Goal: Information Seeking & Learning: Learn about a topic

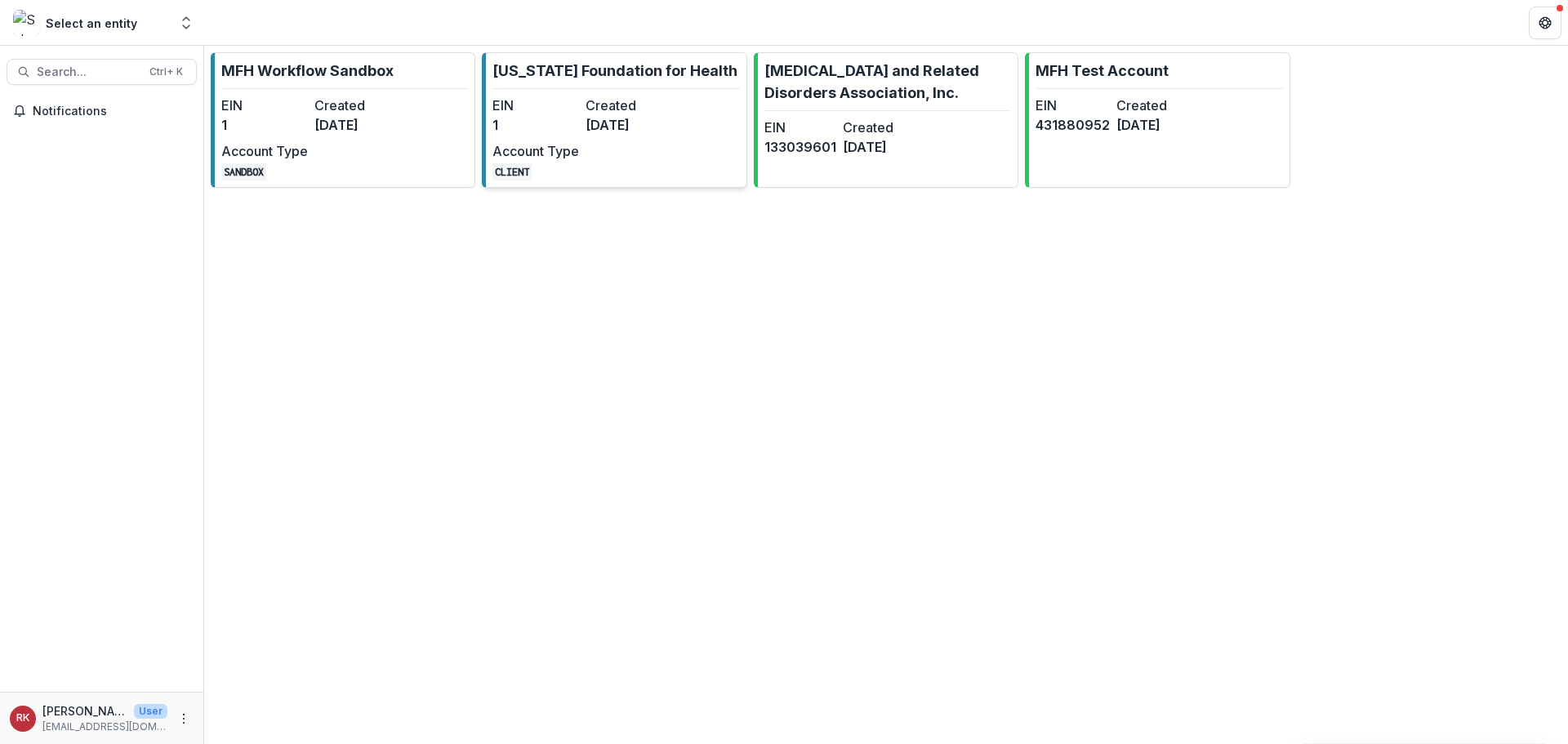
click at [637, 108] on dt "Created" at bounding box center [628, 106] width 86 height 19
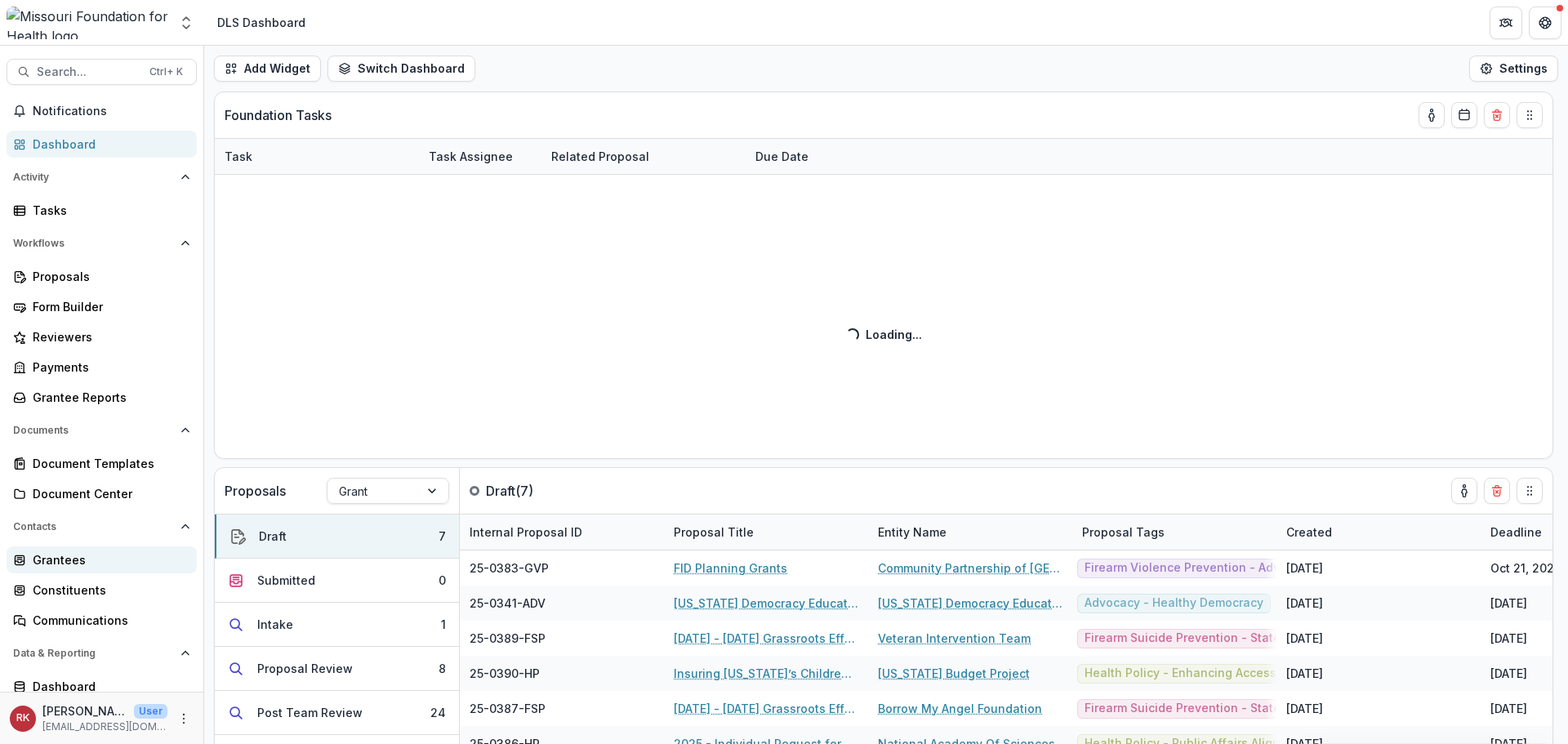
click at [56, 556] on div "Grantees" at bounding box center [108, 560] width 151 height 17
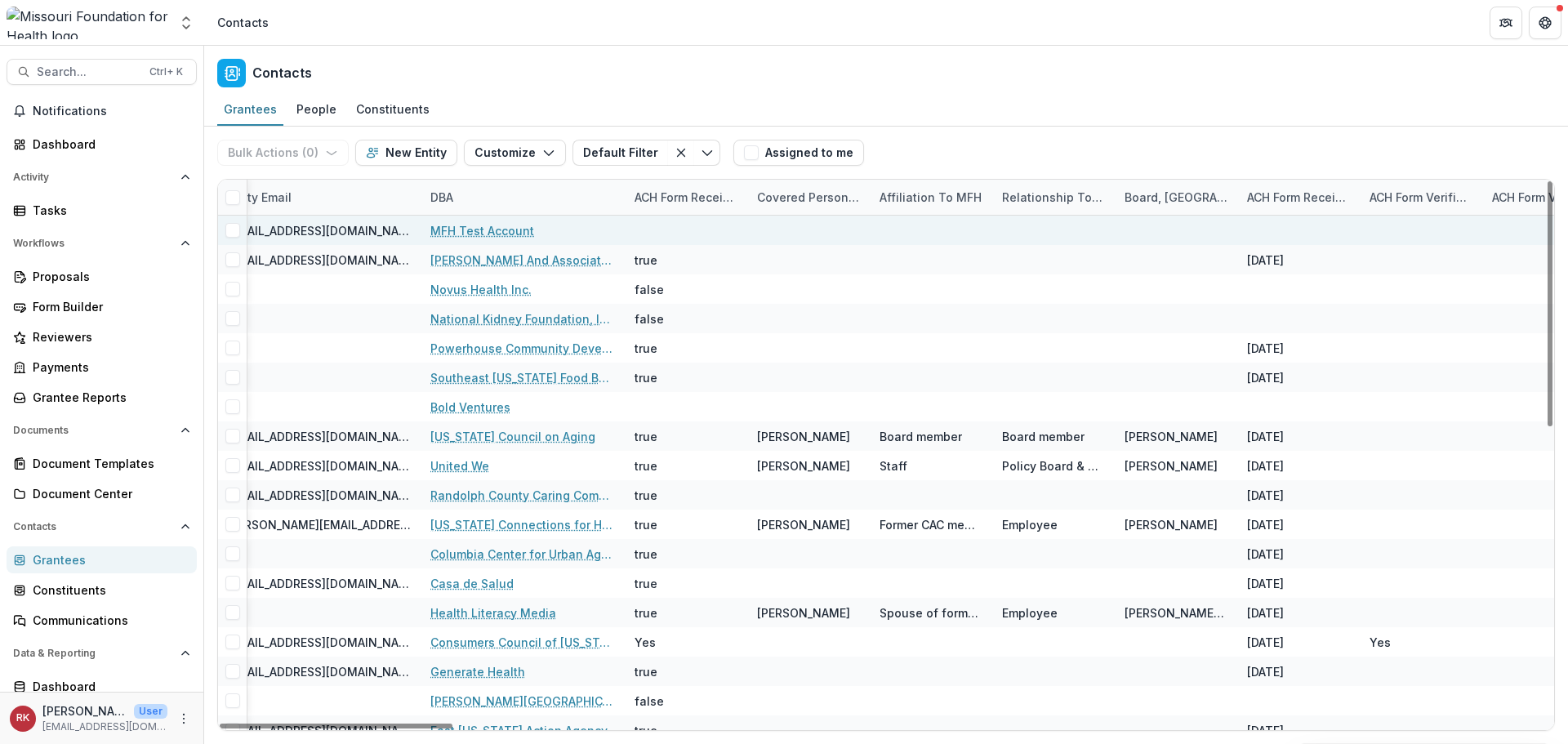
drag, startPoint x: 356, startPoint y: 728, endPoint x: 513, endPoint y: 244, distance: 508.8
click at [452, 728] on div at bounding box center [336, 726] width 232 height 5
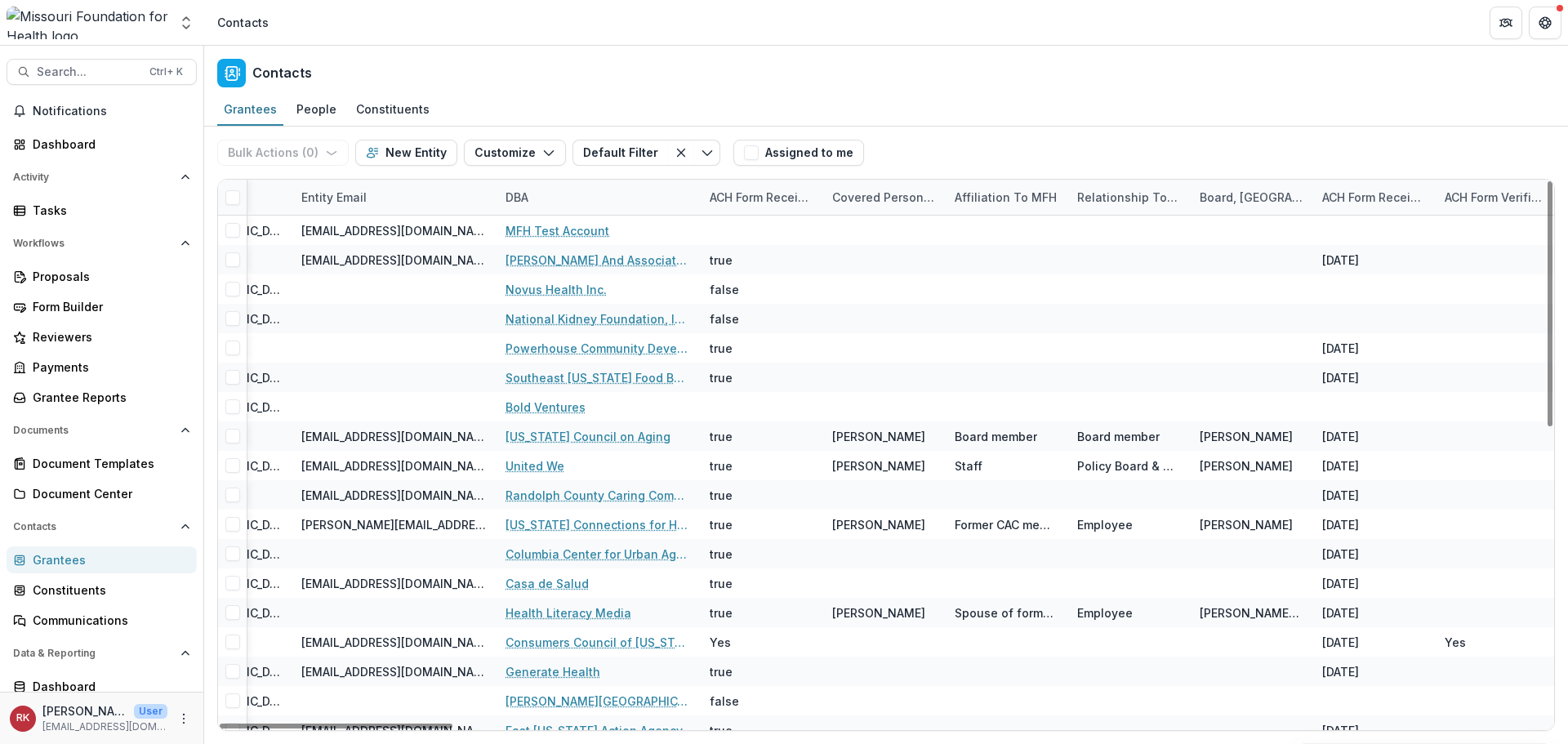
click at [524, 206] on div "DBA" at bounding box center [598, 197] width 204 height 35
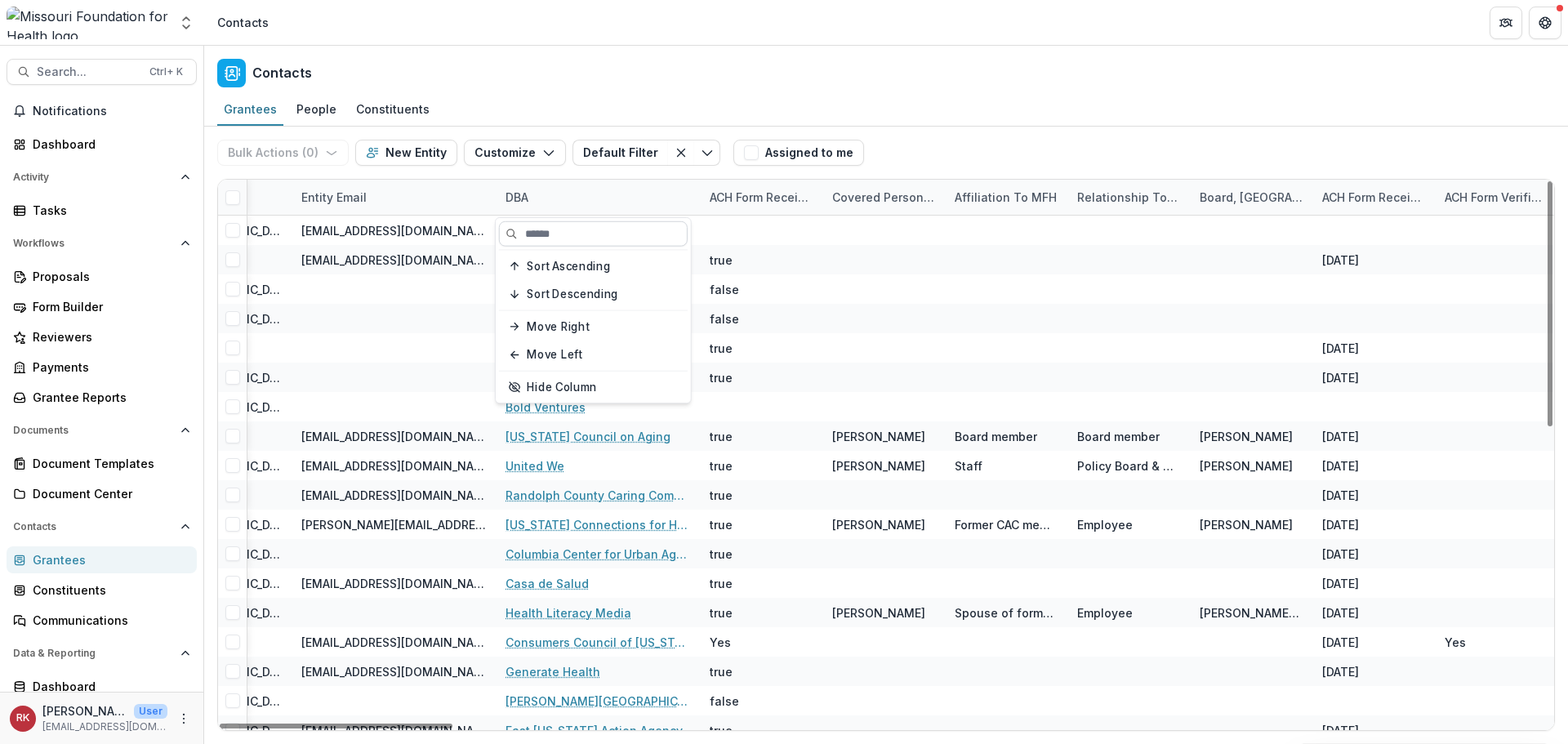
click at [530, 228] on input at bounding box center [593, 233] width 189 height 25
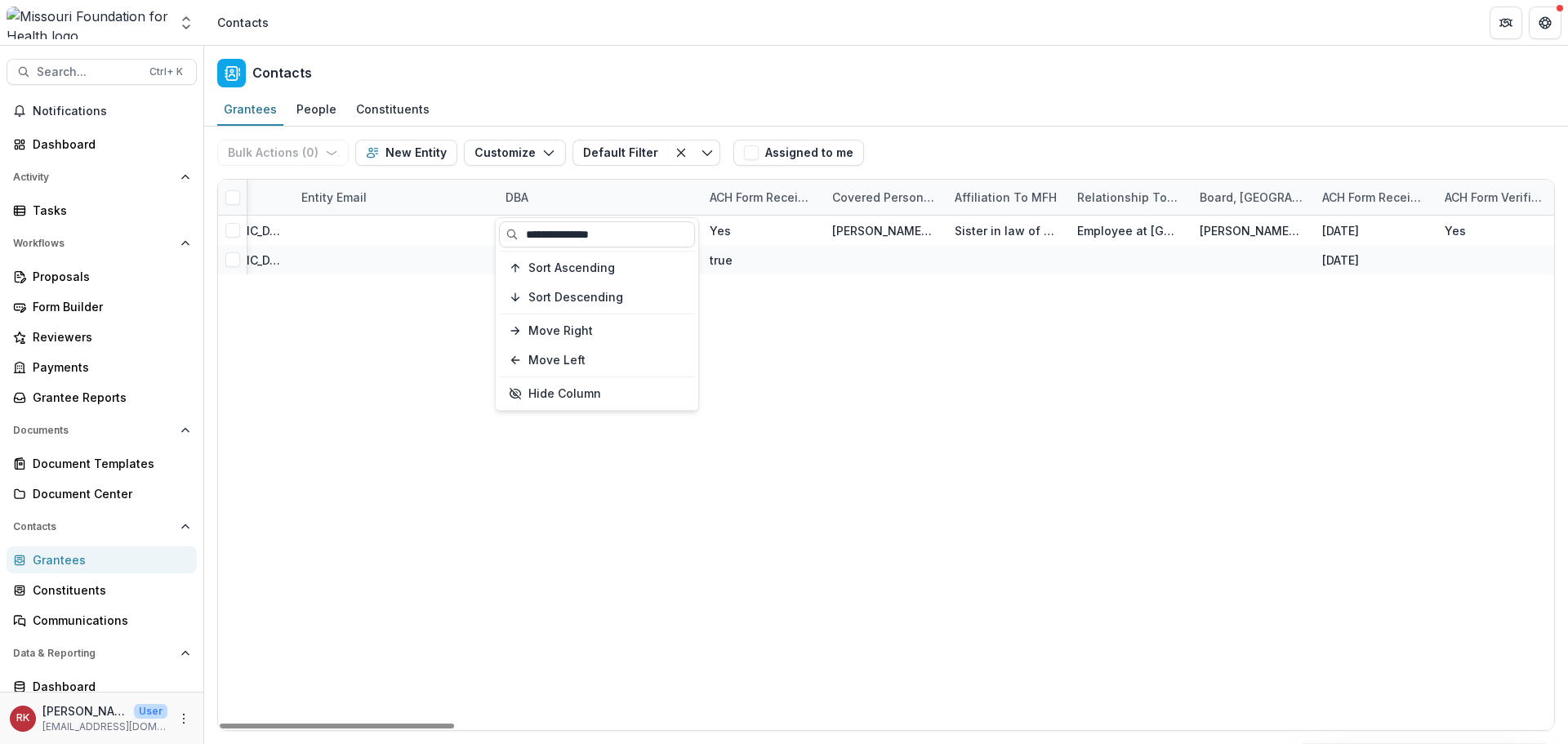
type input "**********"
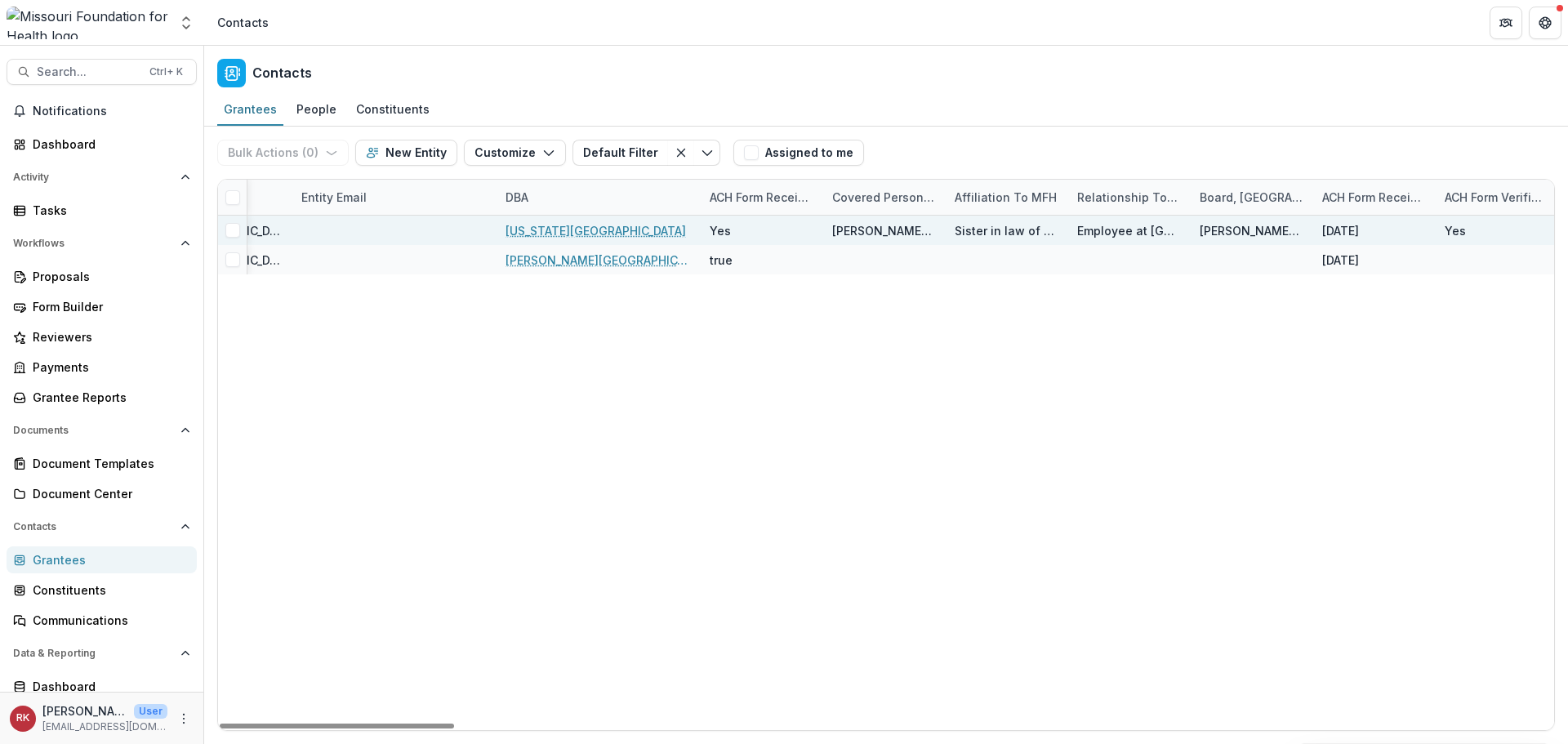
click at [600, 226] on link "[US_STATE][GEOGRAPHIC_DATA]" at bounding box center [596, 231] width 180 height 17
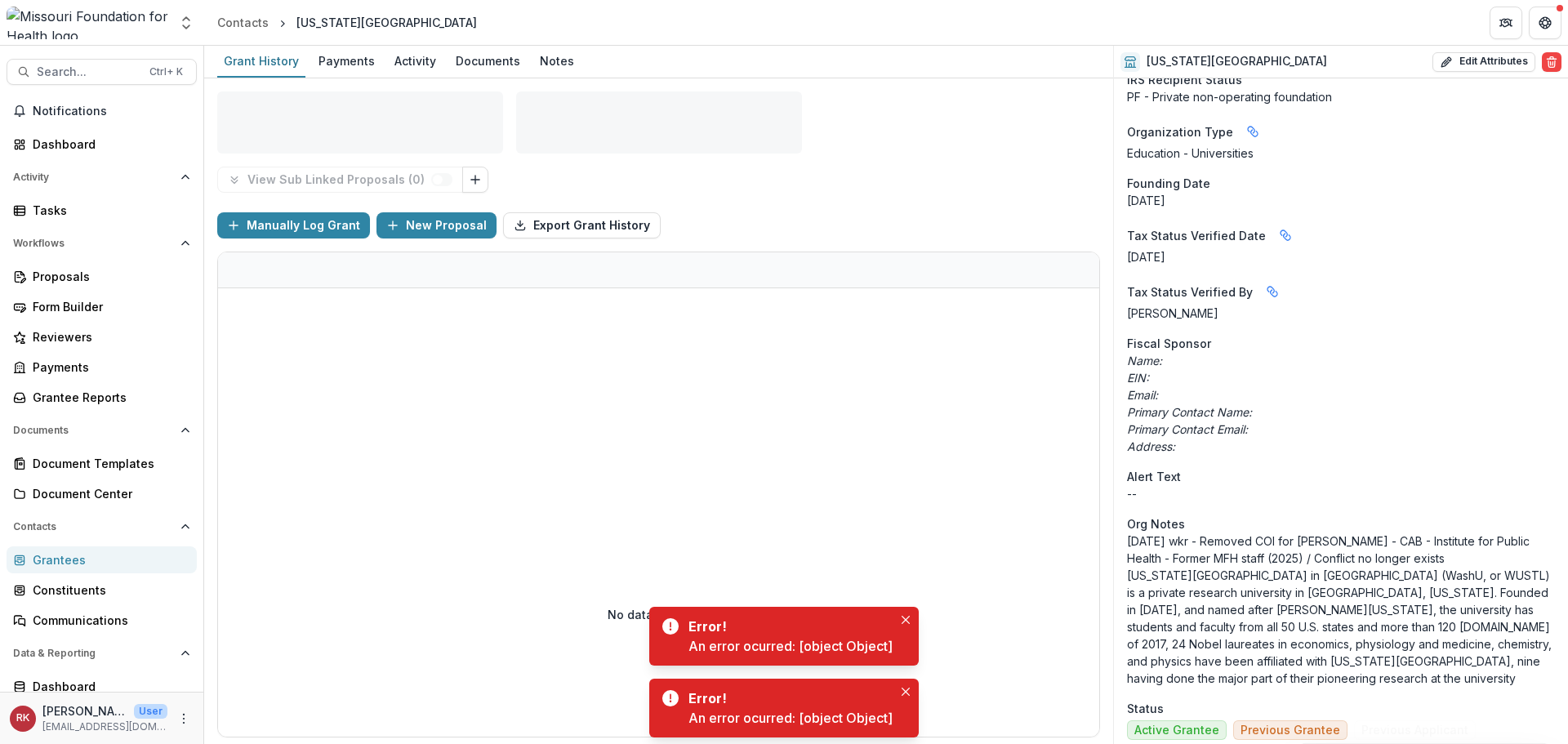
scroll to position [5273, 0]
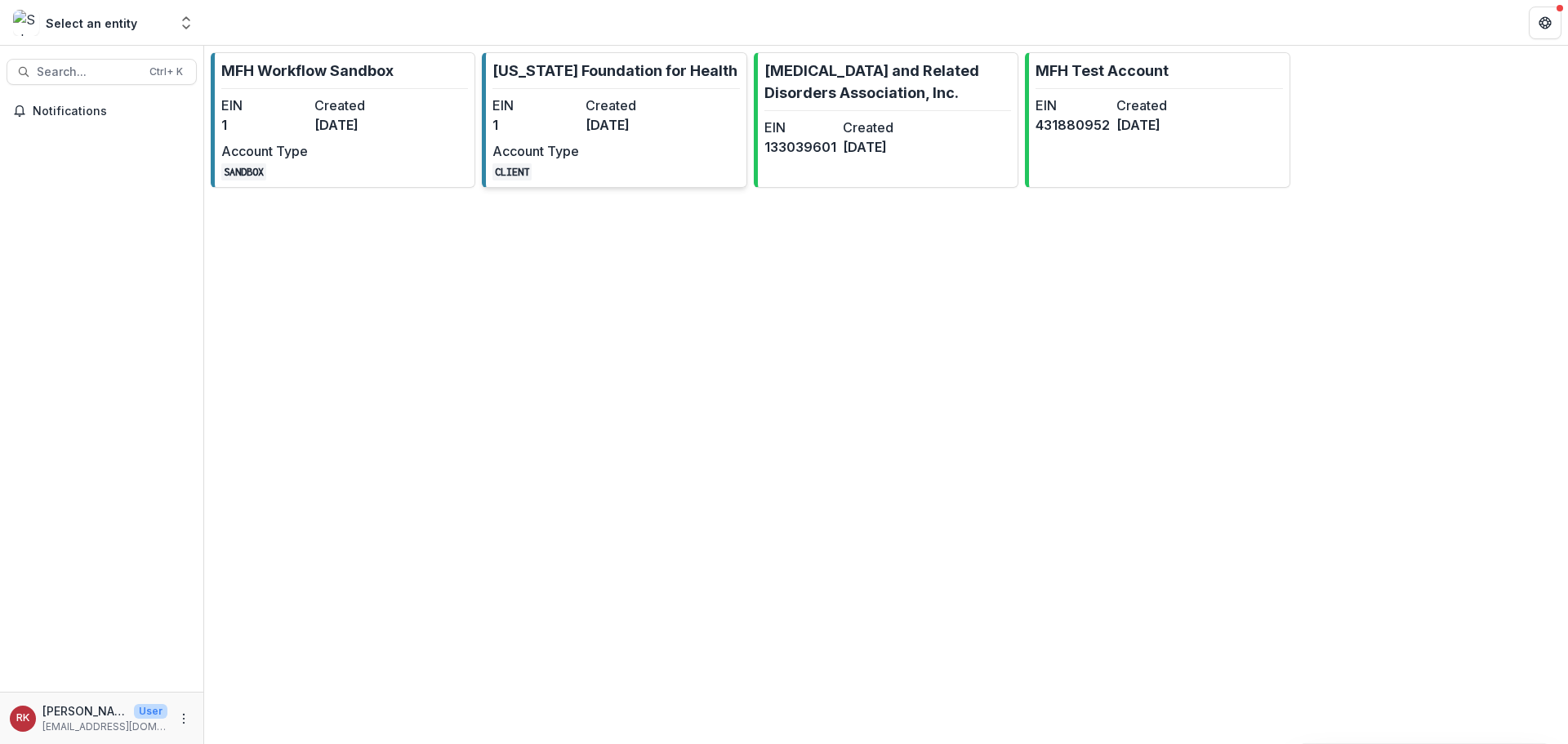
click at [700, 99] on link "[US_STATE] Foundation for Health EIN 1 Created [DATE] Account Type CLIENT" at bounding box center [613, 120] width 264 height 136
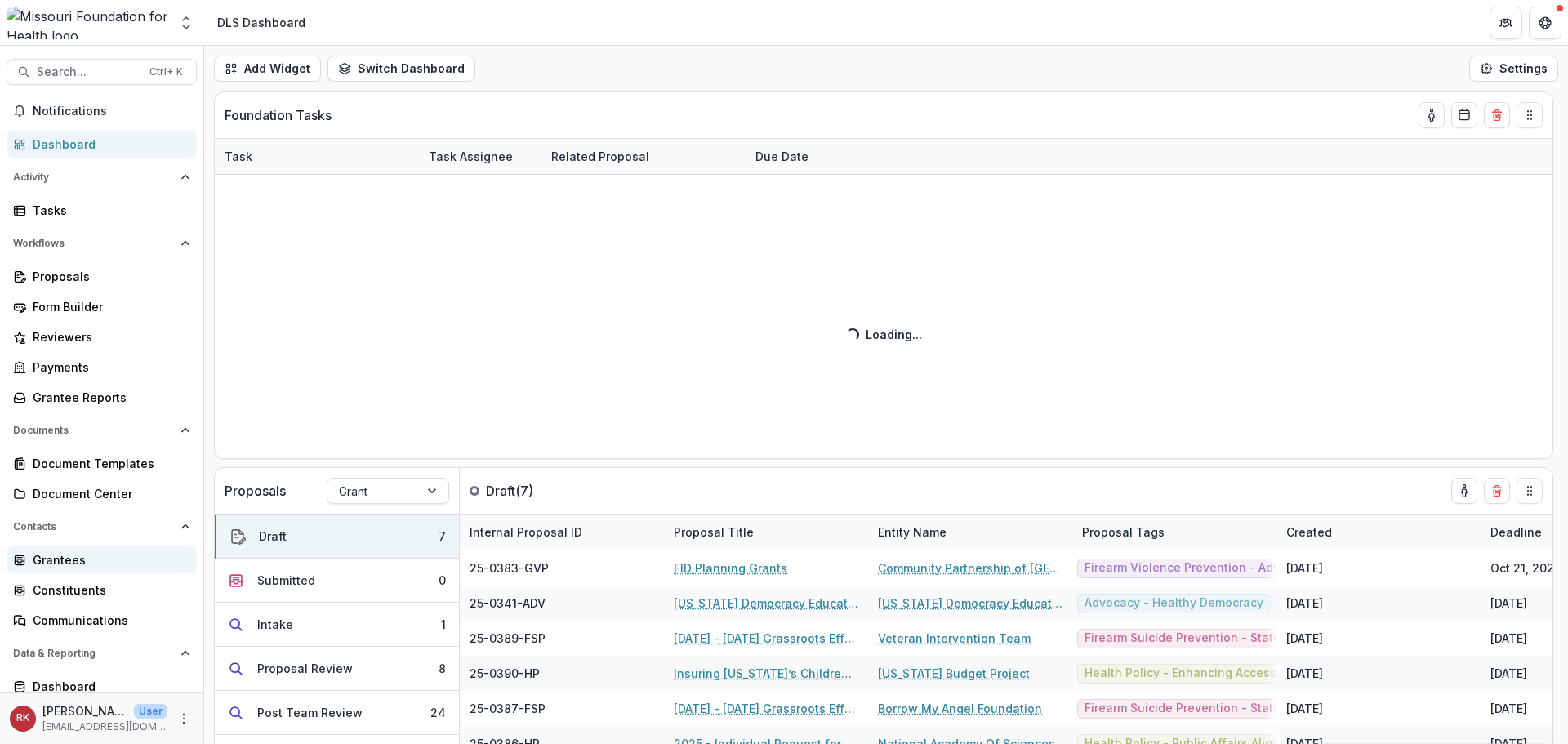
click at [58, 562] on div "Grantees" at bounding box center [108, 560] width 151 height 17
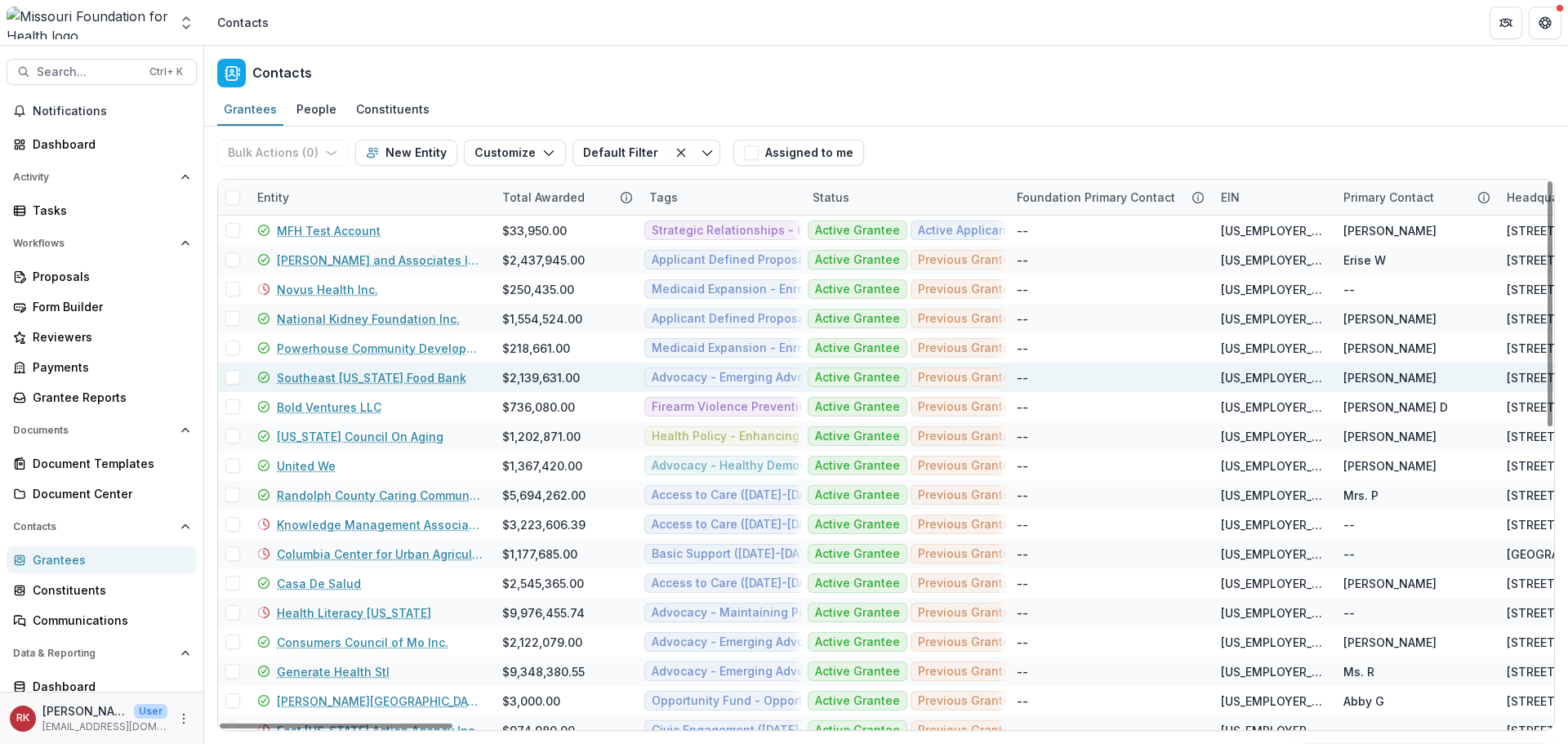
click at [363, 384] on link "Southeast [US_STATE] Food Bank" at bounding box center [372, 378] width 190 height 17
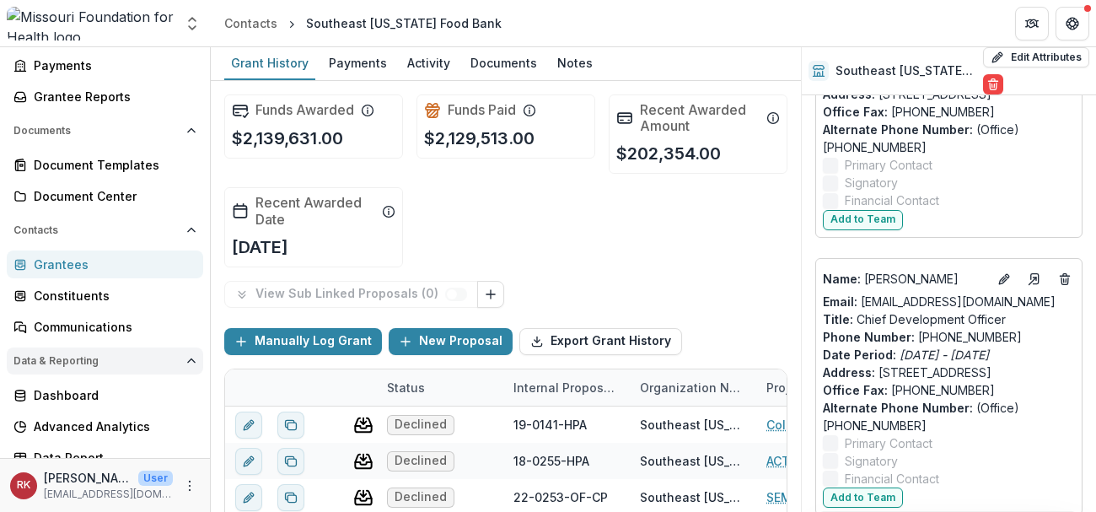
scroll to position [327, 0]
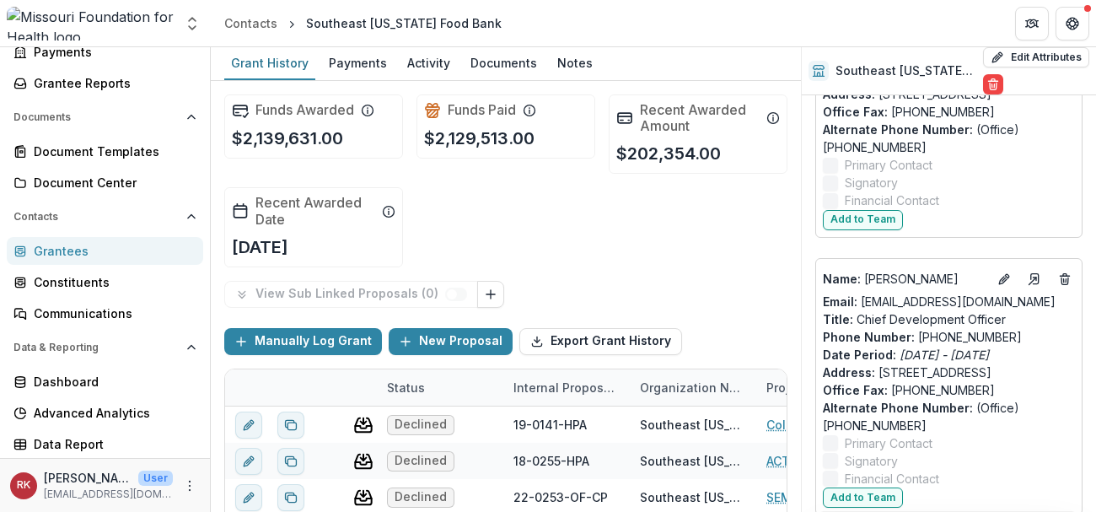
click at [51, 254] on div "Grantees" at bounding box center [112, 251] width 156 height 18
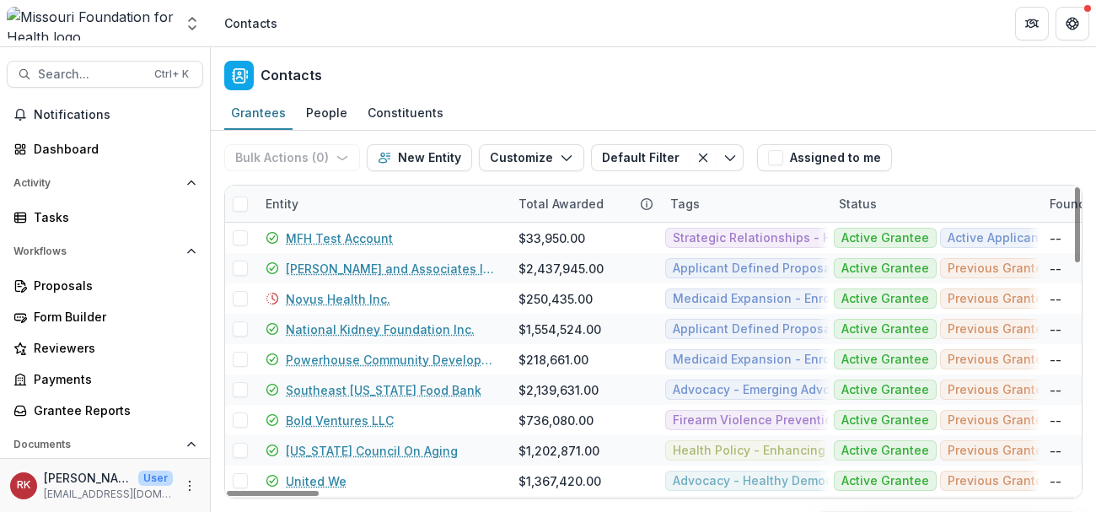
click at [287, 204] on div "Entity" at bounding box center [281, 204] width 53 height 18
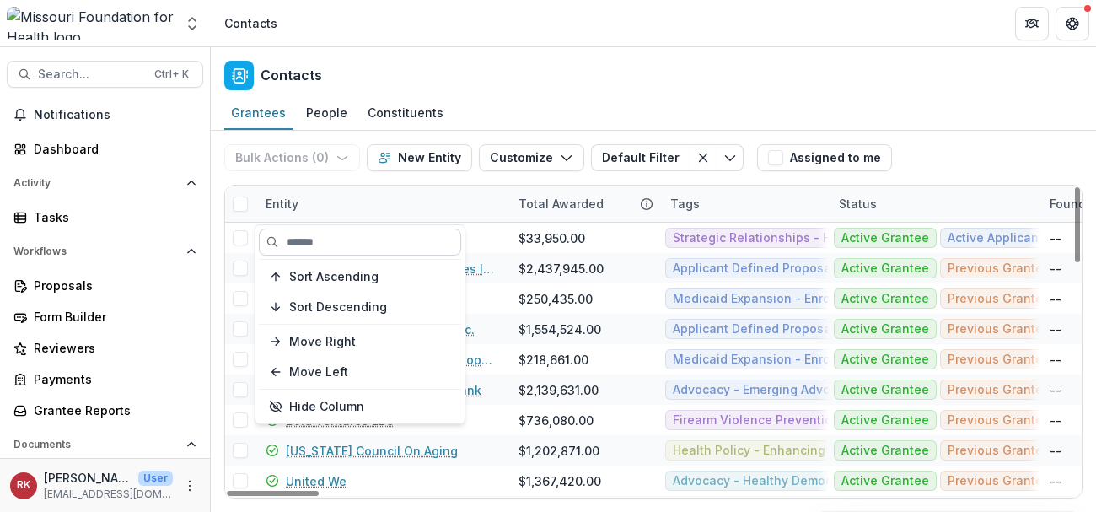
click at [312, 250] on input at bounding box center [360, 241] width 202 height 27
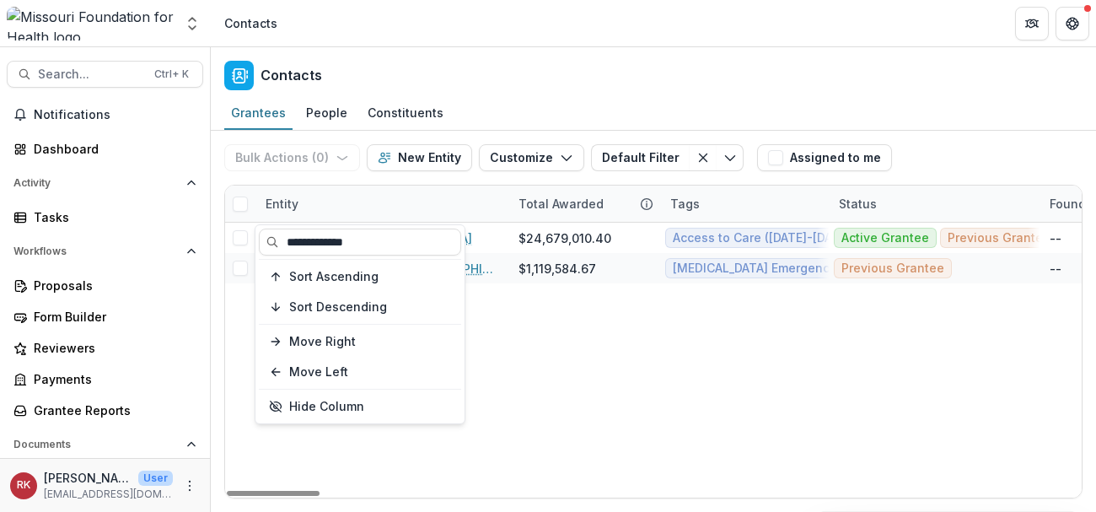
type input "**********"
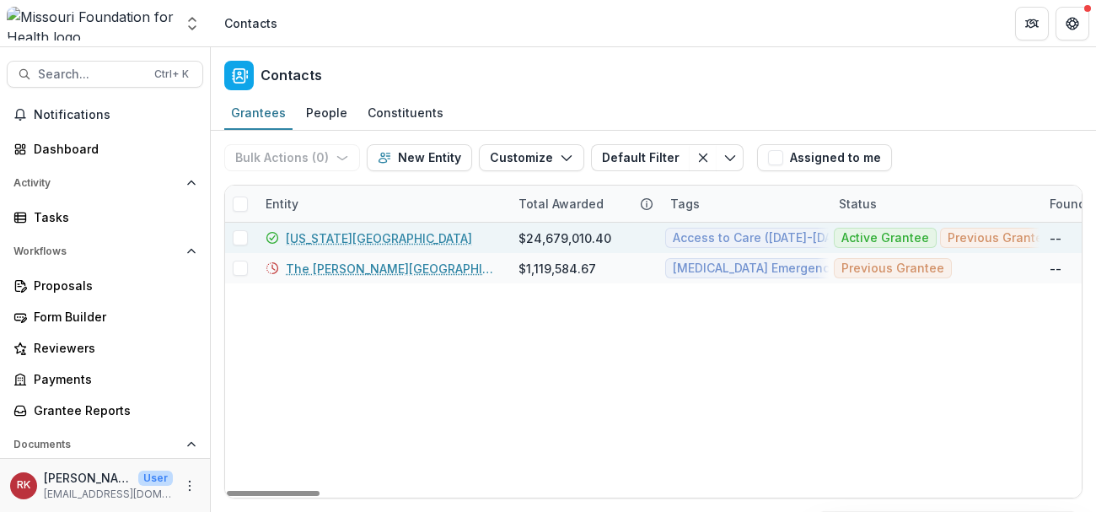
click at [368, 239] on link "[US_STATE][GEOGRAPHIC_DATA]" at bounding box center [379, 238] width 186 height 18
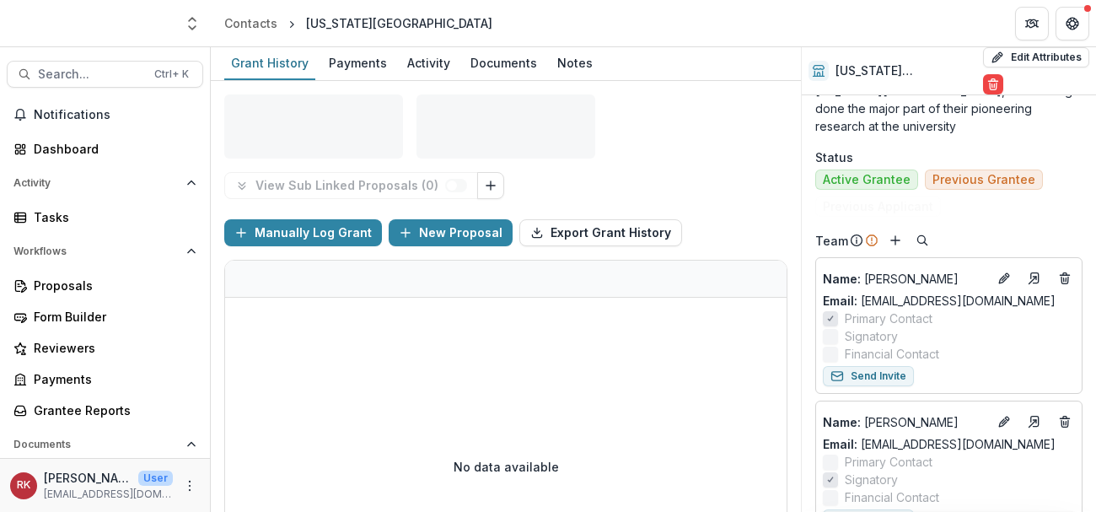
scroll to position [1265, 0]
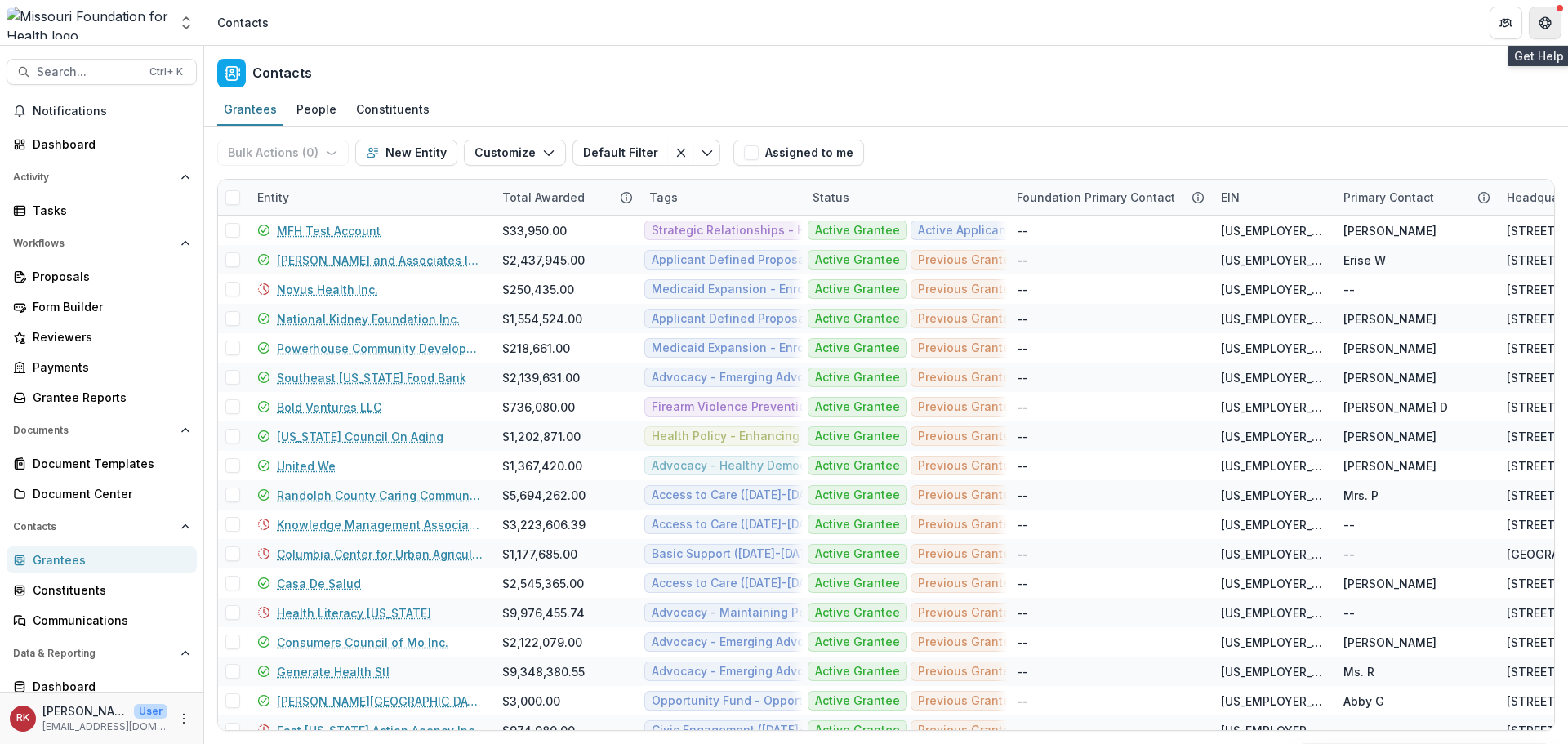
click at [1538, 29] on icon "Get Help" at bounding box center [1544, 22] width 13 height 13
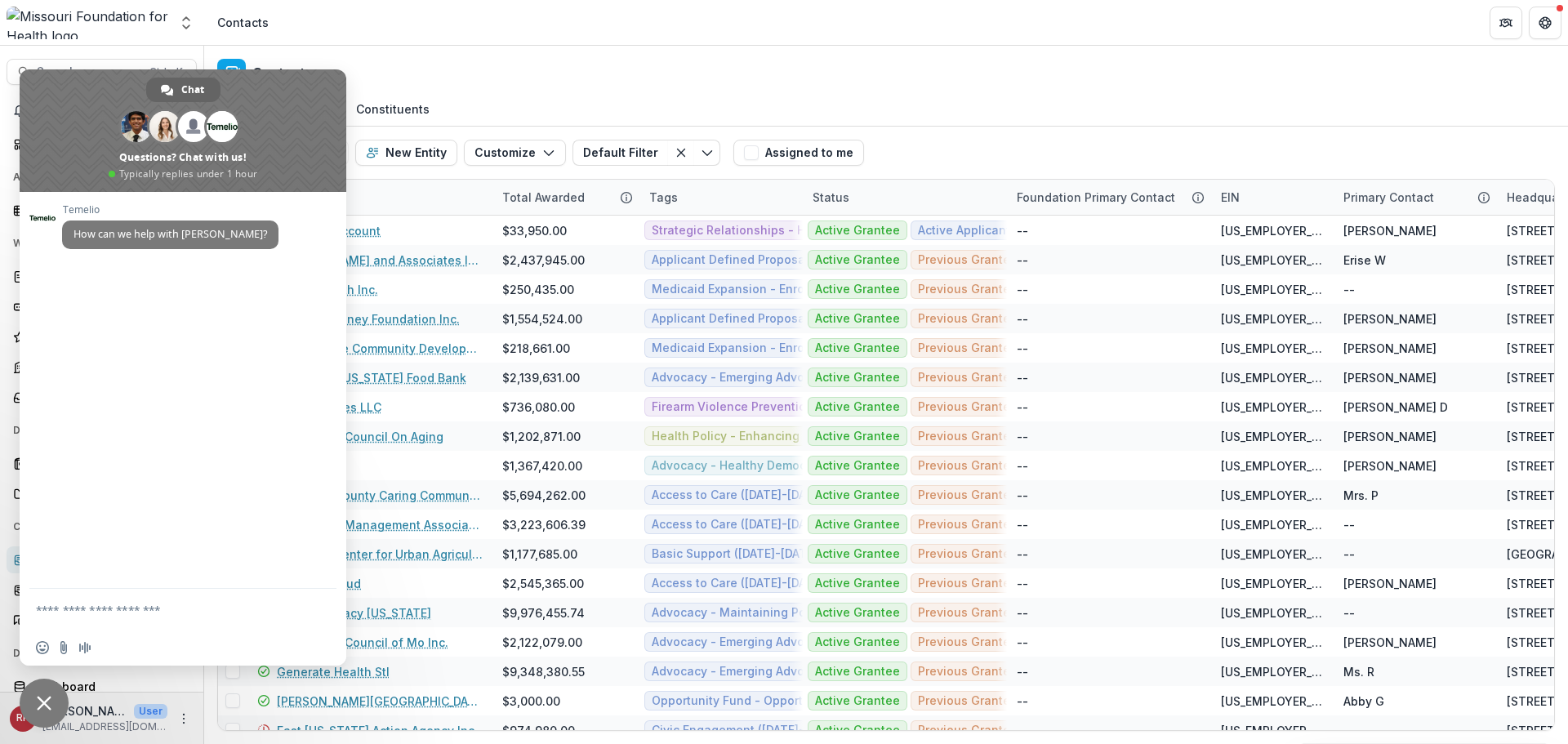
click at [80, 606] on textarea "Compose your message..." at bounding box center [165, 609] width 258 height 15
type textarea "**********"
drag, startPoint x: 273, startPoint y: 611, endPoint x: 35, endPoint y: 588, distance: 239.1
click at [35, 589] on div "**********" at bounding box center [182, 611] width 326 height 45
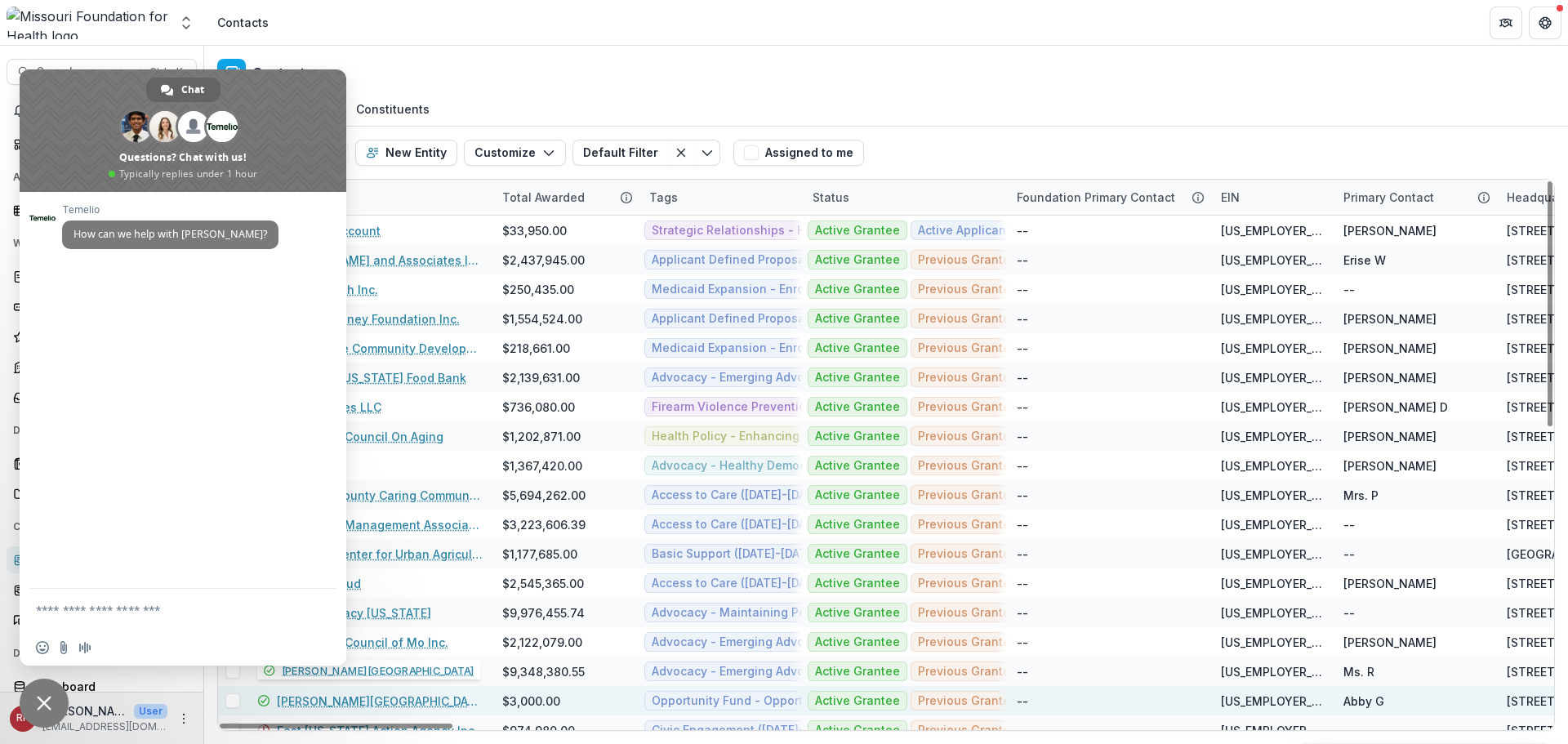
click at [352, 695] on link "Drury University" at bounding box center [380, 701] width 205 height 17
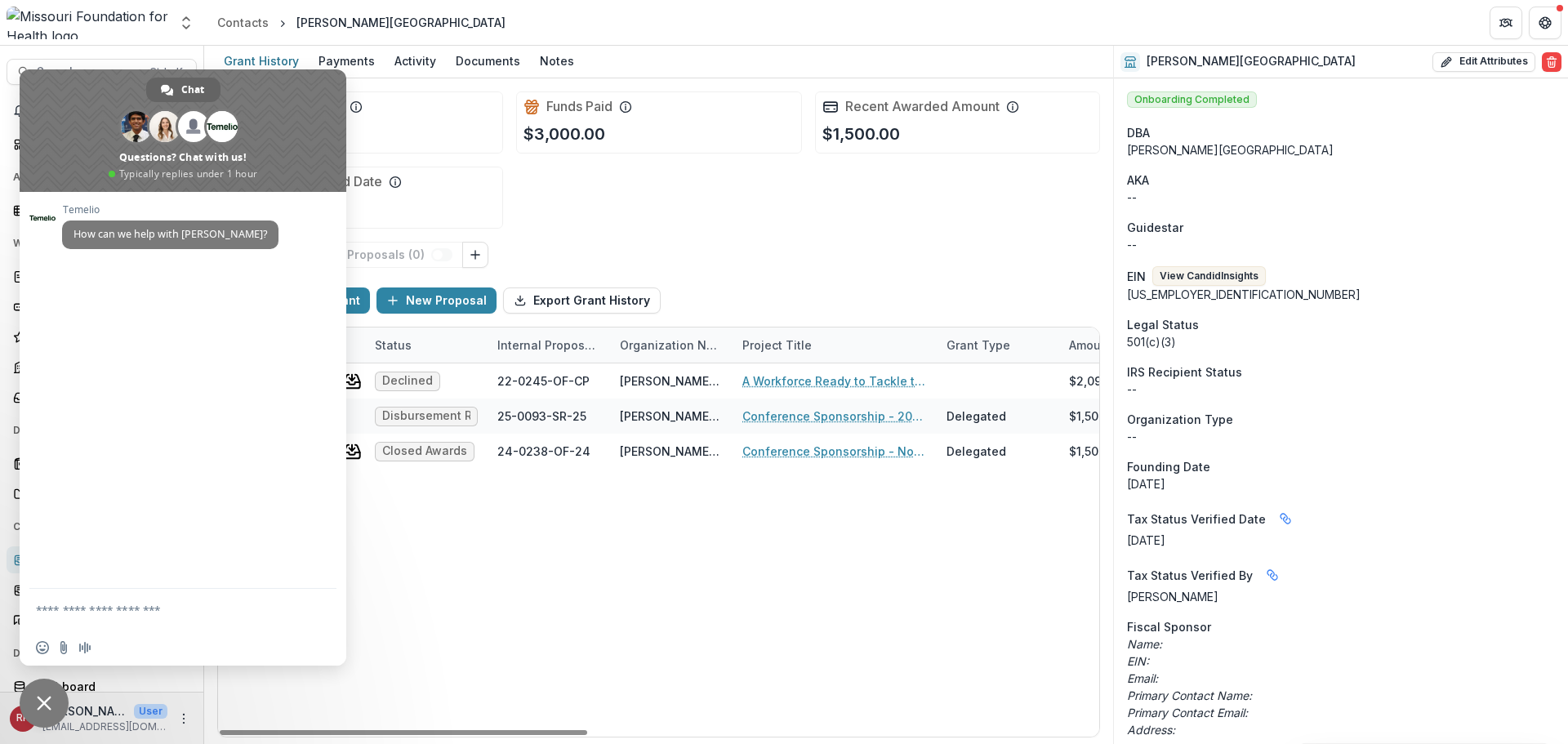
drag, startPoint x: 39, startPoint y: 705, endPoint x: 30, endPoint y: 666, distance: 40.0
click at [39, 705] on span "Close chat" at bounding box center [44, 702] width 15 height 15
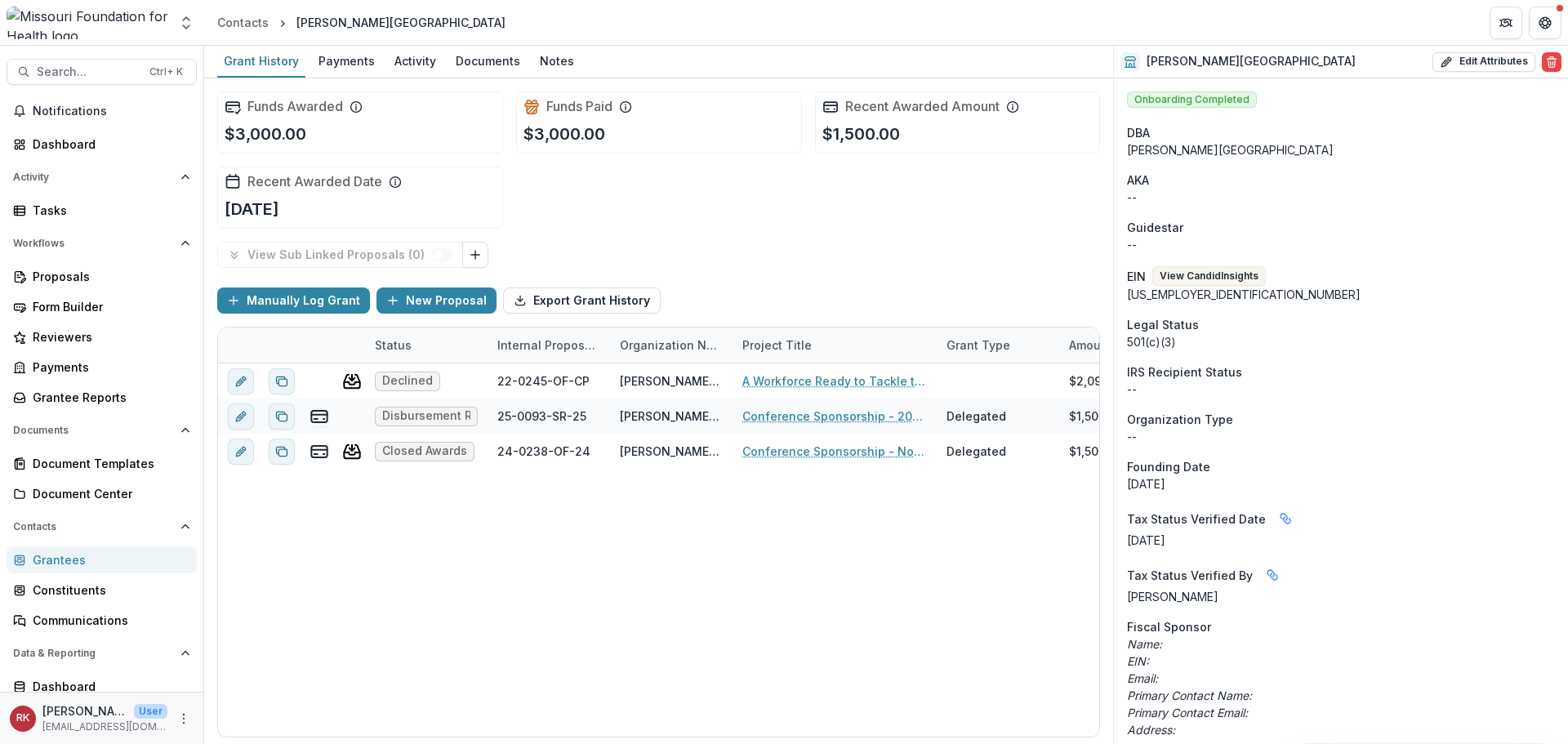
click at [53, 557] on div "Grantees" at bounding box center [108, 560] width 151 height 17
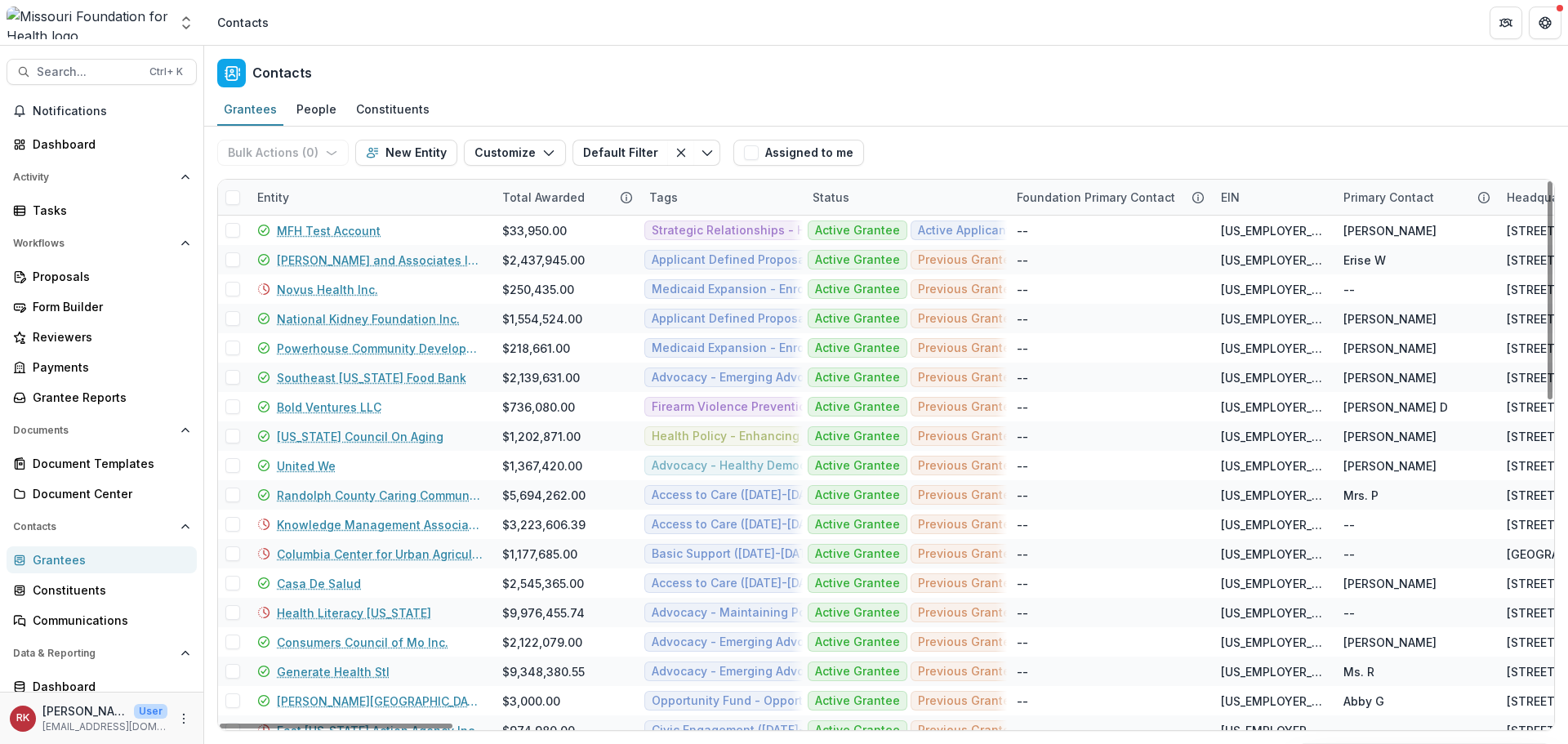
click at [272, 195] on div "Entity" at bounding box center [272, 198] width 51 height 17
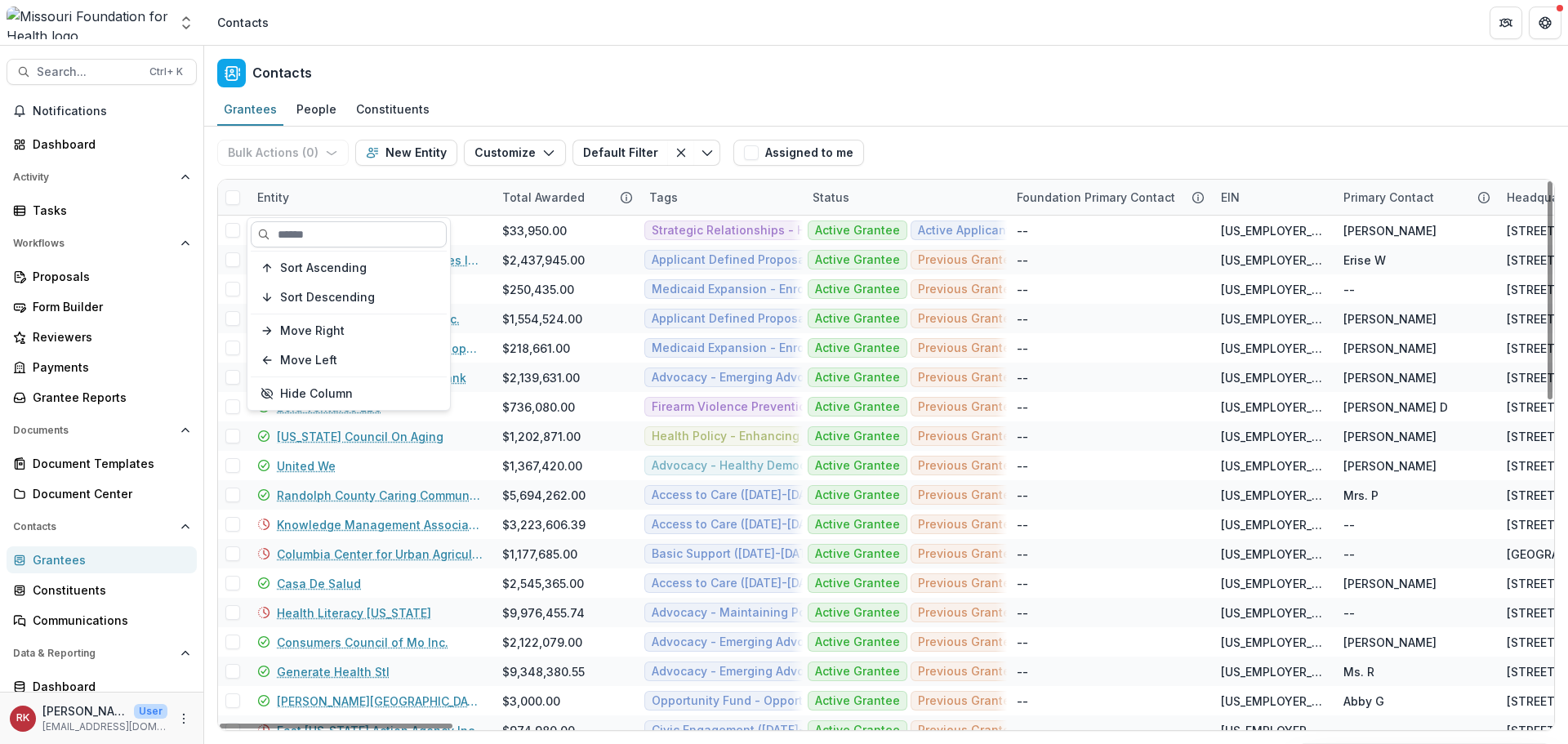
click at [334, 229] on input at bounding box center [349, 233] width 196 height 26
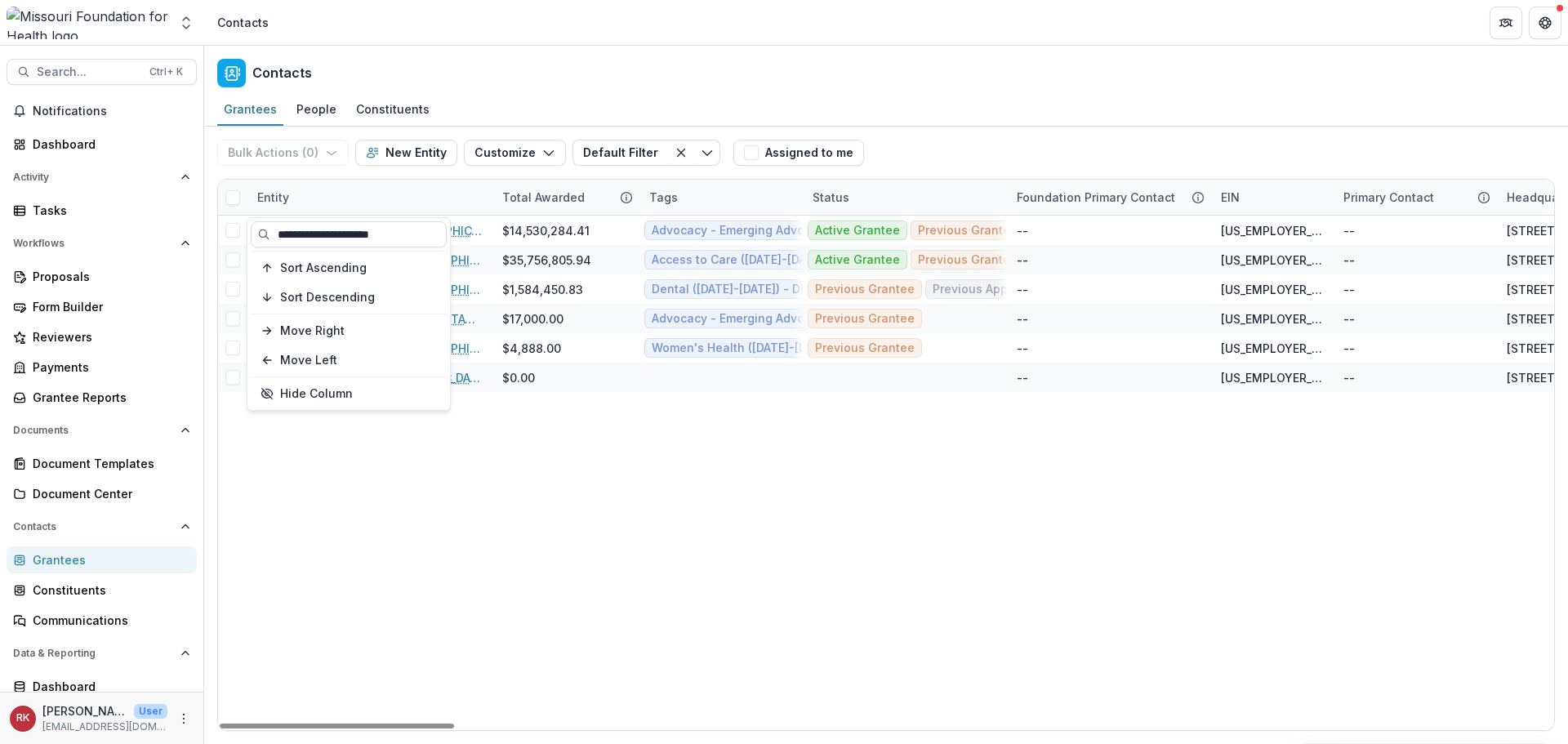
type input "**********"
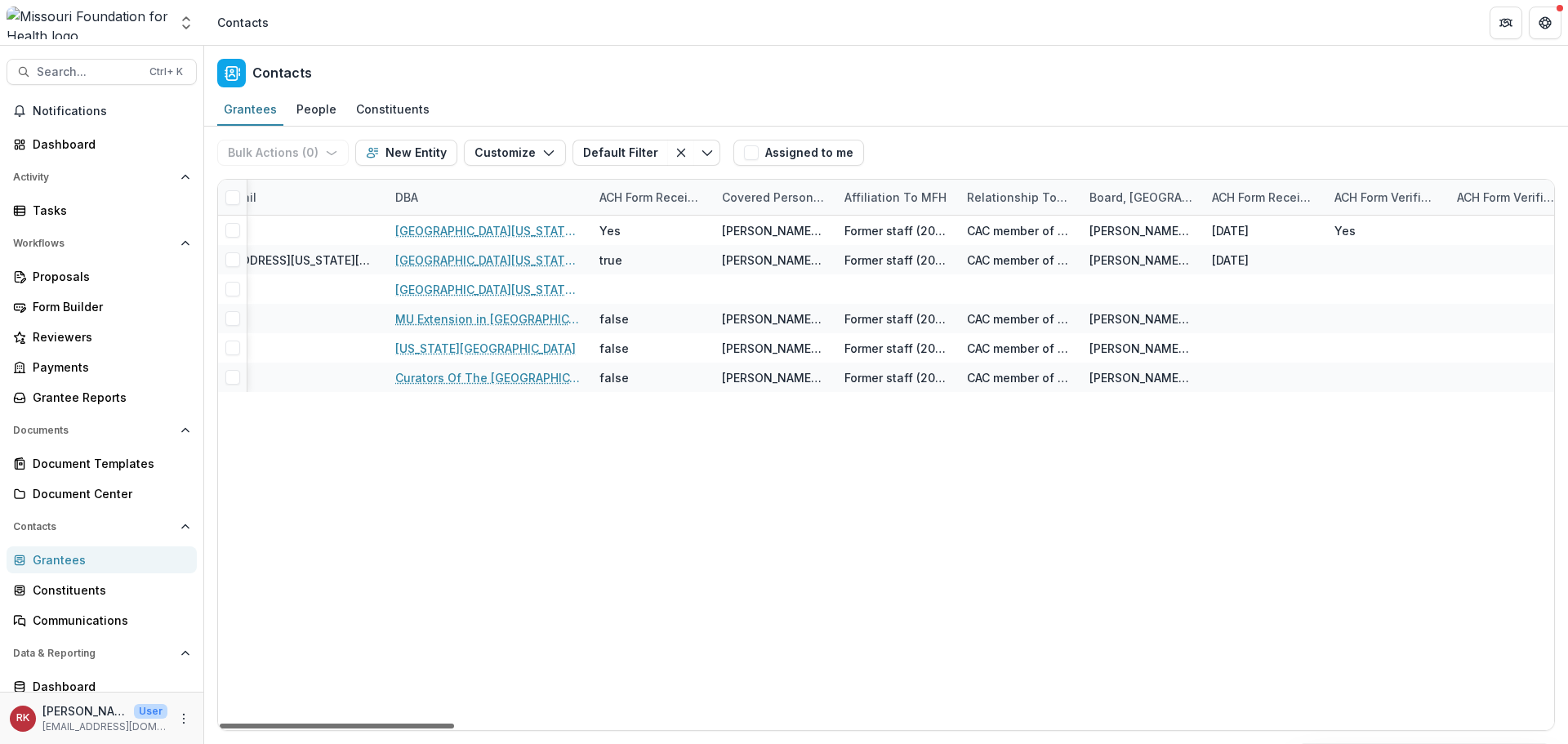
scroll to position [0, 1977]
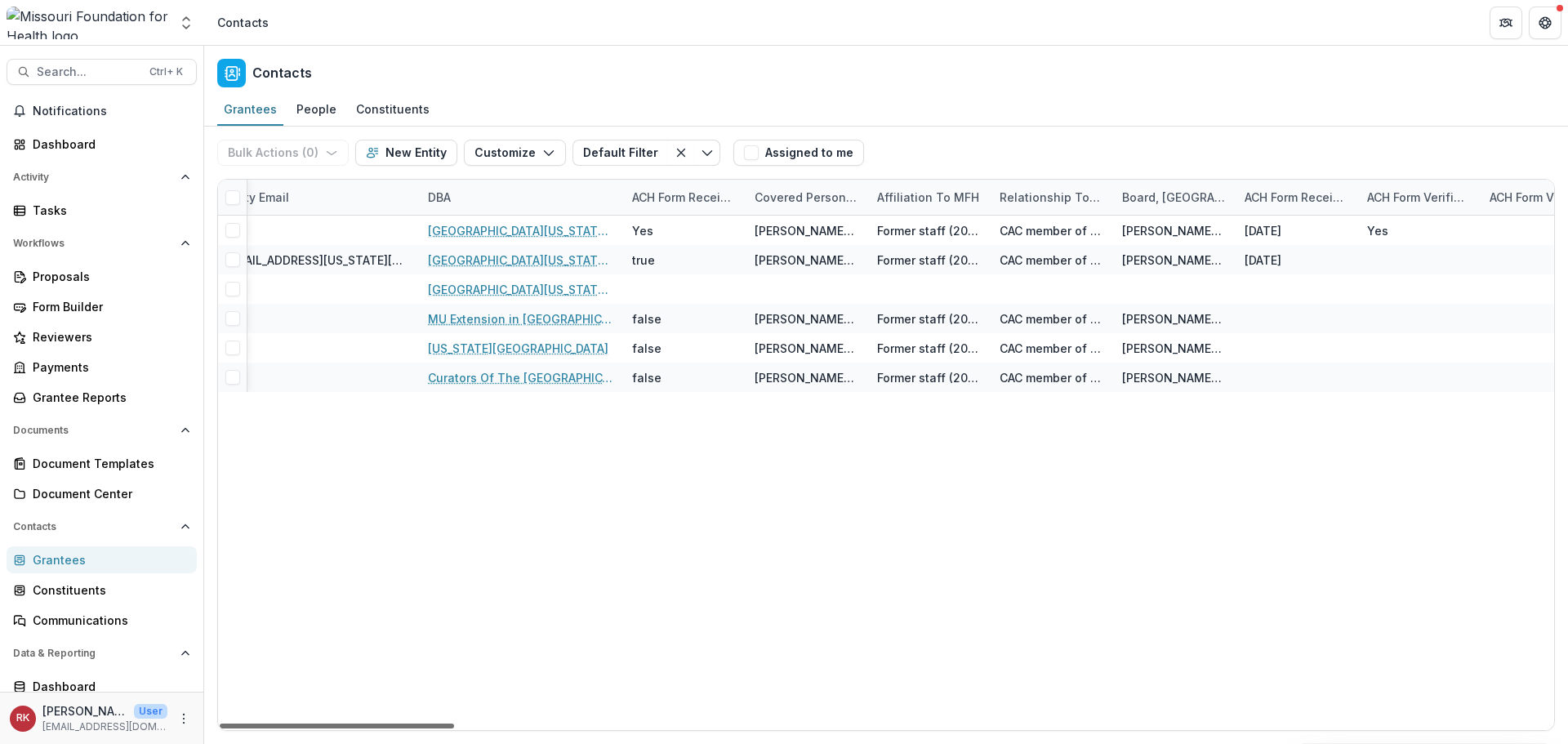
drag, startPoint x: 352, startPoint y: 727, endPoint x: 697, endPoint y: 715, distance: 345.2
click at [454, 724] on div at bounding box center [337, 726] width 234 height 5
click at [440, 194] on div "DBA" at bounding box center [440, 198] width 43 height 17
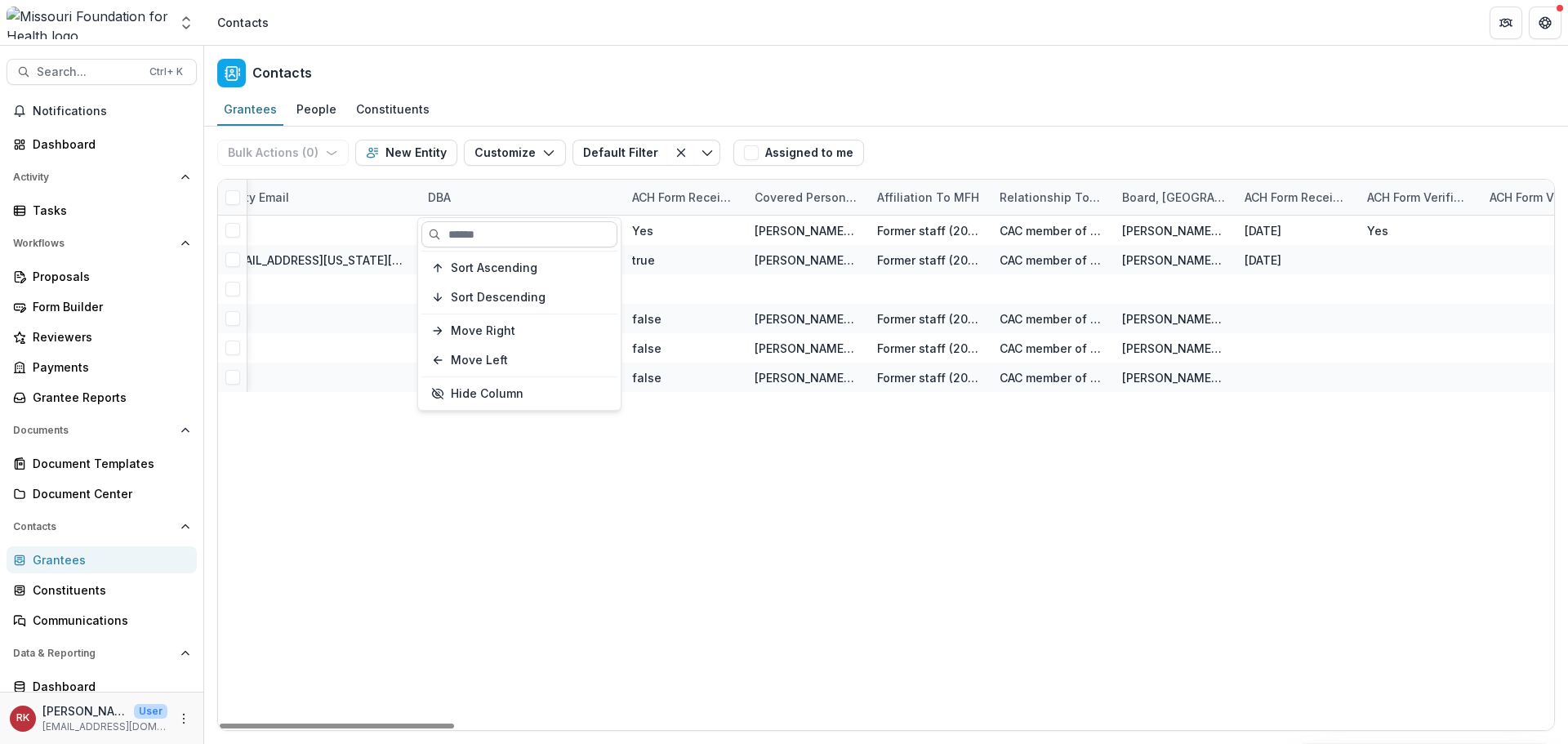
click at [468, 233] on input at bounding box center [519, 233] width 196 height 26
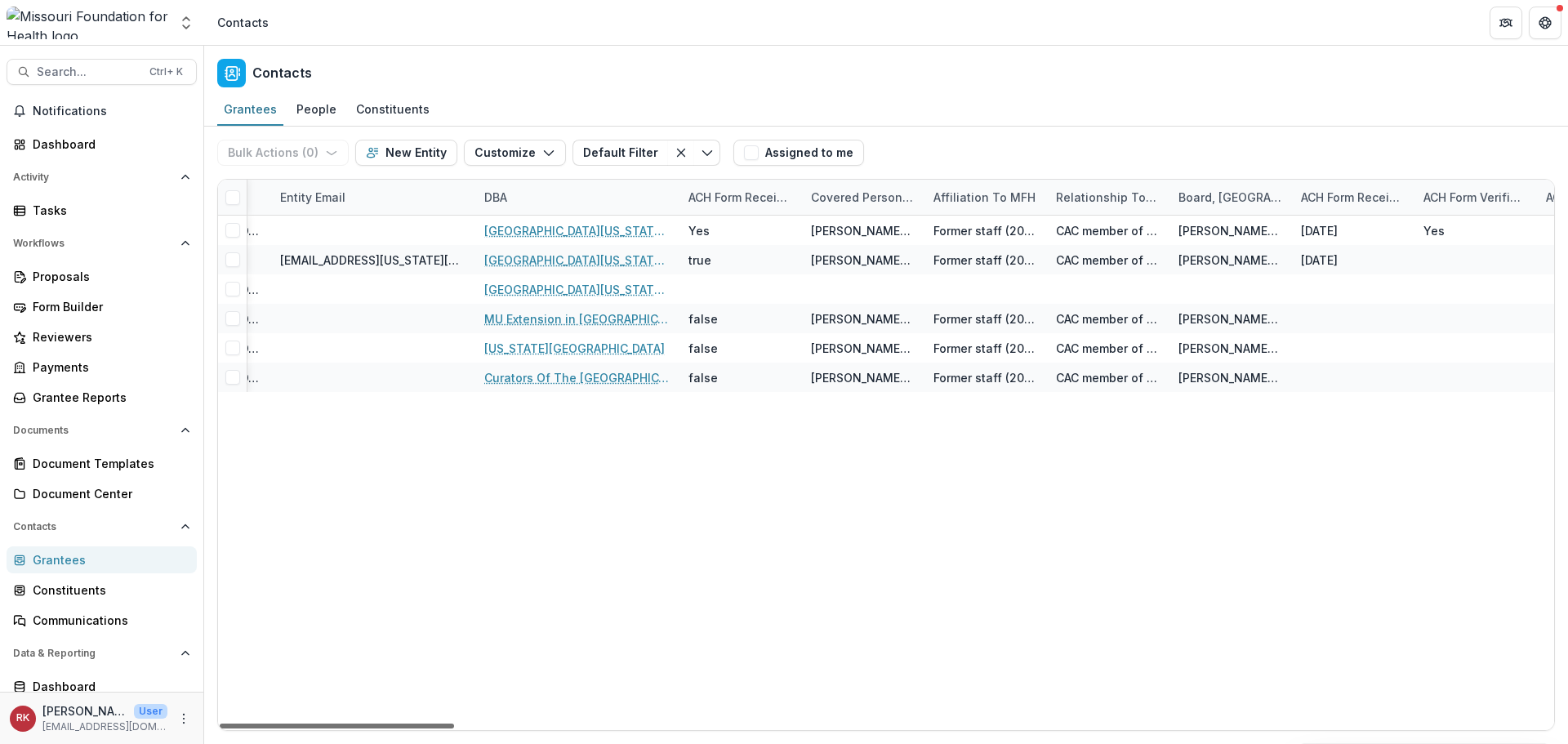
scroll to position [0, 0]
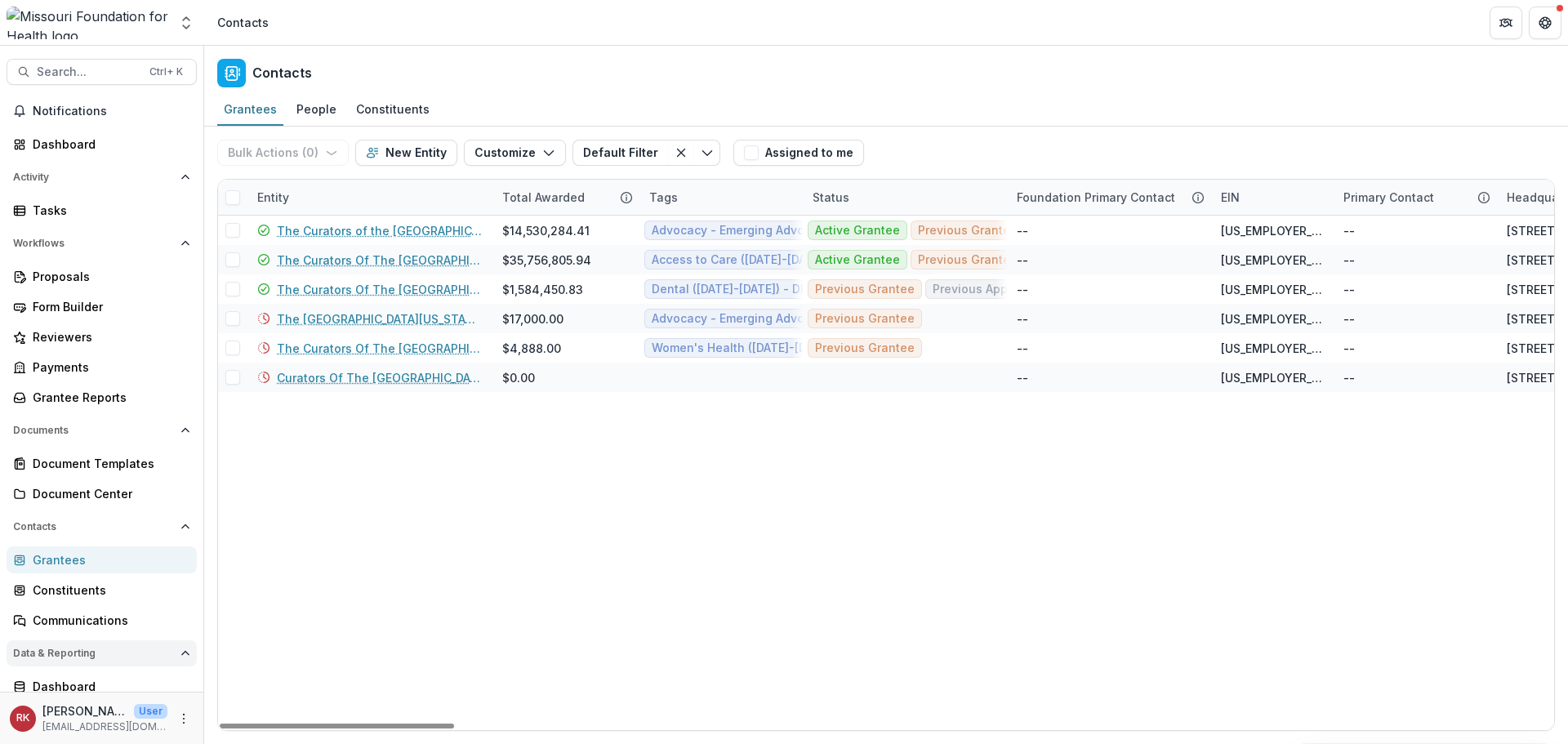
drag, startPoint x: 609, startPoint y: 727, endPoint x: 190, endPoint y: 646, distance: 426.8
click at [220, 724] on div at bounding box center [337, 726] width 234 height 5
click at [267, 195] on div "Entity" at bounding box center [272, 198] width 51 height 17
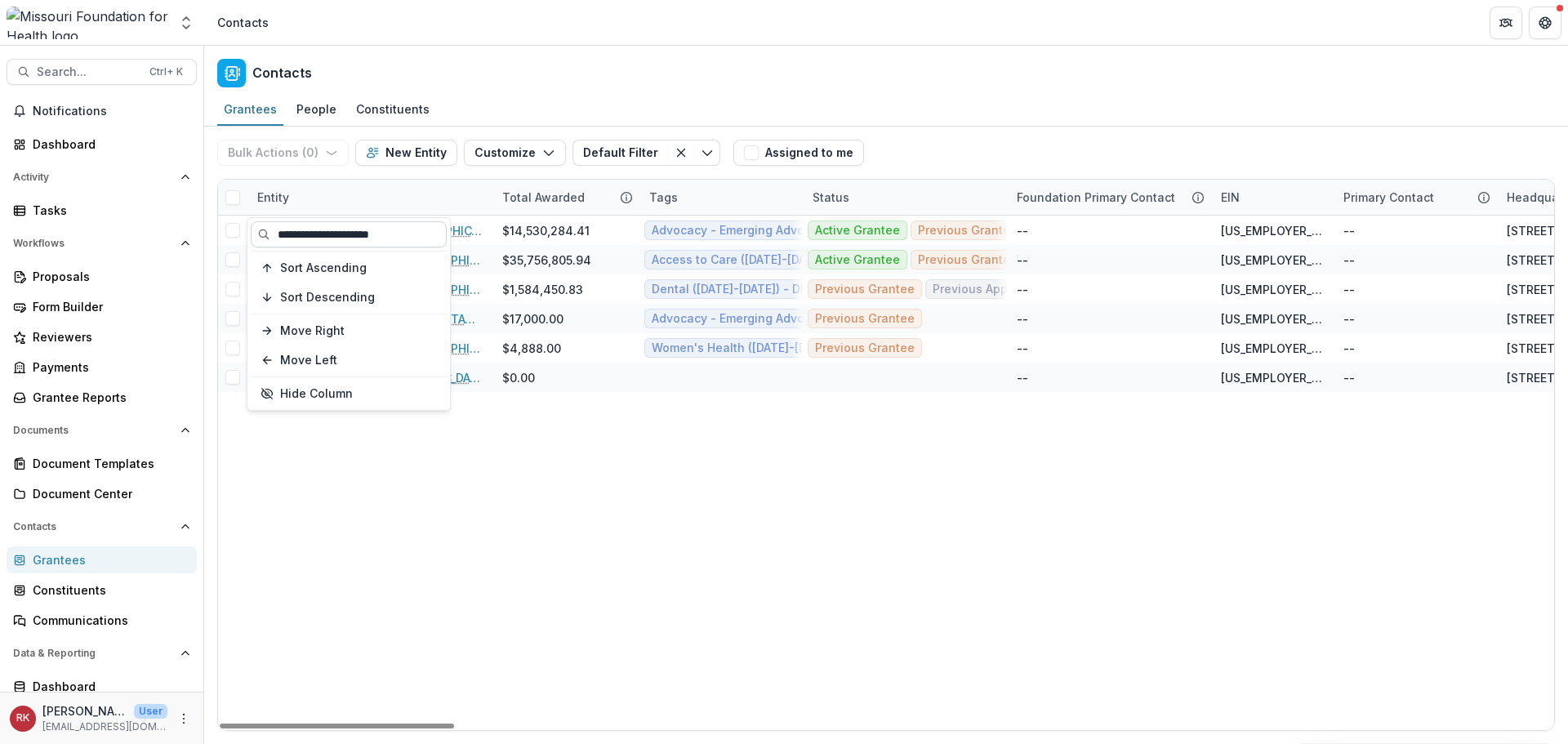
click at [293, 232] on input "**********" at bounding box center [349, 233] width 196 height 26
drag, startPoint x: 397, startPoint y: 233, endPoint x: 273, endPoint y: 215, distance: 125.3
click at [273, 215] on body "Skip to content Aggregate Analysis Foundations MFH Workflow Sandbox Missouri Fo…" at bounding box center [784, 372] width 1568 height 744
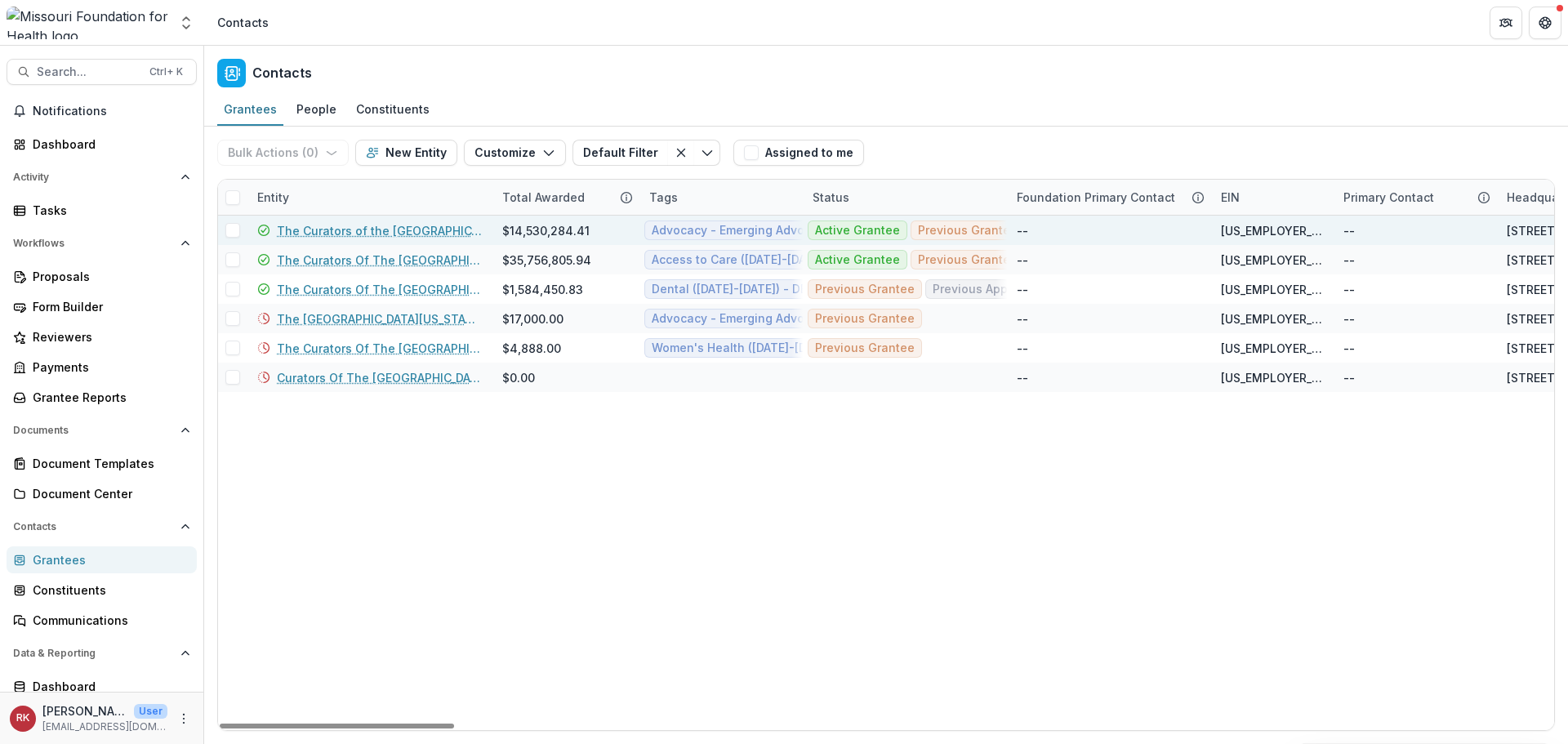
drag, startPoint x: 273, startPoint y: 215, endPoint x: 289, endPoint y: 232, distance: 23.3
click at [273, 218] on div "Entity Total Awarded Tags Status Foundation Primary Contact EIN Primary Contact…" at bounding box center [885, 454] width 1336 height 550
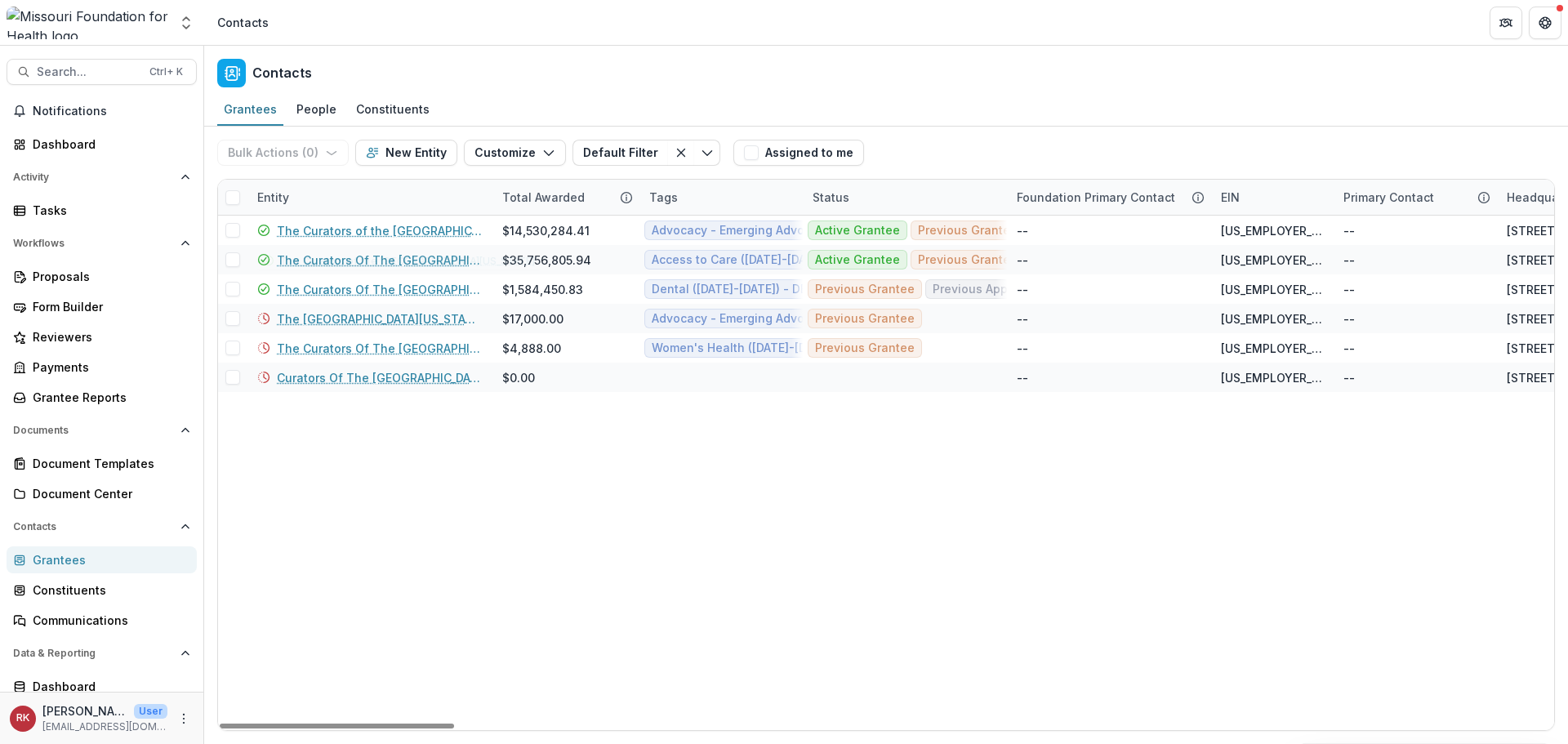
click at [279, 202] on div "Entity" at bounding box center [272, 198] width 51 height 17
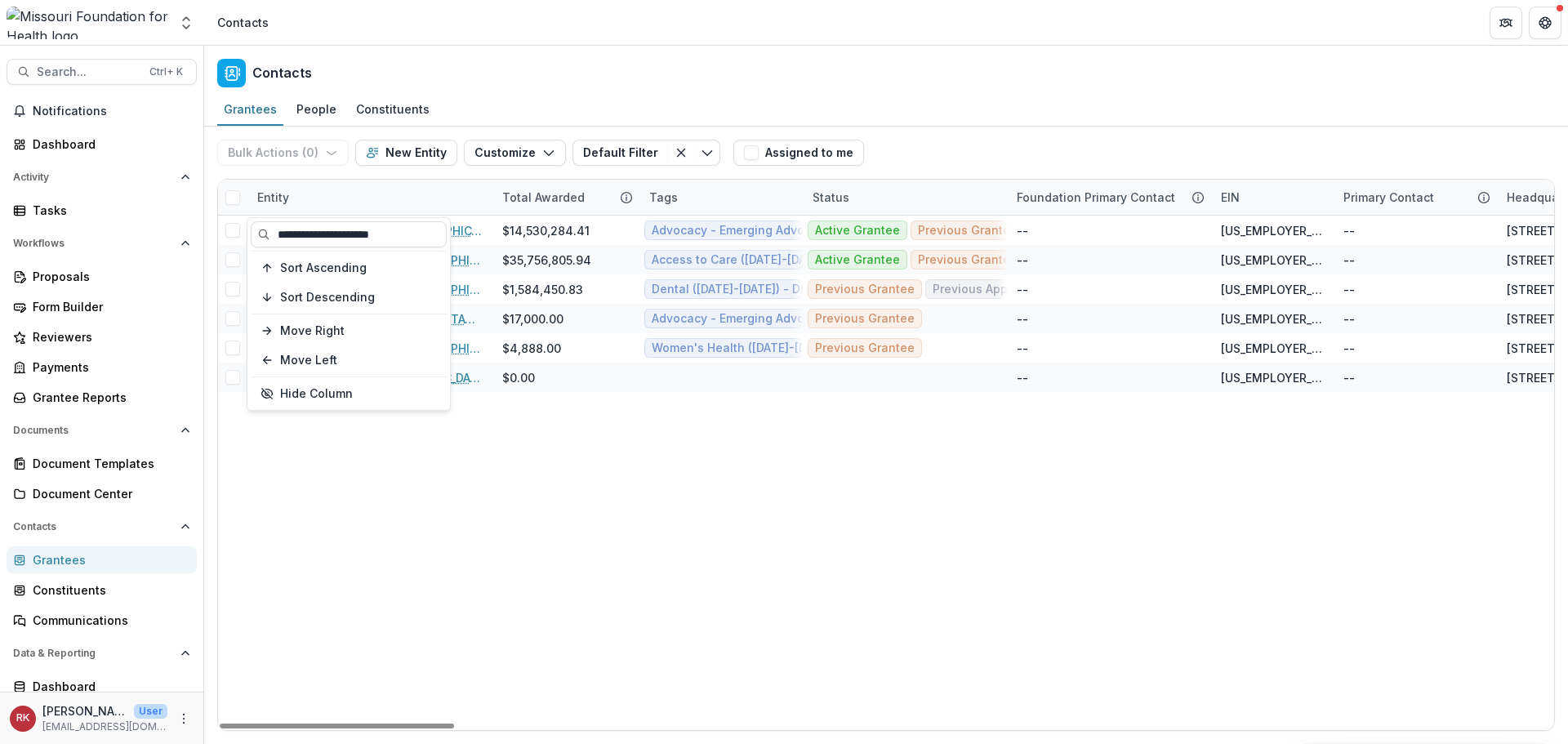
drag, startPoint x: 401, startPoint y: 236, endPoint x: 263, endPoint y: 247, distance: 138.4
click at [263, 247] on div "**********" at bounding box center [348, 314] width 202 height 192
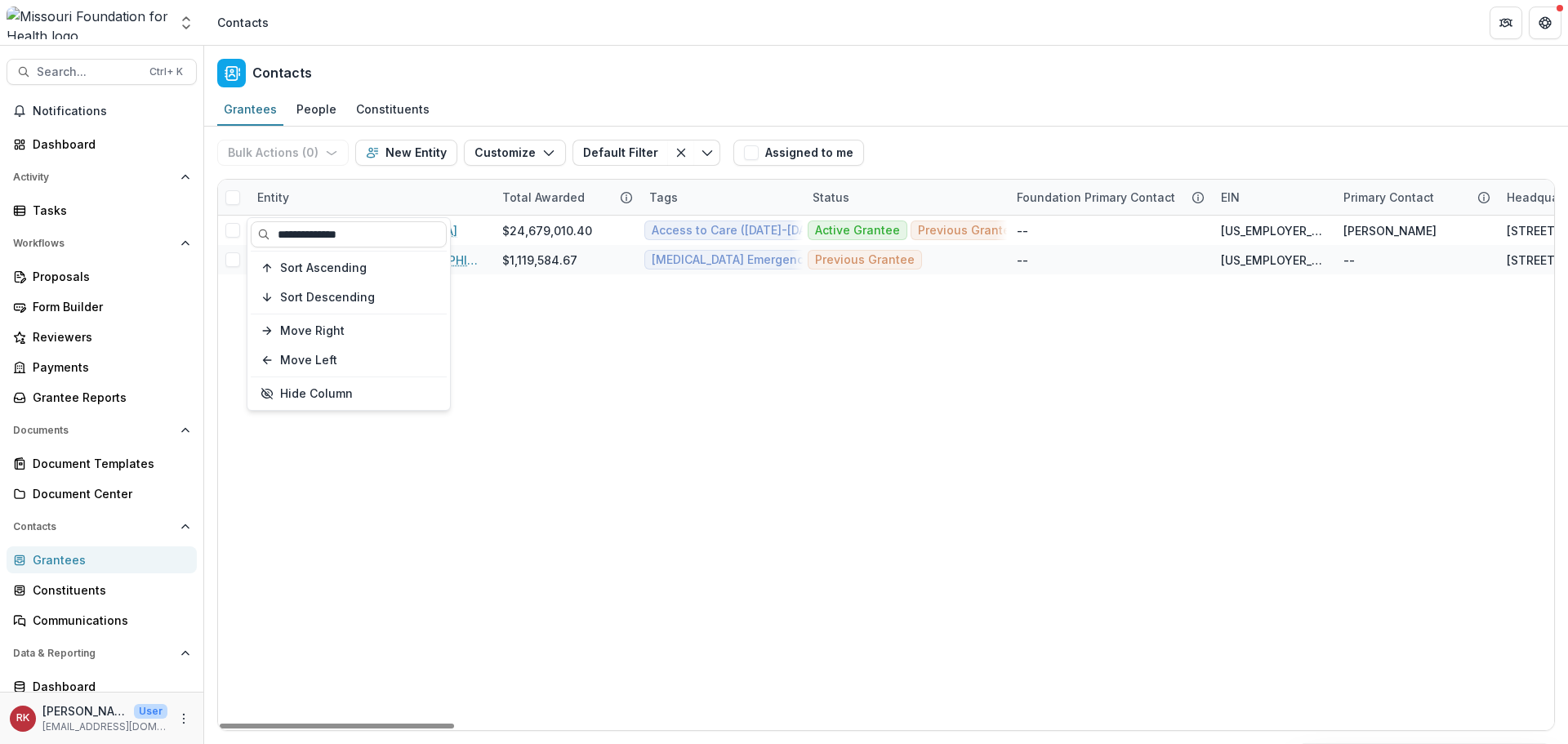
type input "**********"
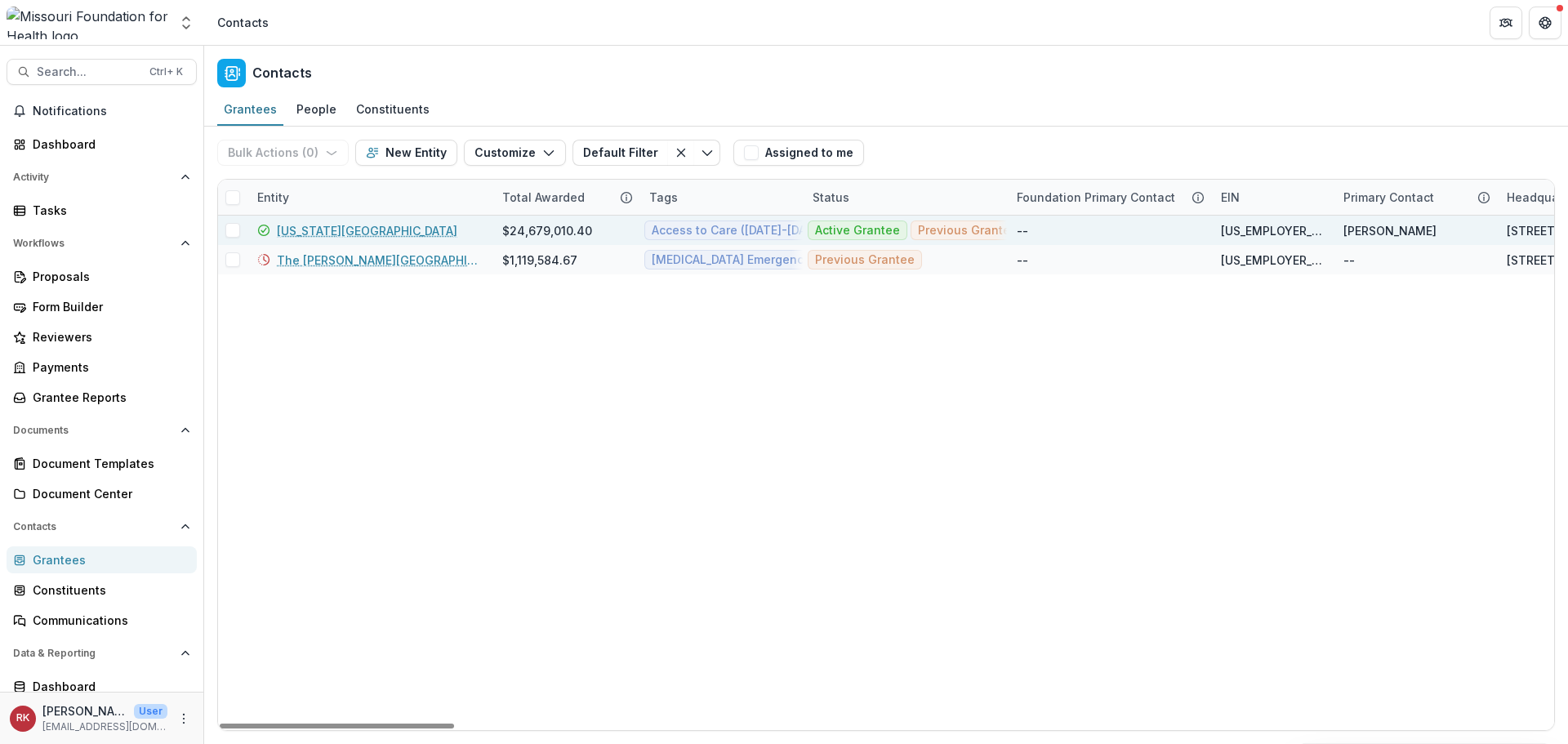
click at [374, 232] on link "[US_STATE][GEOGRAPHIC_DATA]" at bounding box center [367, 231] width 180 height 17
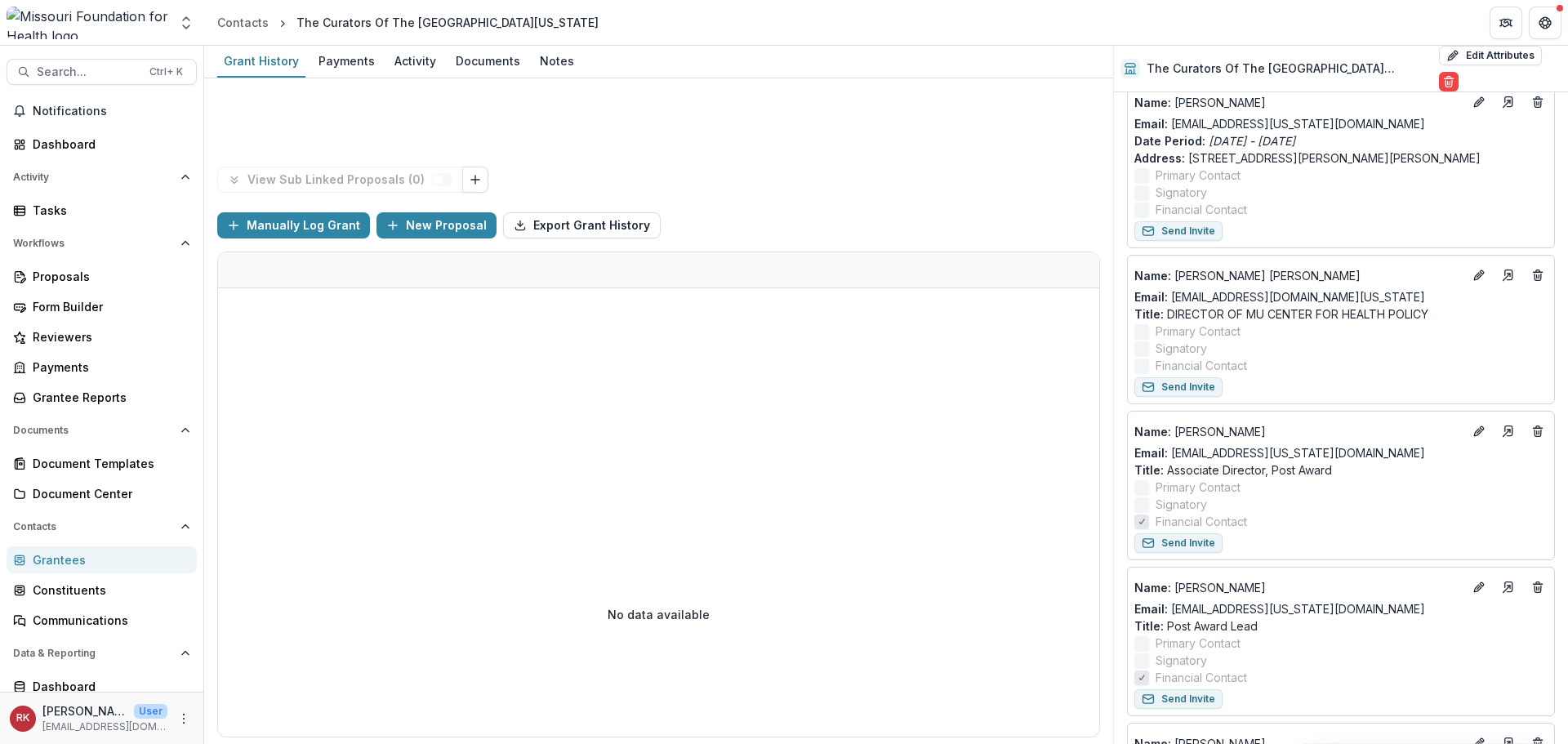
scroll to position [1633, 0]
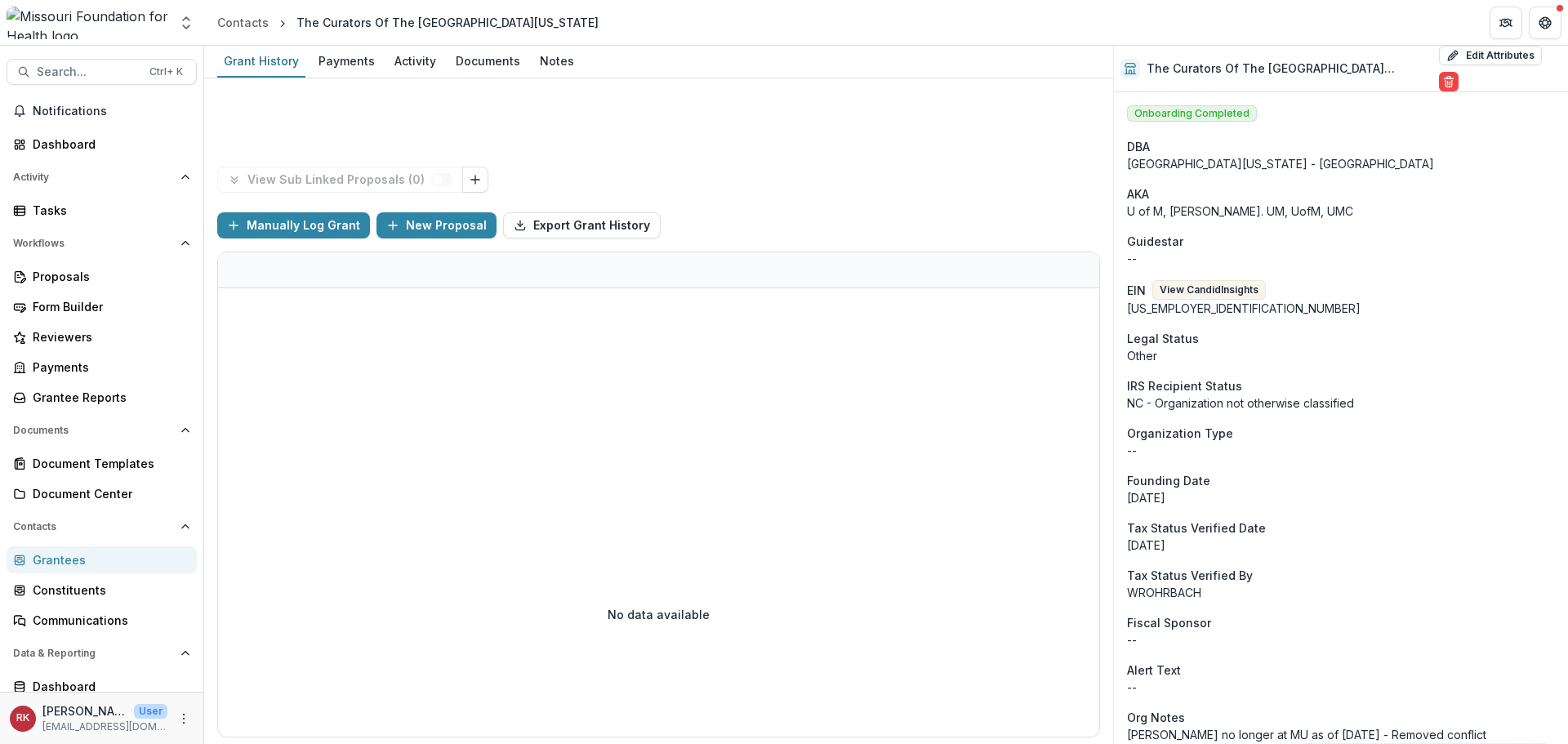
scroll to position [409, 0]
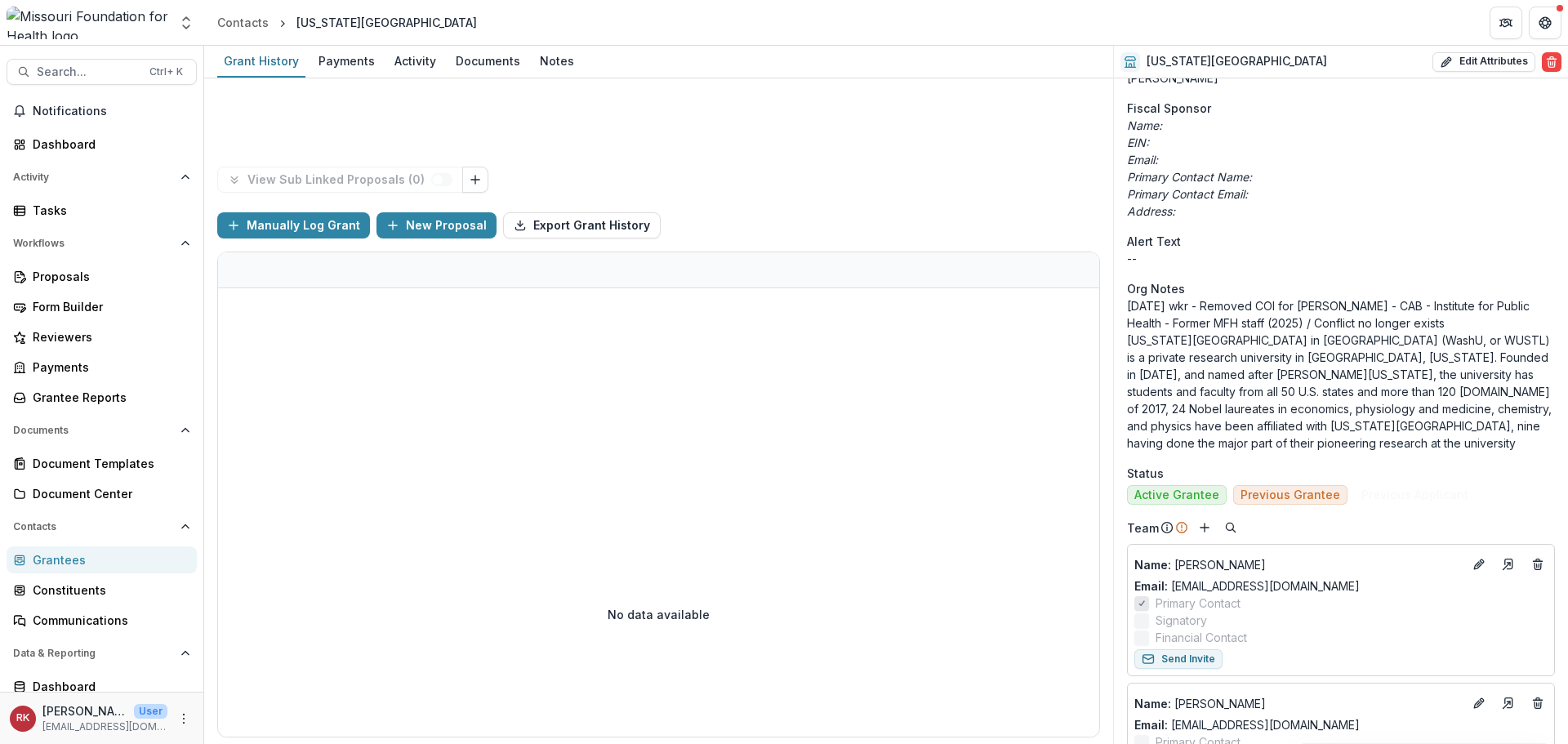
scroll to position [572, 0]
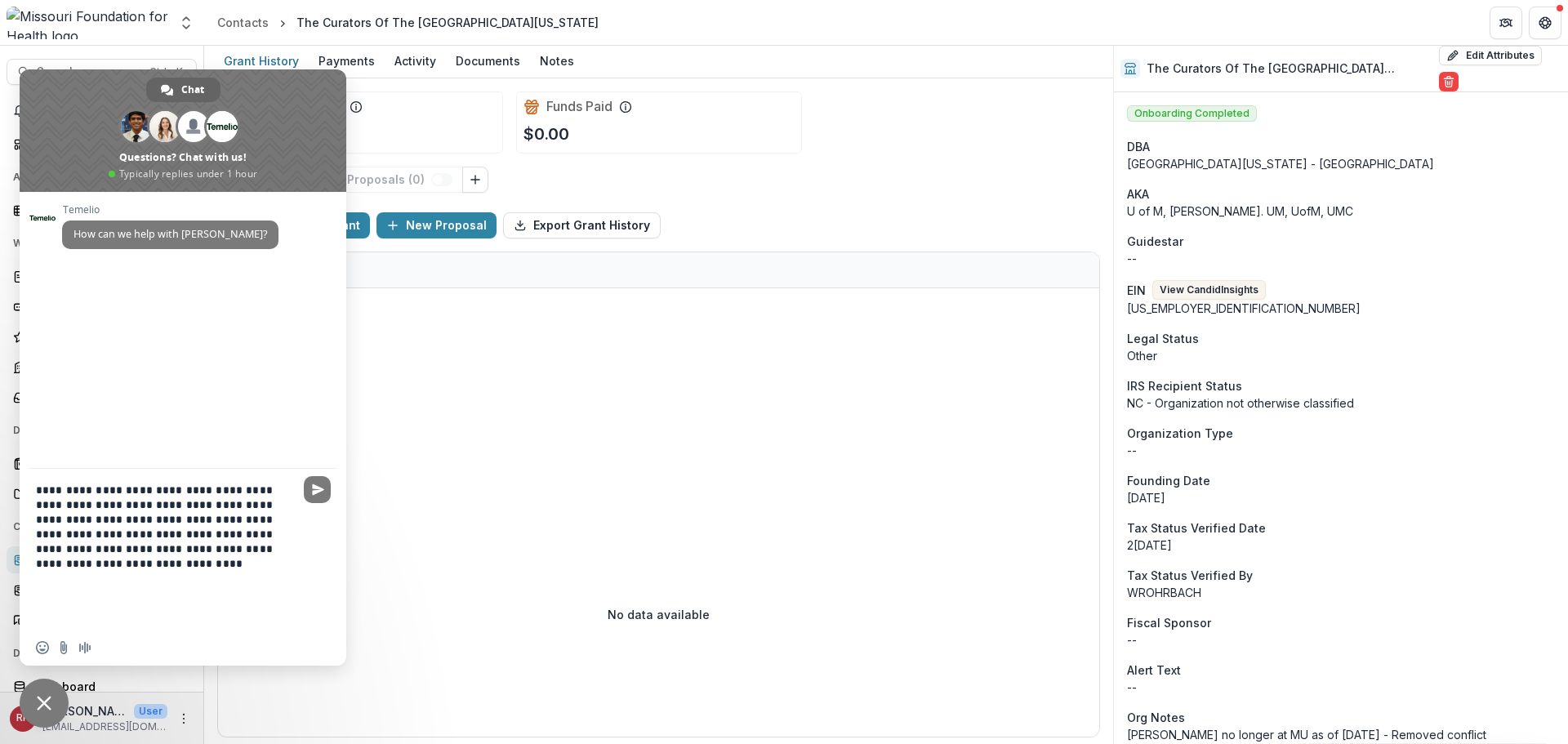
drag, startPoint x: 115, startPoint y: 554, endPoint x: 54, endPoint y: 555, distance: 61.0
click at [54, 555] on textarea "**********" at bounding box center [165, 556] width 258 height 147
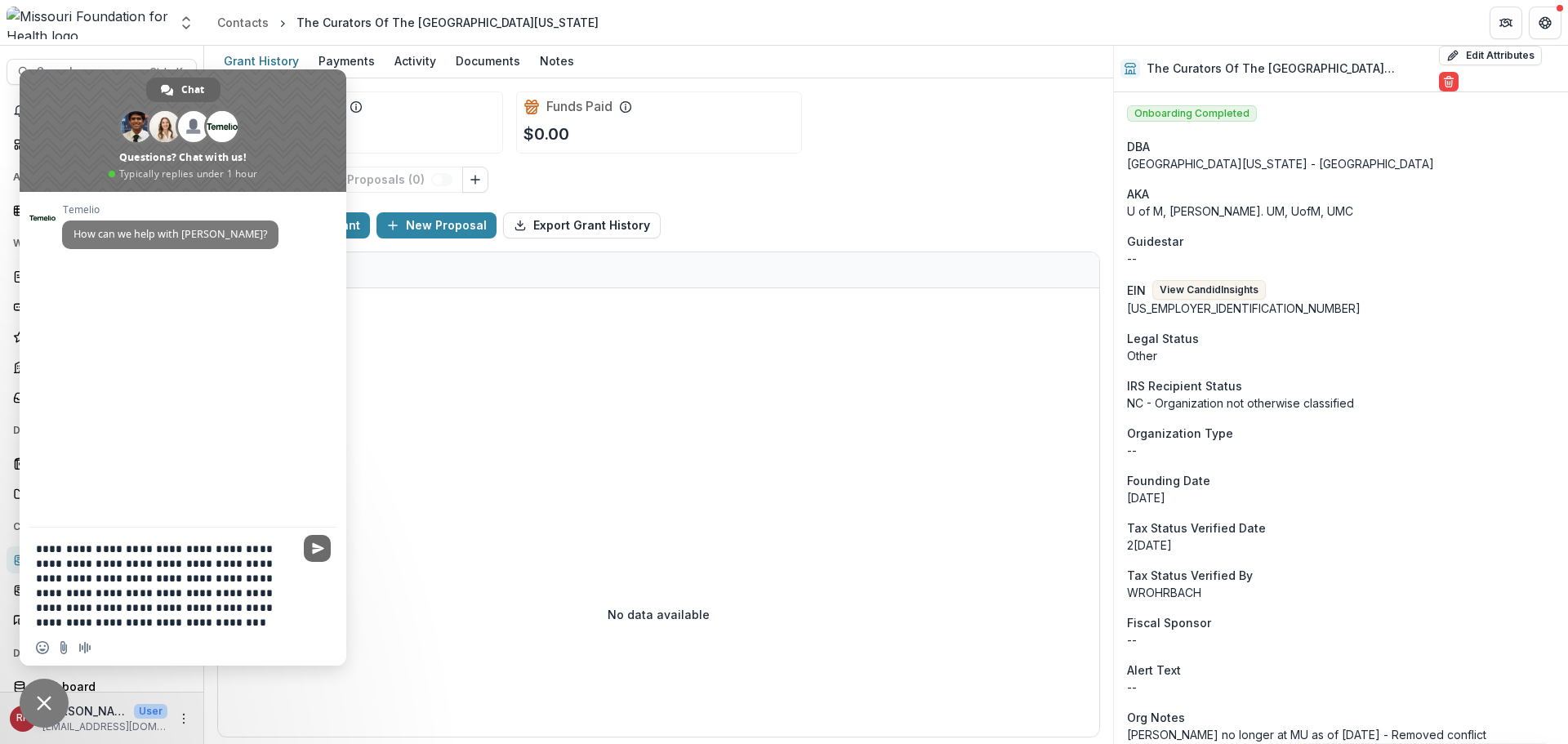
type textarea "**********"
click at [313, 554] on span "Send" at bounding box center [318, 548] width 27 height 27
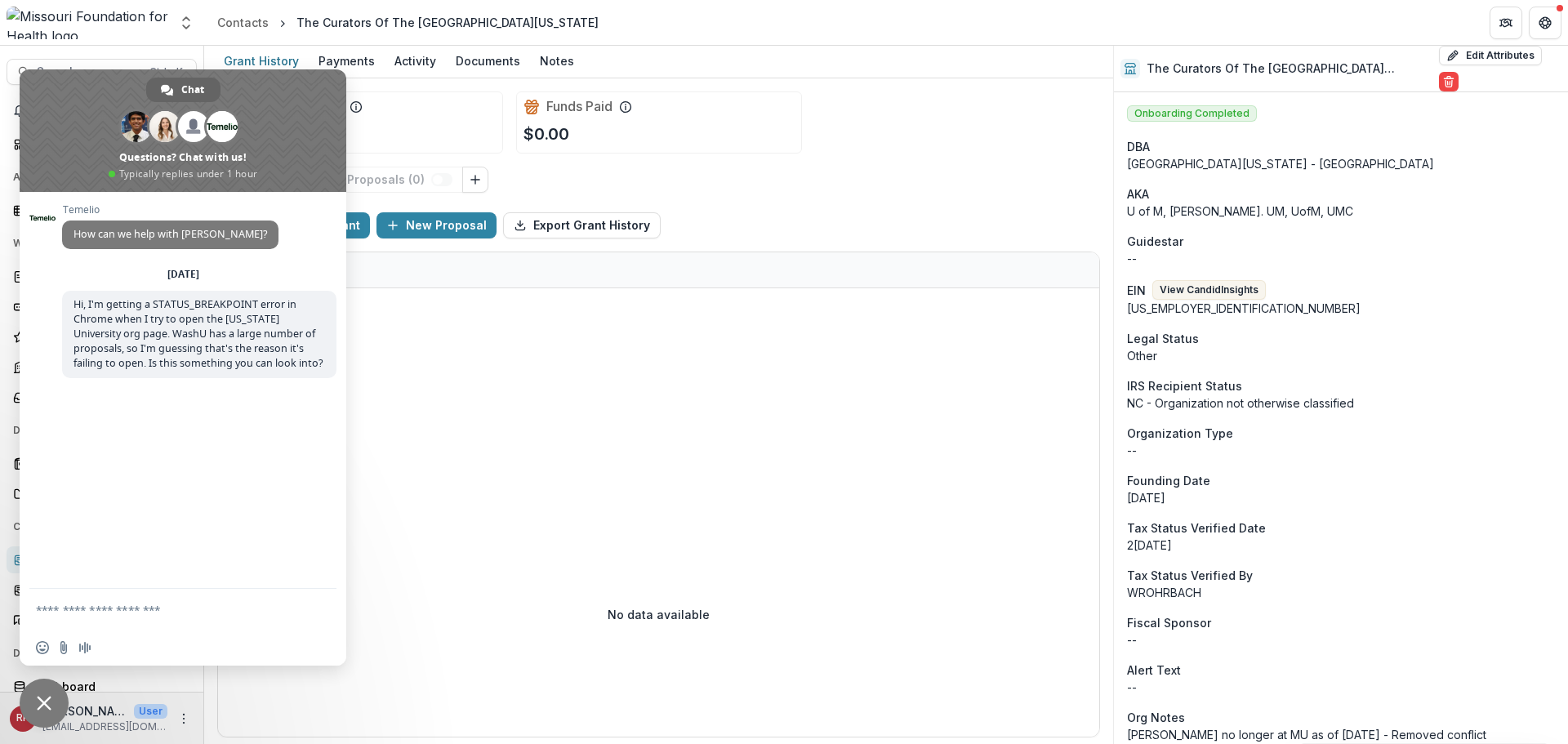
click at [630, 471] on div at bounding box center [659, 390] width 881 height 203
click at [35, 690] on span "Close chat" at bounding box center [44, 703] width 49 height 49
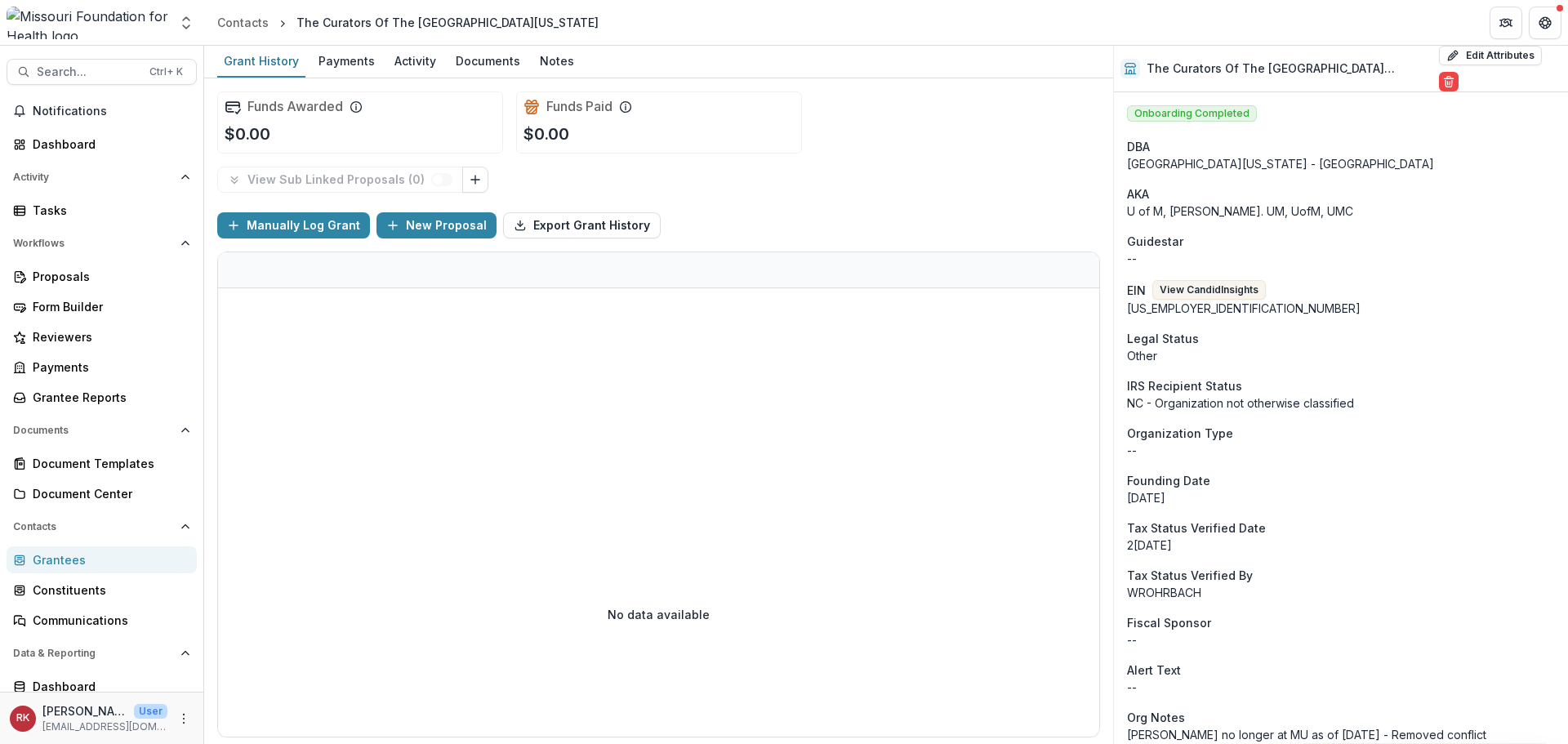
click at [46, 559] on div "Grantees" at bounding box center [108, 560] width 151 height 17
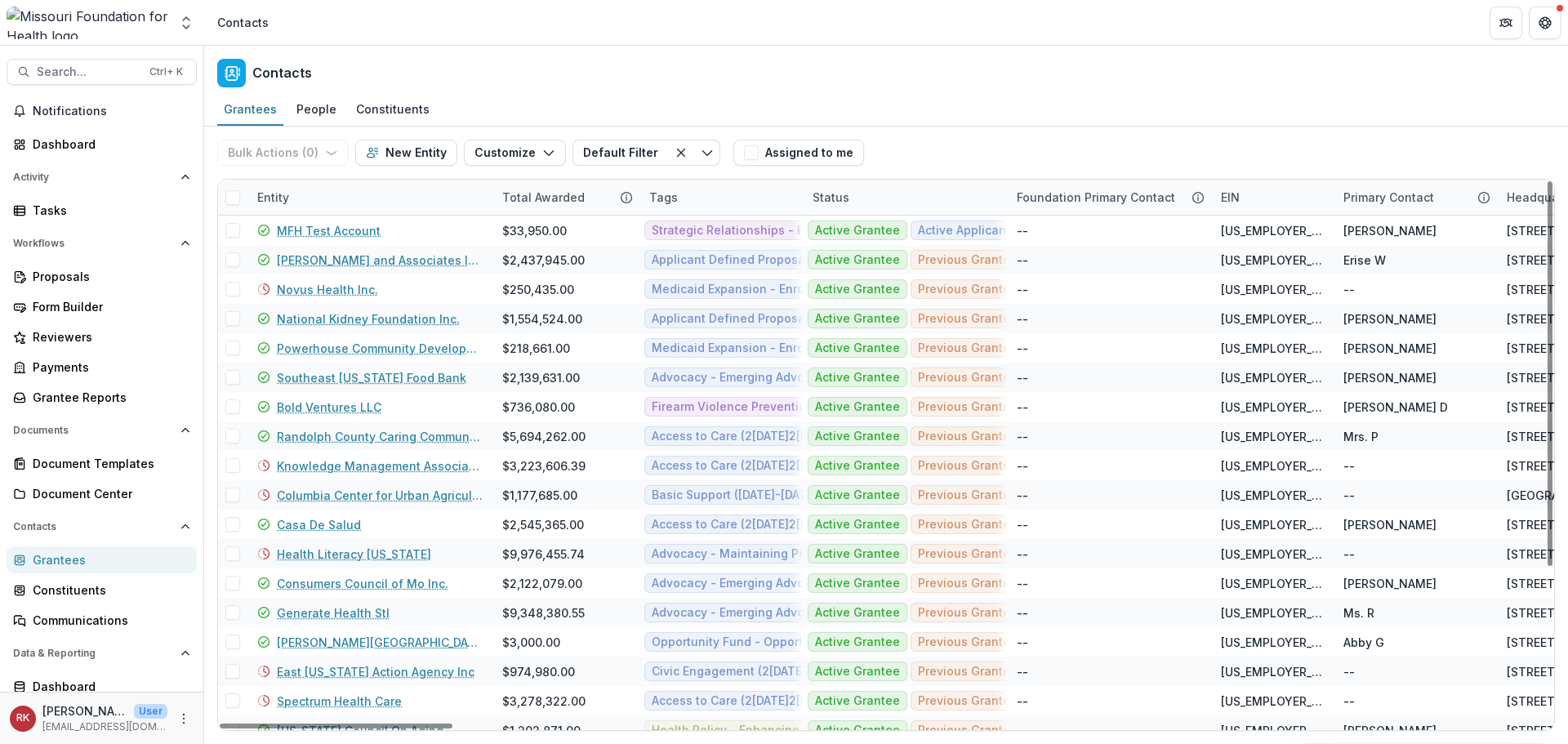
click at [274, 196] on div "Entity" at bounding box center [272, 198] width 51 height 17
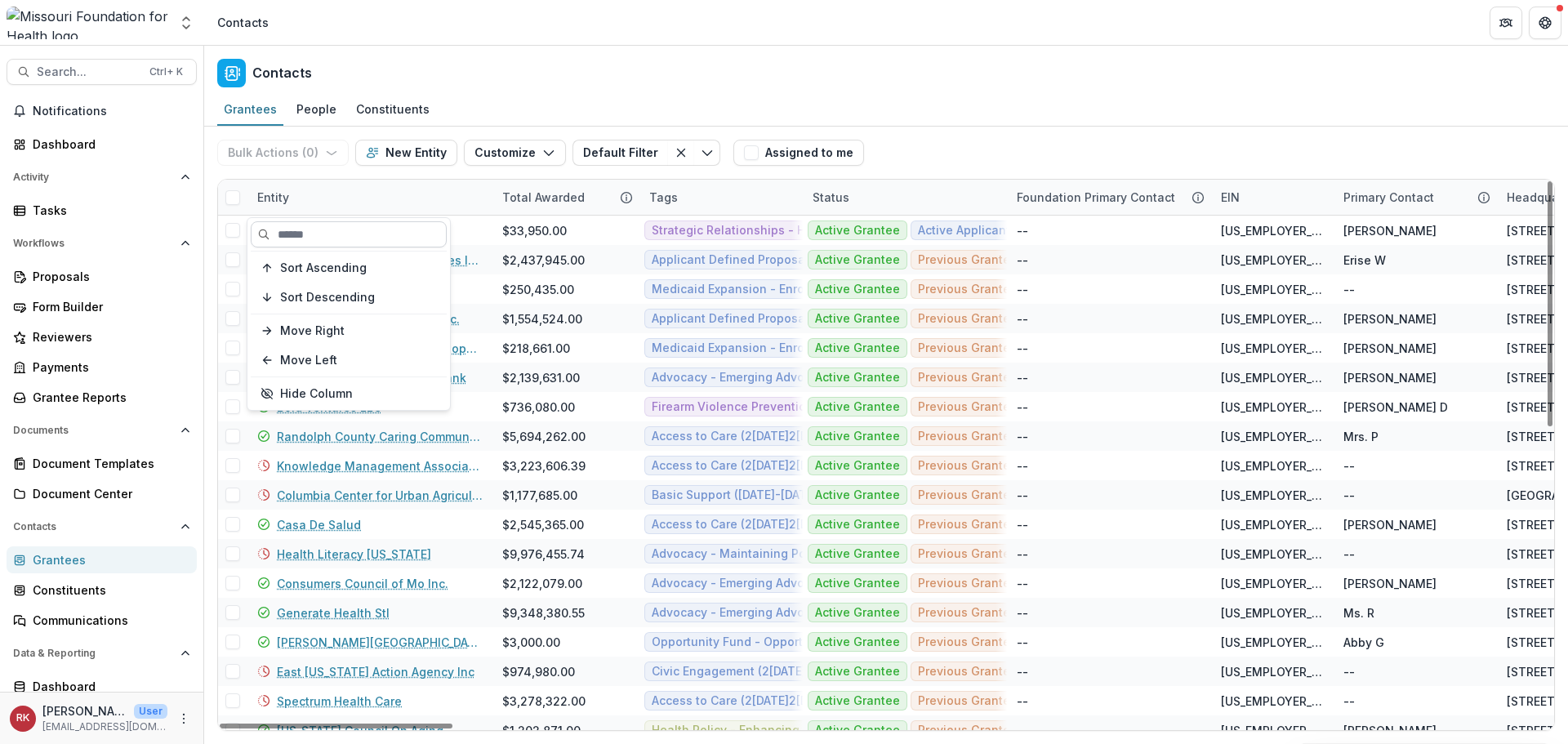
click at [310, 234] on input at bounding box center [349, 233] width 196 height 26
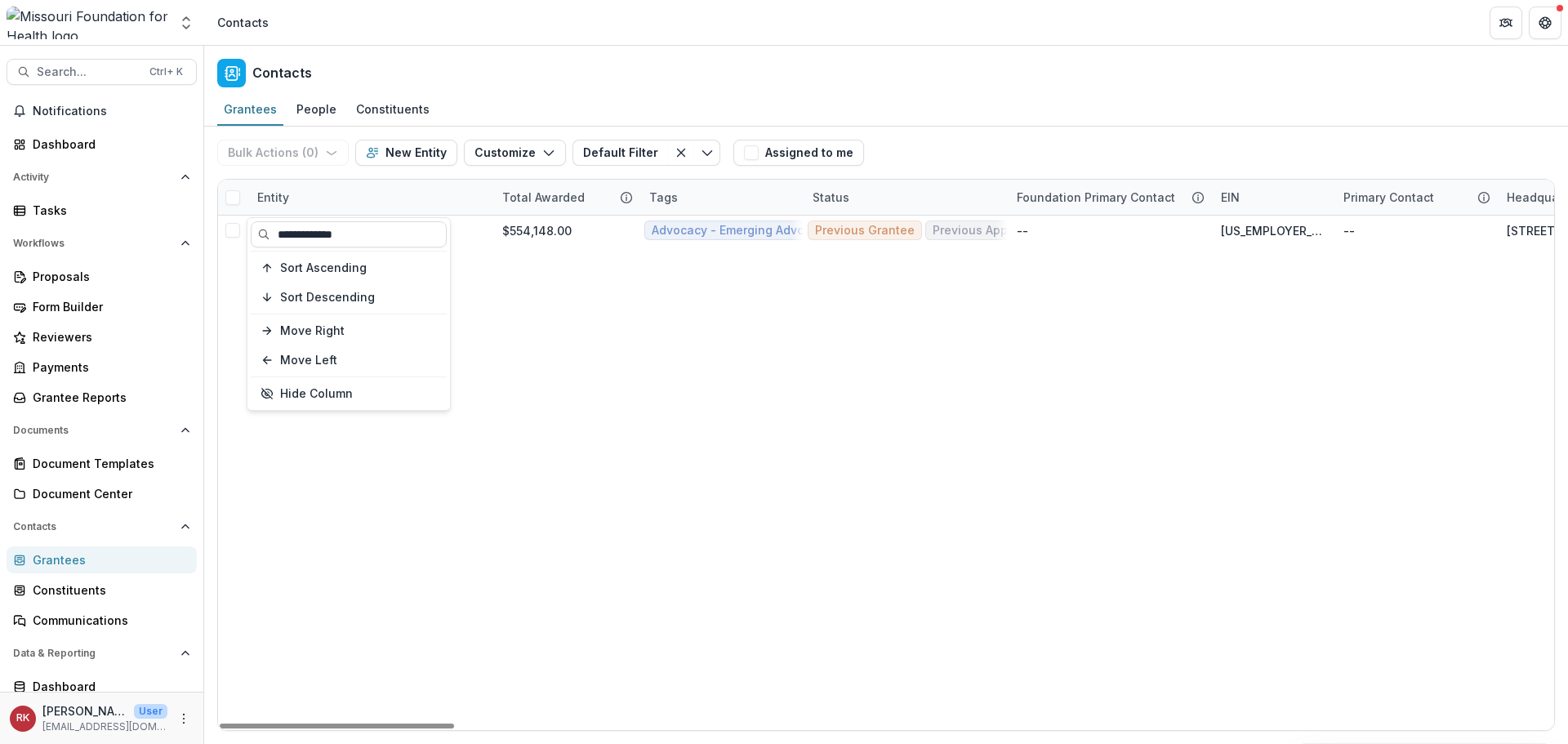
type input "**********"
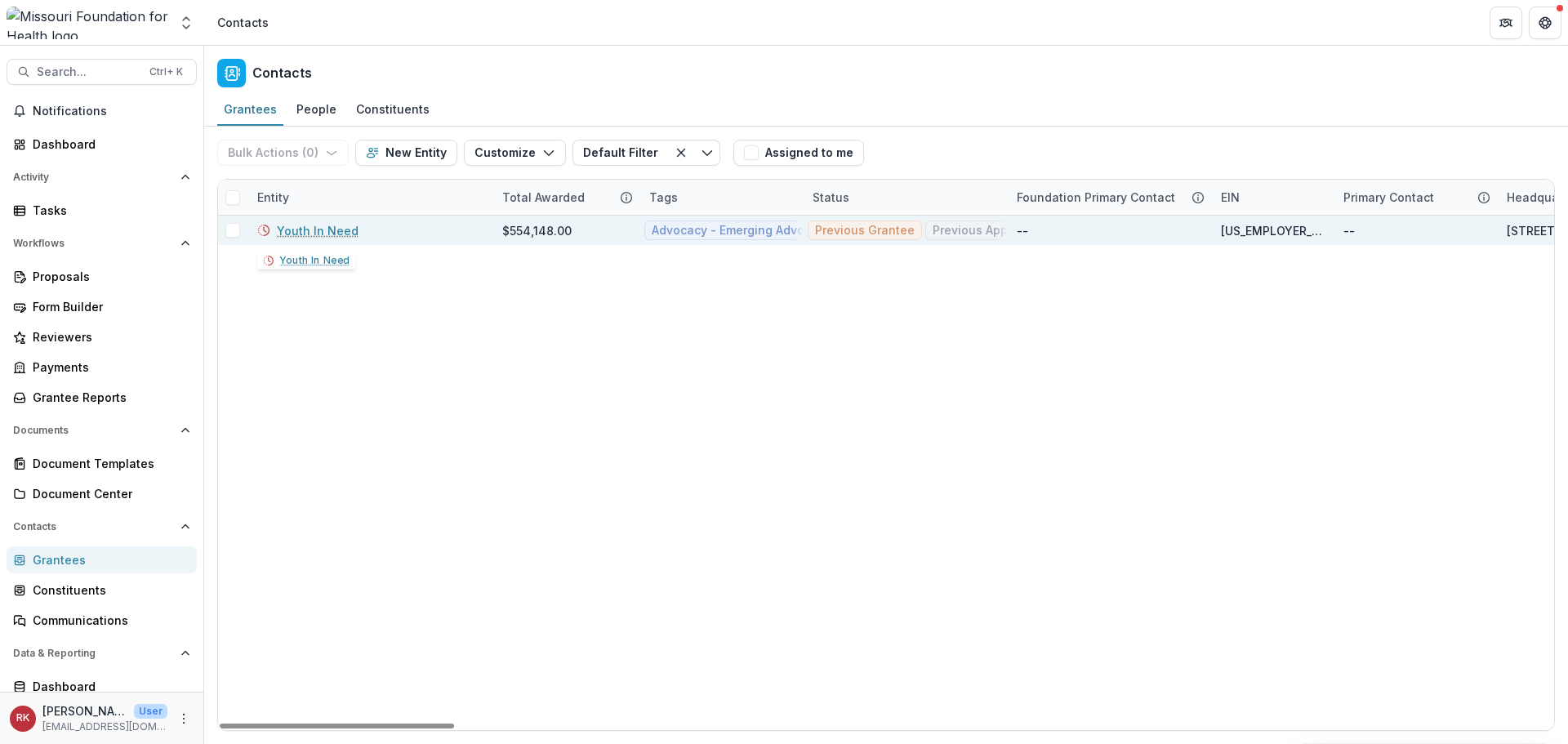
click at [295, 232] on link "Youth In Need" at bounding box center [318, 231] width 81 height 17
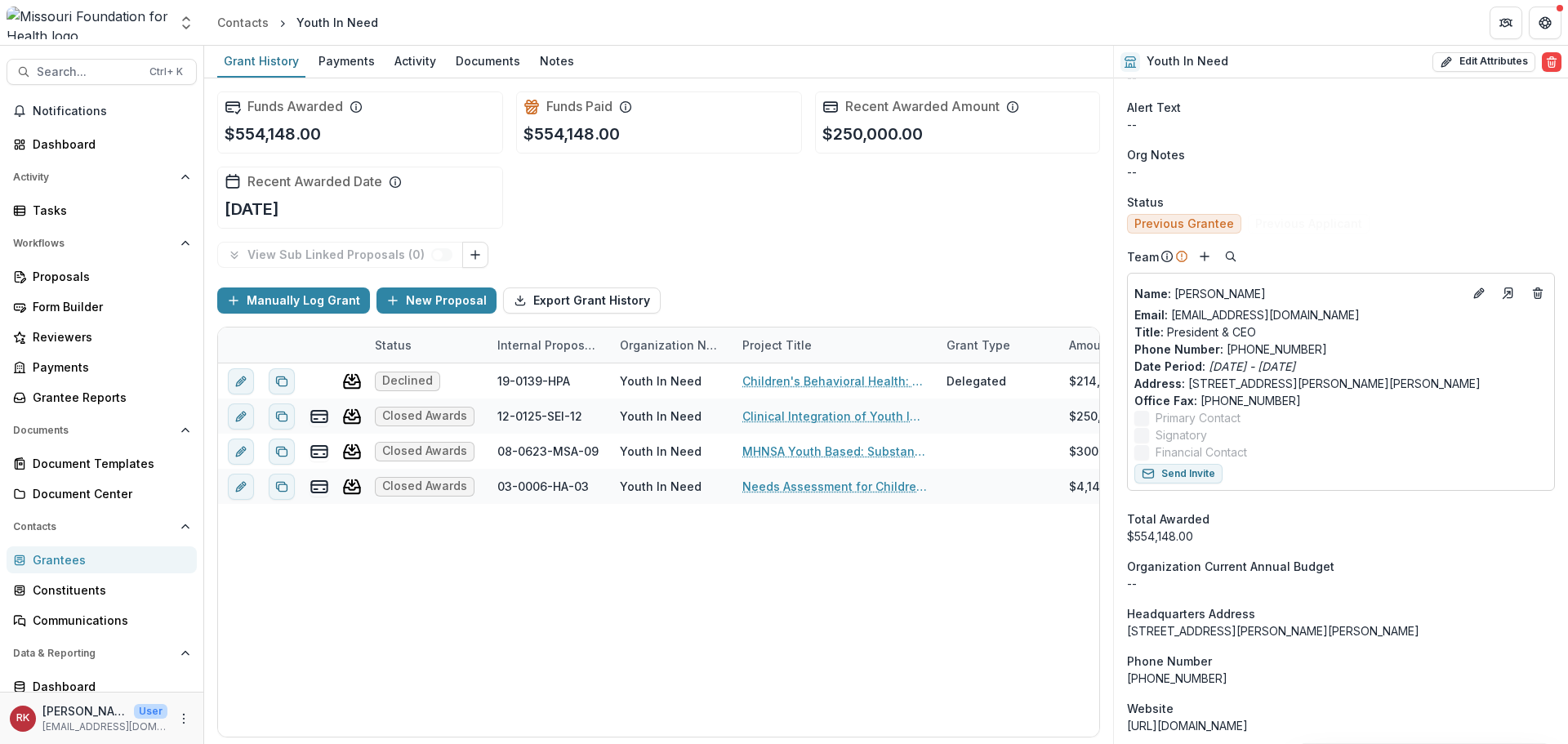
scroll to position [653, 0]
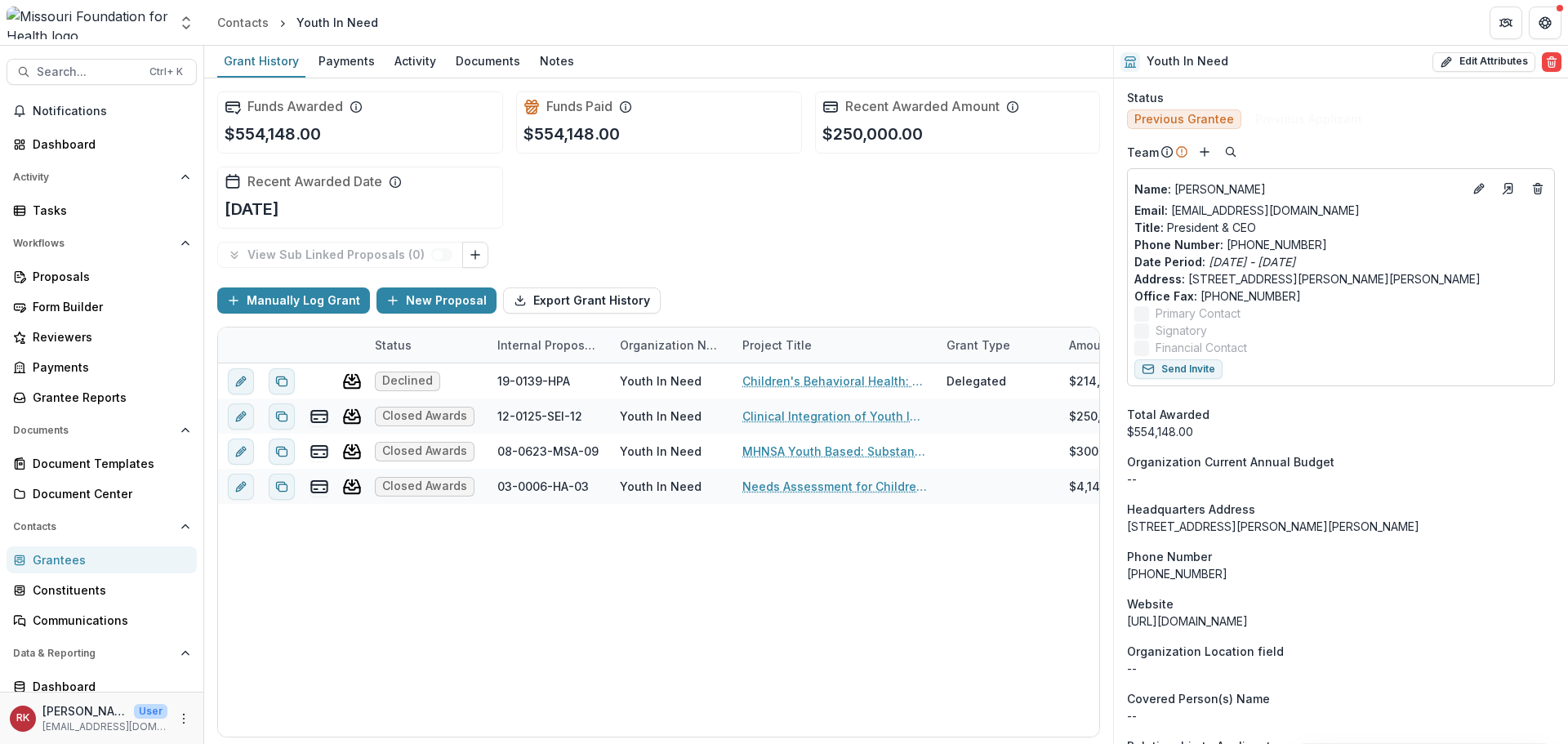
click at [39, 564] on div "Grantees" at bounding box center [108, 560] width 151 height 17
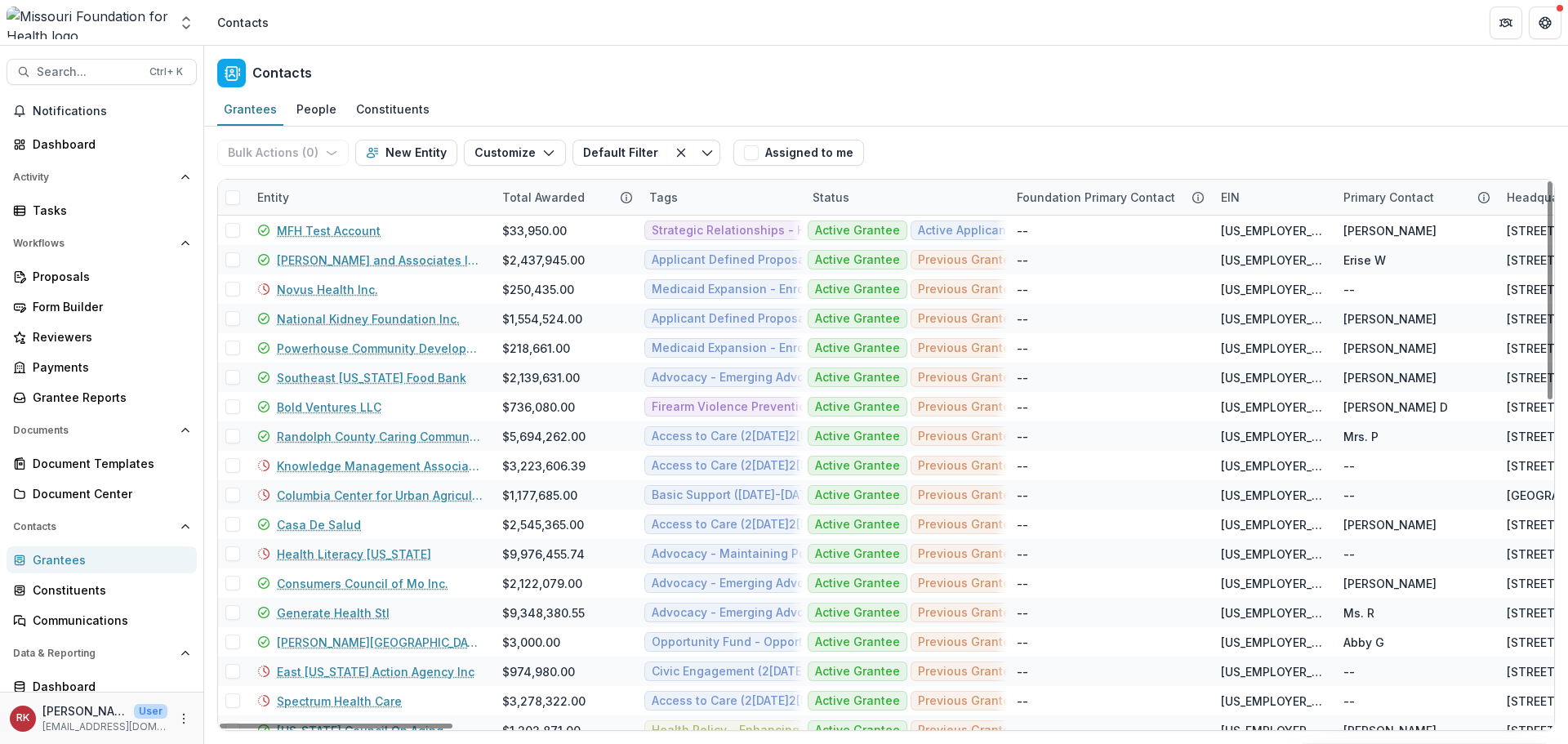
click at [267, 205] on div "Entity" at bounding box center [369, 197] width 245 height 35
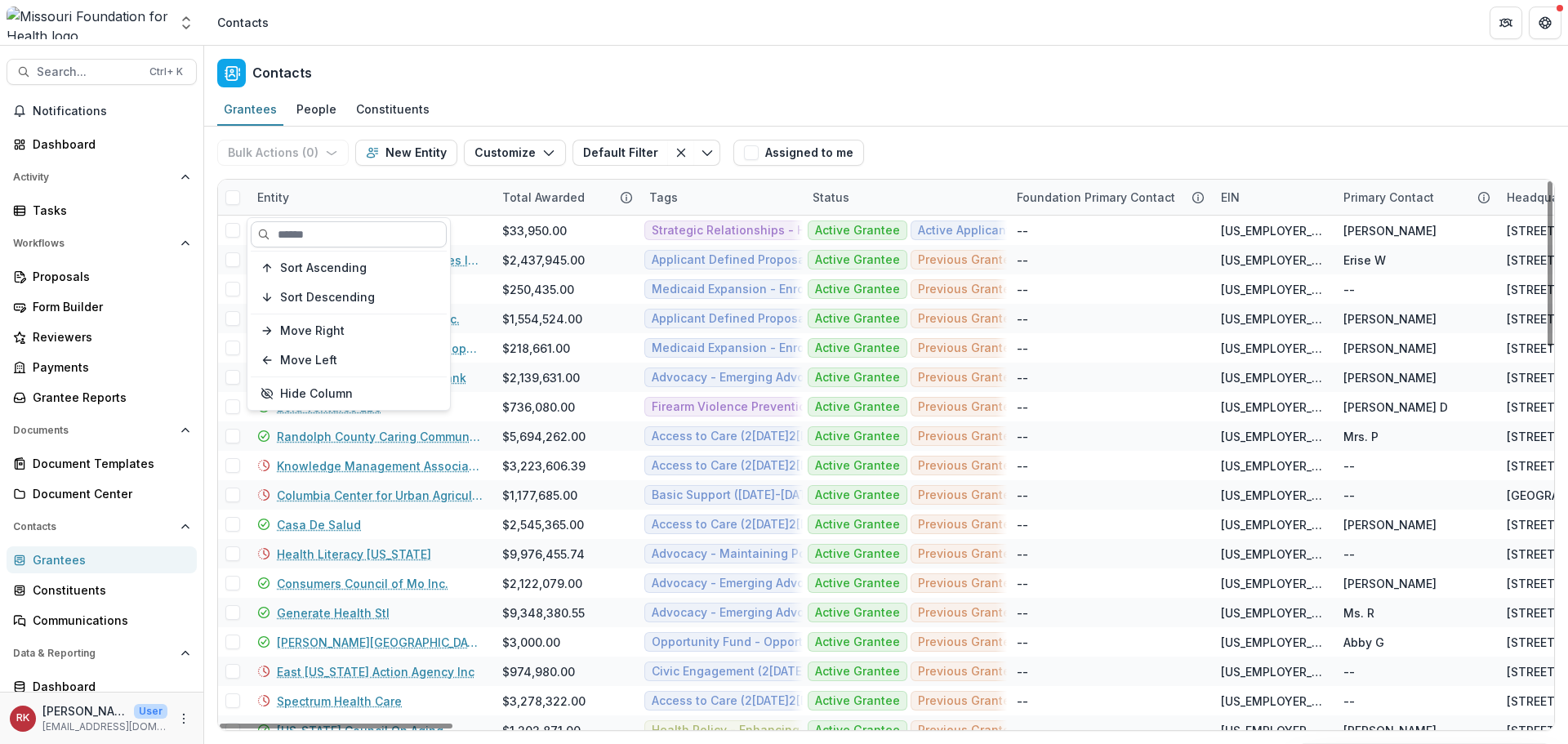
click at [299, 241] on input at bounding box center [349, 233] width 196 height 26
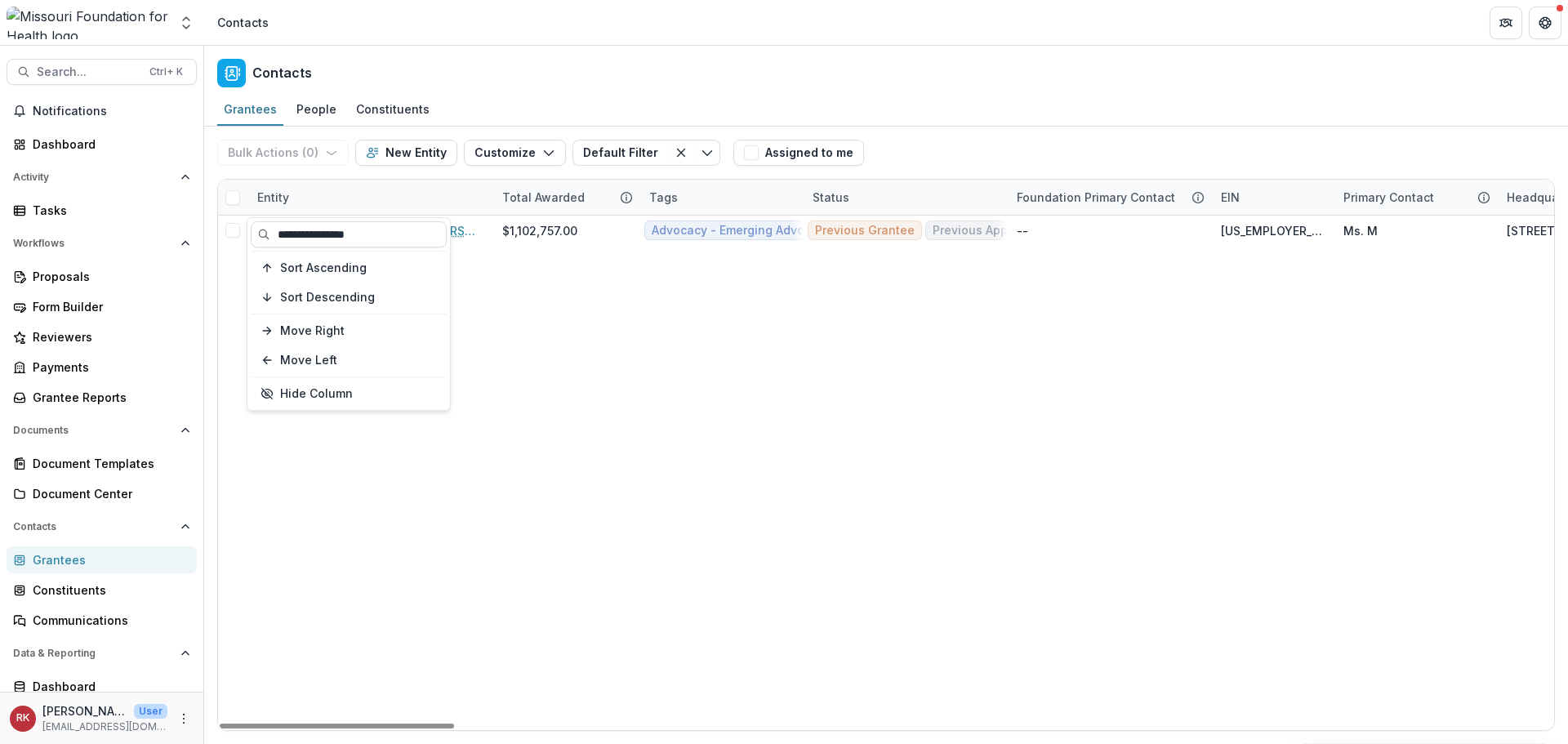
type input "**********"
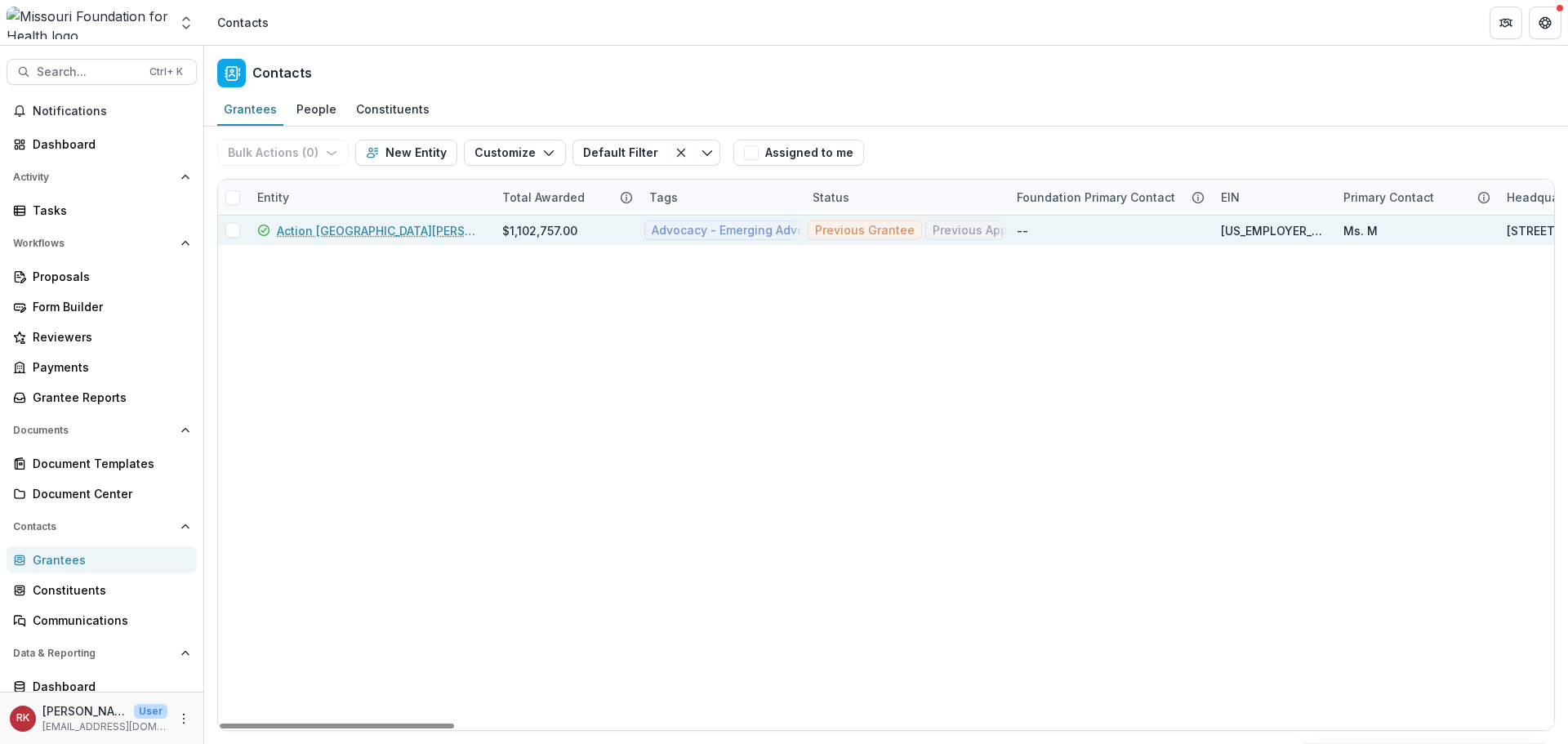
click at [306, 231] on link "Action St. Louis" at bounding box center [380, 231] width 205 height 17
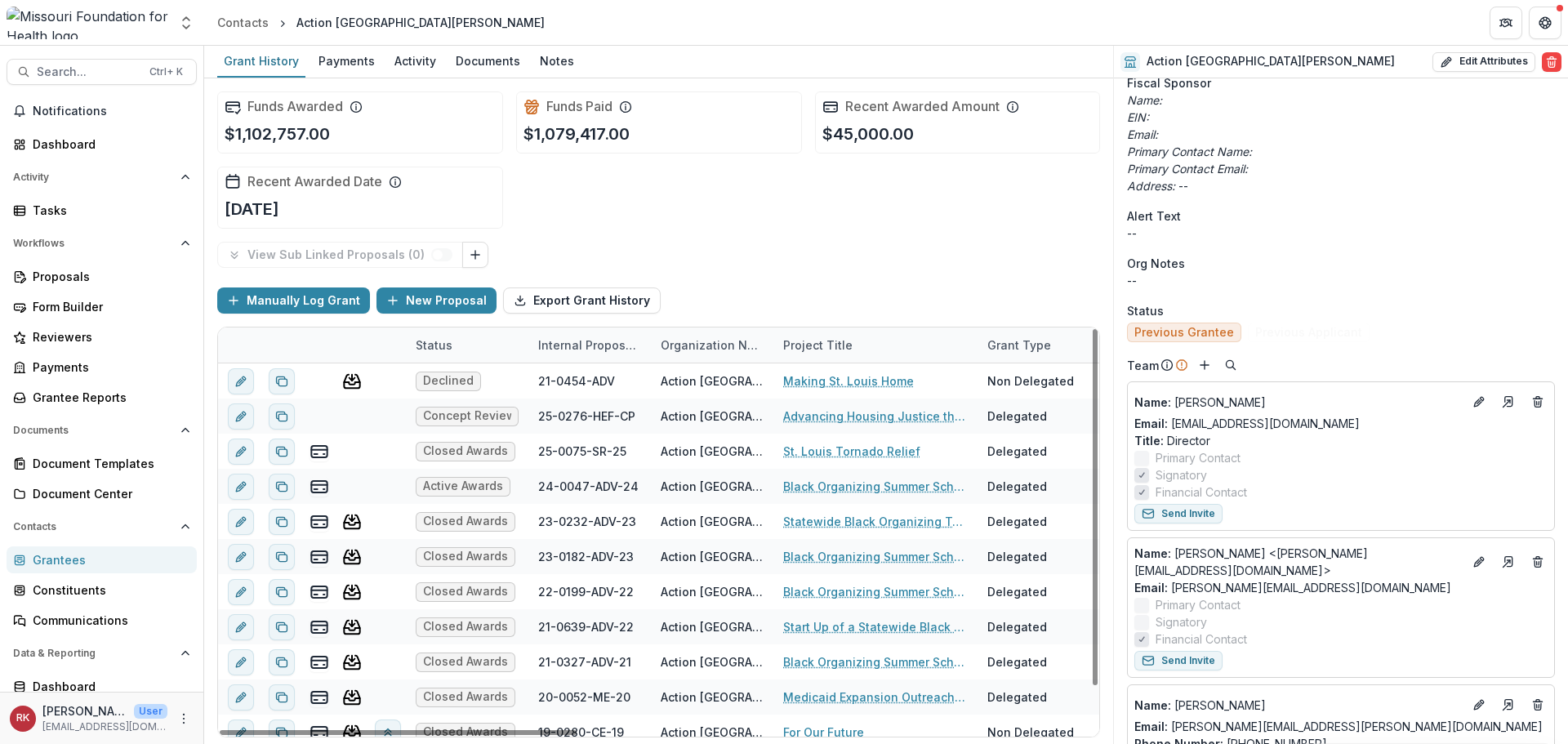
scroll to position [817, 0]
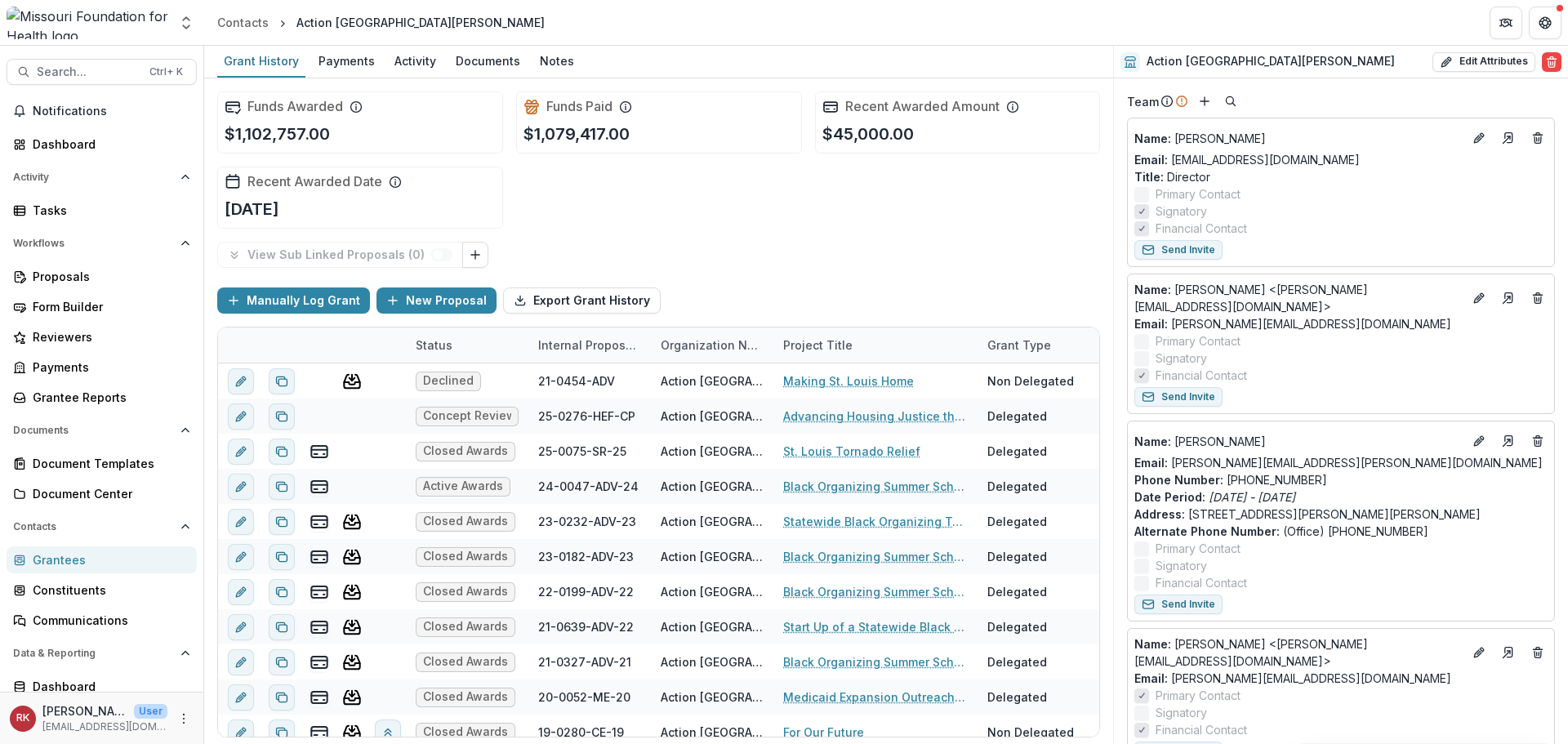
click at [83, 552] on div "Grantees" at bounding box center [108, 560] width 151 height 17
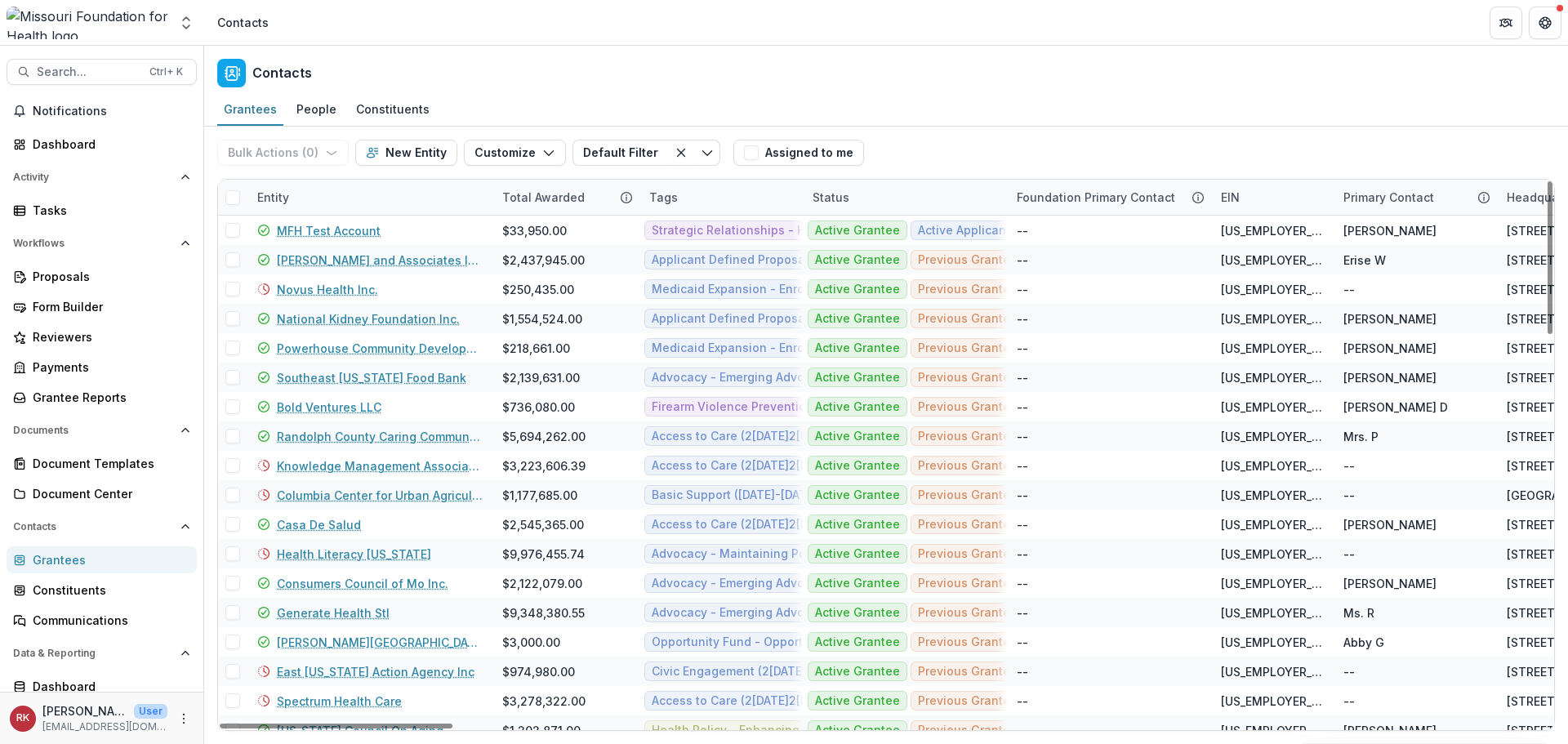
click at [266, 201] on div "Entity" at bounding box center [272, 198] width 51 height 17
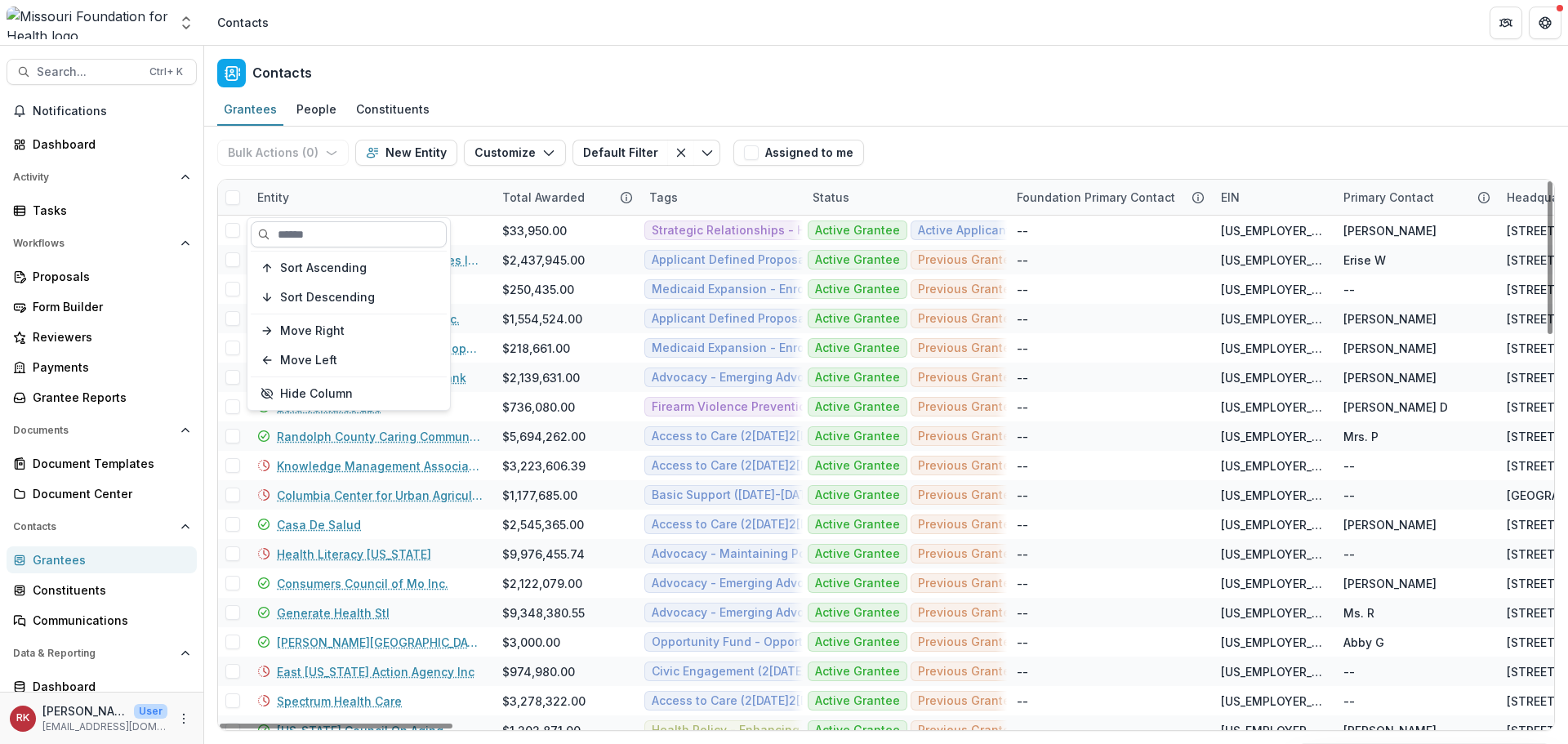
click at [302, 236] on input at bounding box center [349, 233] width 196 height 26
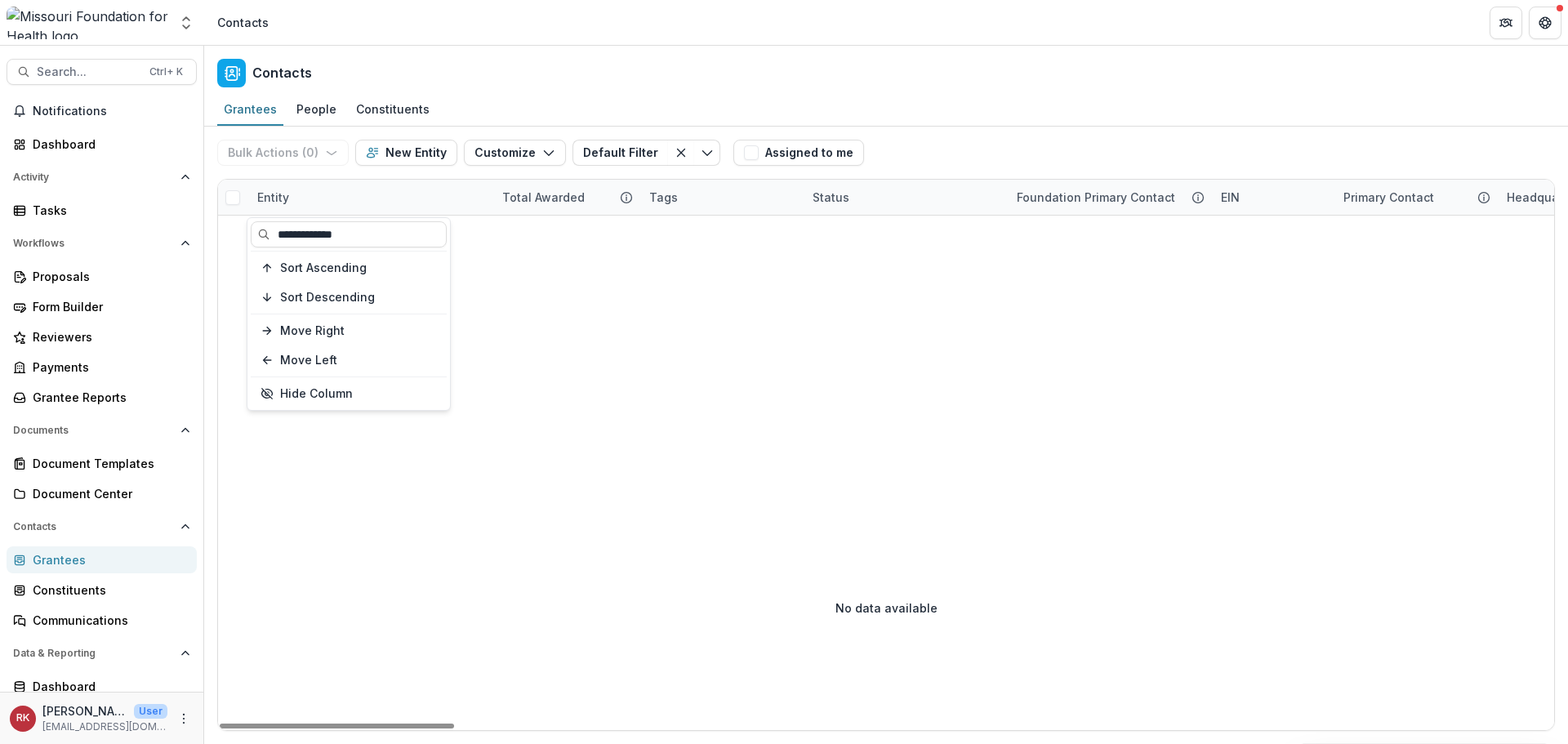
type input "**********"
drag, startPoint x: 250, startPoint y: 202, endPoint x: 264, endPoint y: 202, distance: 14.0
click at [254, 202] on div "Entity" at bounding box center [272, 198] width 51 height 17
click at [299, 234] on input "**********" at bounding box center [349, 233] width 196 height 26
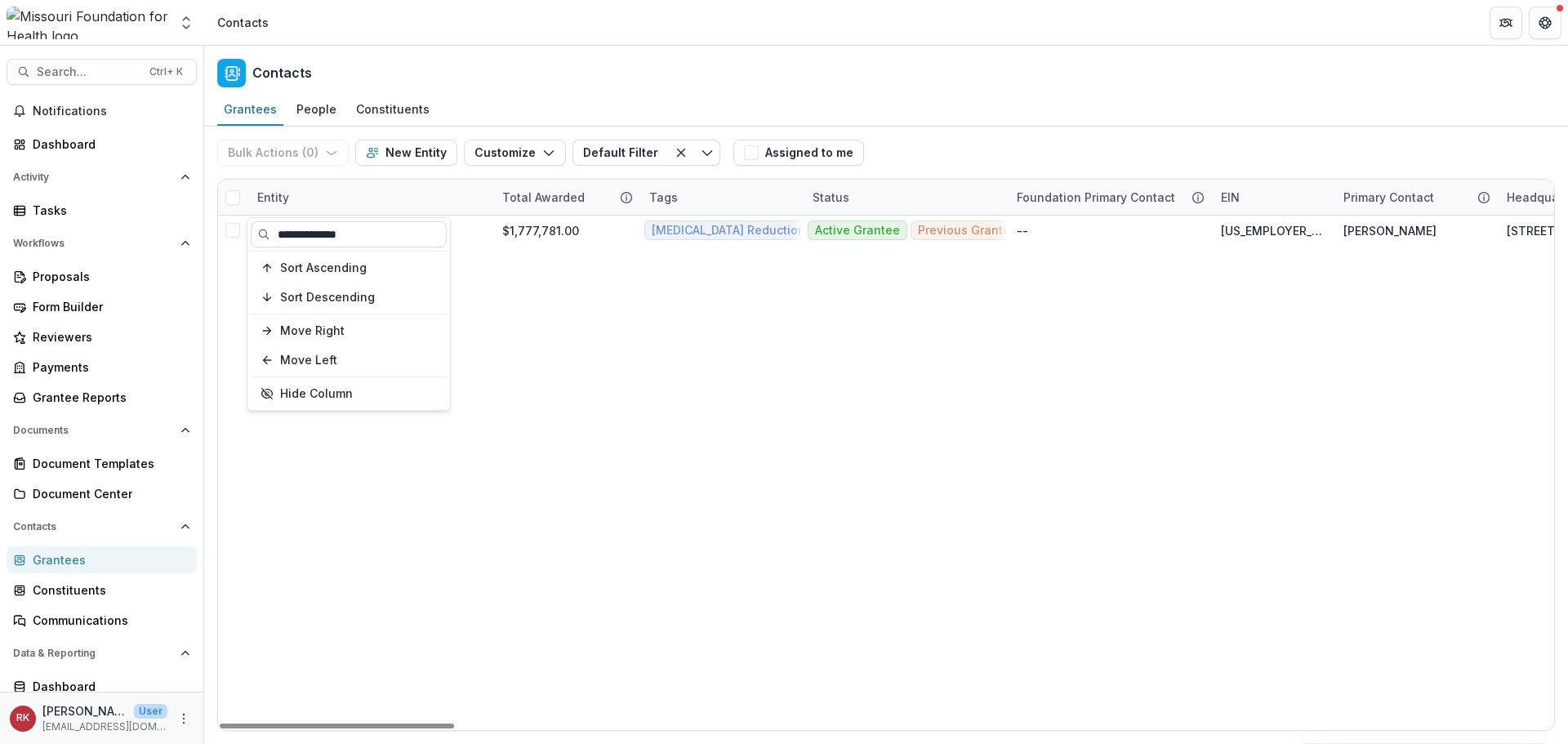
type input "**********"
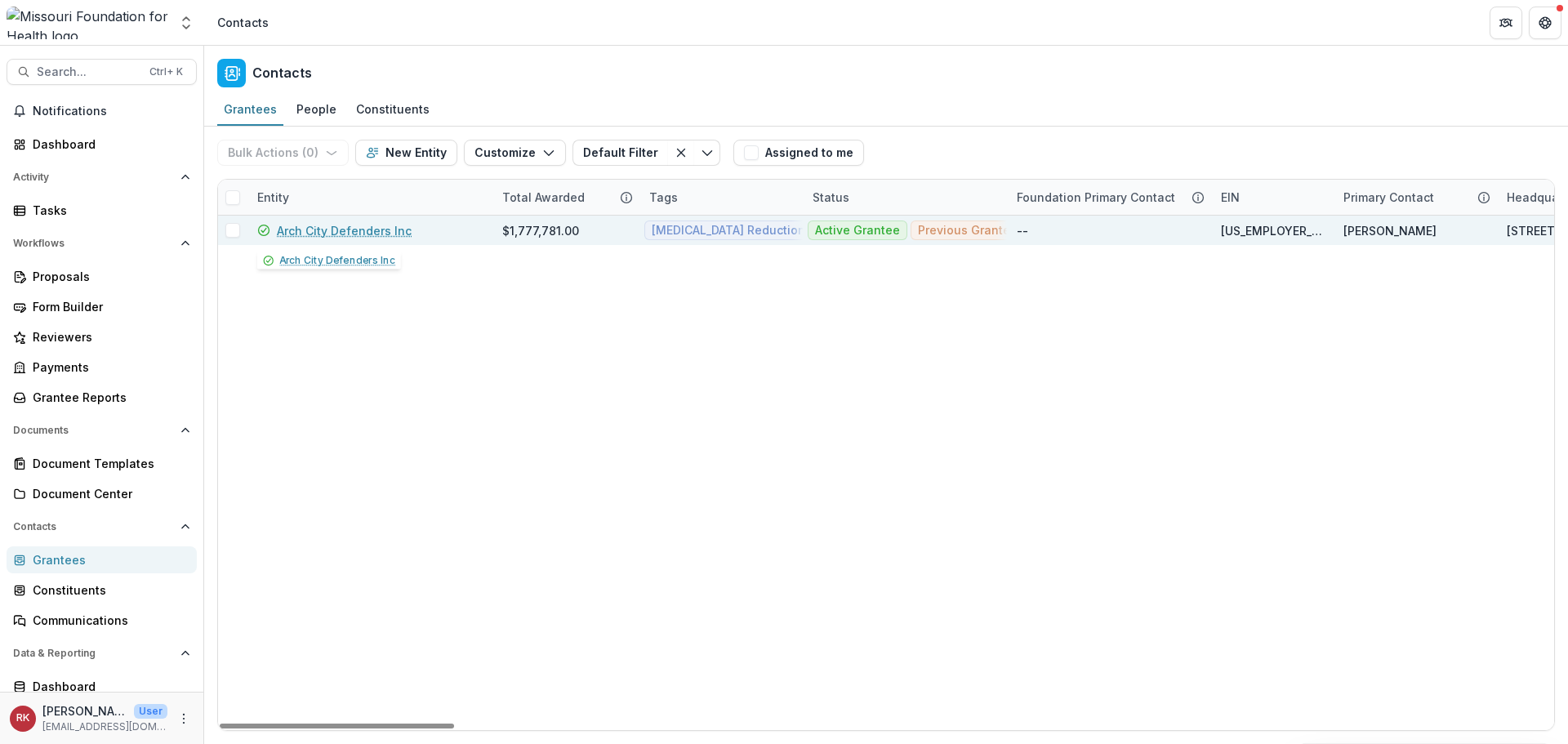
click at [356, 228] on link "Arch City Defenders Inc" at bounding box center [344, 231] width 135 height 17
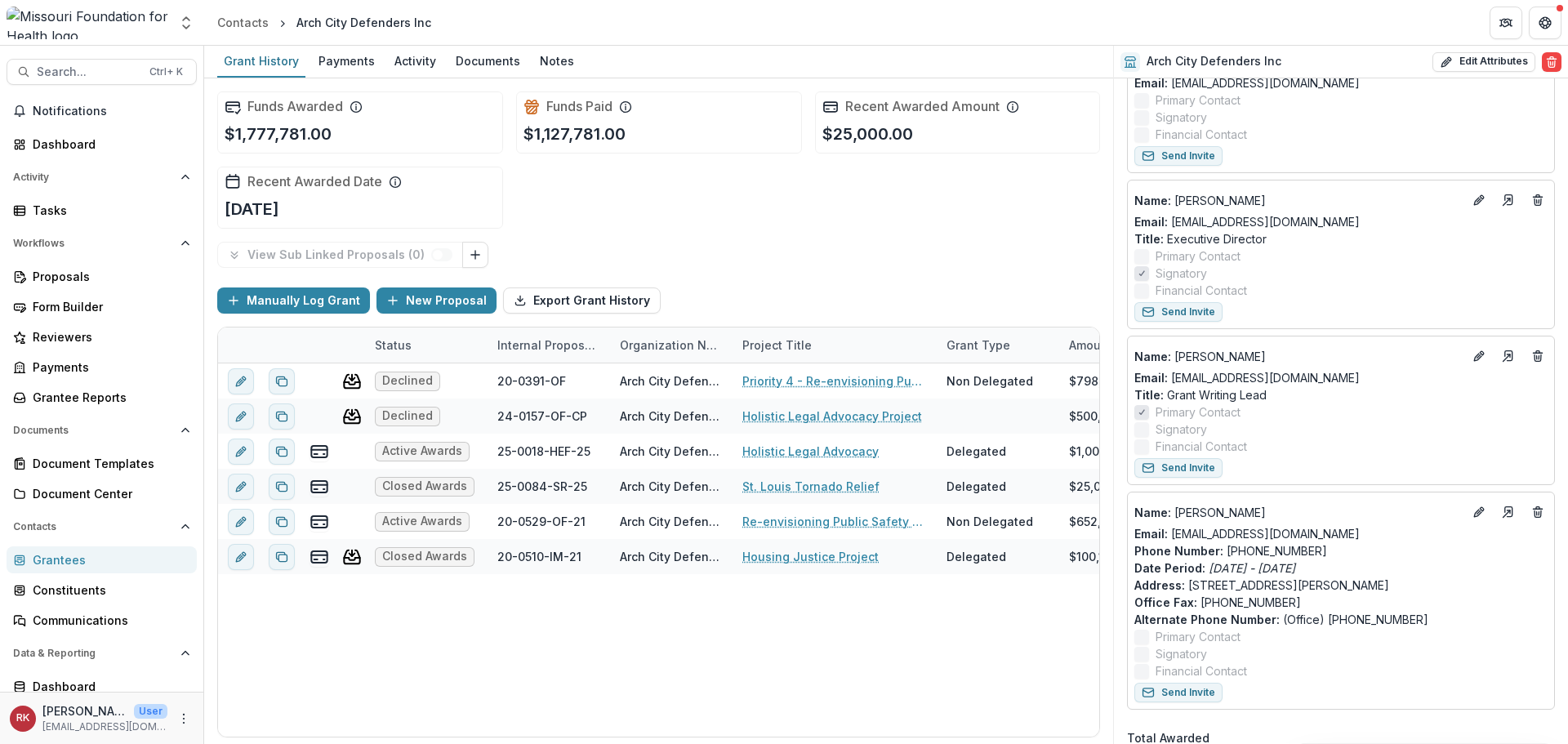
scroll to position [1062, 0]
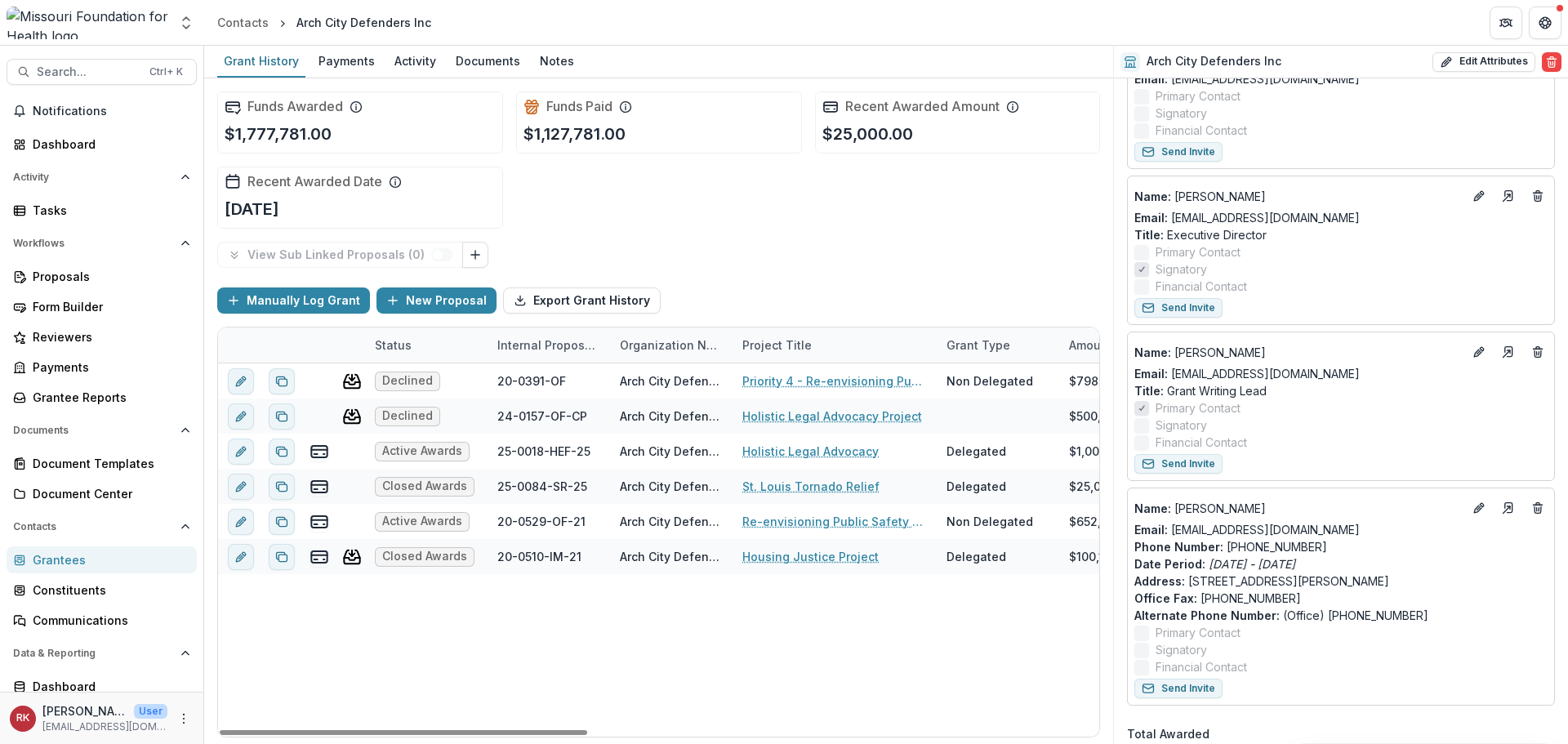
click at [80, 557] on div "Grantees" at bounding box center [108, 560] width 151 height 17
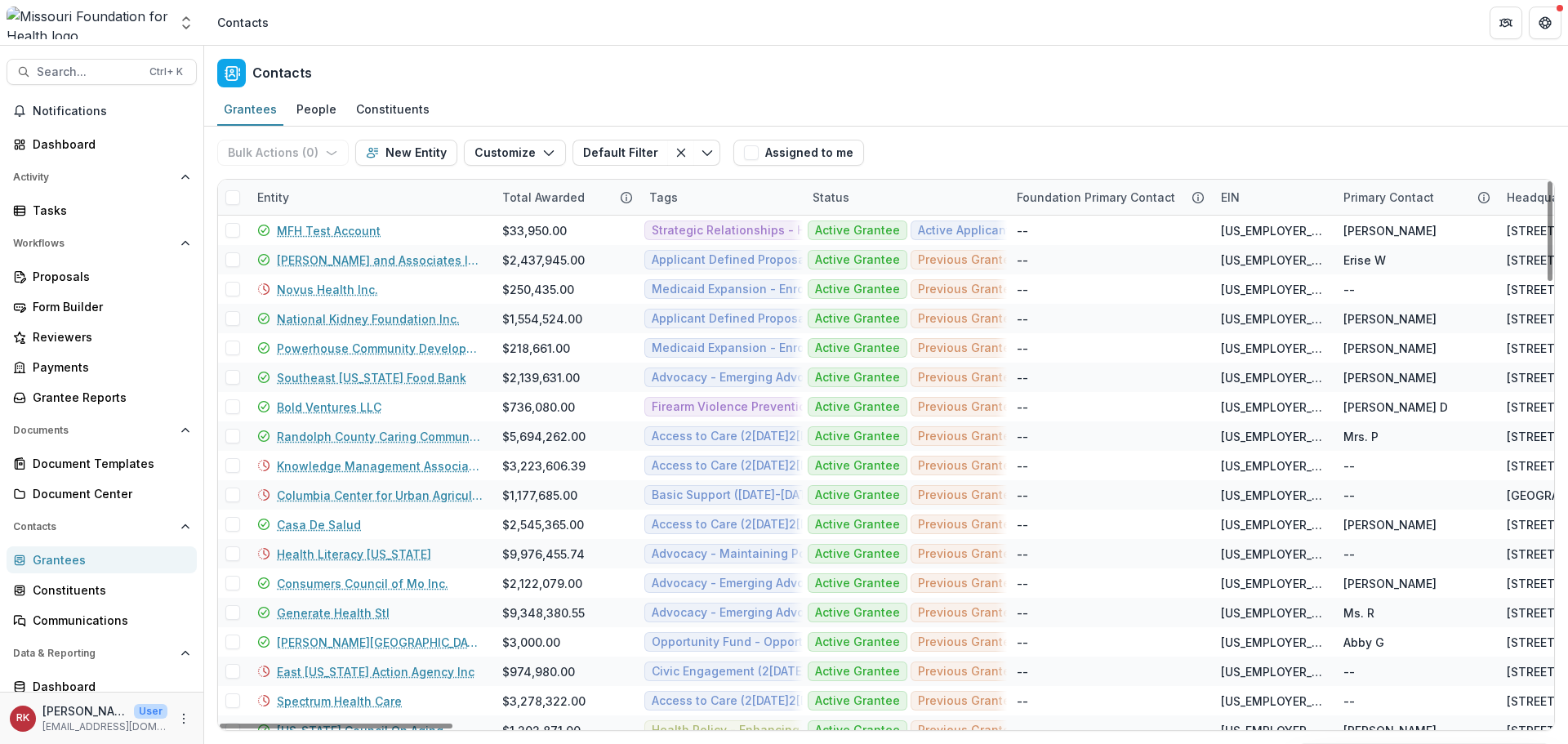
click at [274, 191] on div "Entity" at bounding box center [272, 198] width 51 height 17
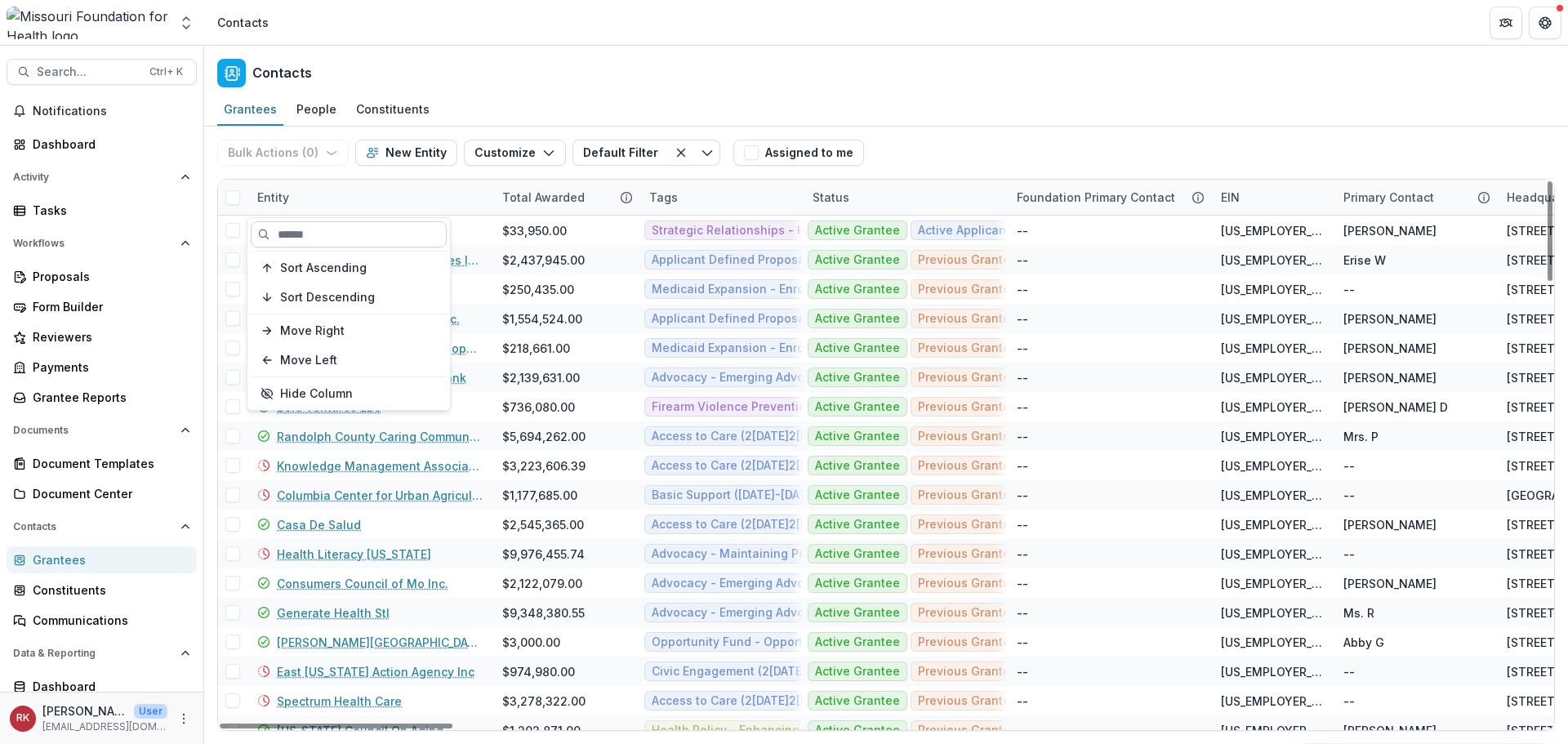
click at [359, 243] on input at bounding box center [349, 233] width 196 height 26
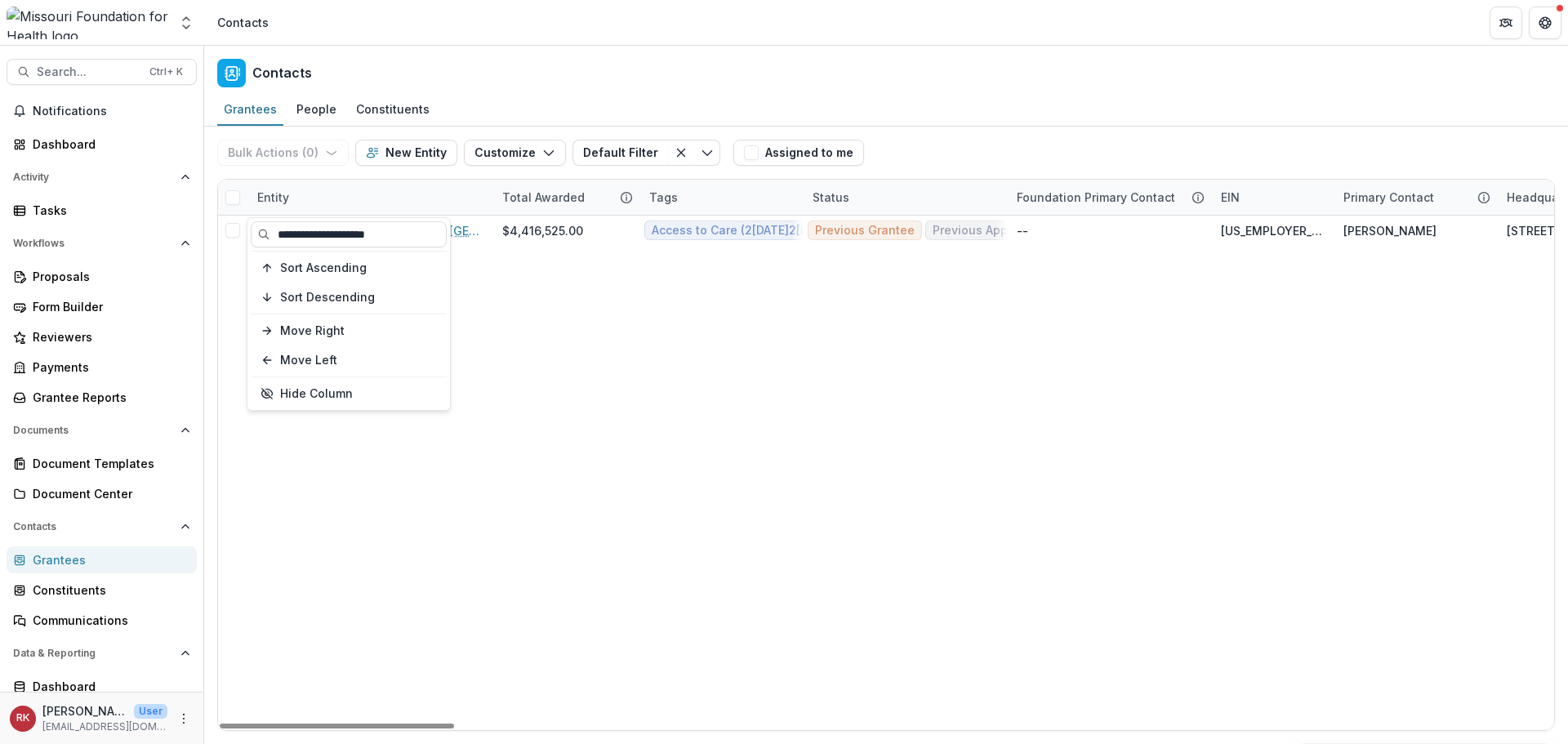
type input "**********"
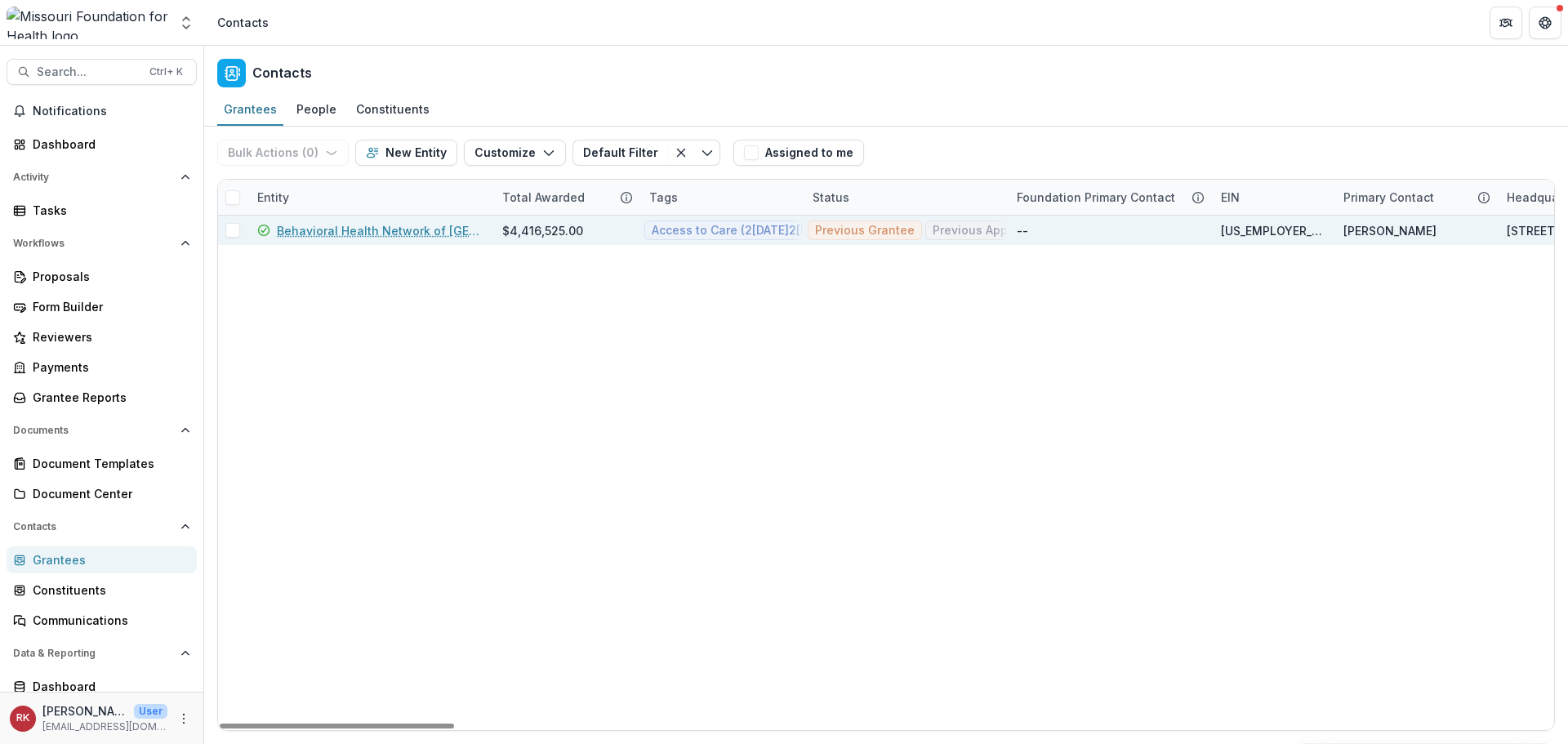
click at [398, 232] on link "Behavioral Health Network of Greater St. Louis" at bounding box center [380, 231] width 205 height 17
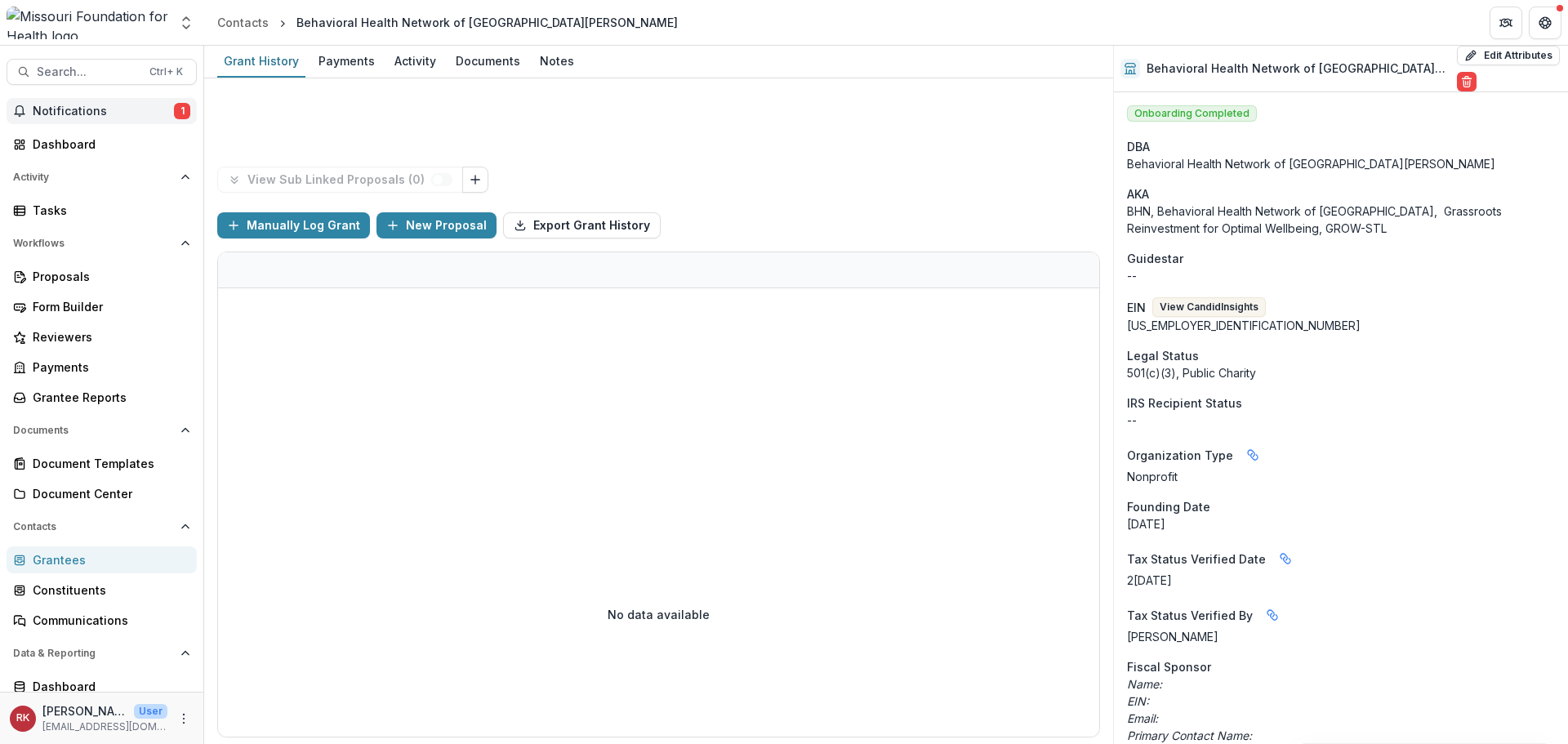
click at [112, 108] on span "Notifications" at bounding box center [104, 111] width 141 height 14
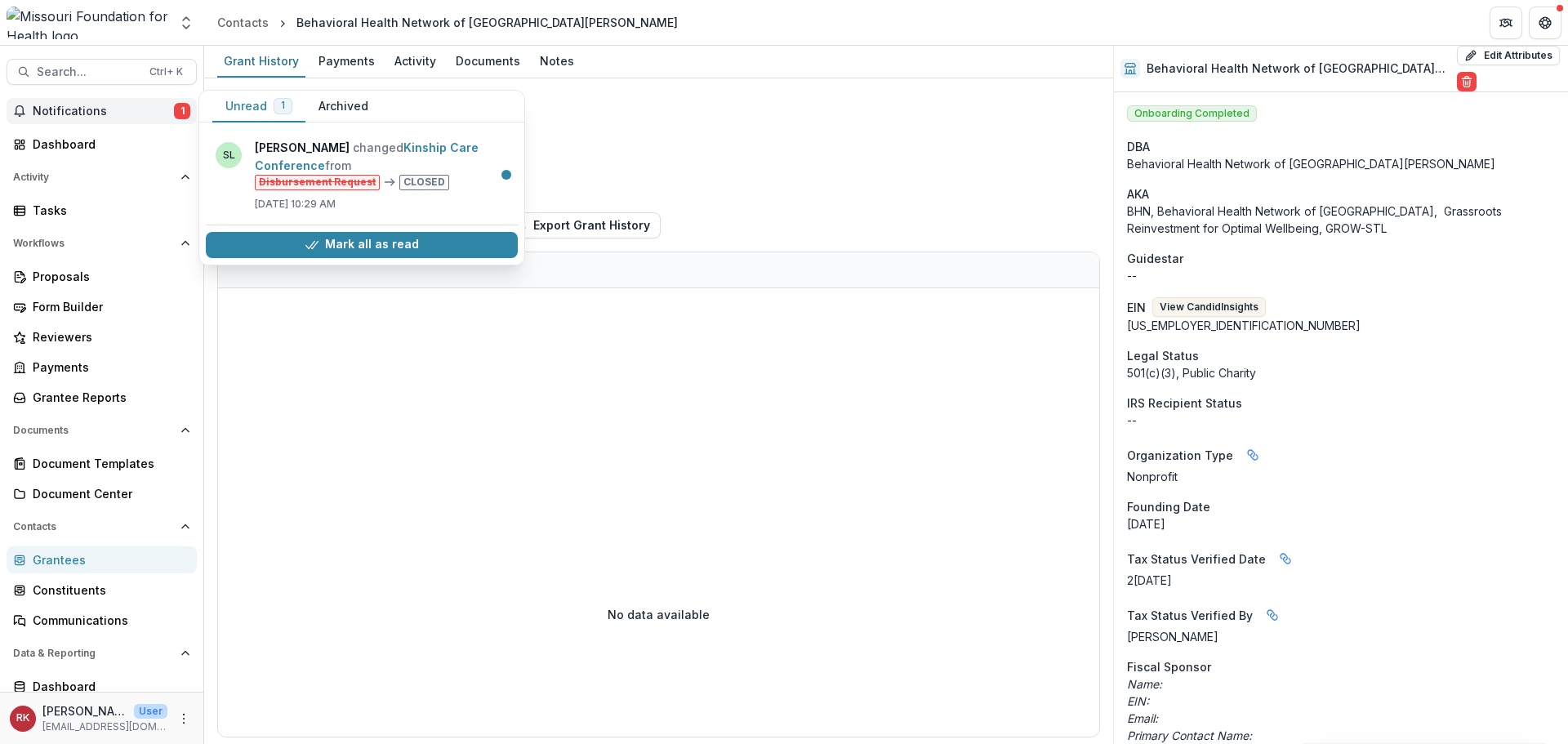
click at [367, 248] on button "Mark all as read" at bounding box center [361, 244] width 312 height 26
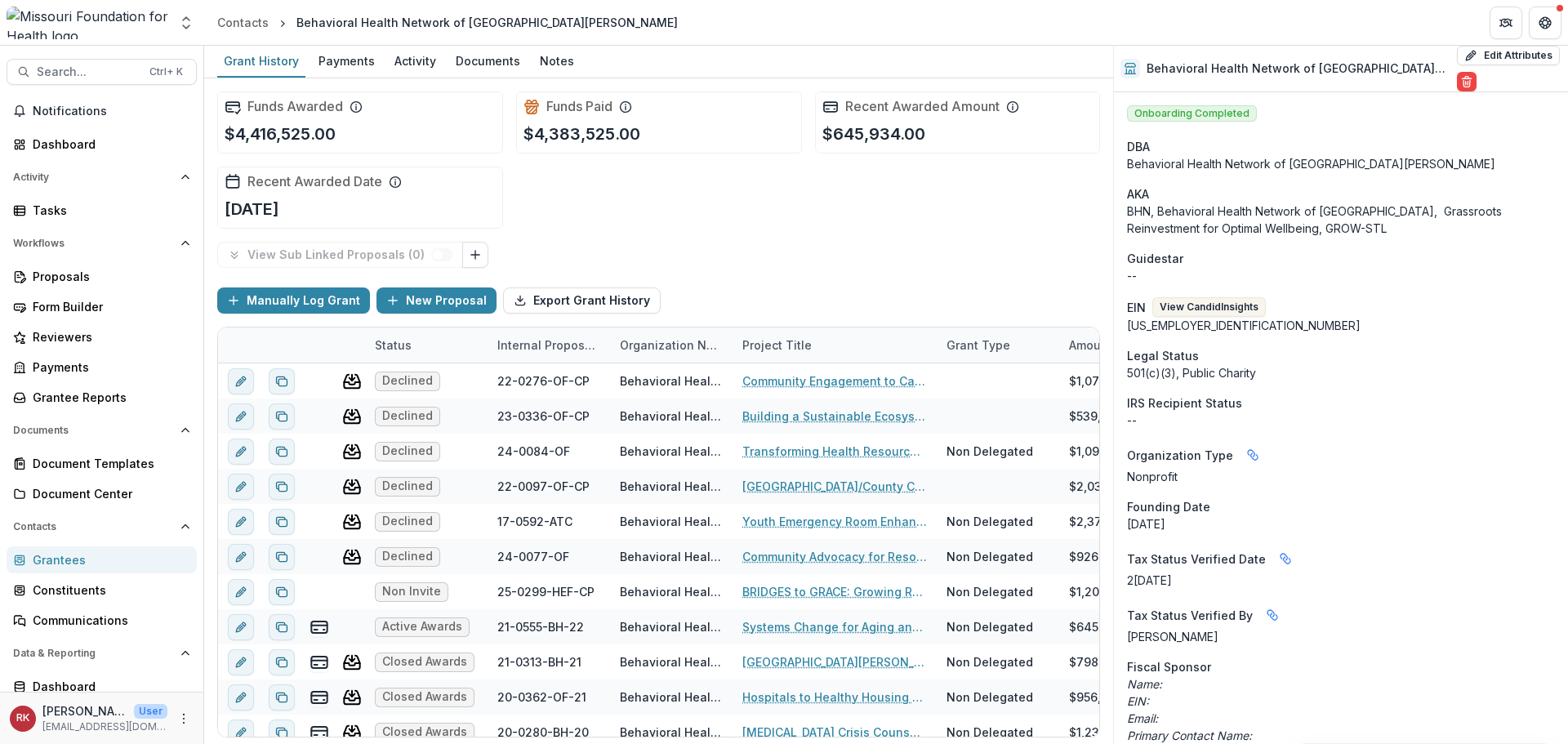
click at [750, 273] on div "View Sub Linked Proposals ( 0 ) Manually Log Grant New Proposal Export Grant Hi…" at bounding box center [658, 490] width 882 height 496
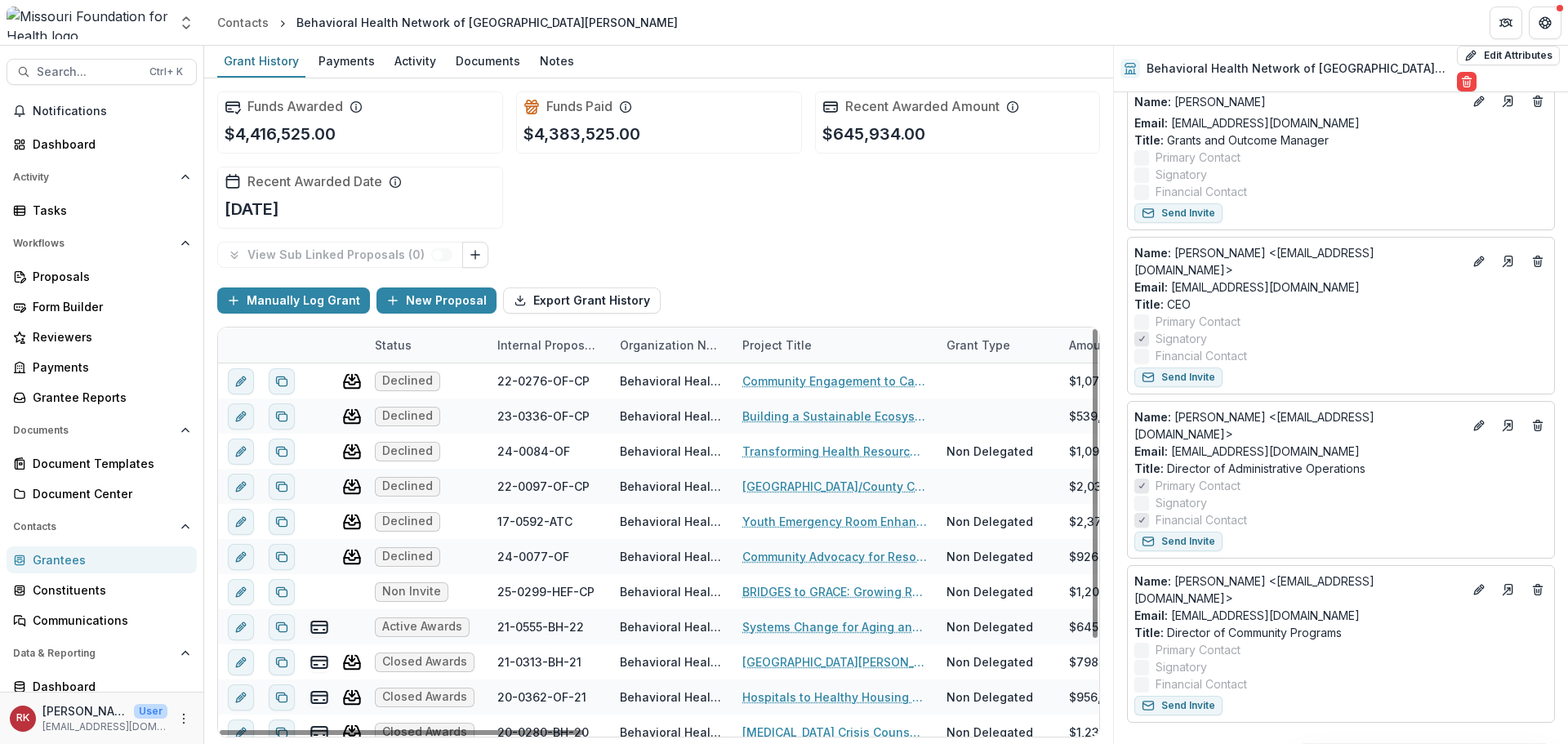
scroll to position [898, 0]
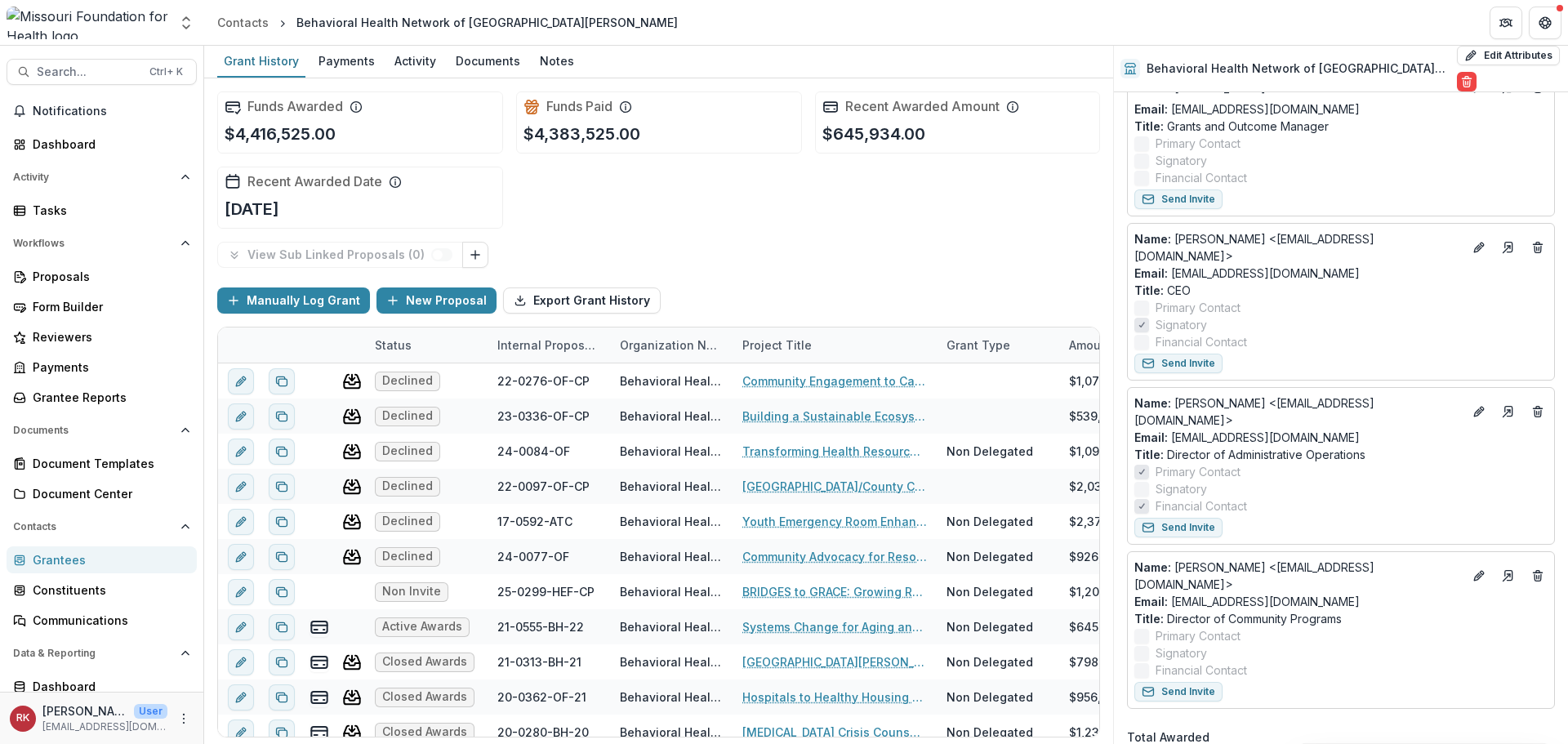
click at [58, 562] on div "Grantees" at bounding box center [108, 560] width 151 height 17
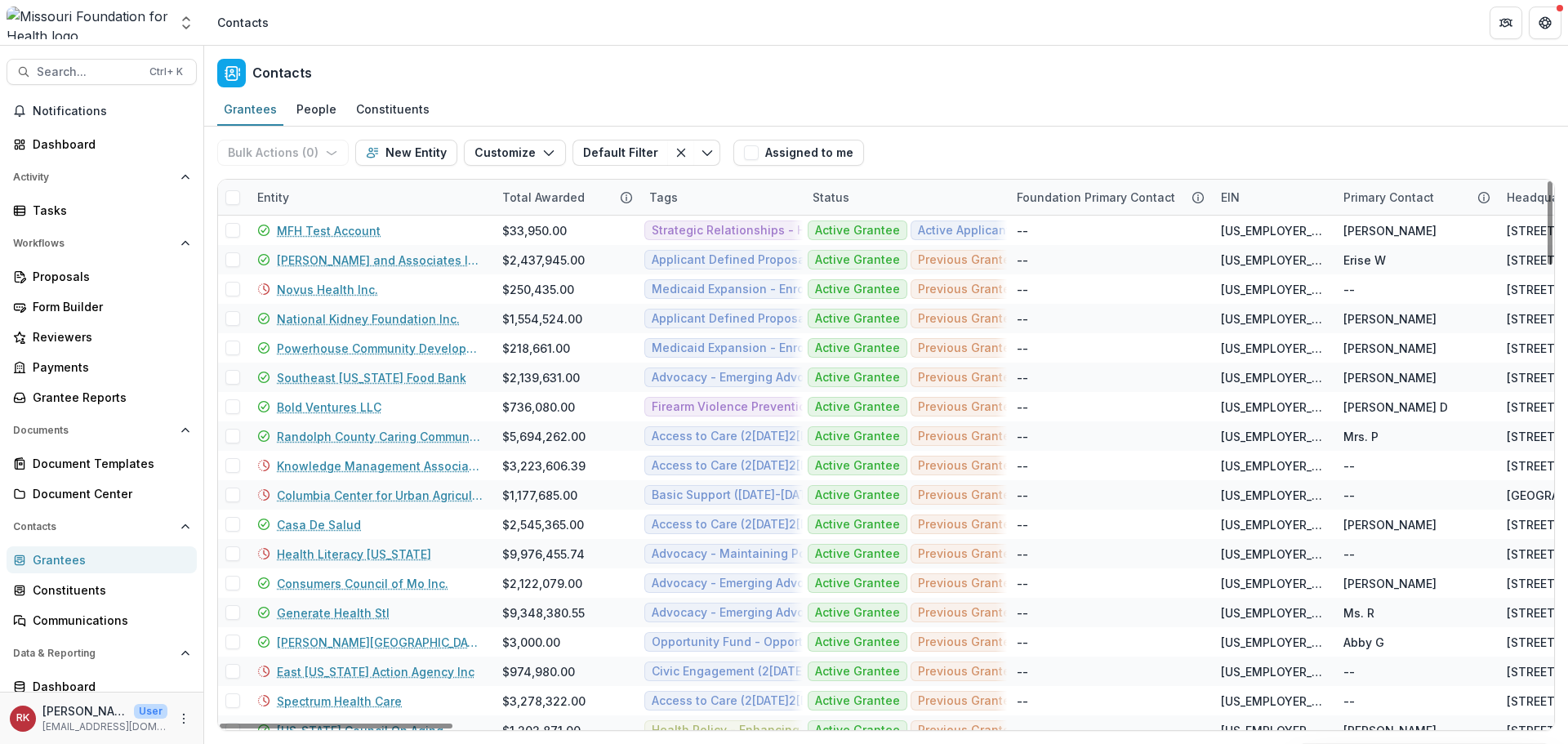
click at [277, 206] on div "Entity" at bounding box center [369, 197] width 245 height 35
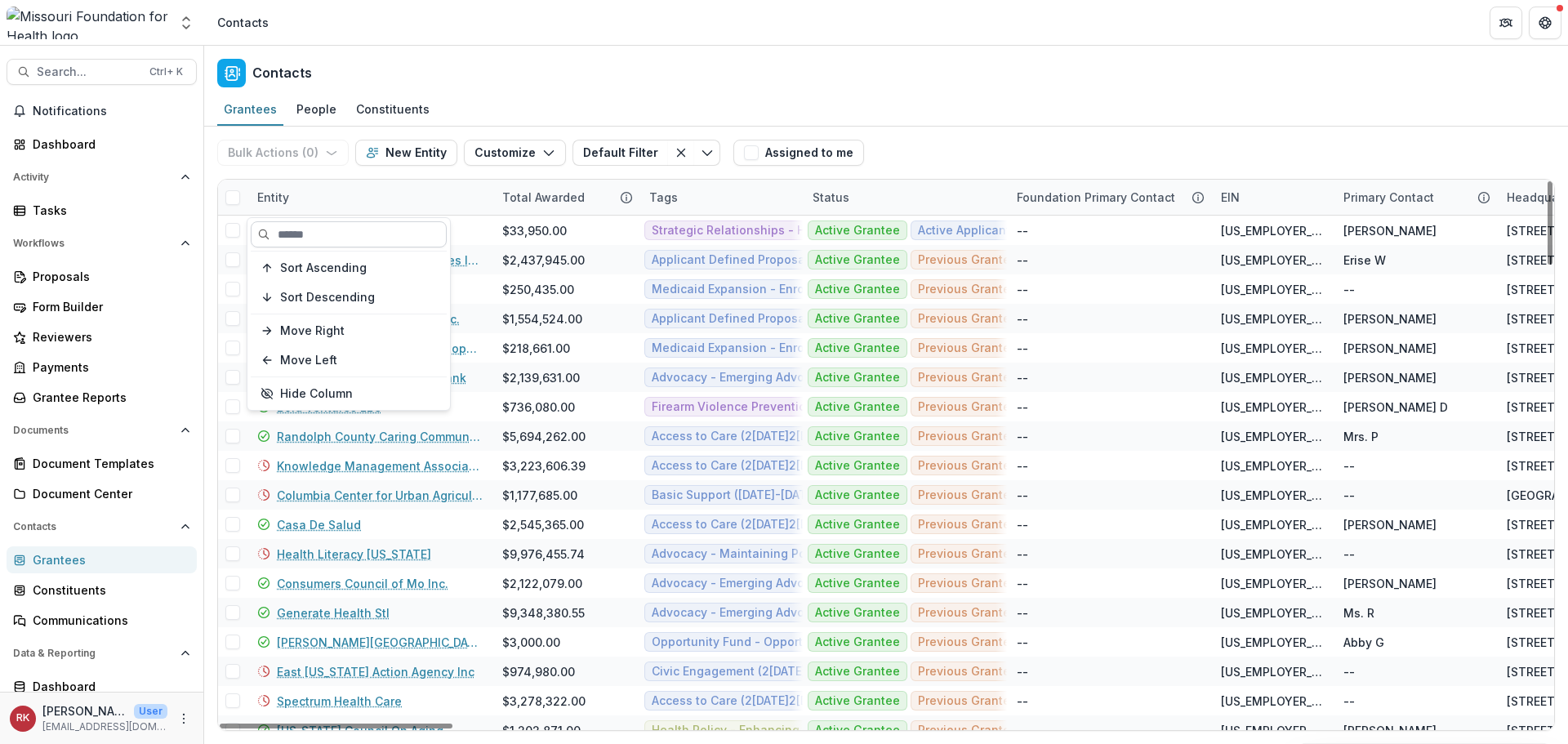
click at [333, 241] on input at bounding box center [349, 233] width 196 height 26
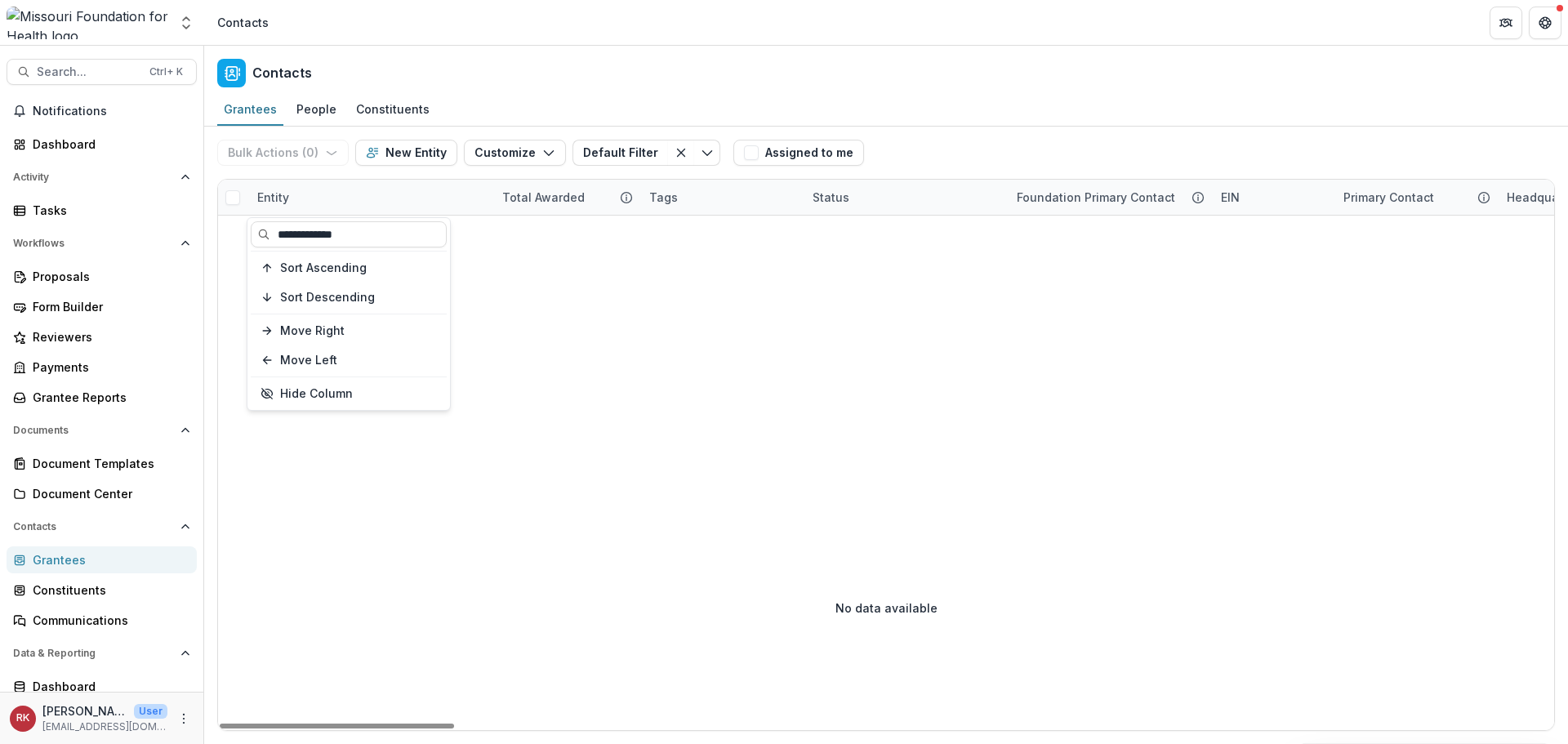
type input "**********"
click at [263, 201] on div "Entity" at bounding box center [272, 198] width 51 height 17
drag, startPoint x: 359, startPoint y: 237, endPoint x: 321, endPoint y: 234, distance: 38.1
click at [321, 234] on input "**********" at bounding box center [349, 233] width 196 height 26
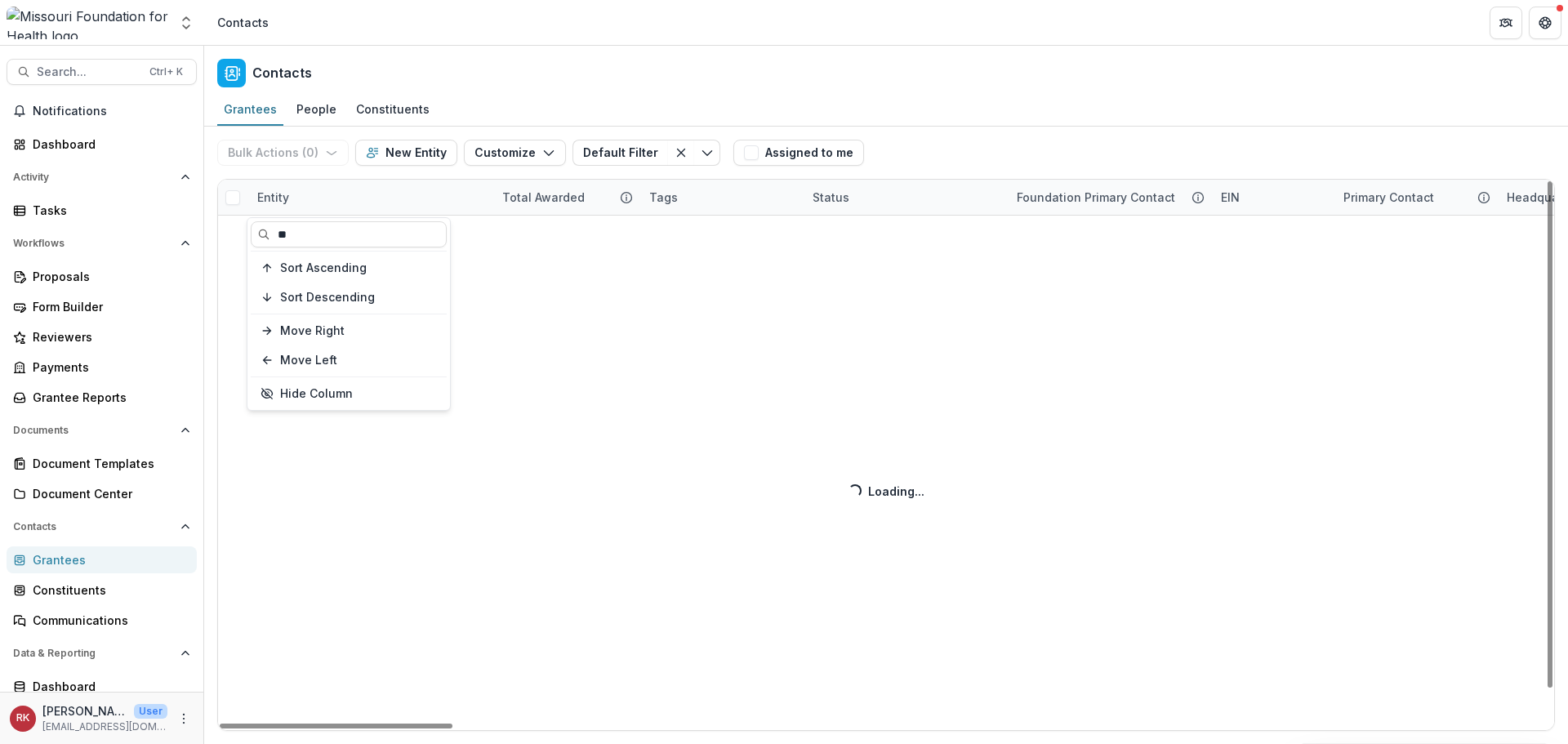
type input "*"
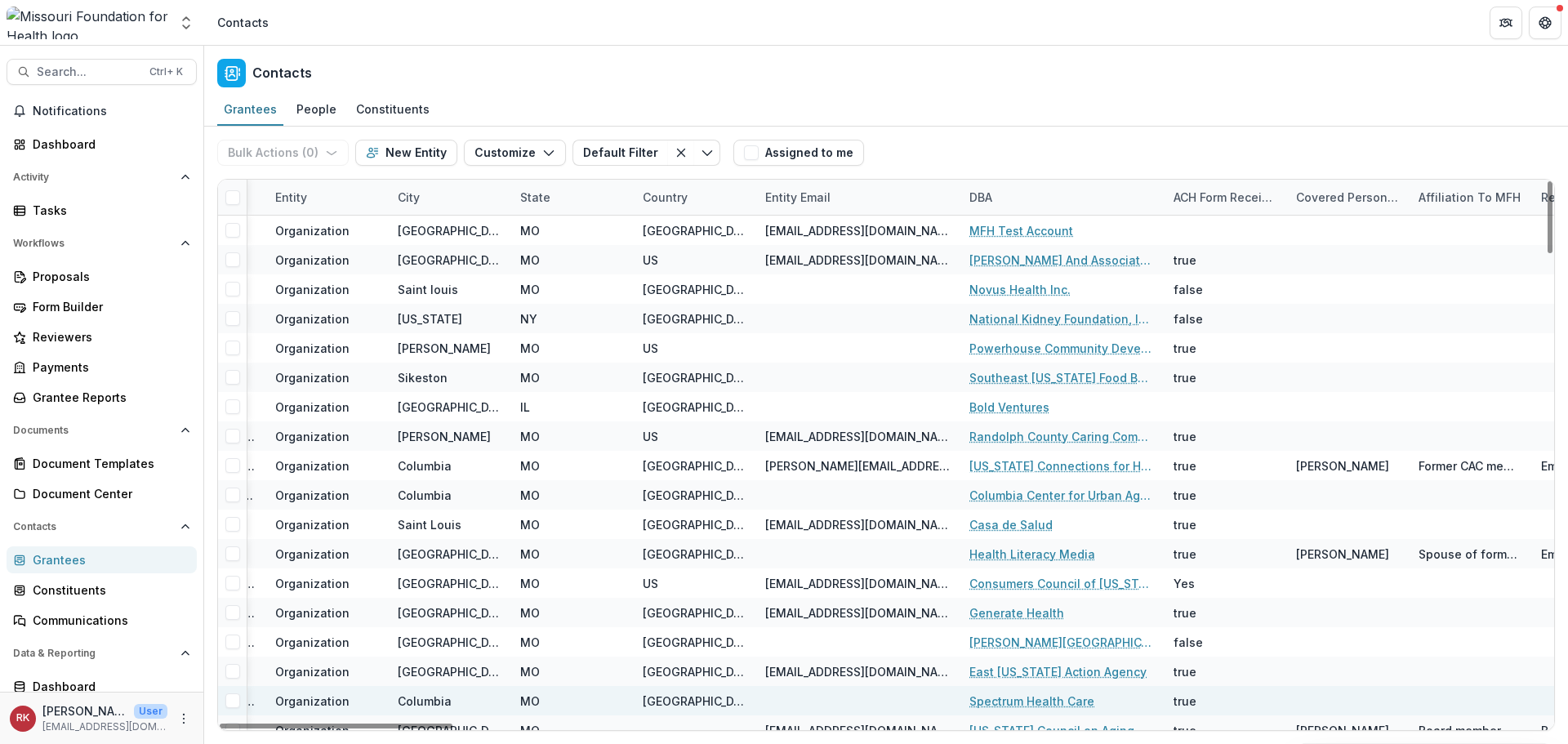
drag, startPoint x: 346, startPoint y: 723, endPoint x: 638, endPoint y: 701, distance: 292.8
click at [452, 724] on div at bounding box center [336, 726] width 232 height 5
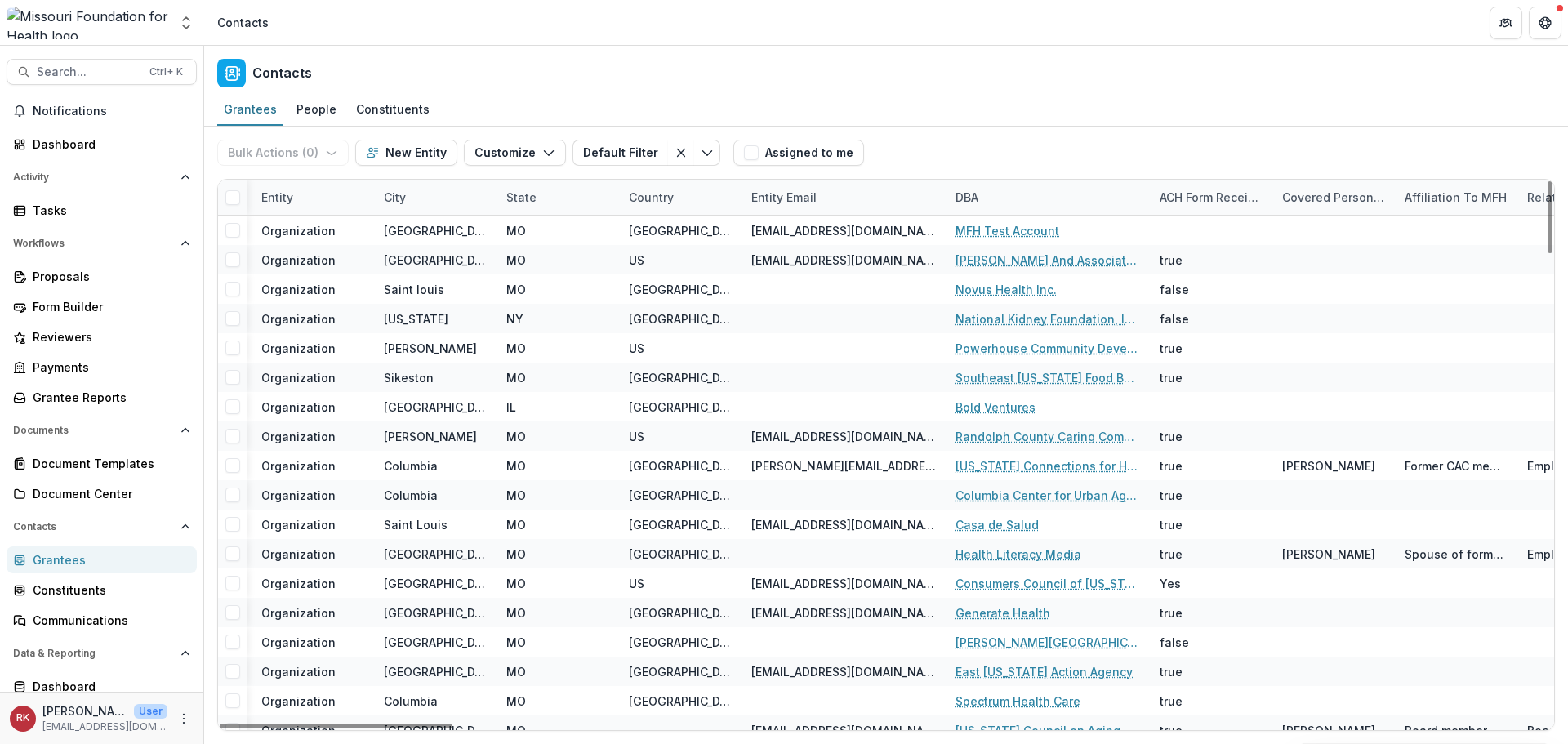
click at [976, 202] on div "DBA" at bounding box center [967, 198] width 43 height 17
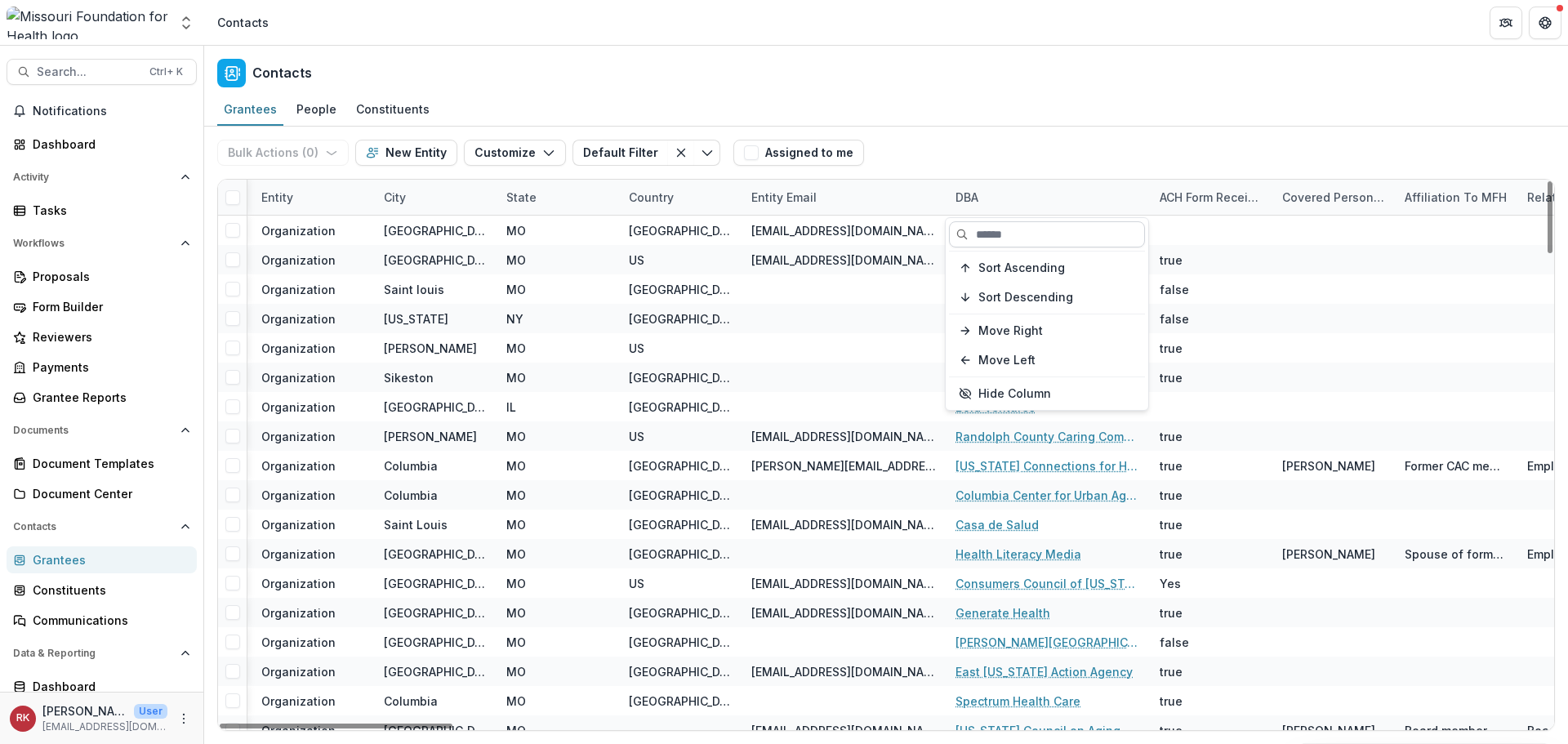
click at [991, 226] on input at bounding box center [1047, 233] width 196 height 26
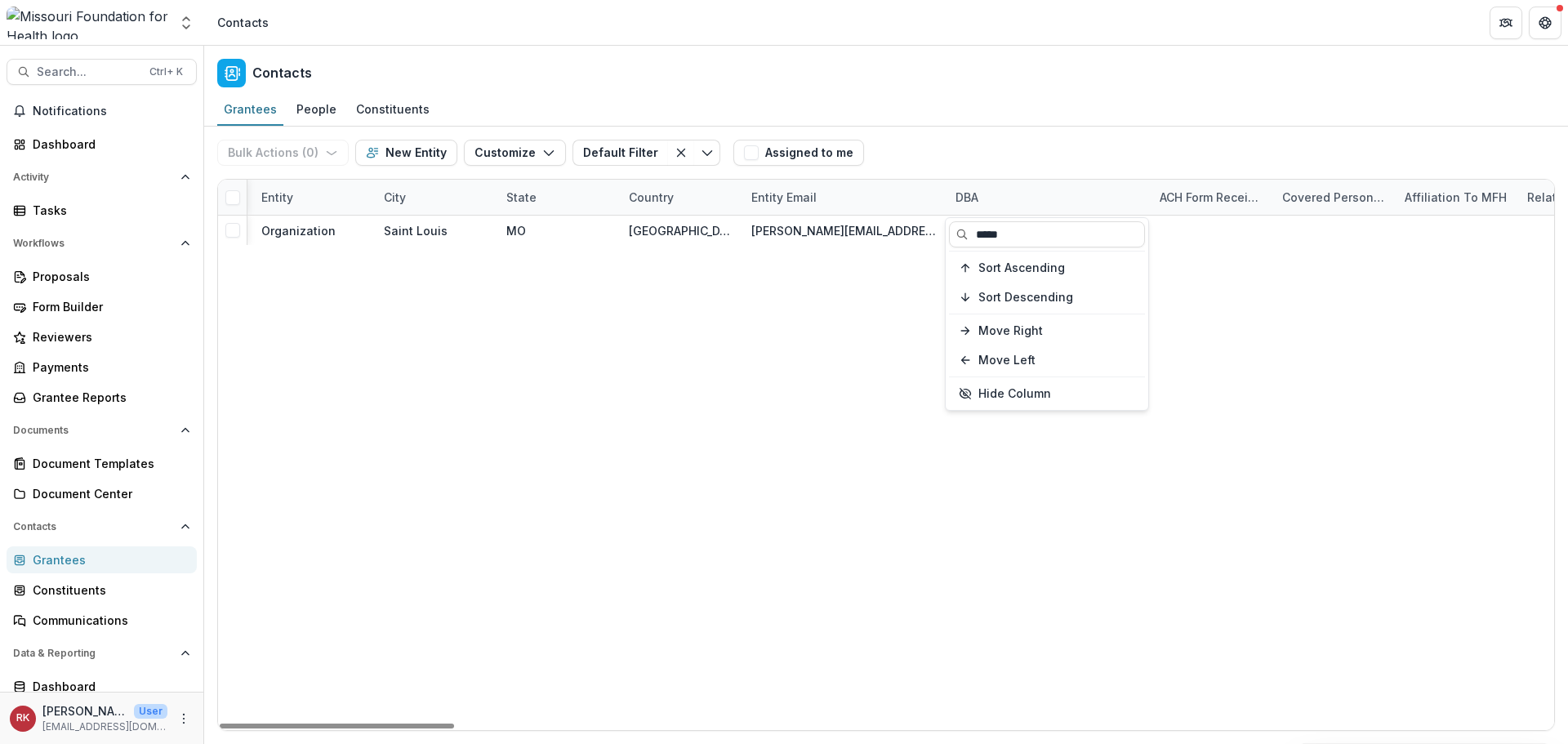
type input "*****"
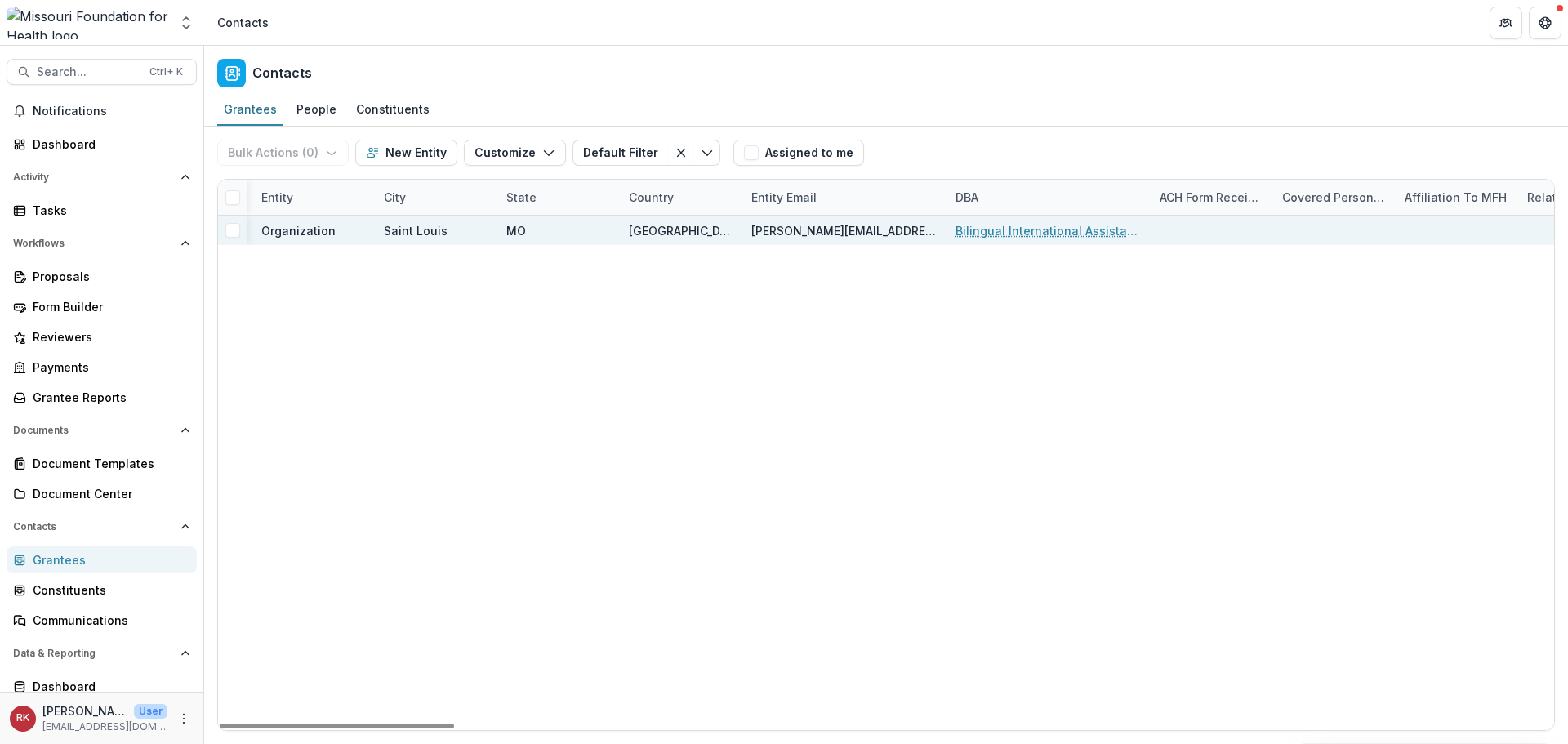
click at [1022, 225] on link "Bilingual International Assistant Services" at bounding box center [1047, 231] width 185 height 17
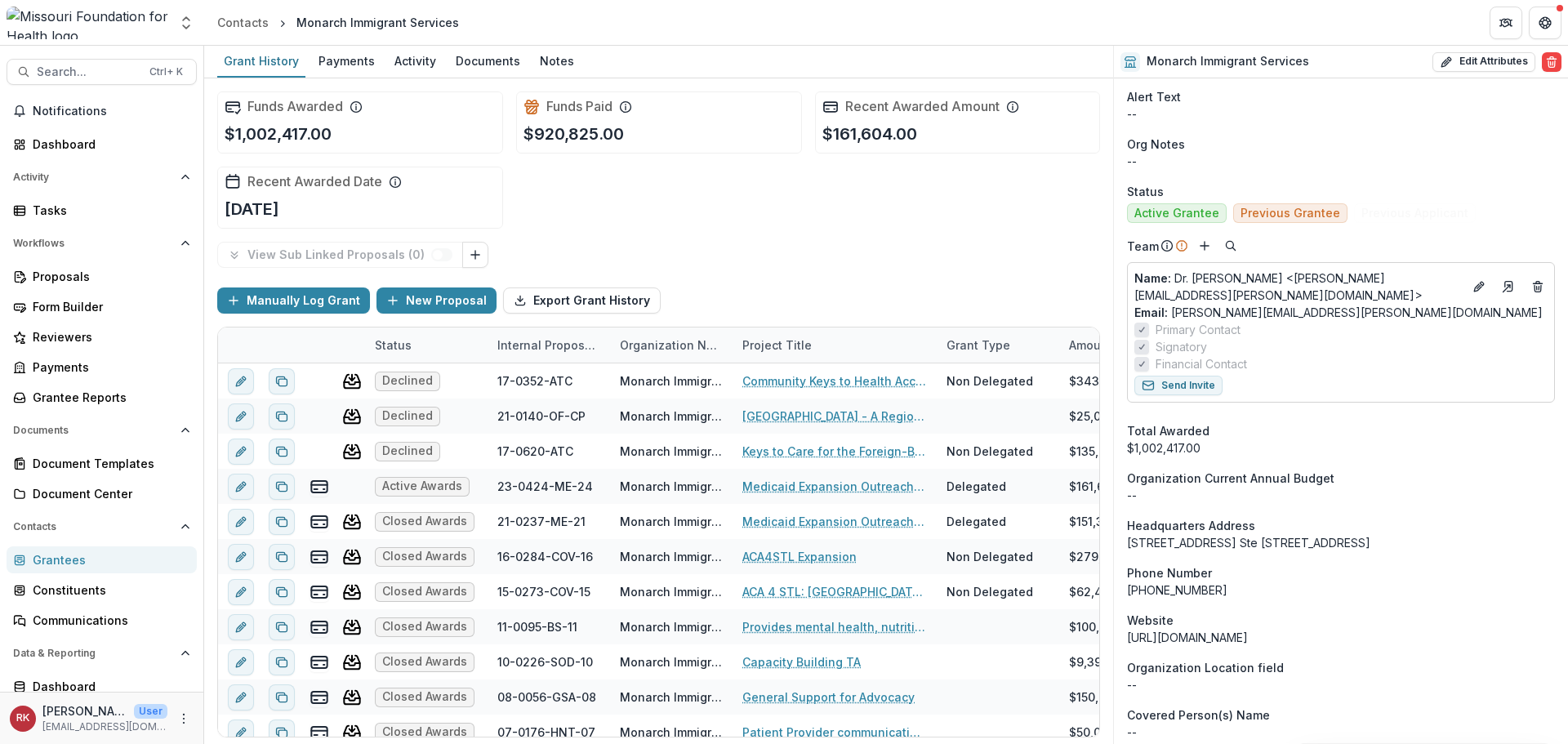
scroll to position [653, 0]
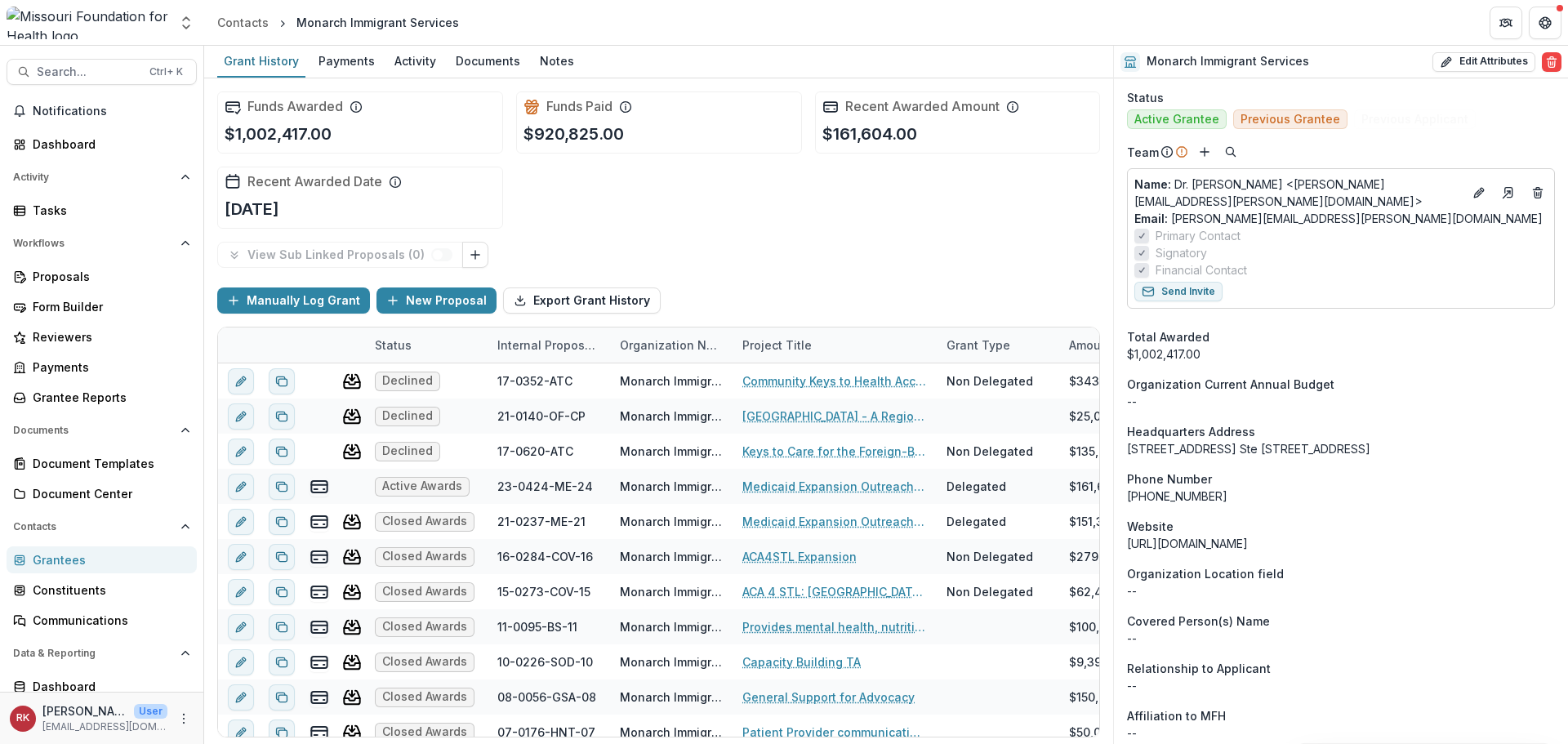
click at [60, 565] on div "Grantees" at bounding box center [108, 560] width 151 height 17
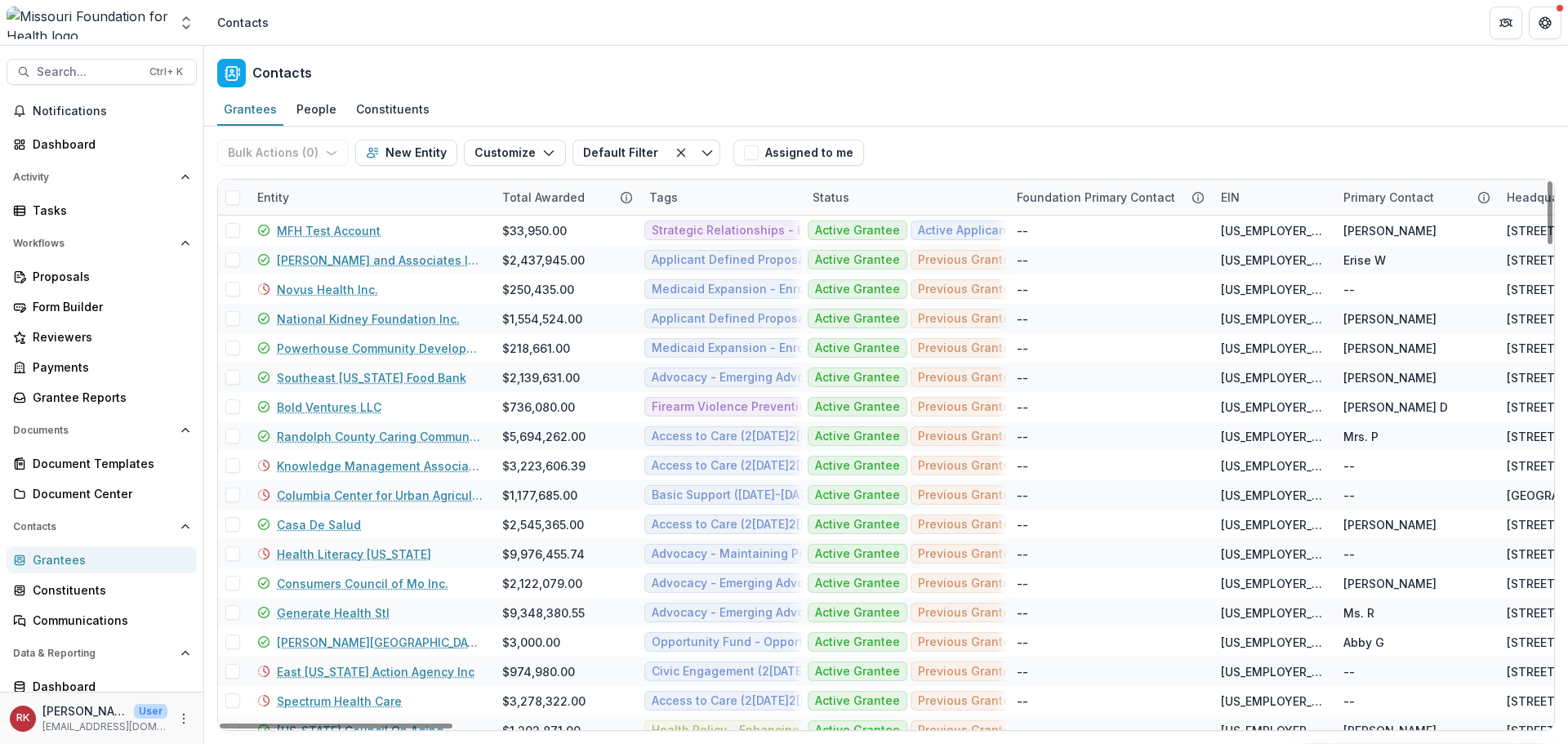
click at [270, 201] on div "Entity" at bounding box center [272, 198] width 51 height 17
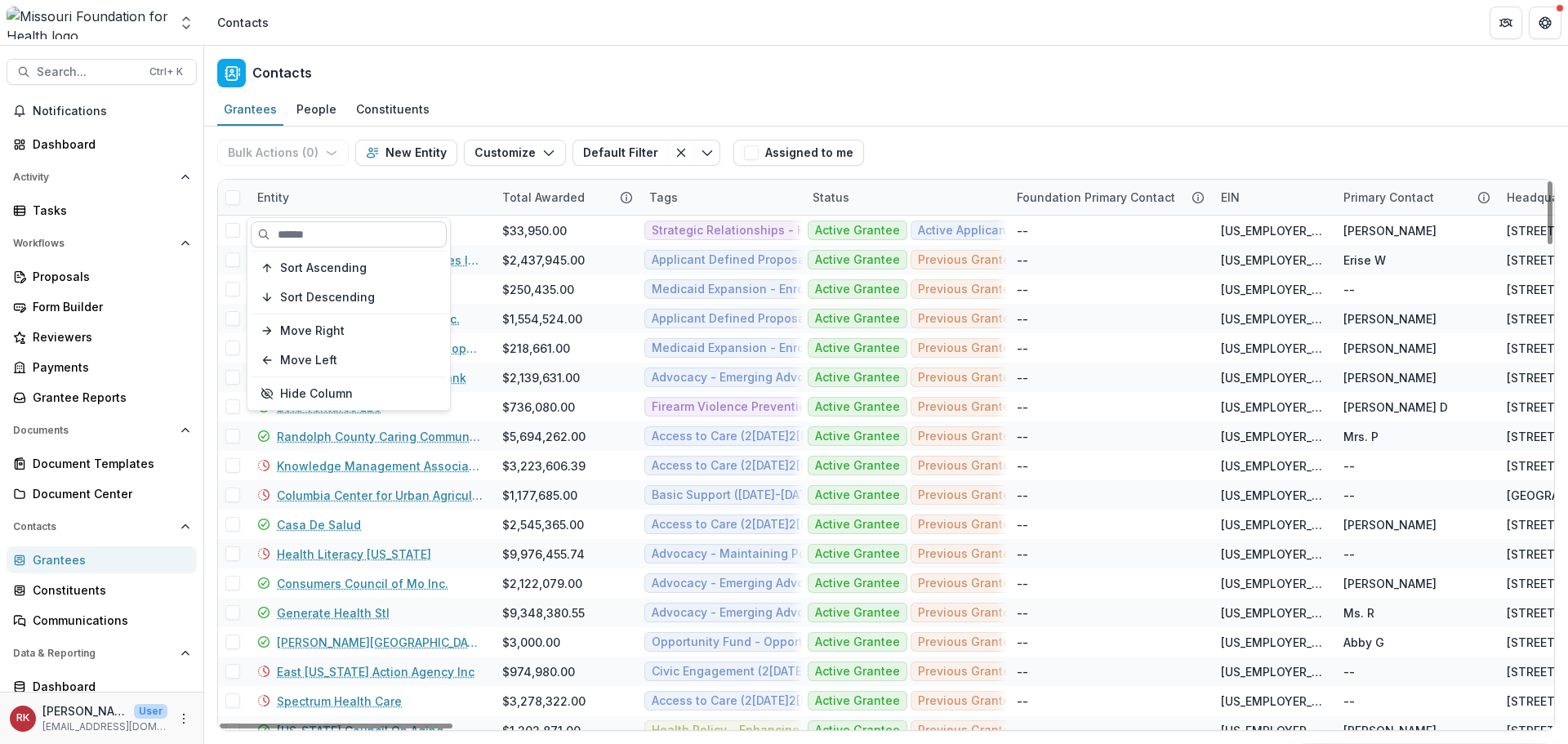
click at [309, 238] on input at bounding box center [349, 233] width 196 height 26
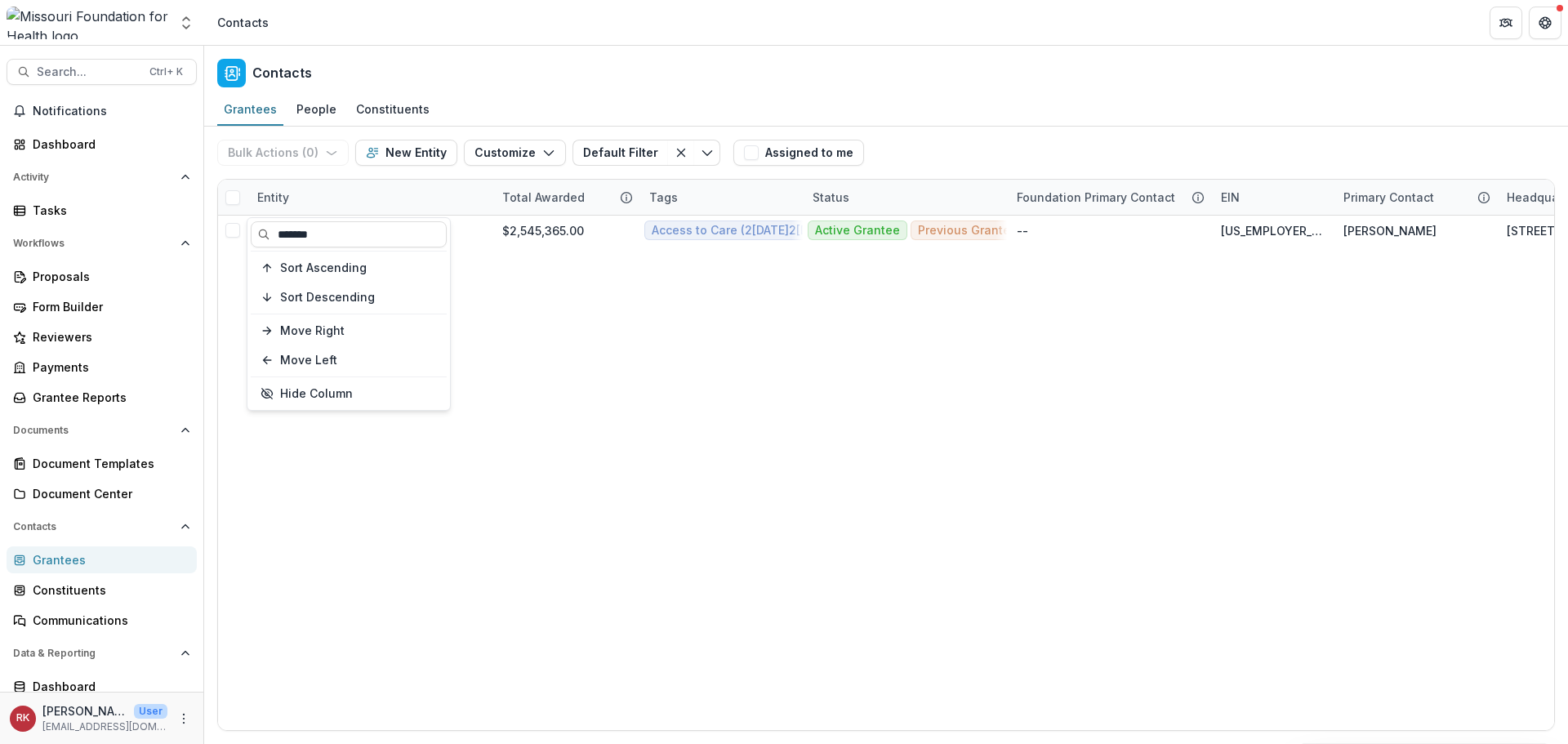
type input "*******"
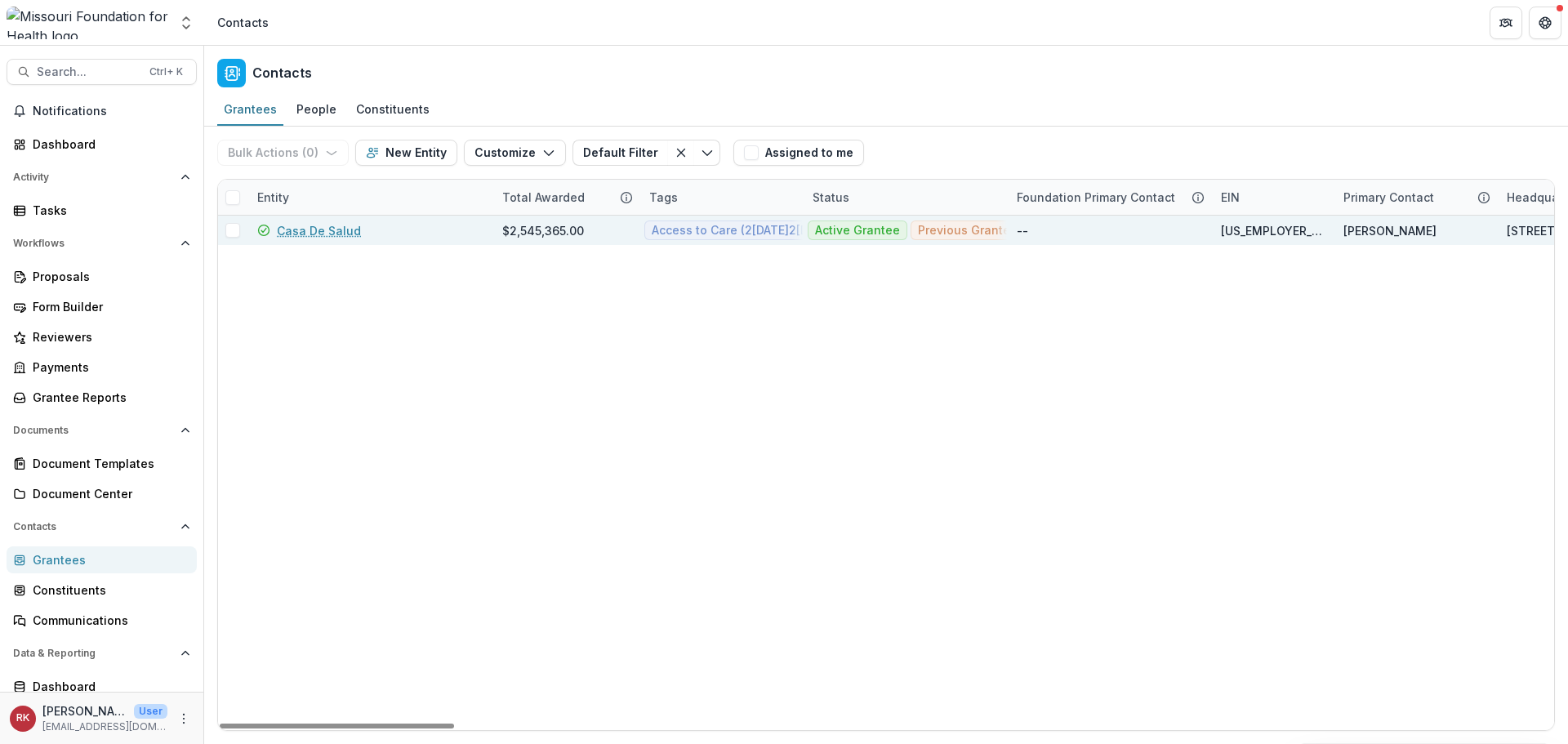
click at [312, 227] on link "Casa De Salud" at bounding box center [319, 231] width 84 height 17
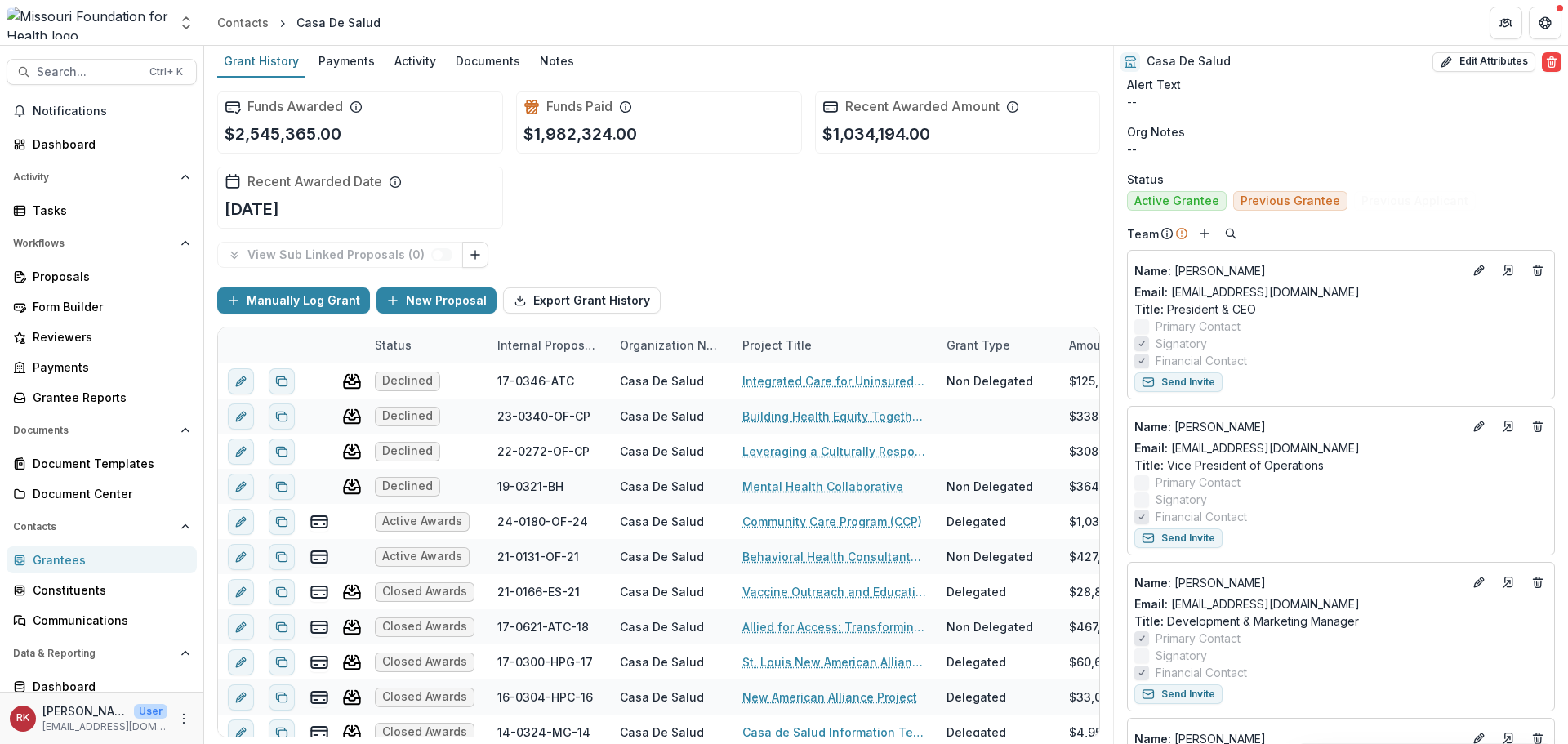
scroll to position [653, 0]
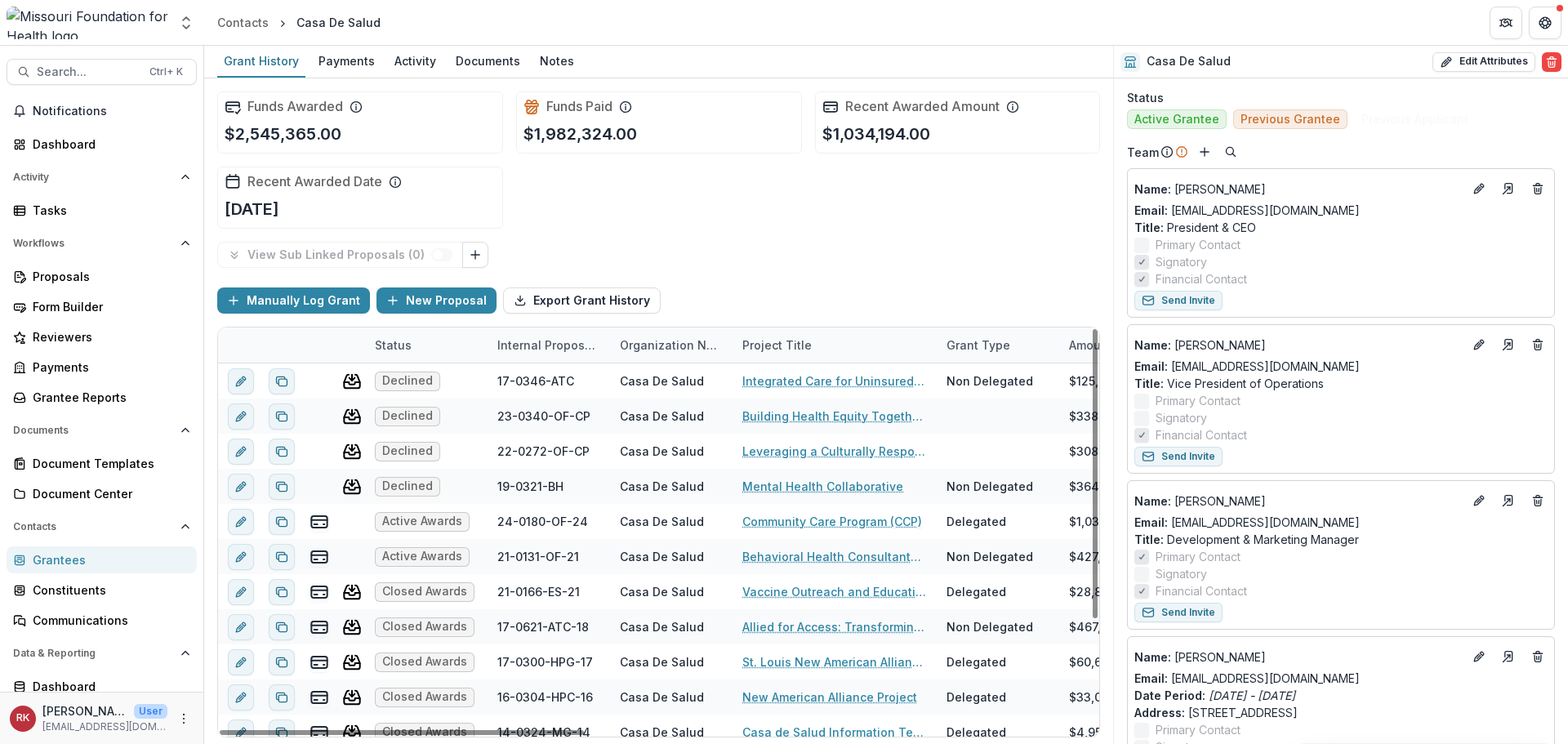
click at [46, 558] on div "Grantees" at bounding box center [108, 560] width 151 height 17
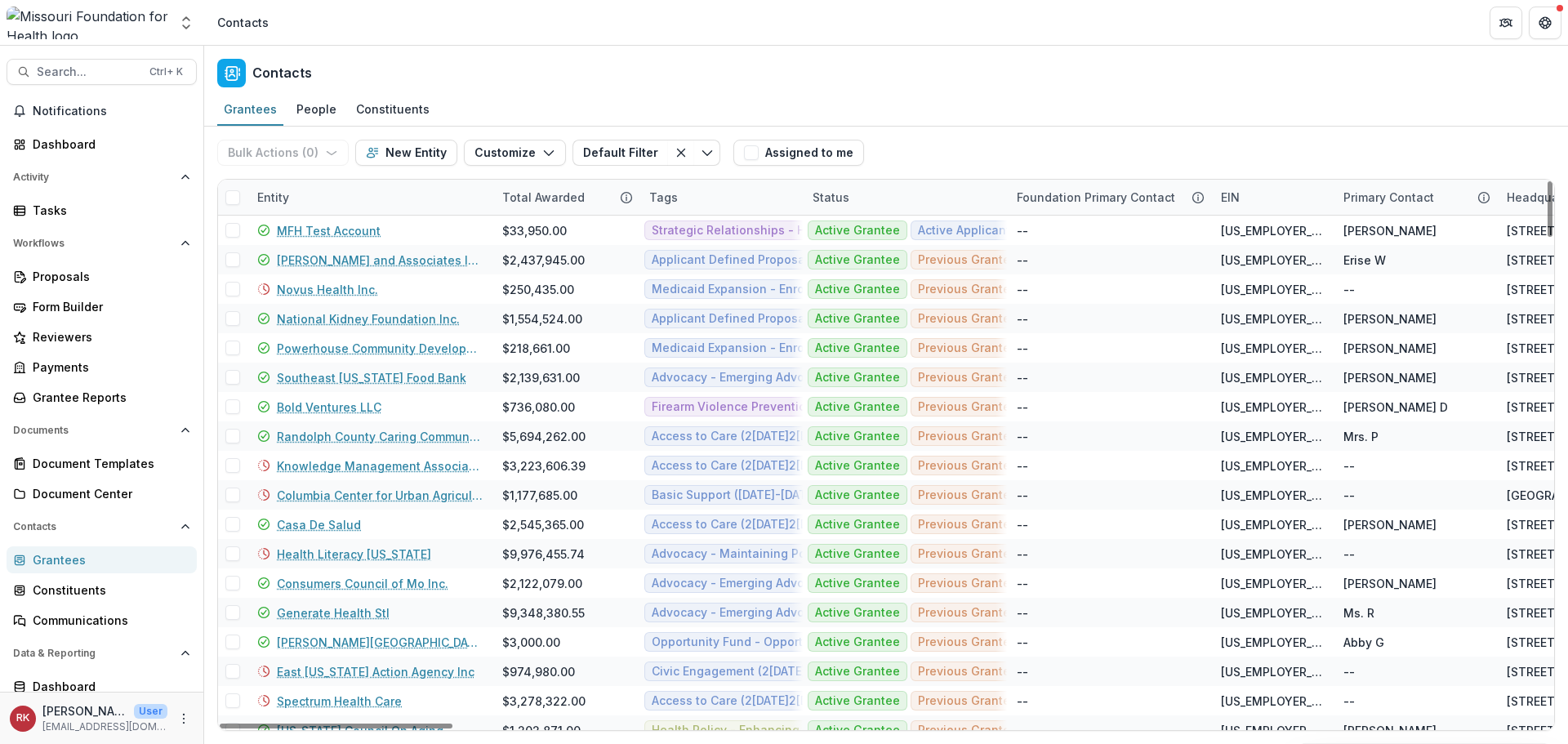
click at [260, 201] on div "Entity" at bounding box center [272, 198] width 51 height 17
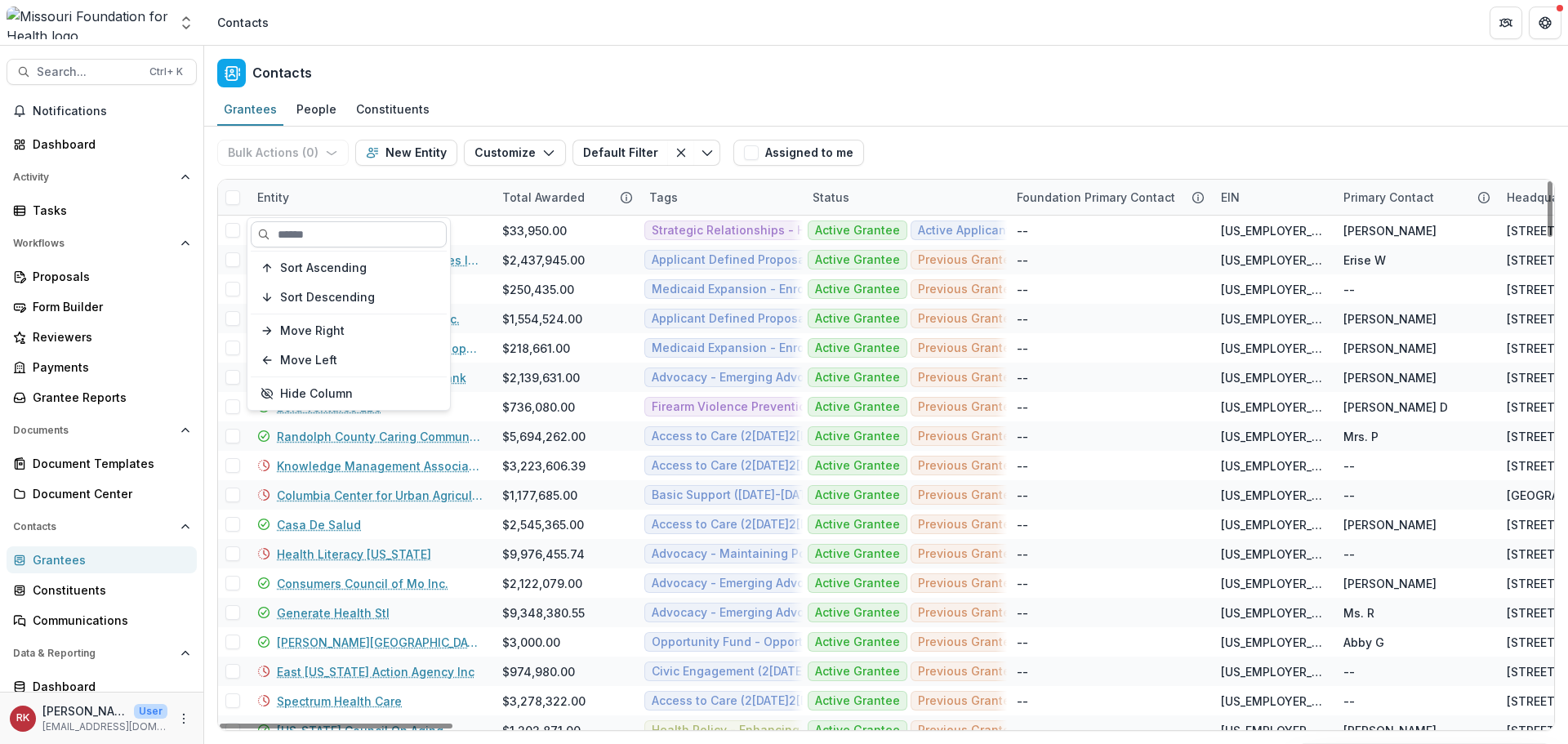
click at [352, 236] on input at bounding box center [349, 233] width 196 height 26
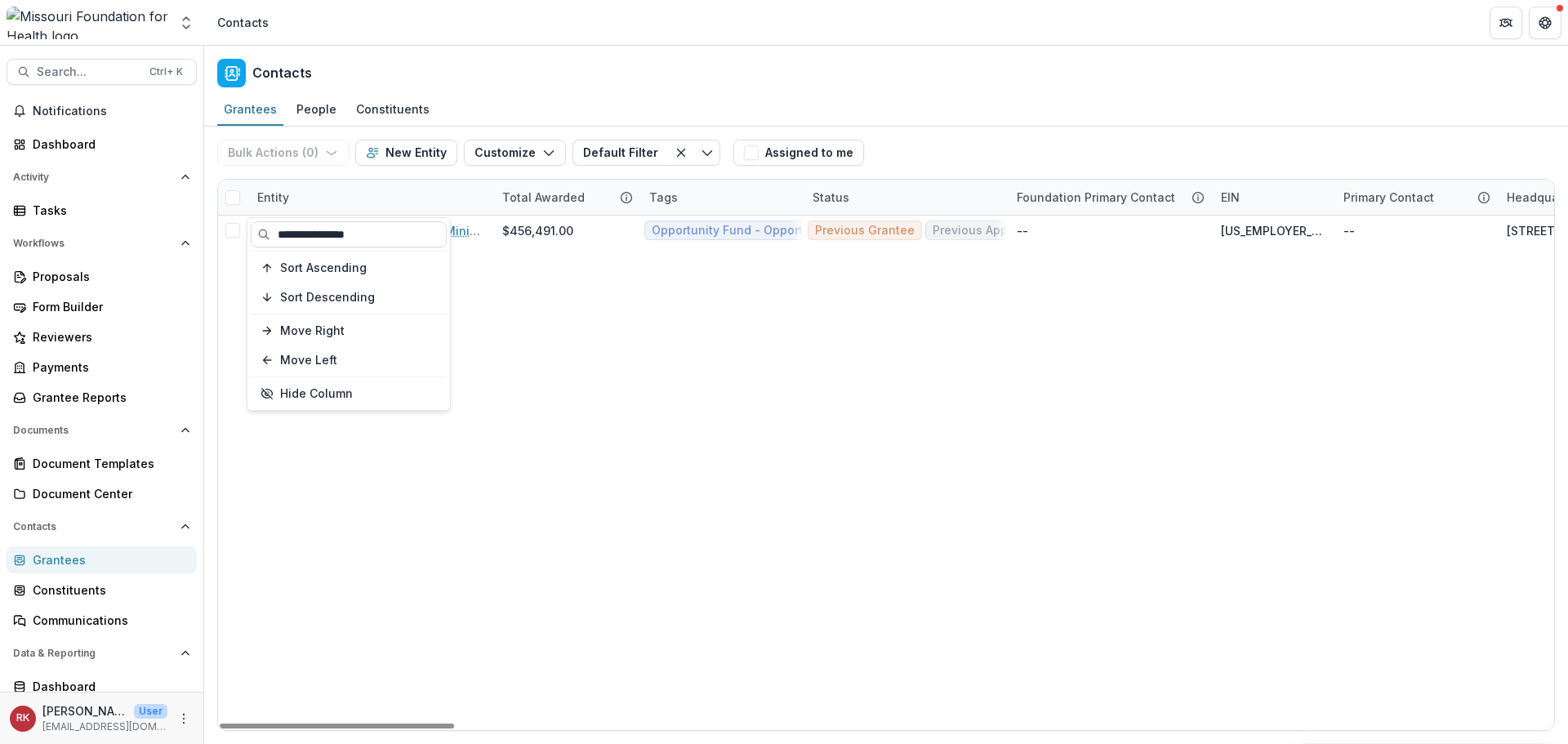
type input "**********"
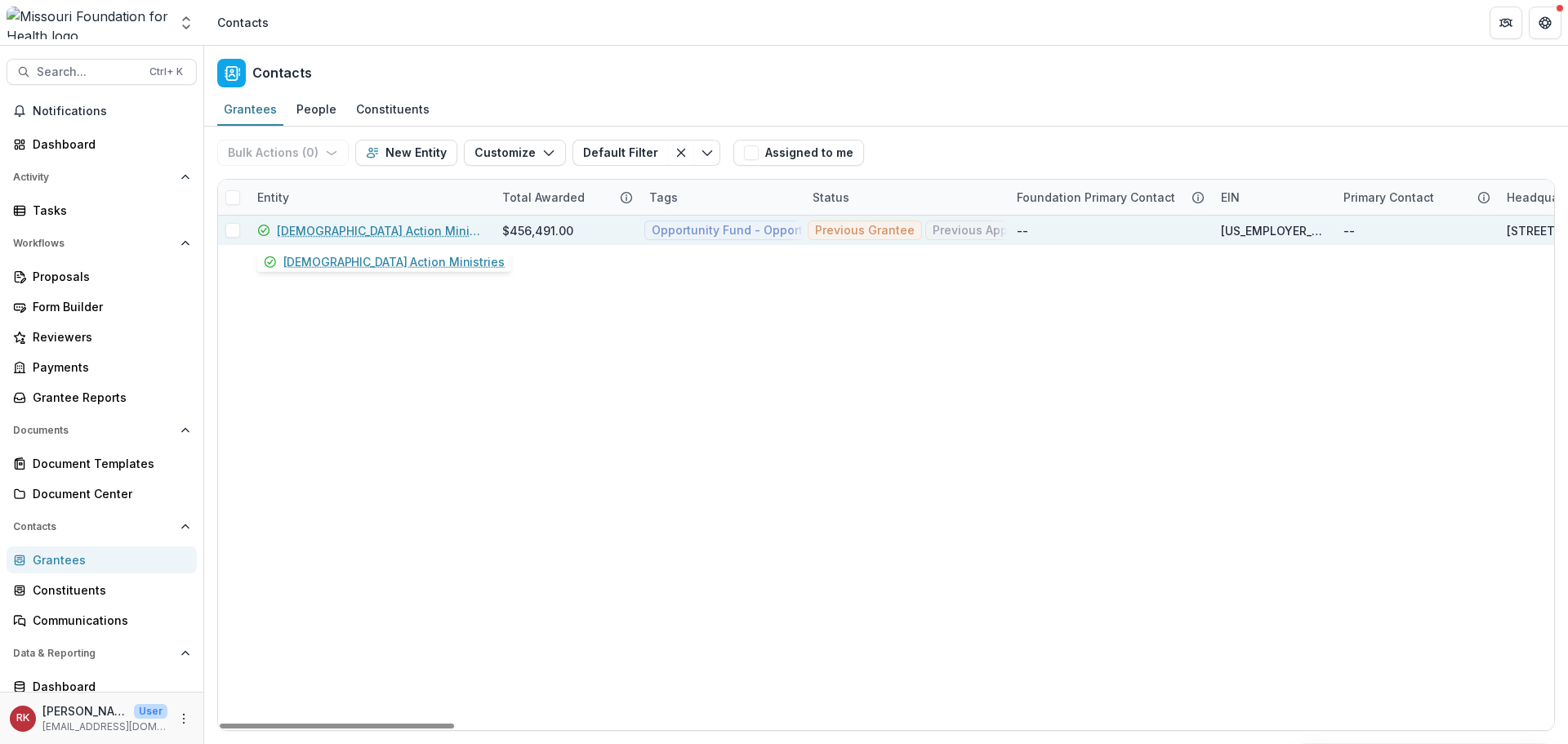
click at [383, 231] on link "Christian Action Ministries" at bounding box center [380, 231] width 205 height 17
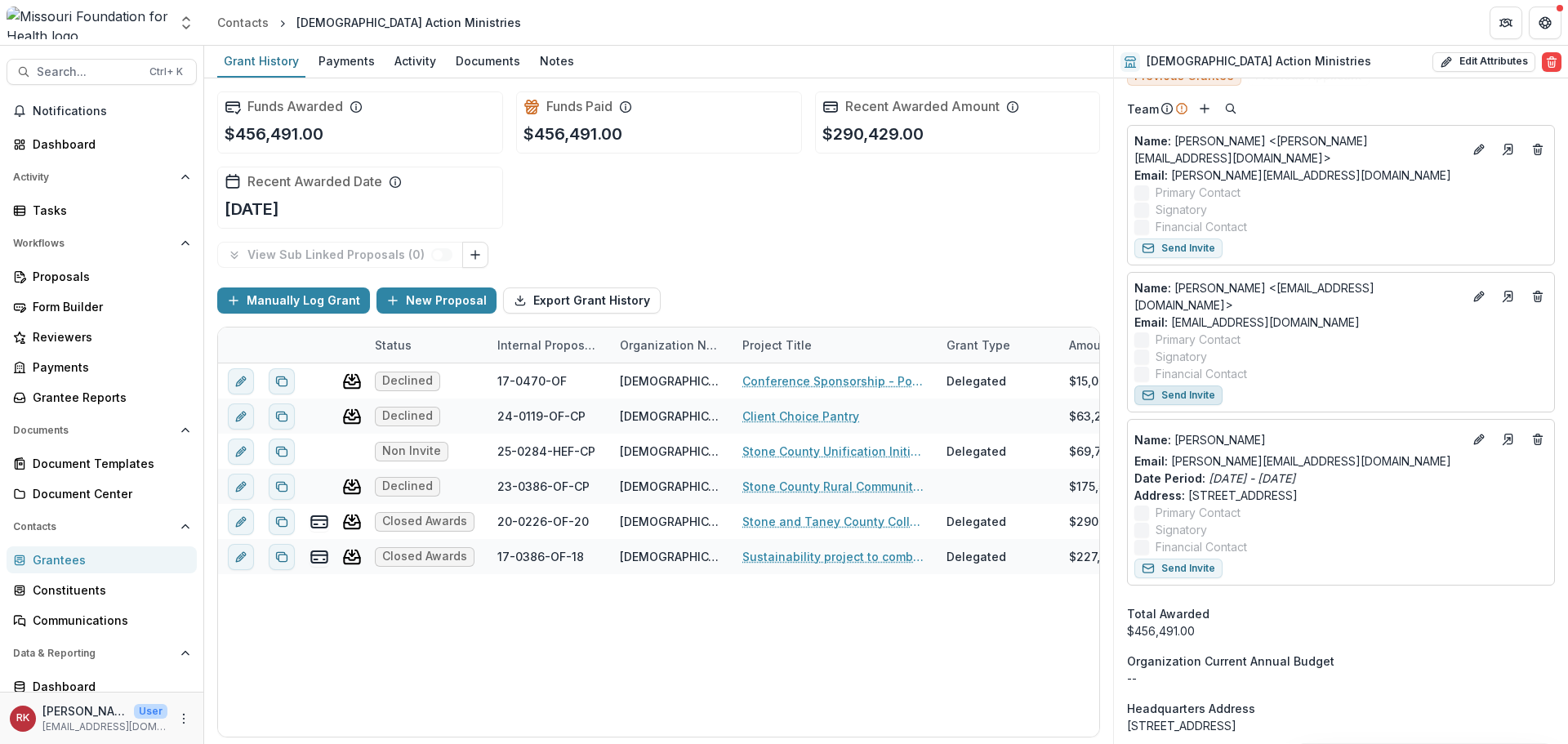
scroll to position [817, 0]
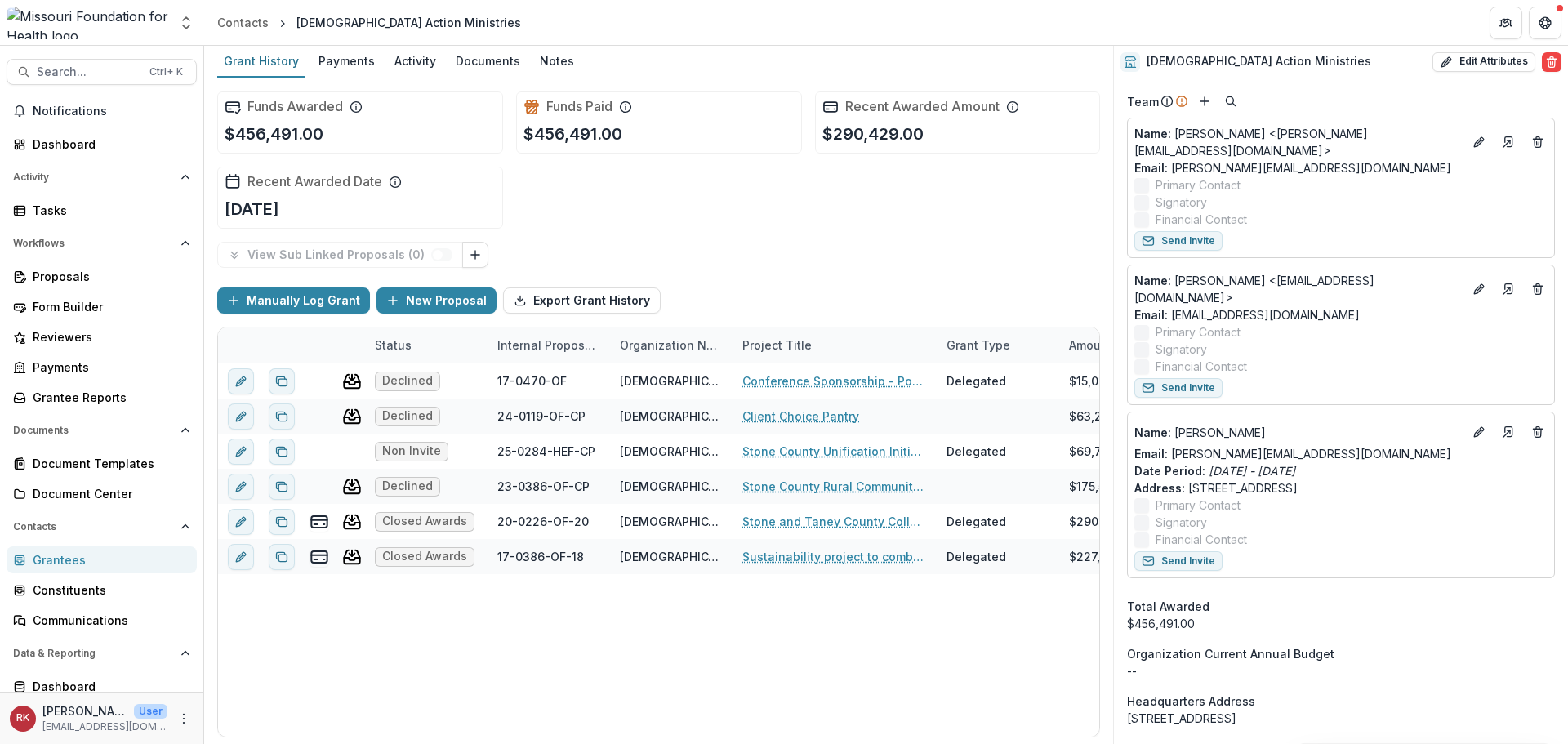
click at [58, 563] on div "Grantees" at bounding box center [108, 560] width 151 height 17
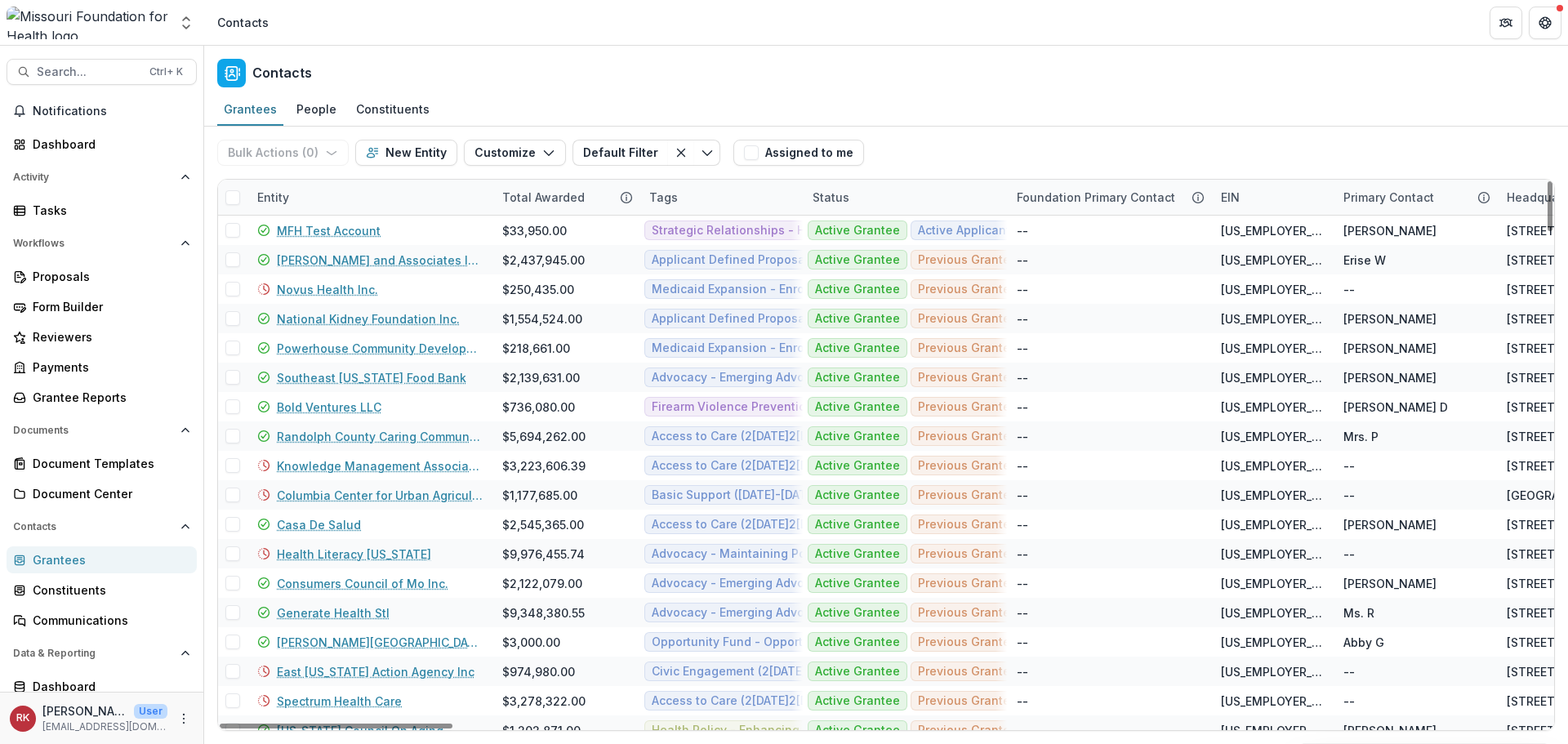
click at [291, 198] on div "Entity" at bounding box center [272, 198] width 51 height 17
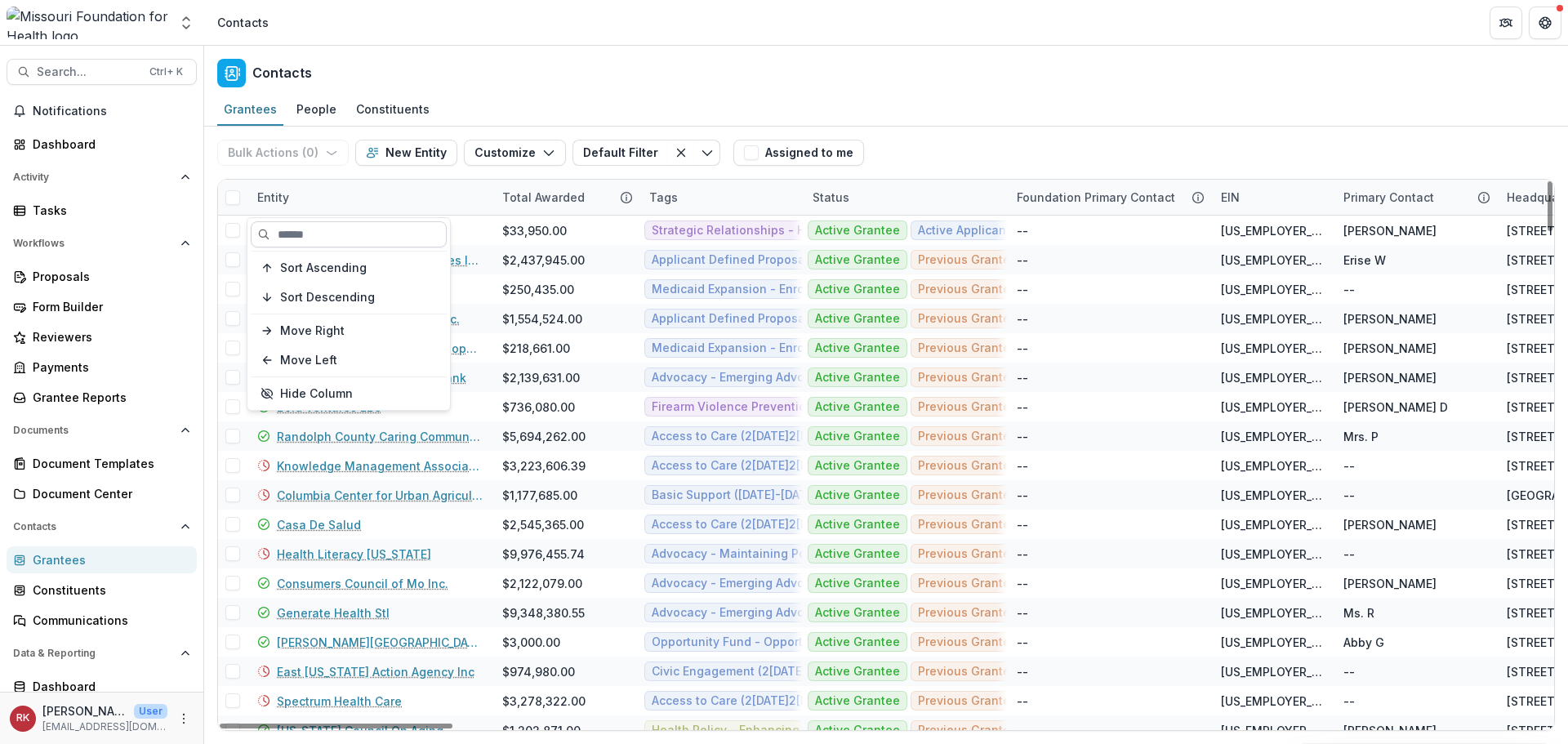
click at [304, 232] on input at bounding box center [349, 233] width 196 height 26
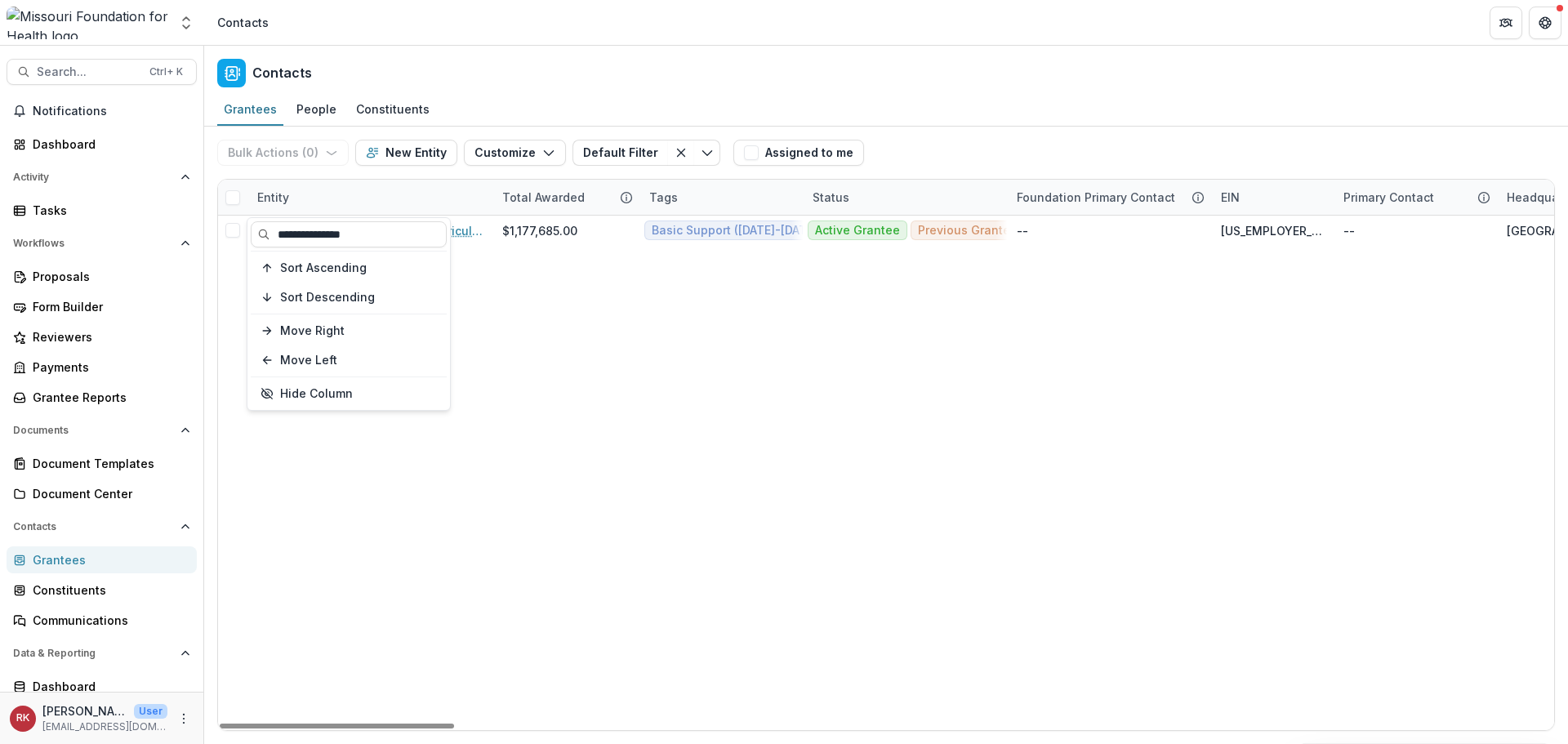
type input "**********"
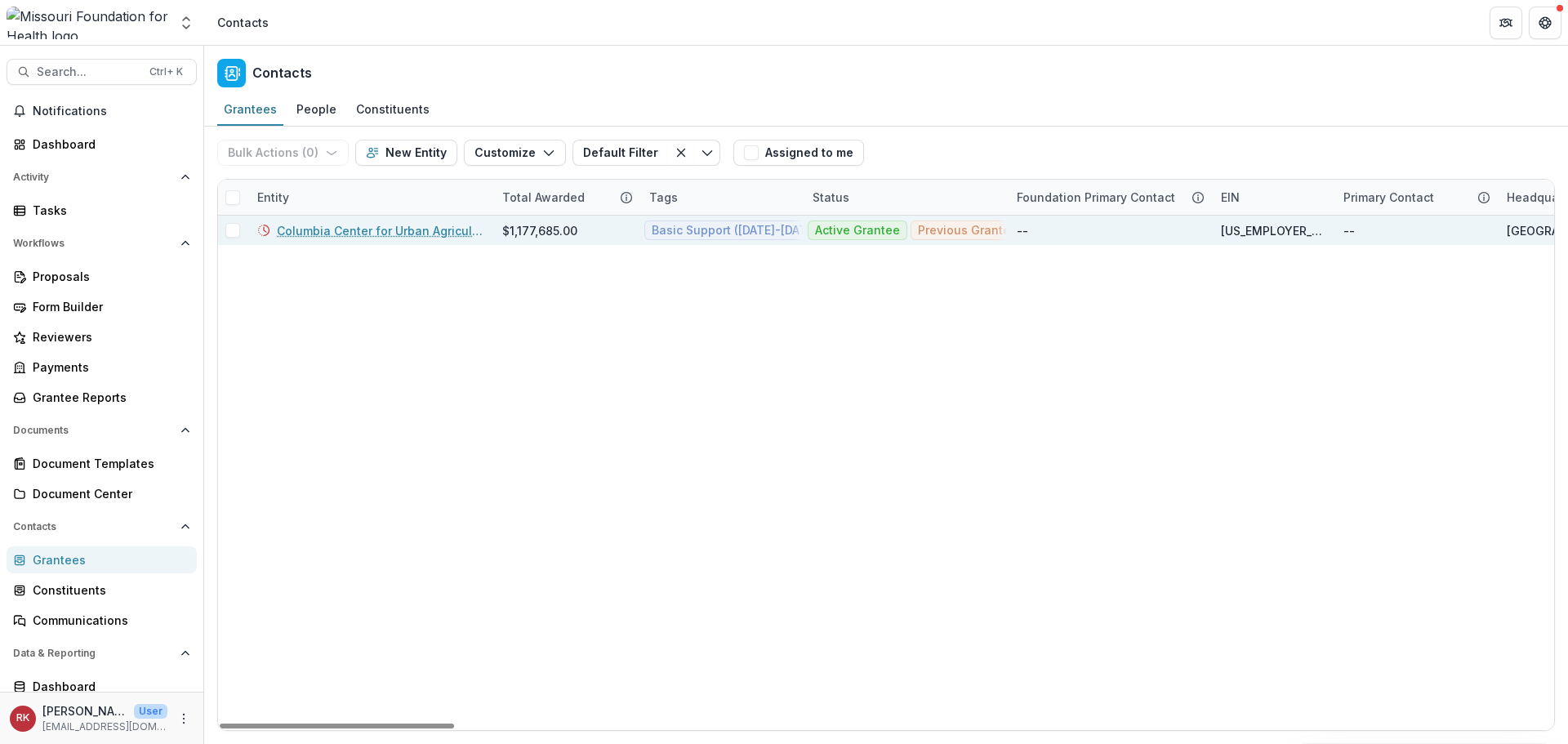
click at [398, 228] on link "Columbia Center for Urban Agriculture" at bounding box center [380, 231] width 205 height 17
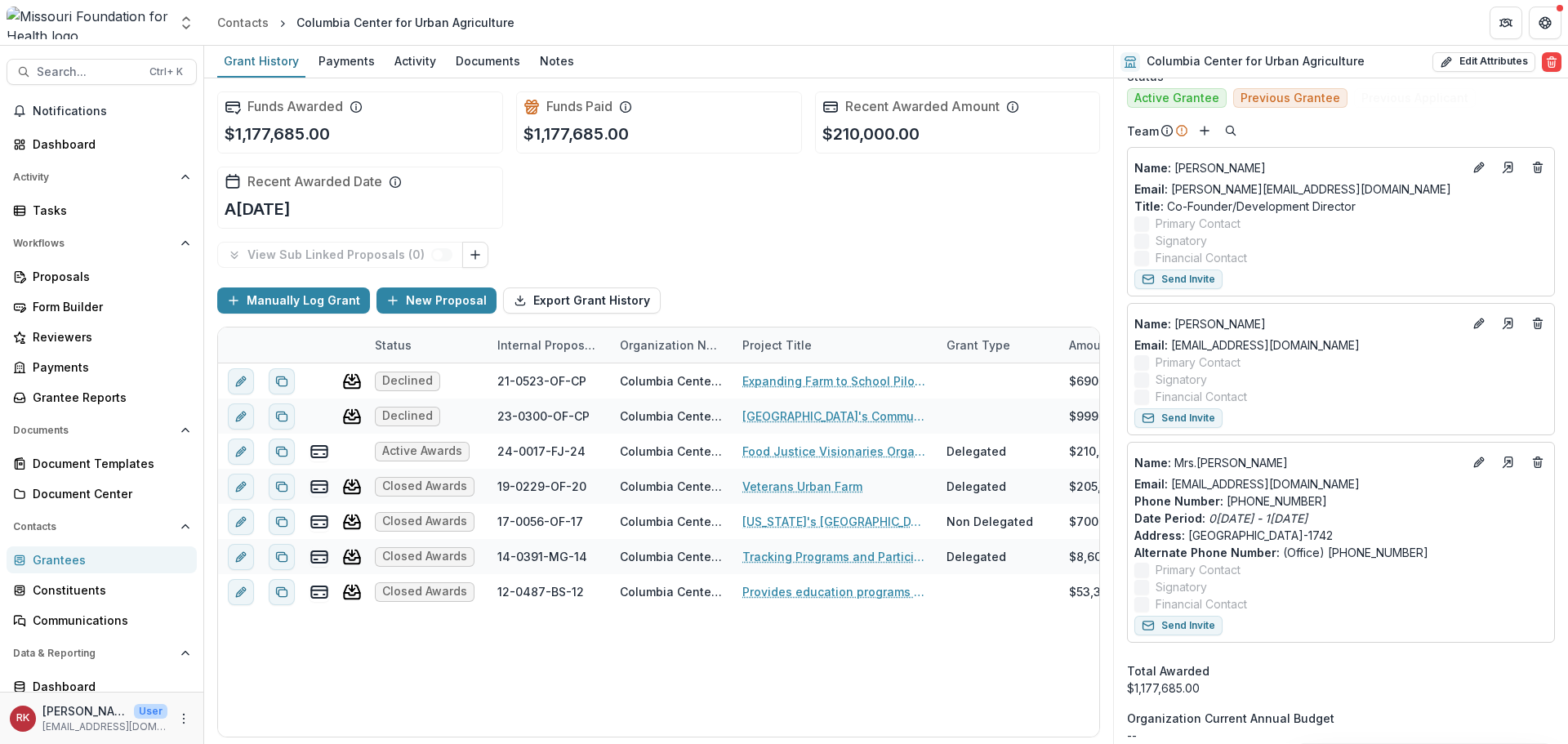
scroll to position [735, 0]
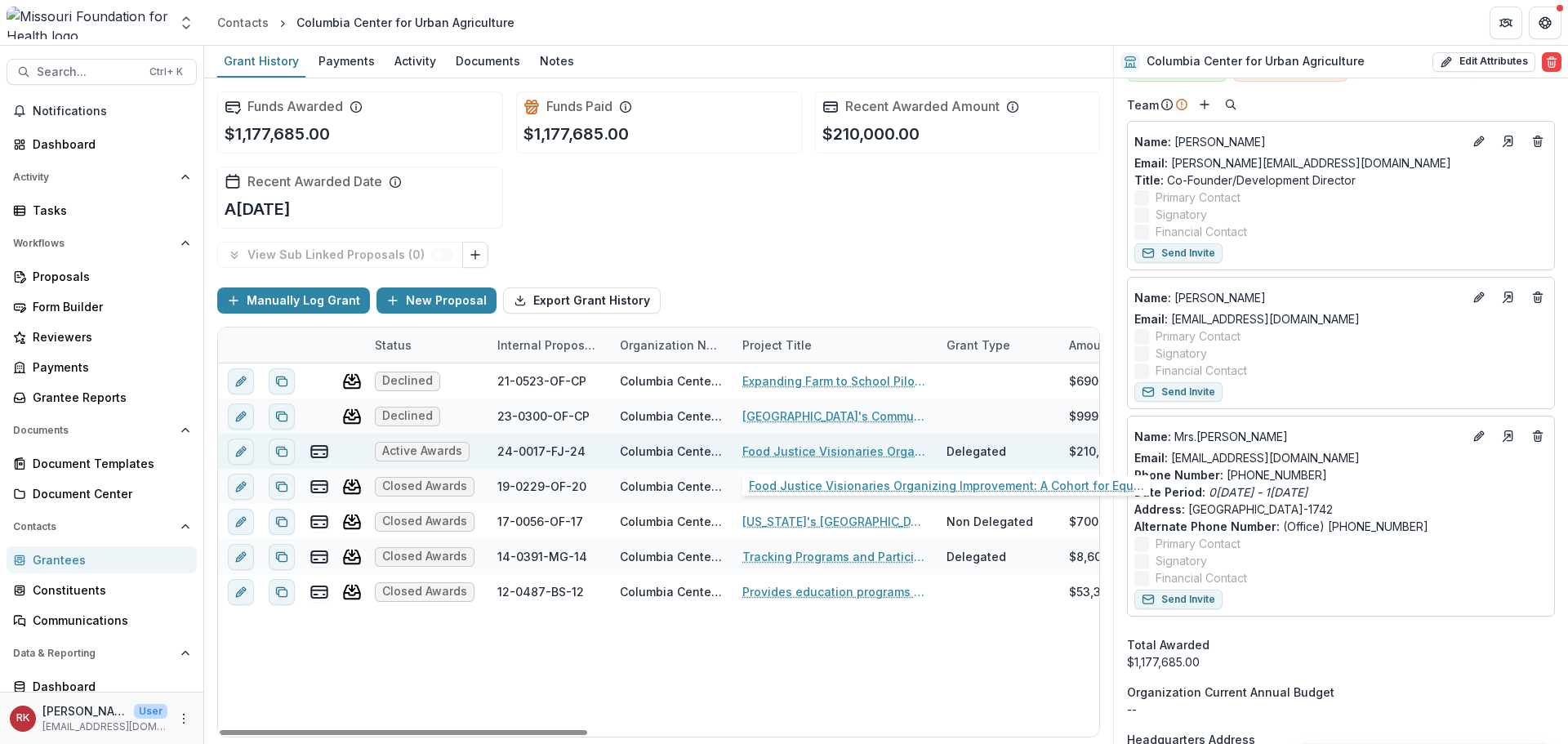
click at [775, 454] on link "Food Justice Visionaries Organizing Improvement: A Cohort for Equitable Systems" at bounding box center [834, 451] width 185 height 17
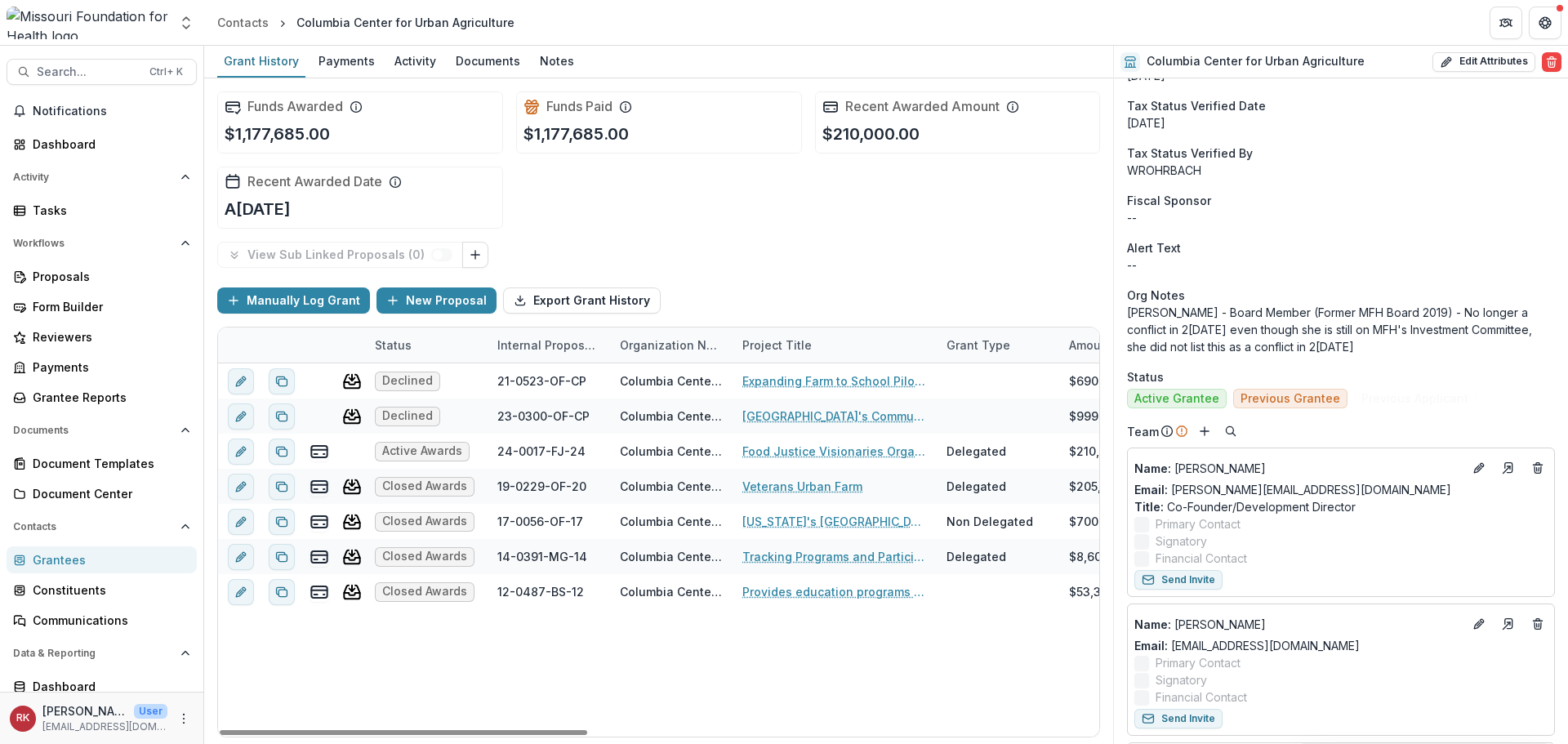
scroll to position [653, 0]
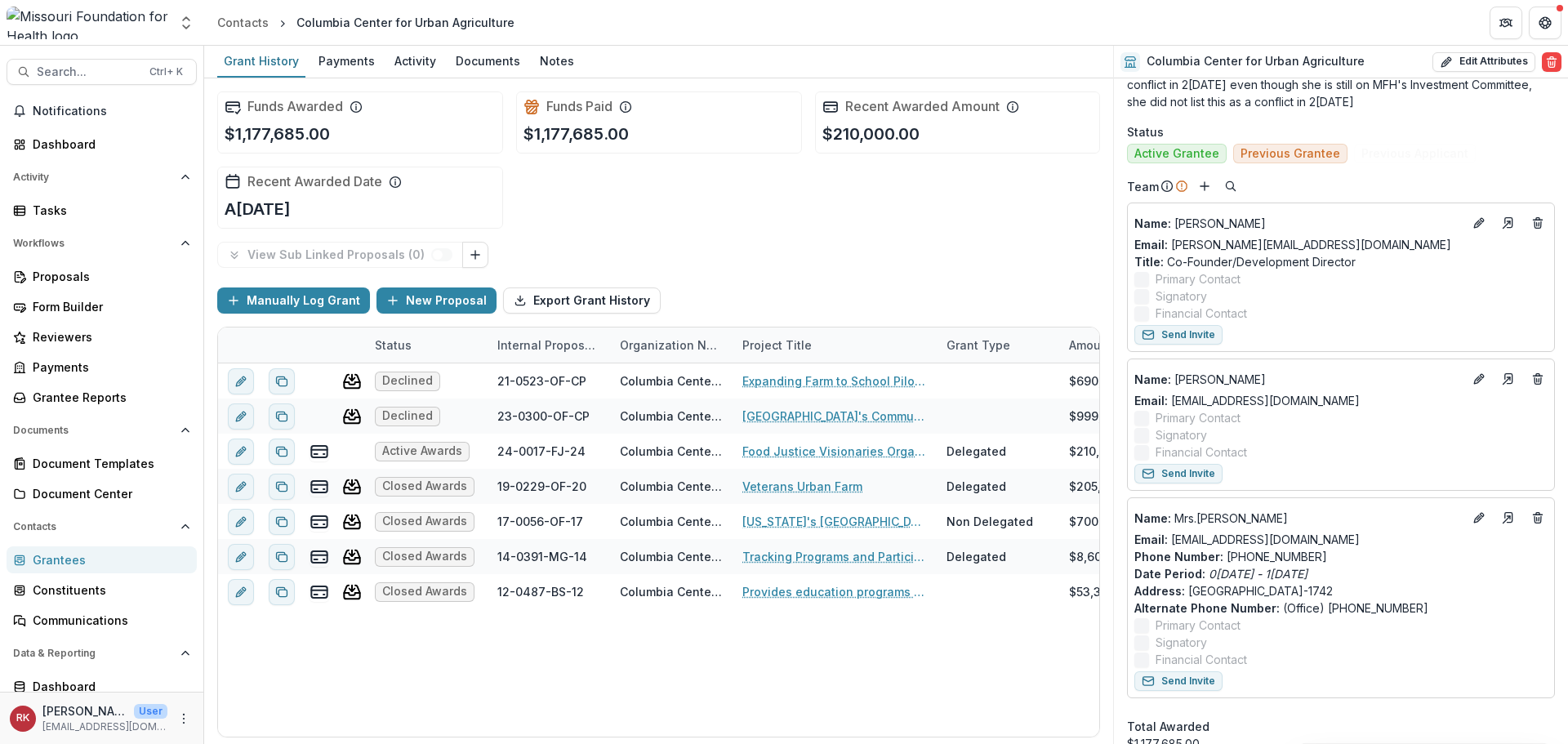
click at [57, 552] on div "Grantees" at bounding box center [108, 560] width 151 height 17
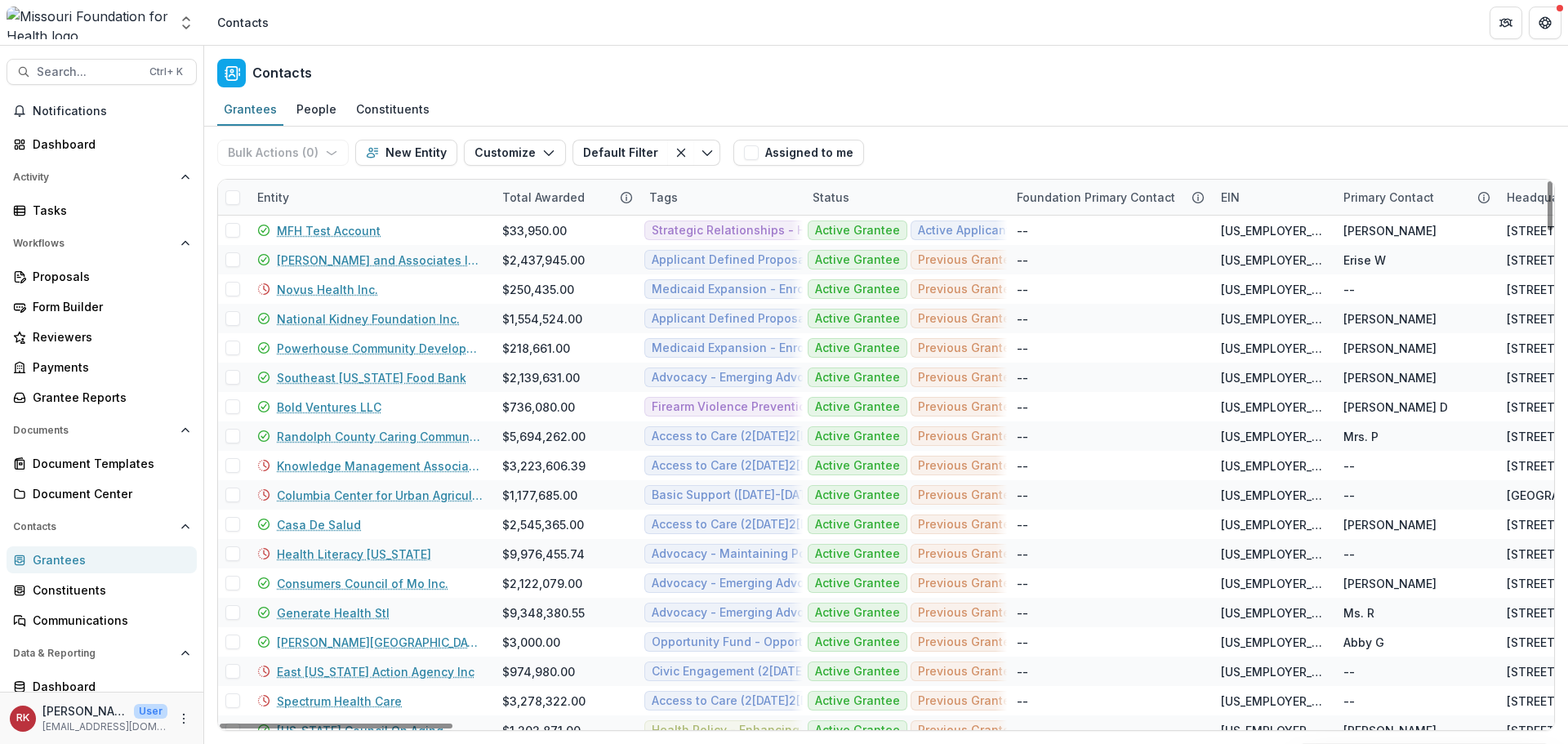
click at [282, 200] on div "Entity" at bounding box center [272, 198] width 51 height 17
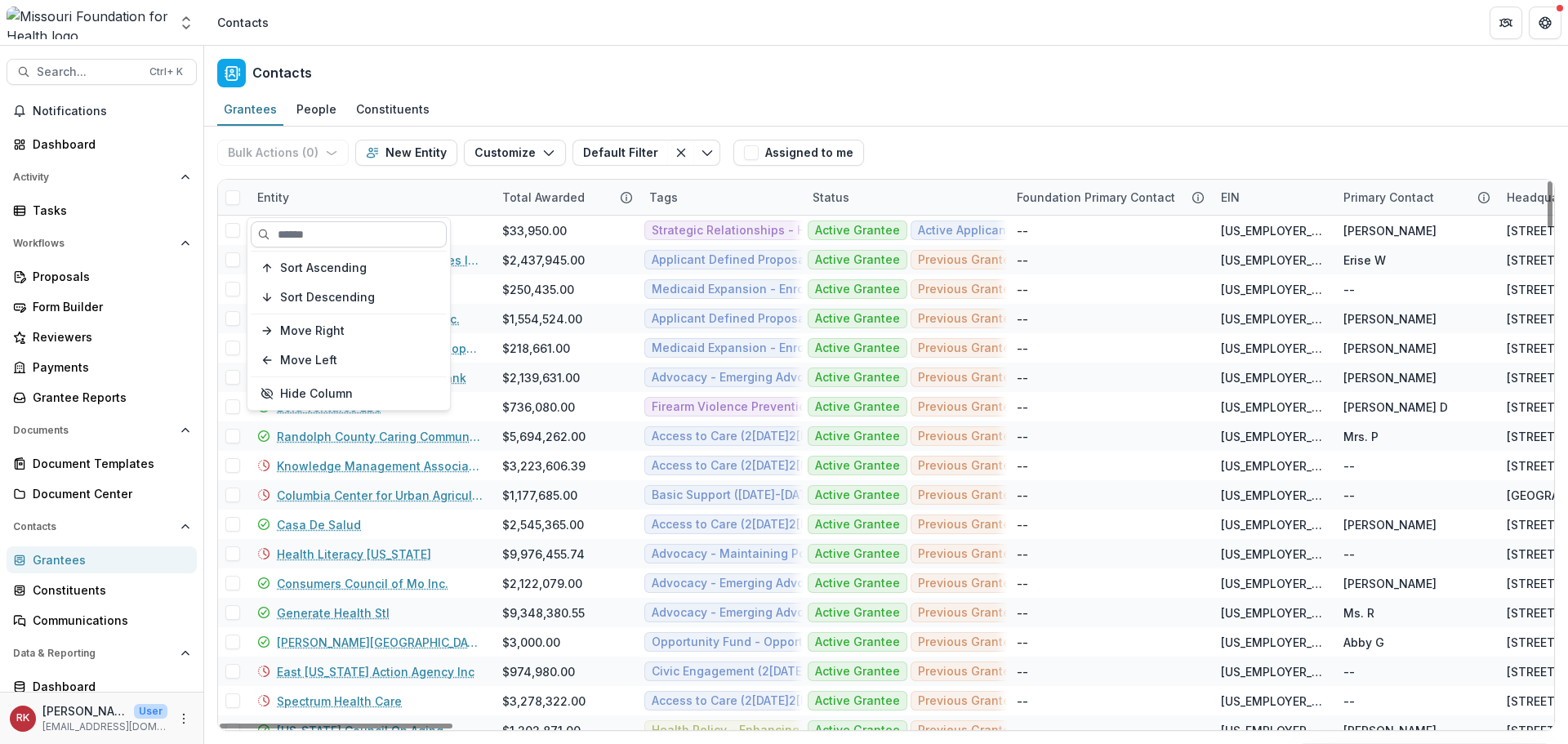
click at [329, 227] on input at bounding box center [349, 233] width 196 height 26
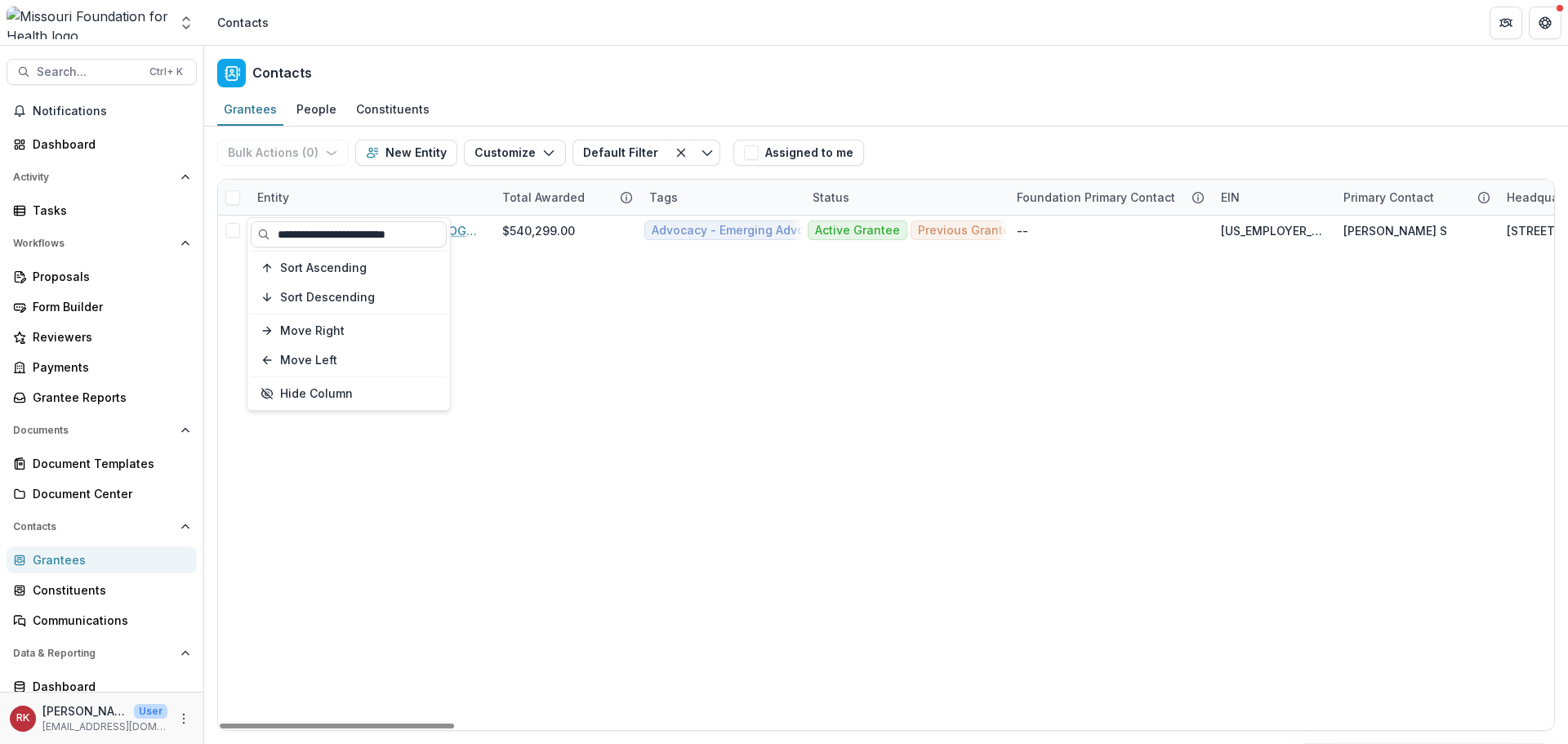
type input "**********"
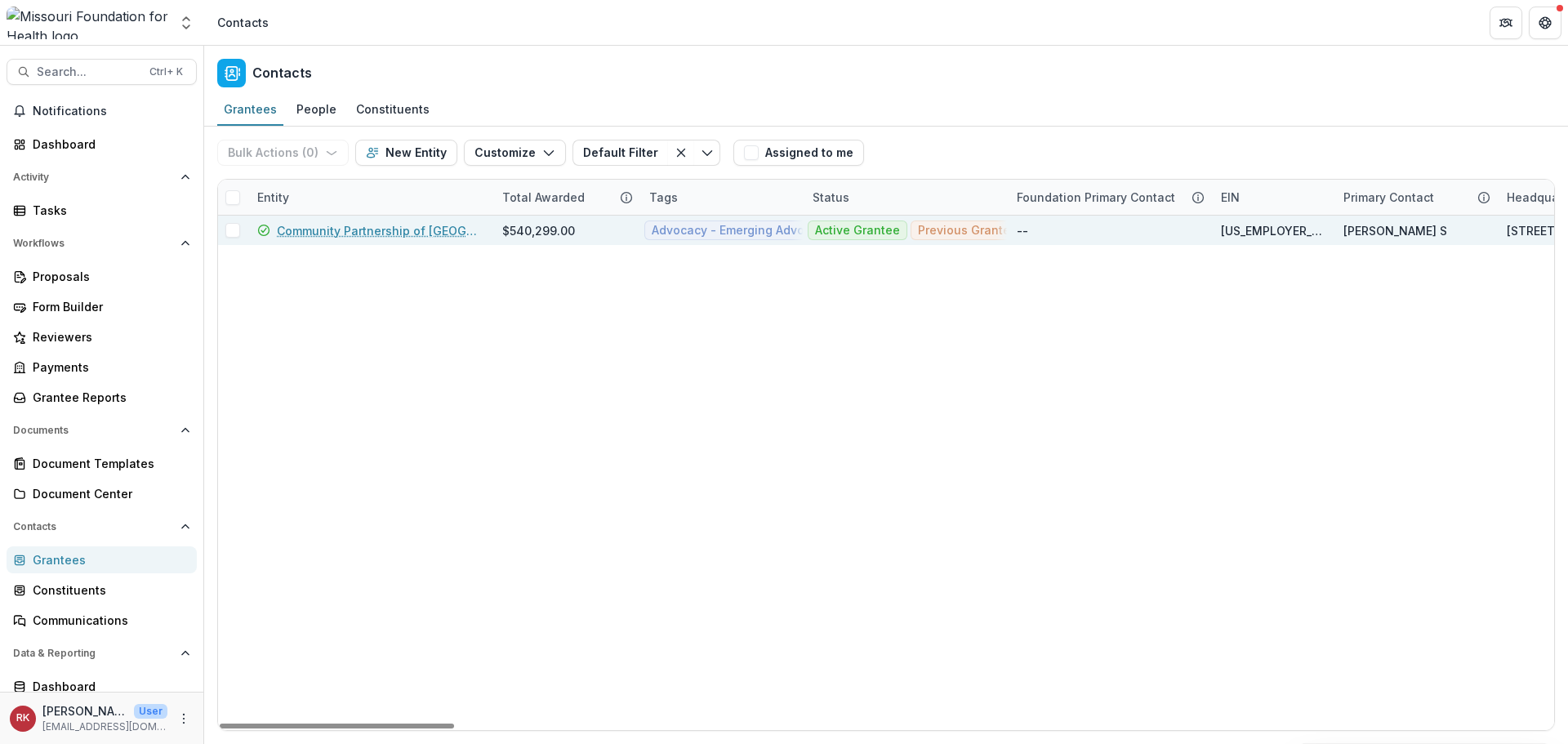
click at [409, 229] on link "Community Partnership of [GEOGRAPHIC_DATA][US_STATE]" at bounding box center [380, 231] width 205 height 17
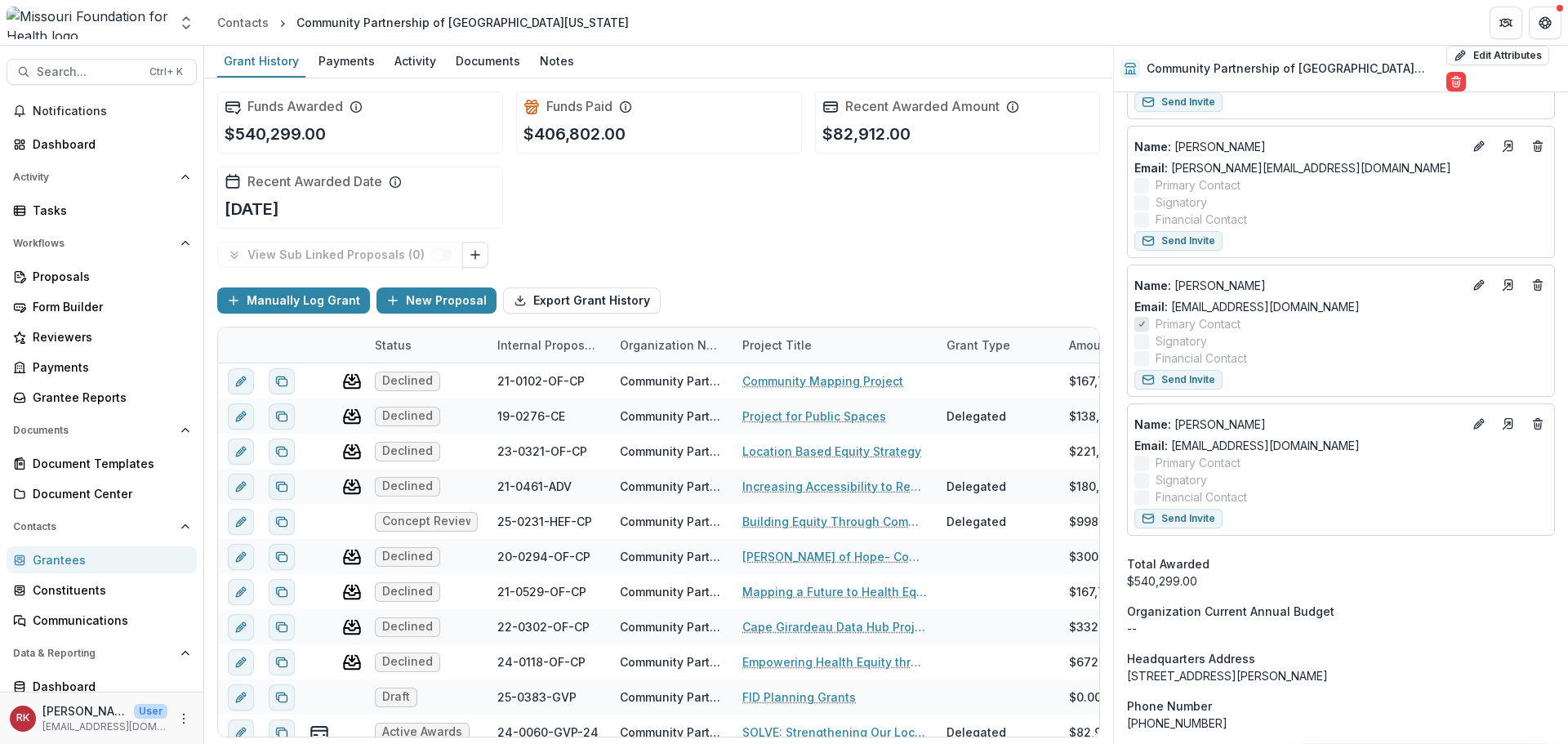
scroll to position [1062, 0]
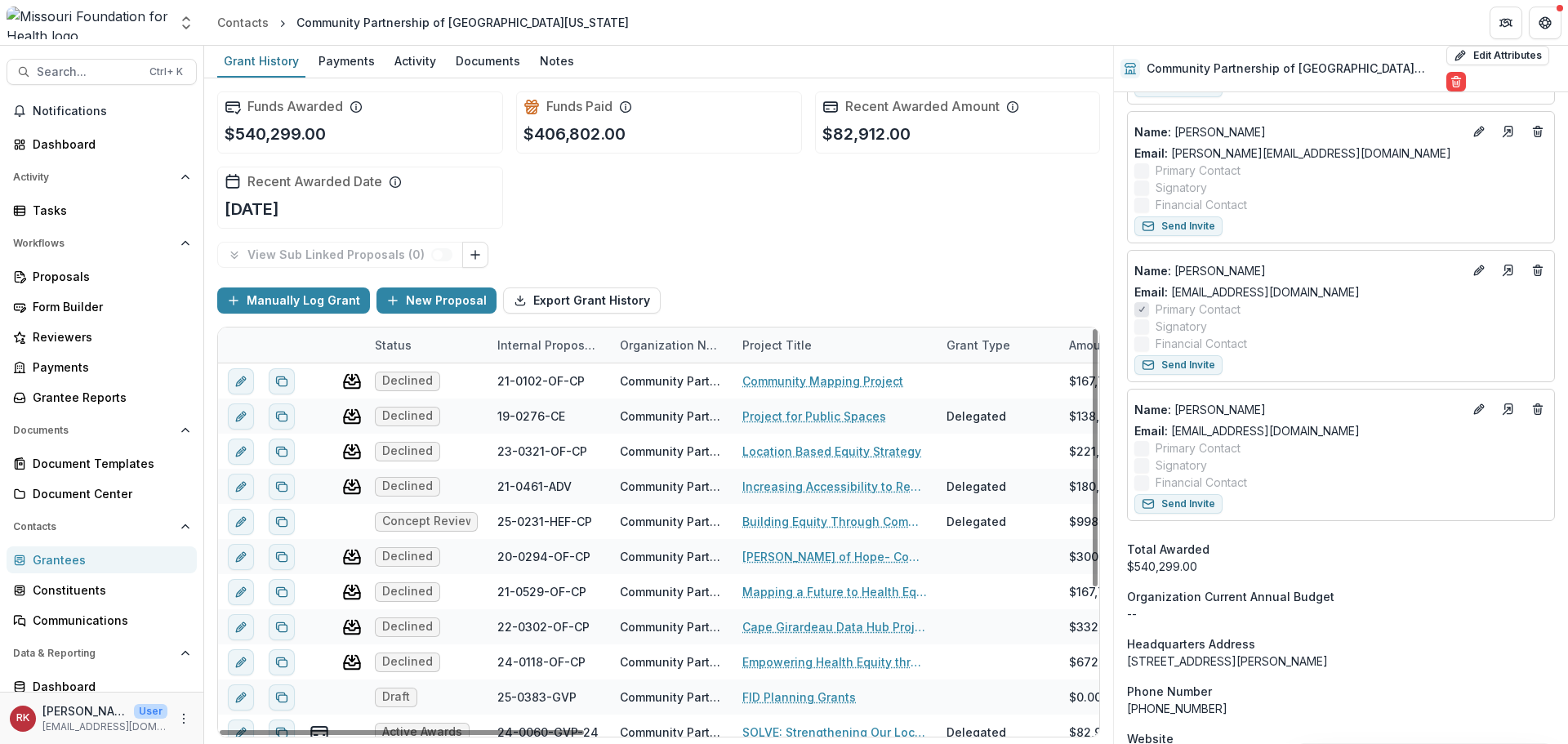
click at [71, 552] on div "Grantees" at bounding box center [108, 560] width 151 height 17
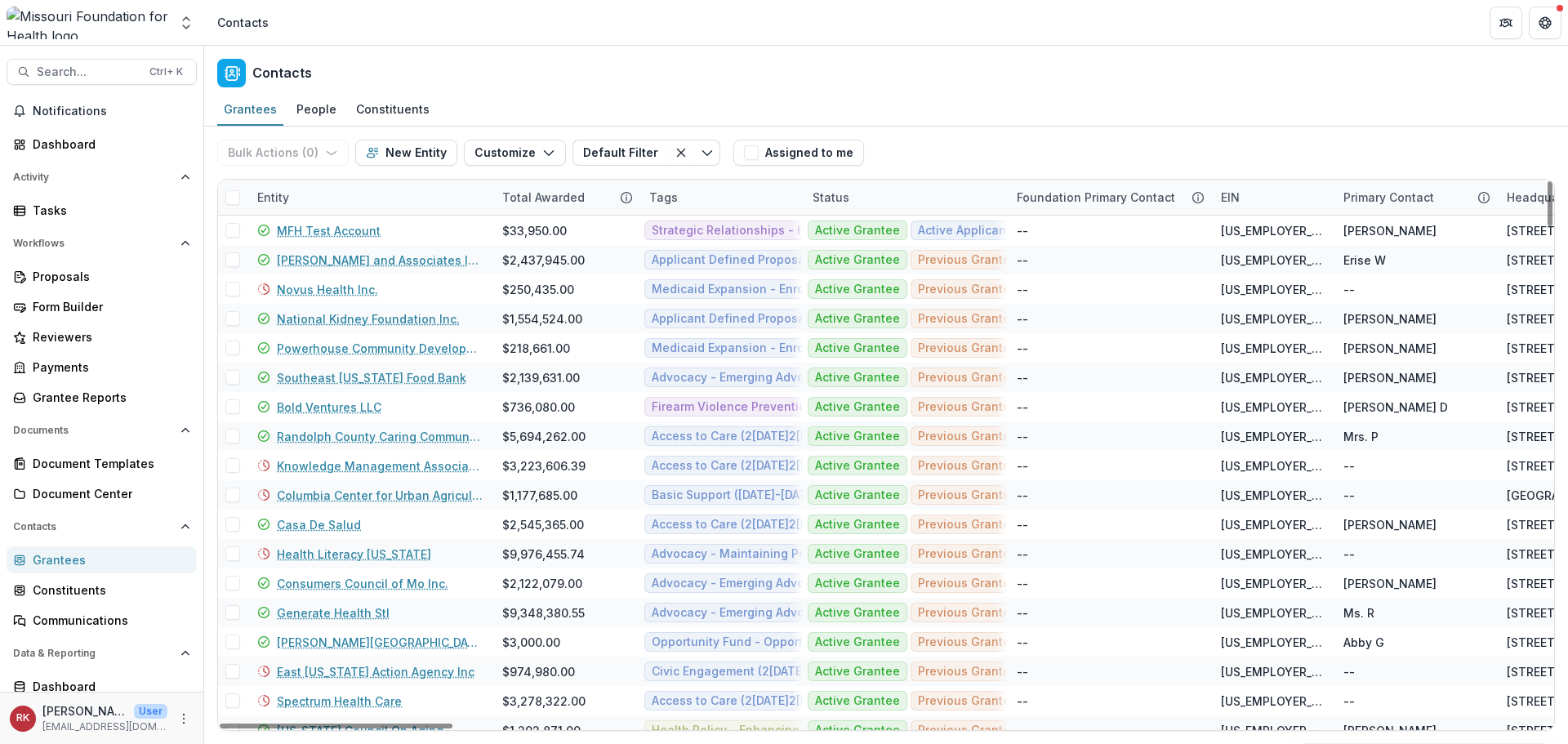
click at [282, 202] on div "Entity" at bounding box center [272, 198] width 51 height 17
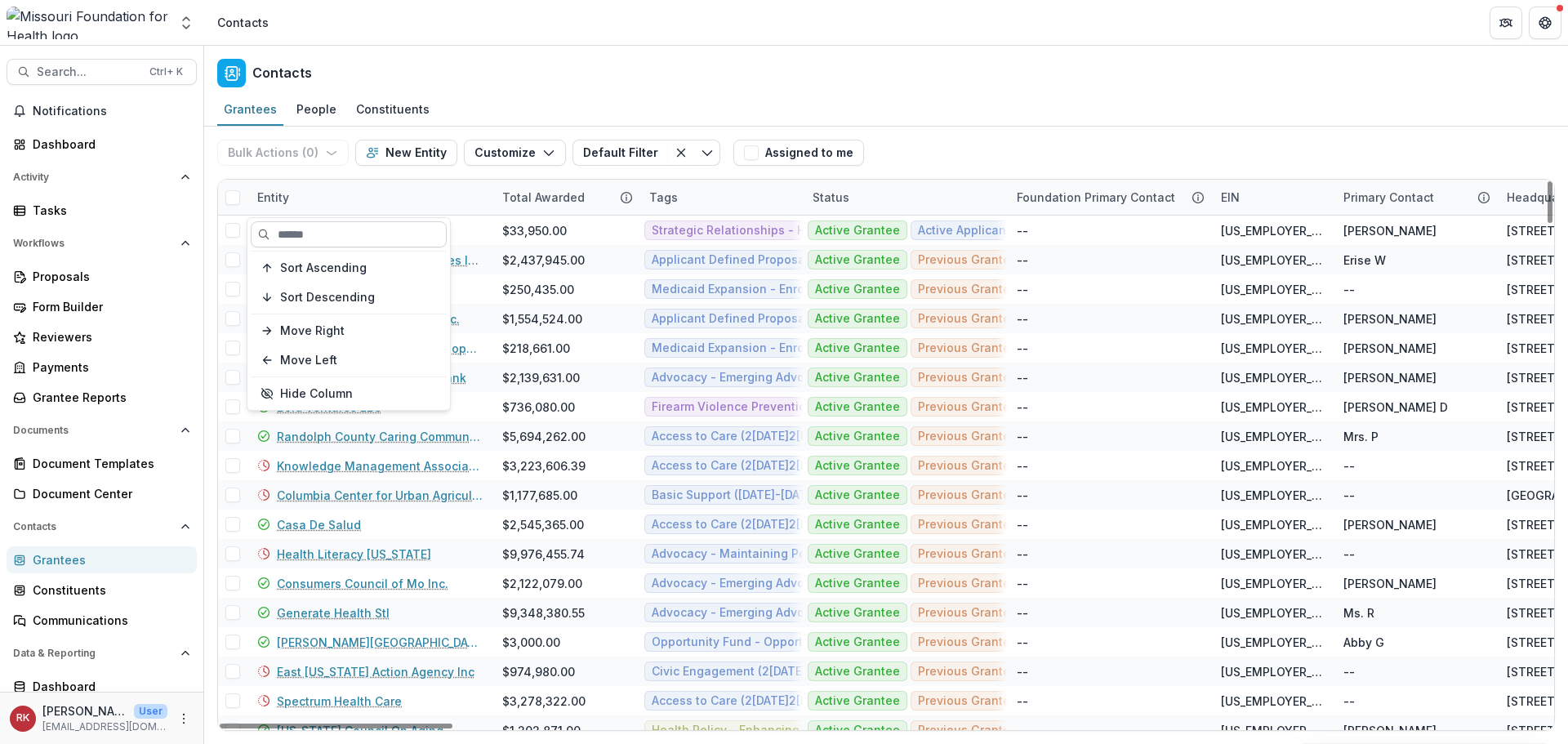
click at [303, 233] on input at bounding box center [349, 233] width 196 height 26
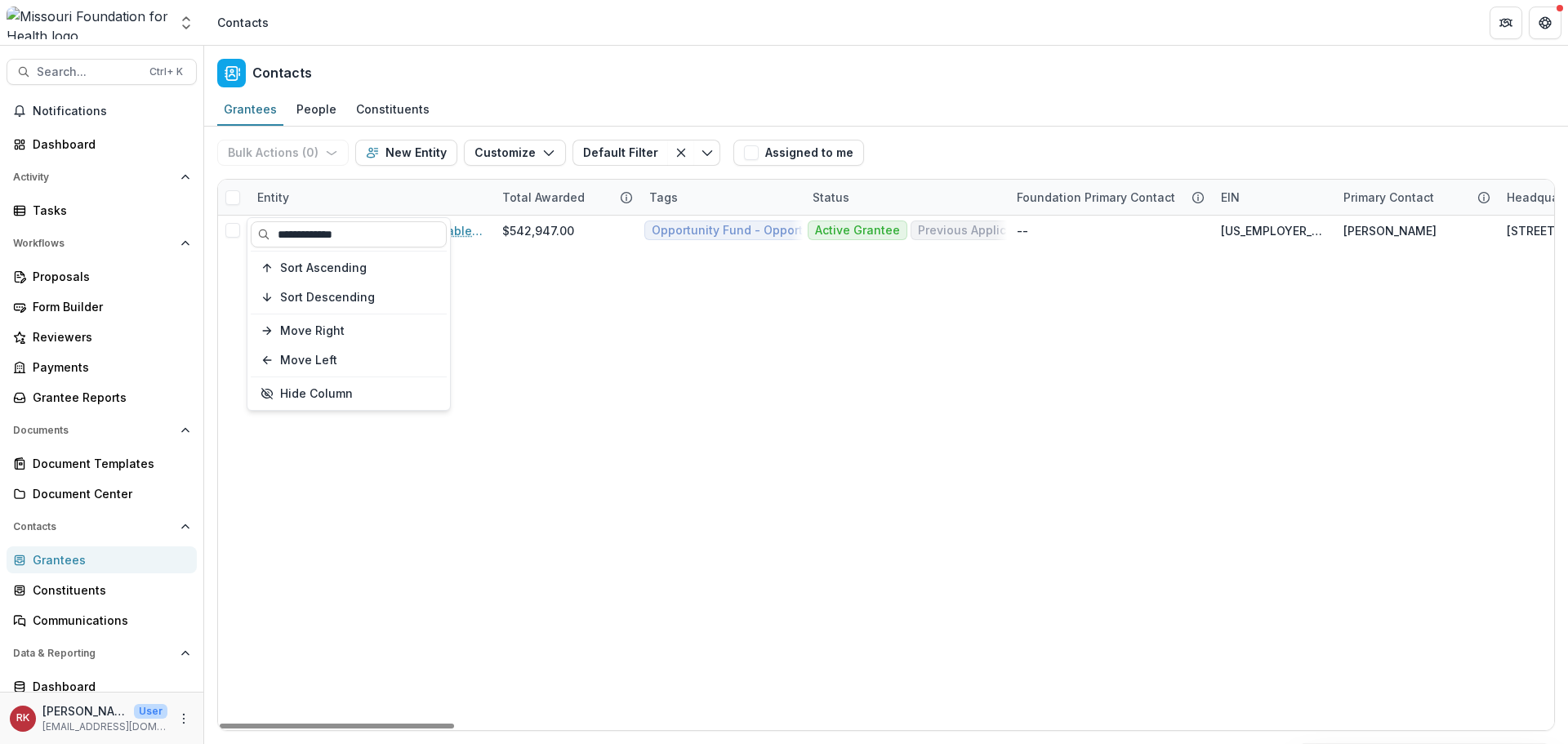
type input "**********"
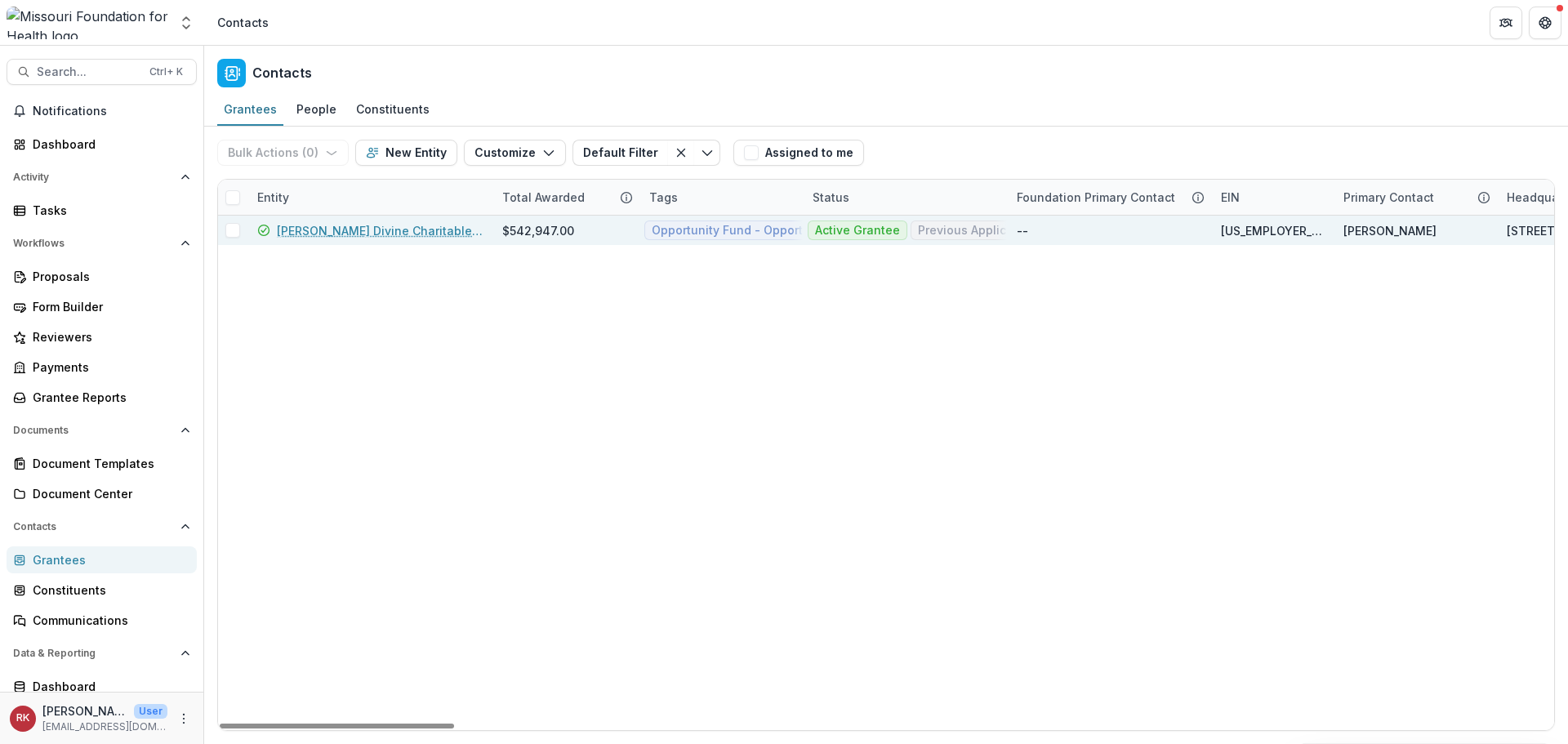
click at [360, 228] on link "Delmar Divine Charitable Foundation" at bounding box center [380, 231] width 205 height 17
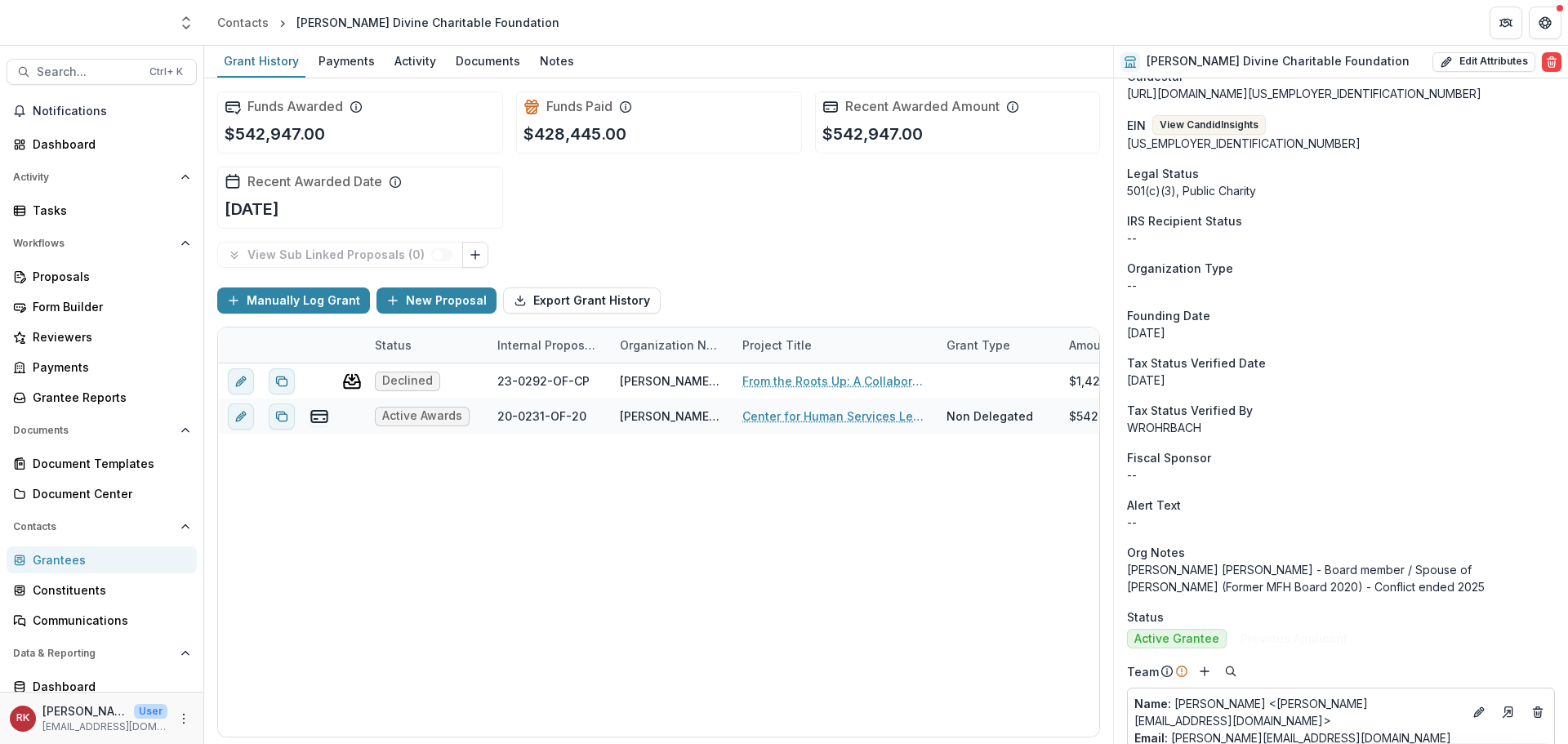
scroll to position [409, 0]
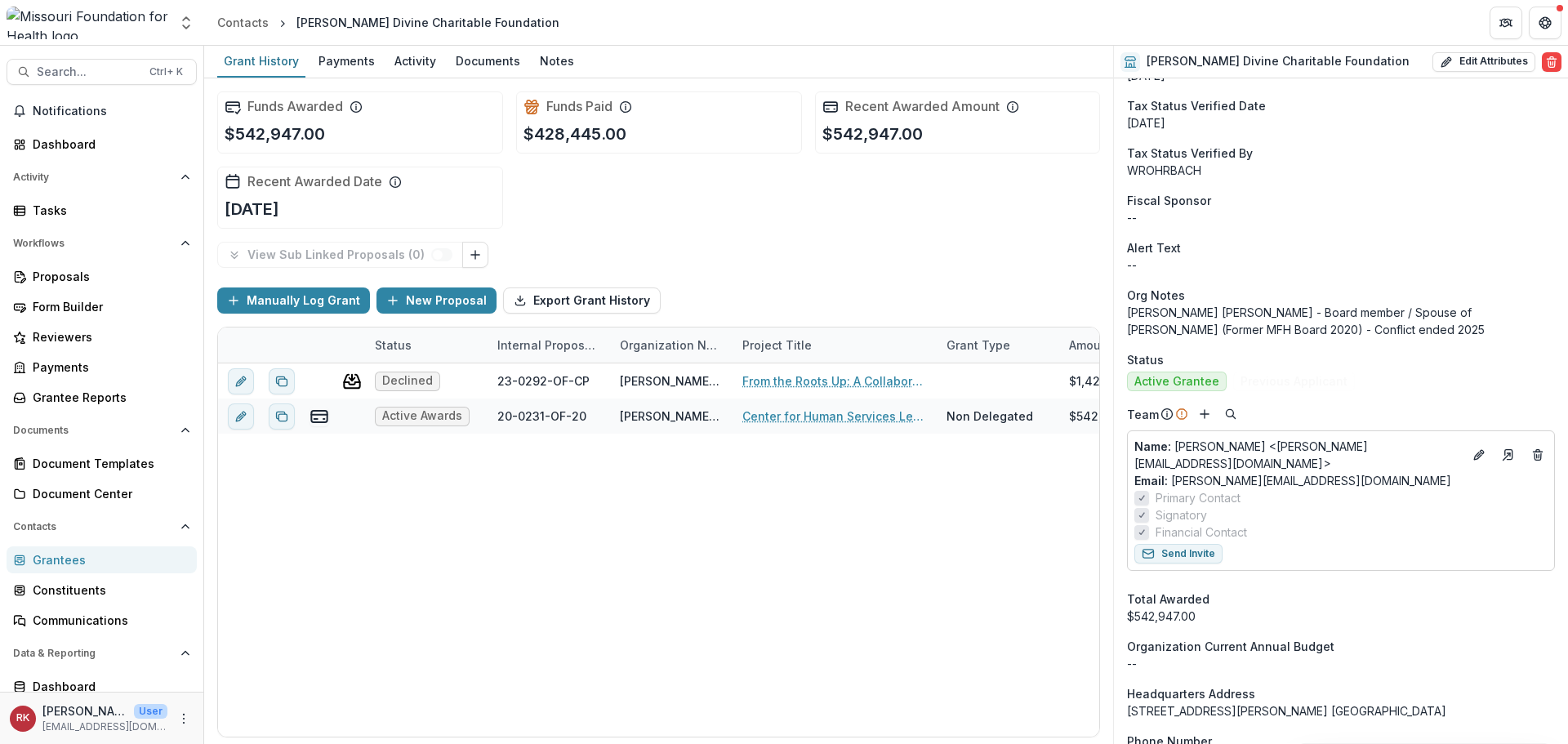
click at [84, 552] on div "Grantees" at bounding box center [108, 560] width 151 height 17
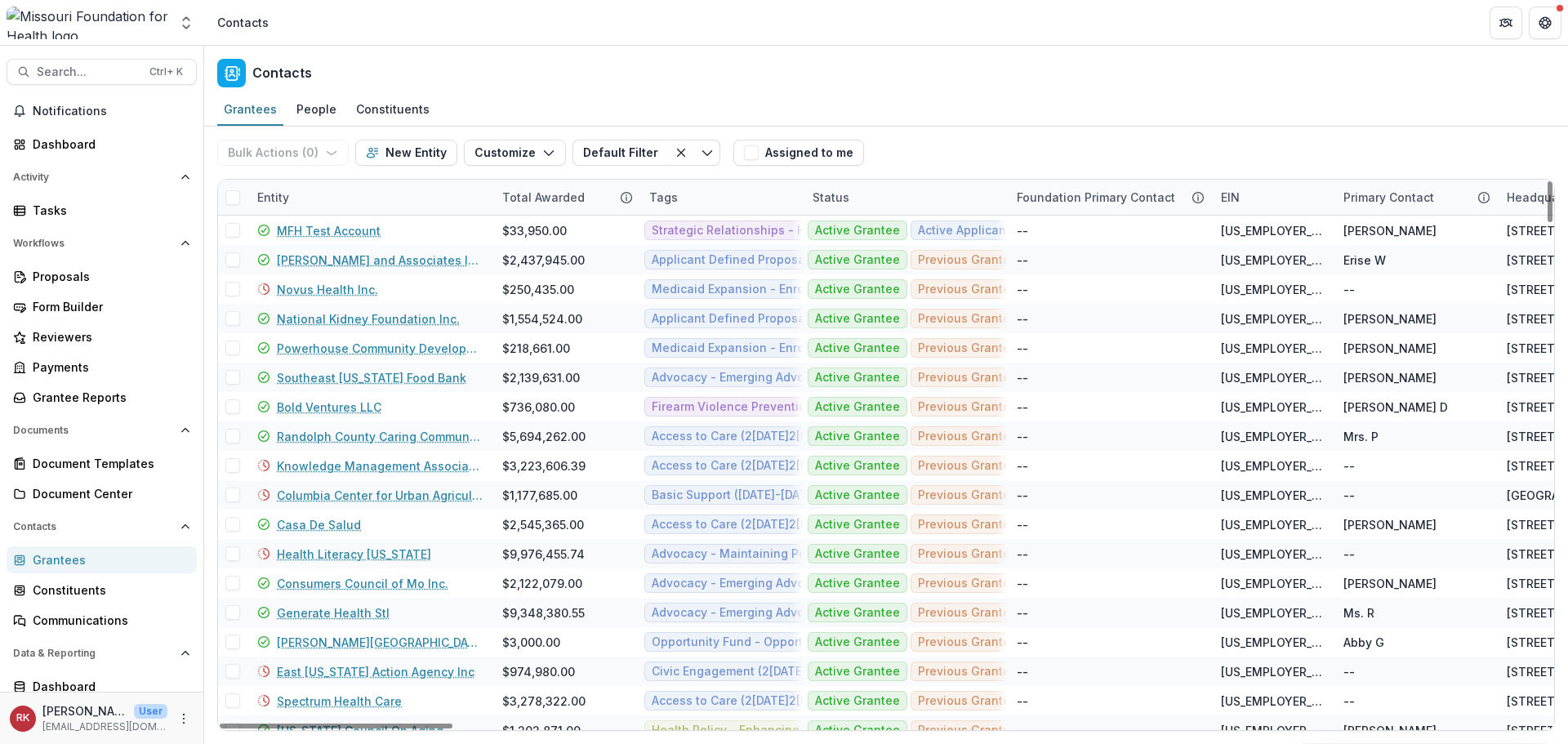
click at [276, 209] on div "Entity" at bounding box center [369, 197] width 245 height 35
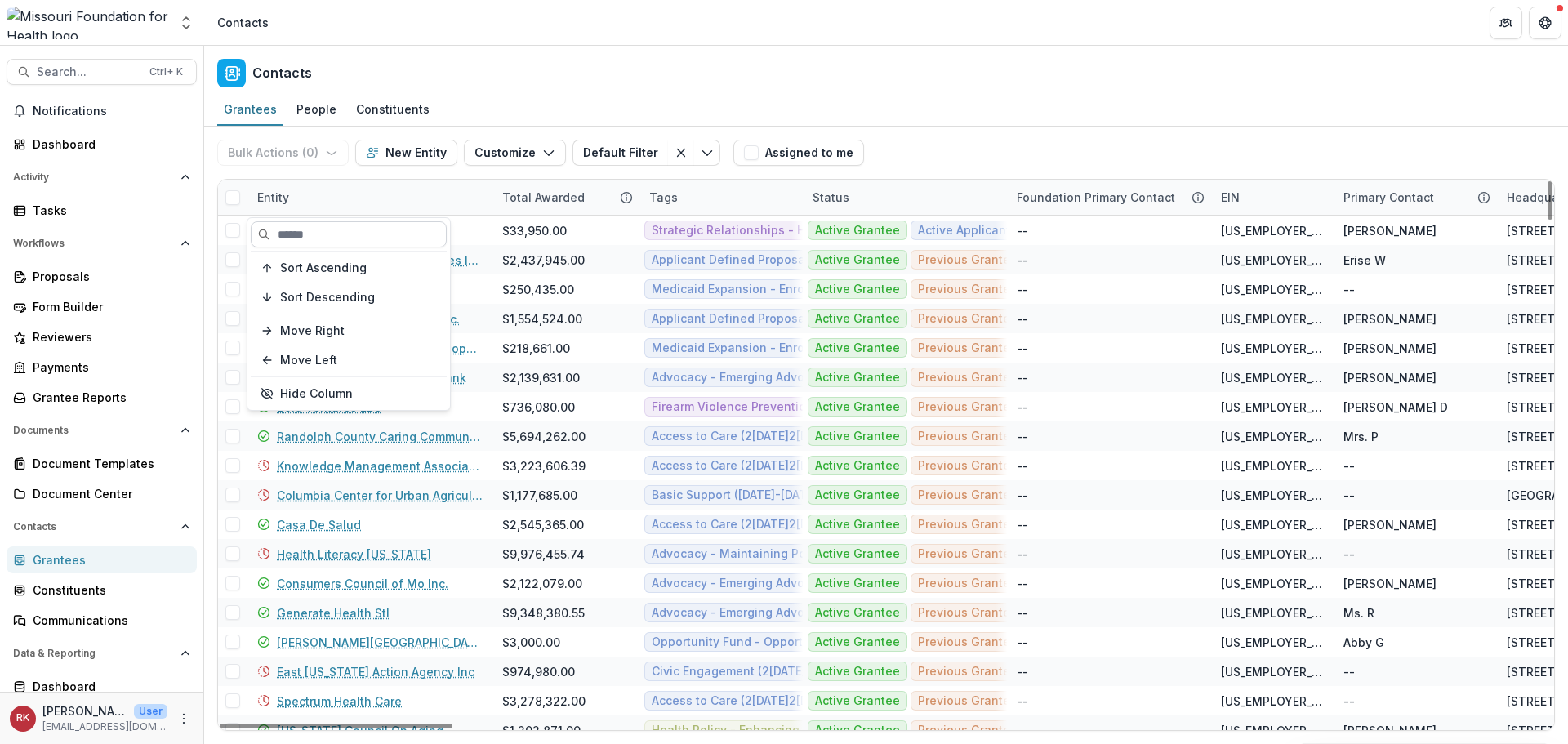
click at [293, 230] on input at bounding box center [349, 233] width 196 height 26
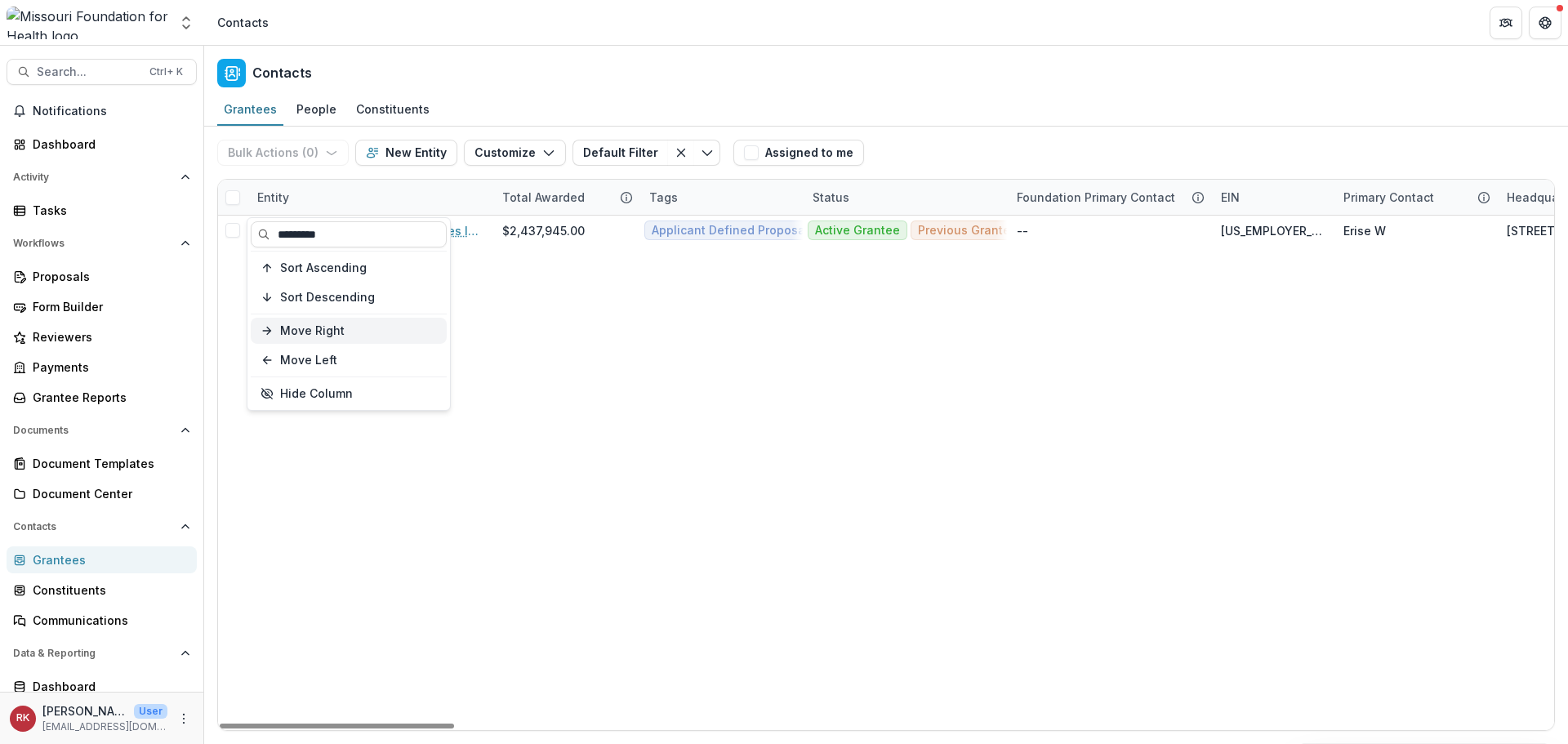
type input "*********"
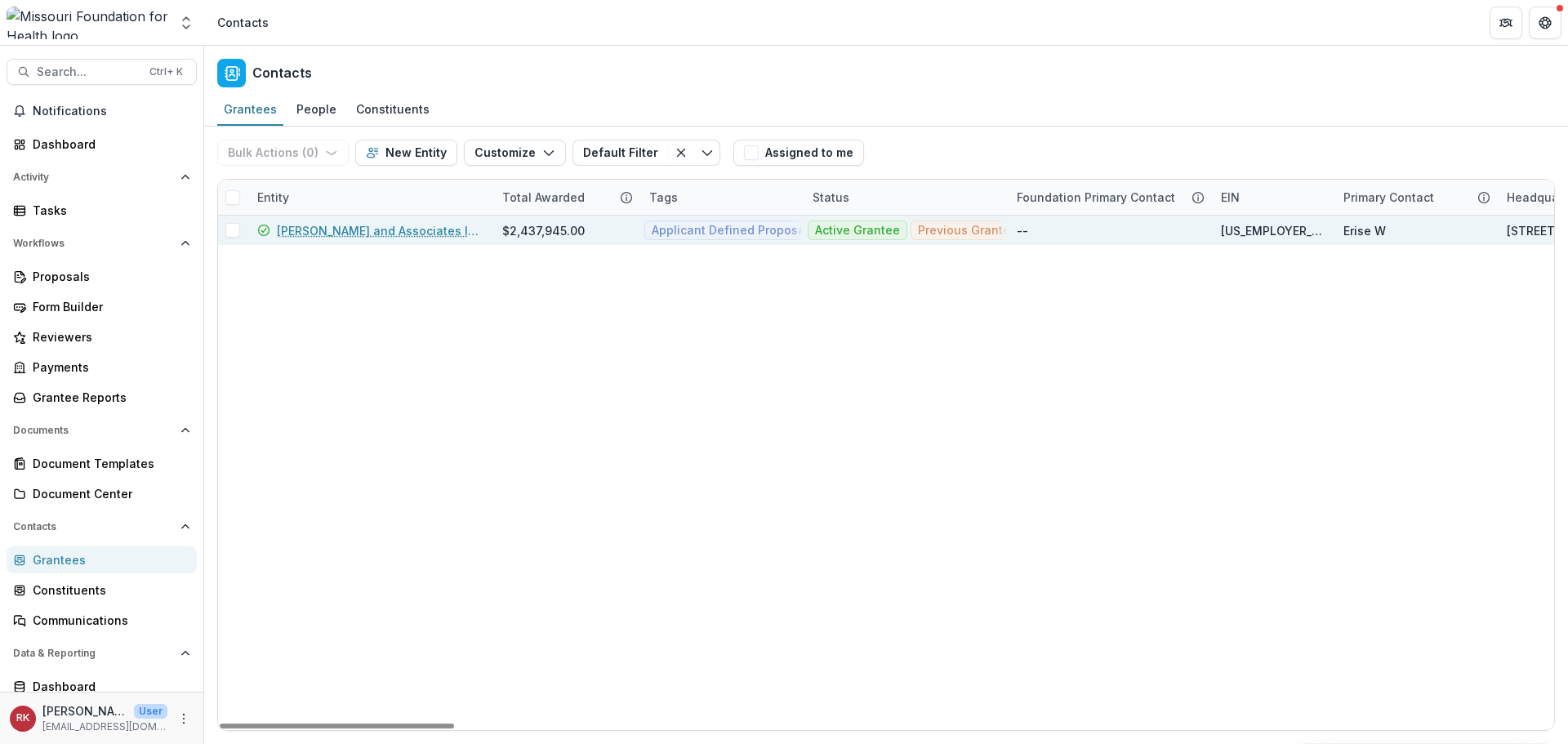
click at [347, 237] on link "[PERSON_NAME] and Associates Inc." at bounding box center [380, 231] width 205 height 17
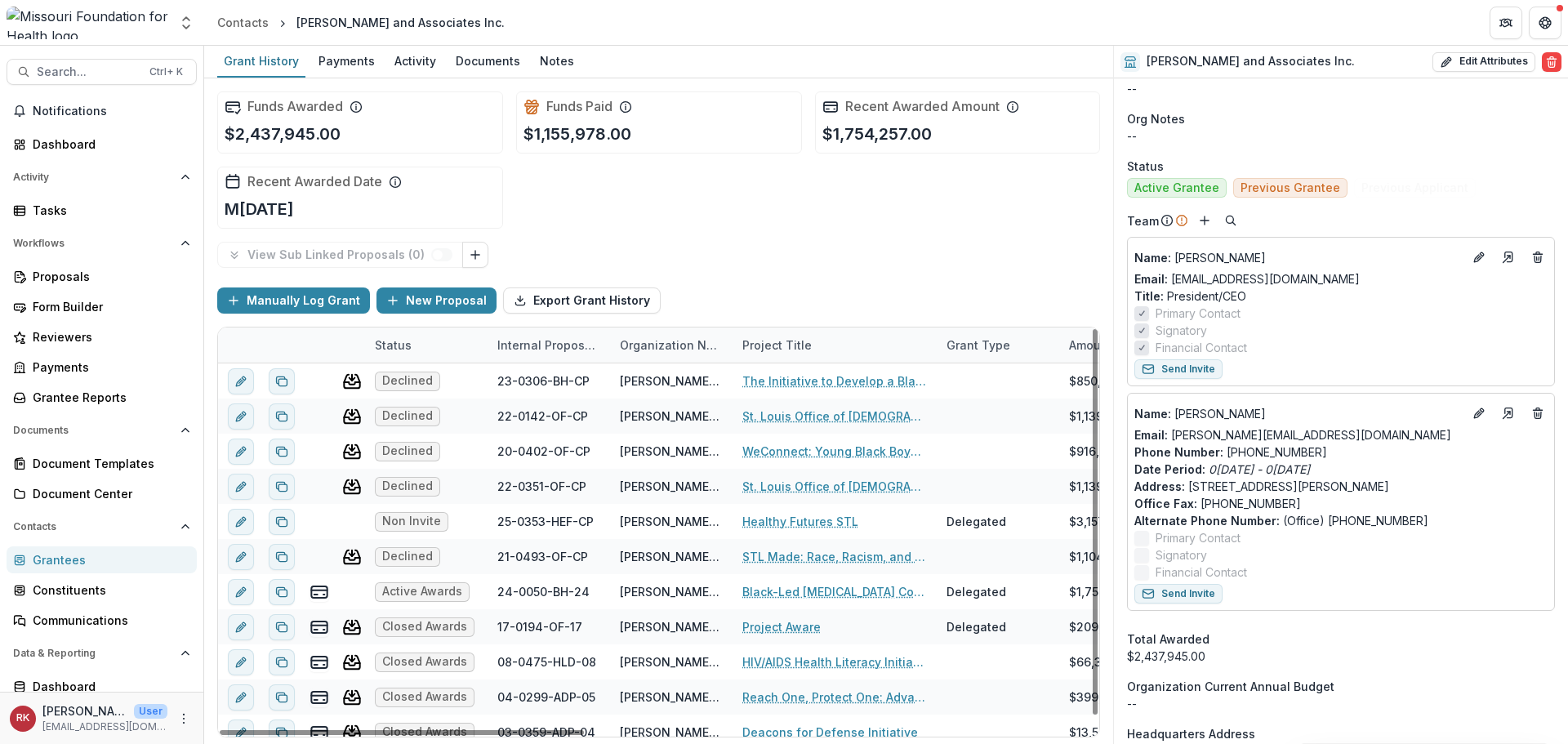
scroll to position [735, 0]
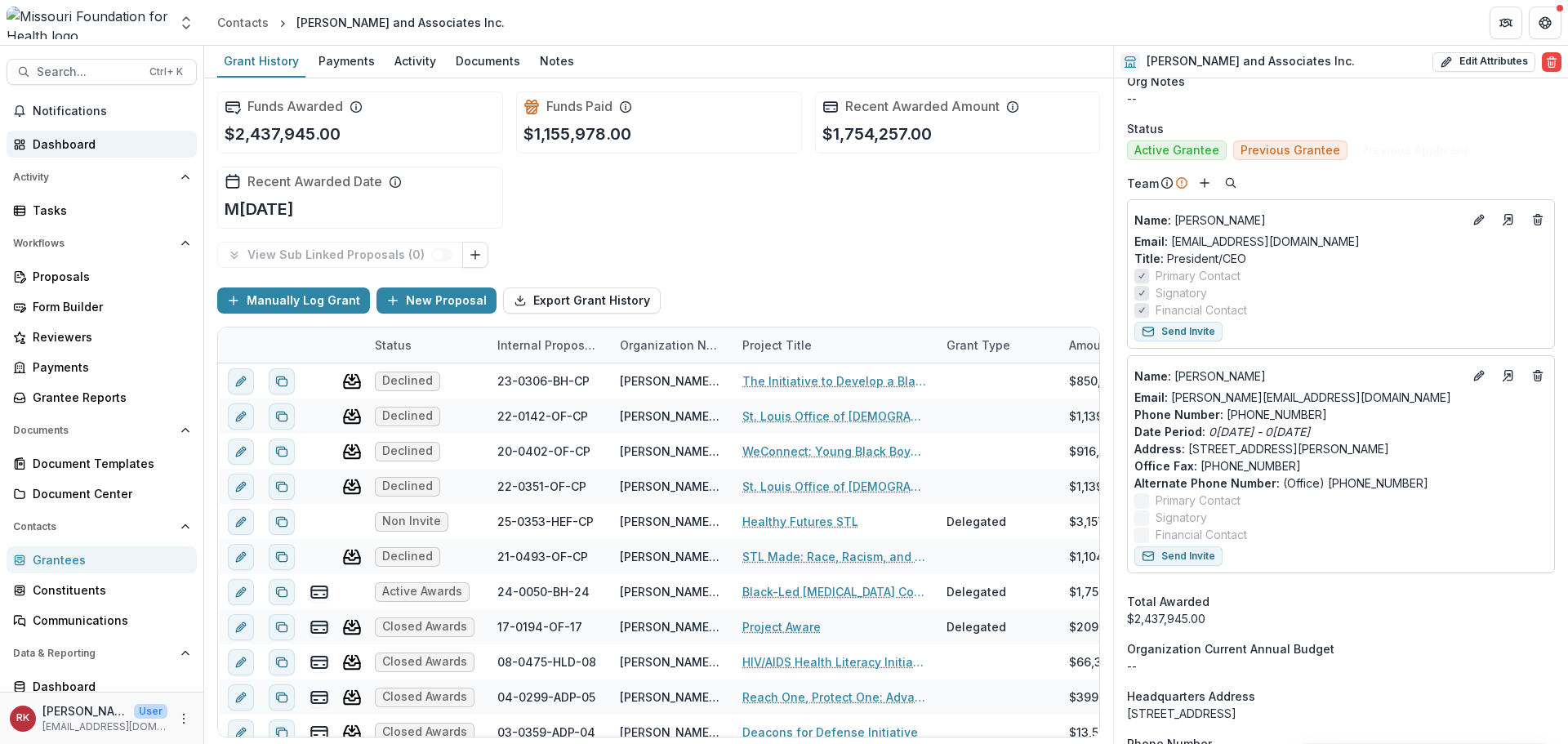
click at [60, 151] on div "Dashboard" at bounding box center [108, 144] width 151 height 17
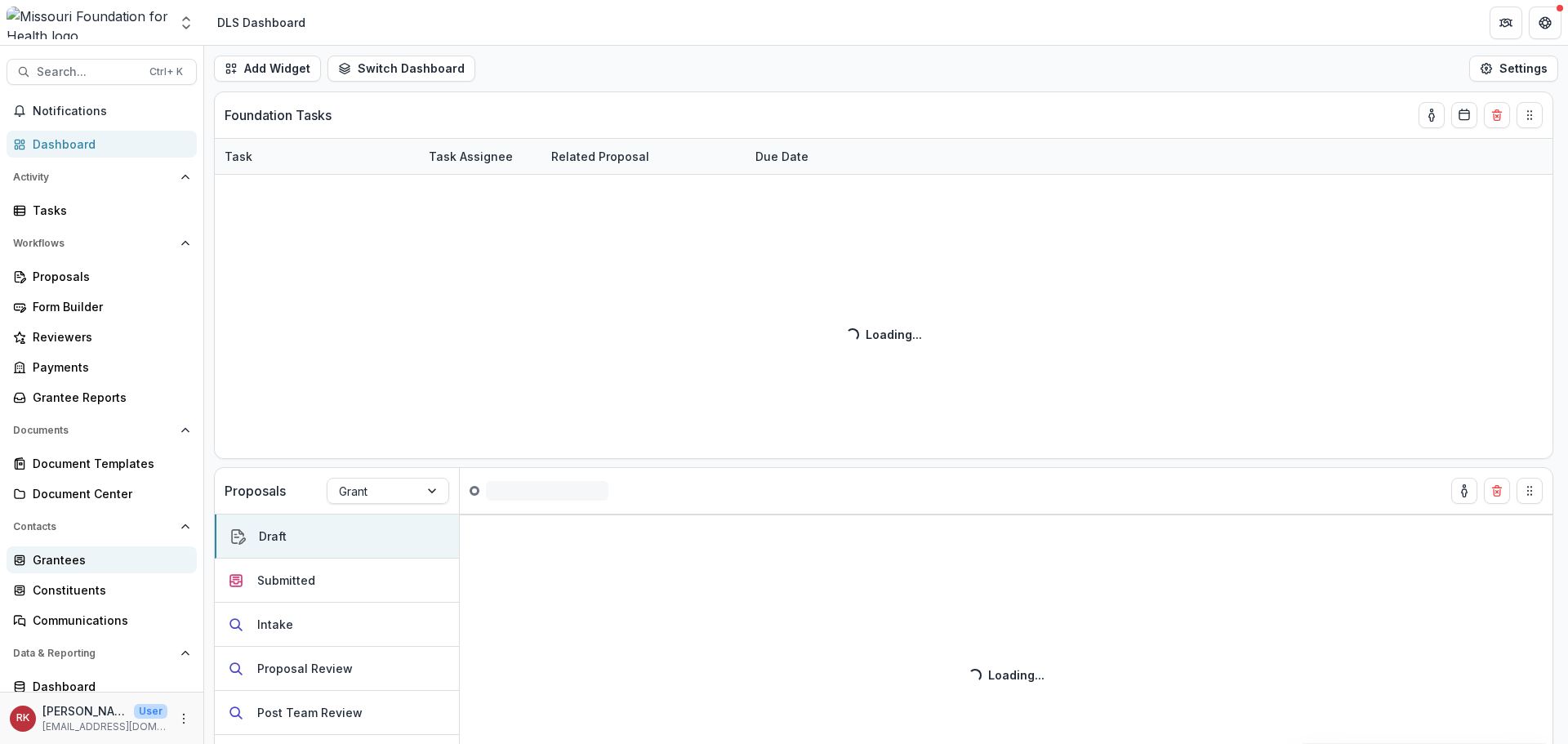
click at [72, 554] on div "Grantees" at bounding box center [108, 560] width 151 height 17
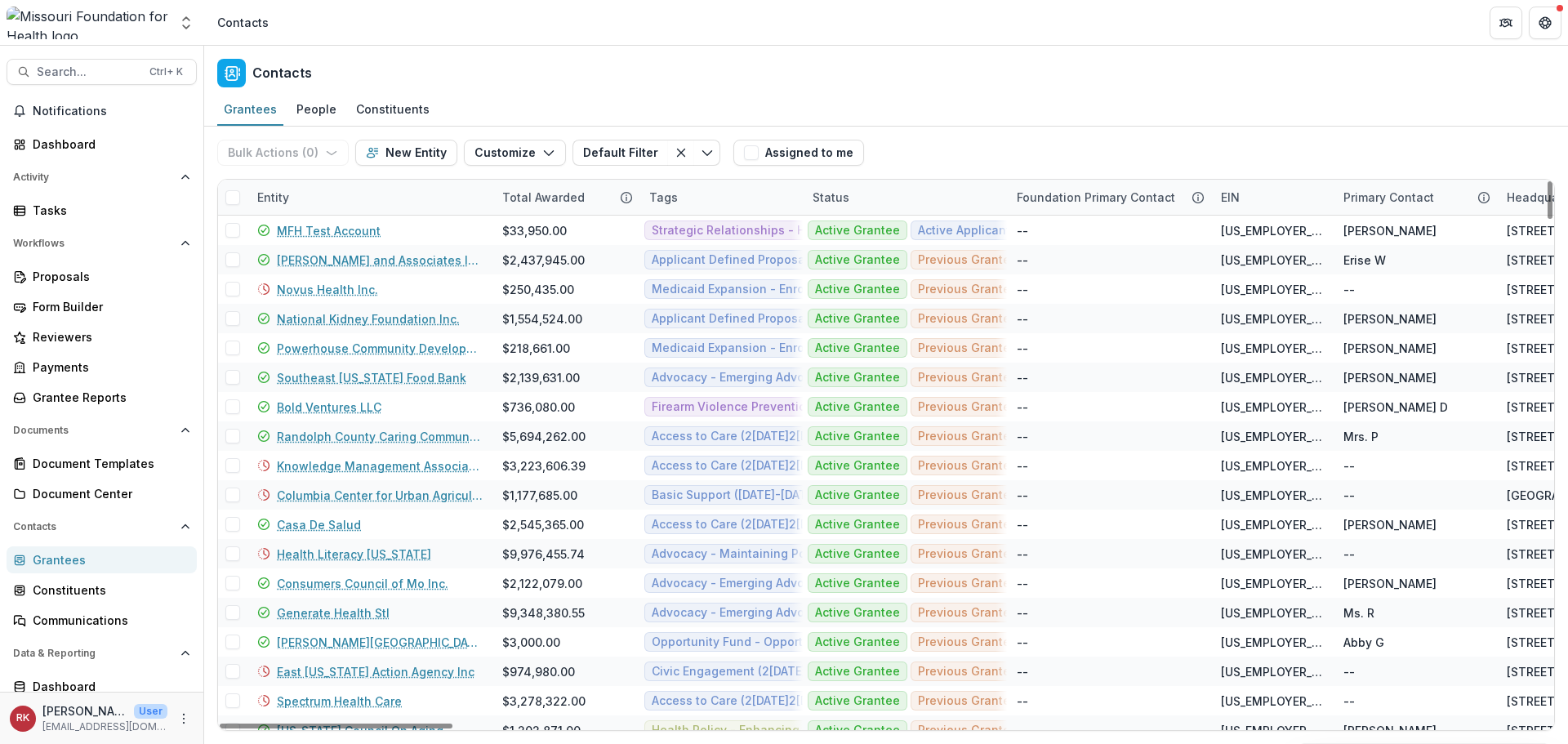
click at [261, 211] on div "Entity" at bounding box center [369, 197] width 245 height 35
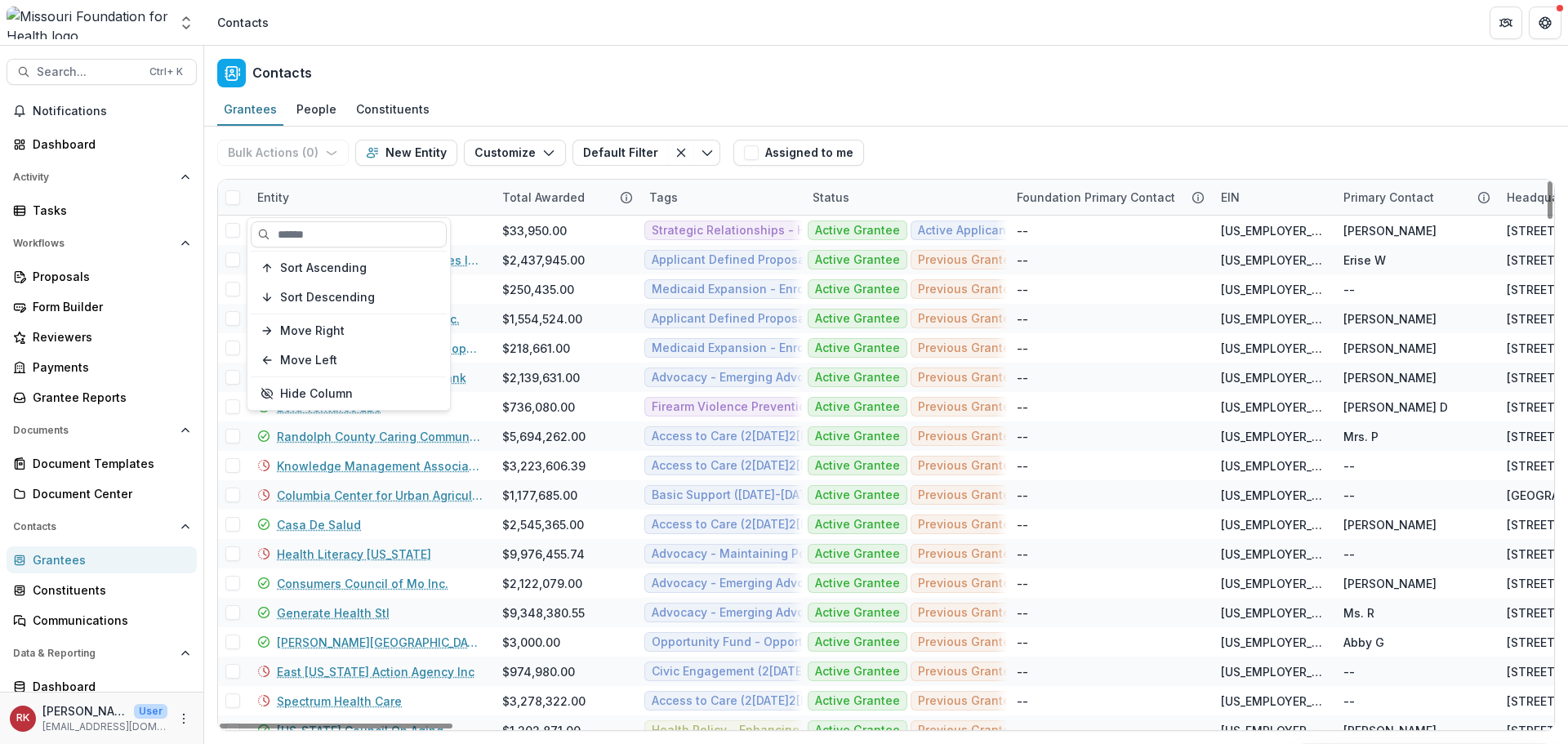
click at [314, 248] on div "Sort Ascending Sort Descending Move Right Move Left Hide Column" at bounding box center [348, 314] width 202 height 192
click at [308, 239] on input at bounding box center [349, 233] width 196 height 26
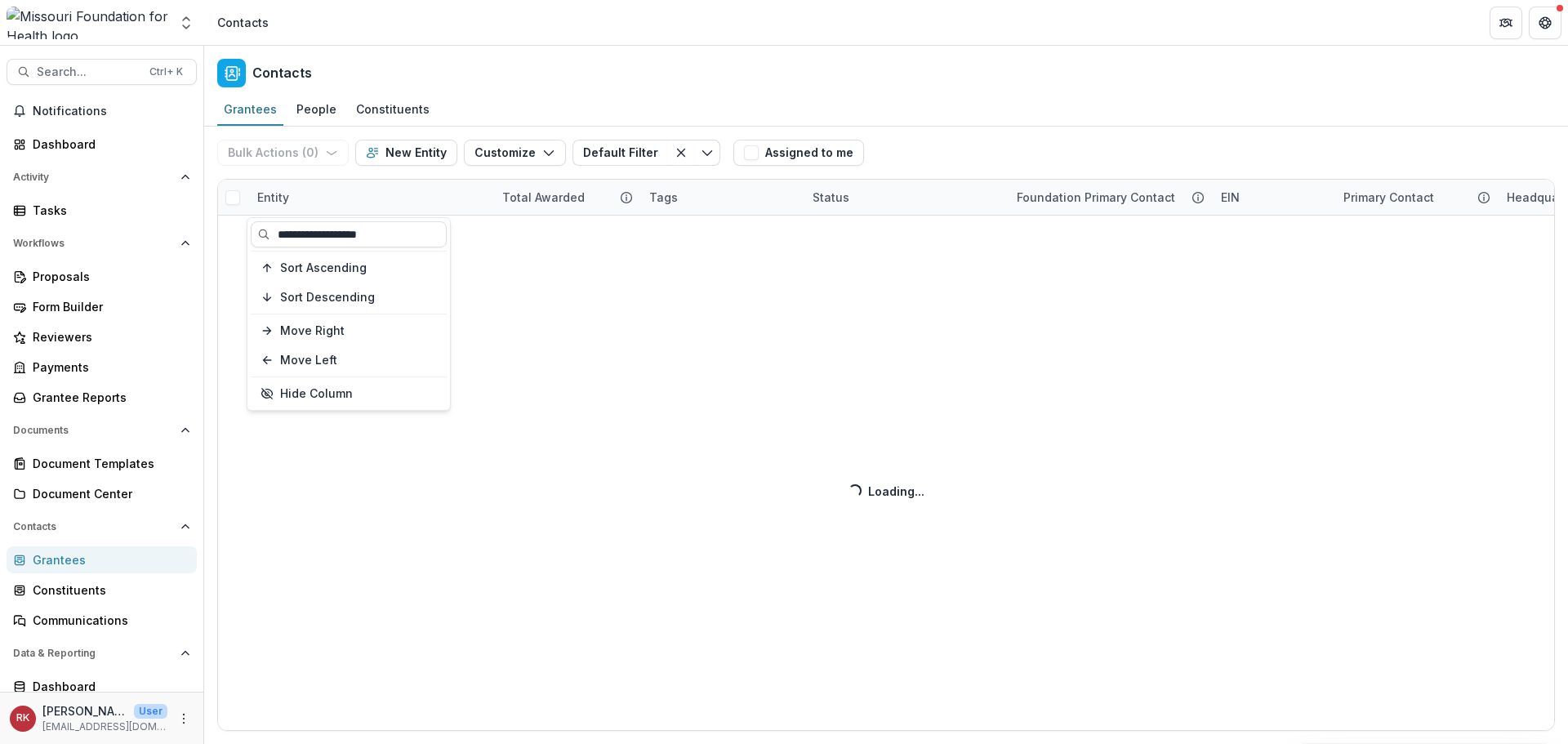
type input "**********"
click at [709, 356] on div "Bulk Actions ( 0 ) Send Email Create Proposals Create Tasks New Entity Customiz…" at bounding box center [886, 435] width 1364 height 617
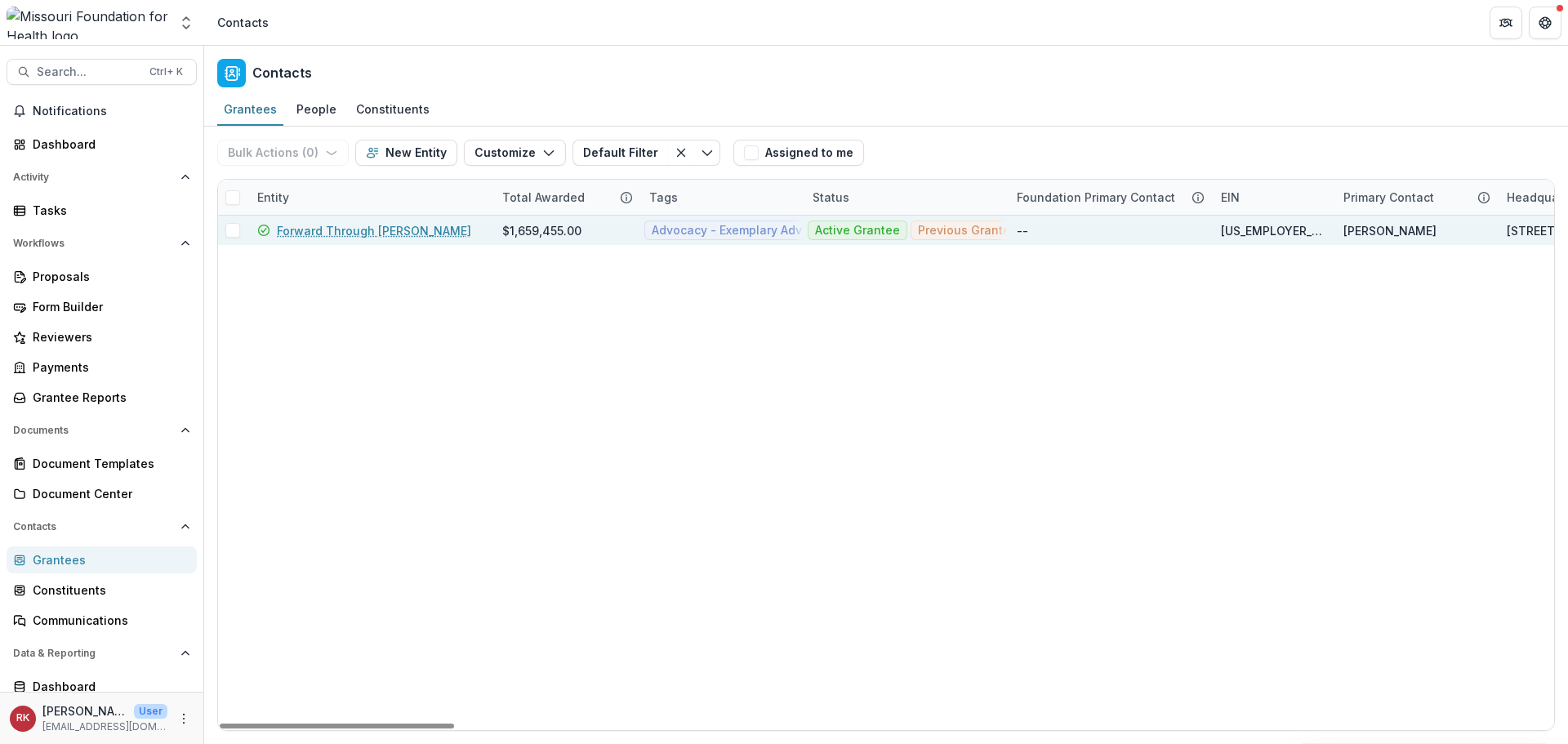
click at [375, 232] on link "Forward Through Ferguson" at bounding box center [374, 231] width 195 height 17
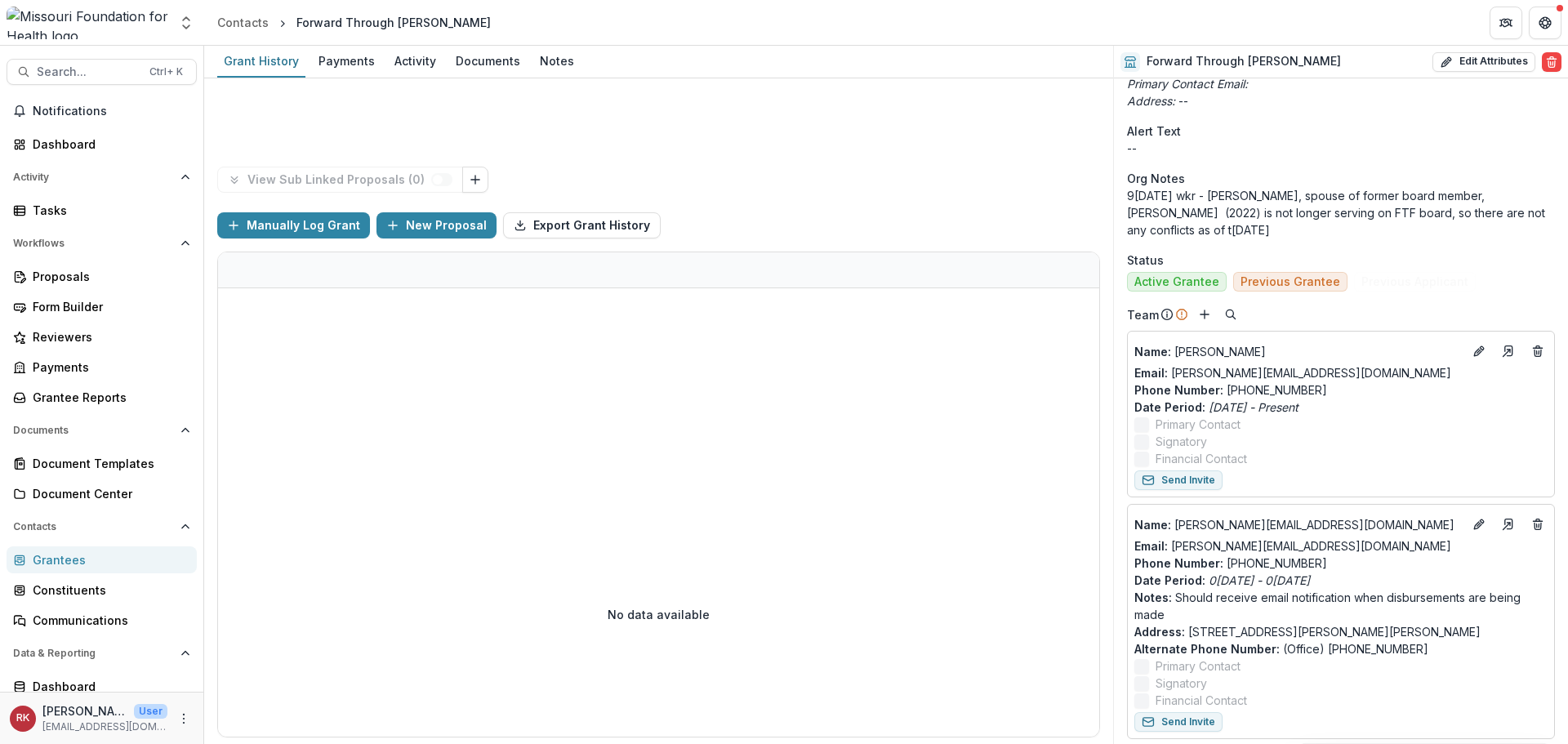
scroll to position [653, 0]
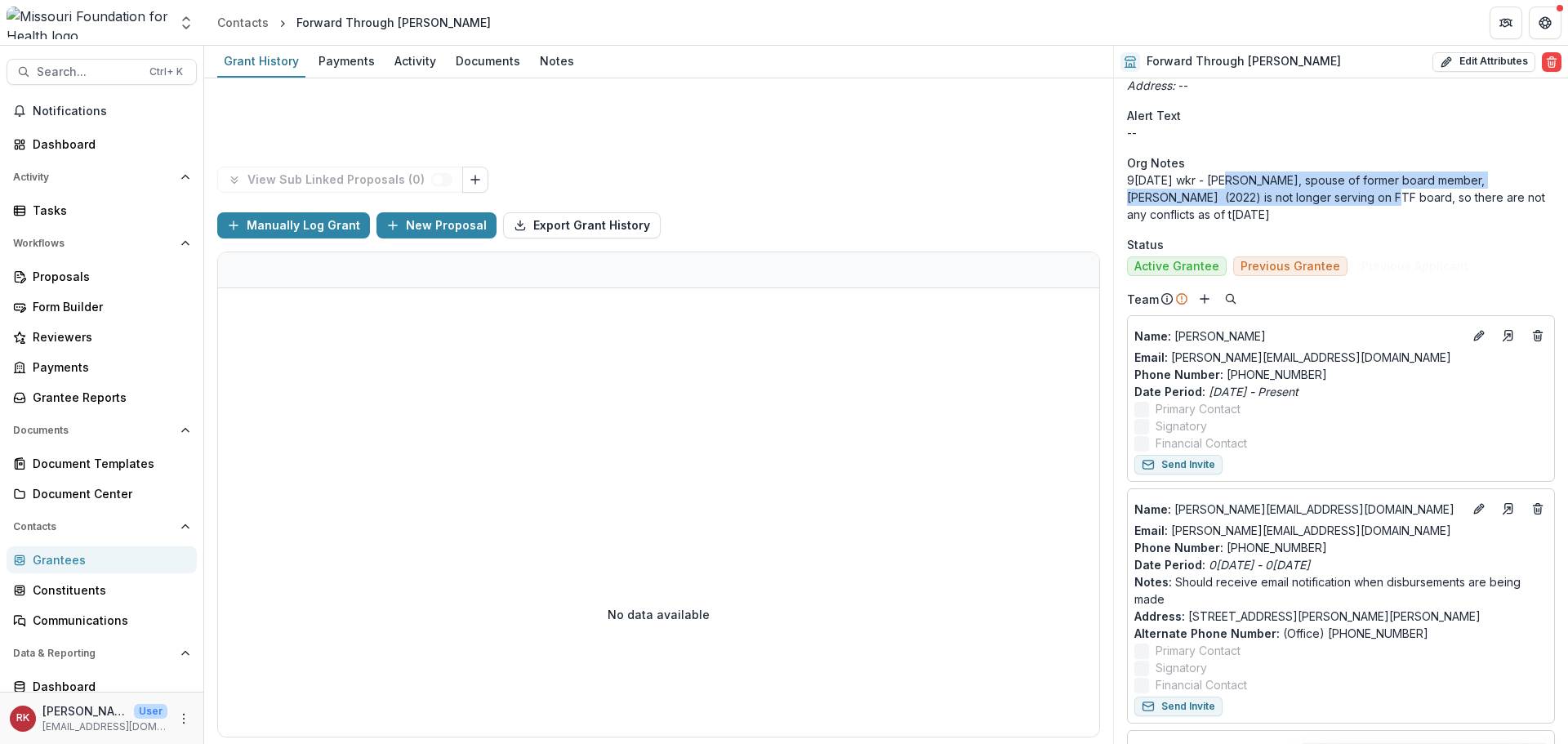
drag, startPoint x: 1220, startPoint y: 184, endPoint x: 1313, endPoint y: 202, distance: 94.7
click at [1313, 202] on p "9/25/23 wkr - Claire Wolff, spouse of former board member, Ryan Rippel (2022) i…" at bounding box center [1340, 197] width 428 height 51
click at [1384, 197] on p "9/25/23 wkr - Claire Wolff, spouse of former board member, Ryan Rippel (2022) i…" at bounding box center [1340, 197] width 428 height 51
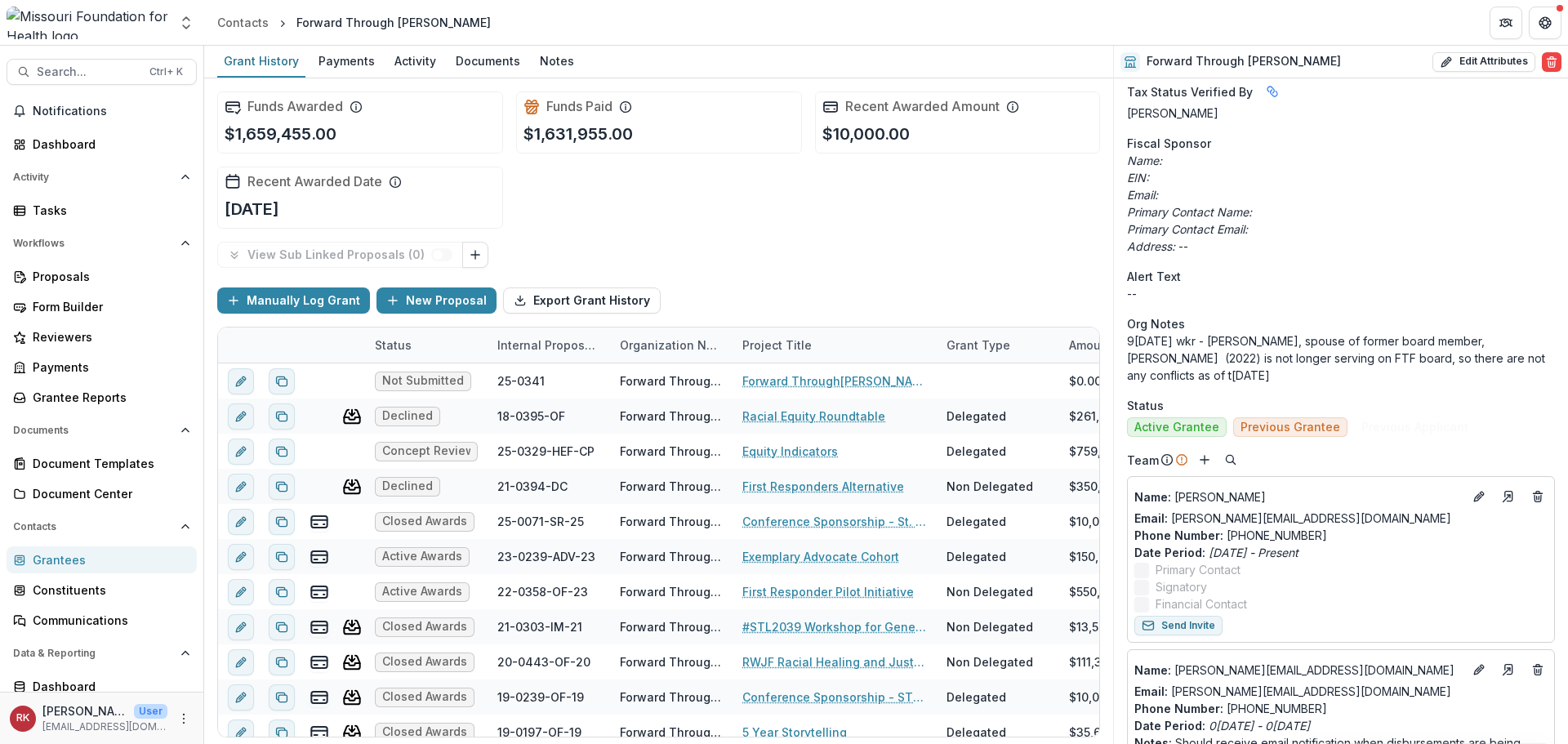
scroll to position [490, 0]
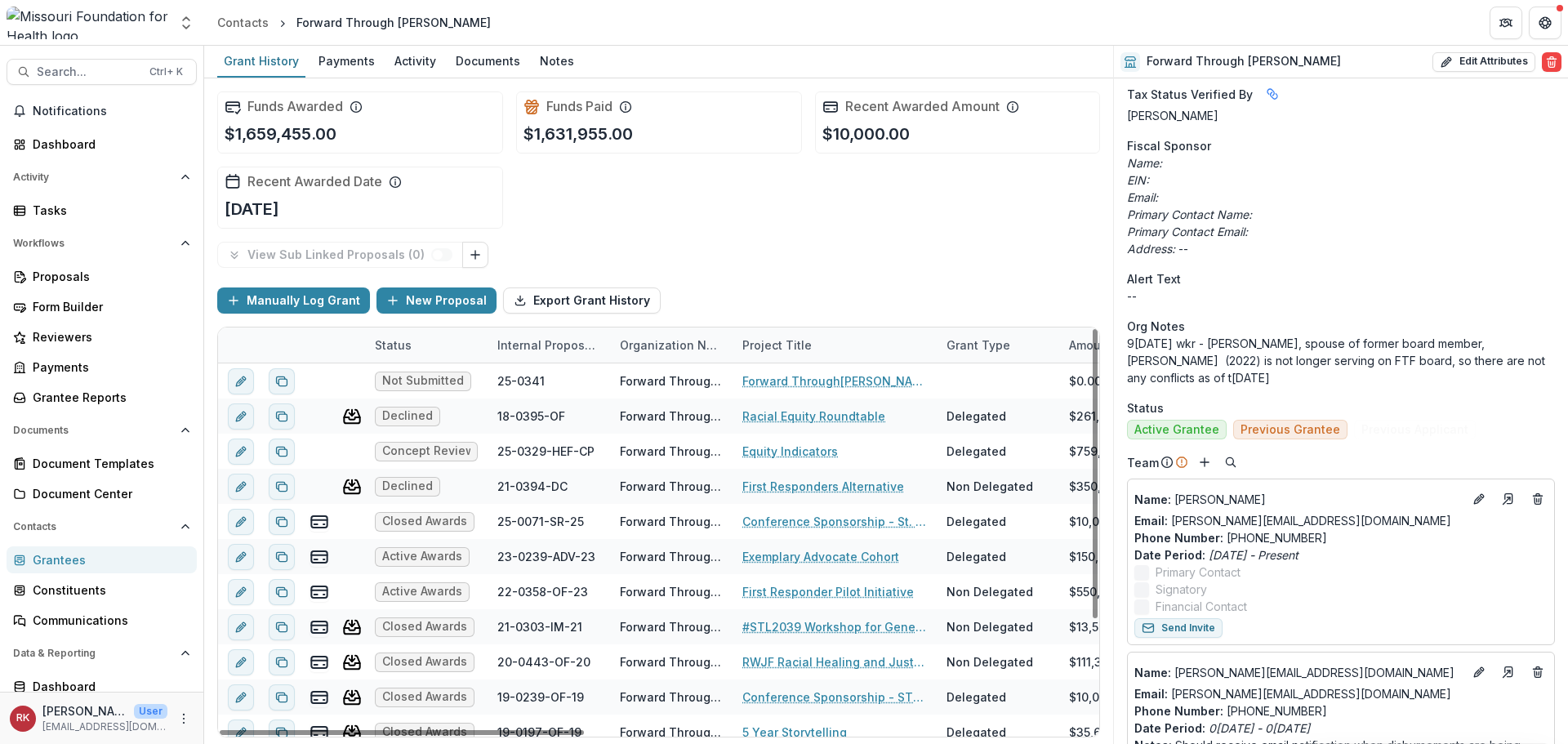
click at [82, 564] on div "Grantees" at bounding box center [108, 560] width 151 height 17
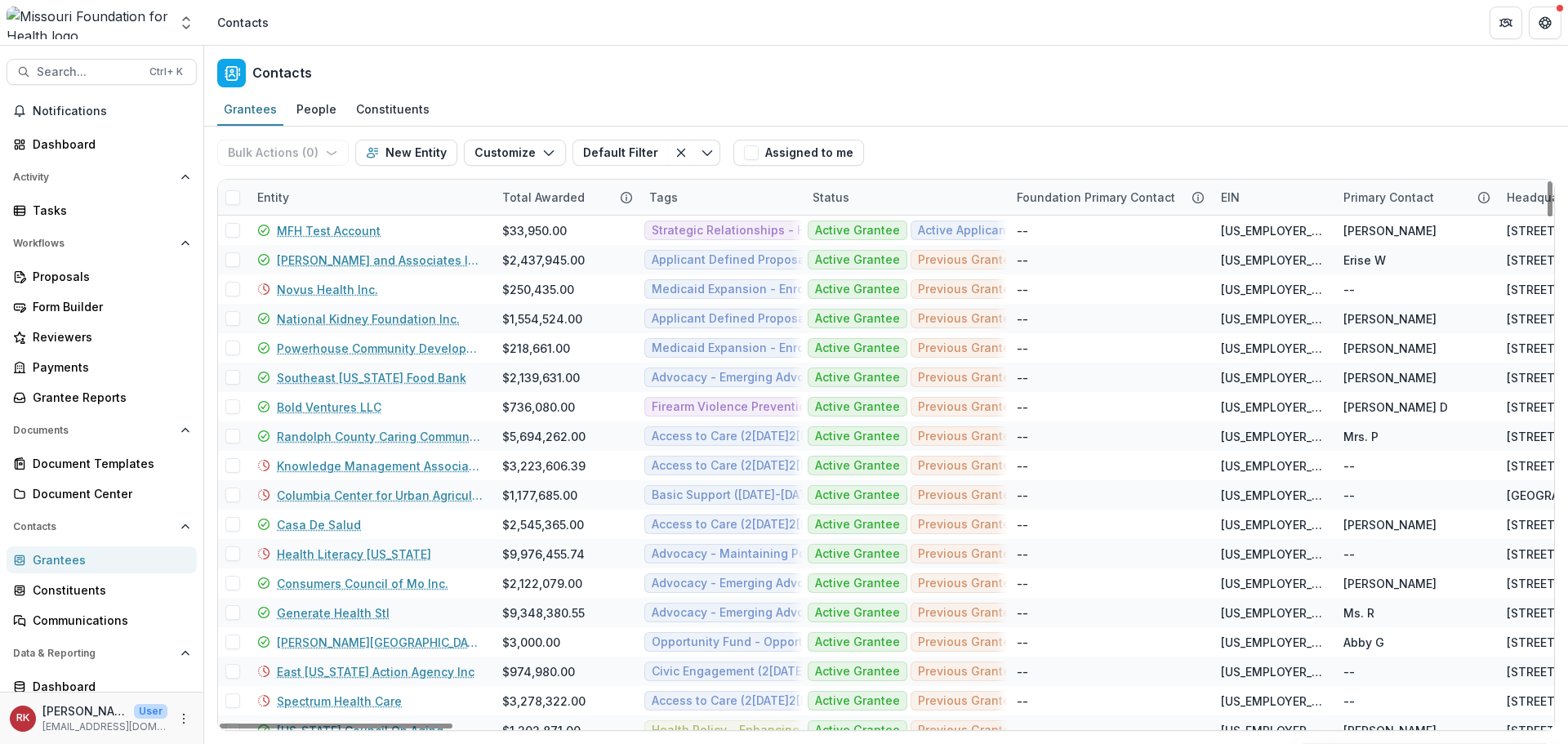
click at [272, 189] on div "Entity" at bounding box center [272, 198] width 51 height 17
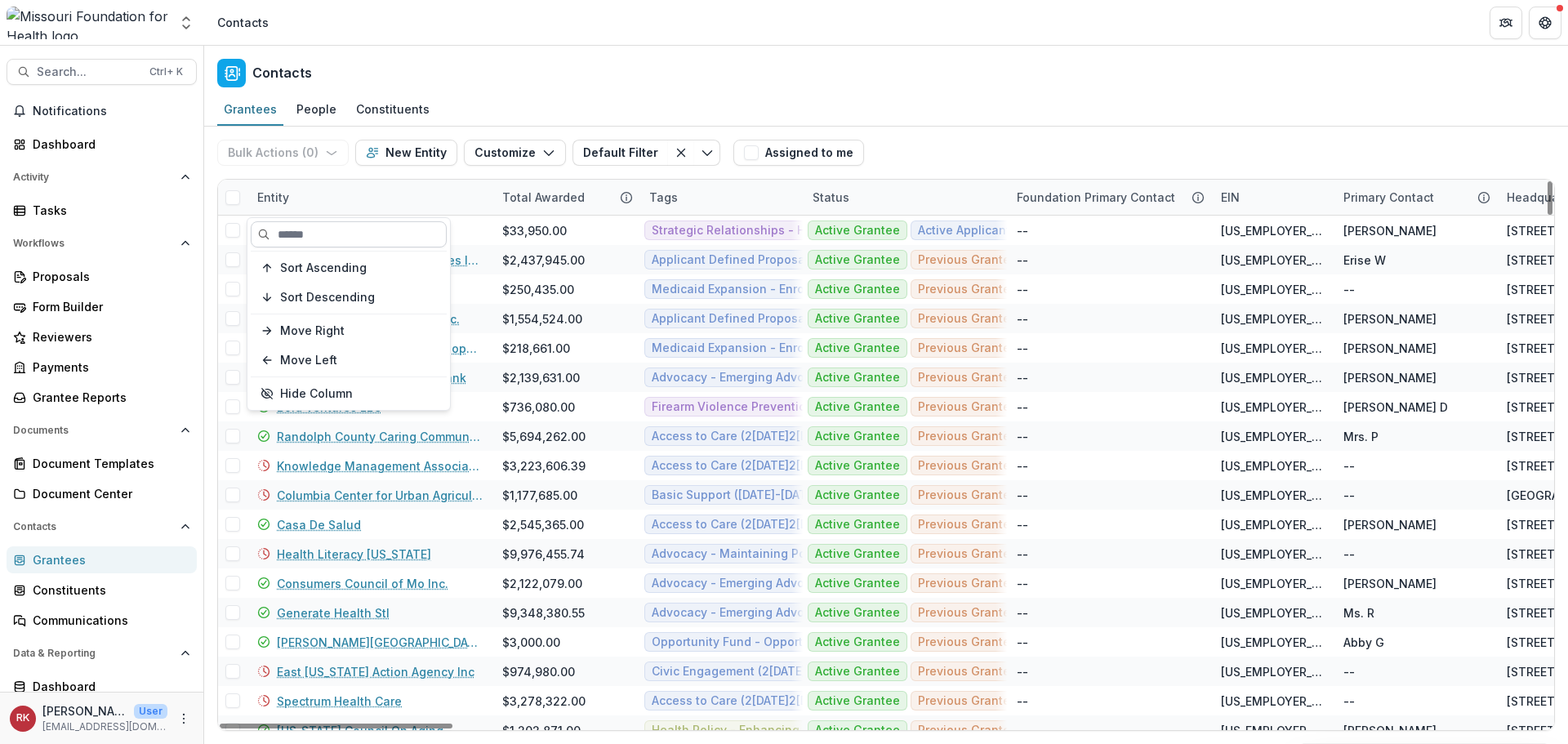
click at [306, 230] on input at bounding box center [349, 233] width 196 height 26
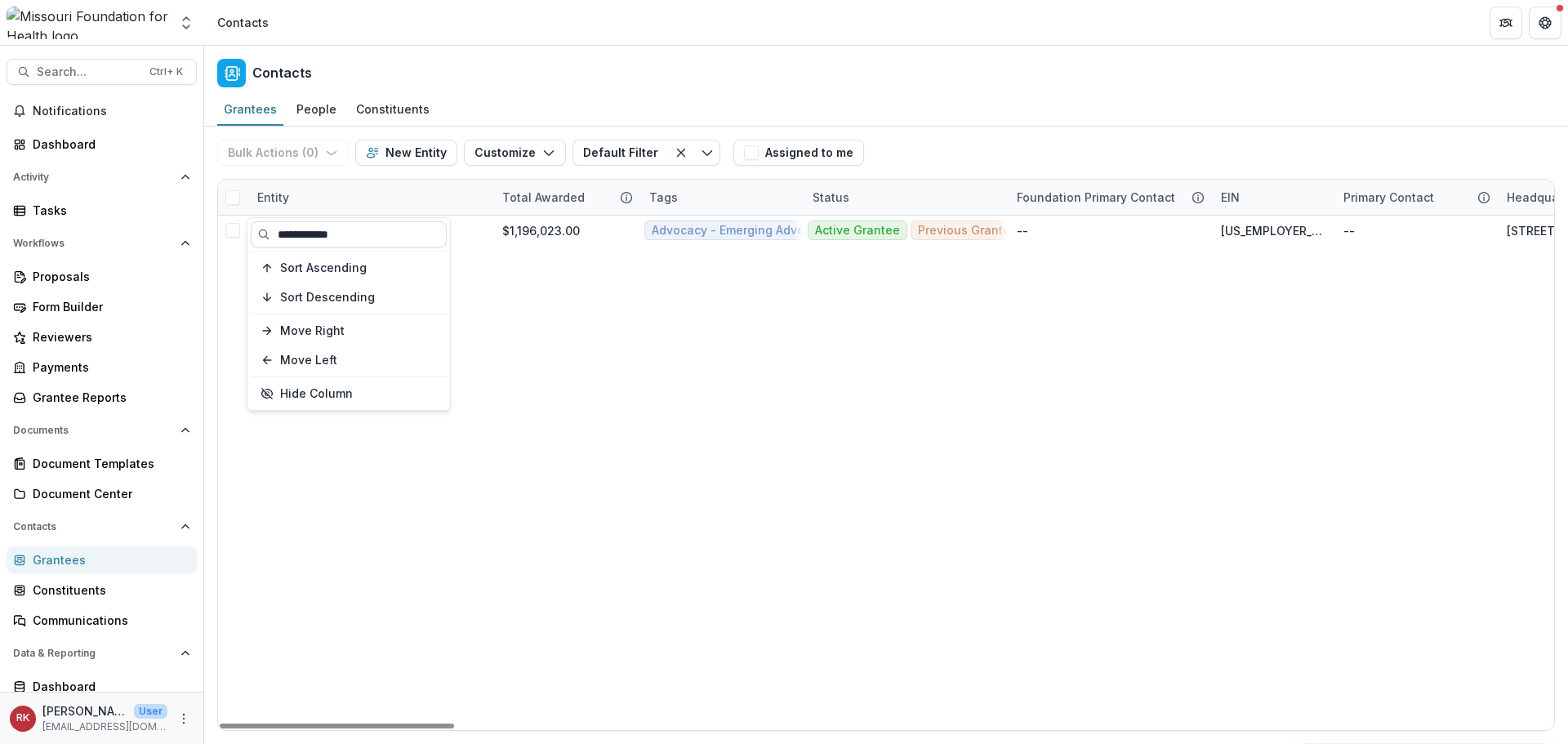
type input "**********"
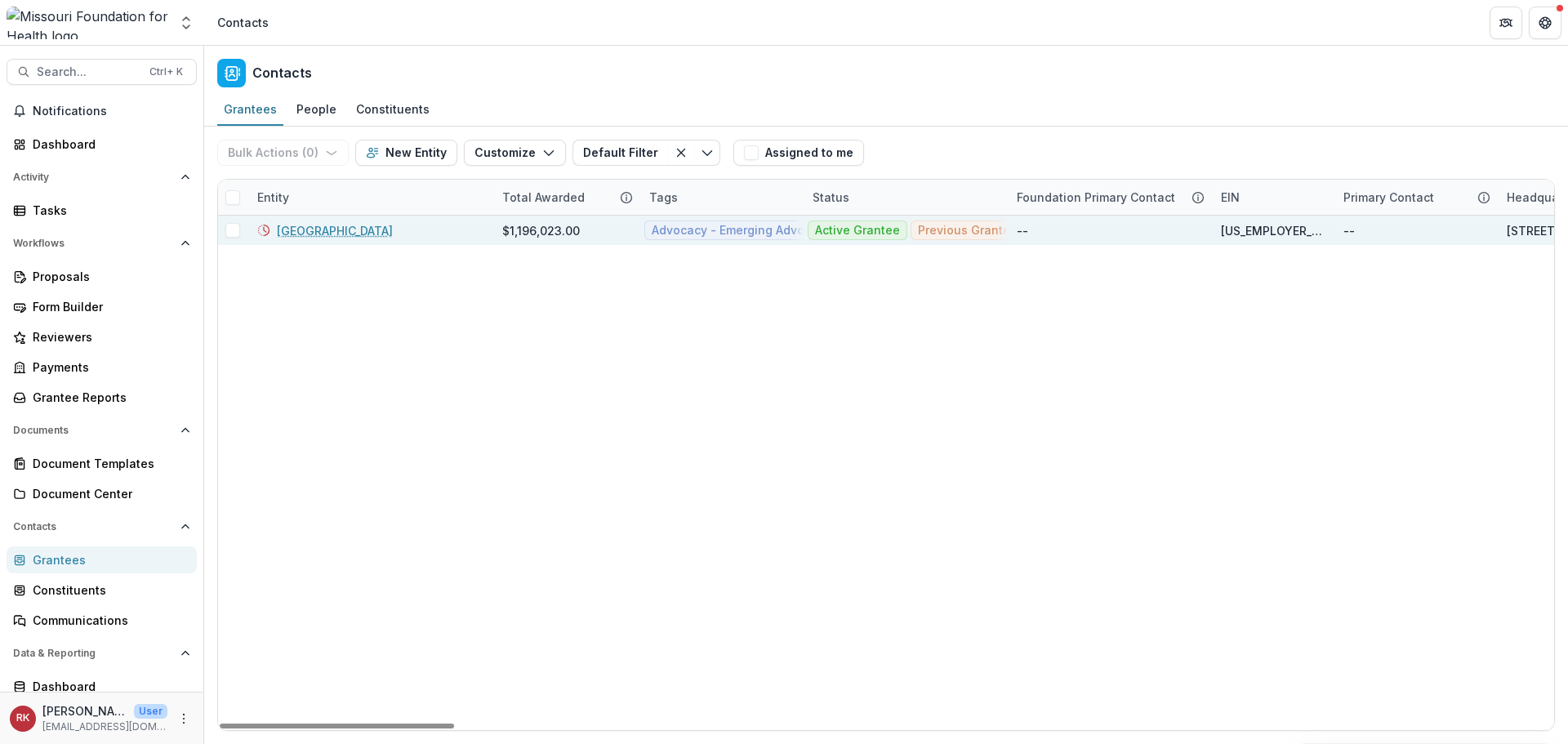
click at [354, 223] on link "Freedom Community Center" at bounding box center [335, 231] width 116 height 17
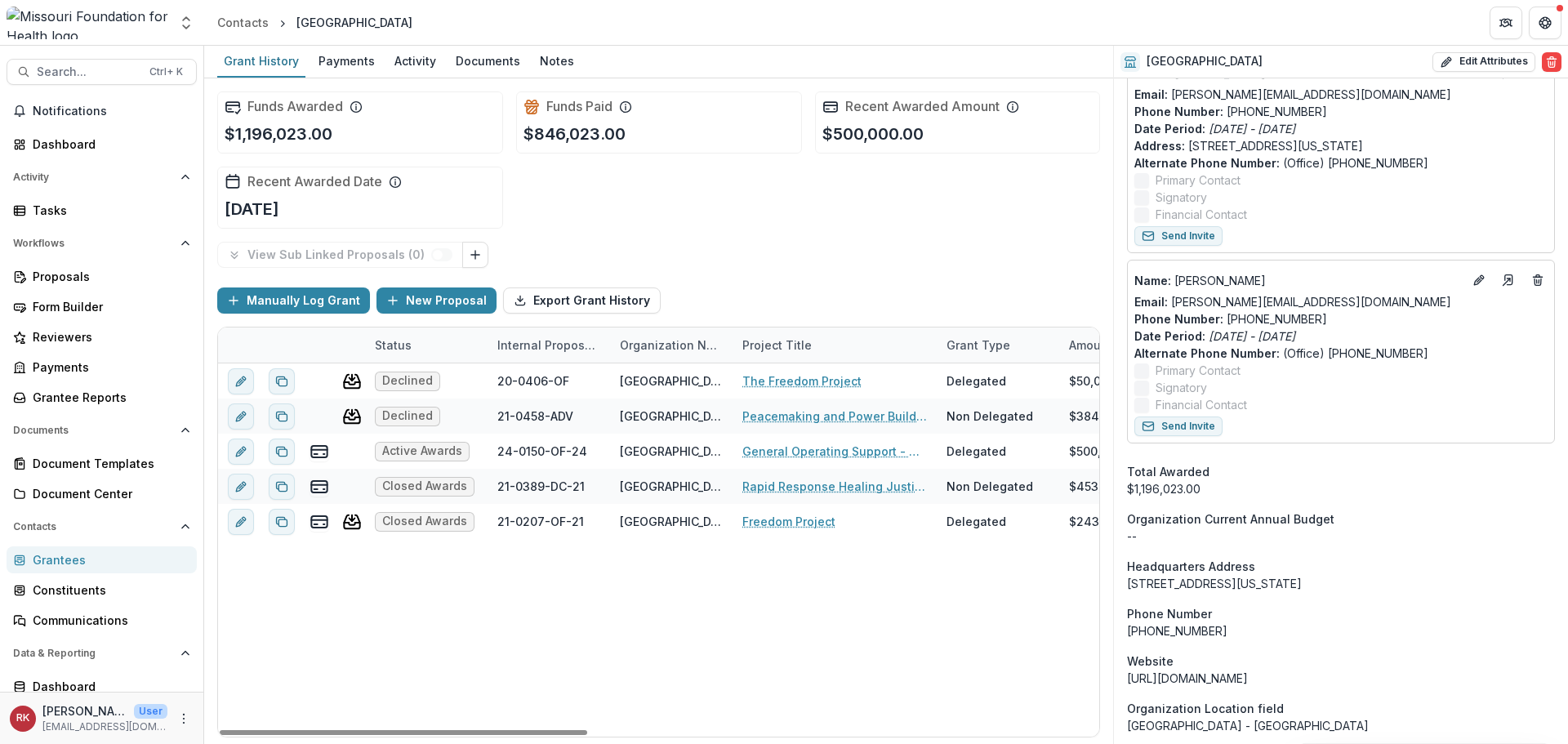
scroll to position [817, 0]
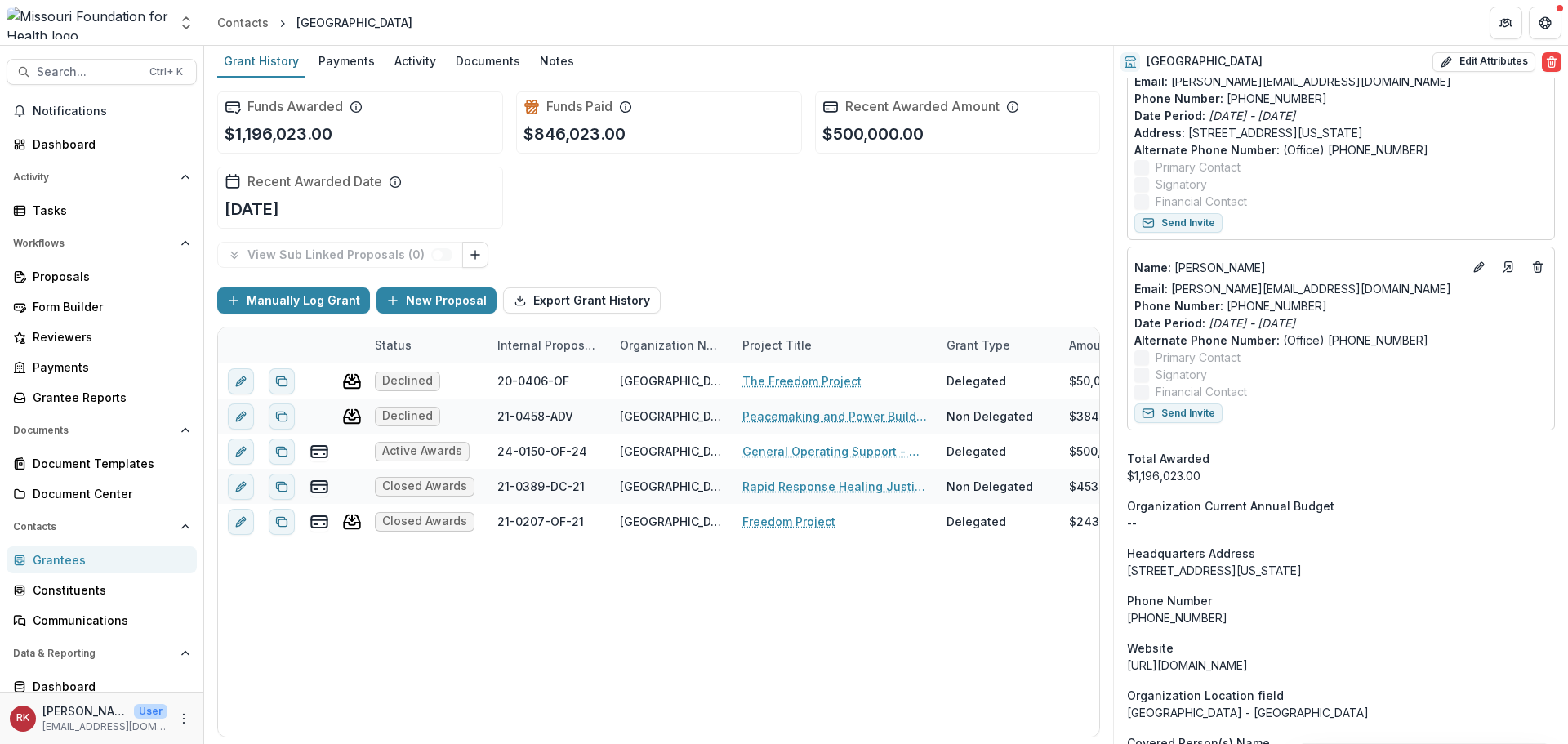
click at [62, 560] on div "Grantees" at bounding box center [108, 560] width 151 height 17
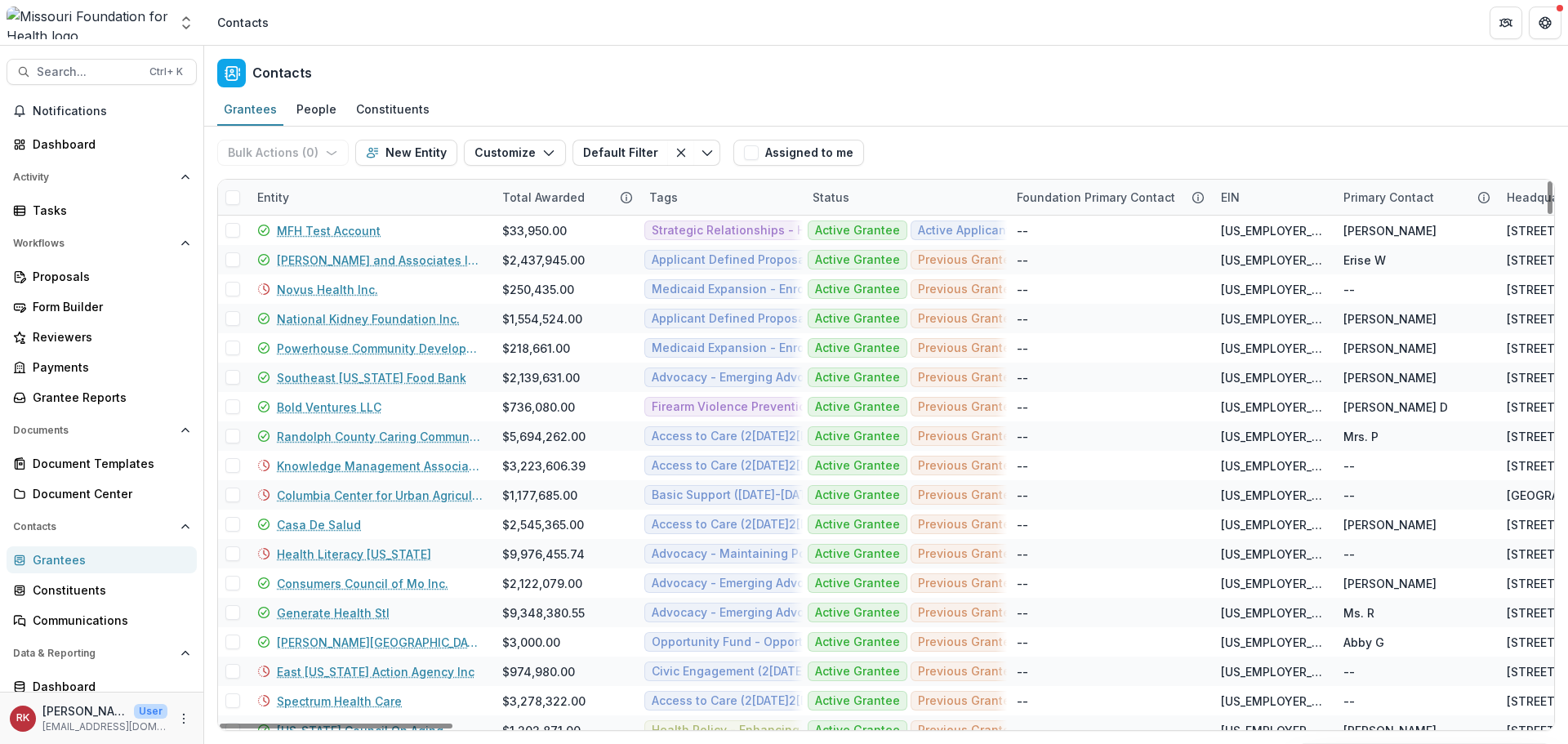
click at [262, 202] on div "Entity" at bounding box center [272, 198] width 51 height 17
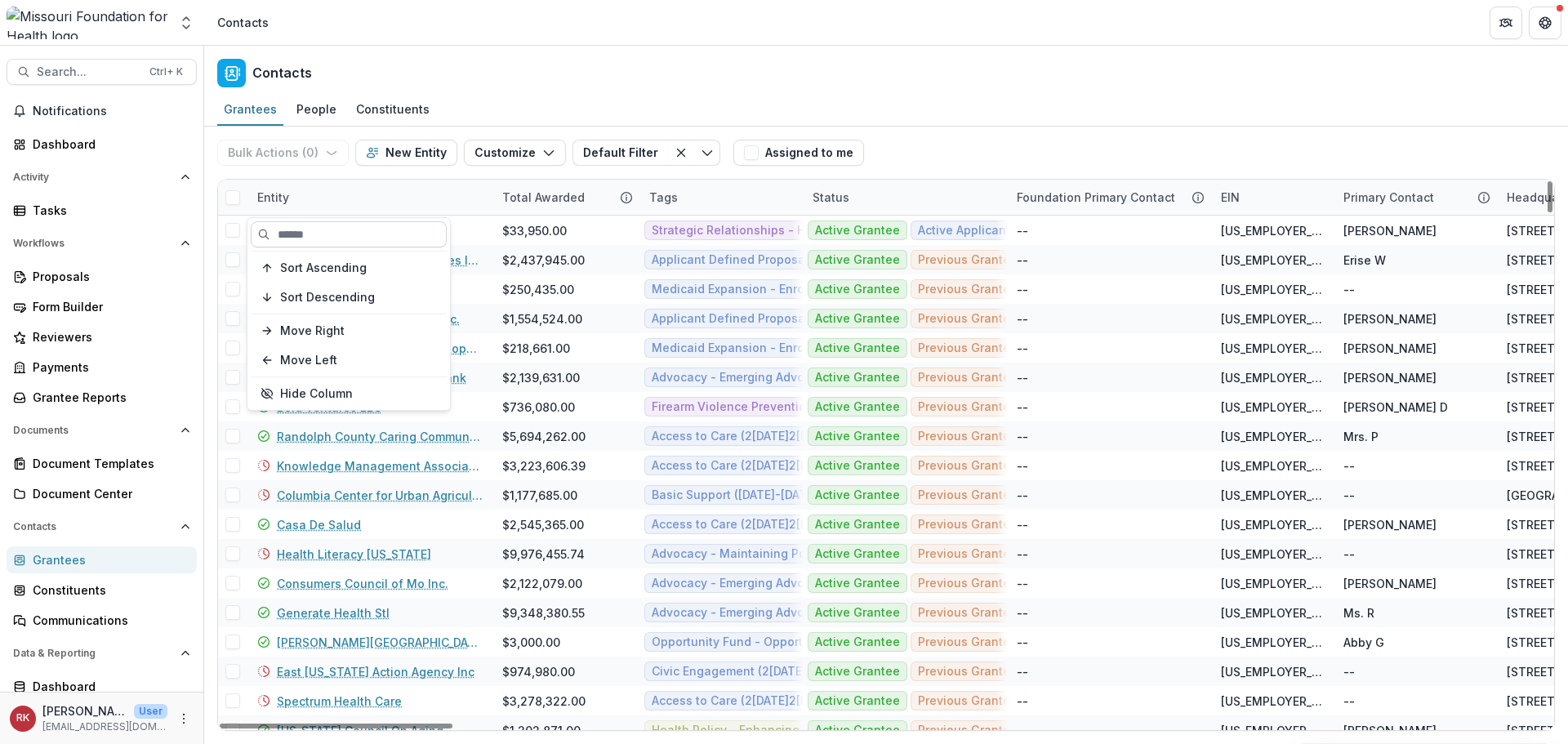
click at [309, 241] on input at bounding box center [349, 233] width 196 height 26
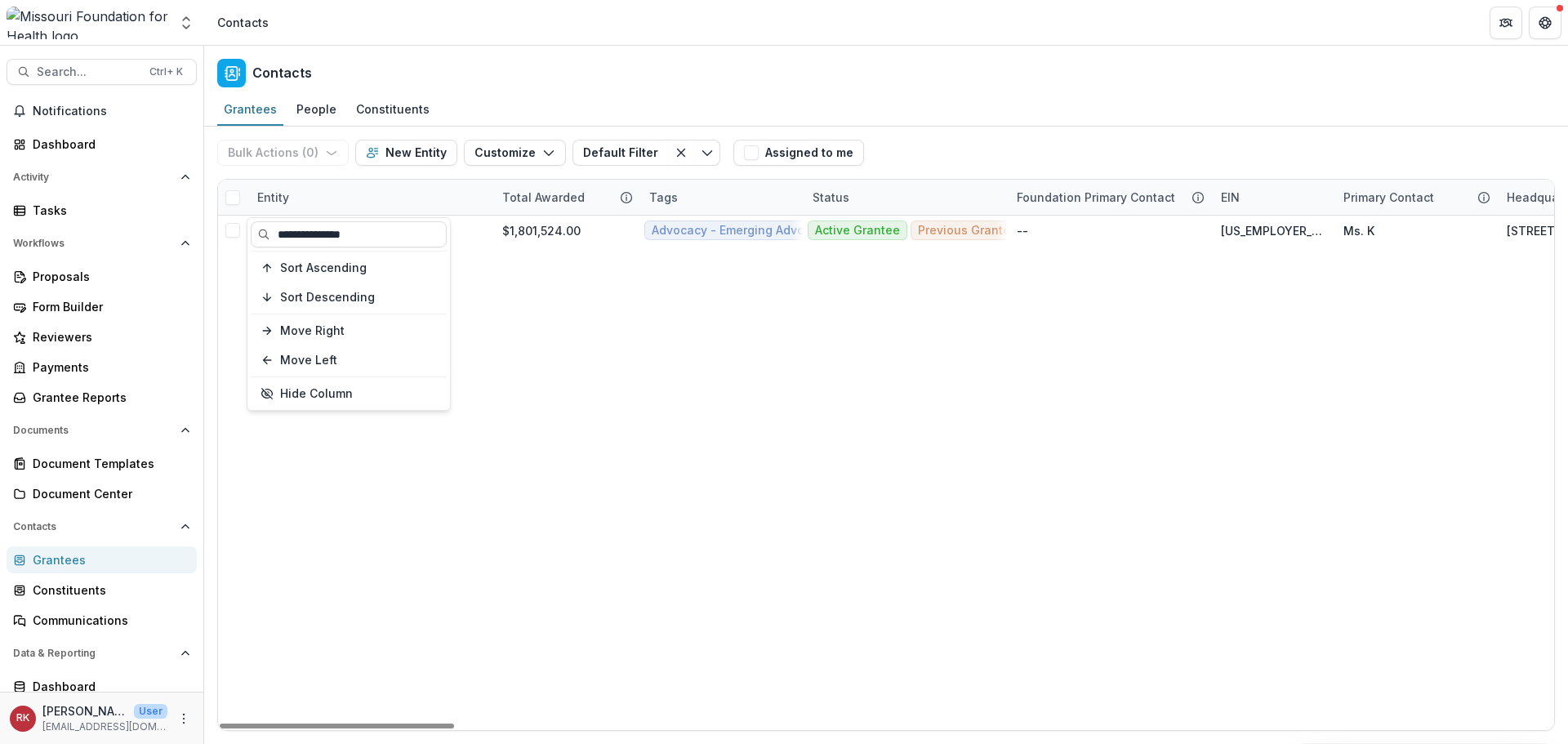
type input "**********"
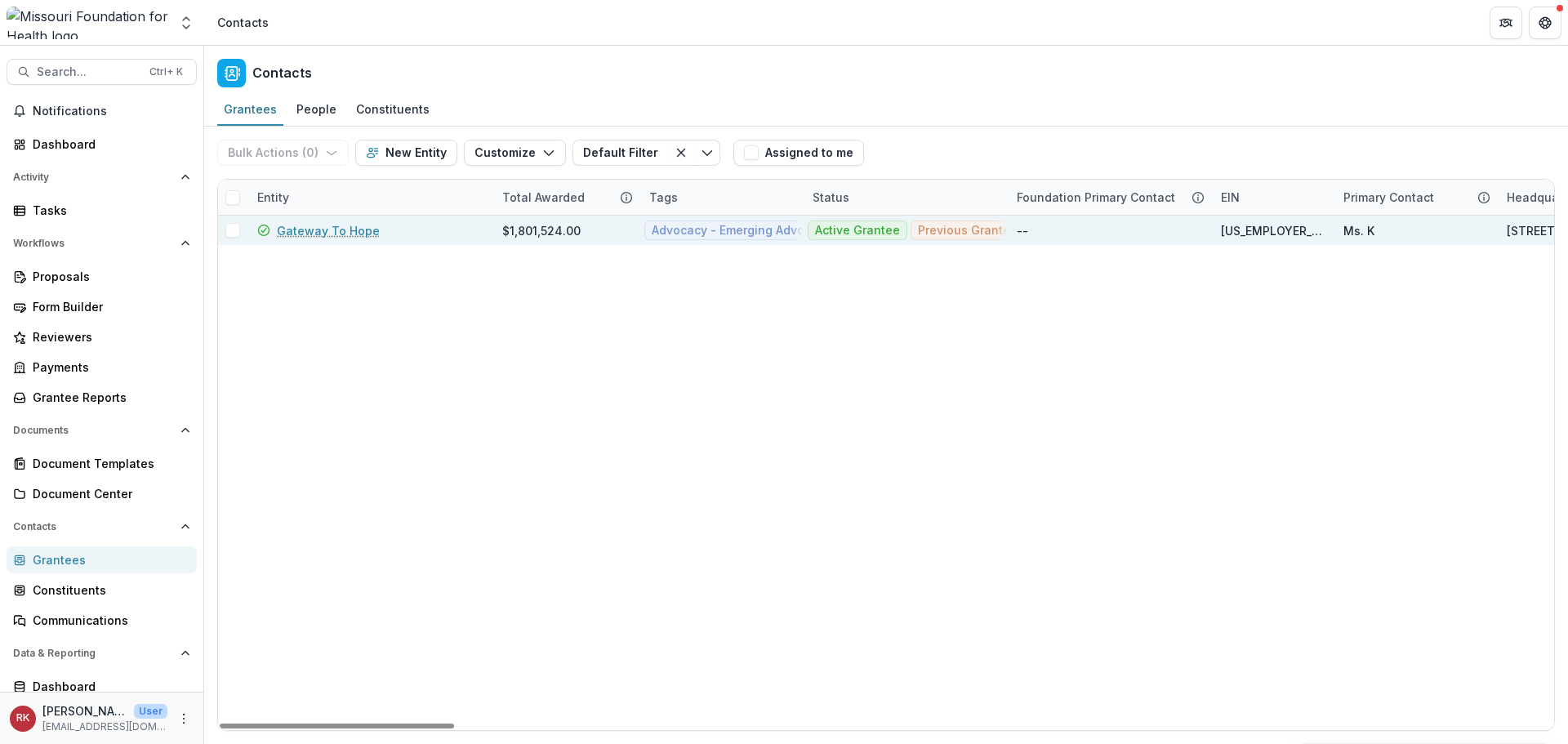
click at [339, 229] on link "Gateway To Hope" at bounding box center [328, 231] width 103 height 17
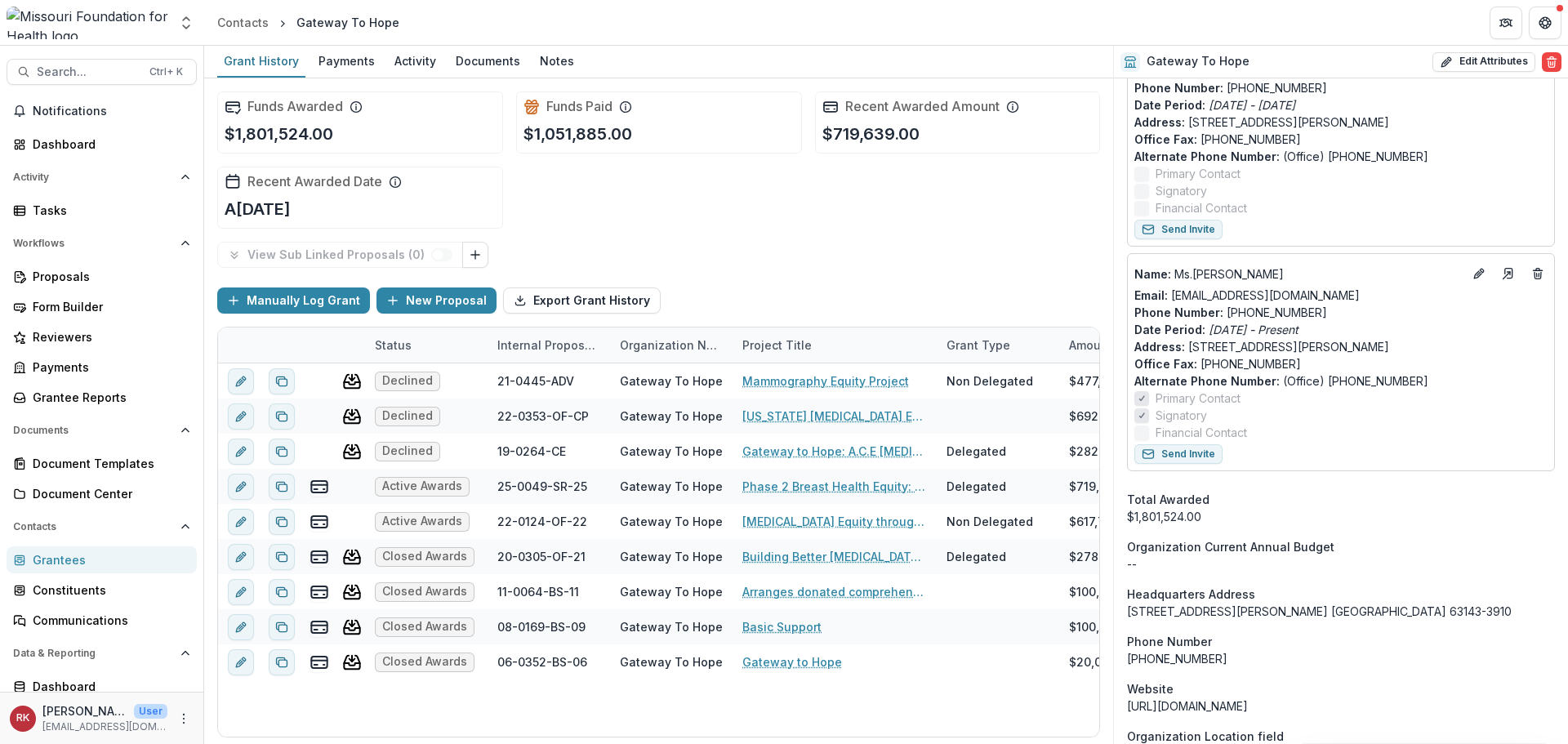
scroll to position [1225, 0]
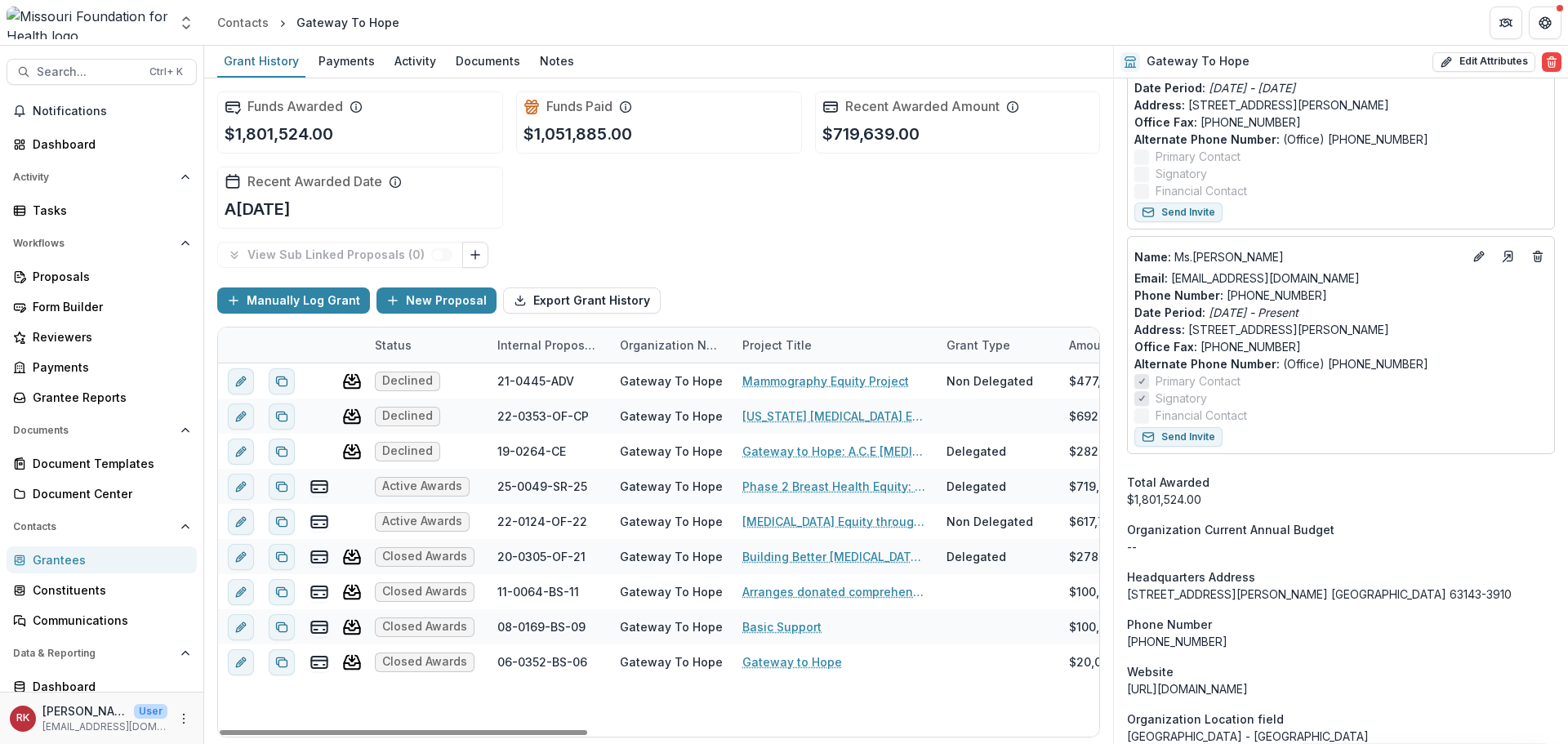
click at [44, 559] on div "Grantees" at bounding box center [108, 560] width 151 height 17
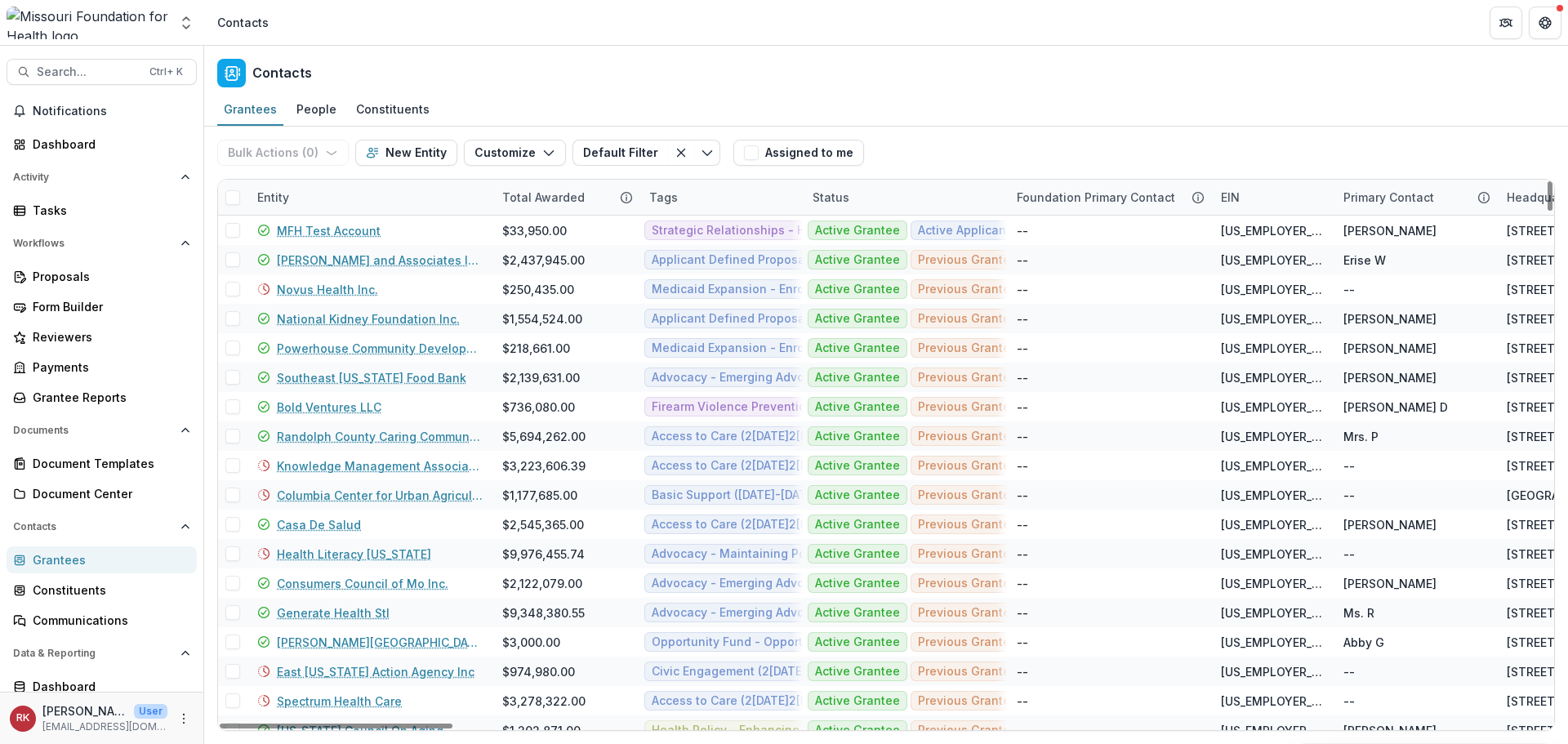
click at [277, 196] on div "Entity" at bounding box center [272, 198] width 51 height 17
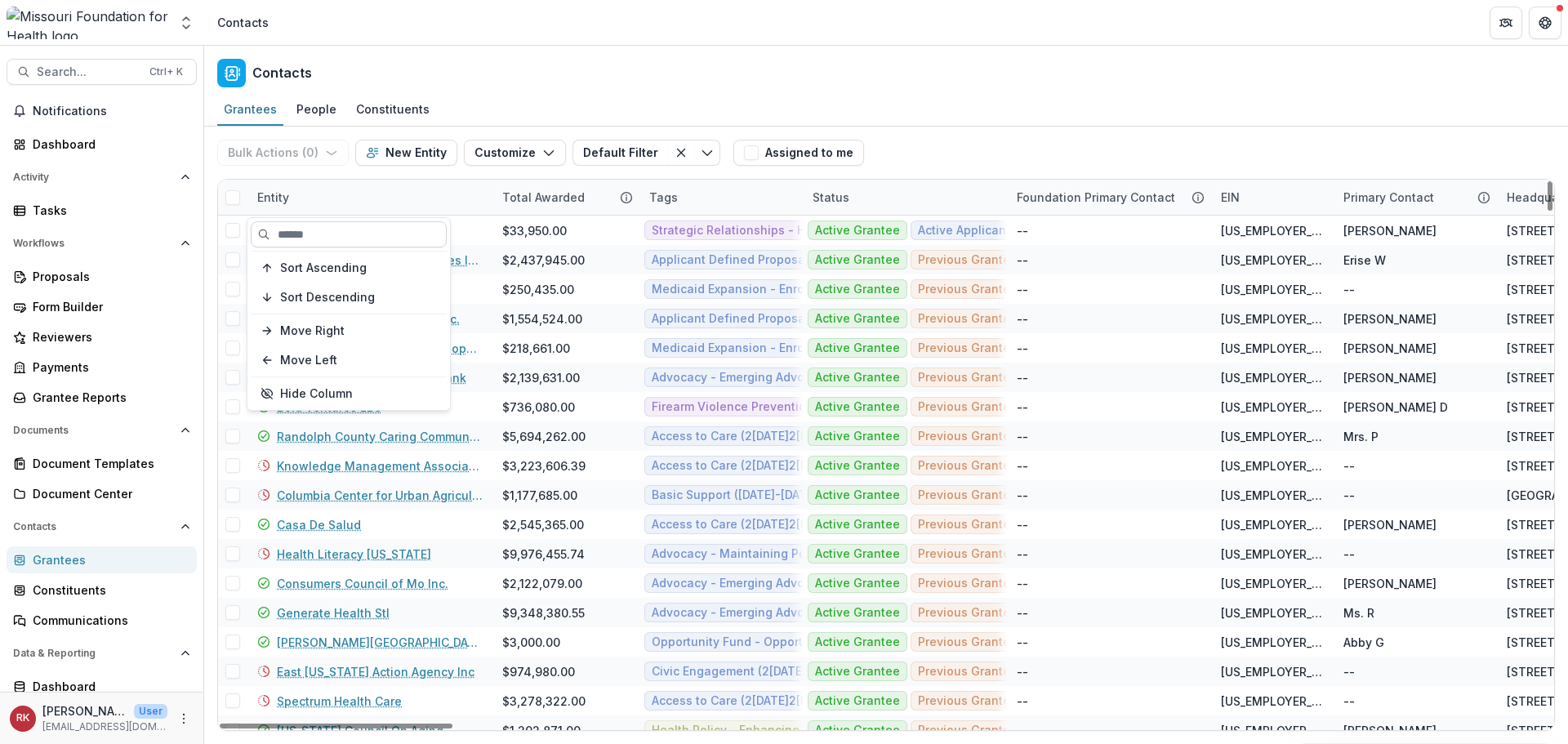
click at [315, 230] on input at bounding box center [349, 233] width 196 height 26
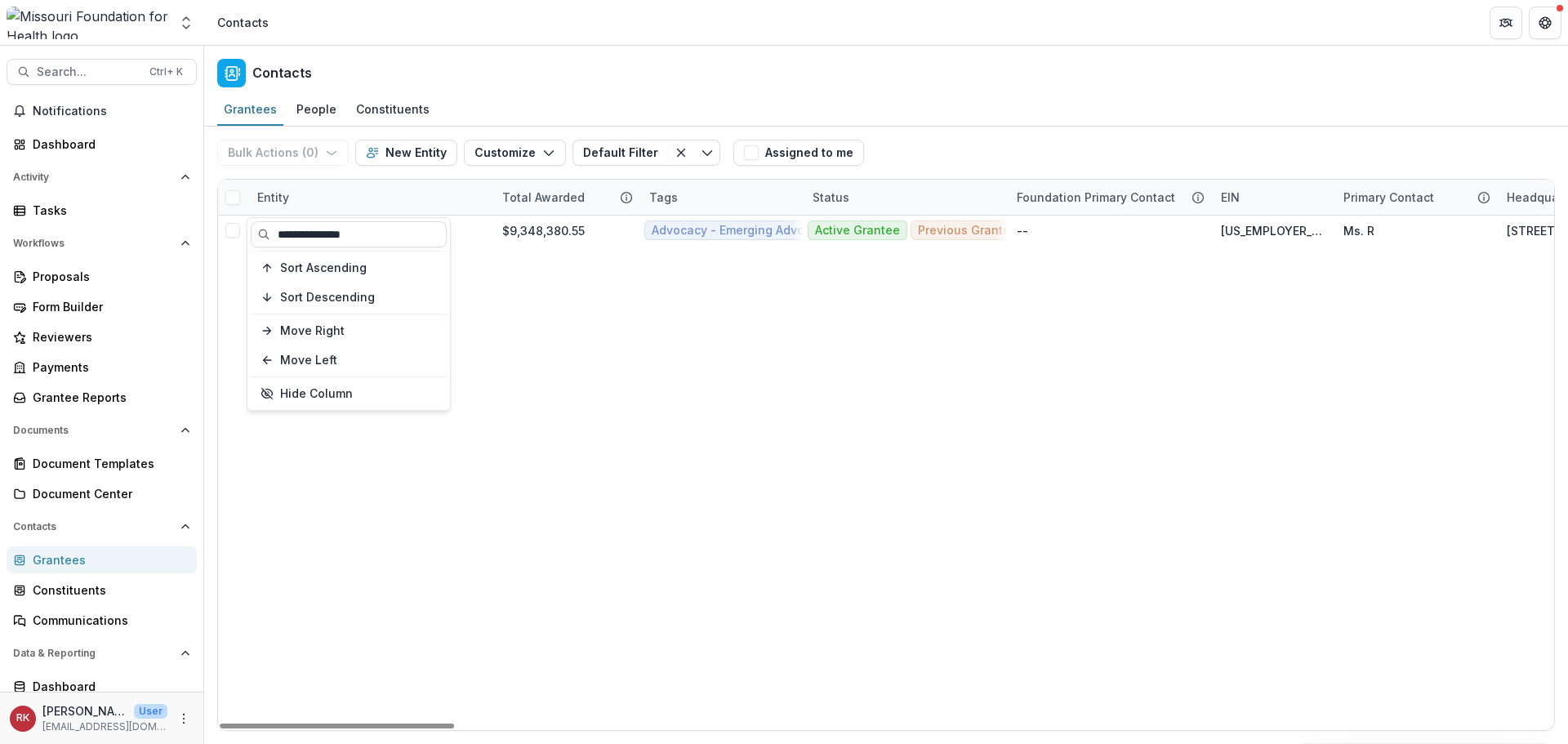
type input "**********"
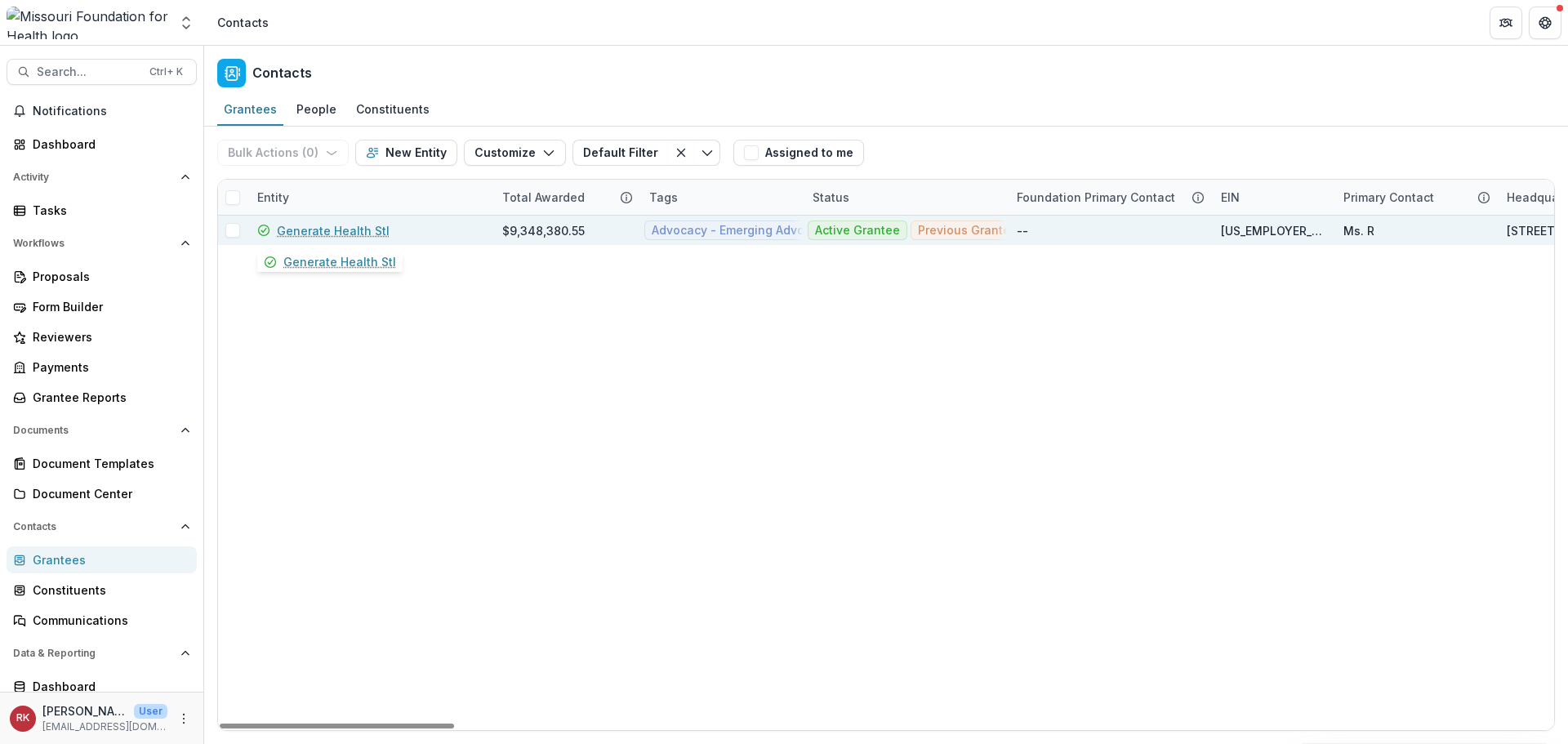
click at [330, 233] on link "Generate Health Stl" at bounding box center [333, 231] width 112 height 17
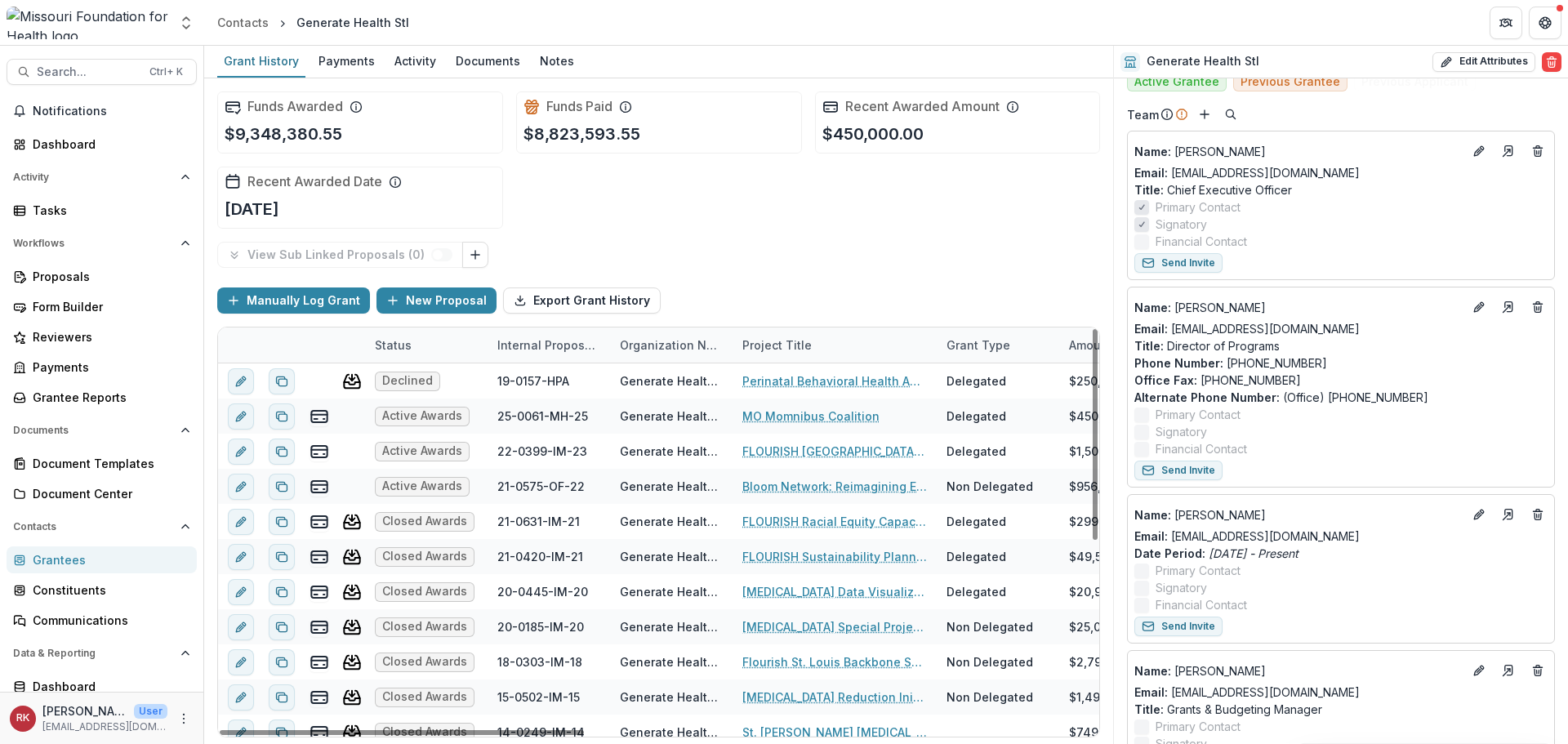
scroll to position [653, 0]
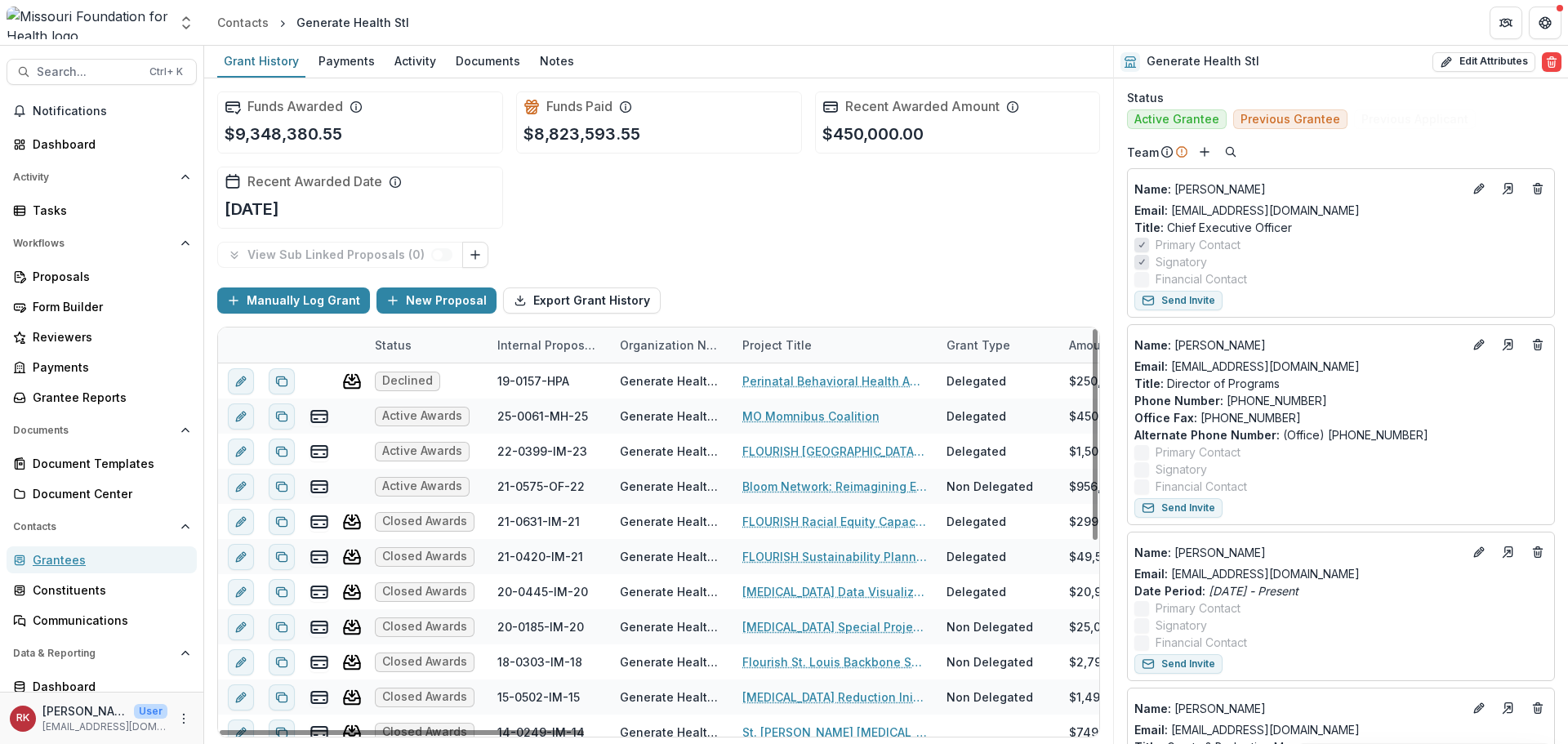
drag, startPoint x: 73, startPoint y: 566, endPoint x: 1077, endPoint y: 36, distance: 1135.3
click at [73, 566] on div "Grantees" at bounding box center [108, 560] width 151 height 17
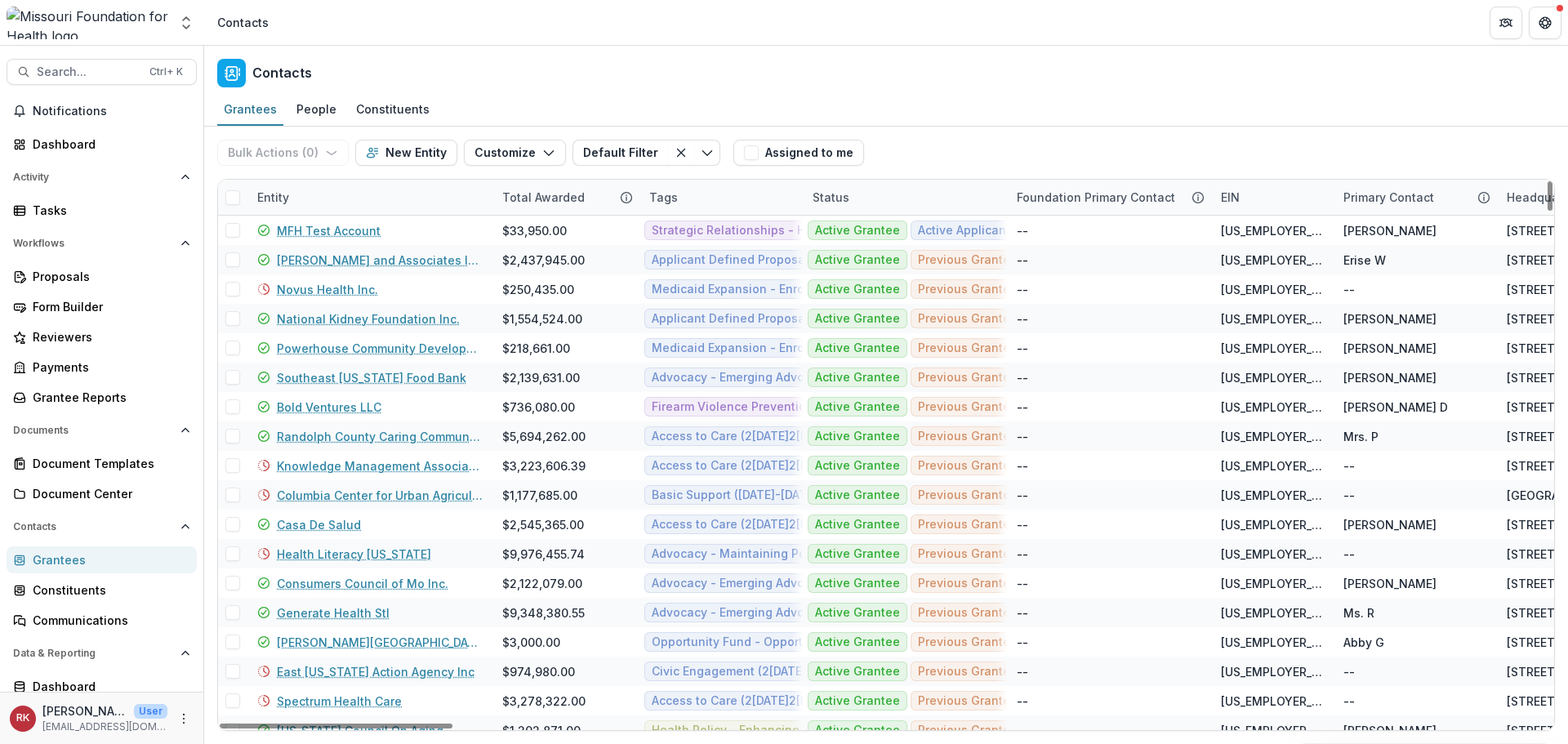
click at [278, 206] on div "Entity" at bounding box center [369, 197] width 245 height 35
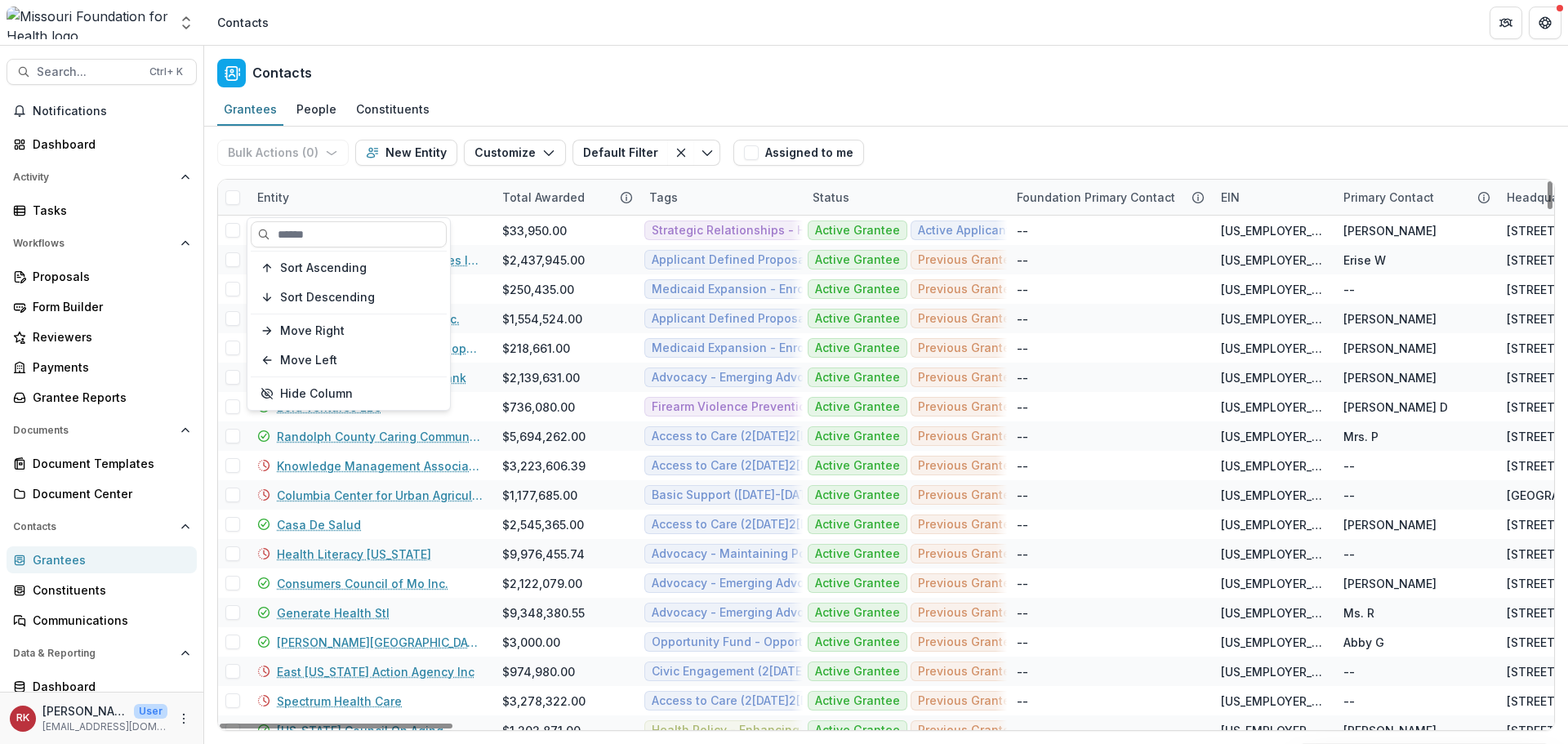
click at [346, 219] on div "Sort Ascending Sort Descending Move Right Move Left Hide Column" at bounding box center [348, 314] width 202 height 192
click at [341, 232] on input at bounding box center [349, 233] width 196 height 26
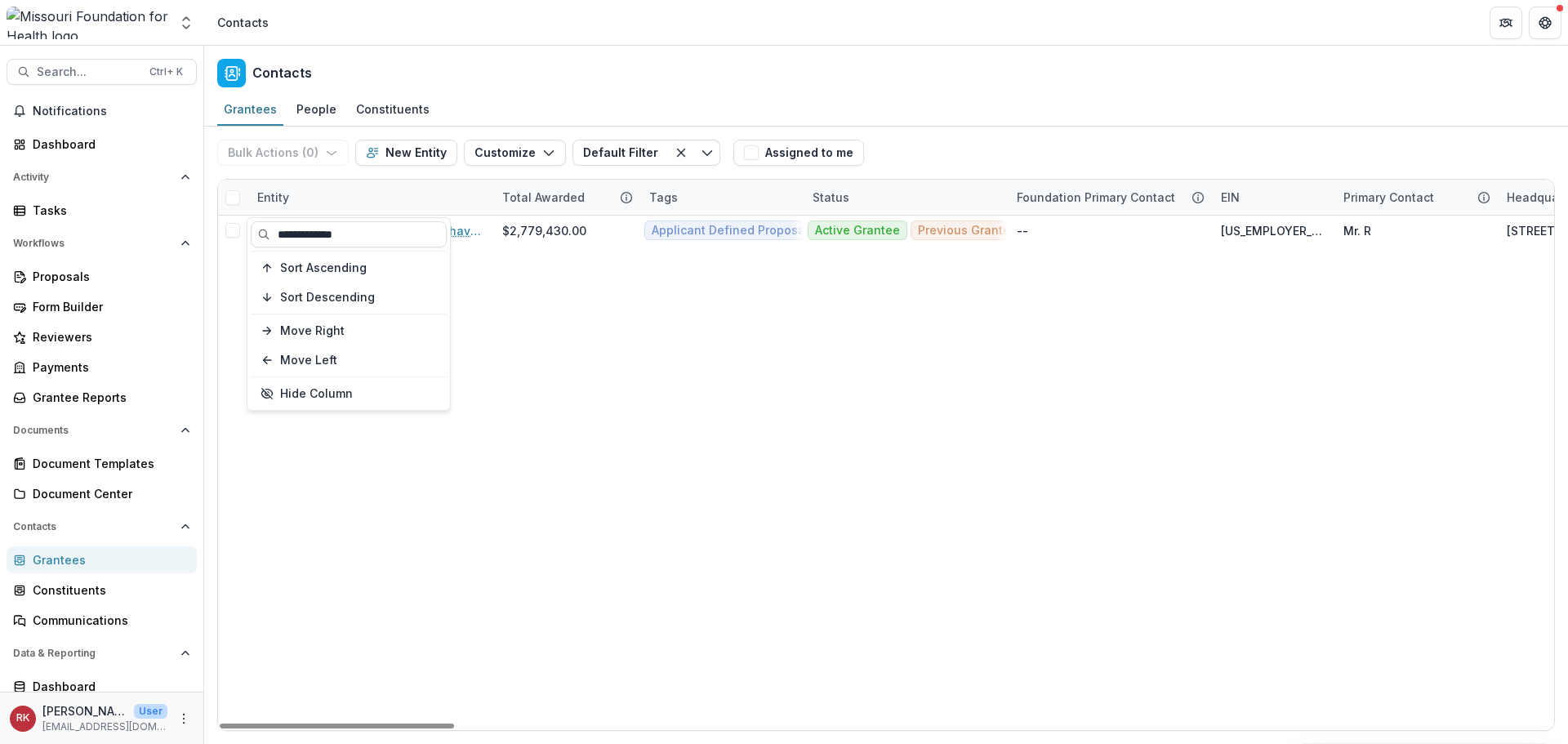
type input "**********"
drag, startPoint x: 645, startPoint y: 446, endPoint x: 412, endPoint y: 268, distance: 293.2
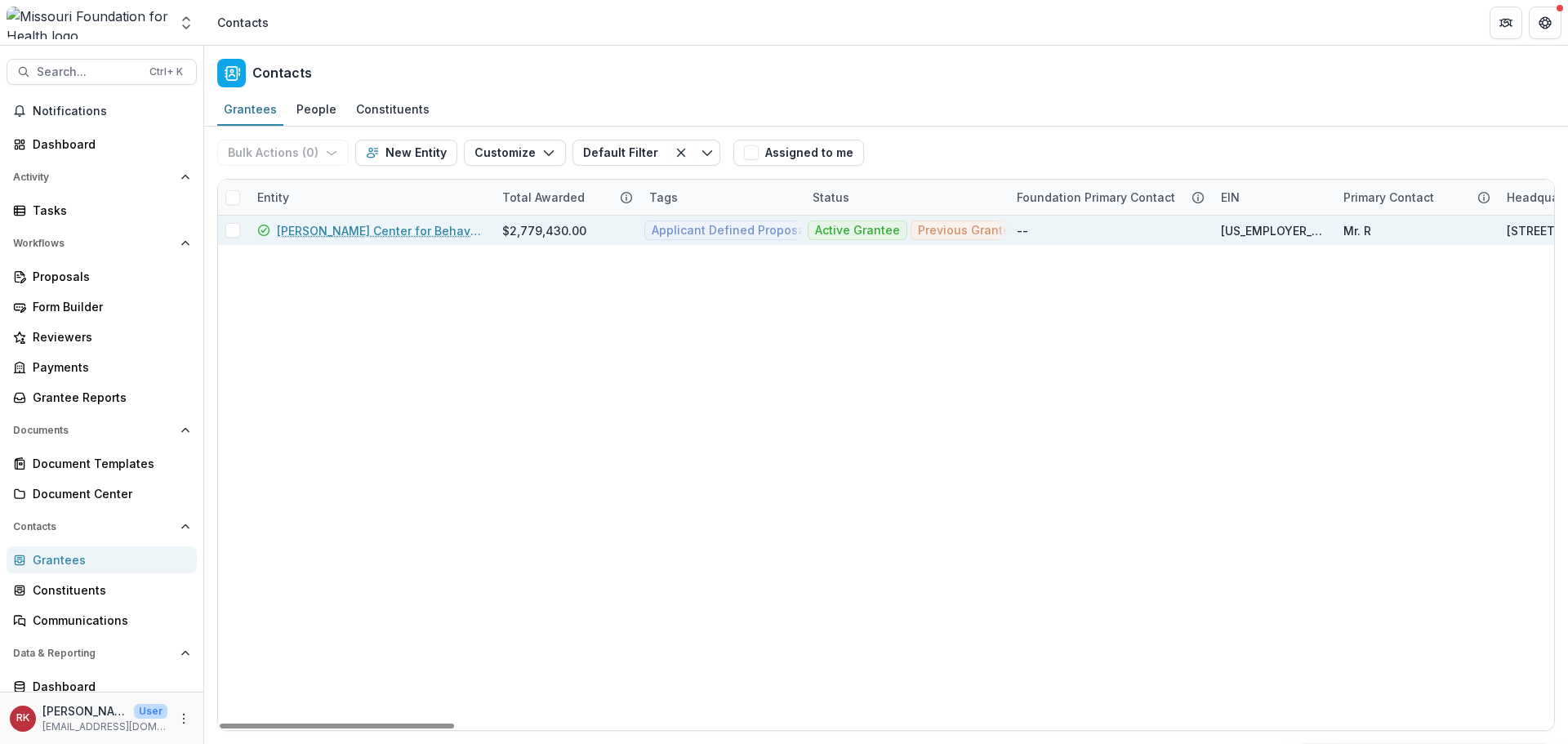
click at [357, 229] on link "Gibson Center for Behavioral Change" at bounding box center [380, 231] width 205 height 17
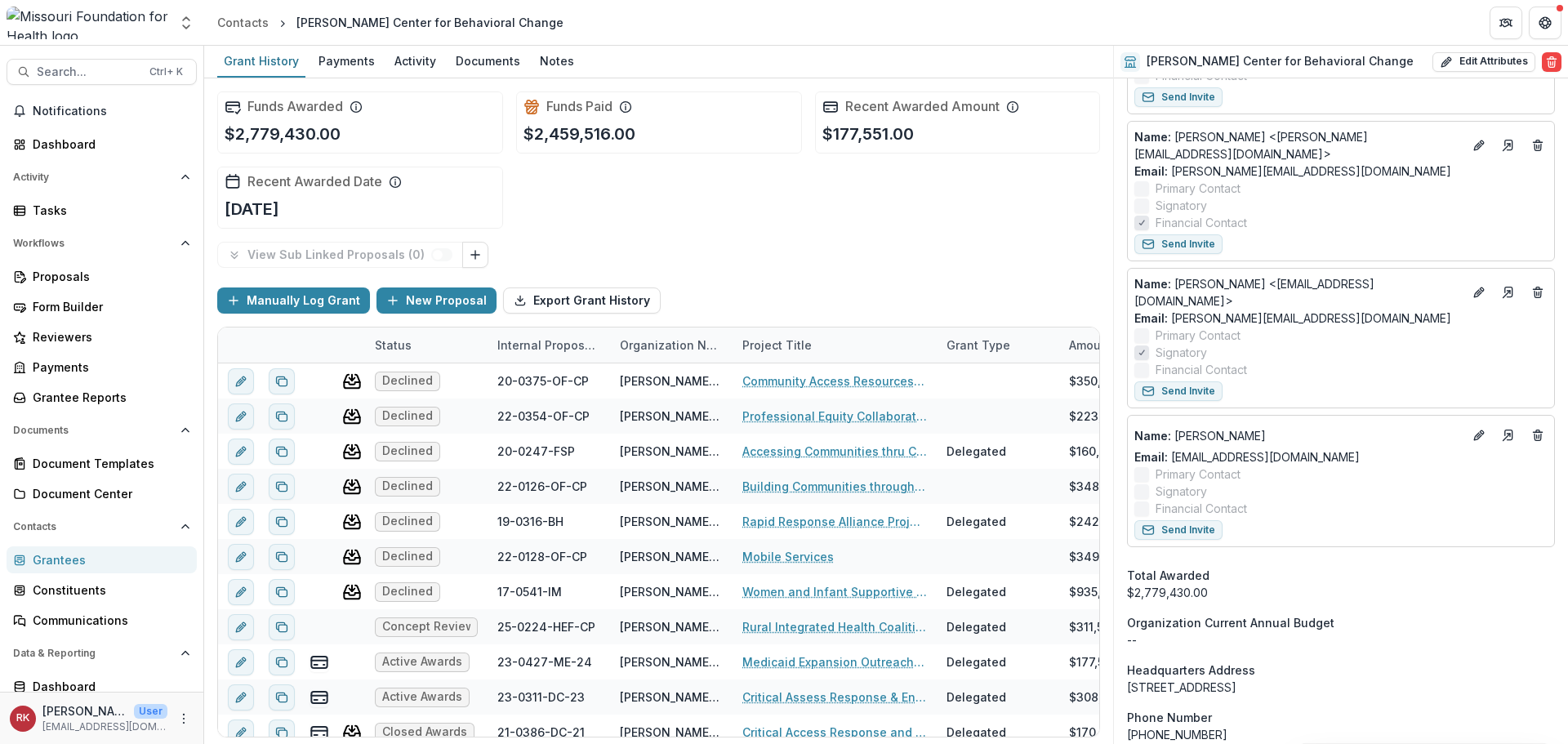
scroll to position [980, 0]
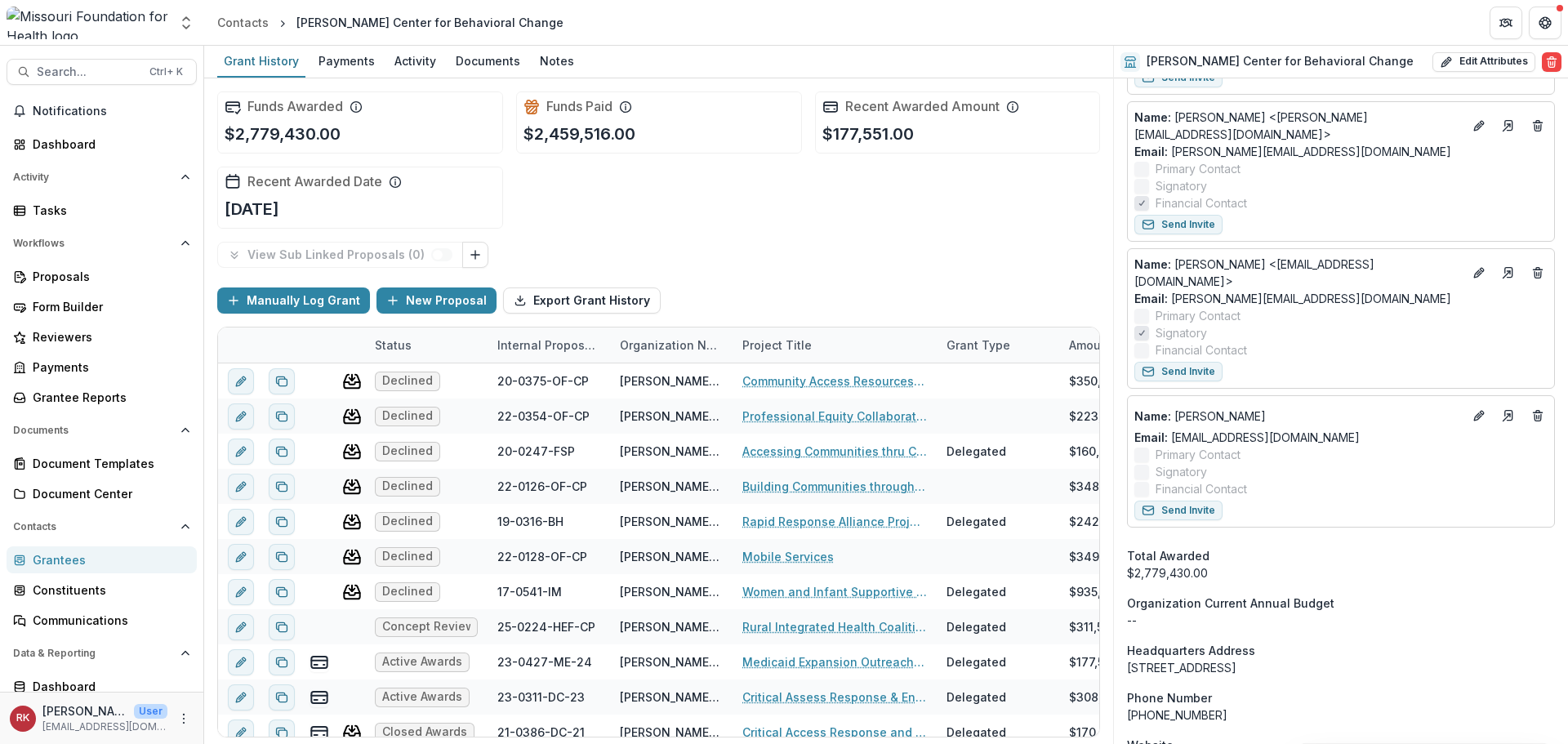
click at [109, 557] on div "Grantees" at bounding box center [108, 560] width 151 height 17
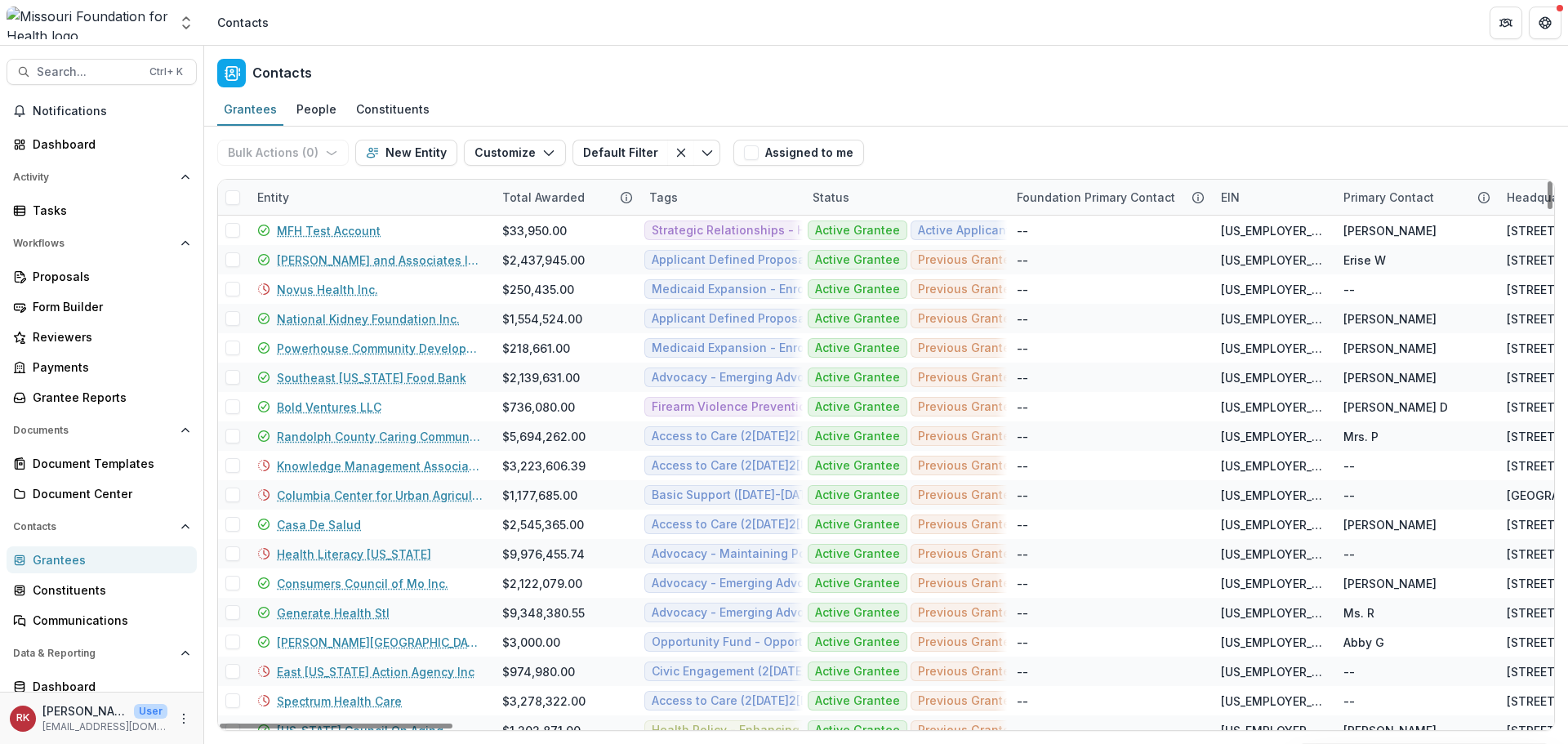
click at [270, 191] on div "Entity" at bounding box center [272, 198] width 51 height 17
click at [319, 229] on input at bounding box center [348, 233] width 195 height 26
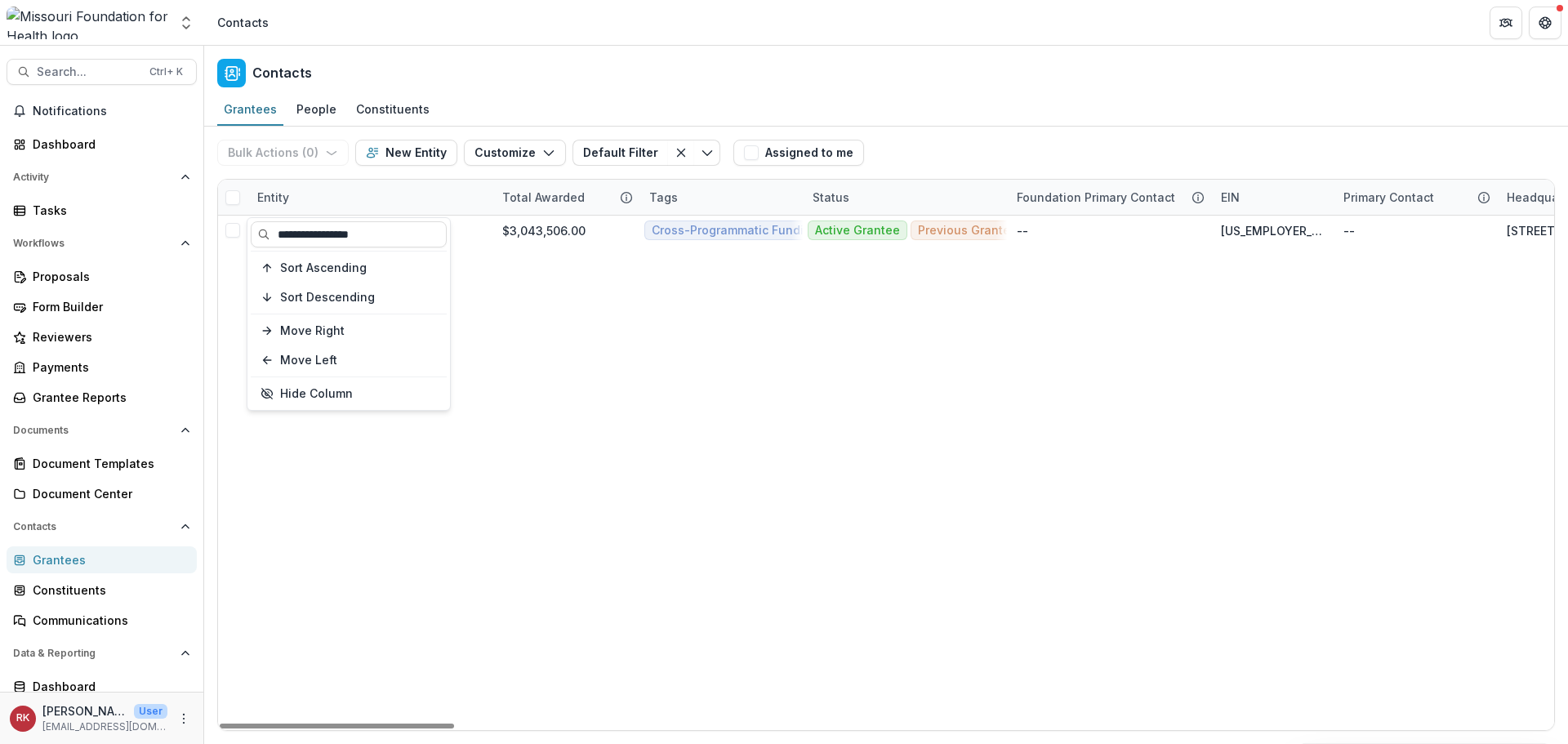
type input "**********"
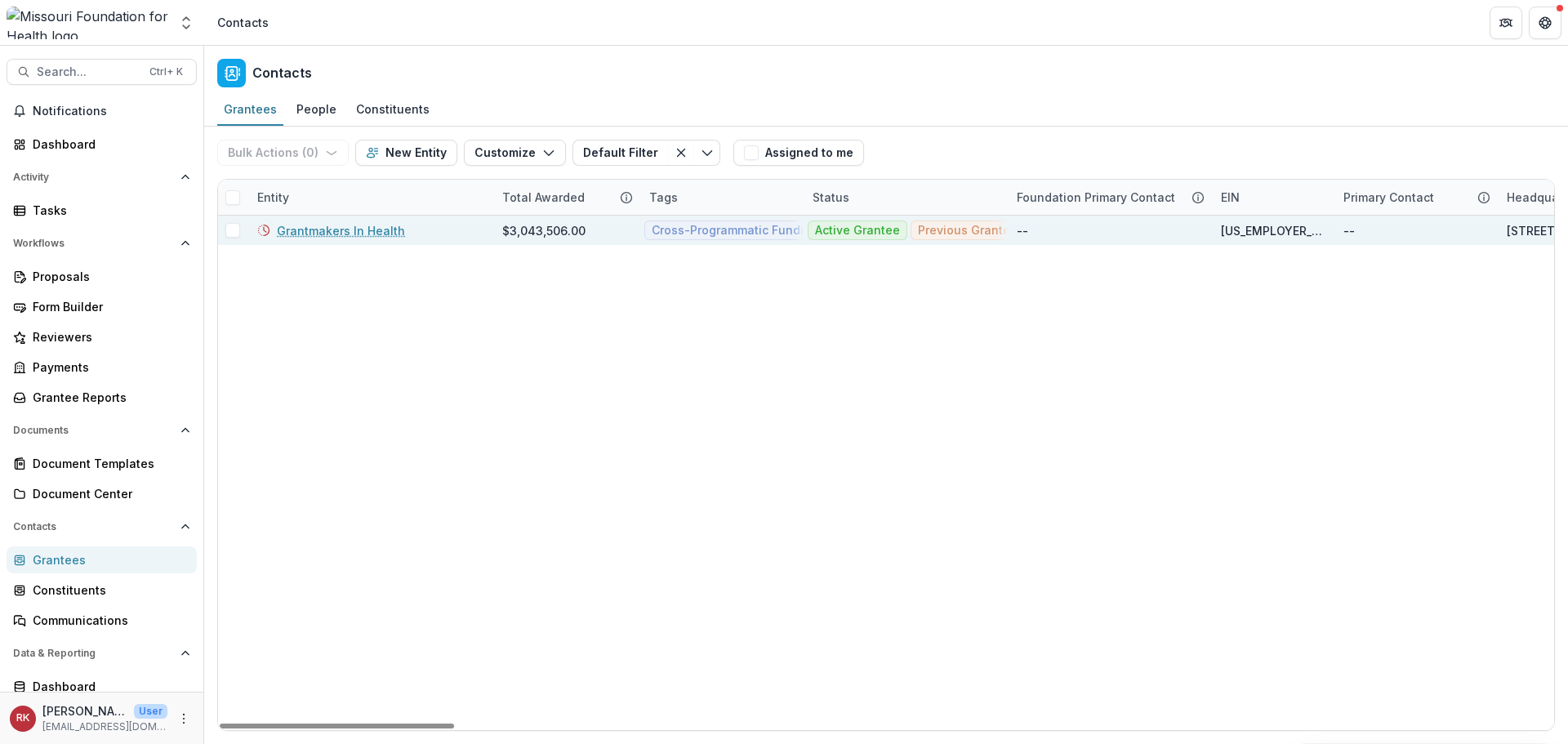
click at [356, 237] on link "Grantmakers In Health" at bounding box center [341, 231] width 128 height 17
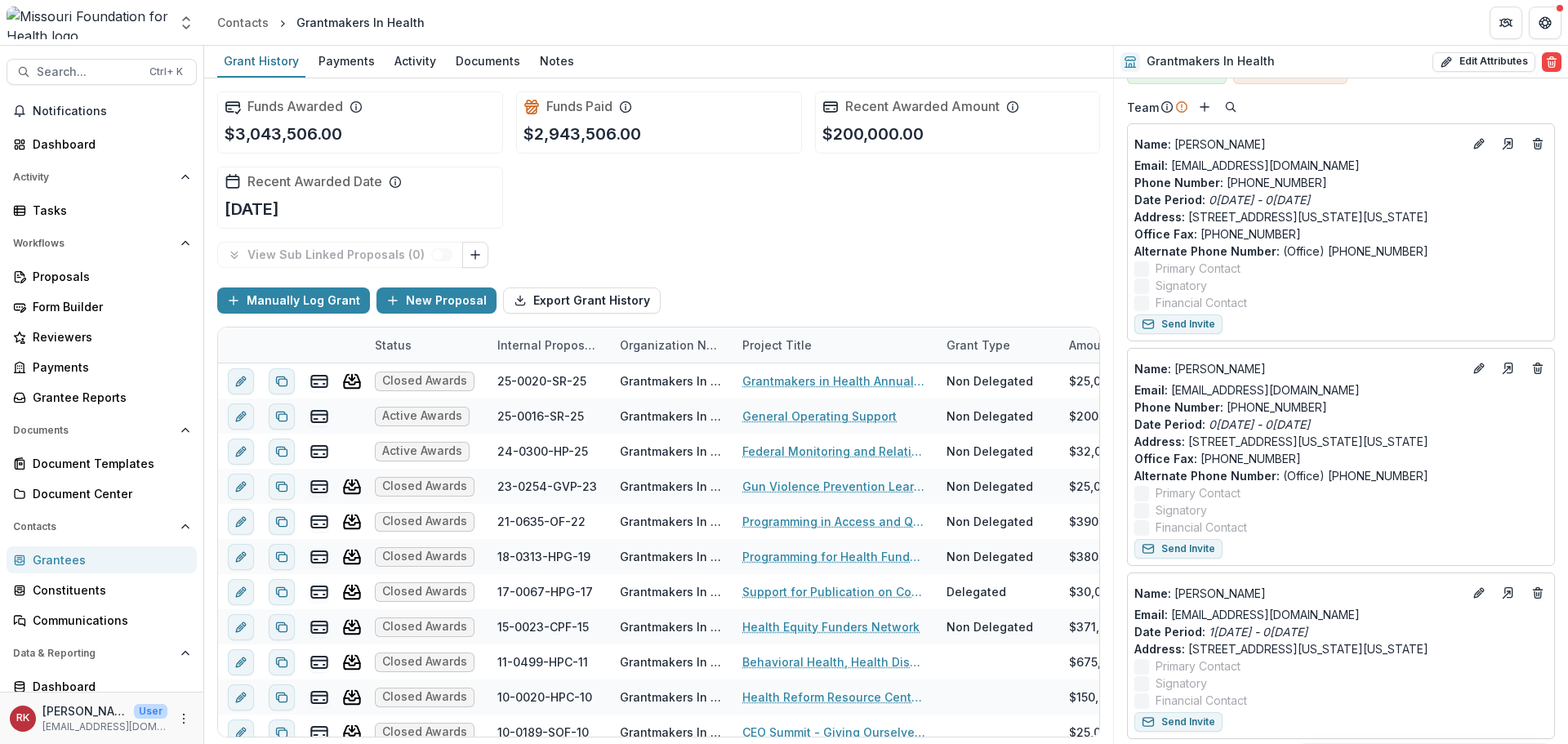
scroll to position [817, 0]
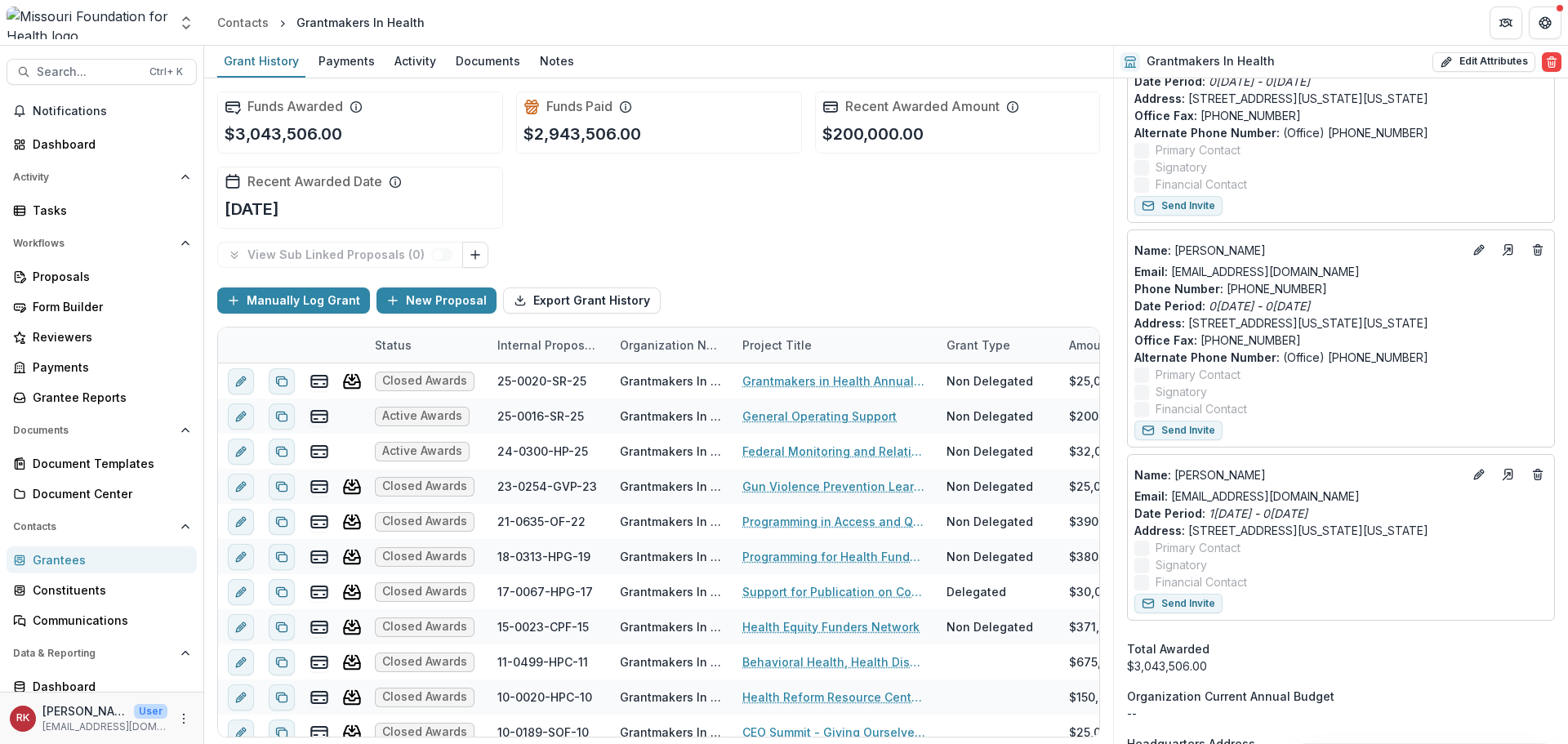
click at [46, 560] on div "Grantees" at bounding box center [108, 560] width 151 height 17
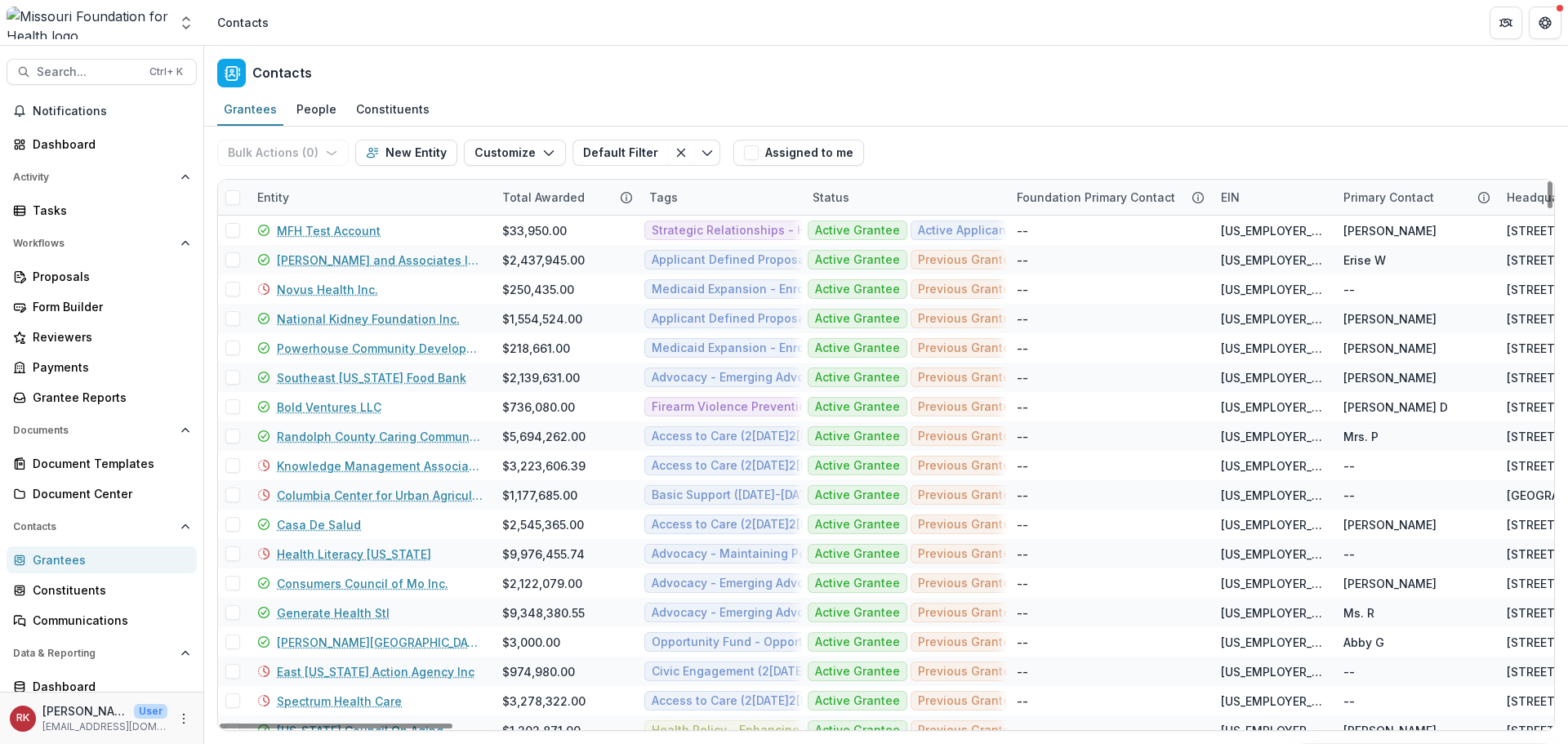
click at [280, 197] on div "Entity" at bounding box center [272, 198] width 51 height 17
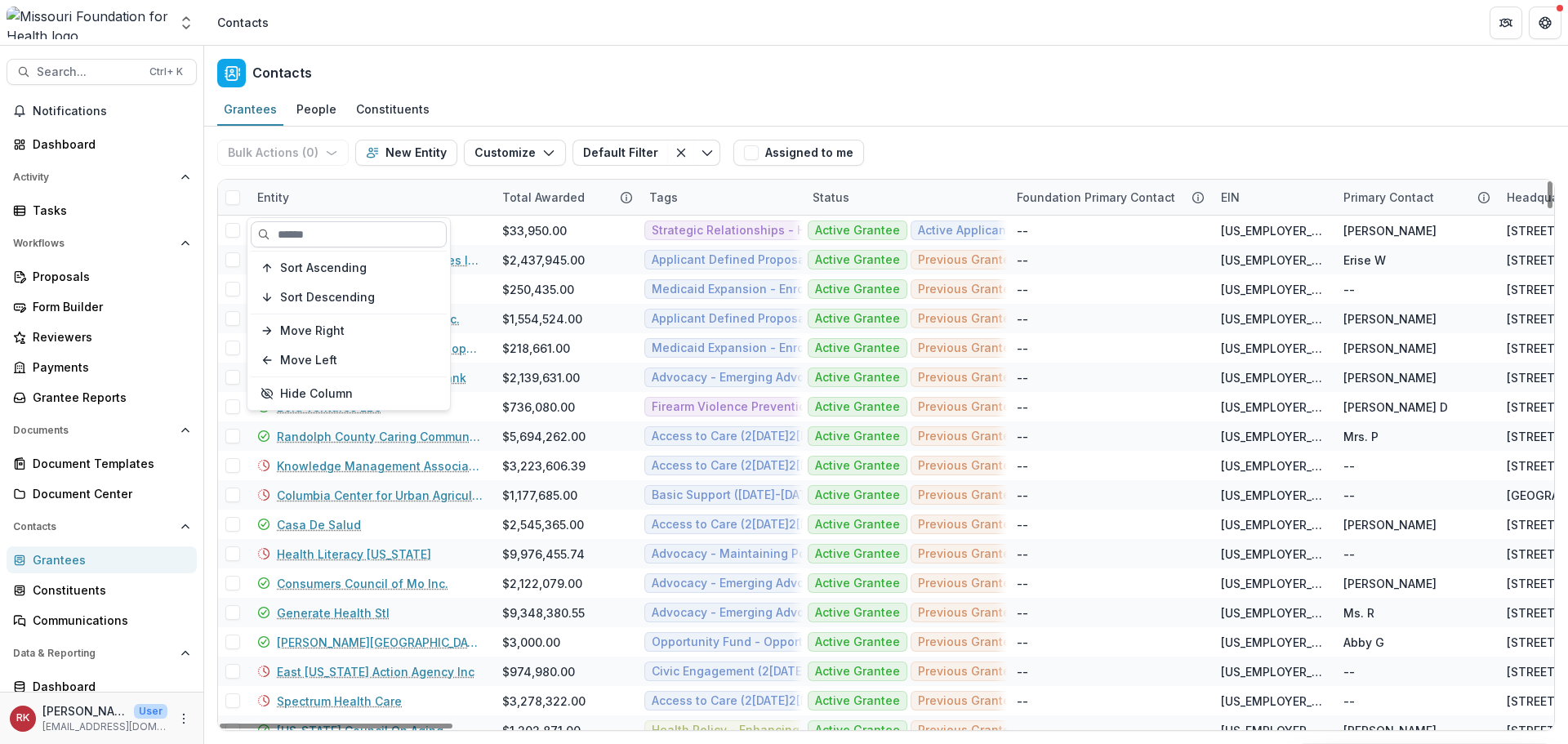
click at [310, 239] on input at bounding box center [349, 233] width 196 height 26
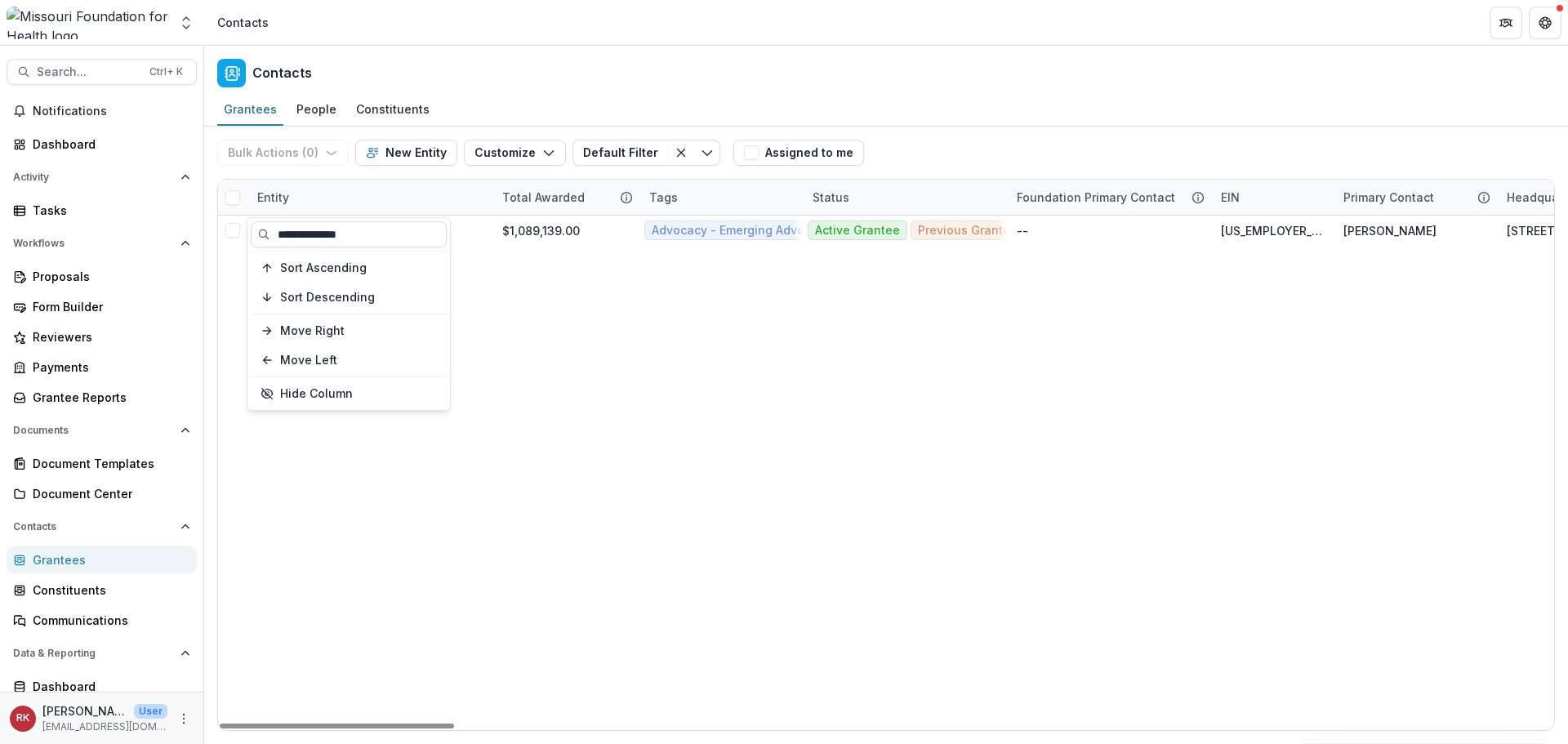
type input "**********"
drag, startPoint x: 611, startPoint y: 497, endPoint x: 388, endPoint y: 263, distance: 323.2
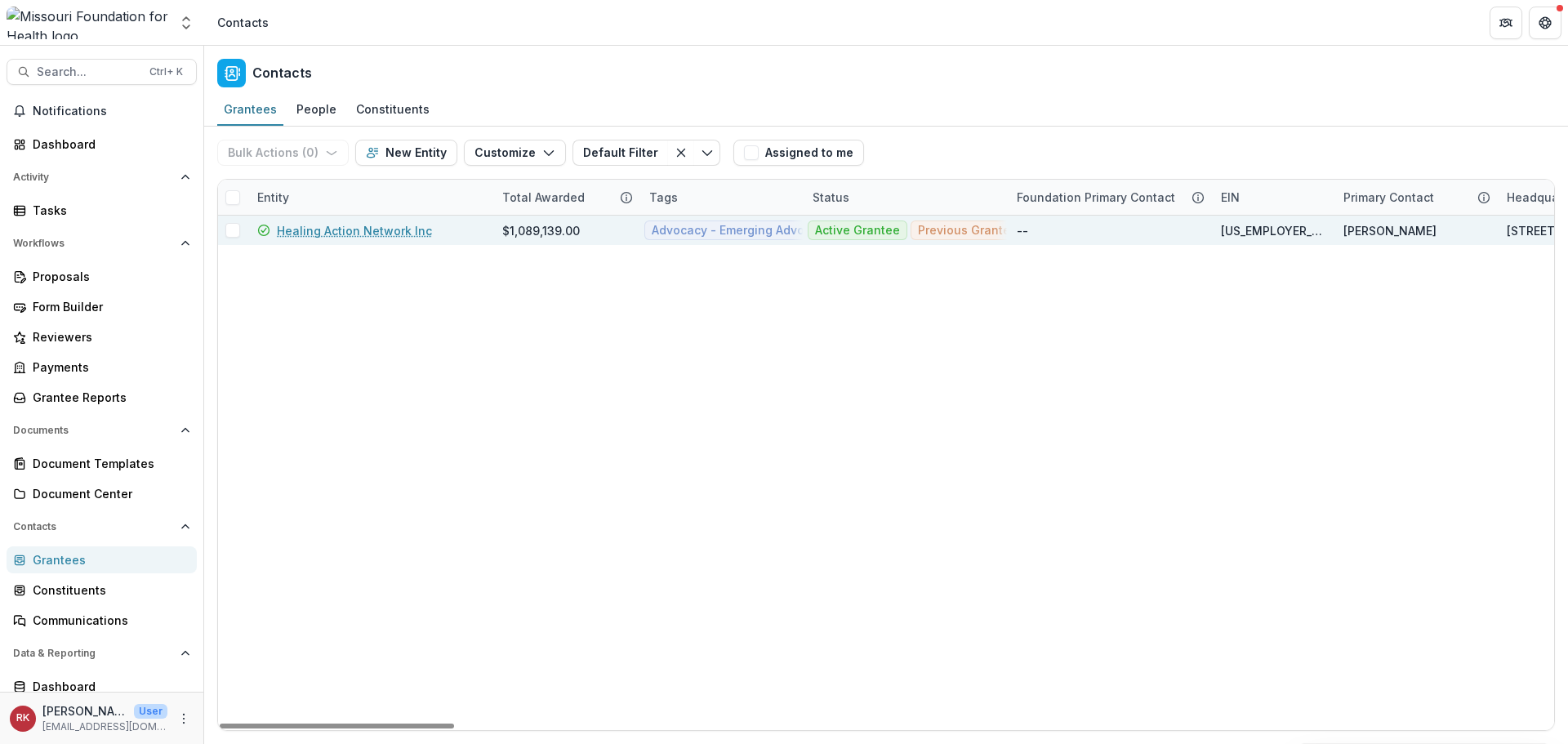
click at [348, 233] on link "Healing Action Network Inc" at bounding box center [354, 231] width 155 height 17
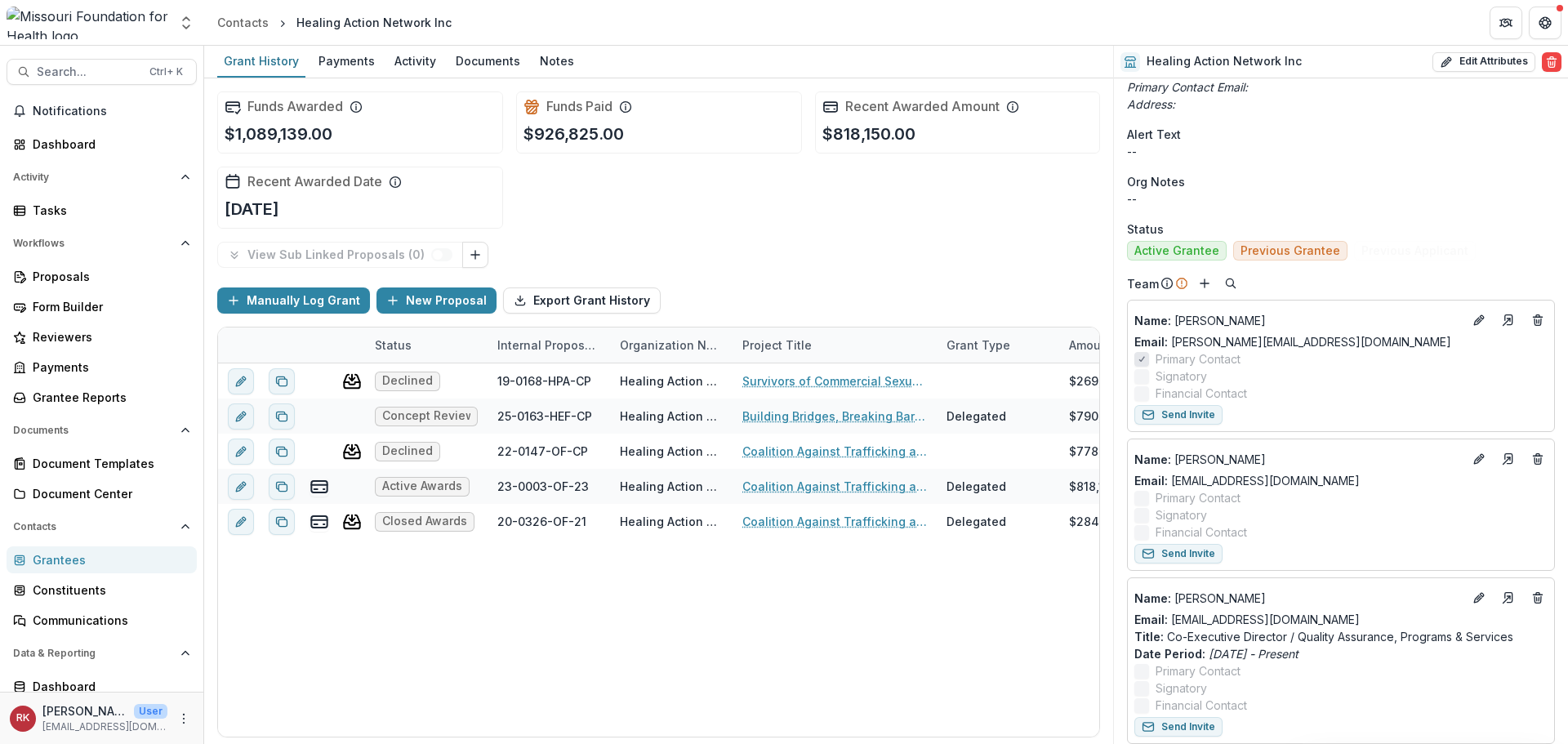
scroll to position [594, 0]
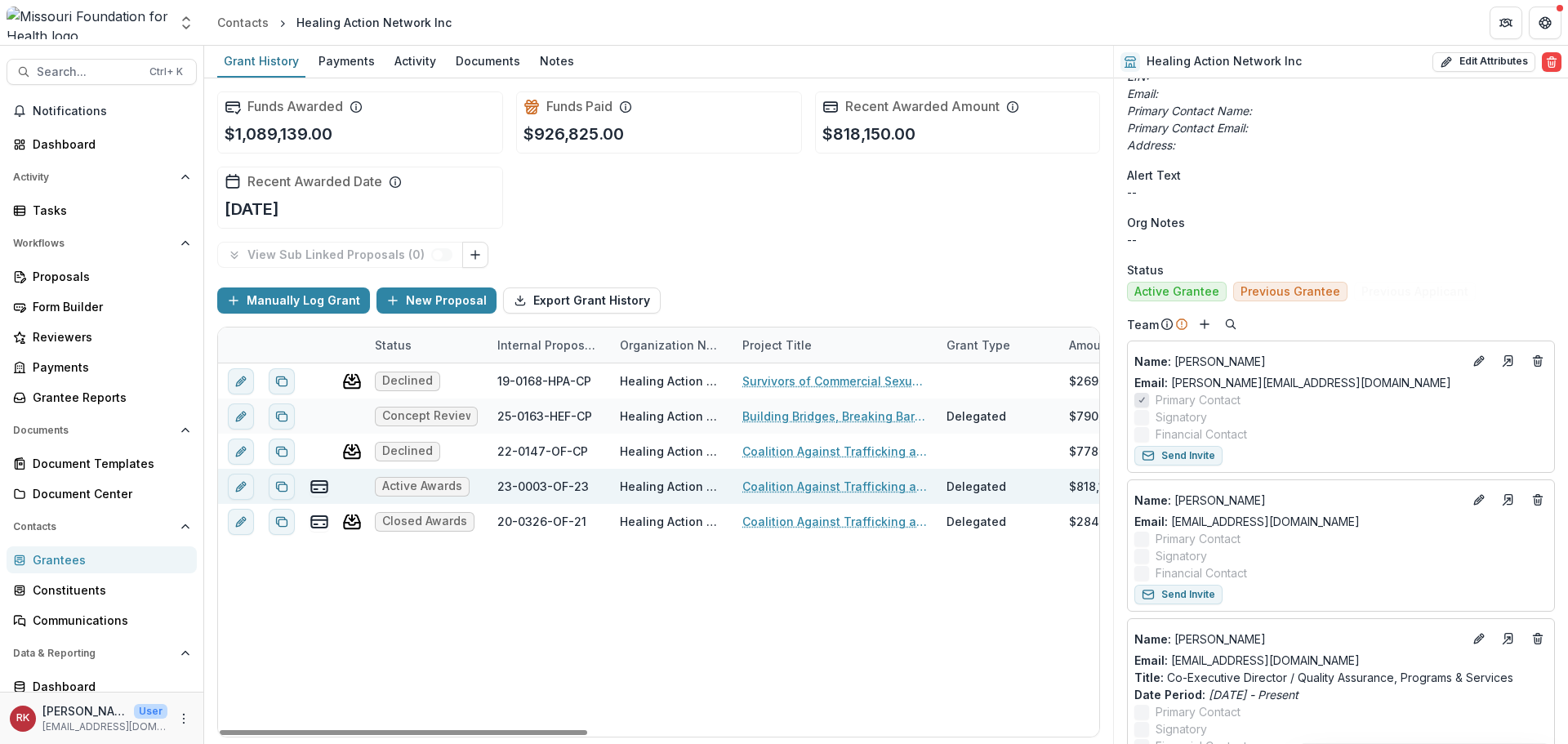
click at [786, 483] on link "Coalition Against Trafficking and Exploitation - Coordinated Community Response" at bounding box center [834, 486] width 185 height 17
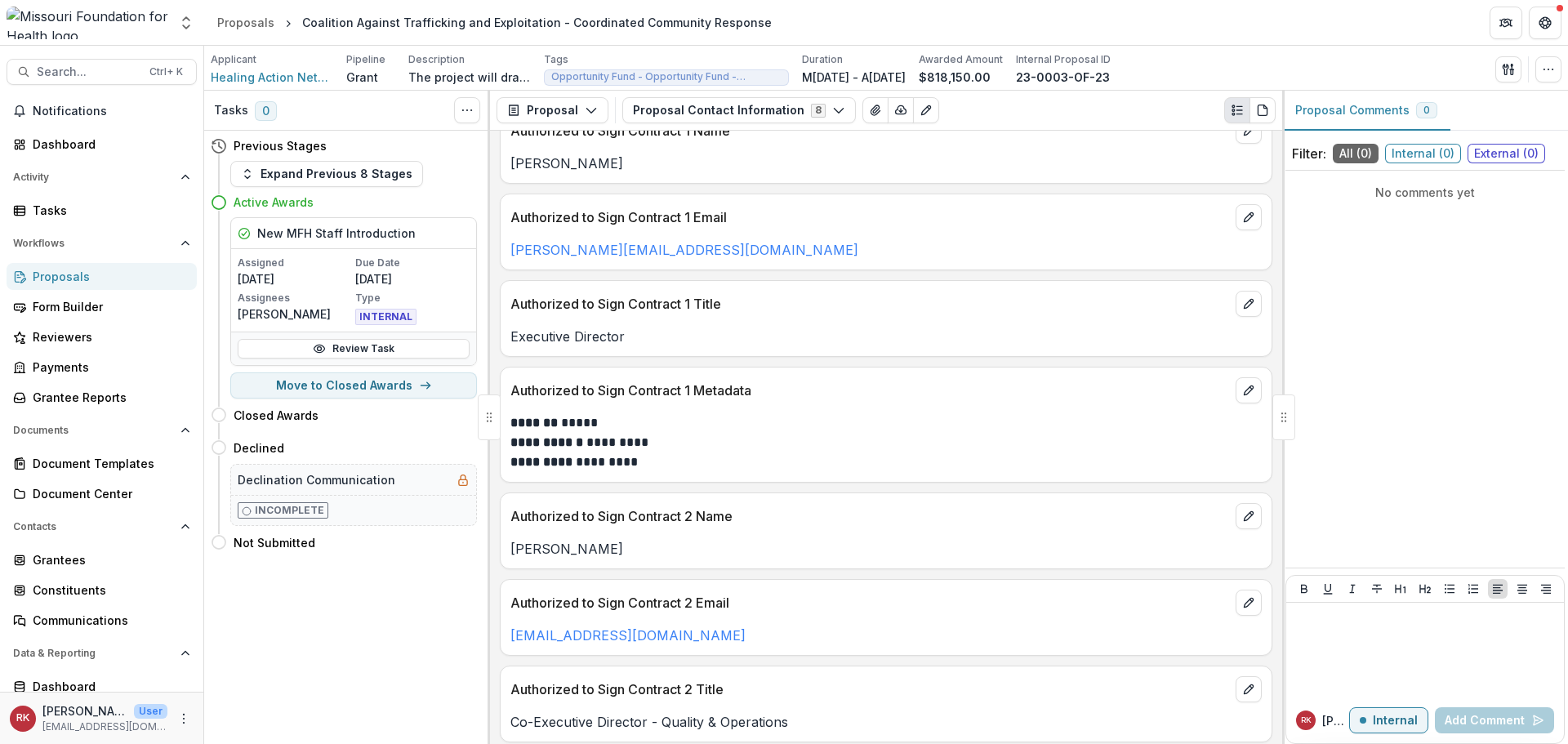
scroll to position [775, 0]
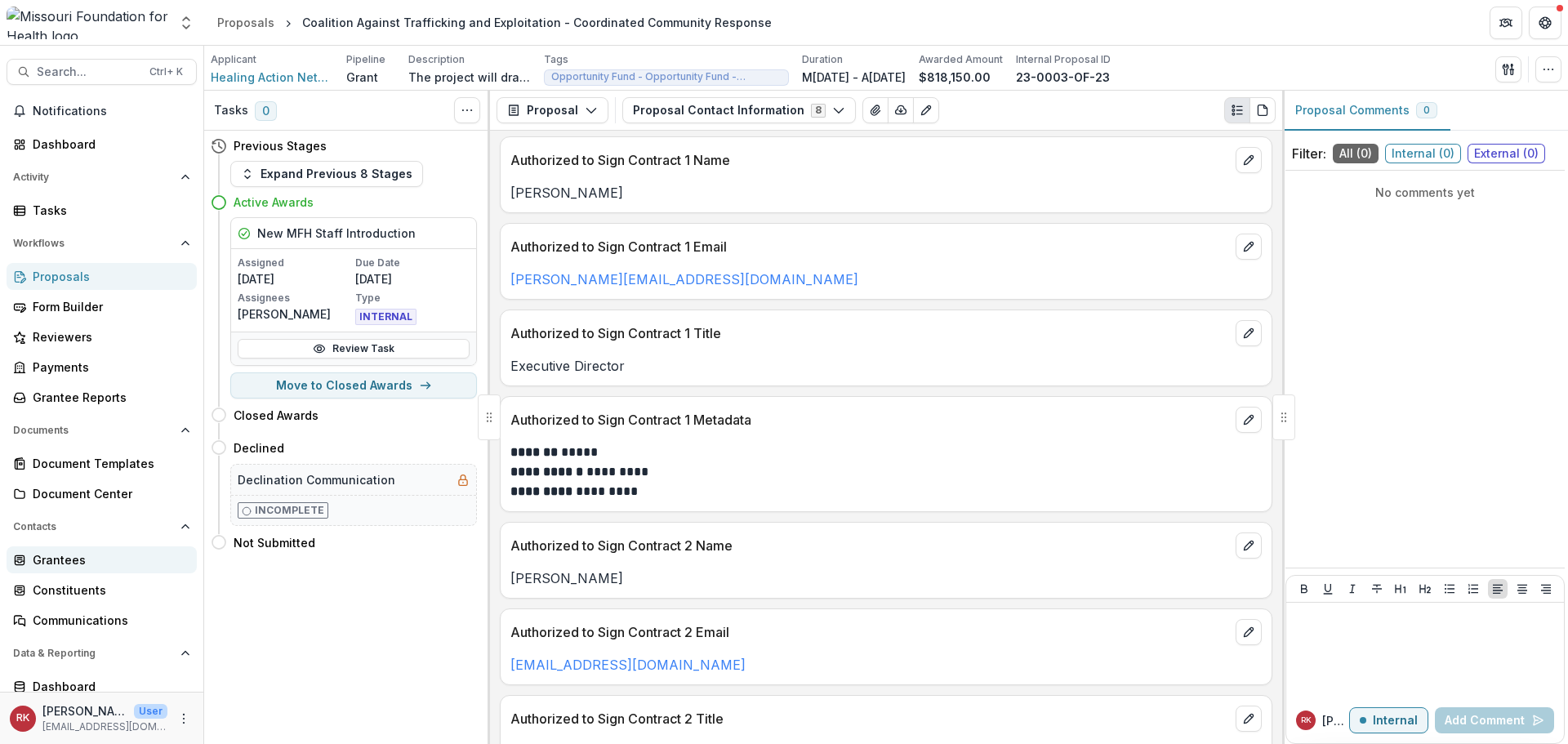
click at [81, 564] on div "Grantees" at bounding box center [108, 560] width 151 height 17
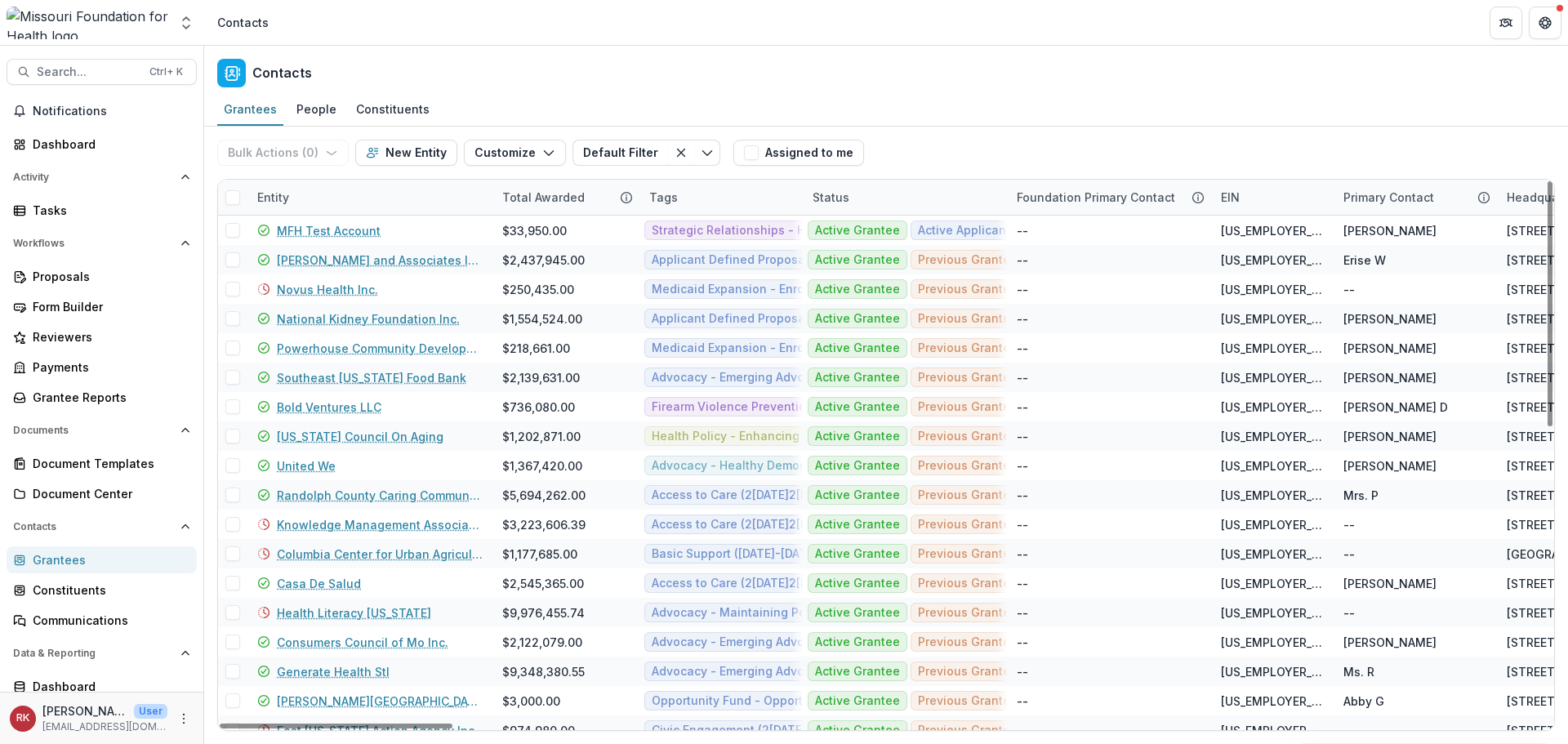
click at [286, 196] on div "Entity" at bounding box center [272, 198] width 51 height 17
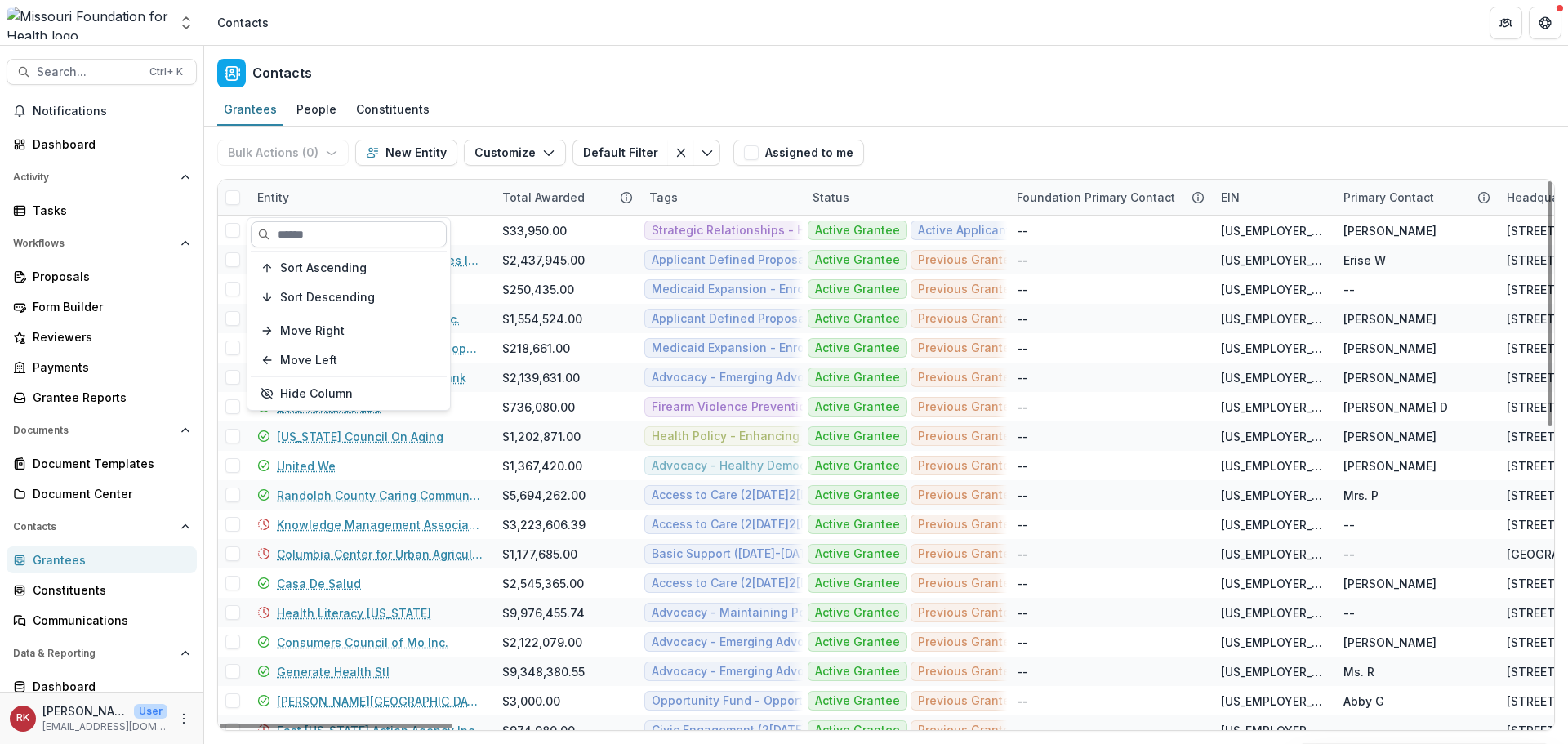
click at [330, 245] on input at bounding box center [349, 233] width 196 height 26
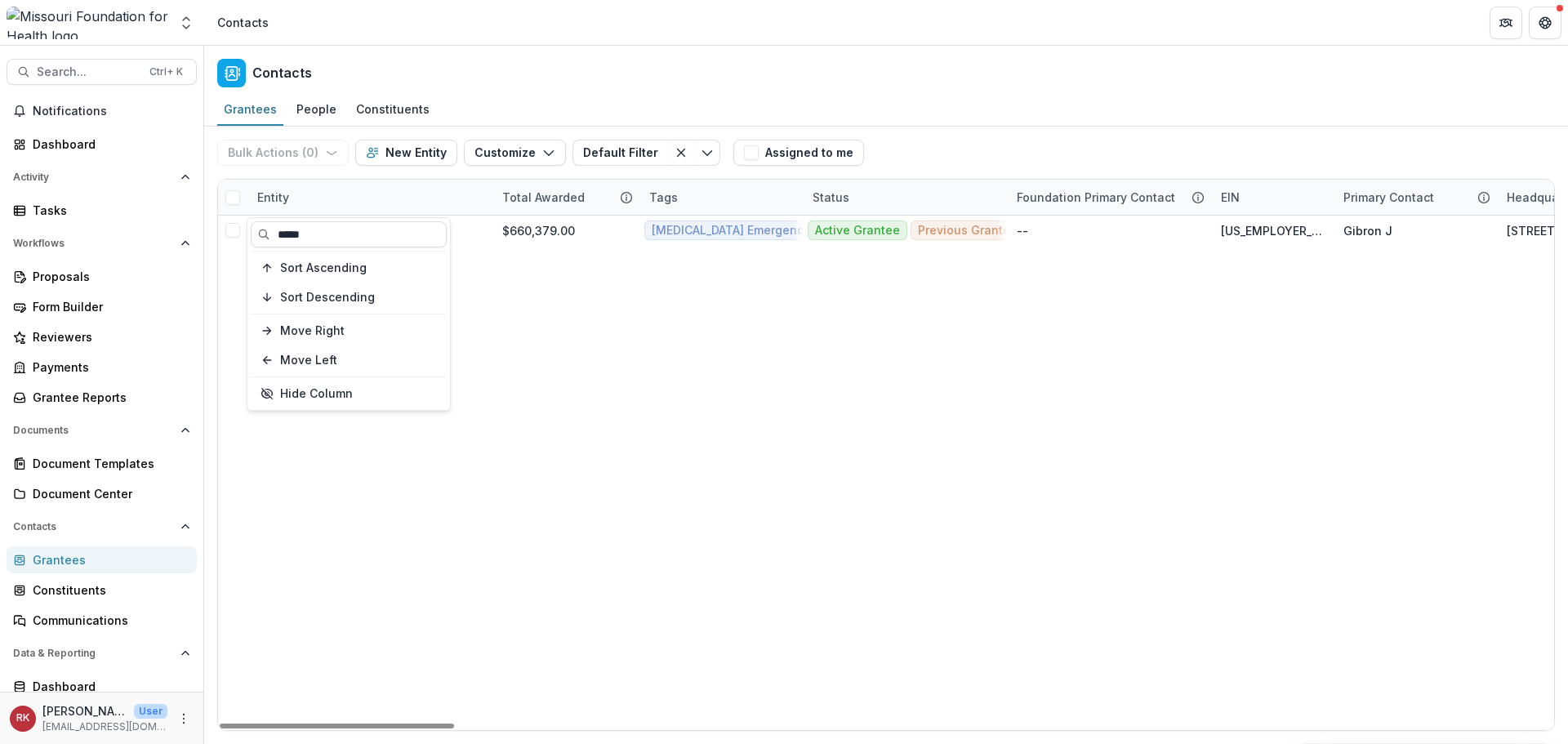
type input "*****"
drag, startPoint x: 728, startPoint y: 388, endPoint x: 461, endPoint y: 269, distance: 292.3
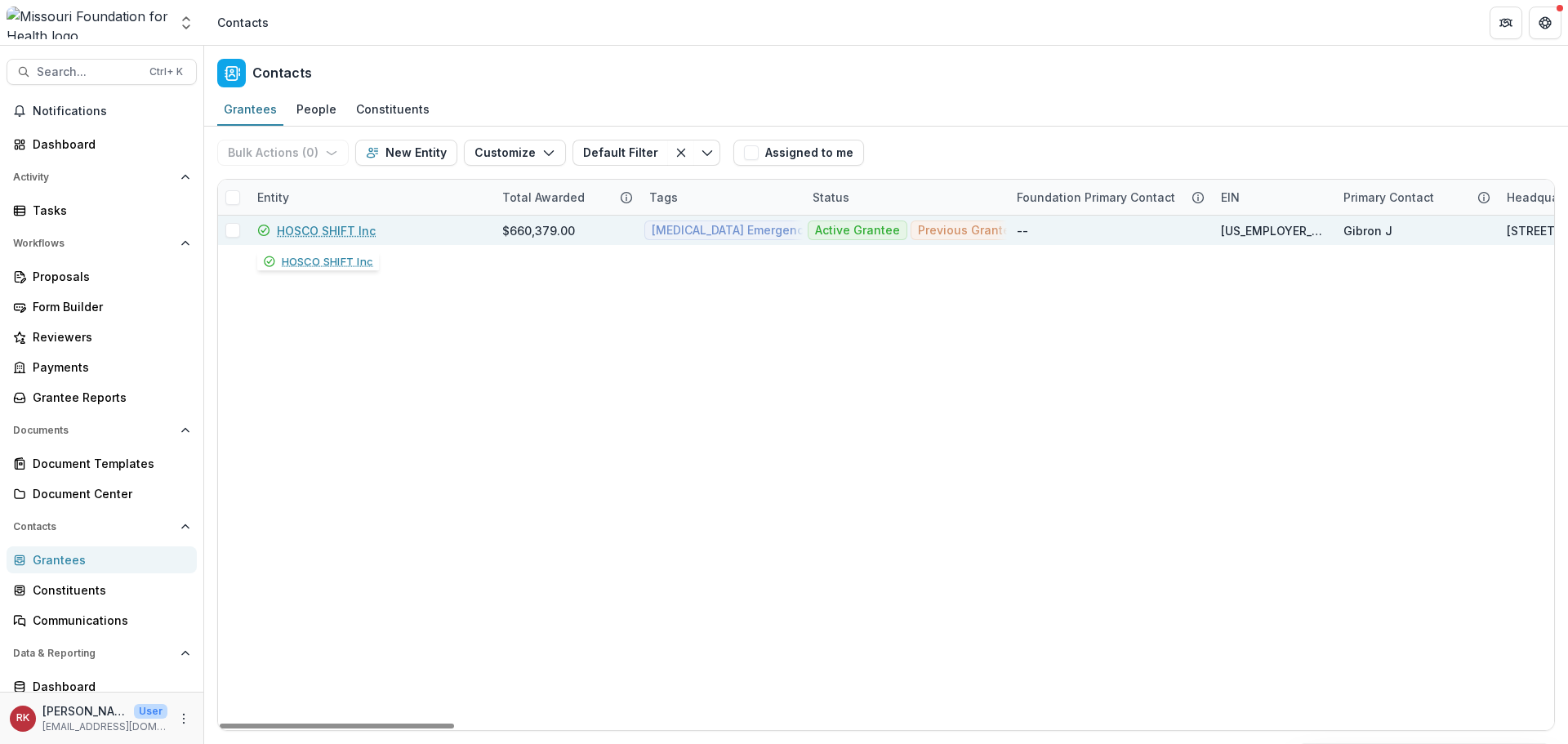
click at [334, 232] on link "HOSCO SHIFT Inc" at bounding box center [326, 231] width 99 height 17
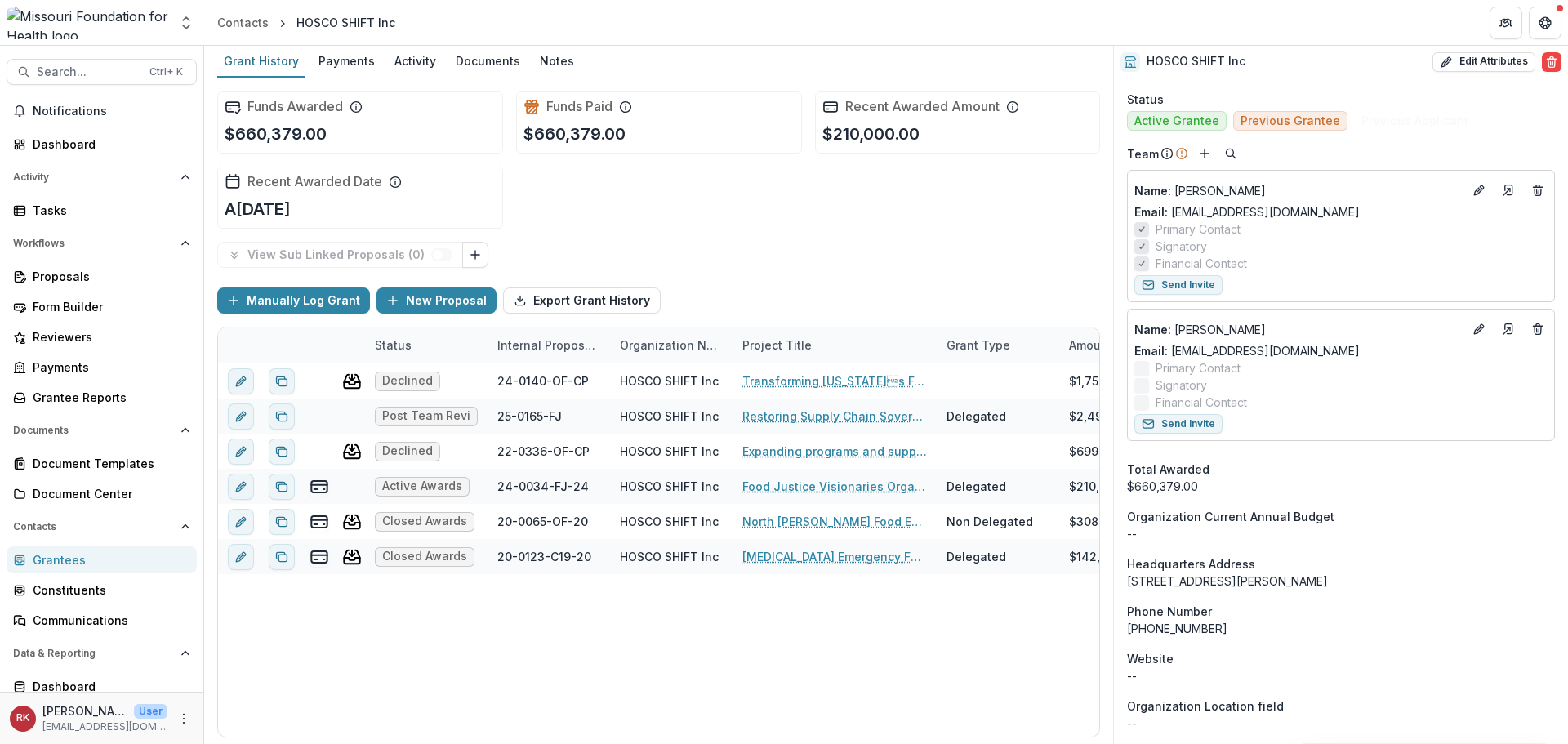
scroll to position [1633, 0]
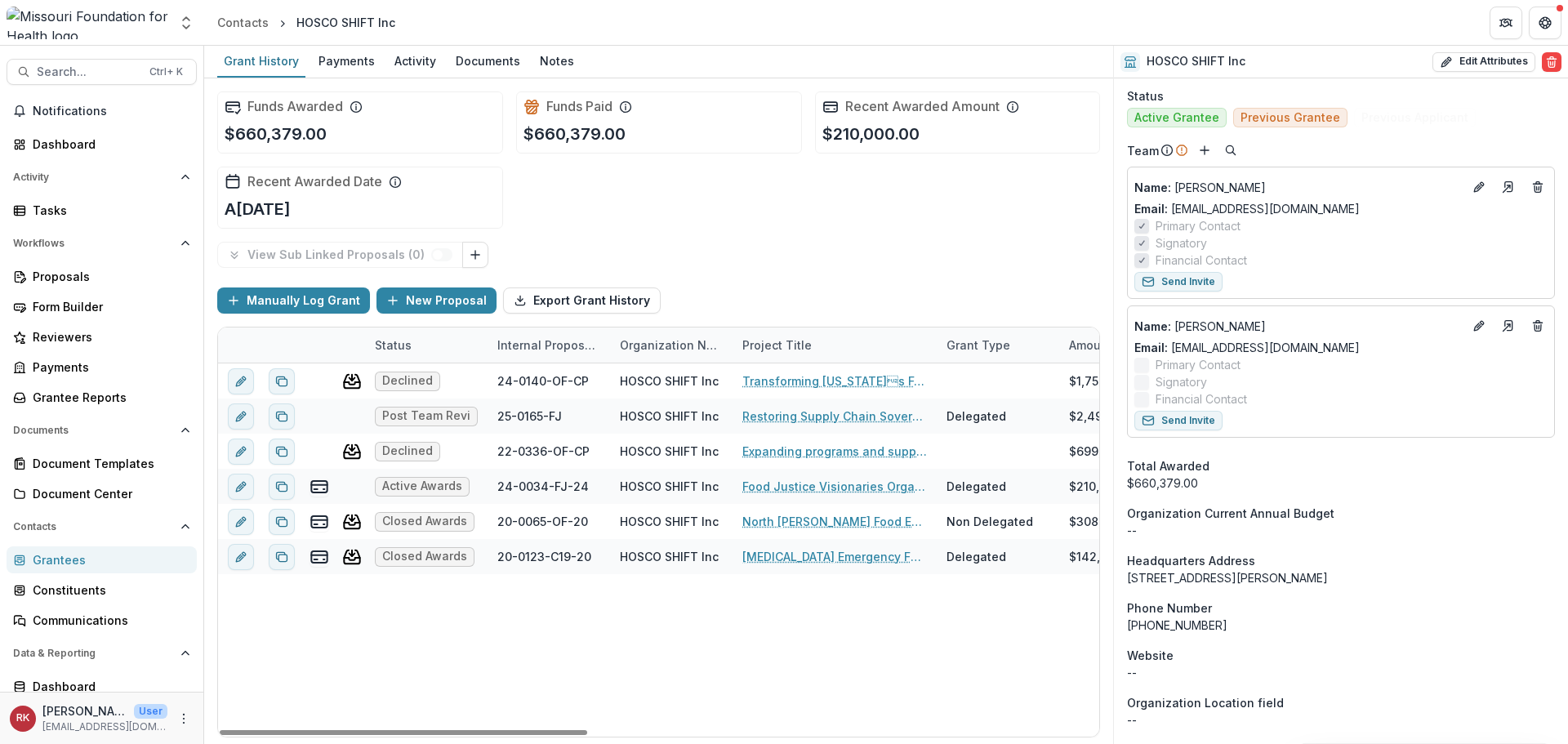
click at [55, 559] on div "Grantees" at bounding box center [108, 560] width 151 height 17
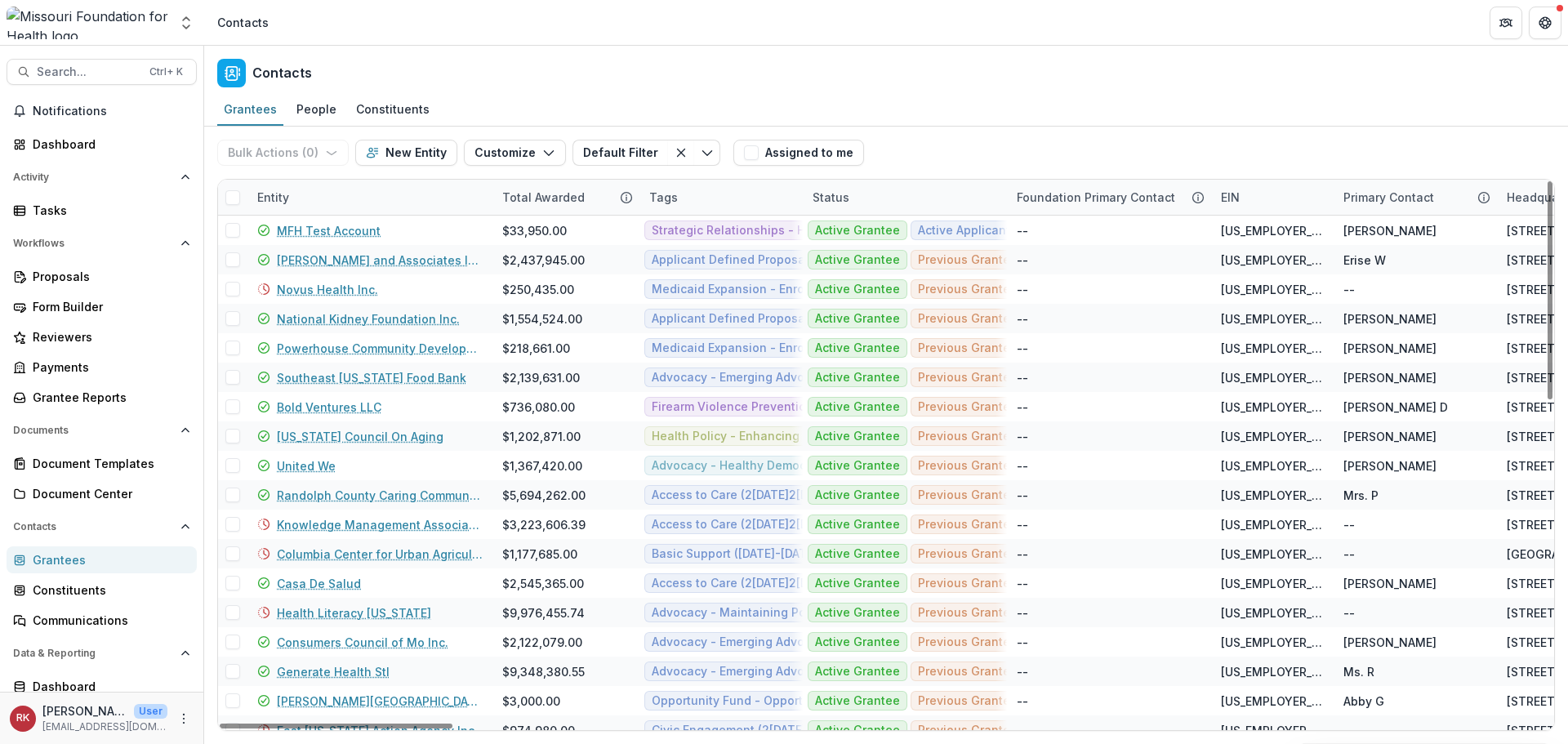
click at [269, 198] on div "Entity" at bounding box center [272, 198] width 51 height 17
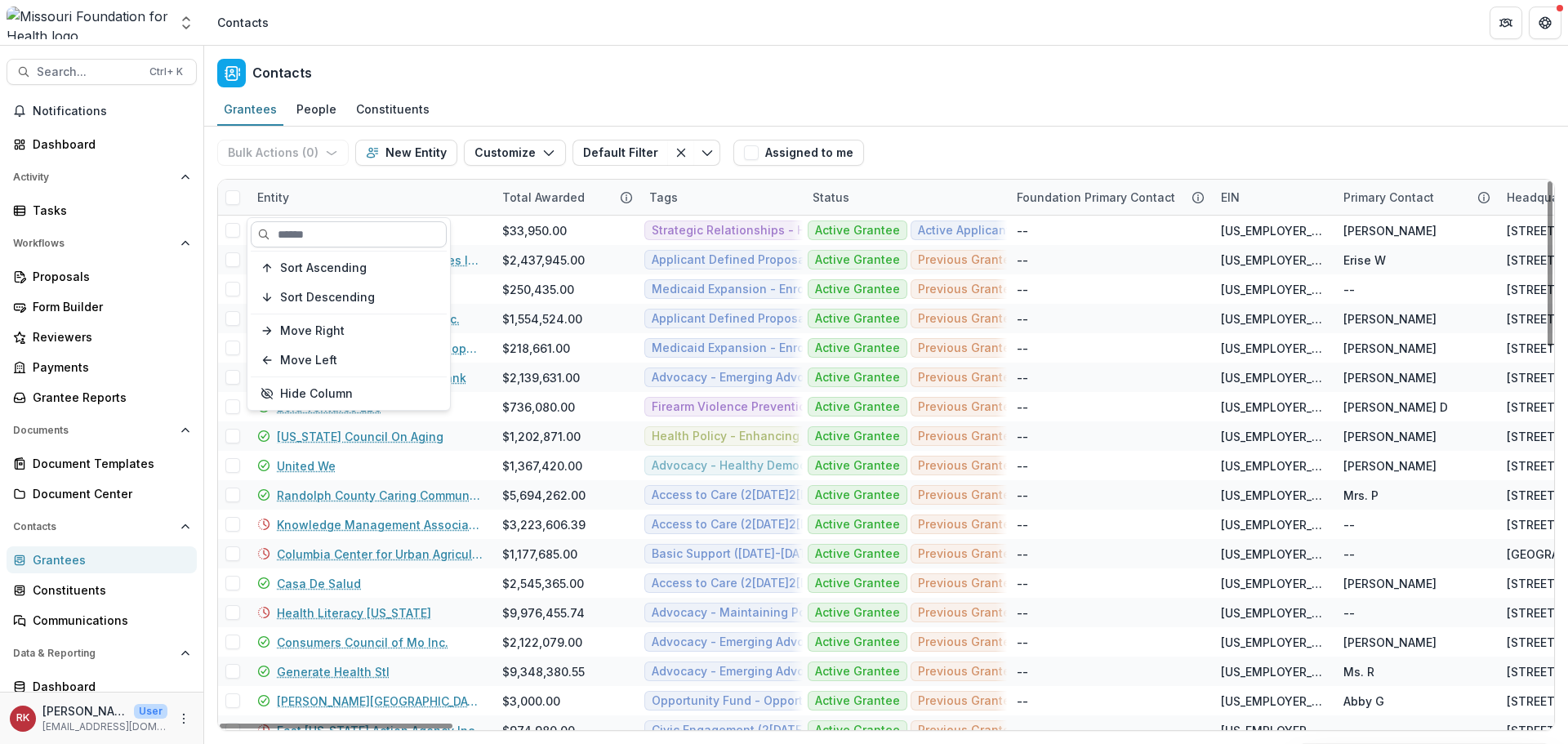
click at [319, 222] on input at bounding box center [349, 233] width 196 height 26
type input "********"
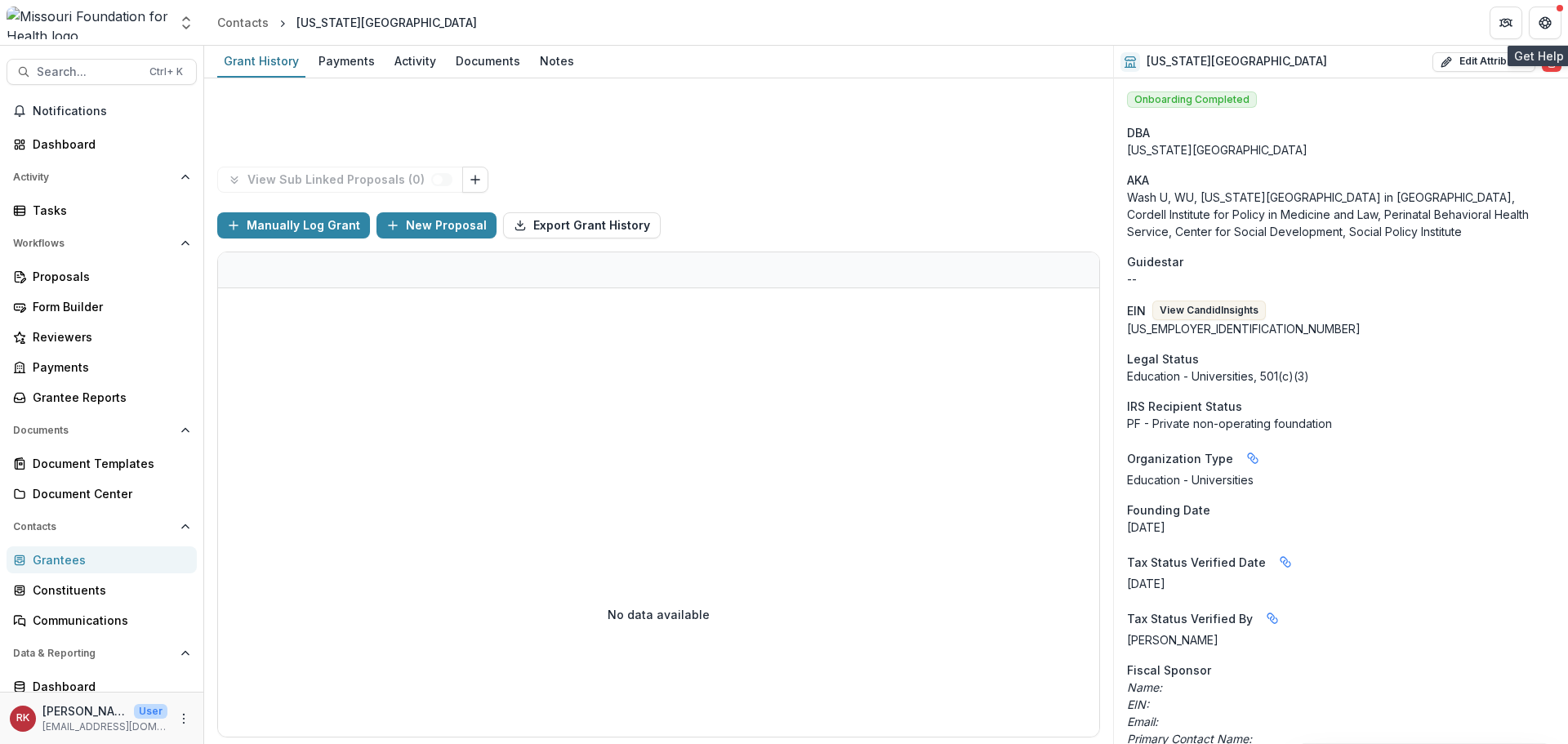
drag, startPoint x: 1543, startPoint y: 26, endPoint x: 1320, endPoint y: 153, distance: 256.6
click at [1543, 26] on icon "Get Help" at bounding box center [1544, 22] width 13 height 13
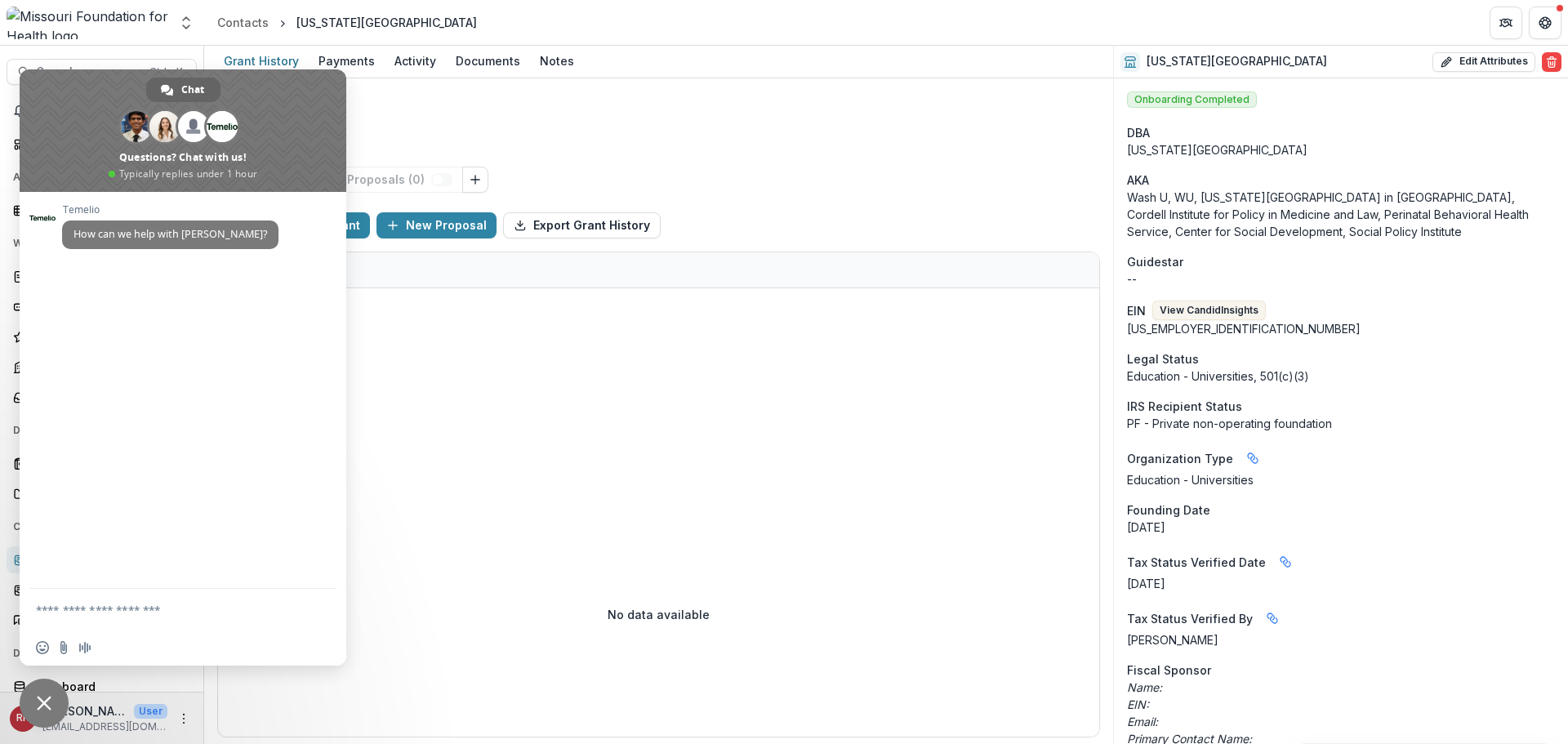
paste textarea "**********"
type textarea "**********"
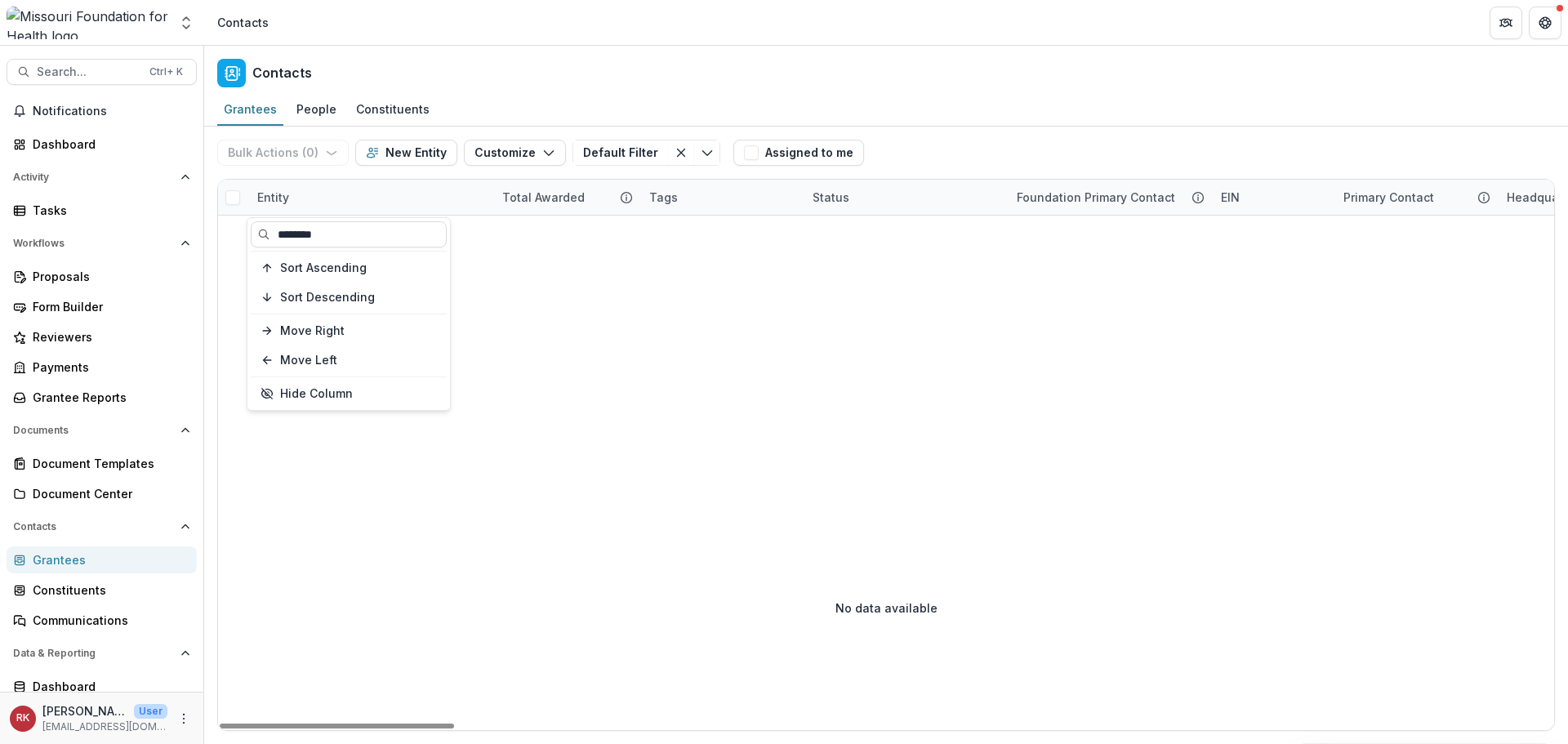
type input "********"
drag, startPoint x: 566, startPoint y: 398, endPoint x: 435, endPoint y: 286, distance: 172.4
click at [273, 201] on div "Entity" at bounding box center [272, 198] width 51 height 17
drag, startPoint x: 325, startPoint y: 237, endPoint x: 236, endPoint y: 222, distance: 90.3
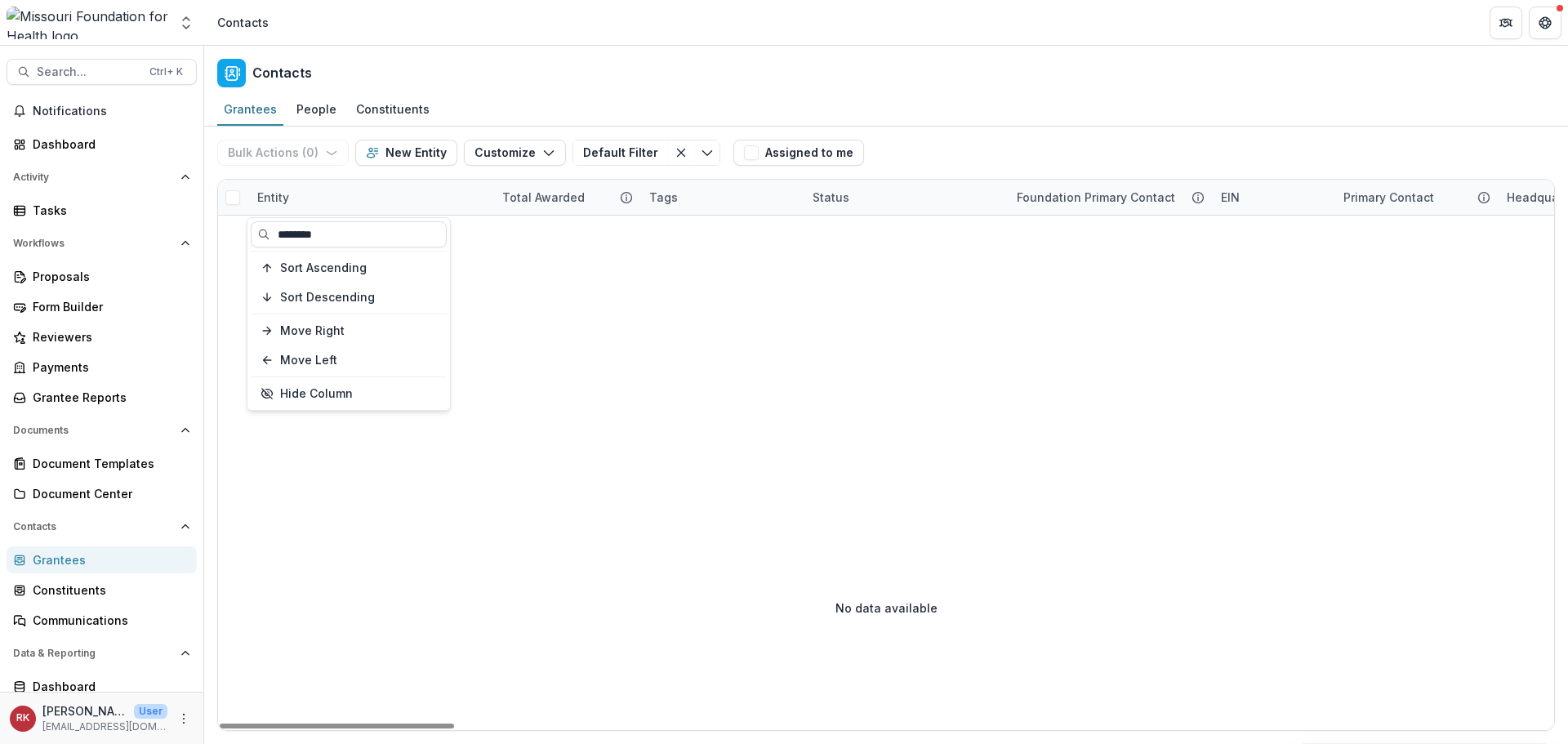
click at [236, 222] on body "Skip to content Aggregate Analysis Foundations MFH Workflow Sandbox [US_STATE] …" at bounding box center [784, 372] width 1568 height 744
click at [292, 201] on div "Entity" at bounding box center [272, 198] width 51 height 17
click at [332, 229] on input "********" at bounding box center [349, 233] width 196 height 26
type input "*"
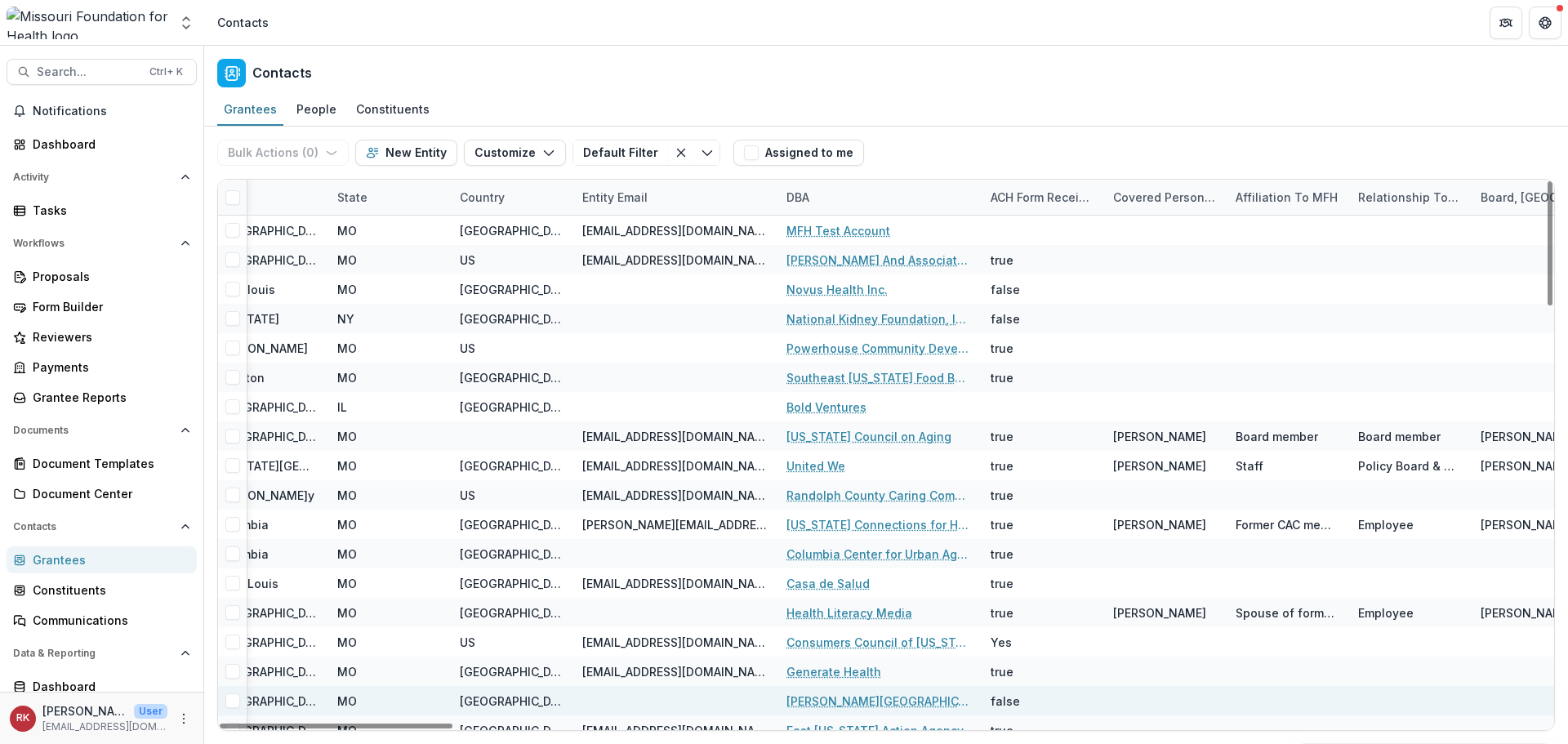
drag, startPoint x: 355, startPoint y: 726, endPoint x: 689, endPoint y: 710, distance: 334.4
click at [452, 728] on div at bounding box center [336, 726] width 232 height 5
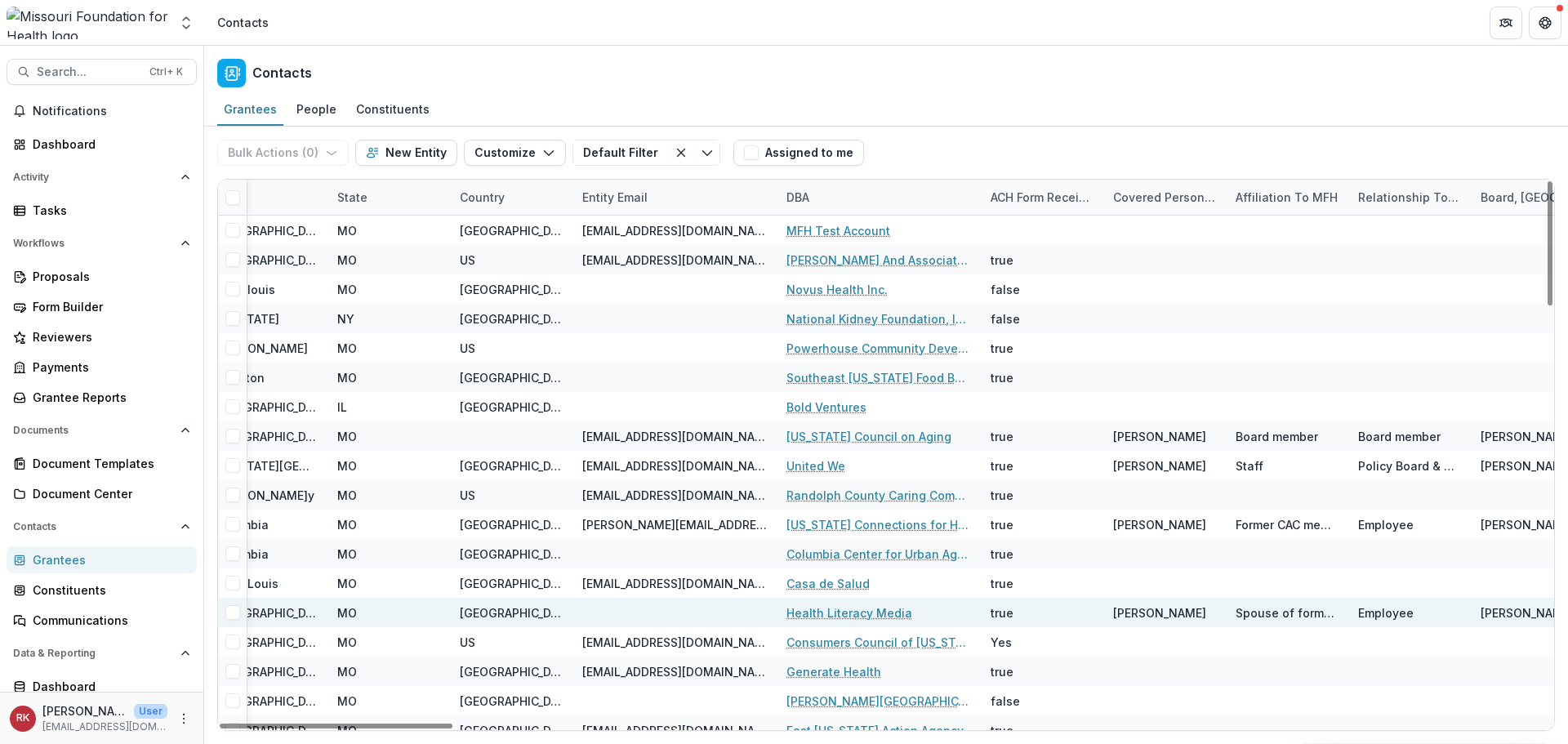
scroll to position [0, 1665]
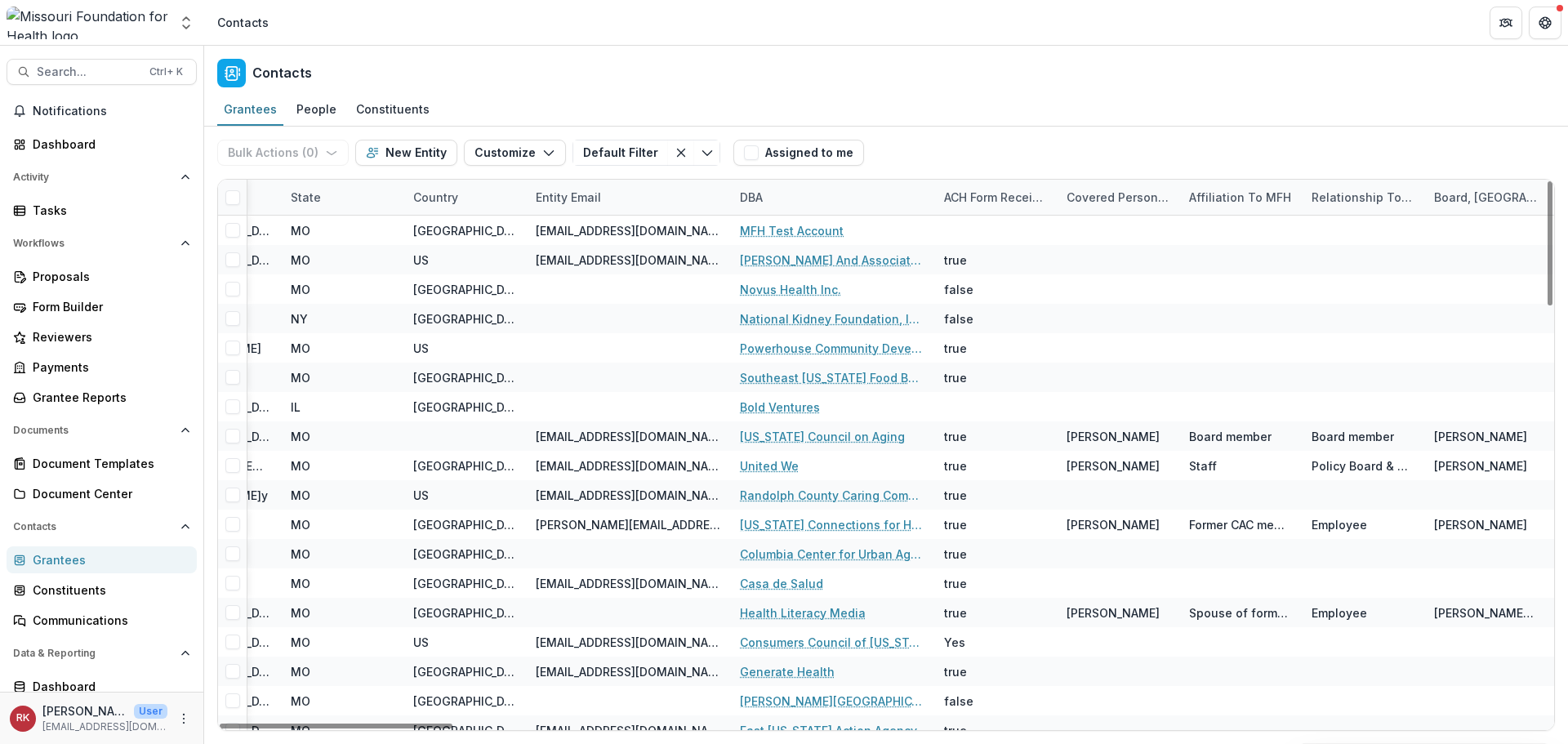
click at [759, 202] on div "DBA" at bounding box center [752, 198] width 43 height 17
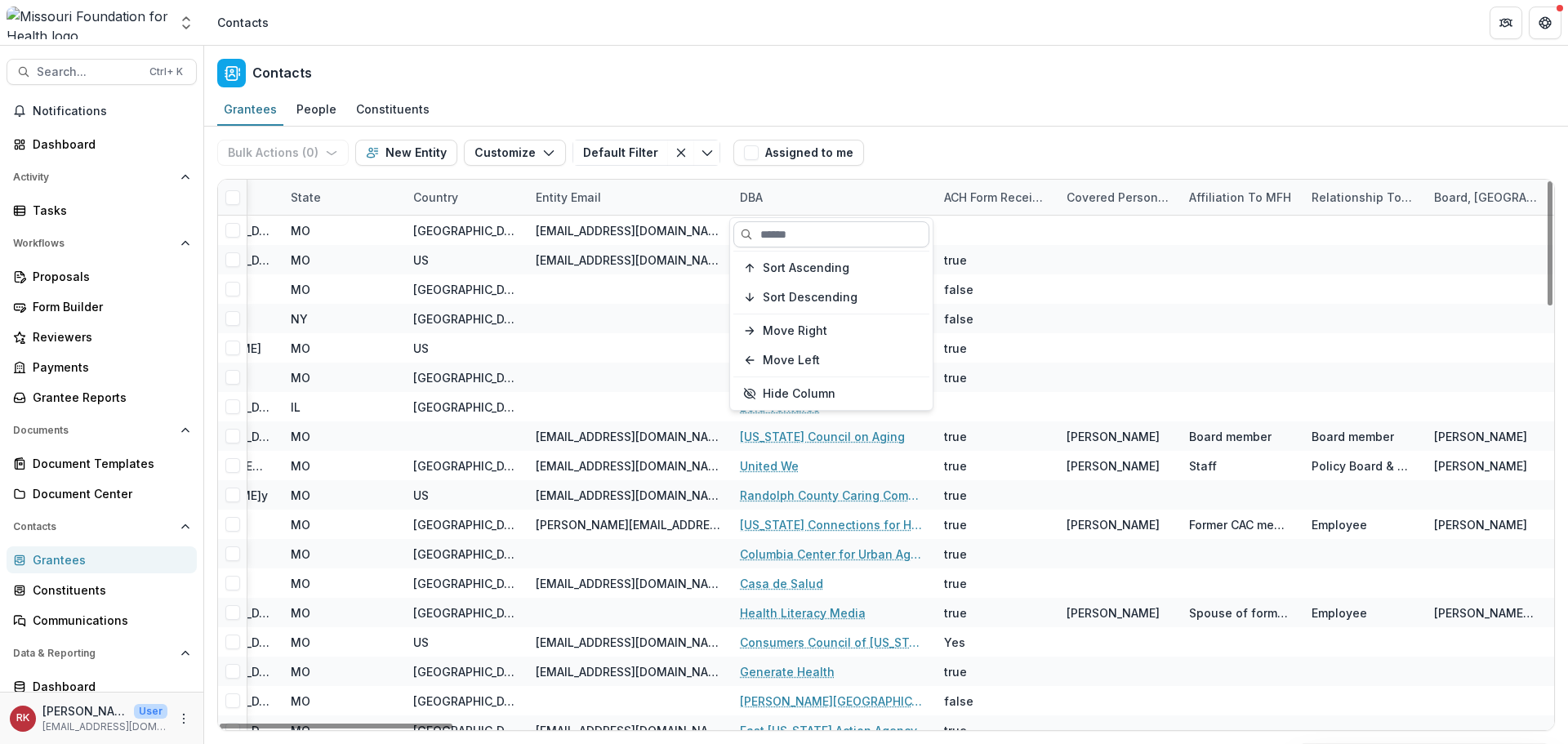
click at [788, 229] on input at bounding box center [831, 233] width 196 height 26
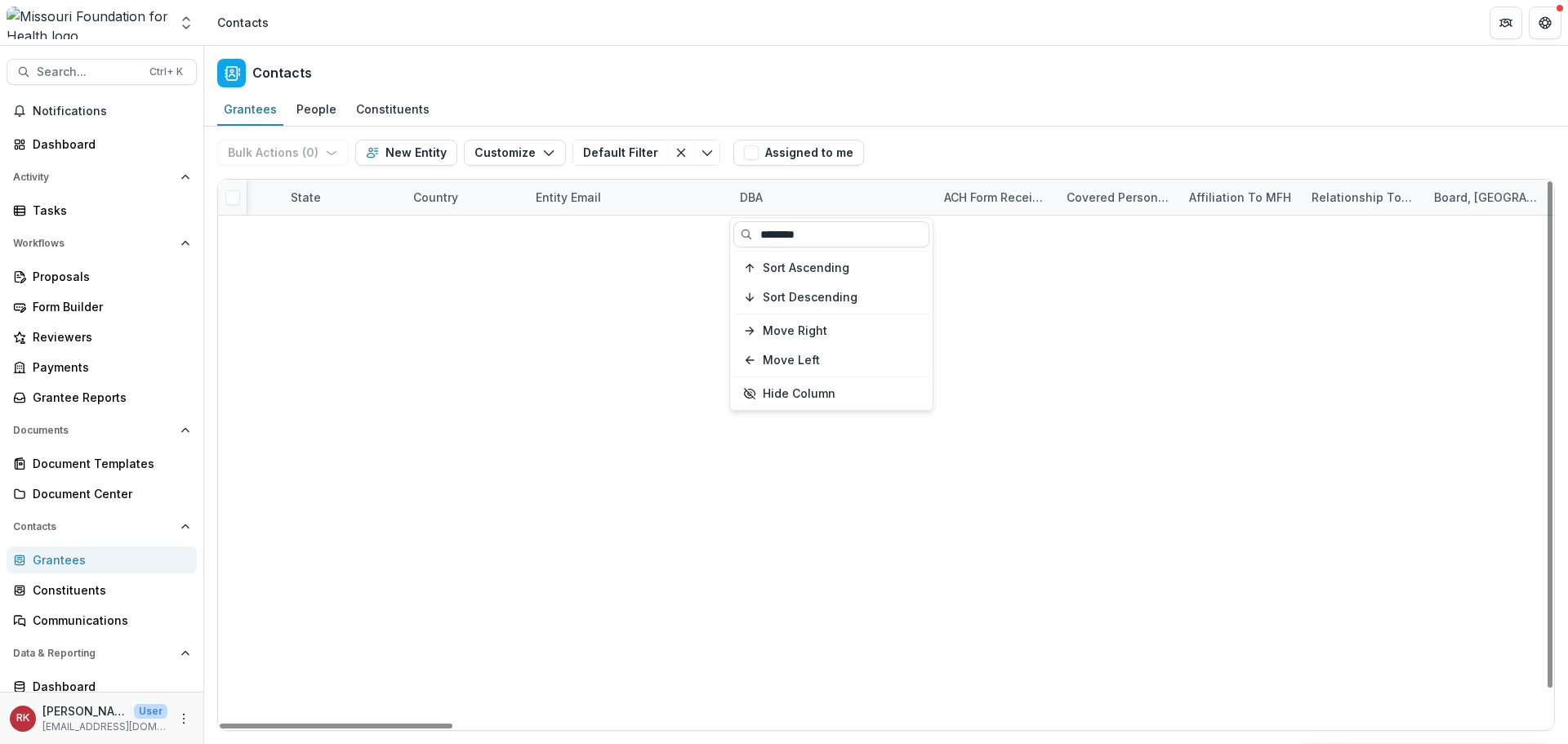
type input "********"
click at [919, 481] on div "Bulk Actions ( 0 ) Send Email Create Proposals Create Tasks New Entity Customiz…" at bounding box center [886, 435] width 1364 height 617
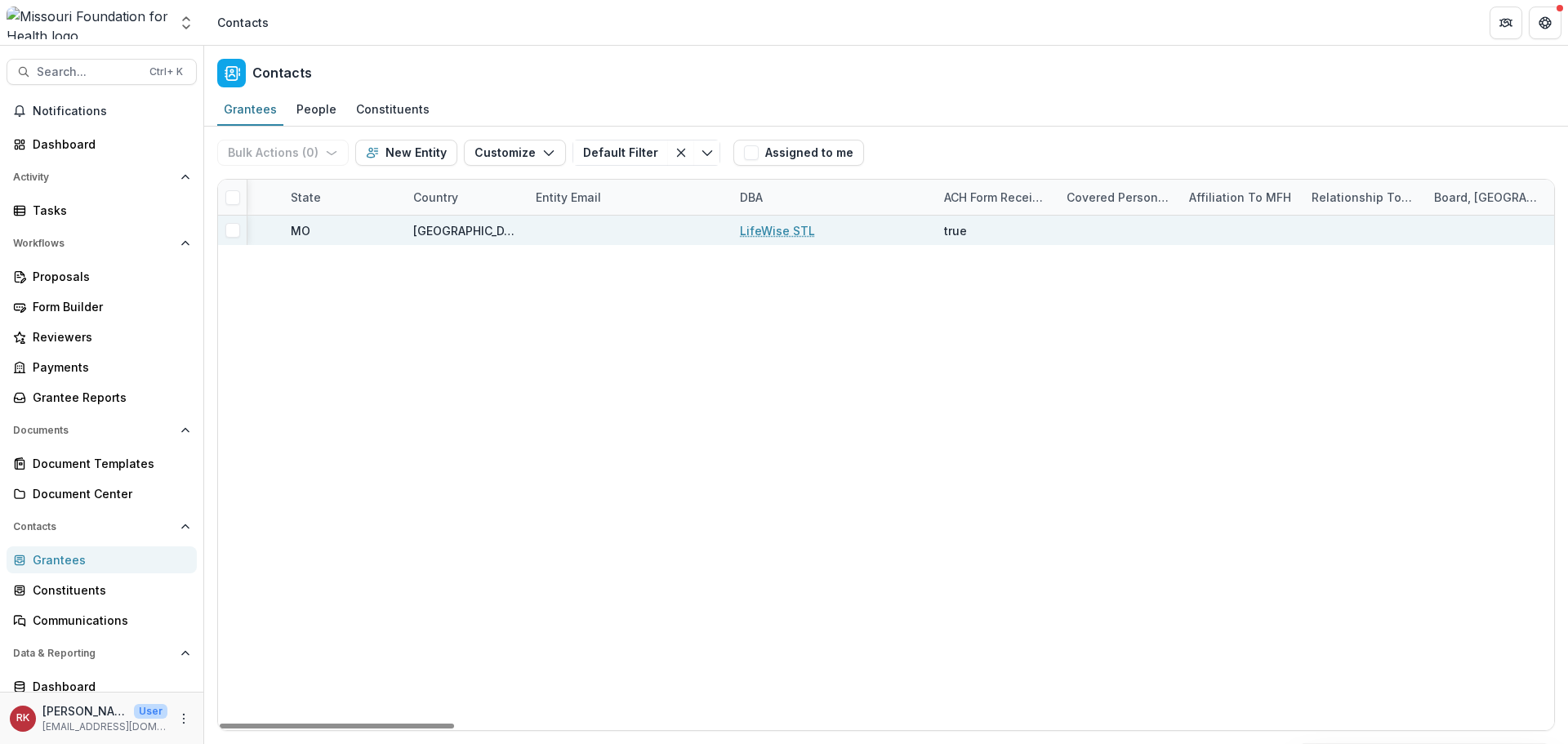
click at [761, 227] on link "LifeWise STL" at bounding box center [778, 231] width 76 height 17
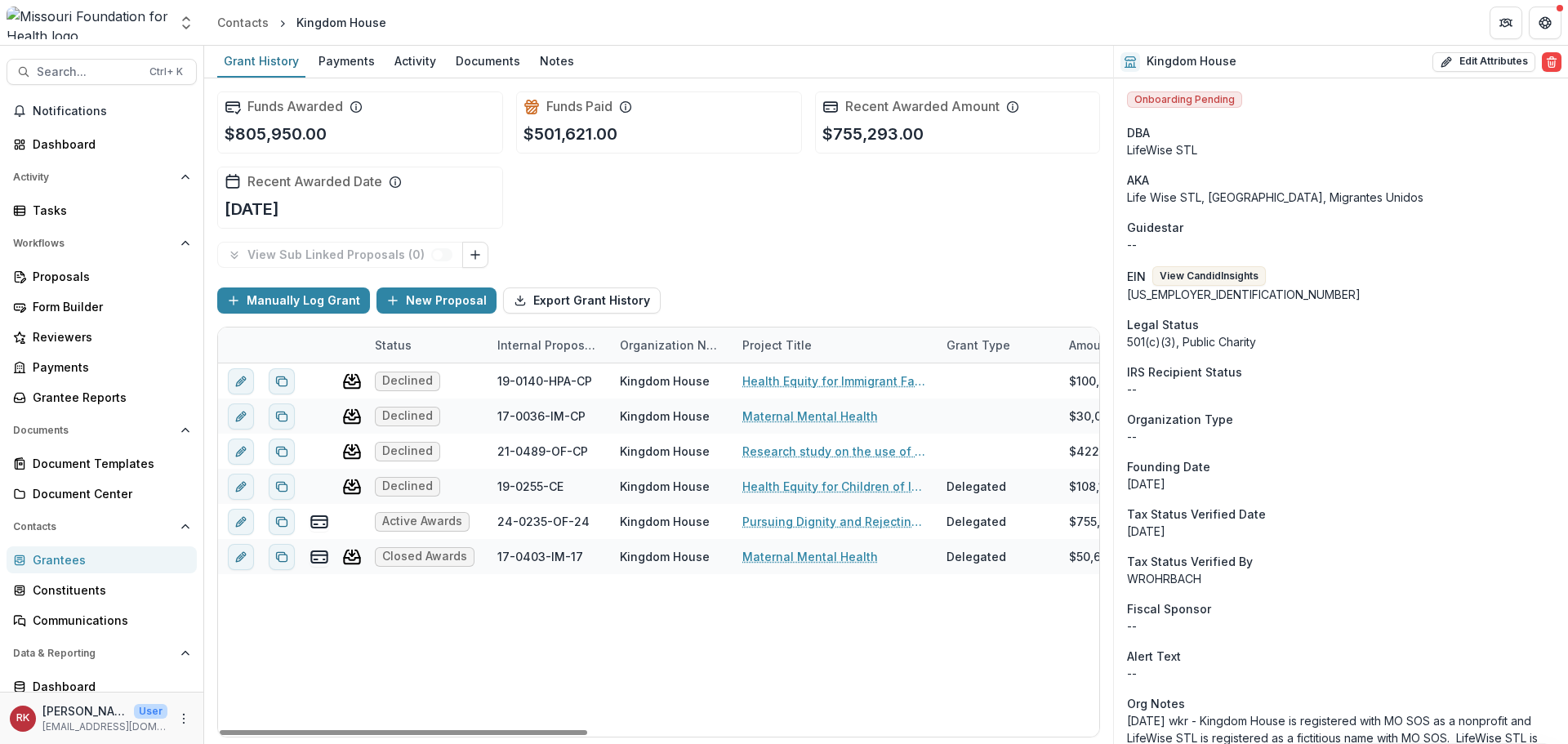
scroll to position [572, 0]
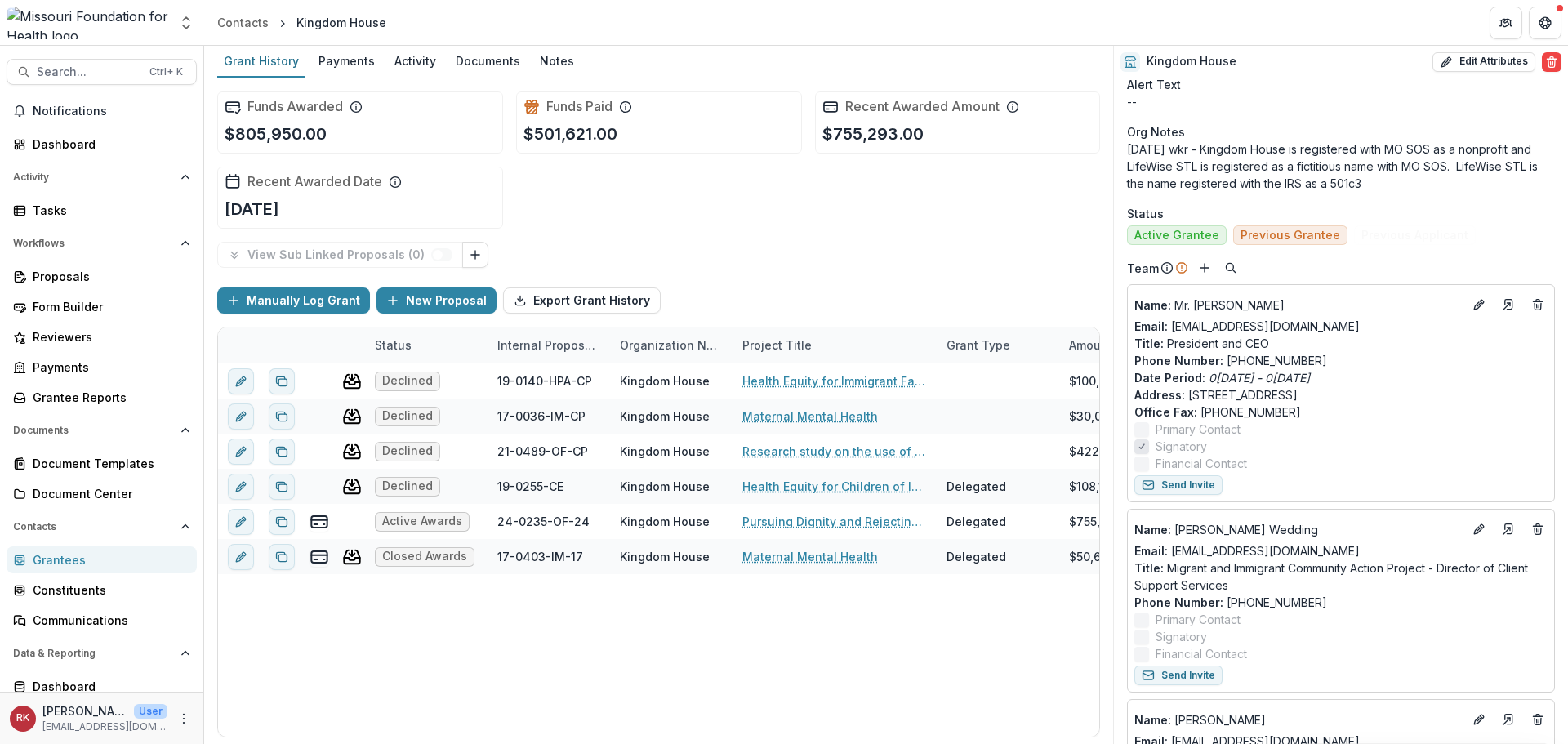
click at [90, 570] on link "Grantees" at bounding box center [102, 560] width 190 height 27
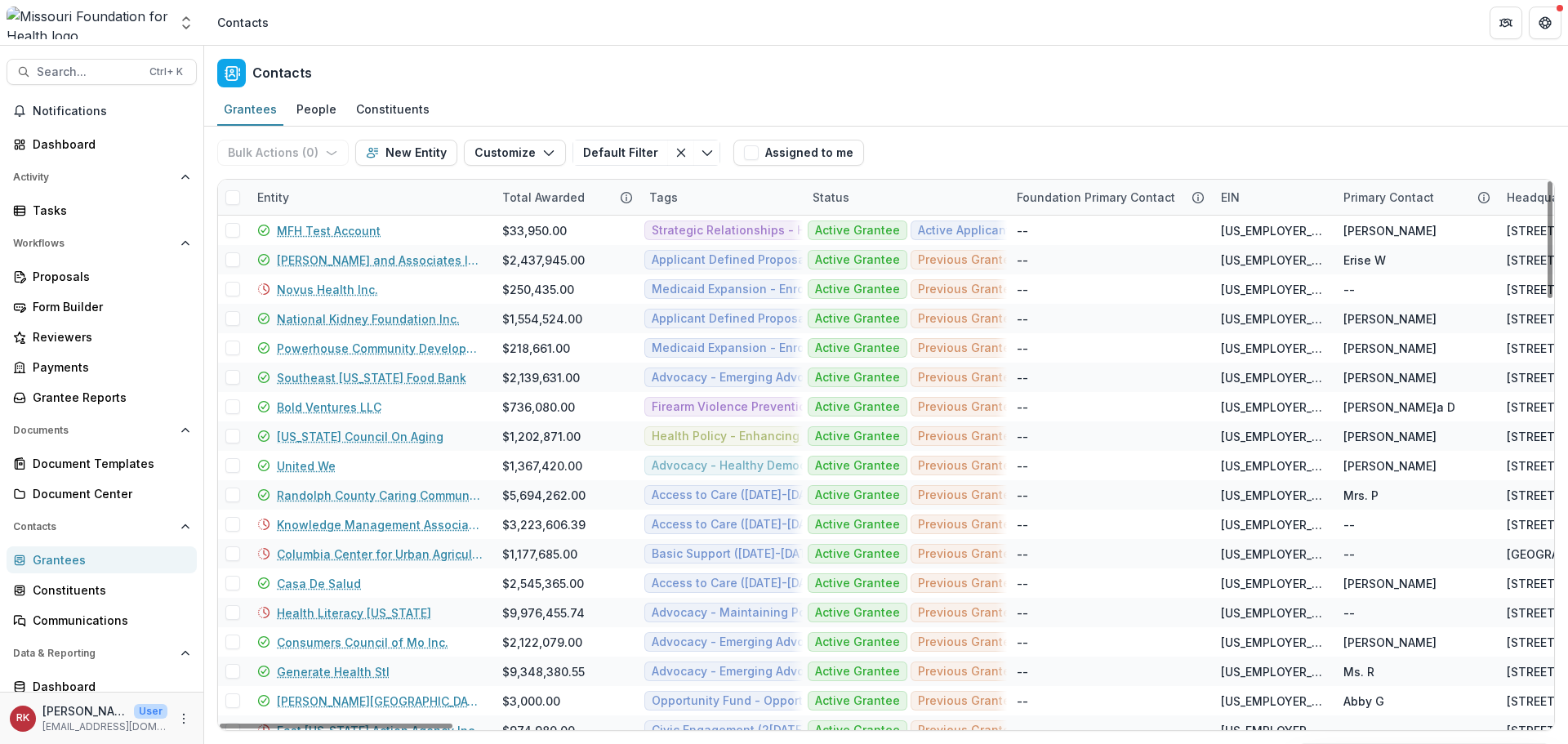
click at [264, 205] on div "Entity" at bounding box center [272, 198] width 51 height 17
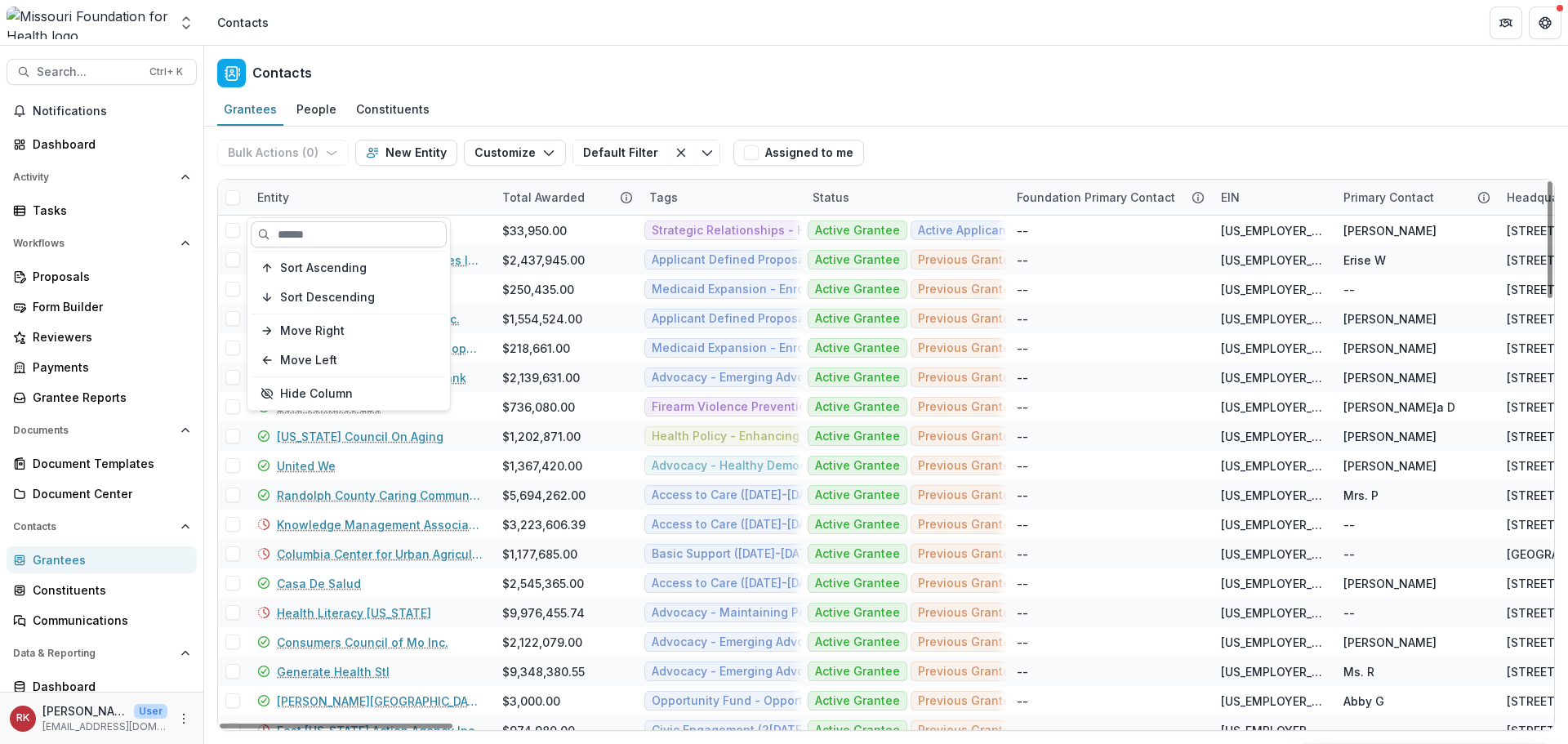
click at [291, 227] on input at bounding box center [349, 233] width 196 height 26
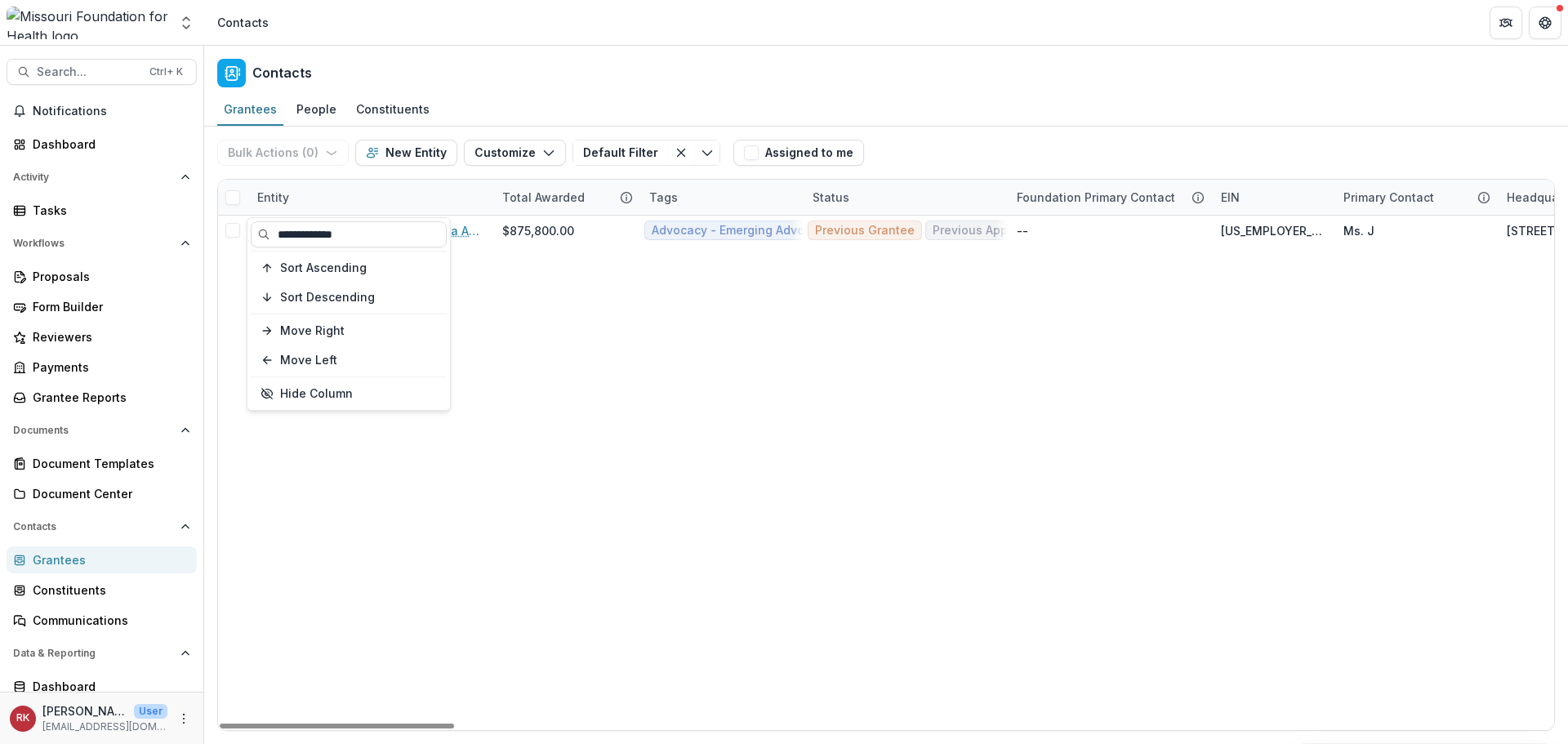
type input "**********"
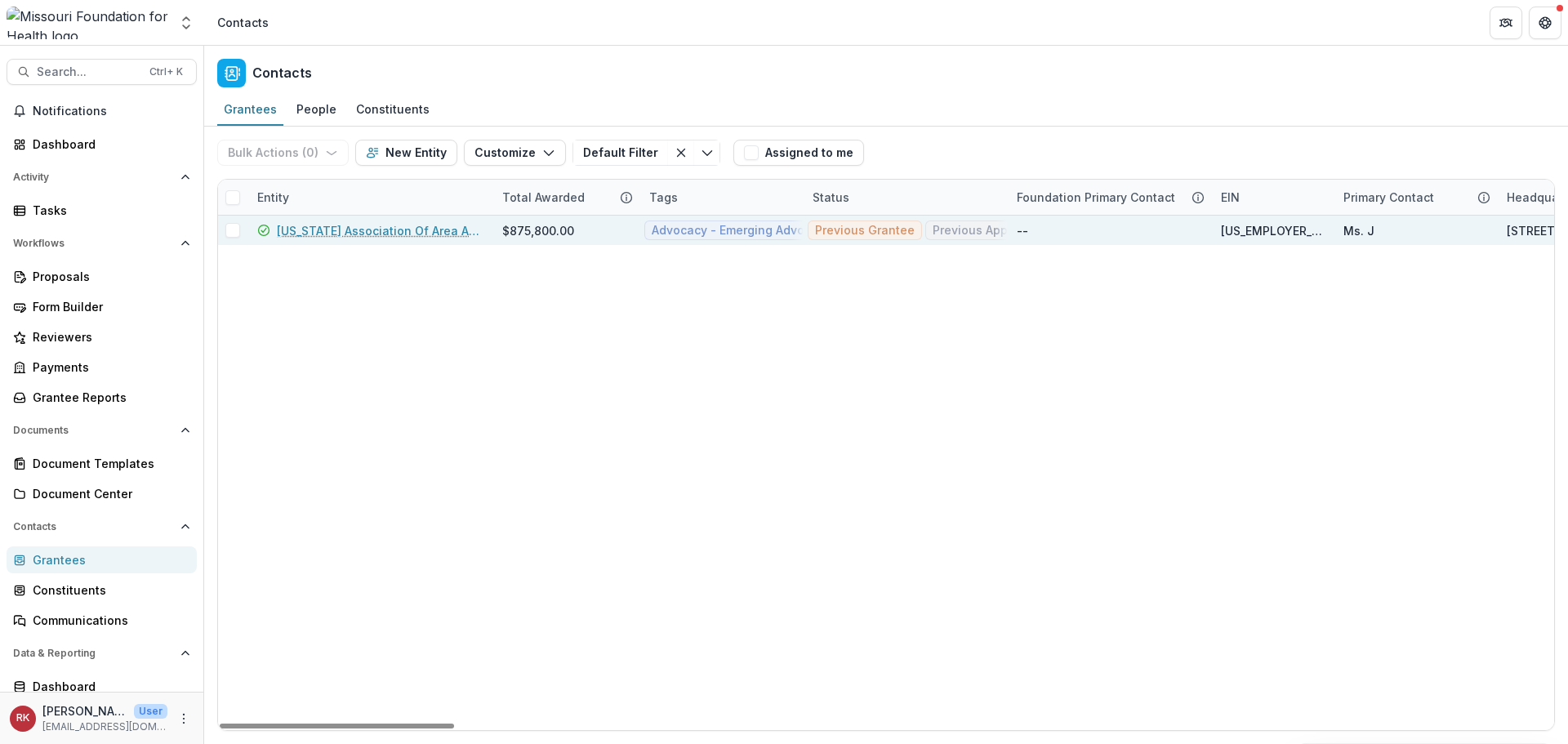
click at [416, 229] on link "Missouri Association Of Area Agencies On Aging" at bounding box center [380, 231] width 205 height 17
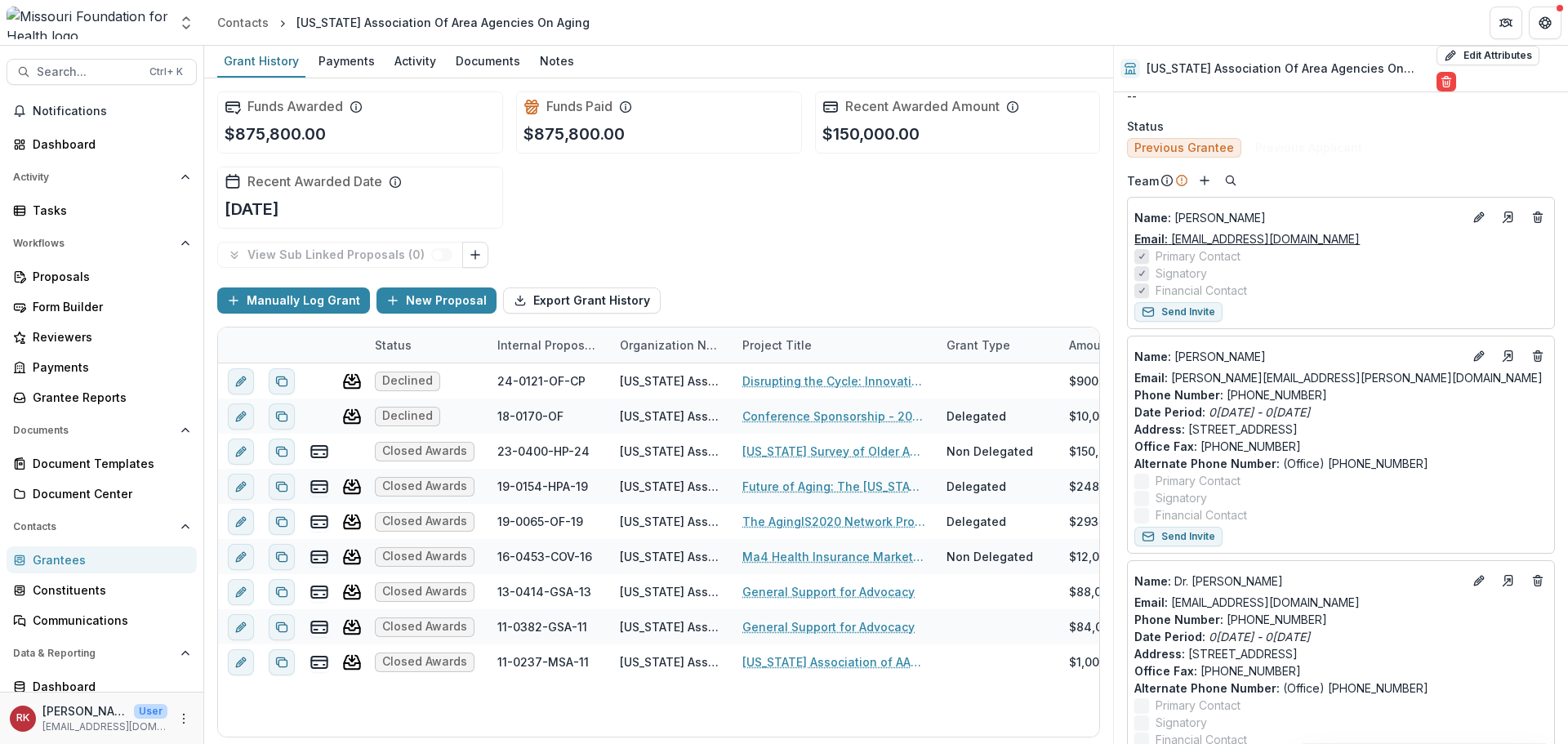
scroll to position [653, 0]
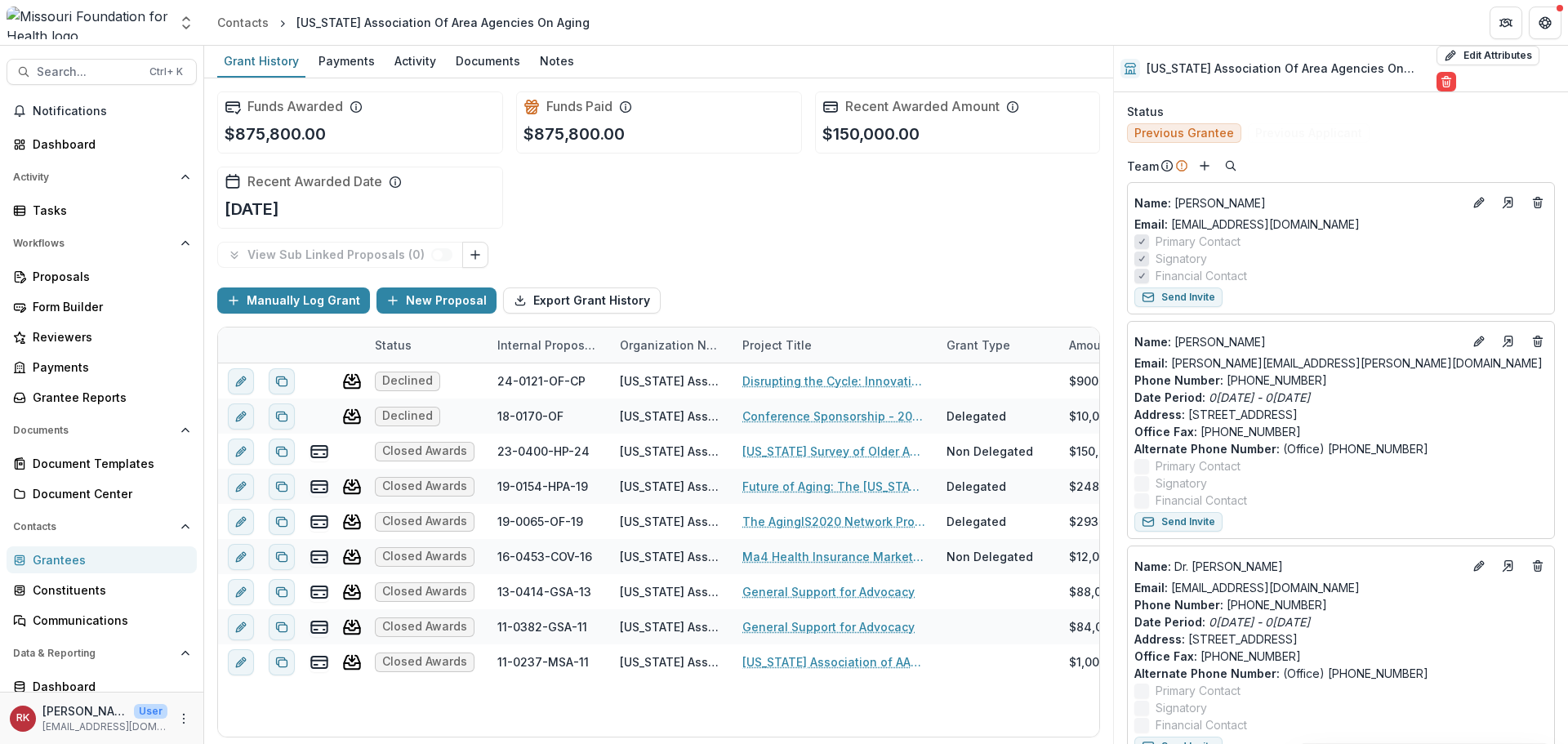
click at [64, 560] on div "Grantees" at bounding box center [108, 560] width 151 height 17
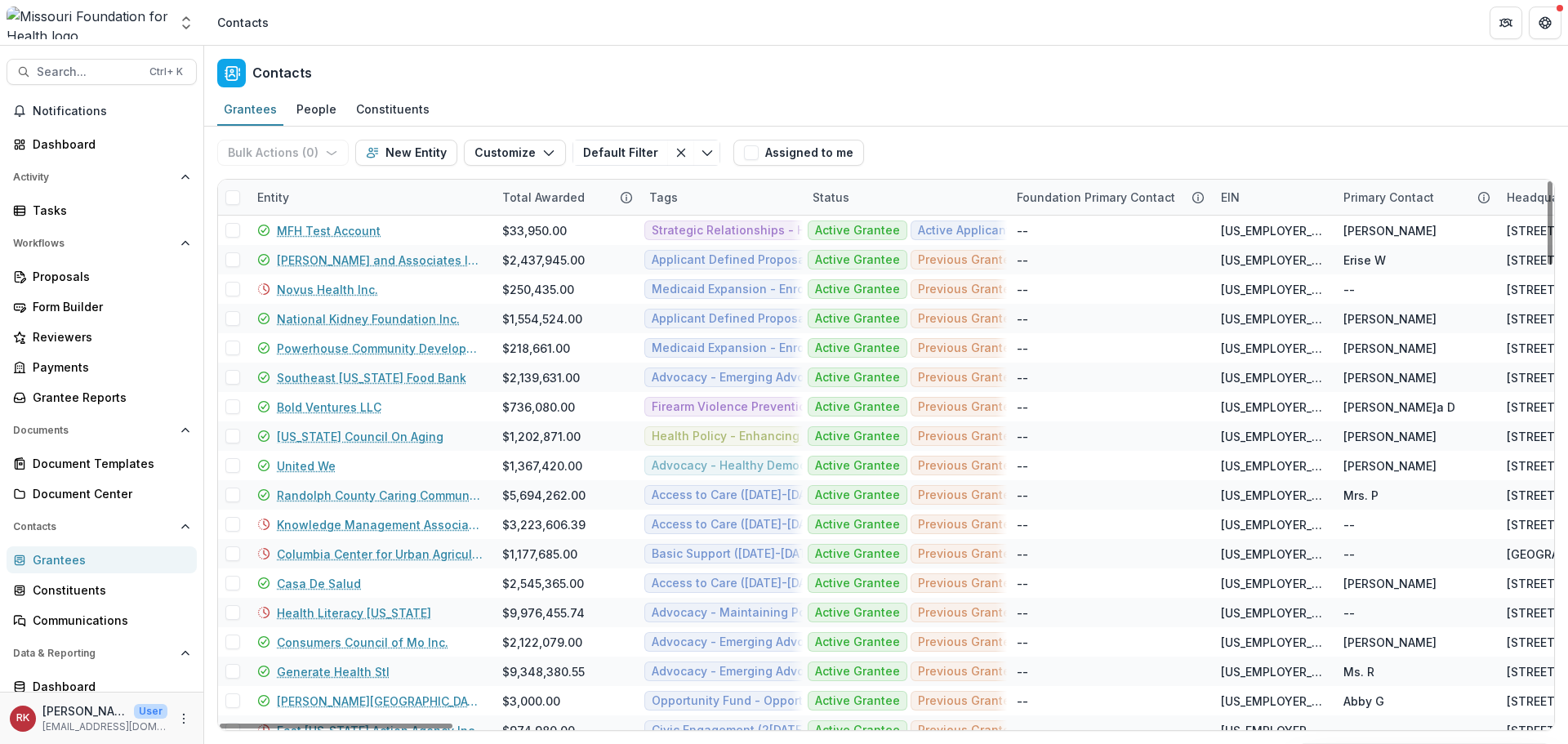
click at [284, 193] on div "Entity" at bounding box center [272, 198] width 51 height 17
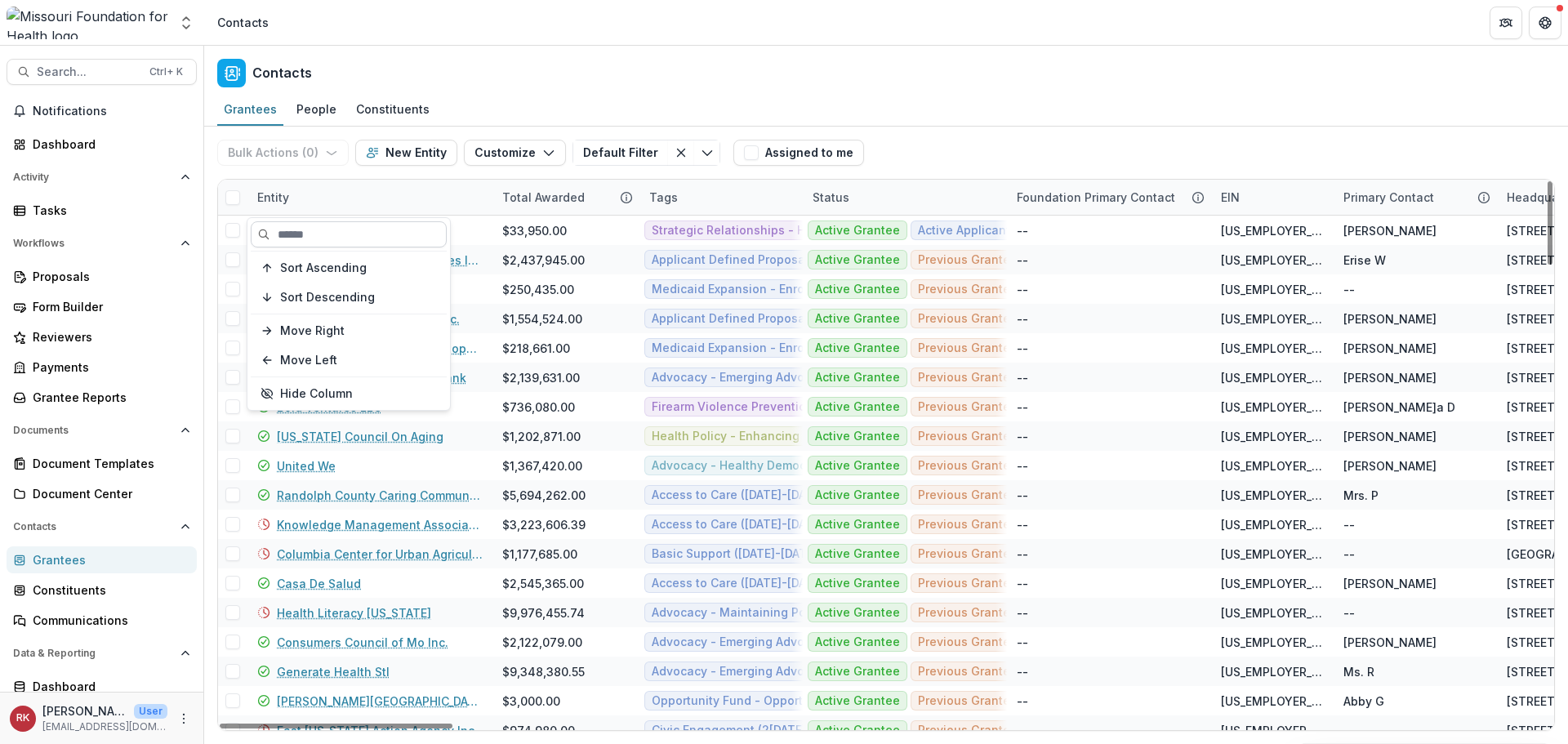
click at [330, 232] on input at bounding box center [349, 233] width 196 height 26
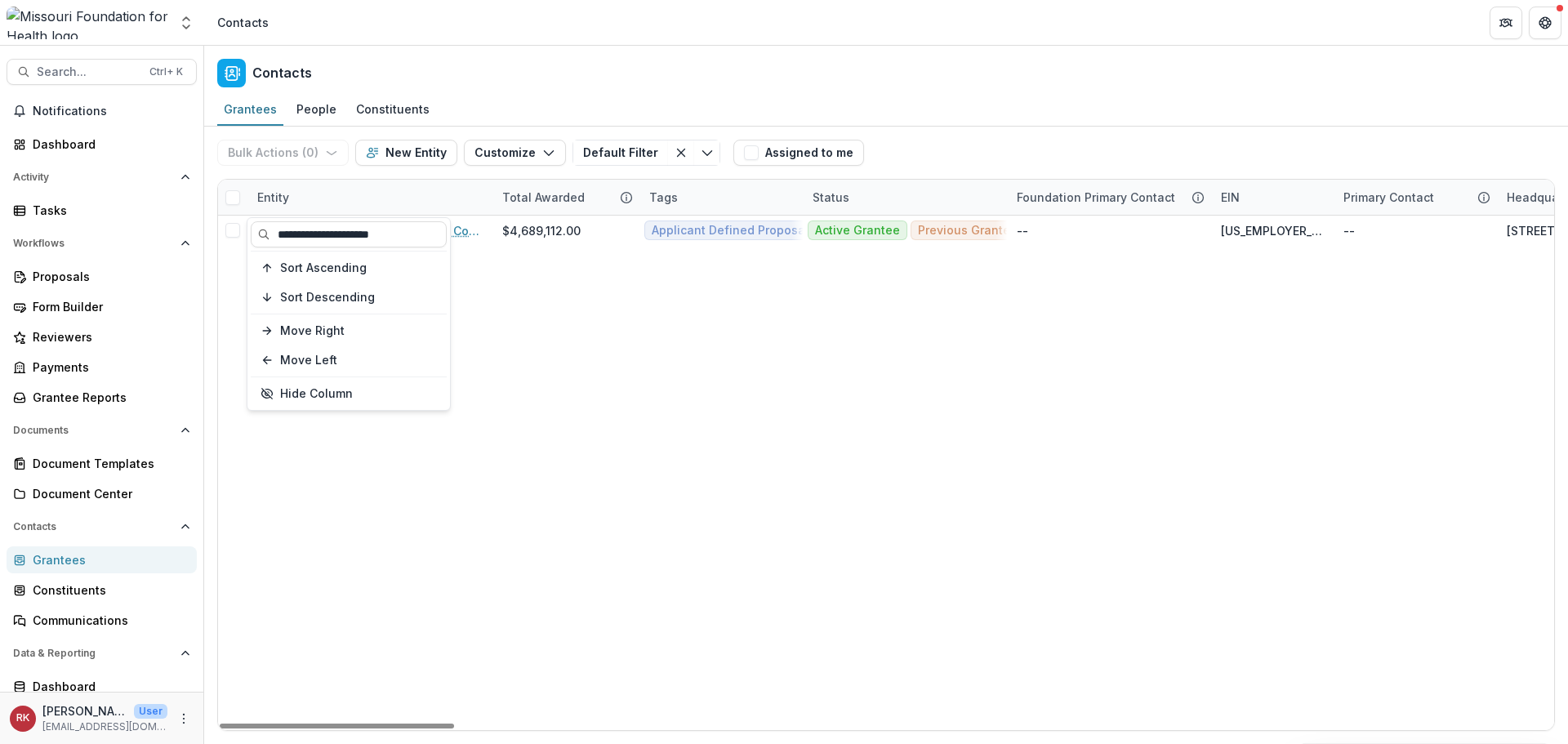
type input "**********"
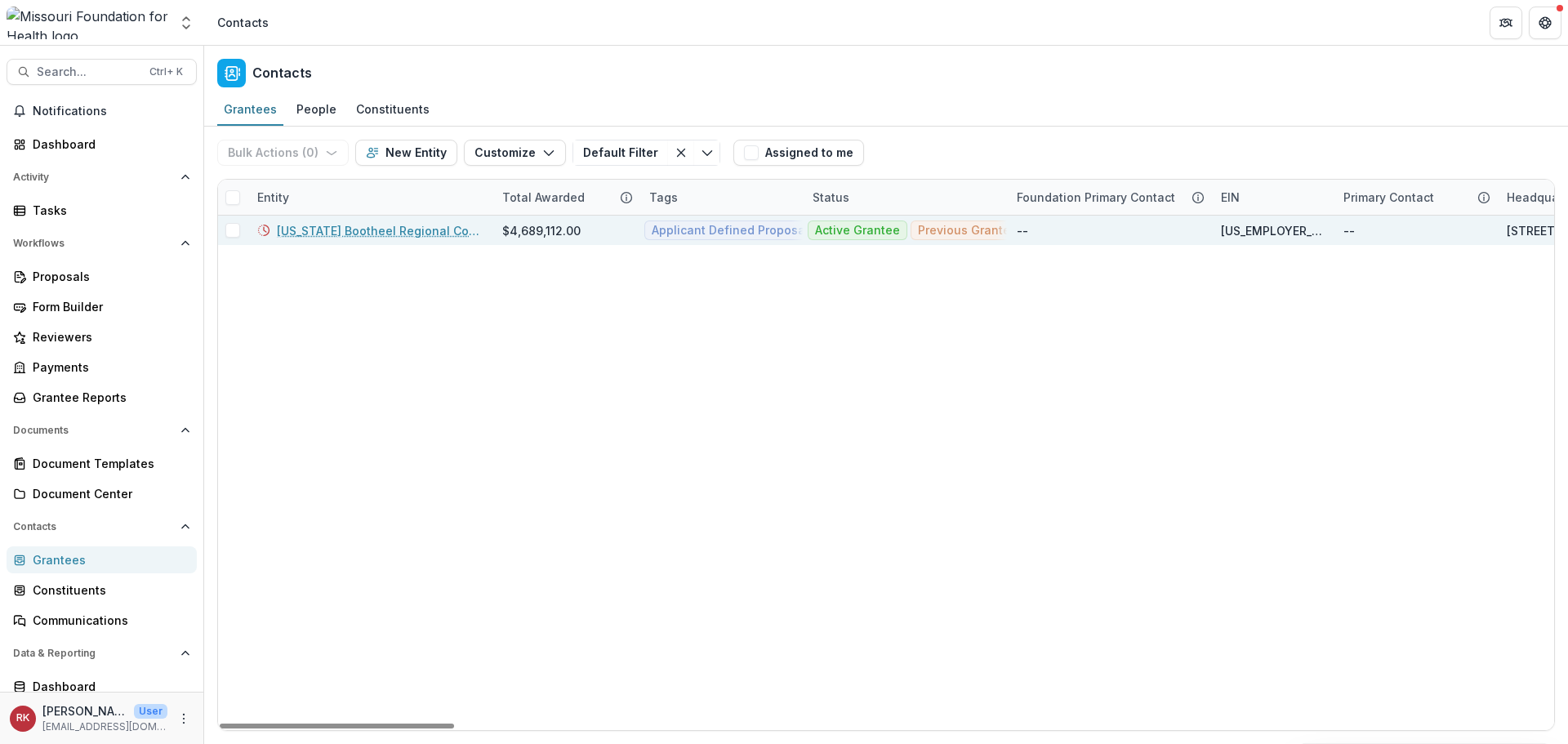
click at [366, 232] on link "[US_STATE] Bootheel Regional Consortium Incorporated" at bounding box center [380, 231] width 205 height 17
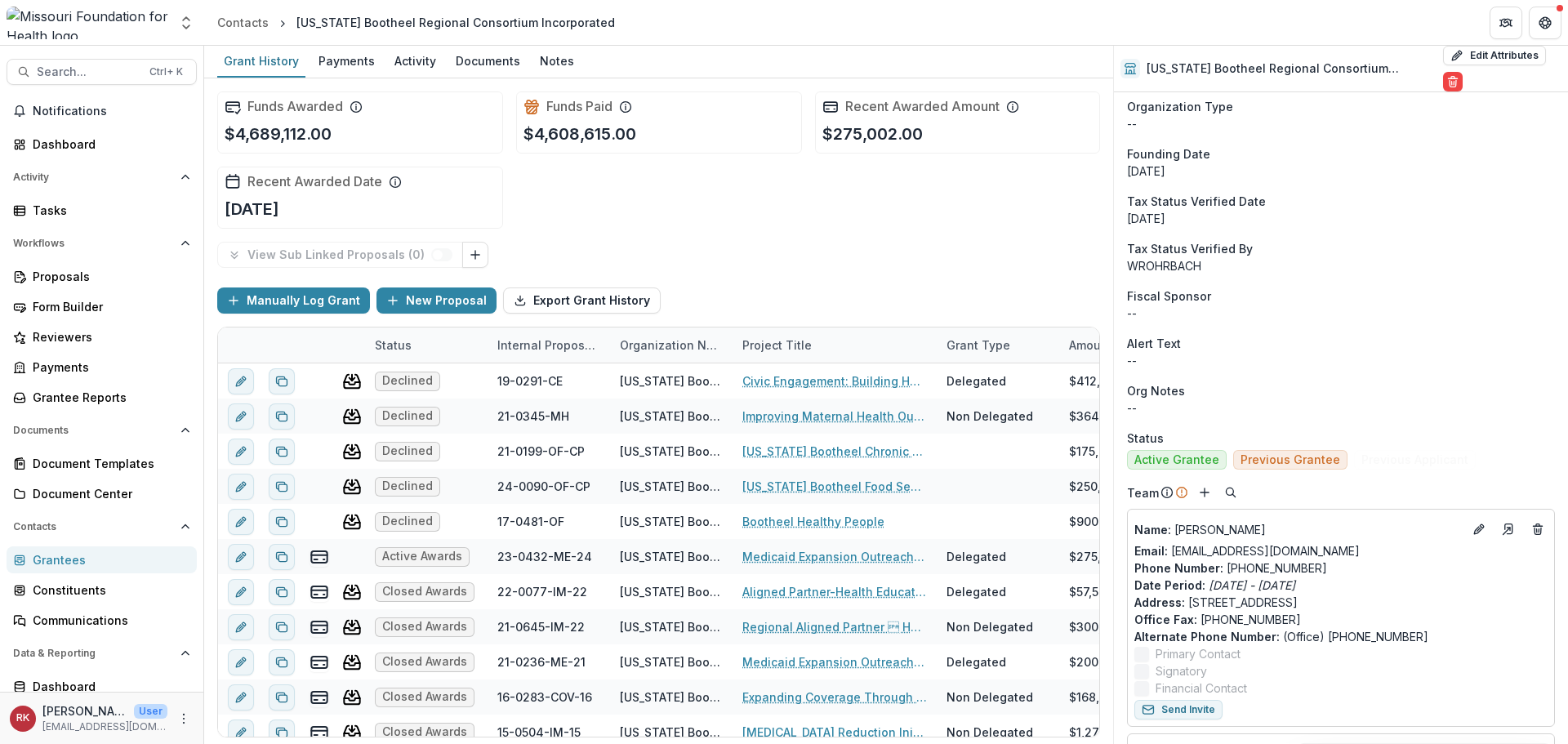
scroll to position [653, 0]
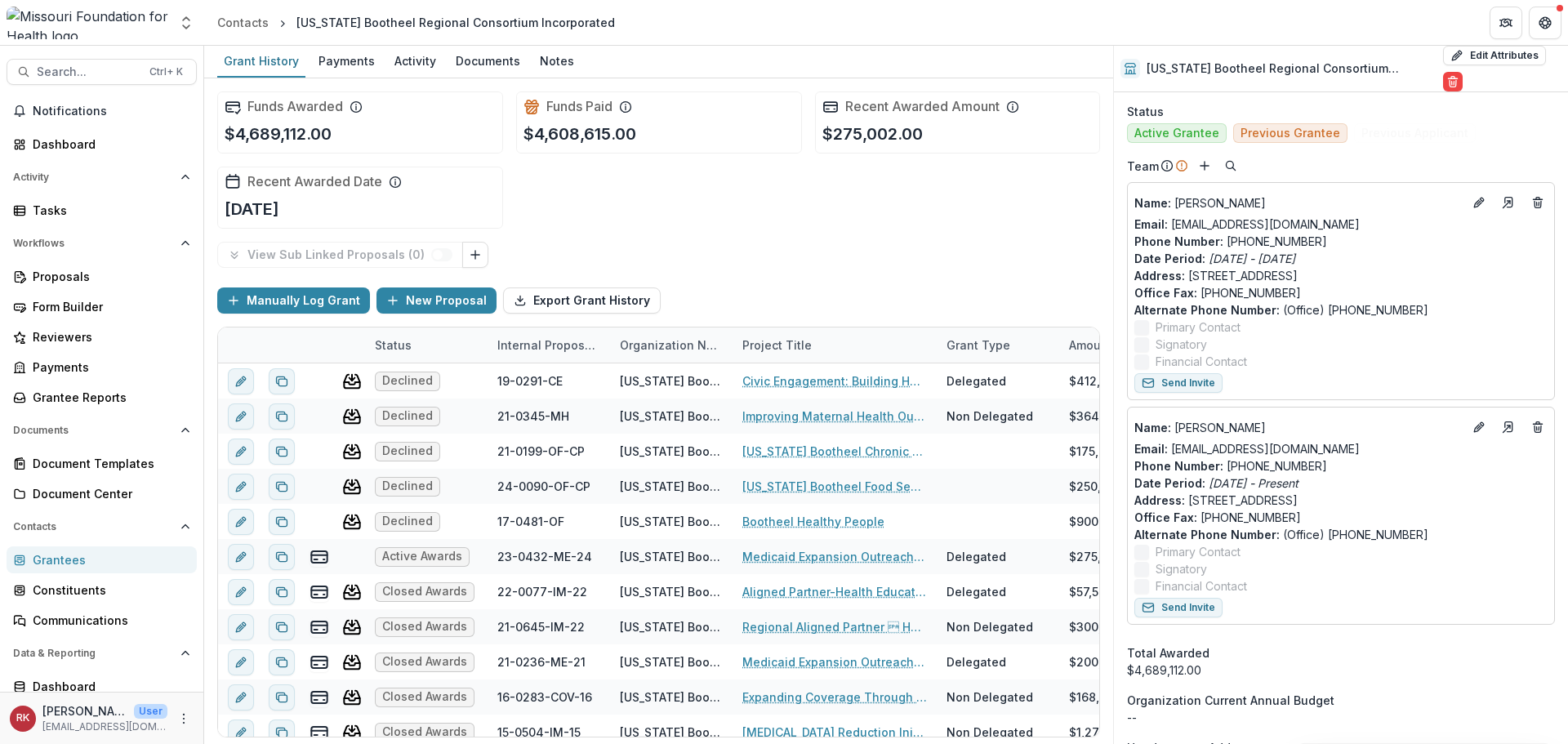
click at [82, 560] on div "Grantees" at bounding box center [108, 560] width 151 height 17
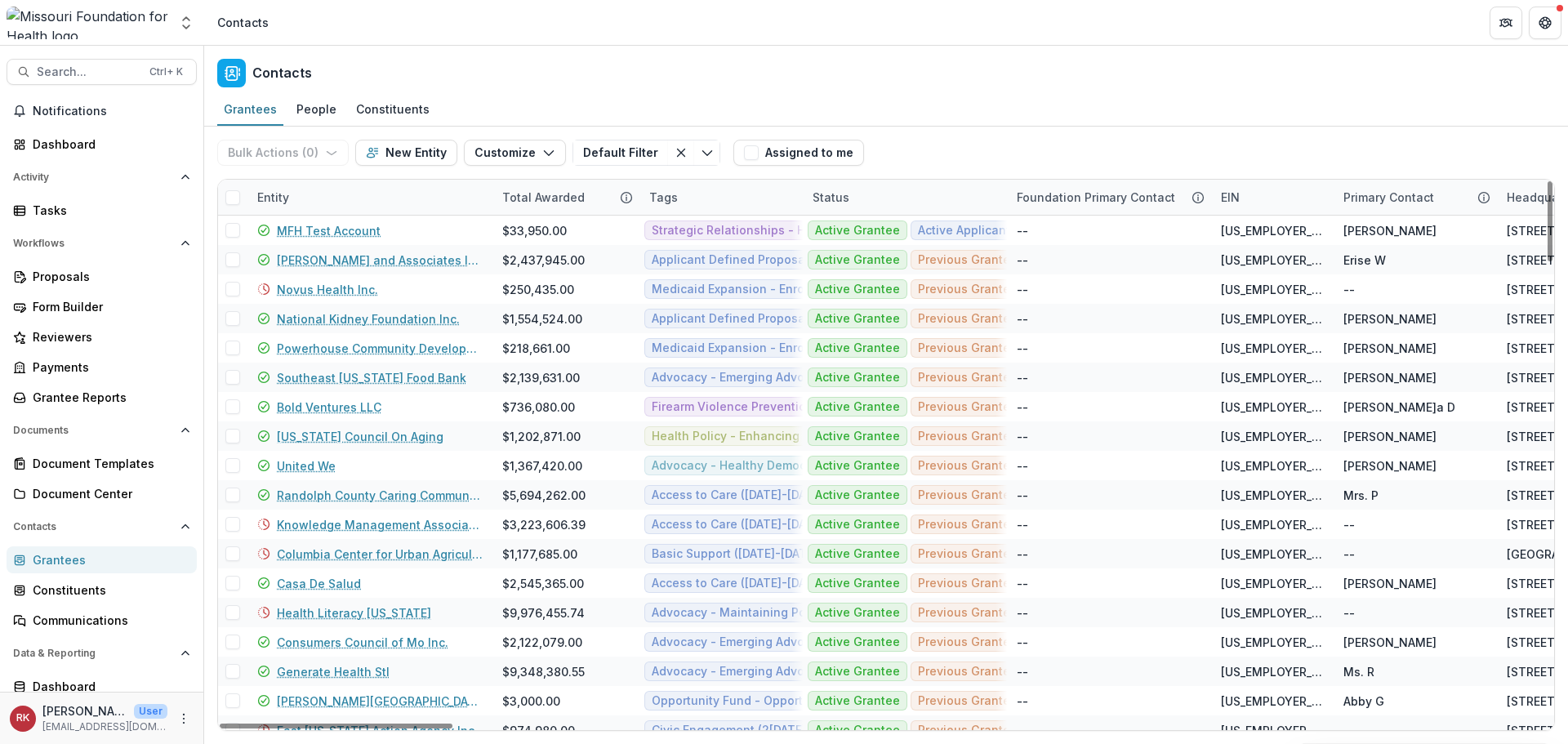
click at [267, 203] on div "Entity" at bounding box center [272, 198] width 51 height 17
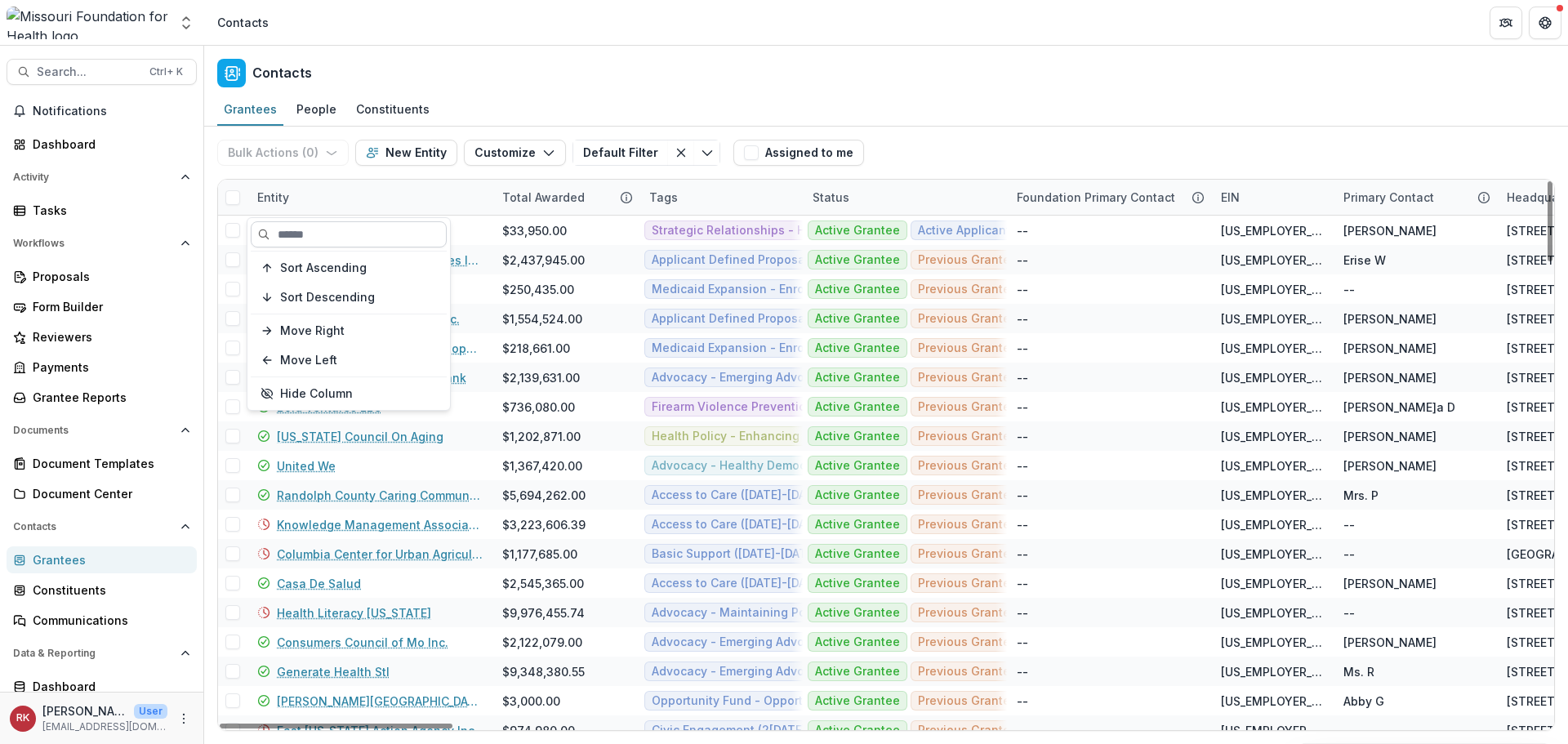
click at [321, 228] on input at bounding box center [349, 233] width 196 height 26
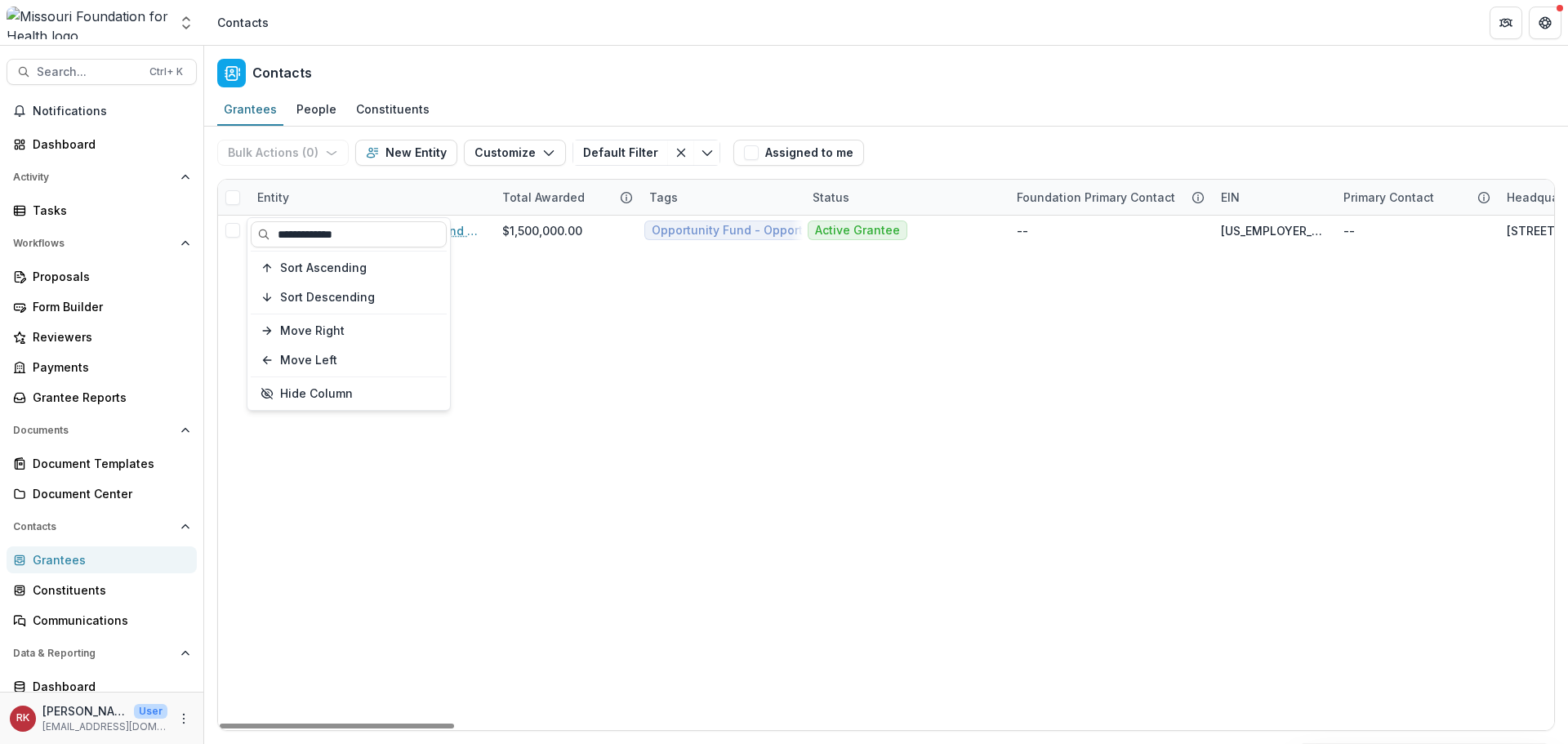
type input "**********"
drag, startPoint x: 579, startPoint y: 416, endPoint x: 498, endPoint y: 352, distance: 103.2
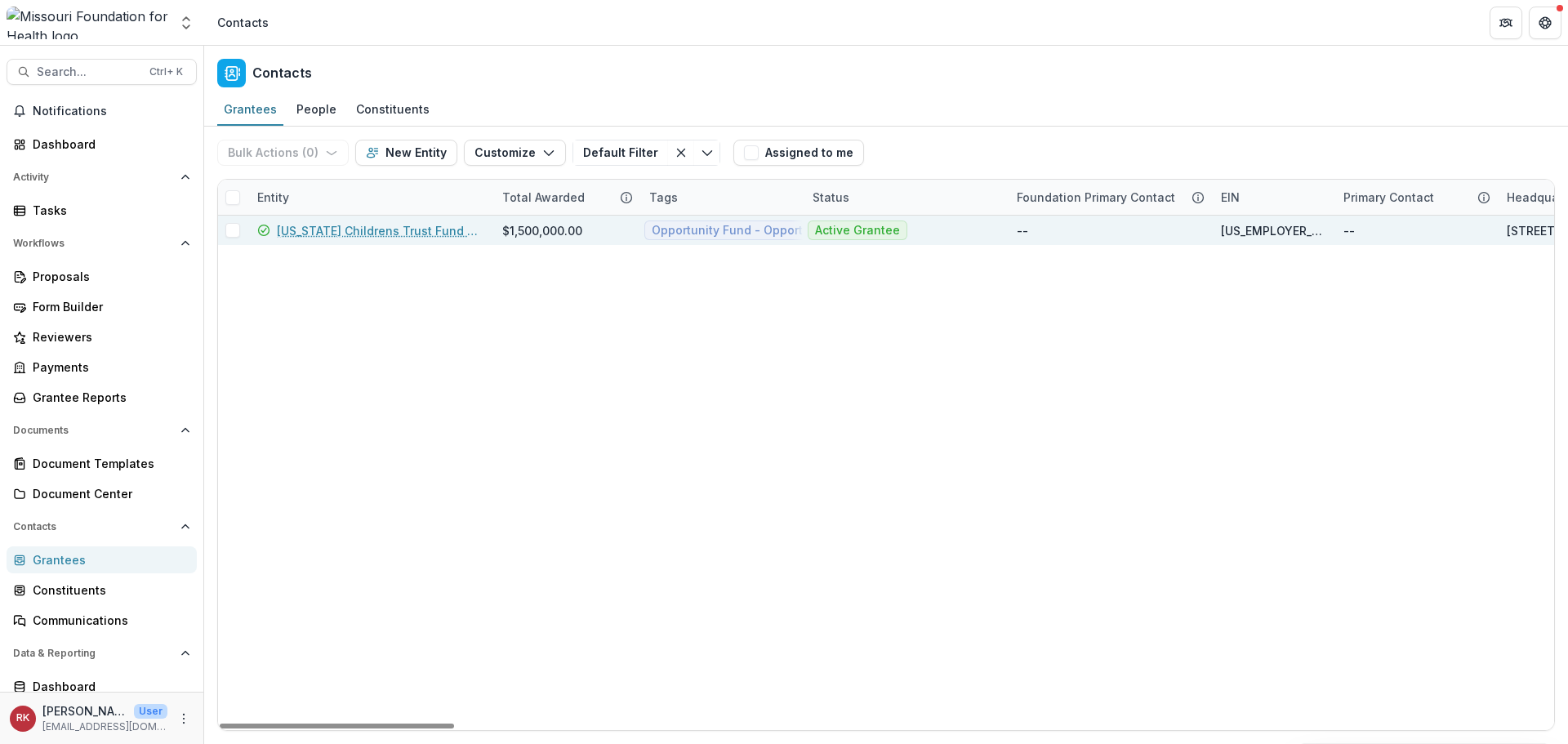
click at [370, 232] on link "Missouri Childrens Trust Fund Board" at bounding box center [380, 231] width 205 height 17
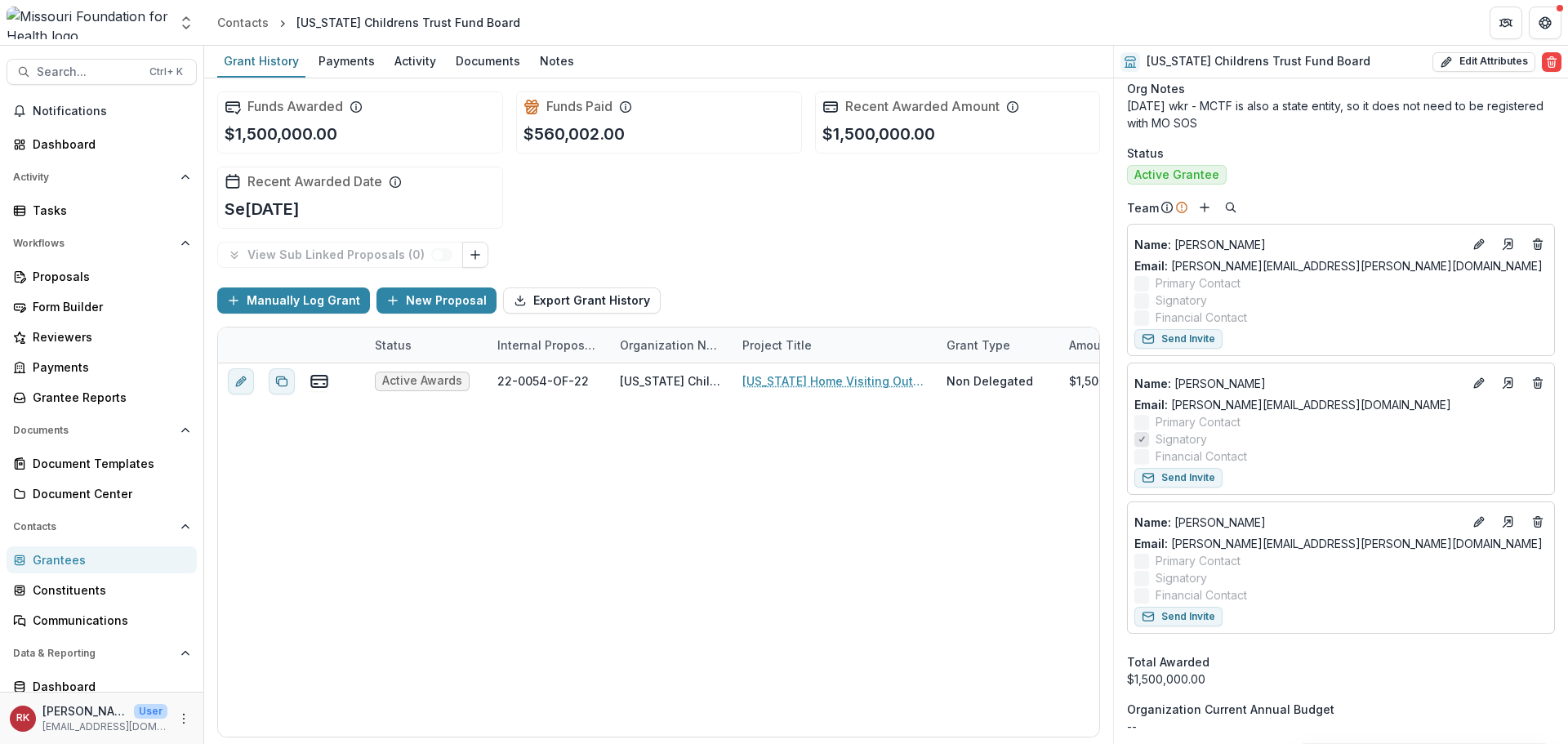
scroll to position [735, 0]
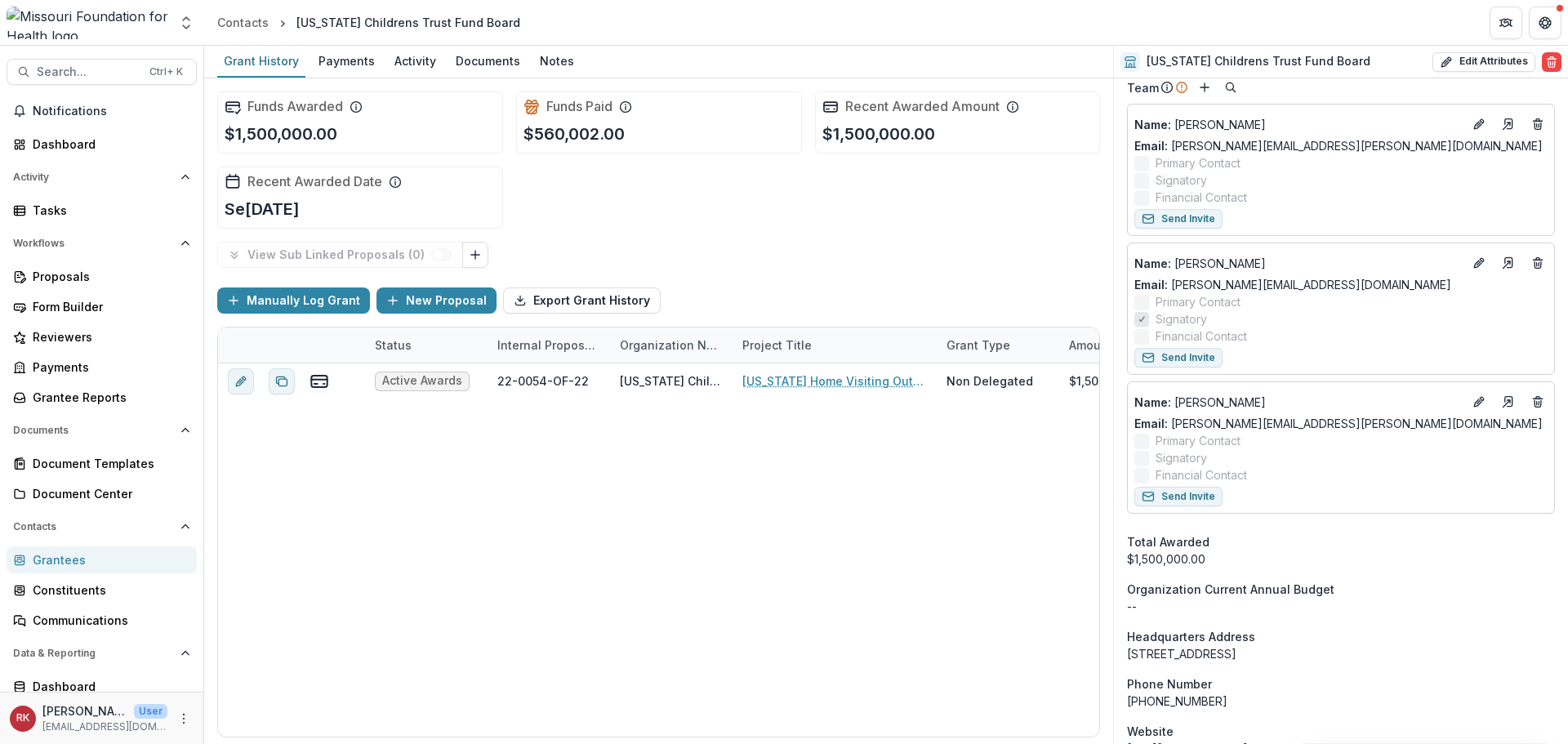
click at [105, 561] on div "Grantees" at bounding box center [108, 560] width 151 height 17
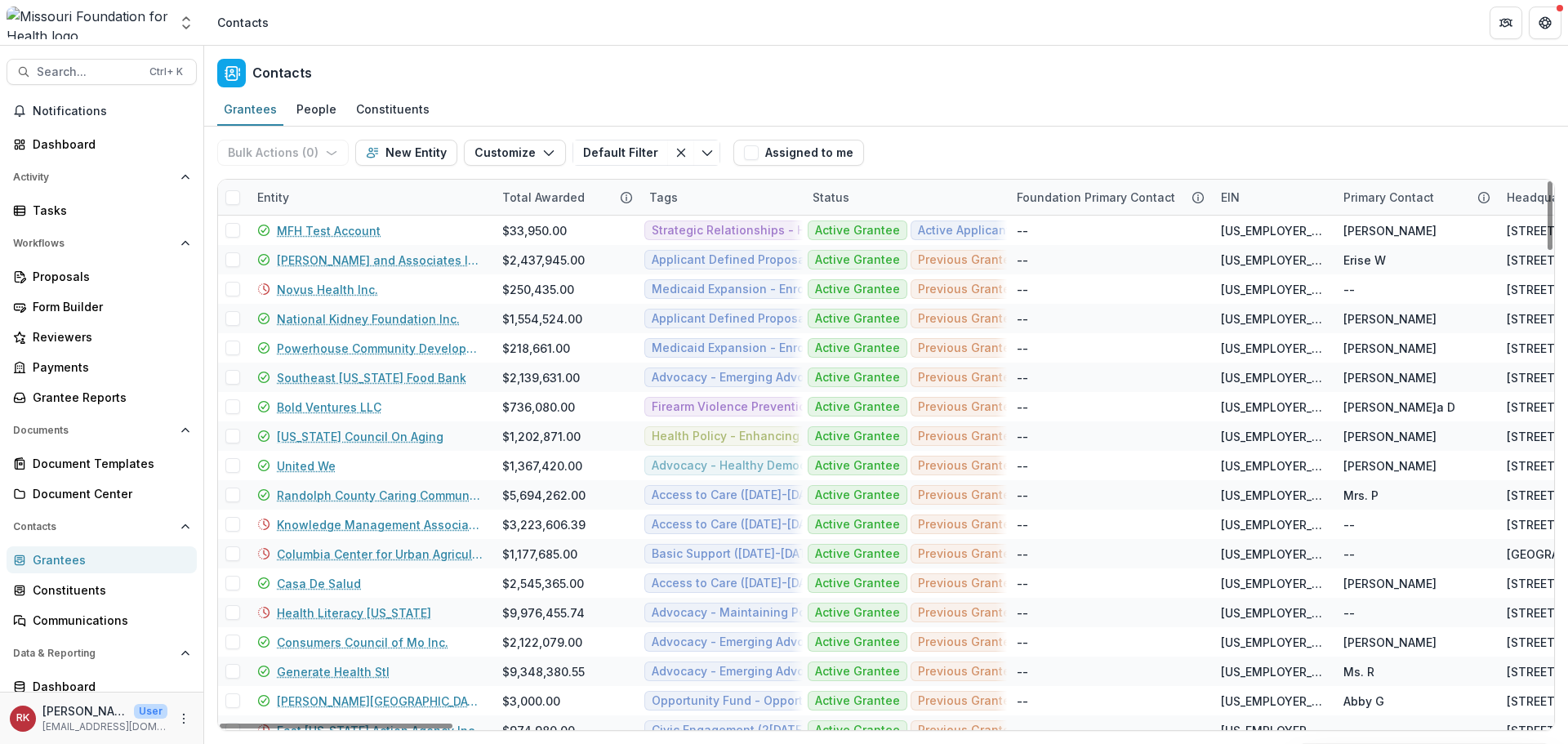
click at [281, 193] on div "Entity" at bounding box center [272, 198] width 51 height 17
click at [309, 232] on input at bounding box center [347, 233] width 192 height 25
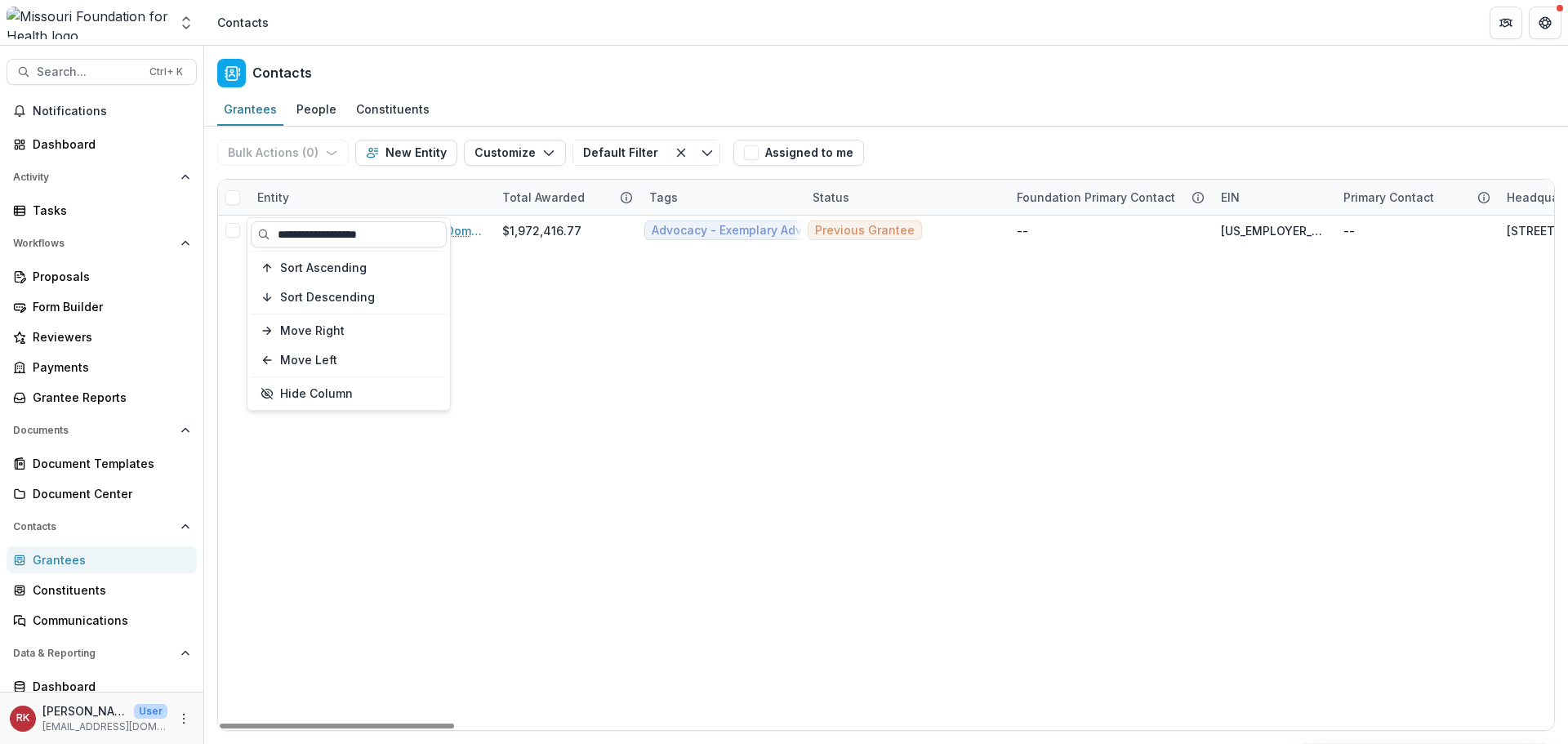
type input "**********"
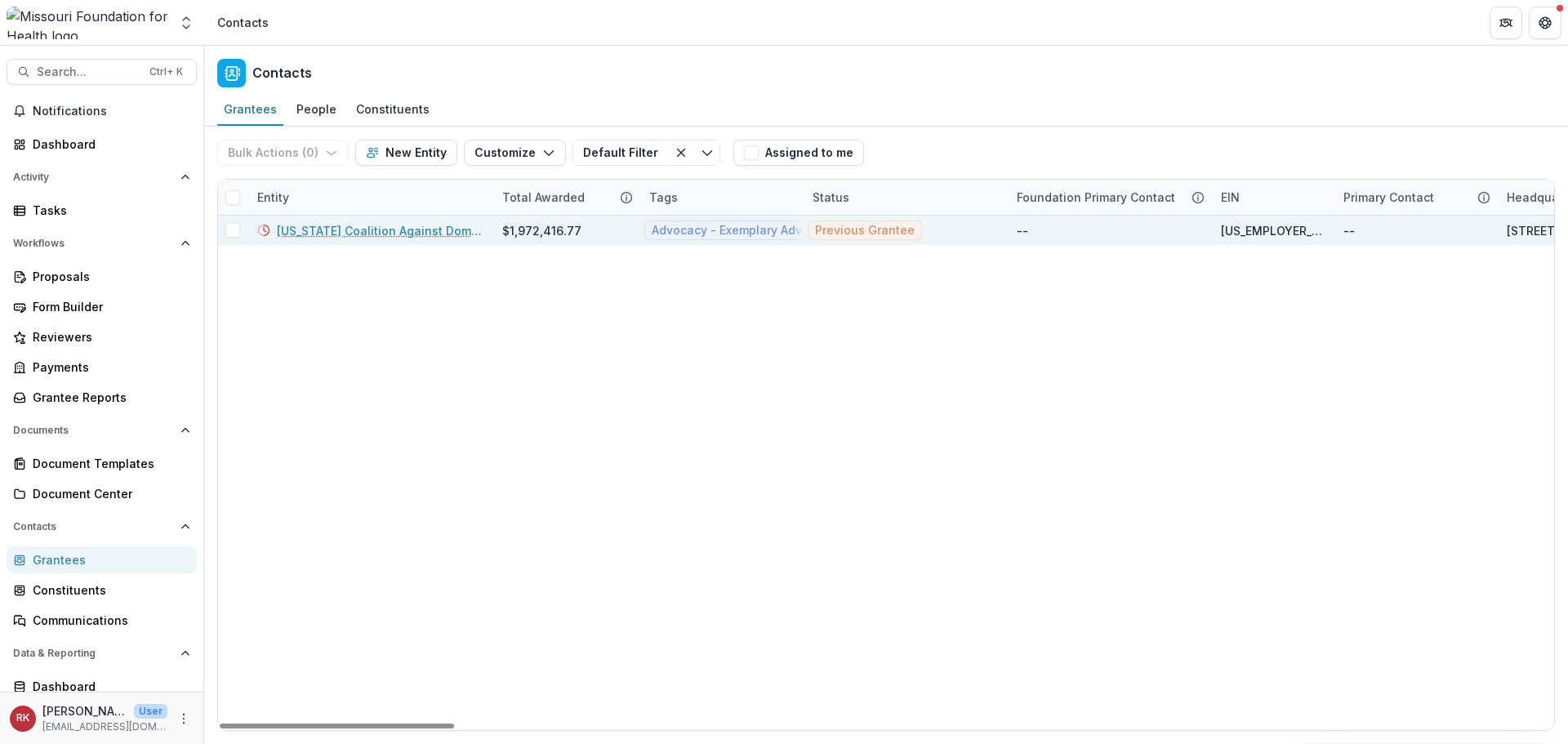
click at [323, 222] on link "Missouri Coalition Against Domestic And Sexual Violence" at bounding box center [380, 231] width 205 height 17
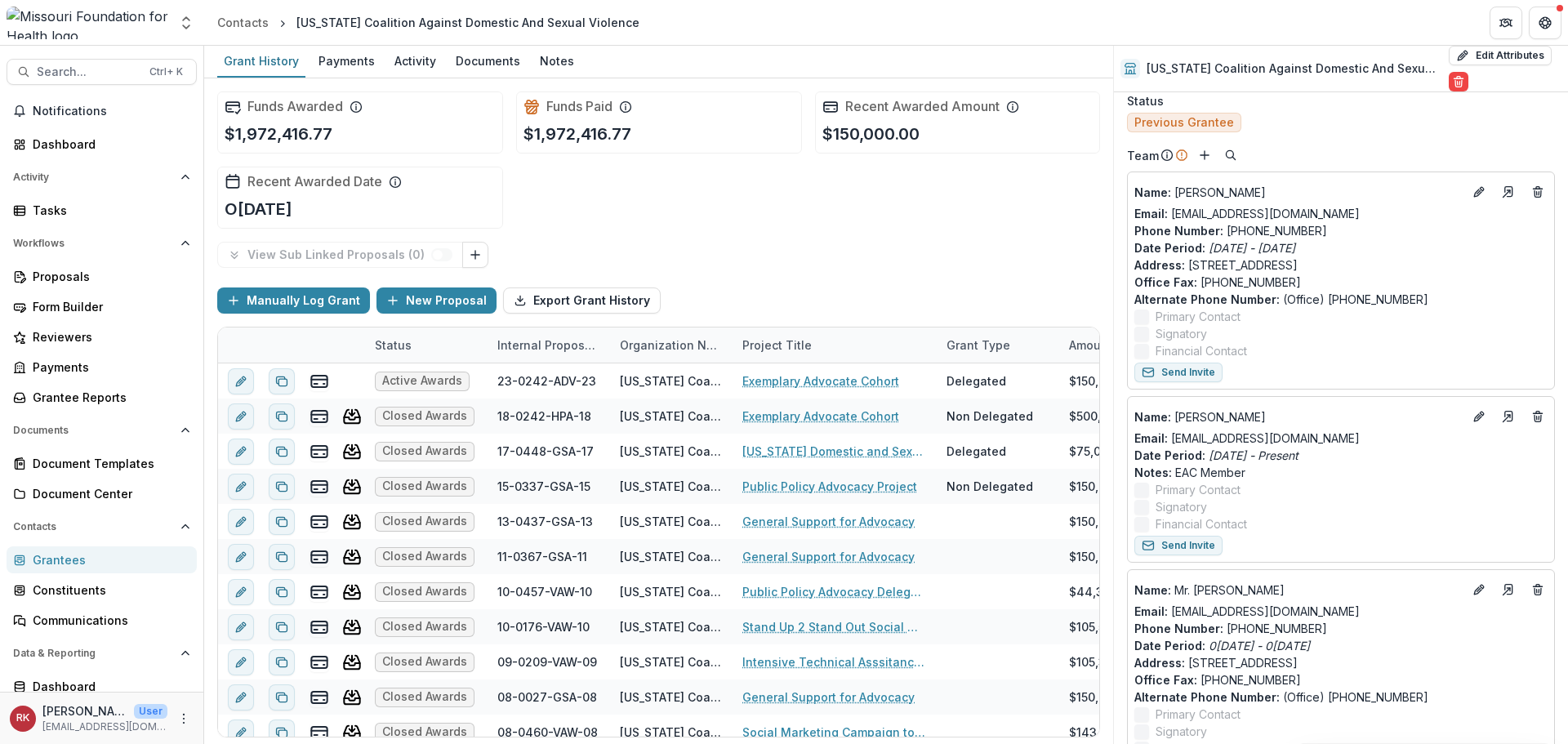
scroll to position [653, 0]
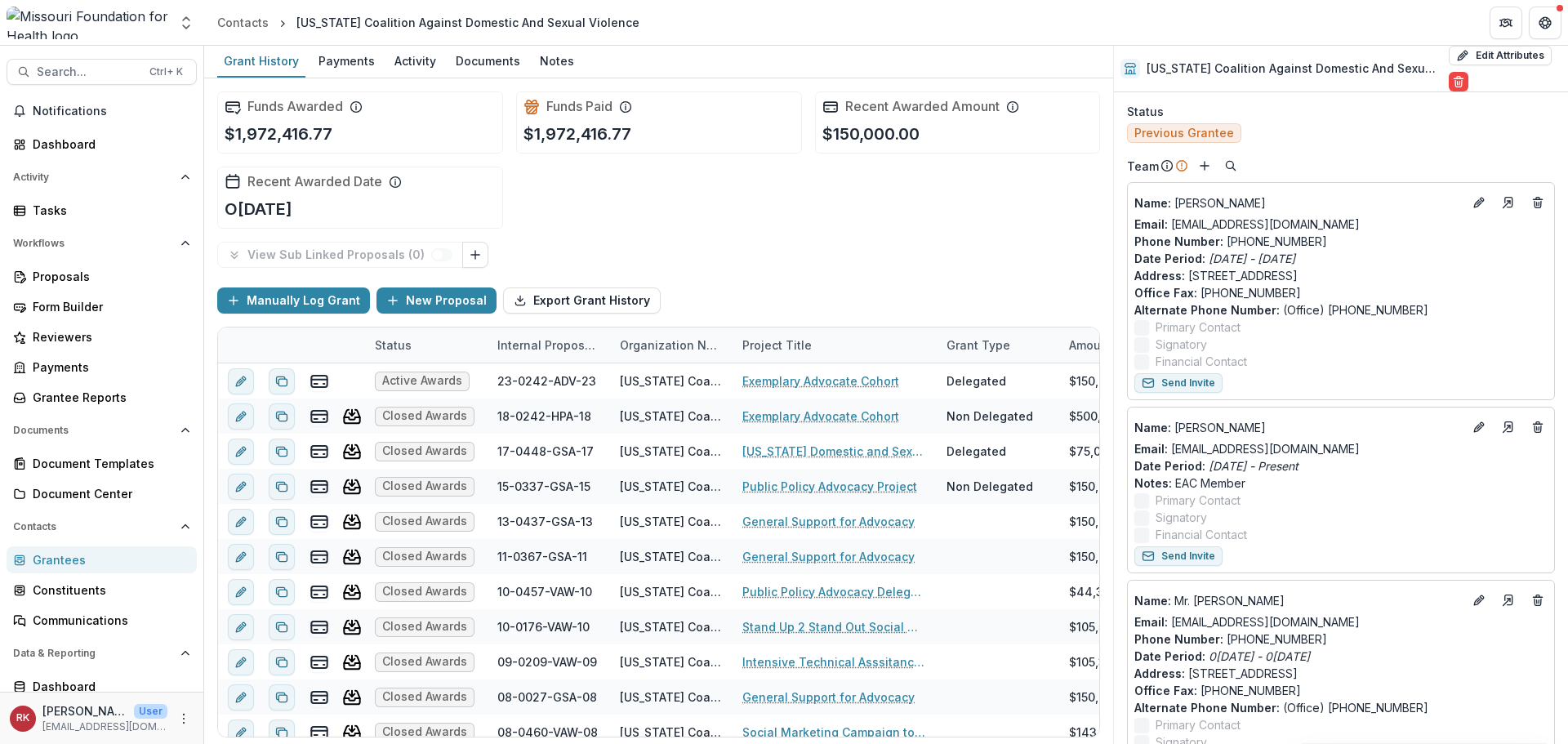
click at [66, 562] on div "Grantees" at bounding box center [108, 560] width 151 height 17
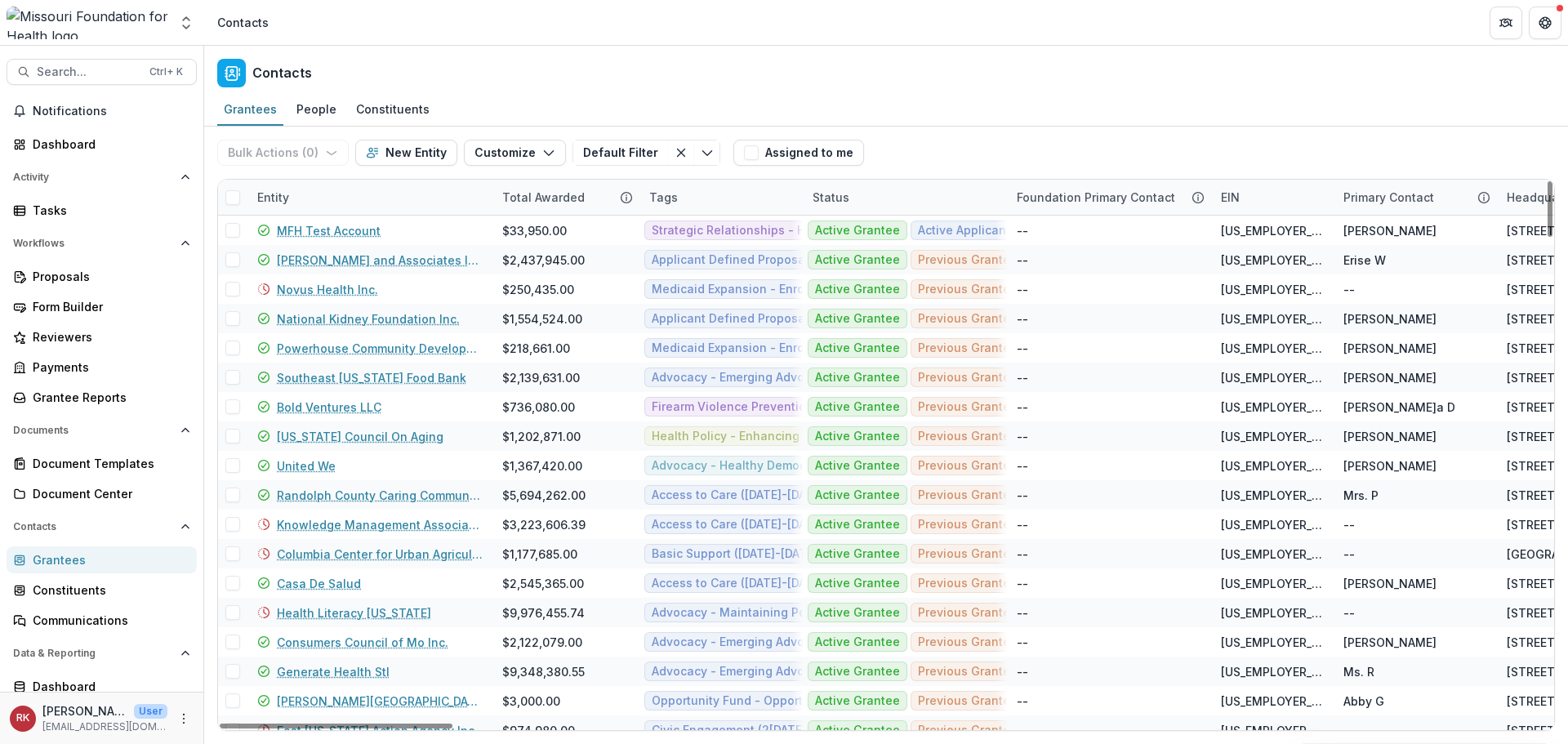
click at [283, 201] on div "Entity" at bounding box center [272, 198] width 51 height 17
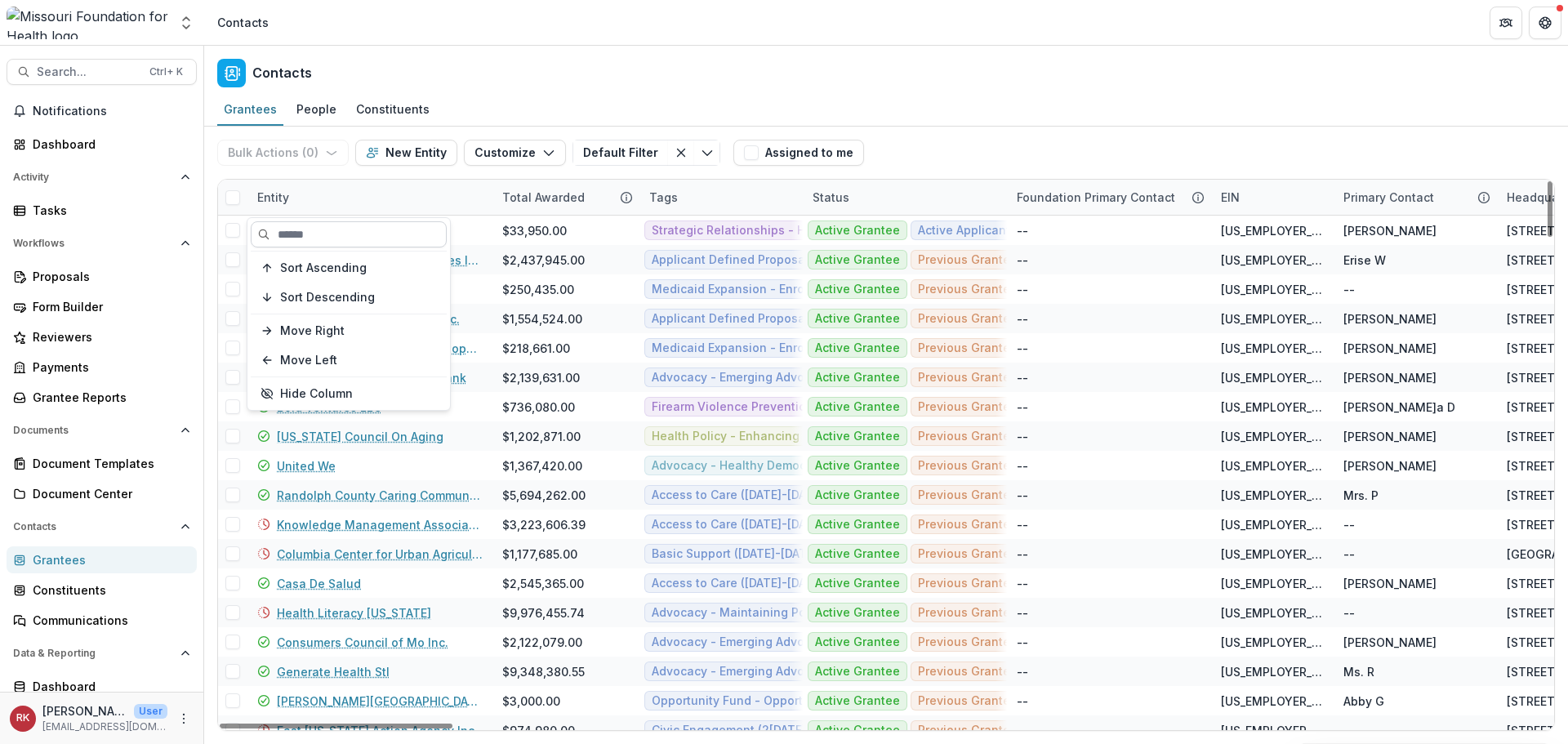
click at [318, 226] on input at bounding box center [349, 233] width 196 height 26
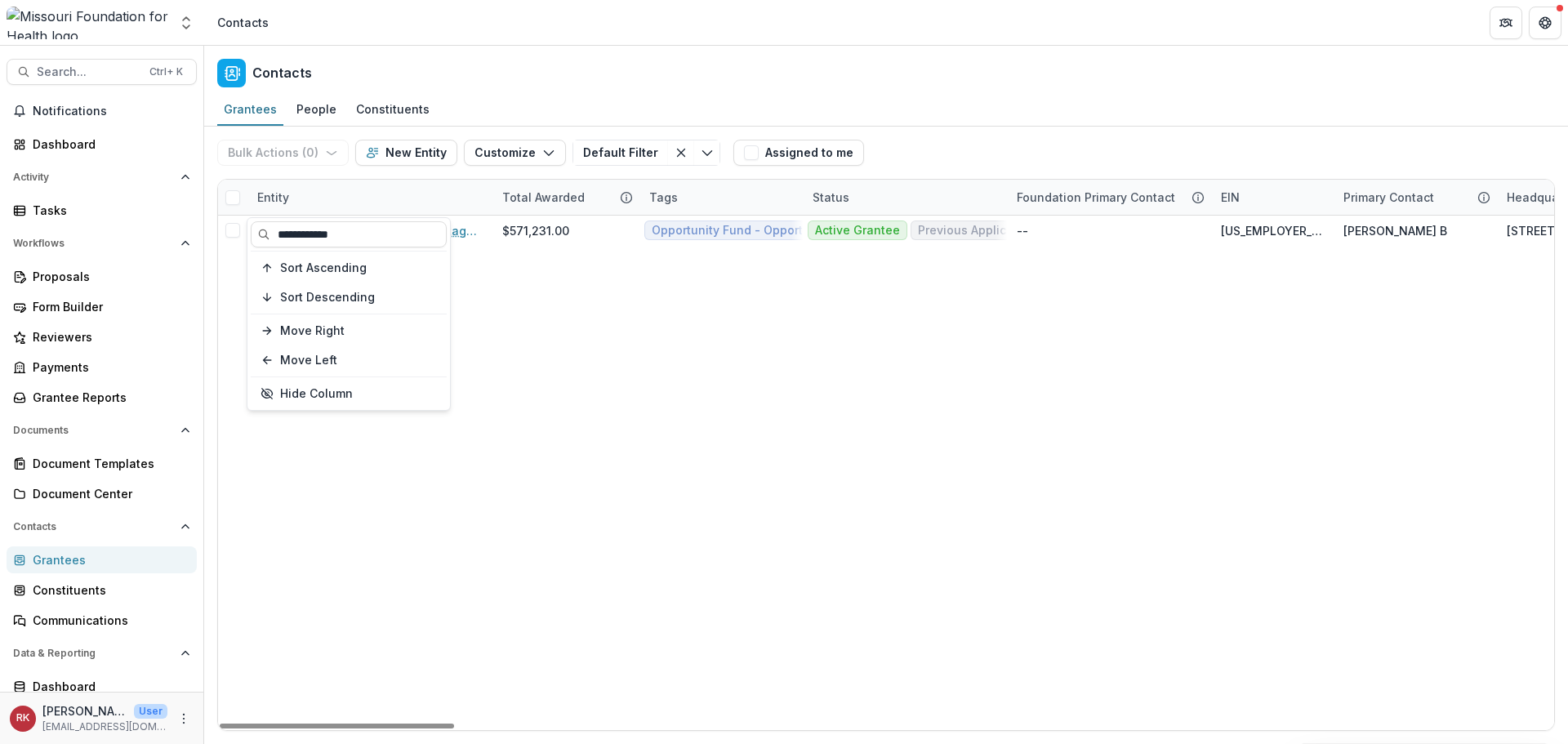
type input "**********"
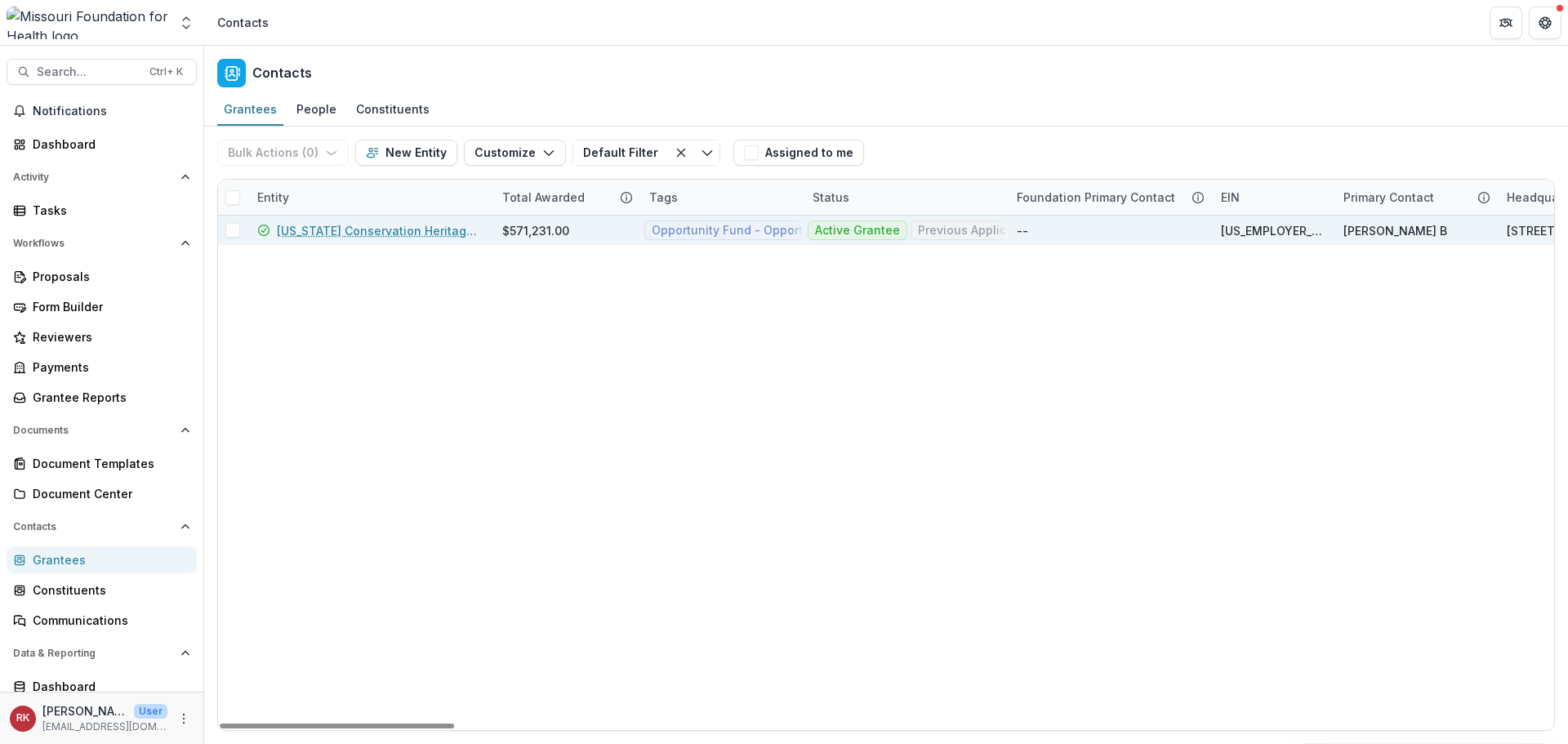
click at [397, 232] on link "Missouri Conservation Heritage Foundation" at bounding box center [380, 231] width 205 height 17
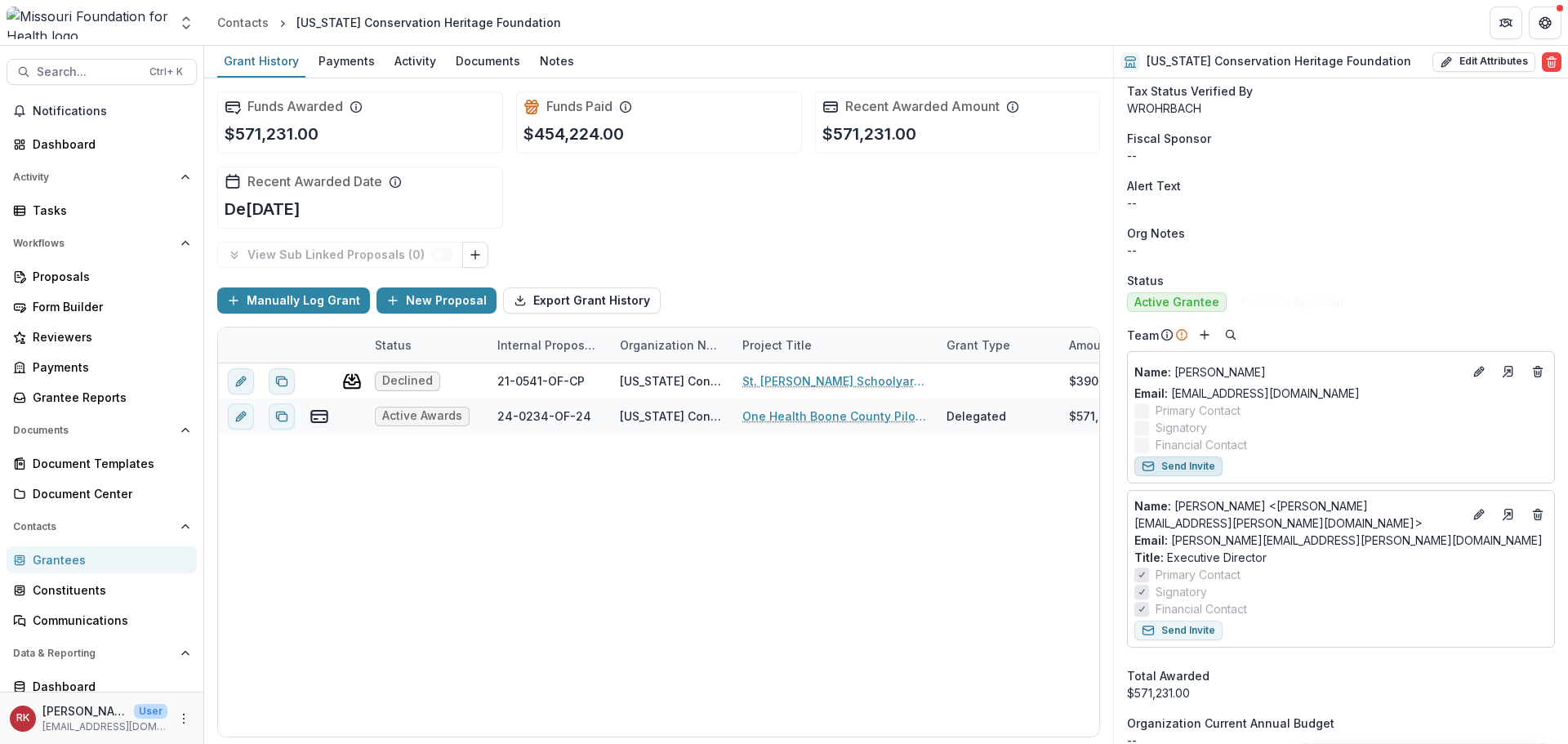
scroll to position [572, 0]
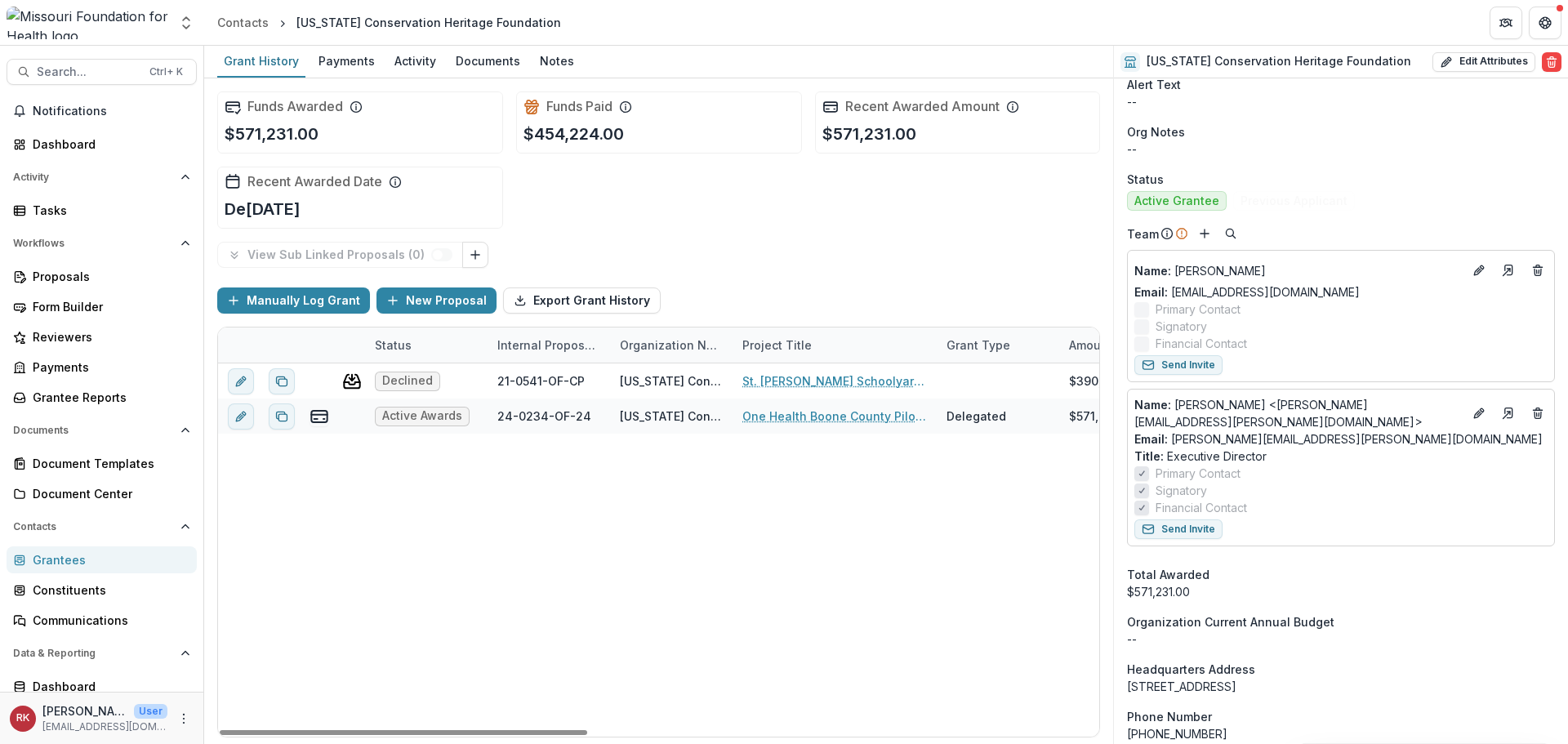
click at [71, 557] on div "Grantees" at bounding box center [108, 560] width 151 height 17
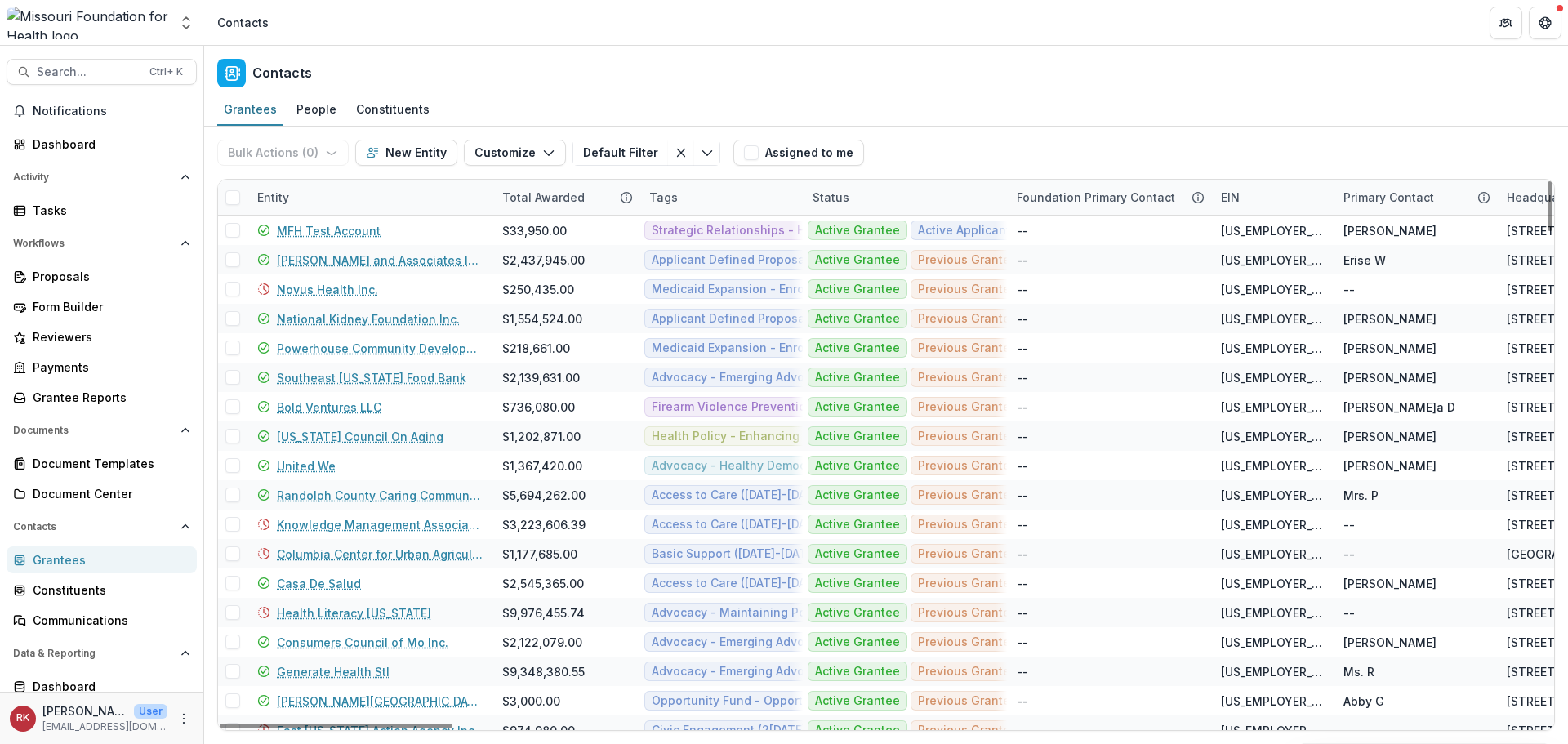
click at [283, 201] on div "Entity" at bounding box center [272, 198] width 51 height 17
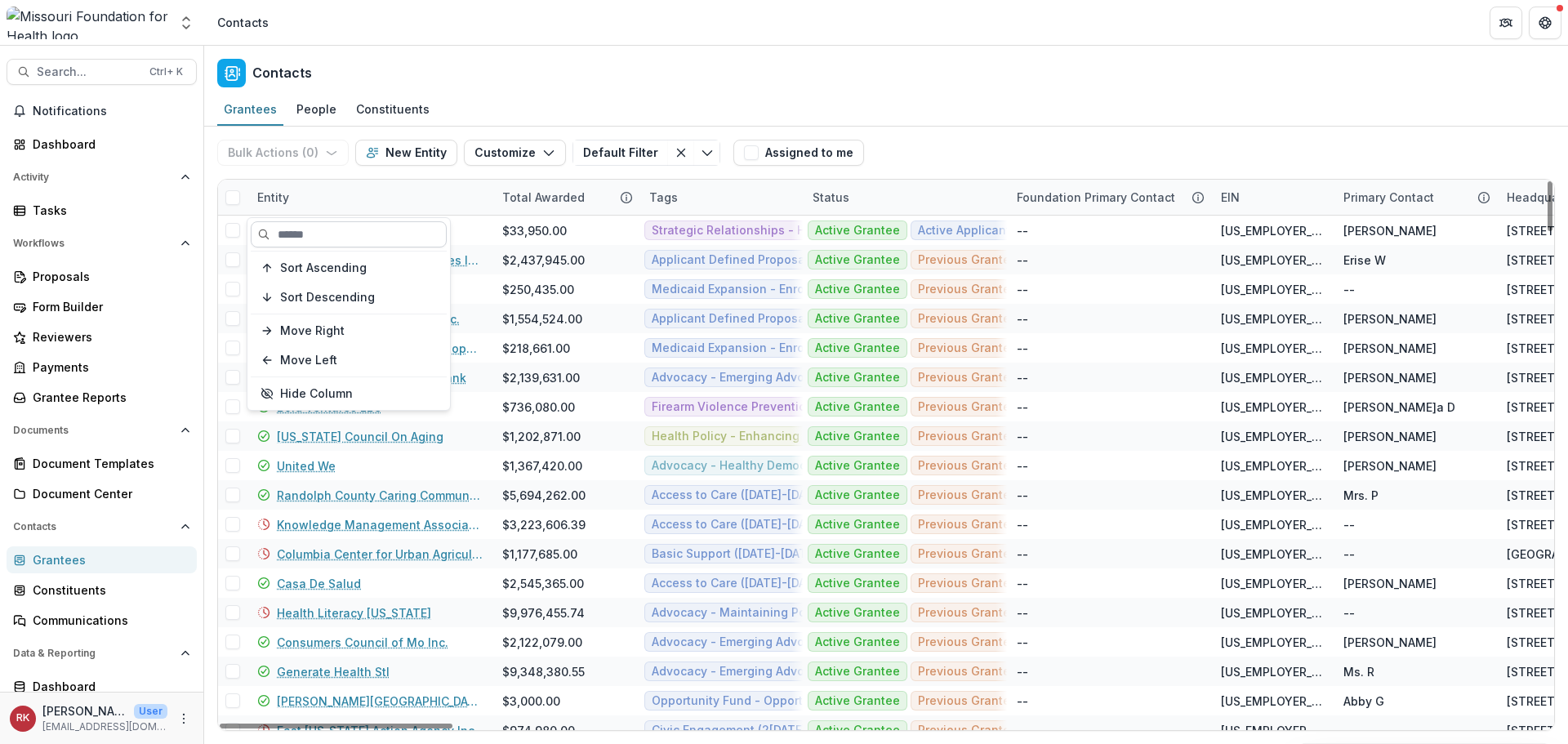
click at [310, 238] on input at bounding box center [349, 233] width 196 height 26
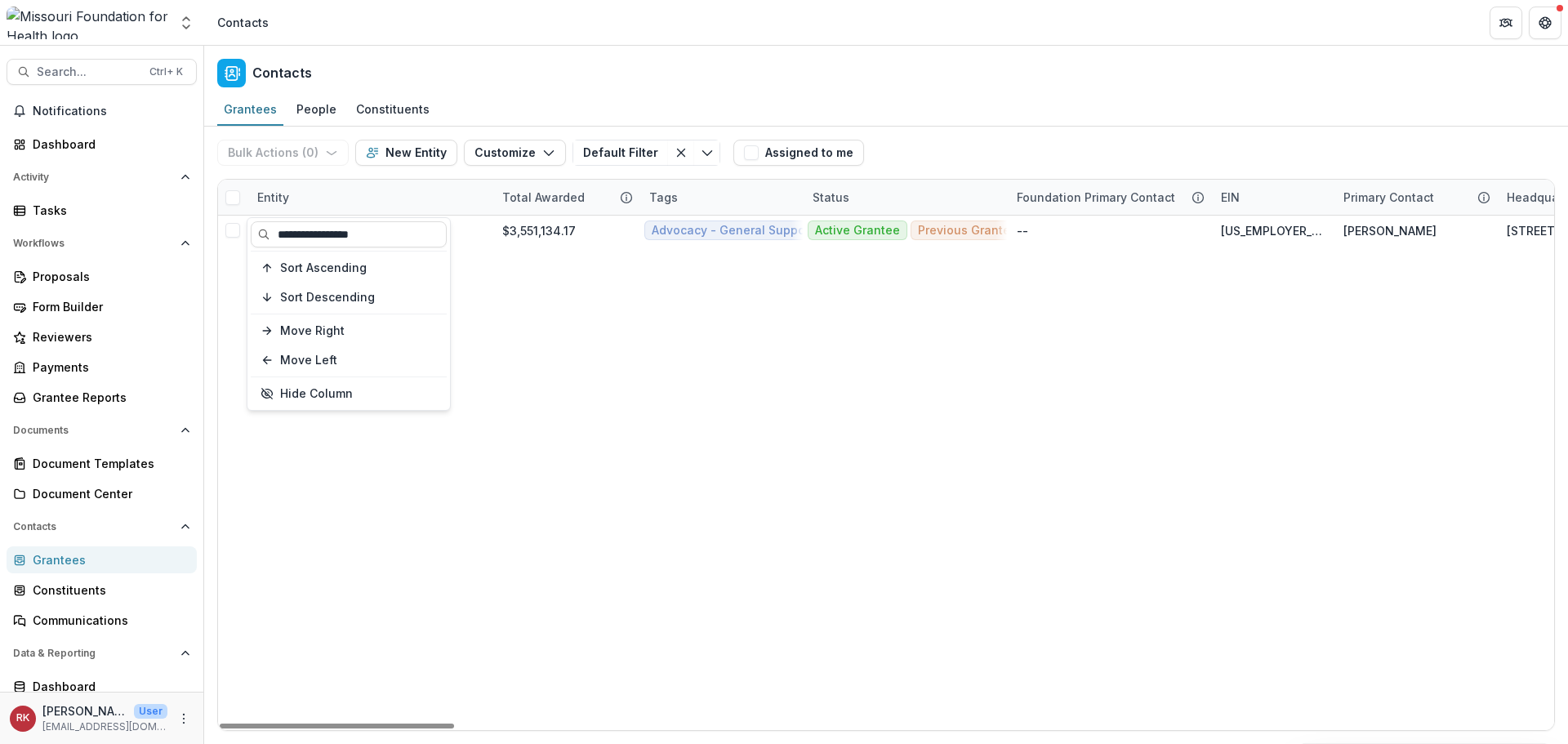
type input "**********"
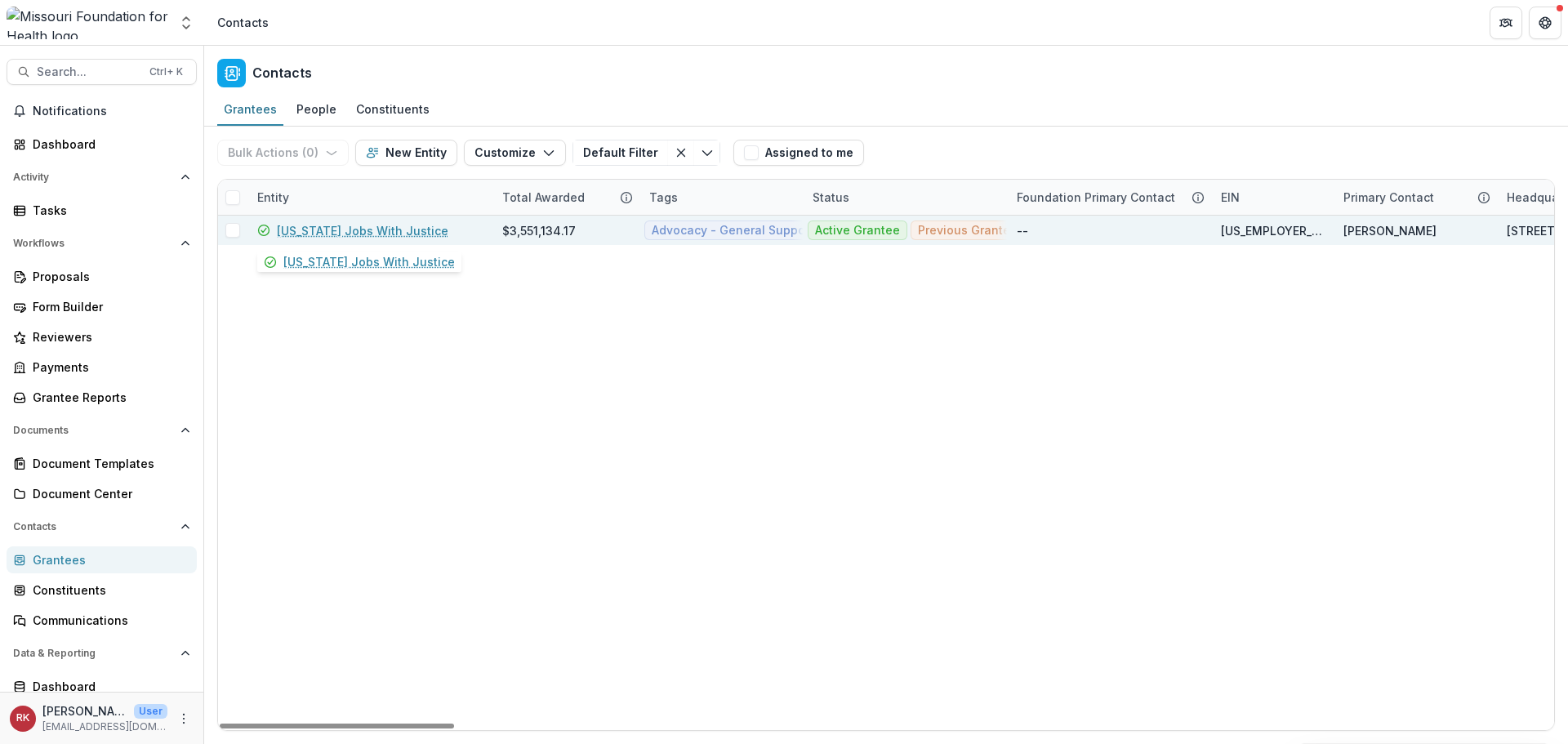
click at [352, 230] on link "[US_STATE] Jobs With Justice" at bounding box center [362, 231] width 171 height 17
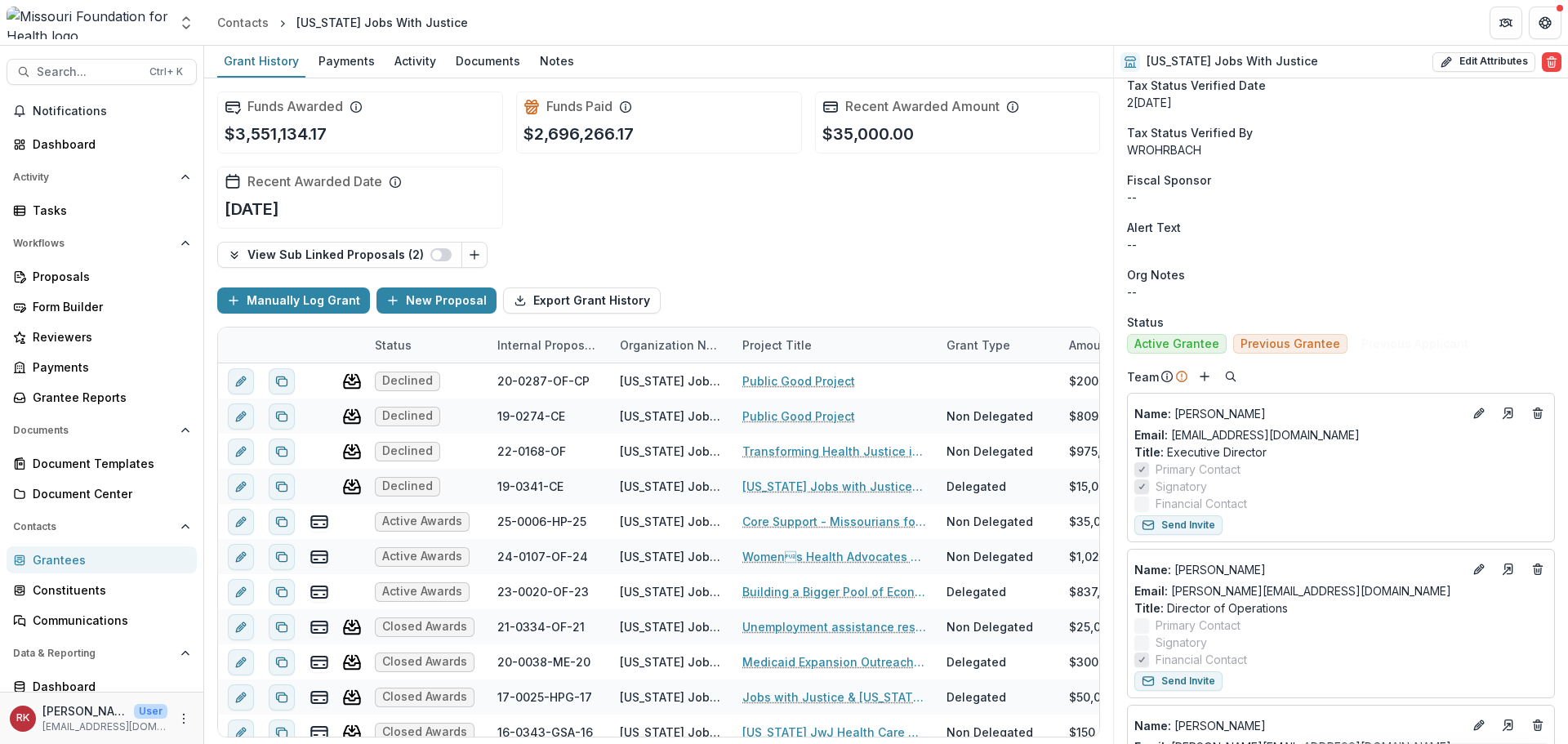
scroll to position [490, 0]
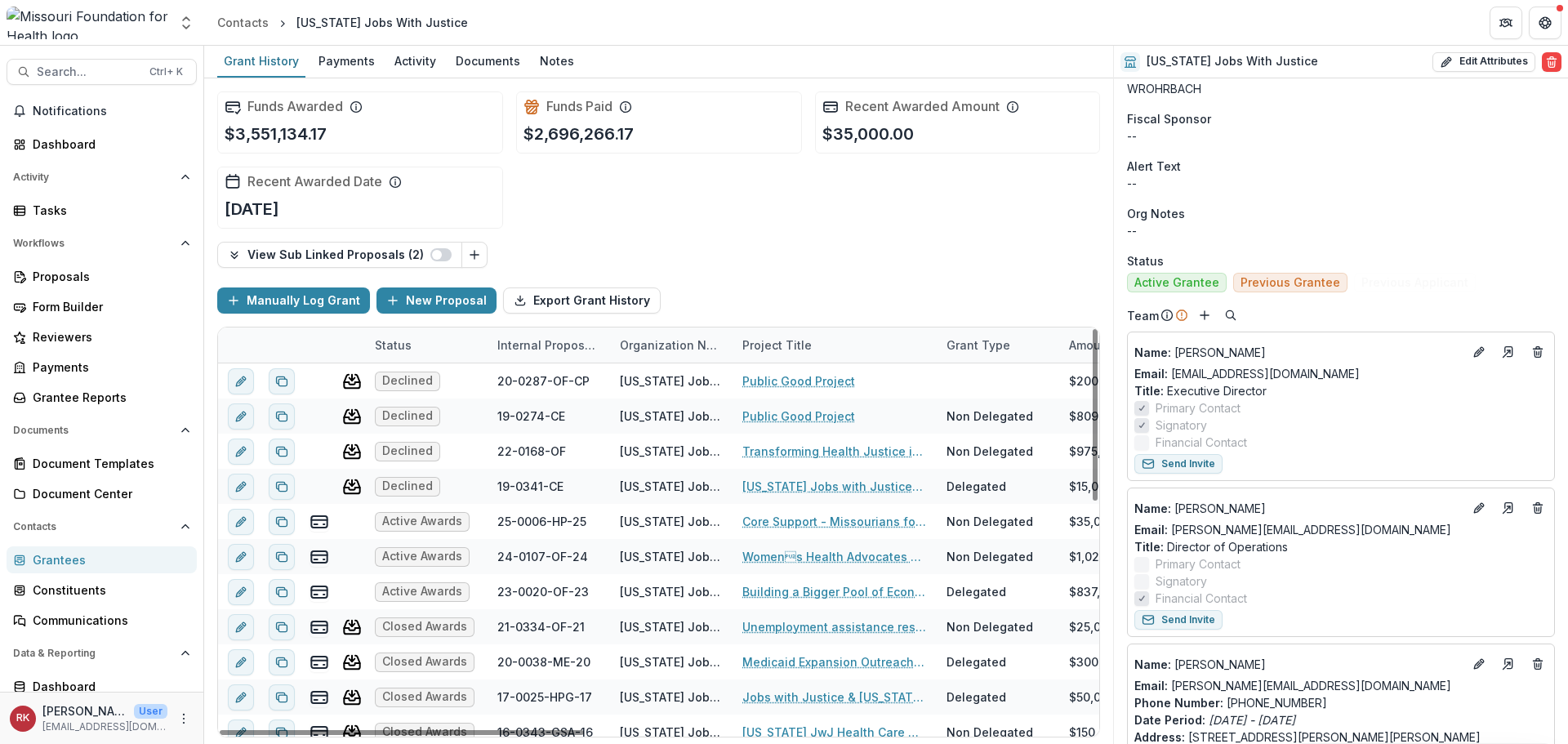
click at [71, 554] on div "Grantees" at bounding box center [108, 560] width 151 height 17
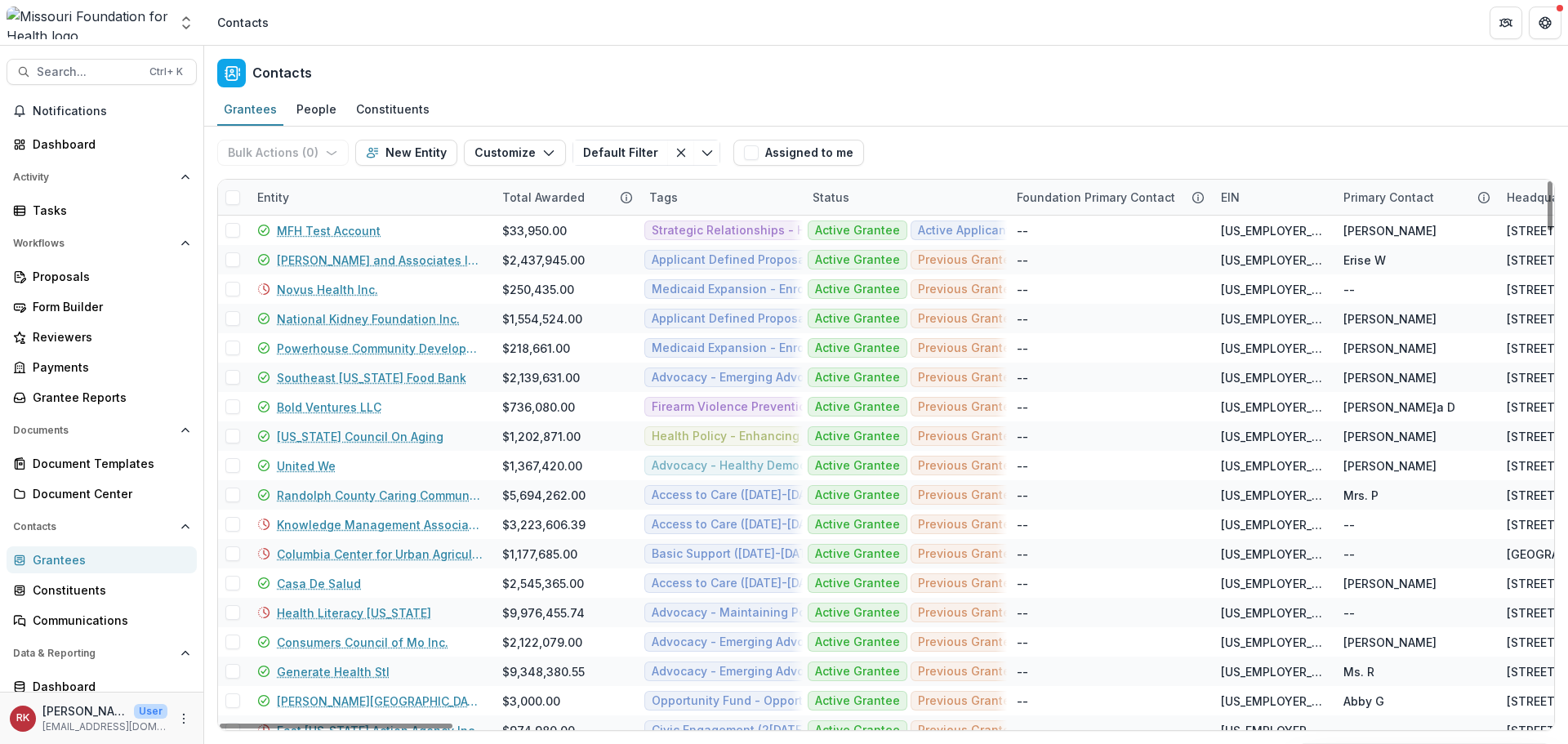
click at [284, 198] on div "Entity" at bounding box center [272, 198] width 51 height 17
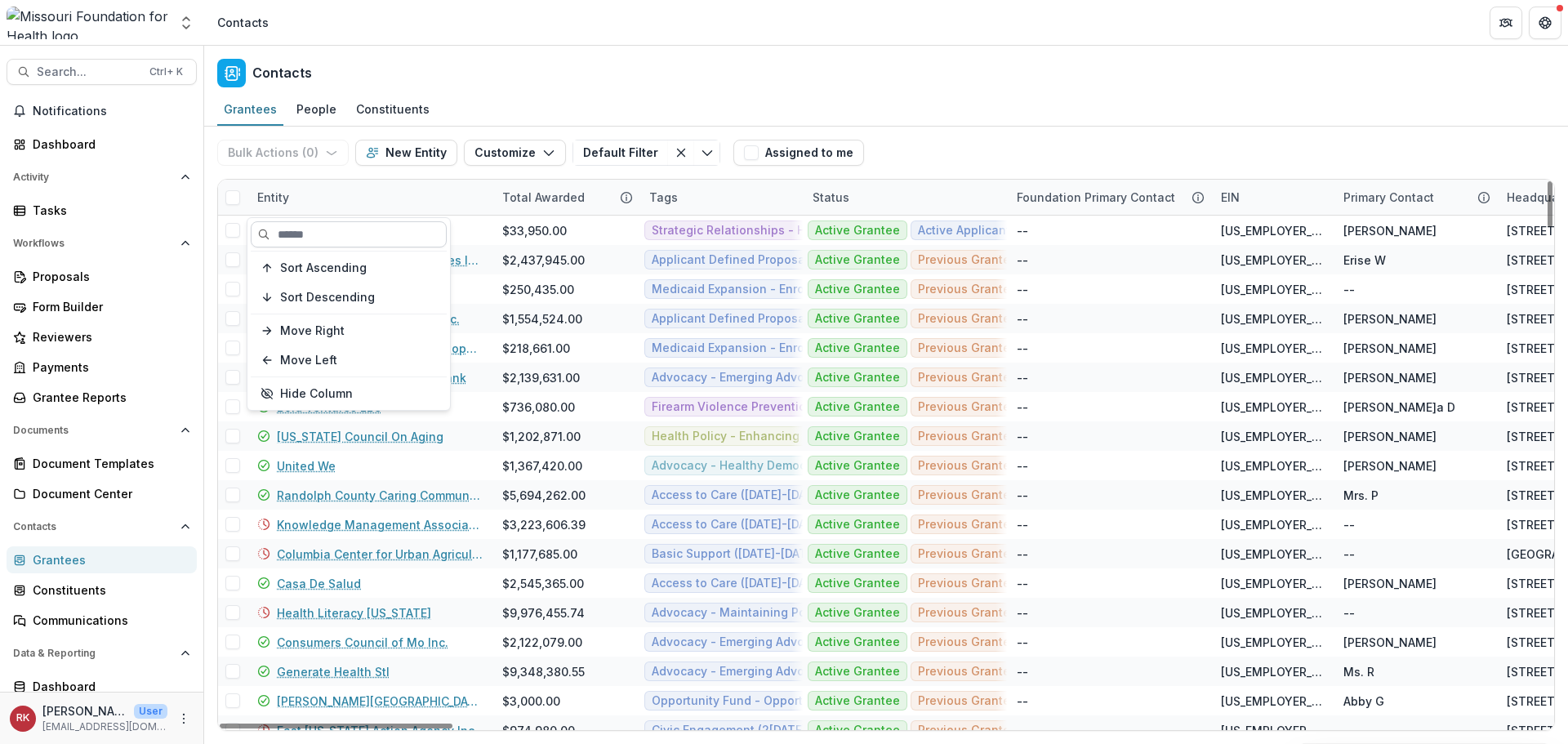
click at [313, 229] on input at bounding box center [349, 233] width 196 height 26
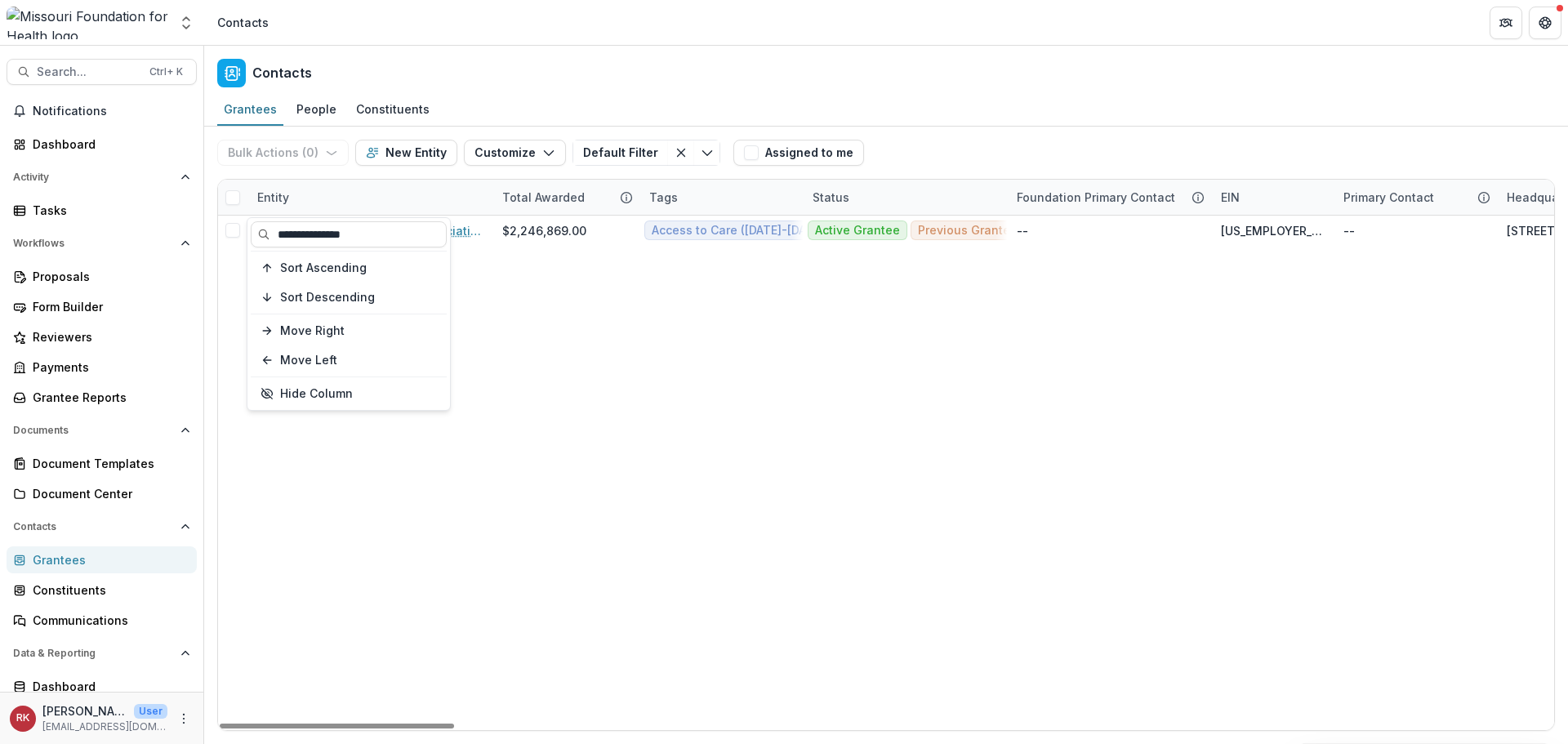
type input "**********"
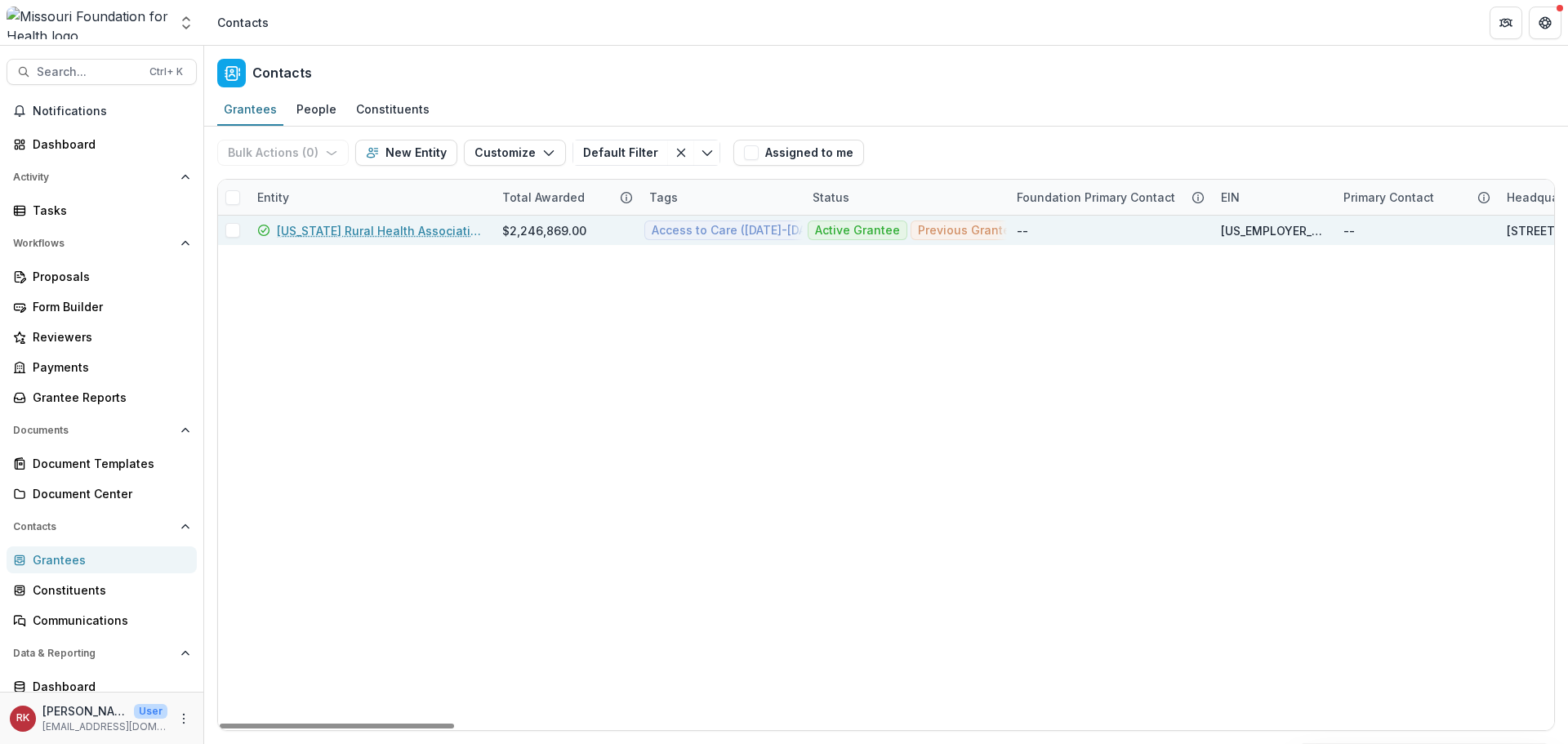
click at [395, 236] on link "[US_STATE] Rural Health Association" at bounding box center [380, 231] width 205 height 17
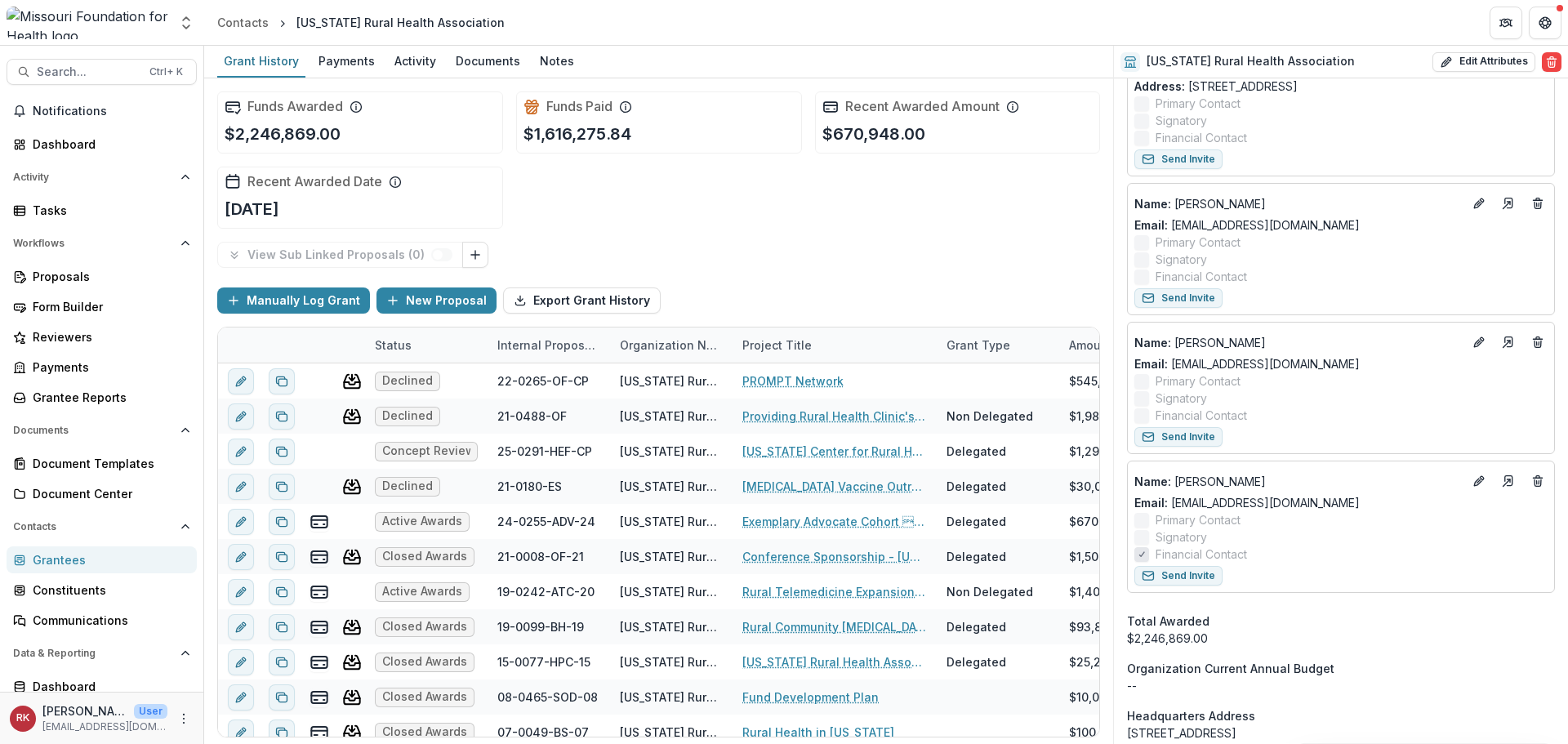
scroll to position [1307, 0]
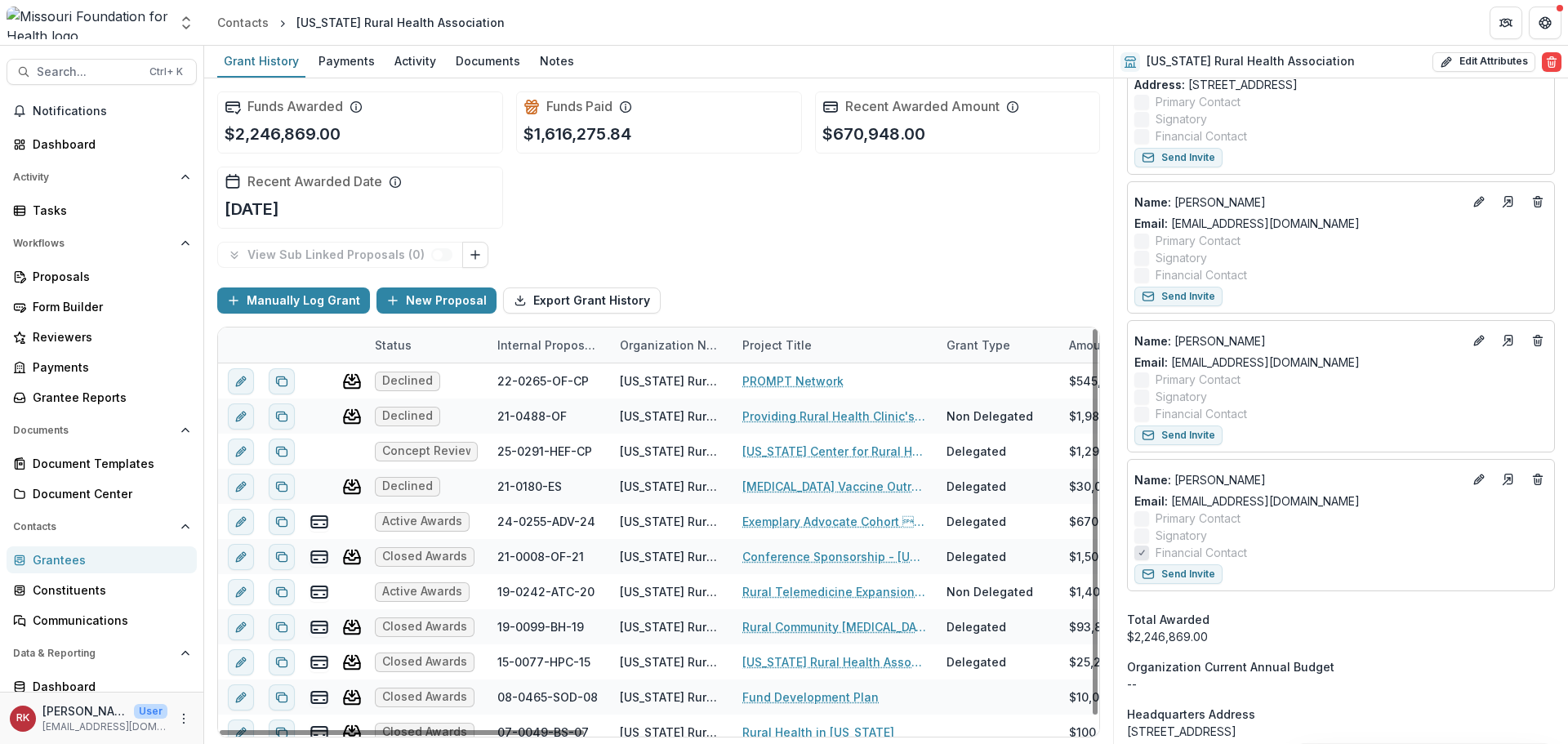
click at [63, 565] on div "Grantees" at bounding box center [108, 560] width 151 height 17
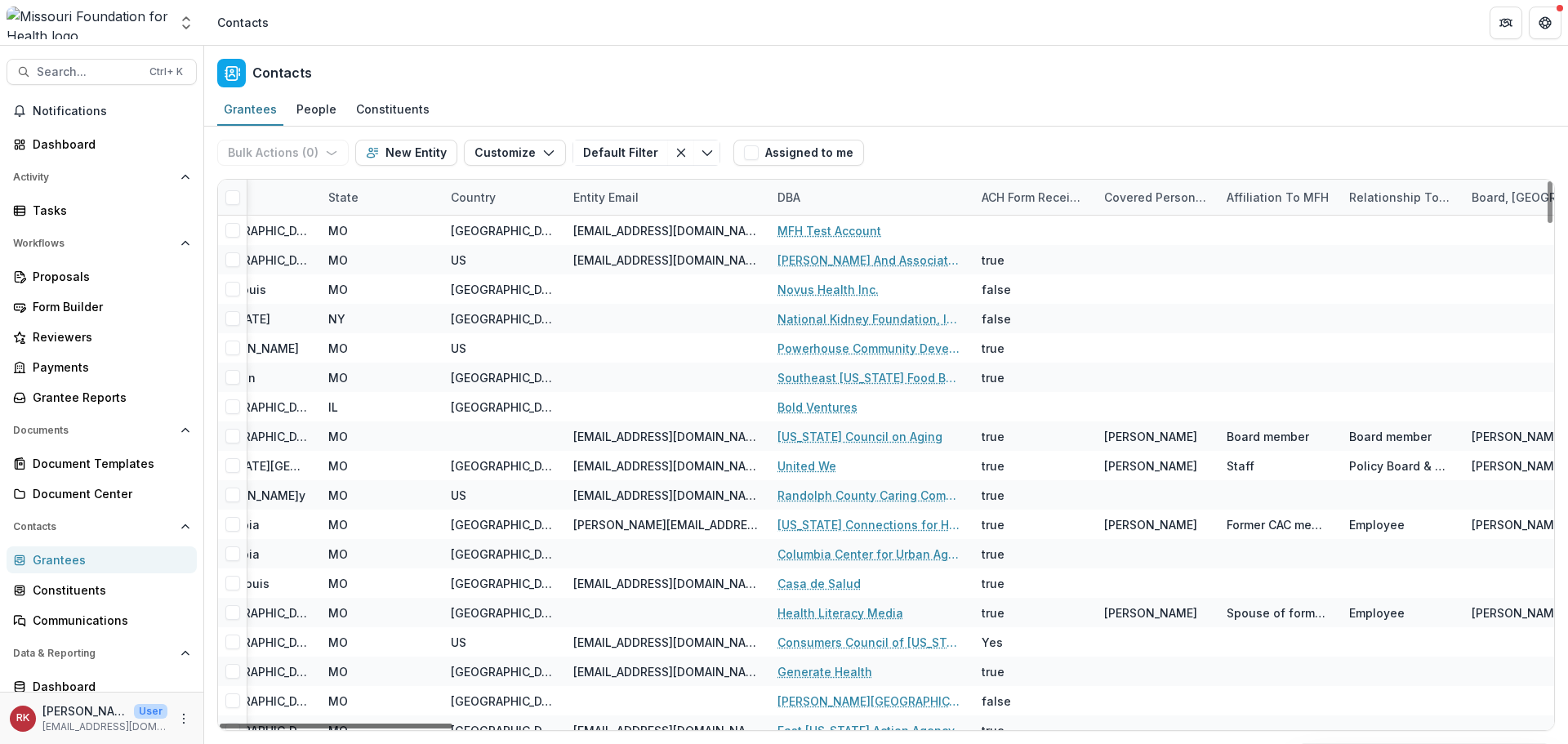
scroll to position [0, 1637]
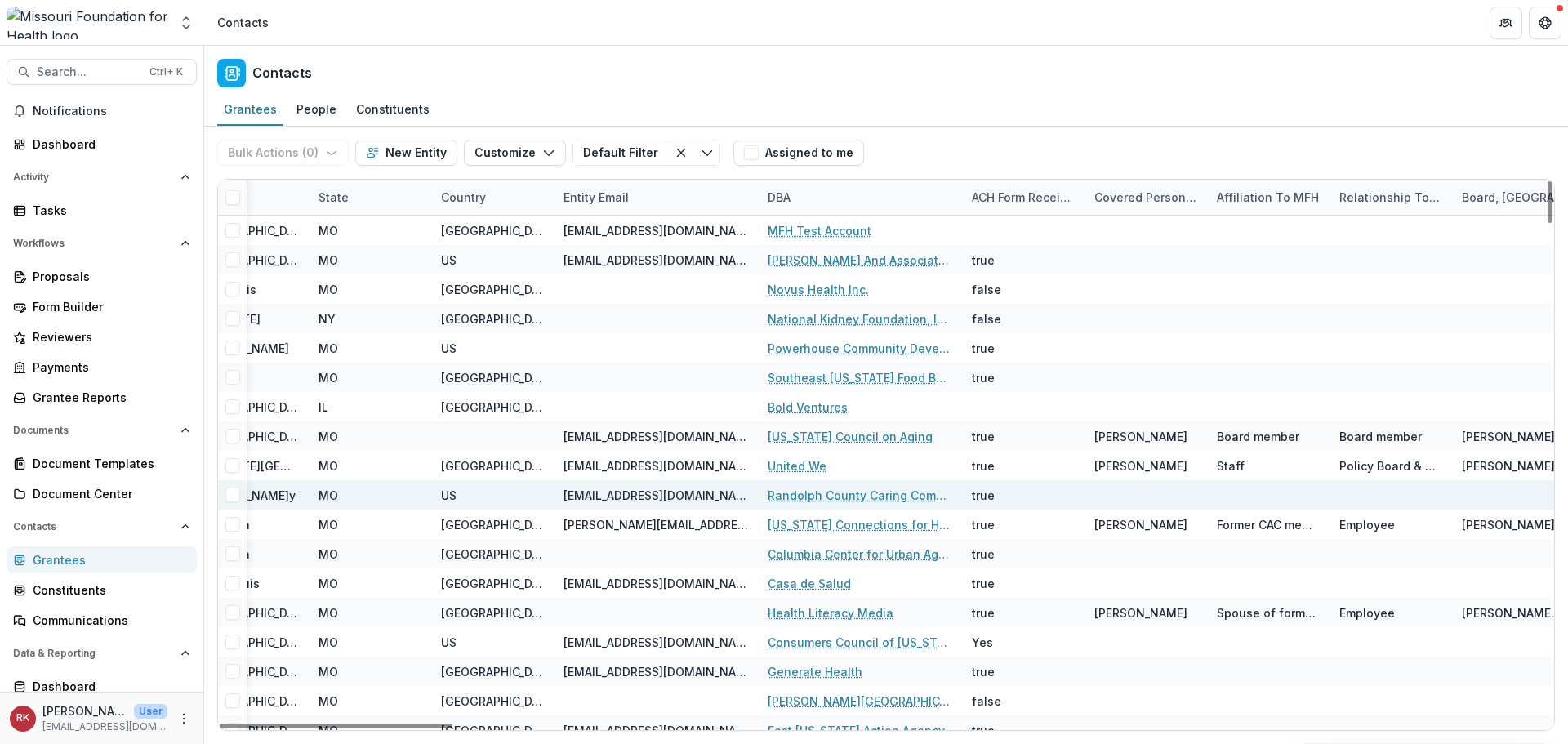
drag, startPoint x: 342, startPoint y: 726, endPoint x: 647, endPoint y: 486, distance: 388.1
click at [452, 724] on div at bounding box center [336, 726] width 232 height 5
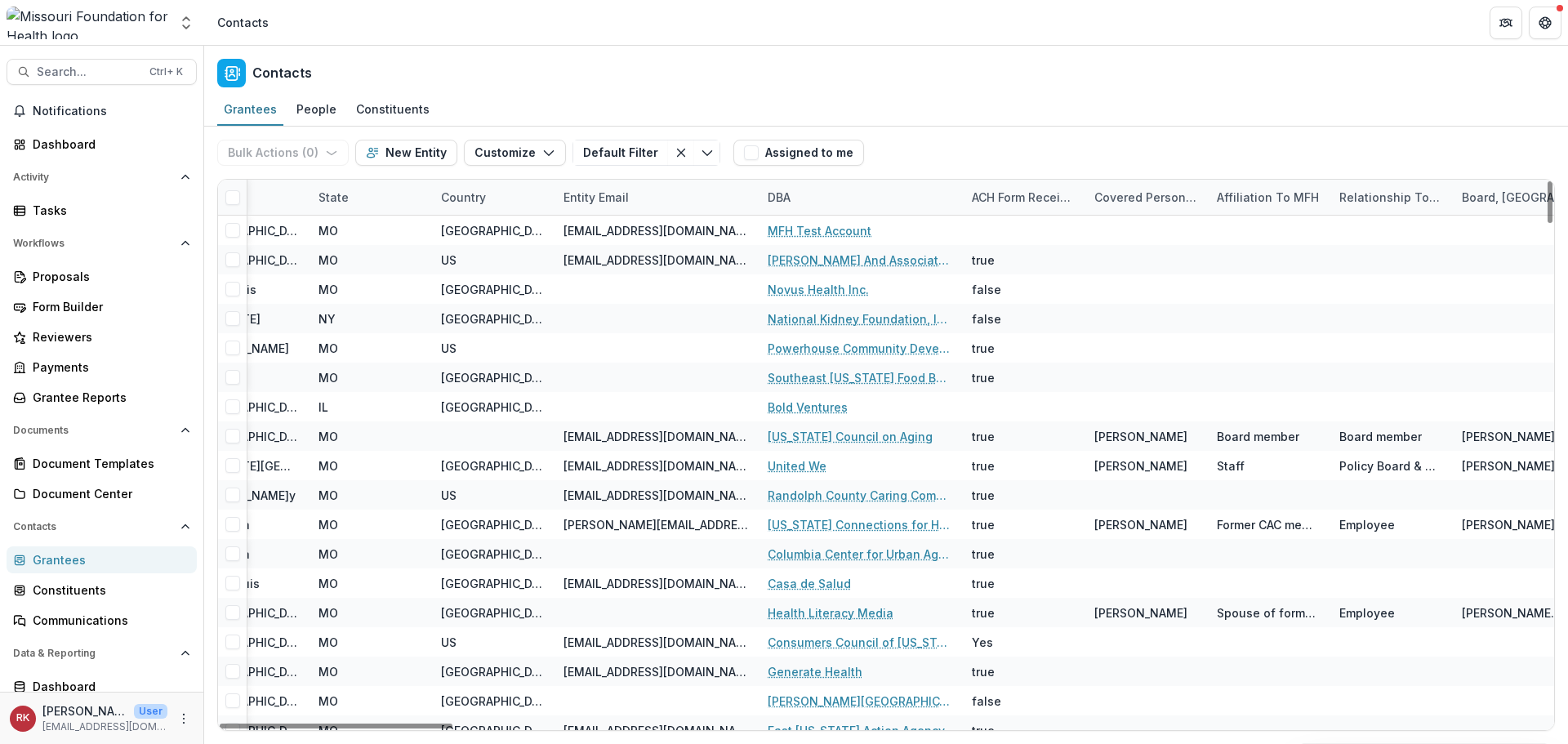
click at [783, 209] on div "DBA" at bounding box center [859, 197] width 204 height 35
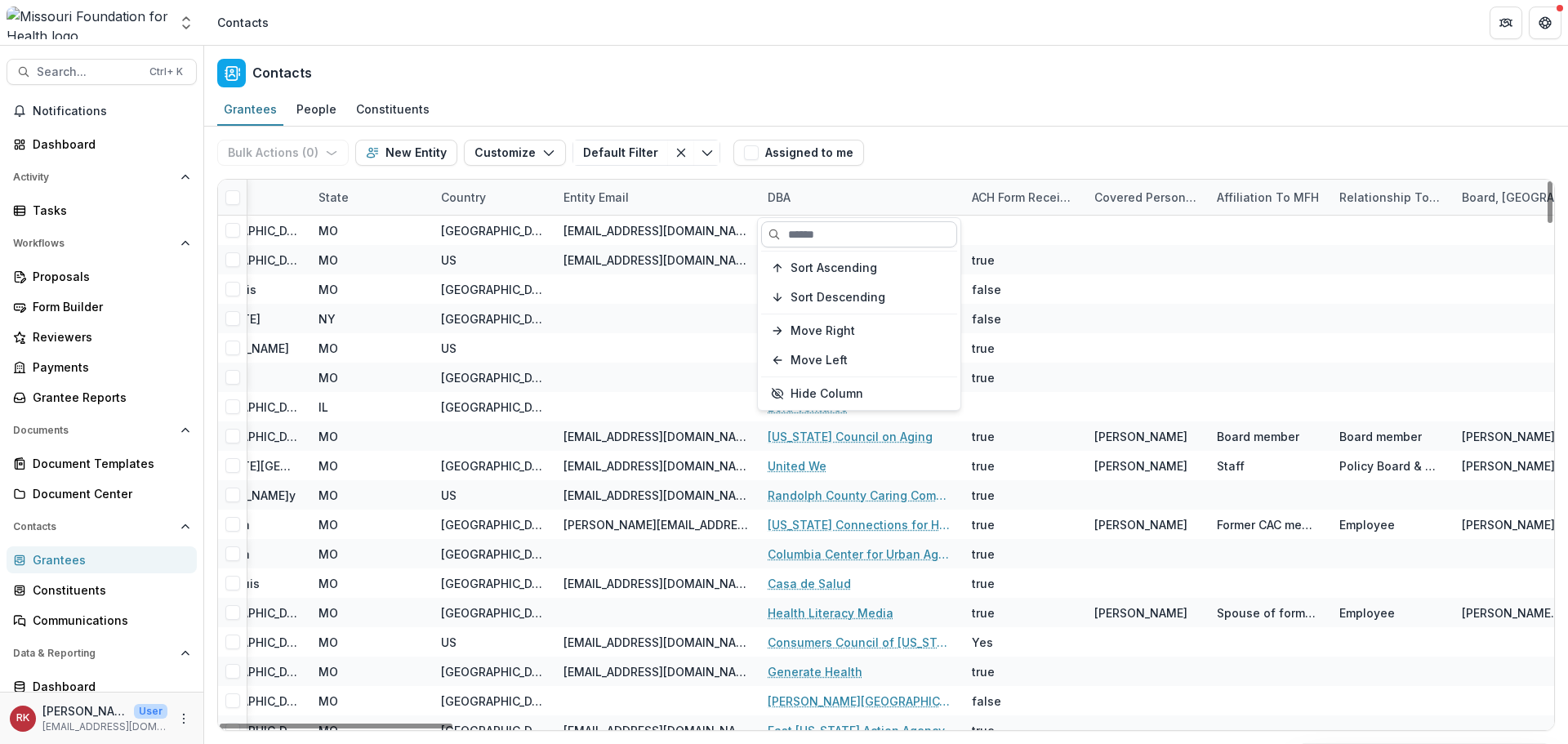
click at [794, 228] on input at bounding box center [859, 233] width 196 height 26
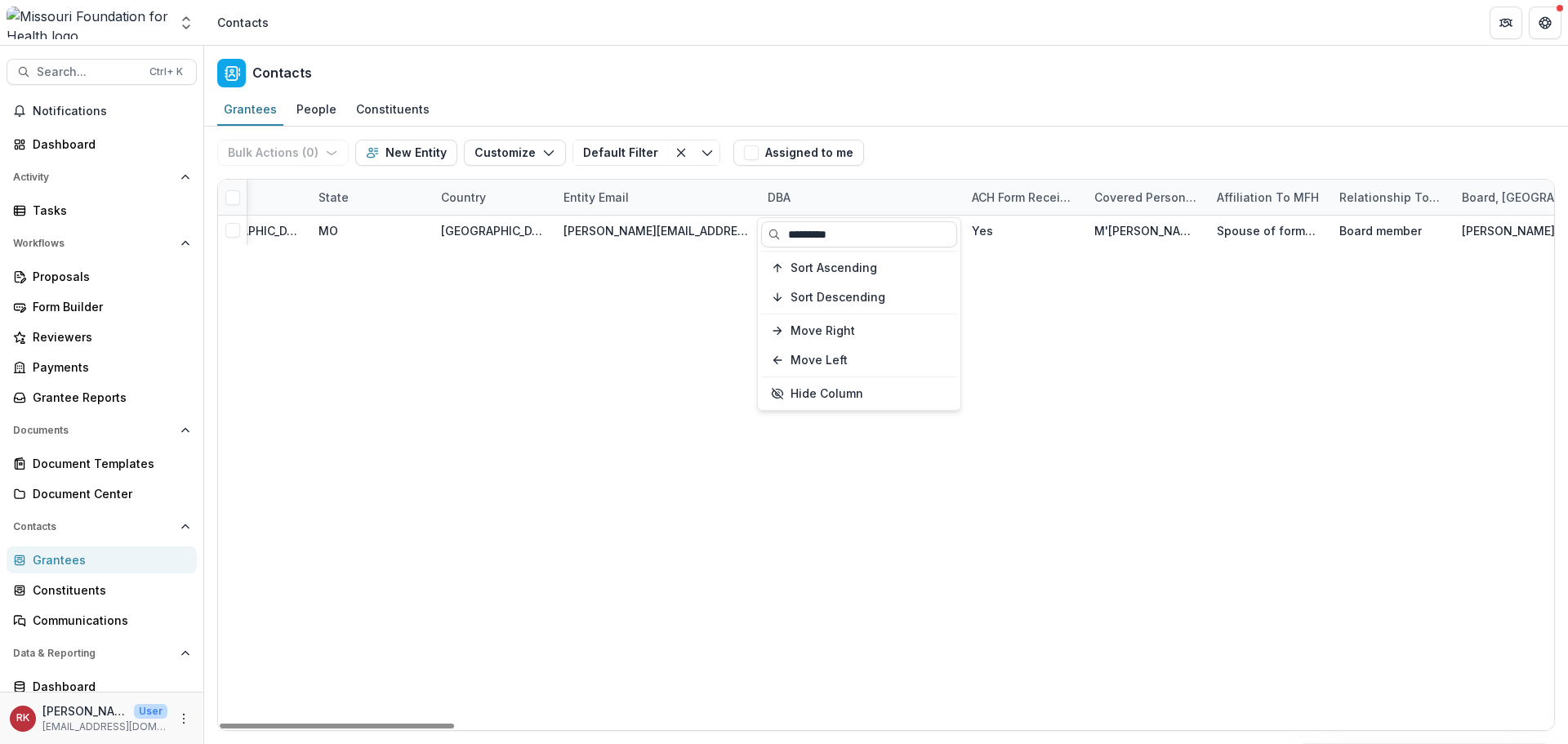
type input "*********"
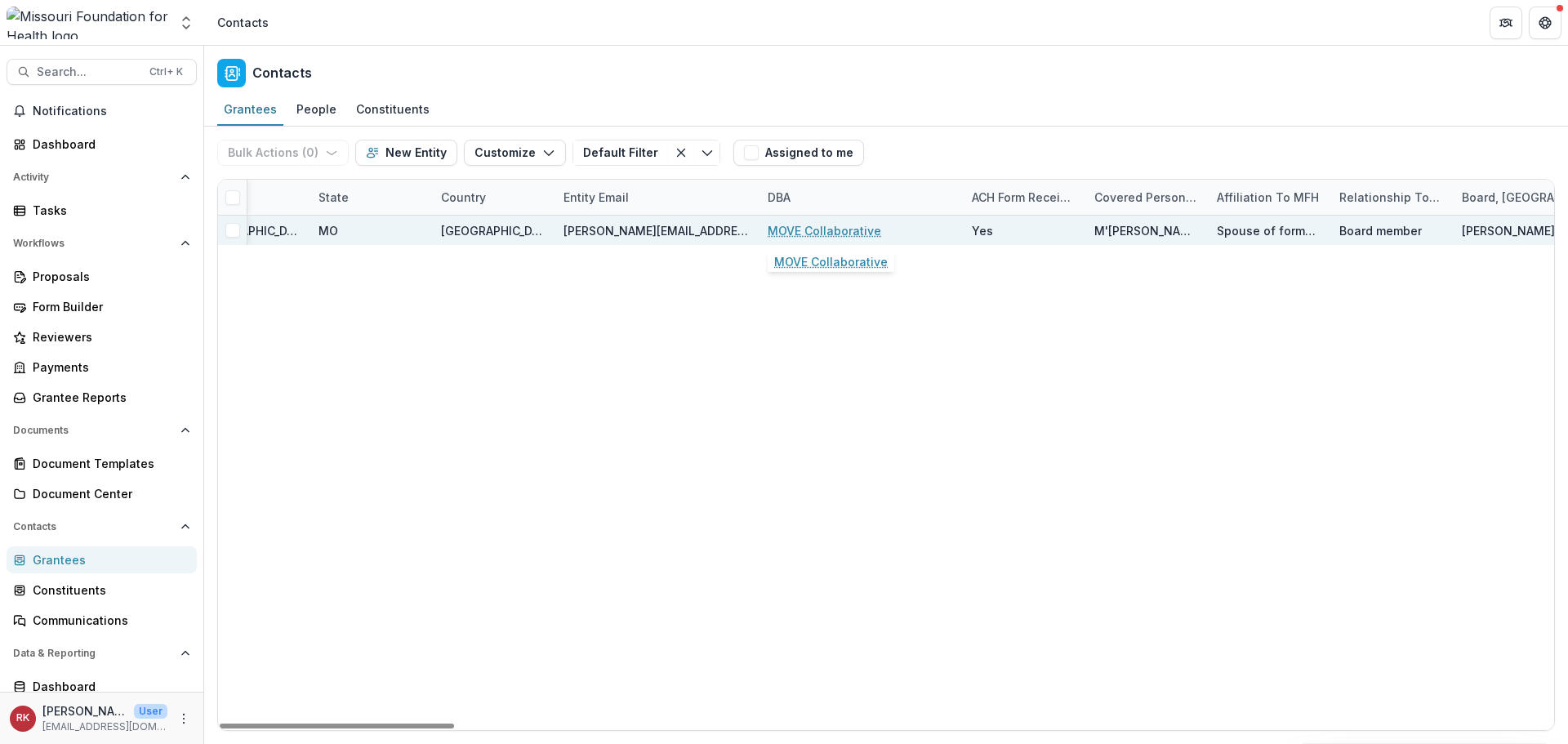
click at [787, 225] on link "MOVE Collaborative" at bounding box center [824, 231] width 113 height 17
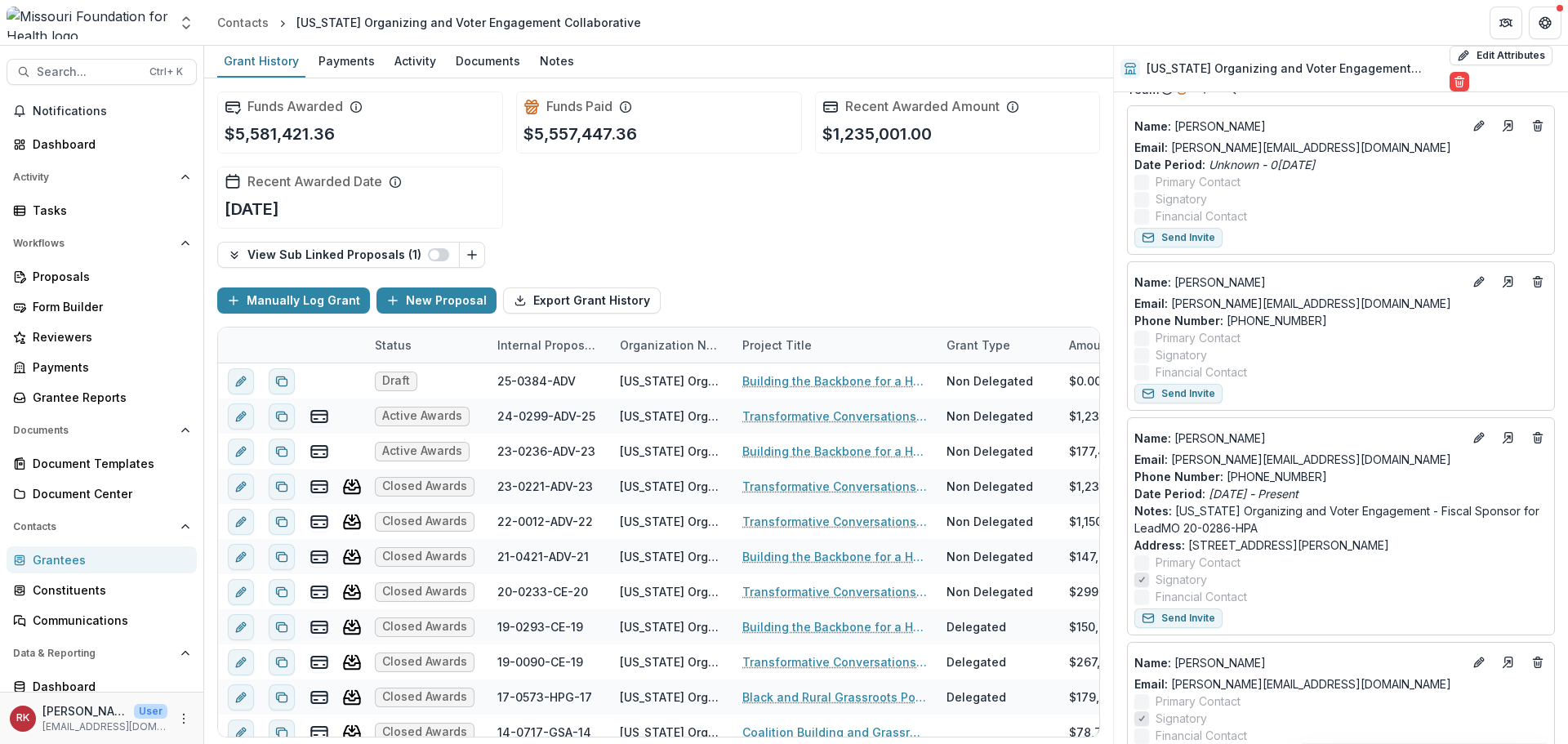
scroll to position [817, 0]
drag, startPoint x: 1295, startPoint y: 461, endPoint x: 1174, endPoint y: 460, distance: 121.0
click at [1174, 460] on div "Email: molly@movemo.org" at bounding box center [1340, 459] width 414 height 17
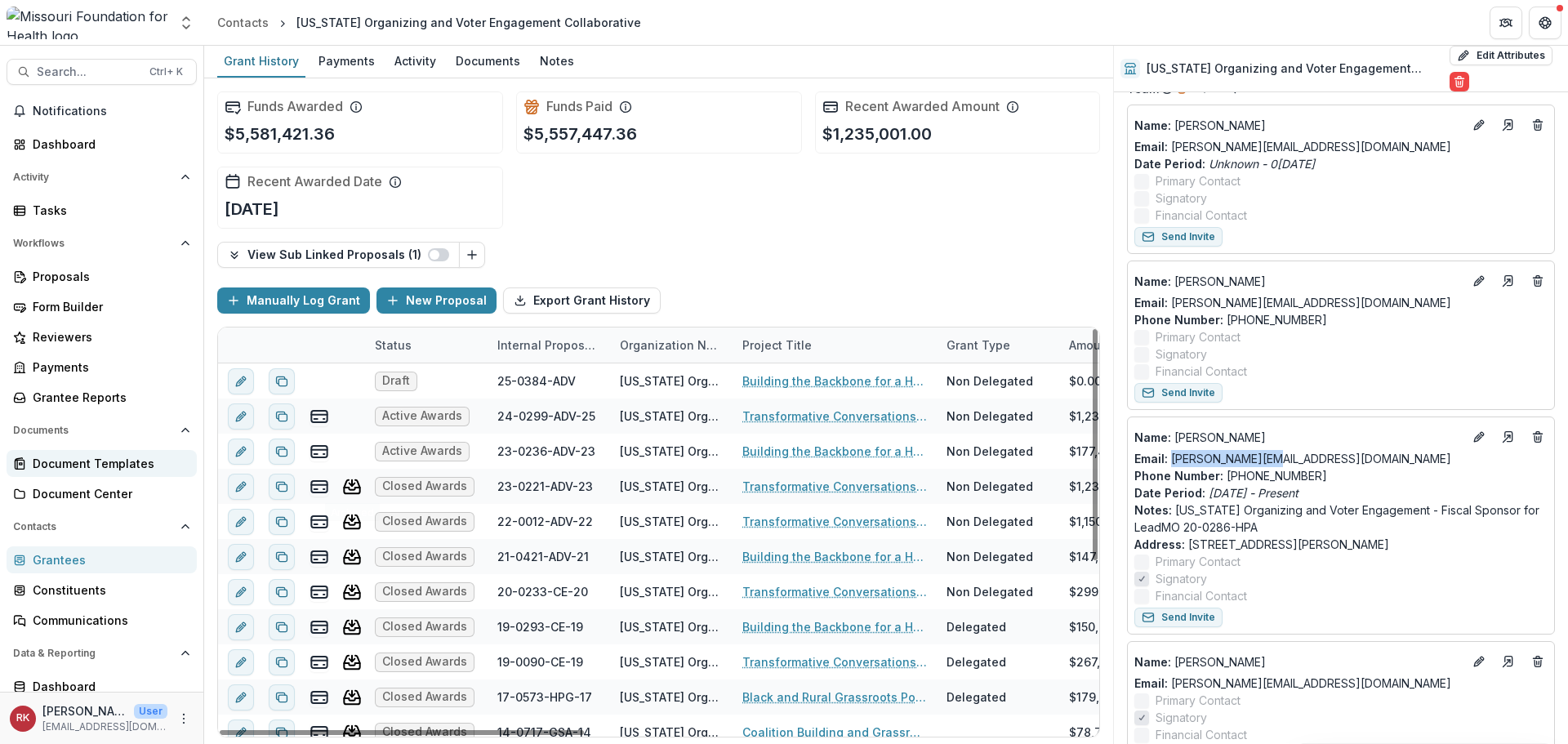
copy link "molly@movemo.org"
click at [60, 553] on div "Grantees" at bounding box center [108, 560] width 151 height 17
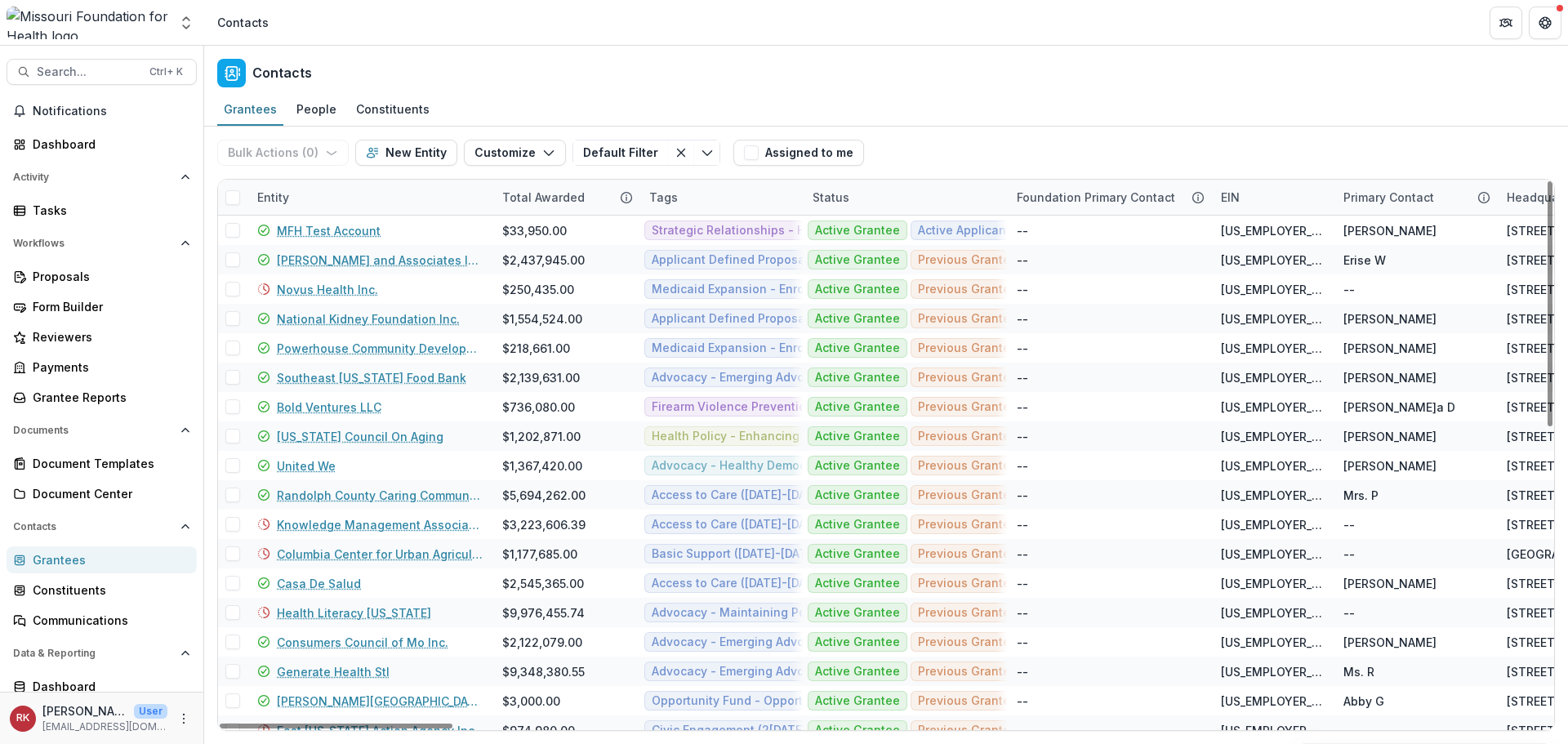
click at [284, 199] on div "Entity" at bounding box center [272, 198] width 51 height 17
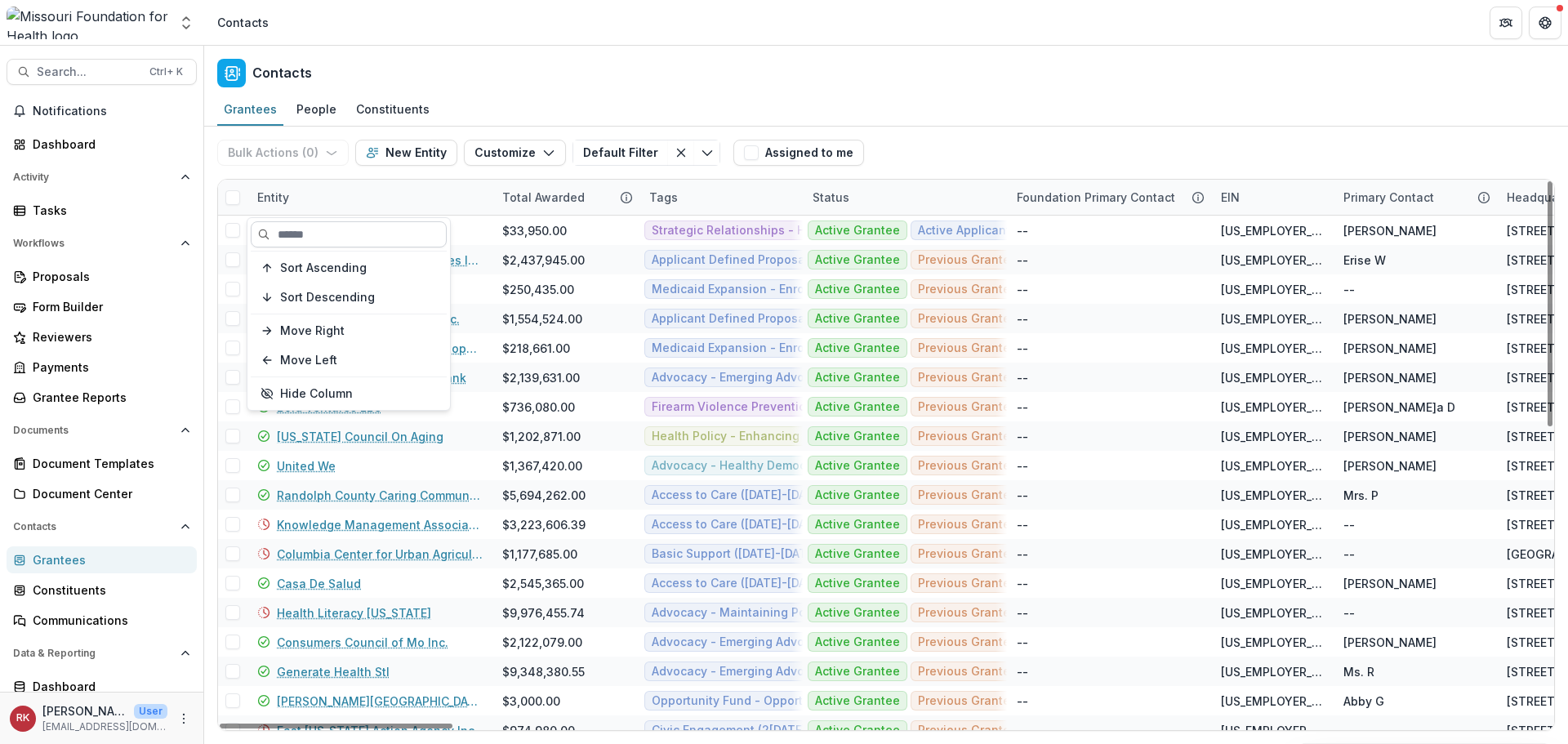
click at [330, 246] on input at bounding box center [349, 233] width 196 height 26
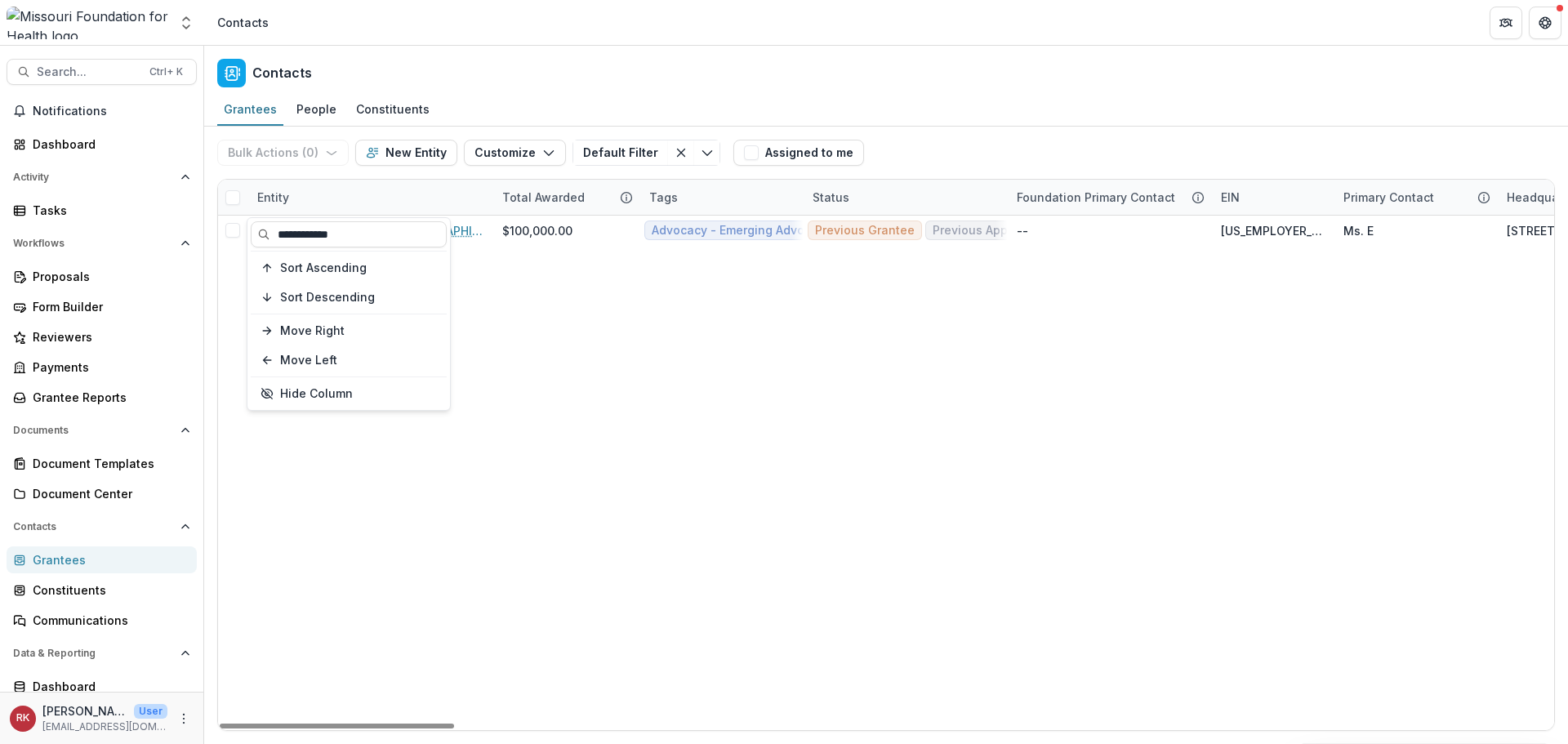
type input "**********"
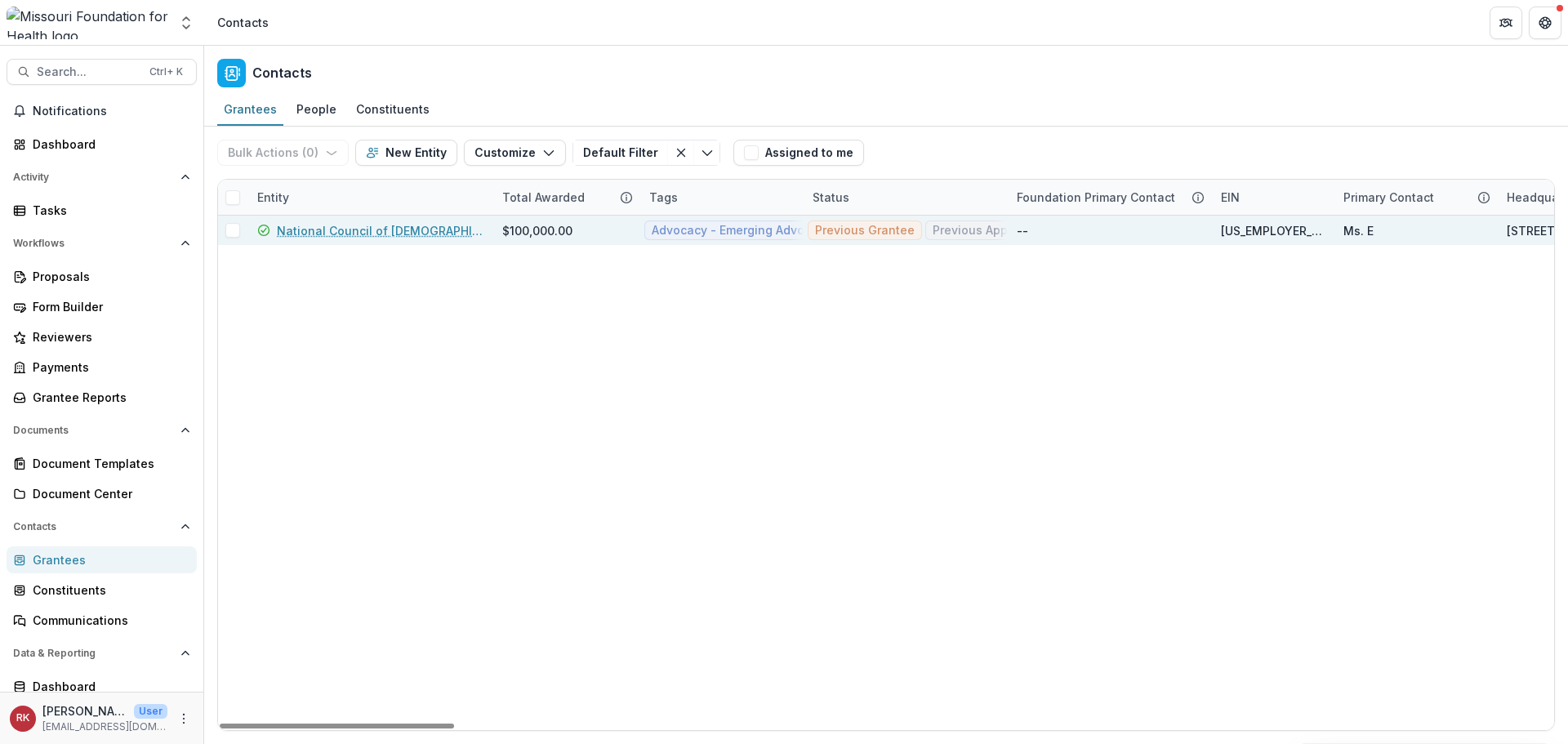
click at [385, 235] on link "National Council of Jewish Women - St. Louis Section" at bounding box center [380, 231] width 205 height 17
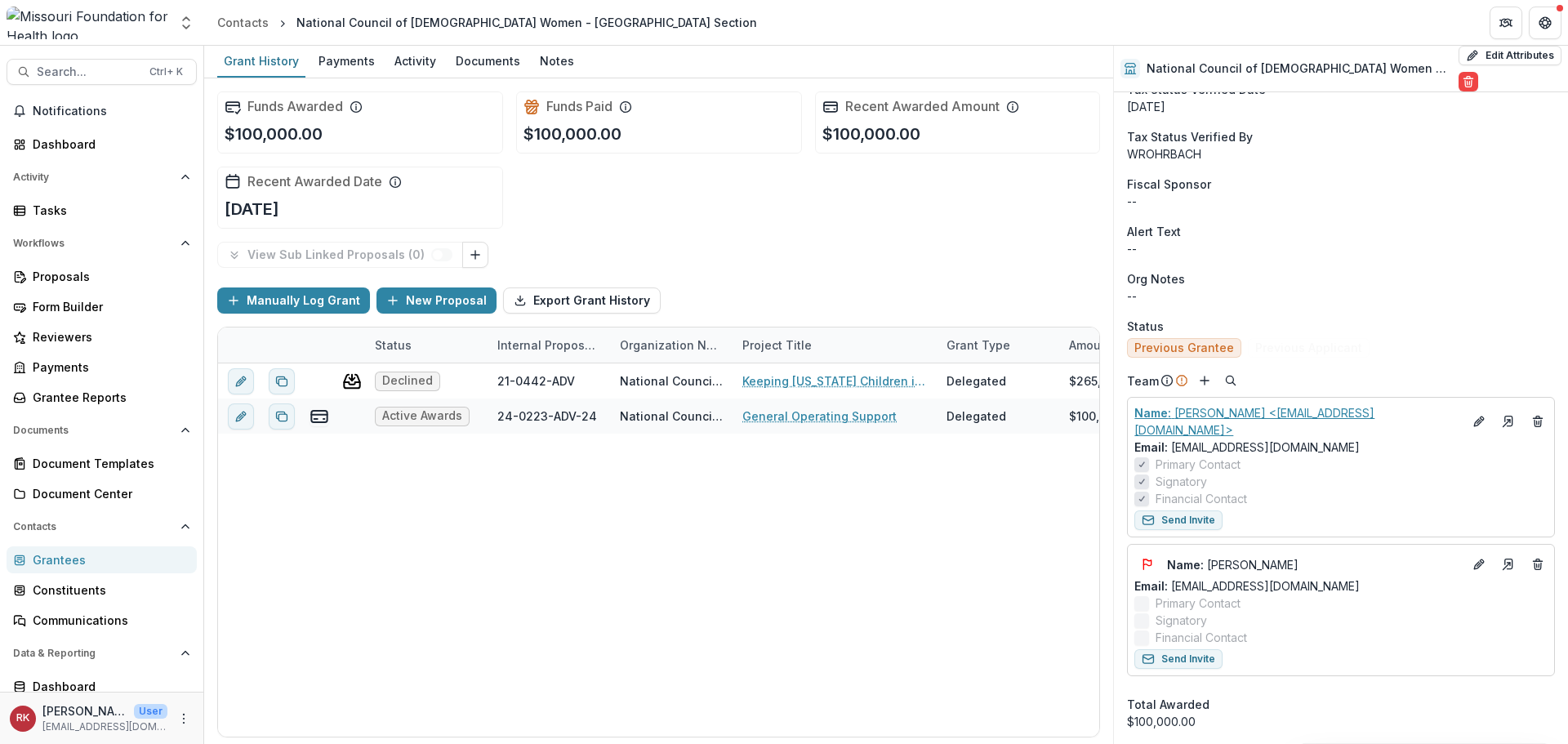
scroll to position [572, 0]
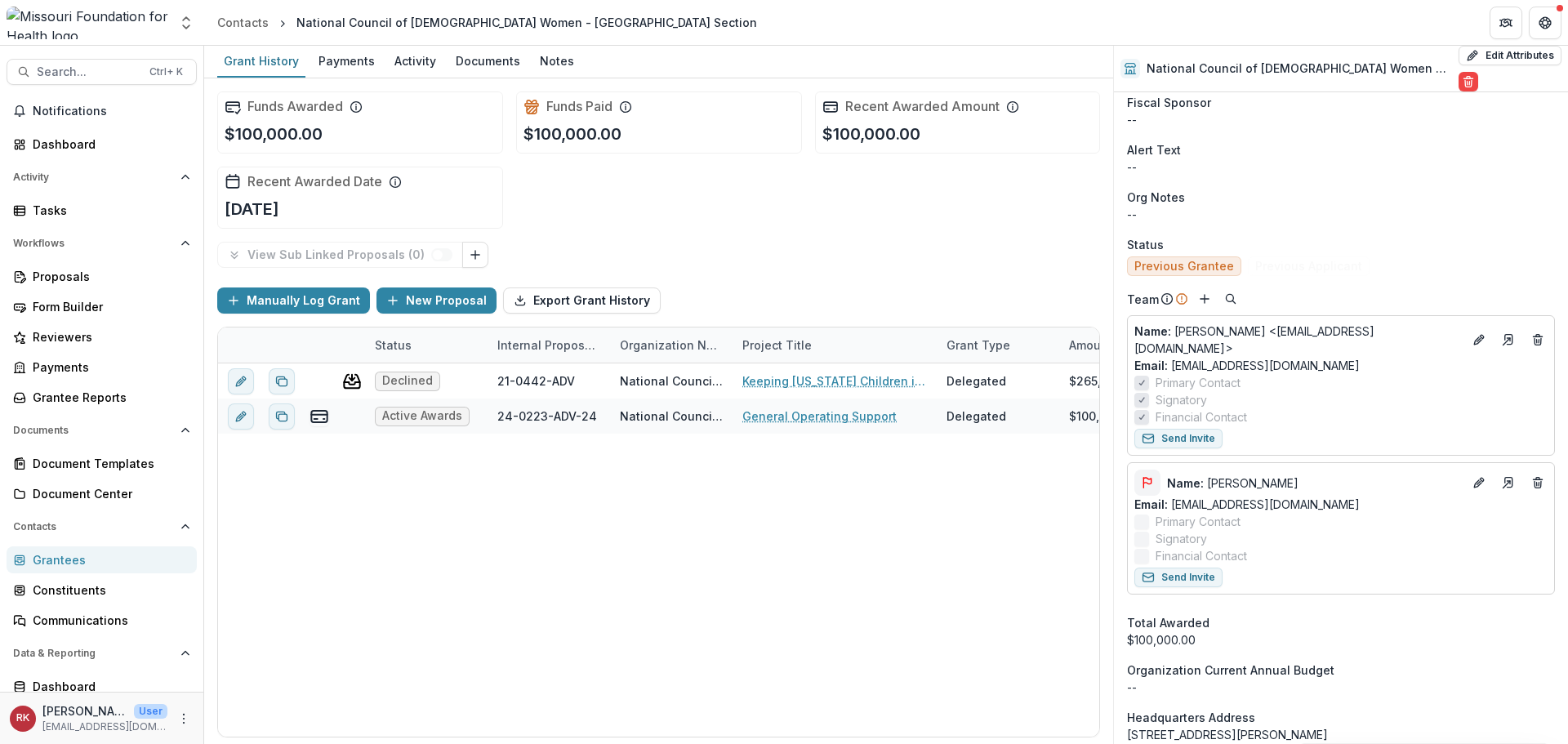
click at [1152, 478] on icon "Flag" at bounding box center [1148, 480] width 8 height 7
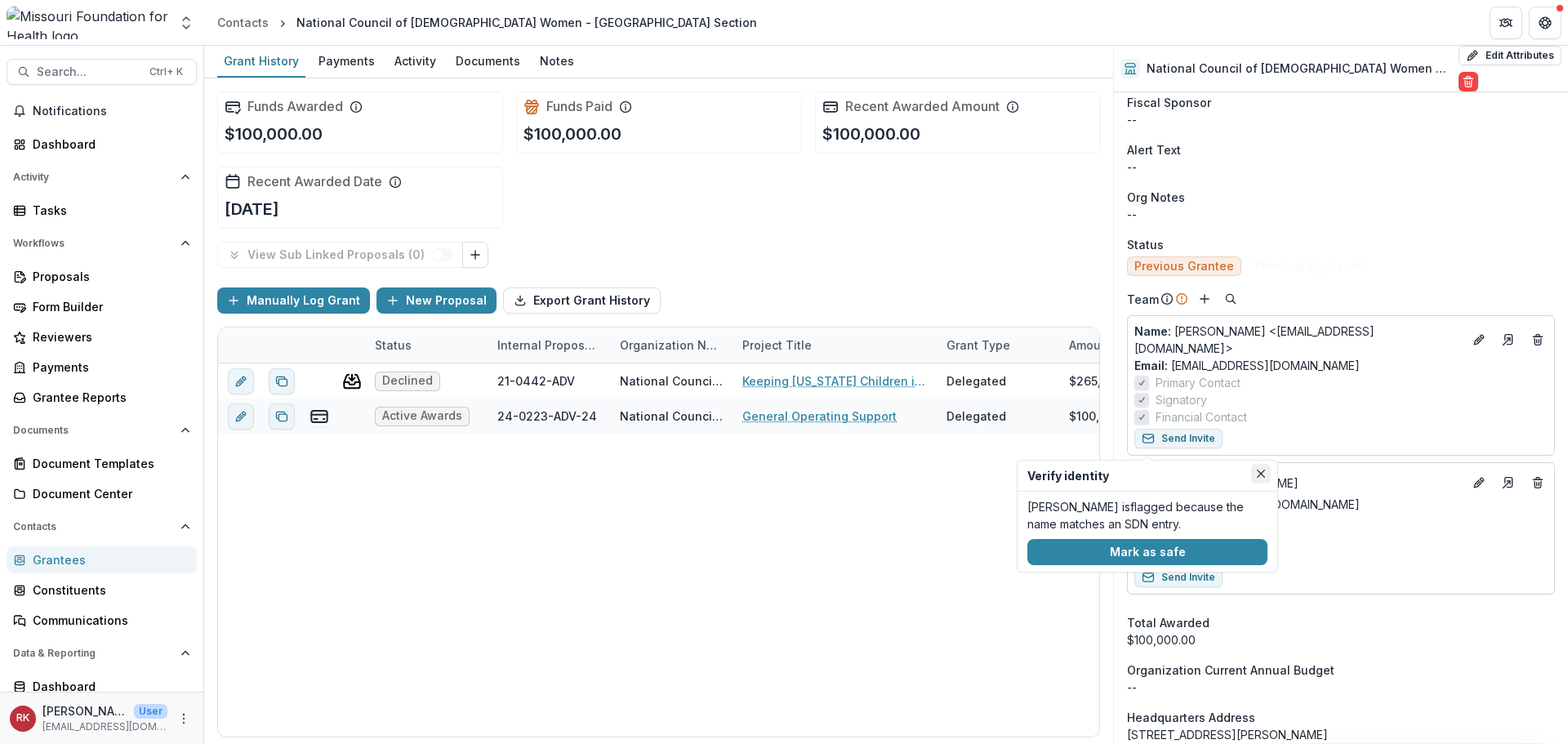
click at [1251, 470] on button "Close" at bounding box center [1261, 474] width 19 height 19
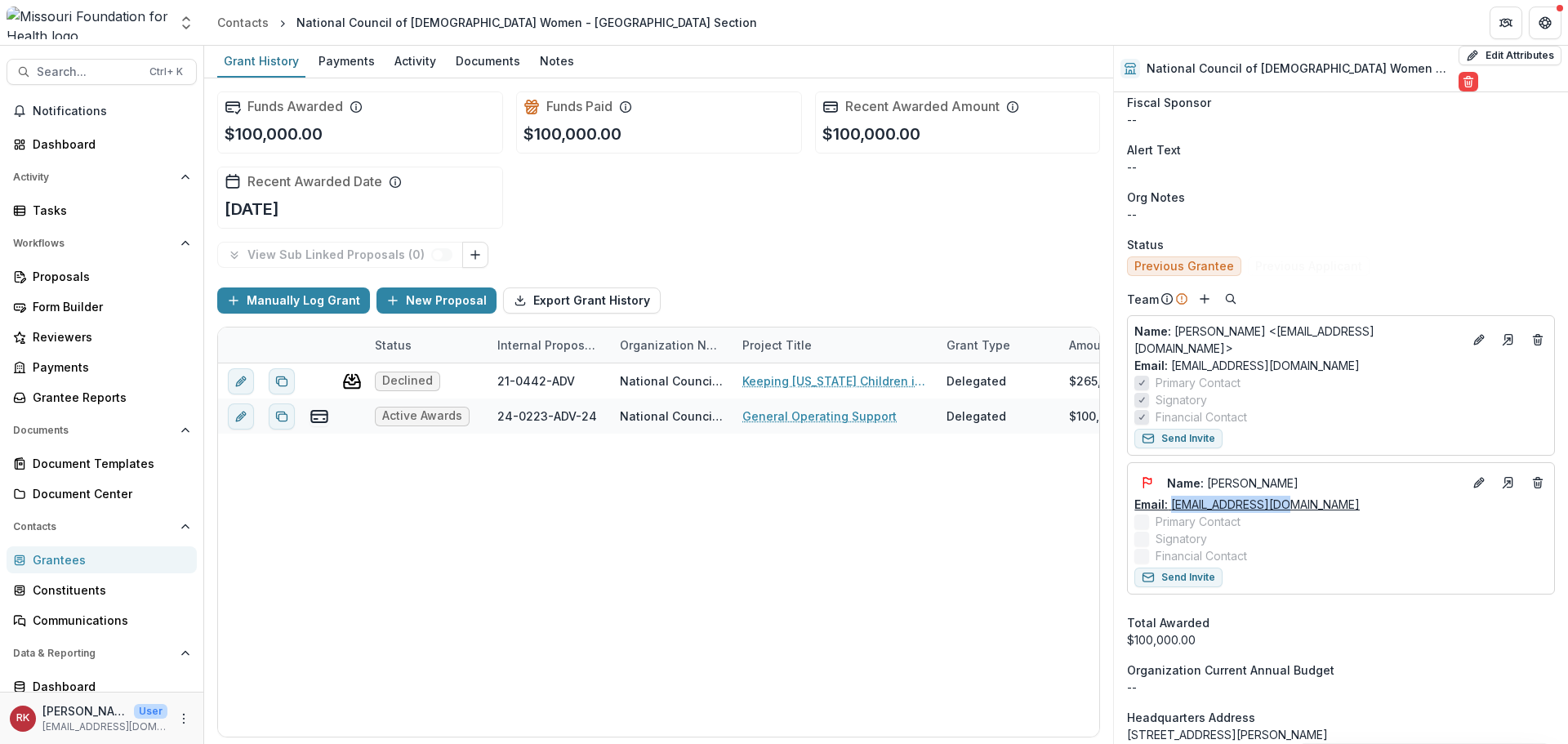
drag, startPoint x: 1304, startPoint y: 463, endPoint x: 1174, endPoint y: 466, distance: 130.0
click at [1174, 496] on div "Email: ewelsh@ncjwstl.org" at bounding box center [1340, 505] width 414 height 17
copy link "ewelsh@ncjwstl.org"
click at [1473, 477] on icon "Edit" at bounding box center [1478, 482] width 13 height 13
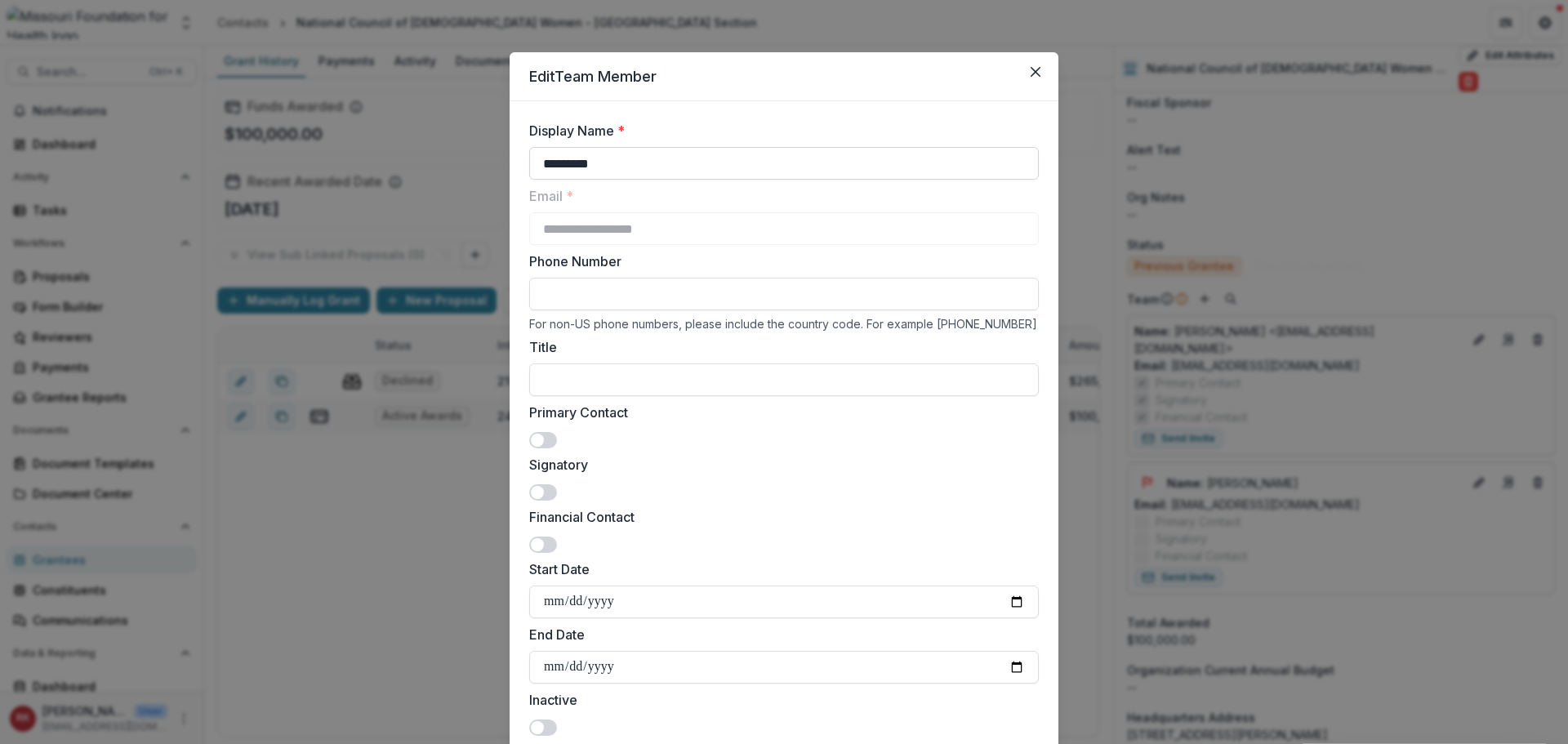
click at [612, 159] on input "*********" at bounding box center [784, 164] width 509 height 33
type input "**********"
click at [578, 295] on input "Phone Number" at bounding box center [784, 294] width 509 height 33
click at [543, 378] on input "Title" at bounding box center [784, 380] width 509 height 33
paste input "**********"
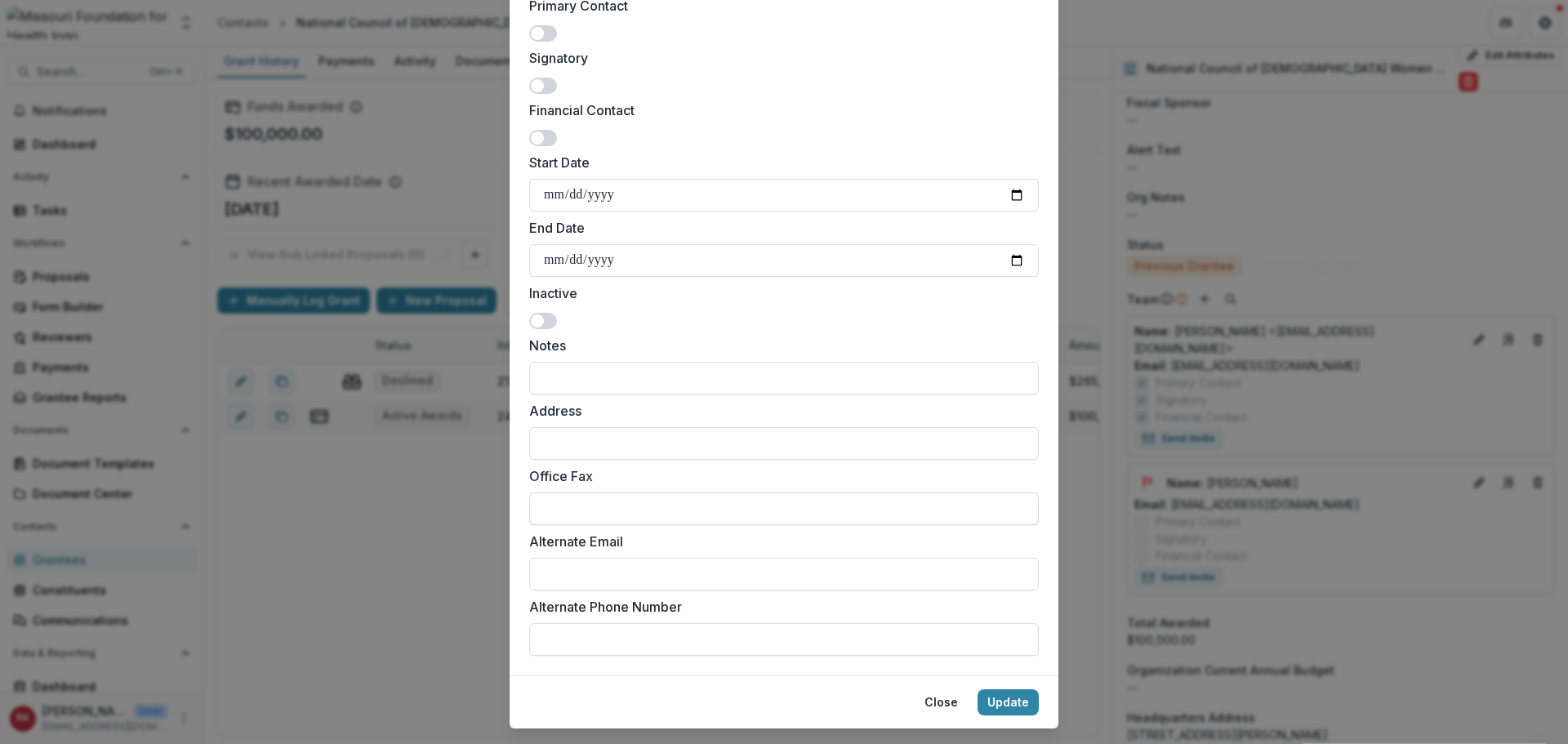
scroll to position [409, 0]
type input "**********"
click at [1009, 696] on button "Update" at bounding box center [1007, 700] width 61 height 26
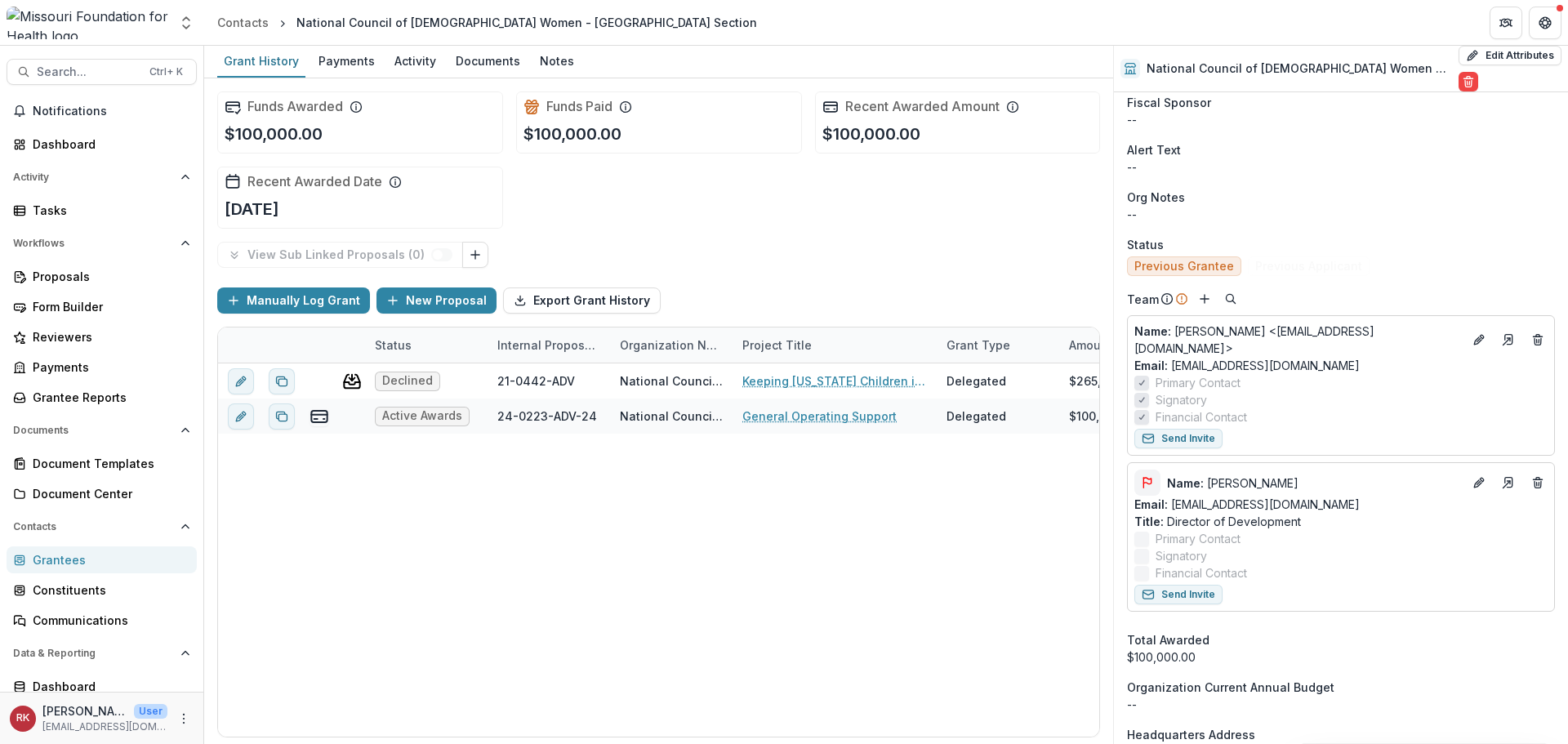
click at [1149, 478] on icon "Flag" at bounding box center [1148, 480] width 8 height 7
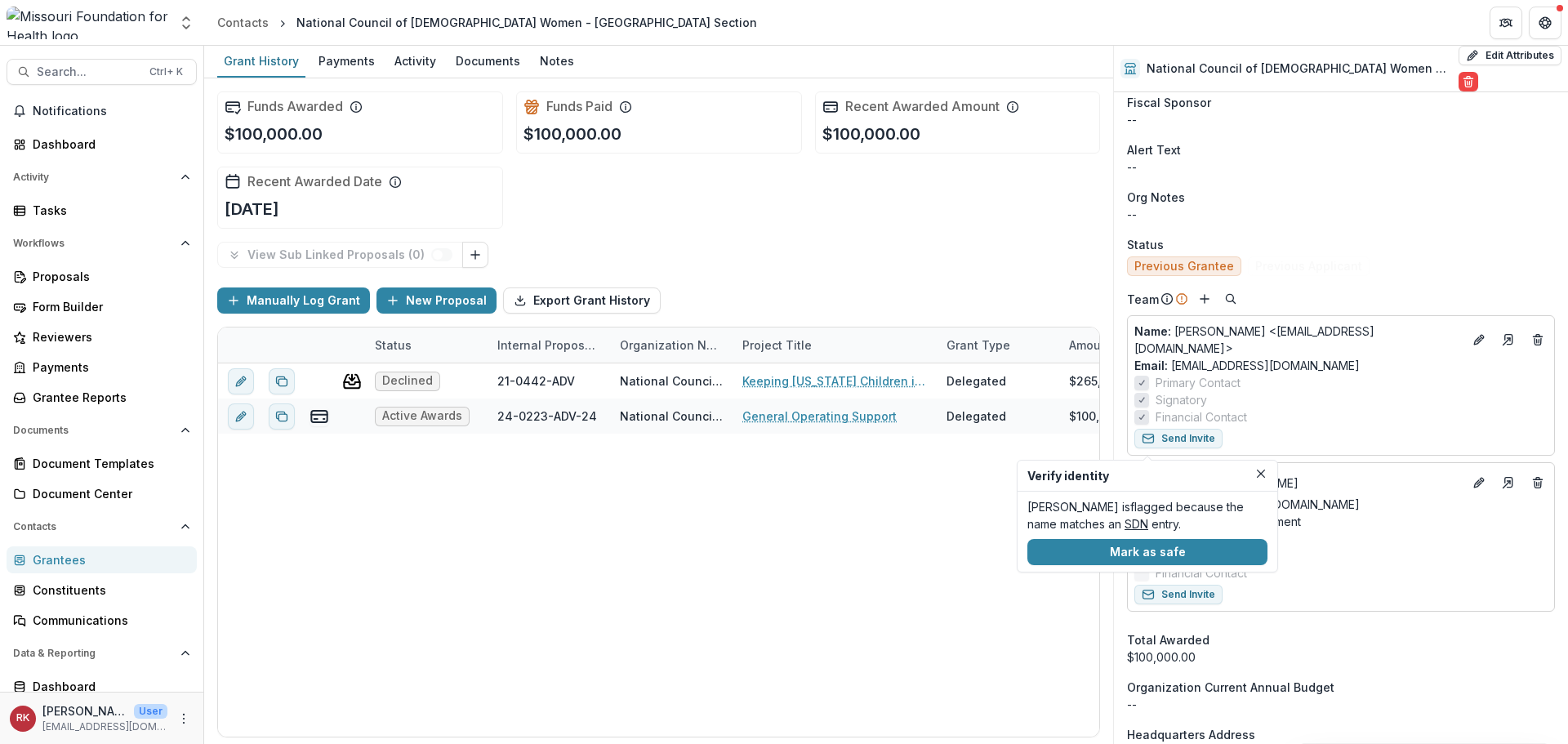
click at [1140, 523] on link "SDN" at bounding box center [1136, 524] width 23 height 14
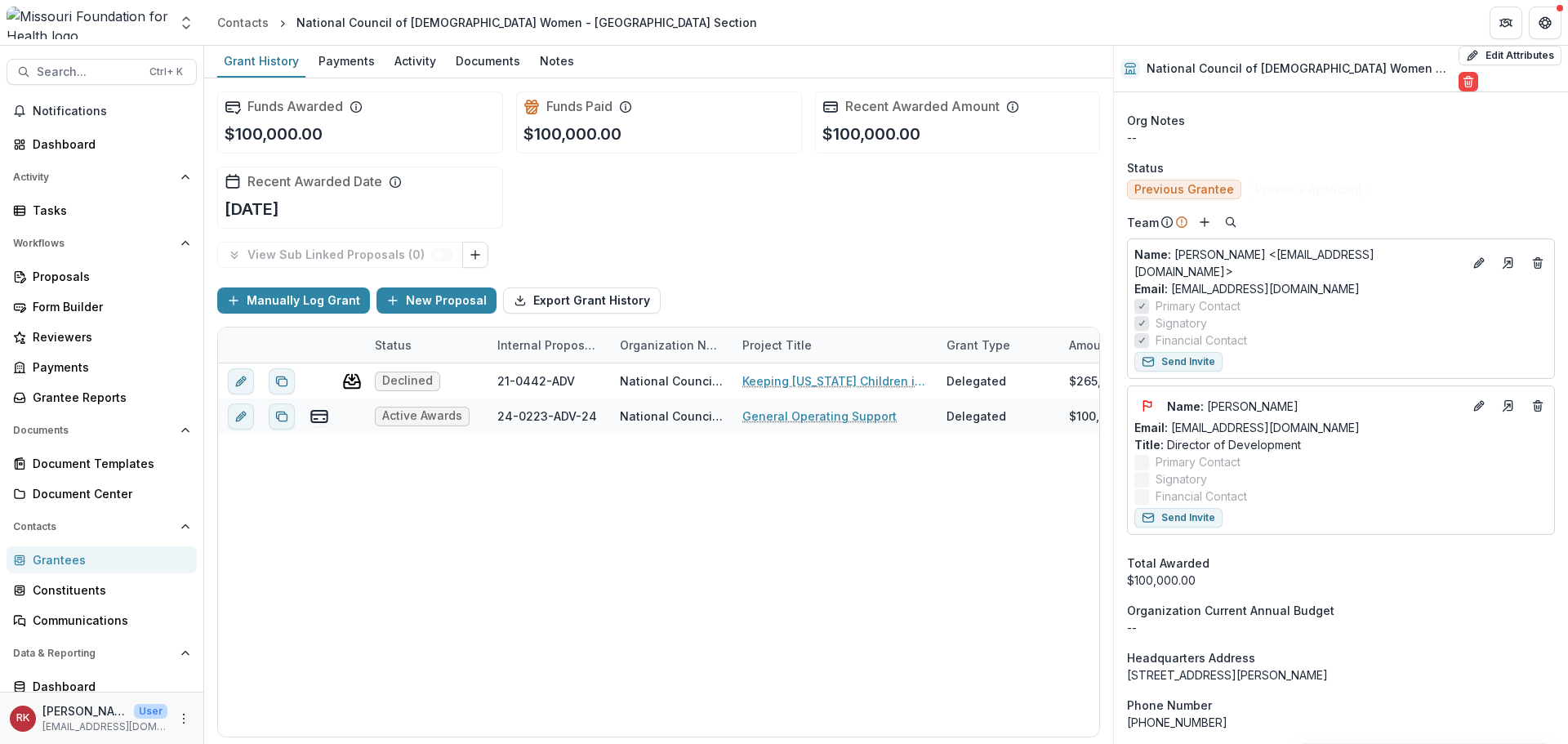
scroll to position [653, 0]
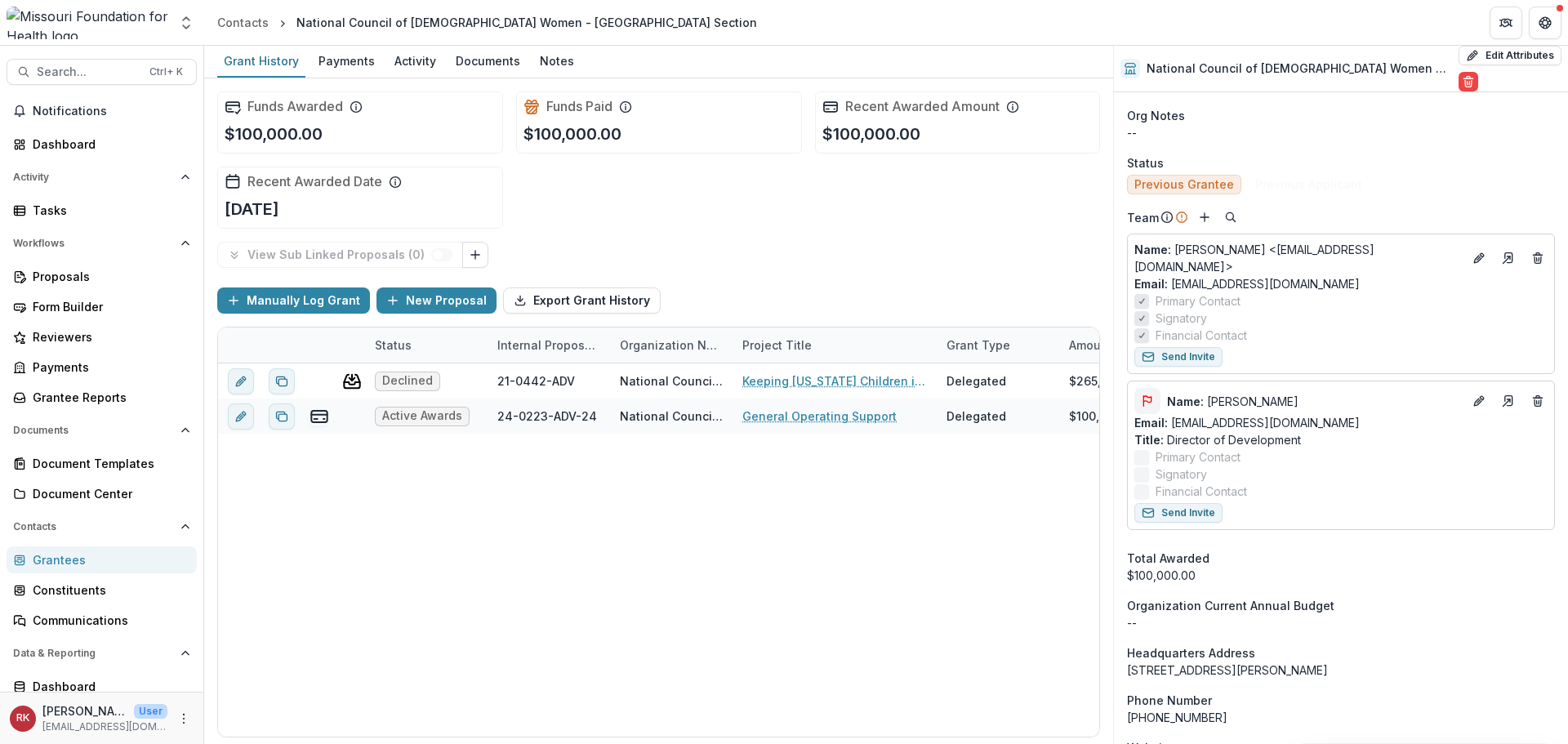
click at [1151, 388] on button "Flag" at bounding box center [1147, 400] width 26 height 26
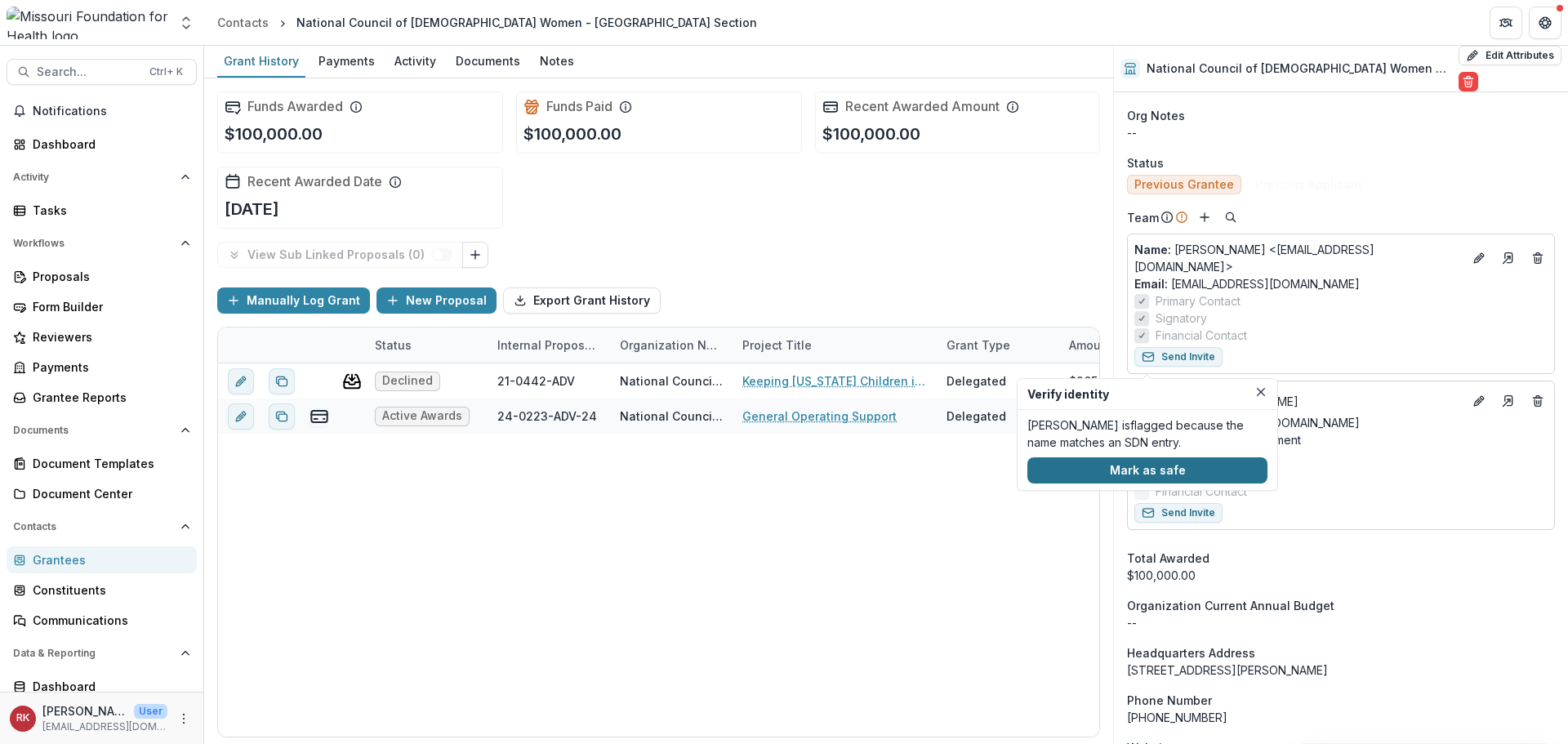
click at [1151, 471] on button "Mark as safe" at bounding box center [1148, 470] width 240 height 26
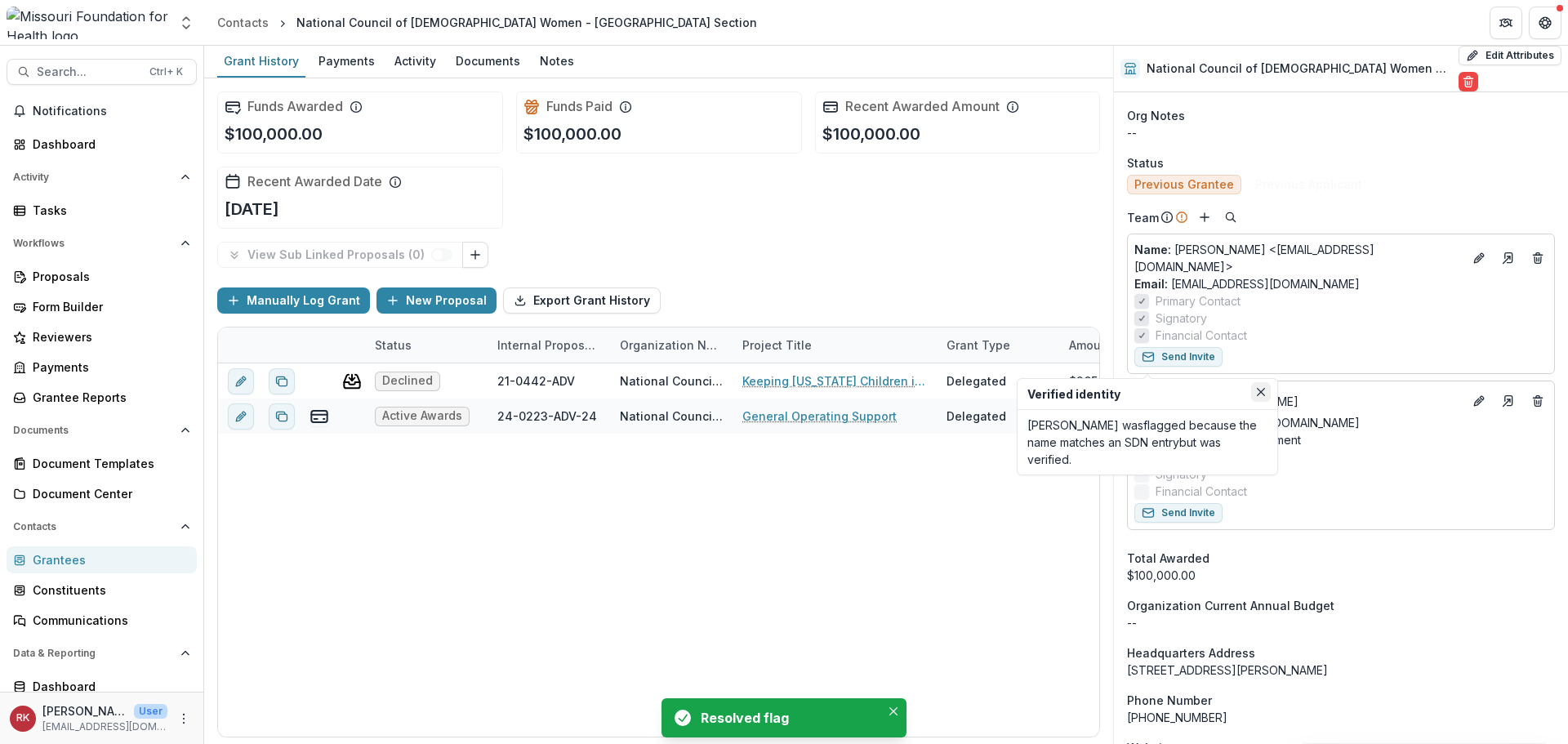
click at [1258, 393] on icon "Close" at bounding box center [1261, 391] width 8 height 8
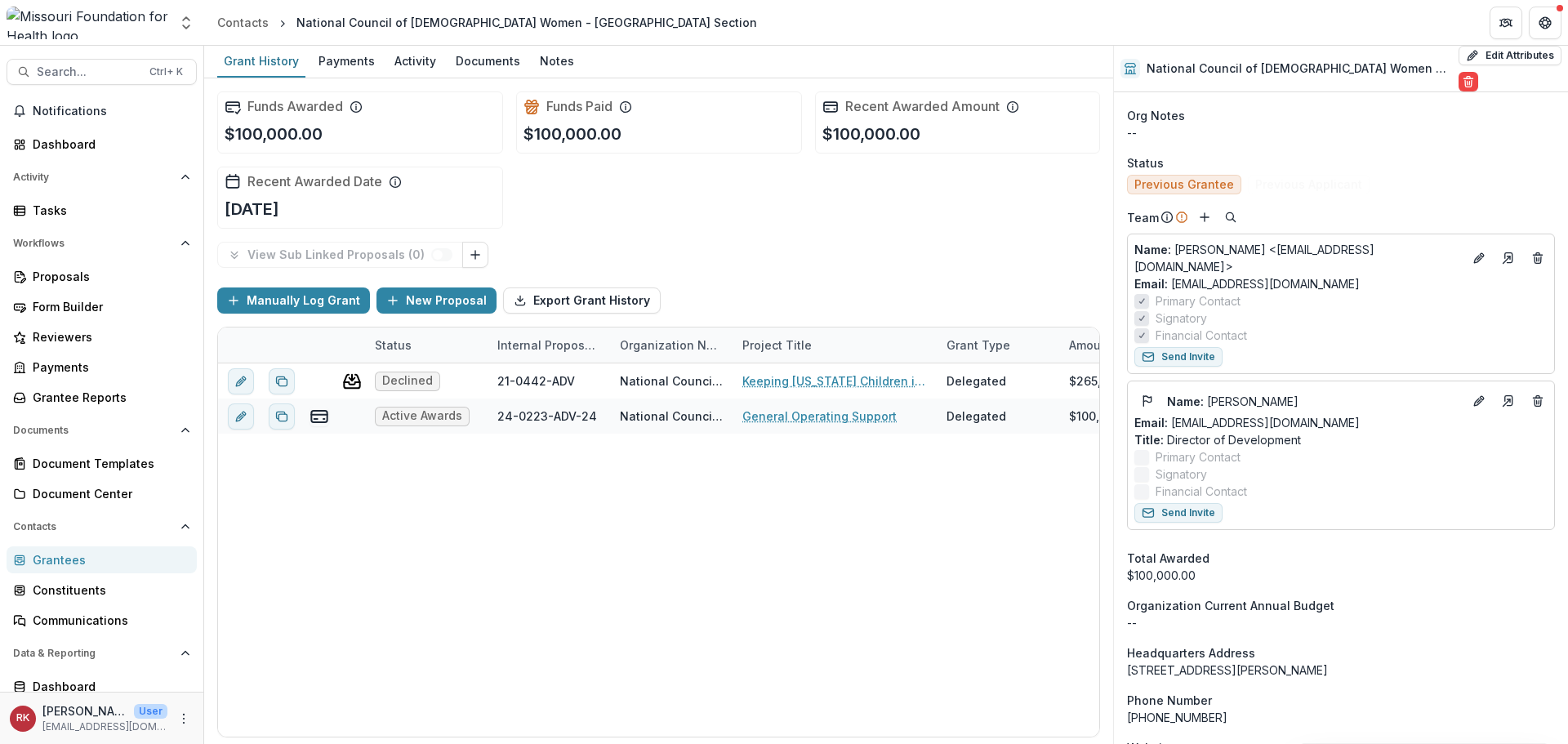
click at [76, 559] on div "Grantees" at bounding box center [108, 560] width 151 height 17
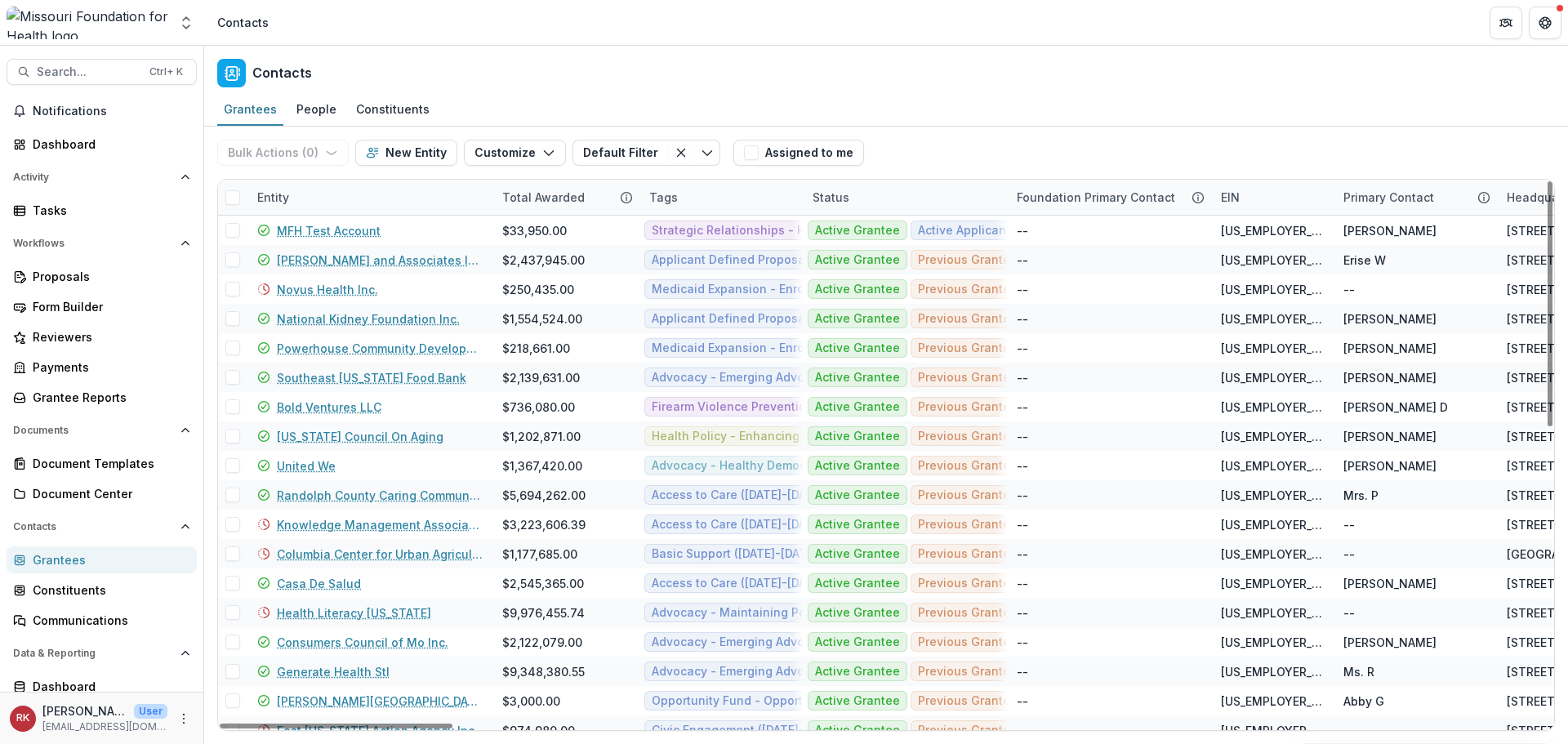
click at [286, 191] on div "Entity" at bounding box center [272, 198] width 51 height 17
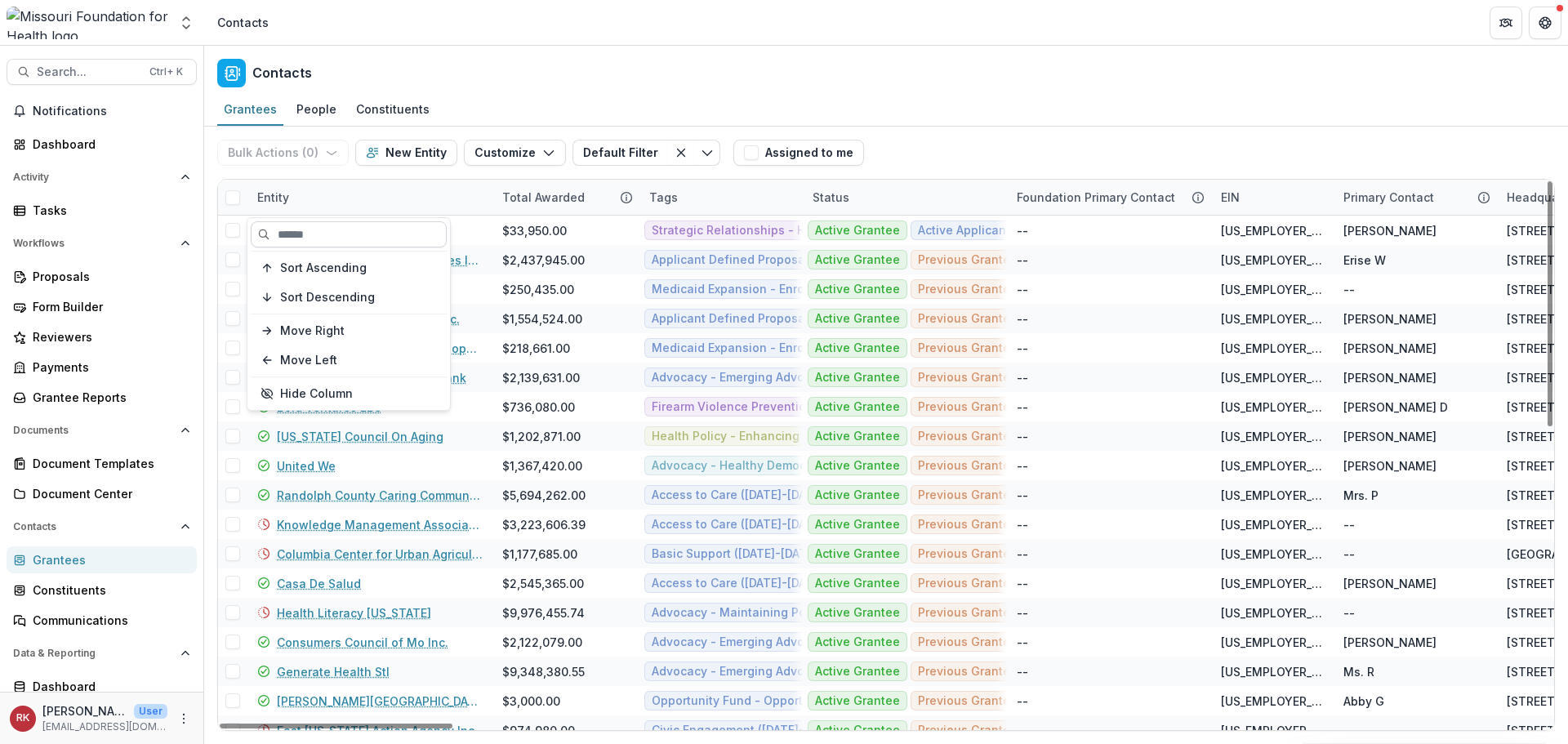
click at [314, 227] on input at bounding box center [349, 233] width 196 height 26
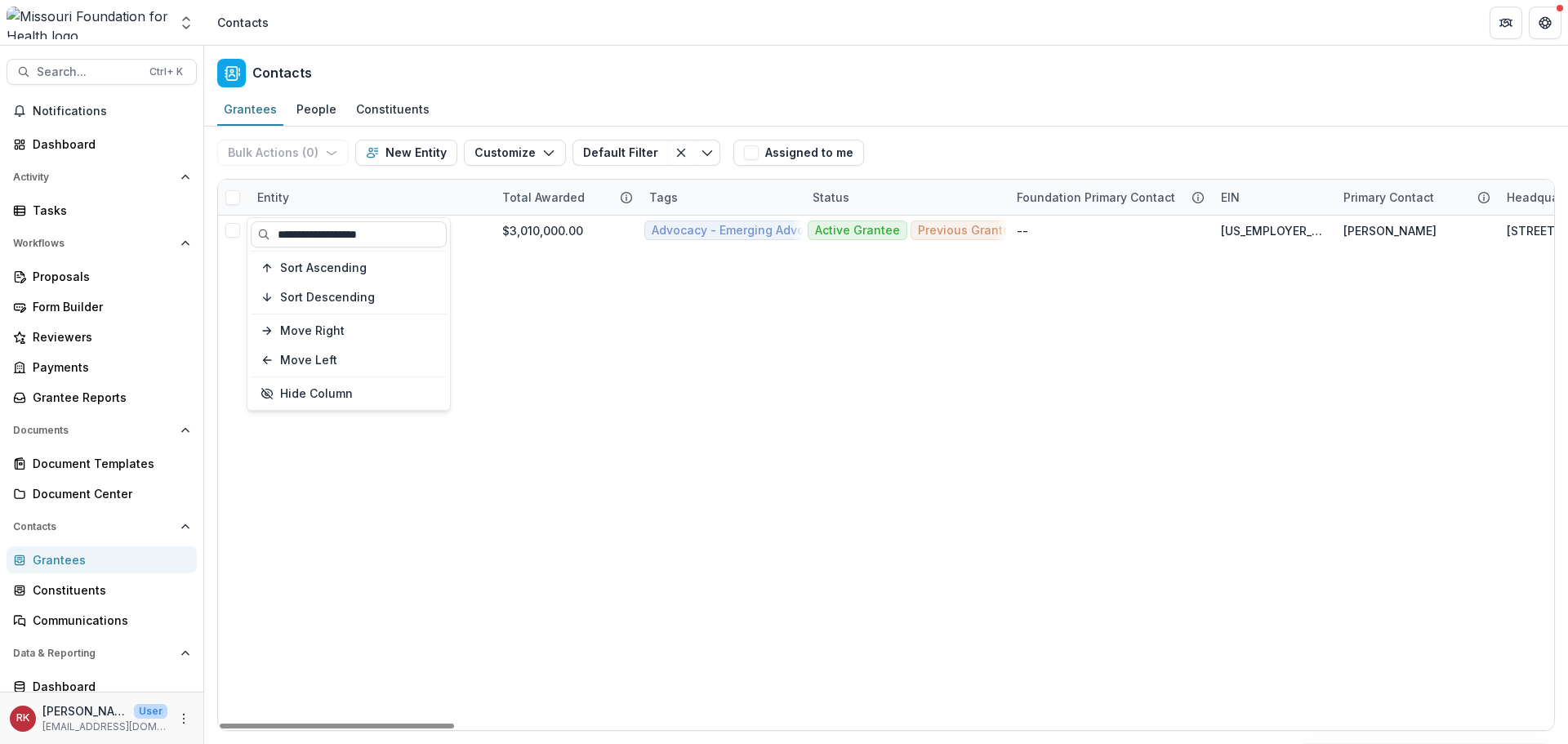
type input "**********"
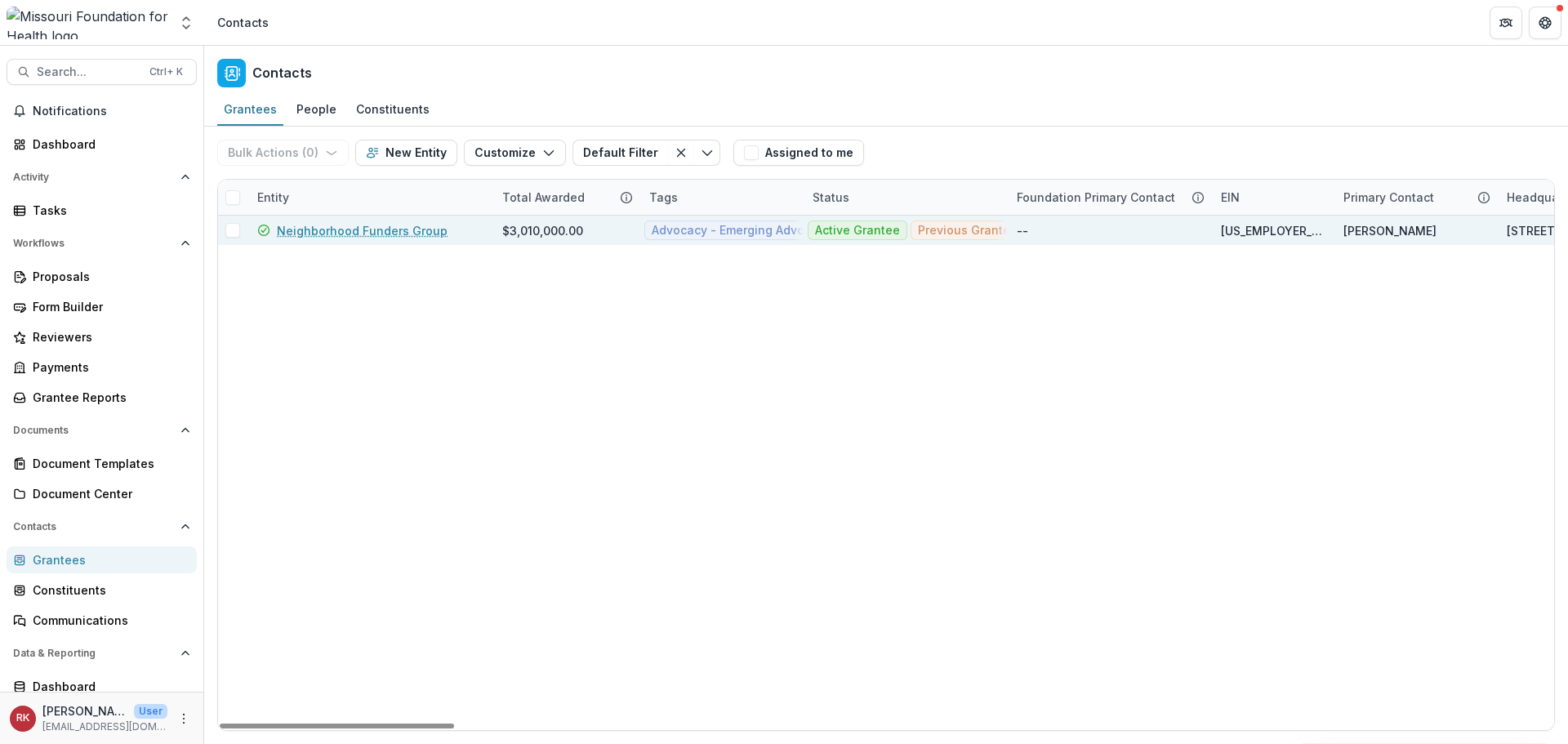
click at [361, 233] on link "Neighborhood Funders Group" at bounding box center [362, 231] width 170 height 17
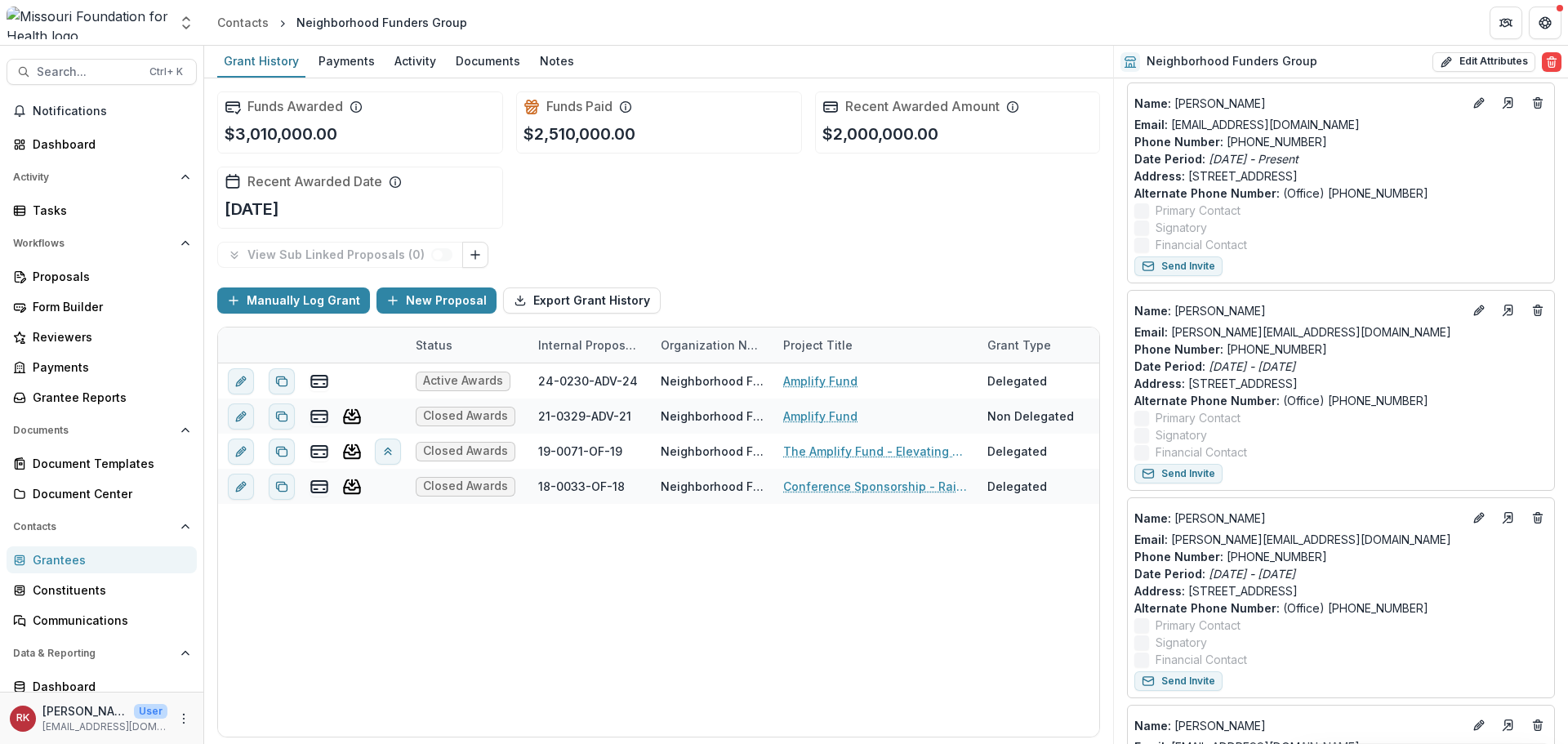
scroll to position [572, 0]
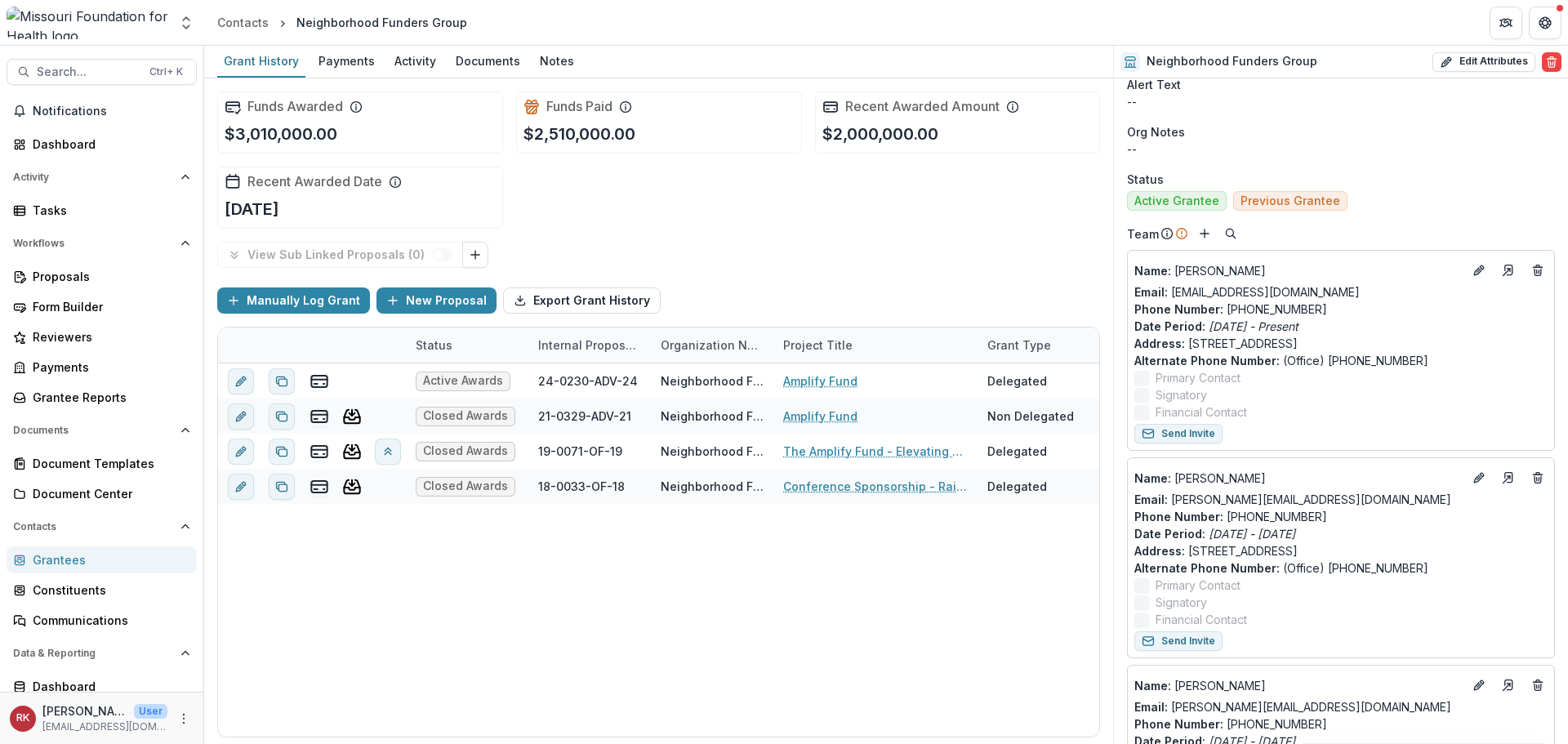
click at [55, 565] on div "Grantees" at bounding box center [108, 560] width 151 height 17
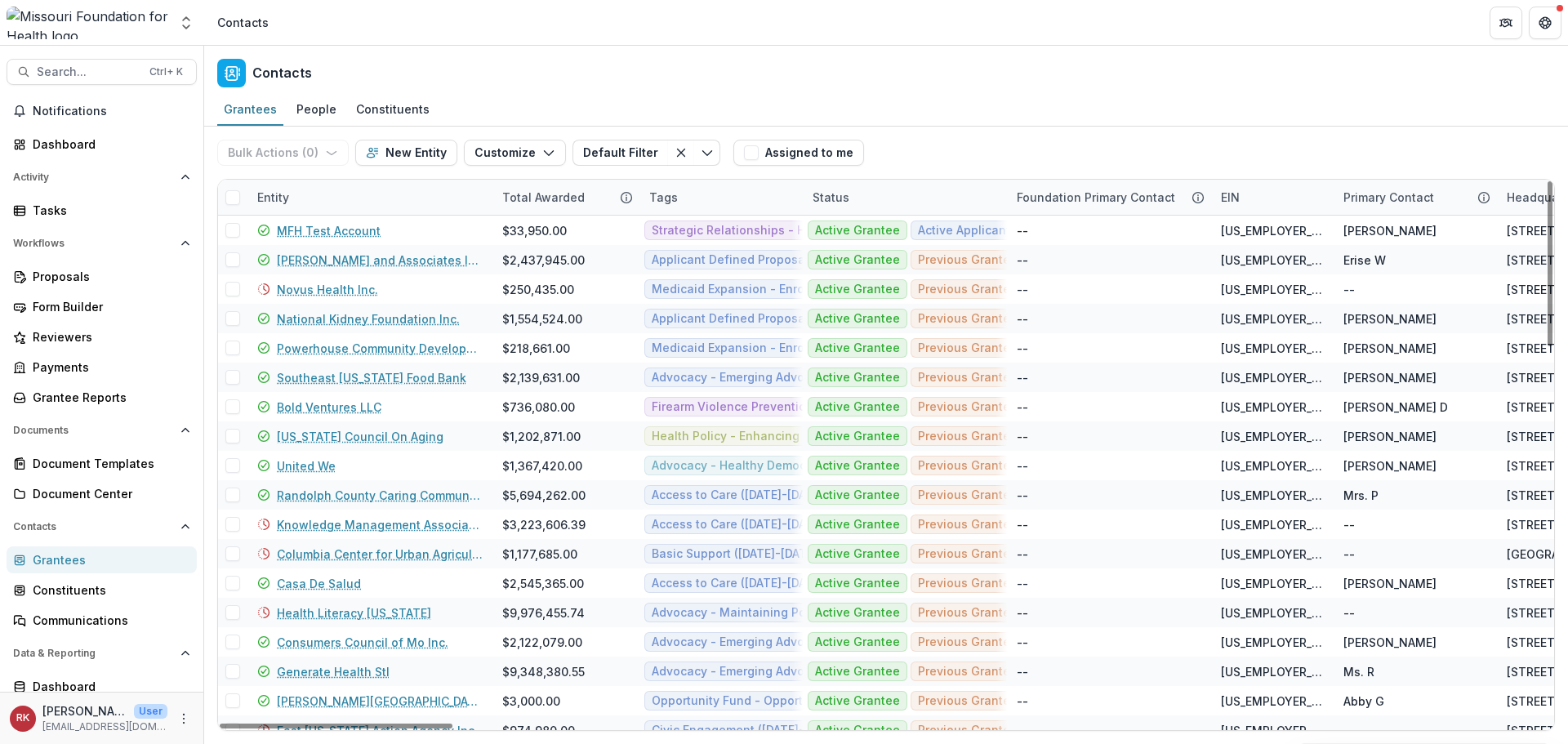
click at [273, 197] on div "Entity" at bounding box center [272, 198] width 51 height 17
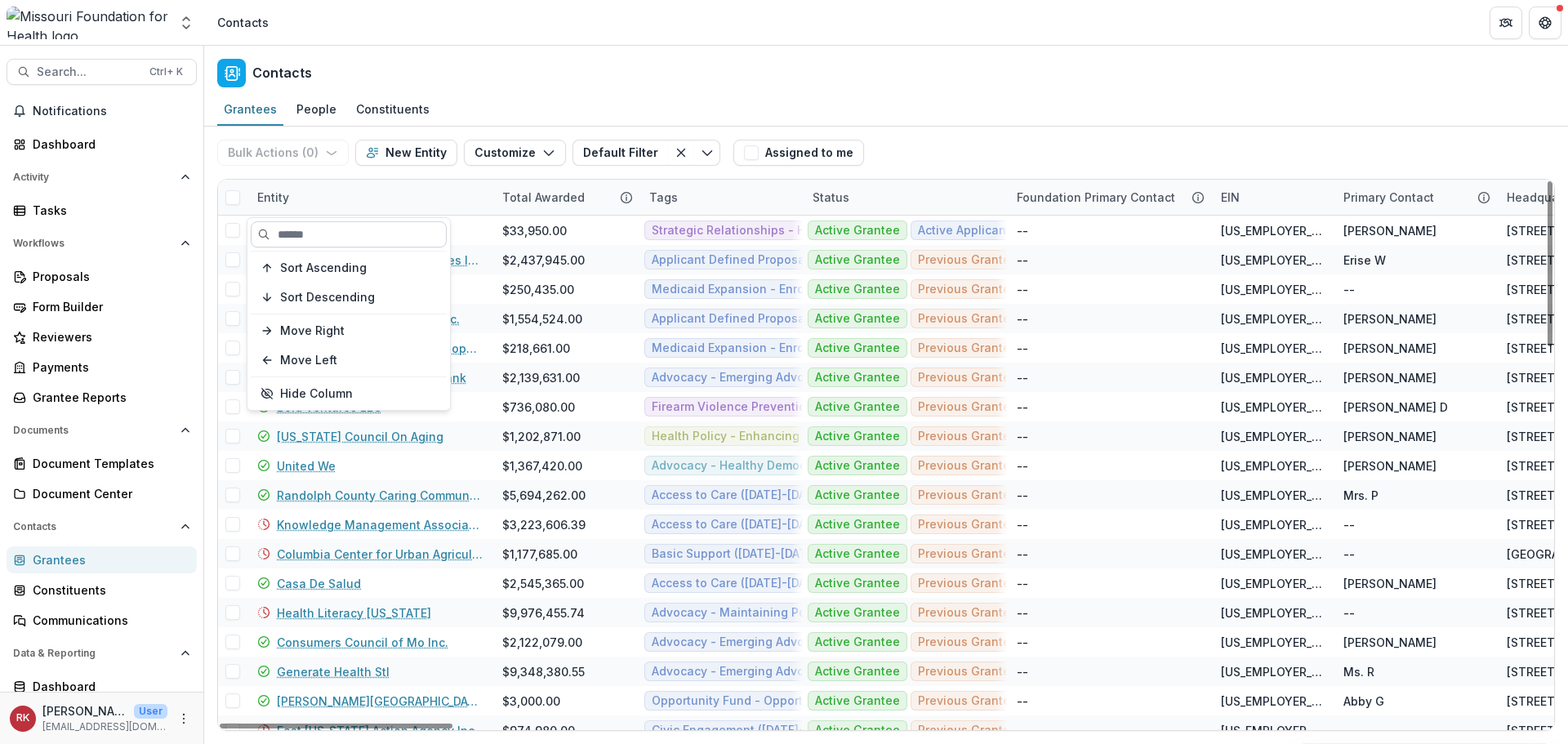
click at [330, 239] on input at bounding box center [349, 233] width 196 height 26
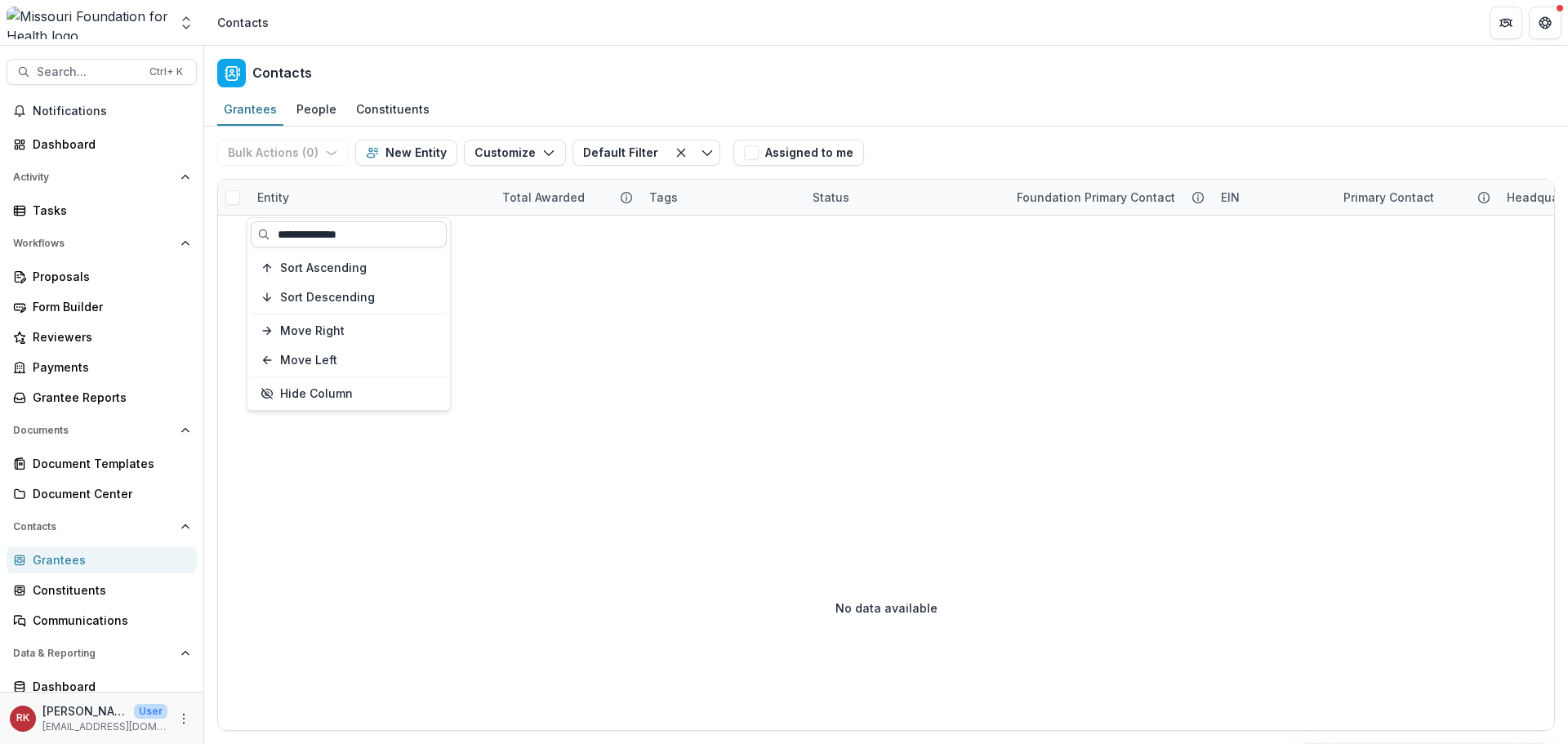
click at [301, 236] on input "**********" at bounding box center [349, 233] width 196 height 26
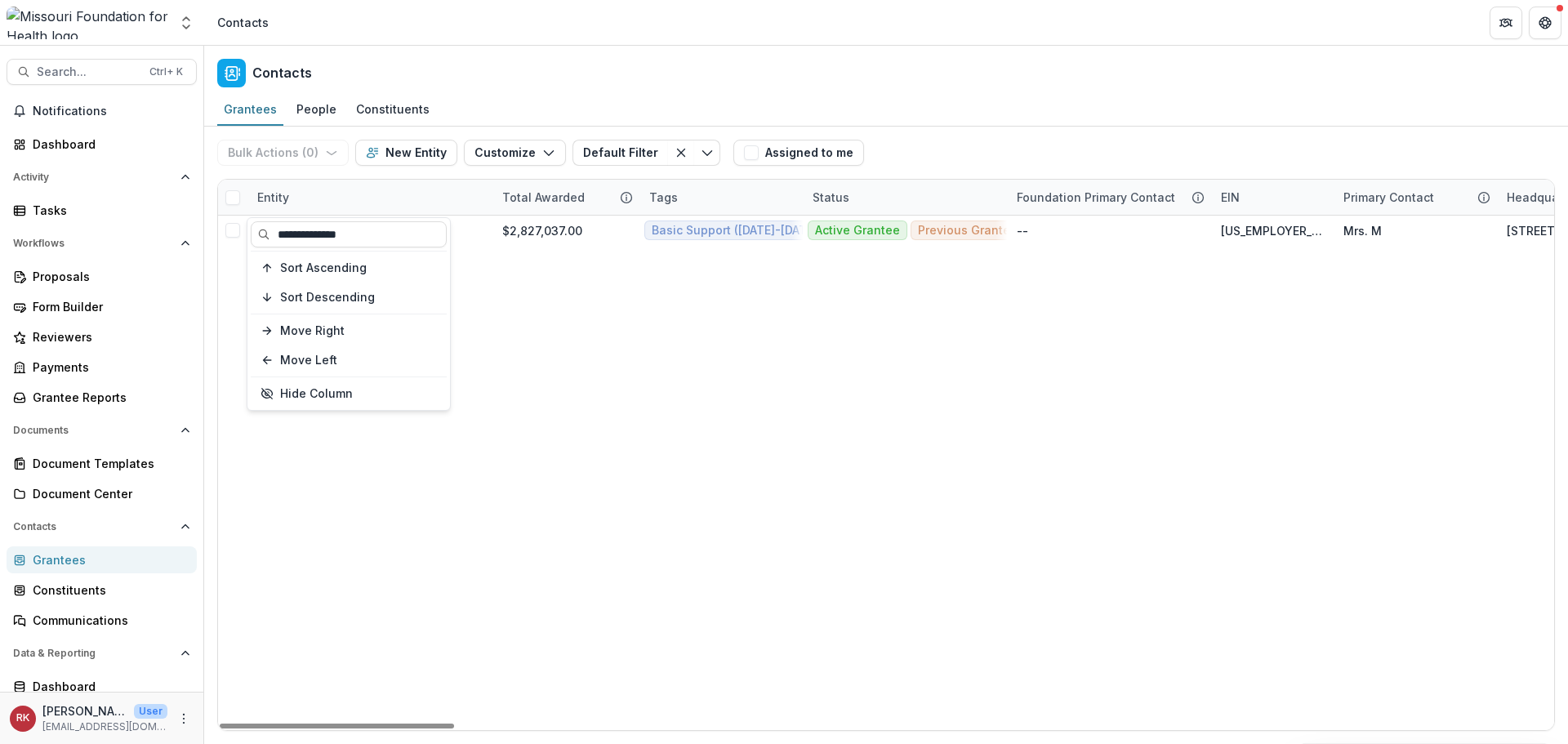
type input "**********"
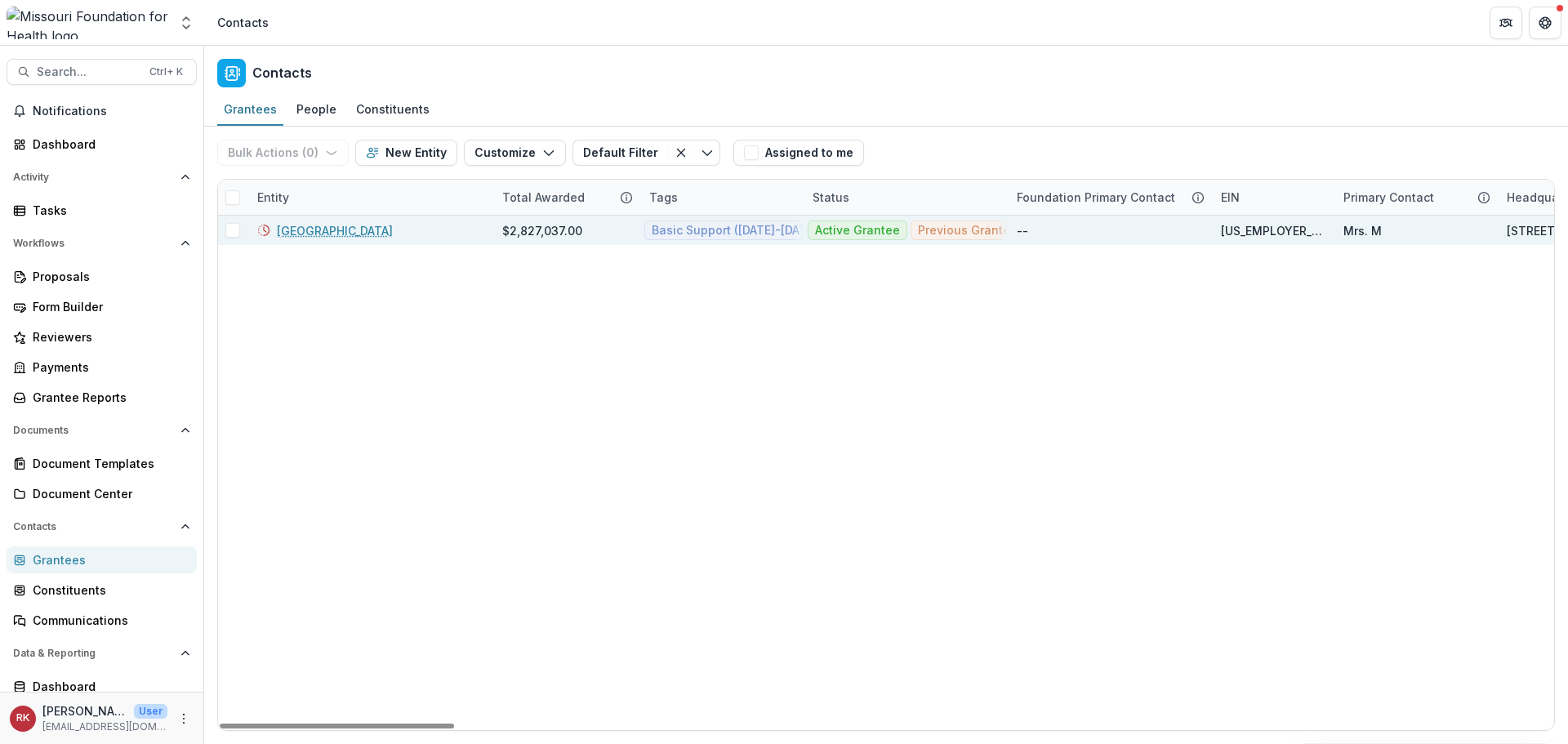
click at [356, 230] on link "[GEOGRAPHIC_DATA]" at bounding box center [335, 231] width 116 height 17
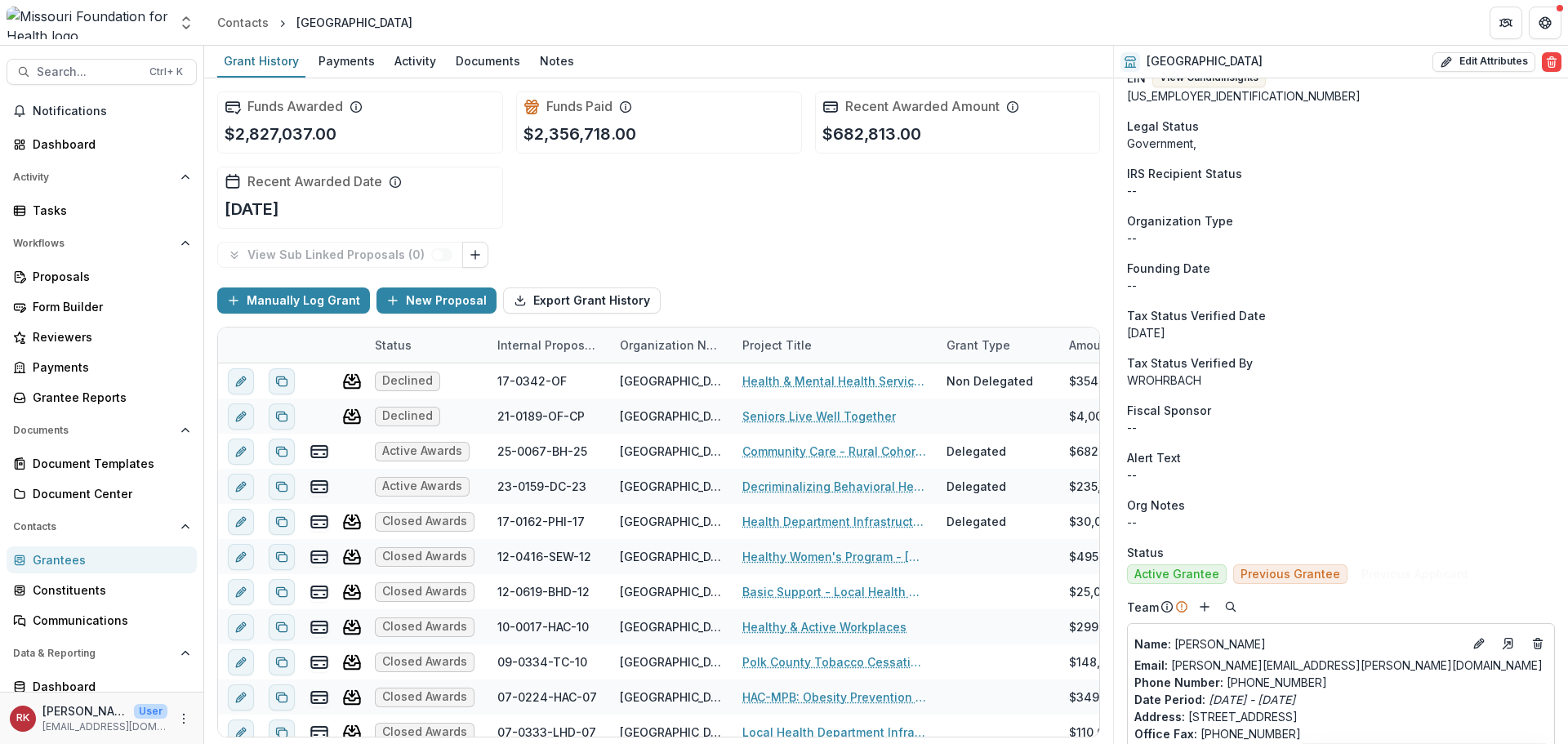
scroll to position [817, 0]
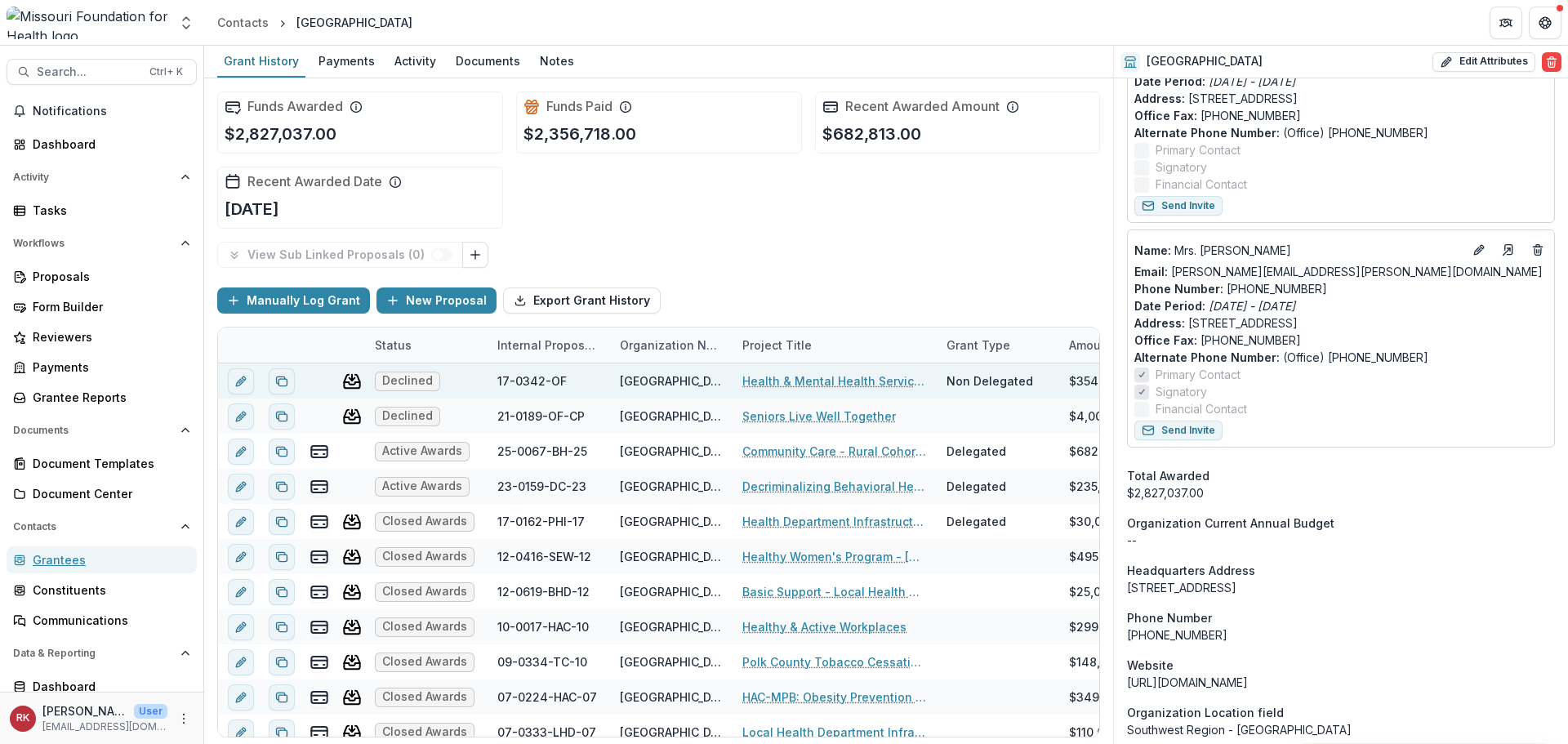
drag, startPoint x: 96, startPoint y: 562, endPoint x: 218, endPoint y: 369, distance: 228.3
click at [96, 561] on div "Grantees" at bounding box center [108, 560] width 151 height 17
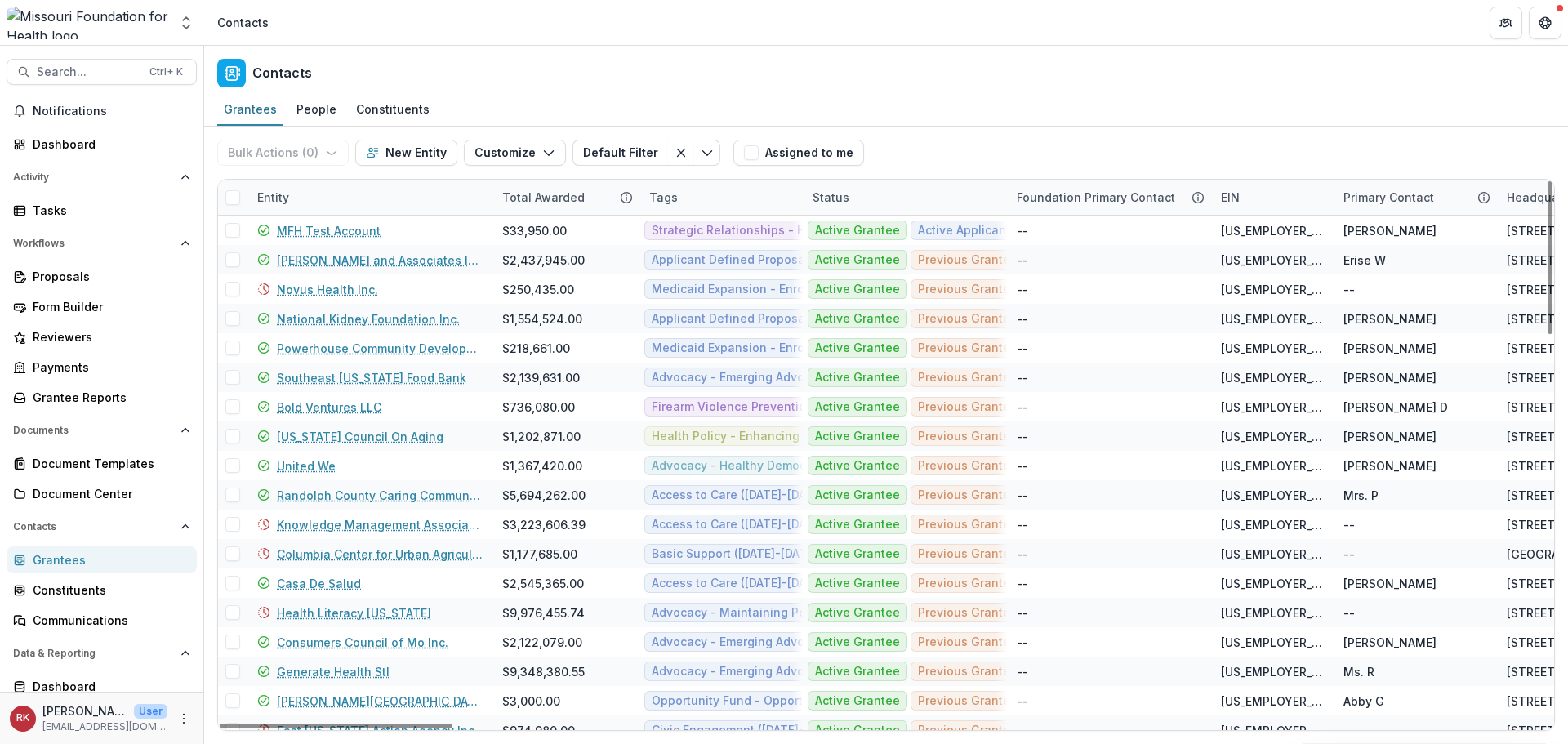
click at [262, 197] on div "Entity" at bounding box center [272, 198] width 51 height 17
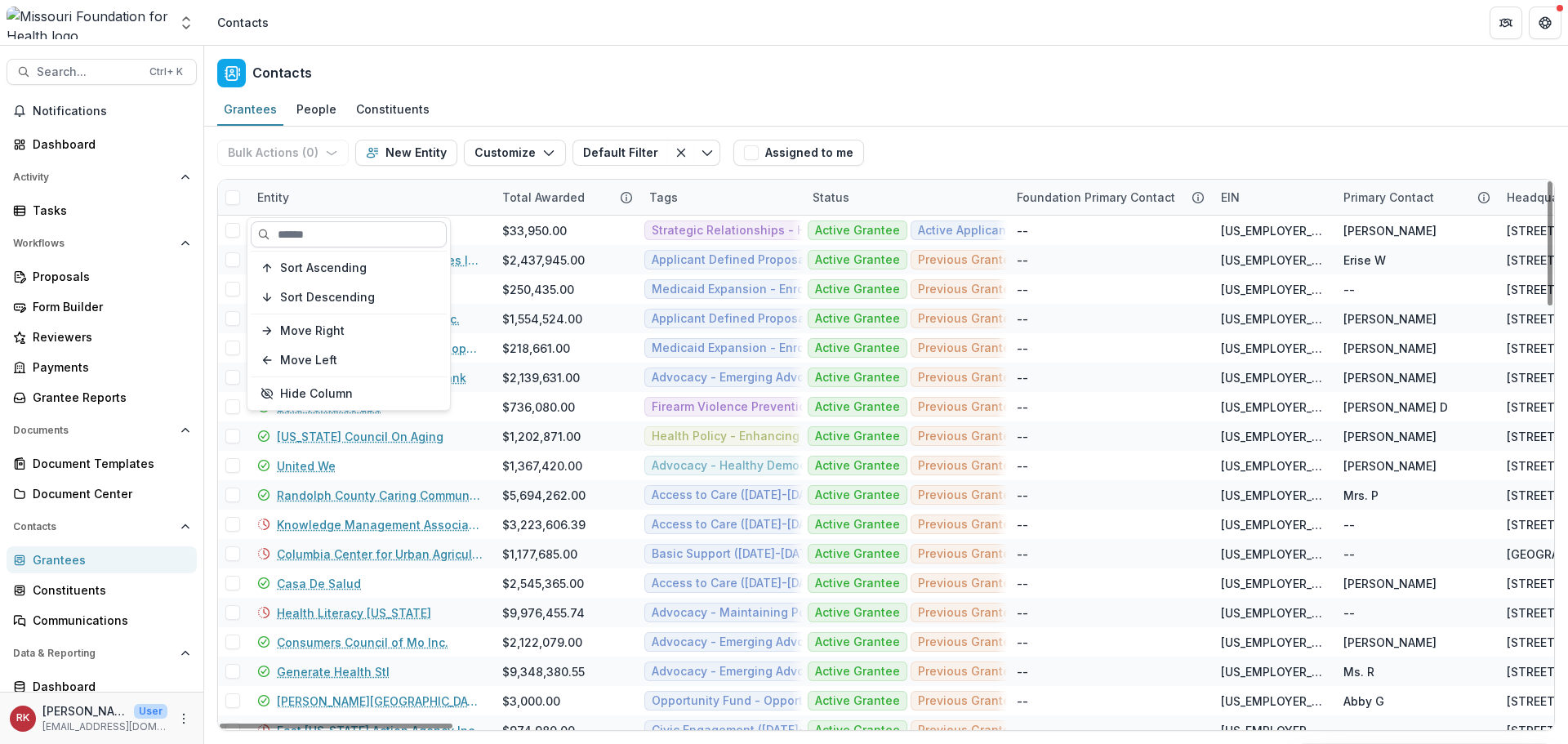
click at [315, 237] on input at bounding box center [349, 233] width 196 height 26
paste input "*********"
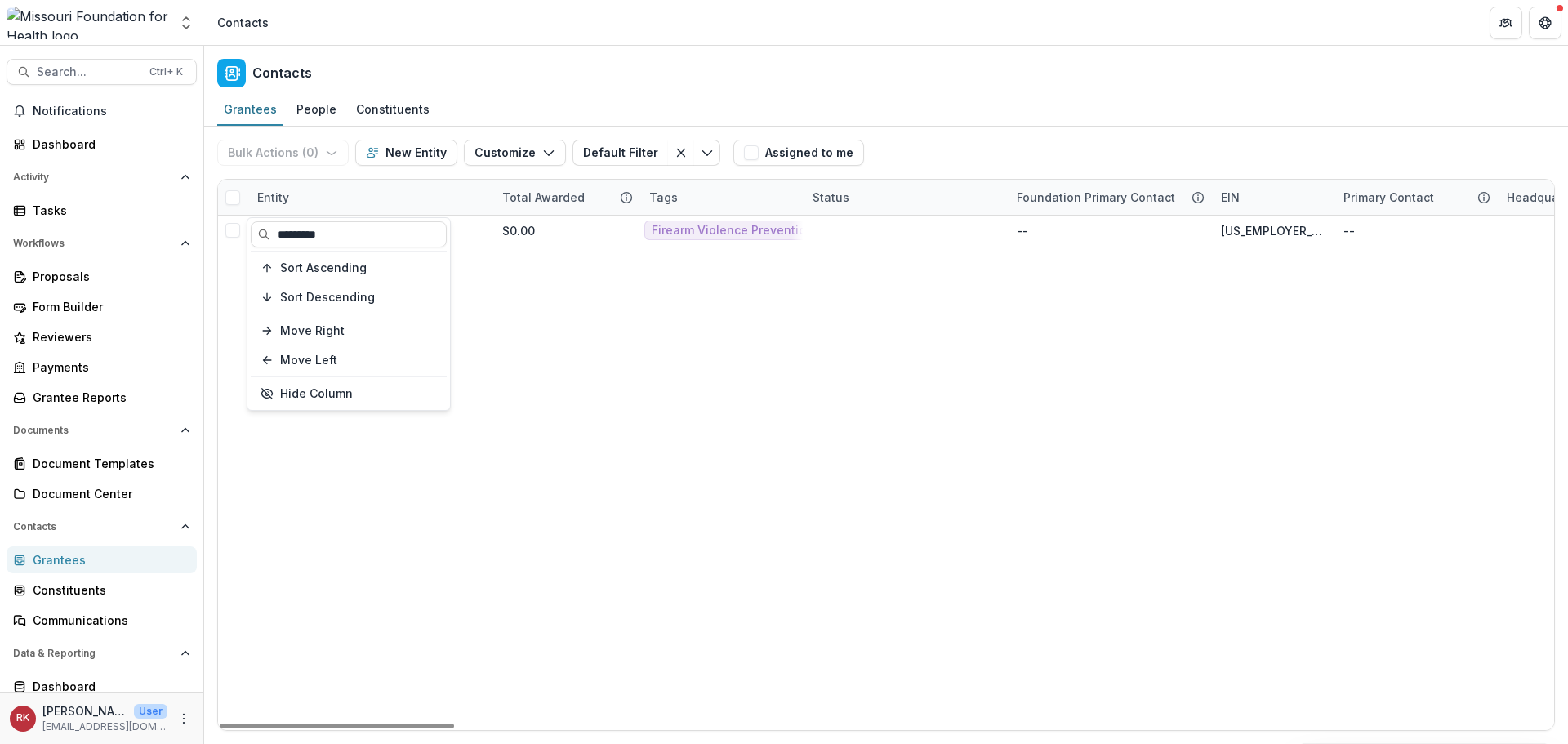
type input "*********"
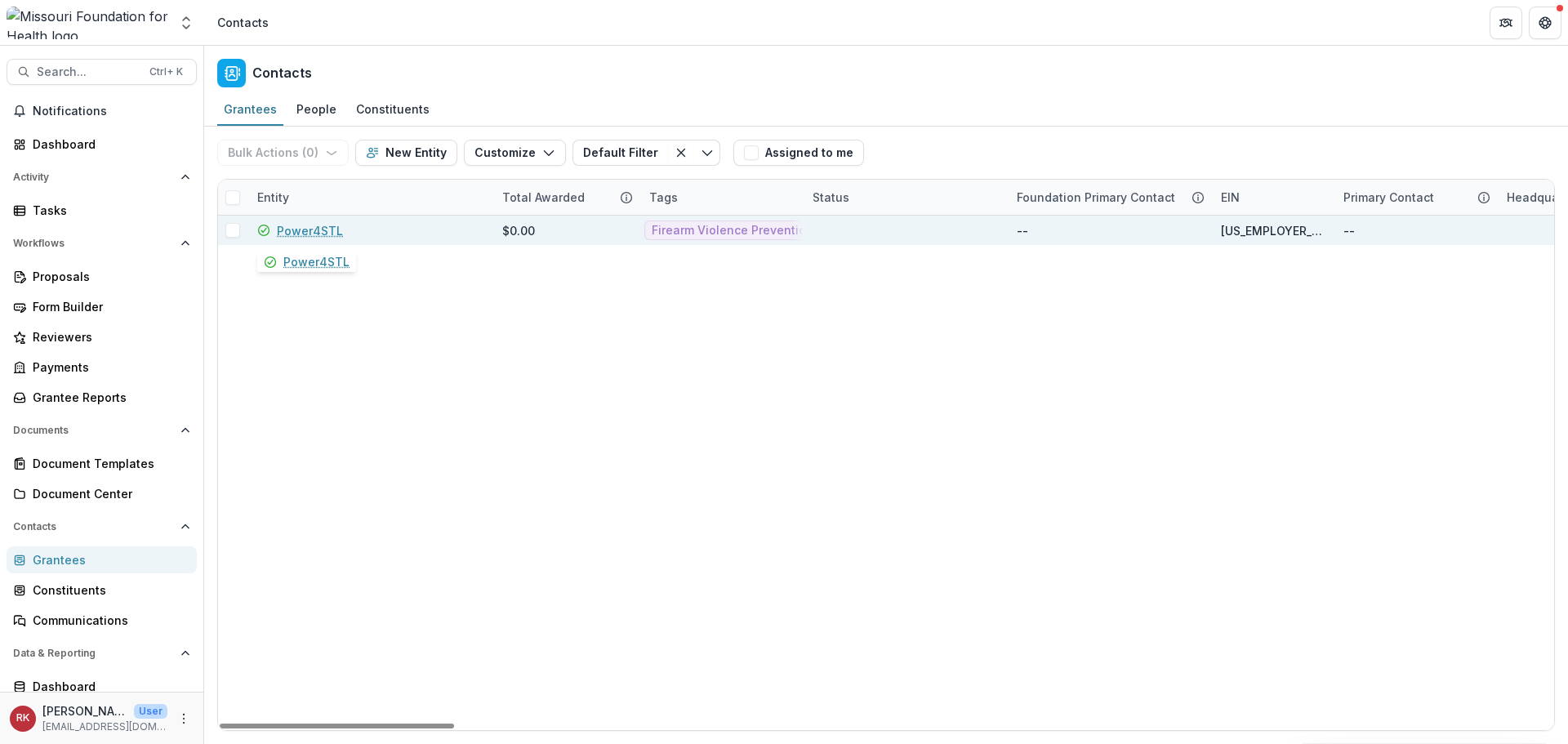
click at [311, 227] on link "Power4STL" at bounding box center [310, 231] width 66 height 17
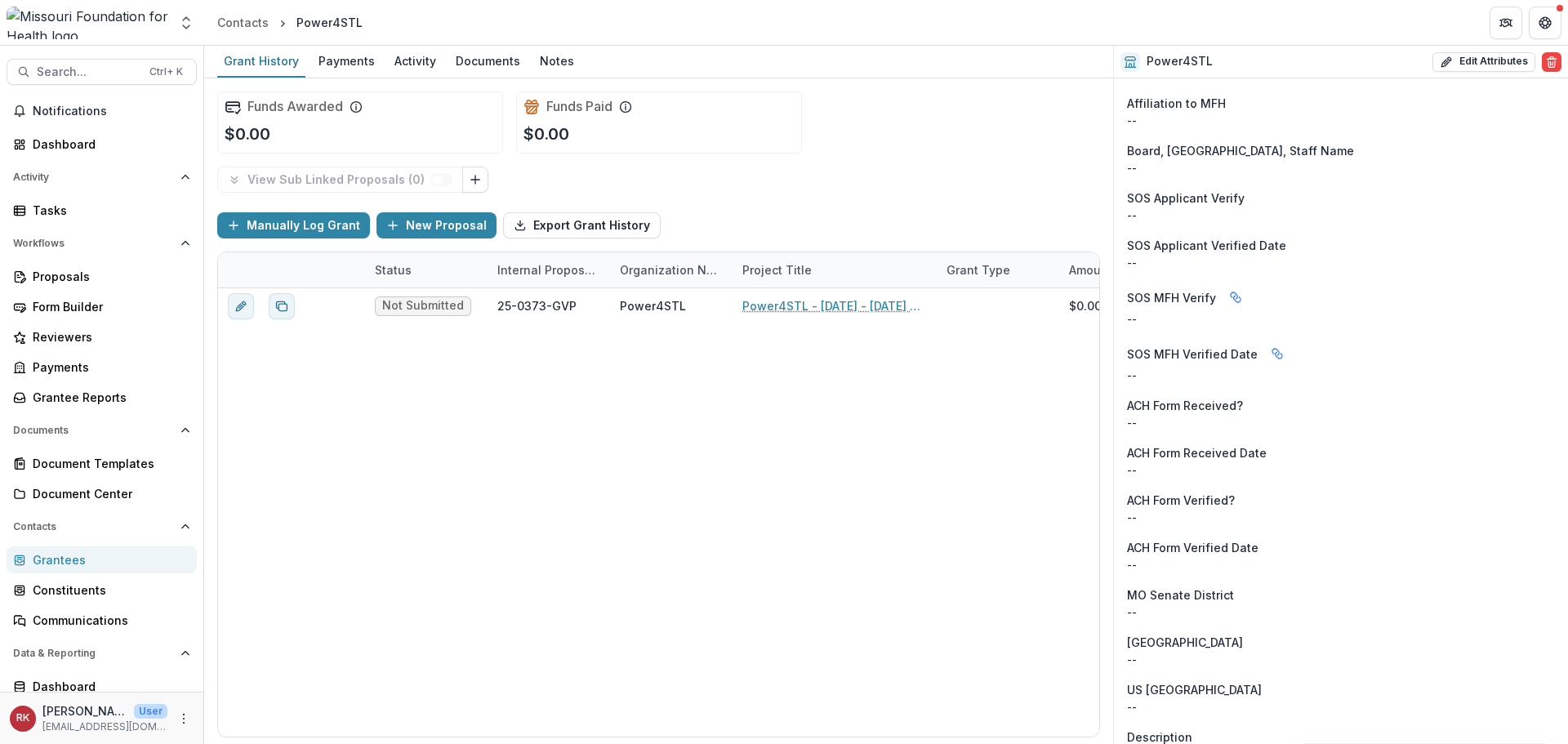
scroll to position [1449, 0]
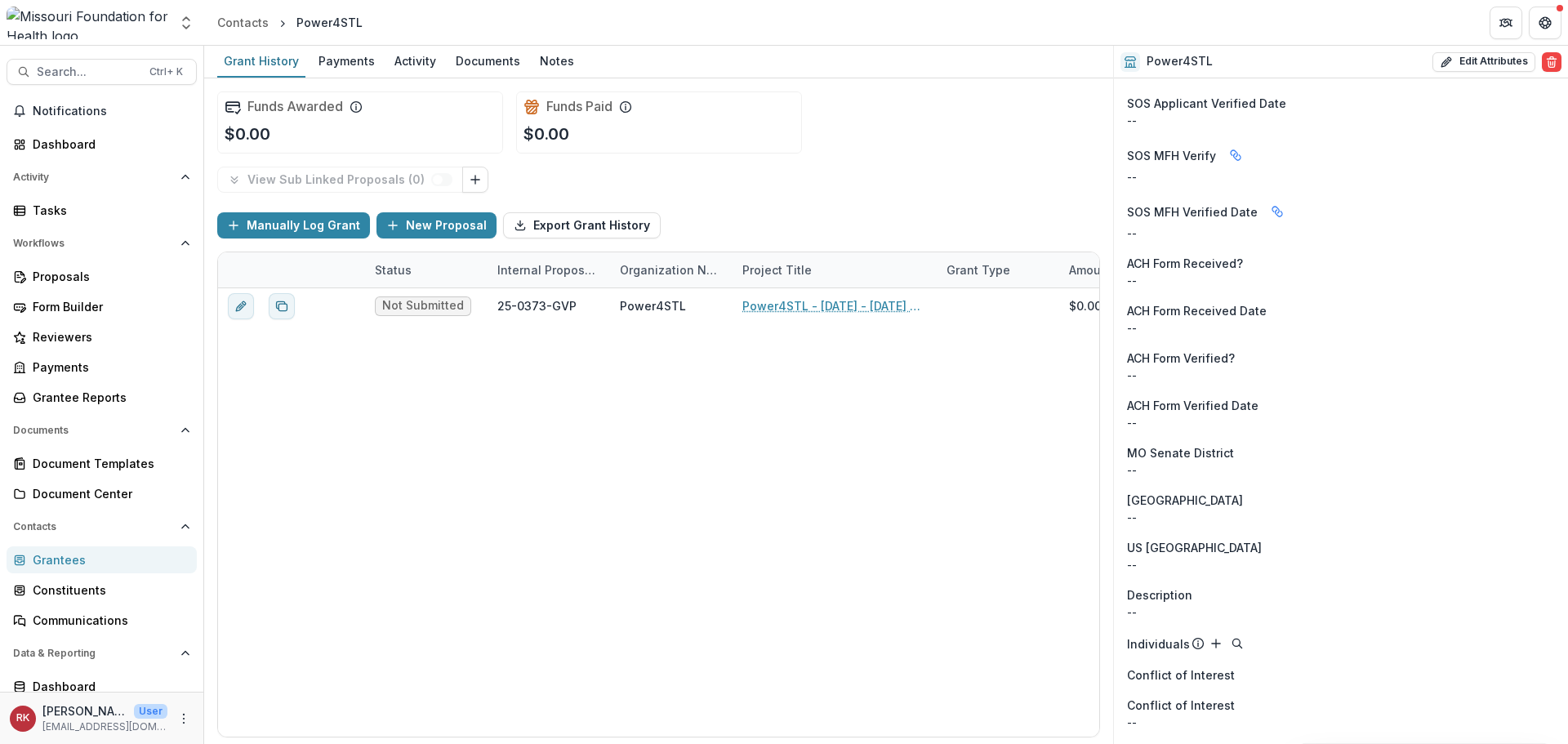
click at [51, 563] on div "Grantees" at bounding box center [108, 560] width 151 height 17
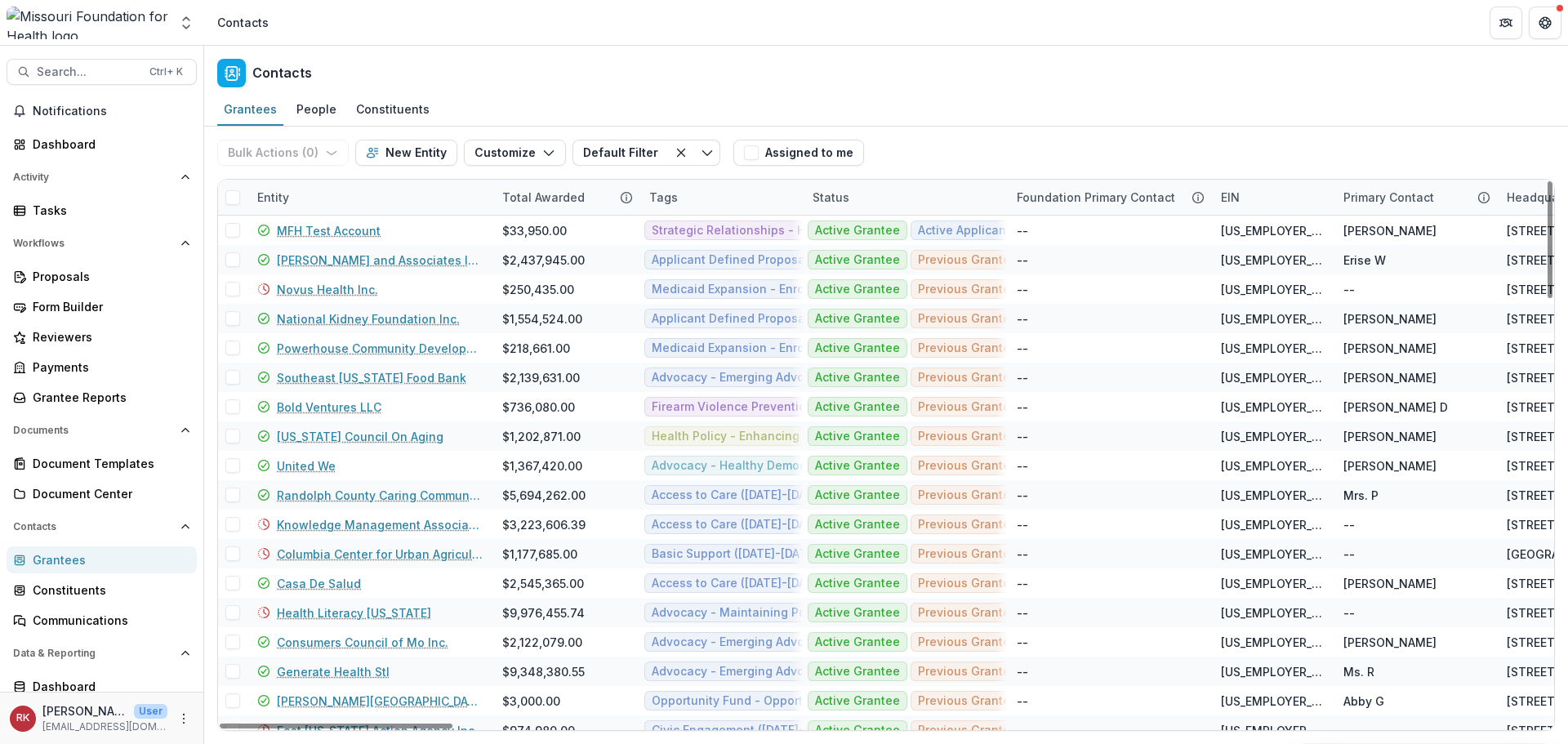
click at [267, 200] on div "Entity" at bounding box center [272, 198] width 51 height 17
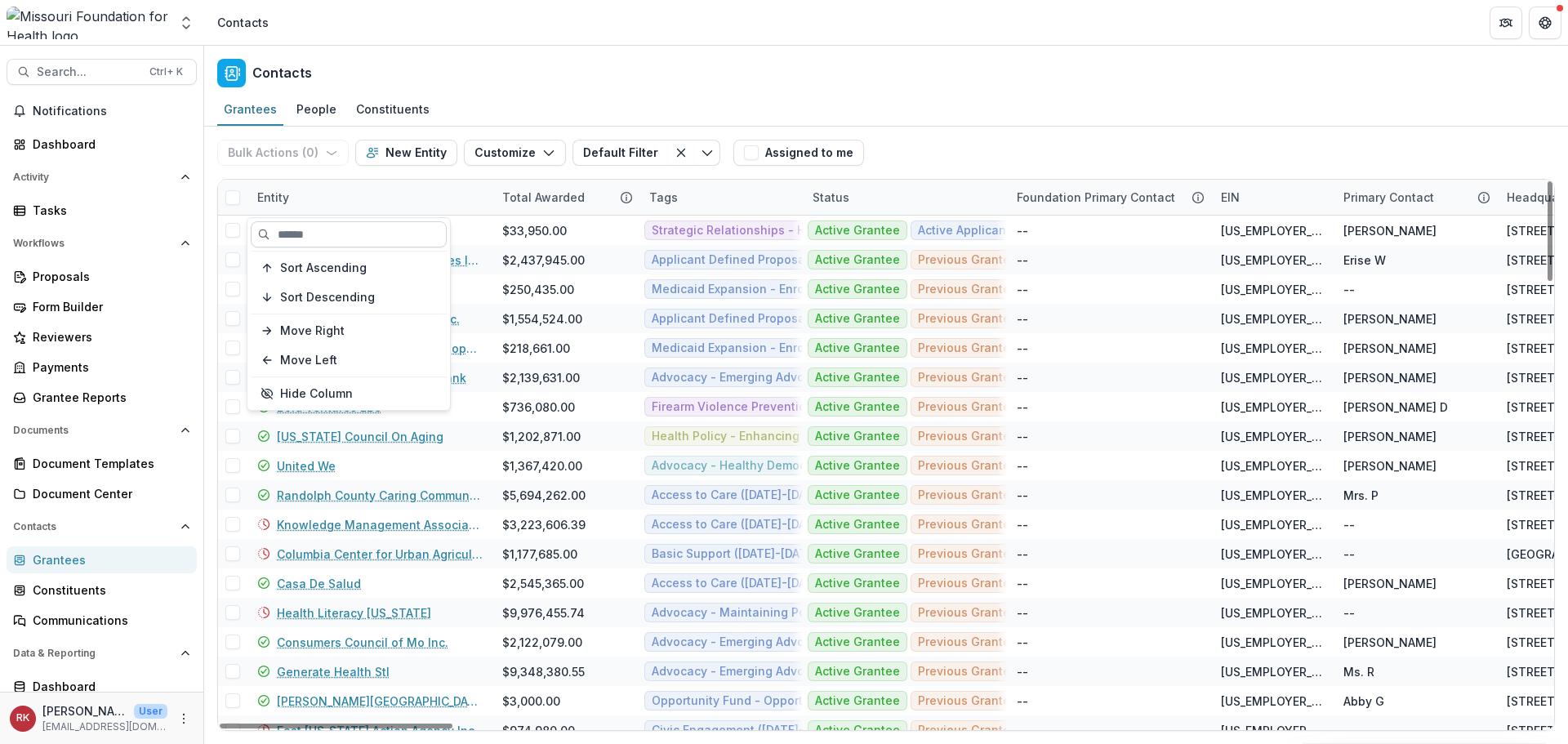
click at [328, 236] on input at bounding box center [349, 233] width 196 height 26
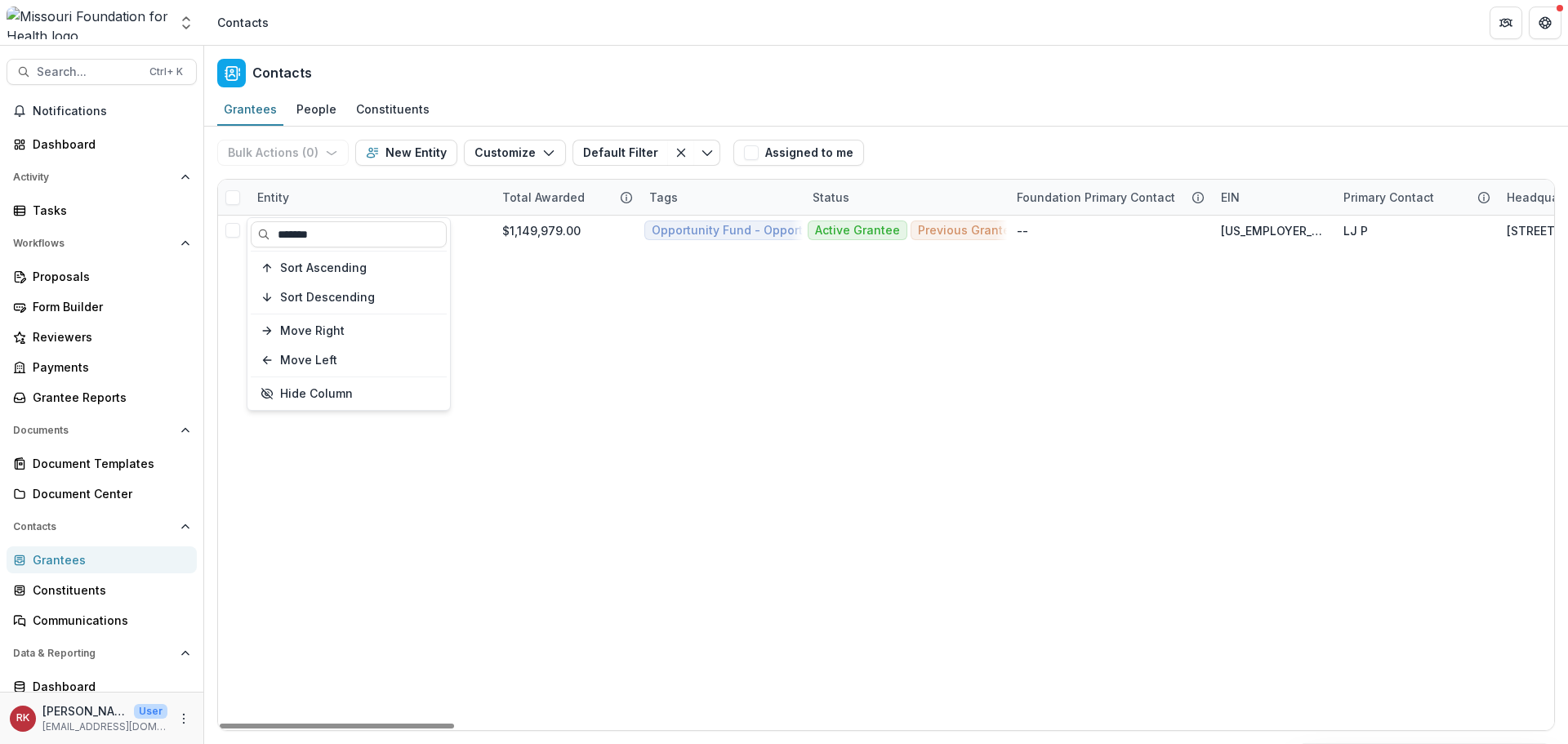
type input "*******"
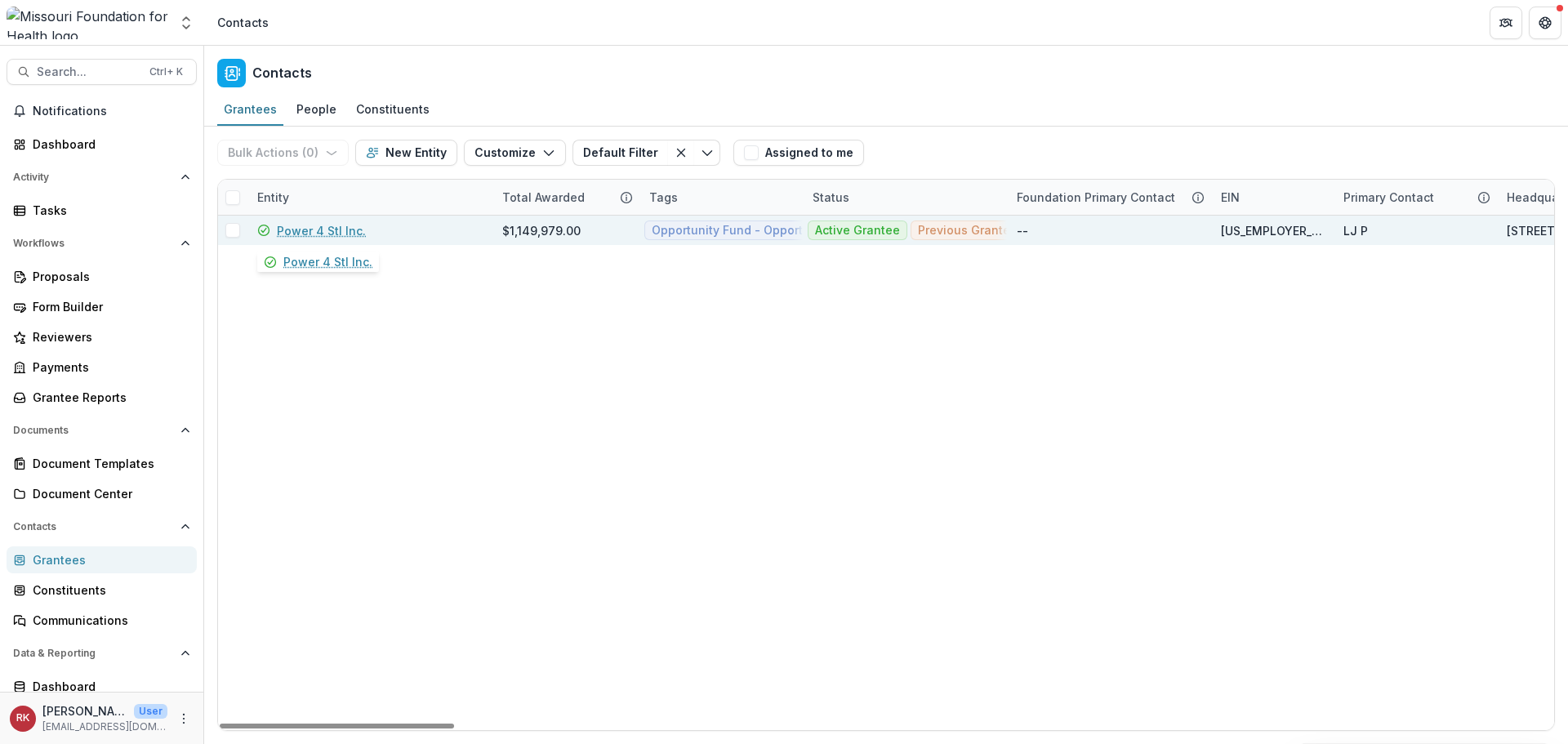
click at [305, 227] on link "Power 4 Stl Inc." at bounding box center [322, 231] width 89 height 17
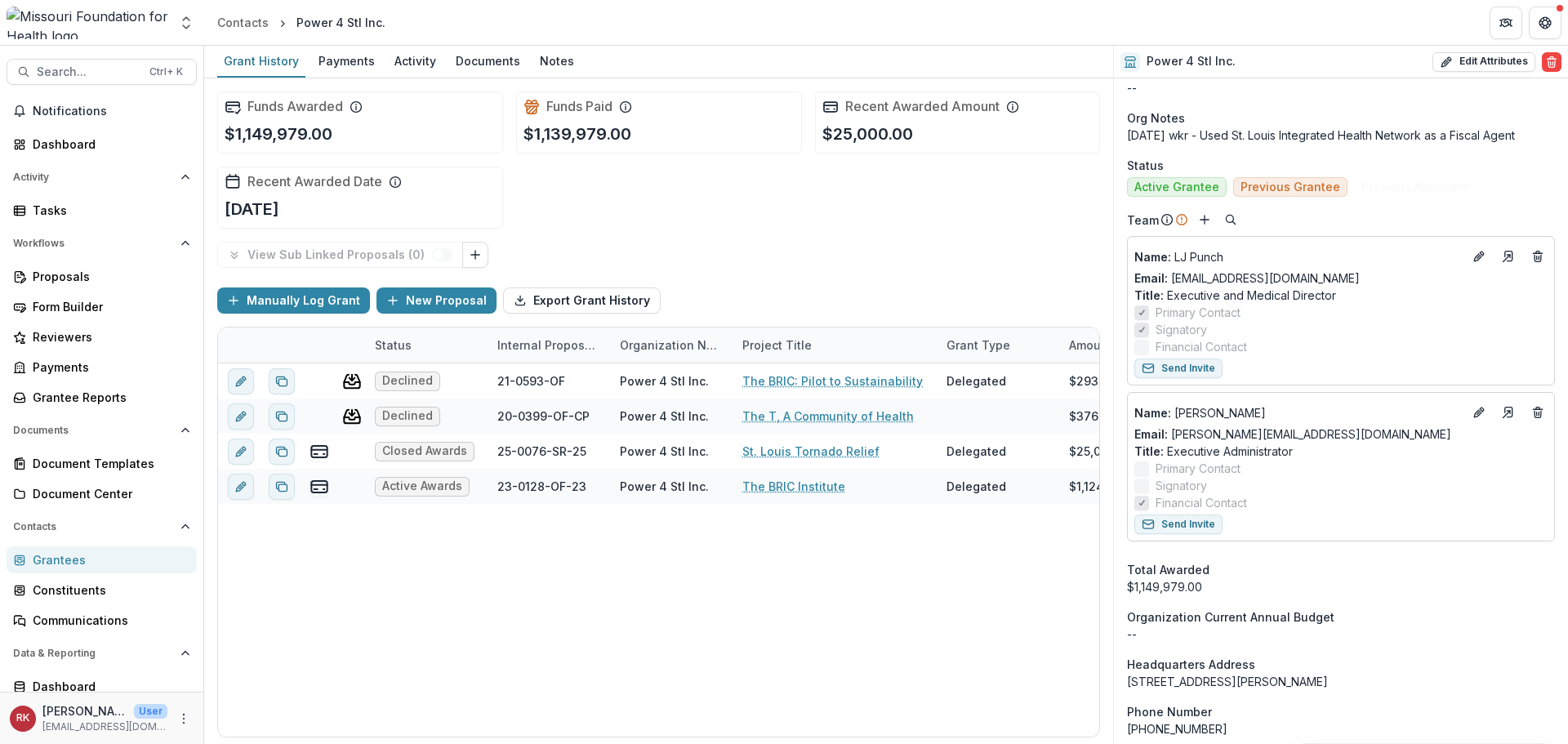
scroll to position [735, 0]
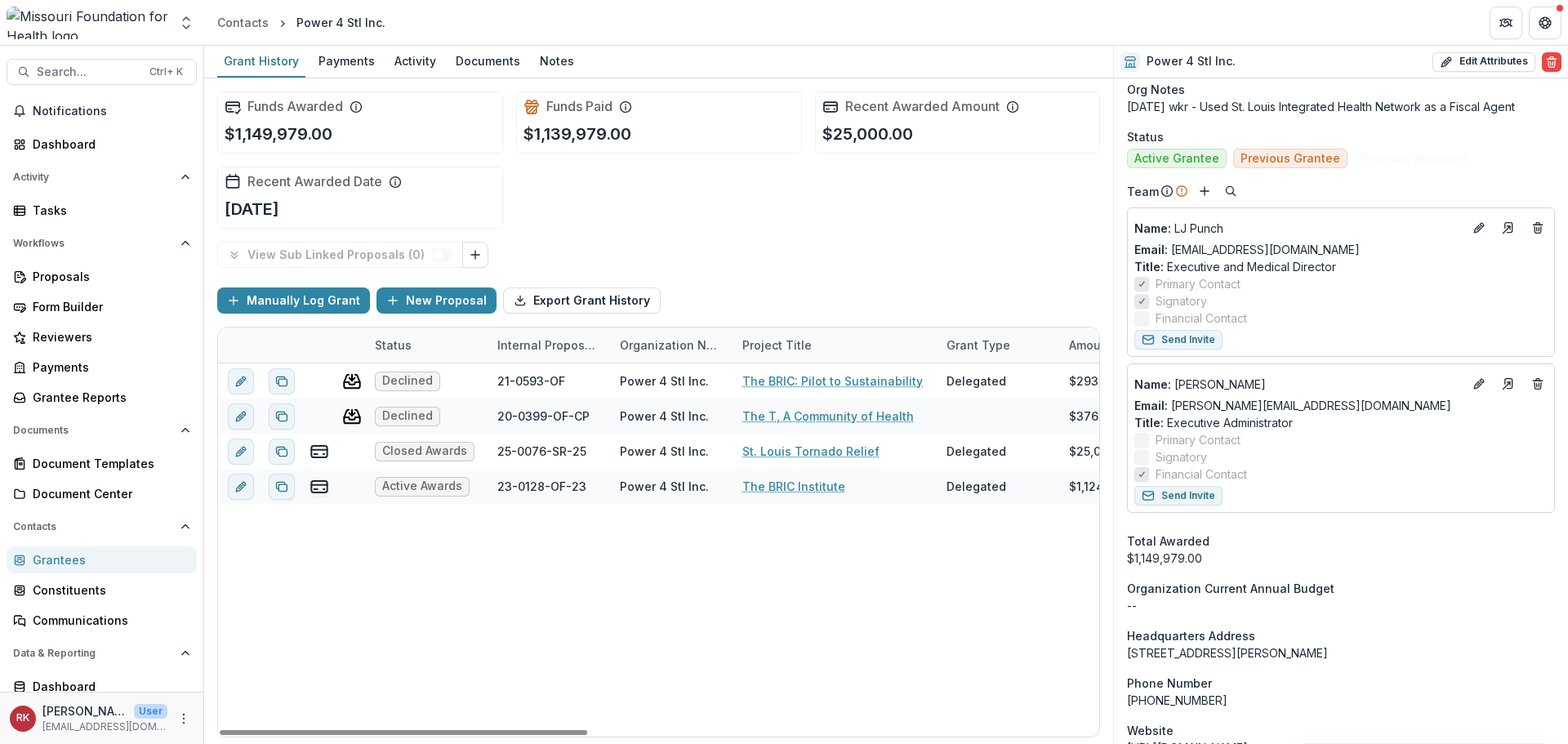
click at [54, 571] on link "Grantees" at bounding box center [102, 560] width 190 height 27
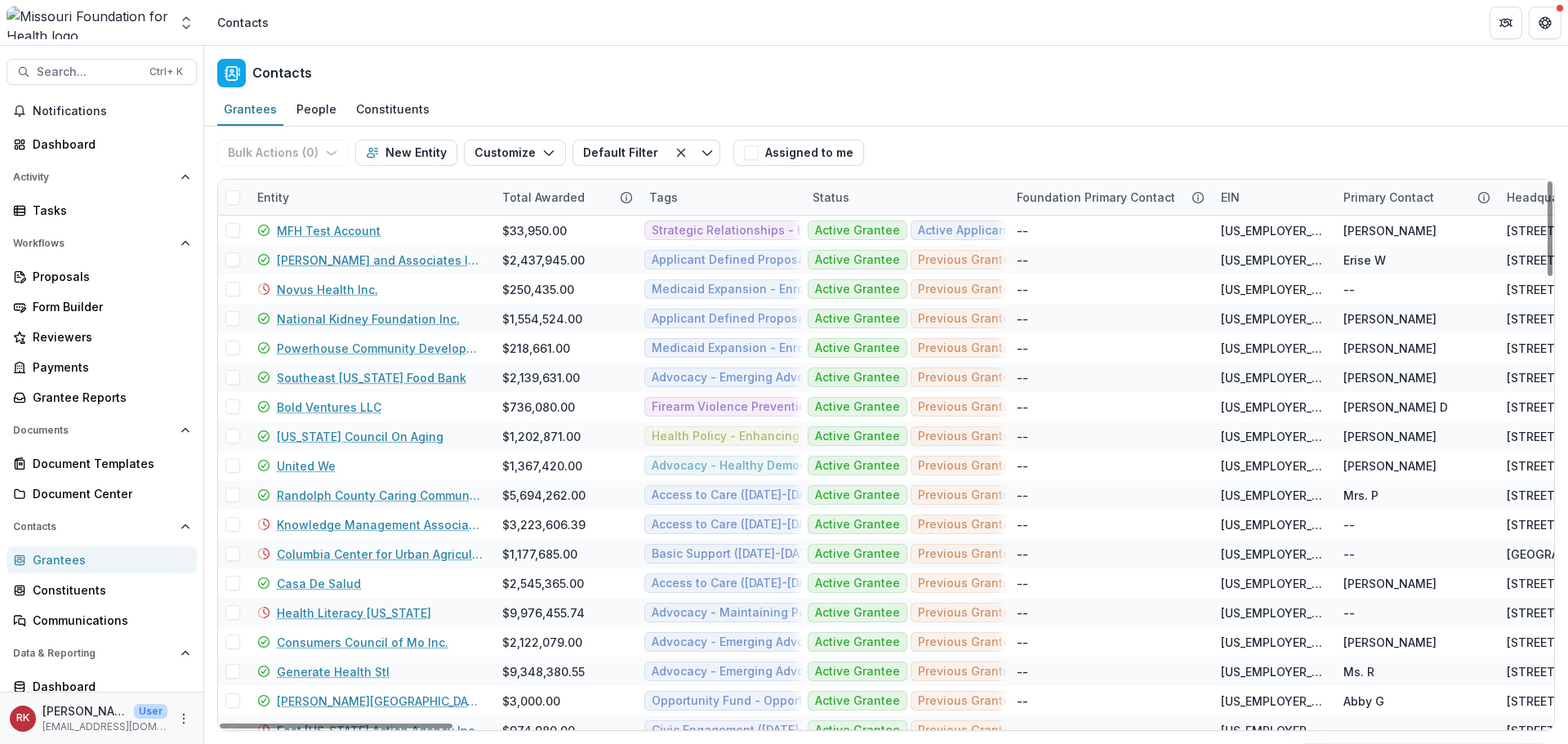
click at [267, 185] on div "Entity" at bounding box center [369, 197] width 245 height 35
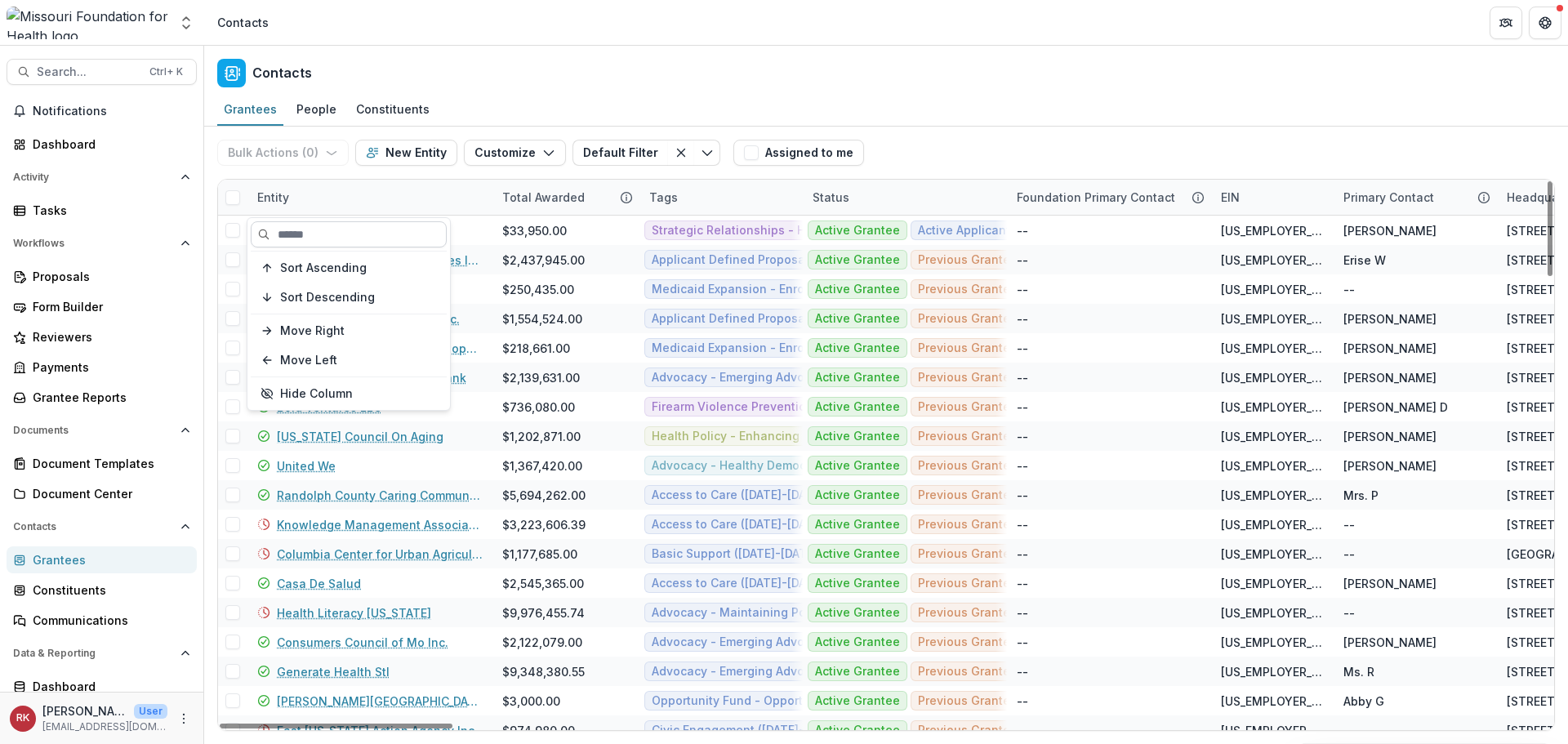
click at [314, 228] on input at bounding box center [349, 233] width 196 height 26
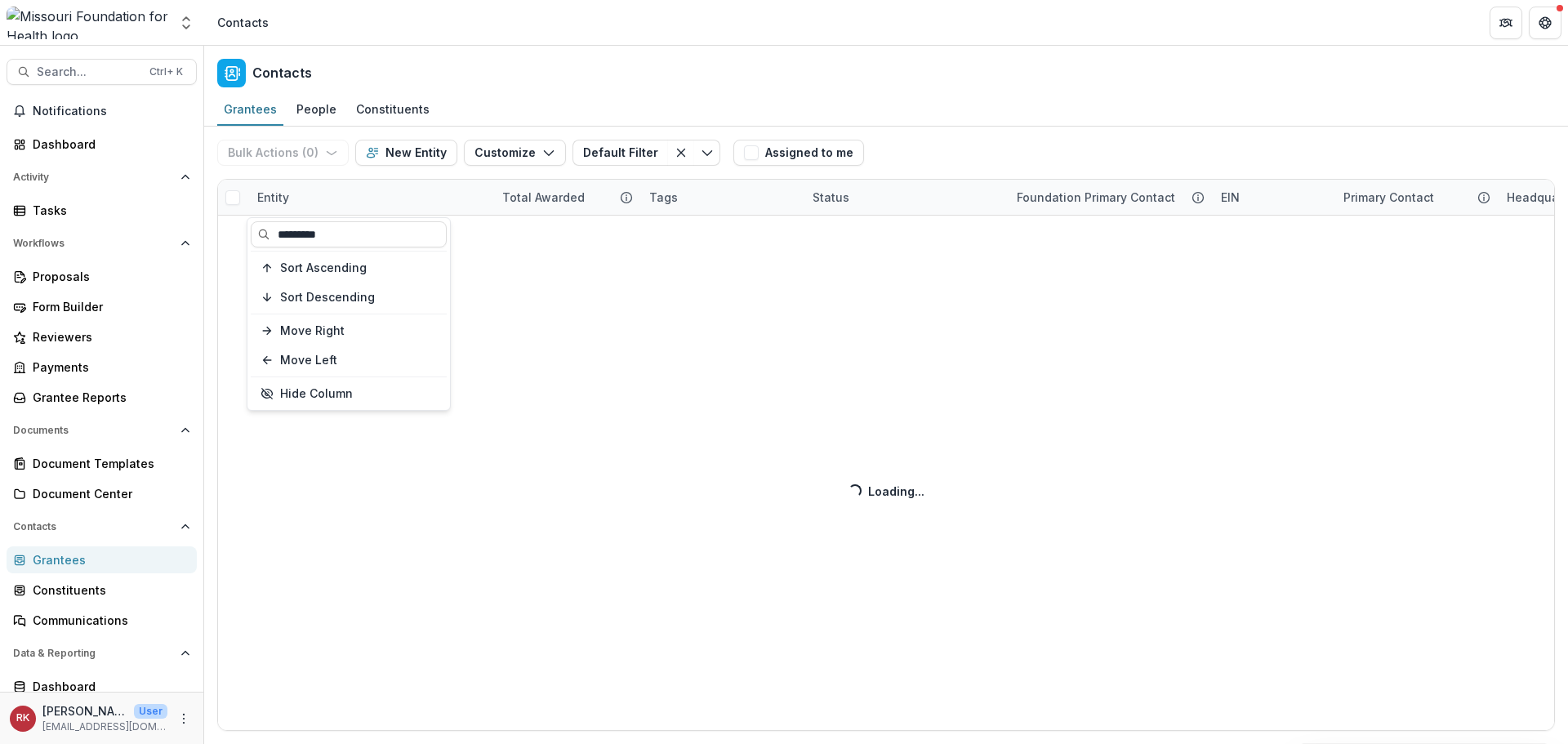
type input "*********"
click at [690, 393] on div "Bulk Actions ( 0 ) Send Email Create Proposals Create Tasks New Entity Customiz…" at bounding box center [886, 435] width 1364 height 617
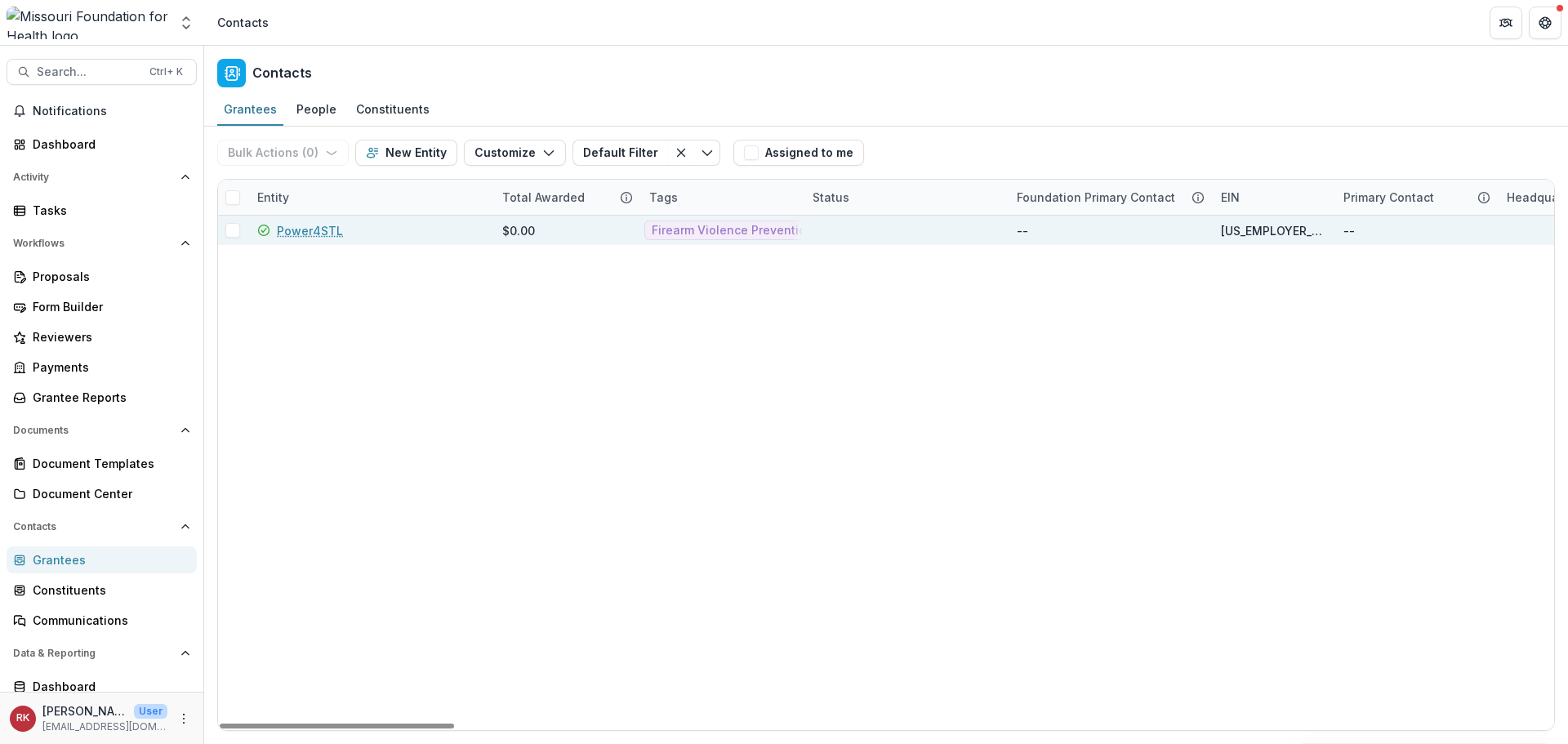
click at [299, 233] on link "Power4STL" at bounding box center [310, 231] width 66 height 17
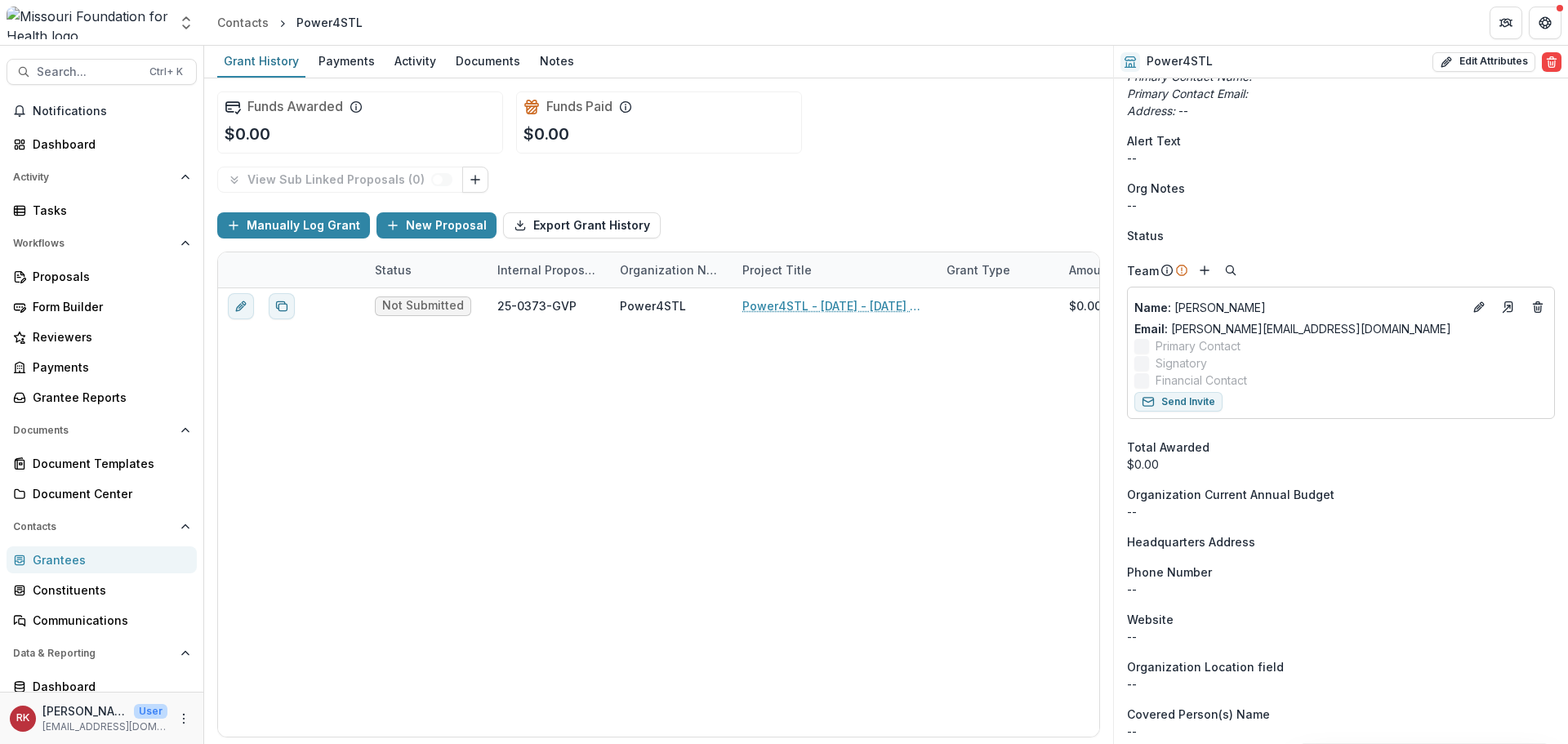
scroll to position [572, 0]
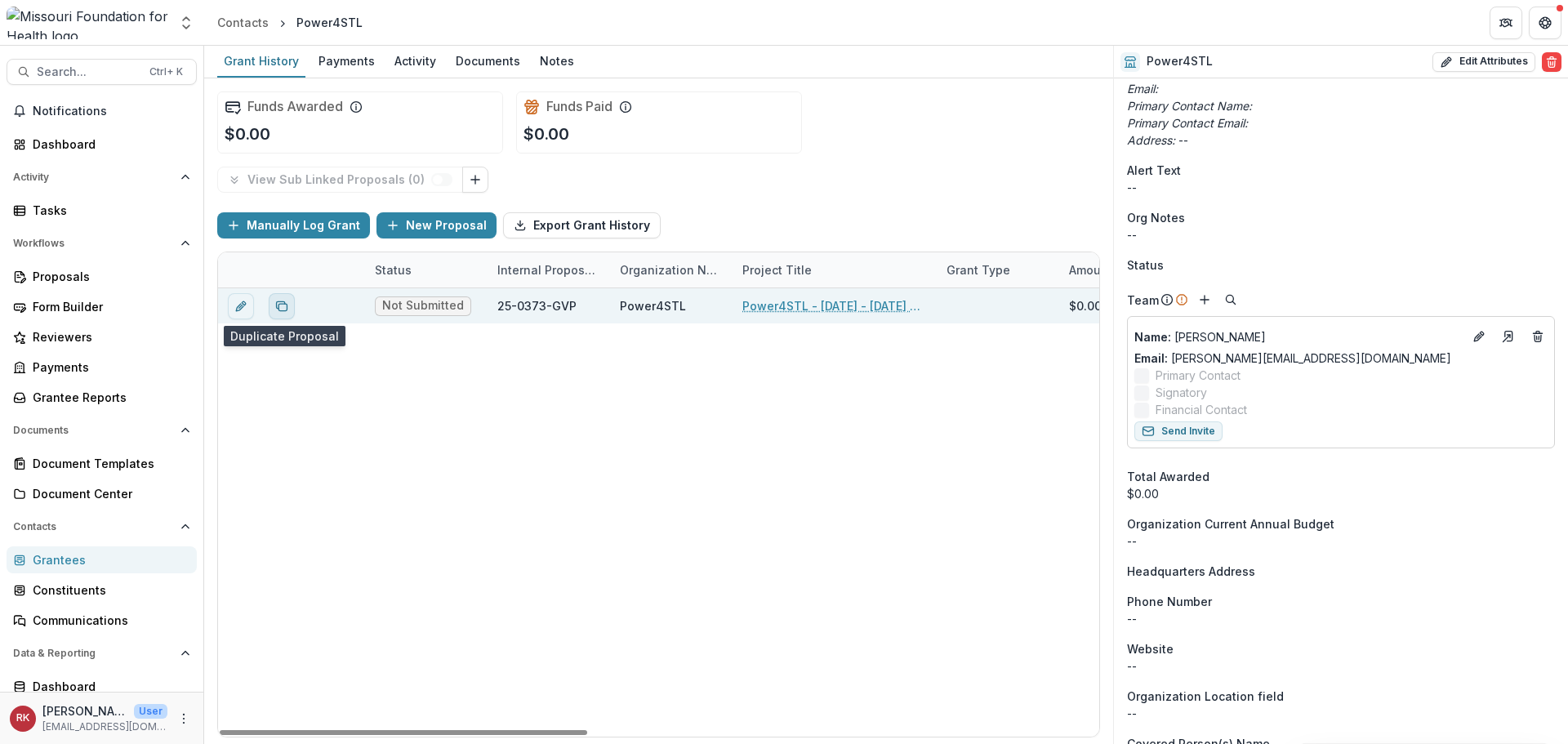
click at [282, 305] on icon "Duplicate proposal" at bounding box center [281, 305] width 13 height 13
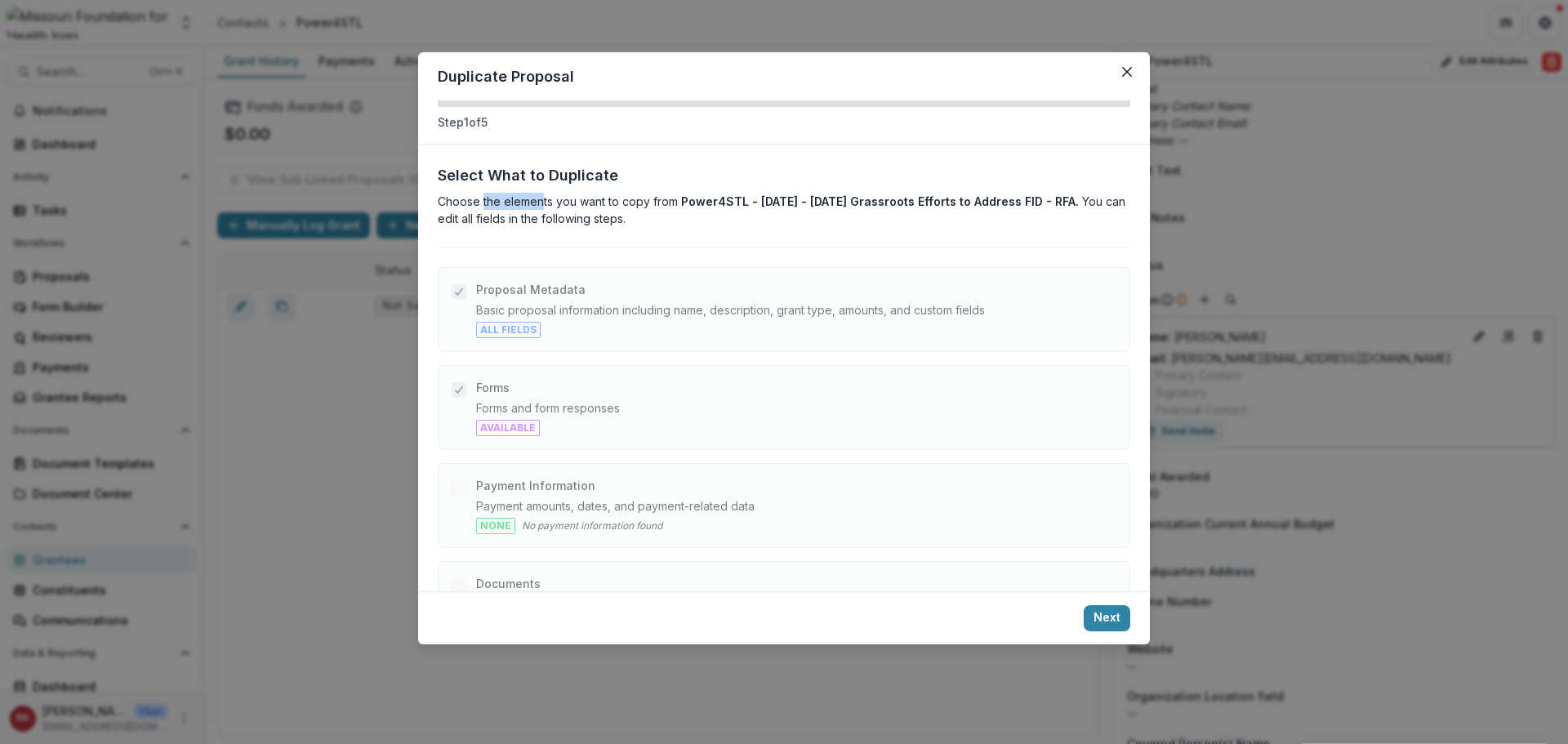
drag, startPoint x: 483, startPoint y: 204, endPoint x: 543, endPoint y: 205, distance: 60.0
click at [543, 205] on p "Choose the elements you want to copy from Power4STL - [DATE] - [DATE] Grassroot…" at bounding box center [784, 209] width 692 height 34
click at [563, 221] on p "Choose the elements you want to copy from Power4STL - [DATE] - [DATE] Grassroot…" at bounding box center [784, 209] width 692 height 34
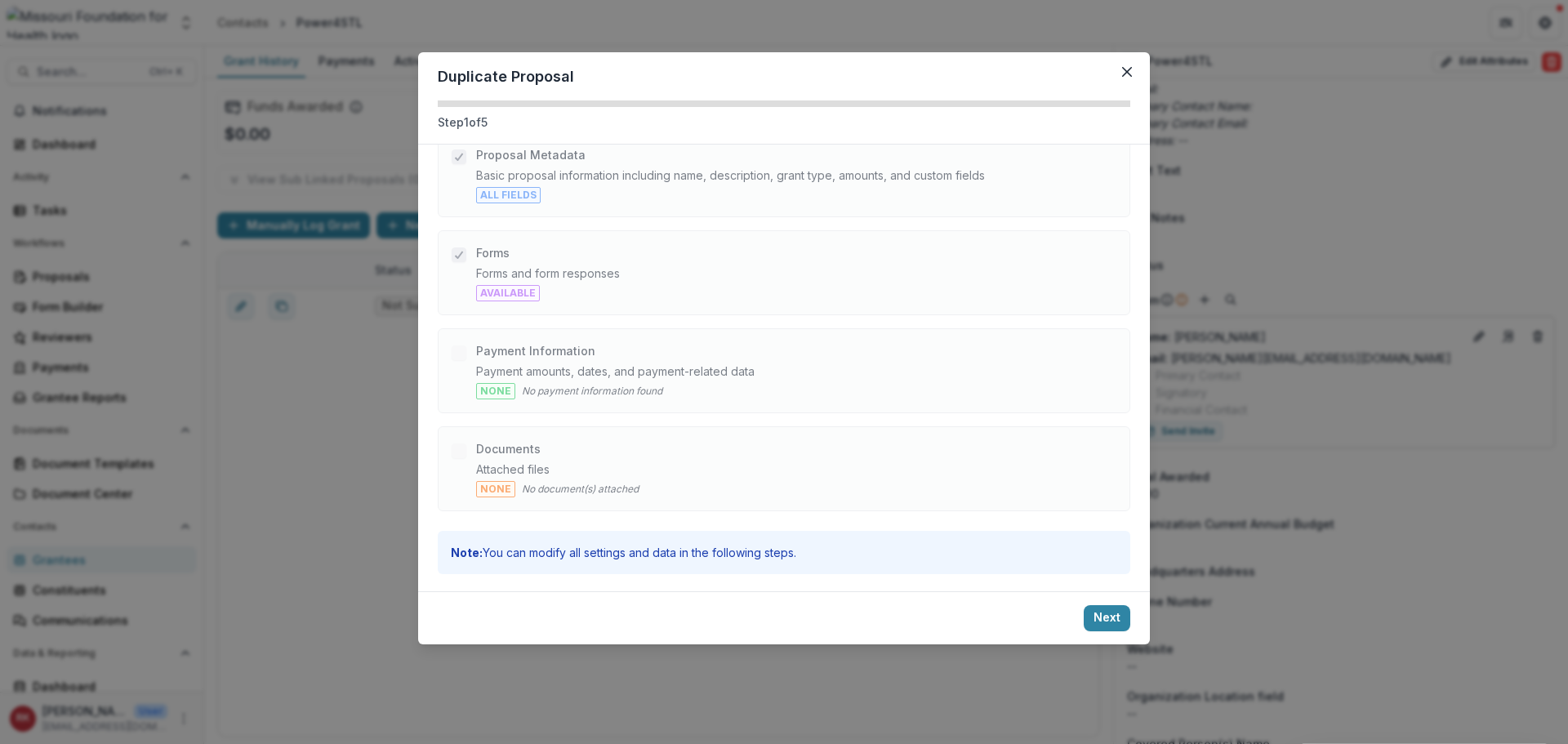
scroll to position [138, 0]
click at [1127, 75] on icon "Close" at bounding box center [1126, 72] width 10 height 10
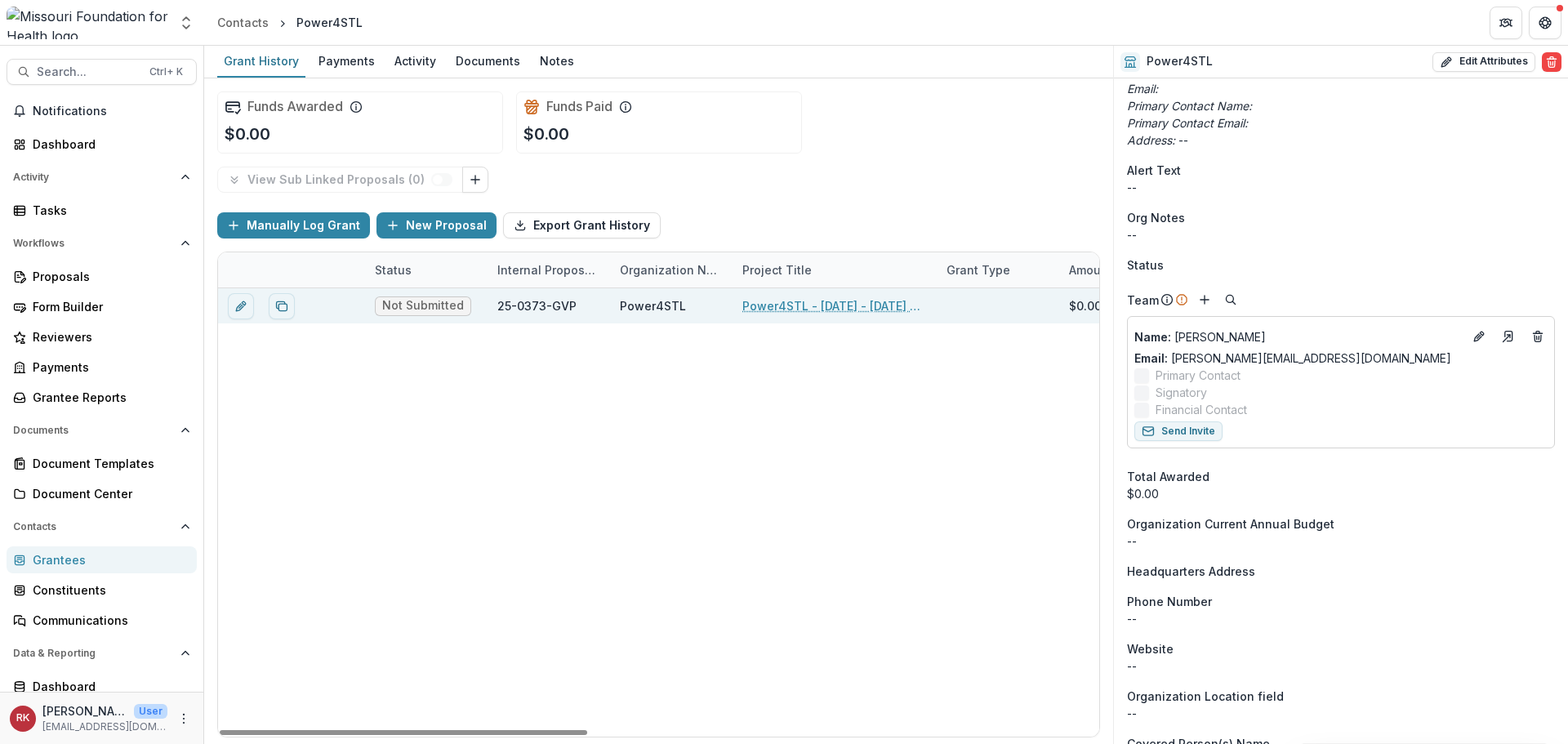
click at [769, 309] on link "Power4STL - [DATE] - [DATE] Grassroots Efforts to Address FID - RFA" at bounding box center [834, 306] width 185 height 17
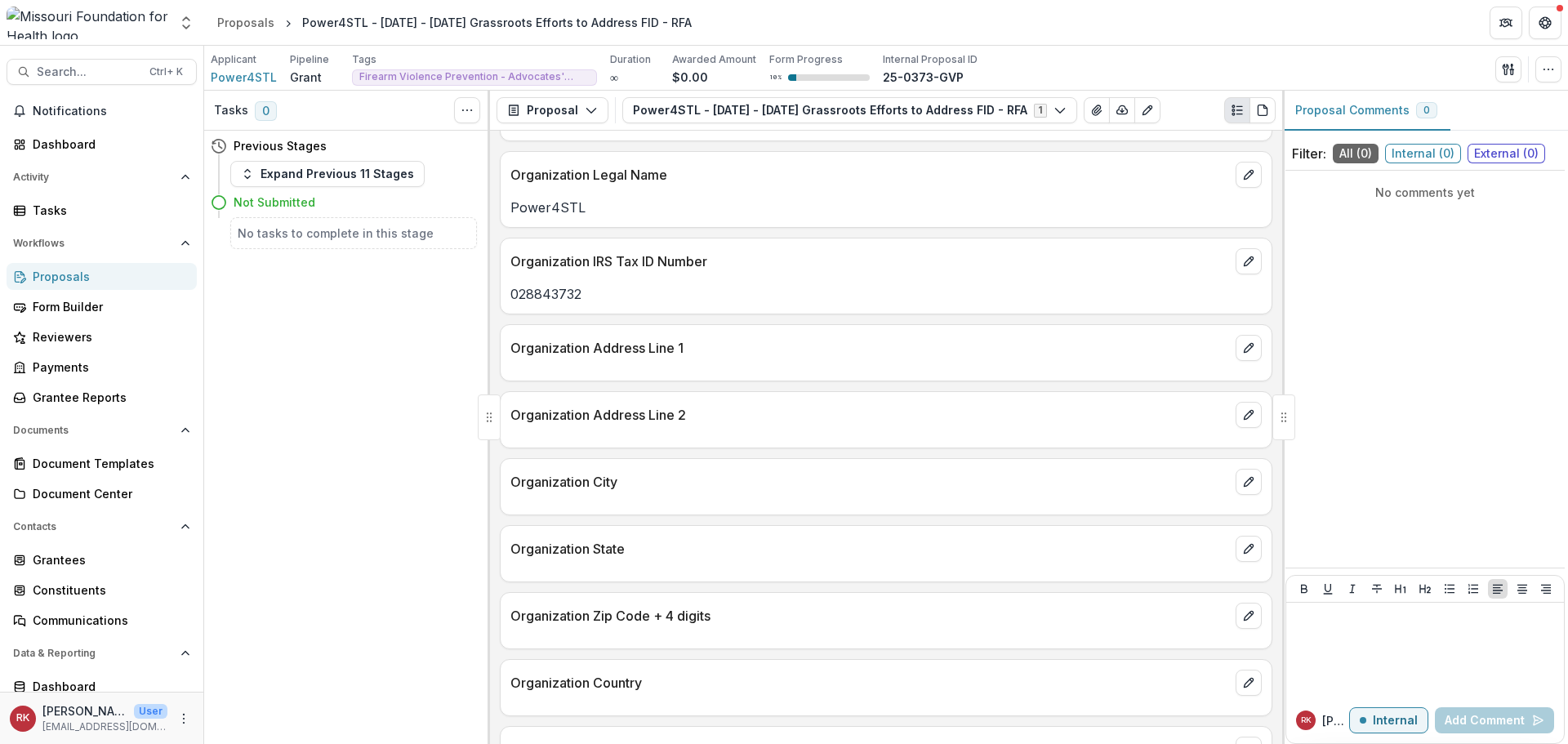
scroll to position [1143, 0]
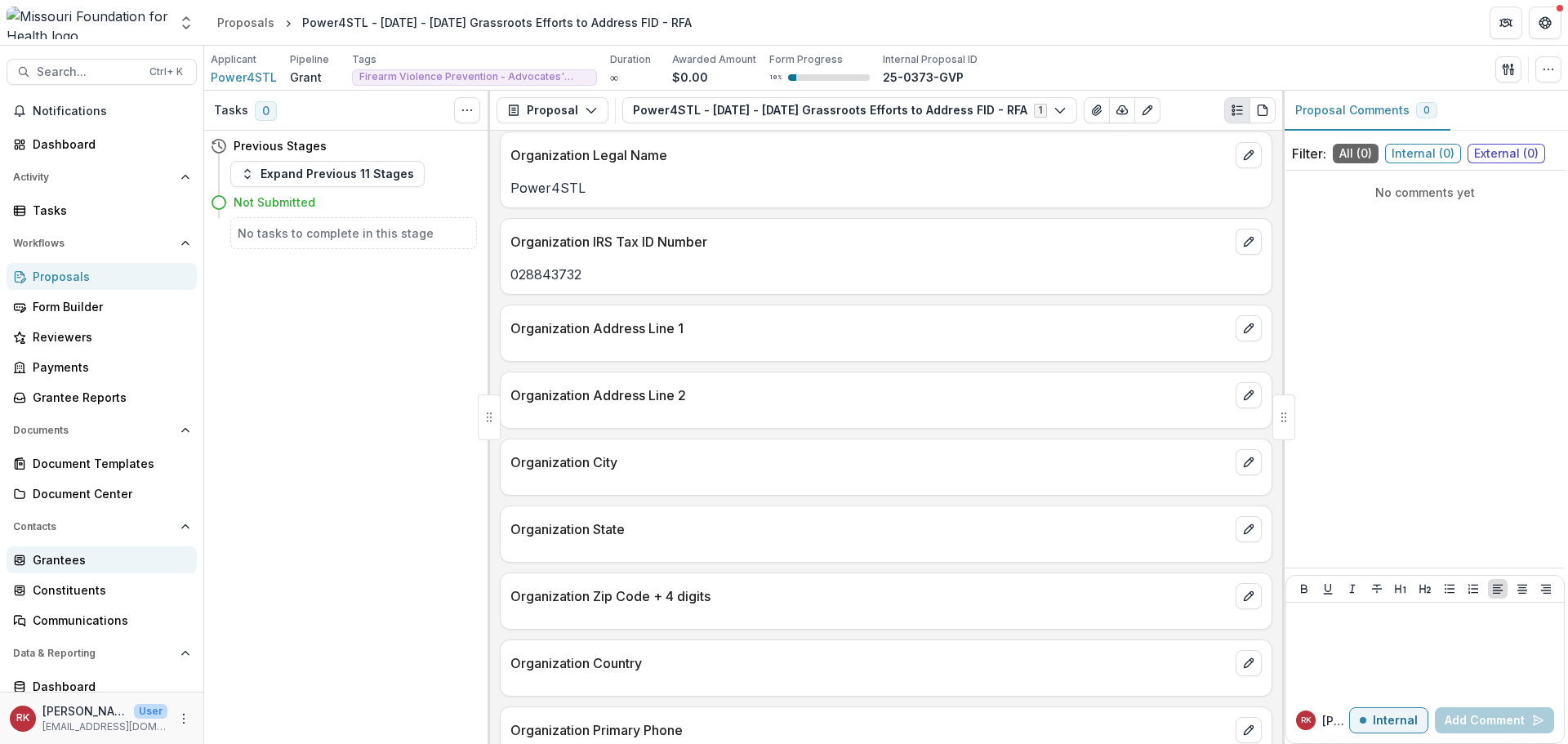
click at [75, 567] on div "Grantees" at bounding box center [108, 560] width 151 height 17
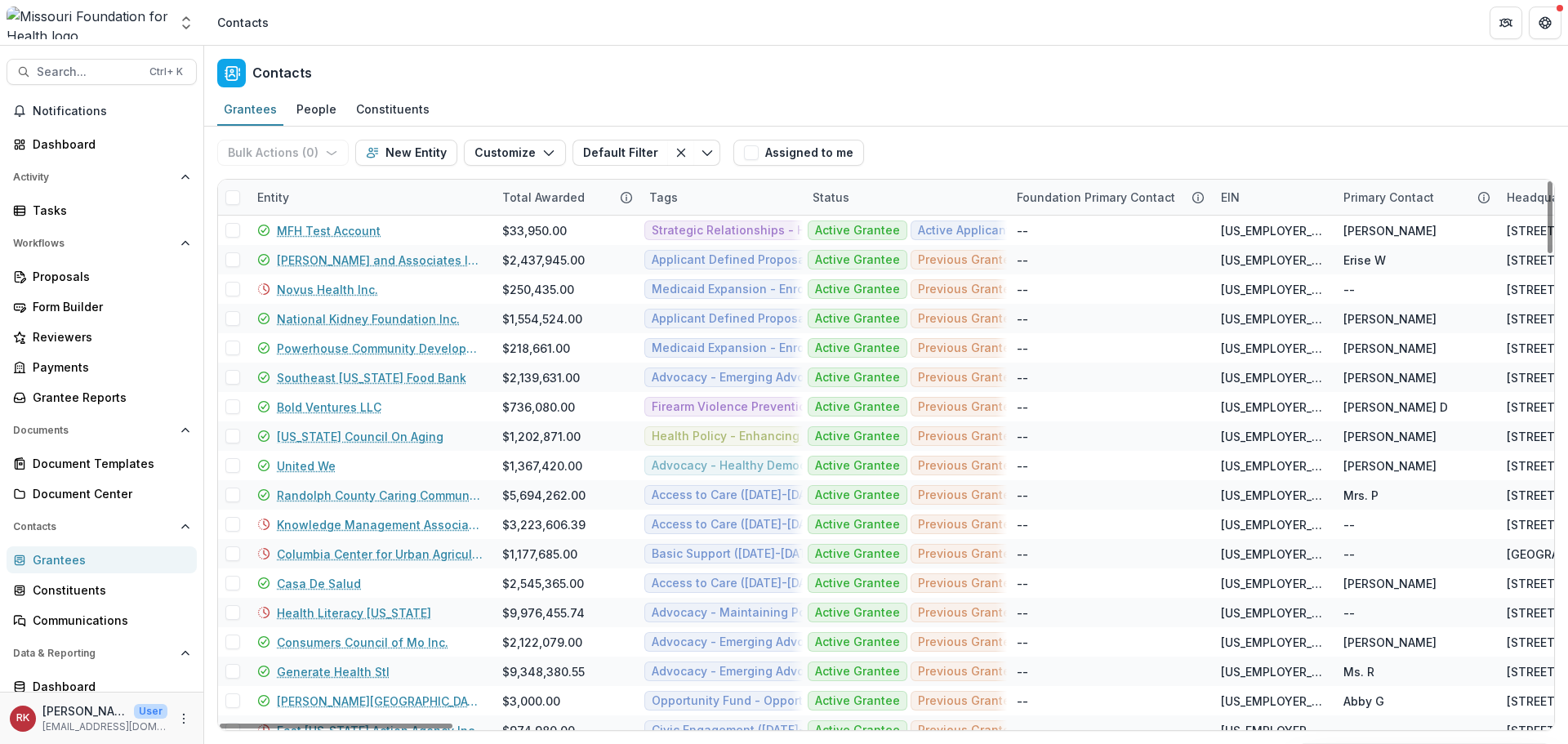
drag, startPoint x: 258, startPoint y: 192, endPoint x: 284, endPoint y: 201, distance: 27.5
click at [258, 192] on div "Entity" at bounding box center [272, 198] width 51 height 17
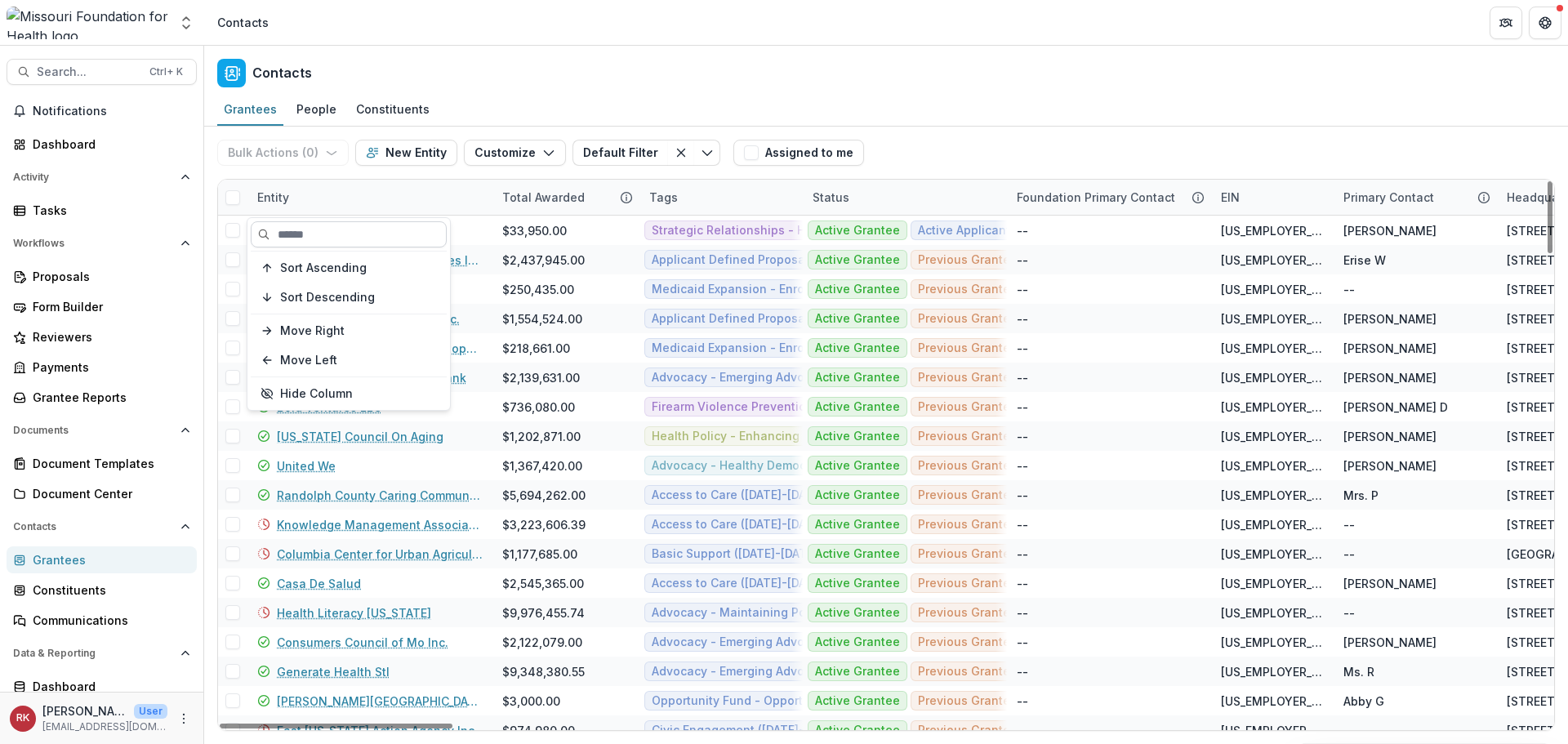
click at [303, 227] on input at bounding box center [349, 233] width 196 height 26
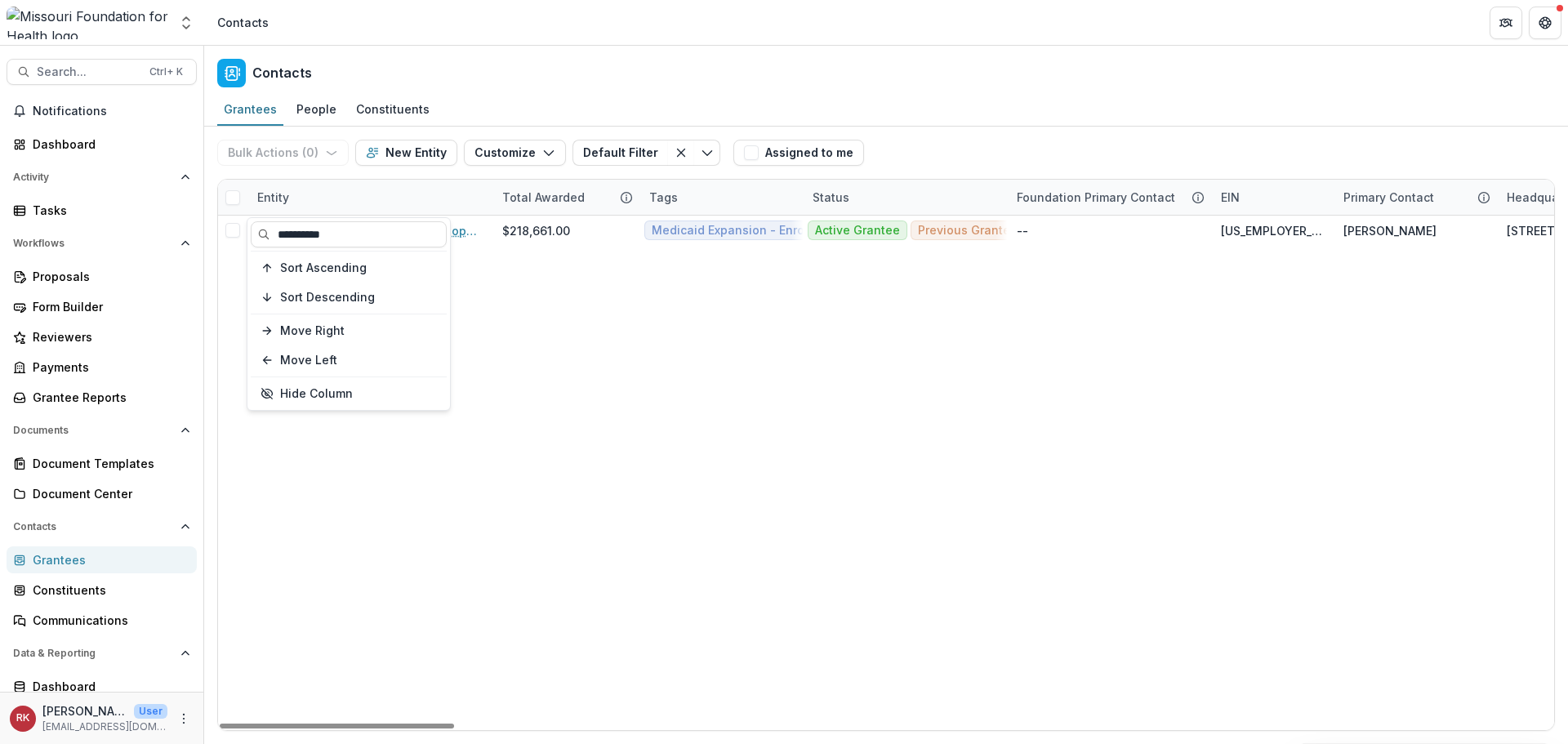
type input "**********"
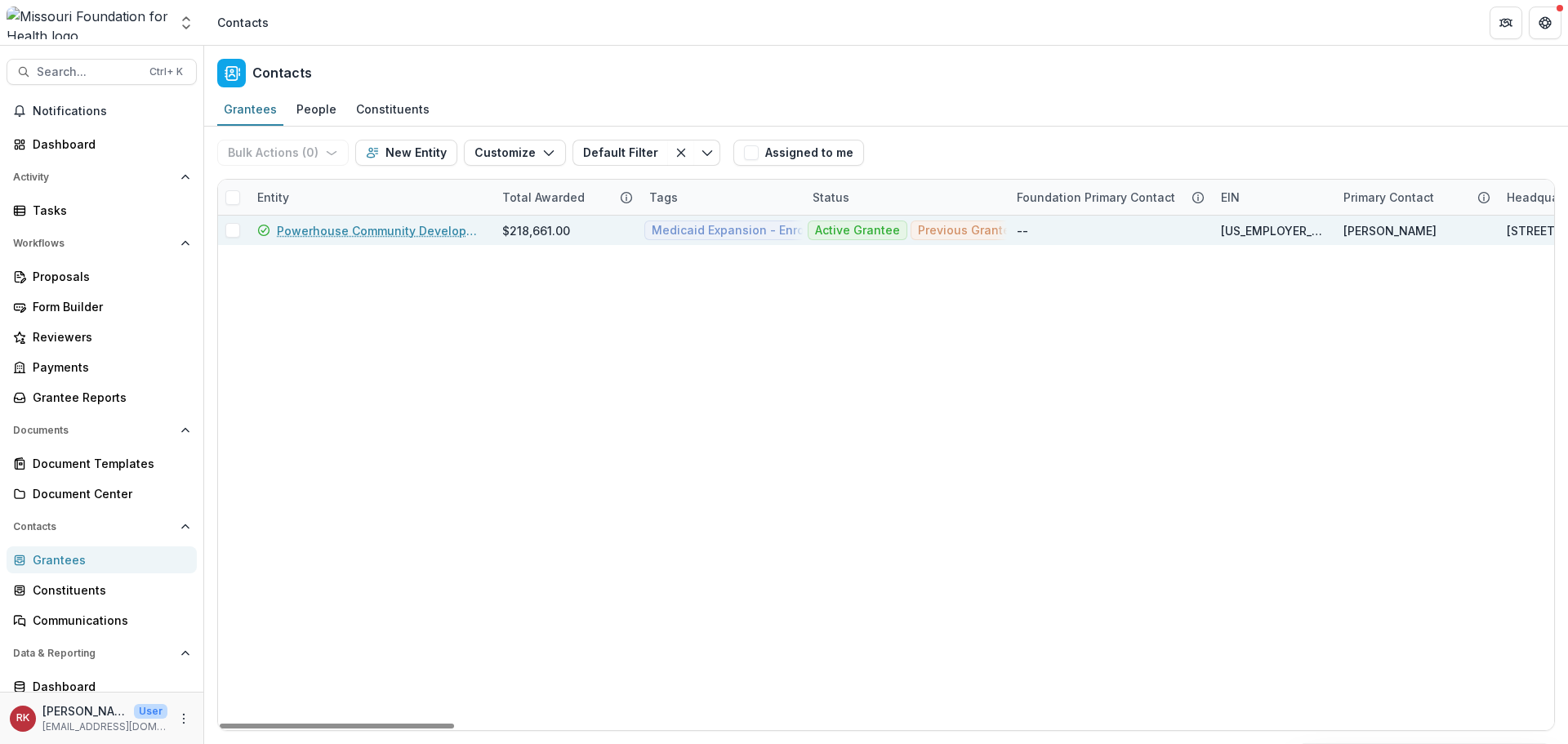
click at [367, 232] on link "Powerhouse Community Development Corporation" at bounding box center [380, 231] width 205 height 17
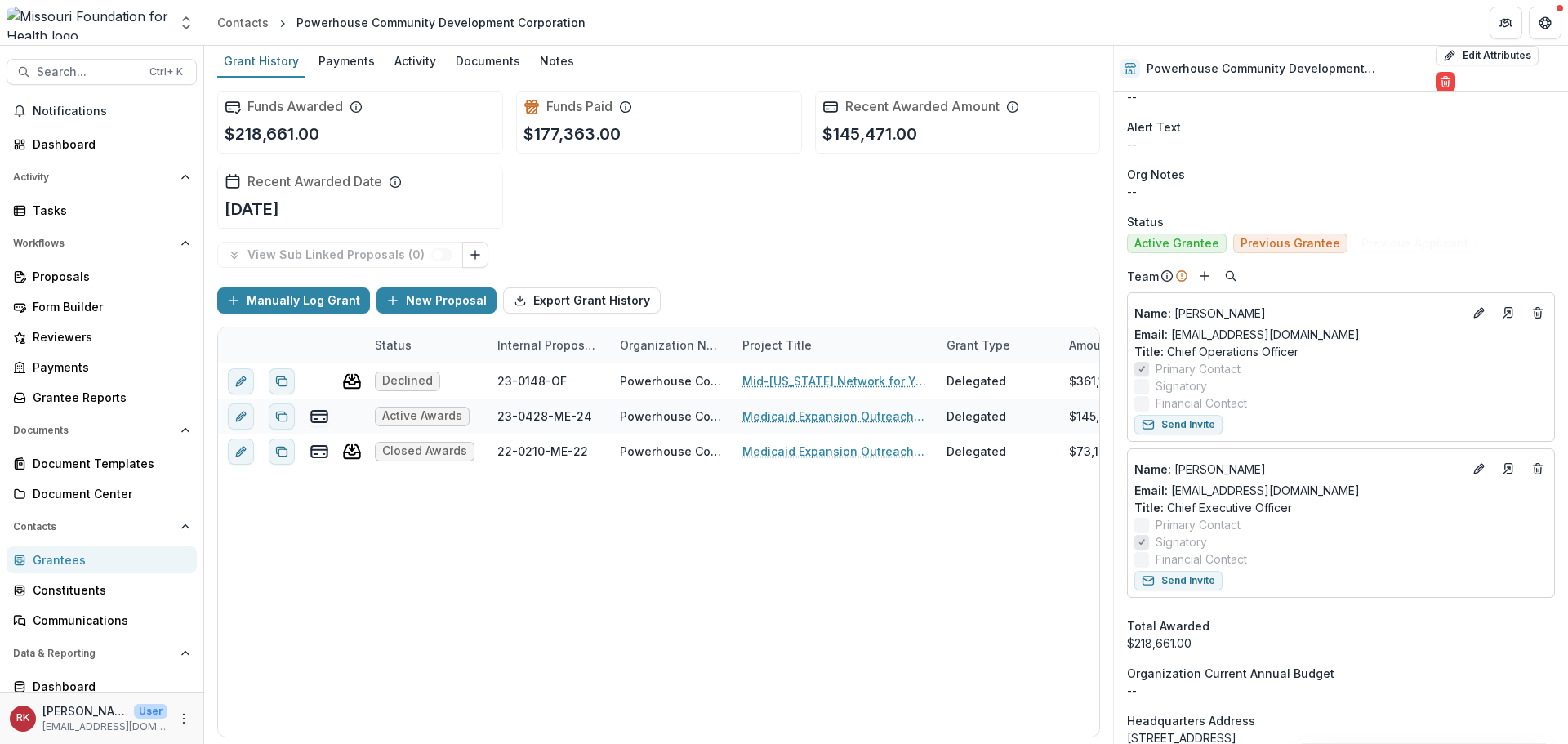
scroll to position [572, 0]
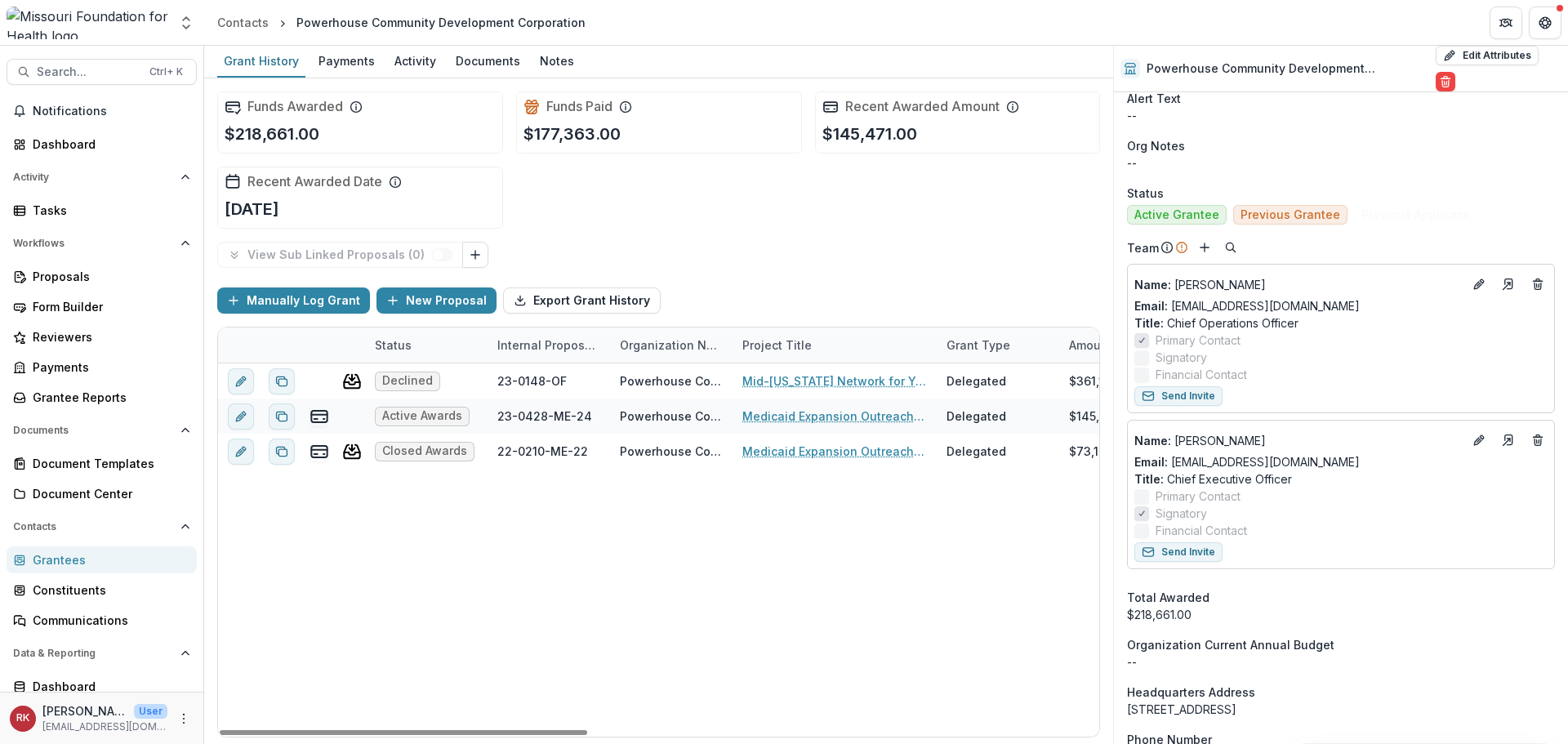
click at [97, 558] on div "Grantees" at bounding box center [108, 560] width 151 height 17
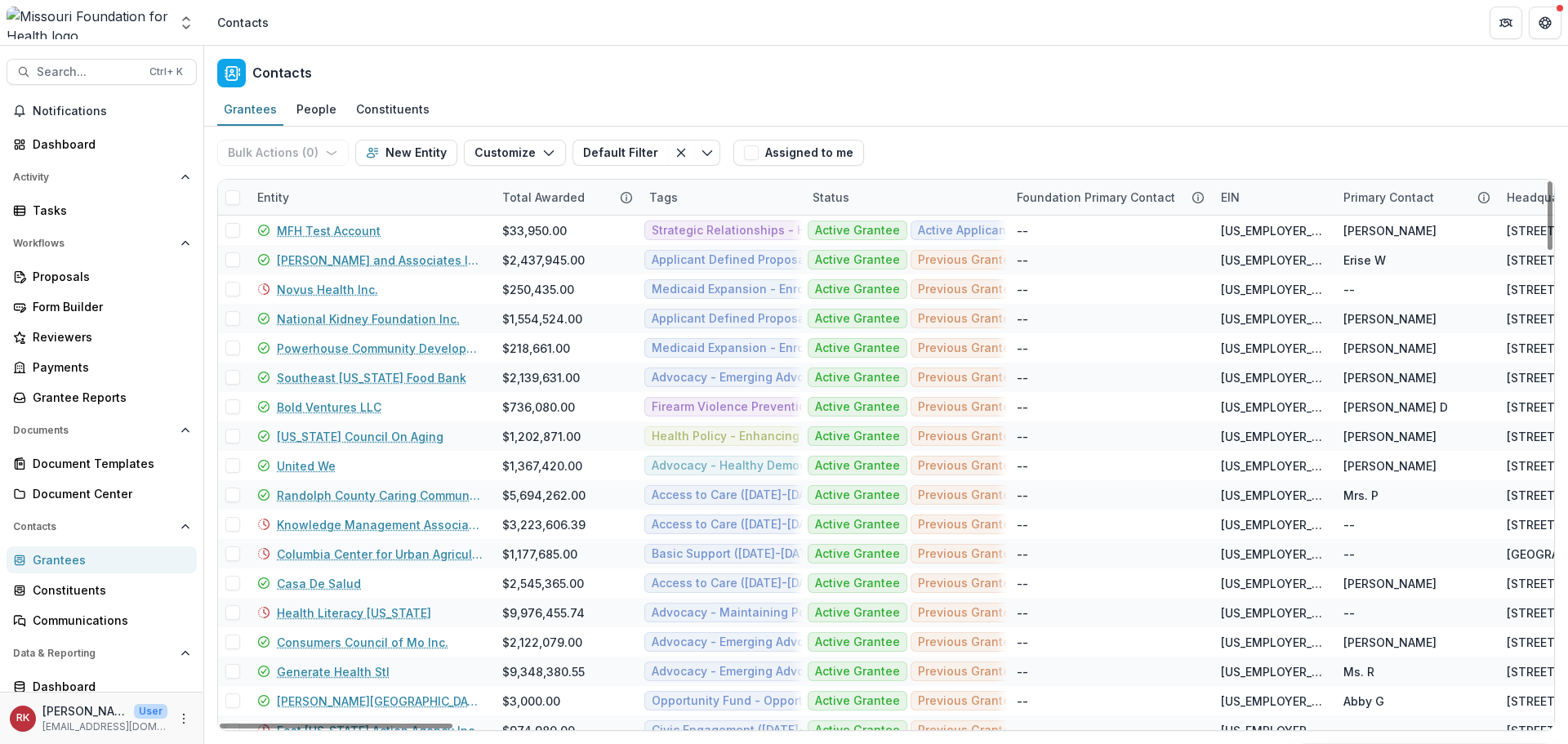
click at [289, 202] on div "Entity" at bounding box center [272, 198] width 51 height 17
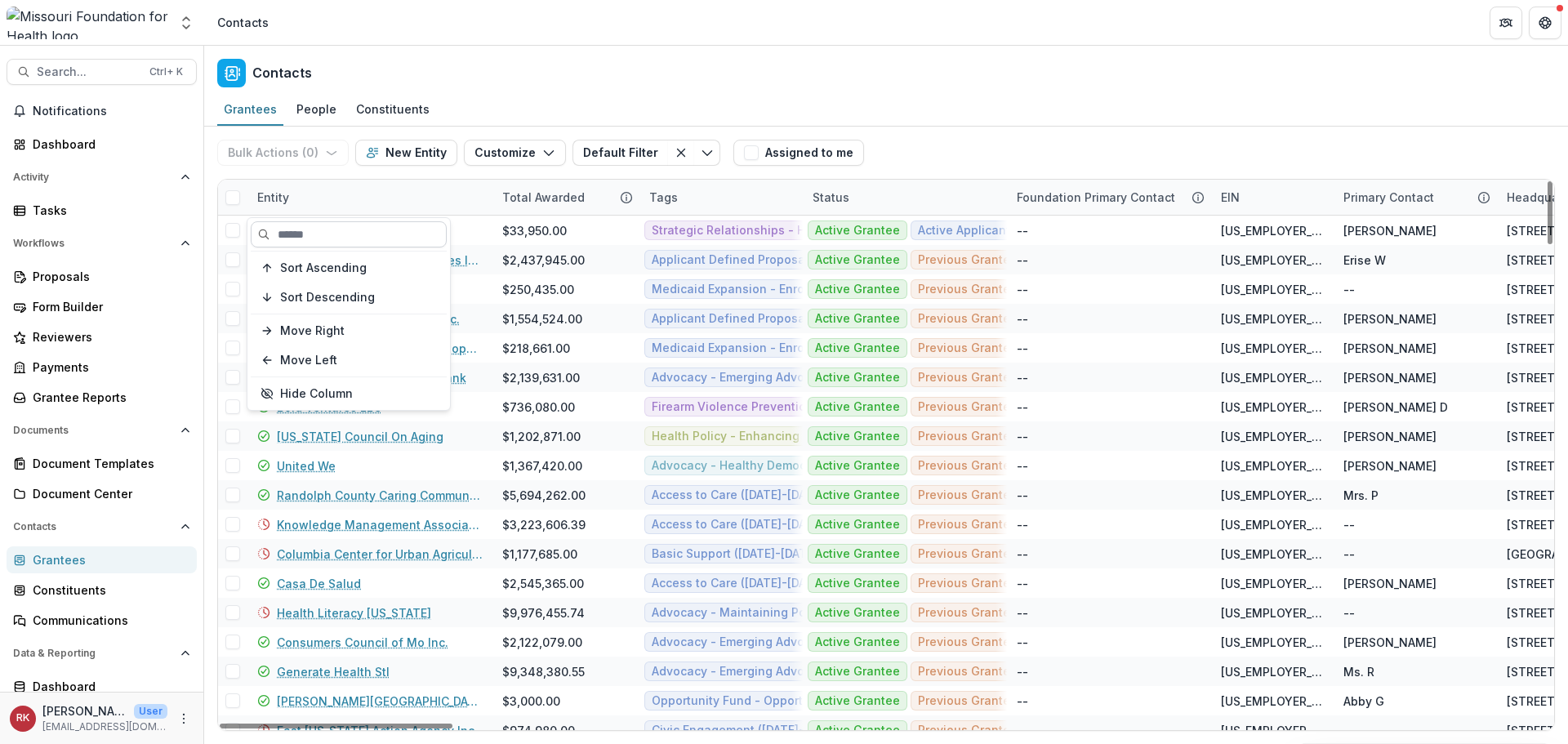
click at [286, 236] on input at bounding box center [349, 233] width 196 height 26
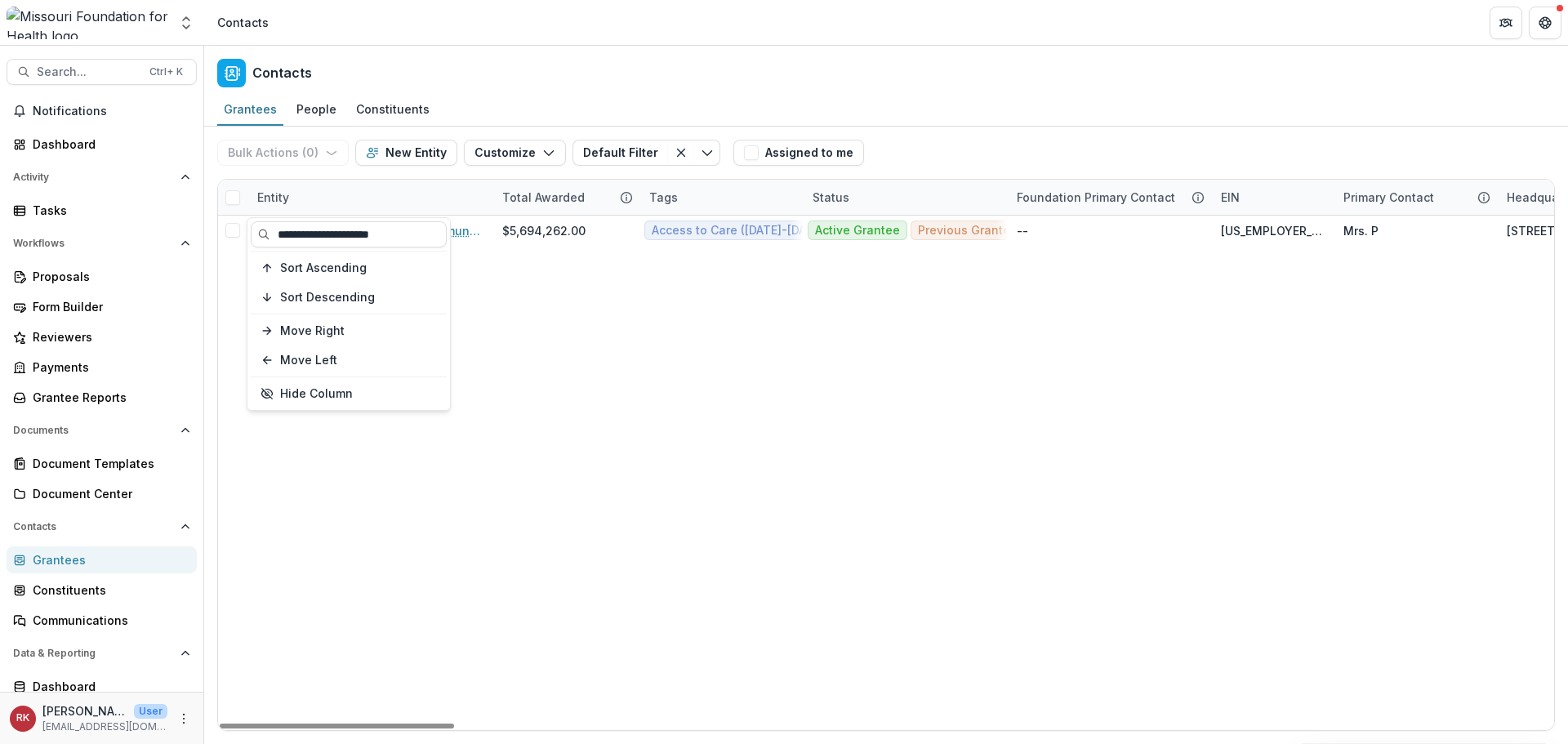
type input "**********"
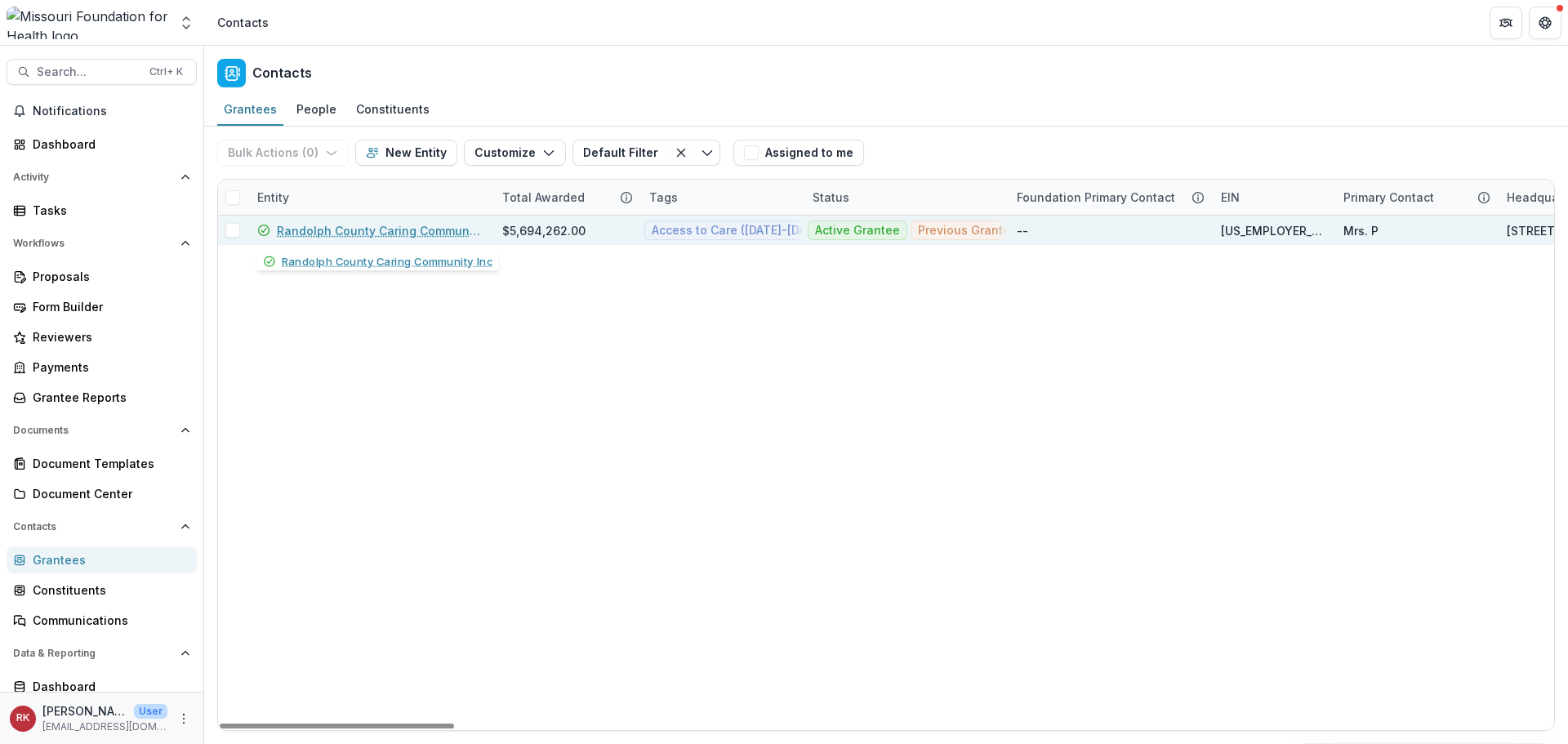
click at [382, 227] on link "Randolph County Caring Community Inc" at bounding box center [380, 231] width 205 height 17
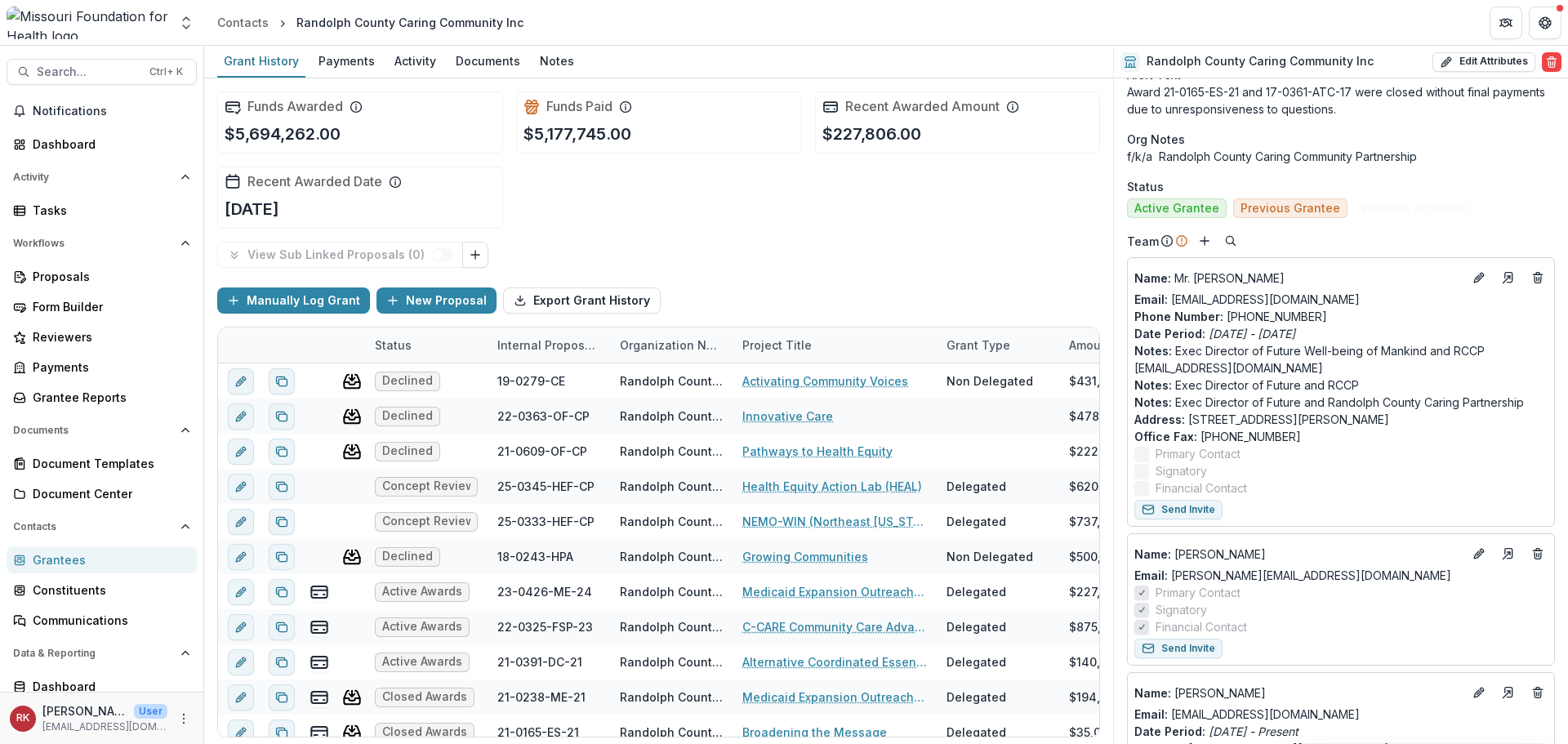
scroll to position [735, 0]
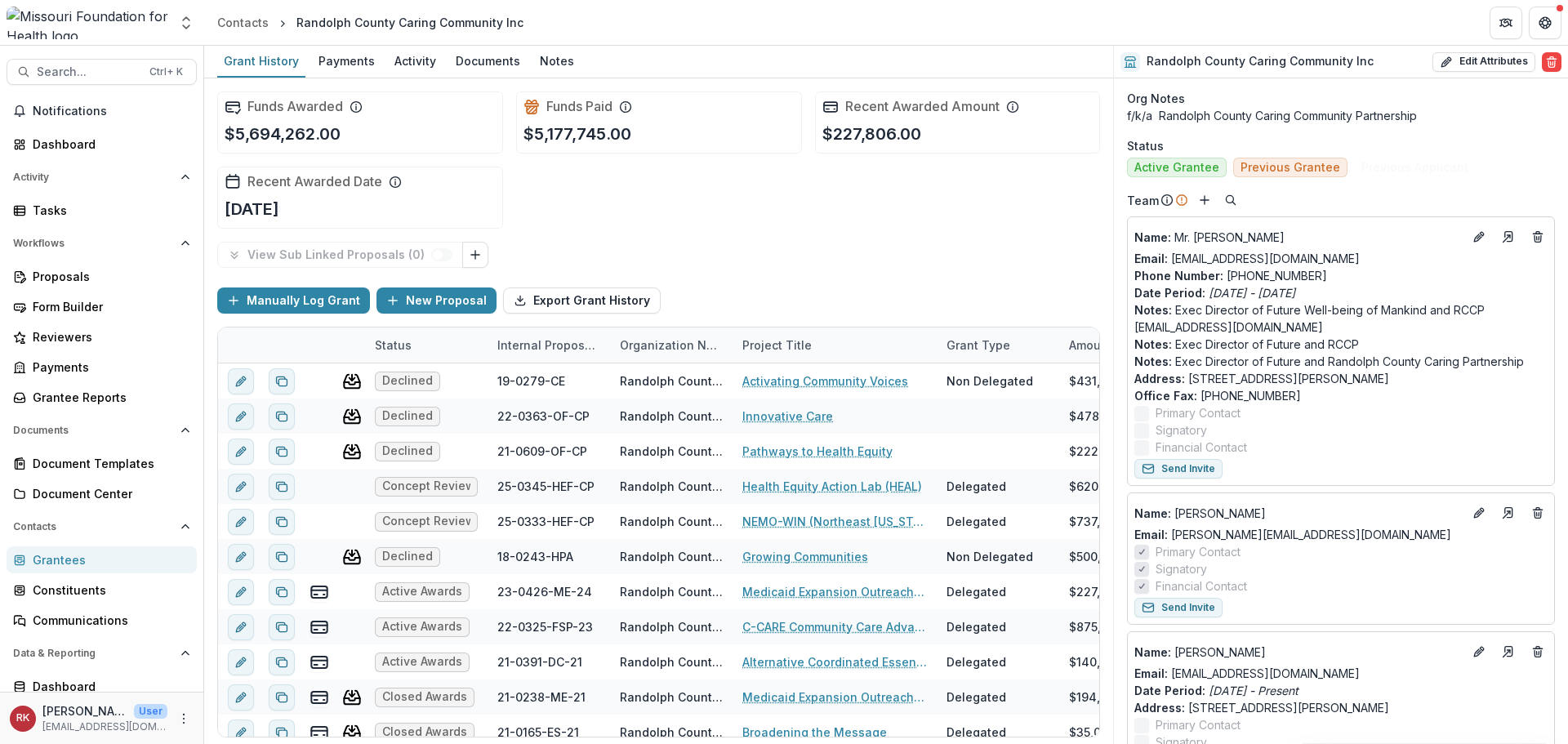
click at [88, 558] on div "Grantees" at bounding box center [108, 560] width 151 height 17
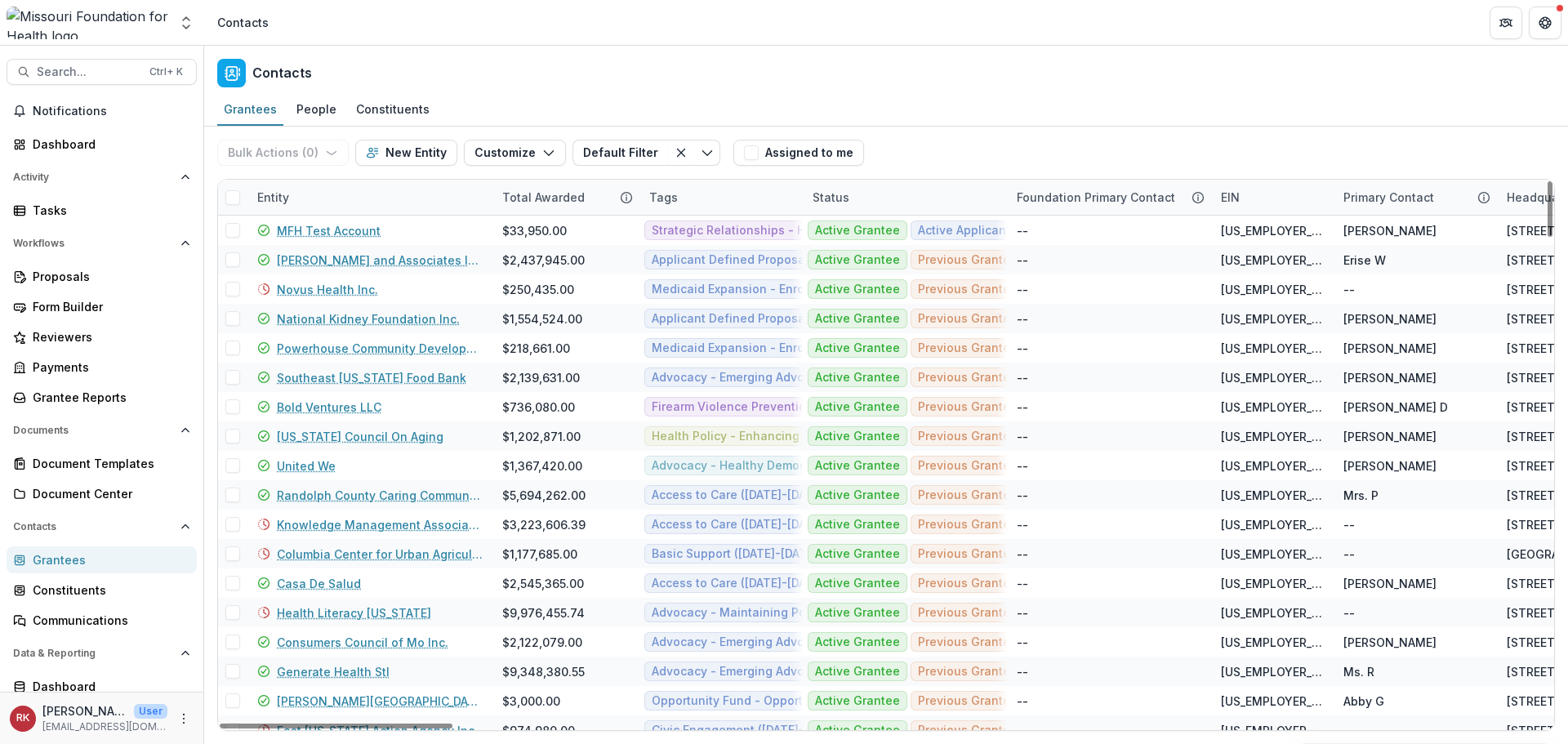
click at [280, 199] on div "Entity" at bounding box center [272, 198] width 51 height 17
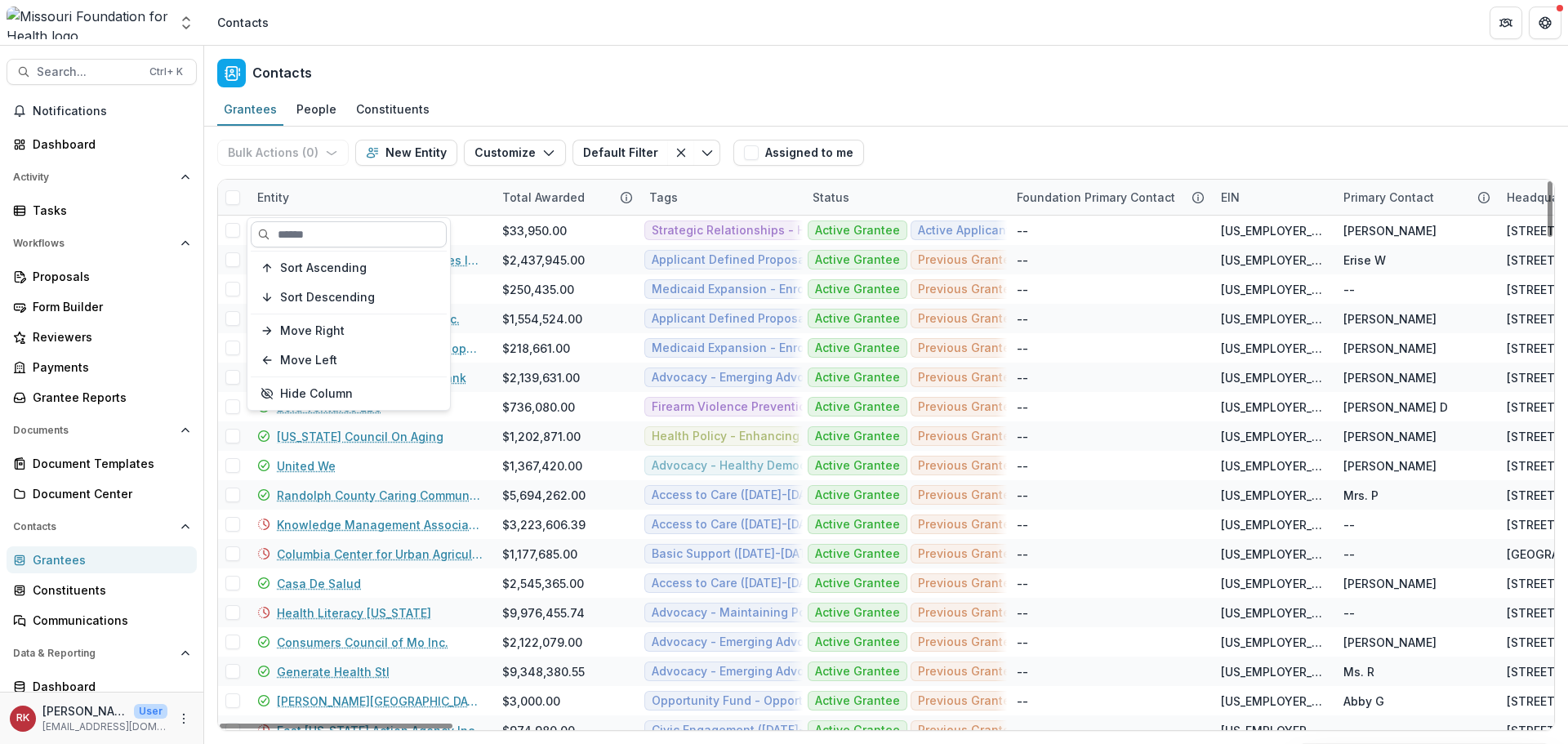
click at [348, 232] on input at bounding box center [349, 233] width 196 height 26
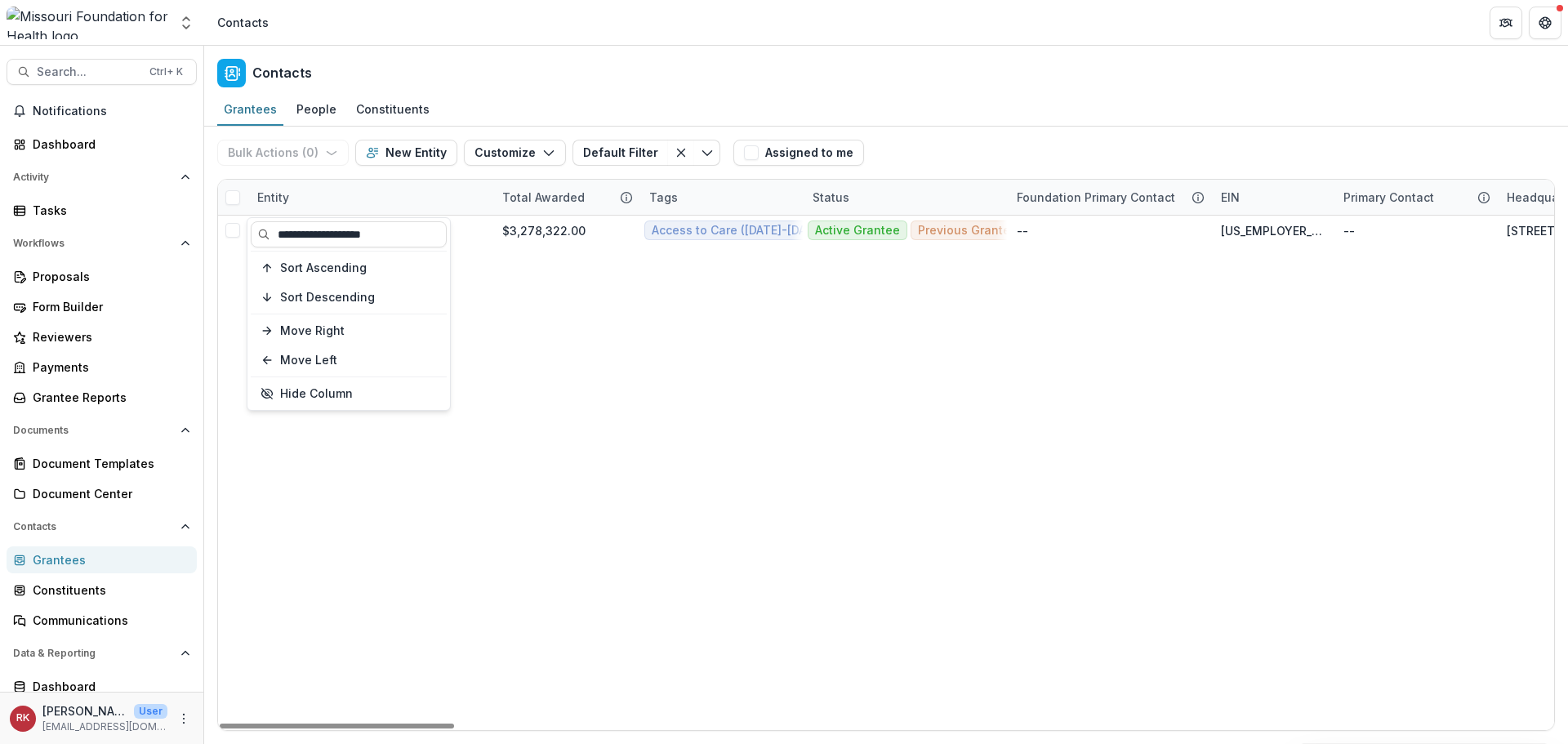
type input "**********"
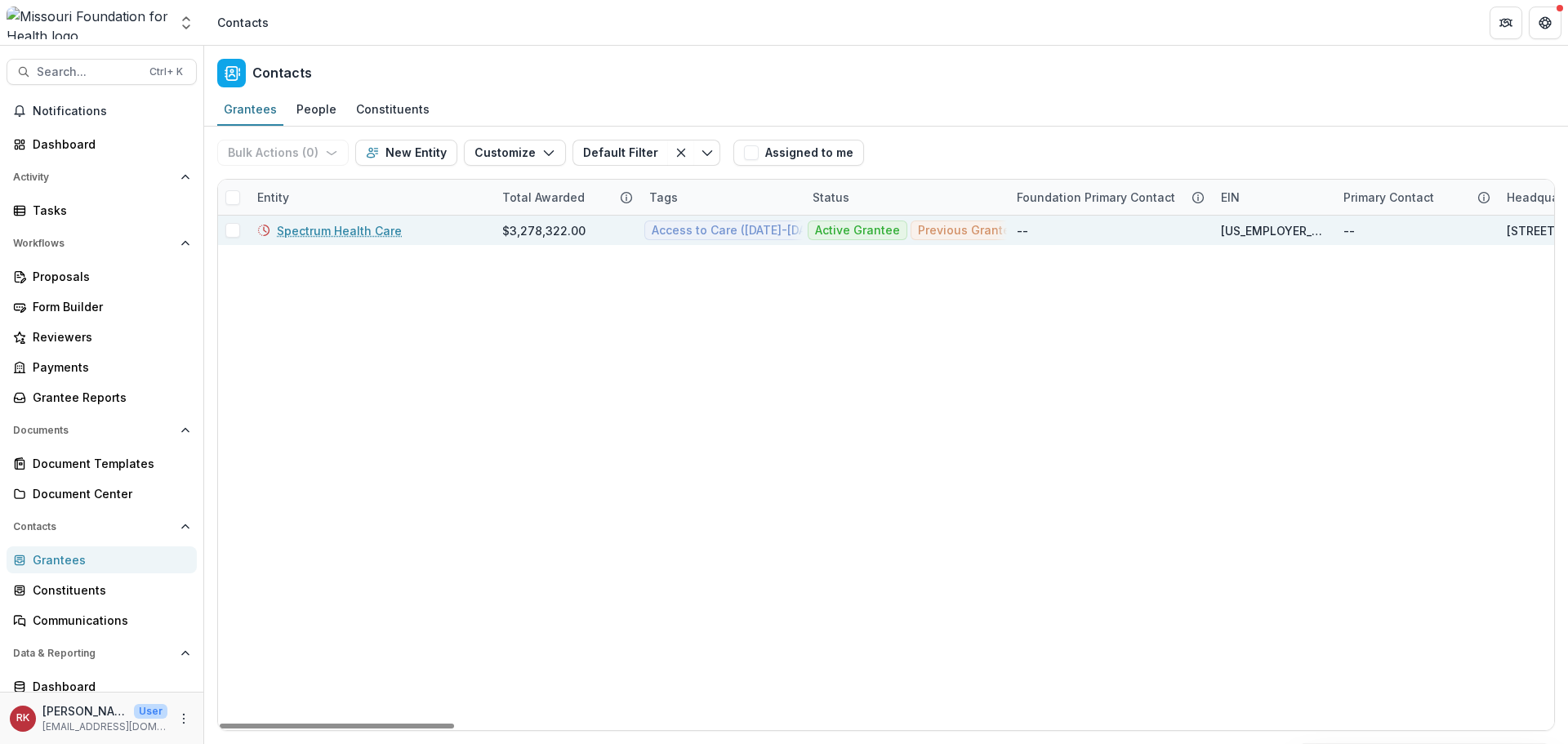
click at [315, 231] on link "Spectrum Health Care" at bounding box center [339, 231] width 125 height 17
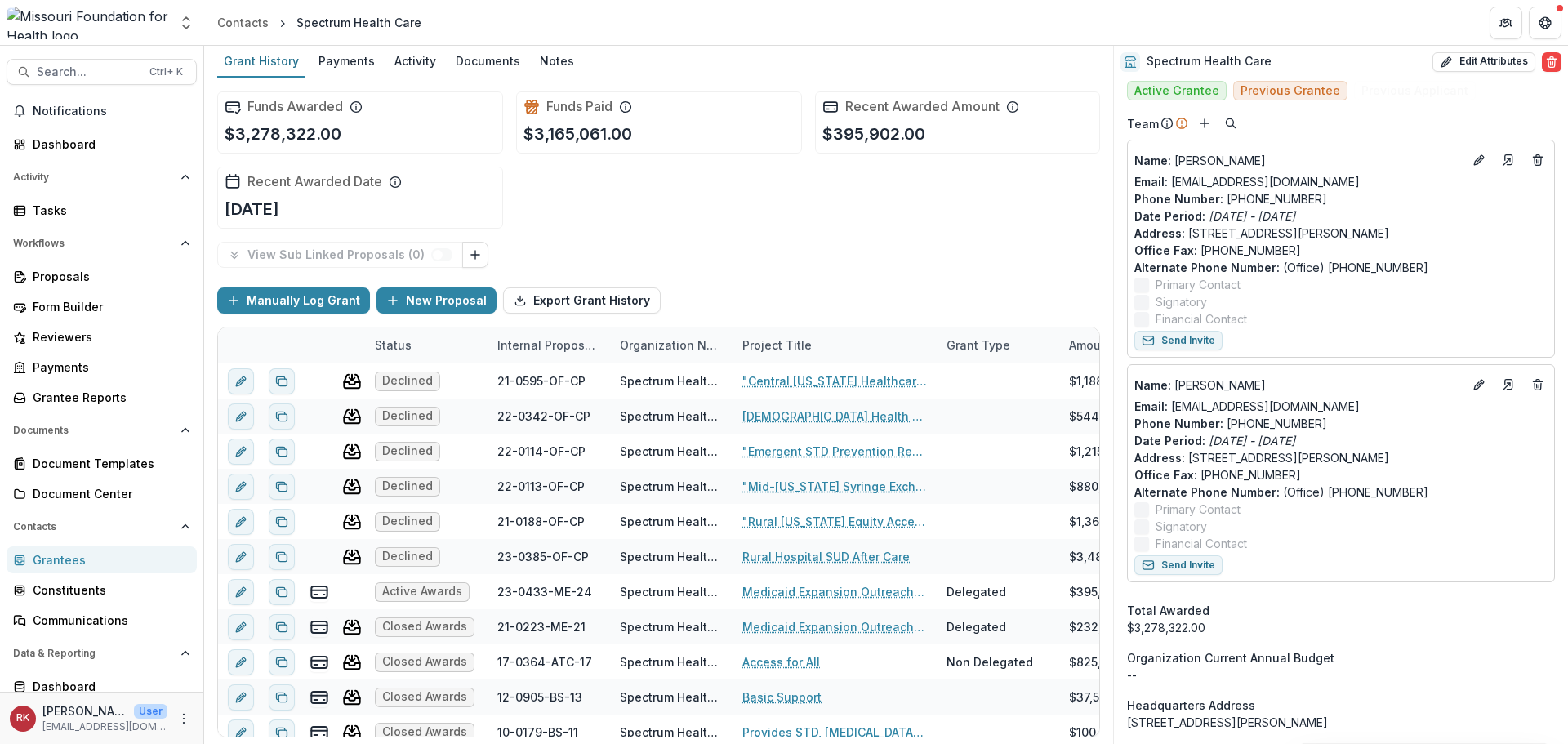
scroll to position [653, 0]
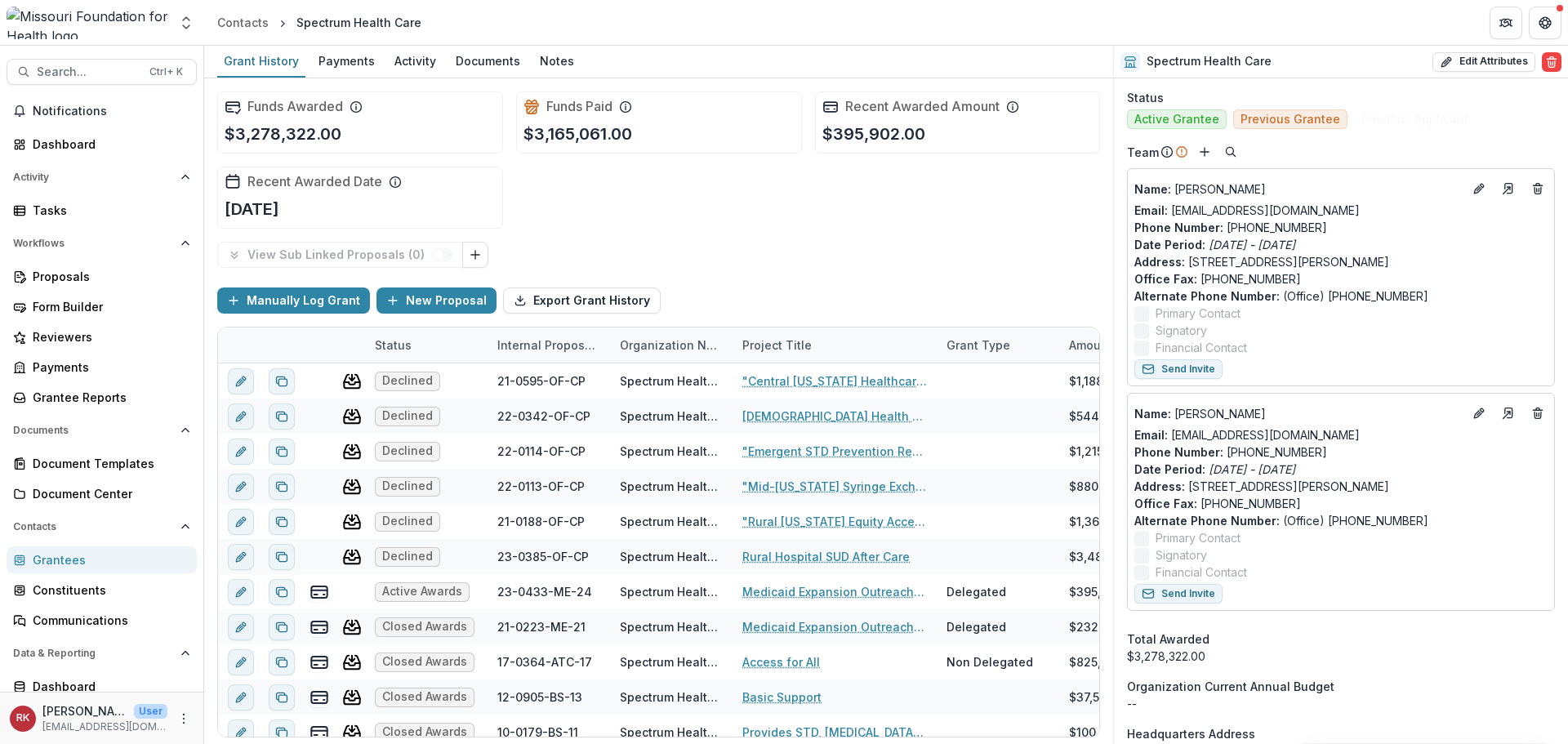
click at [86, 558] on div "Grantees" at bounding box center [108, 560] width 151 height 17
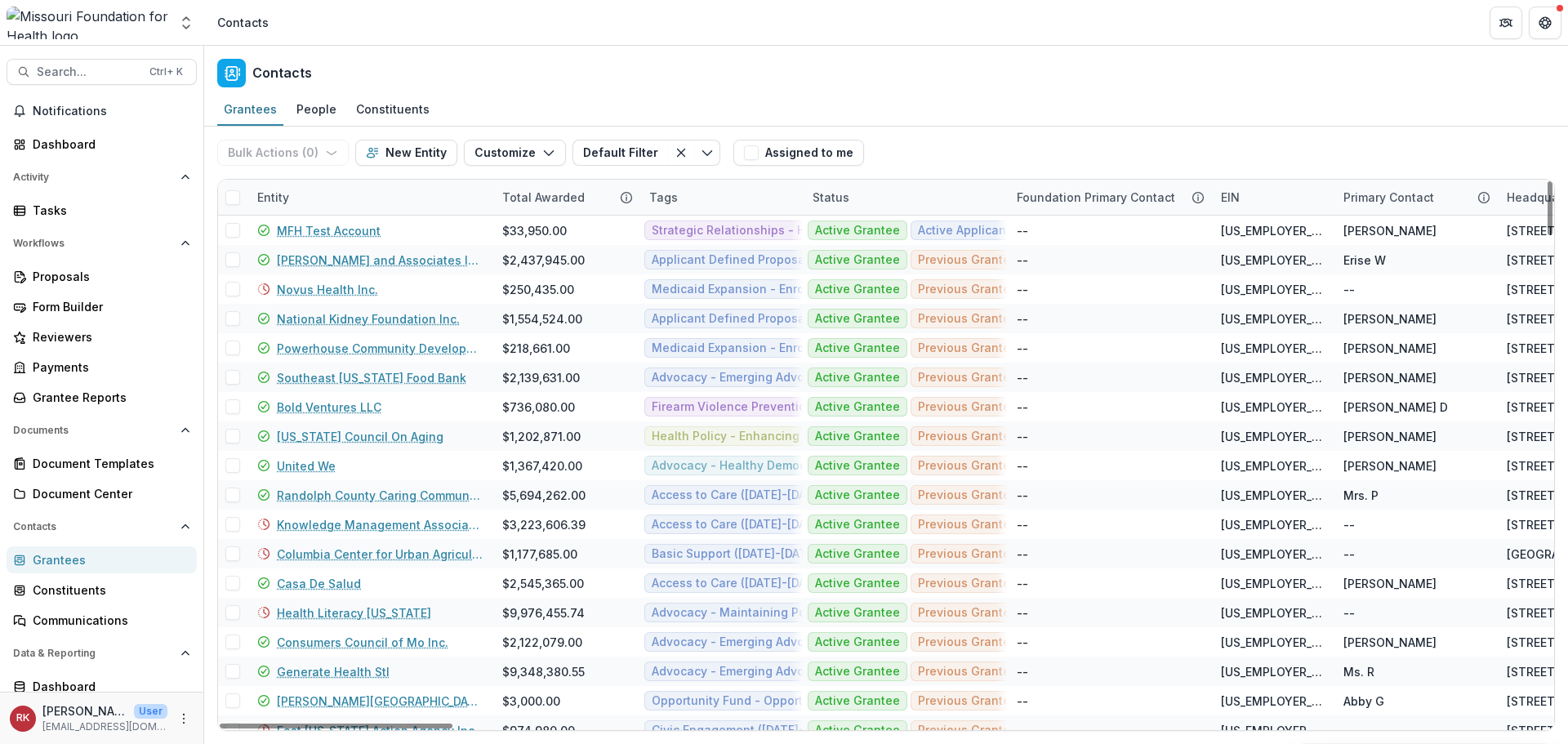
click at [275, 199] on div "Entity" at bounding box center [272, 198] width 51 height 17
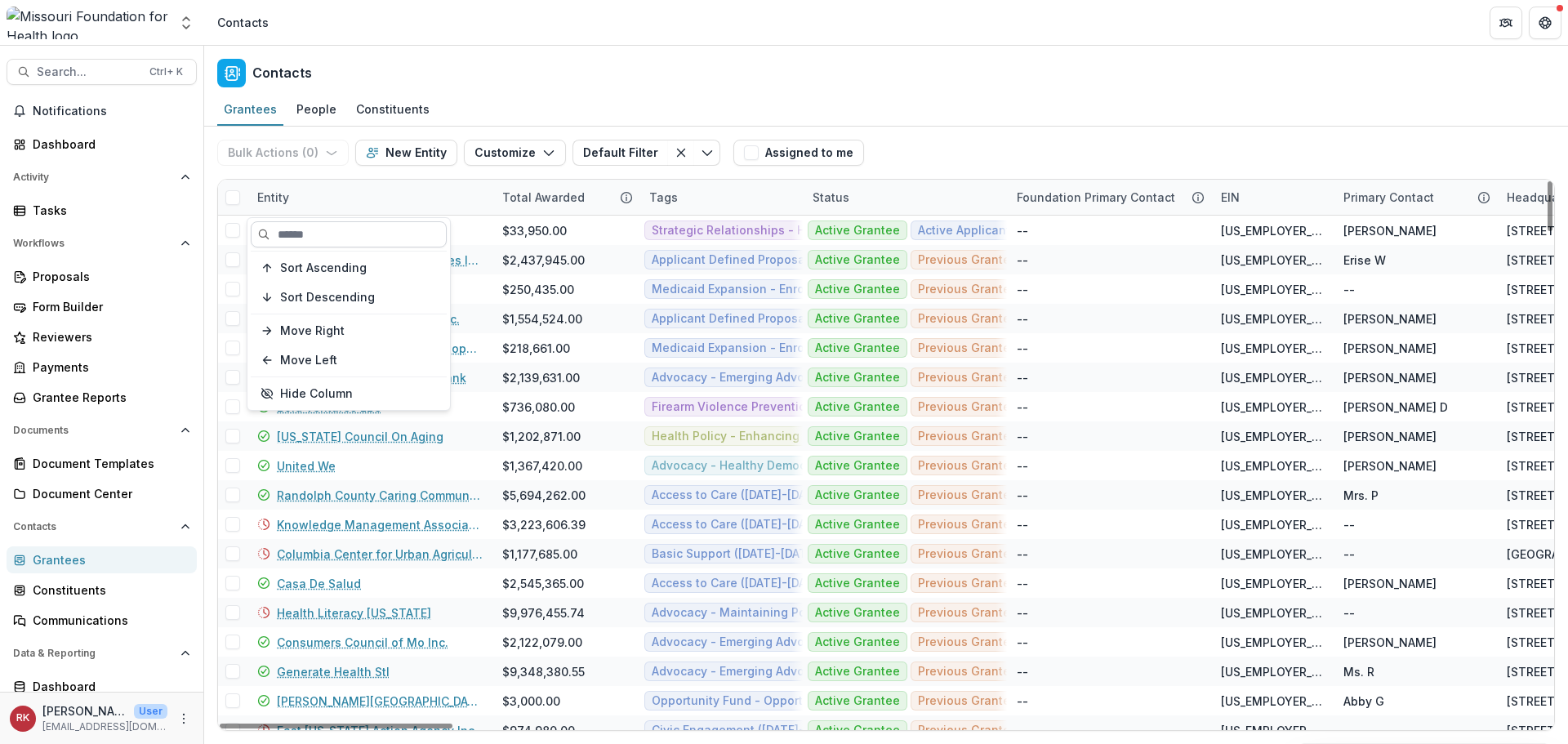
click at [330, 229] on input at bounding box center [349, 233] width 196 height 26
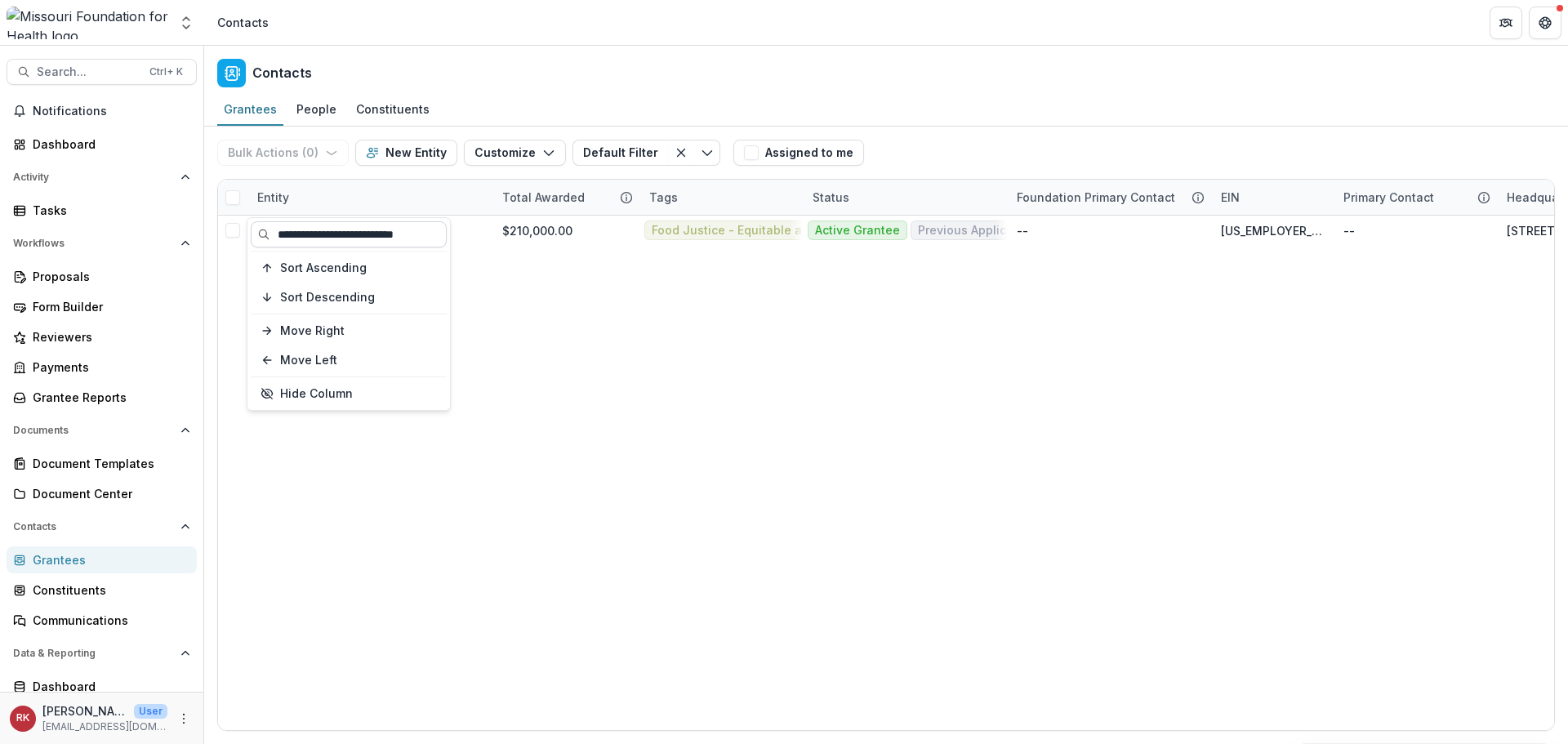
scroll to position [0, 3]
type input "**********"
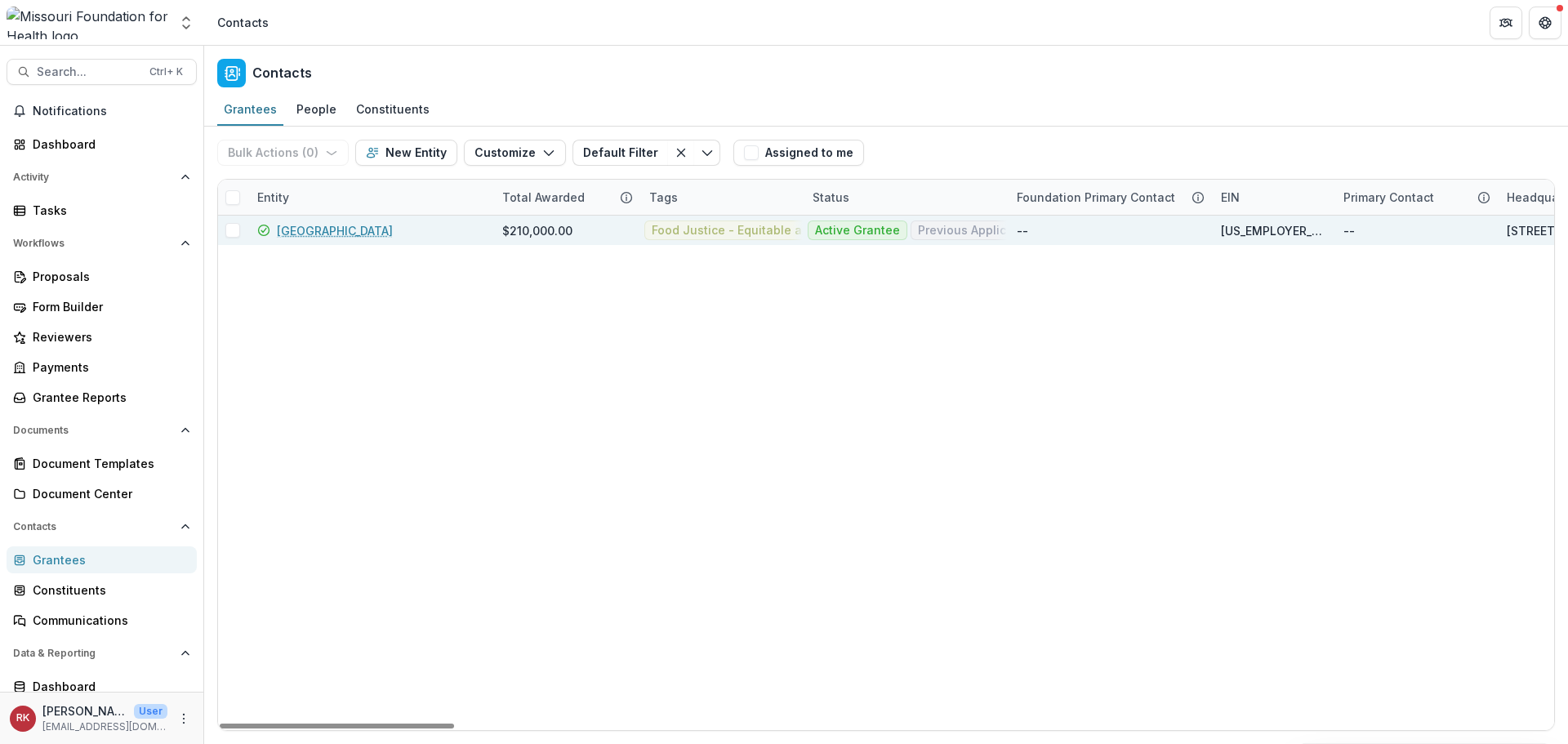
click at [320, 228] on link "[GEOGRAPHIC_DATA]" at bounding box center [335, 231] width 116 height 17
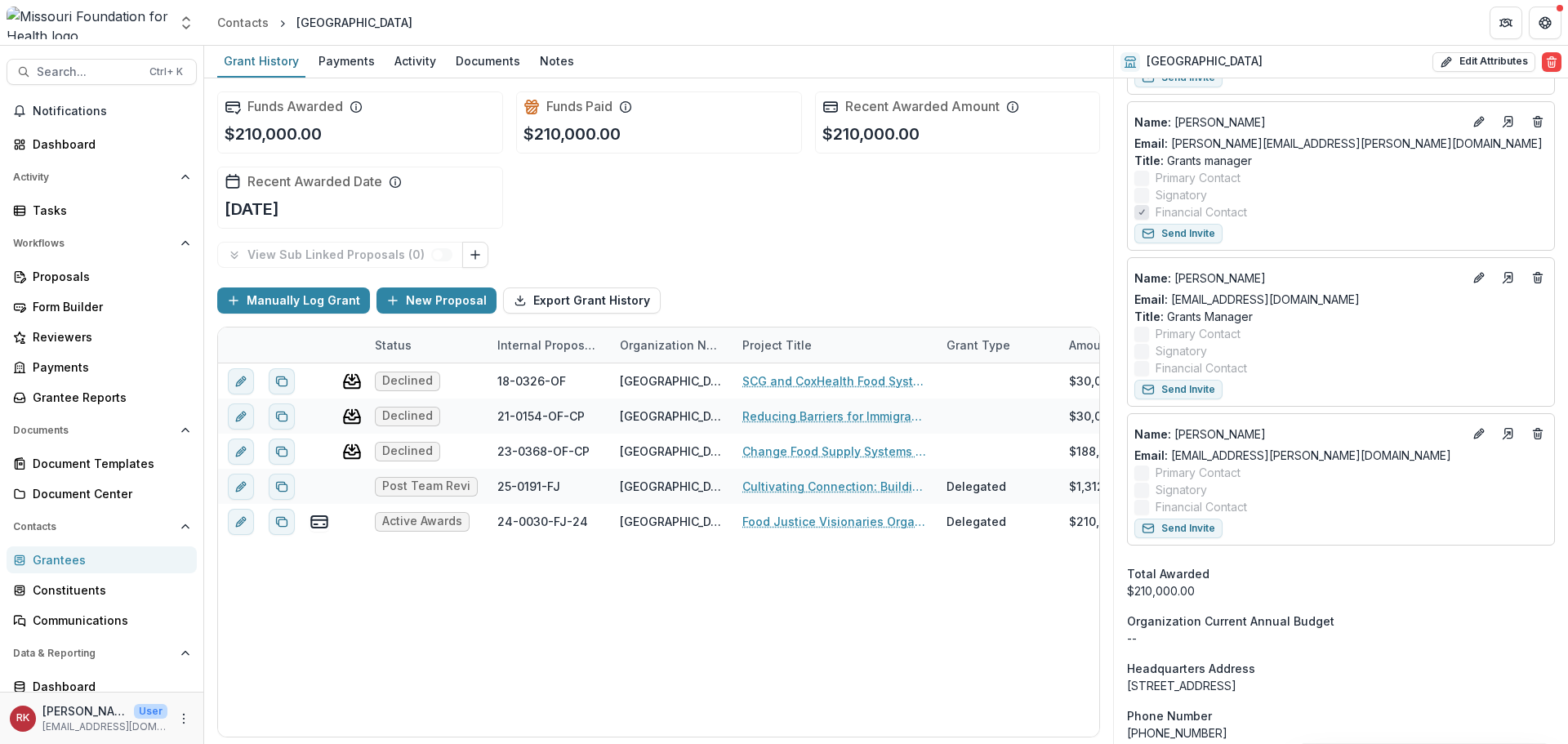
scroll to position [1062, 0]
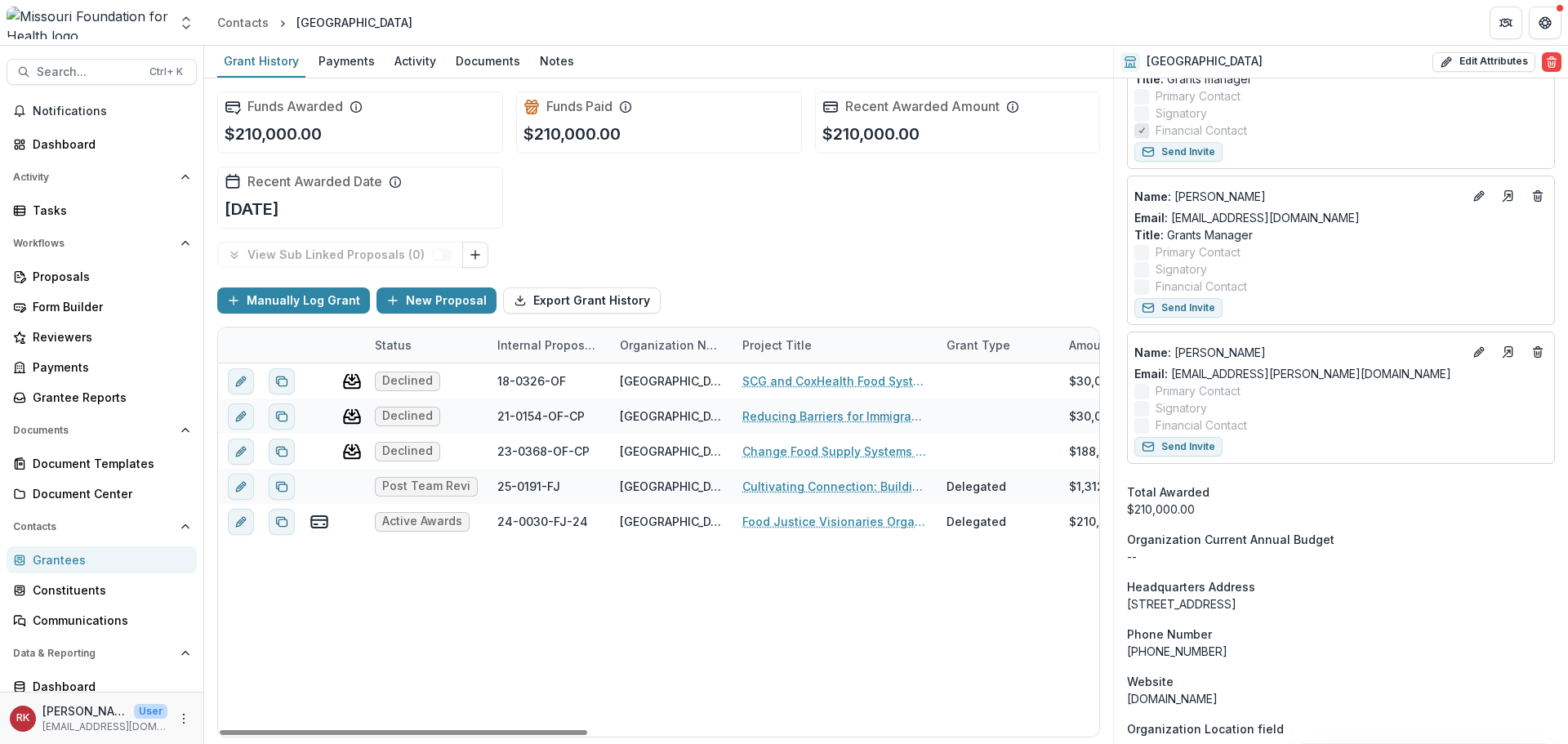
click at [97, 567] on div "Grantees" at bounding box center [108, 560] width 151 height 17
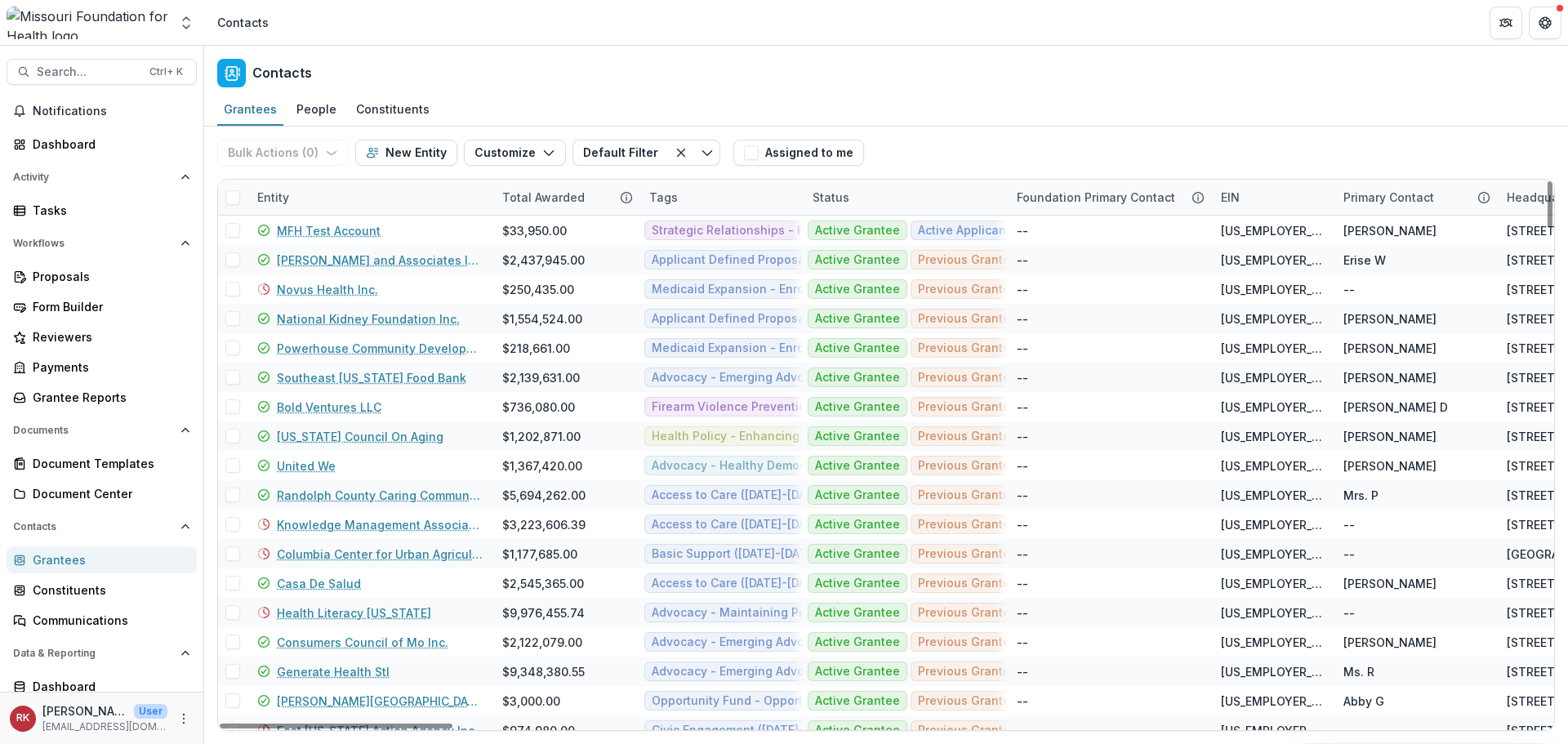
click at [275, 202] on div "Entity" at bounding box center [272, 198] width 51 height 17
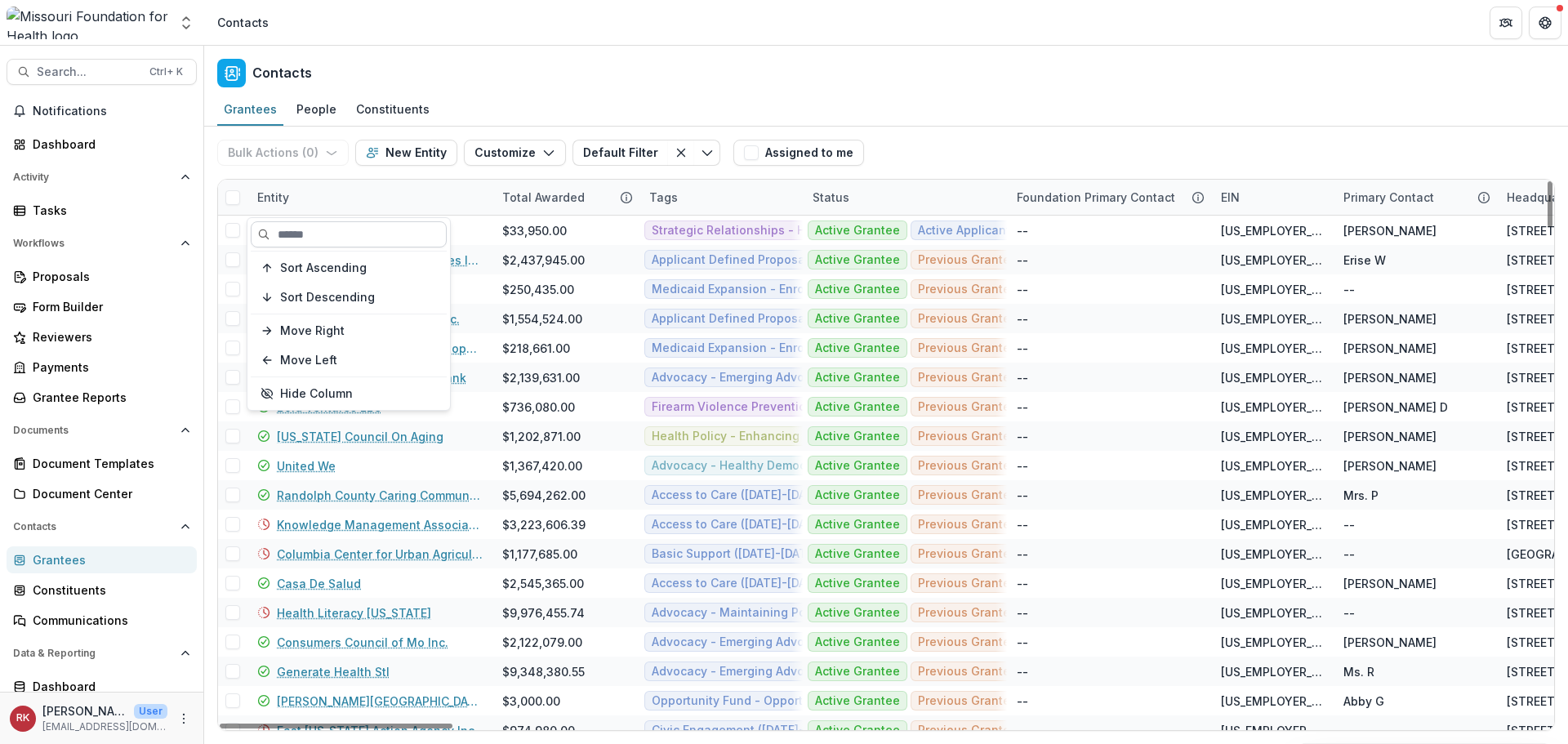
click at [317, 247] on input at bounding box center [349, 233] width 196 height 26
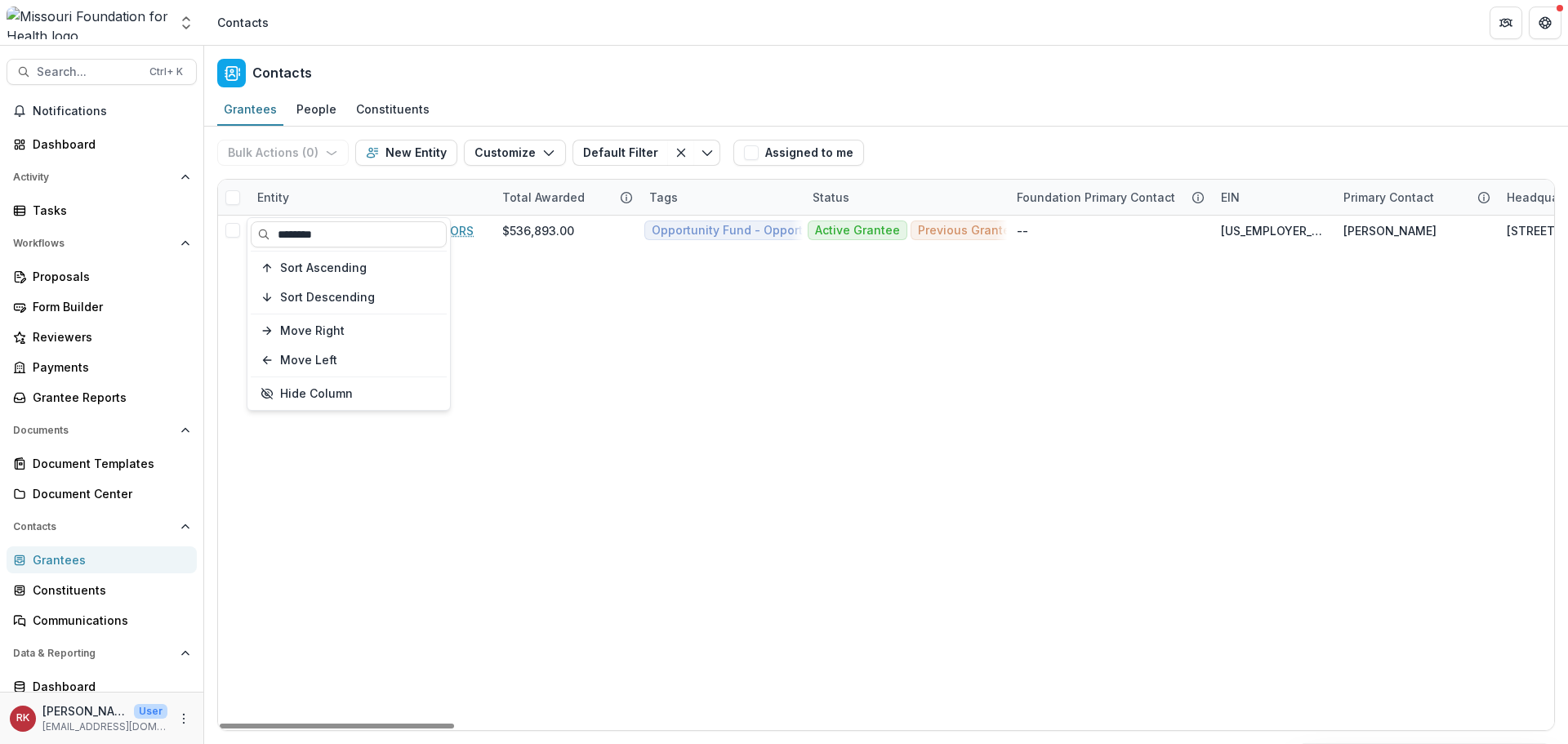
type input "********"
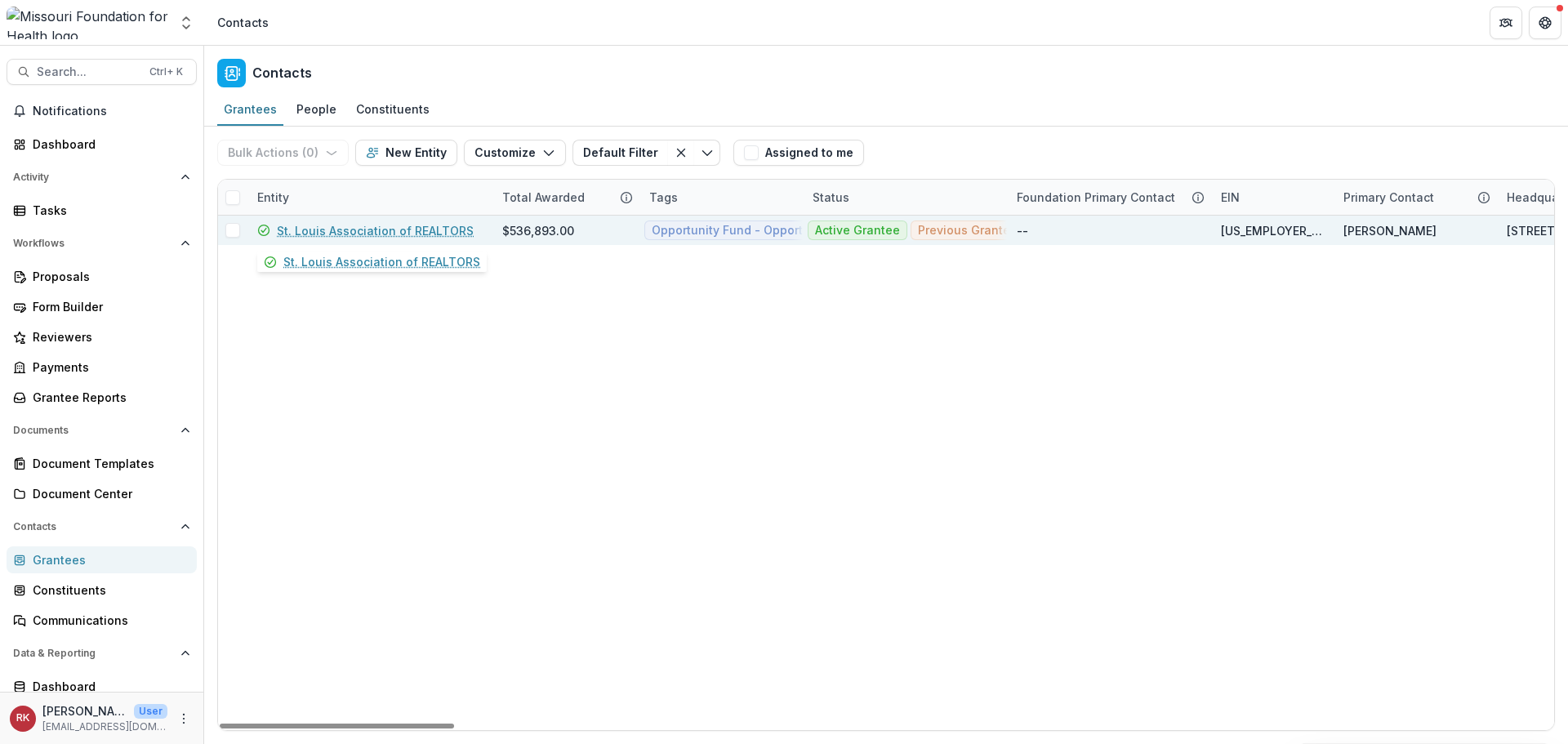
click at [317, 231] on link "St. Louis Association of REALTORS" at bounding box center [375, 231] width 197 height 17
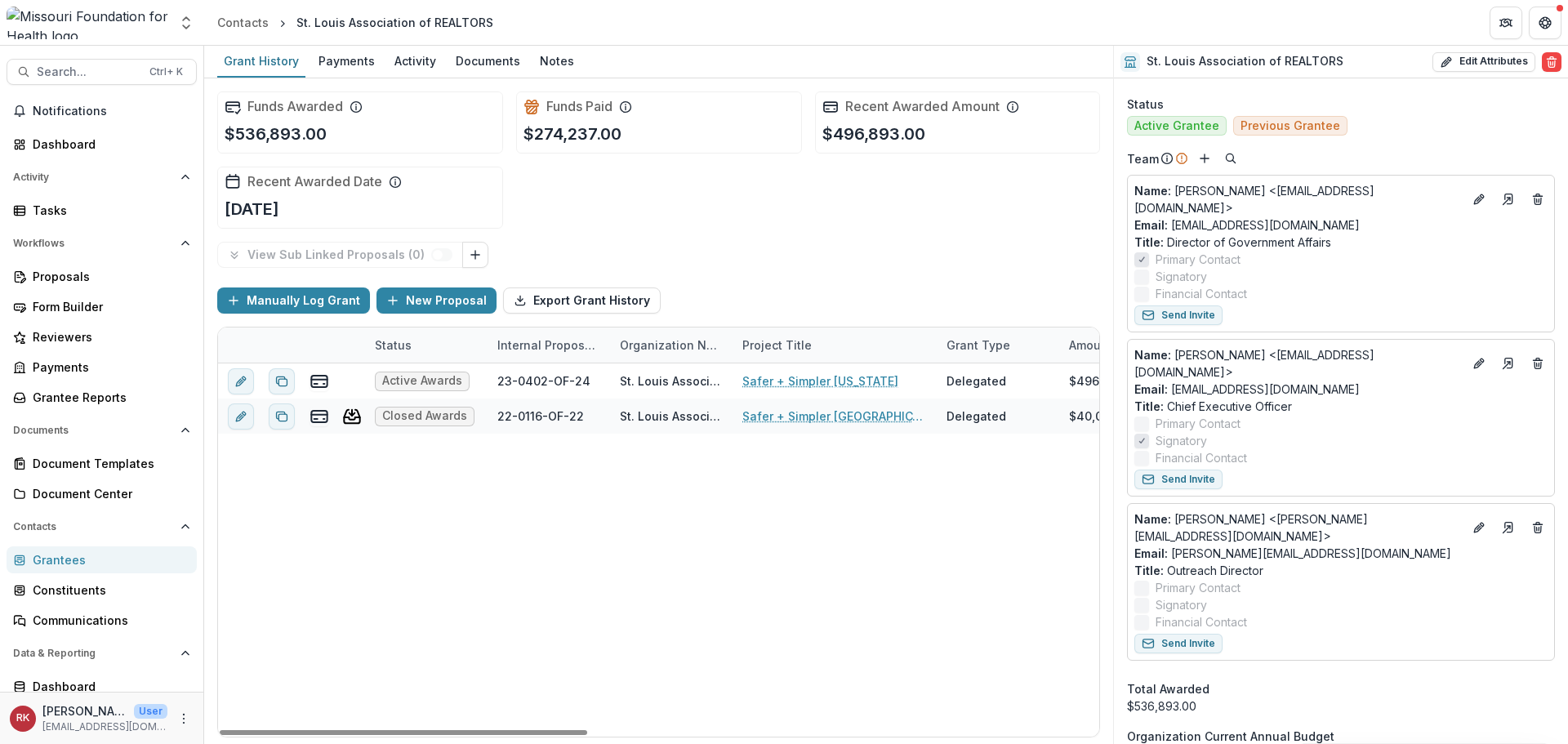
scroll to position [653, 0]
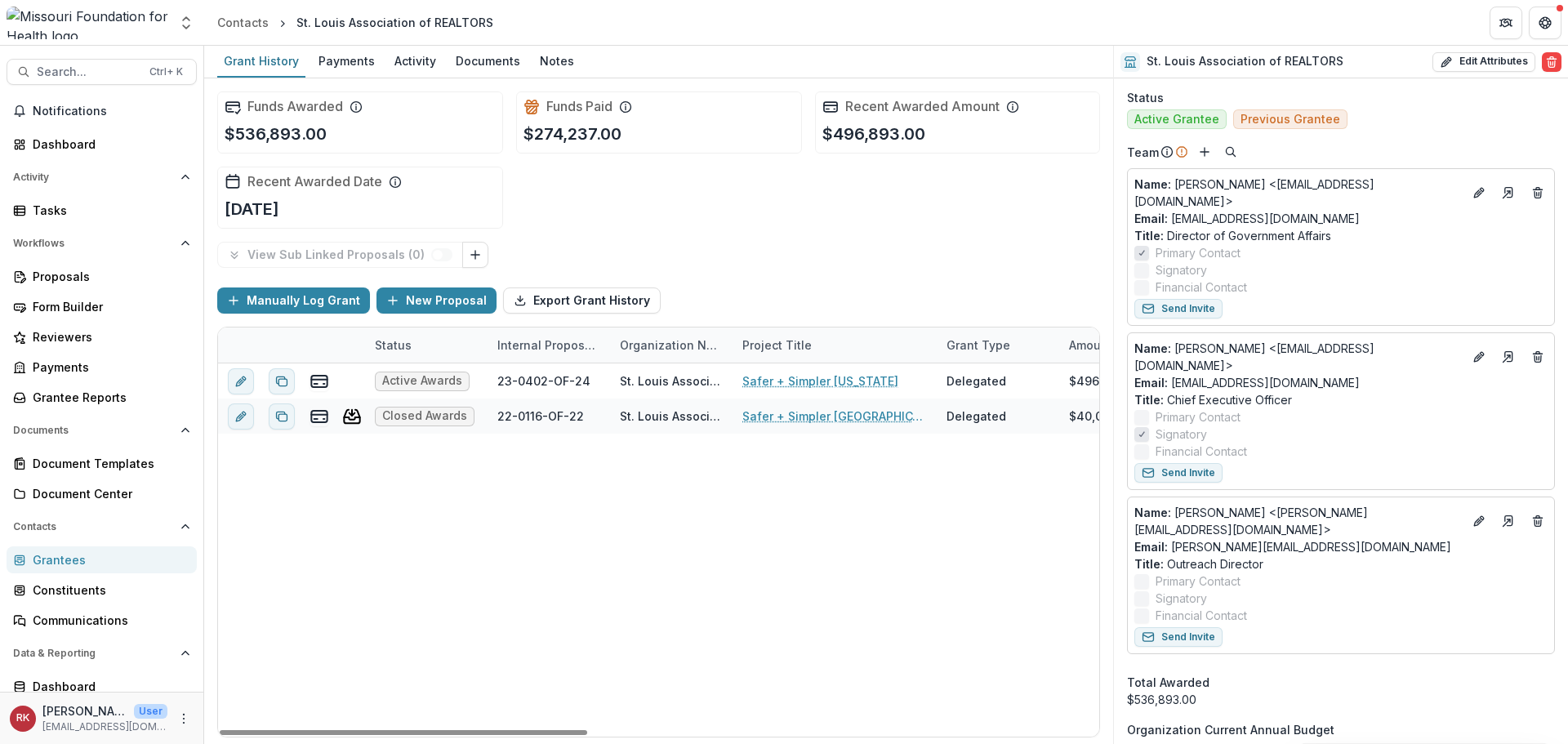
click at [120, 564] on div "Grantees" at bounding box center [108, 560] width 151 height 17
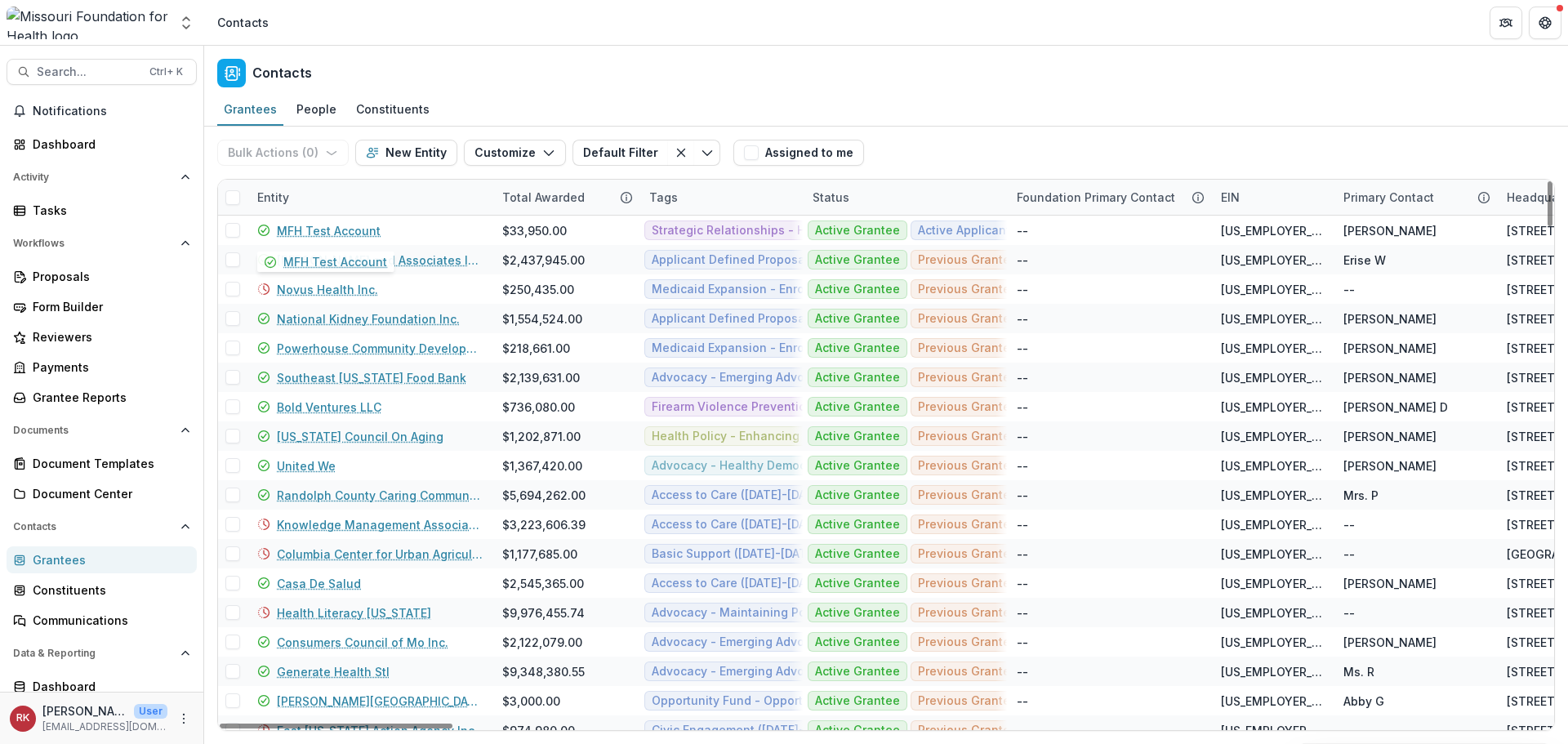
click at [288, 195] on div "Entity" at bounding box center [272, 198] width 51 height 17
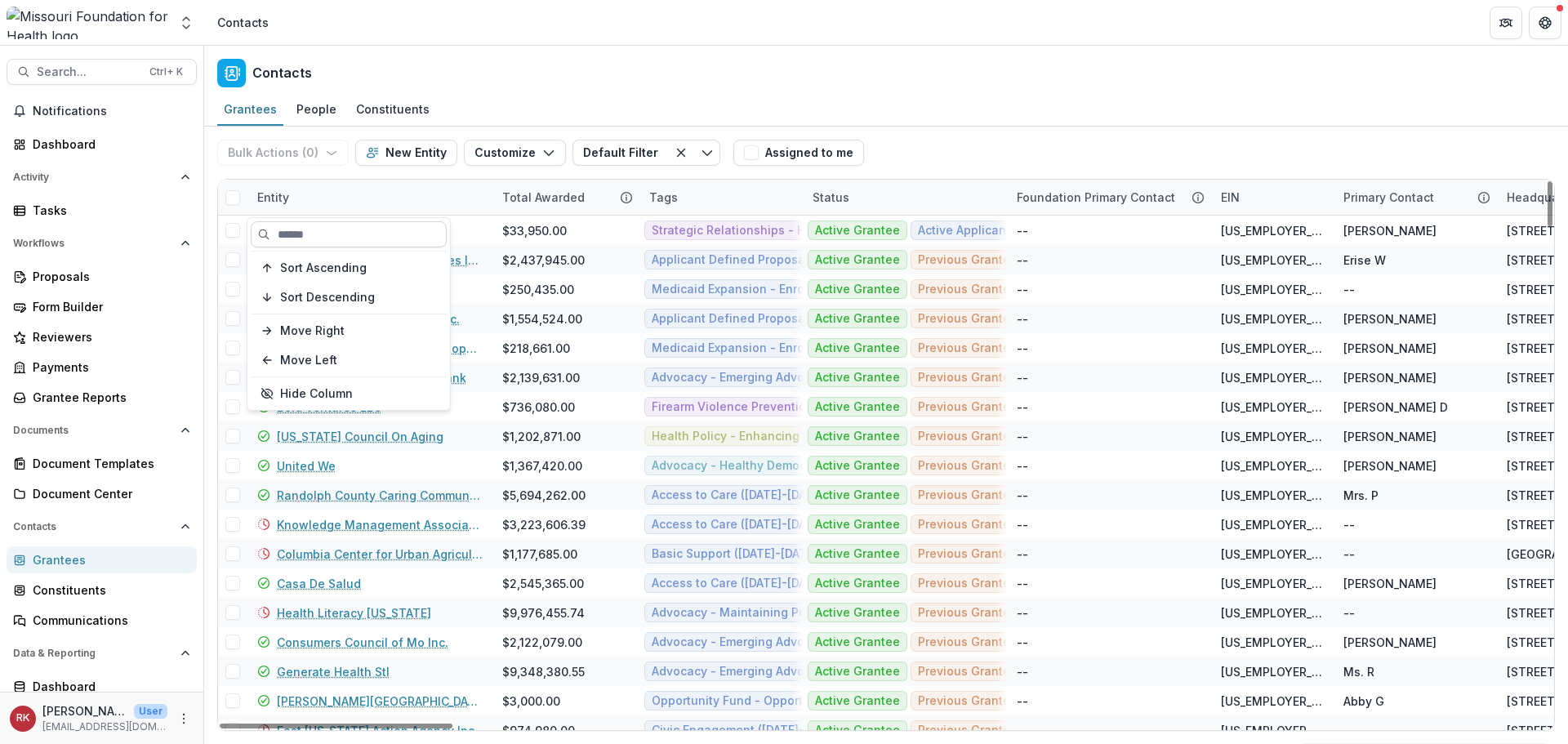
click at [330, 234] on input at bounding box center [349, 233] width 196 height 26
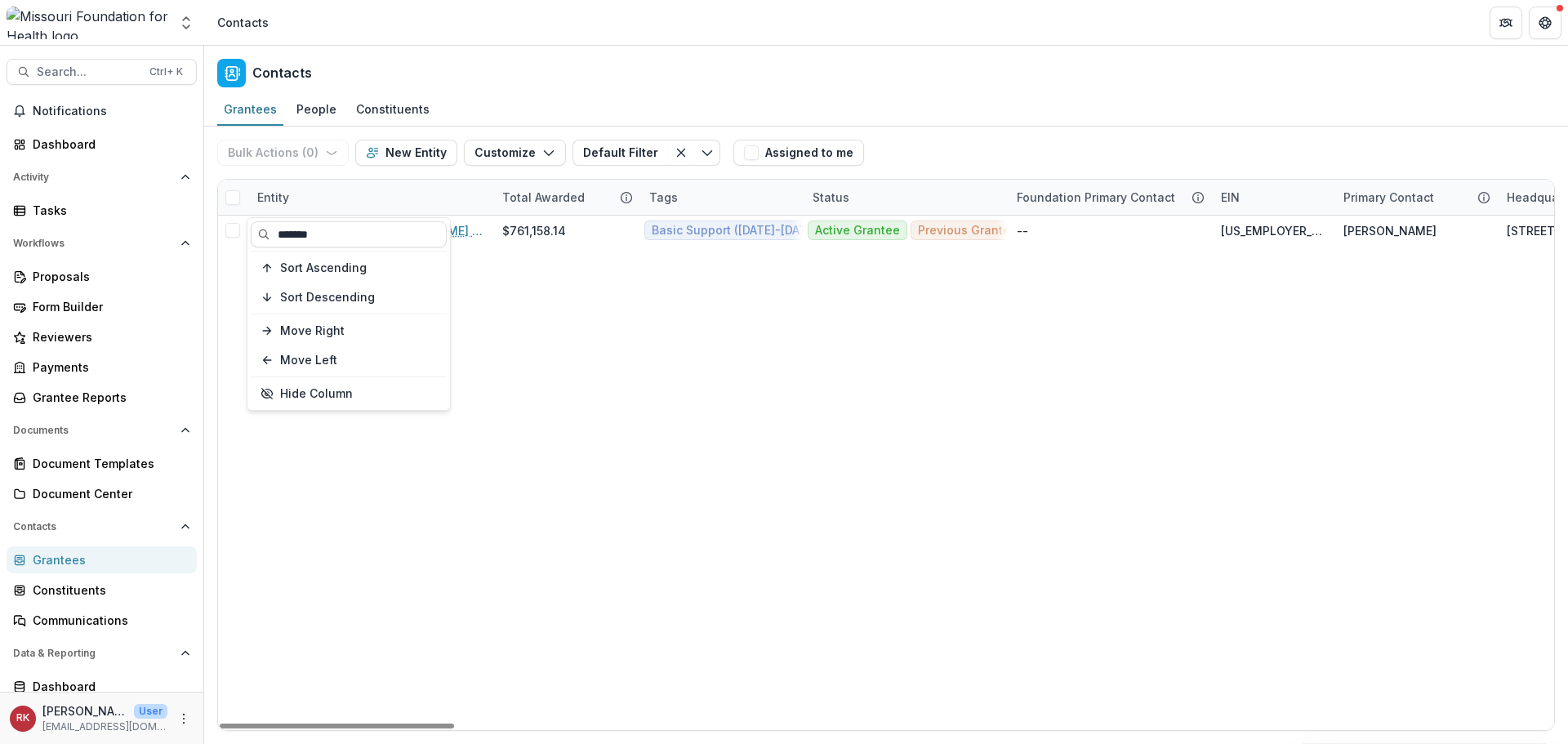
type input "*******"
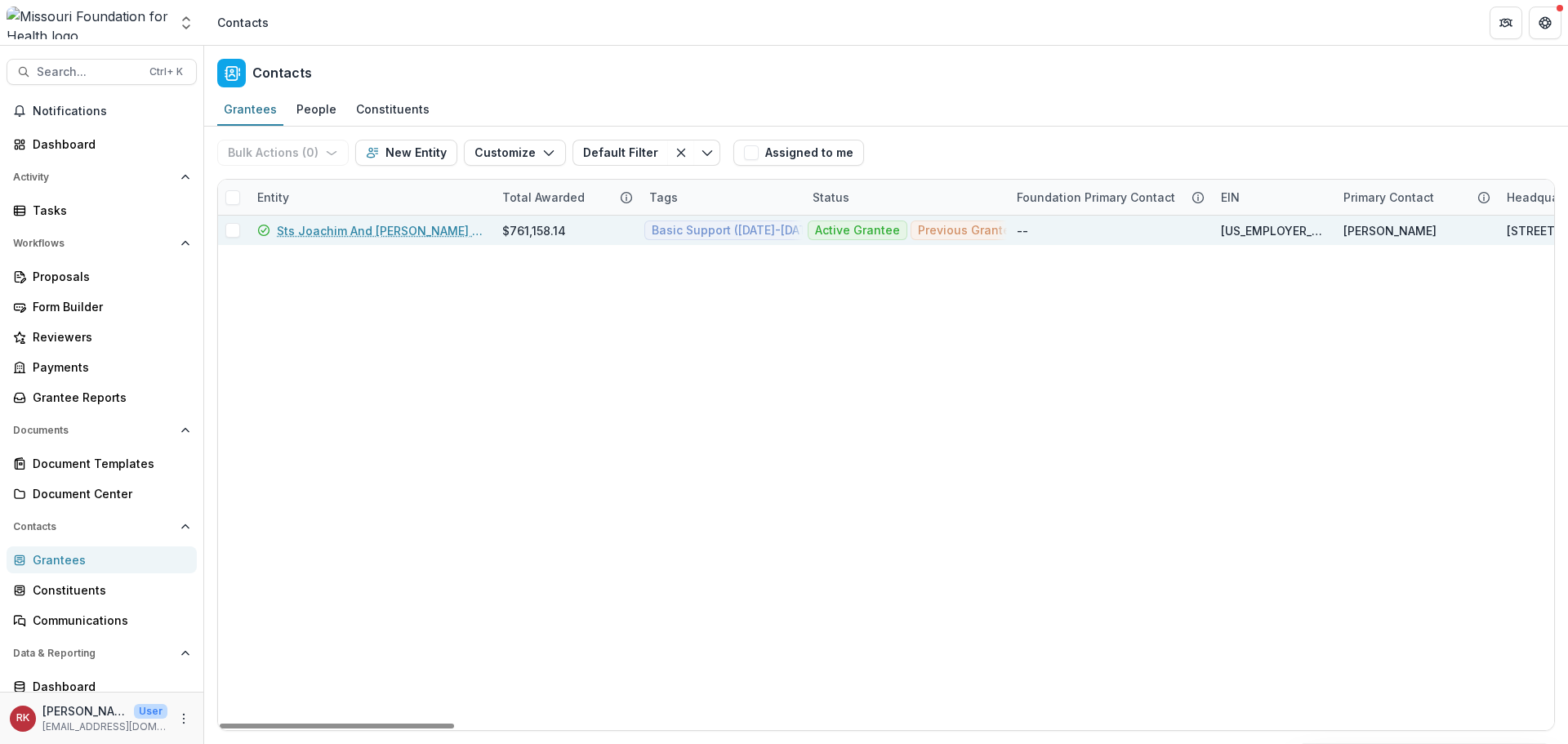
drag, startPoint x: 568, startPoint y: 415, endPoint x: 378, endPoint y: 235, distance: 261.7
click at [362, 231] on link "Sts Joachim And Ann Care Service" at bounding box center [380, 231] width 205 height 17
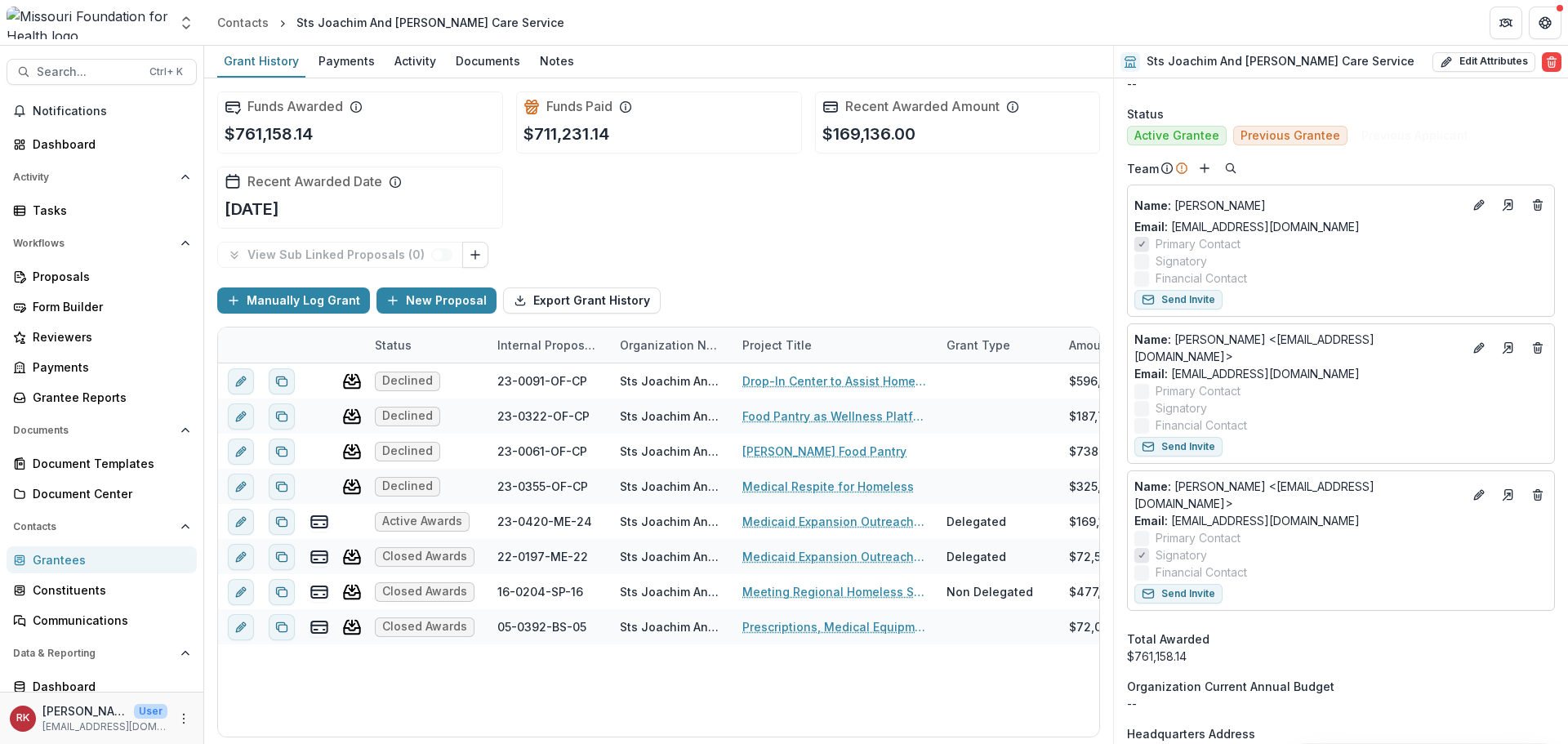
scroll to position [653, 0]
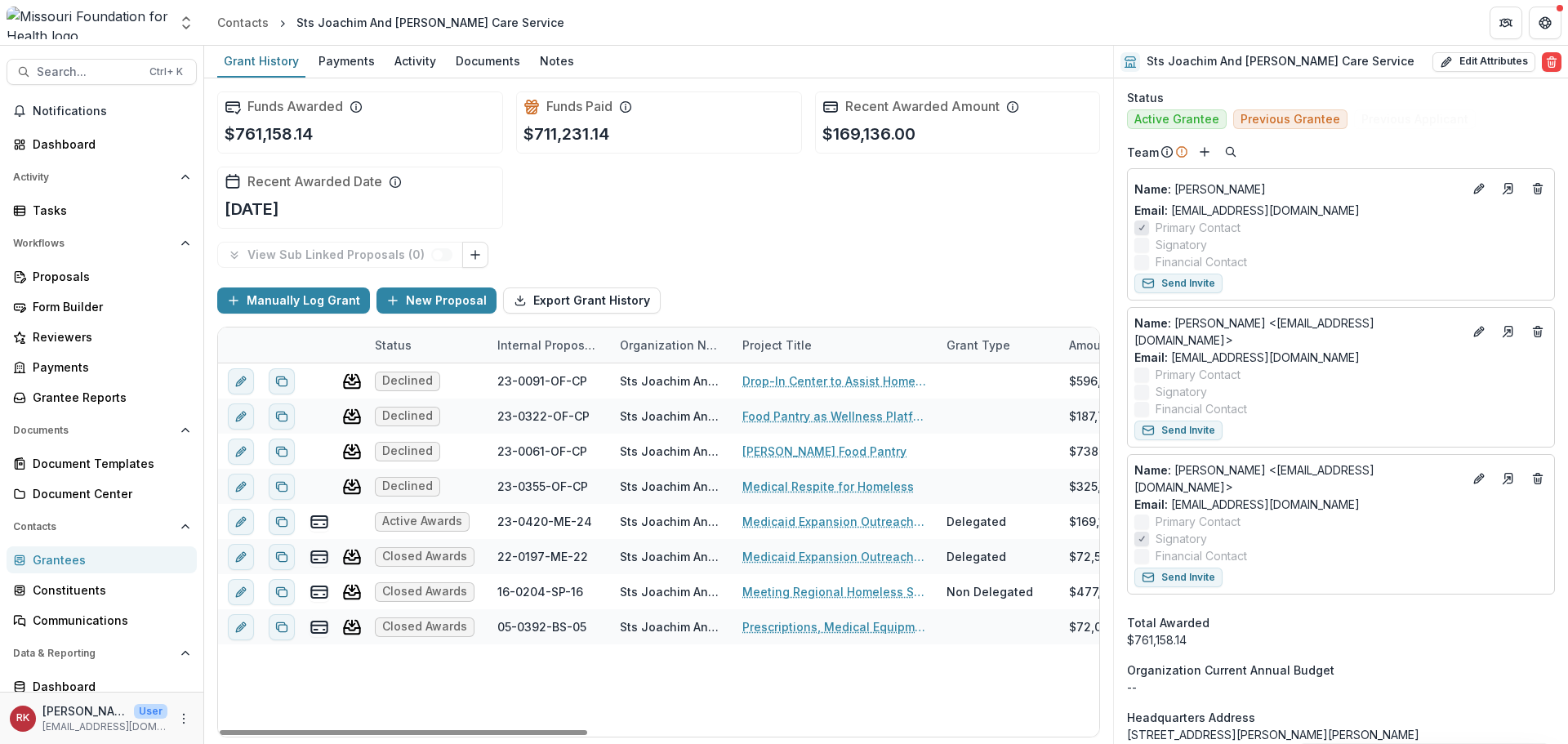
click at [102, 569] on link "Grantees" at bounding box center [102, 560] width 190 height 27
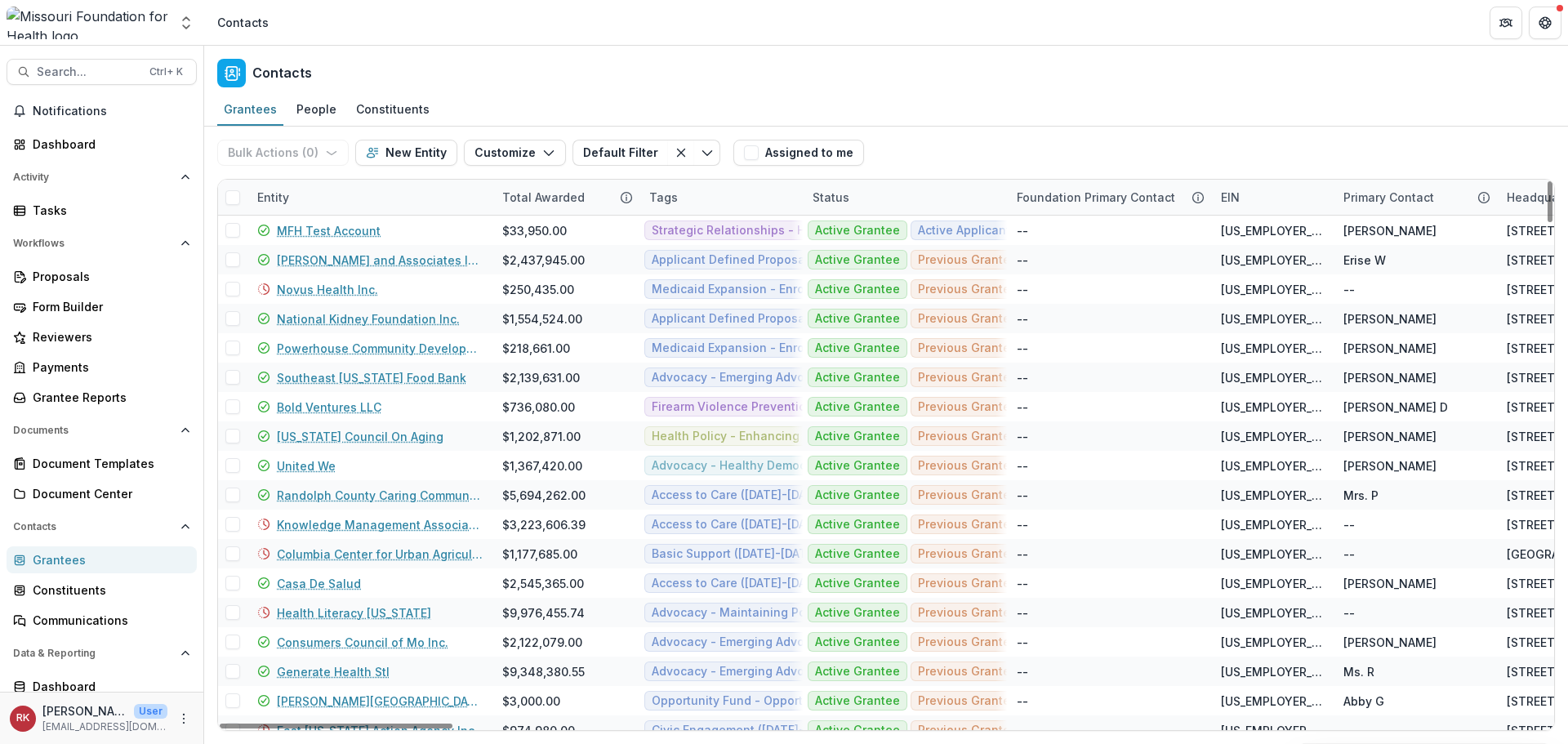
click at [263, 202] on div "Entity" at bounding box center [272, 198] width 51 height 17
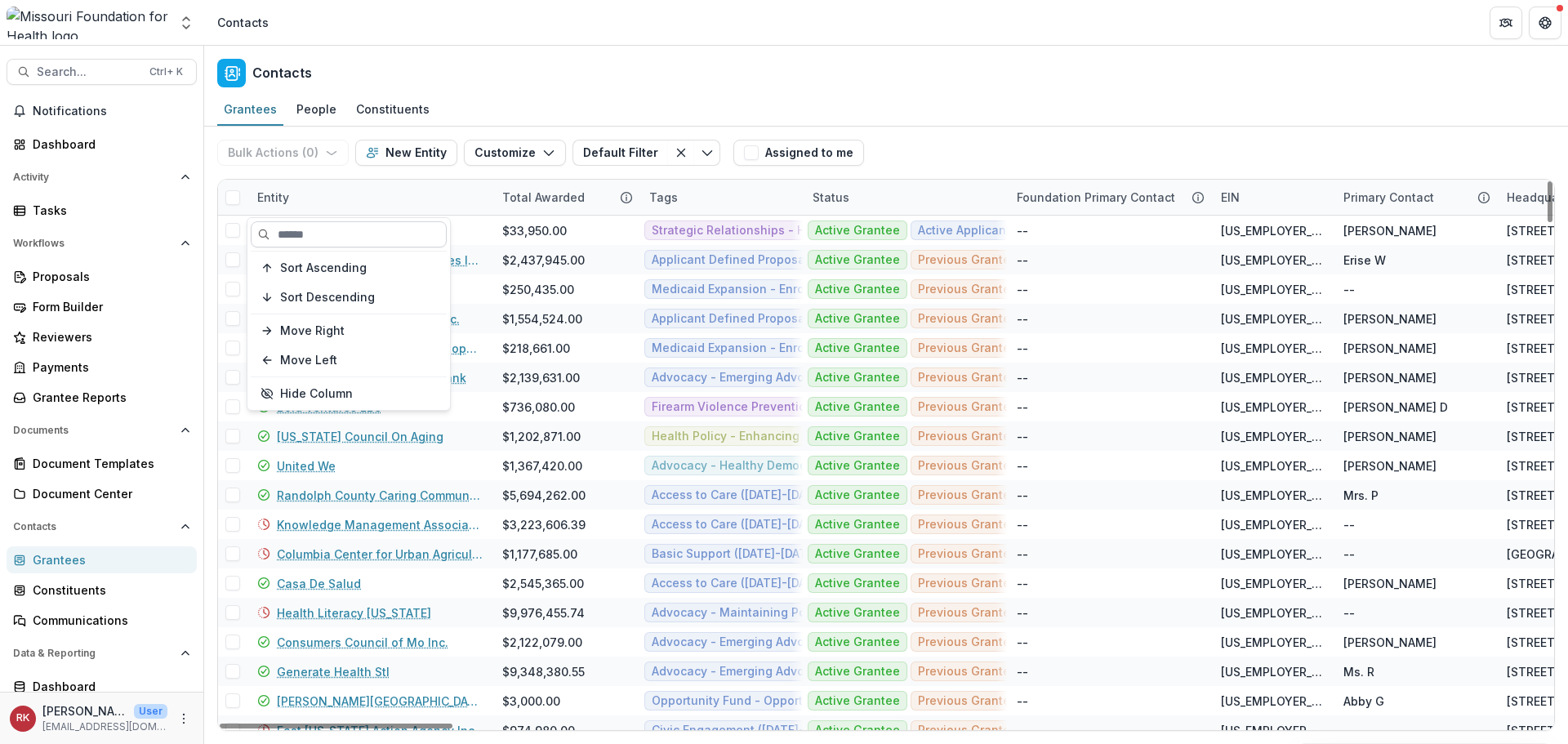
click at [312, 232] on input at bounding box center [349, 233] width 196 height 26
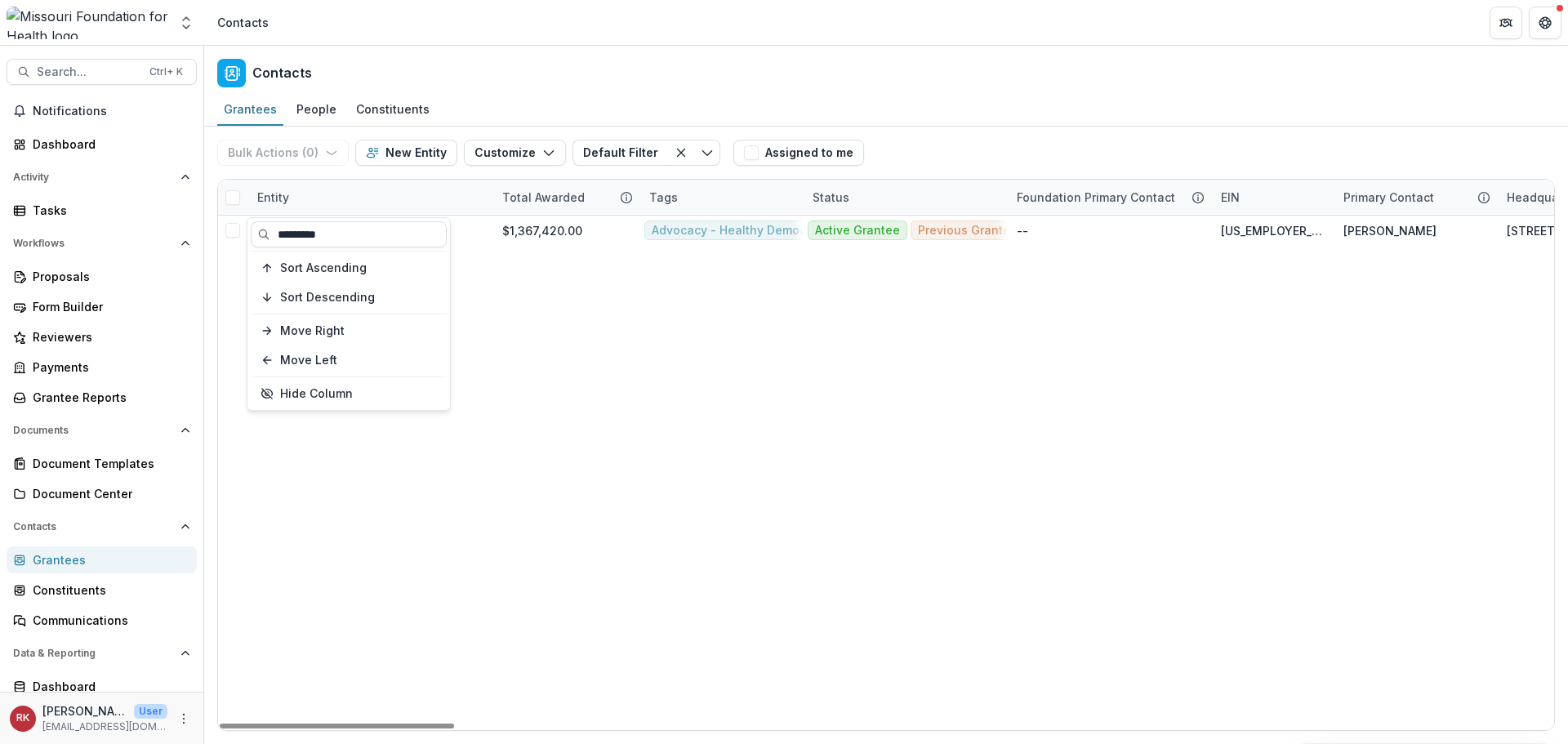
type input "*********"
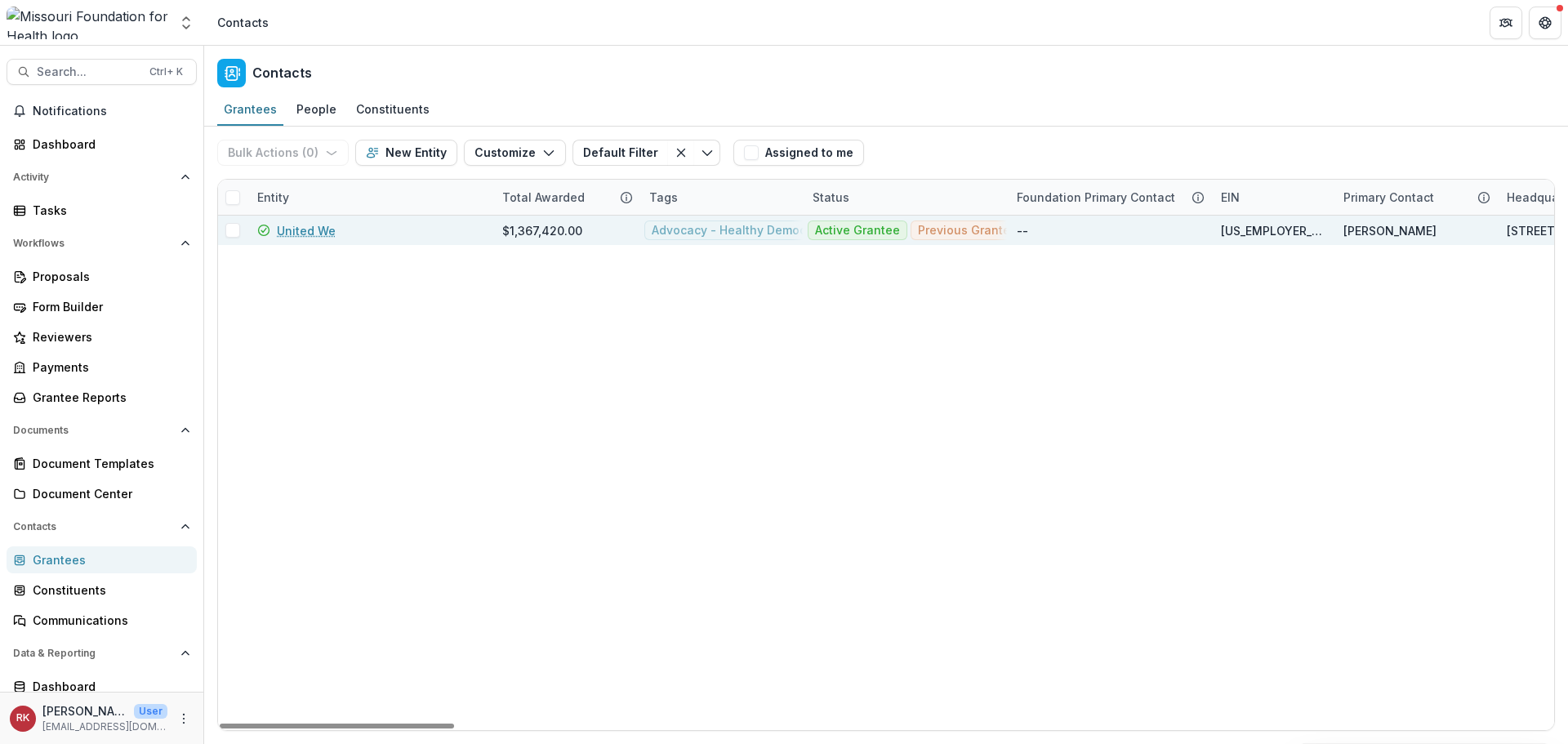
click at [289, 231] on link "United We" at bounding box center [306, 231] width 59 height 17
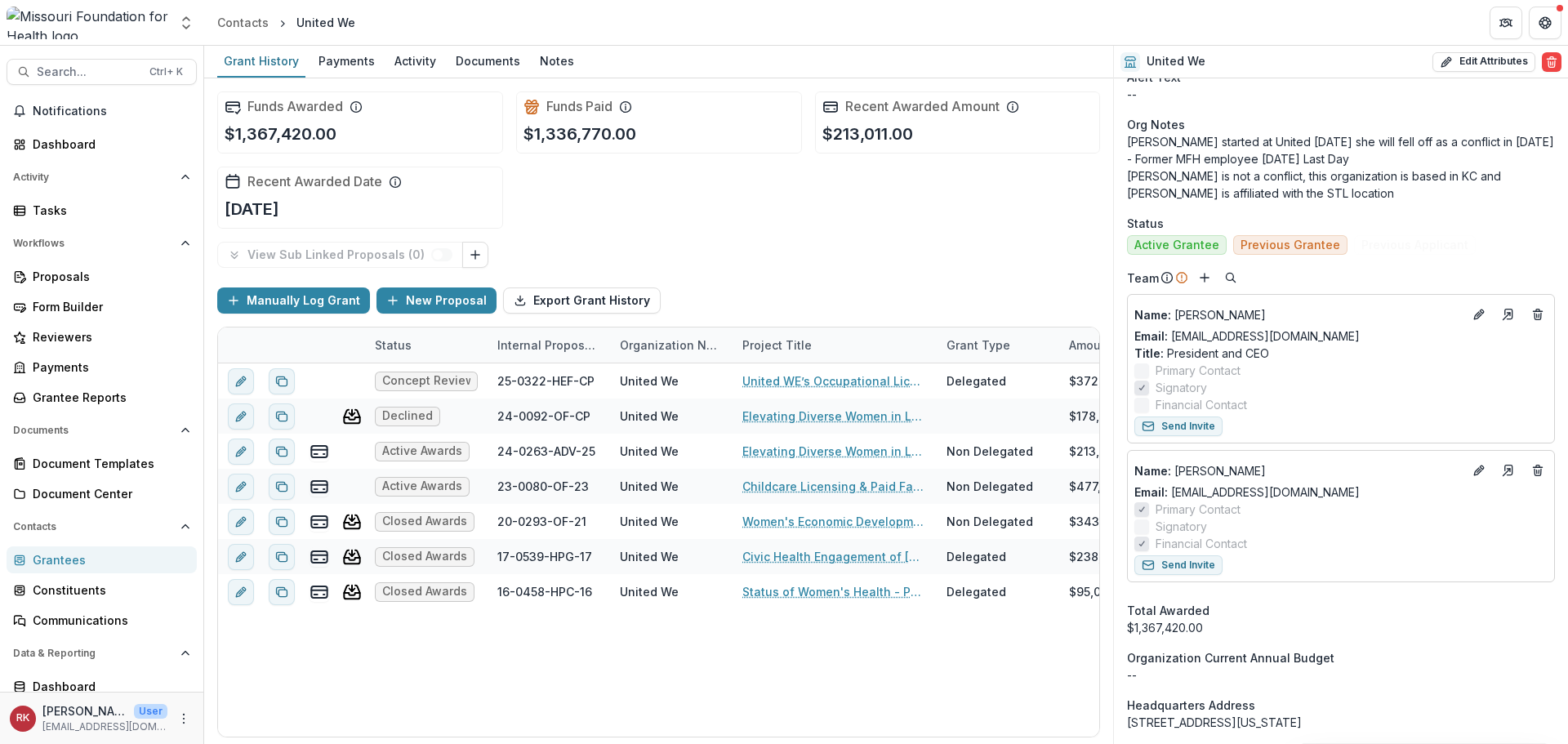
scroll to position [735, 0]
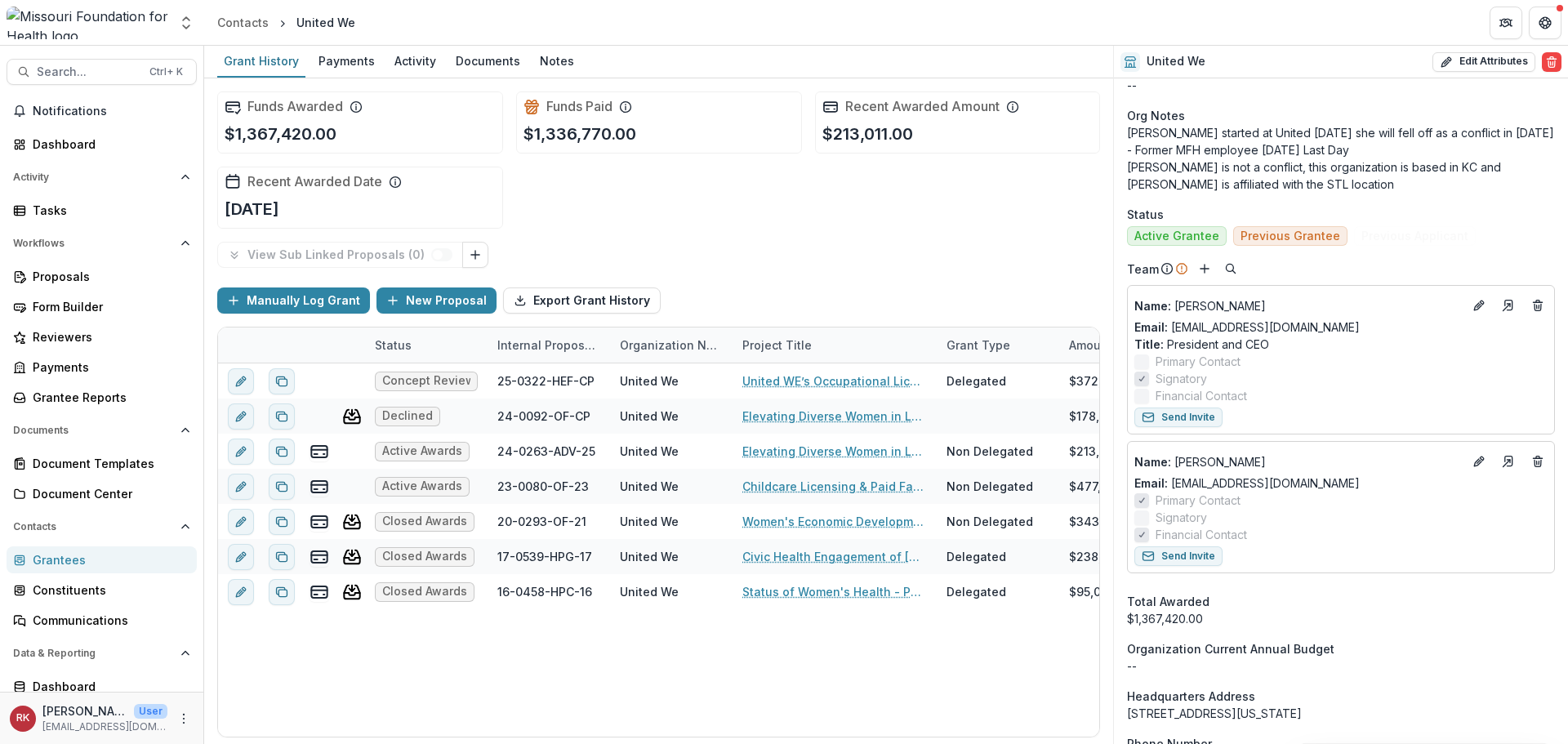
click at [67, 562] on div "Grantees" at bounding box center [108, 560] width 151 height 17
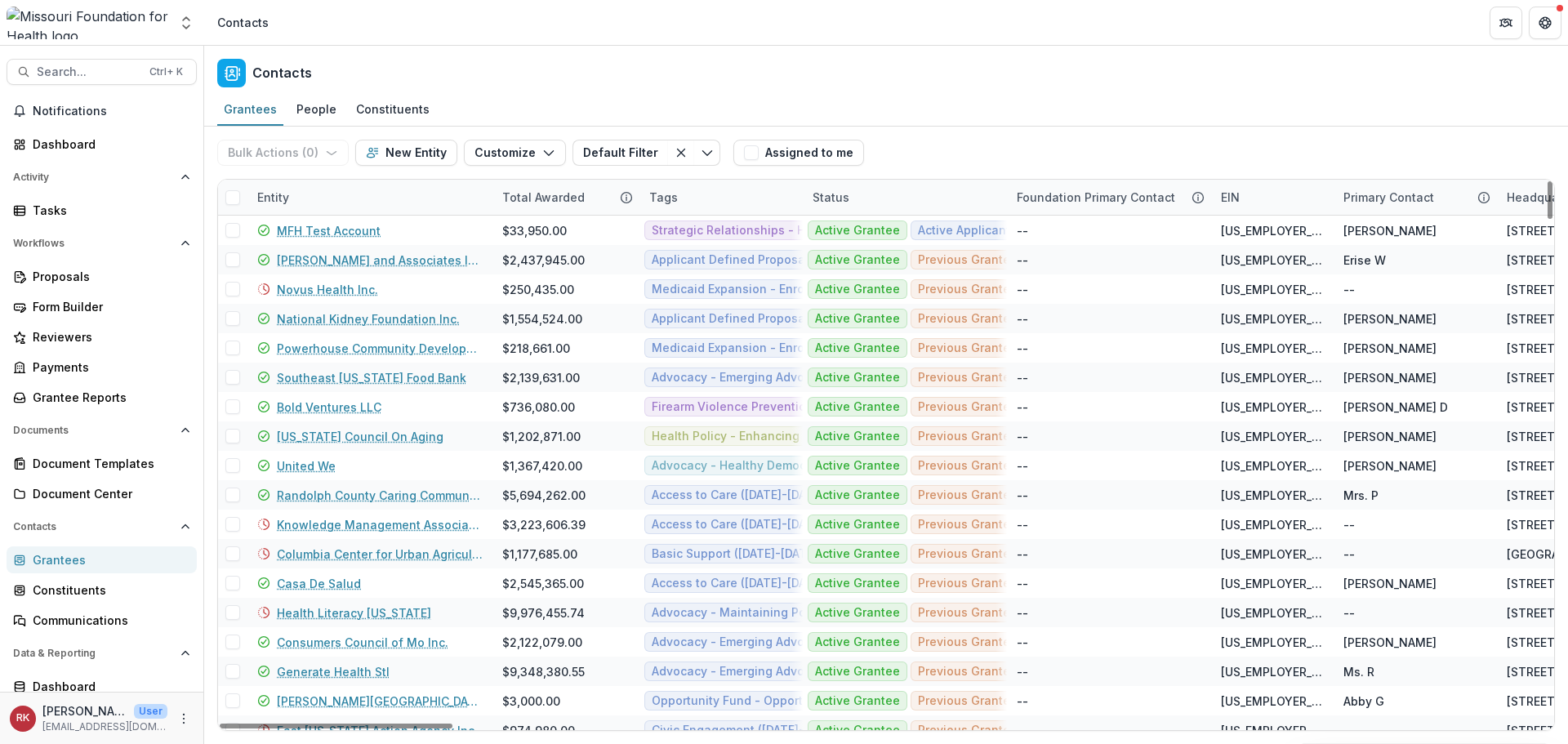
click at [292, 209] on div "Entity" at bounding box center [369, 197] width 245 height 35
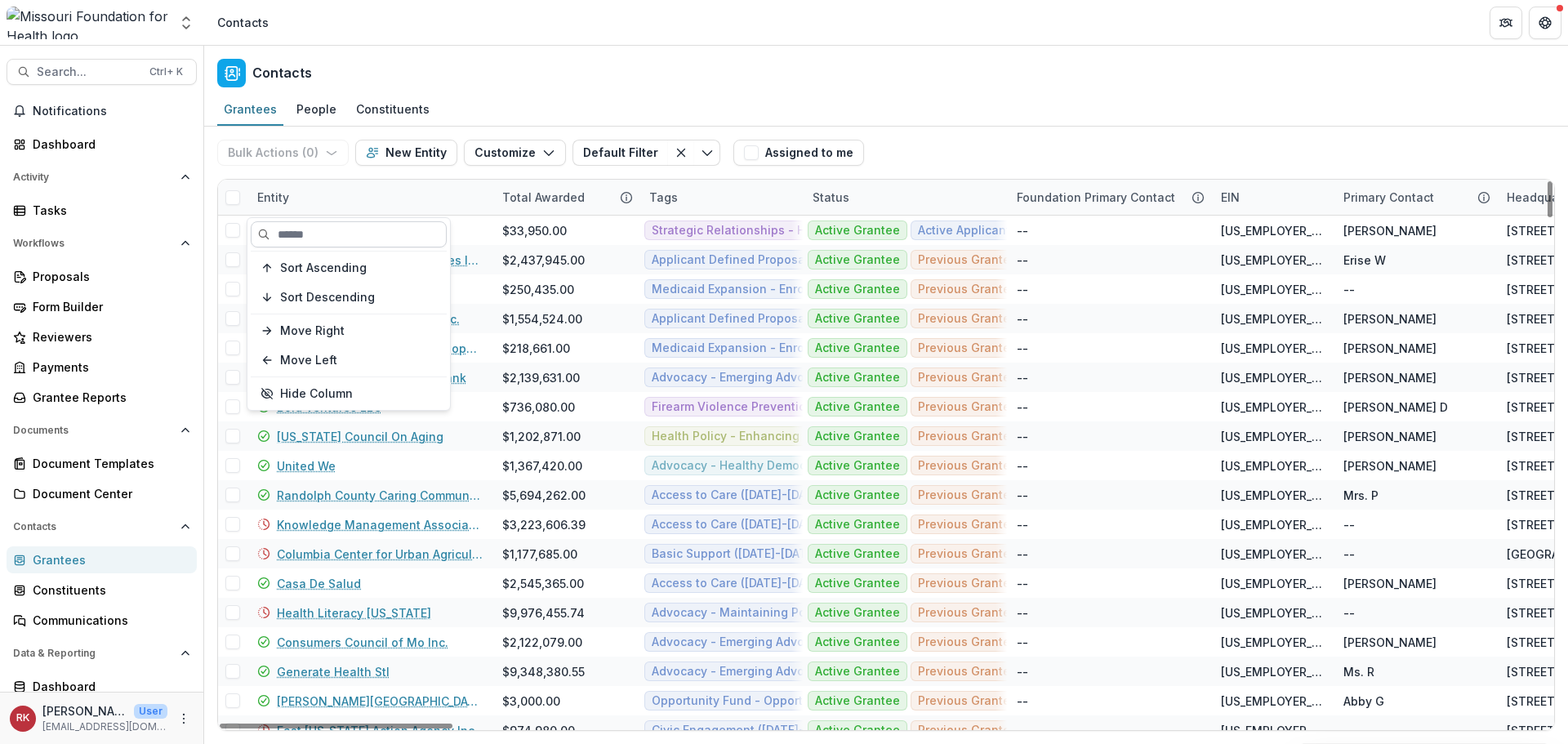
click at [289, 238] on input at bounding box center [349, 233] width 196 height 26
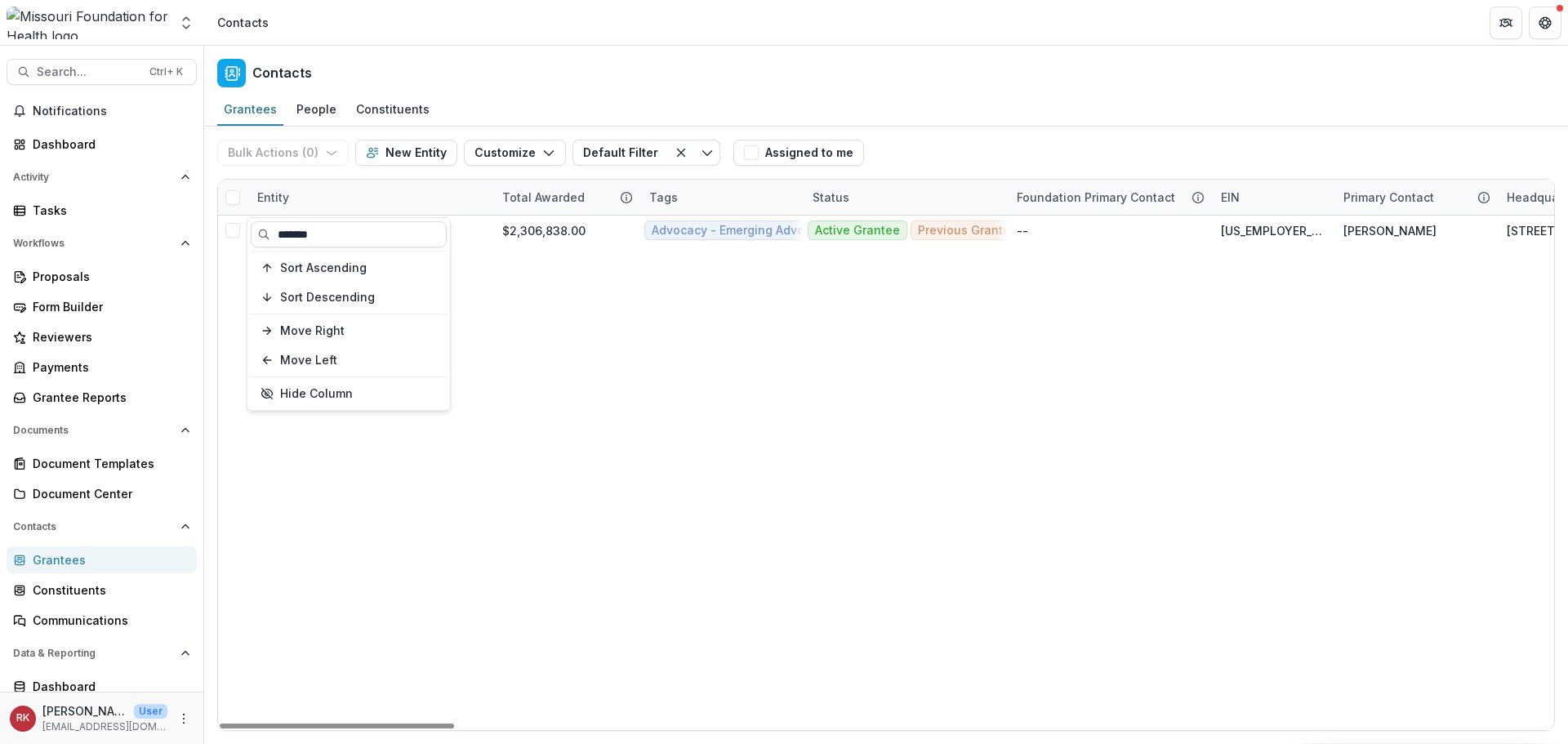
type input "*******"
drag, startPoint x: 856, startPoint y: 493, endPoint x: 587, endPoint y: 330, distance: 314.5
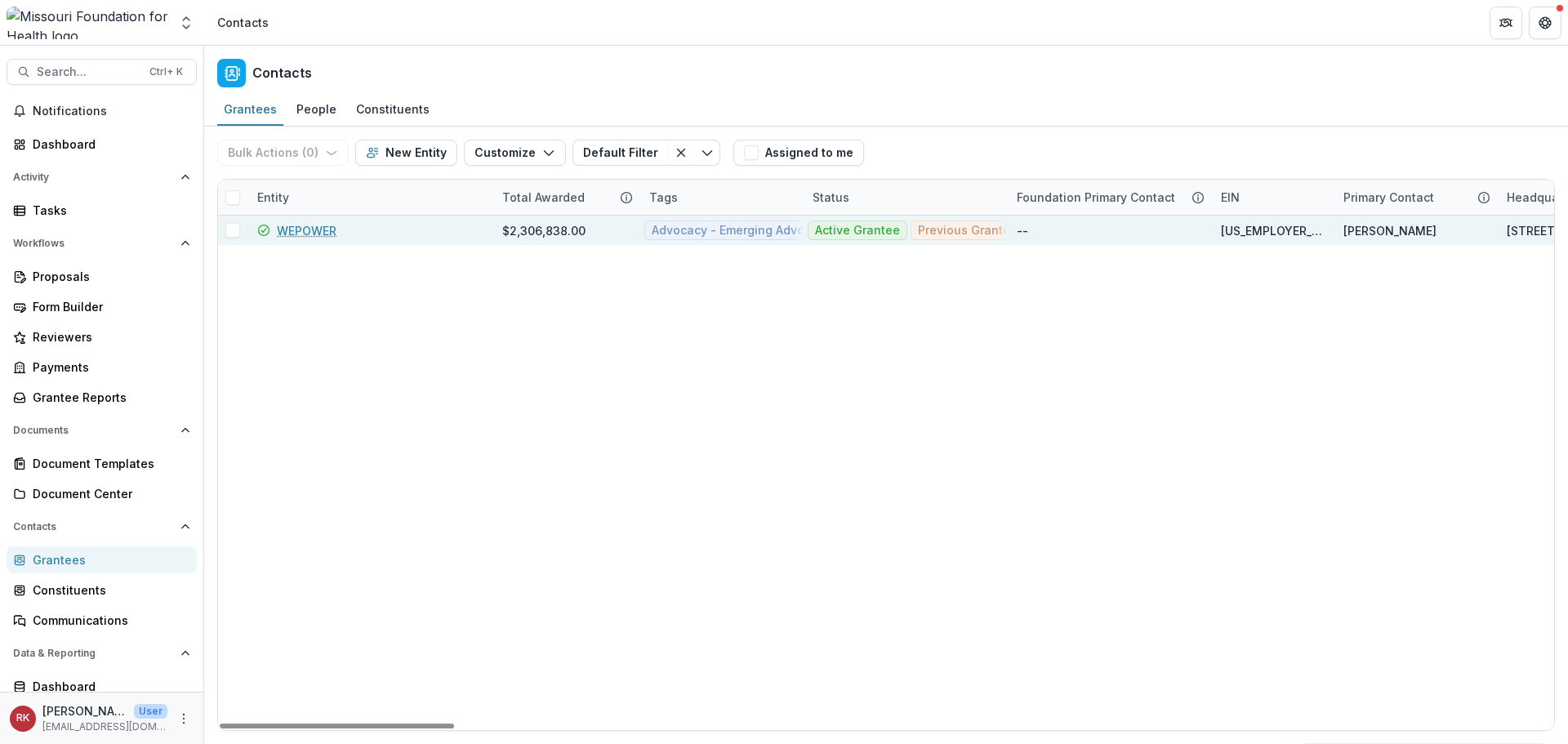
click at [318, 231] on link "WEPOWER" at bounding box center [307, 231] width 60 height 17
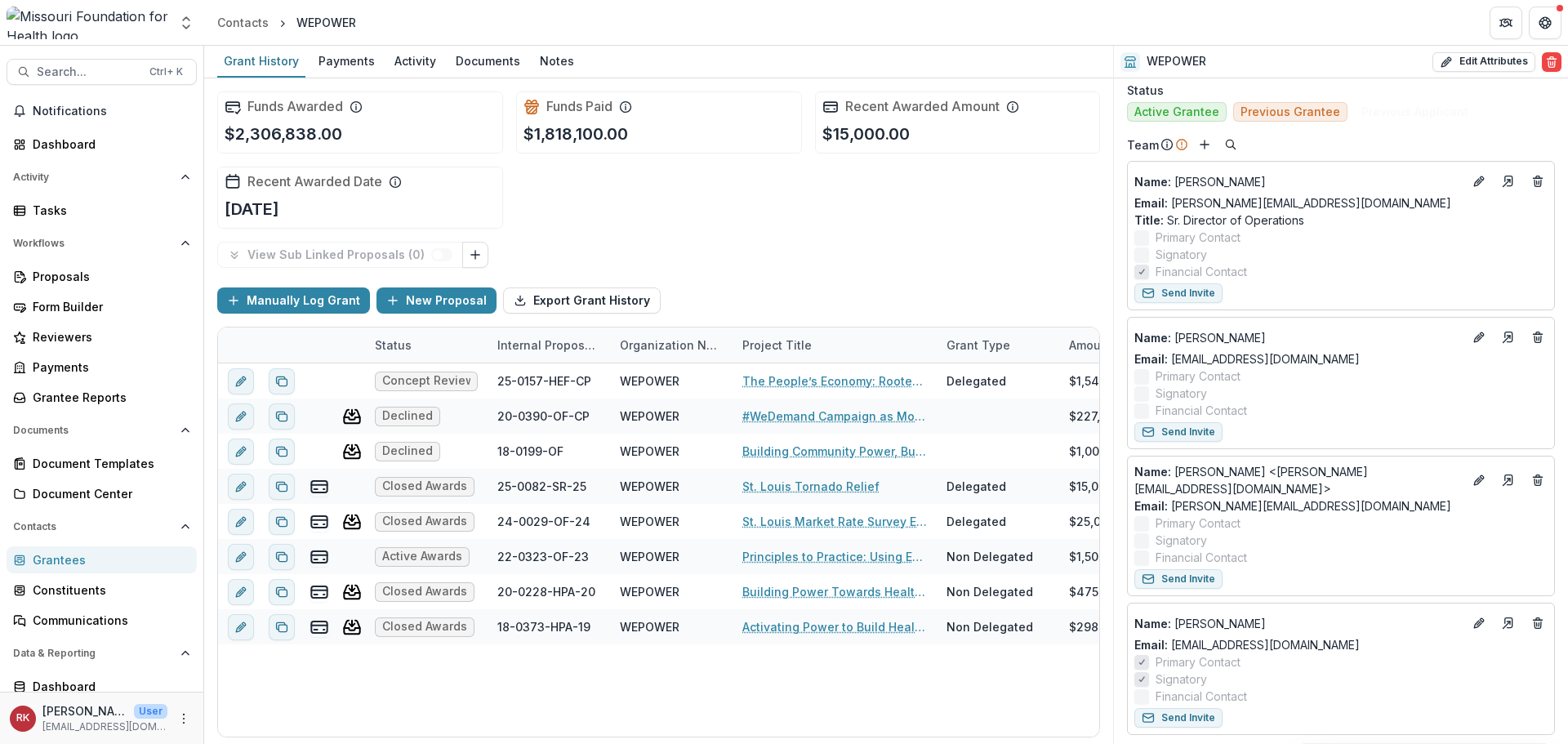
scroll to position [817, 0]
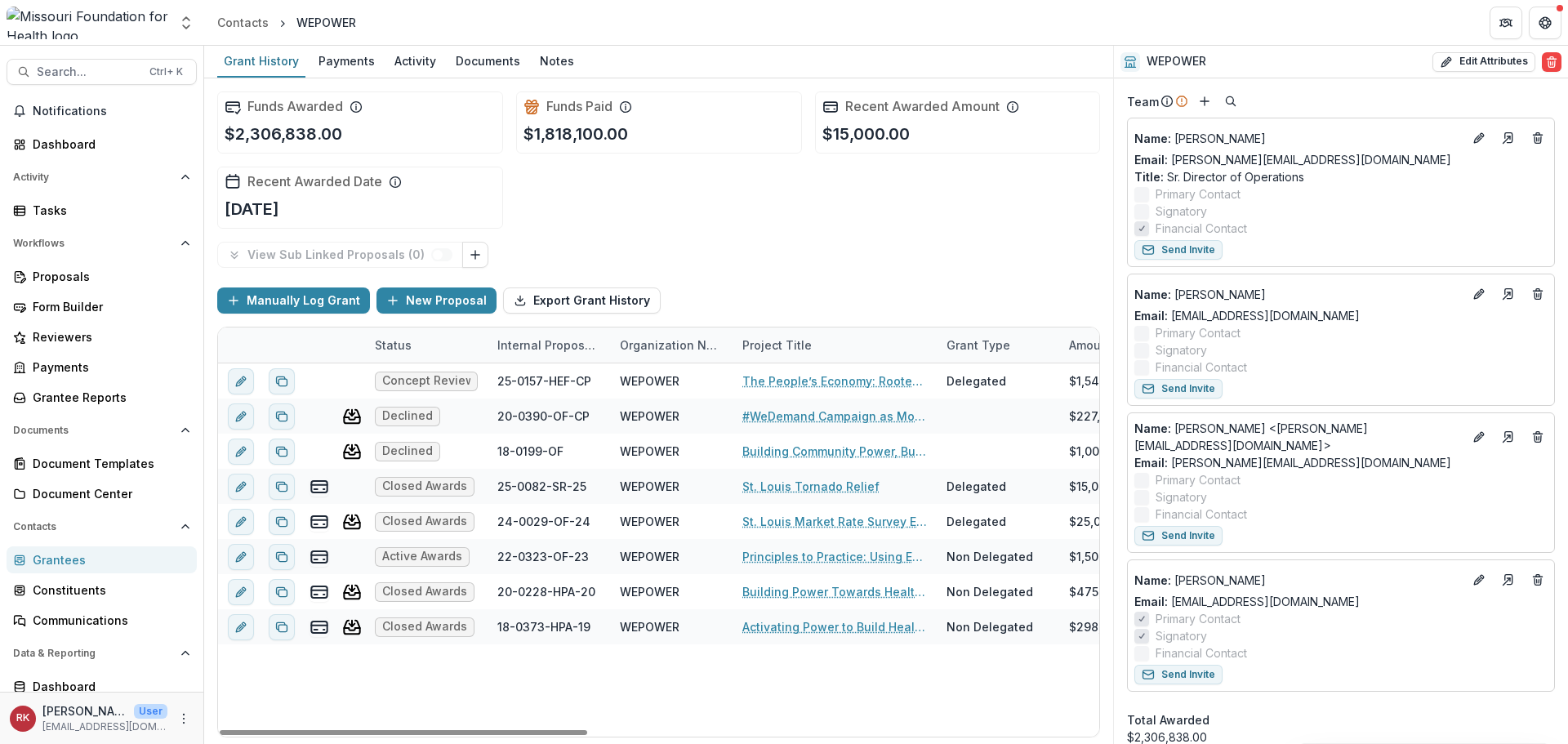
drag, startPoint x: 104, startPoint y: 560, endPoint x: 117, endPoint y: 558, distance: 13.2
click at [104, 560] on div "Grantees" at bounding box center [108, 560] width 151 height 17
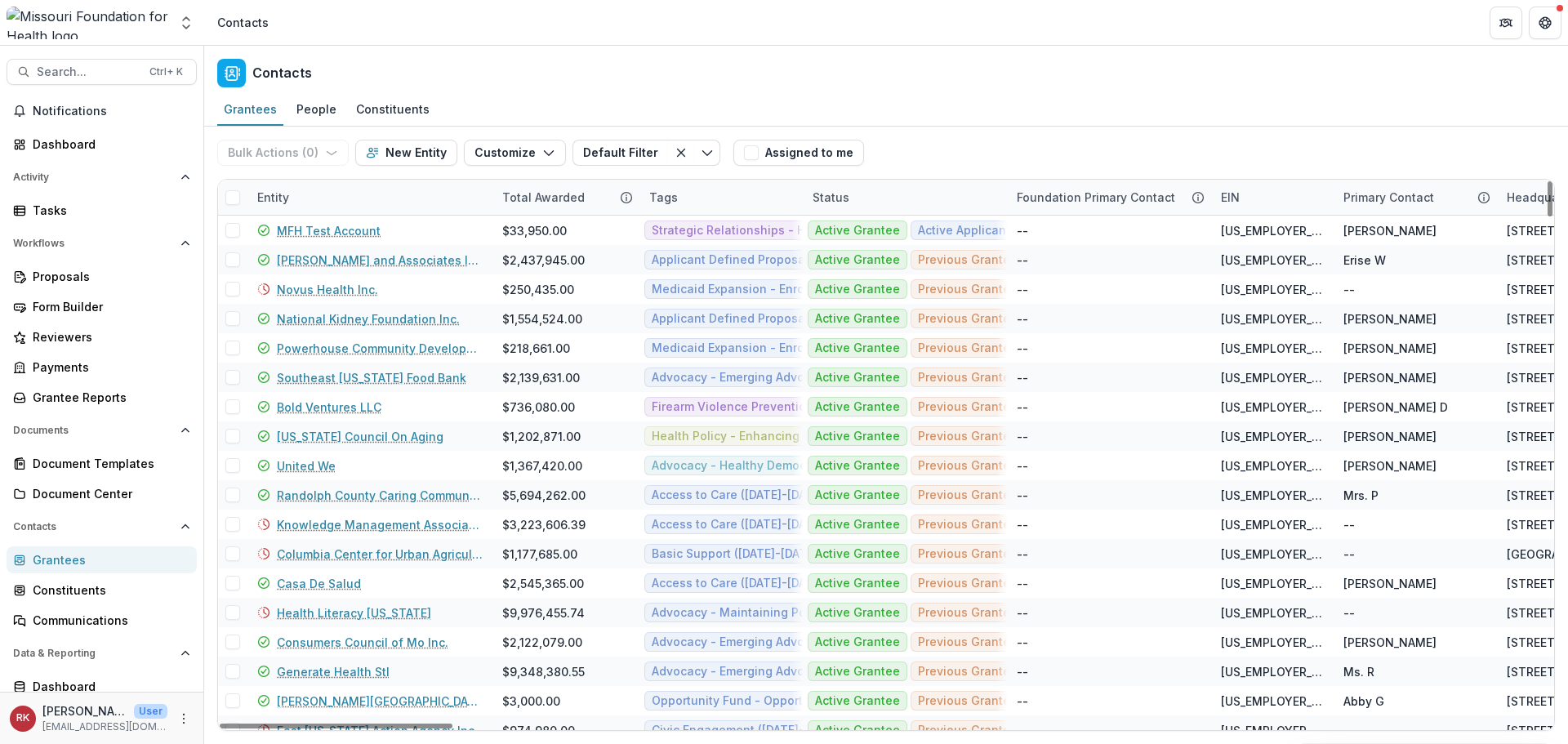
click at [261, 202] on div "Entity" at bounding box center [272, 198] width 51 height 17
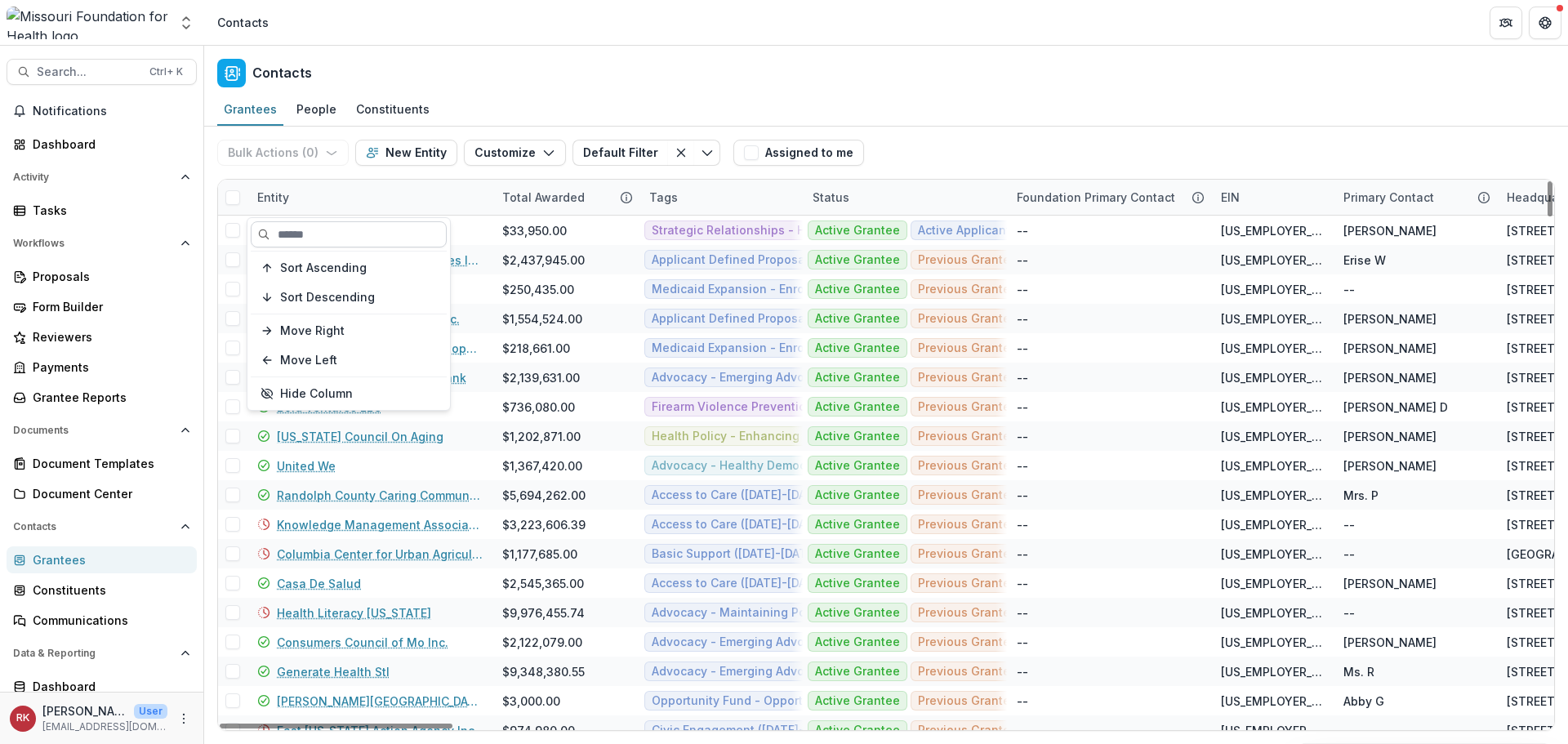
click at [310, 227] on input at bounding box center [349, 233] width 196 height 26
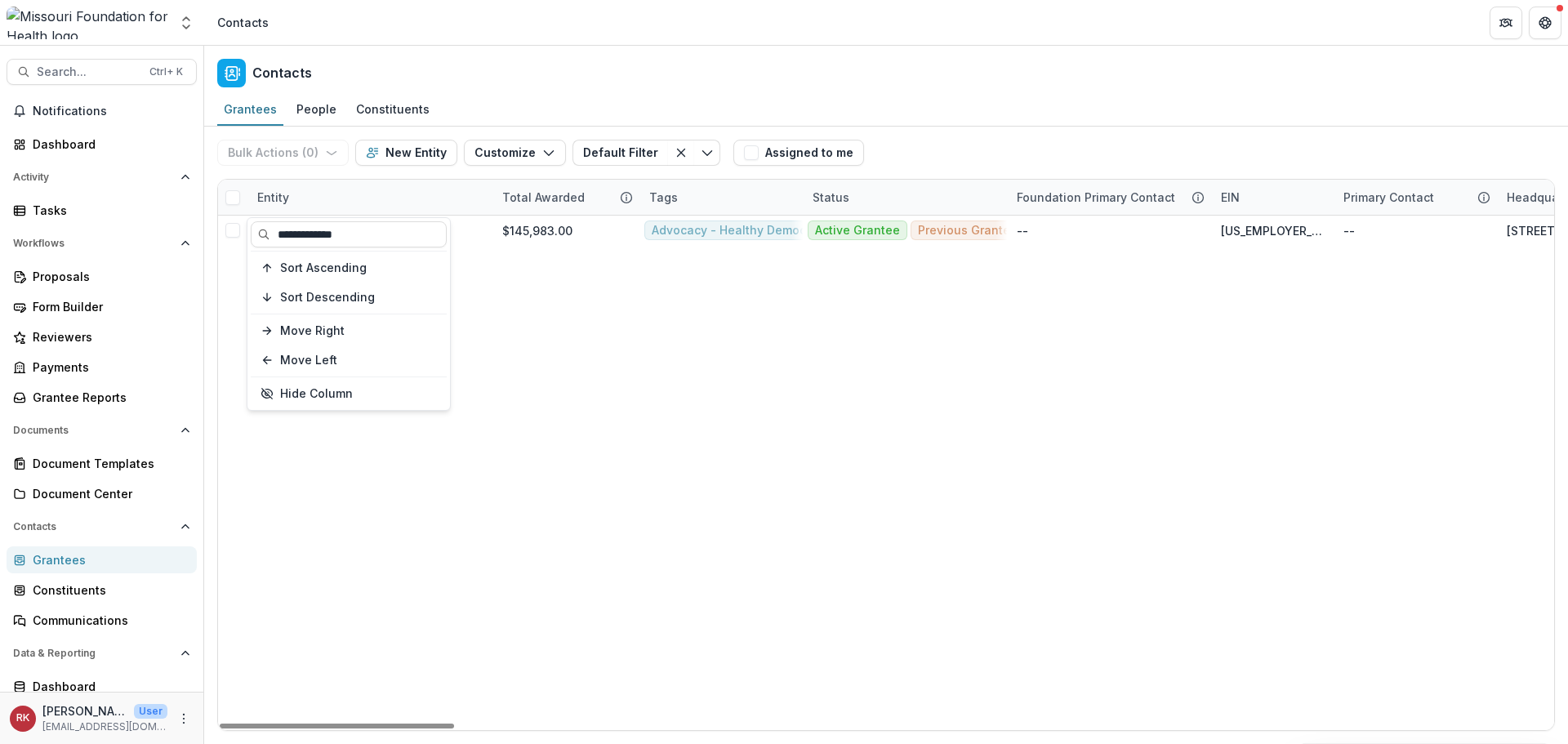
type input "**********"
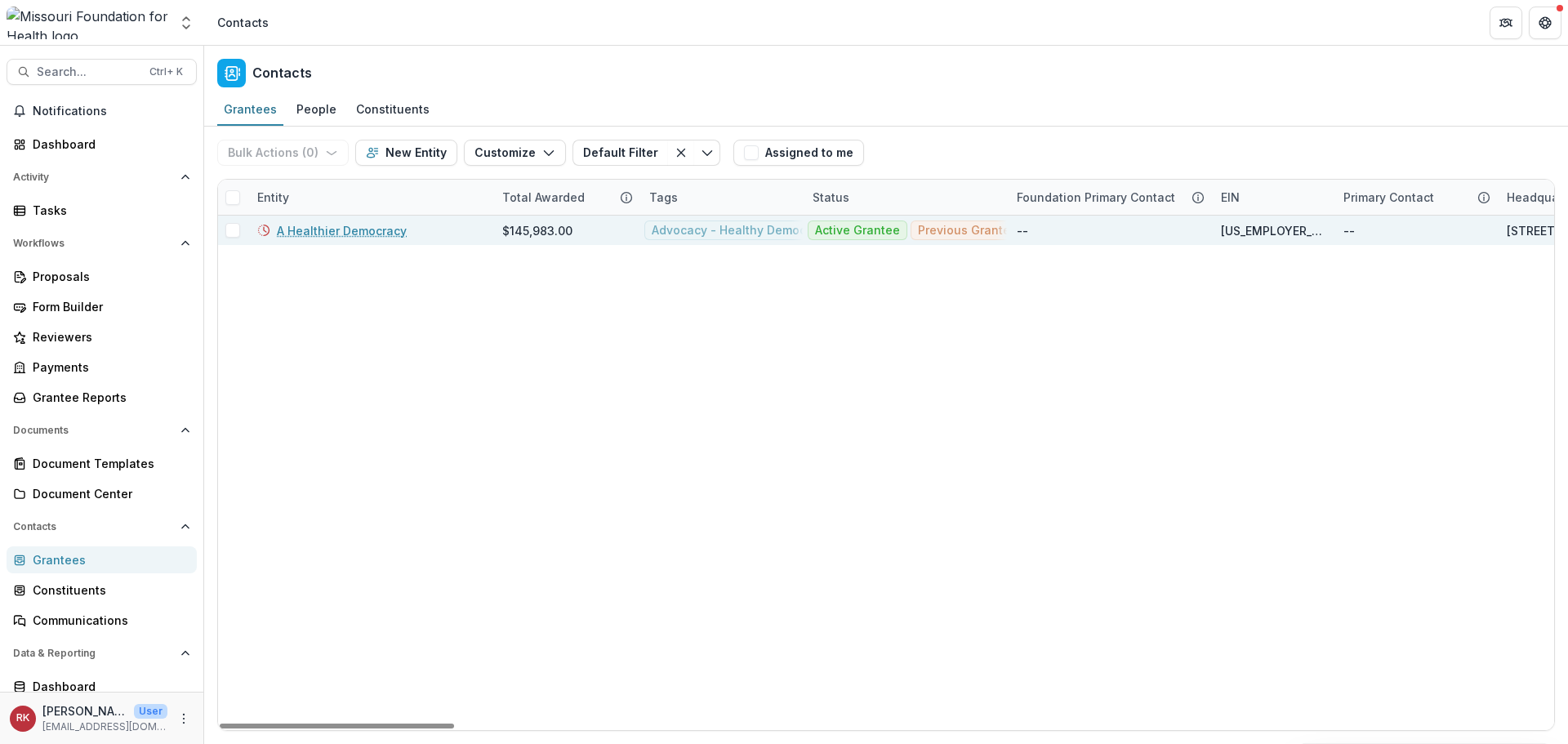
click at [326, 237] on link "A Healthier Democracy" at bounding box center [342, 231] width 130 height 17
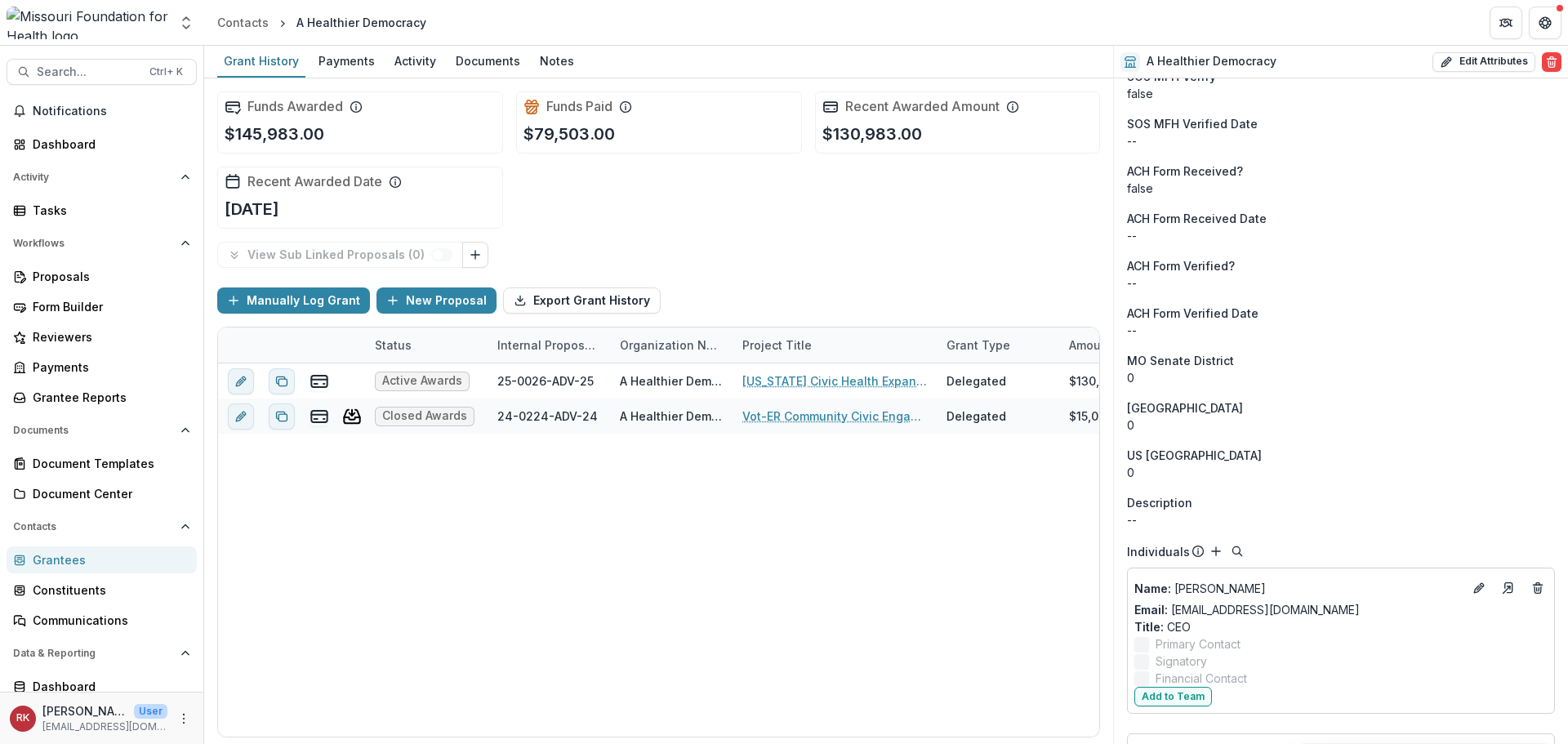
scroll to position [2554, 0]
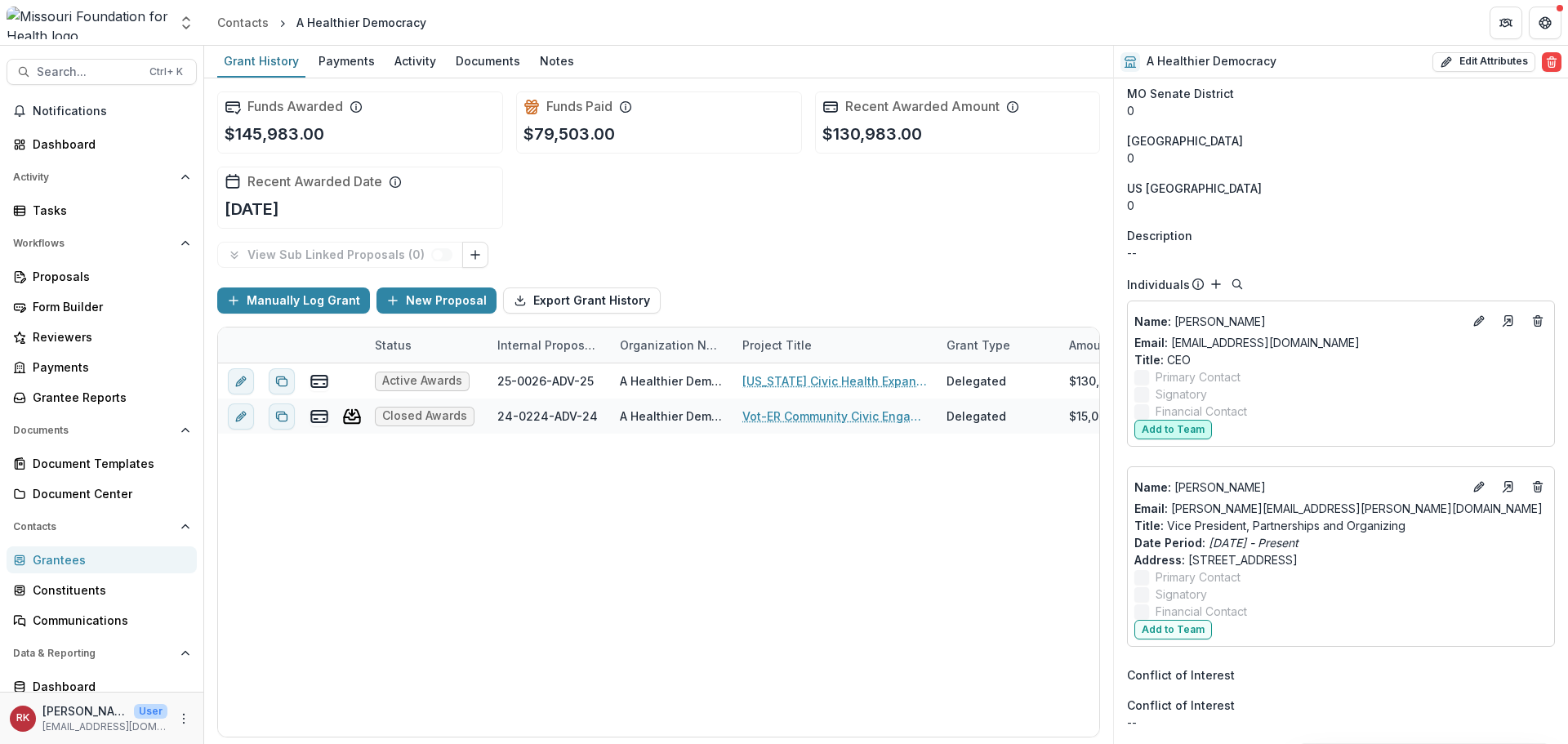
click at [1176, 432] on button "Add to Team" at bounding box center [1173, 429] width 77 height 19
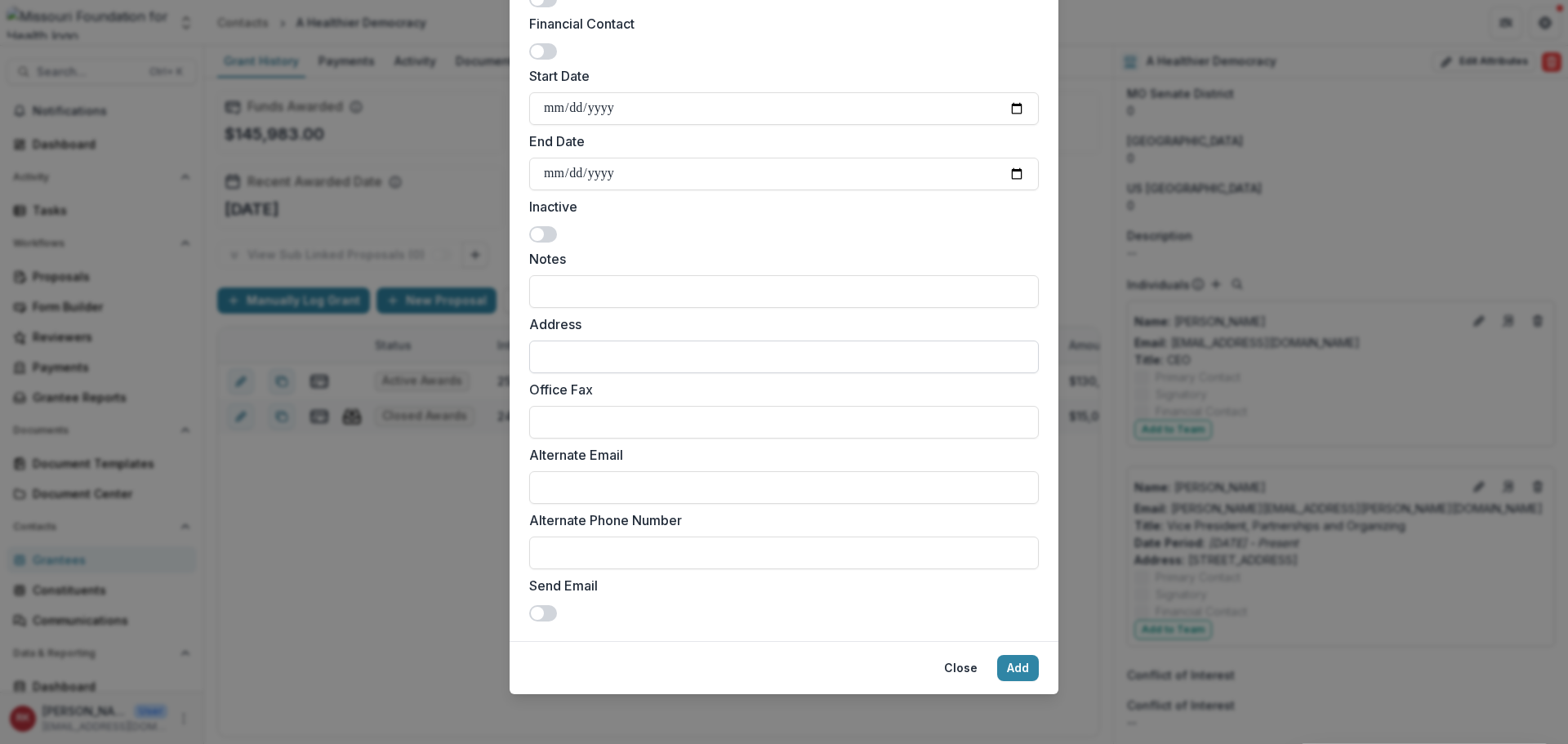
scroll to position [496, 0]
click at [1001, 661] on button "Add" at bounding box center [1017, 666] width 42 height 26
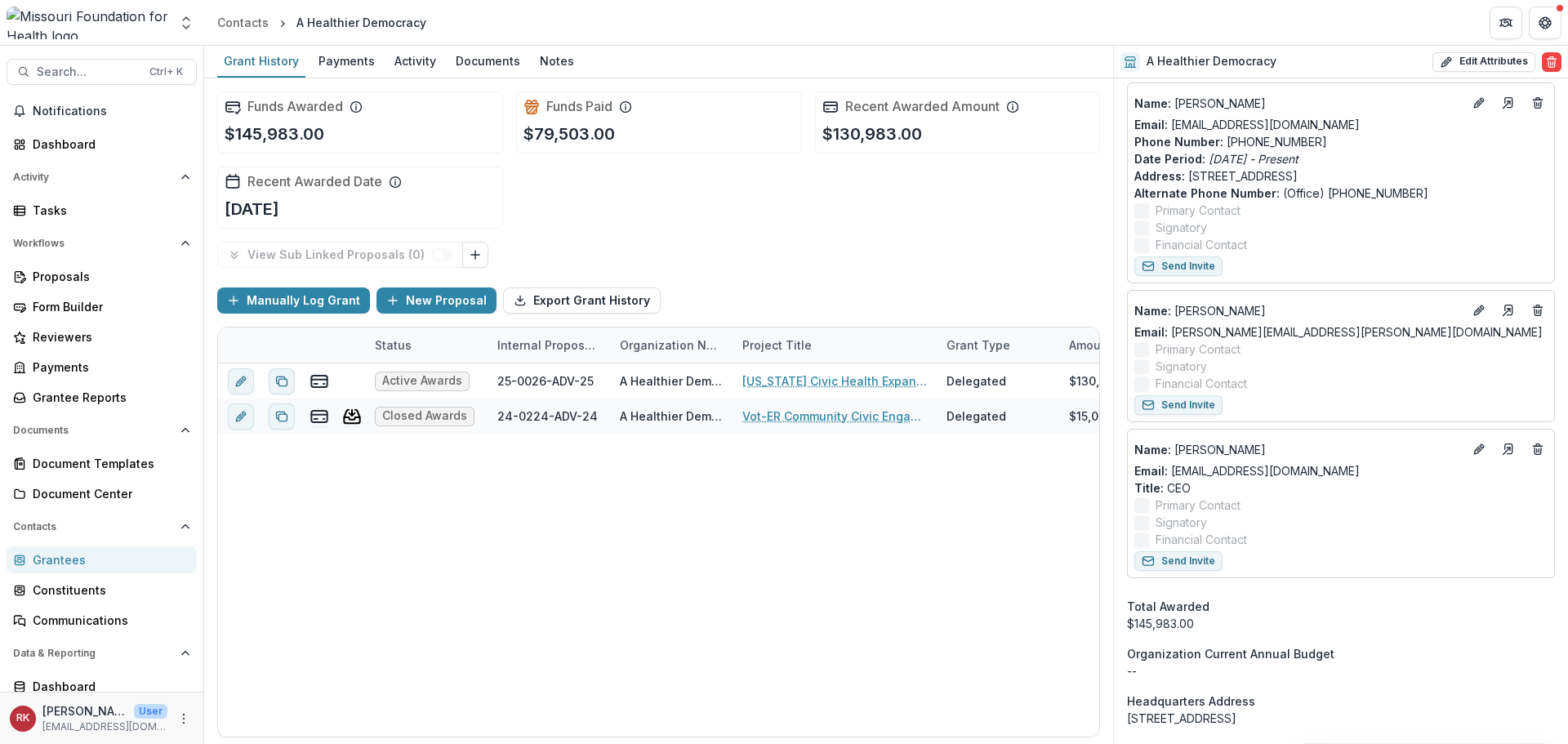
scroll to position [1388, 0]
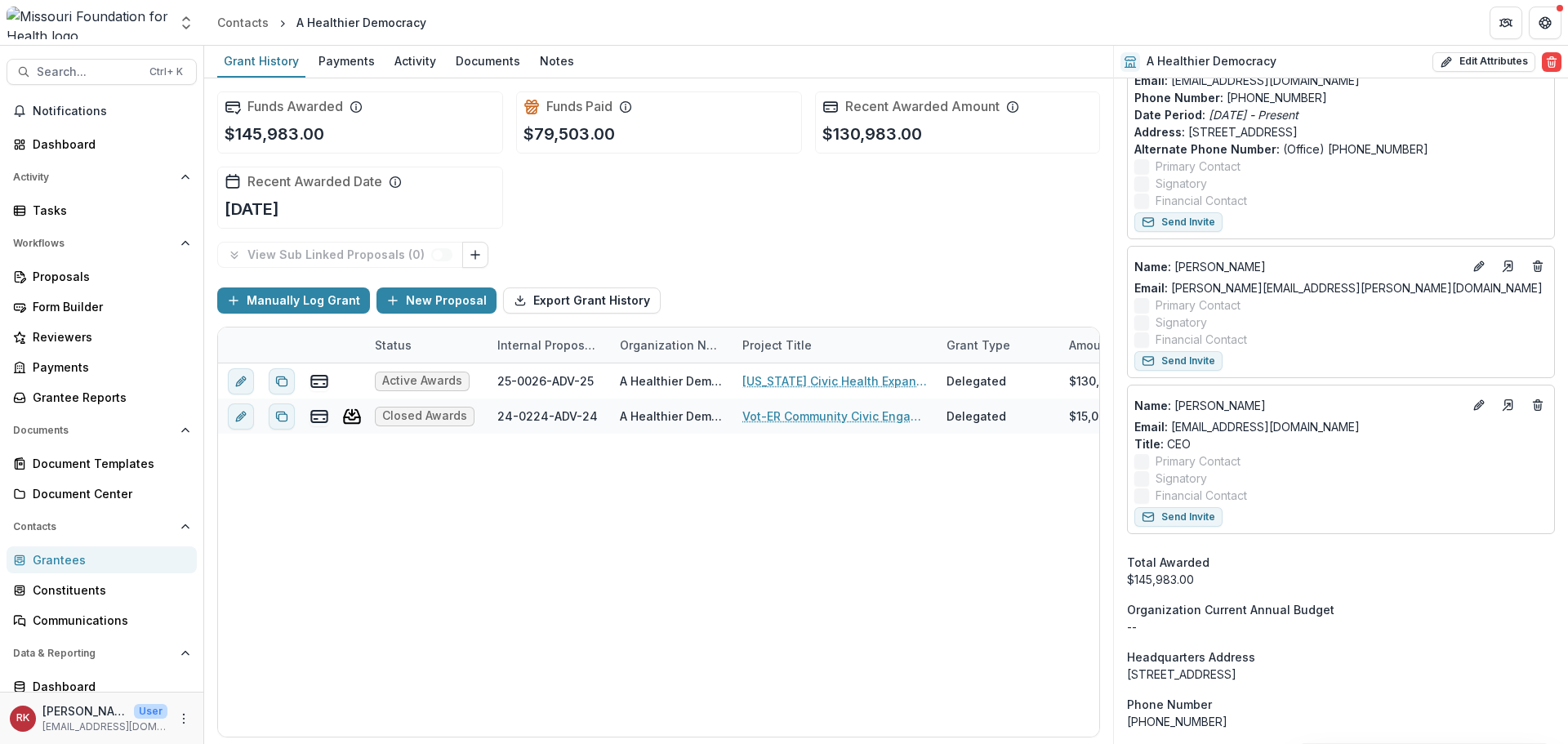
click at [80, 565] on div "Grantees" at bounding box center [108, 560] width 151 height 17
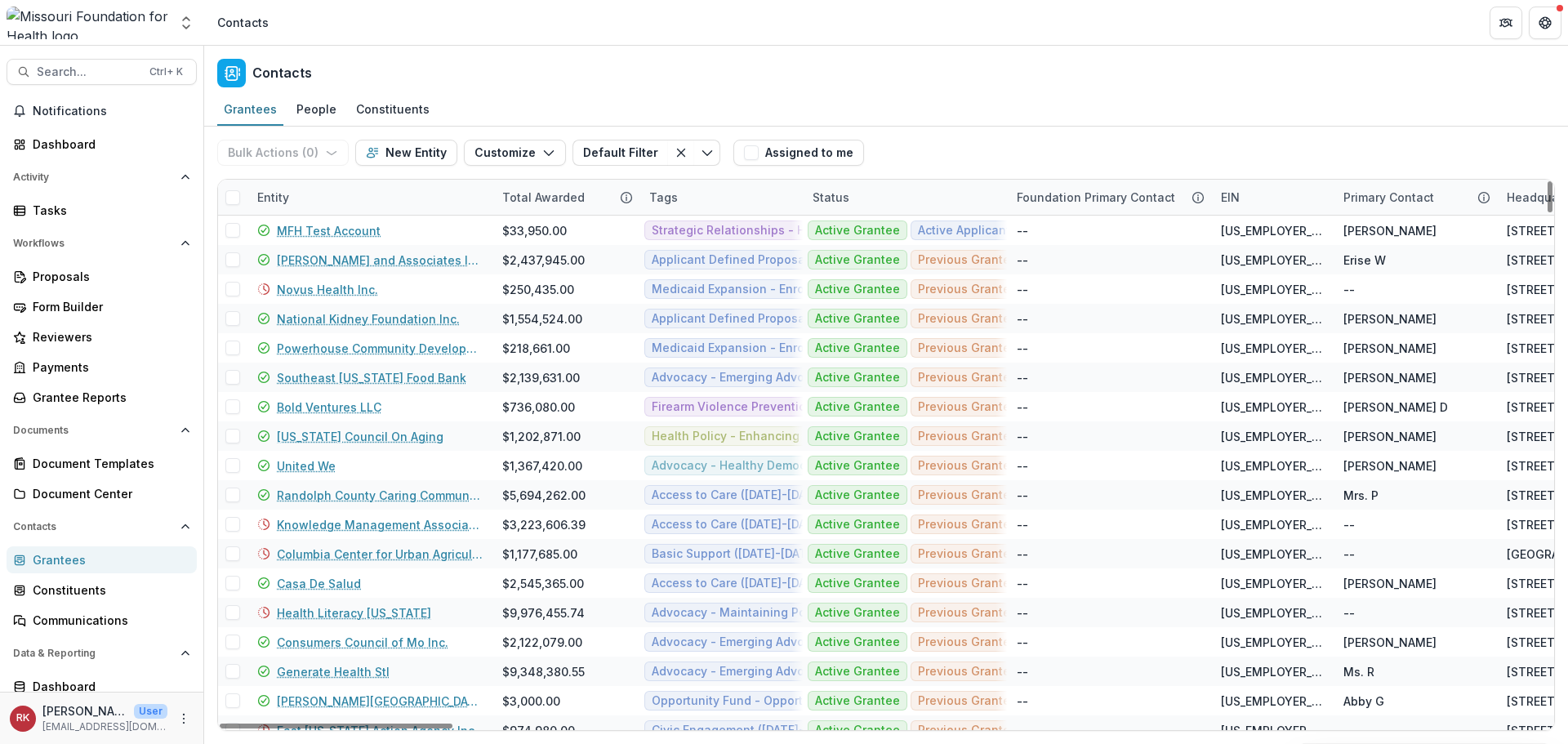
click at [277, 198] on div "Entity" at bounding box center [272, 198] width 51 height 17
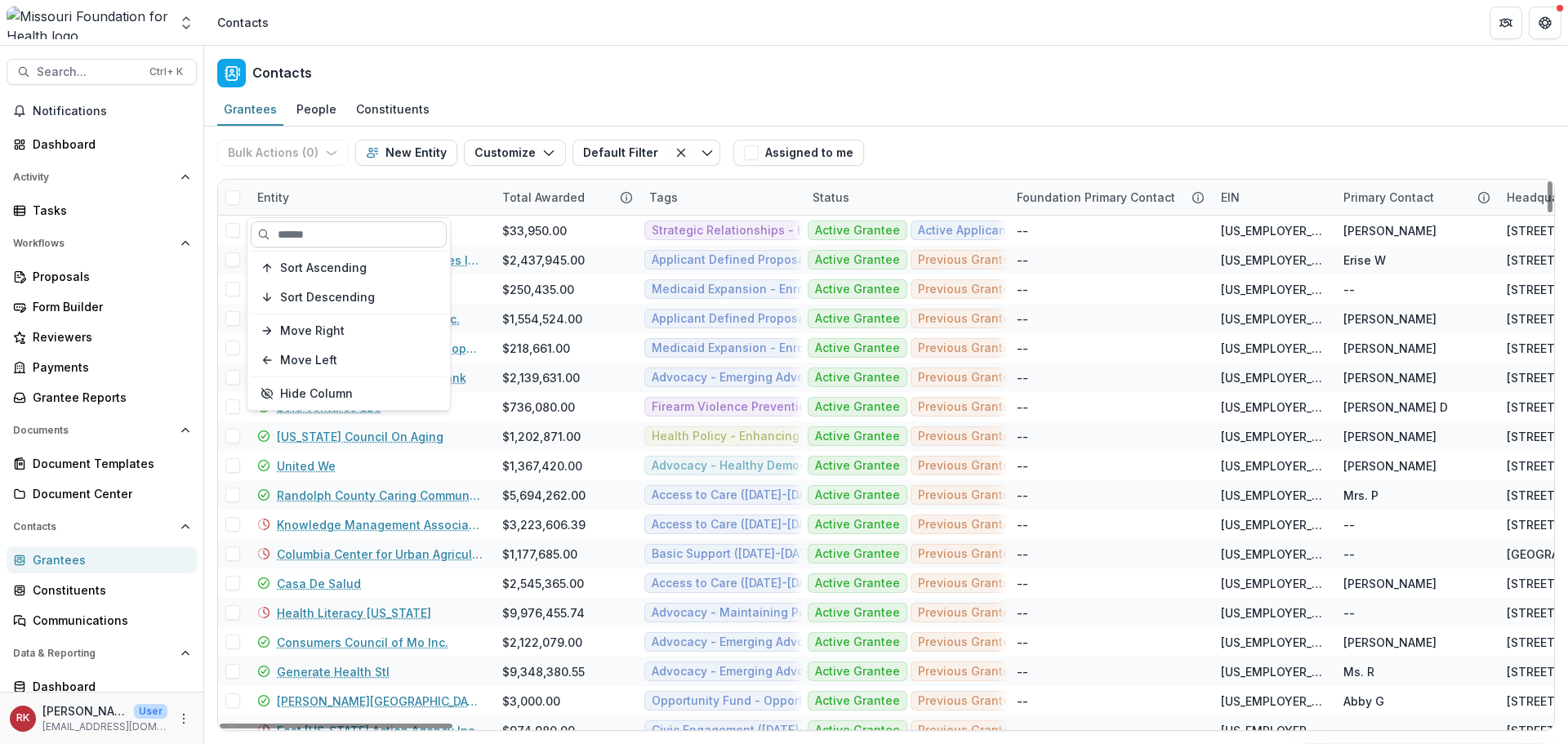
click at [299, 237] on input at bounding box center [349, 233] width 196 height 26
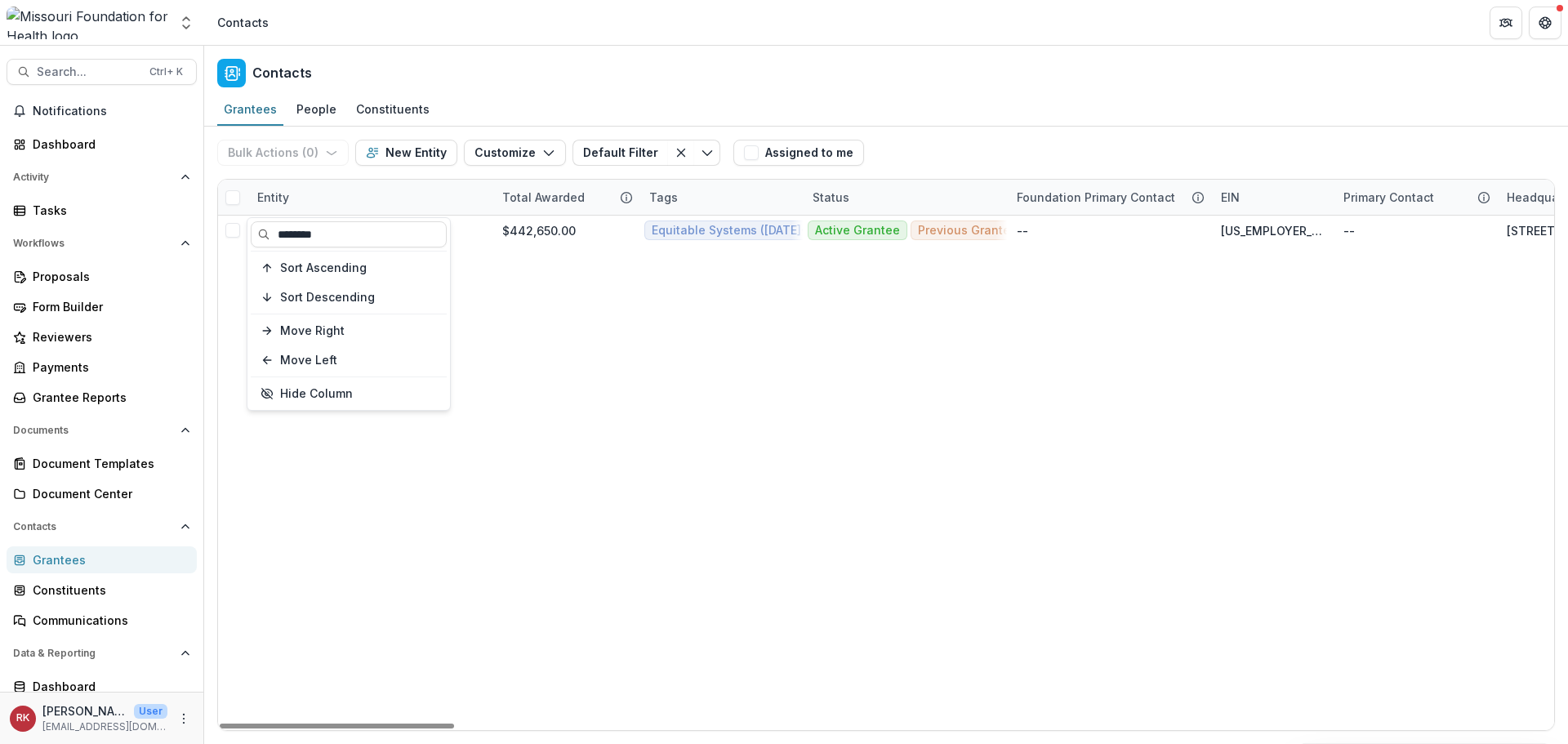
type input "********"
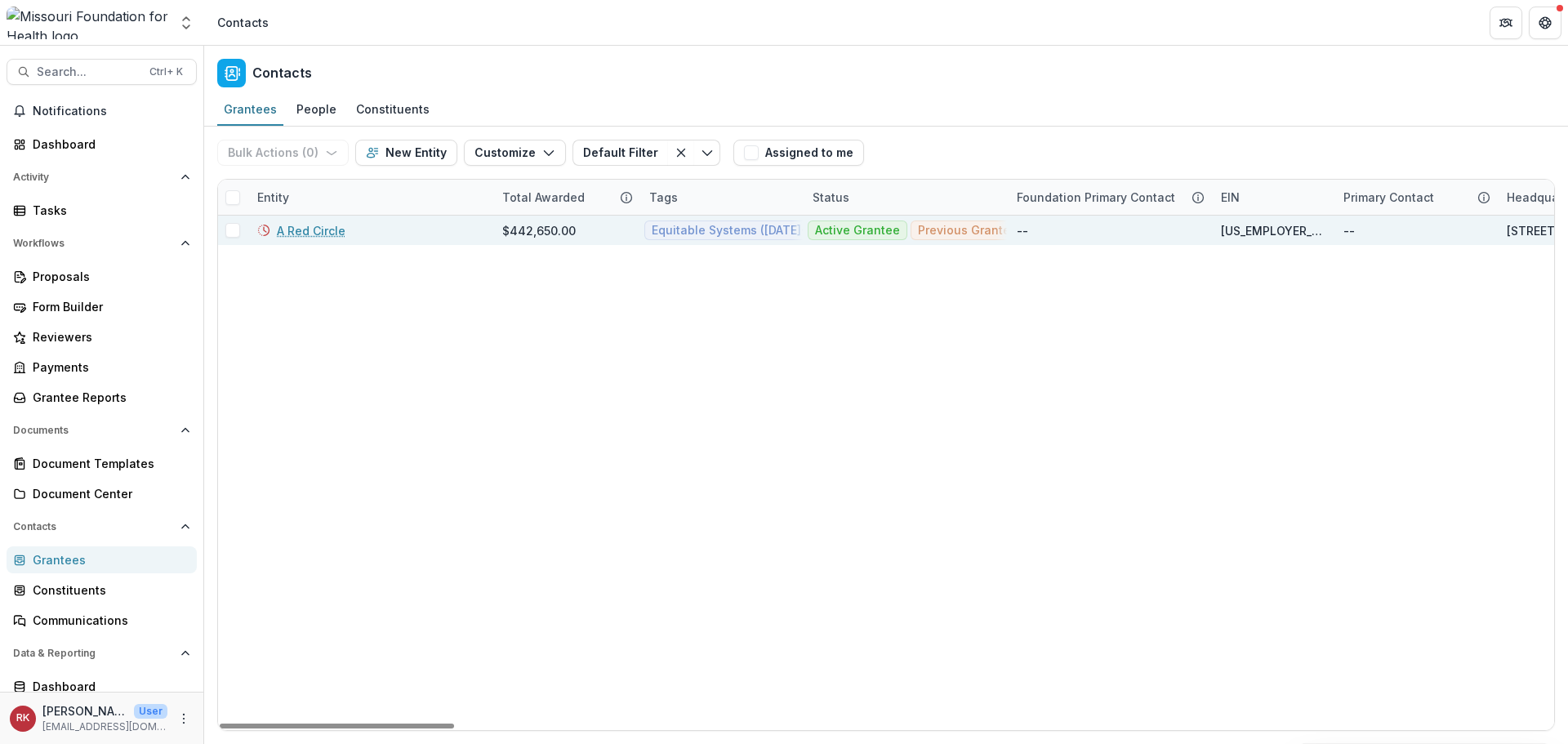
click at [316, 234] on link "A Red Circle" at bounding box center [311, 231] width 69 height 17
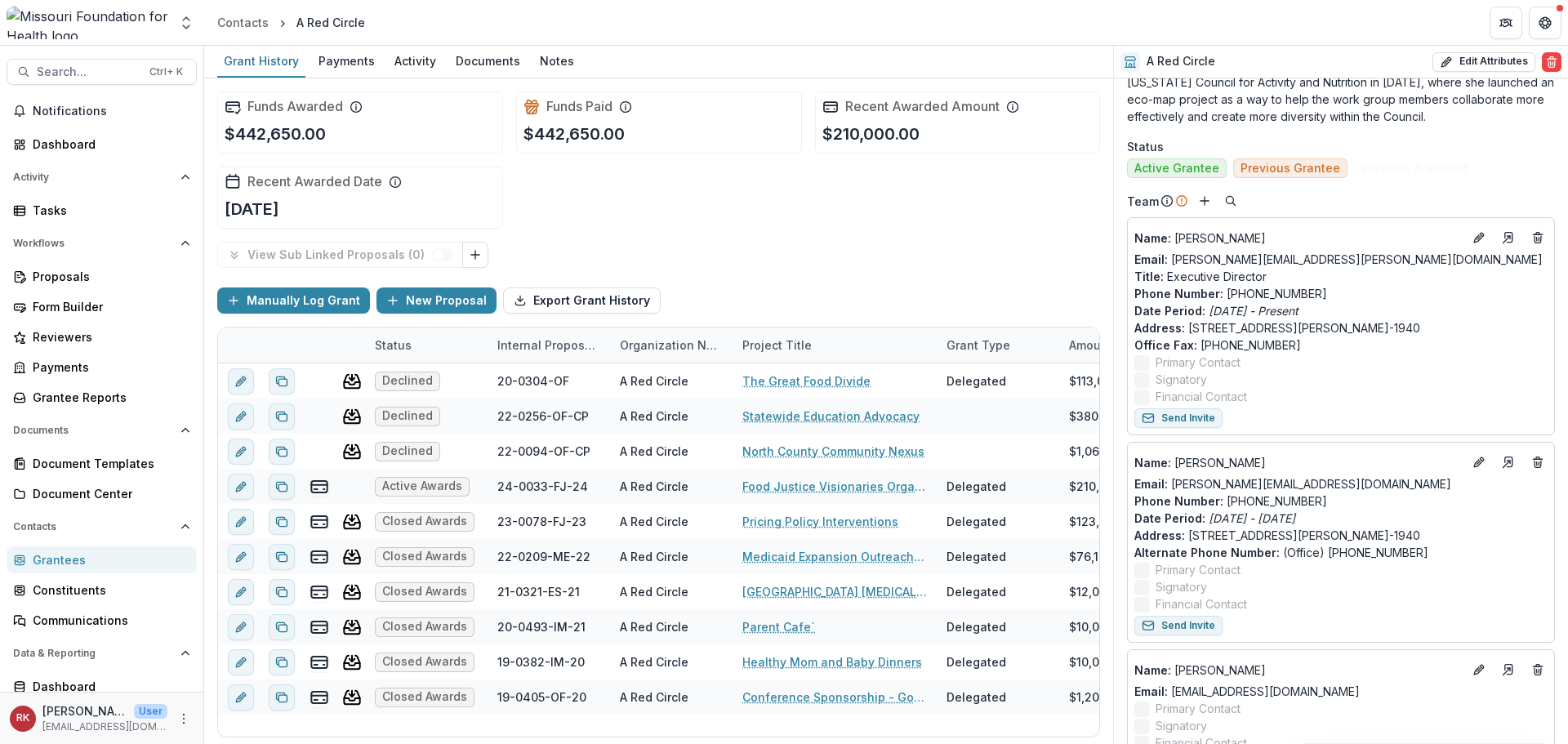
scroll to position [817, 0]
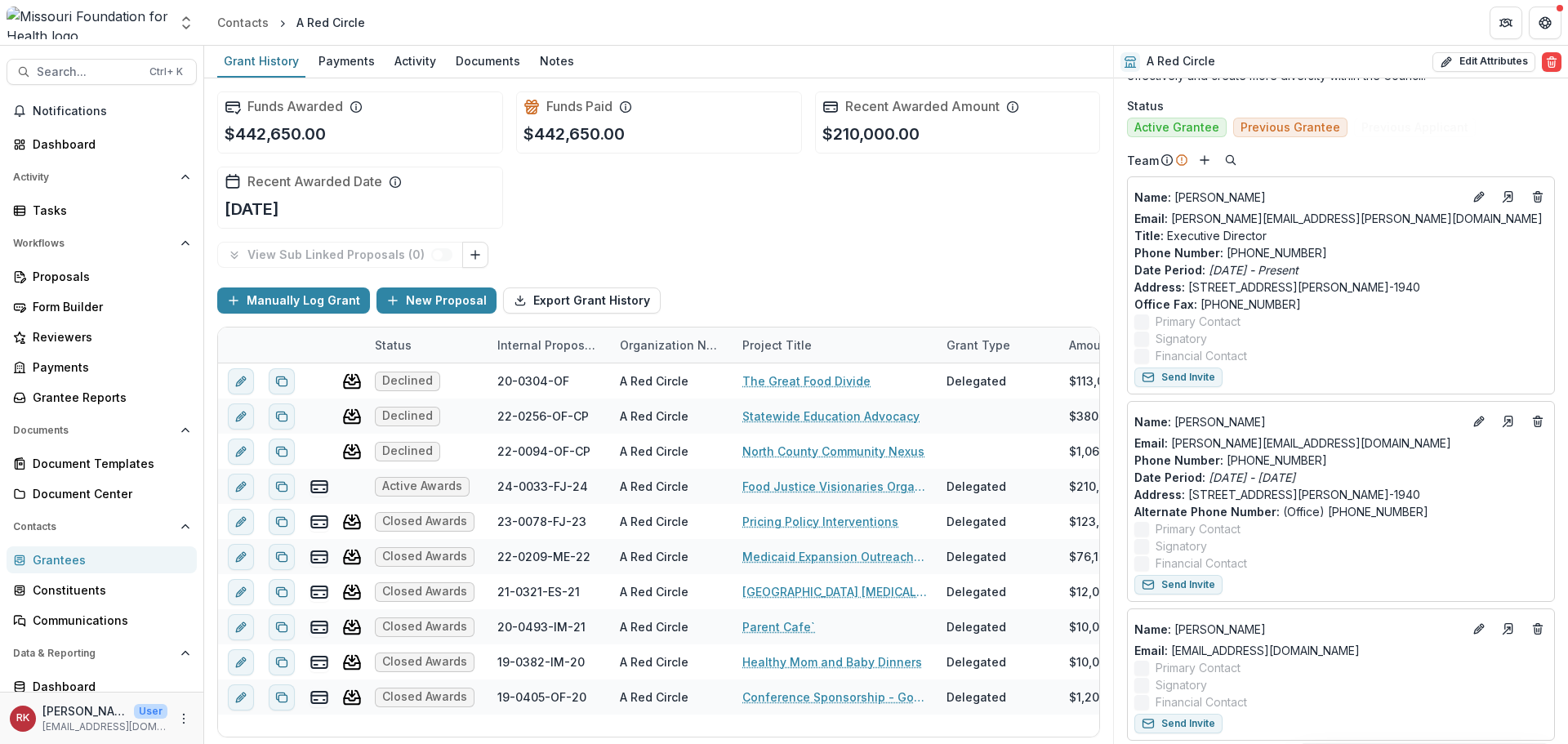
click at [117, 565] on div "Grantees" at bounding box center [108, 560] width 151 height 17
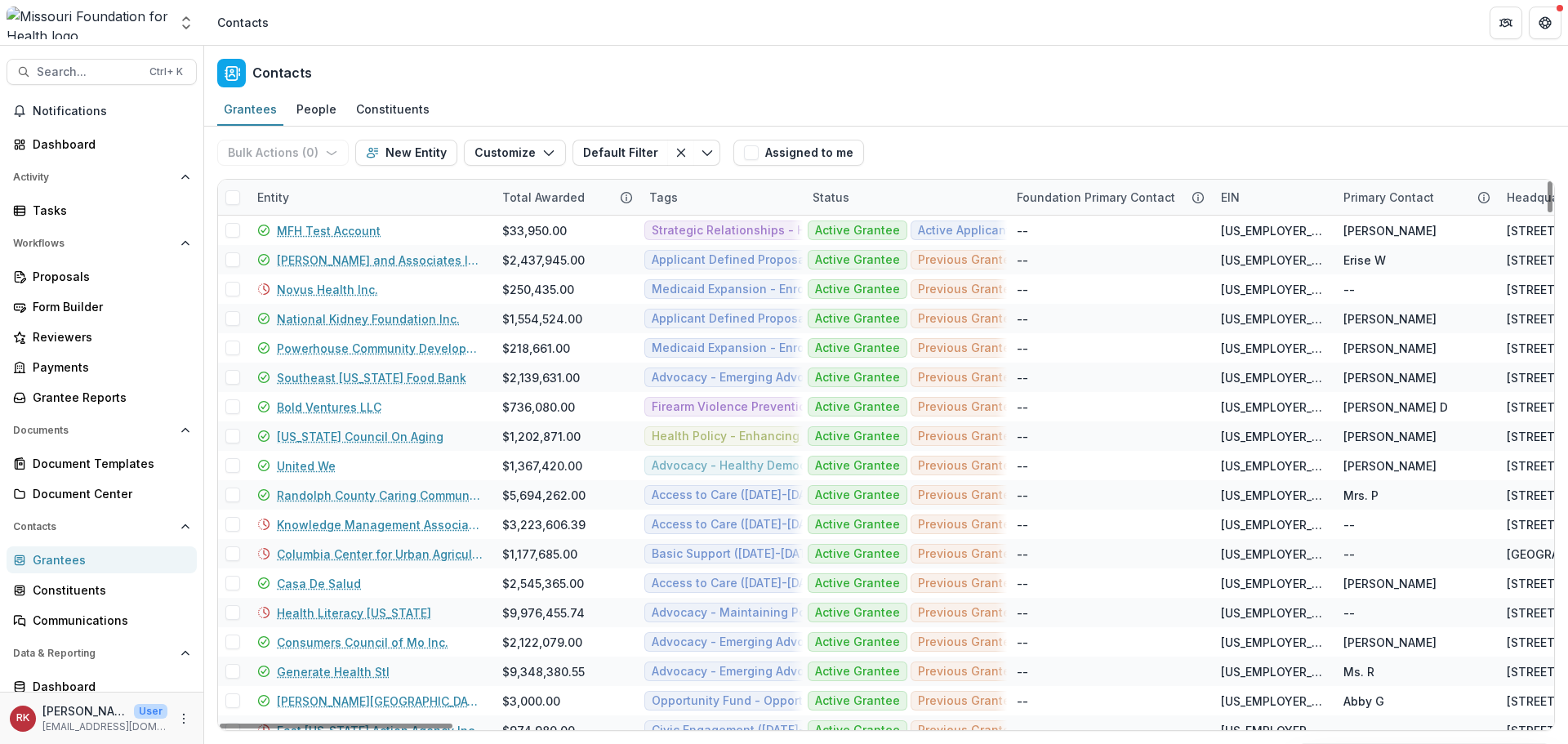
click at [278, 195] on div "Entity" at bounding box center [272, 198] width 51 height 17
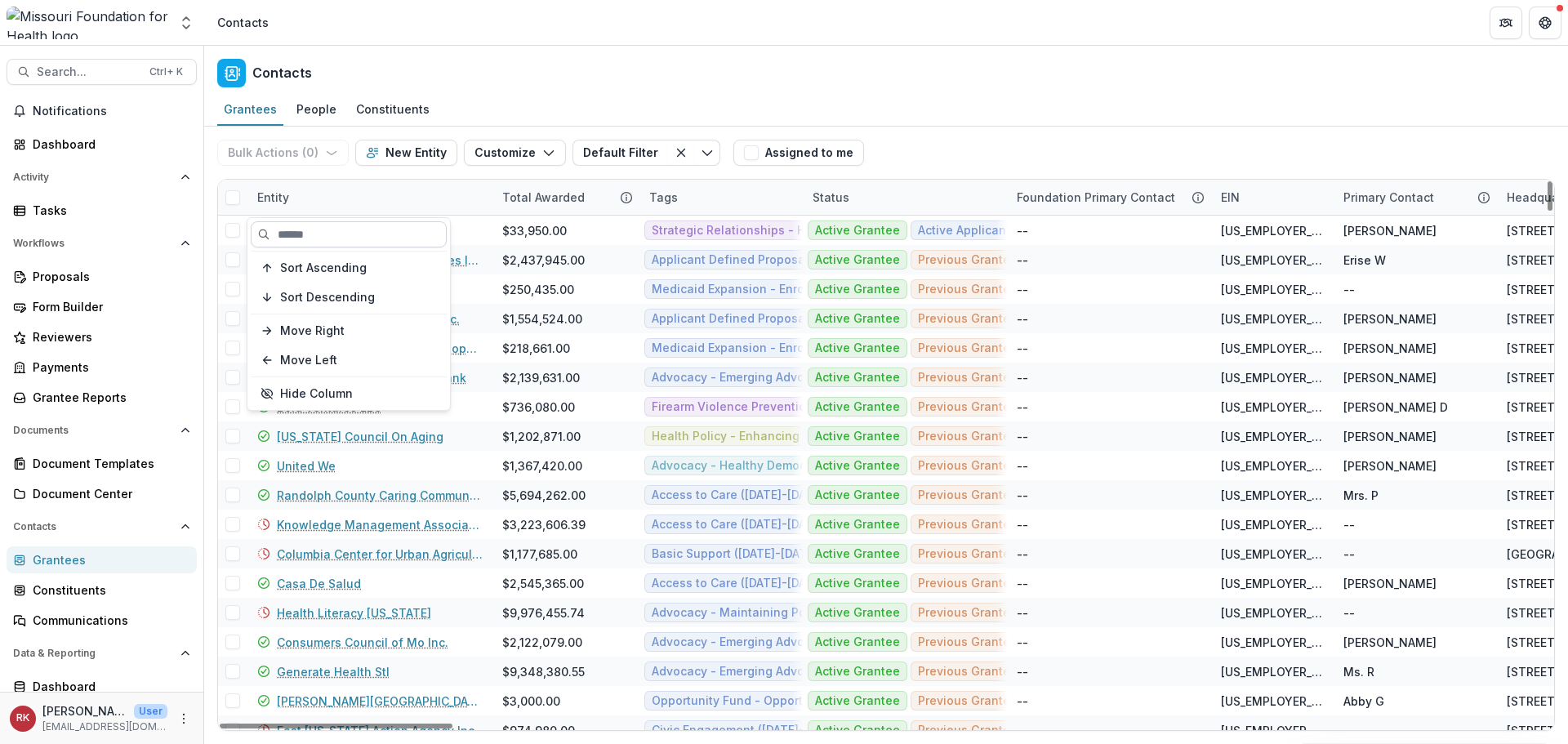
click at [301, 230] on input at bounding box center [349, 233] width 196 height 26
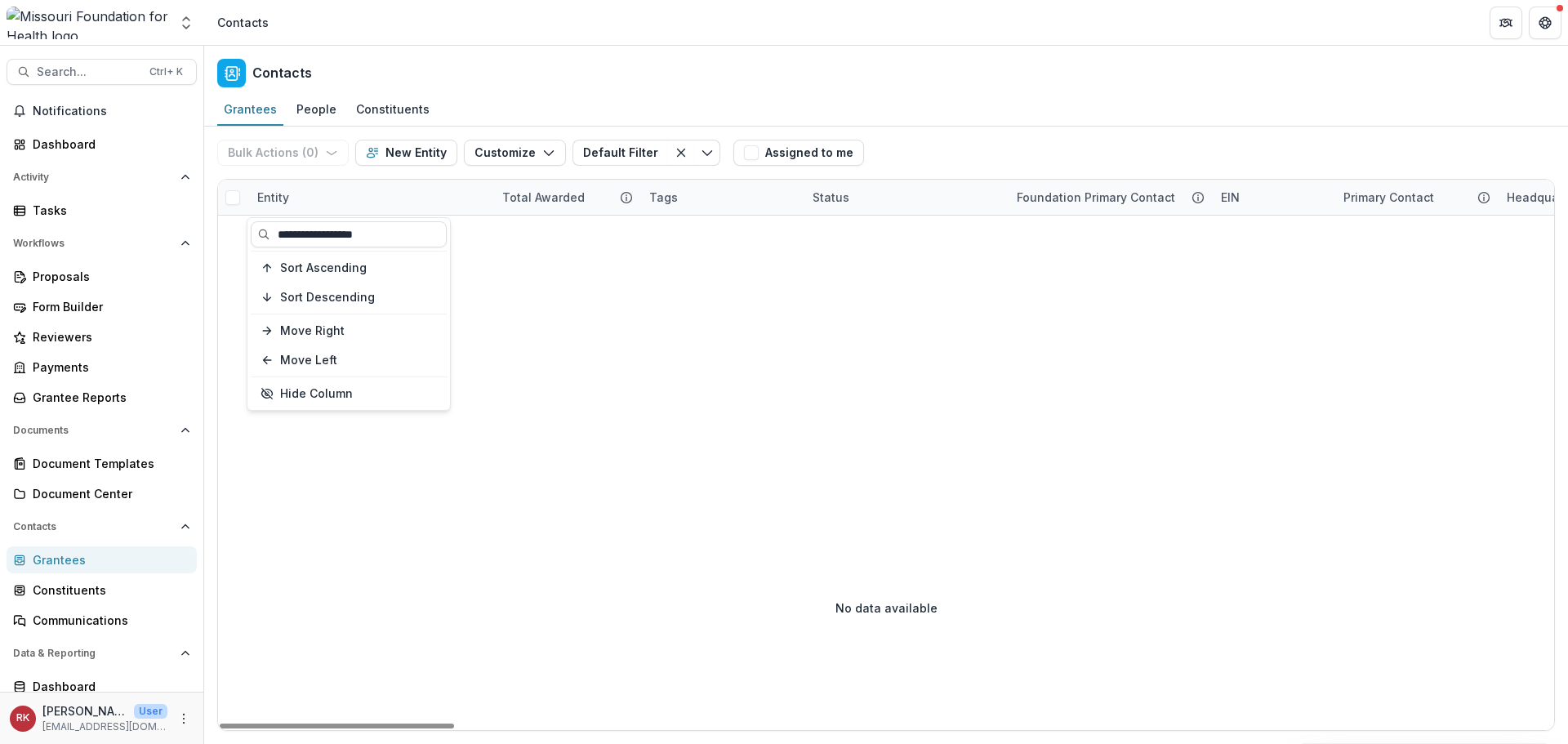
type input "**********"
click at [261, 203] on div "Entity" at bounding box center [272, 198] width 51 height 17
drag, startPoint x: 387, startPoint y: 236, endPoint x: 232, endPoint y: 239, distance: 155.0
click at [232, 239] on body "Skip to content Aggregate Analysis Foundations MFH Workflow Sandbox [US_STATE] …" at bounding box center [784, 372] width 1568 height 744
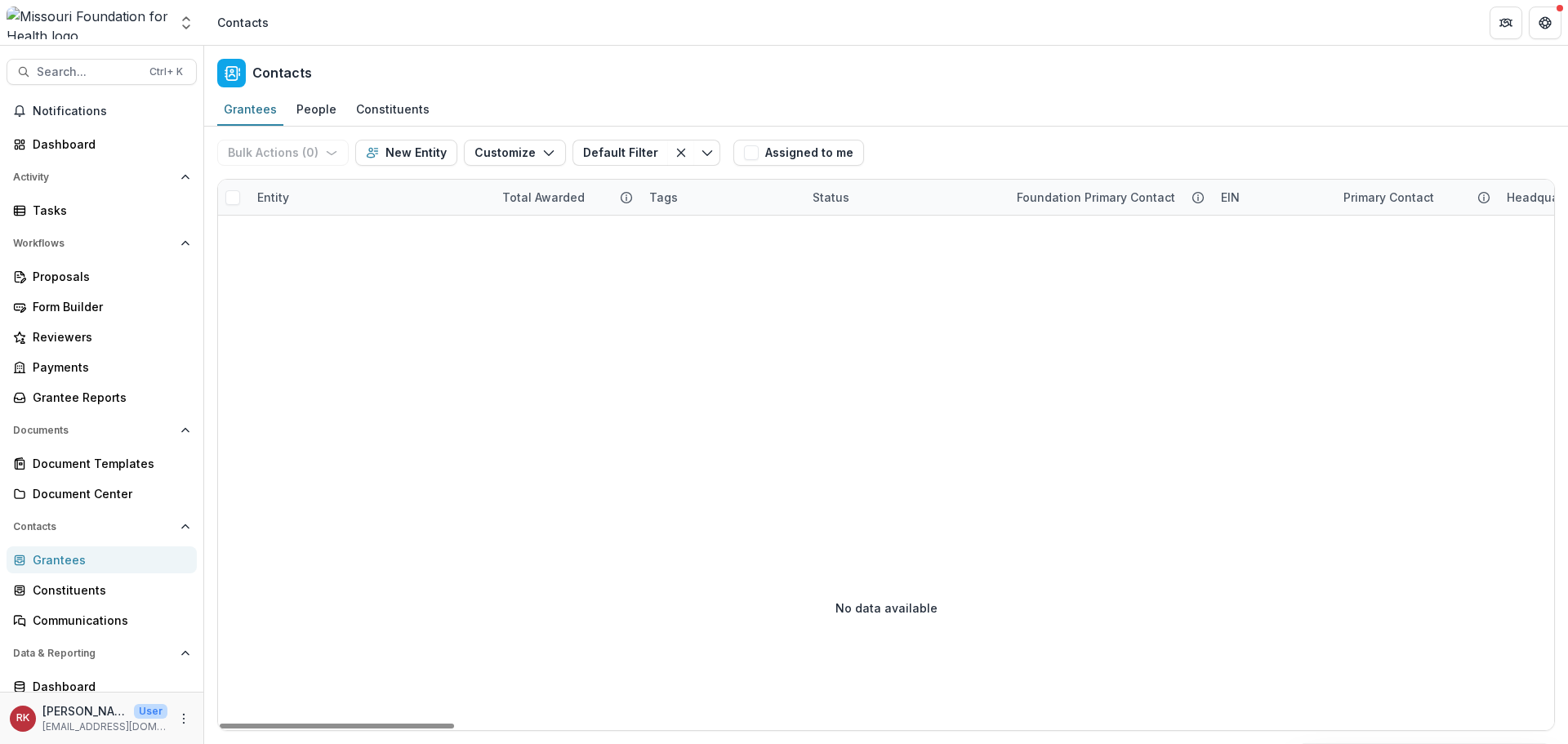
click at [275, 188] on div "Entity" at bounding box center [369, 197] width 245 height 35
click at [395, 231] on input "**********" at bounding box center [349, 233] width 196 height 26
type input "*"
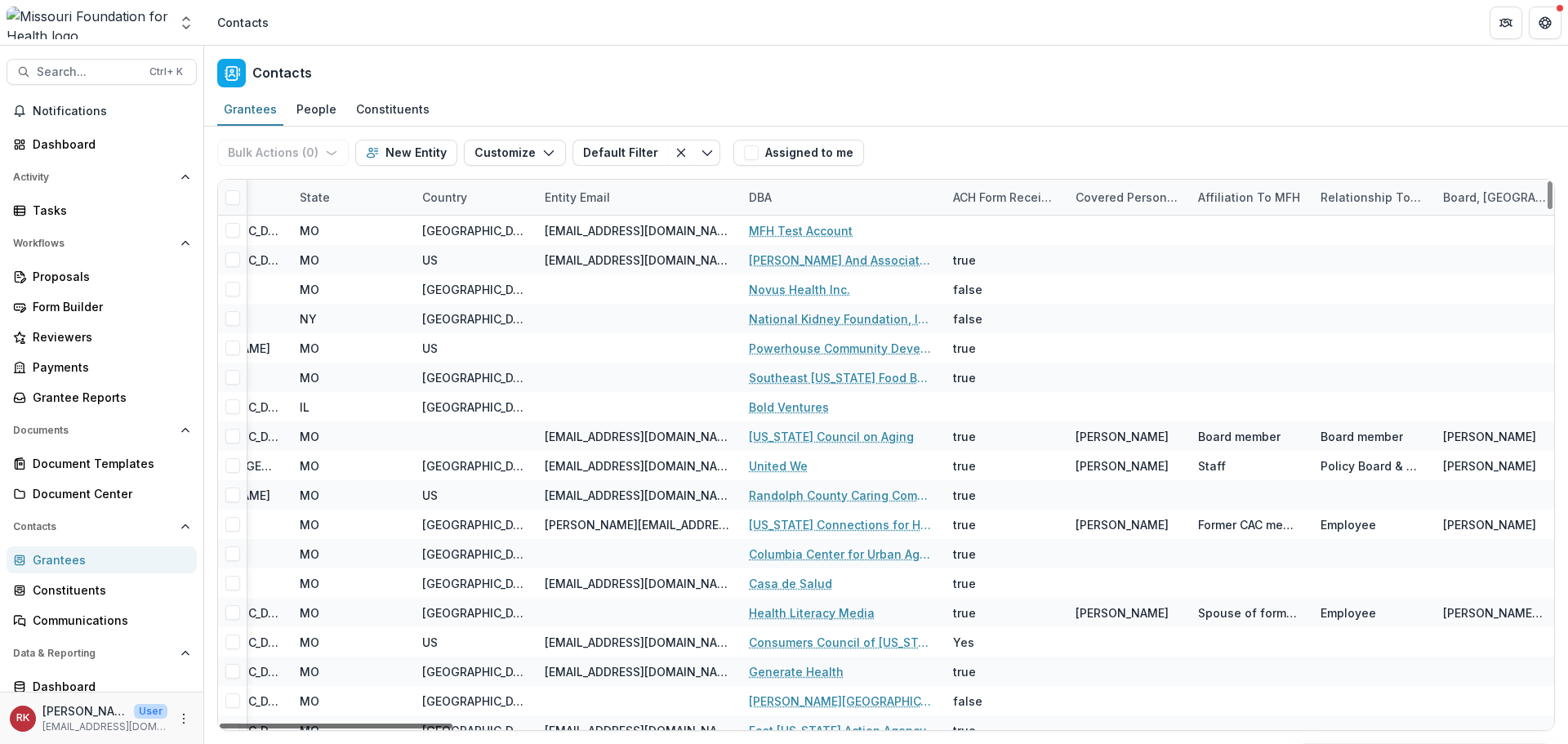
drag, startPoint x: 354, startPoint y: 727, endPoint x: 648, endPoint y: 727, distance: 294.0
click at [452, 728] on div at bounding box center [336, 726] width 232 height 5
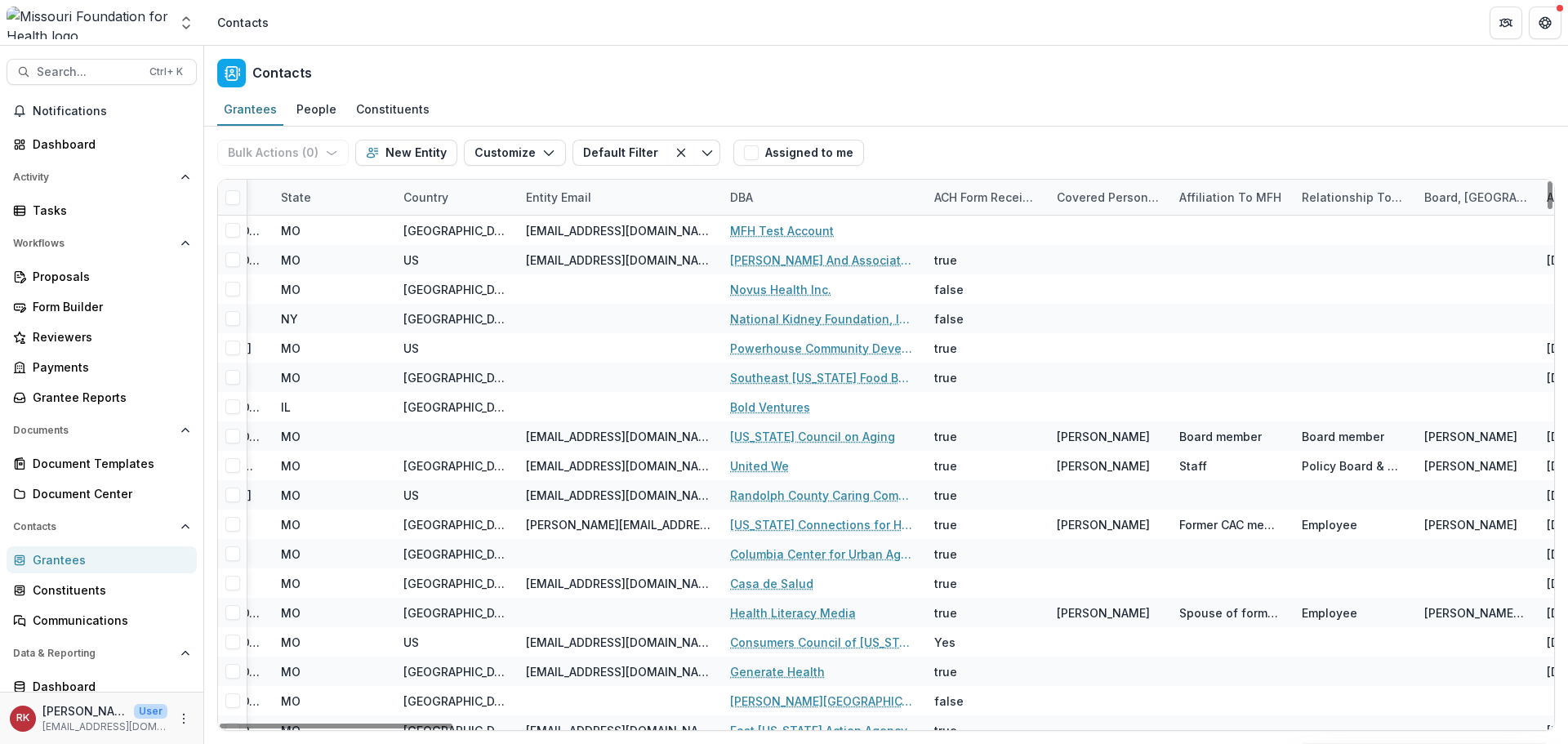
click at [731, 191] on div "DBA" at bounding box center [742, 198] width 43 height 17
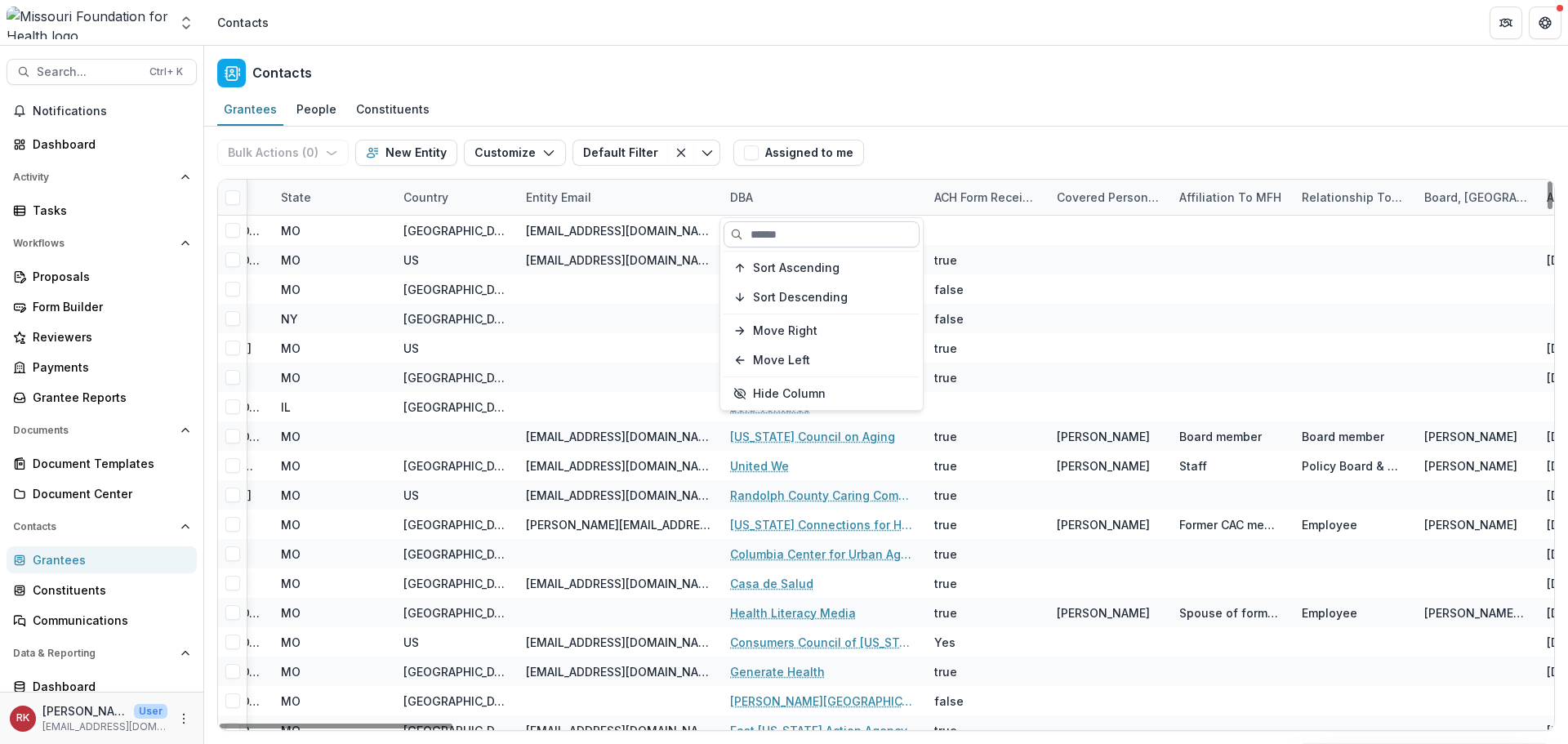
click at [758, 232] on input at bounding box center [821, 233] width 196 height 26
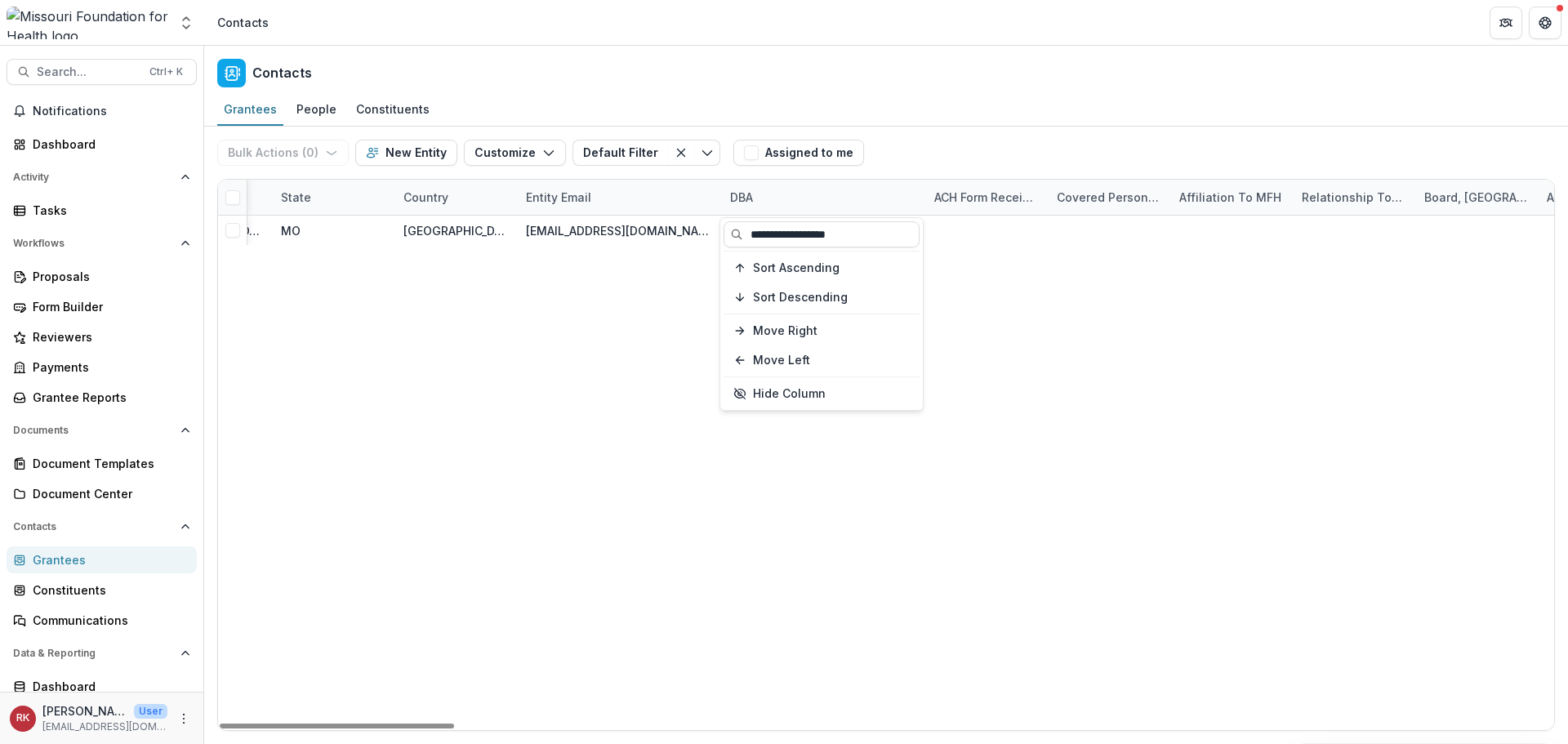
type input "**********"
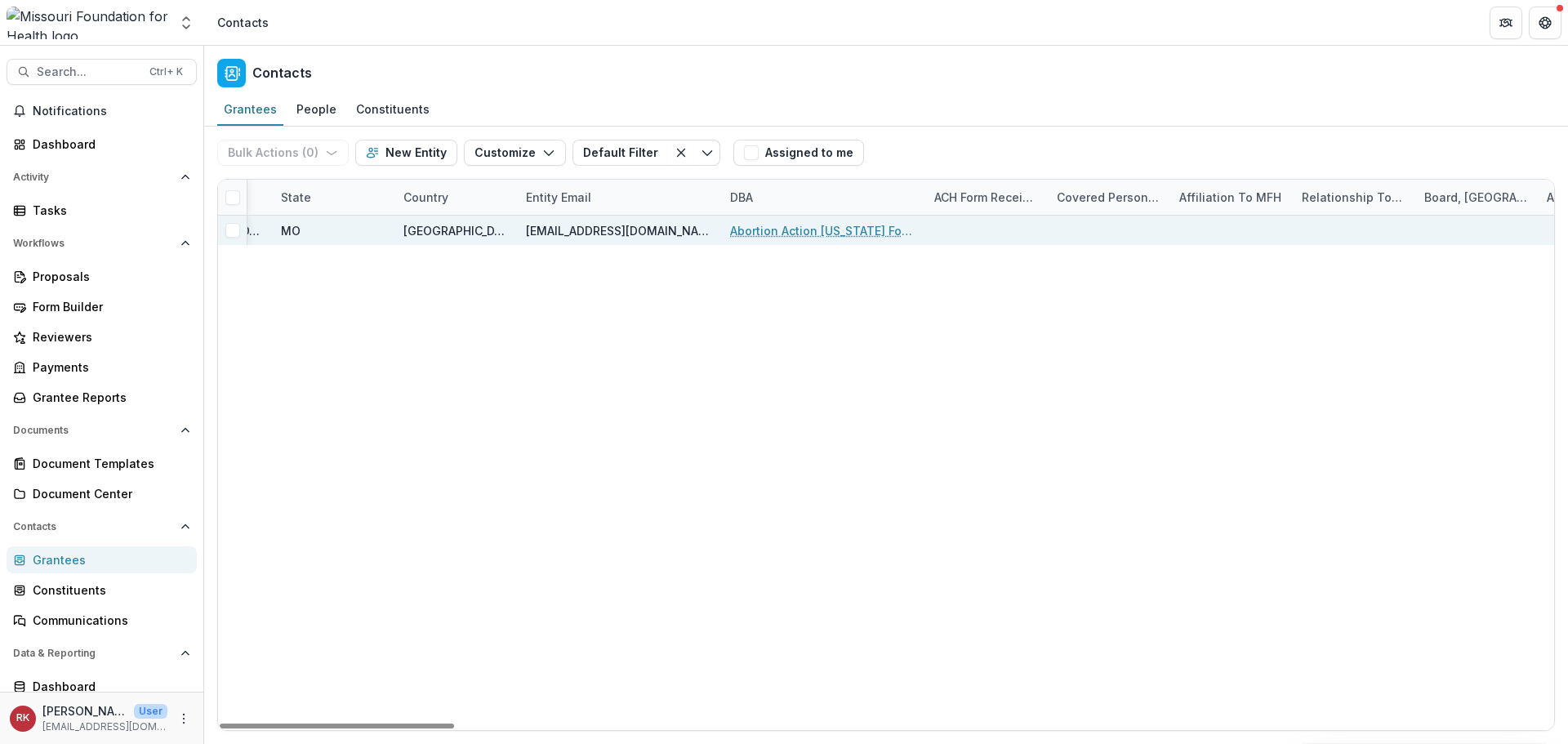
click at [754, 232] on link "Abortion Action Missouri Foundation" at bounding box center [822, 231] width 185 height 17
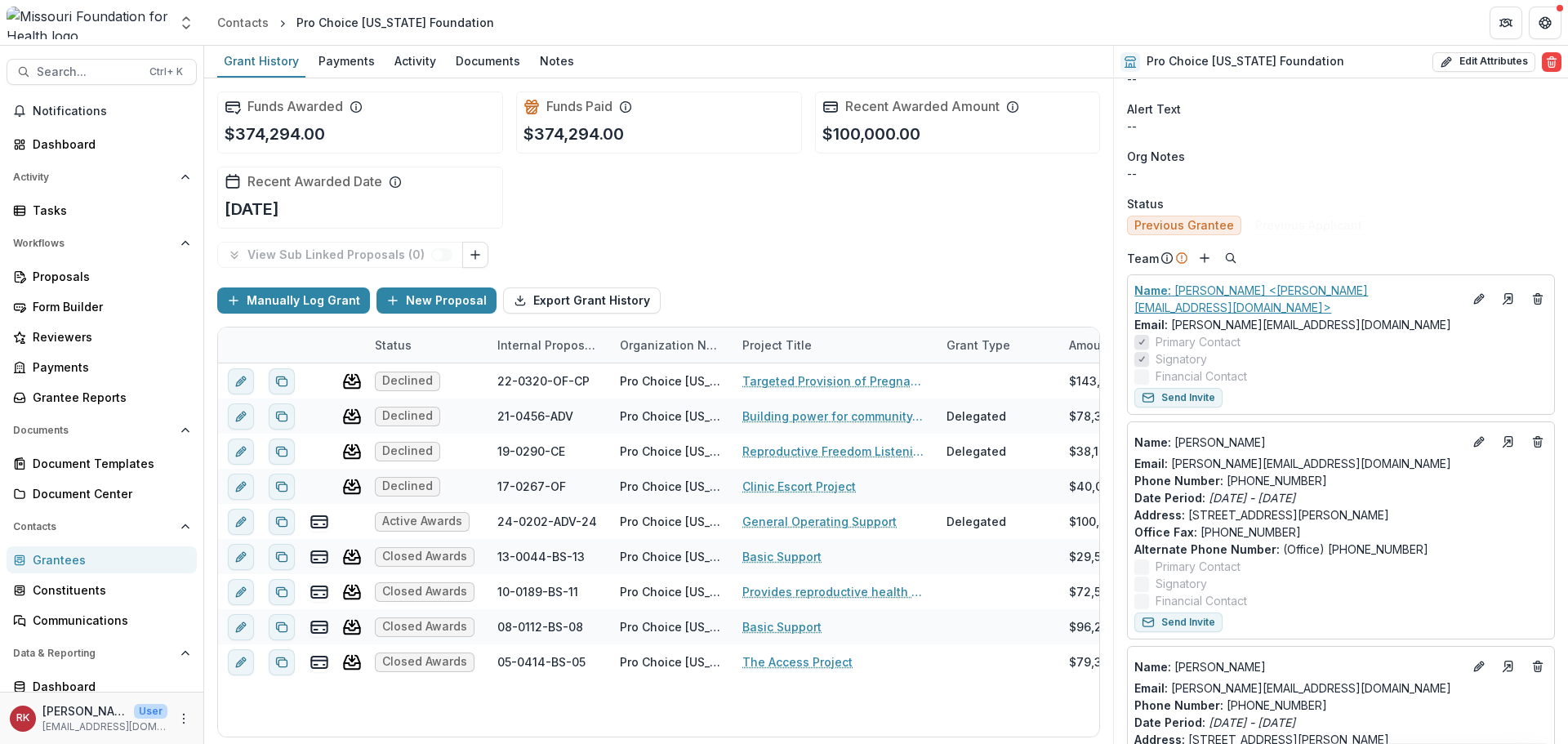
scroll to position [572, 0]
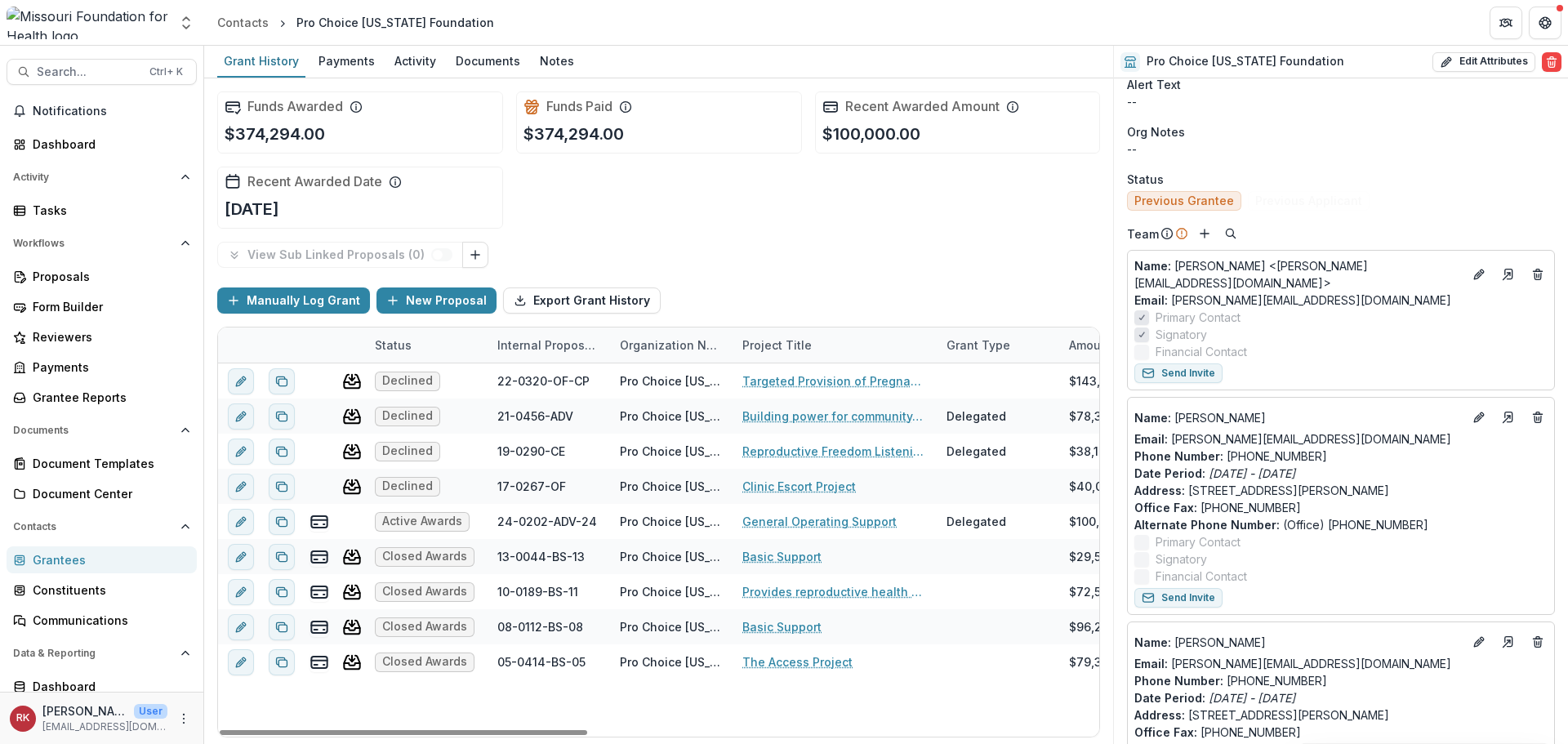
click at [17, 561] on icon at bounding box center [18, 562] width 9 height 3
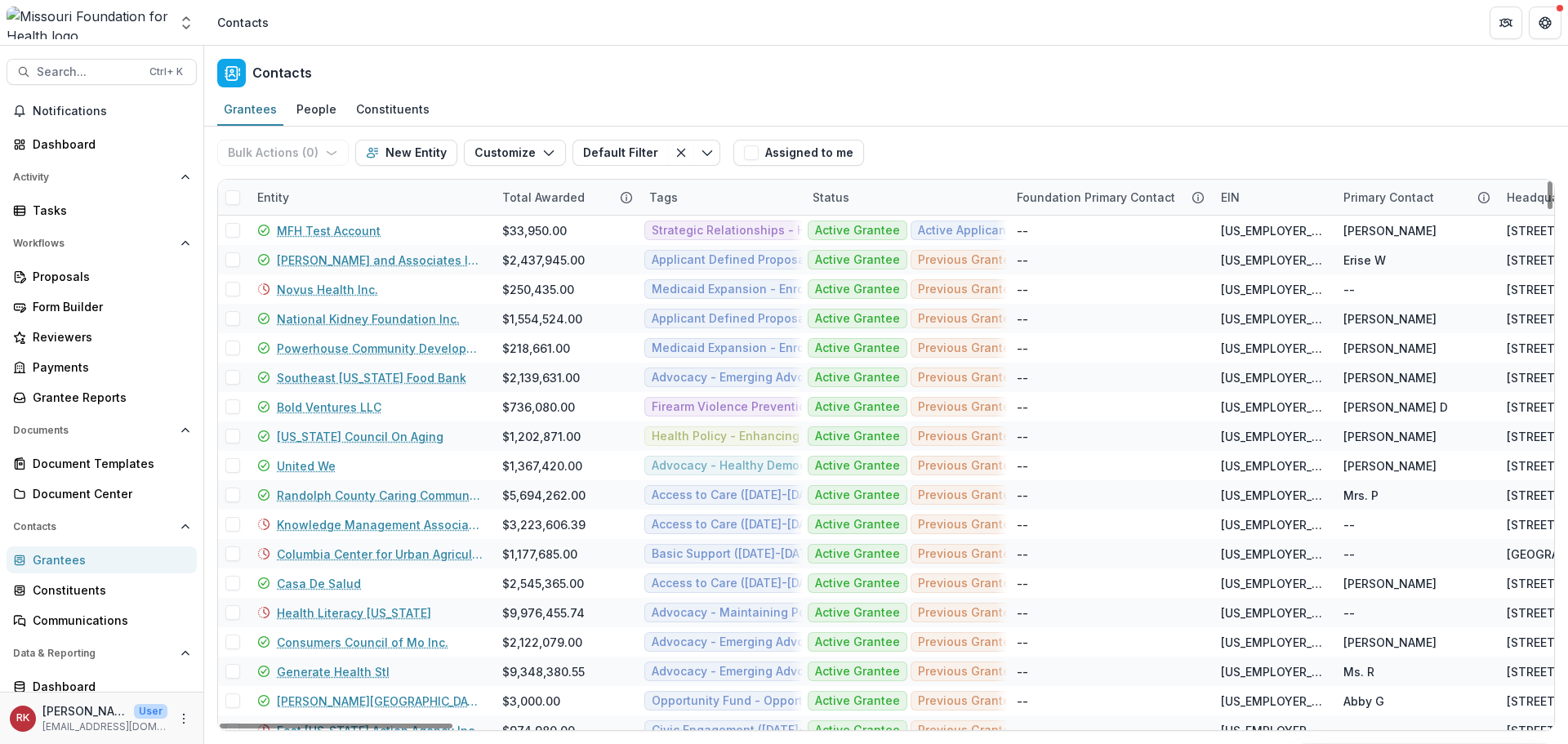
click at [273, 198] on div "Entity" at bounding box center [272, 198] width 51 height 17
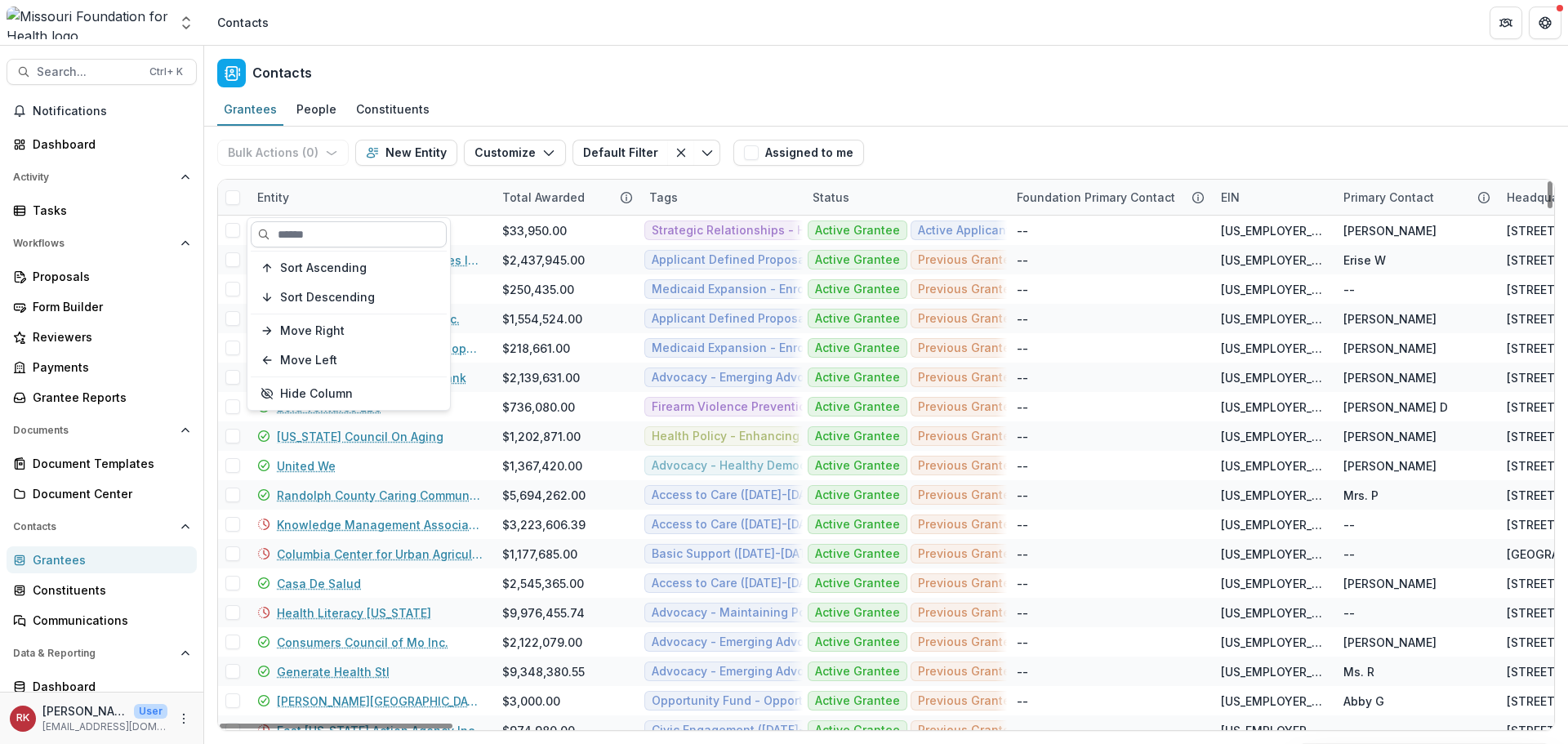
click at [369, 242] on input at bounding box center [349, 233] width 196 height 26
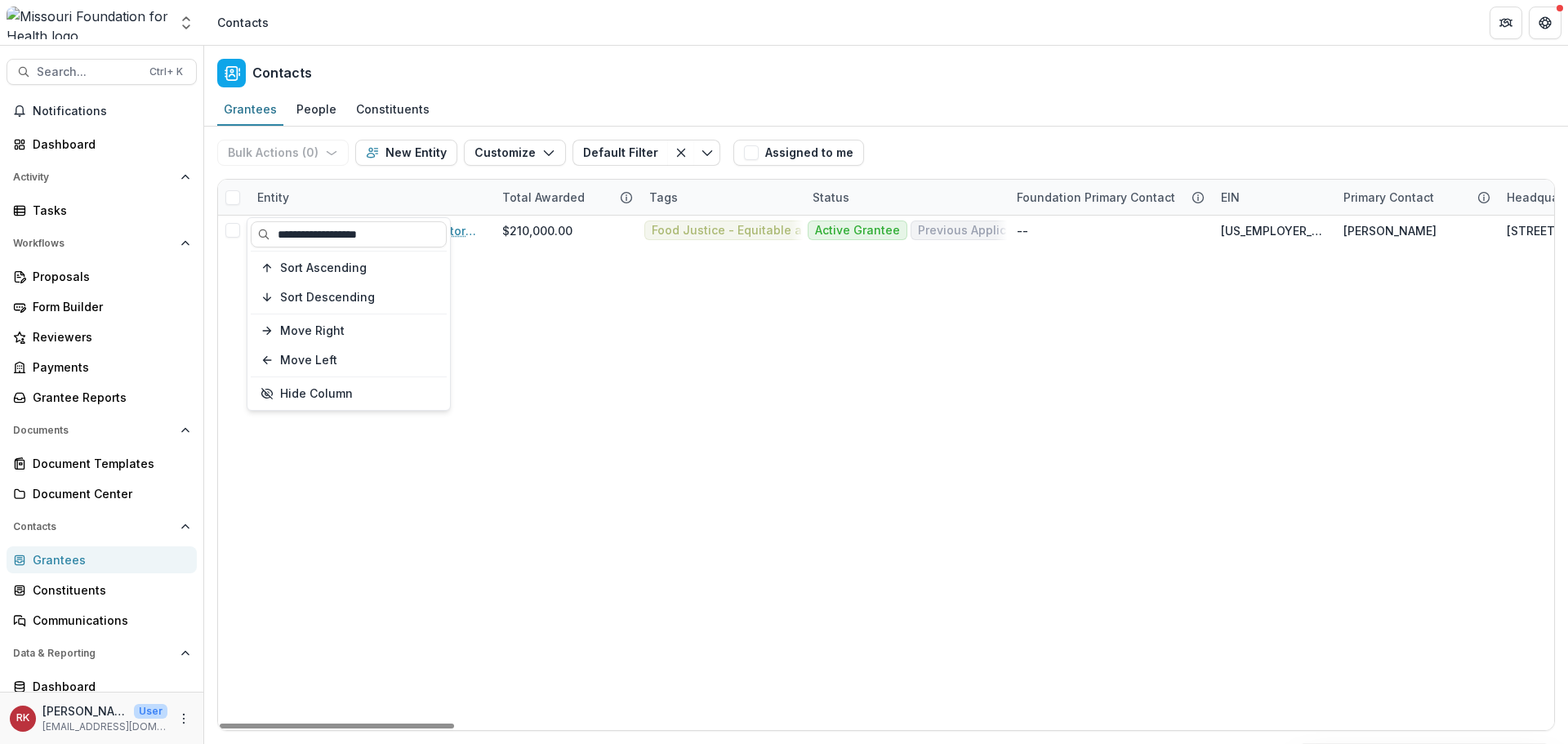
type input "**********"
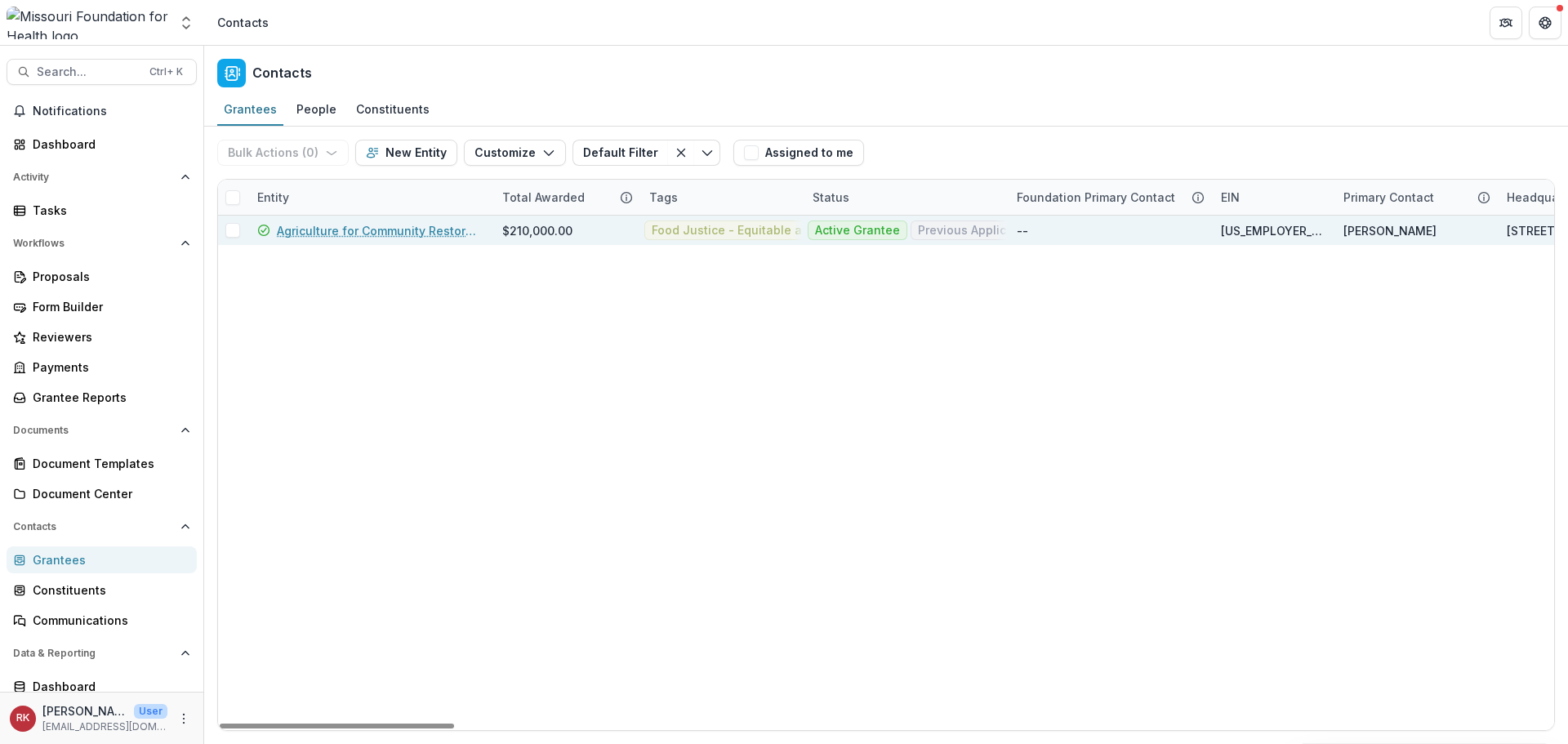
click at [352, 231] on link "Agriculture for Community Restoration Economic Justice & Sustainability" at bounding box center [380, 231] width 205 height 17
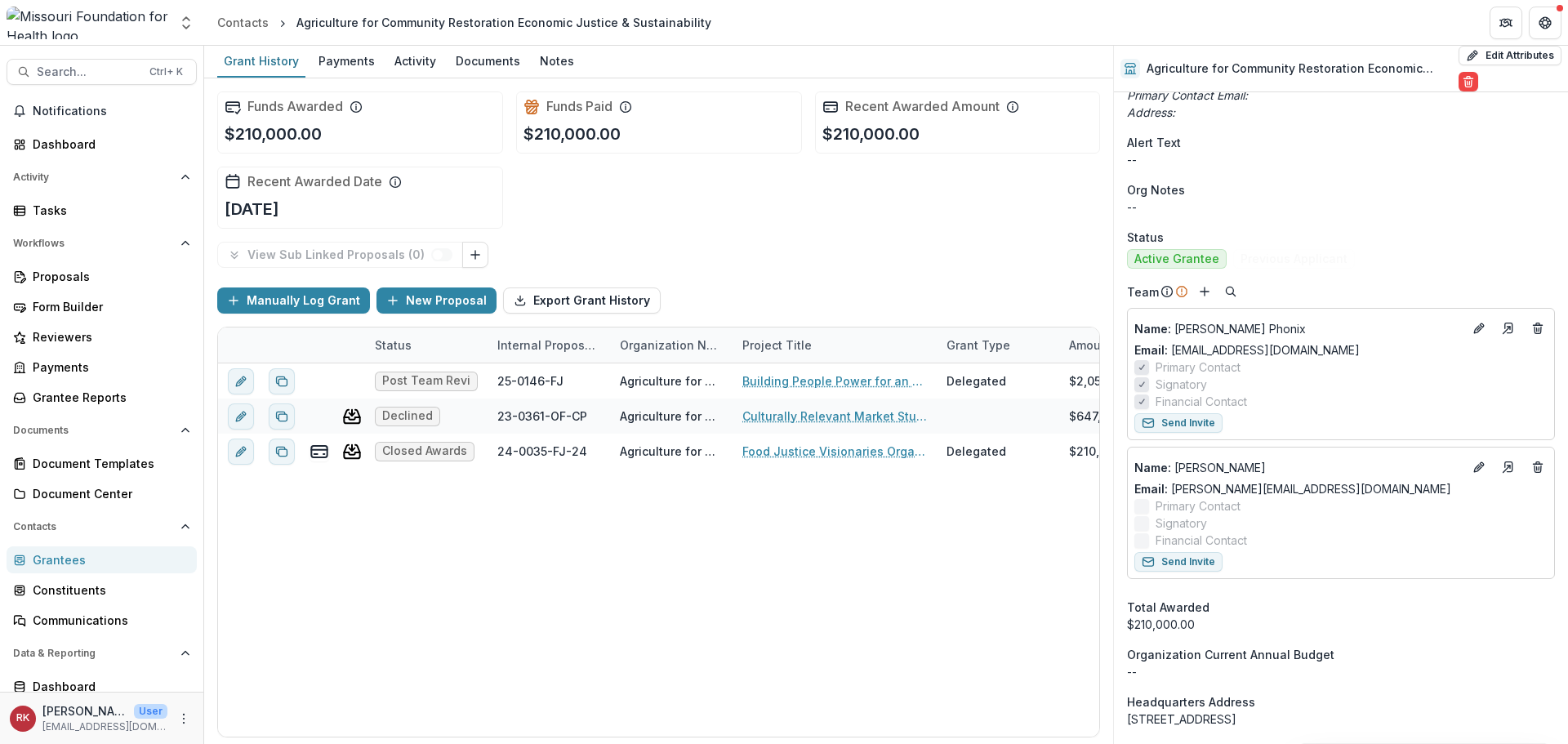
scroll to position [653, 0]
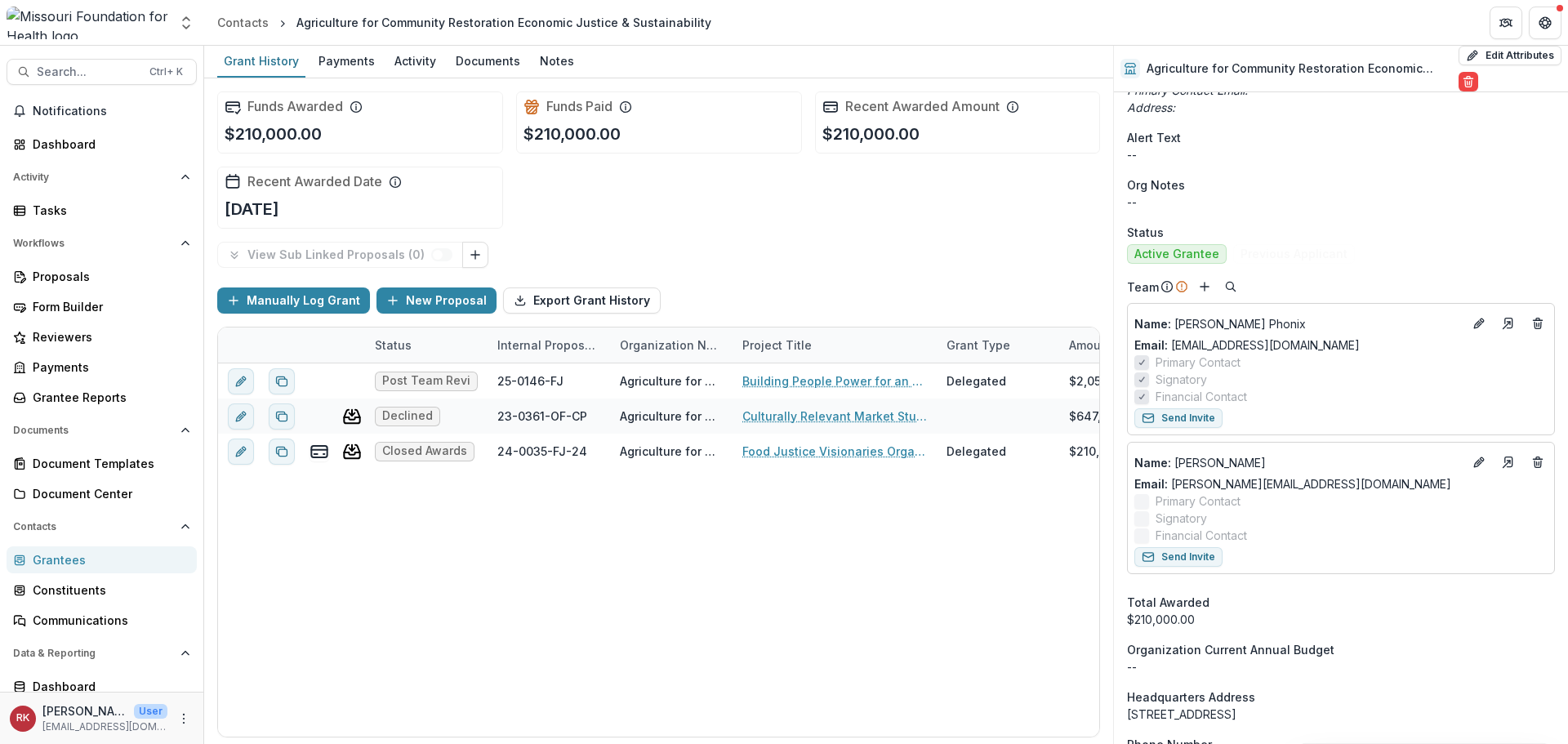
click at [125, 557] on div "Grantees" at bounding box center [108, 560] width 151 height 17
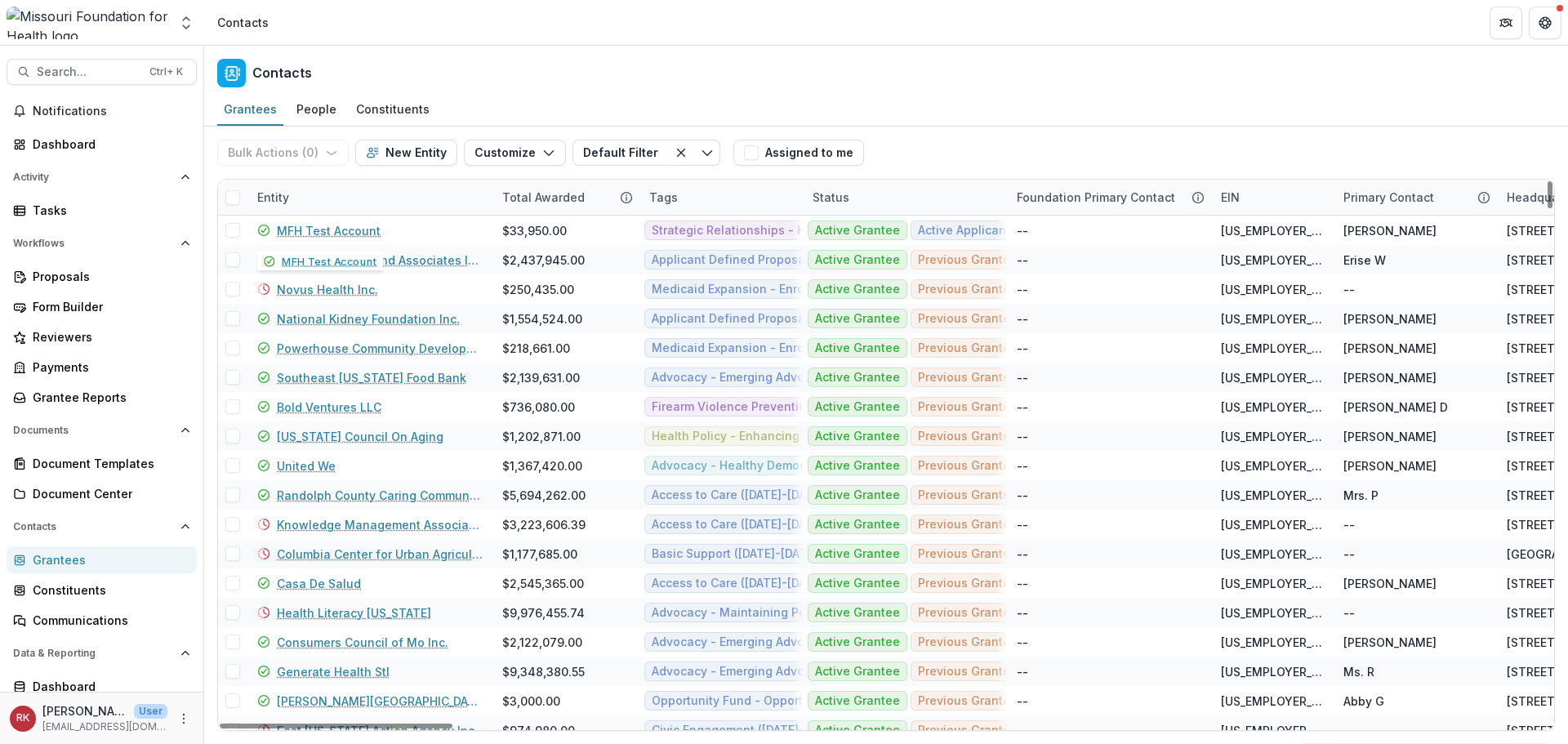
drag, startPoint x: 260, startPoint y: 179, endPoint x: 282, endPoint y: 207, distance: 35.6
click at [275, 201] on div "Entity" at bounding box center [369, 197] width 245 height 35
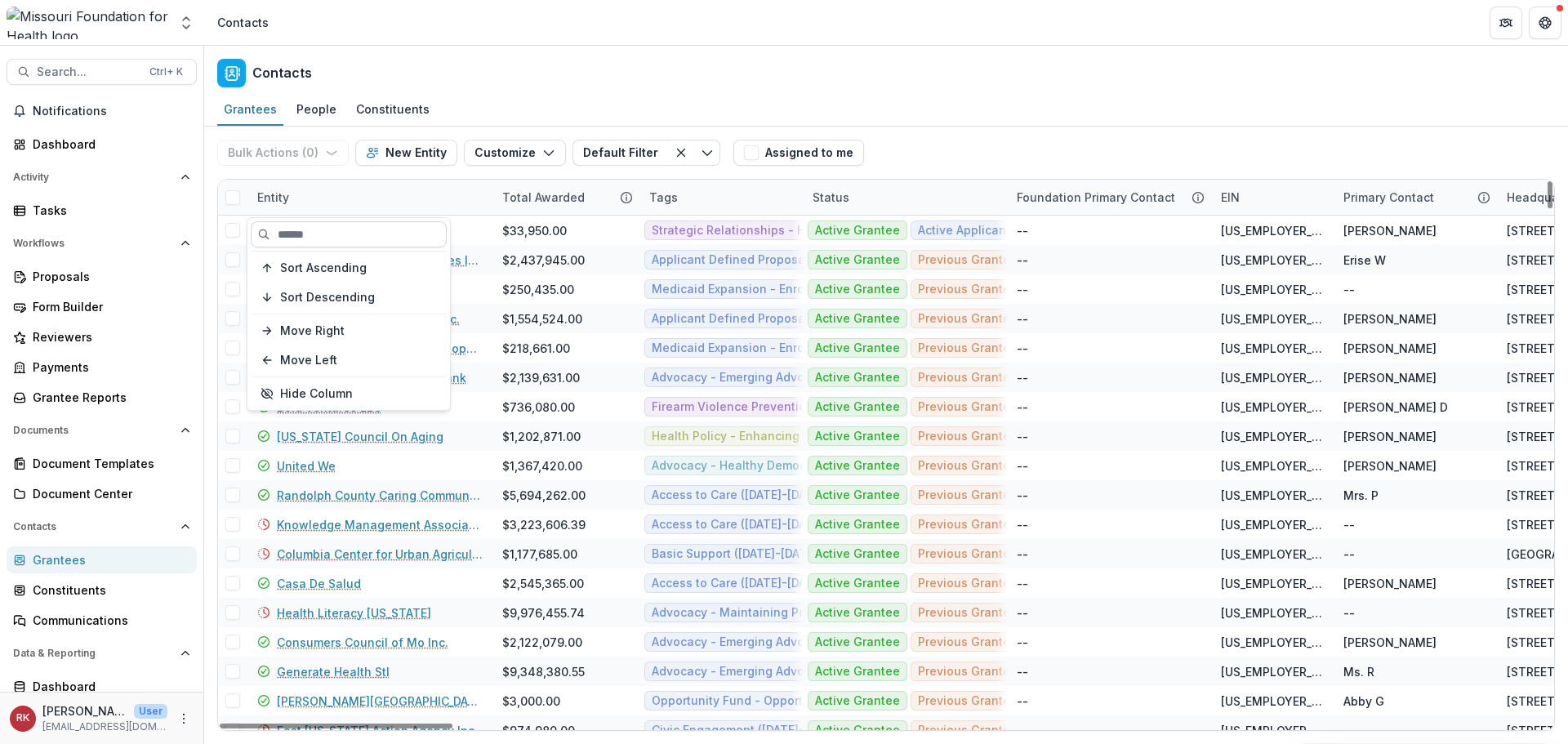
click at [295, 234] on input at bounding box center [349, 233] width 196 height 26
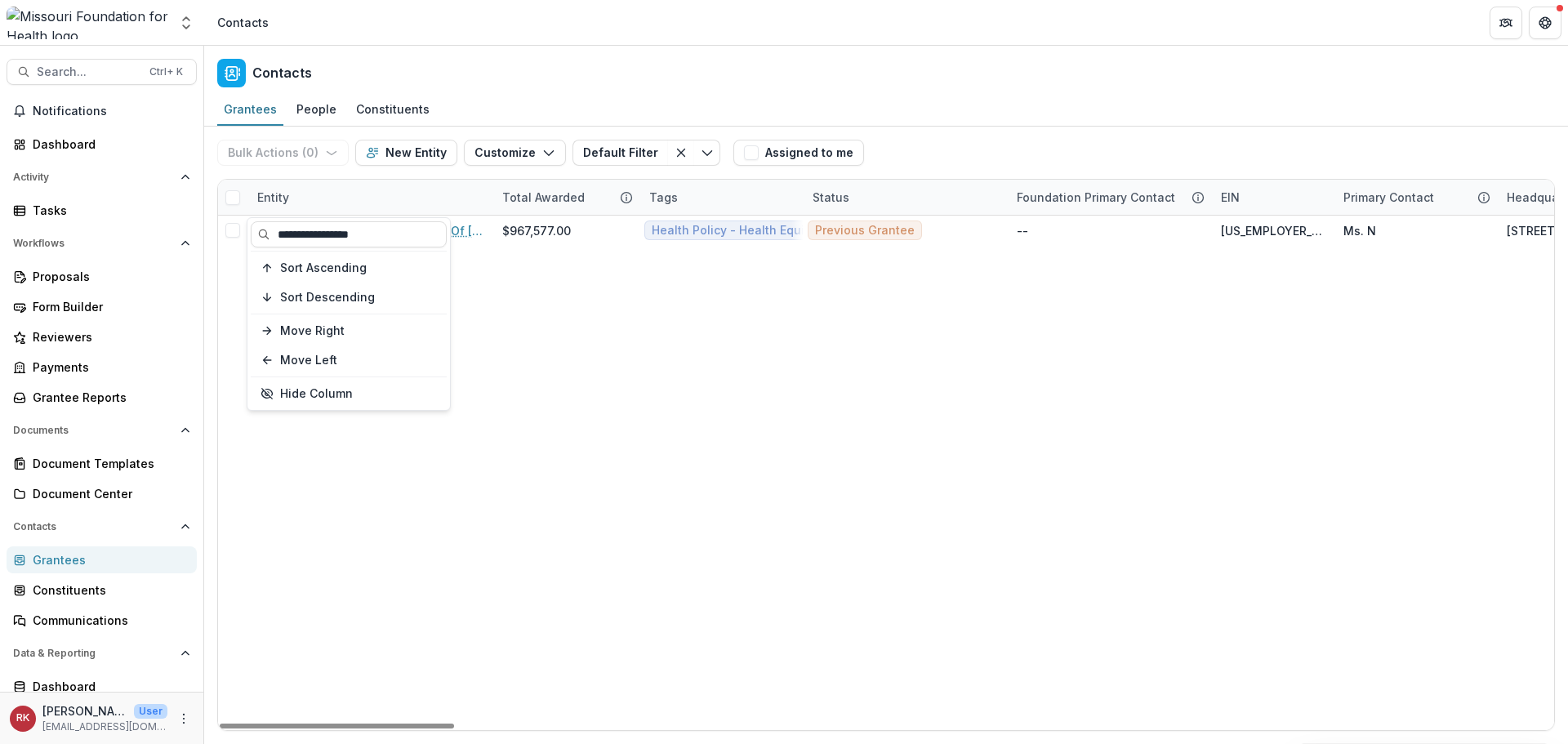
type input "**********"
drag, startPoint x: 622, startPoint y: 352, endPoint x: 588, endPoint y: 347, distance: 34.4
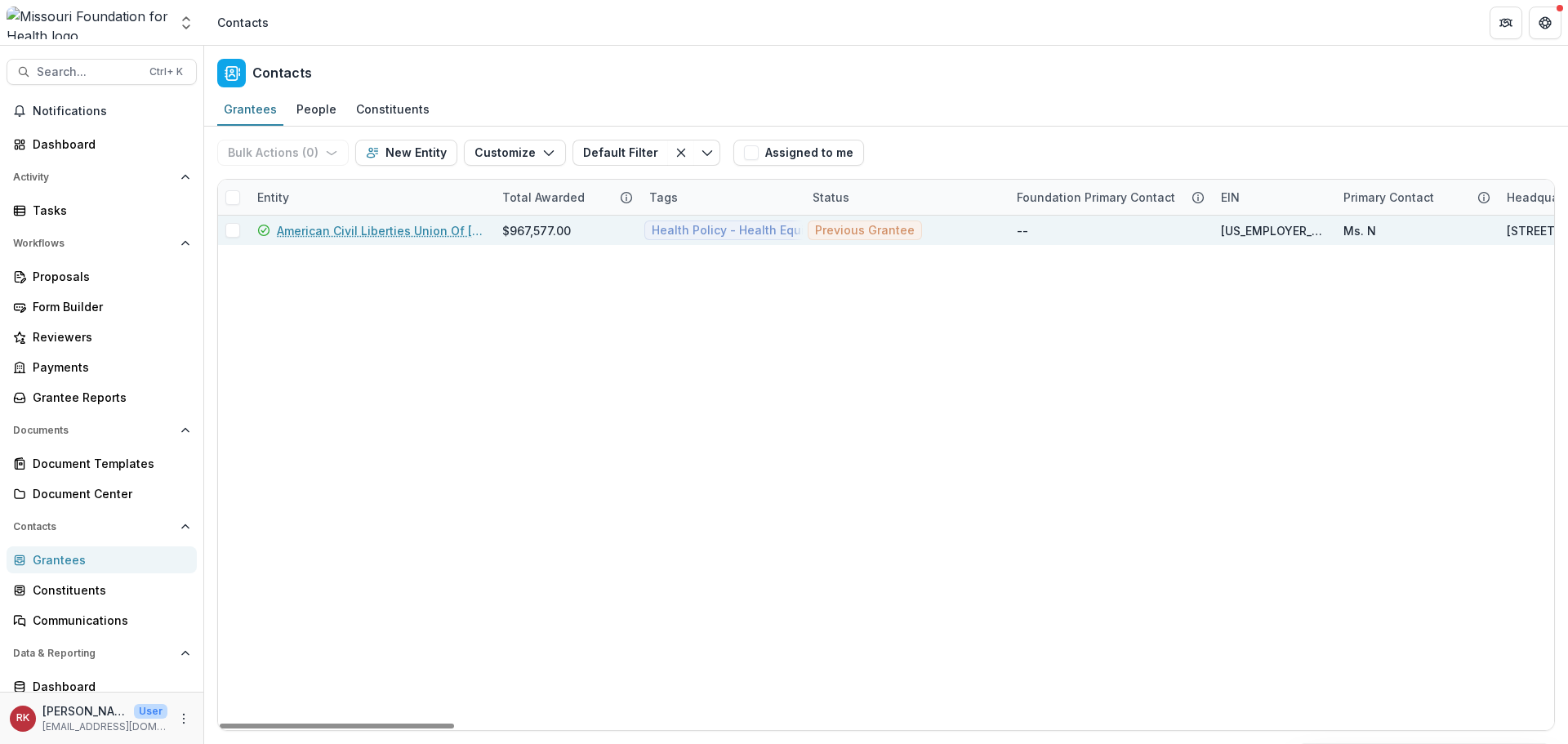
click at [361, 232] on link "American Civil Liberties Union Of Missouri Foundation" at bounding box center [380, 231] width 205 height 17
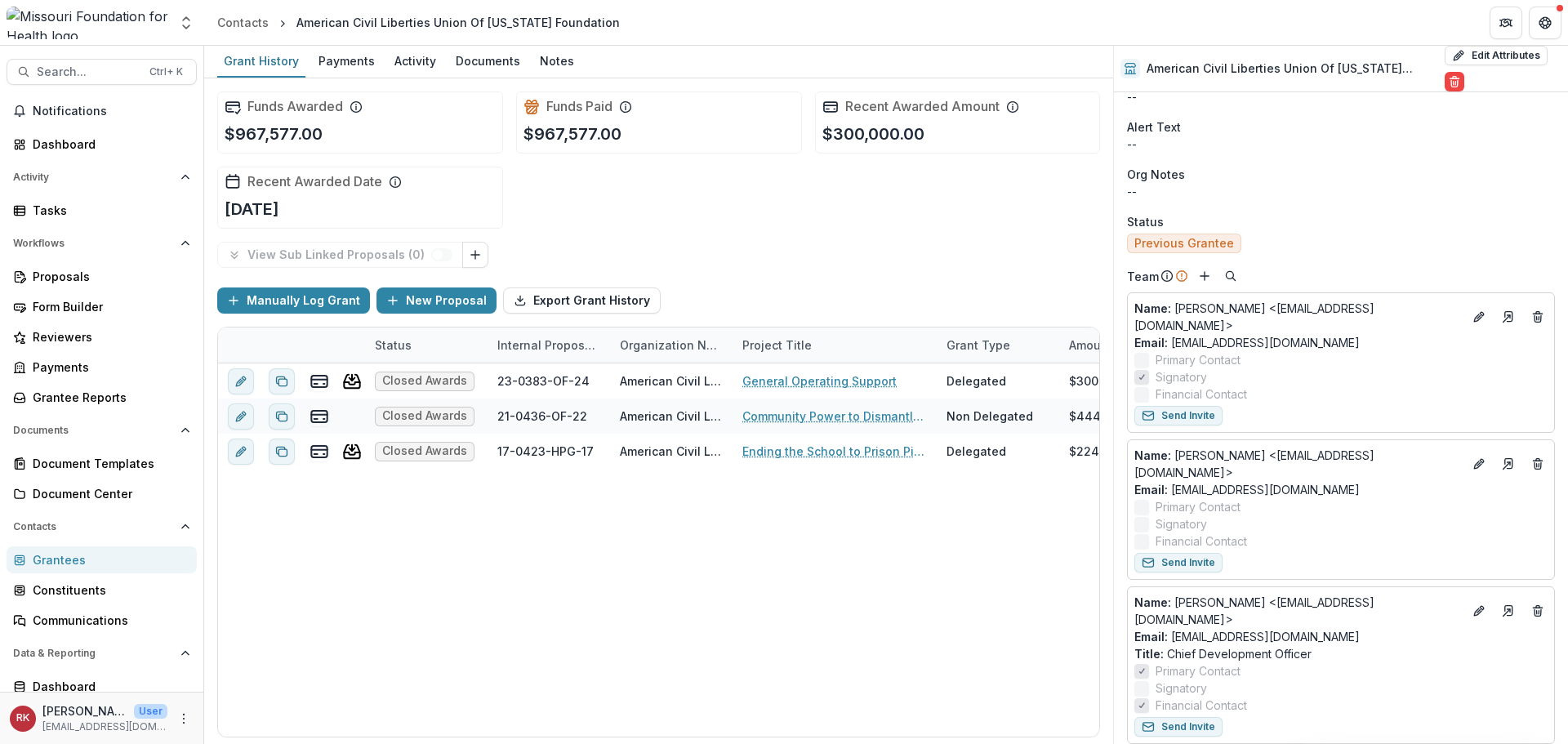
scroll to position [653, 0]
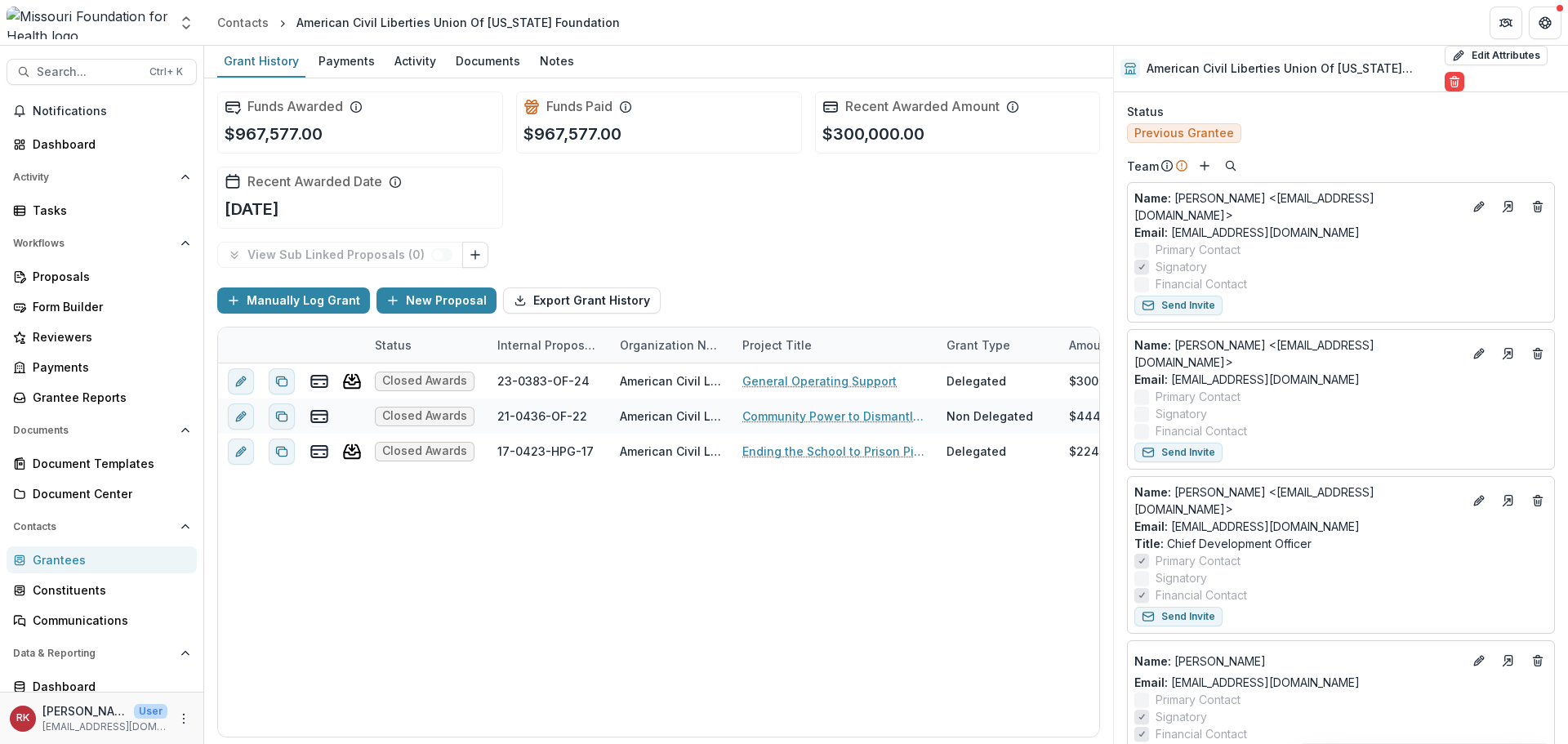
click at [138, 554] on div "Grantees" at bounding box center [108, 560] width 151 height 17
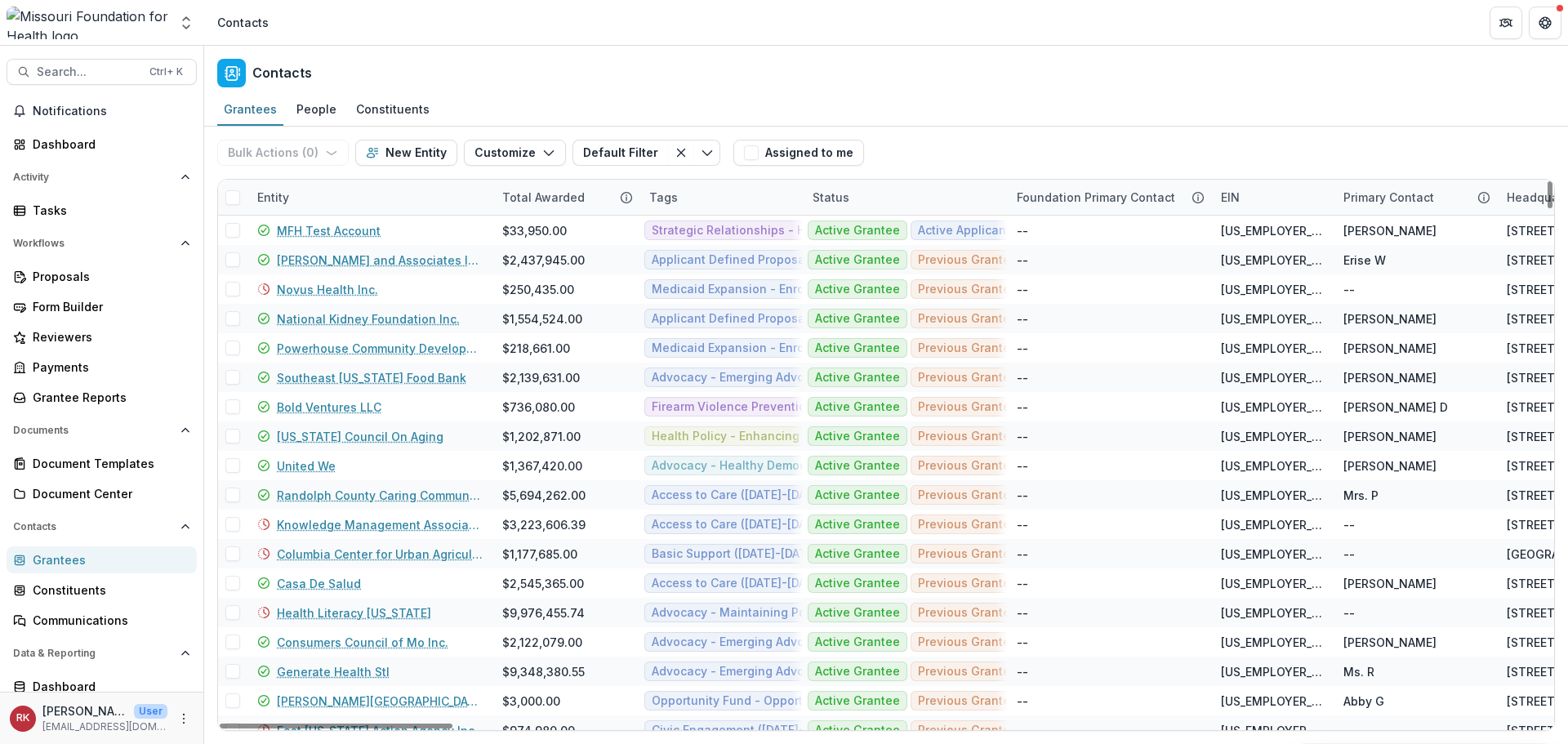
click at [279, 197] on div "Entity" at bounding box center [272, 198] width 51 height 17
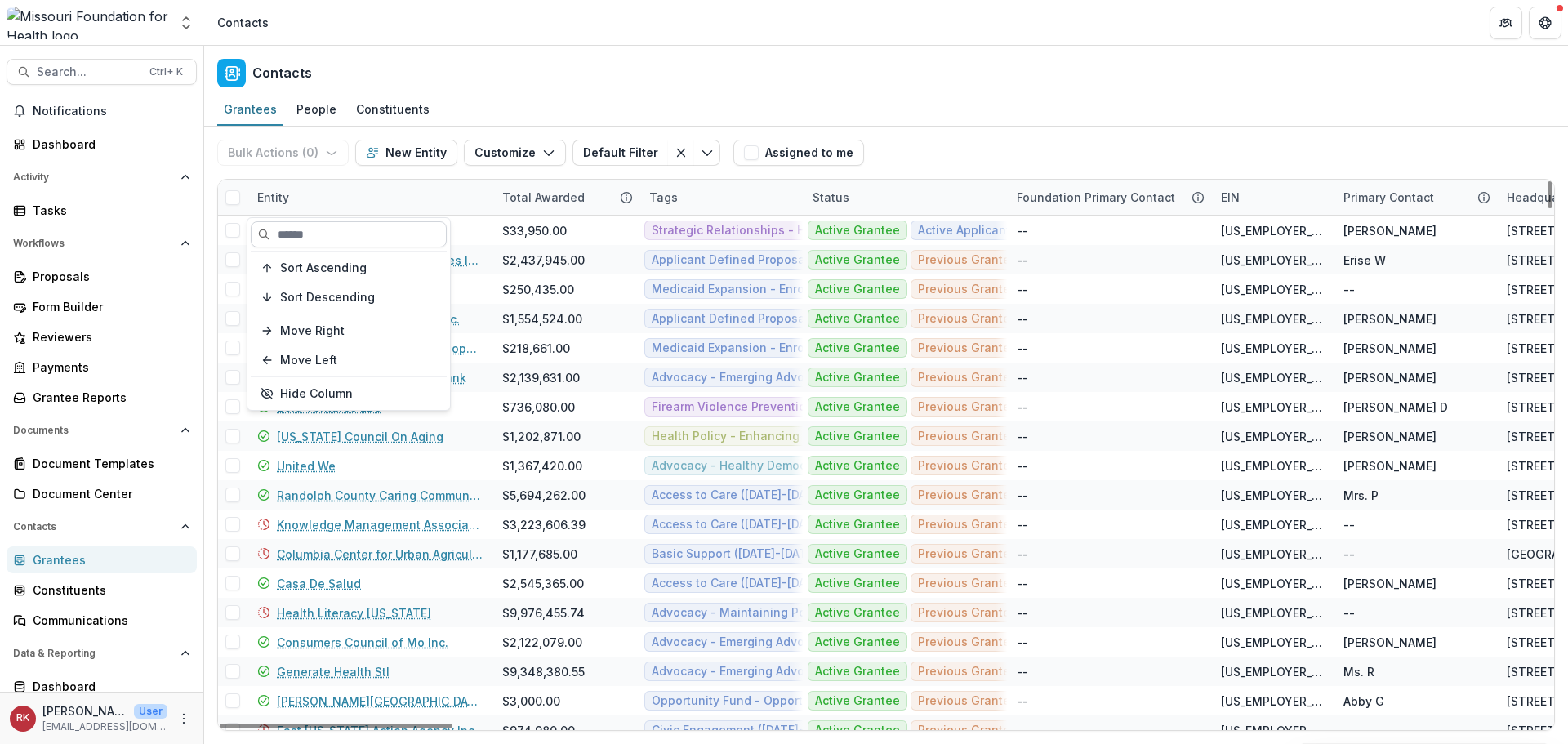
click at [299, 234] on input at bounding box center [349, 233] width 196 height 26
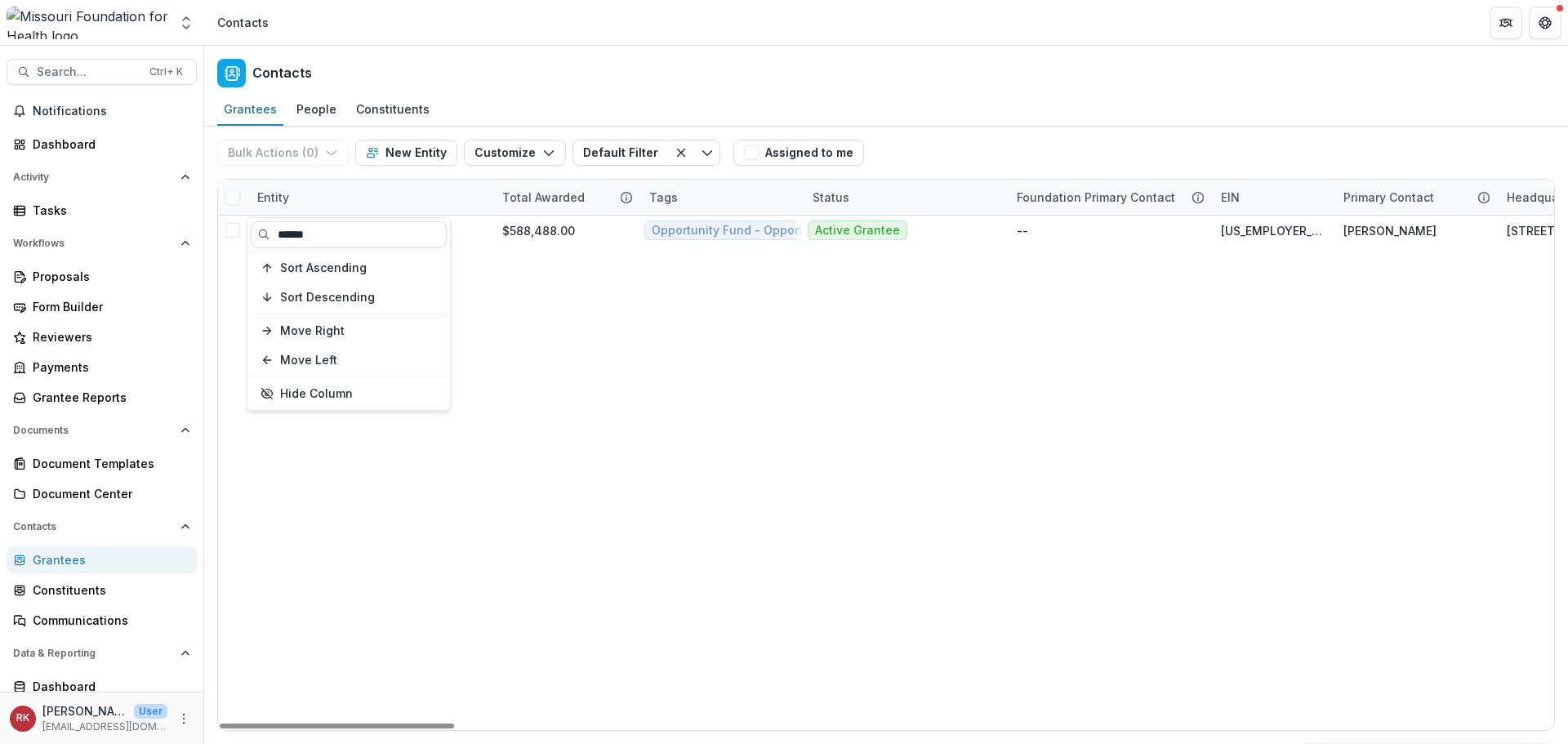
type input "******"
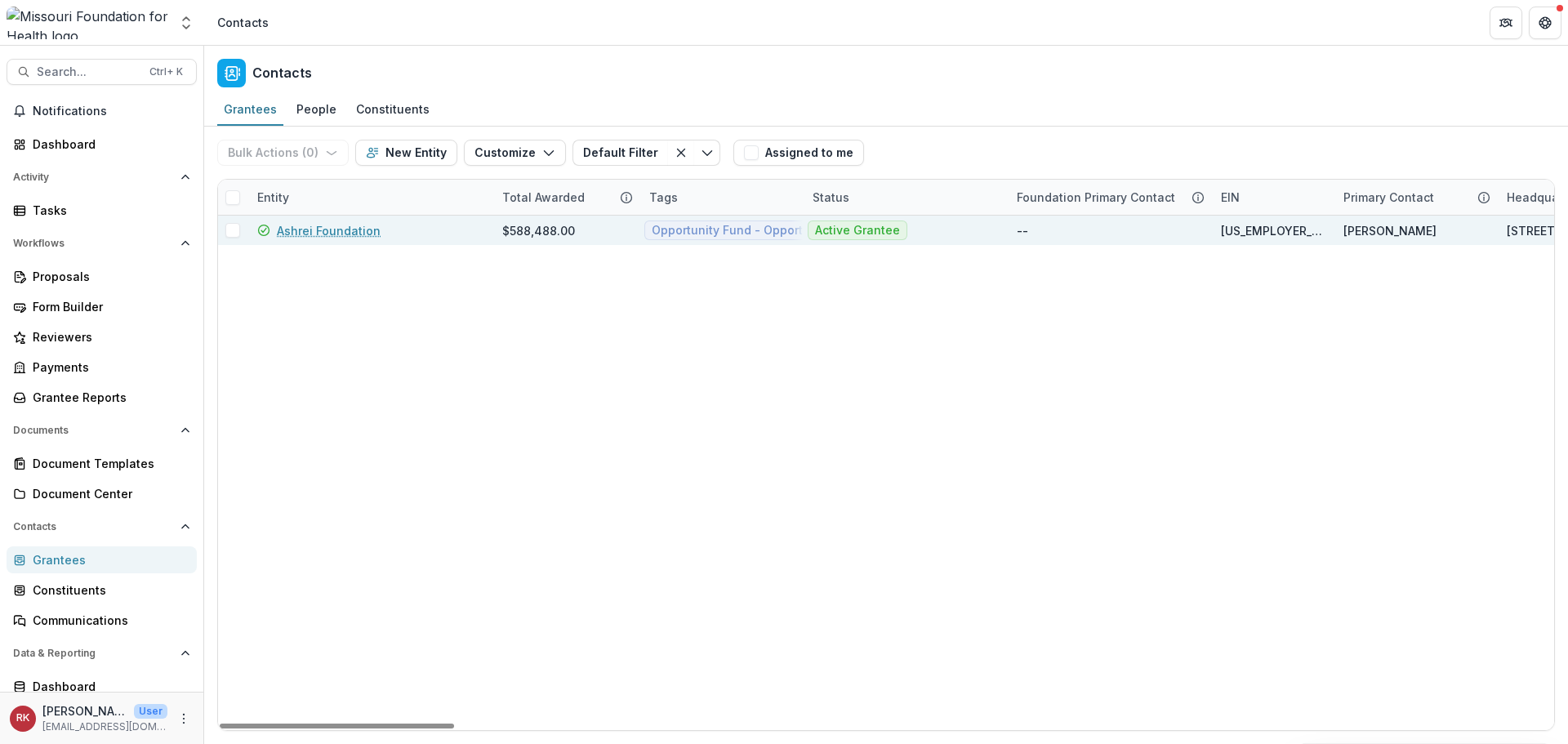
click at [313, 232] on link "Ashrei Foundation" at bounding box center [328, 231] width 104 height 17
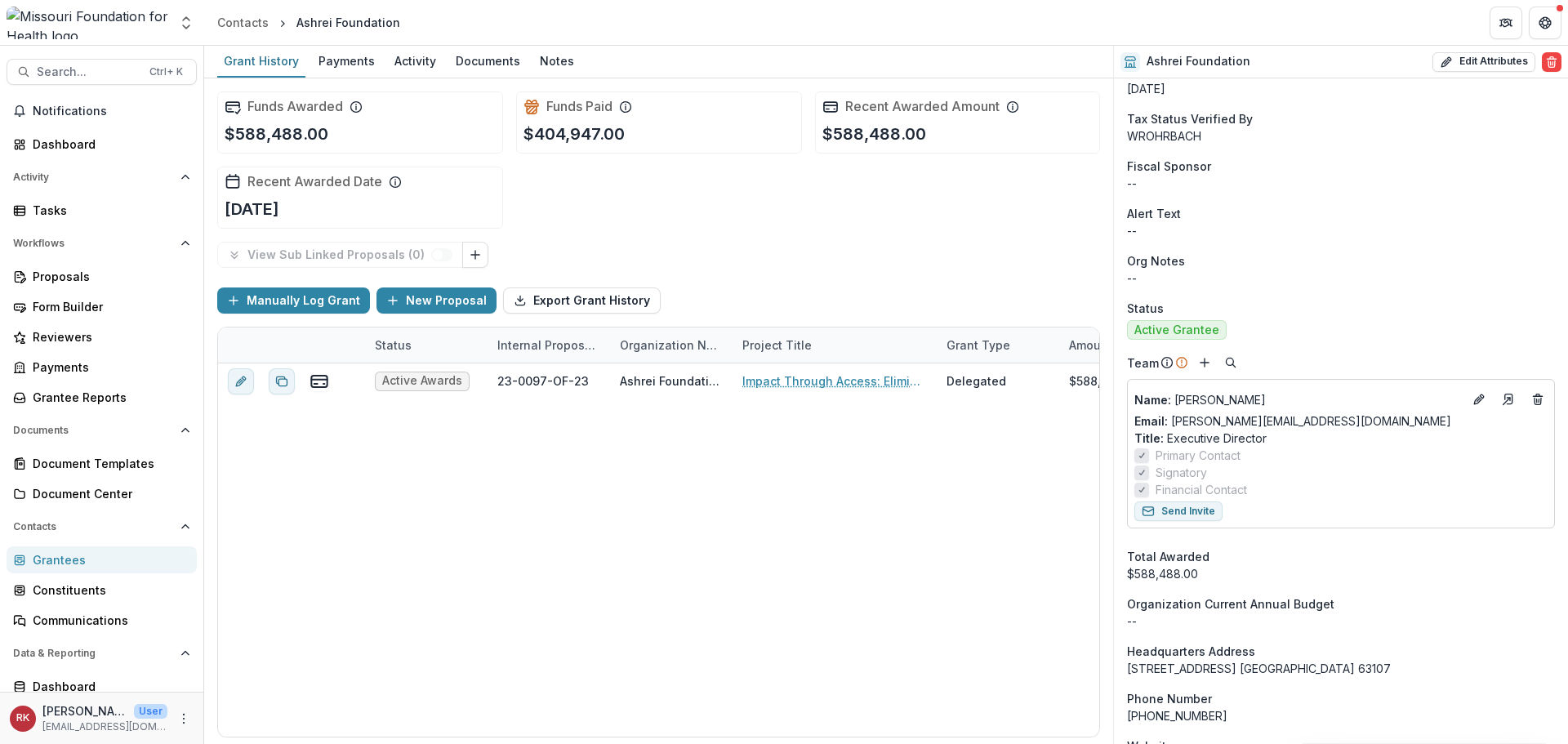
scroll to position [490, 0]
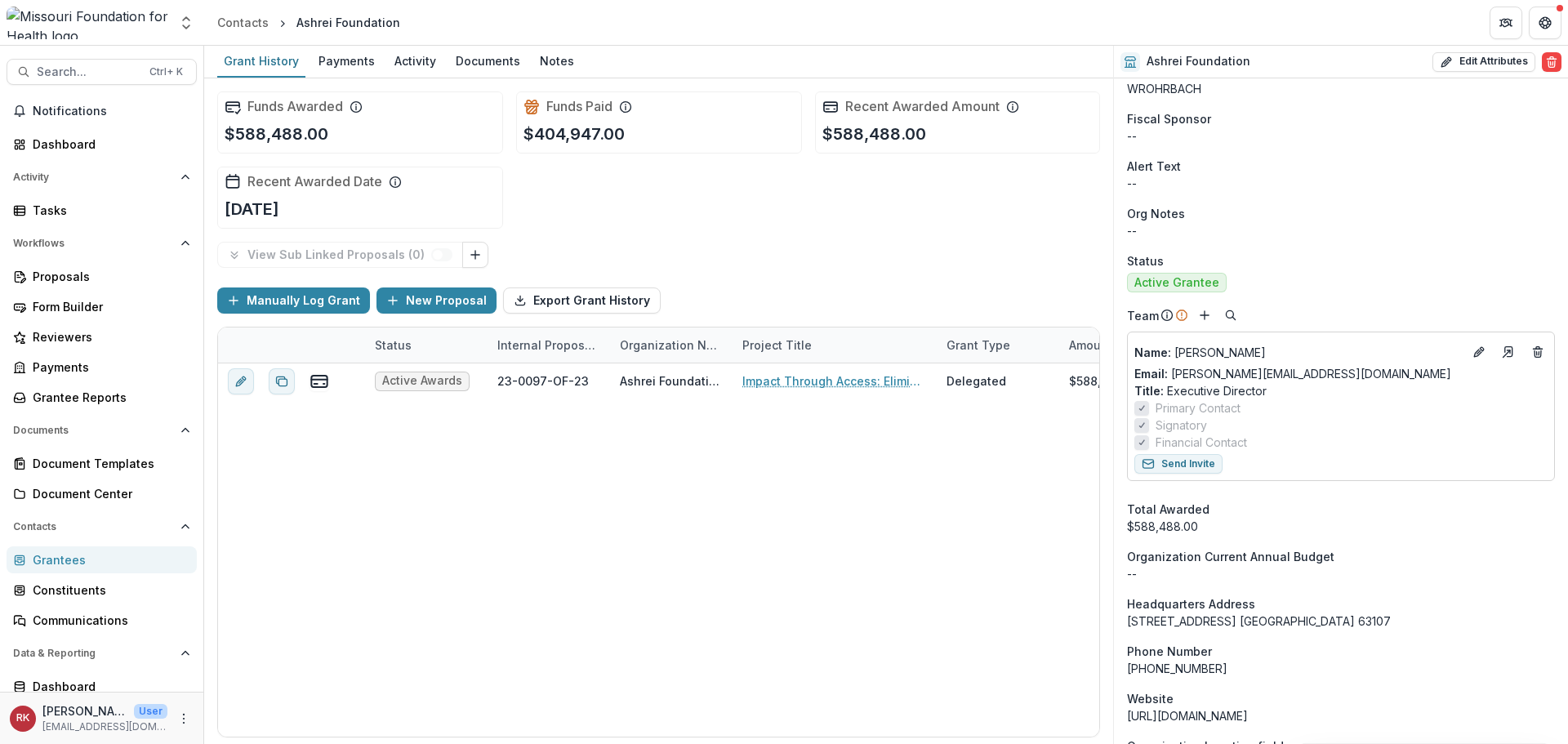
click at [54, 562] on div "Grantees" at bounding box center [108, 560] width 151 height 17
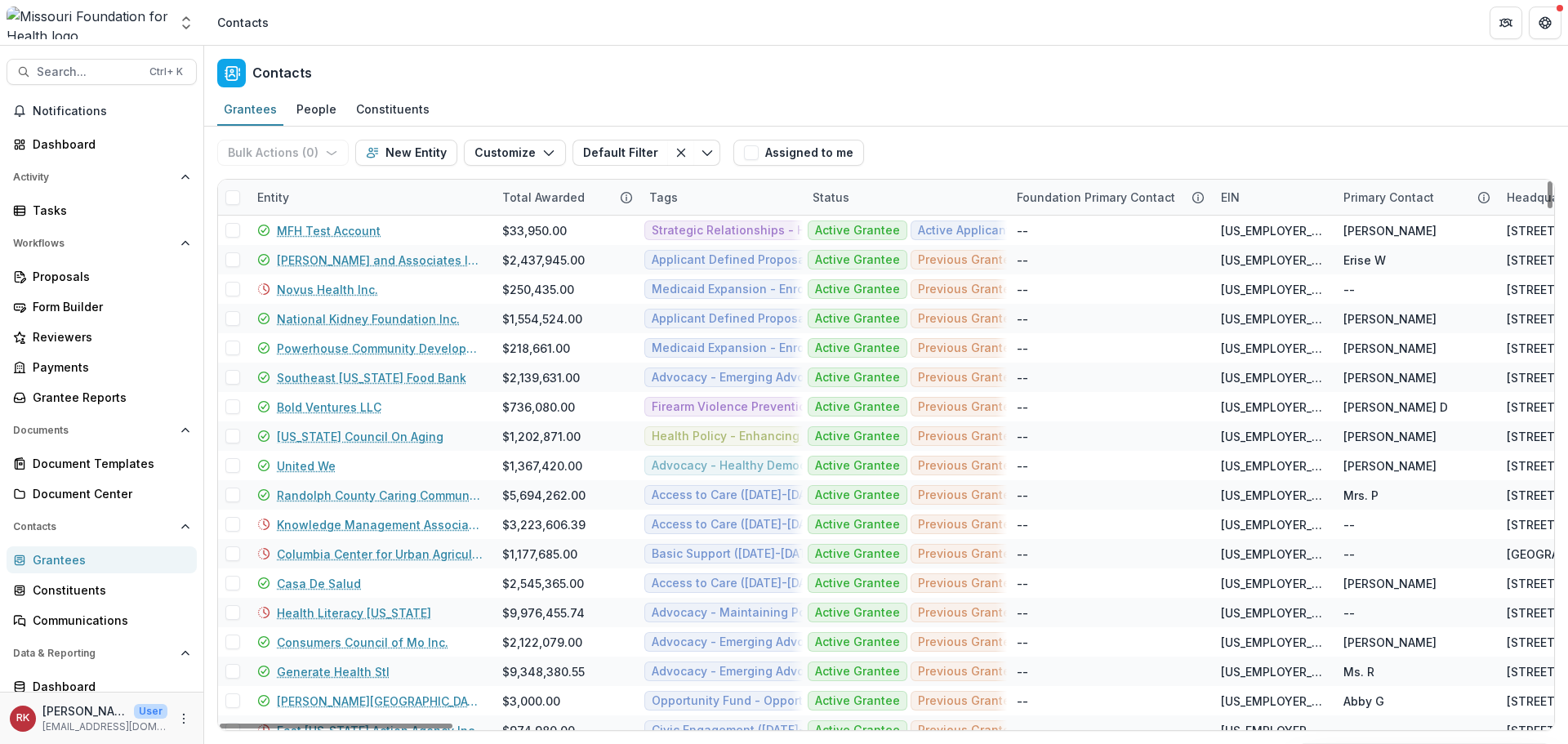
click at [268, 195] on div "Entity" at bounding box center [272, 198] width 51 height 17
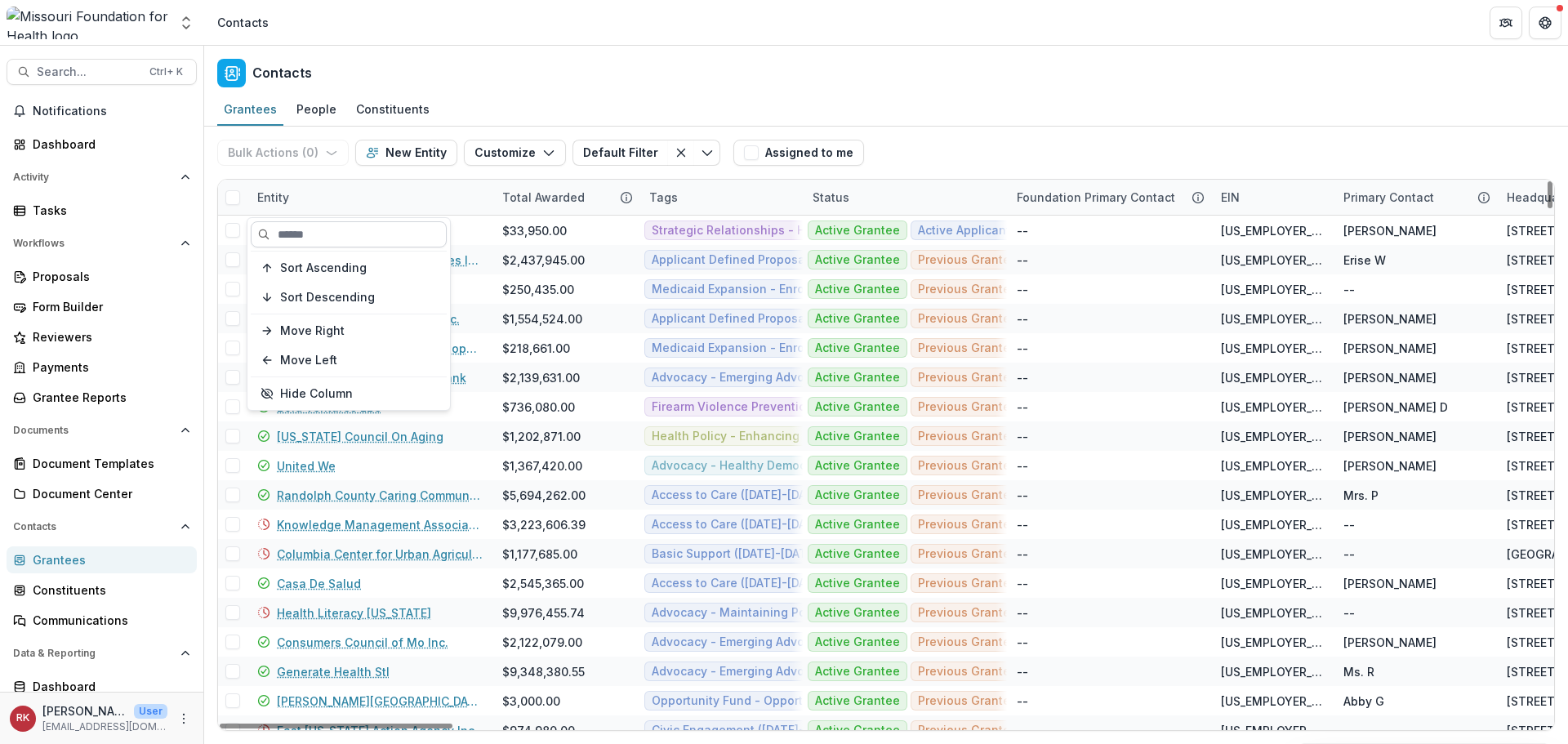
click at [310, 236] on input at bounding box center [349, 233] width 196 height 26
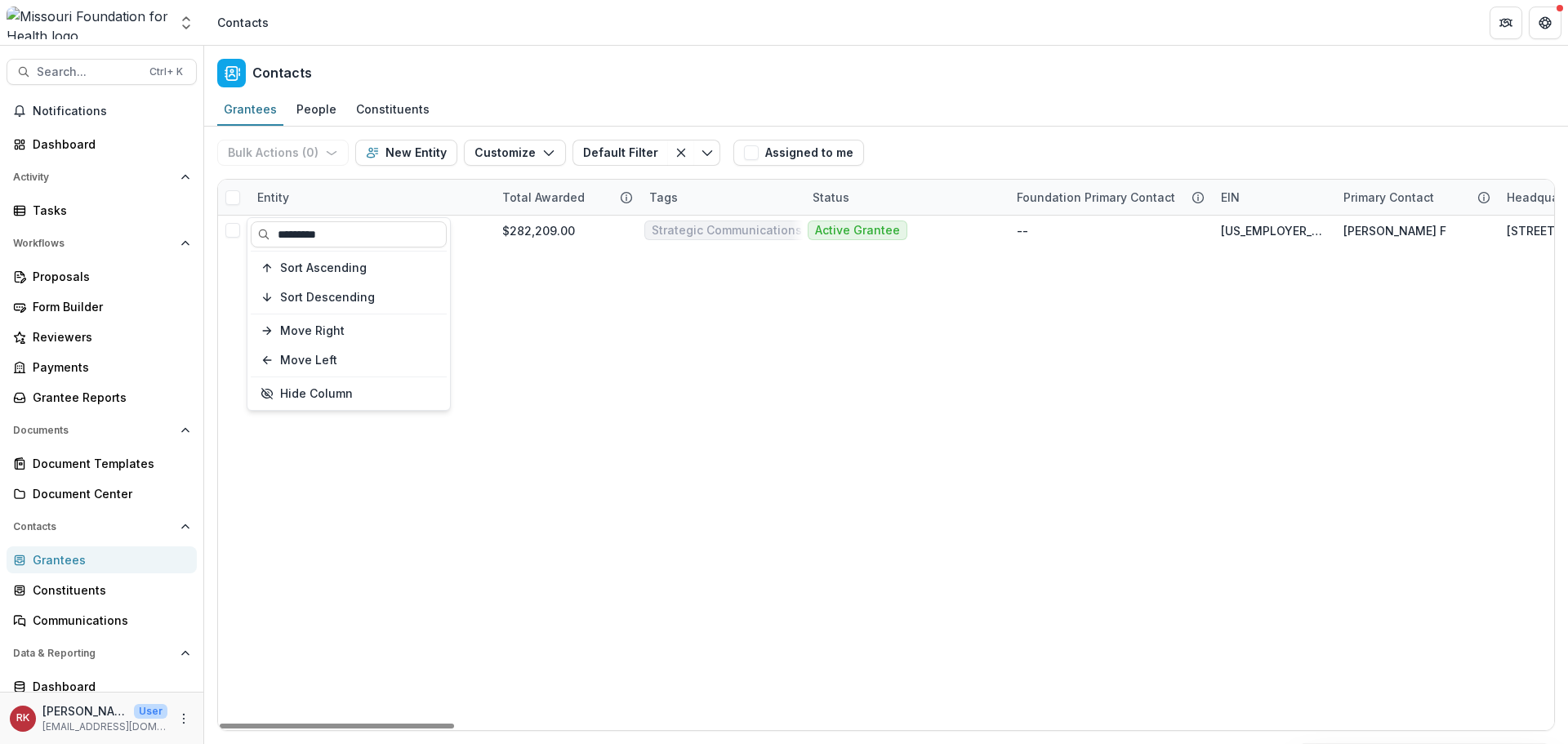
type input "*********"
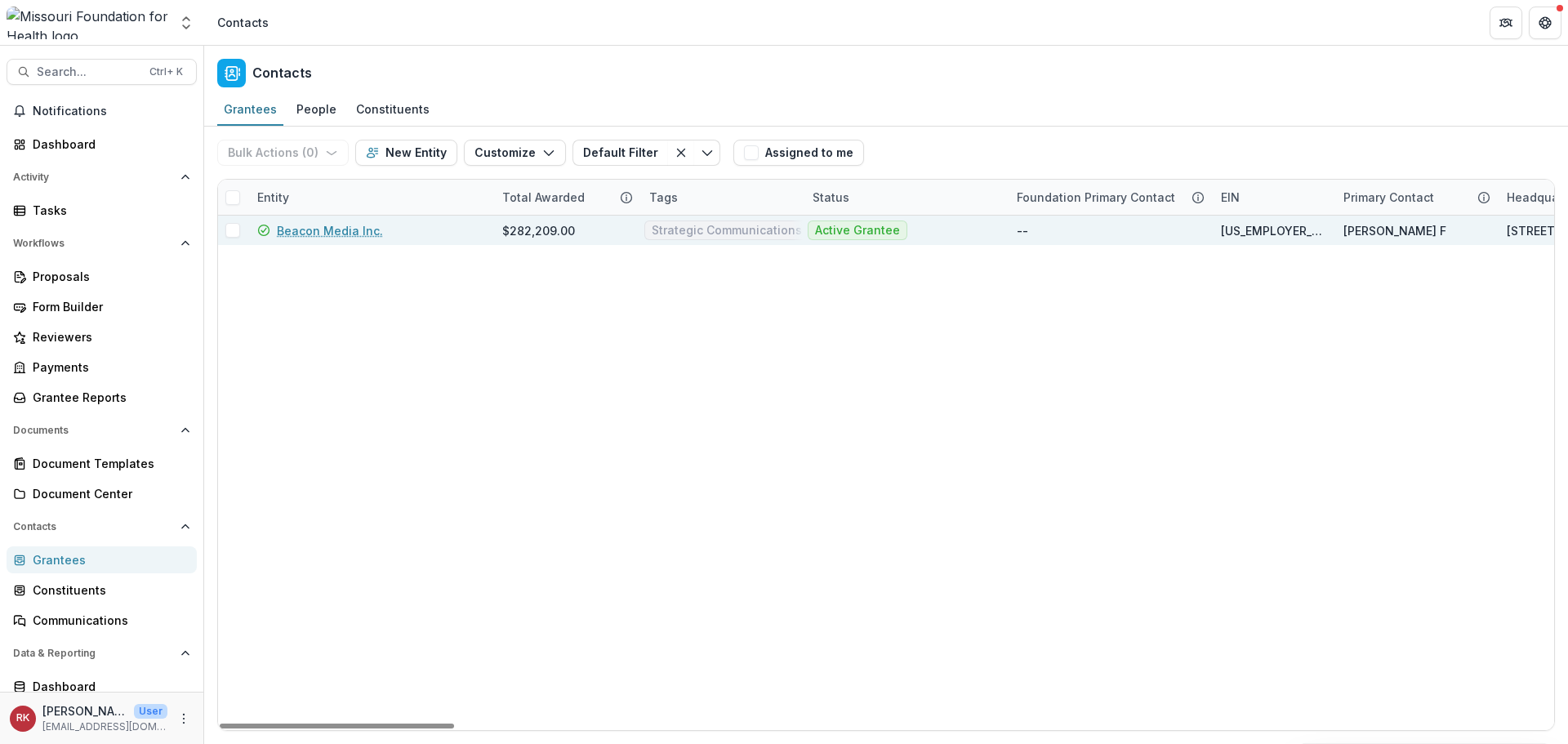
click at [309, 236] on link "Beacon Media Inc." at bounding box center [330, 231] width 107 height 17
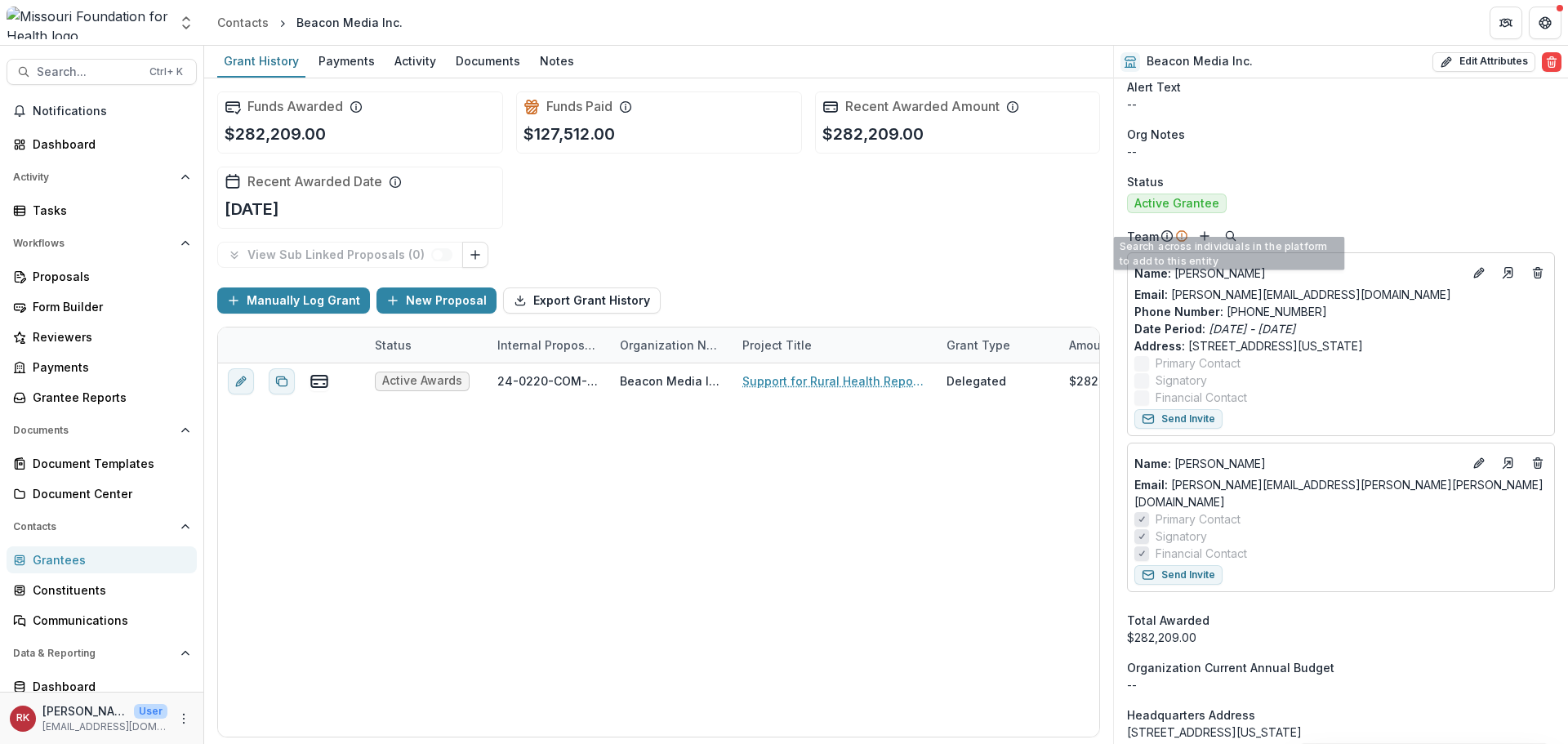
scroll to position [653, 0]
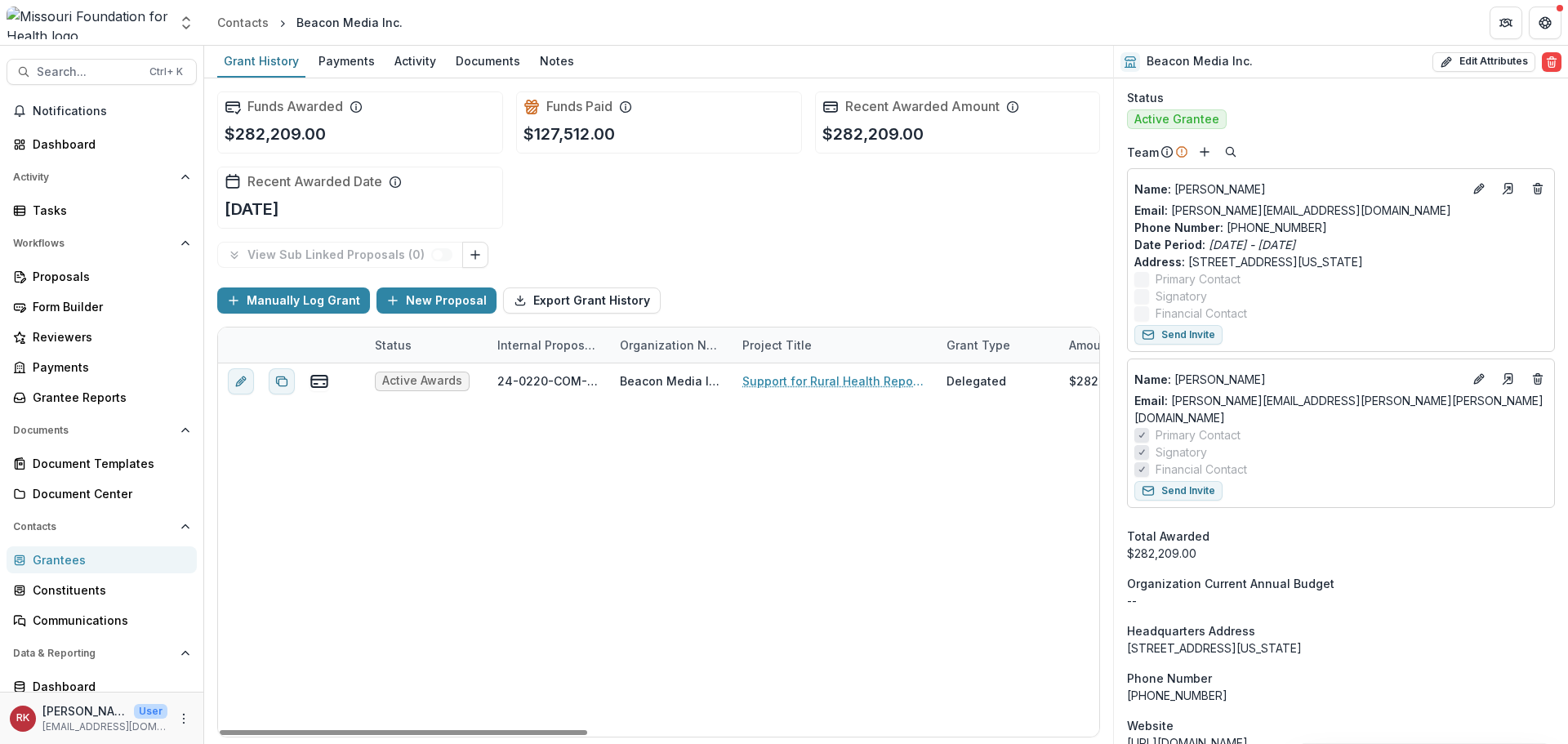
click at [51, 555] on div "Grantees" at bounding box center [108, 560] width 151 height 17
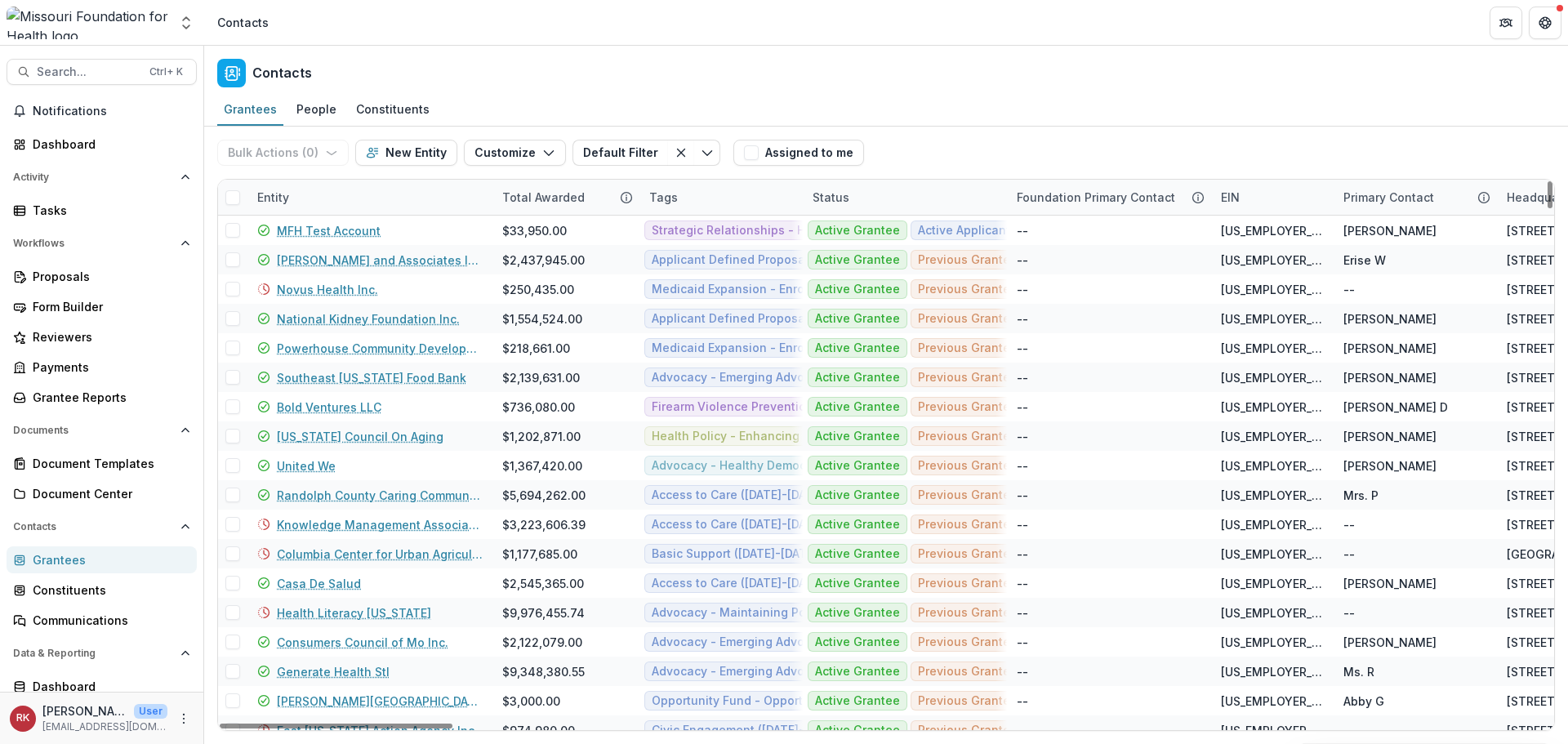
click at [274, 188] on div "Entity" at bounding box center [369, 197] width 245 height 35
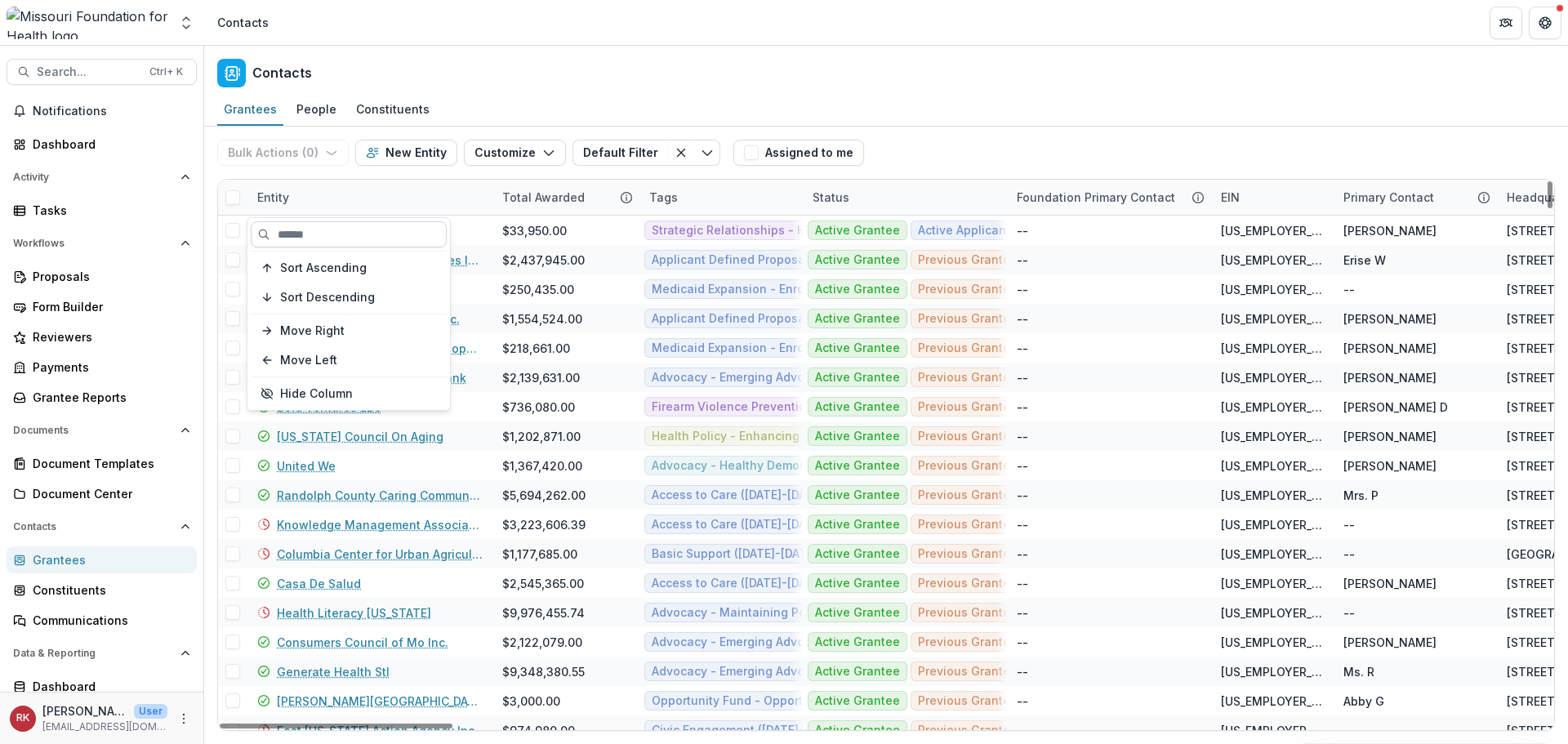
click at [304, 227] on input at bounding box center [349, 233] width 196 height 26
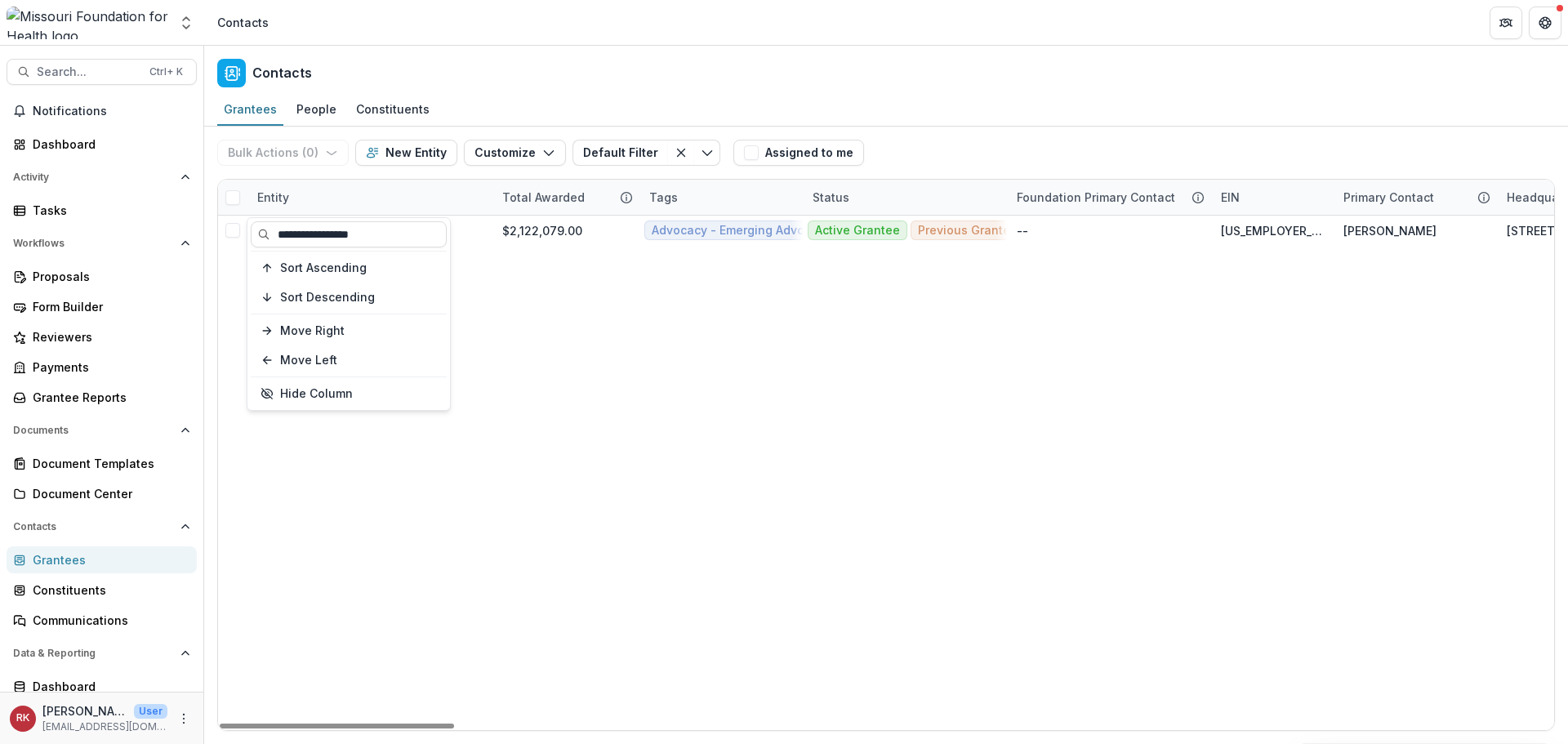
type input "**********"
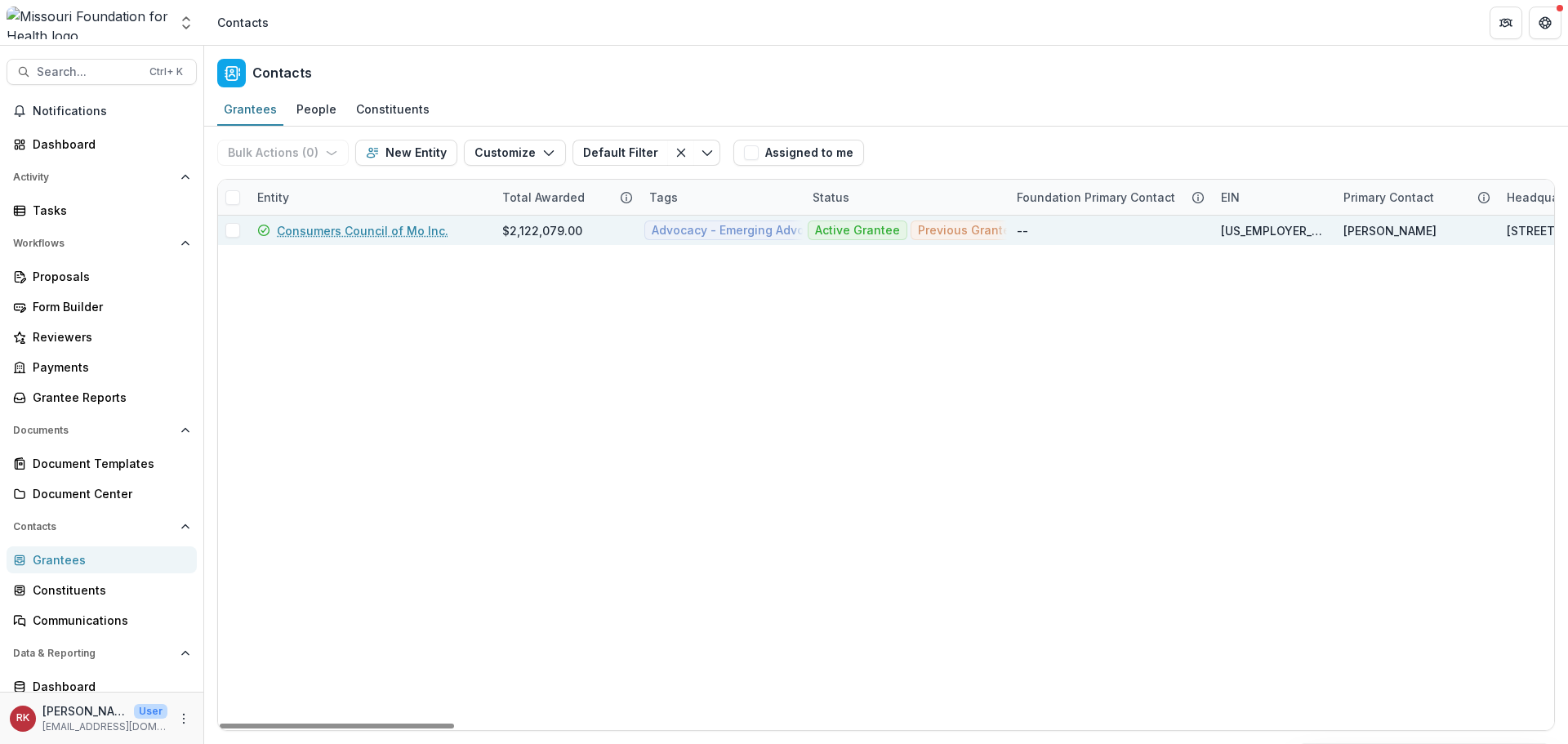
click at [398, 236] on link "Consumers Council of Mo Inc." at bounding box center [362, 231] width 171 height 17
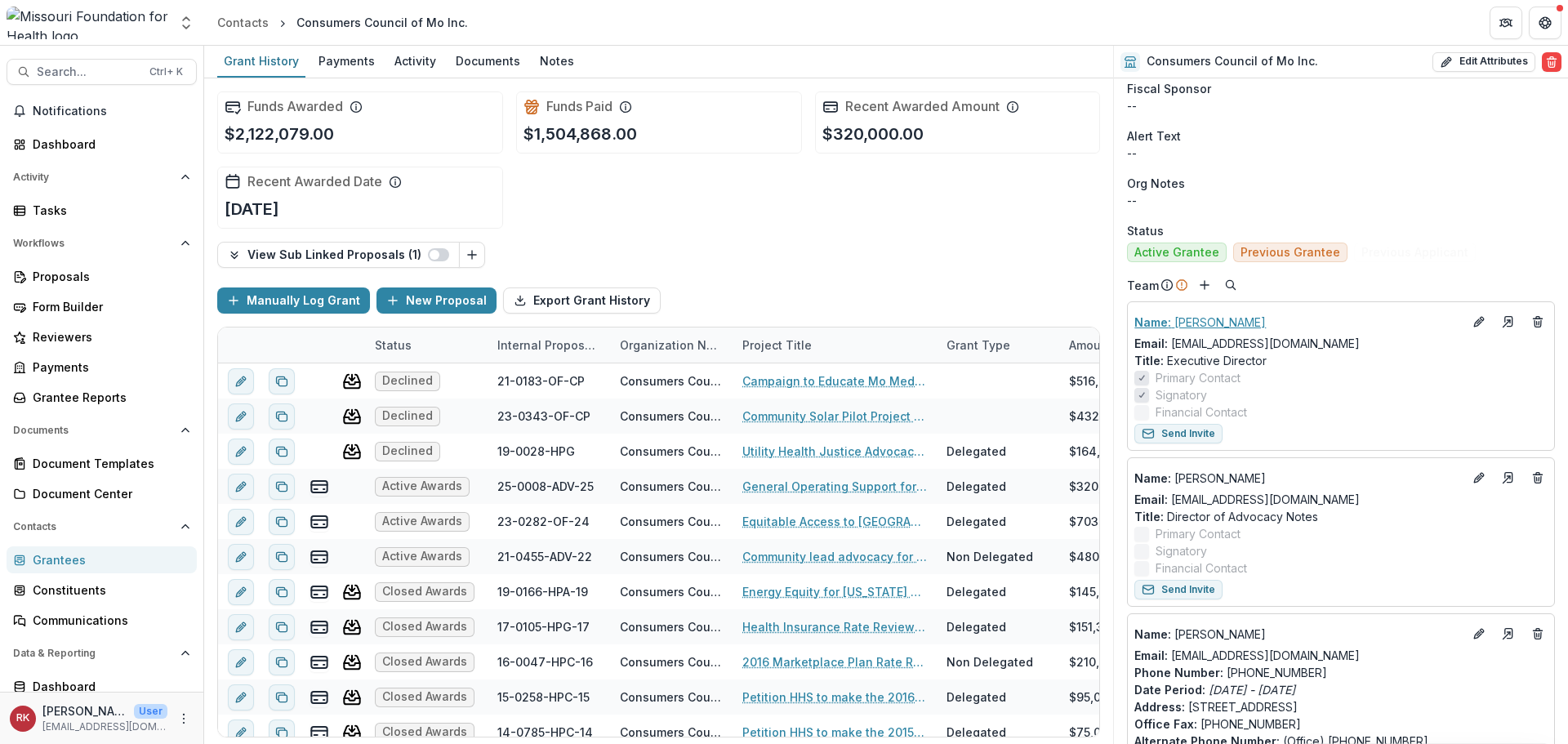
scroll to position [572, 0]
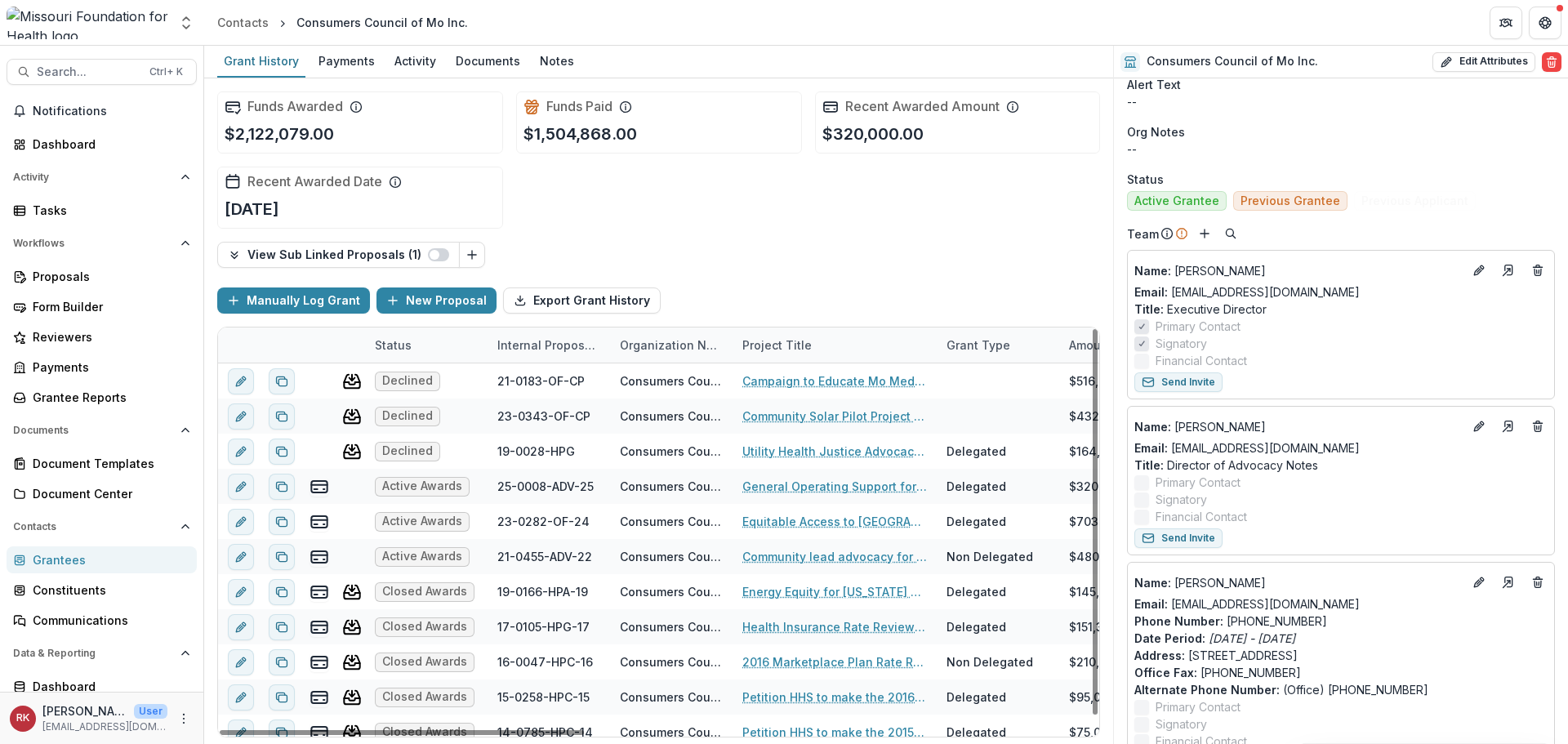
click at [45, 568] on div "Grantees" at bounding box center [108, 560] width 151 height 17
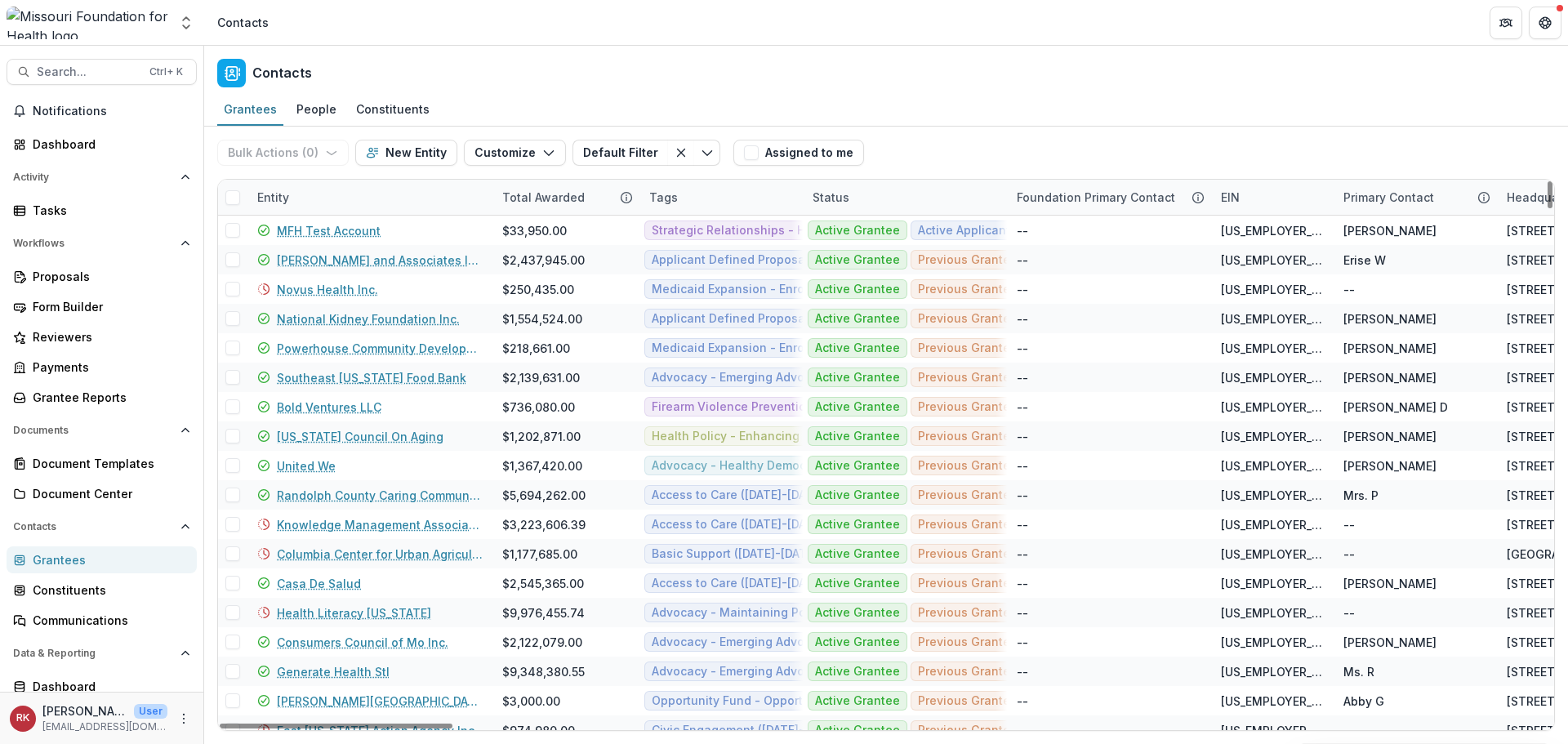
click at [275, 201] on div "Entity" at bounding box center [272, 198] width 51 height 17
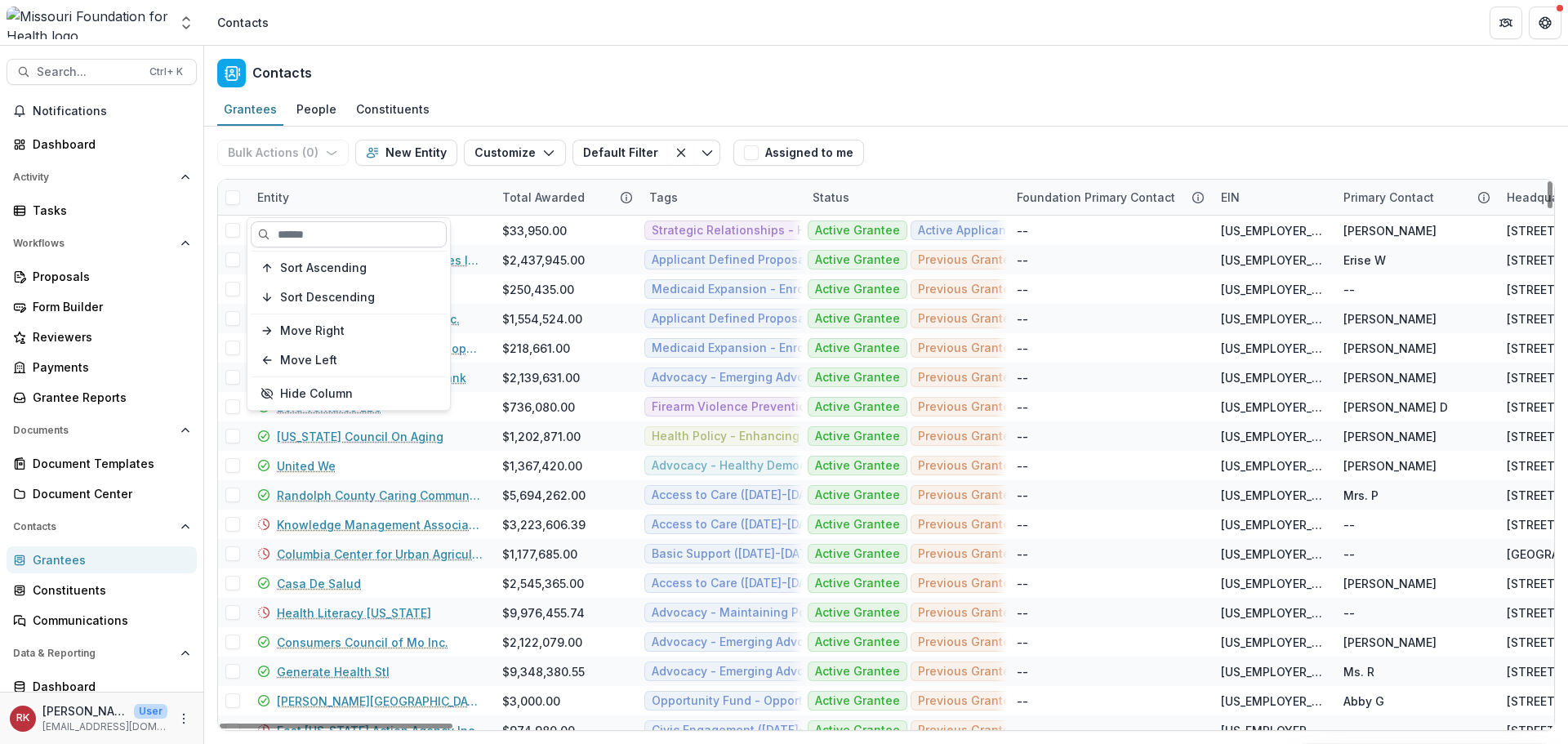
click at [305, 226] on div "Sort Ascending Sort Descending Move Right Move Left Hide Column" at bounding box center [348, 314] width 202 height 192
click at [306, 227] on input at bounding box center [349, 233] width 196 height 26
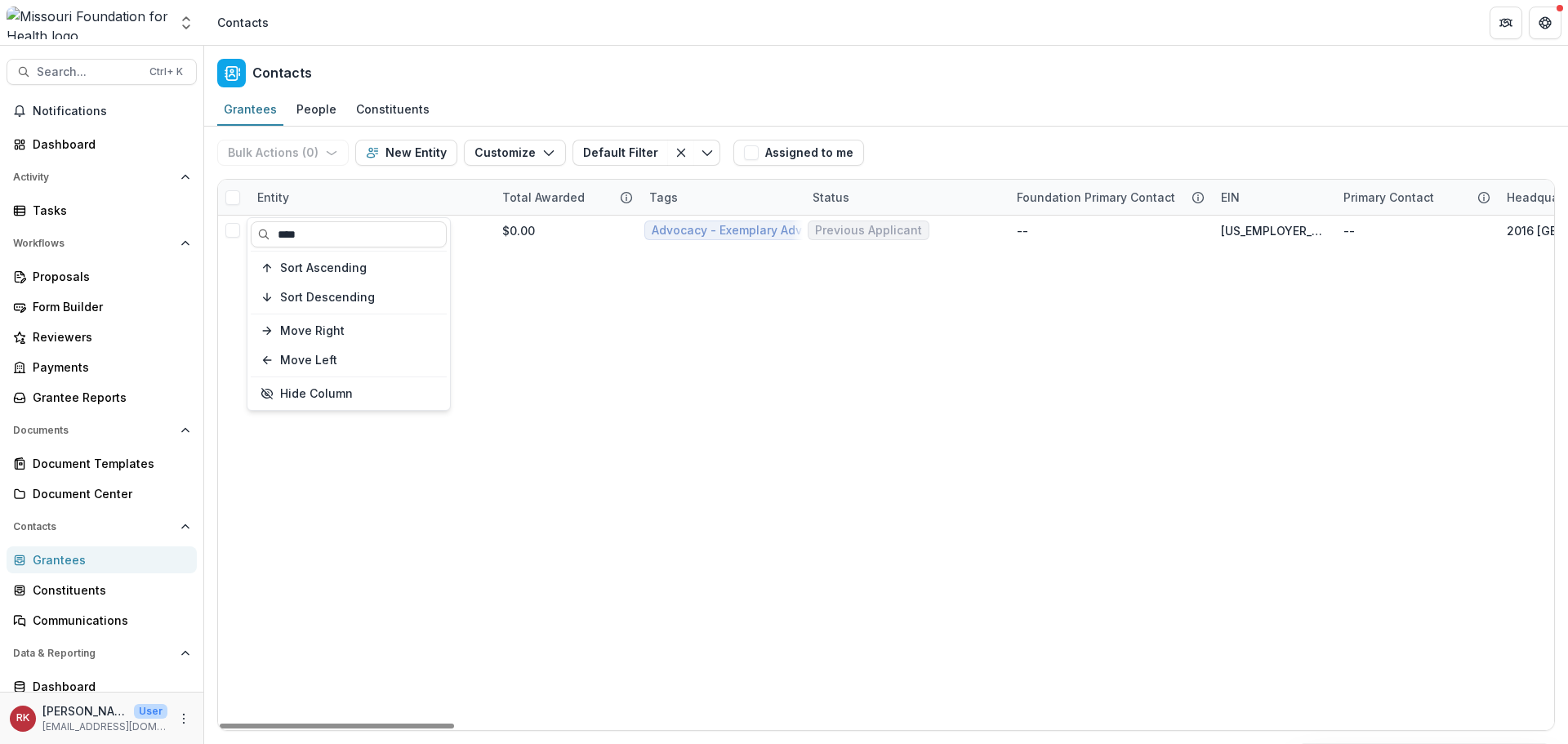
type input "****"
click at [261, 194] on div "Entity" at bounding box center [272, 198] width 51 height 17
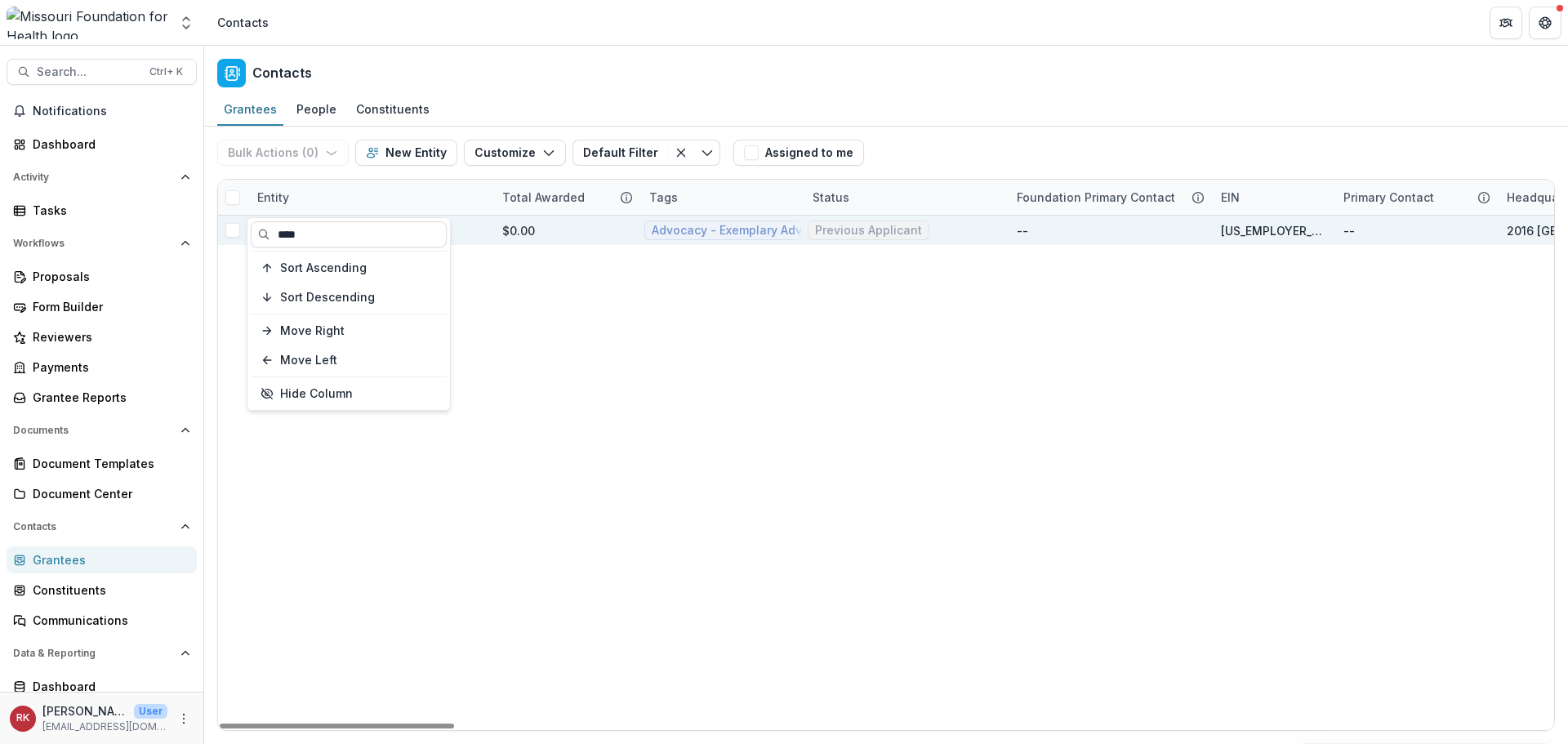
drag, startPoint x: 319, startPoint y: 232, endPoint x: 236, endPoint y: 232, distance: 83.0
click at [236, 232] on body "Skip to content Aggregate Analysis Foundations MFH Workflow Sandbox Missouri Fo…" at bounding box center [784, 372] width 1568 height 744
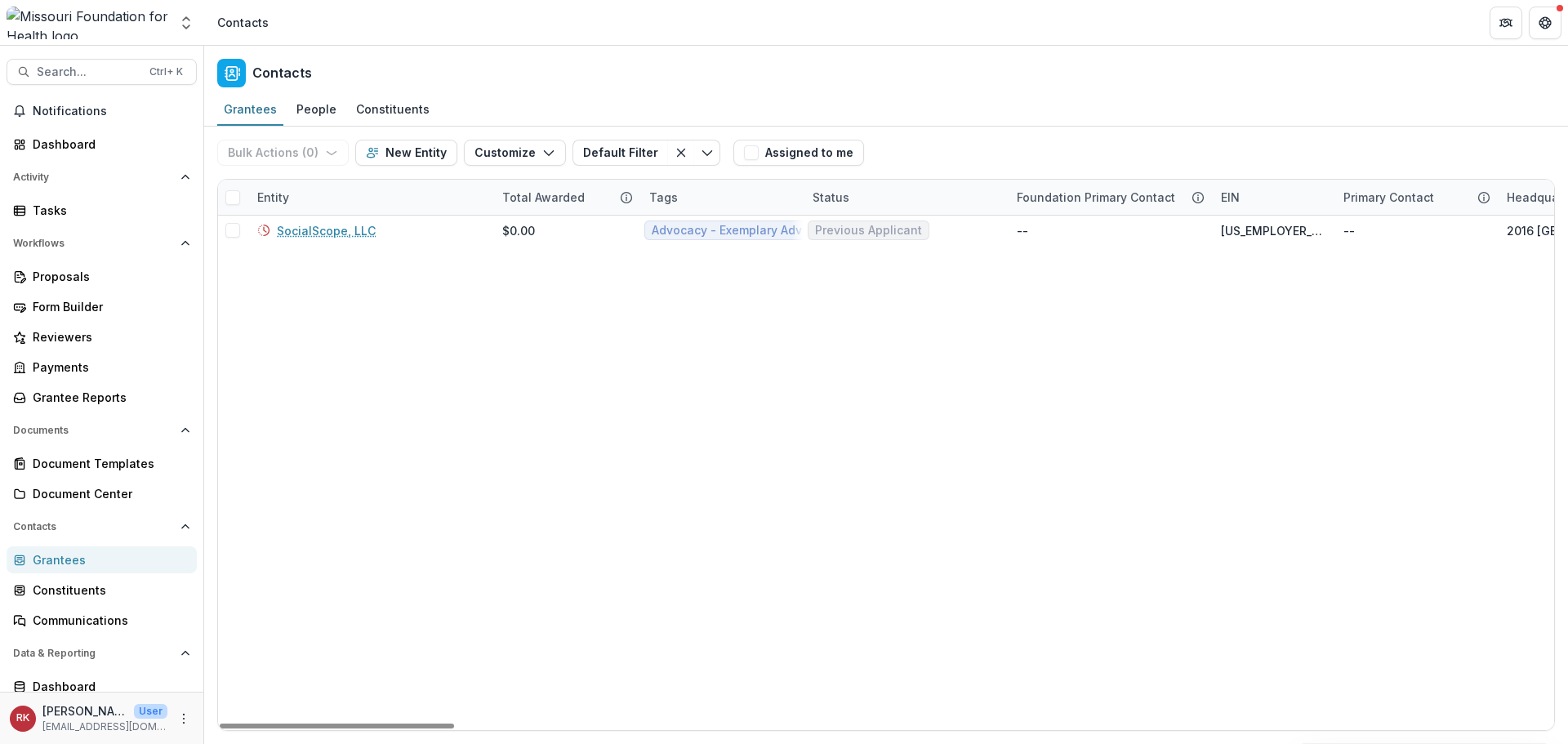
click at [273, 197] on div "Entity" at bounding box center [272, 198] width 51 height 17
click at [309, 240] on input "****" at bounding box center [349, 233] width 196 height 26
type input "*"
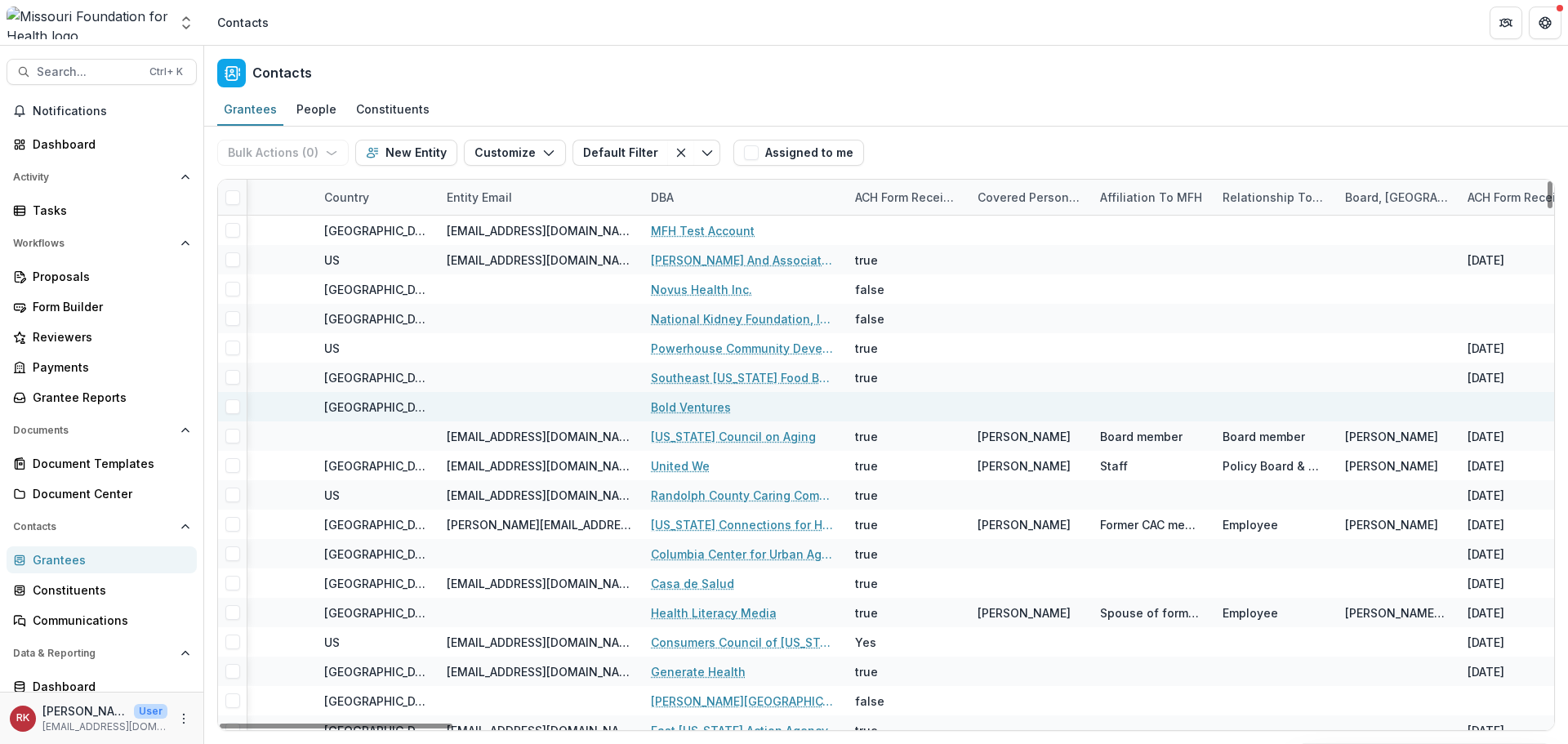
drag, startPoint x: 331, startPoint y: 726, endPoint x: 670, endPoint y: 409, distance: 464.1
click at [452, 724] on div at bounding box center [336, 726] width 232 height 5
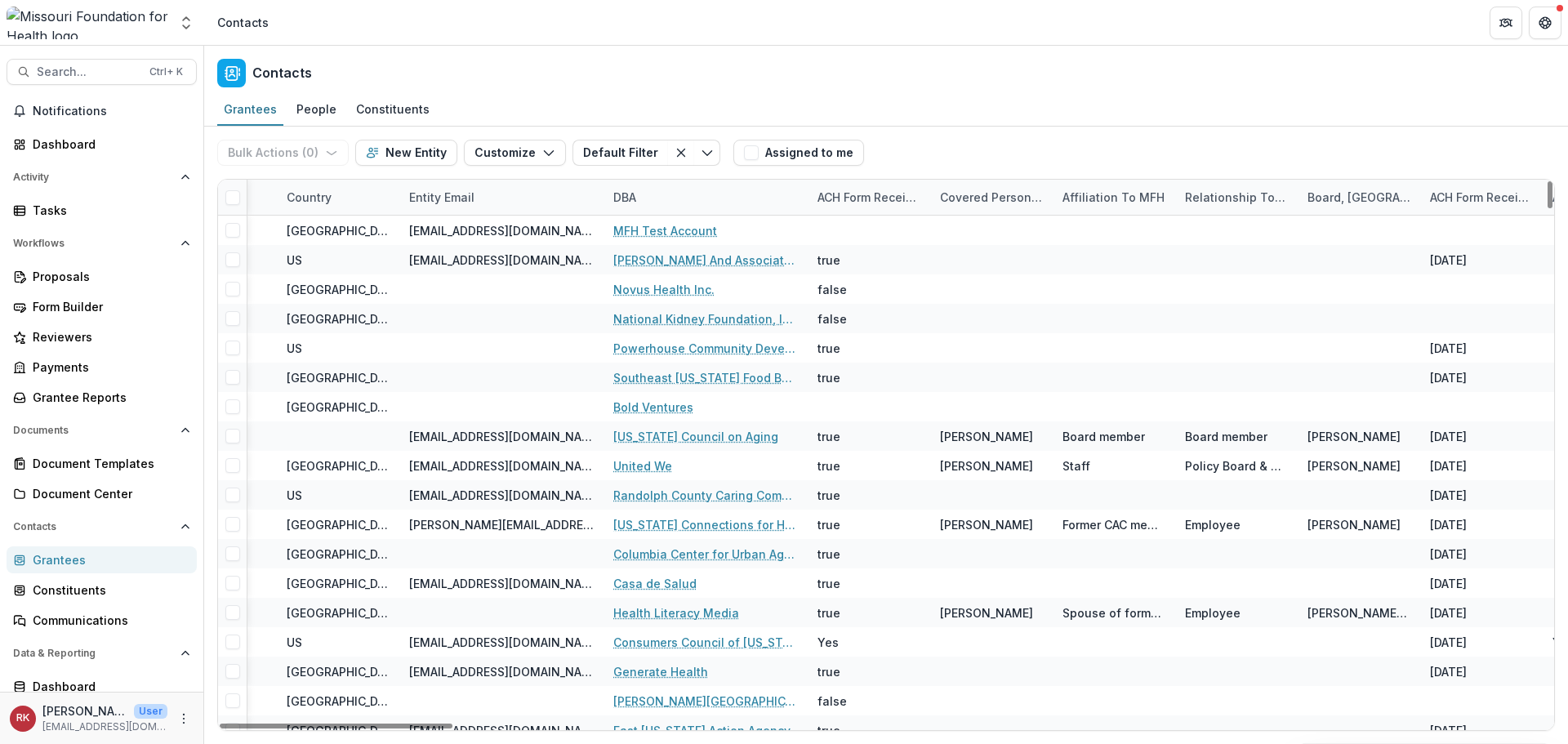
click at [623, 201] on div "DBA" at bounding box center [625, 198] width 43 height 17
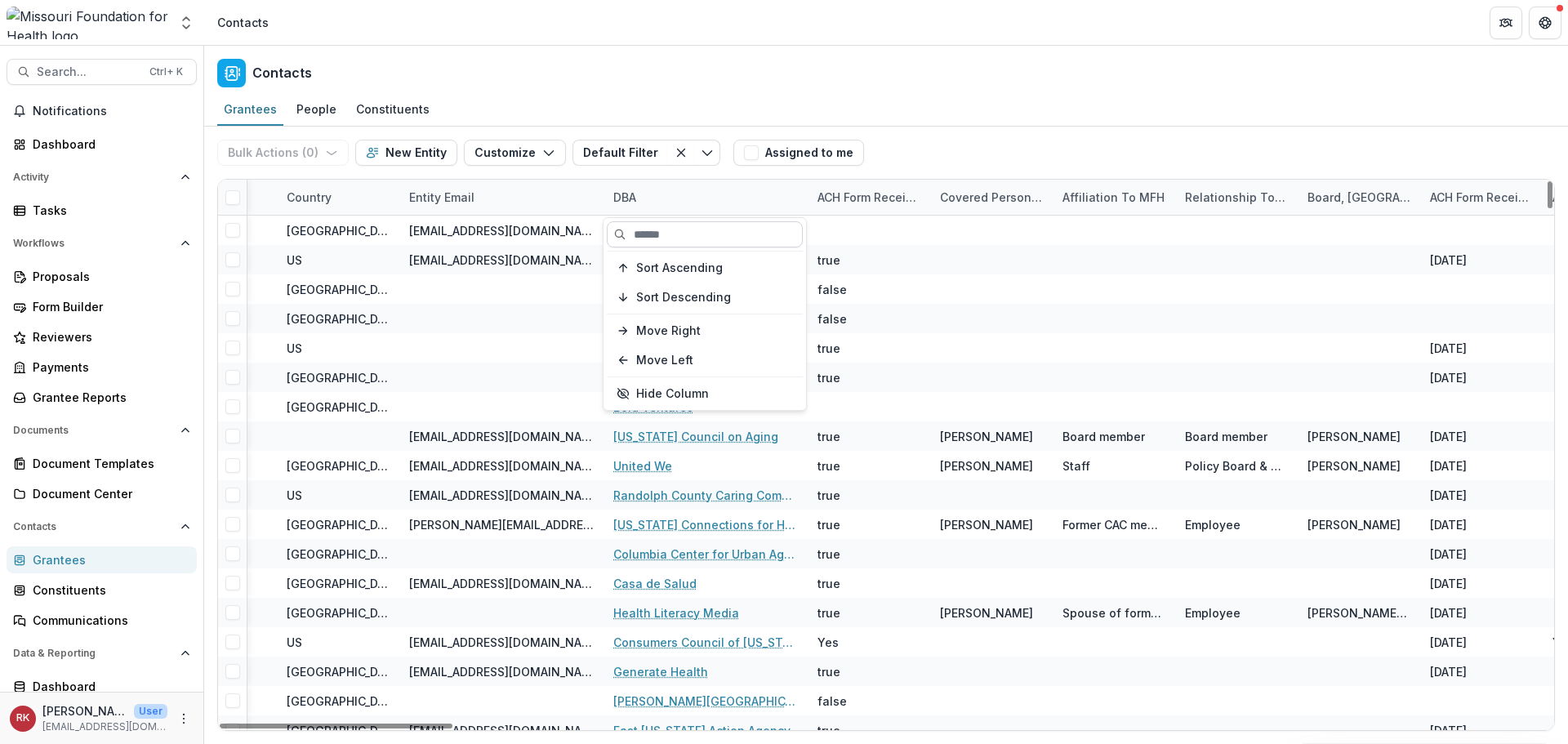
click at [652, 233] on input at bounding box center [704, 233] width 196 height 26
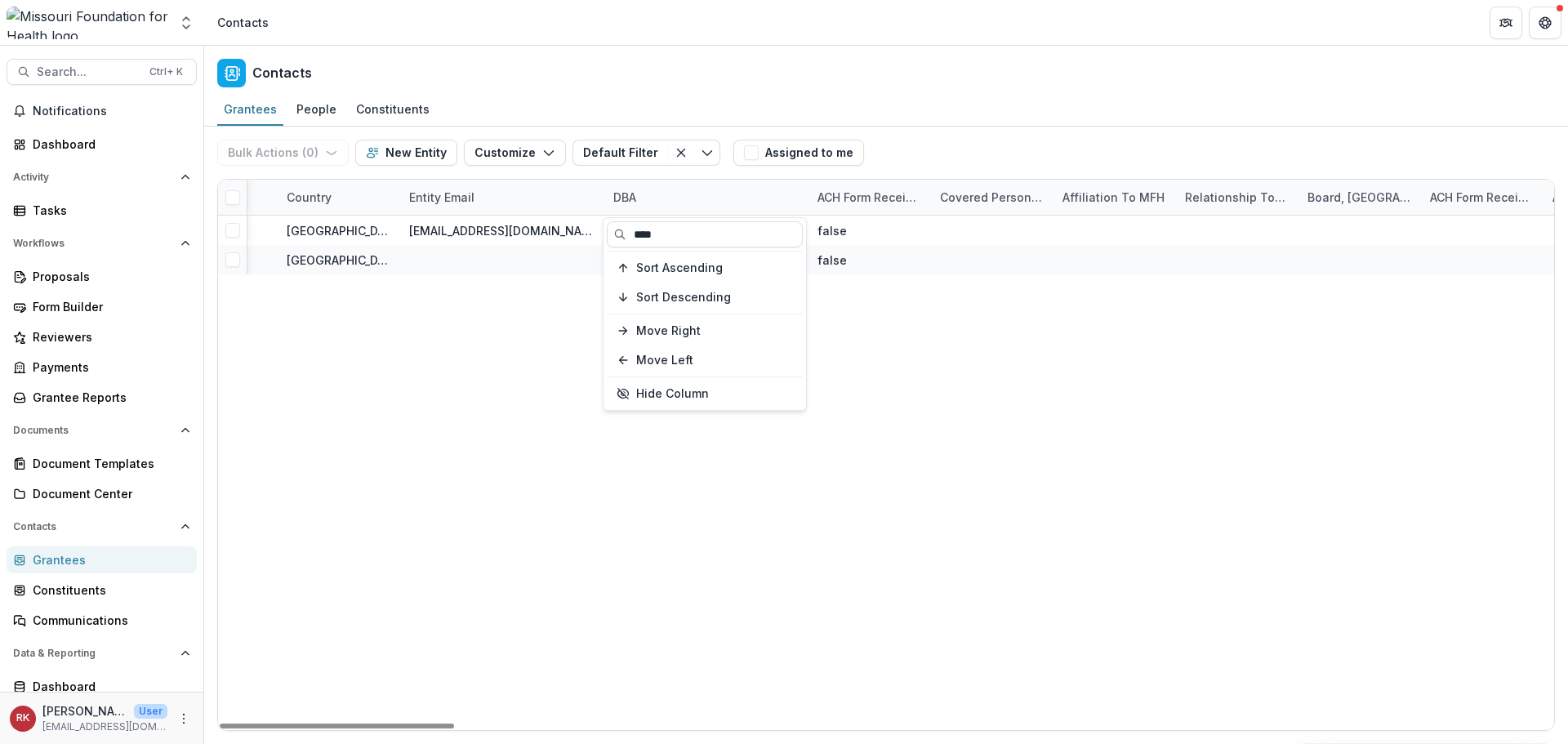
type input "****"
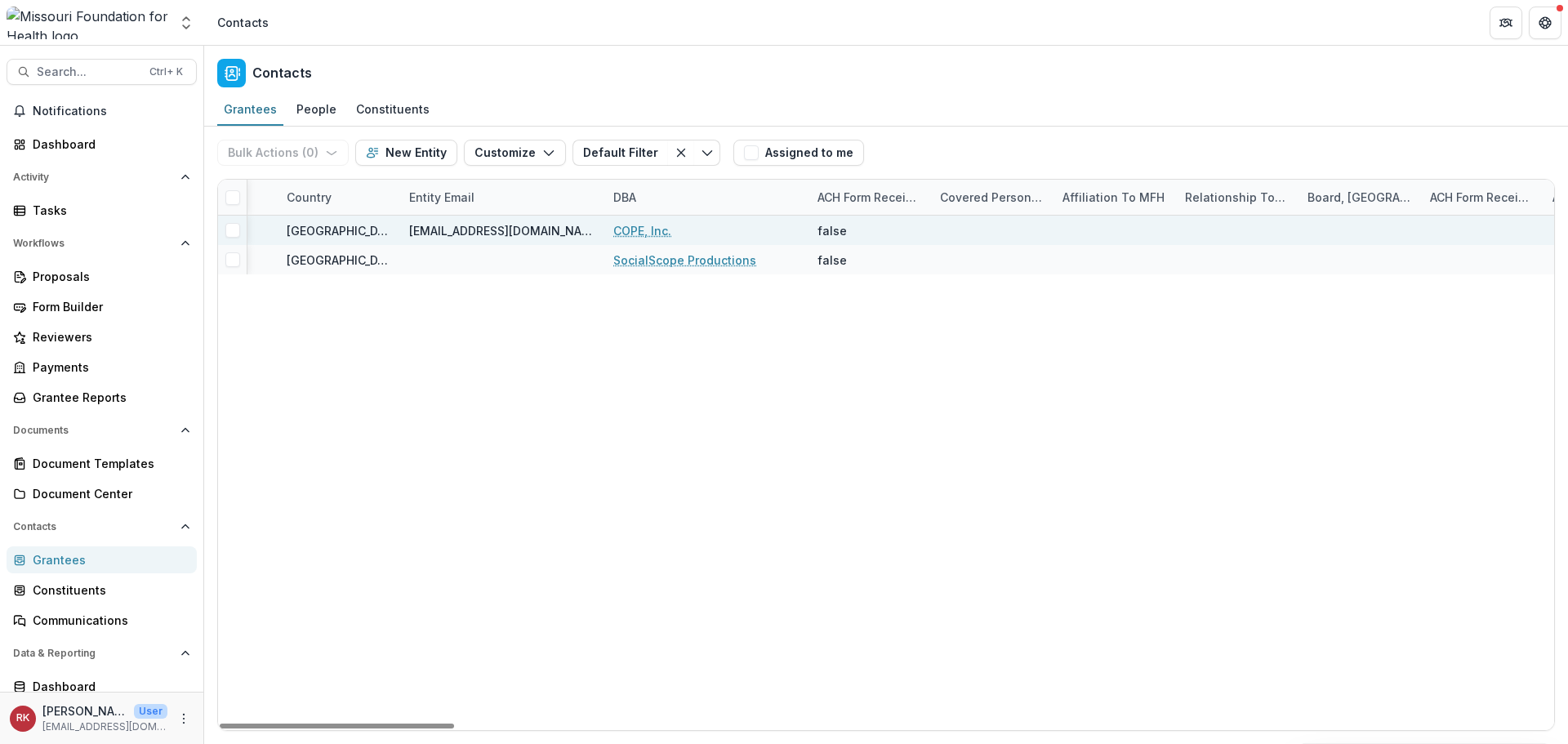
click at [655, 229] on link "COPE, Inc." at bounding box center [642, 231] width 58 height 17
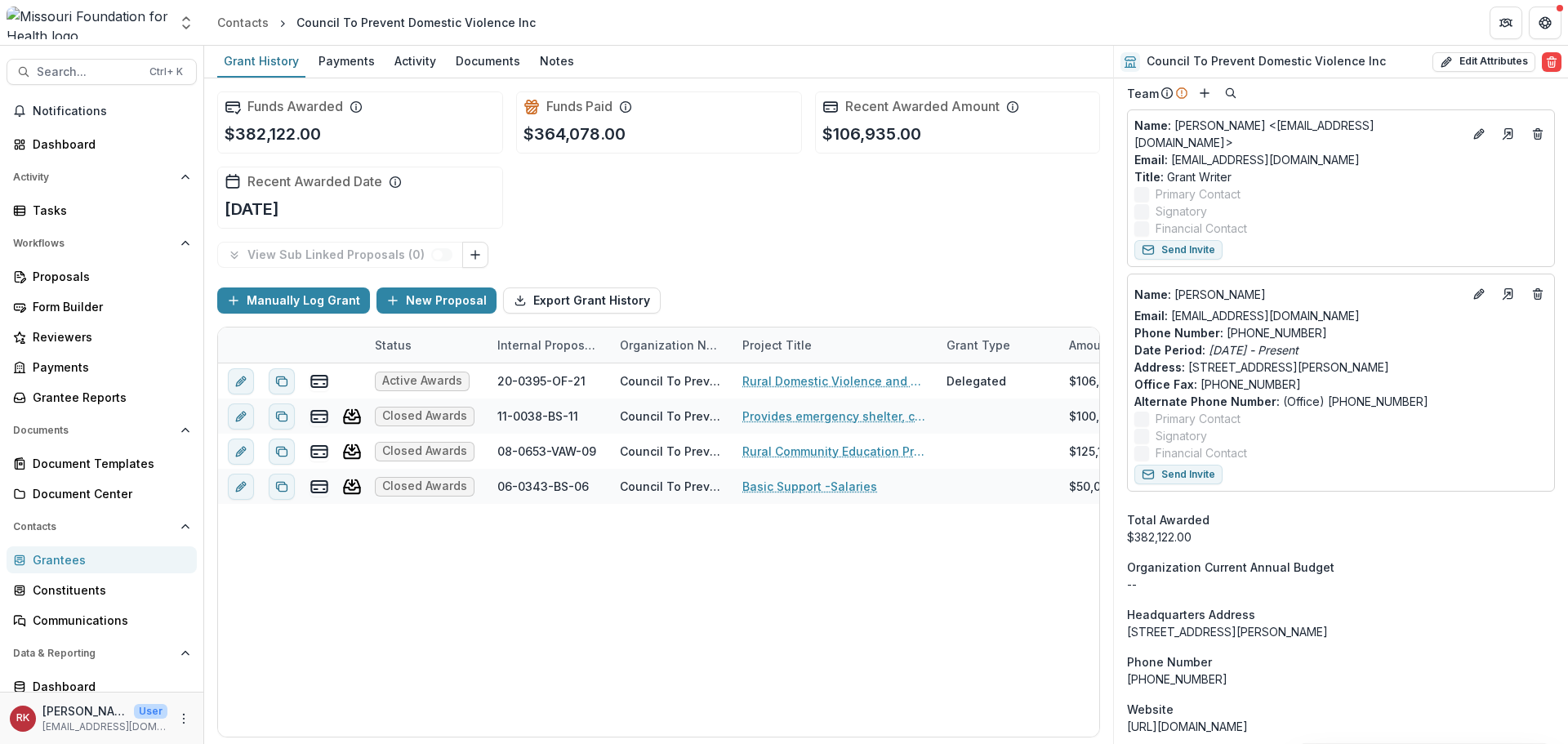
scroll to position [735, 0]
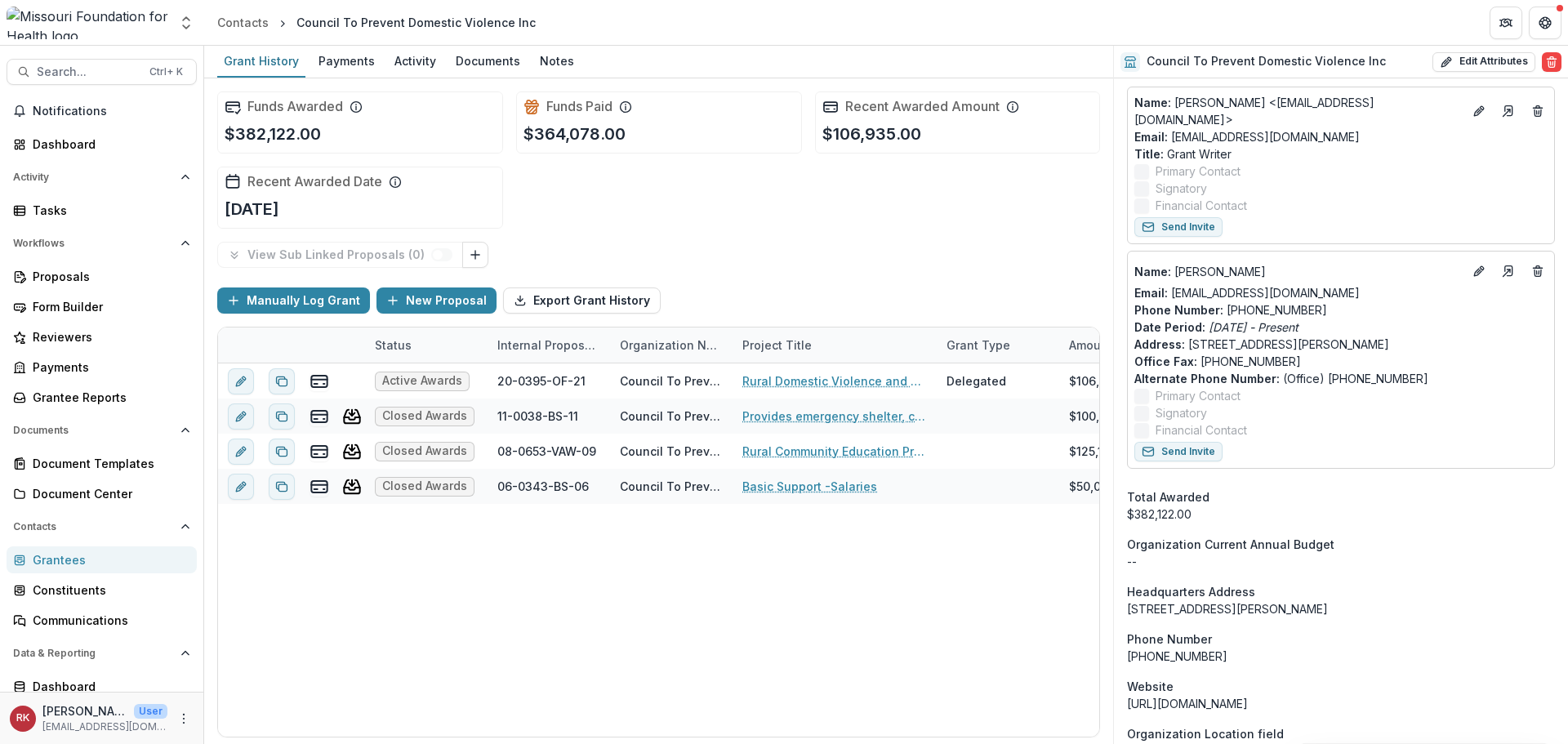
click at [62, 562] on div "Grantees" at bounding box center [108, 560] width 151 height 17
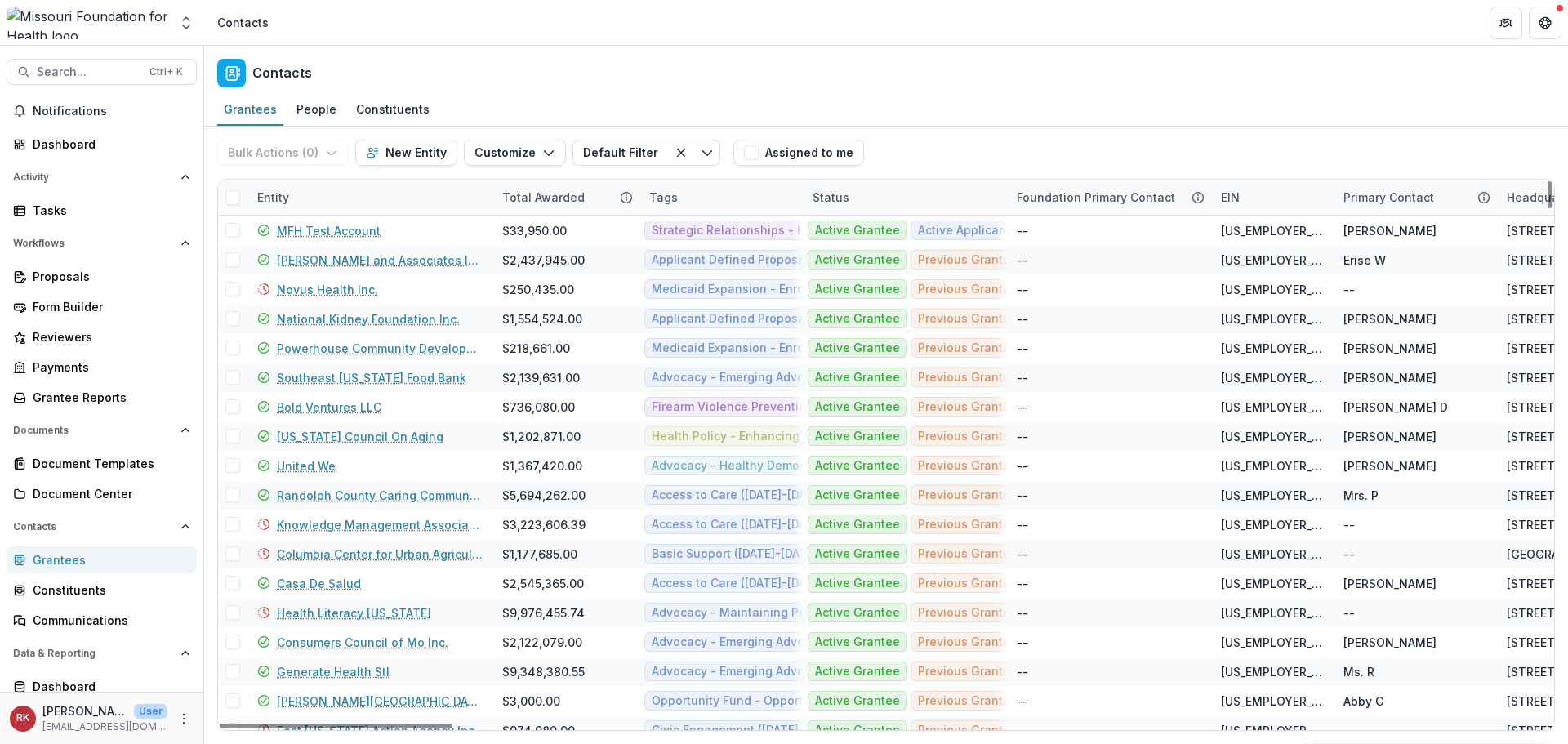
click at [281, 195] on div "Entity" at bounding box center [272, 198] width 51 height 17
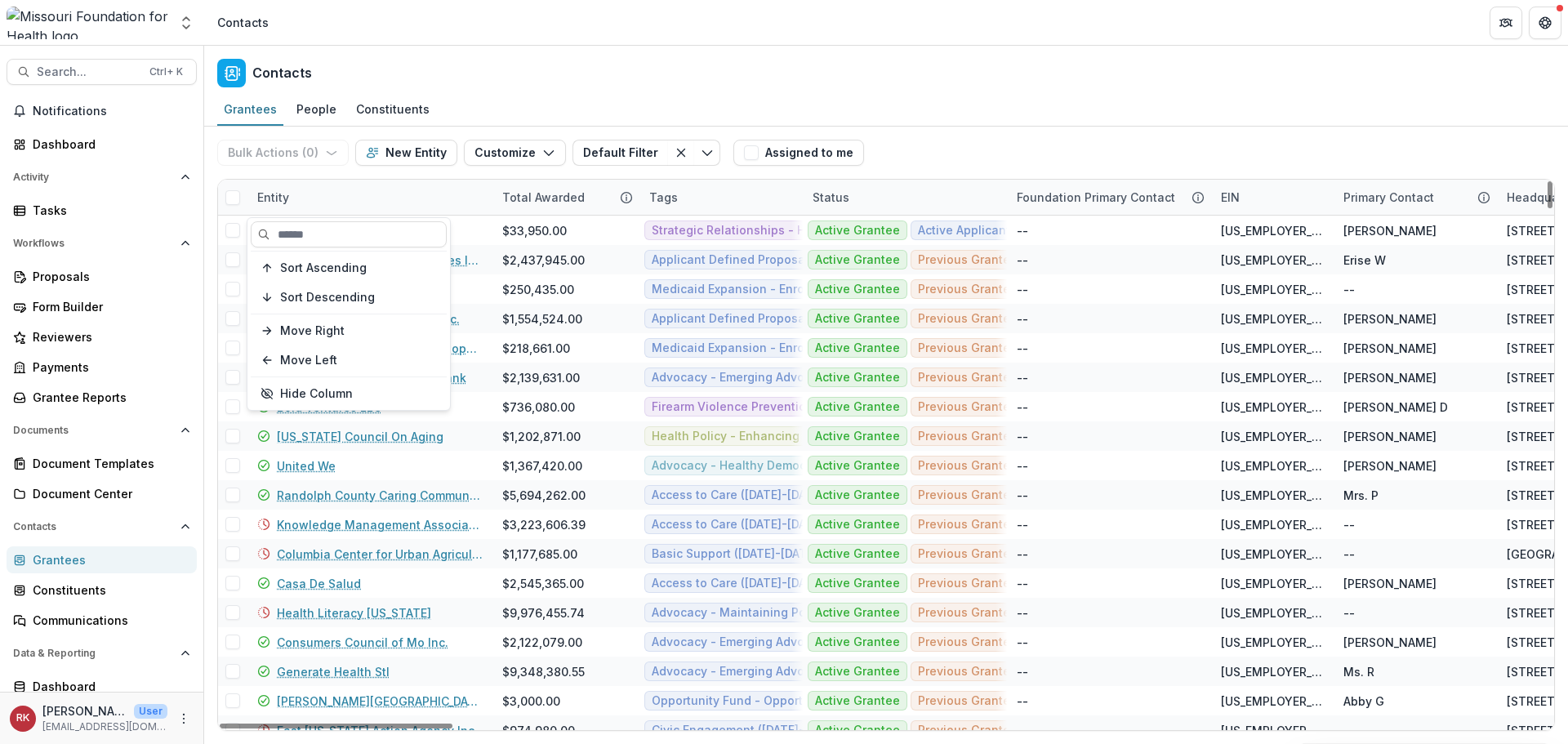
click at [312, 221] on div "Sort Ascending Sort Descending Move Right Move Left Hide Column" at bounding box center [348, 314] width 202 height 192
click at [320, 229] on input at bounding box center [349, 233] width 196 height 26
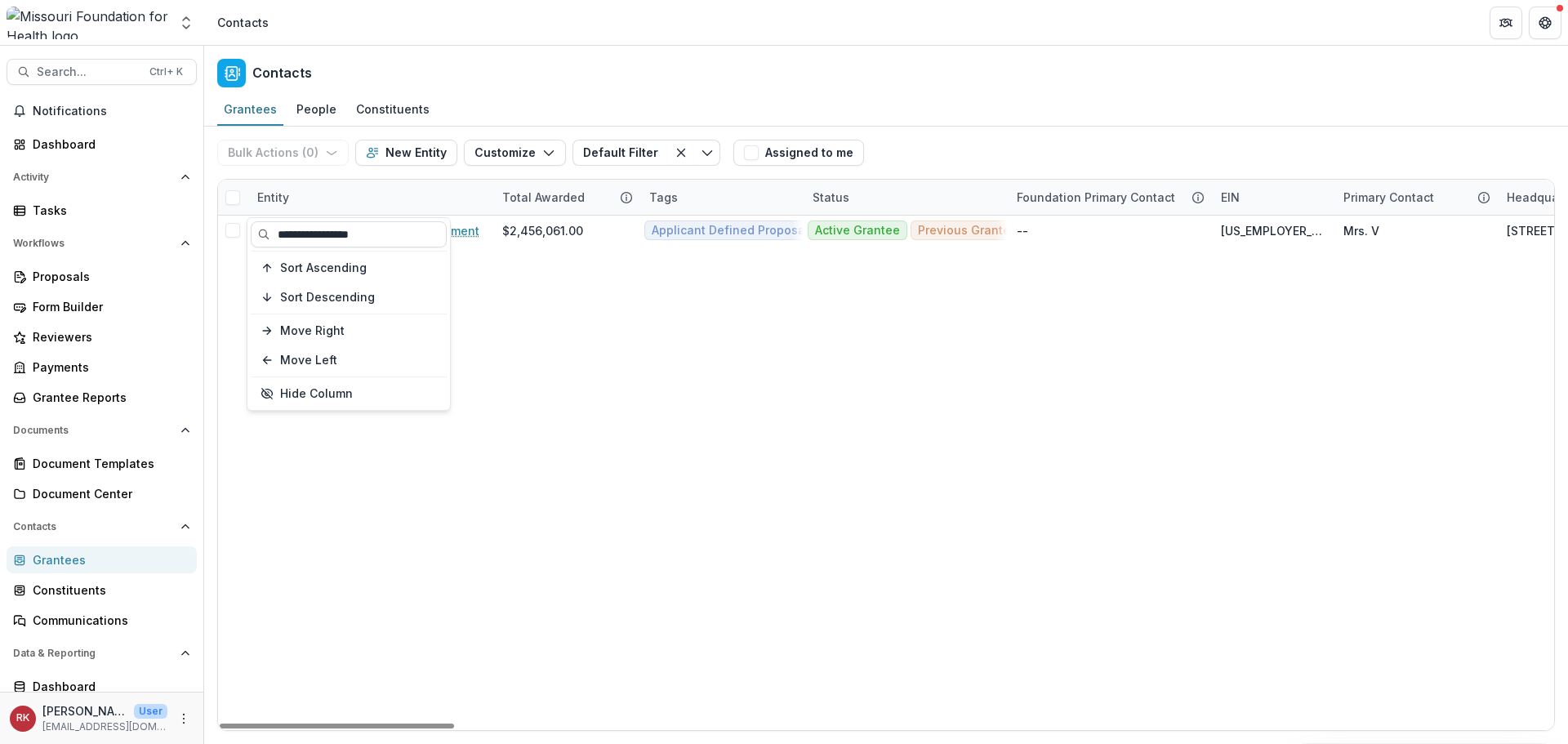
type input "**********"
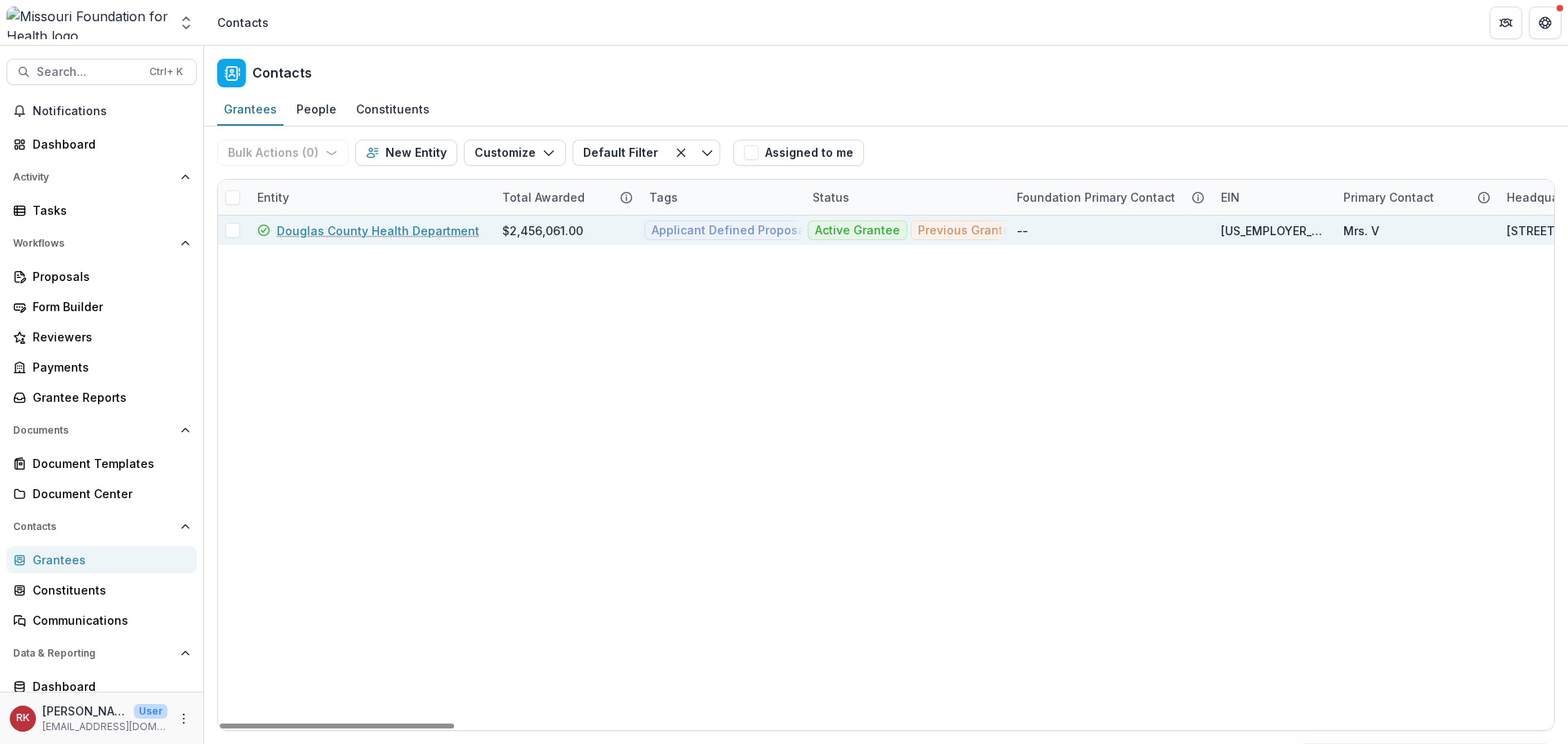
click at [336, 227] on link "Douglas County Health Department" at bounding box center [378, 231] width 202 height 17
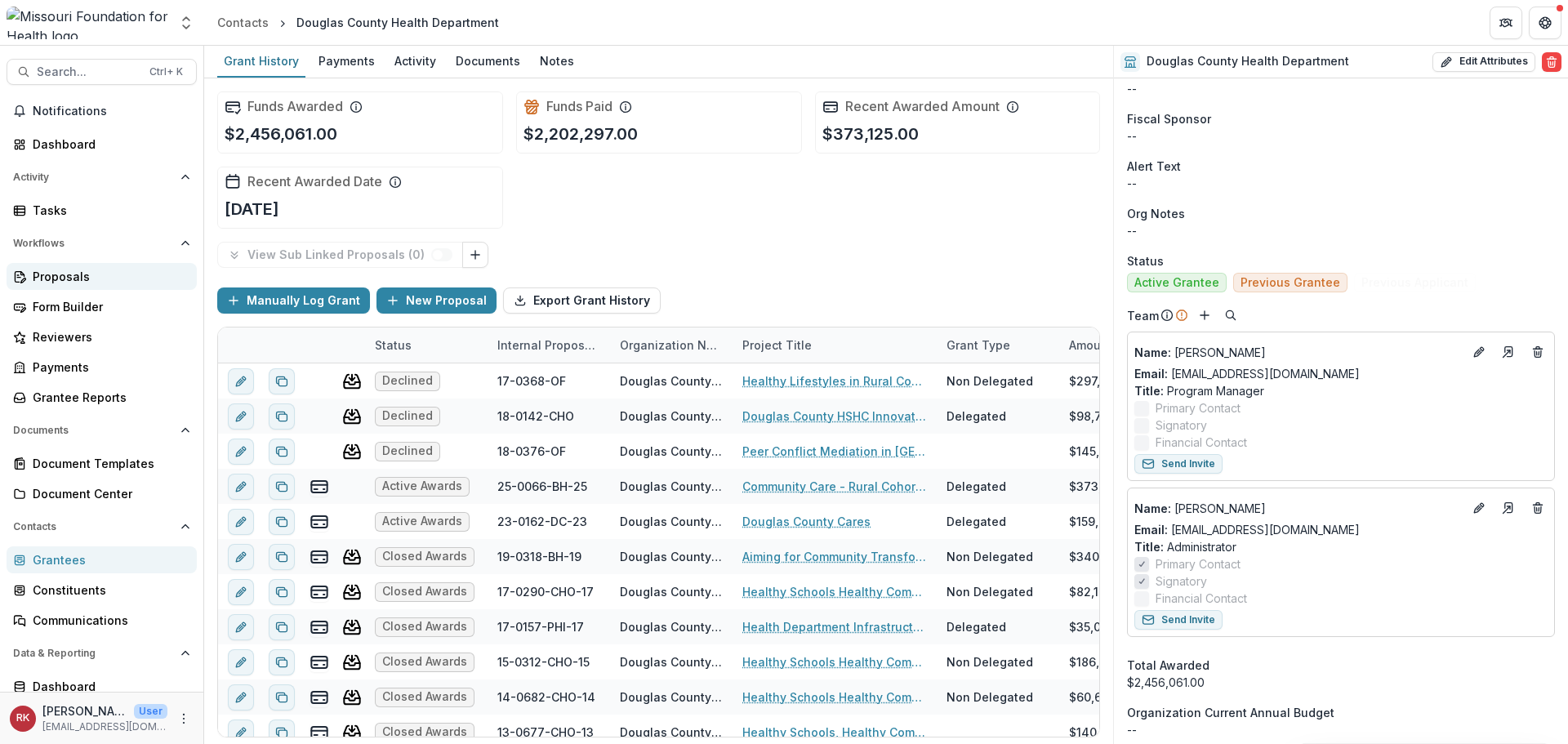
scroll to position [653, 0]
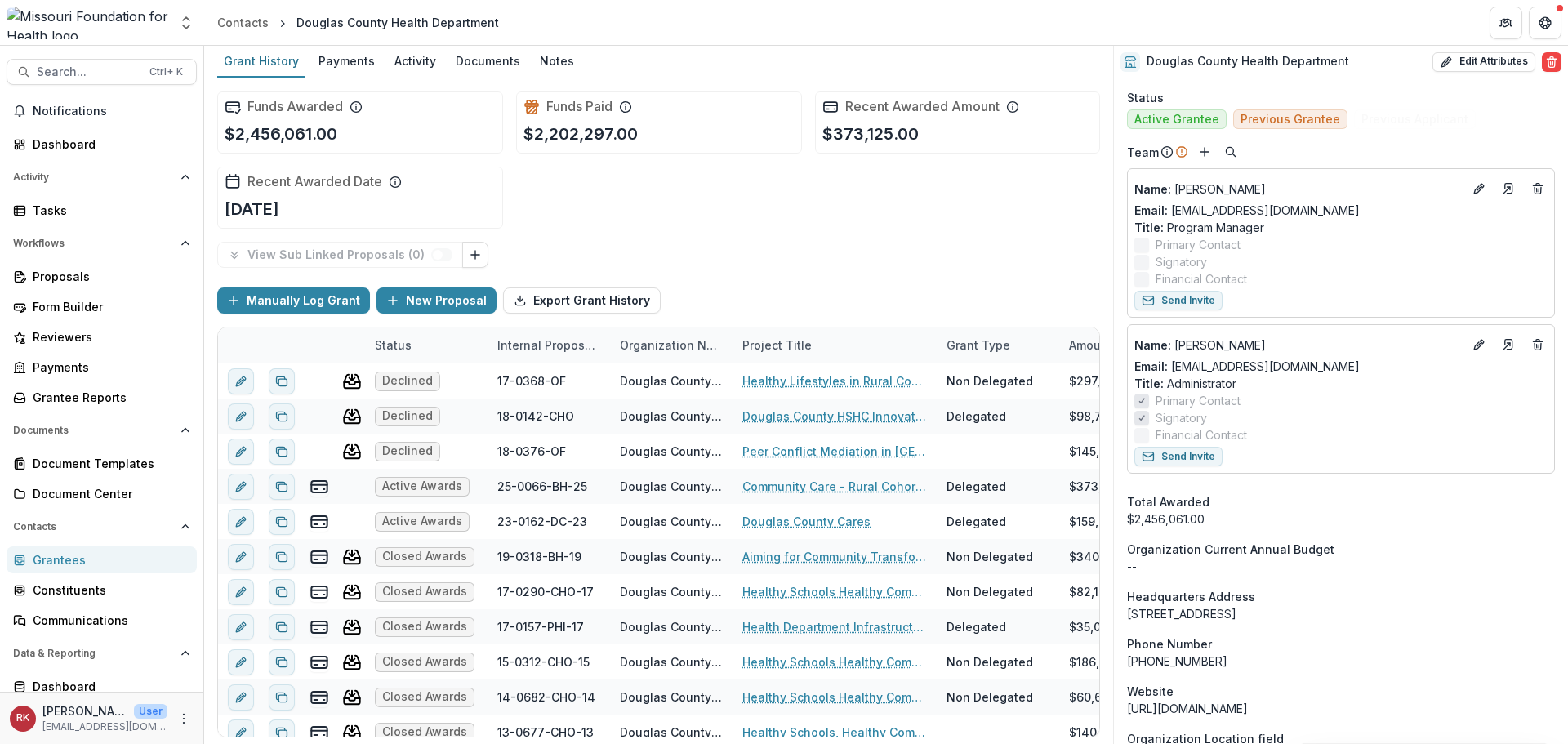
click at [71, 564] on div "Grantees" at bounding box center [108, 560] width 151 height 17
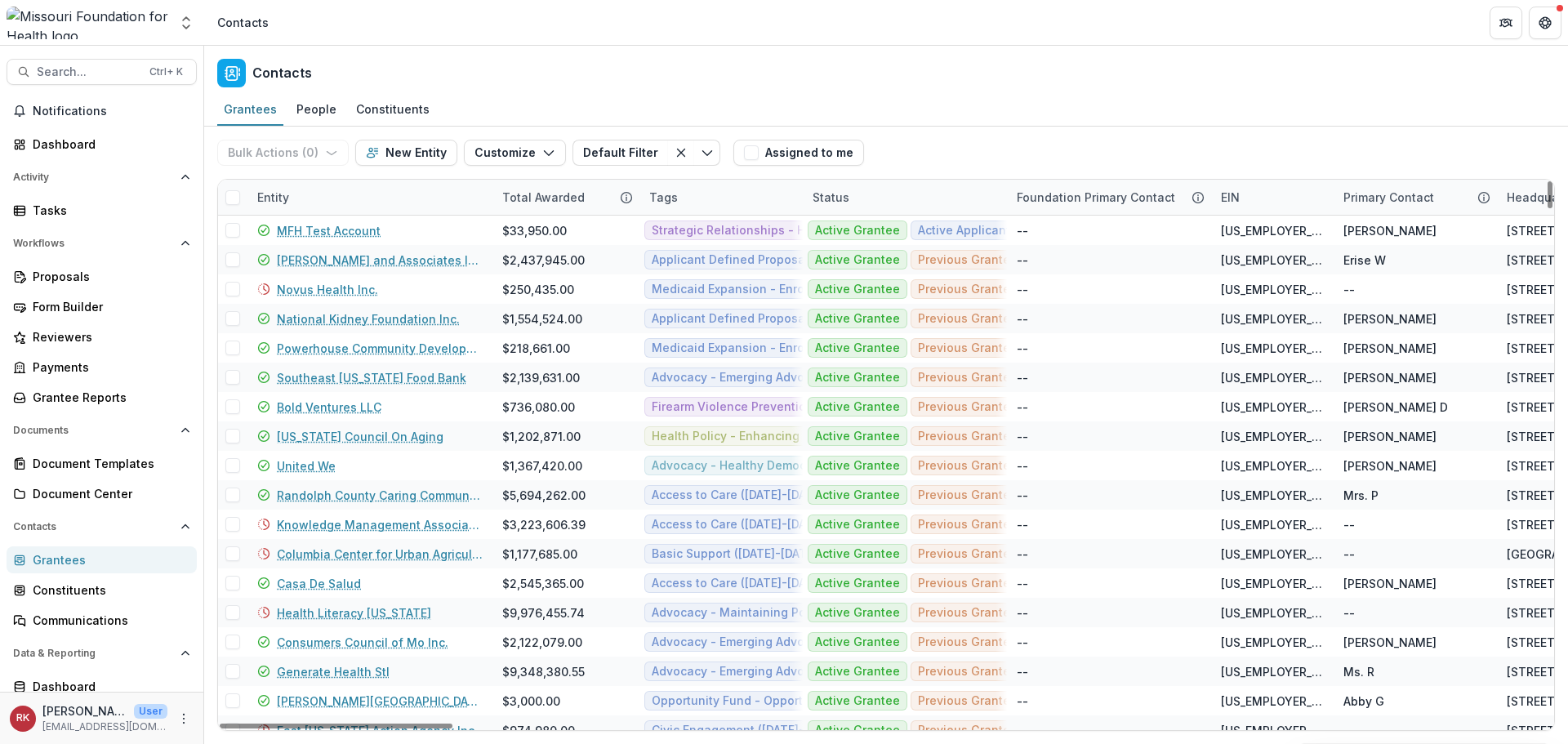
click at [275, 196] on div "Entity" at bounding box center [272, 198] width 51 height 17
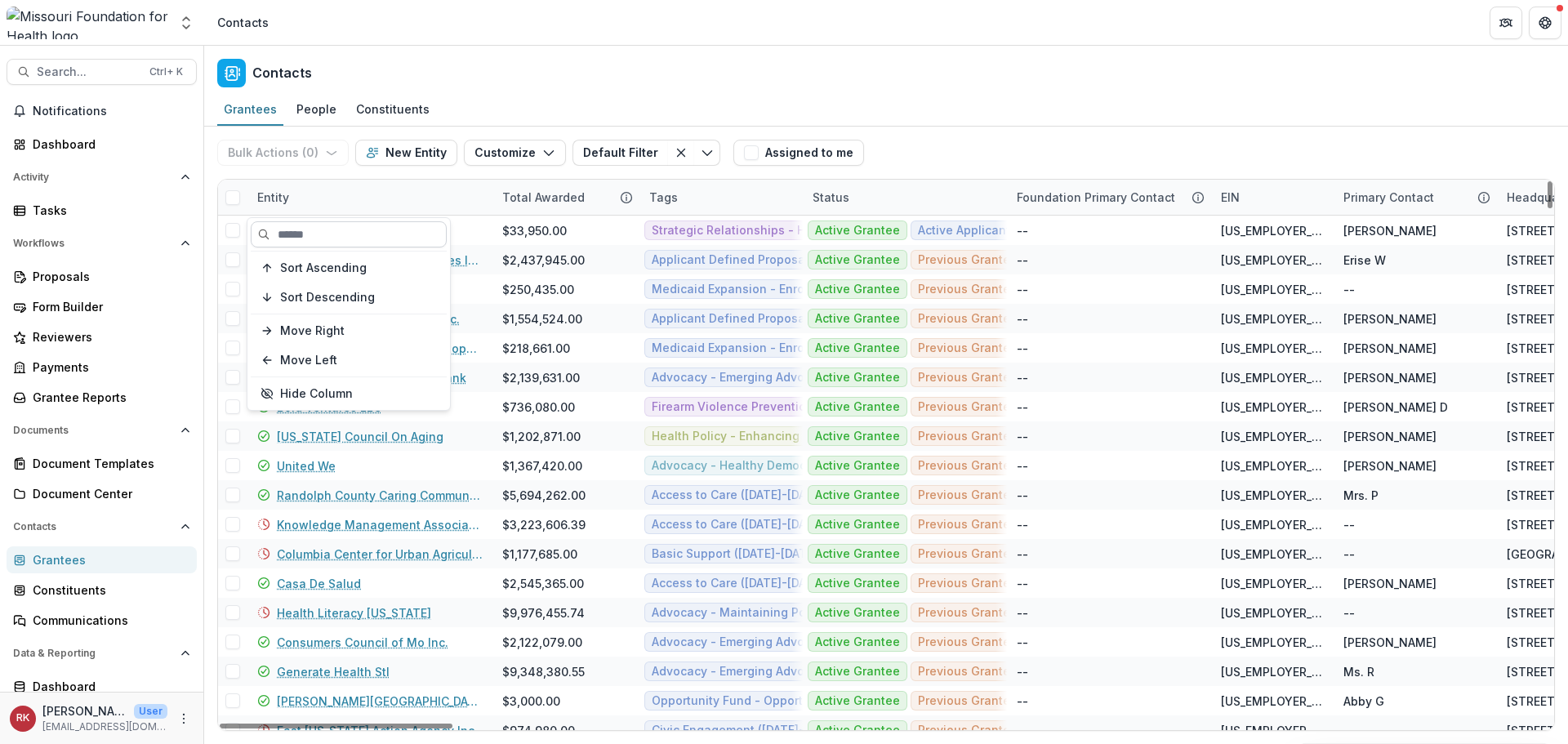
click at [319, 232] on input at bounding box center [349, 233] width 196 height 26
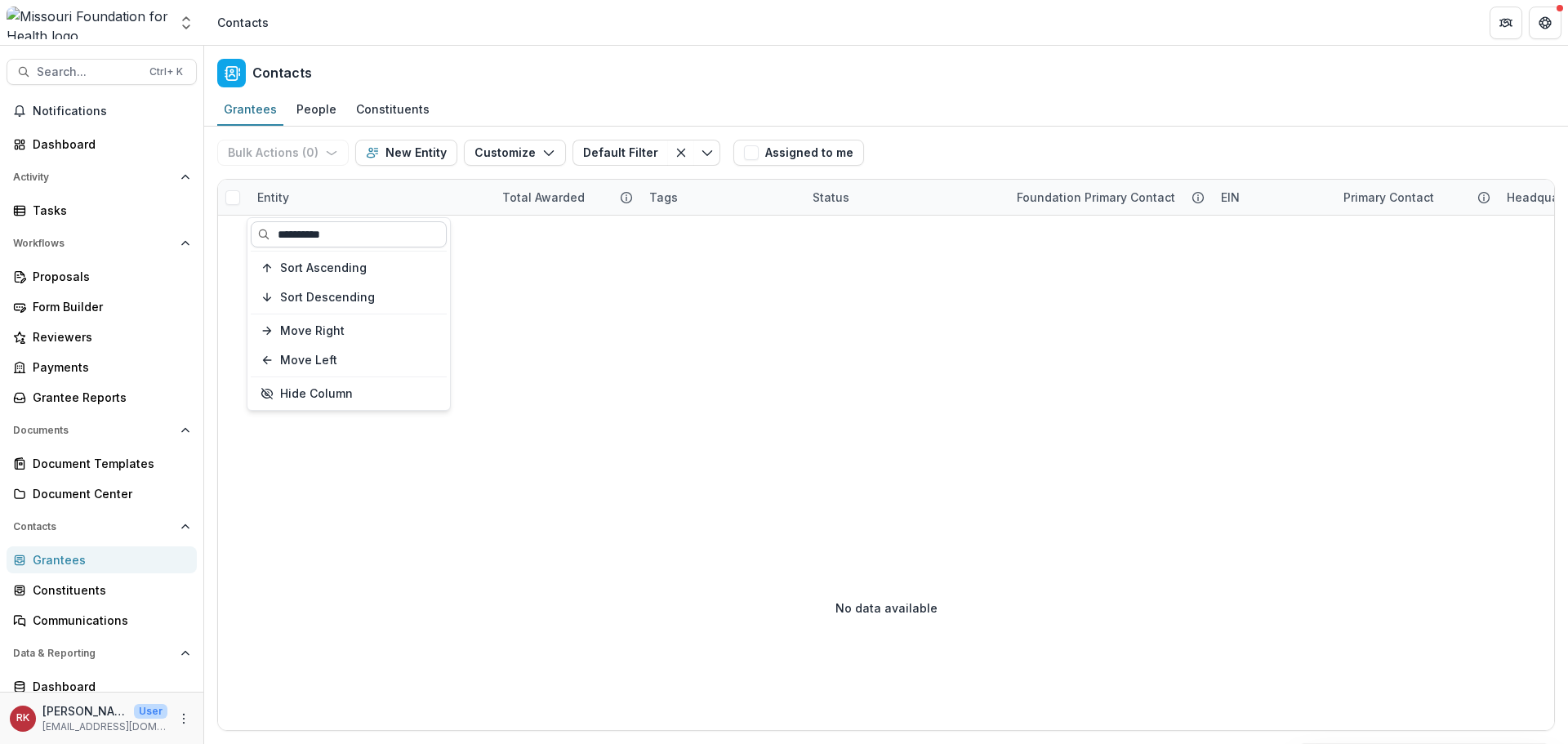
click at [280, 232] on input "**********" at bounding box center [349, 233] width 196 height 26
click at [284, 232] on input "**********" at bounding box center [349, 233] width 196 height 26
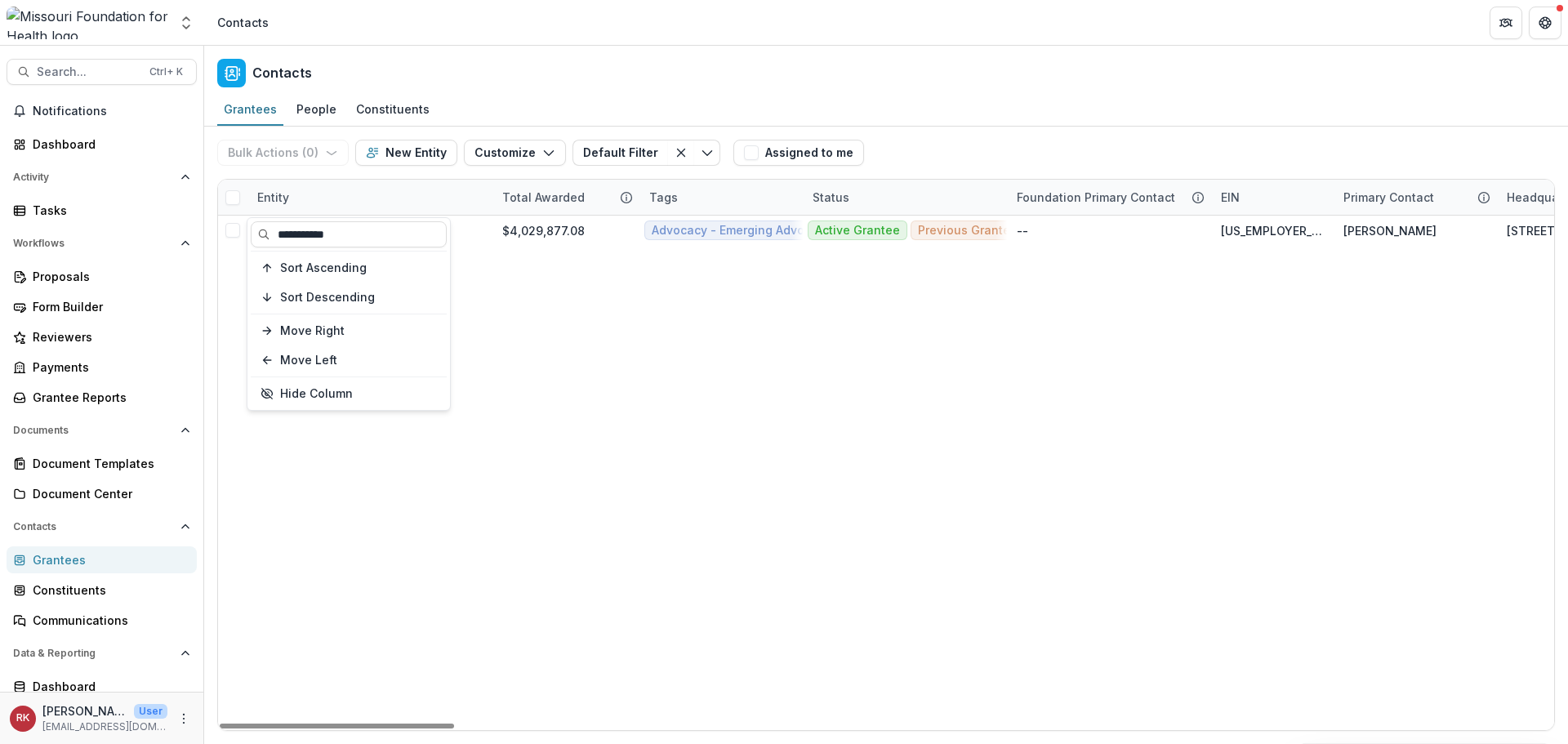
type input "**********"
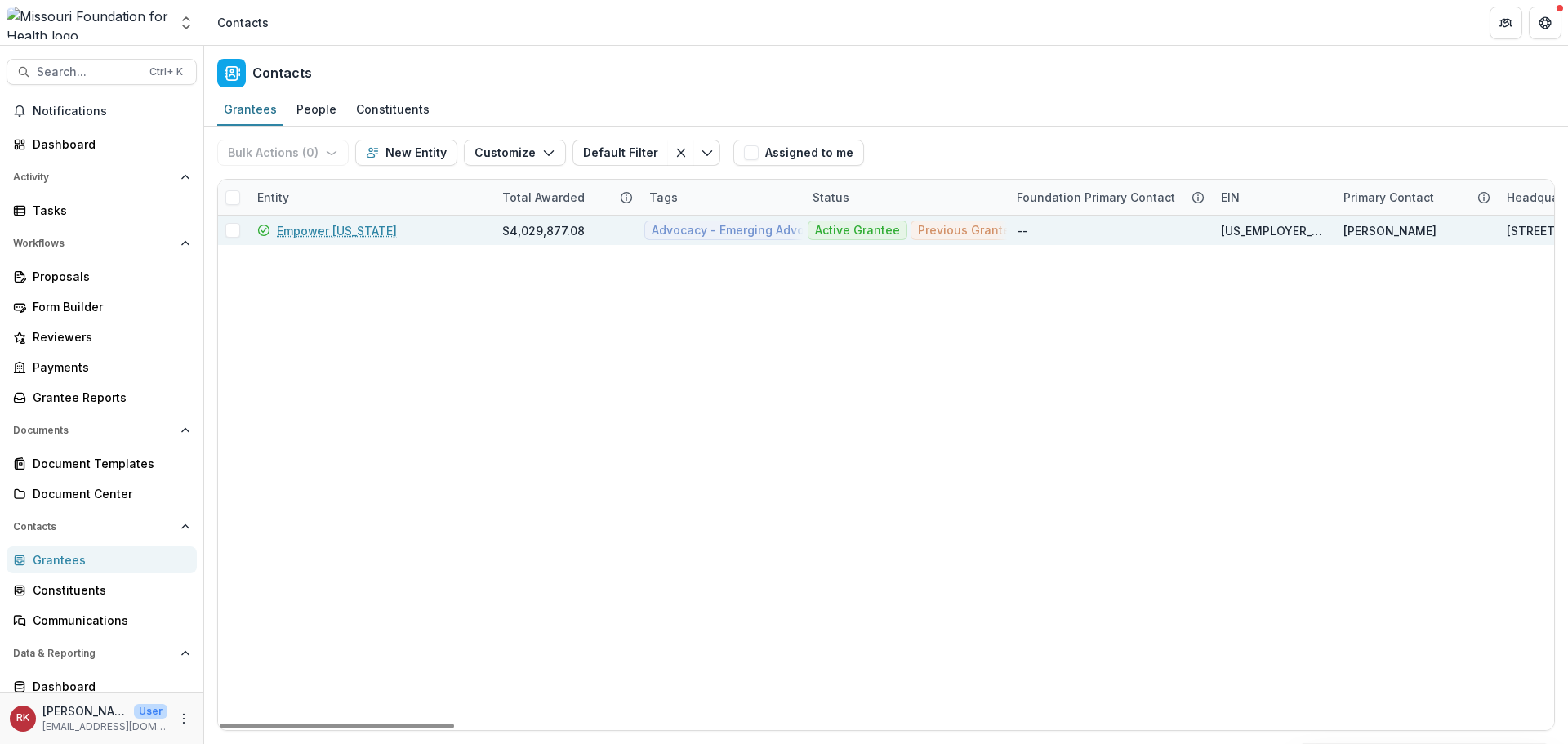
click at [349, 224] on link "Empower [US_STATE]" at bounding box center [337, 231] width 120 height 17
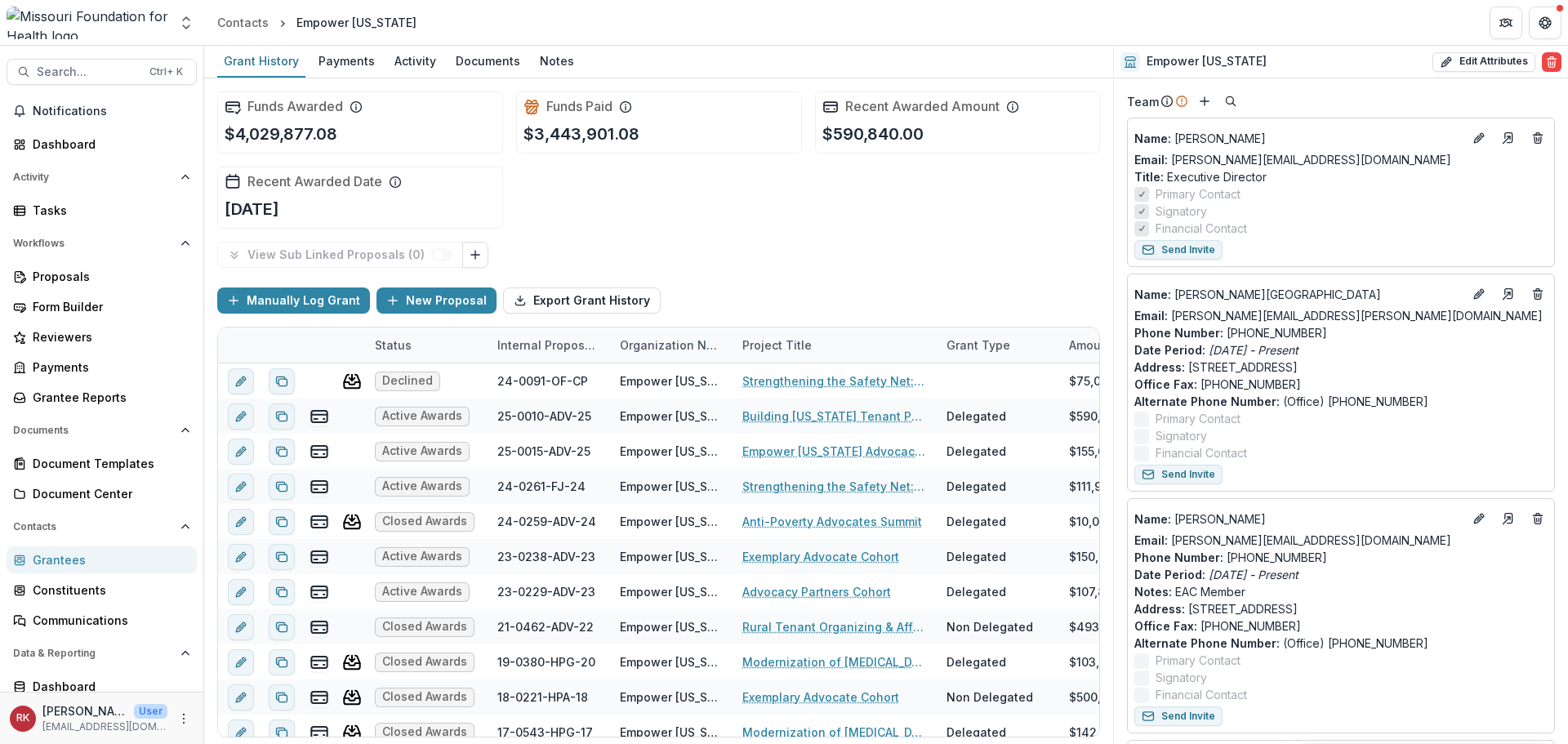
scroll to position [817, 0]
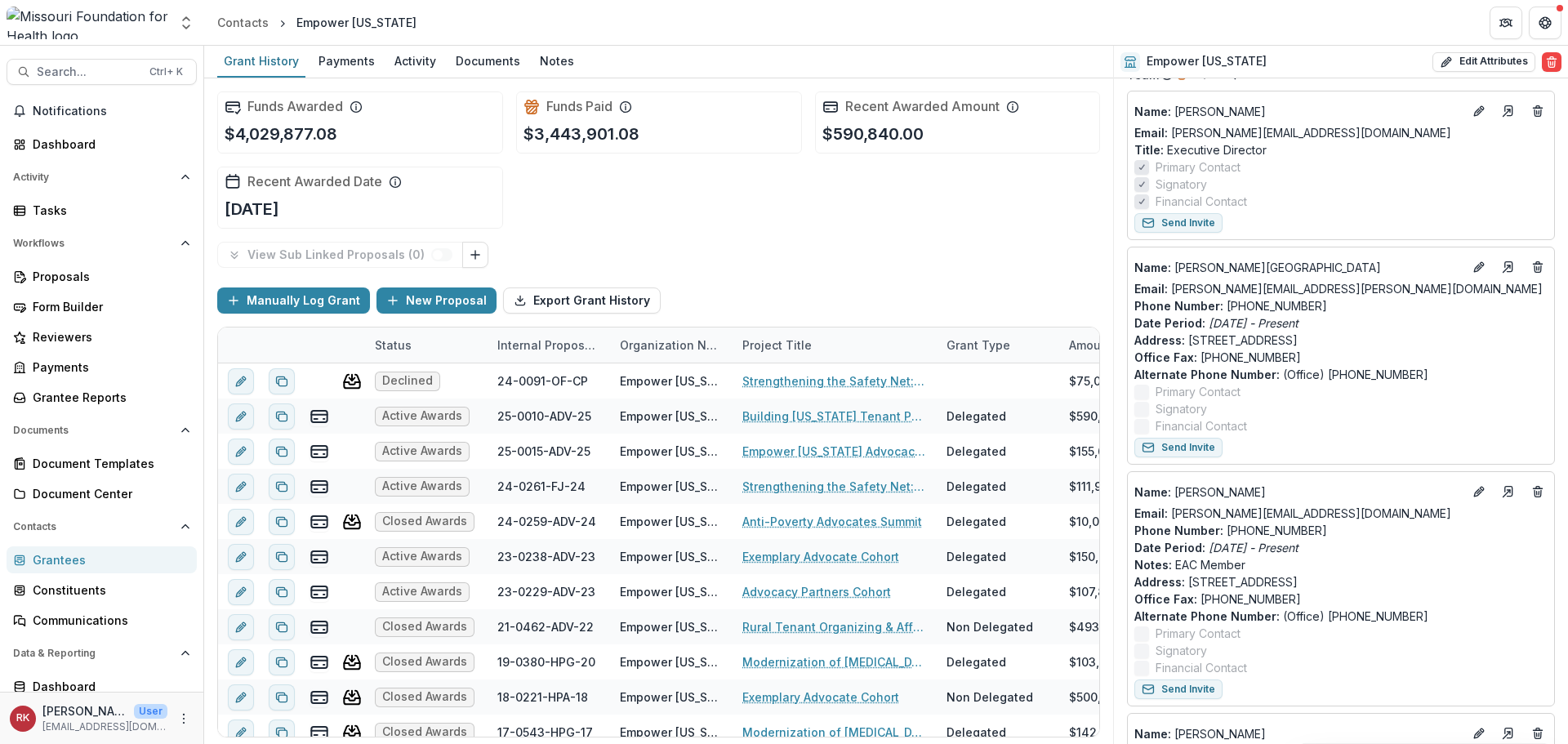
click at [116, 560] on div "Grantees" at bounding box center [108, 560] width 151 height 17
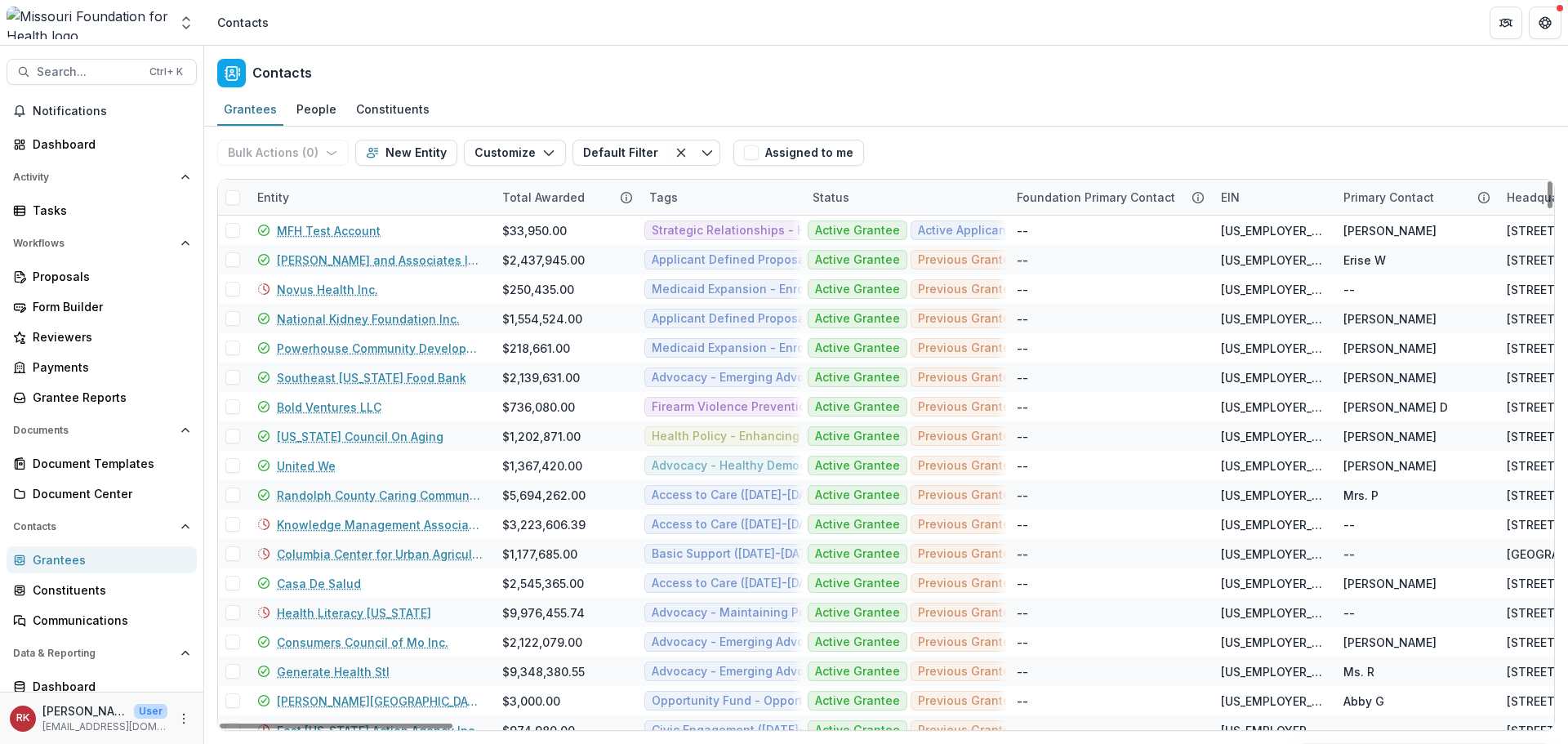
click at [293, 197] on div "Entity" at bounding box center [272, 198] width 51 height 17
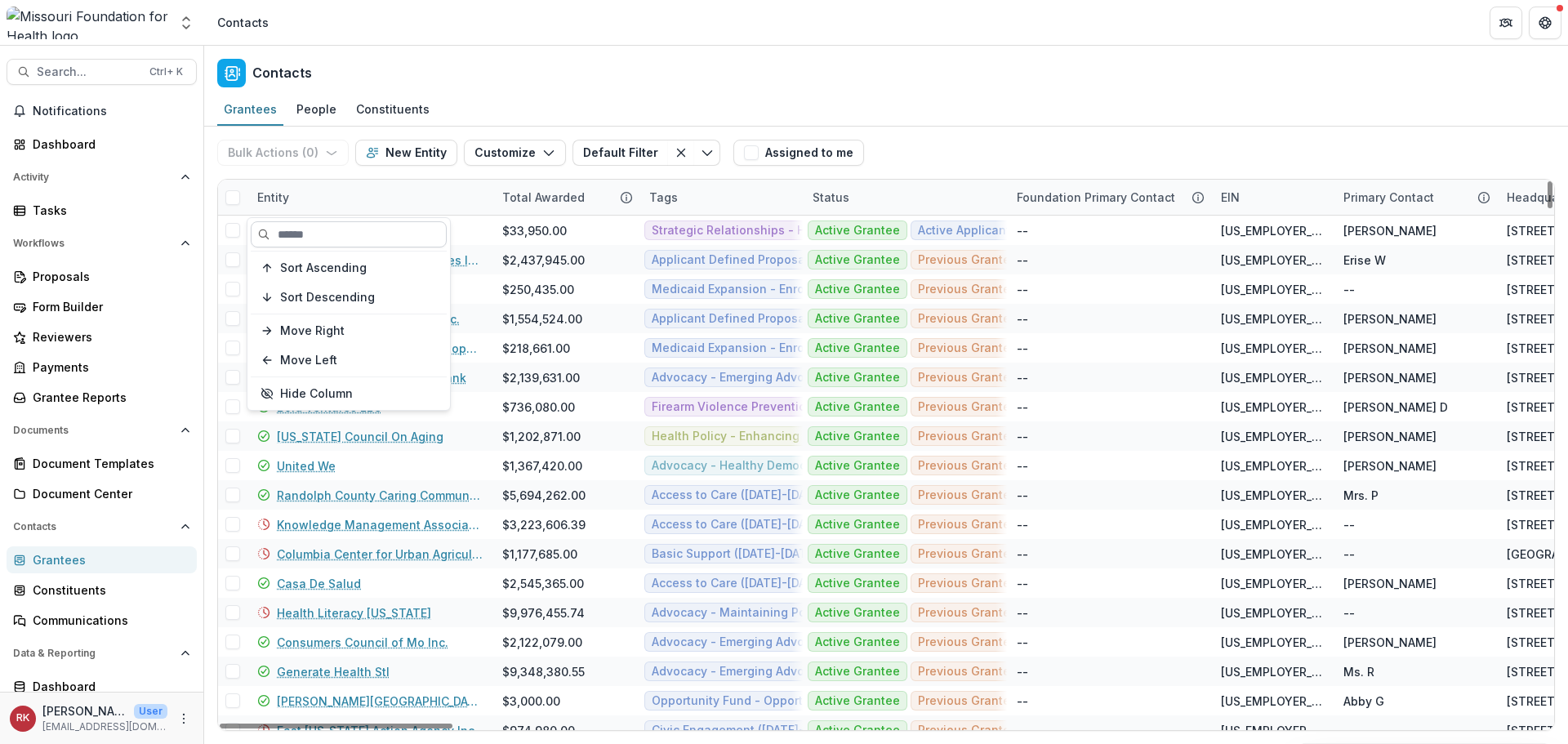
click at [304, 229] on input at bounding box center [349, 233] width 196 height 26
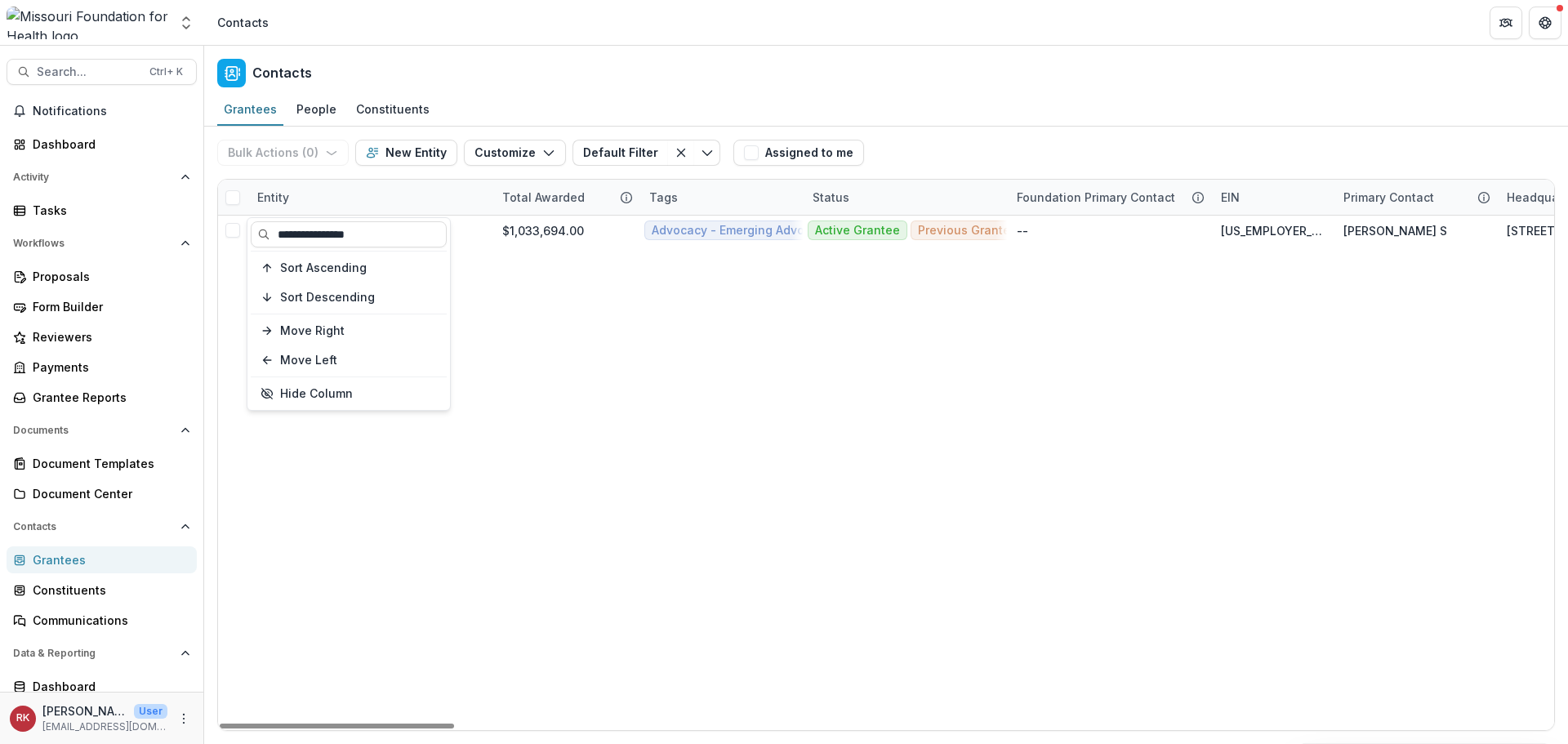
type input "**********"
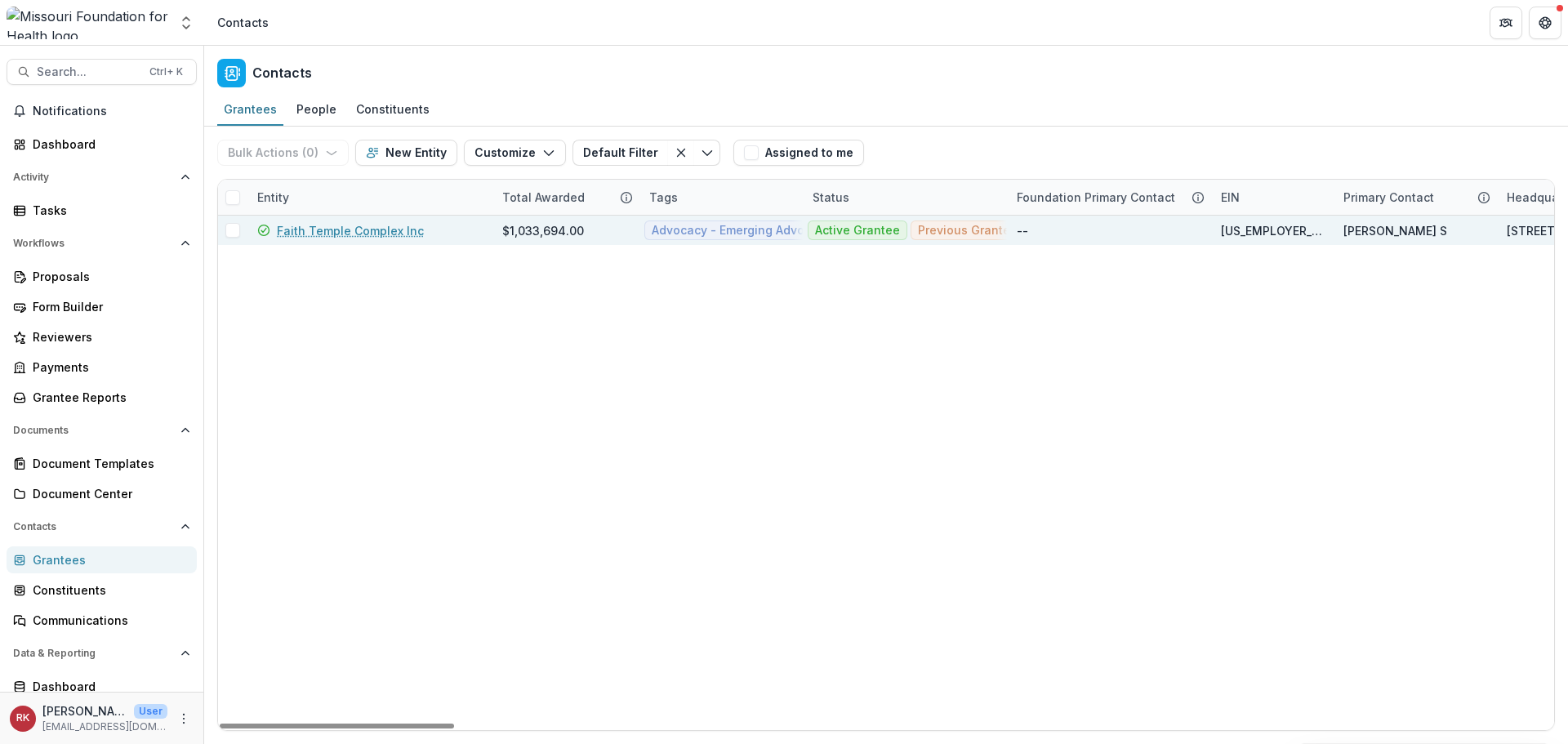
click at [369, 234] on link "Faith Temple Complex Inc" at bounding box center [351, 231] width 147 height 17
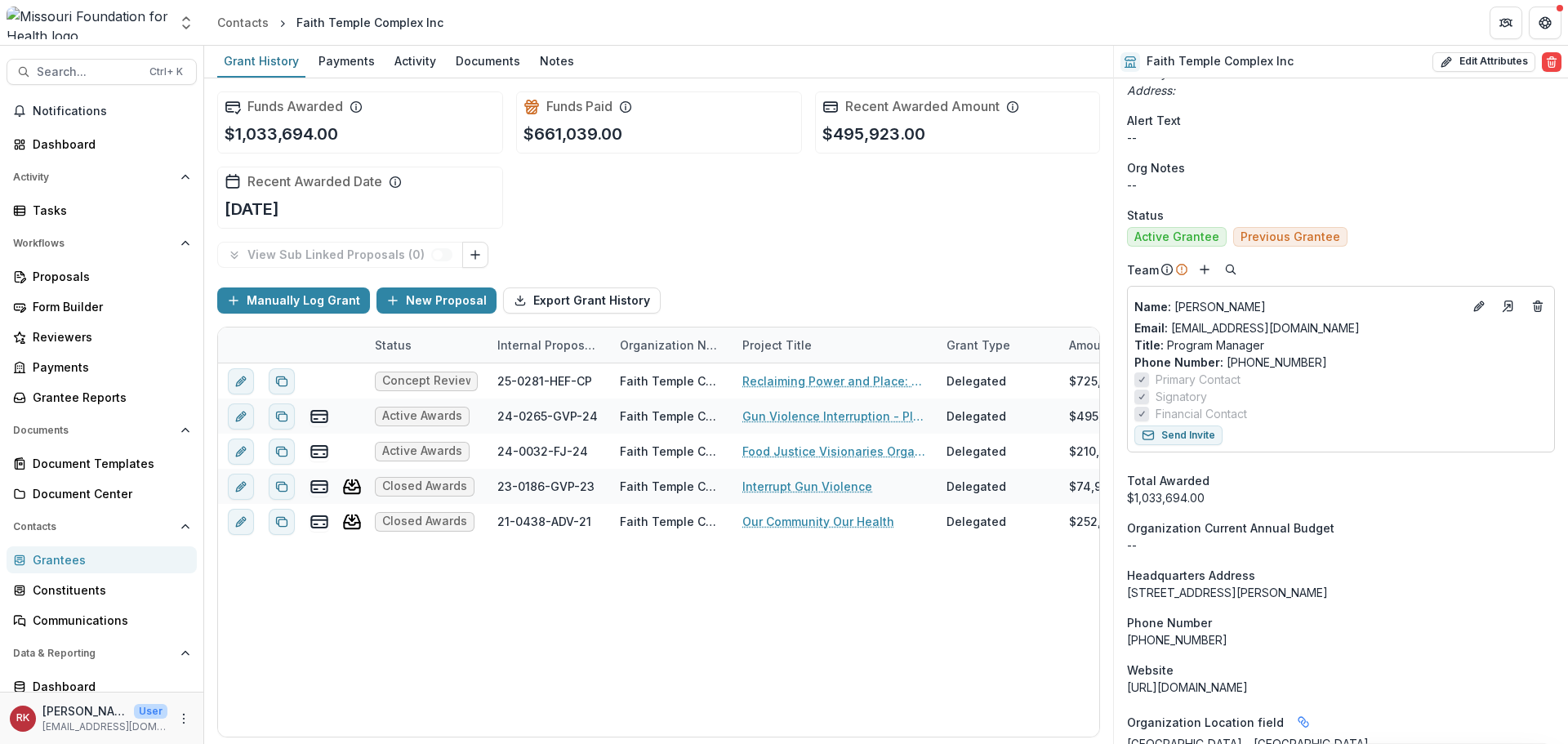
scroll to position [735, 0]
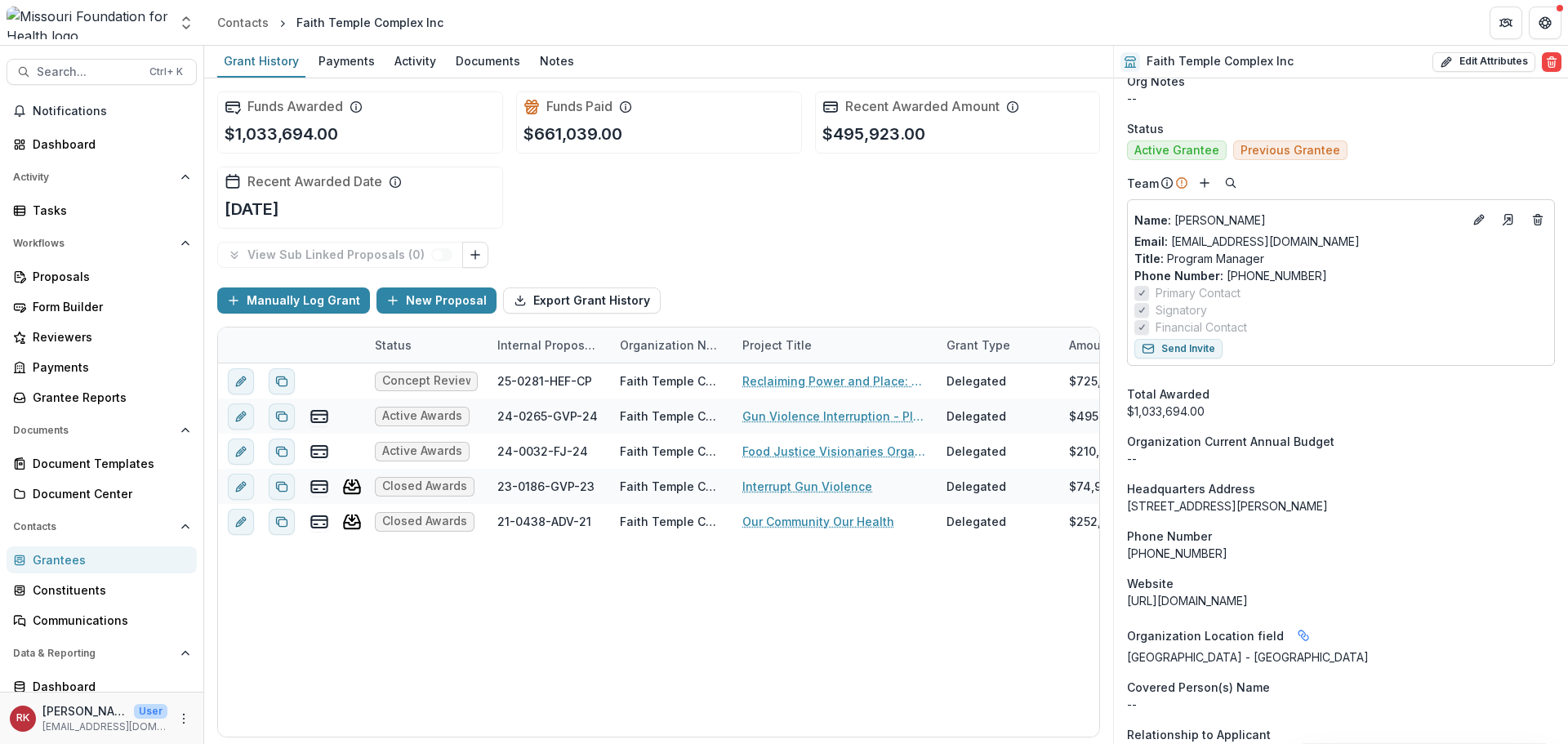
click at [89, 561] on div "Grantees" at bounding box center [108, 560] width 151 height 17
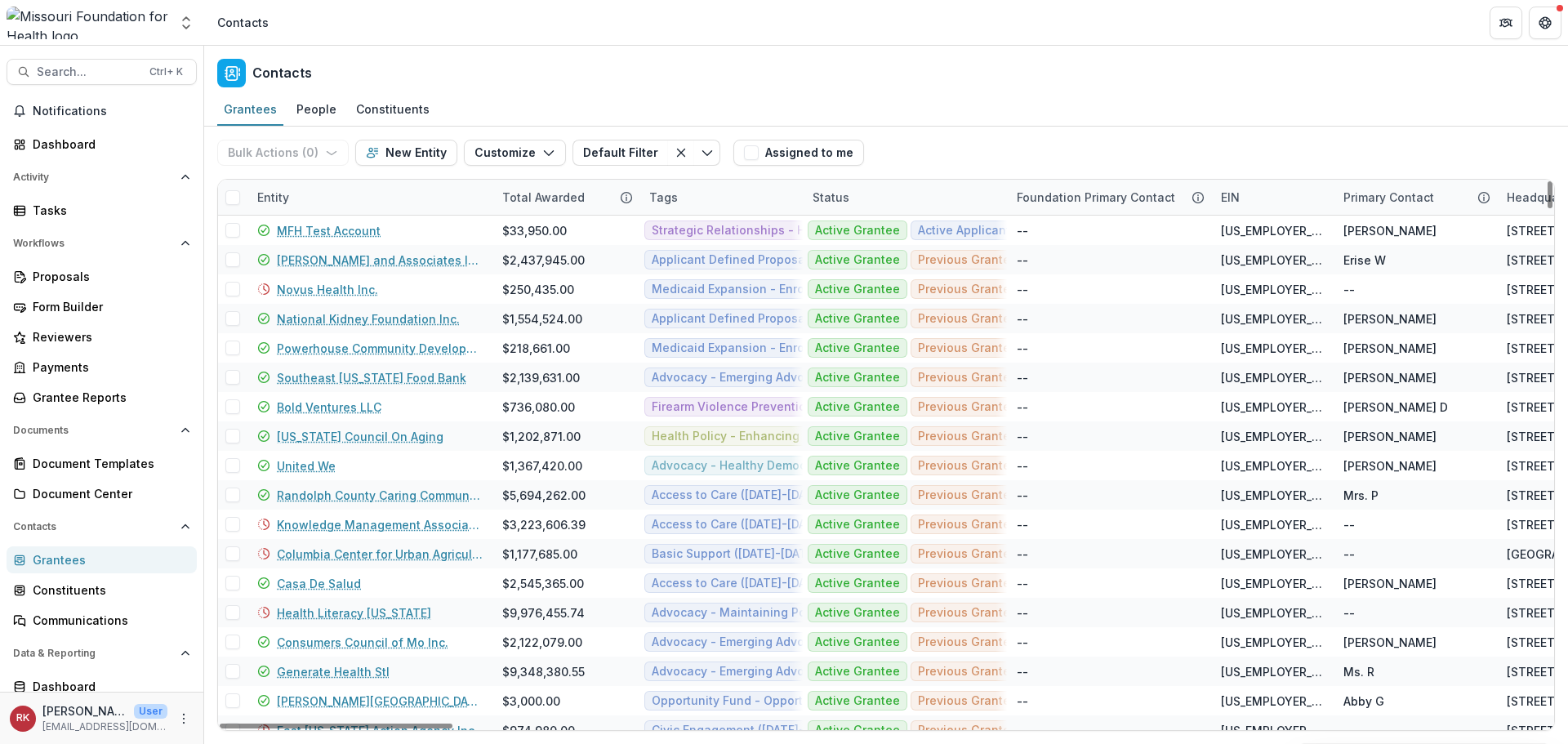
click at [285, 197] on div "Entity" at bounding box center [272, 198] width 51 height 17
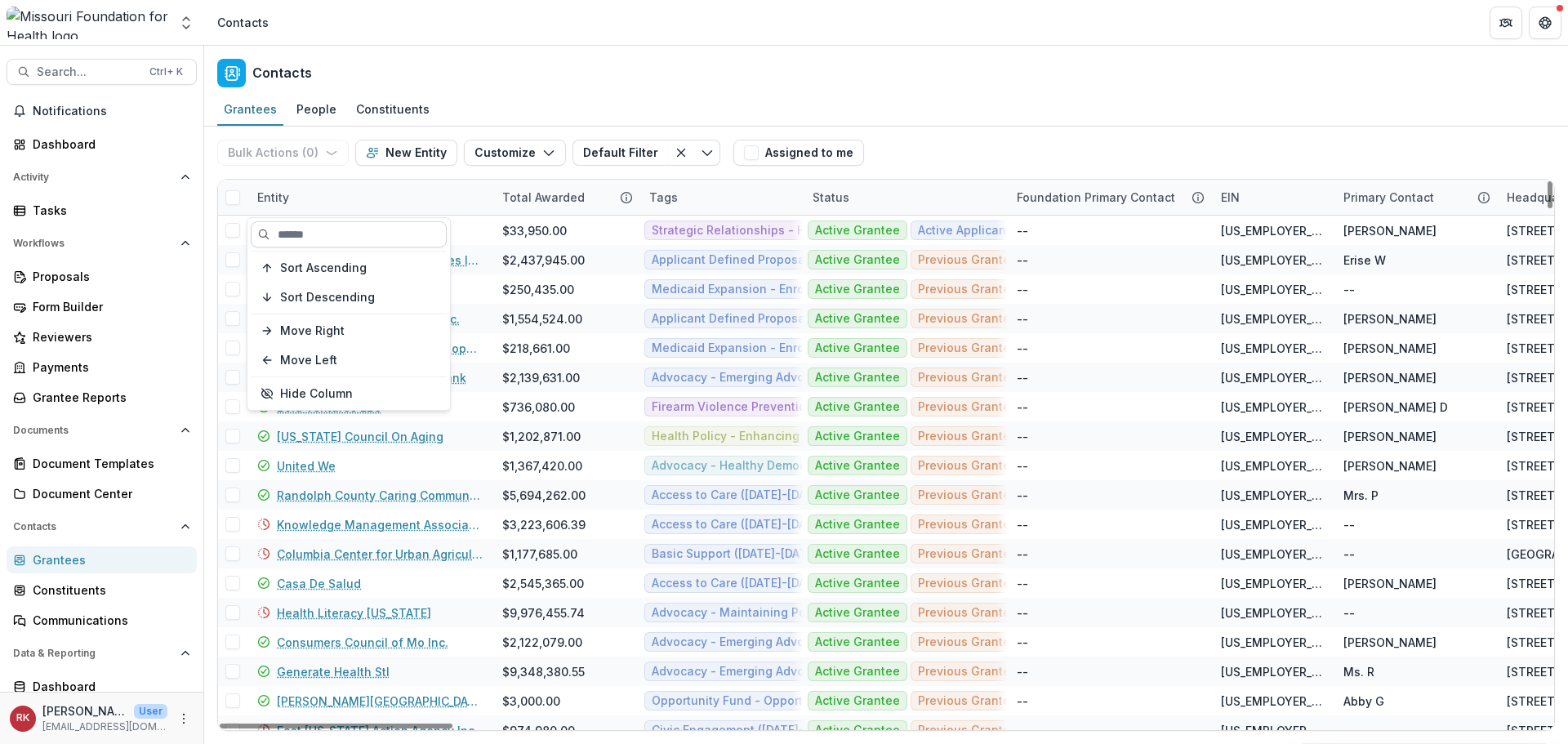
click at [316, 236] on input at bounding box center [349, 233] width 196 height 26
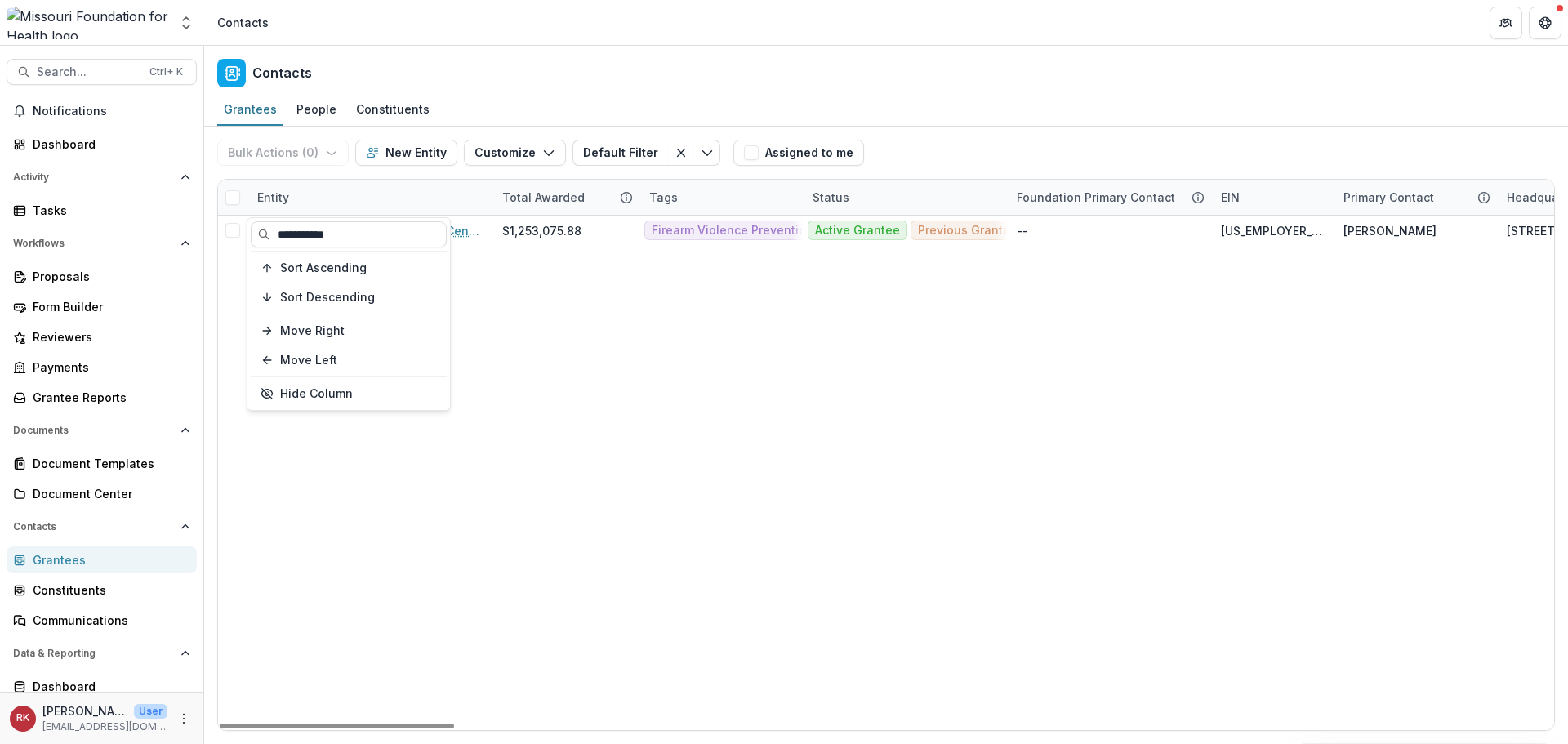
type input "**********"
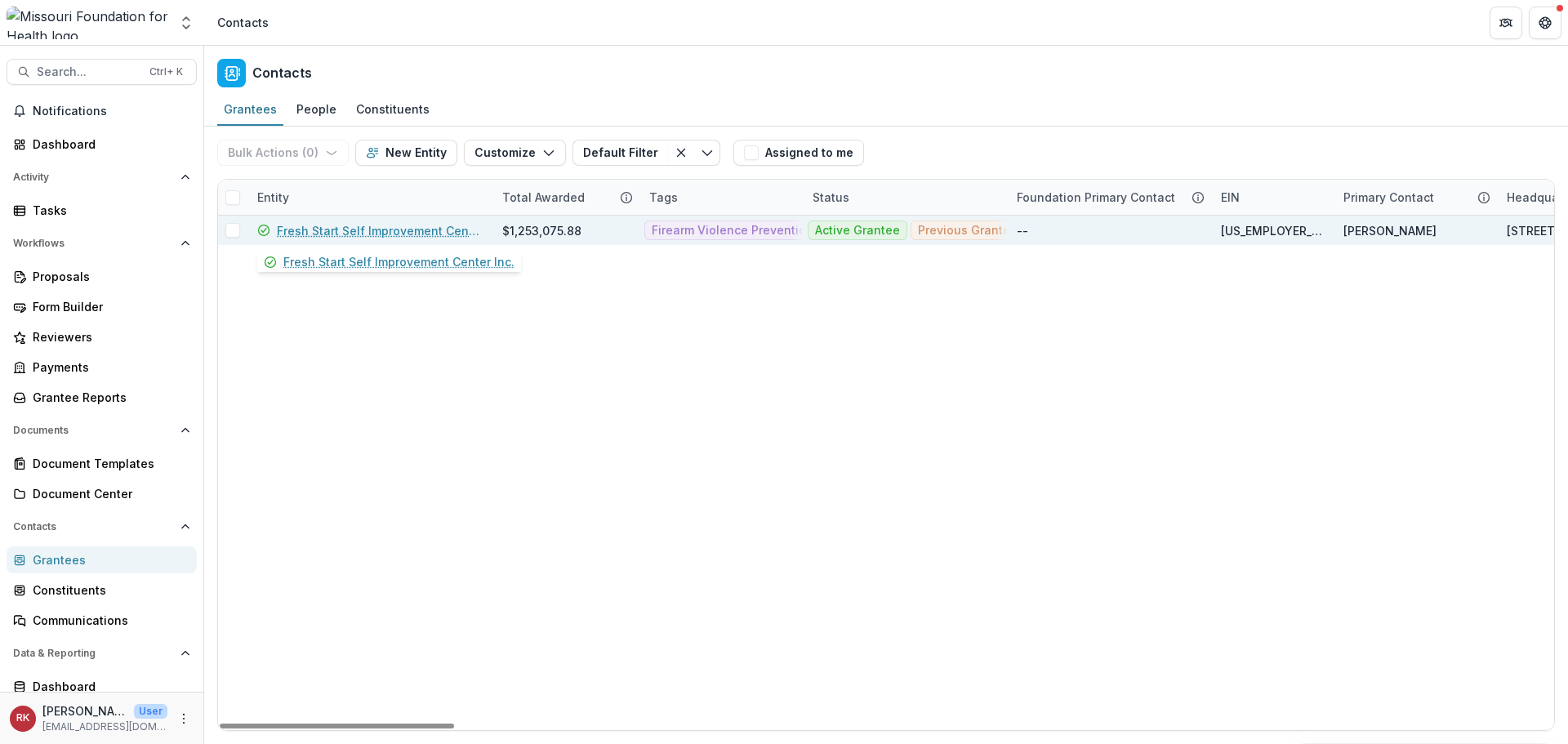
click at [419, 236] on link "Fresh Start Self Improvement Center Inc." at bounding box center [380, 231] width 205 height 17
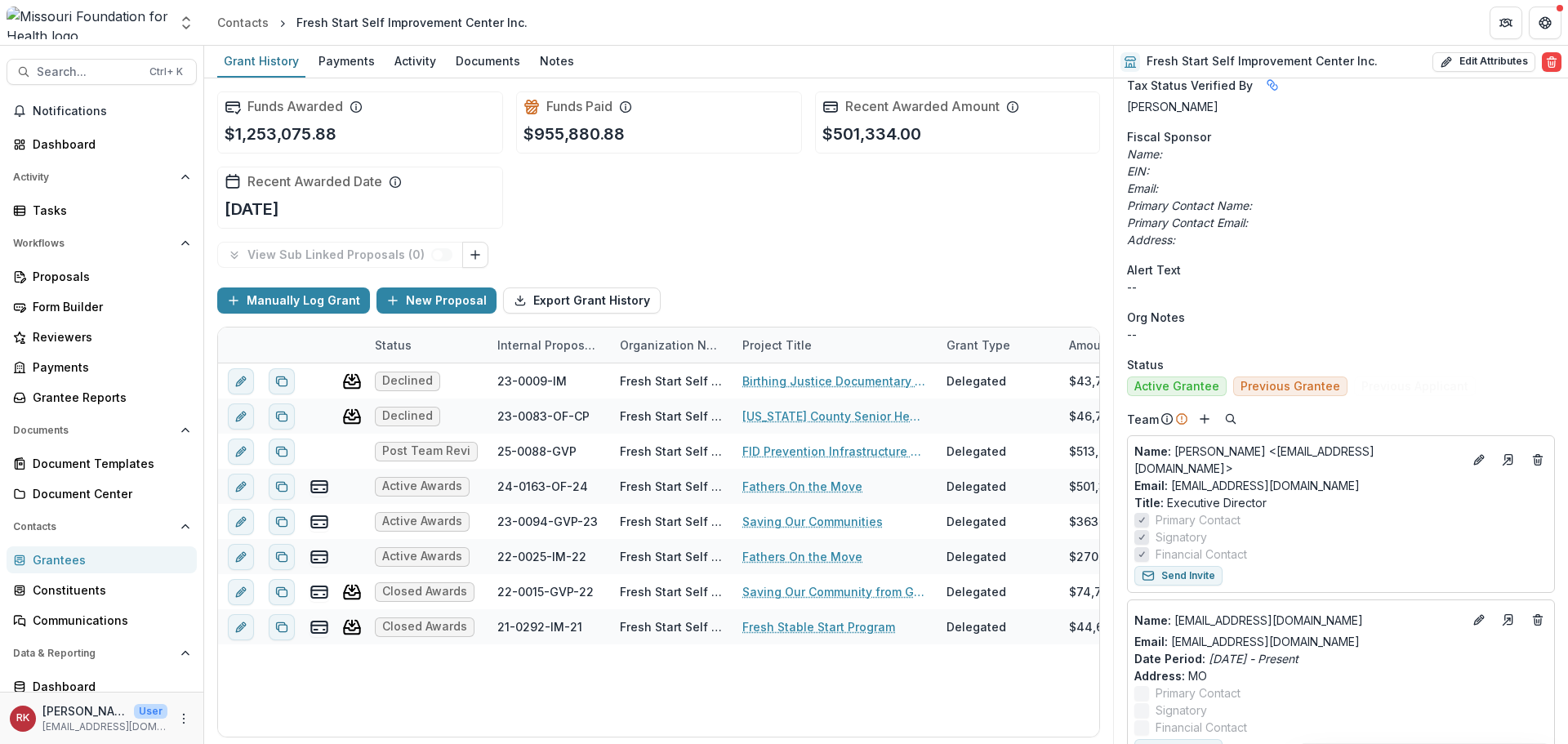
scroll to position [572, 0]
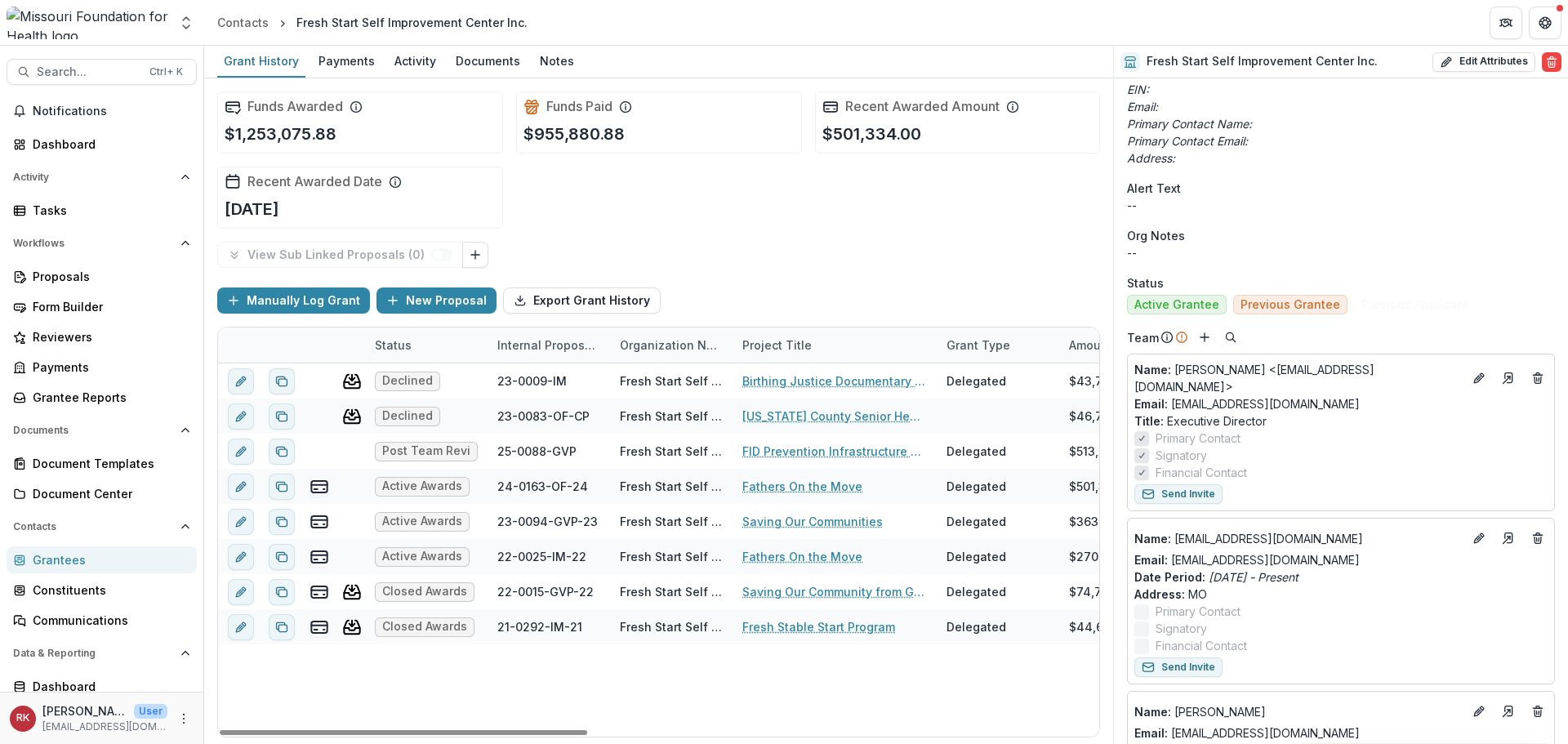
click at [60, 563] on div "Grantees" at bounding box center [108, 560] width 151 height 17
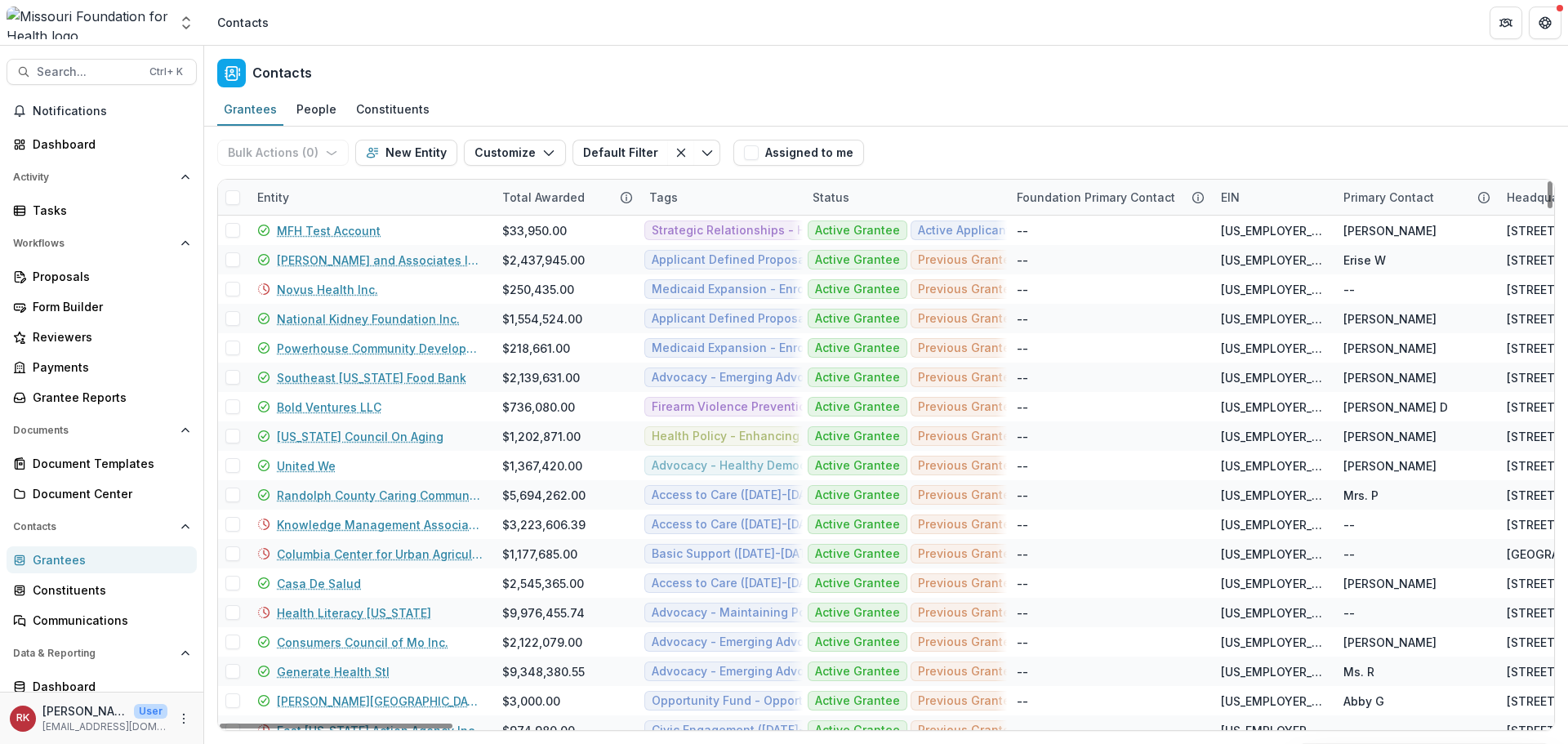
click at [273, 211] on div "Entity" at bounding box center [369, 197] width 245 height 35
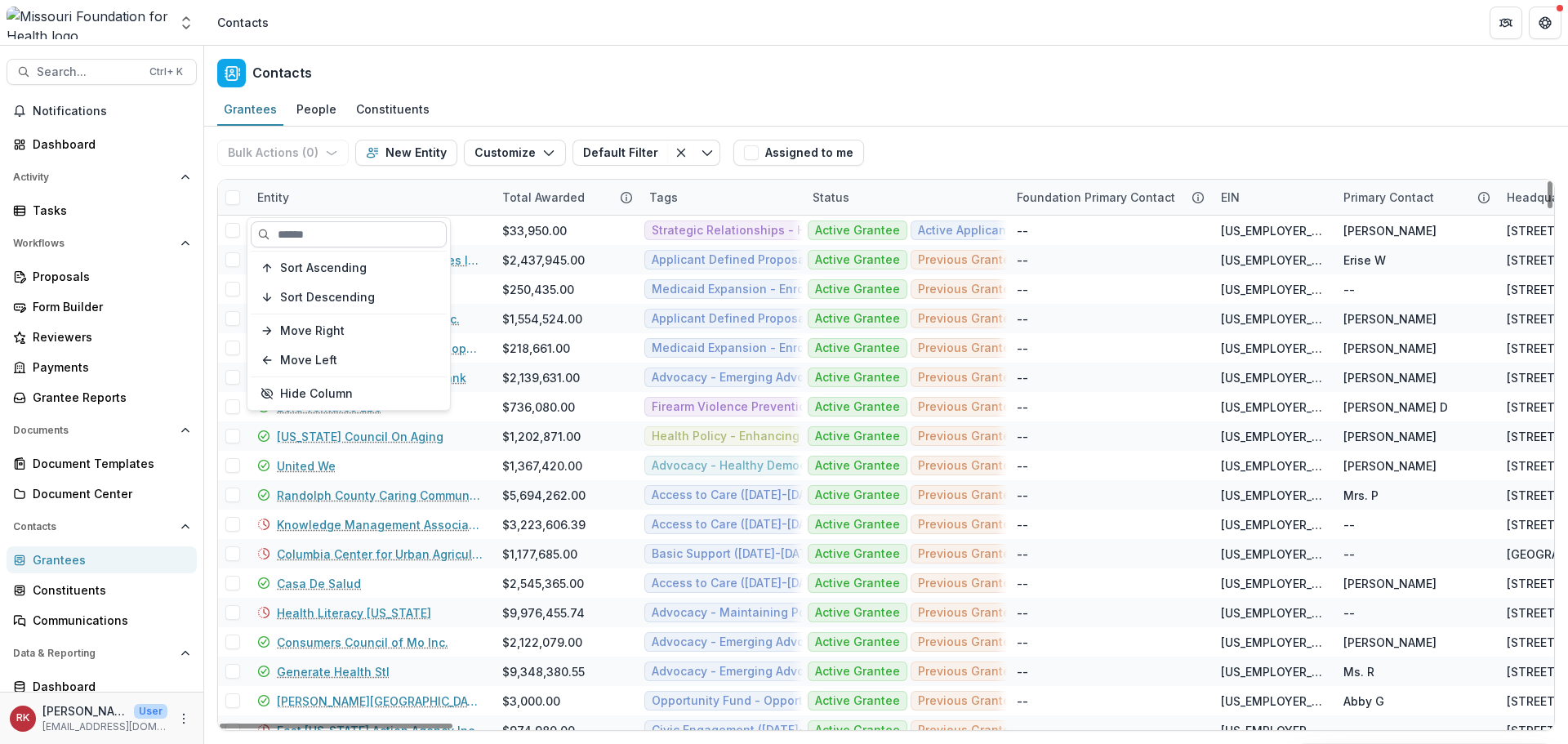
click at [298, 237] on input at bounding box center [349, 233] width 196 height 26
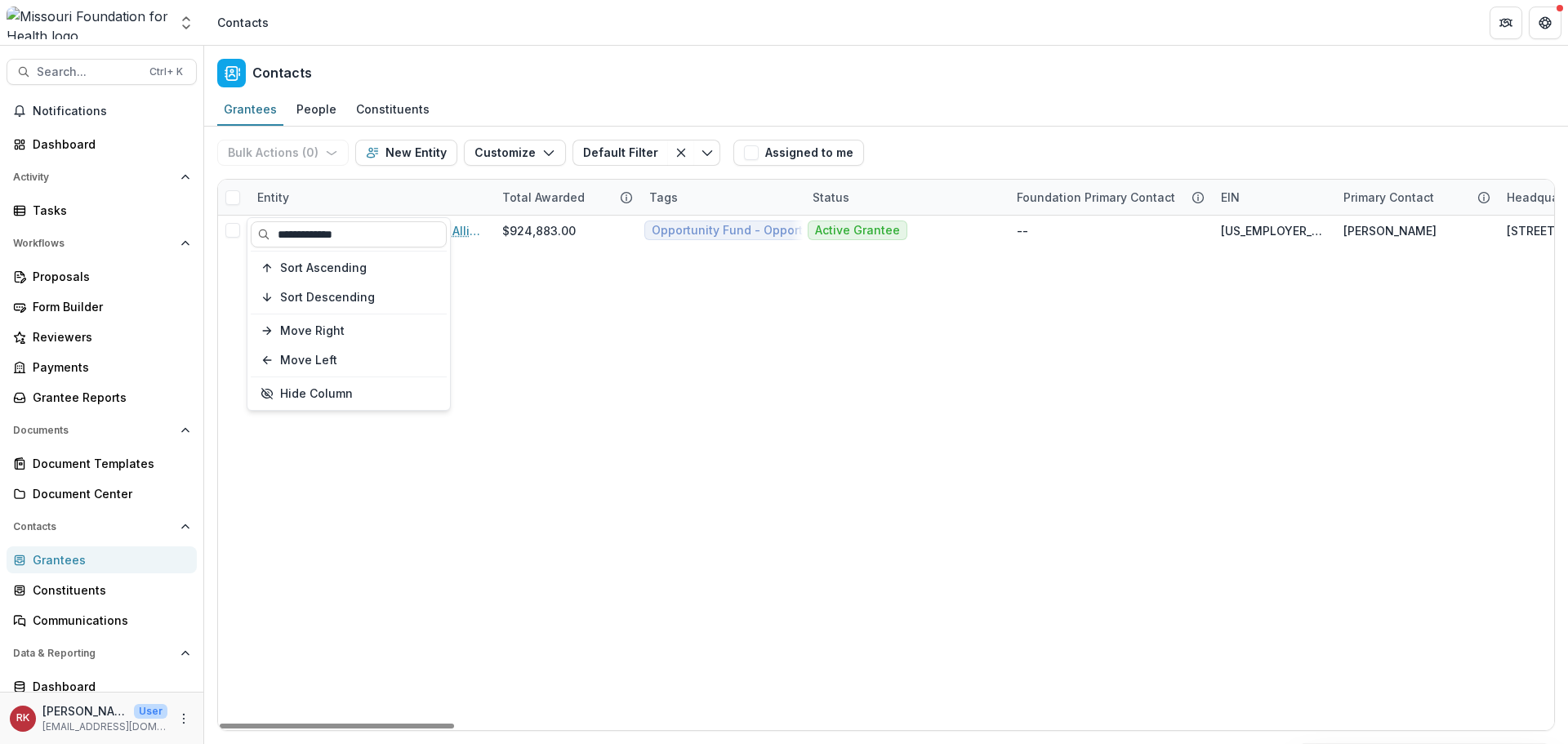
type input "**********"
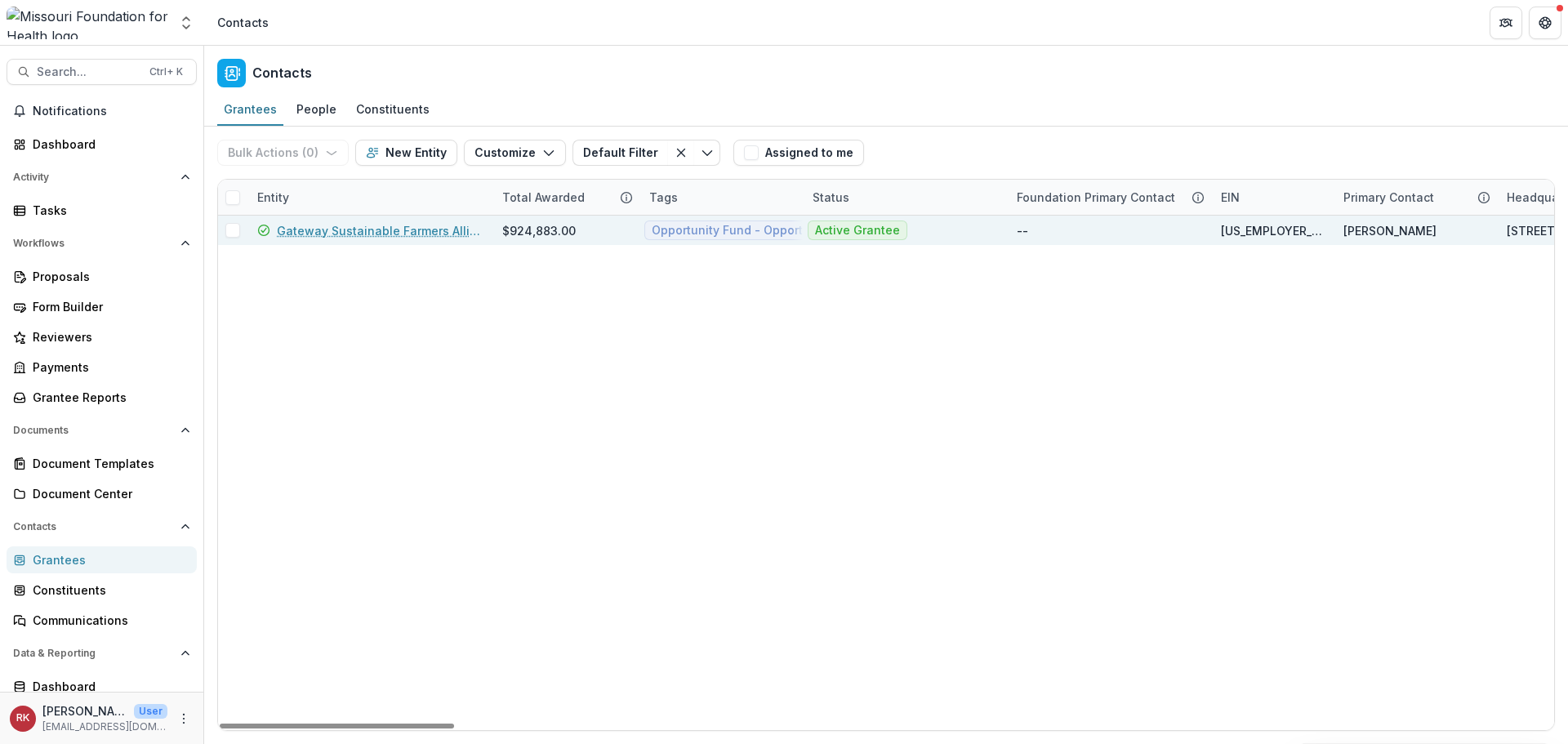
click at [383, 227] on link "Gateway Sustainable Farmers Alliance" at bounding box center [380, 231] width 205 height 17
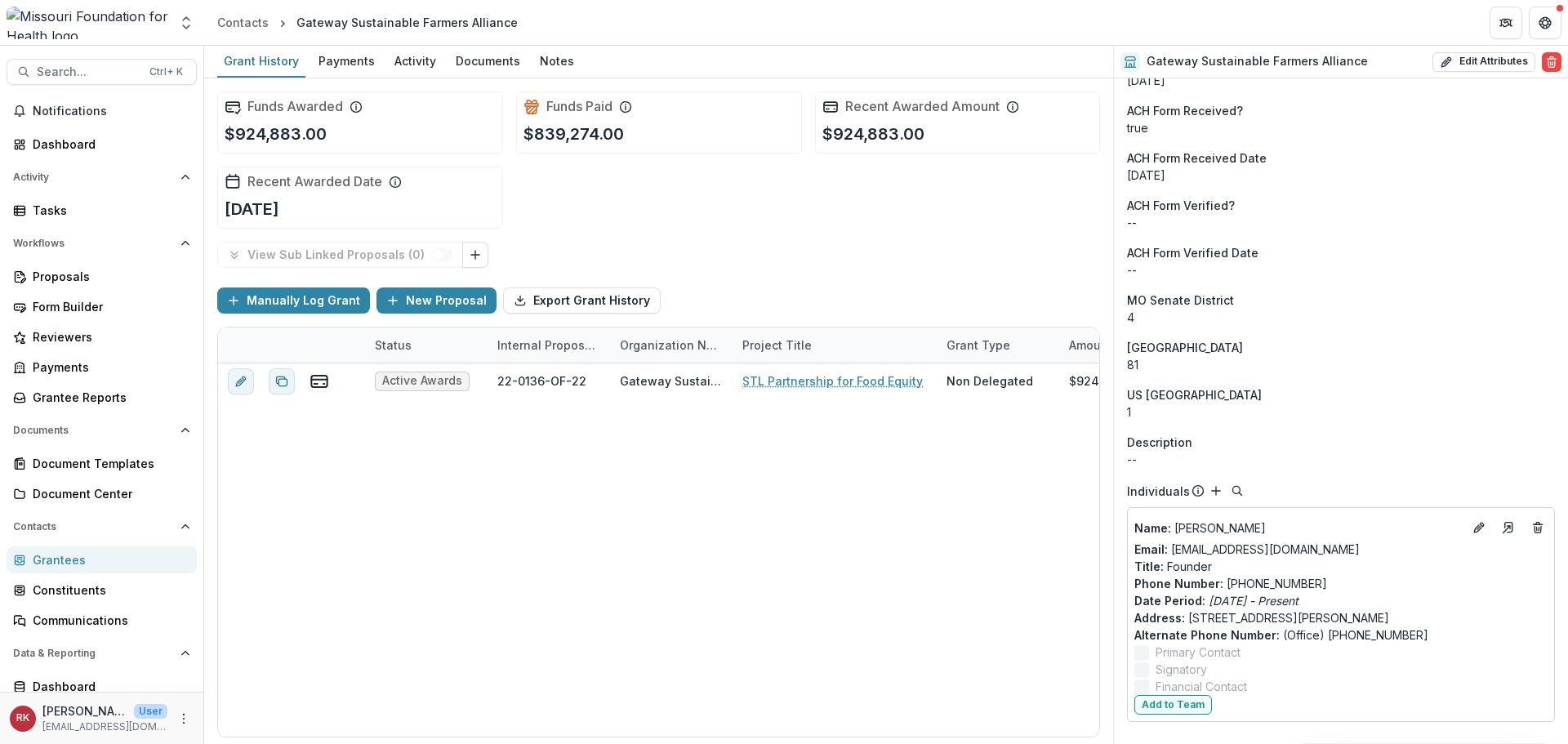
scroll to position [1627, 0]
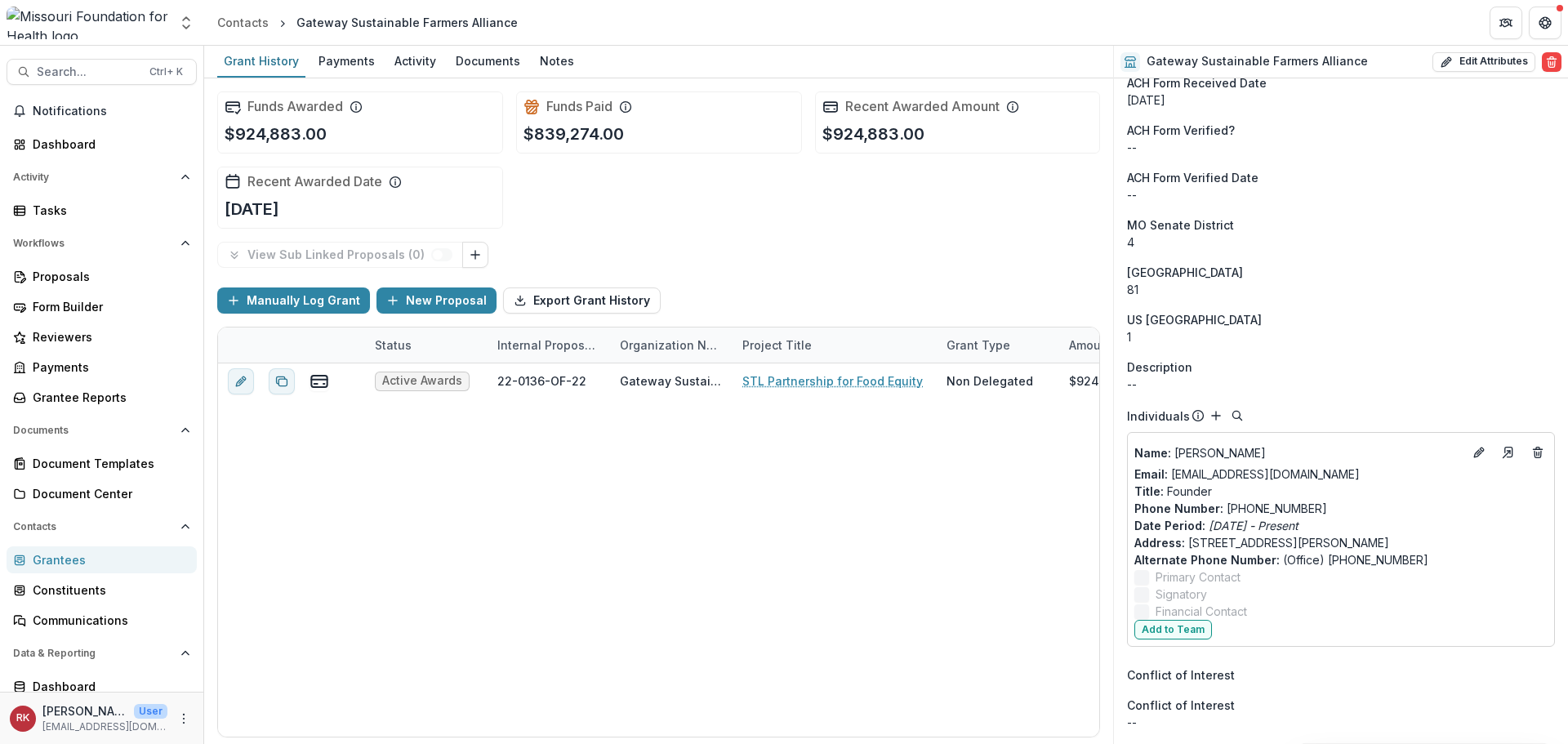
click at [54, 560] on div "Grantees" at bounding box center [108, 560] width 151 height 17
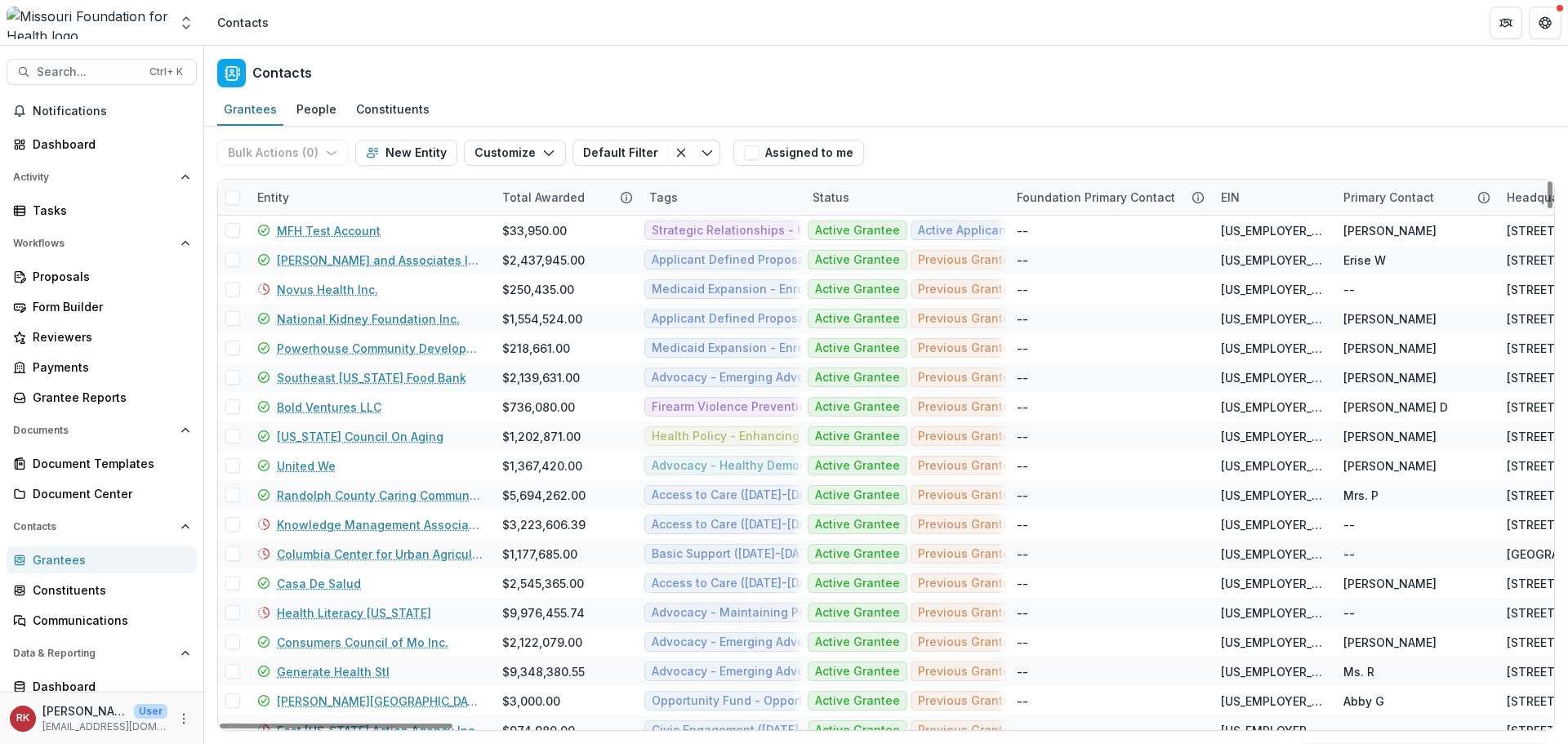
click at [285, 190] on div "Entity" at bounding box center [272, 198] width 51 height 17
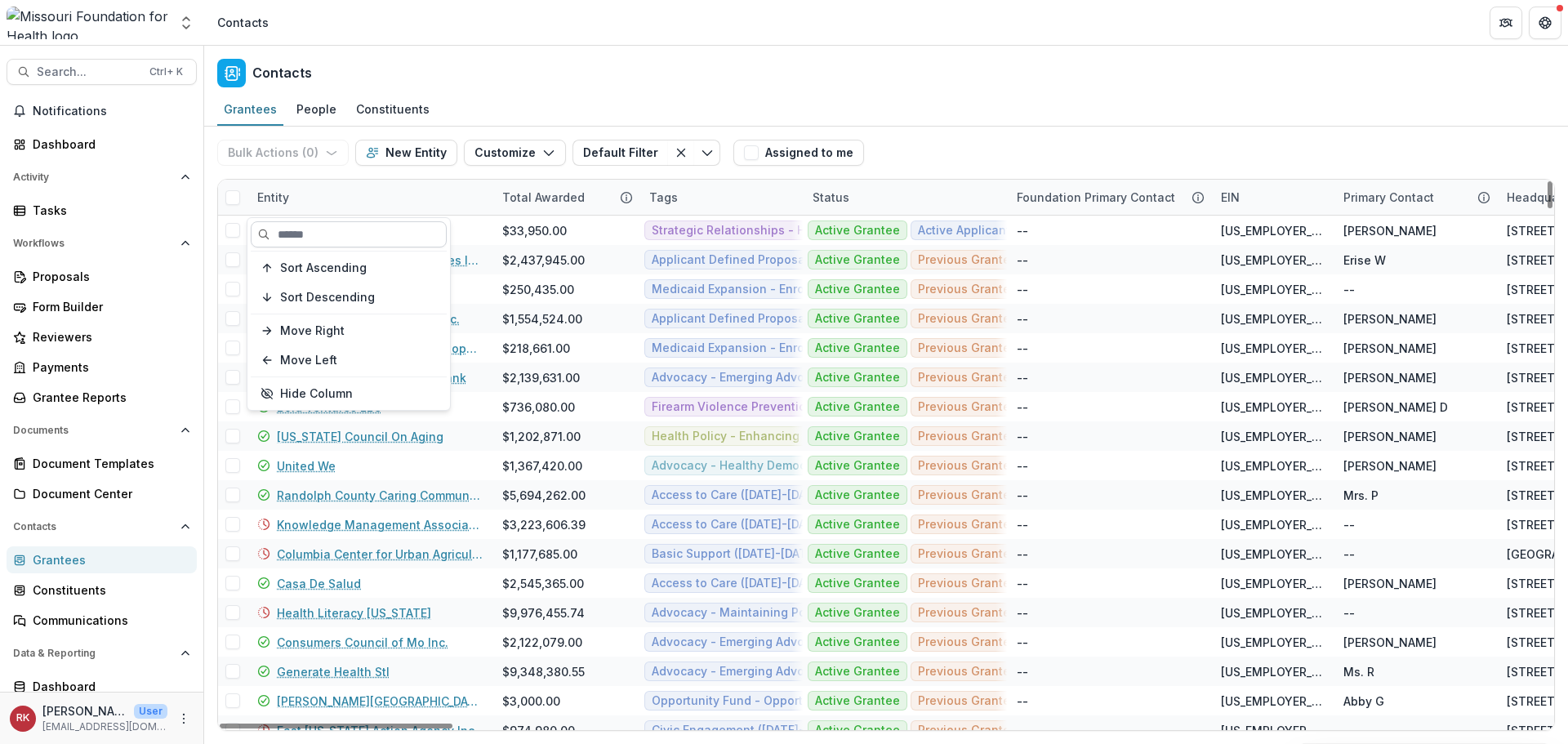
click at [331, 232] on input at bounding box center [349, 233] width 196 height 26
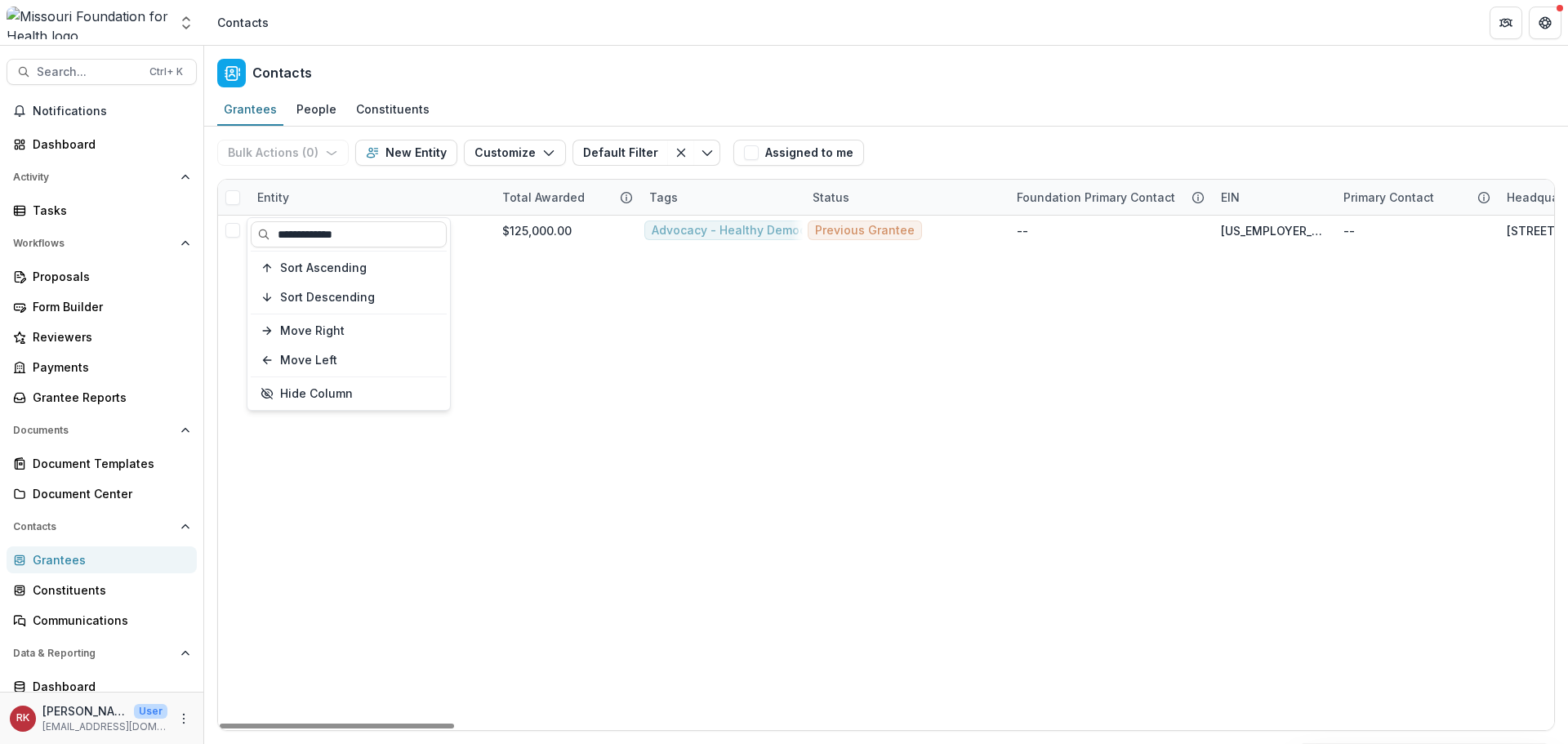
type input "**********"
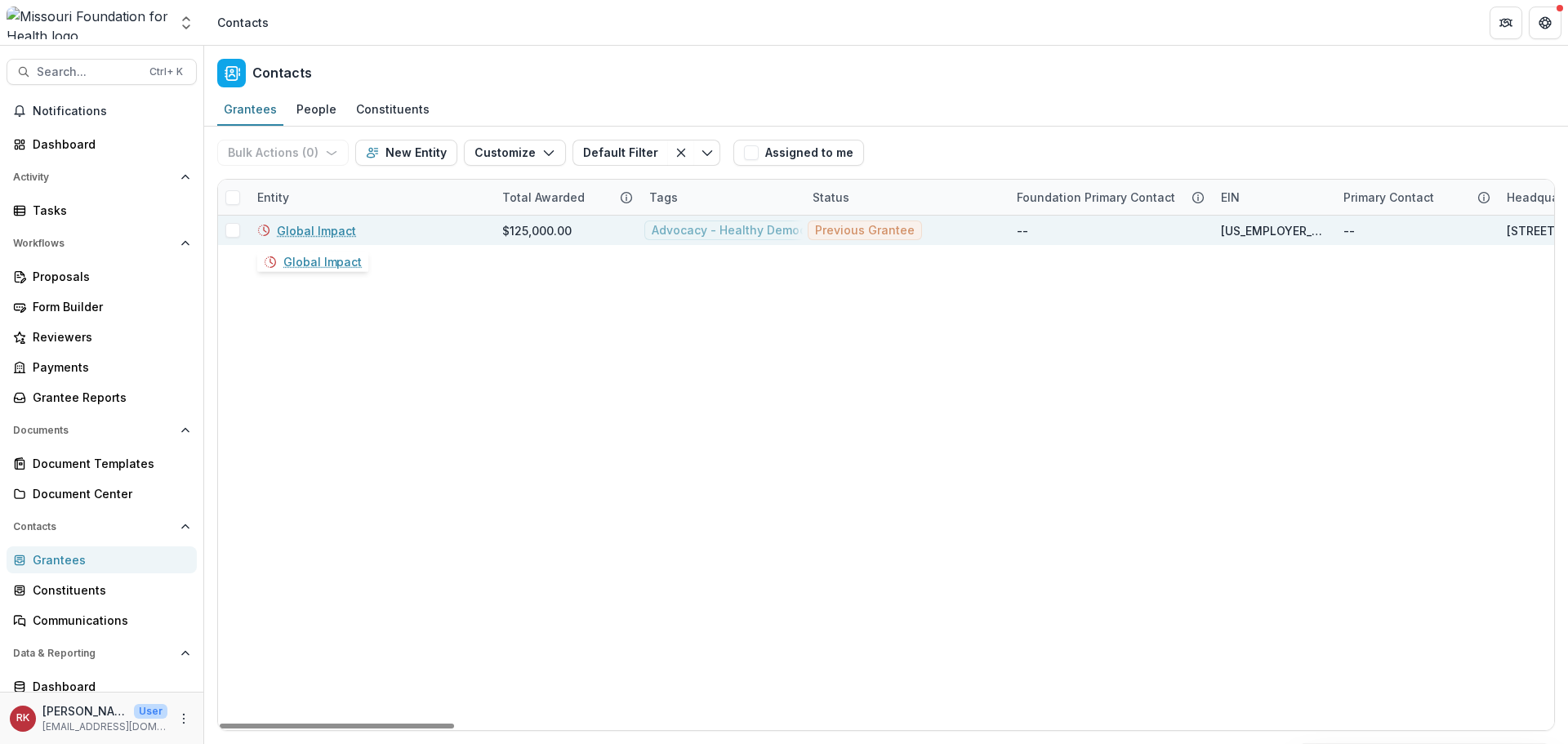
click at [334, 232] on link "Global Impact" at bounding box center [317, 231] width 79 height 17
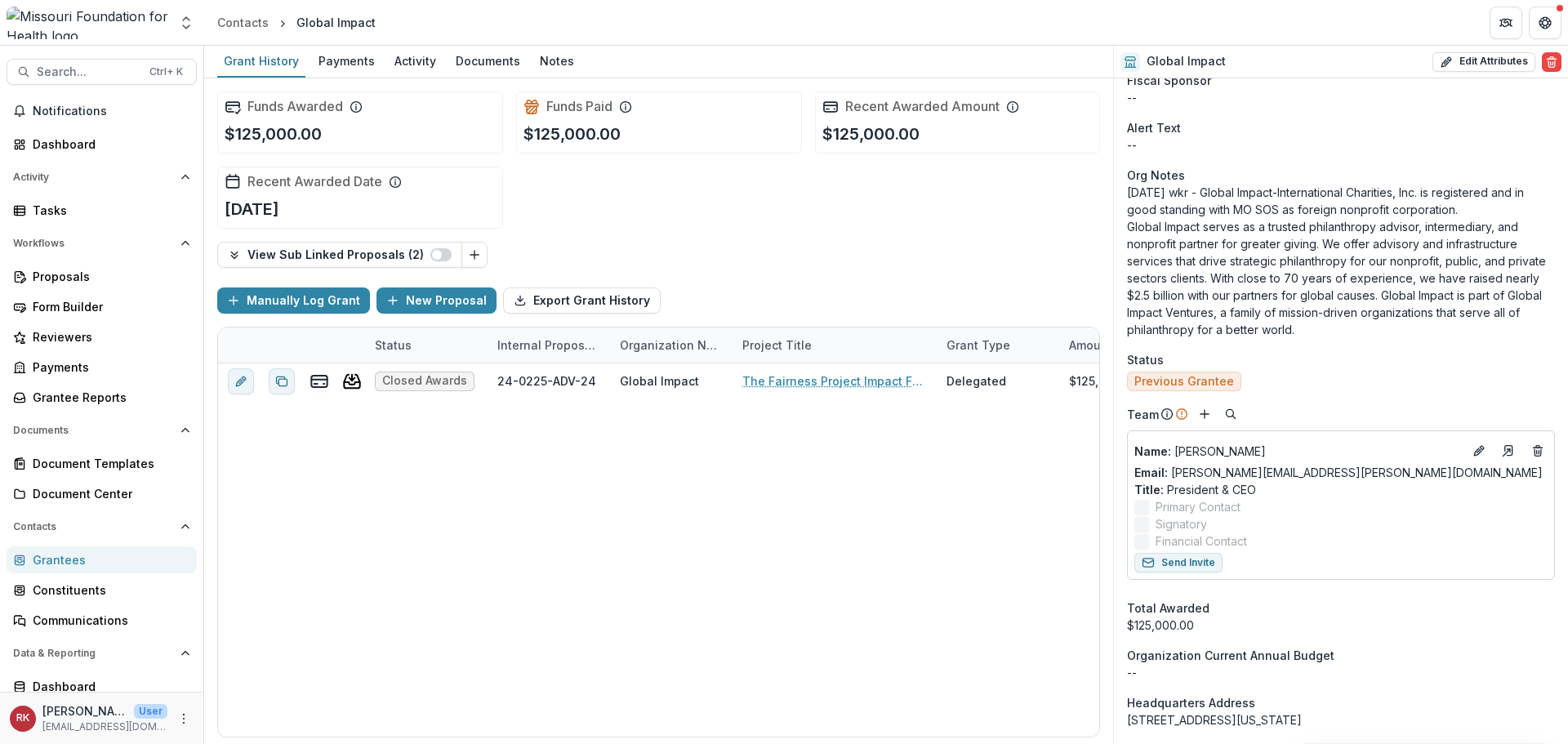
scroll to position [735, 0]
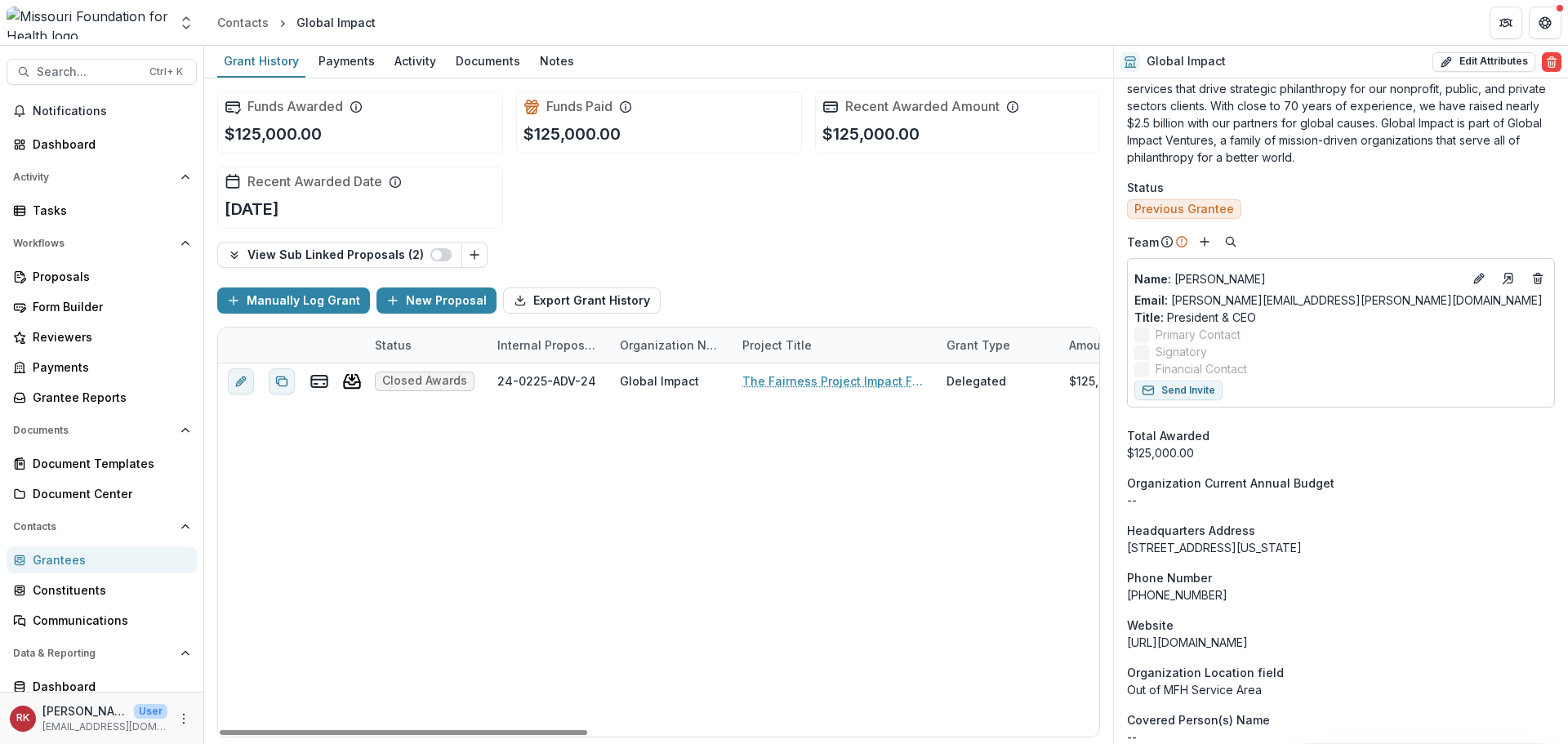
click at [34, 559] on div "Grantees" at bounding box center [108, 560] width 151 height 17
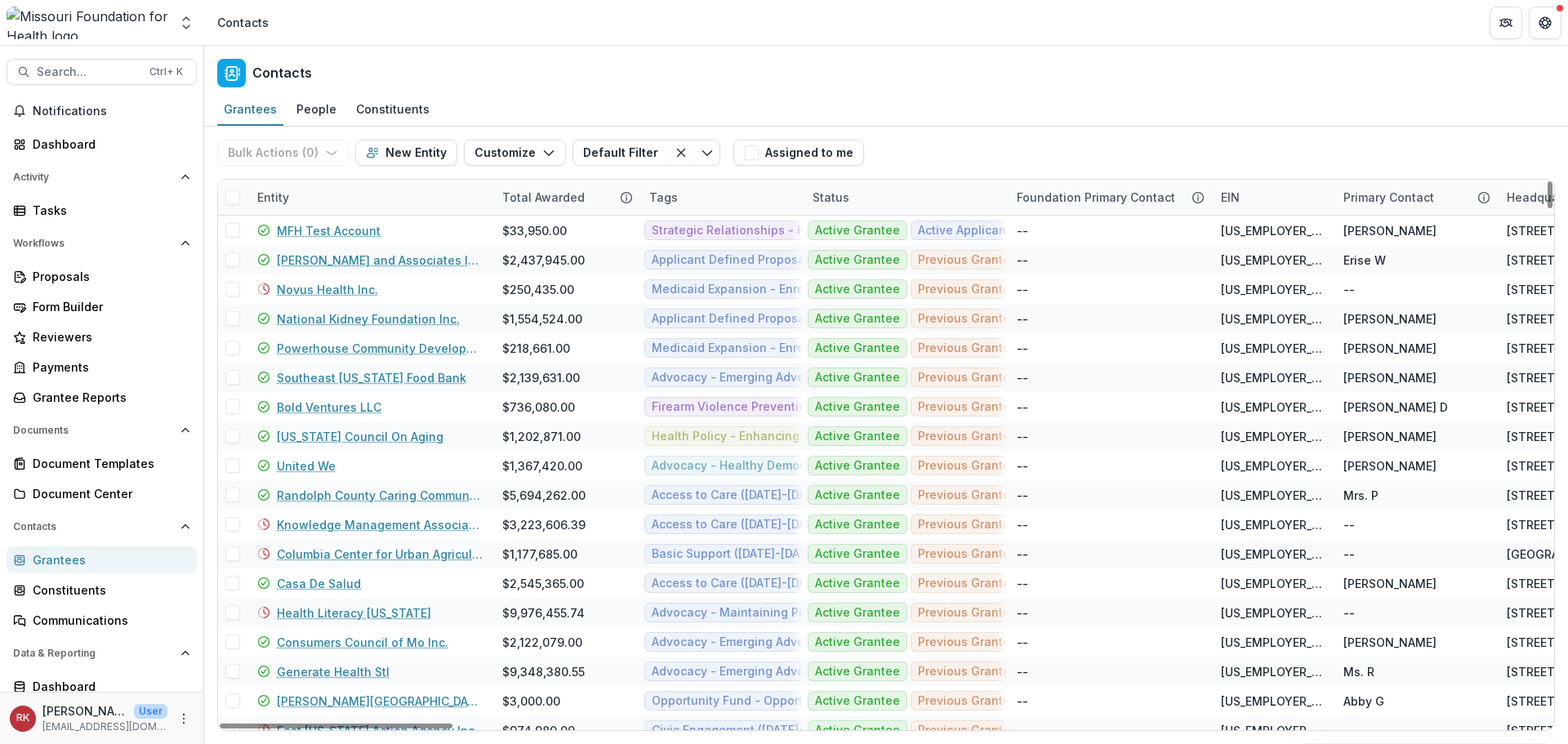
click at [265, 198] on div "Entity" at bounding box center [272, 198] width 51 height 17
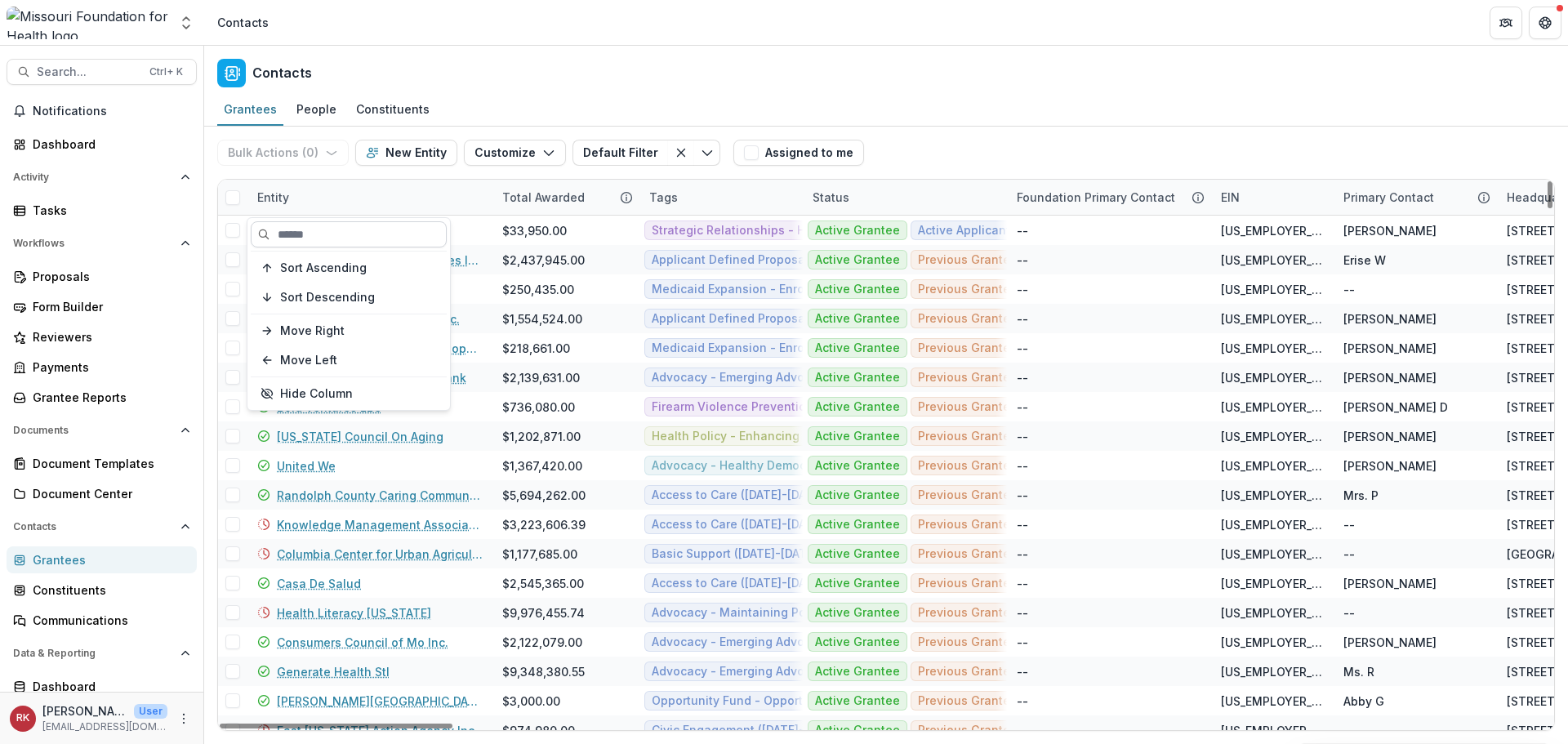
click at [341, 238] on input at bounding box center [349, 233] width 196 height 26
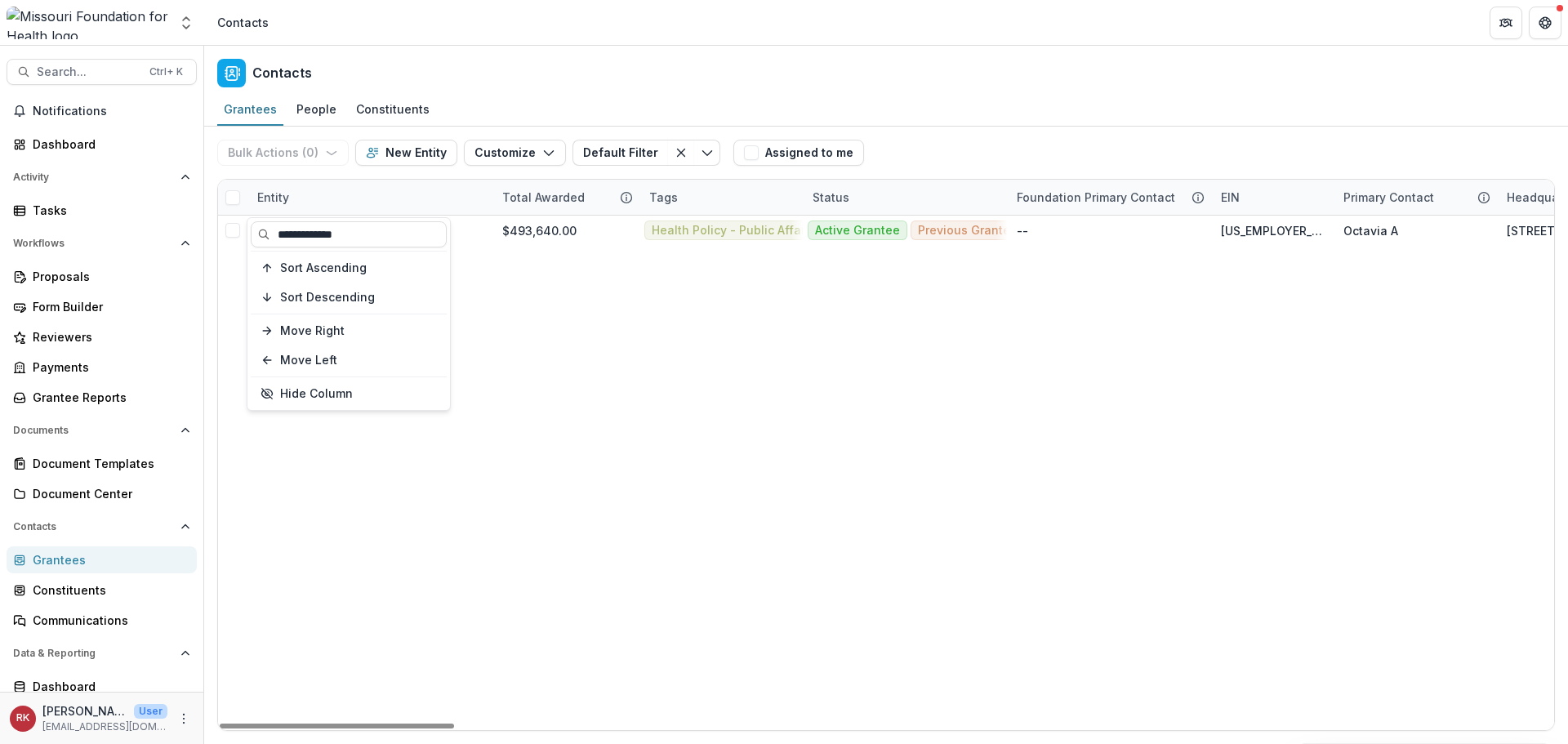
type input "**********"
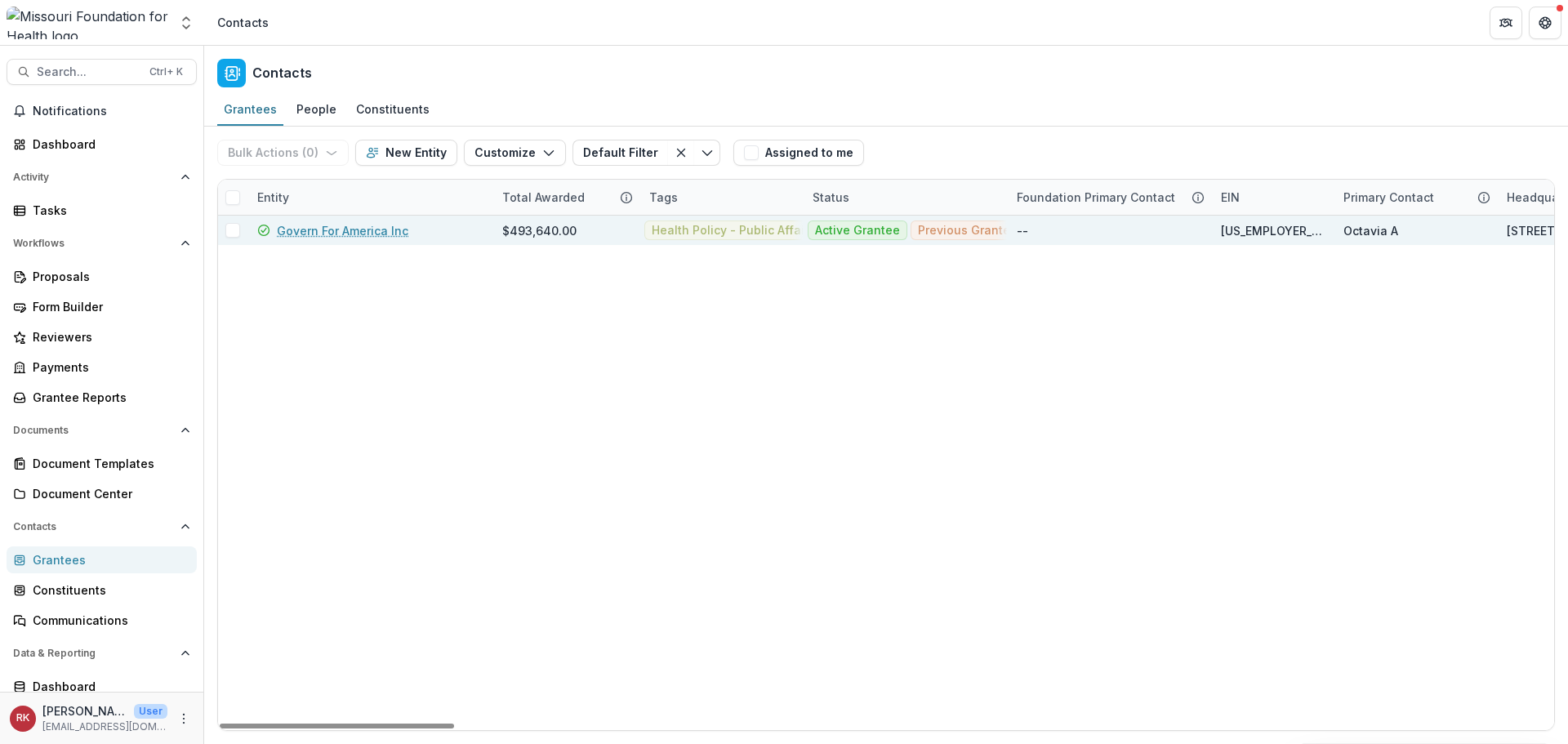
click at [336, 228] on link "Govern For America Inc" at bounding box center [343, 231] width 132 height 17
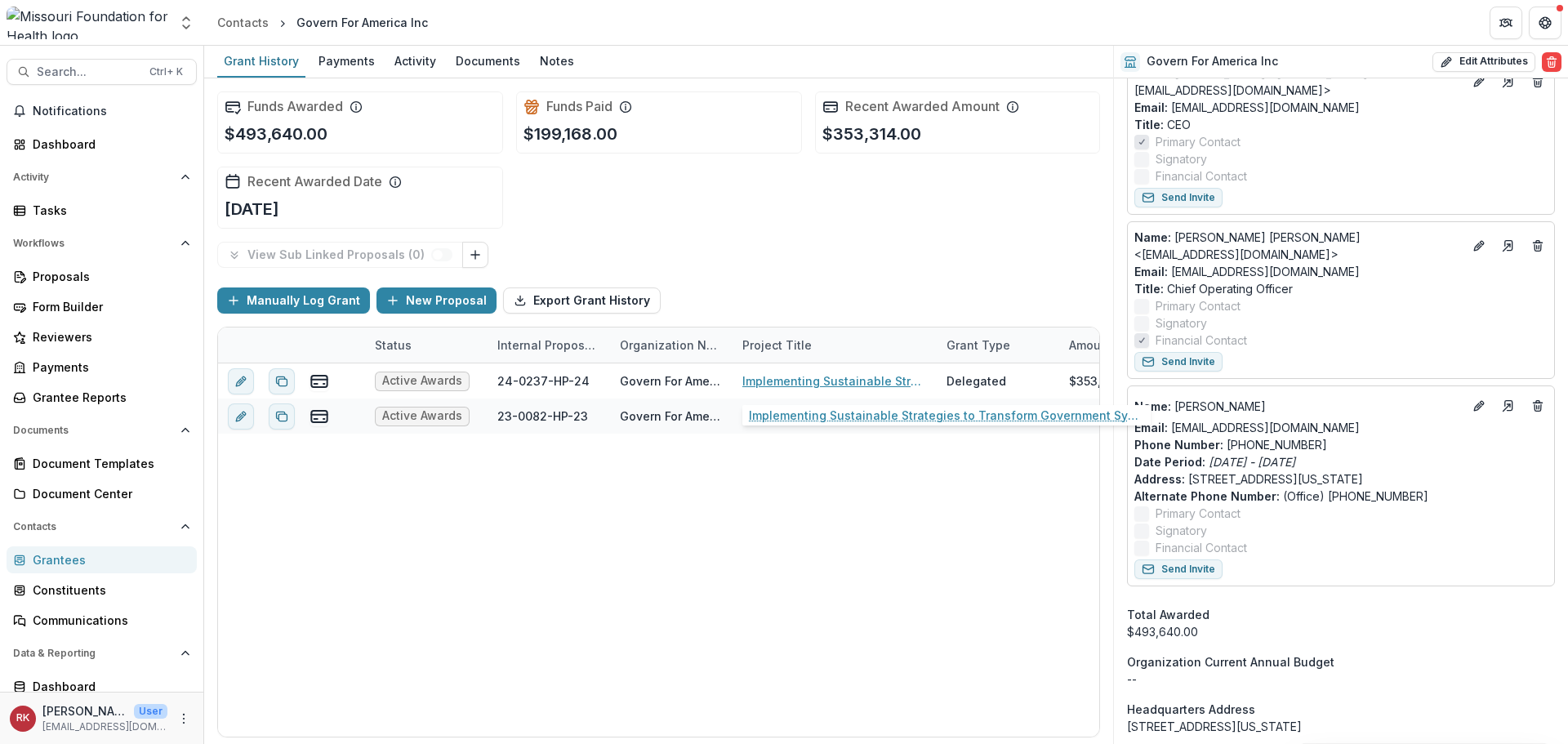
scroll to position [817, 0]
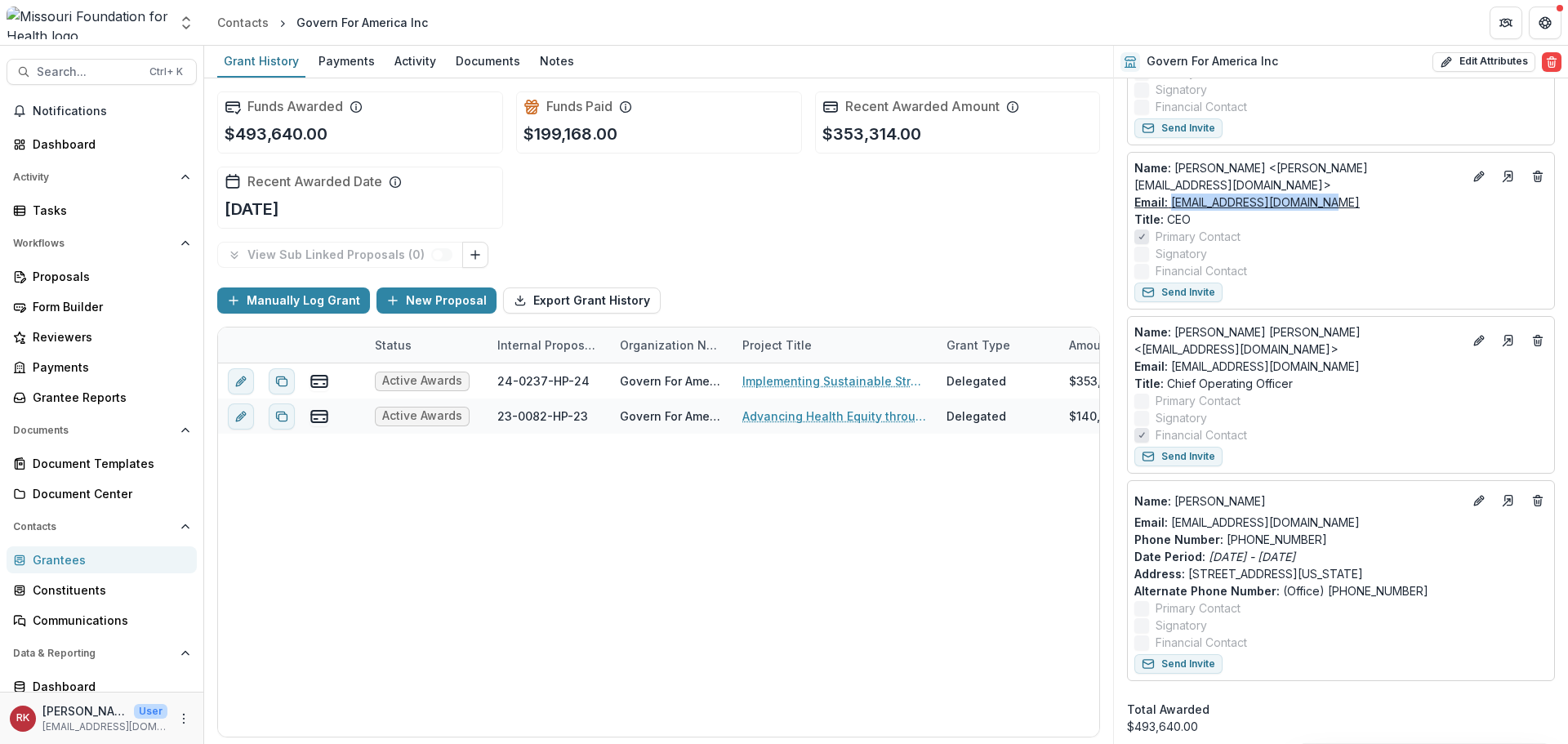
drag, startPoint x: 1350, startPoint y: 191, endPoint x: 1172, endPoint y: 188, distance: 178.0
click at [1172, 194] on div "Email: octavia@govforamerica.org" at bounding box center [1340, 202] width 414 height 17
copy link "octavia@govforamerica.org"
click at [59, 558] on div "Grantees" at bounding box center [108, 560] width 151 height 17
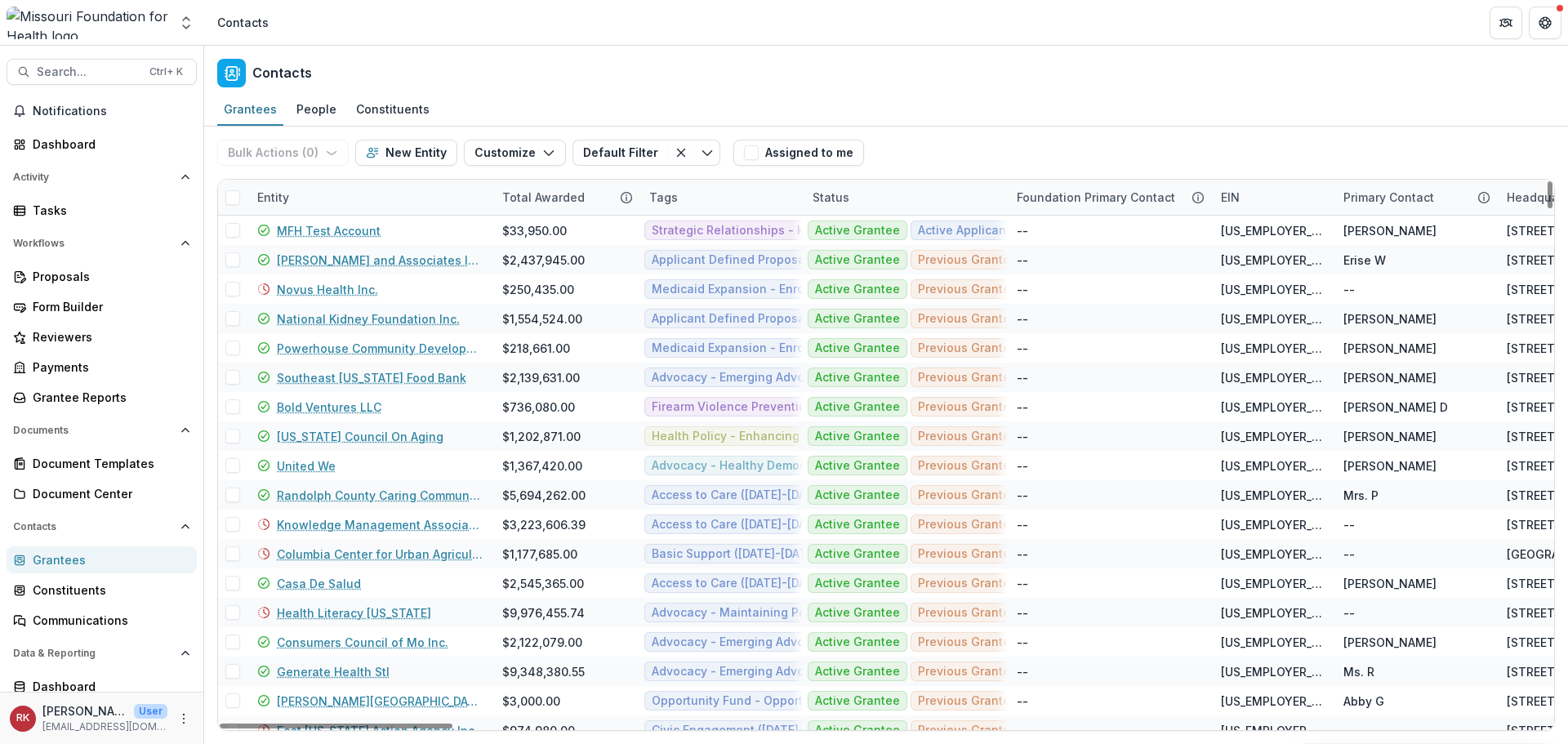
click at [266, 199] on div "Entity" at bounding box center [272, 198] width 51 height 17
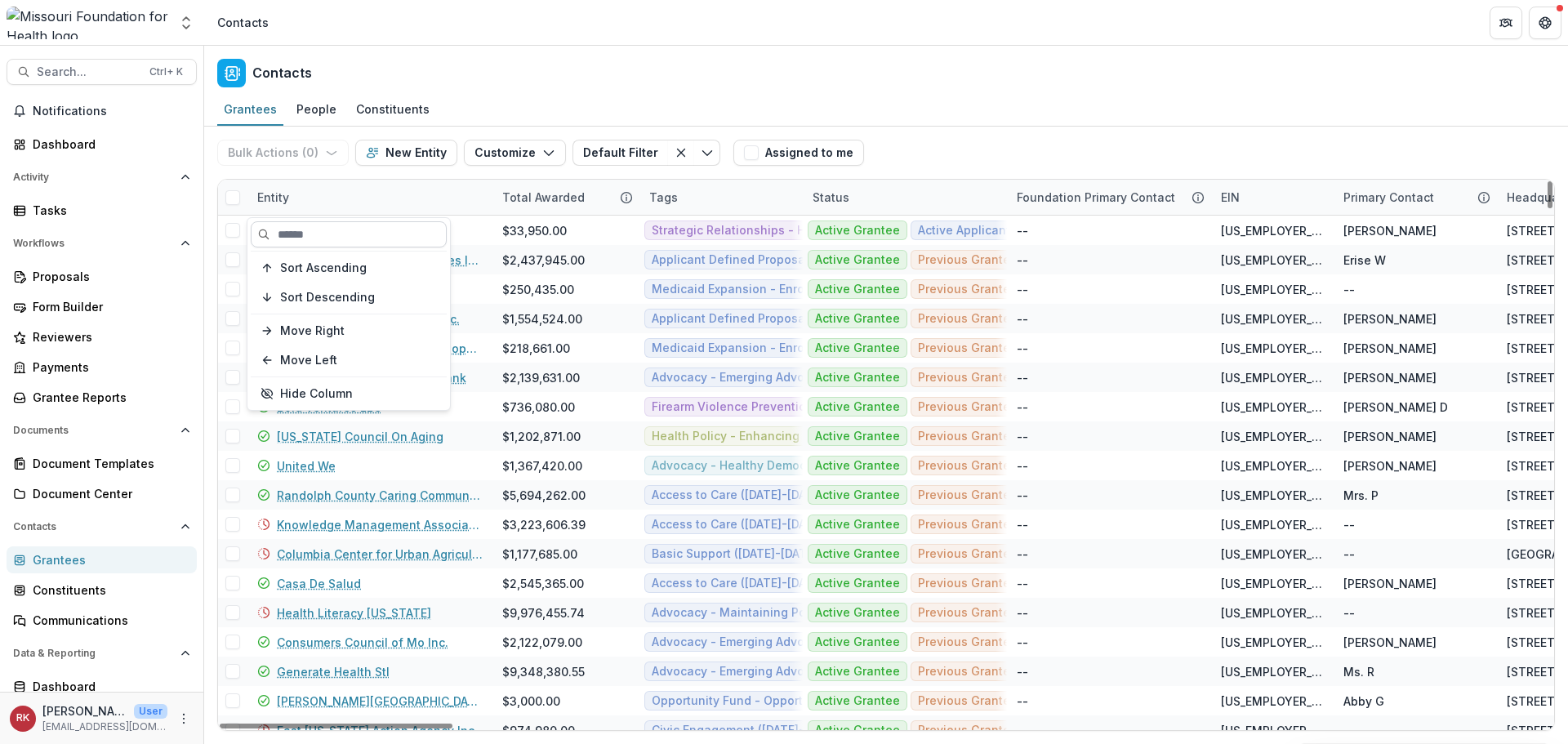
click at [329, 232] on input at bounding box center [349, 233] width 196 height 26
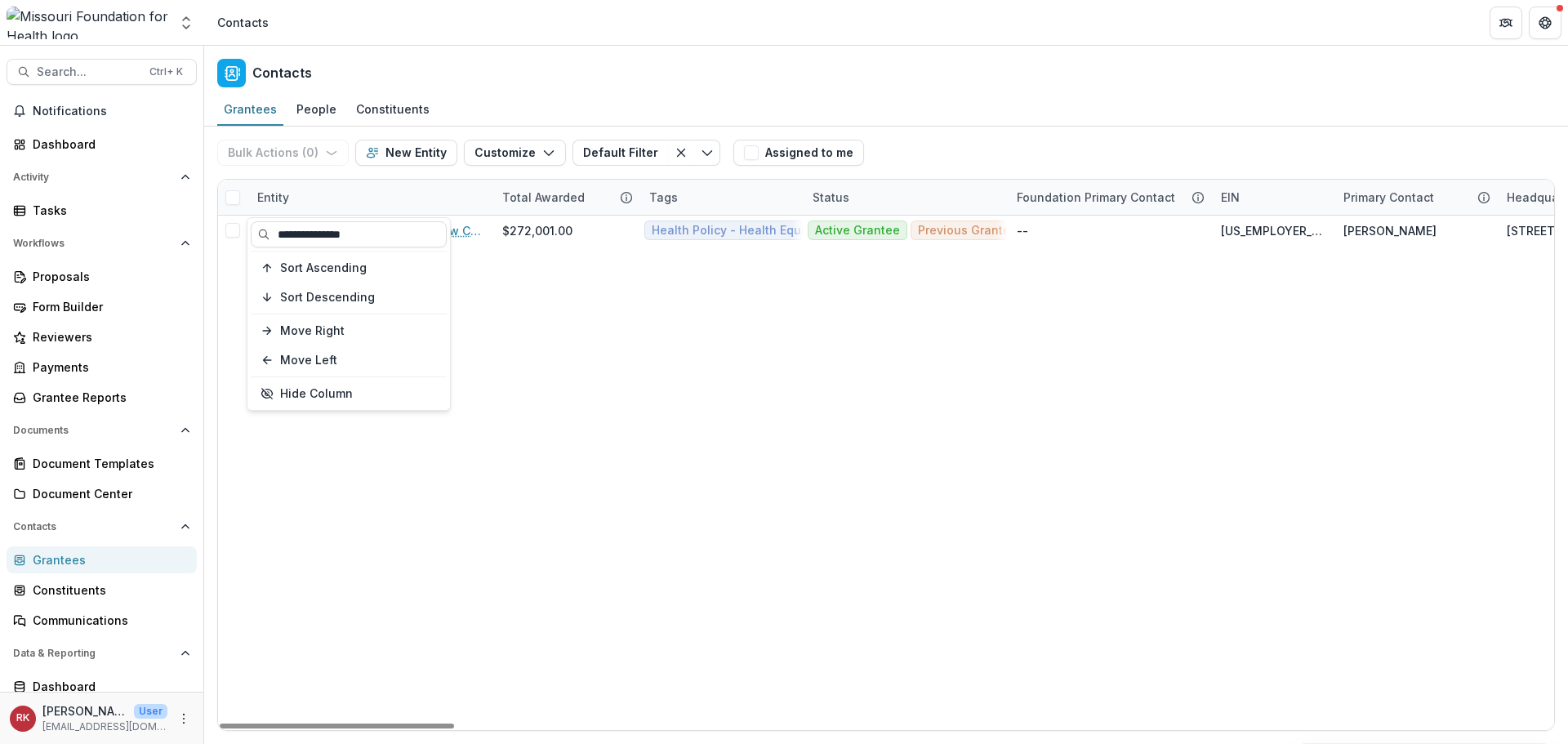
type input "**********"
drag, startPoint x: 622, startPoint y: 372, endPoint x: 560, endPoint y: 336, distance: 71.7
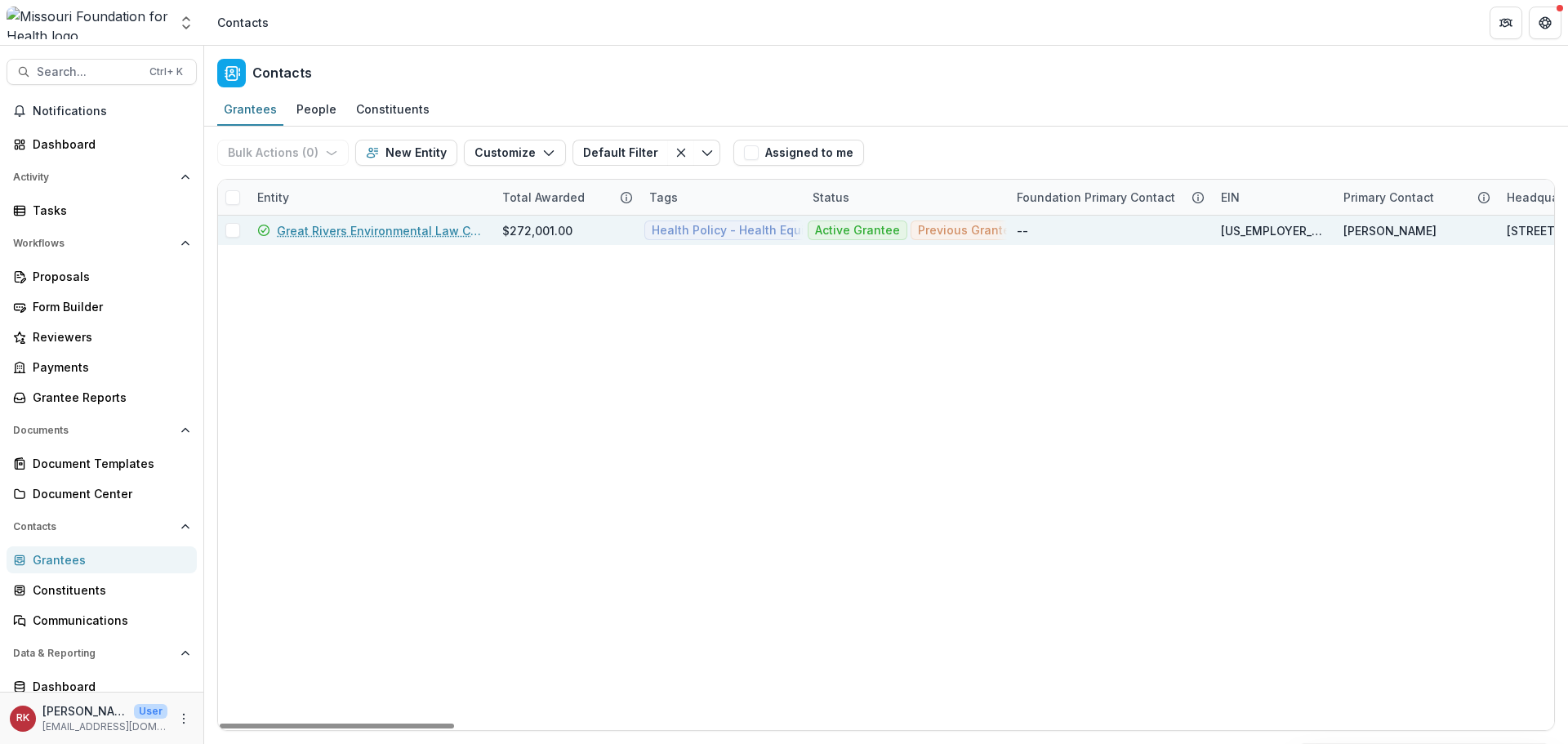
click at [320, 224] on link "Great Rivers Environmental Law Center" at bounding box center [380, 231] width 205 height 17
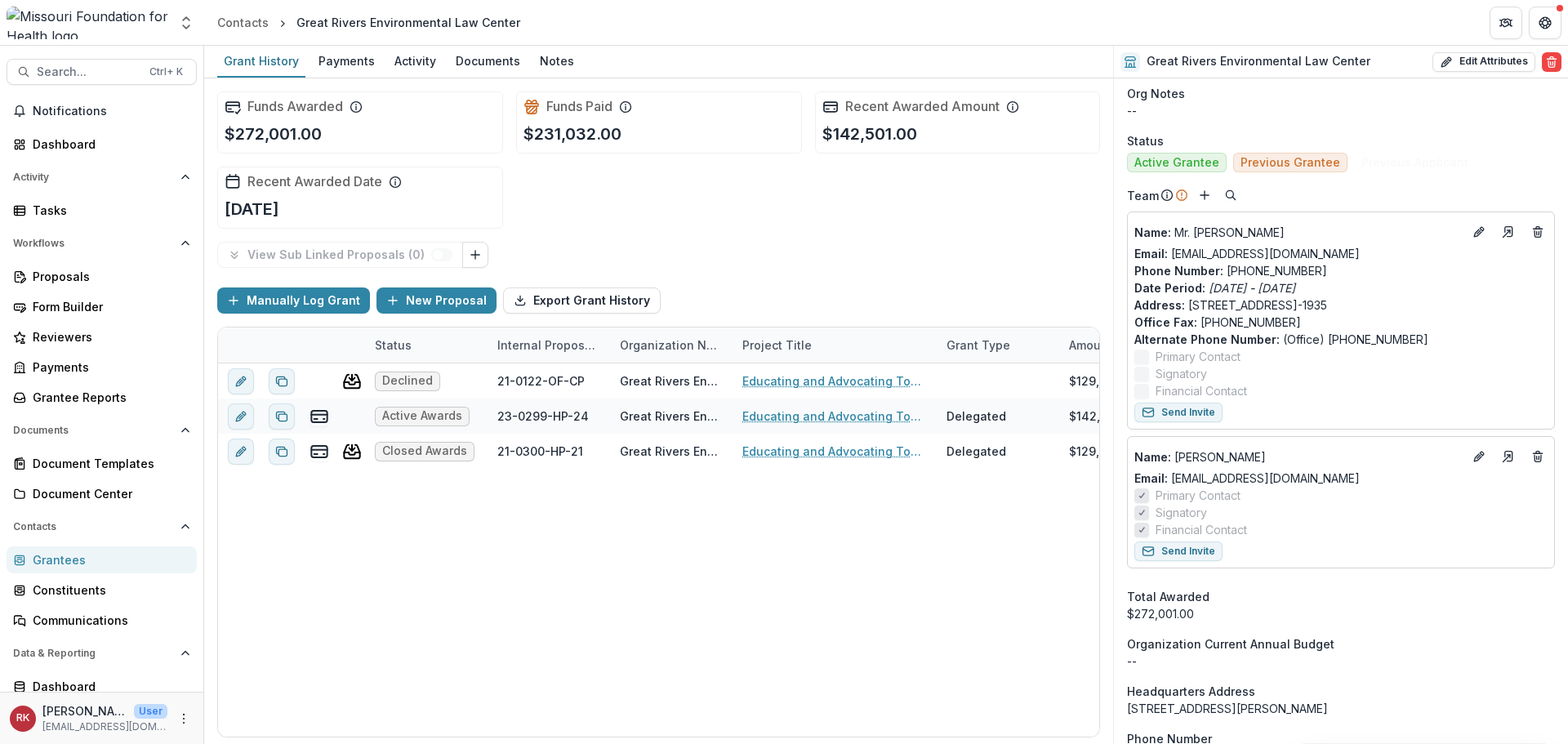
scroll to position [653, 0]
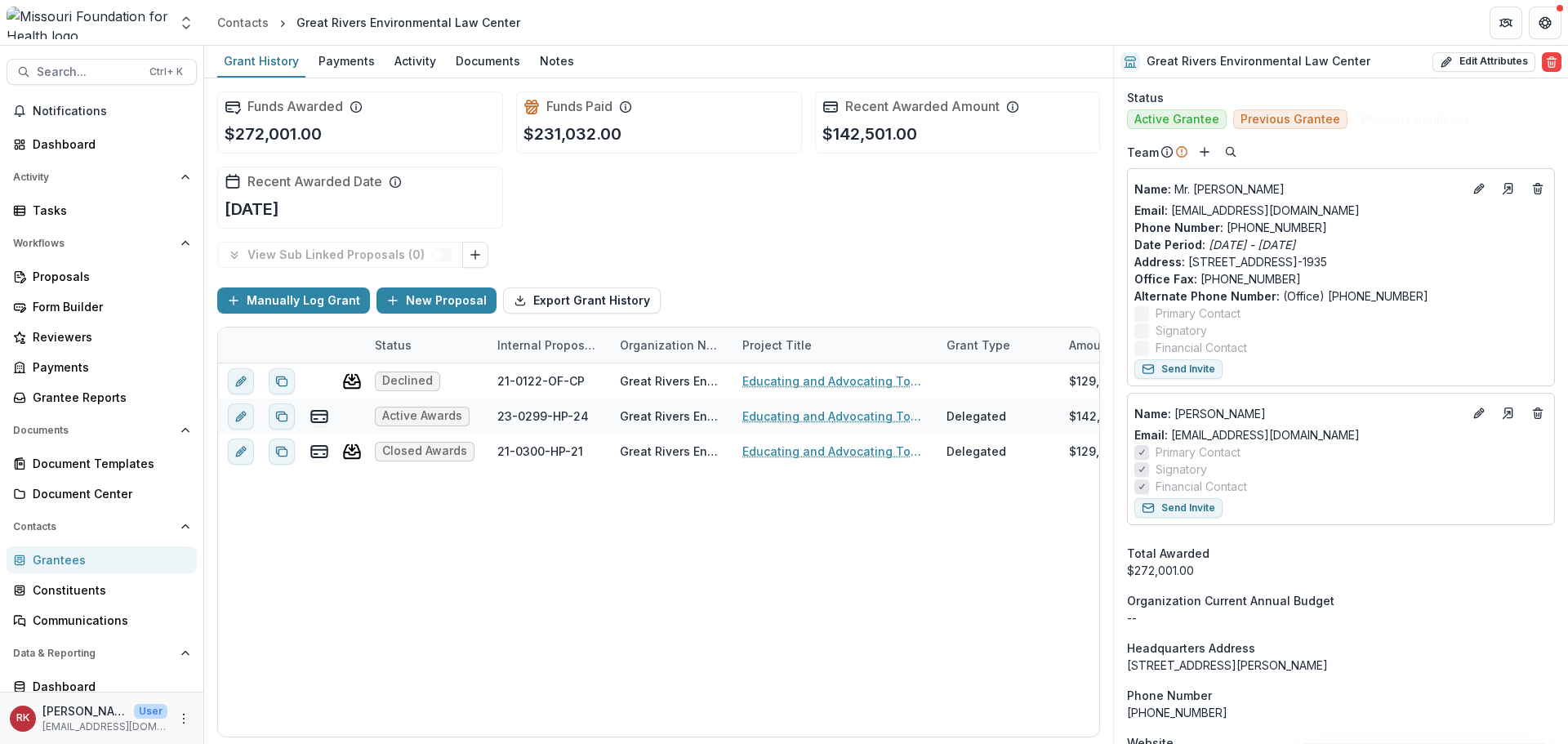
click at [92, 561] on div "Grantees" at bounding box center [108, 560] width 151 height 17
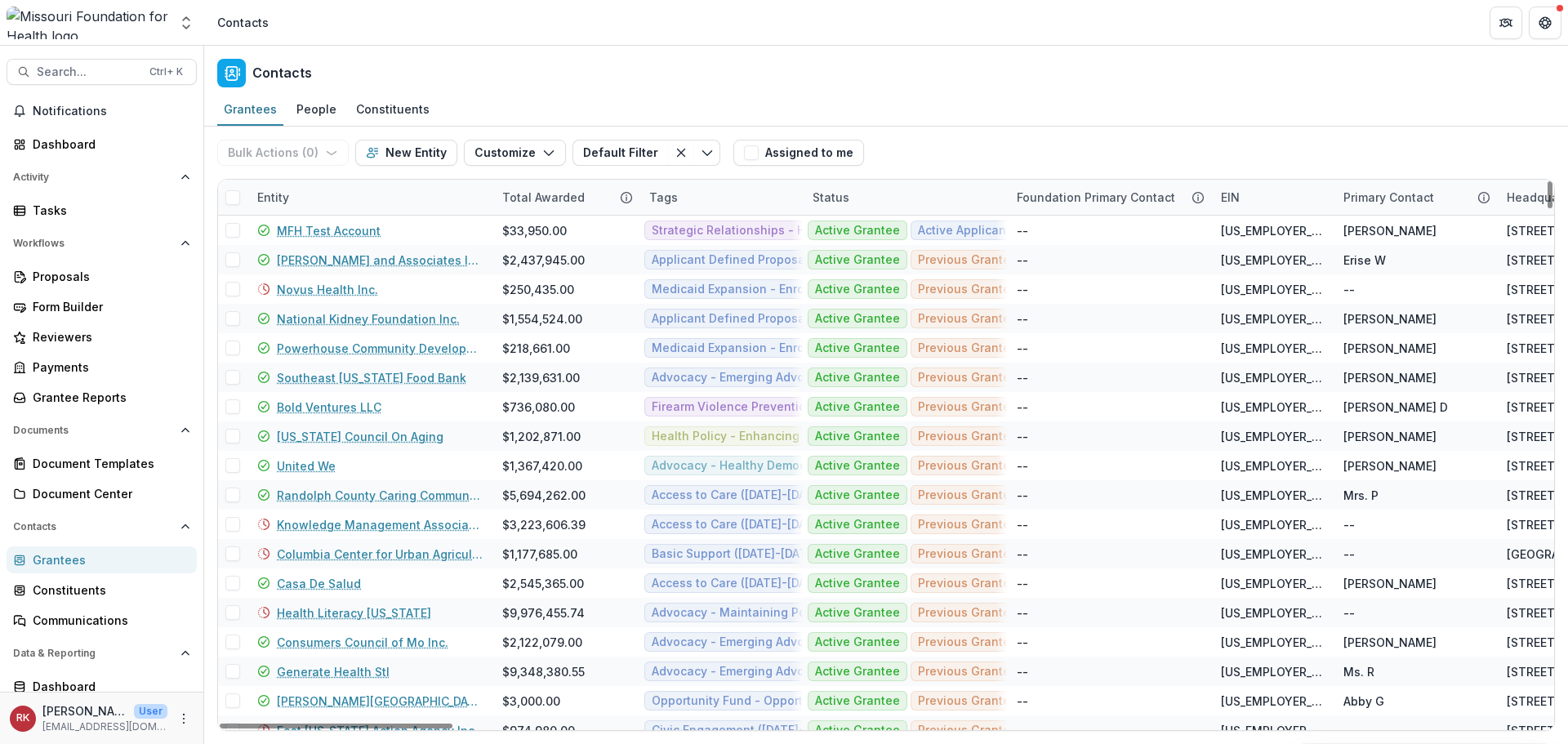
click at [273, 204] on div "Entity" at bounding box center [272, 198] width 51 height 17
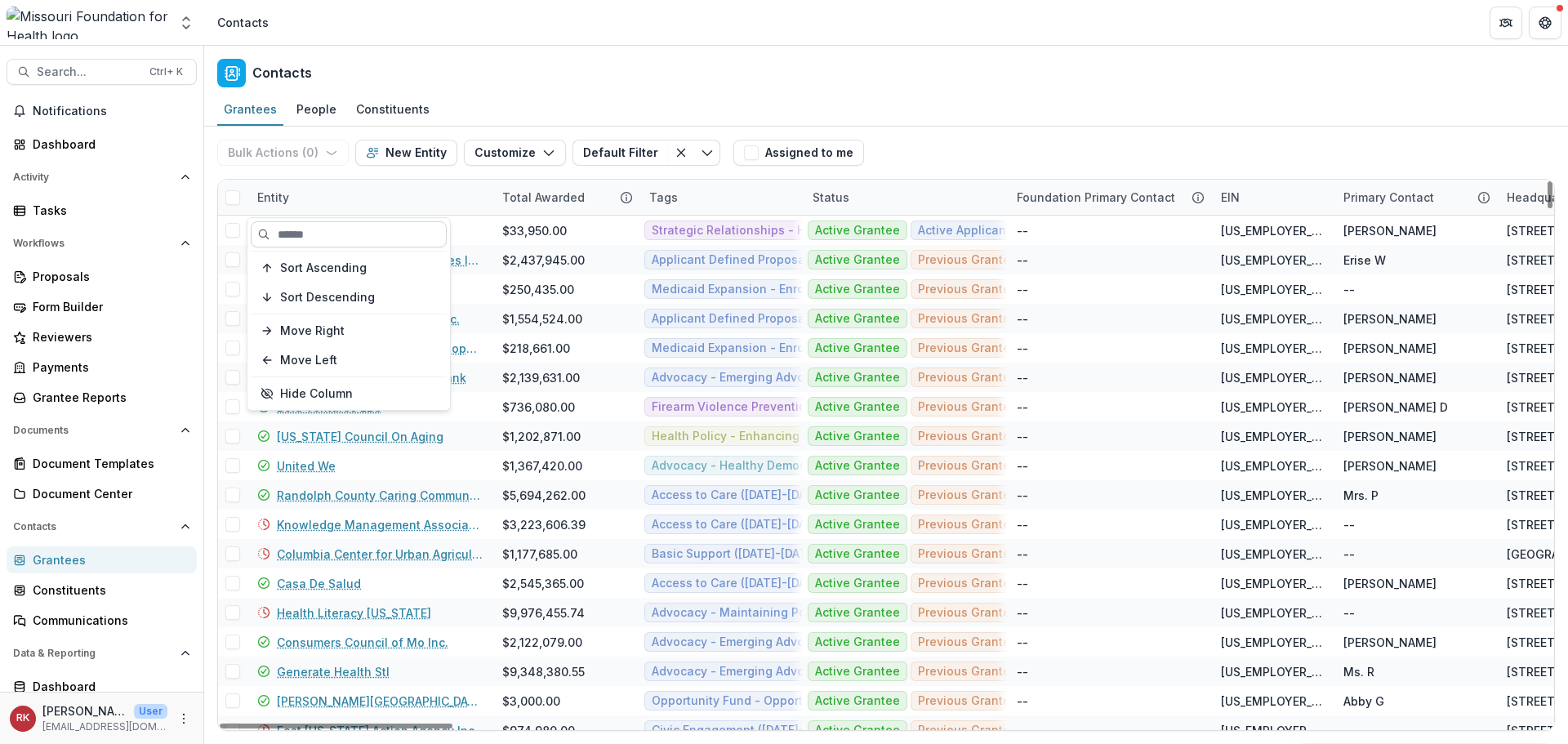
click at [300, 237] on input at bounding box center [349, 233] width 196 height 26
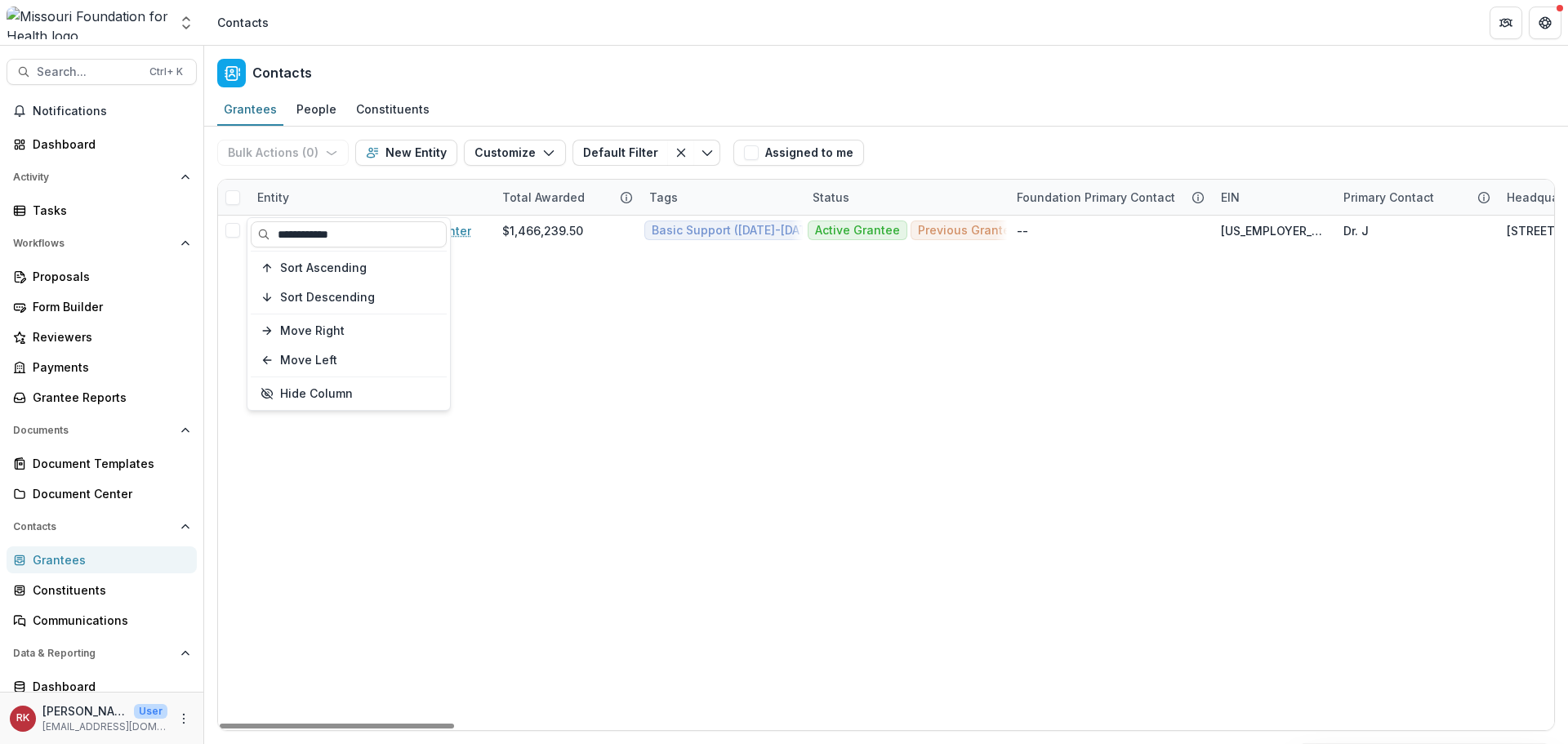
type input "**********"
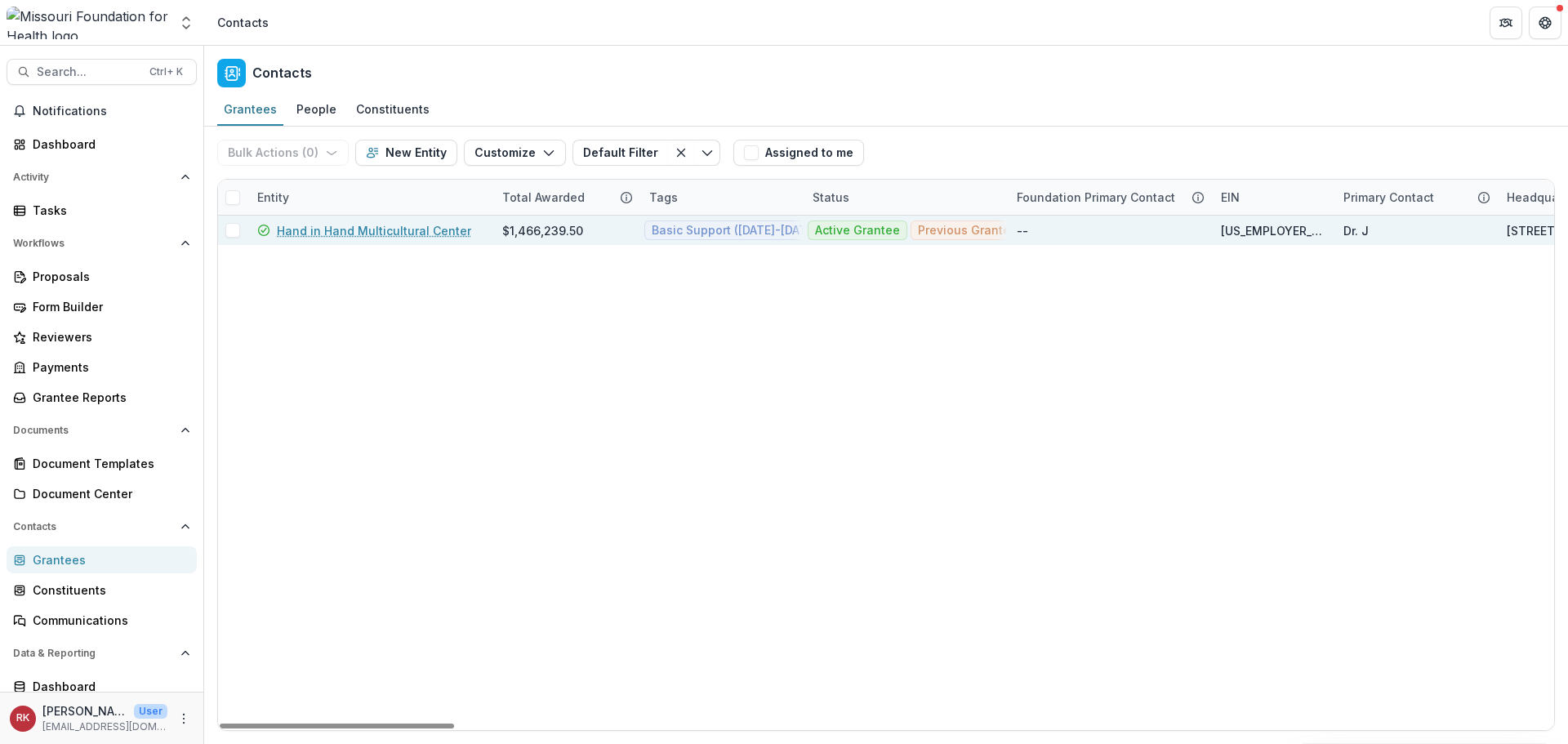
click at [357, 227] on link "Hand in Hand Multicultural Center" at bounding box center [374, 231] width 195 height 17
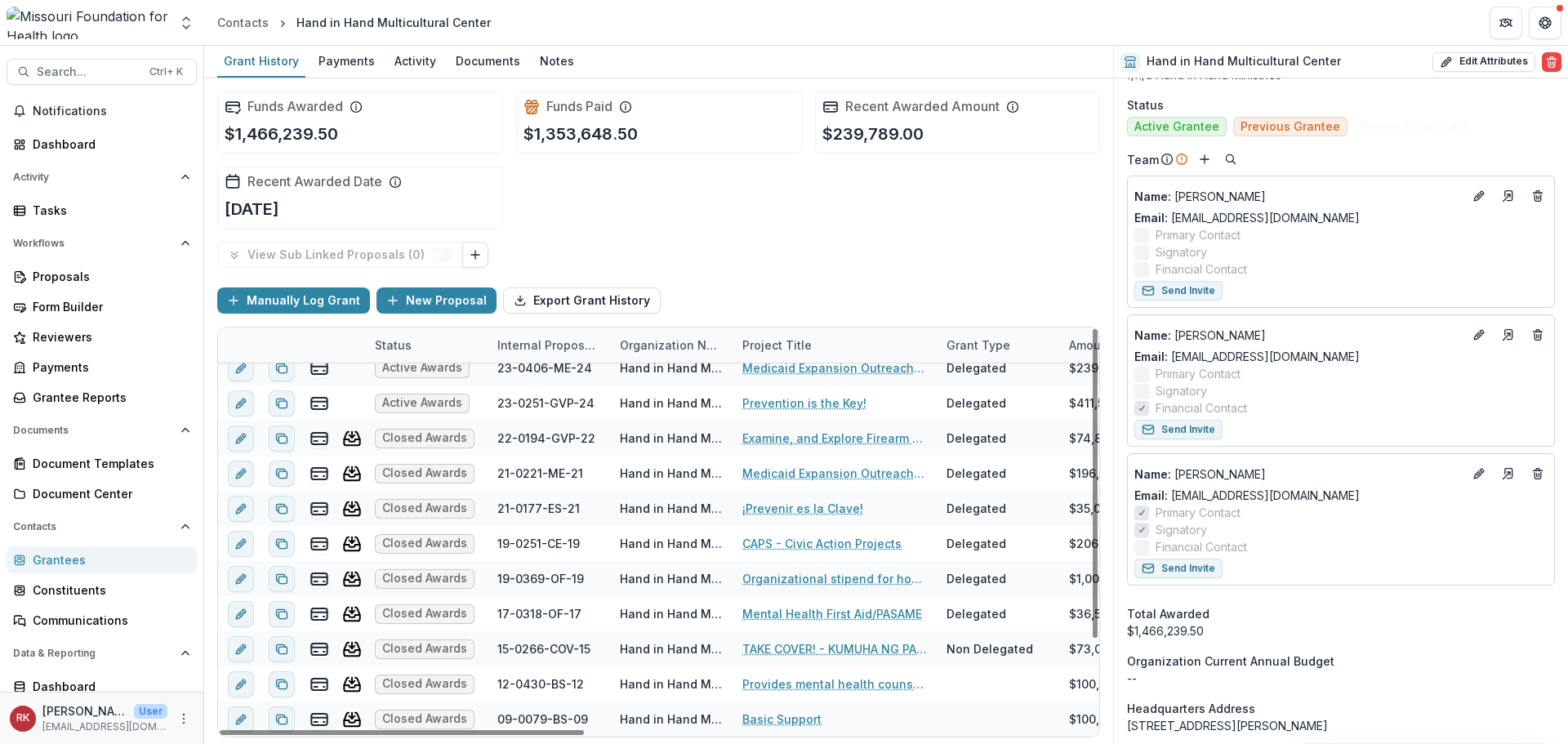
scroll to position [653, 0]
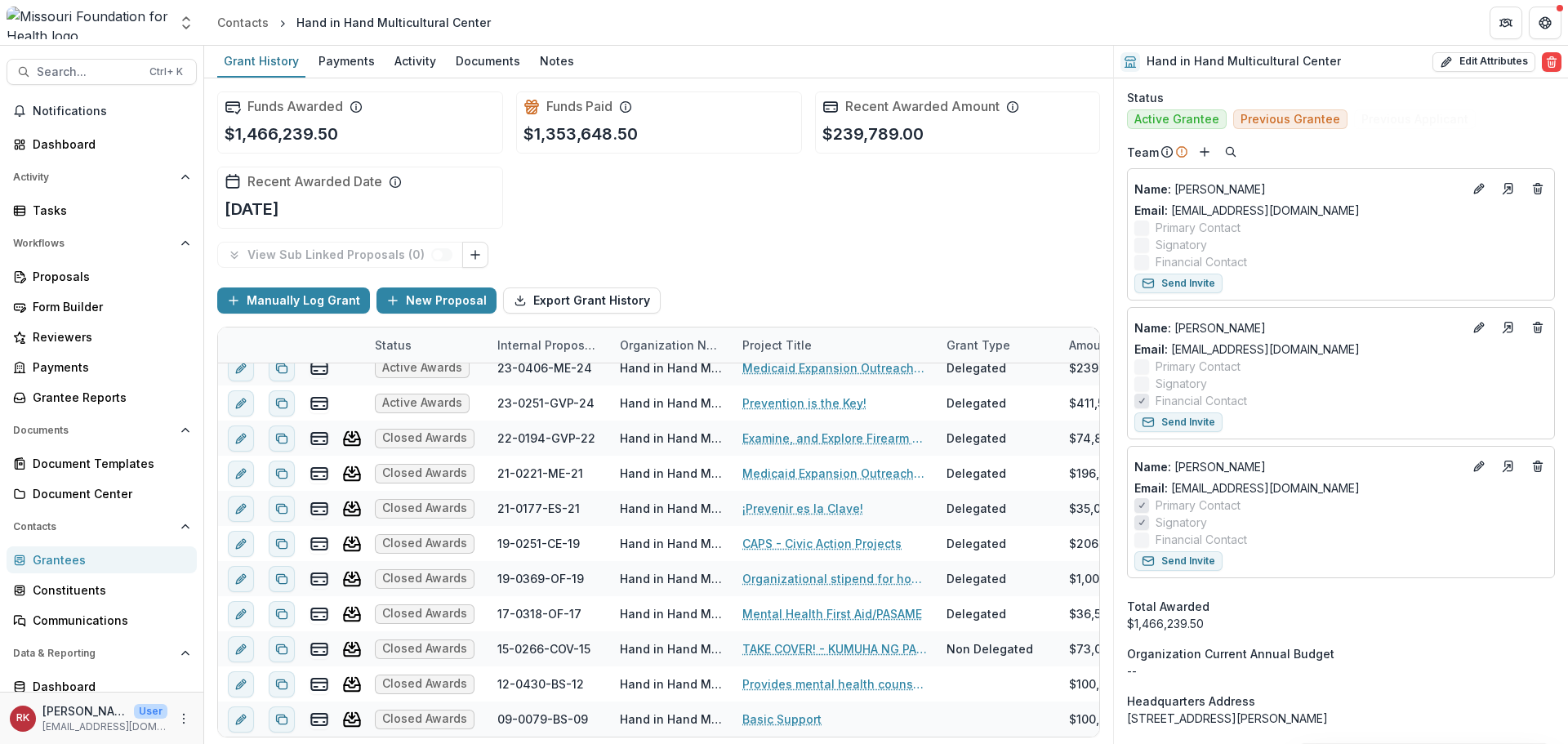
click at [89, 558] on div "Grantees" at bounding box center [108, 560] width 151 height 17
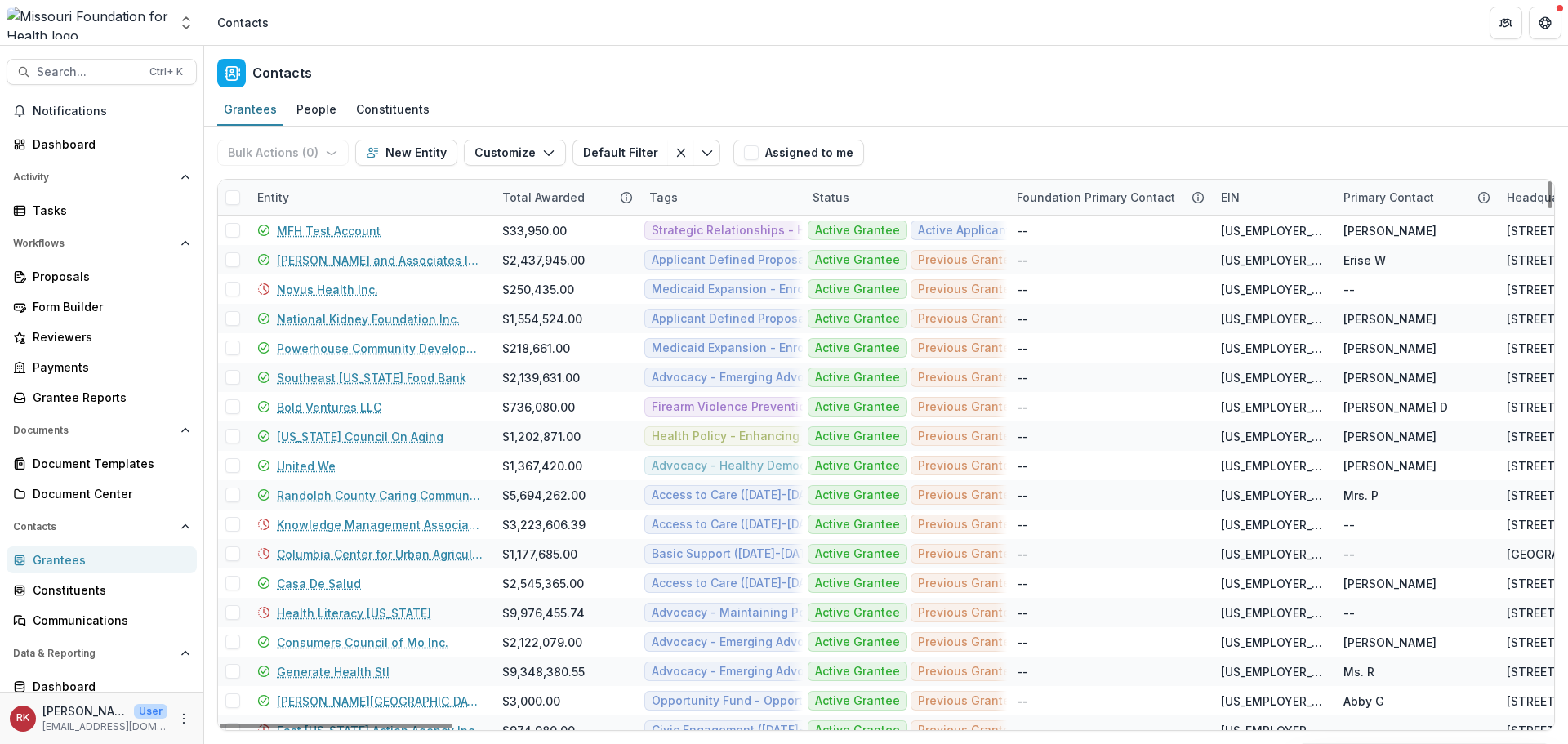
click at [279, 198] on div "Entity" at bounding box center [272, 198] width 51 height 17
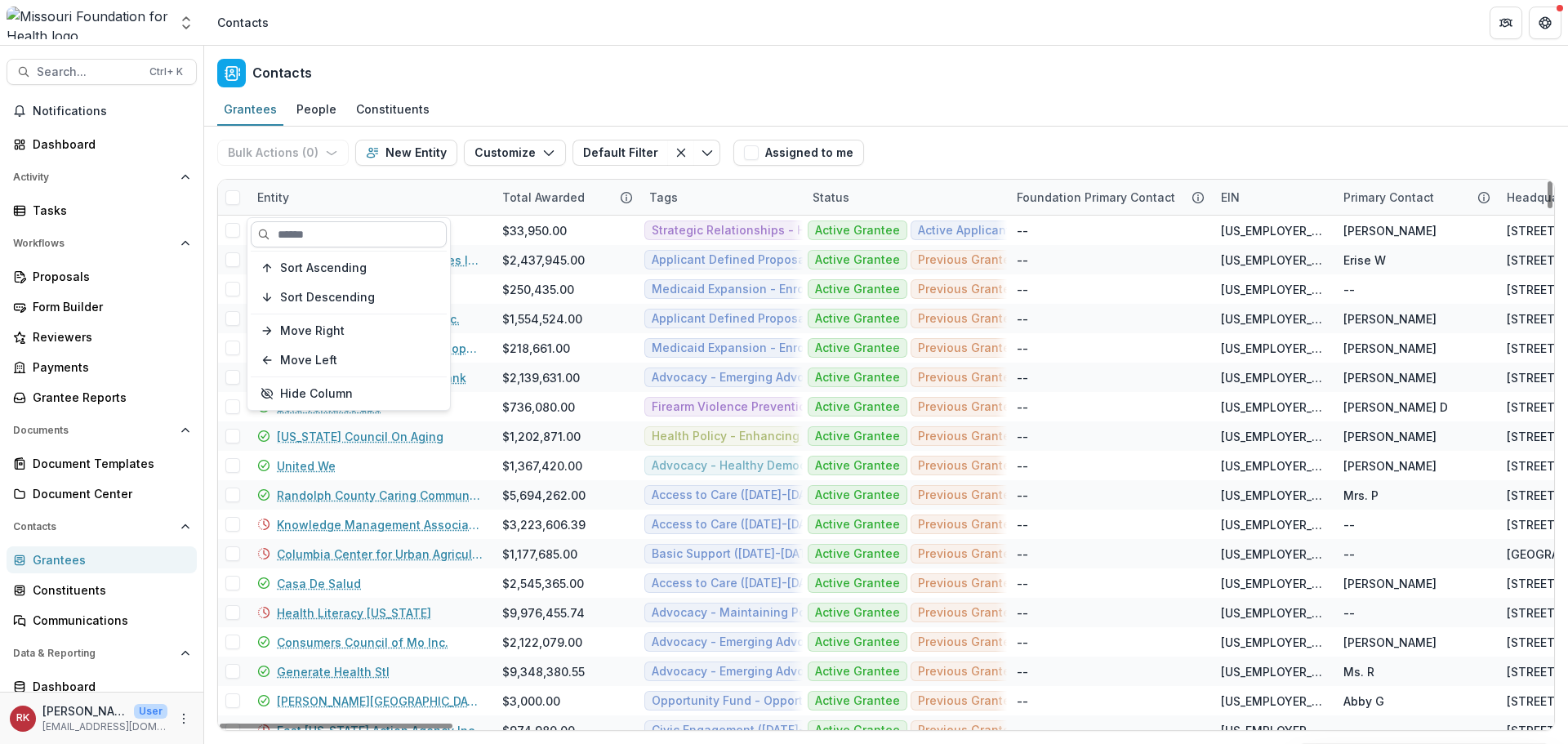
click at [323, 229] on input at bounding box center [349, 233] width 196 height 26
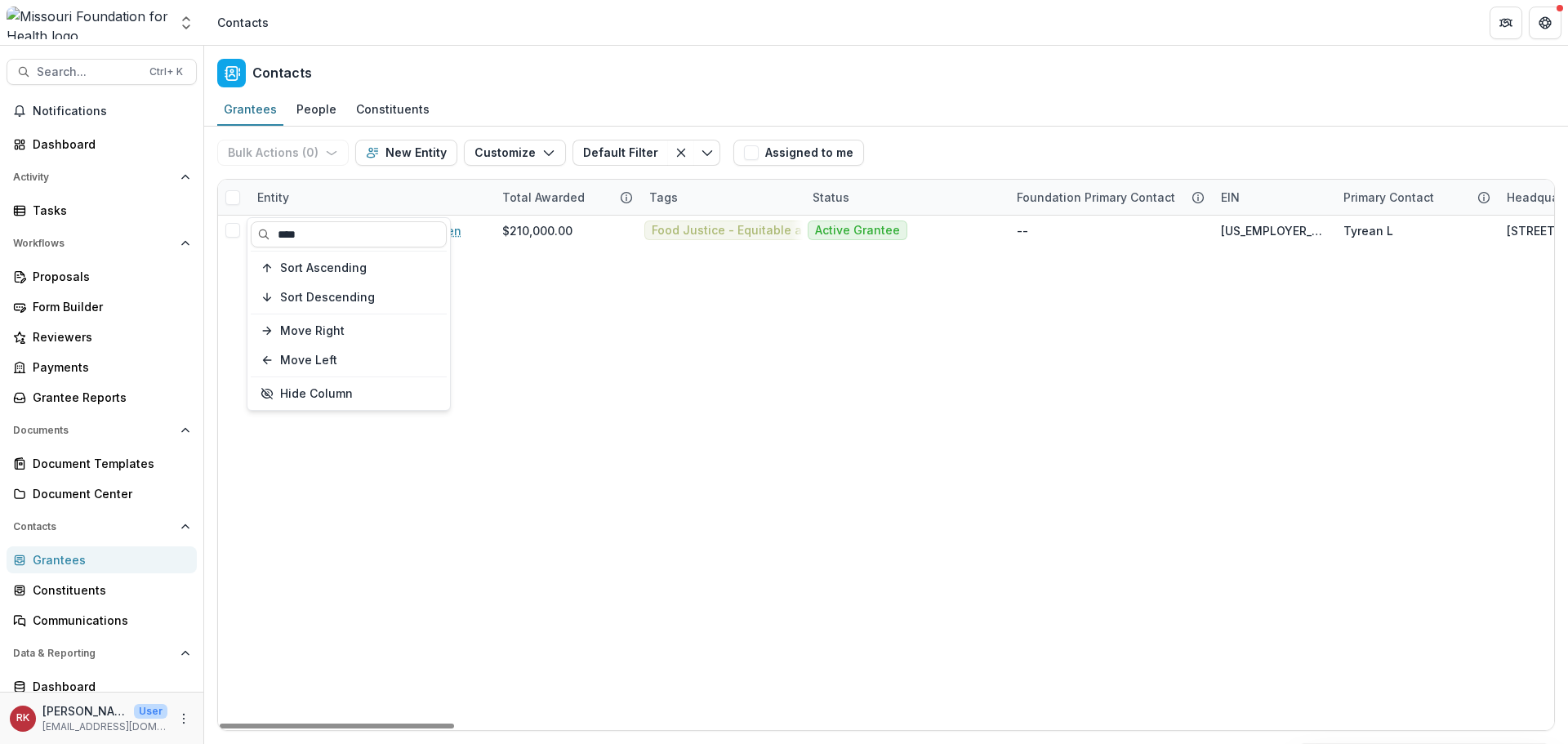
type input "****"
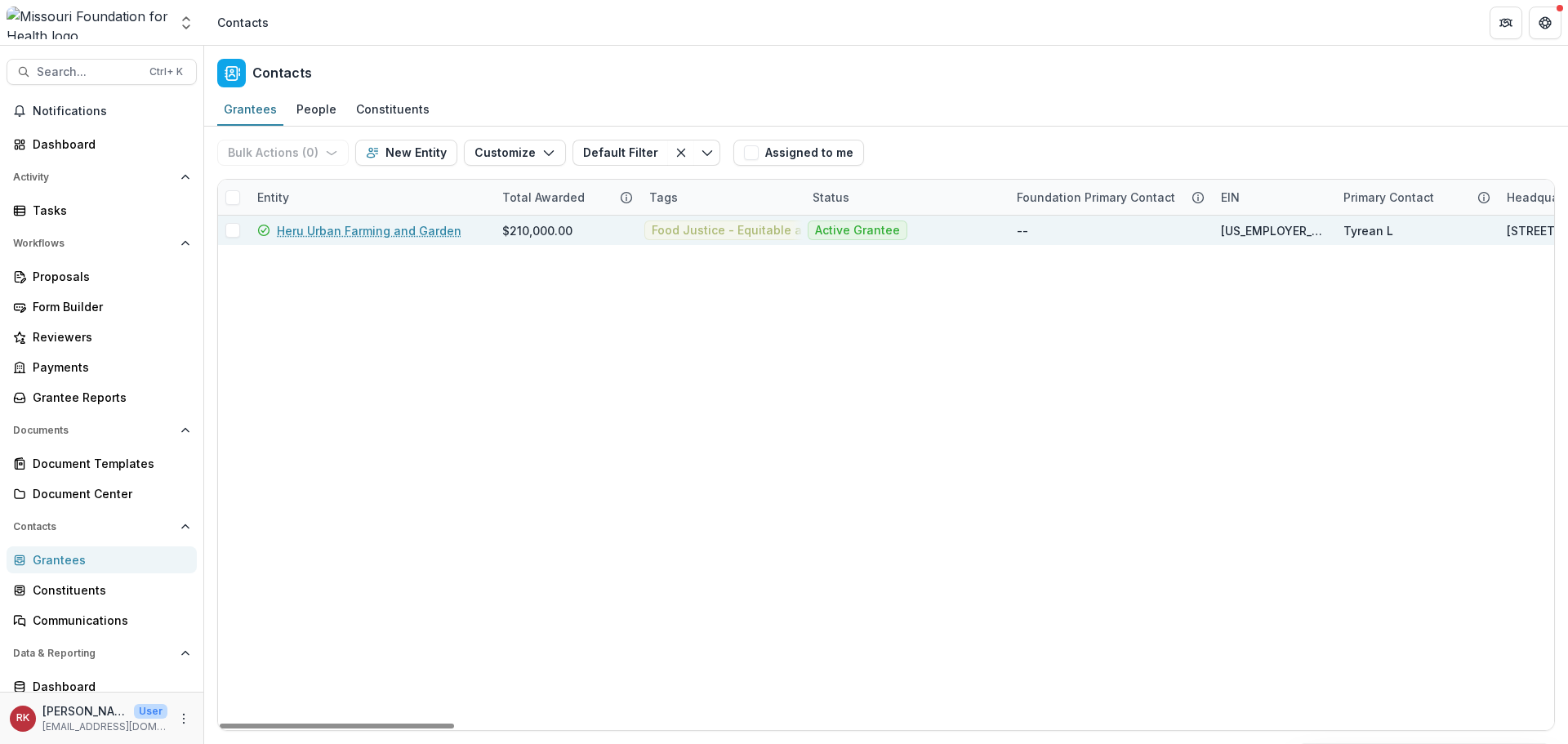
click at [368, 231] on link "Heru Urban Farming and Garden" at bounding box center [369, 231] width 185 height 17
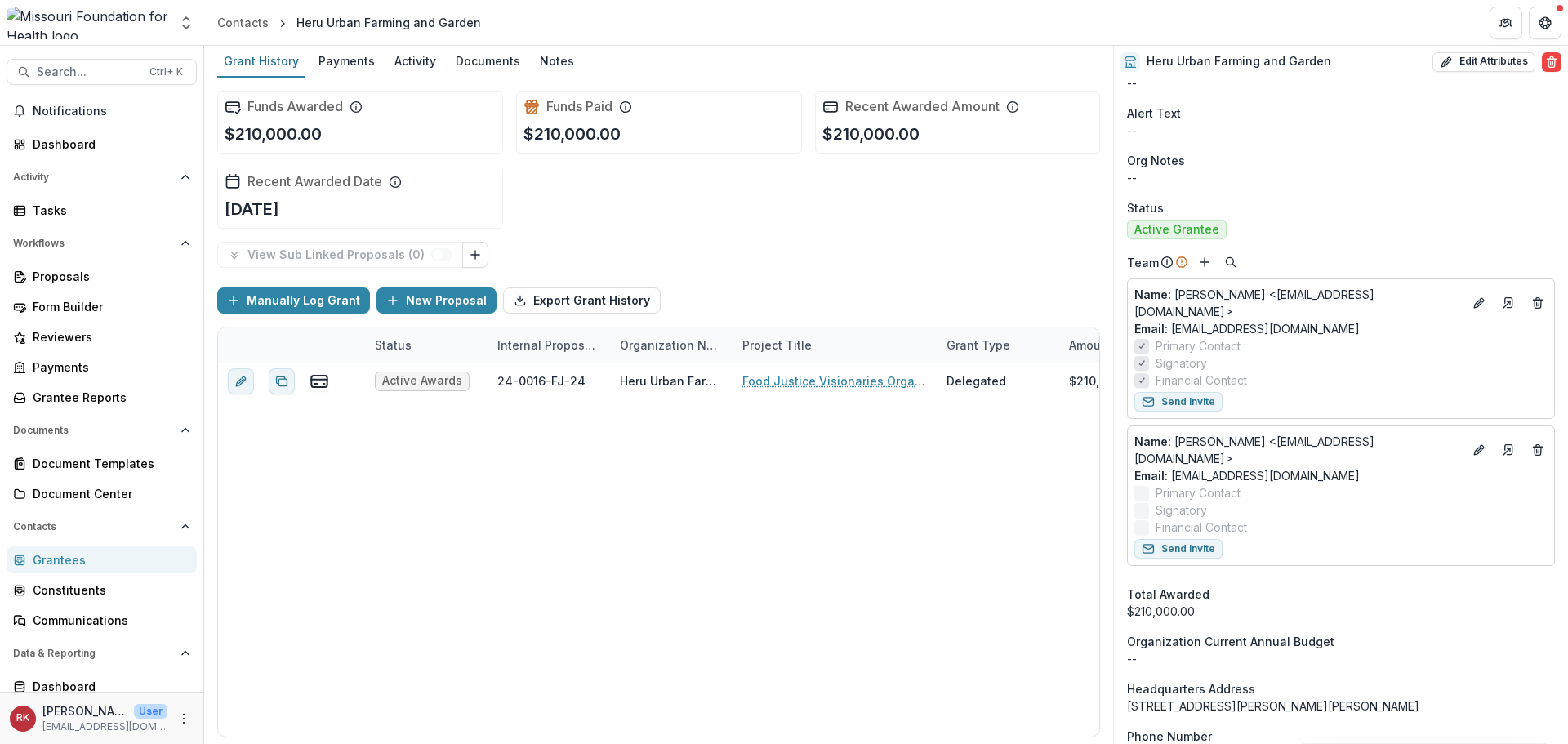
scroll to position [572, 0]
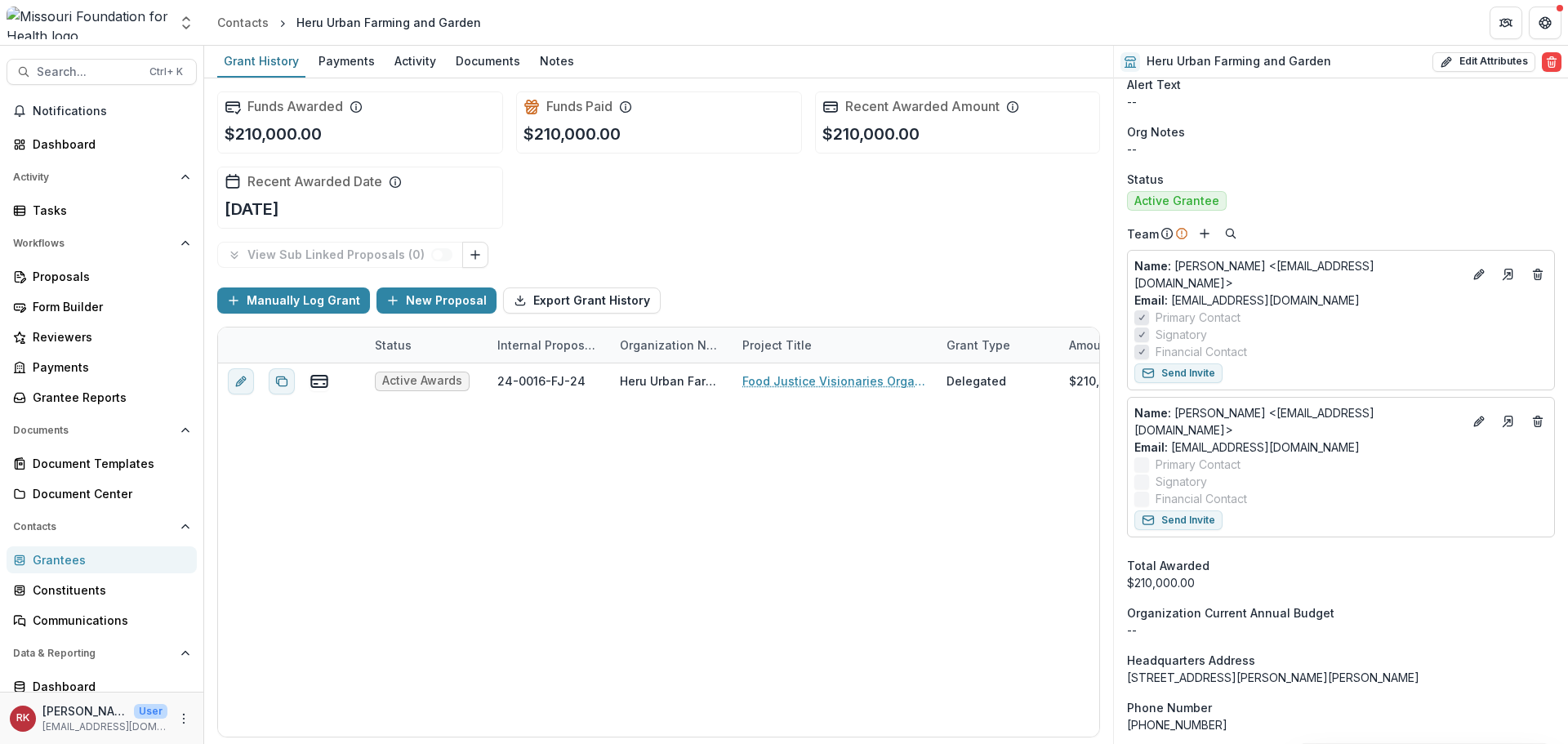
drag, startPoint x: 56, startPoint y: 558, endPoint x: 59, endPoint y: 549, distance: 9.5
click at [56, 558] on div "Grantees" at bounding box center [108, 560] width 151 height 17
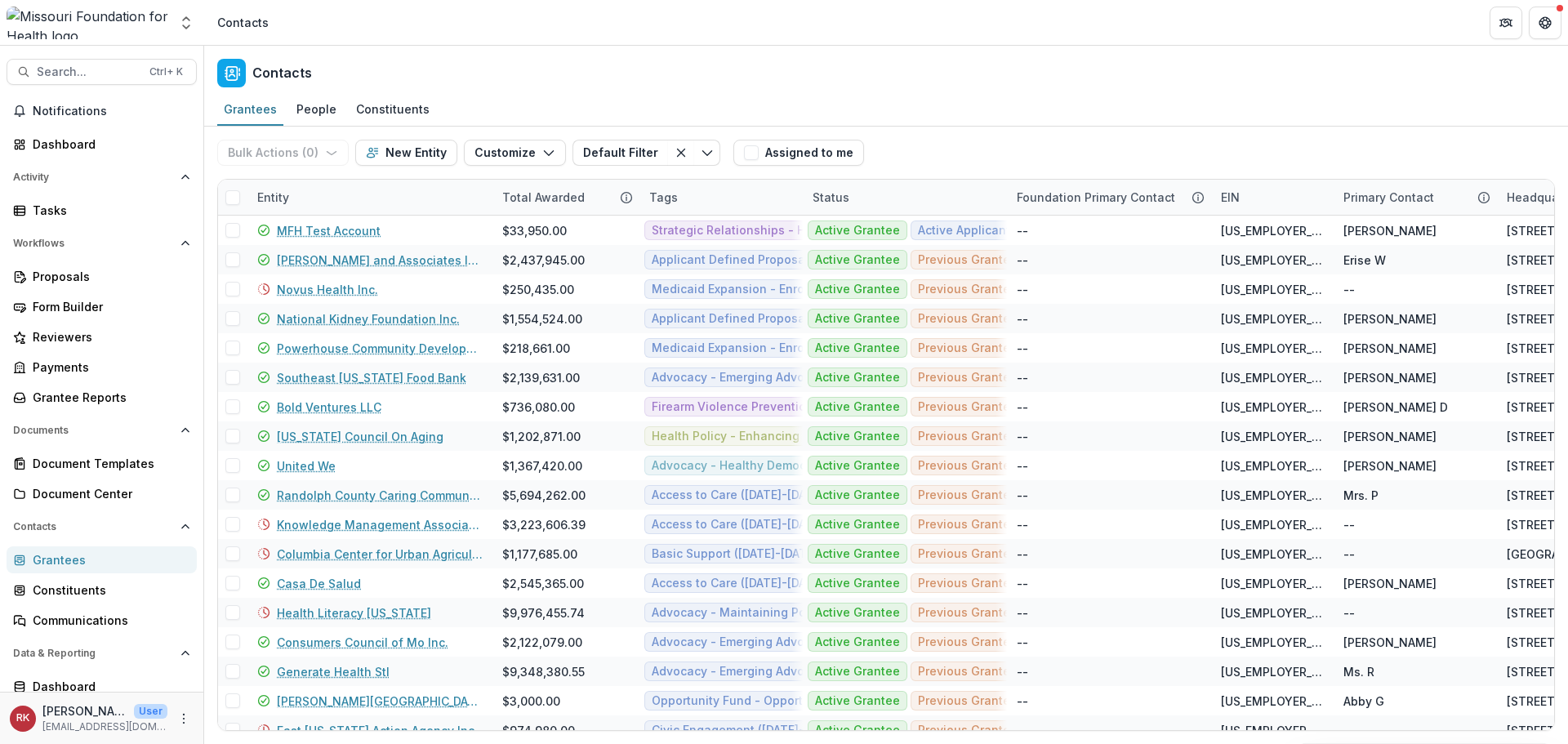
click at [270, 204] on div "Entity" at bounding box center [272, 198] width 51 height 17
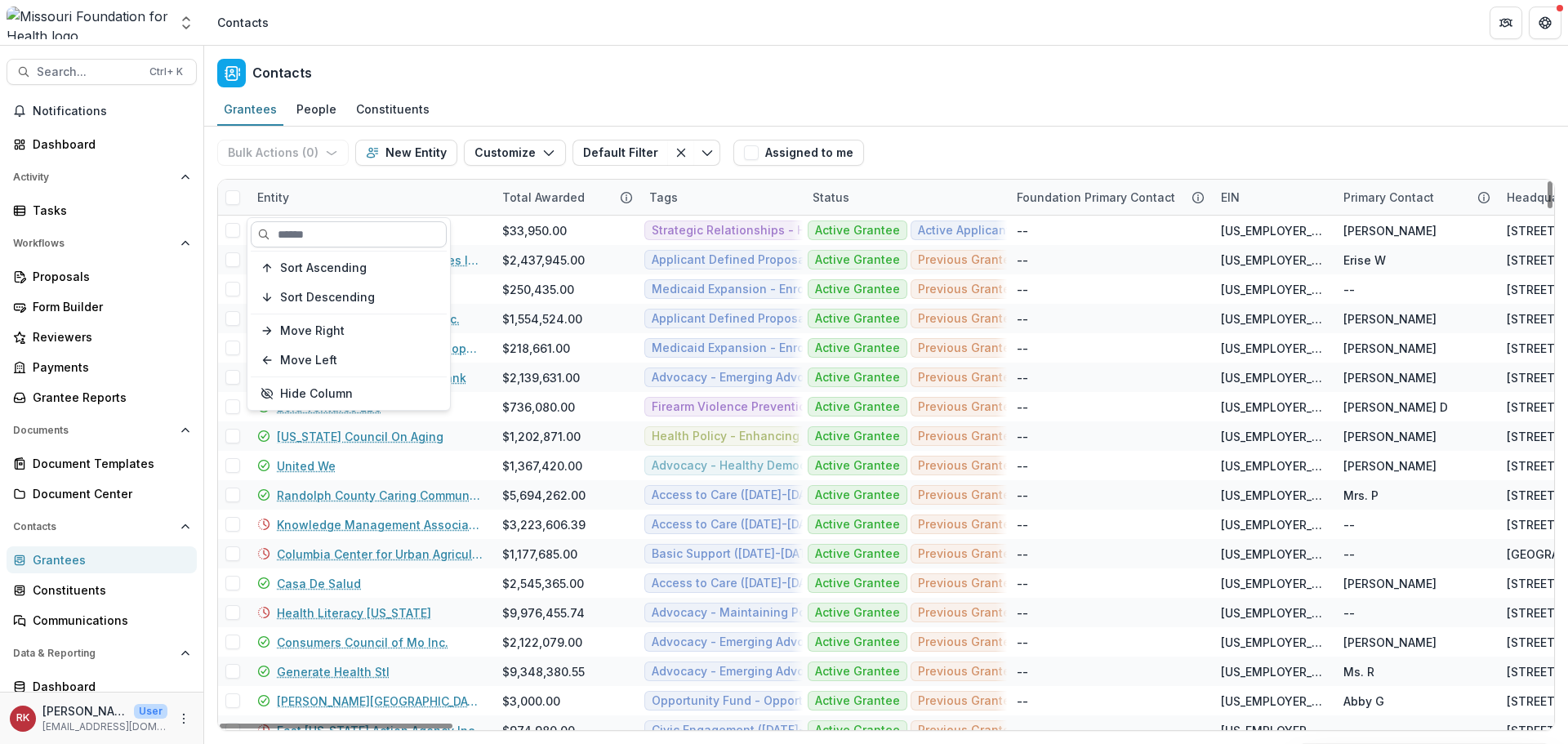
click at [305, 225] on input at bounding box center [349, 233] width 196 height 26
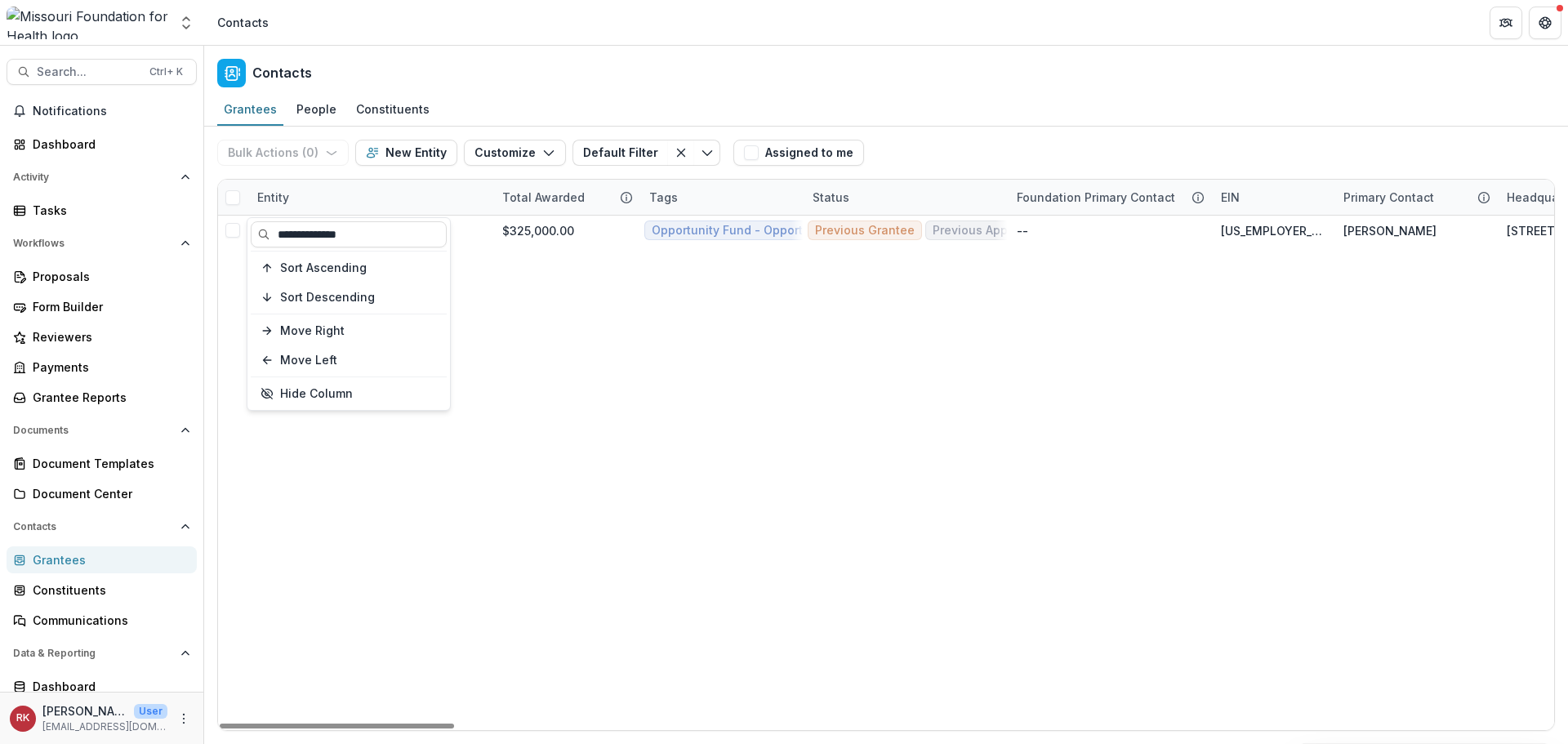
type input "**********"
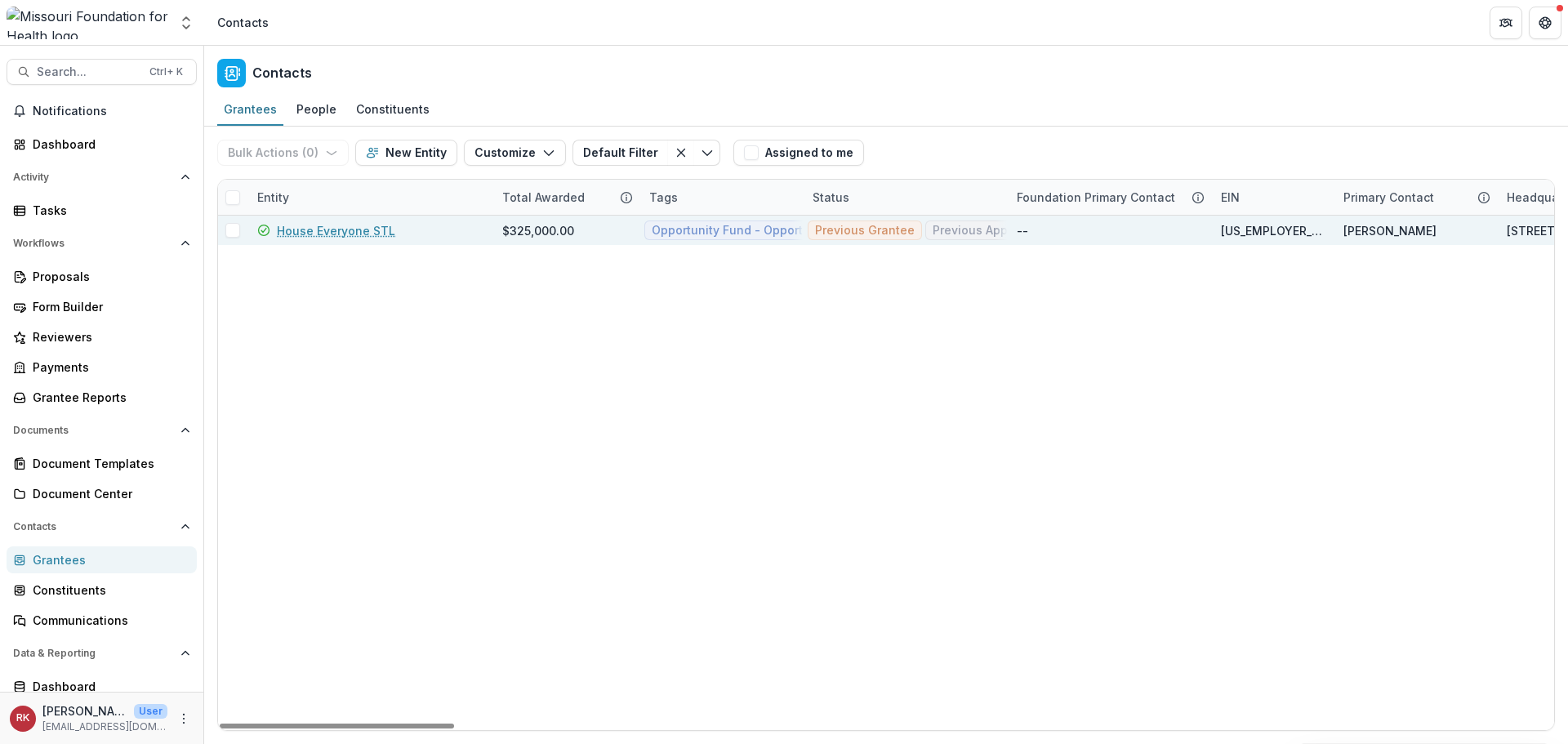
click at [367, 229] on link "House Everyone STL" at bounding box center [336, 231] width 118 height 17
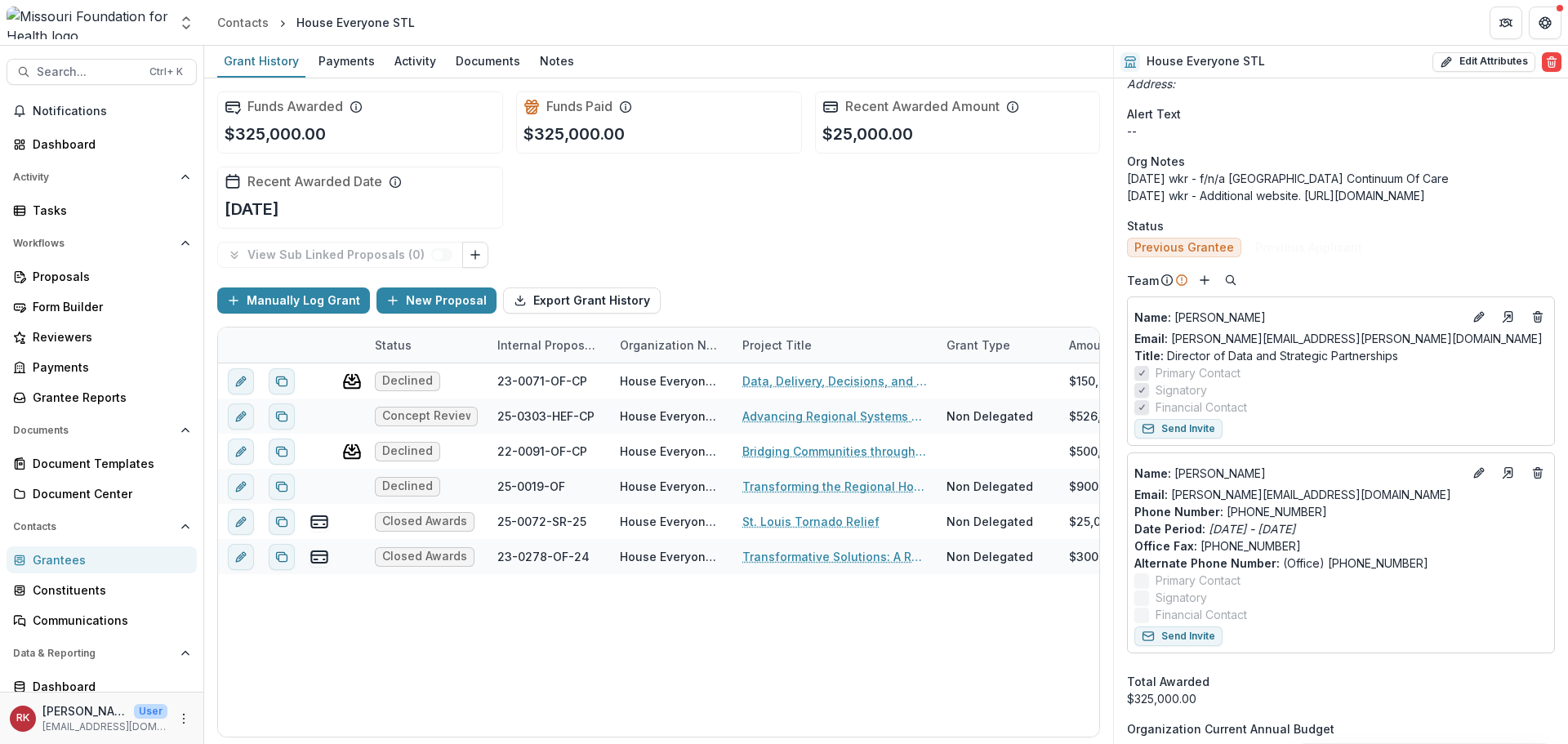
scroll to position [735, 0]
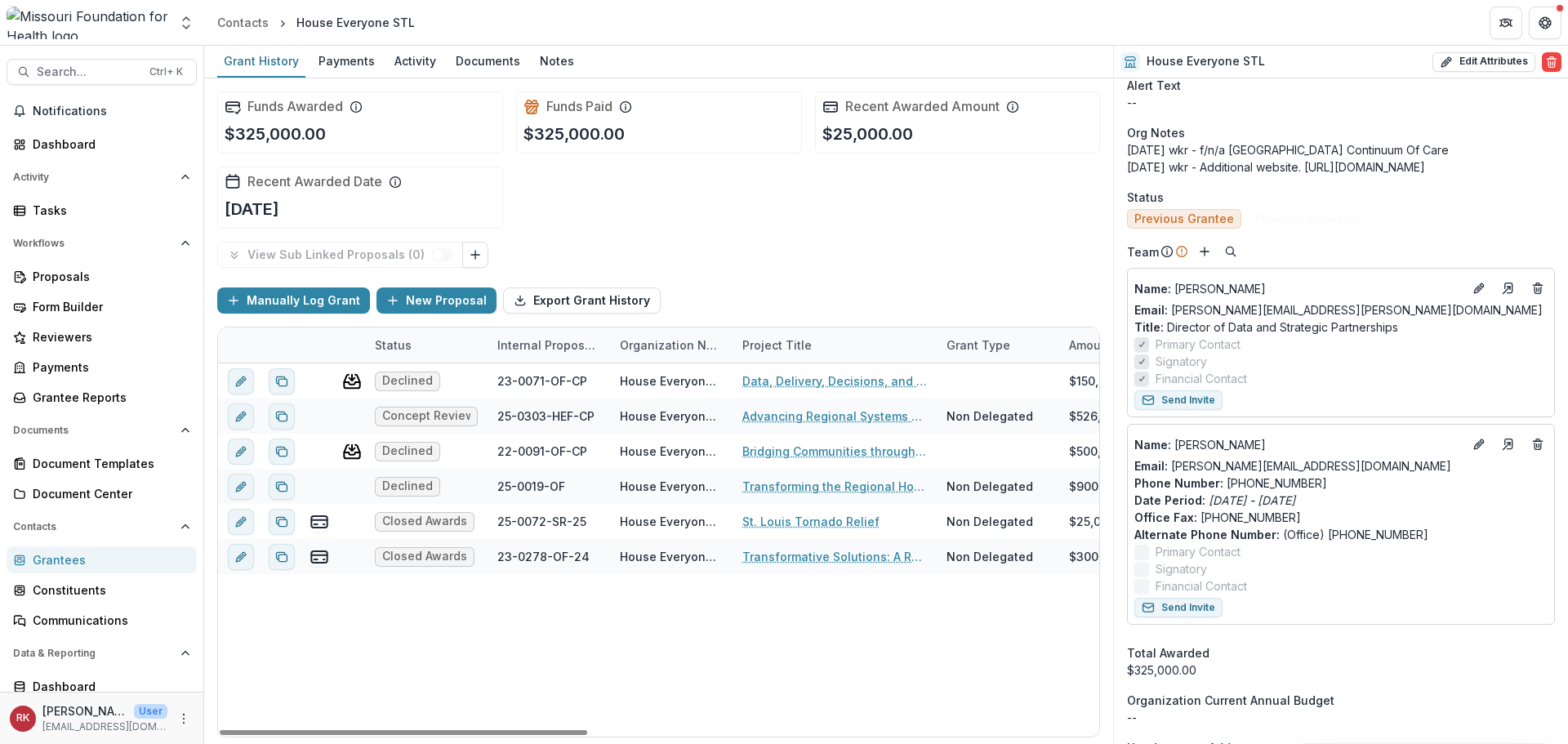
click at [45, 550] on link "Grantees" at bounding box center [102, 560] width 190 height 27
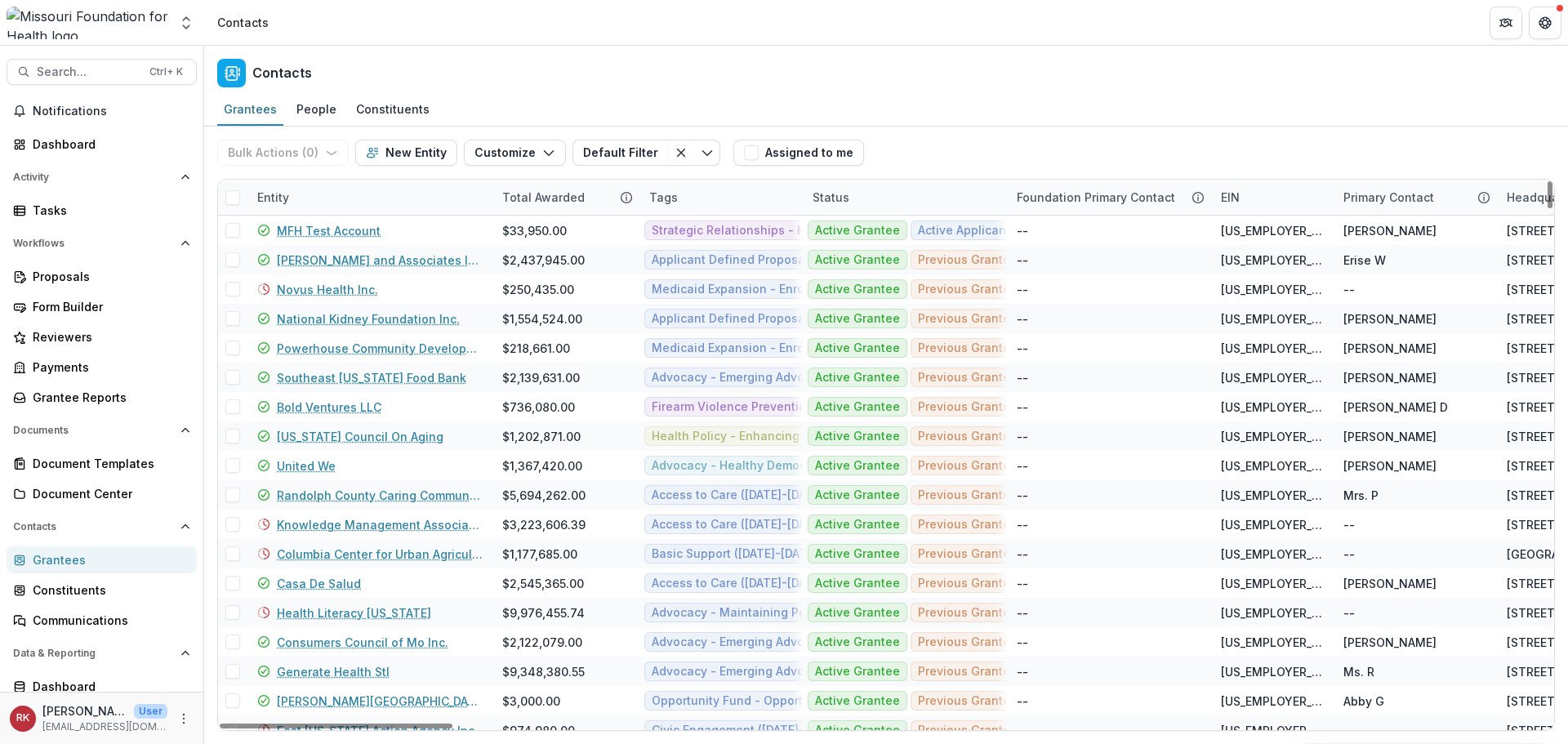
click at [277, 199] on div "Entity" at bounding box center [272, 198] width 51 height 17
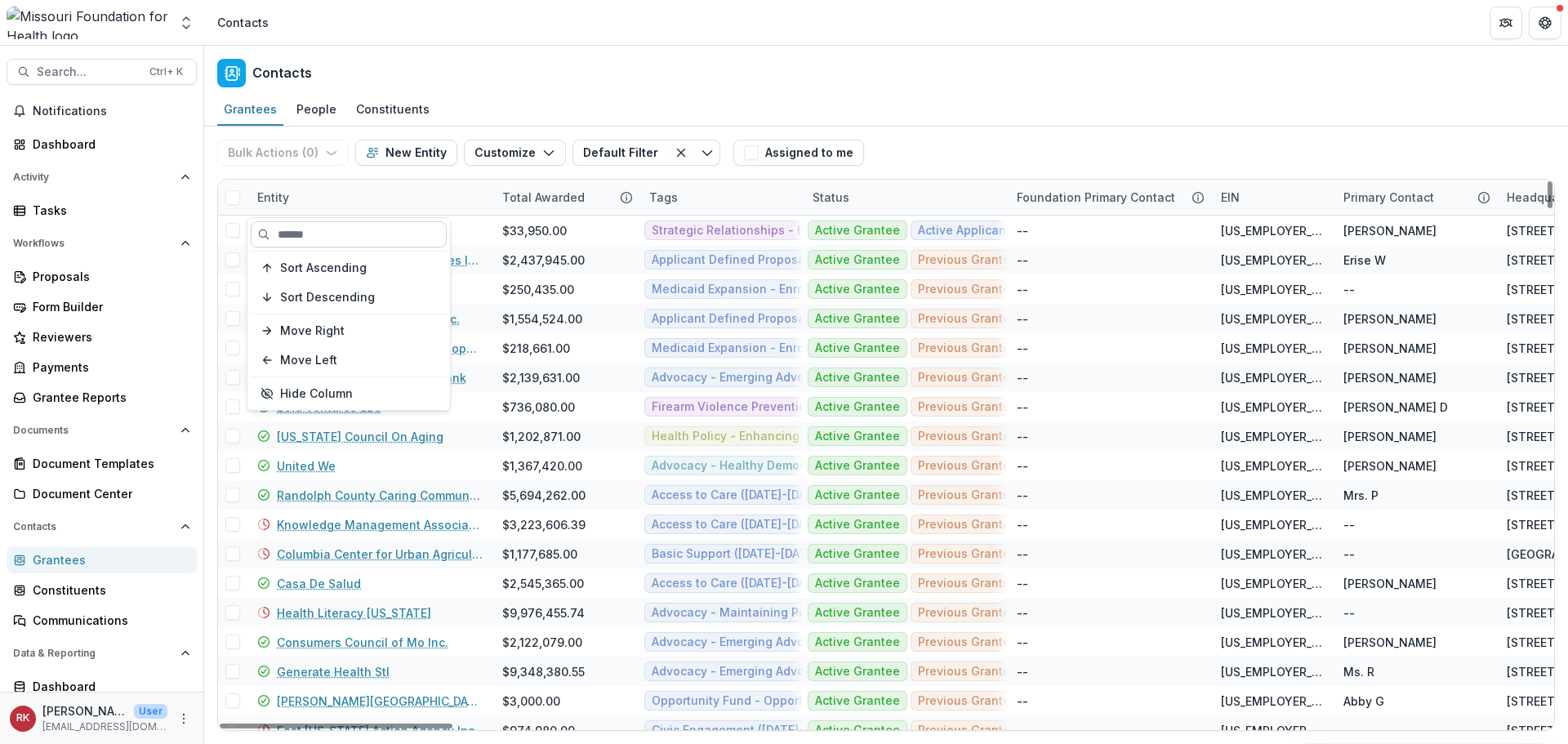
click at [342, 235] on input at bounding box center [349, 233] width 196 height 26
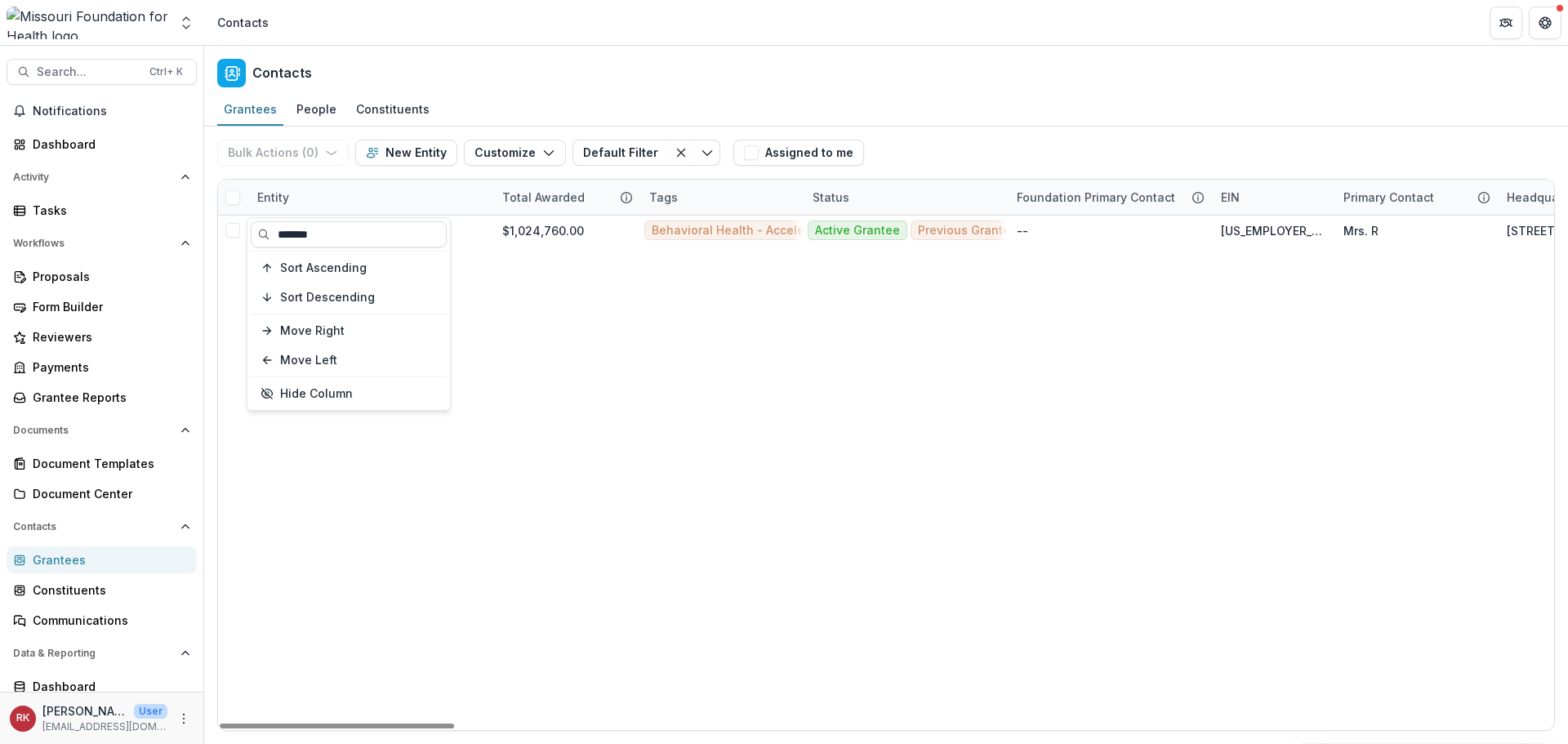
type input "*******"
drag, startPoint x: 680, startPoint y: 350, endPoint x: 502, endPoint y: 278, distance: 192.0
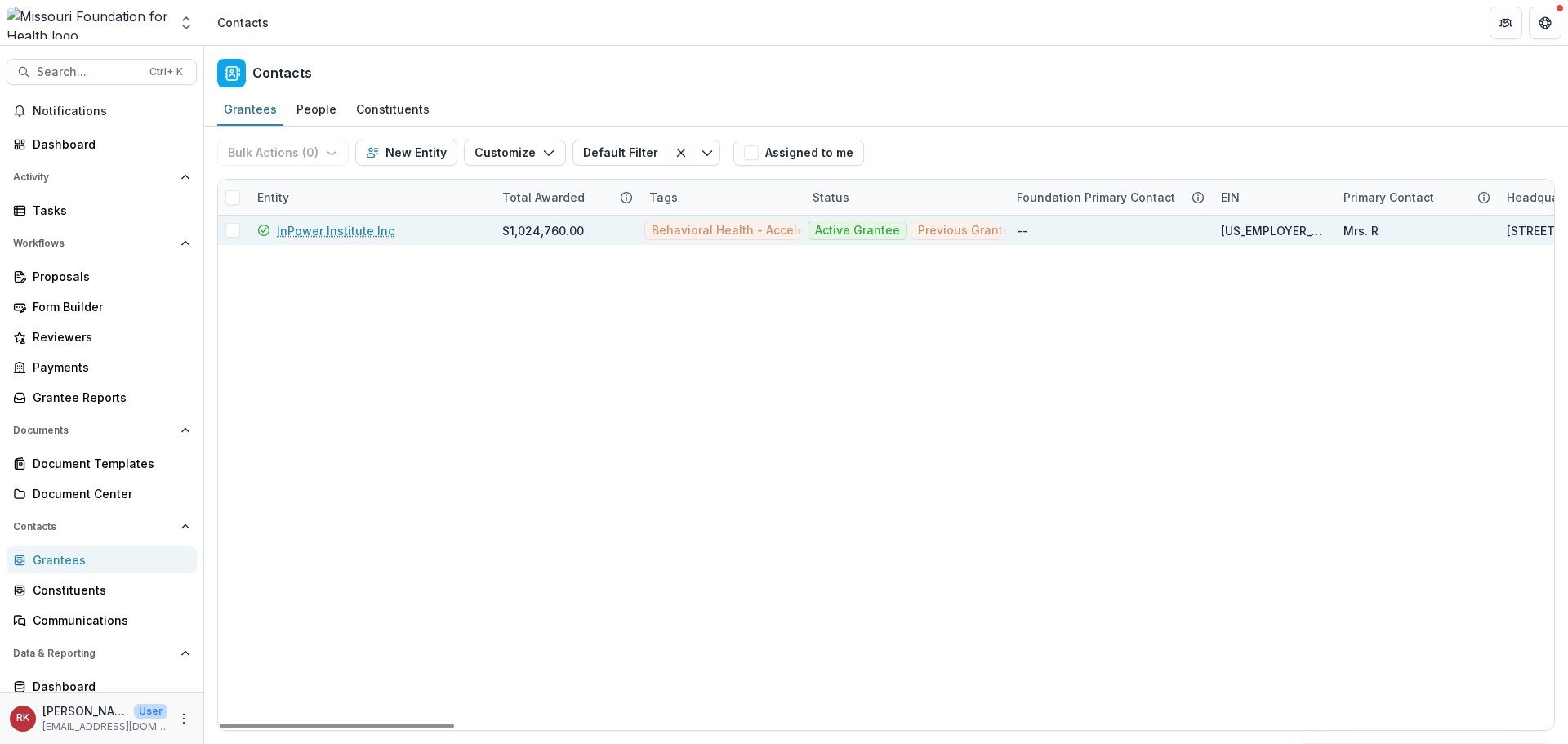
click at [306, 227] on link "InPower Institute Inc" at bounding box center [335, 231] width 117 height 17
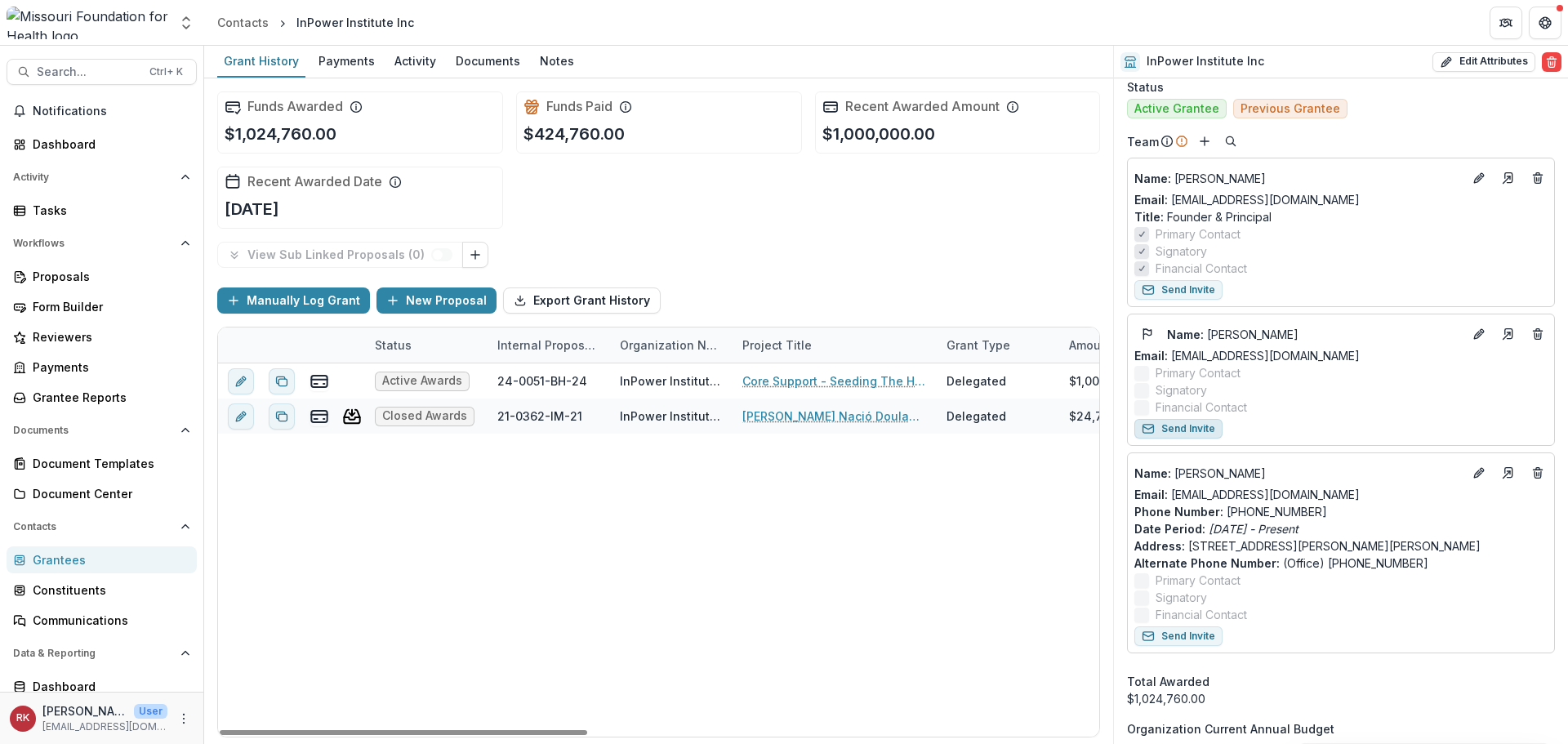
scroll to position [817, 0]
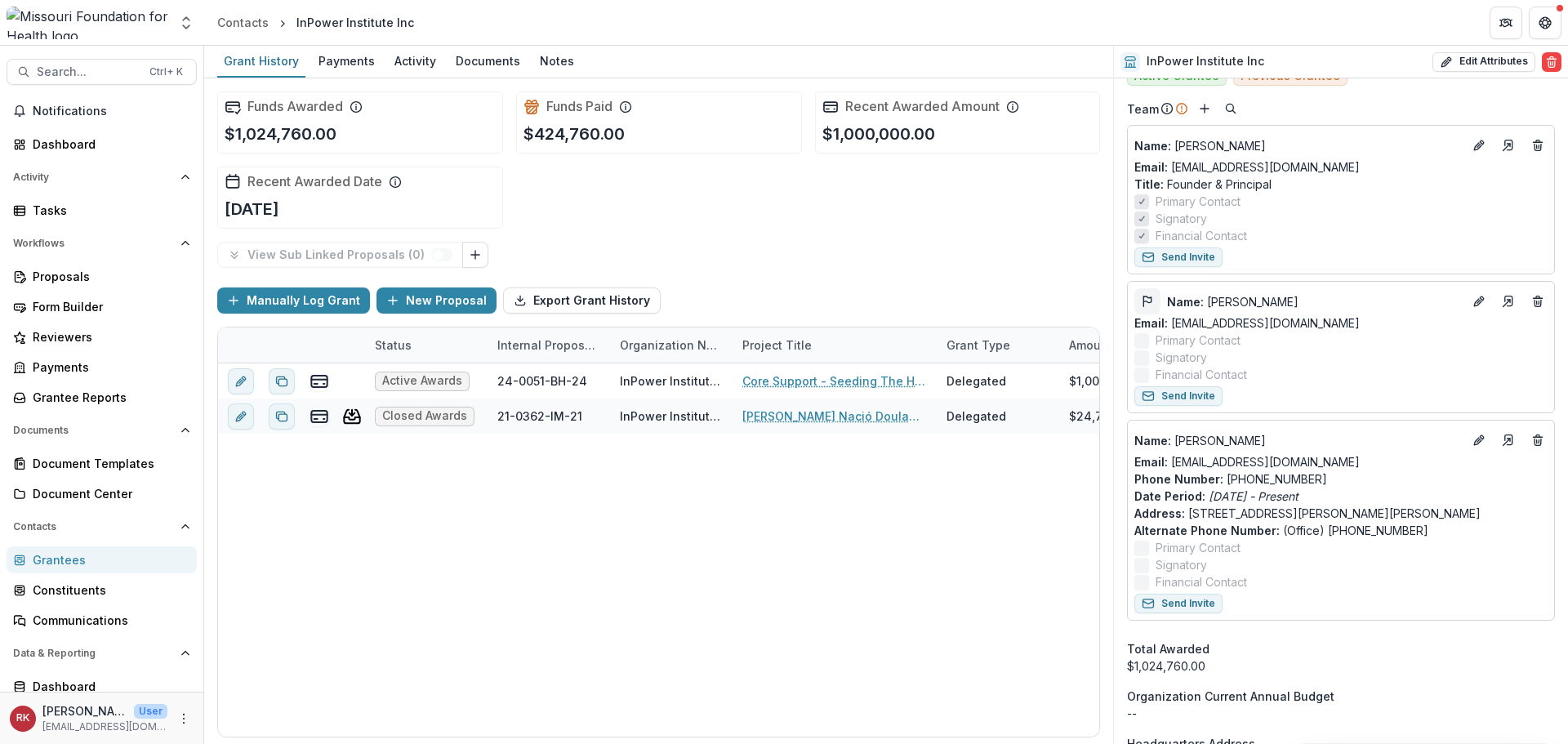
click at [1144, 297] on line "Flag" at bounding box center [1144, 301] width 0 height 10
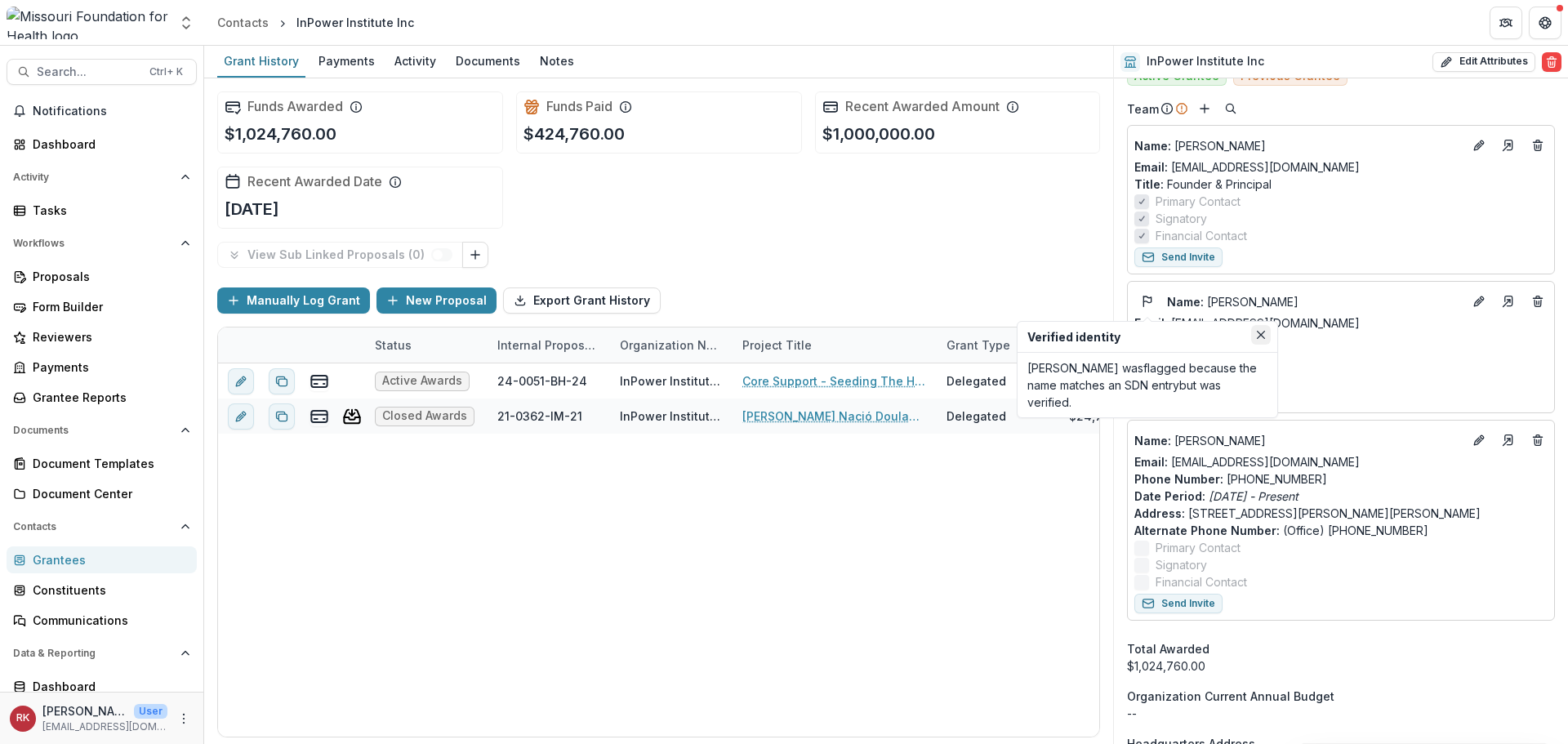
click at [1259, 333] on button "Close" at bounding box center [1261, 335] width 19 height 19
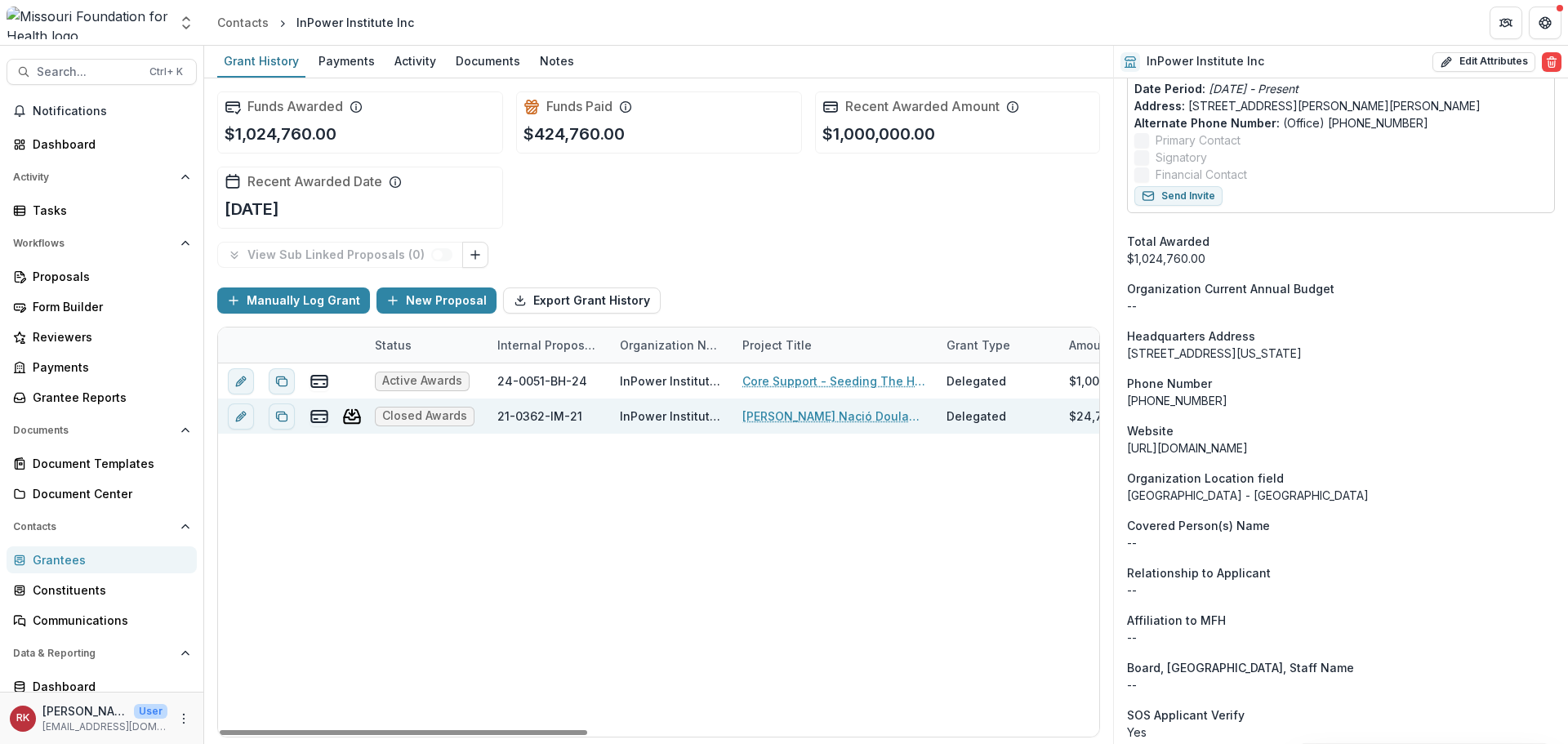
scroll to position [1225, 0]
click at [77, 565] on div "Grantees" at bounding box center [108, 560] width 151 height 17
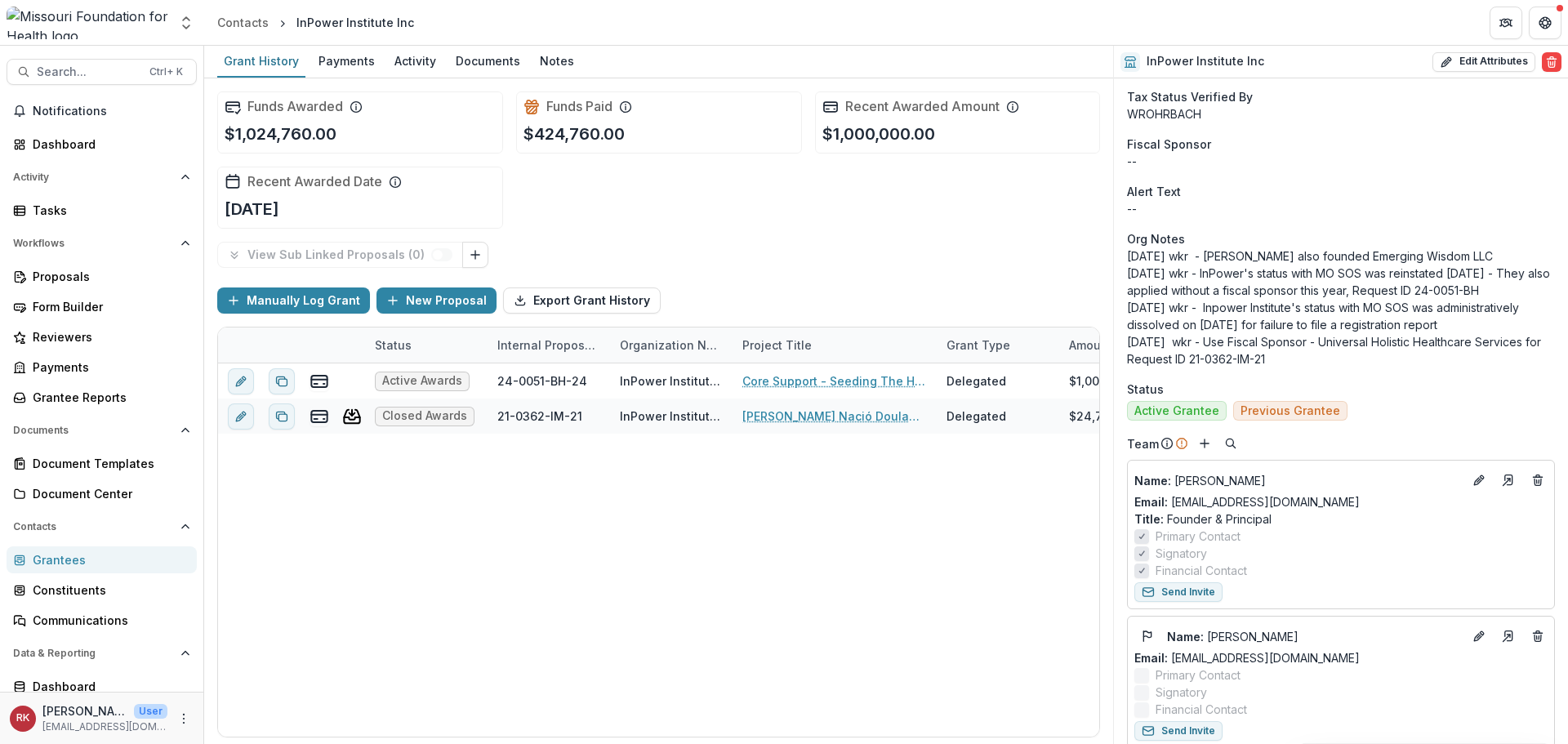
scroll to position [490, 0]
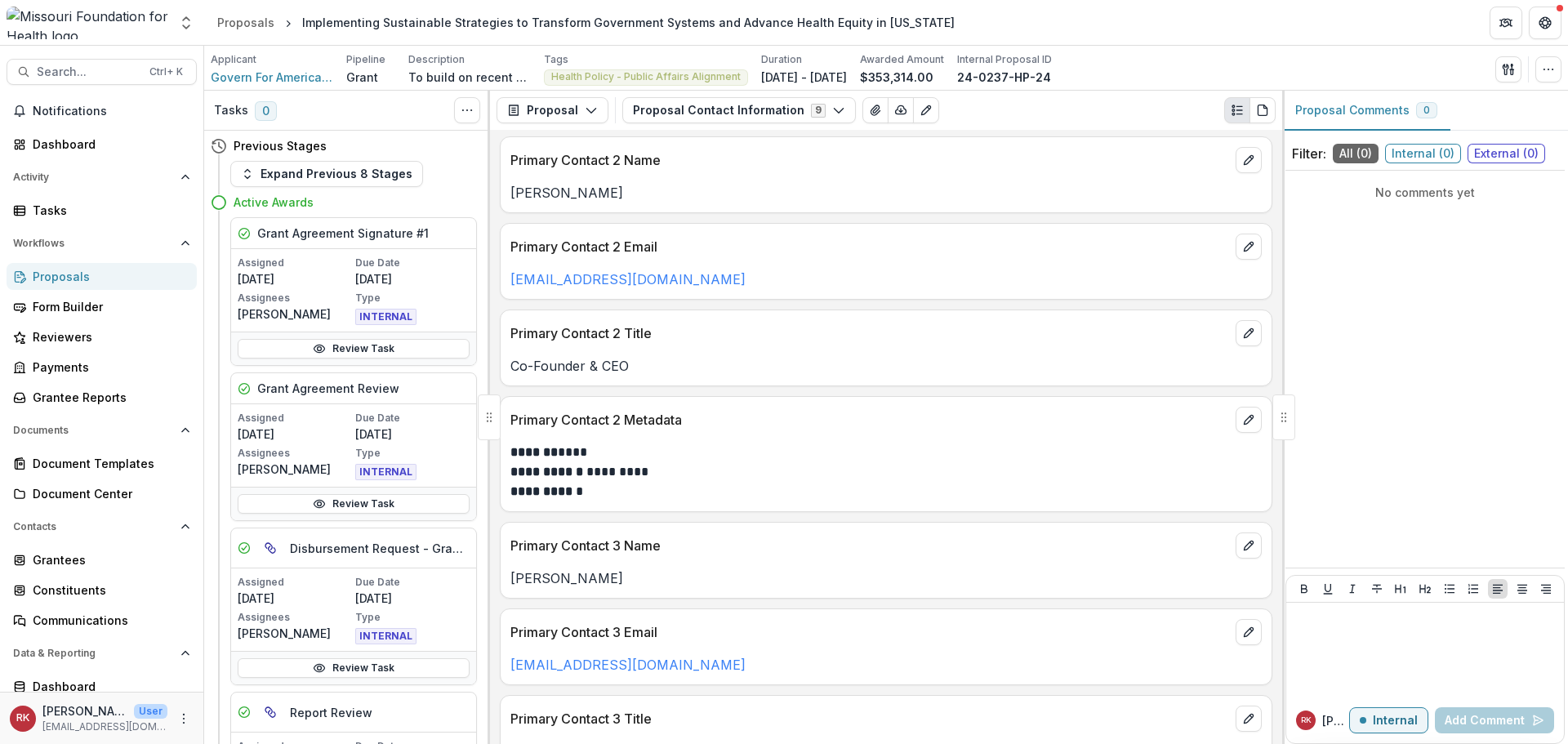
scroll to position [409, 0]
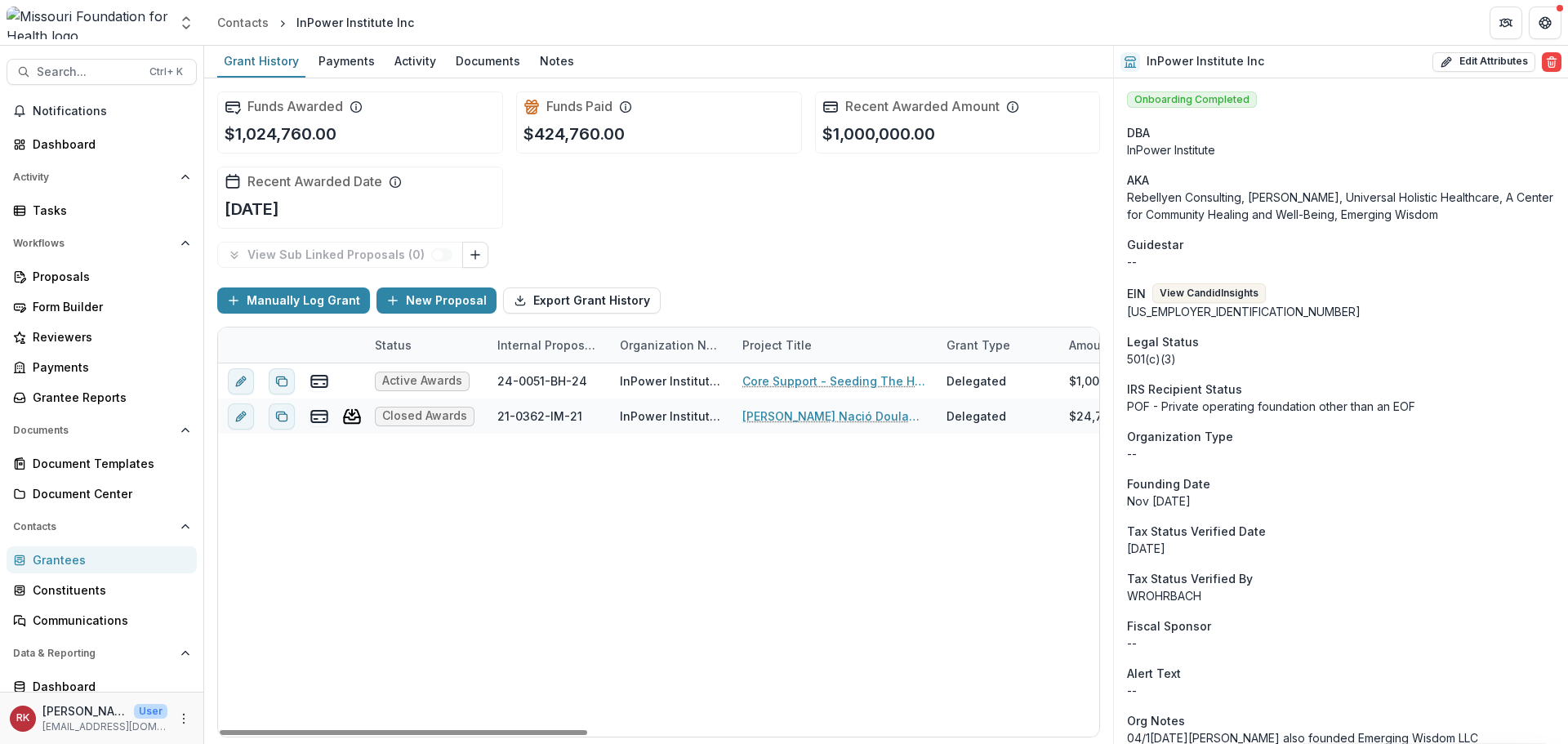
scroll to position [490, 0]
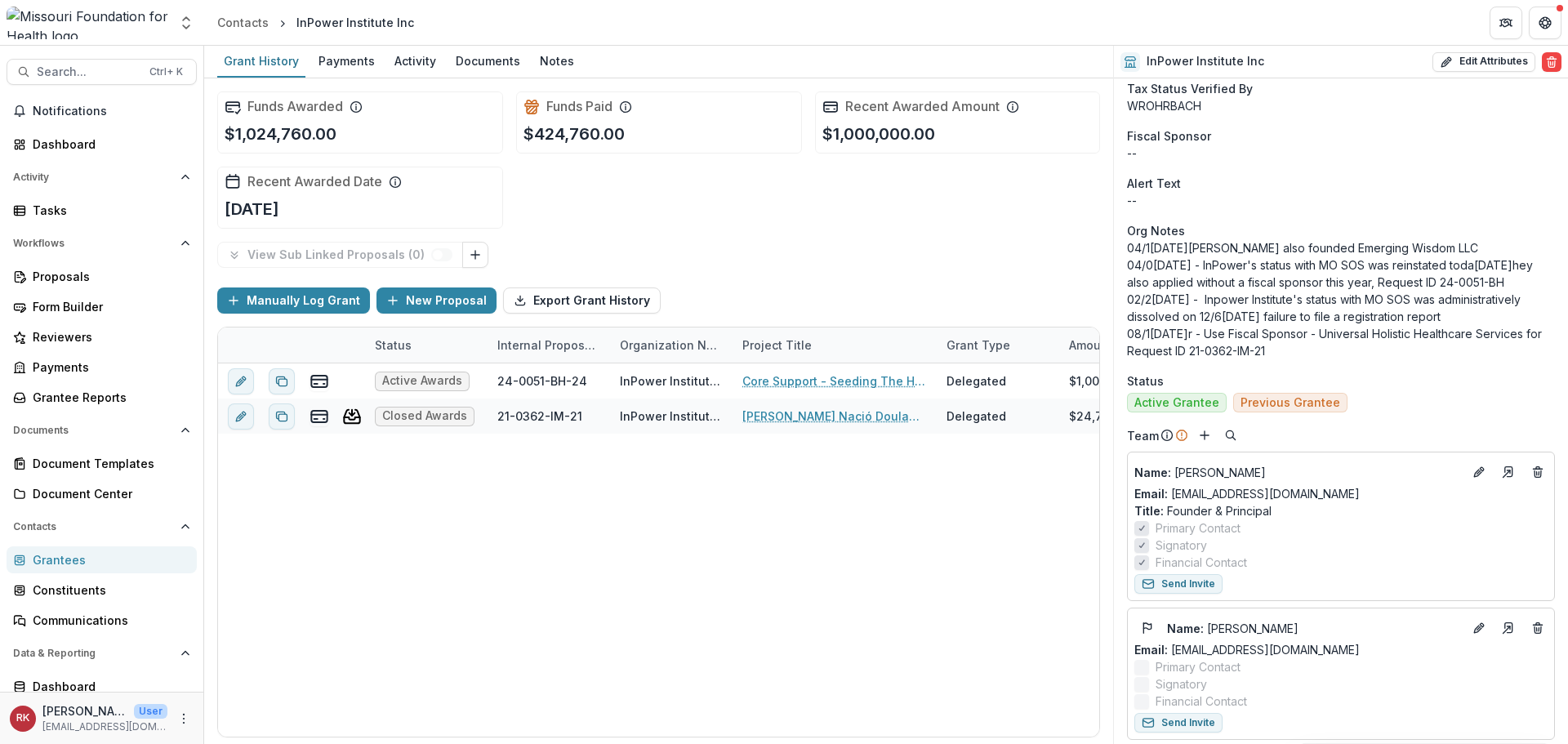
click at [66, 560] on div "Grantees" at bounding box center [108, 560] width 151 height 17
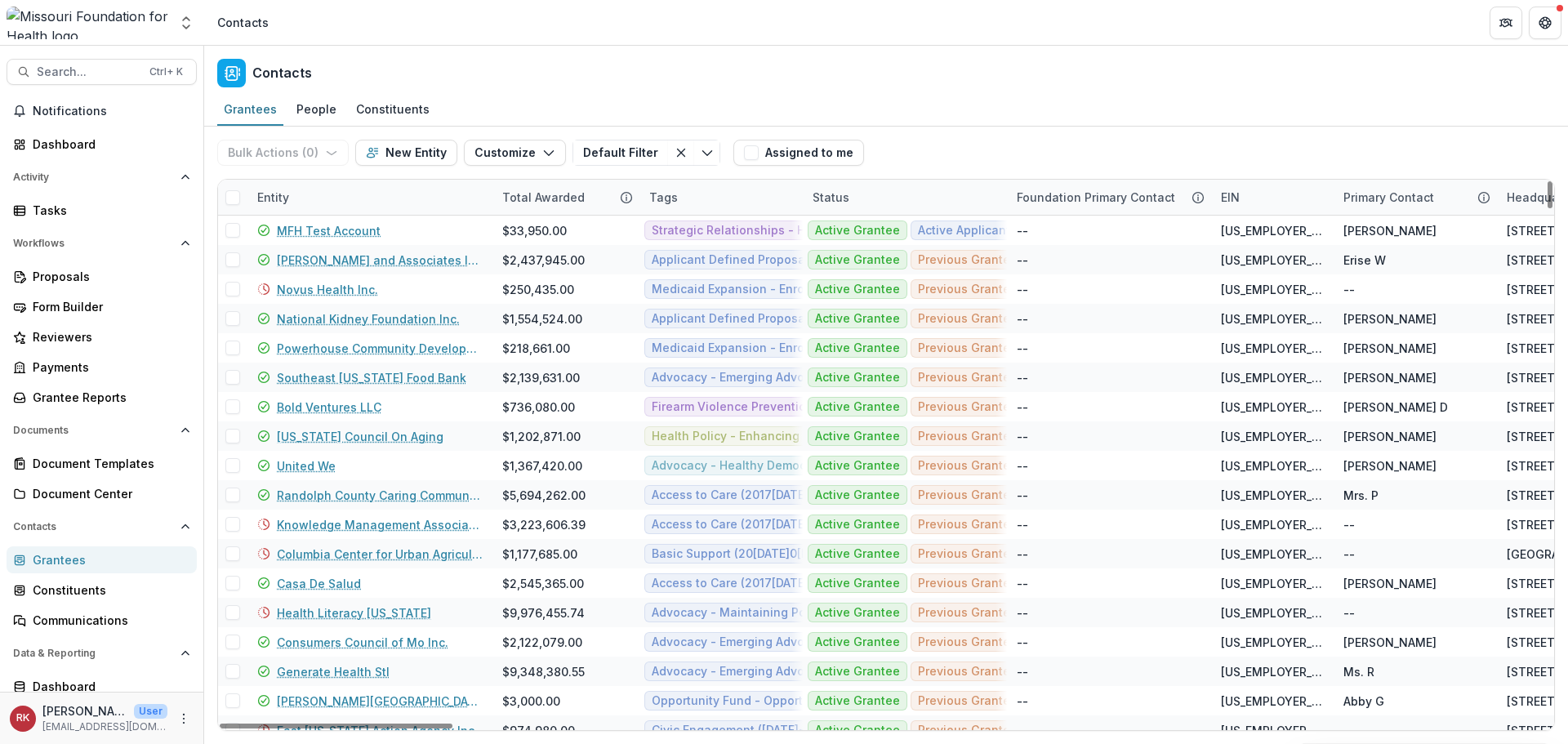
click at [282, 193] on div "Entity" at bounding box center [272, 198] width 51 height 17
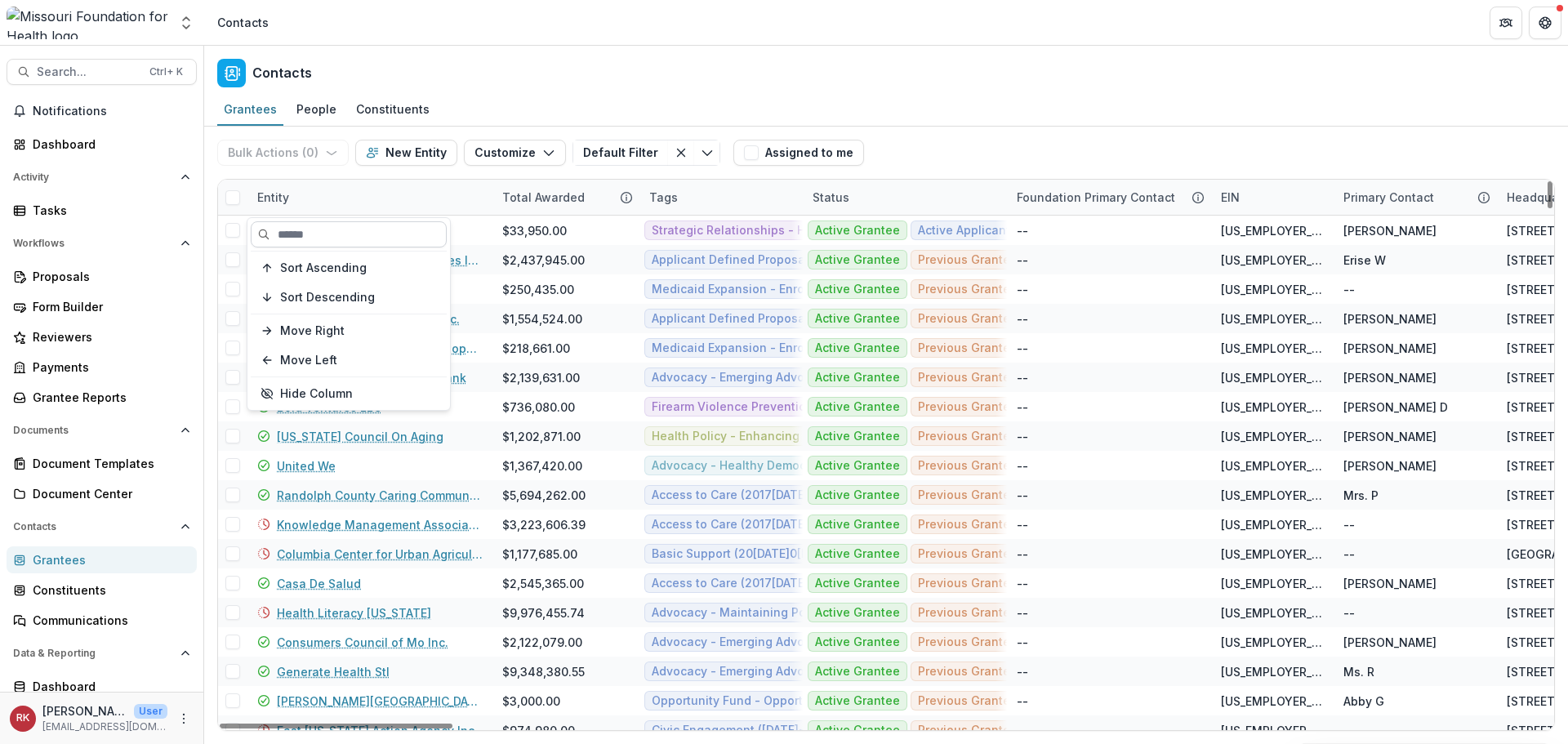
click at [318, 230] on input at bounding box center [349, 233] width 196 height 26
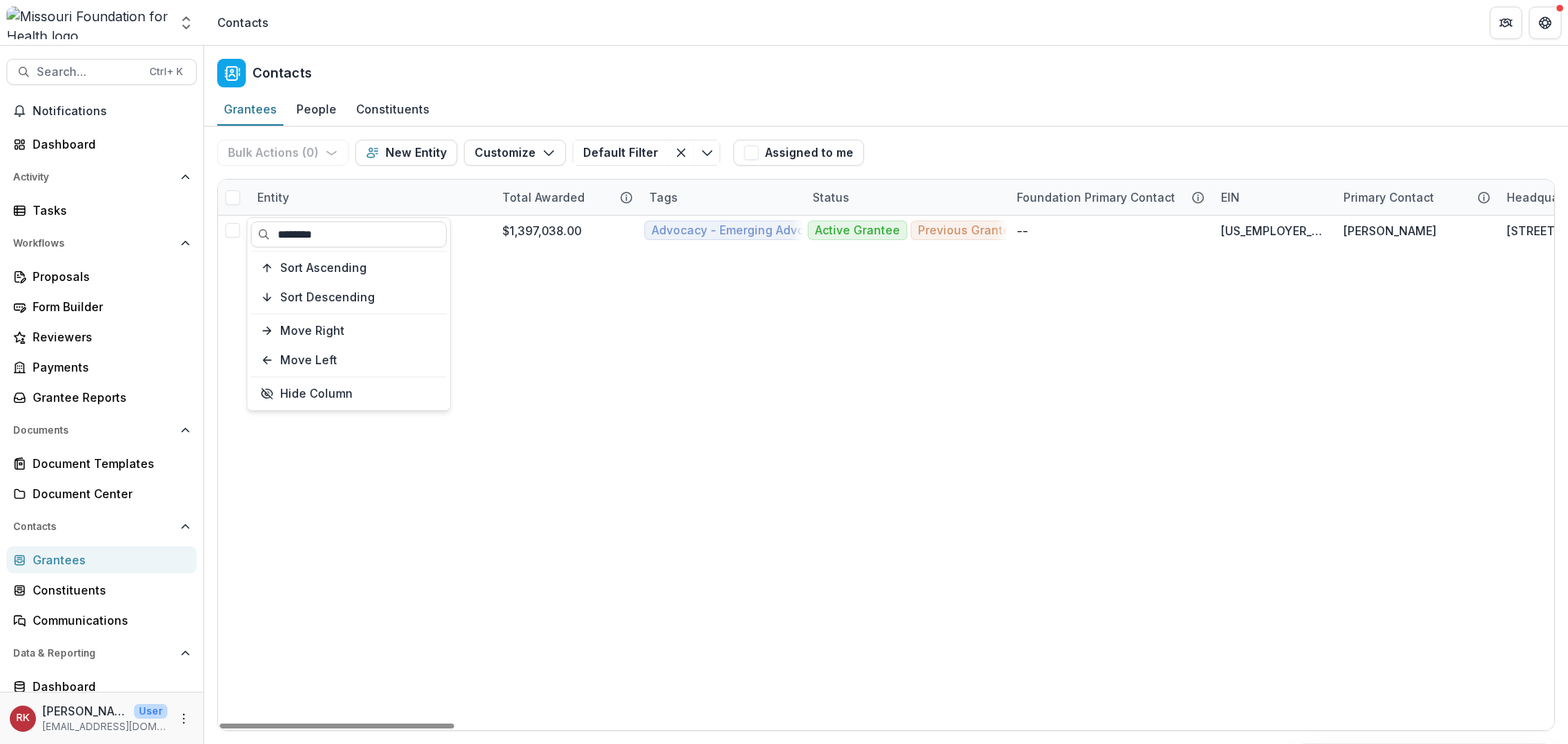
type input "********"
drag, startPoint x: 716, startPoint y: 411, endPoint x: 481, endPoint y: 294, distance: 262.5
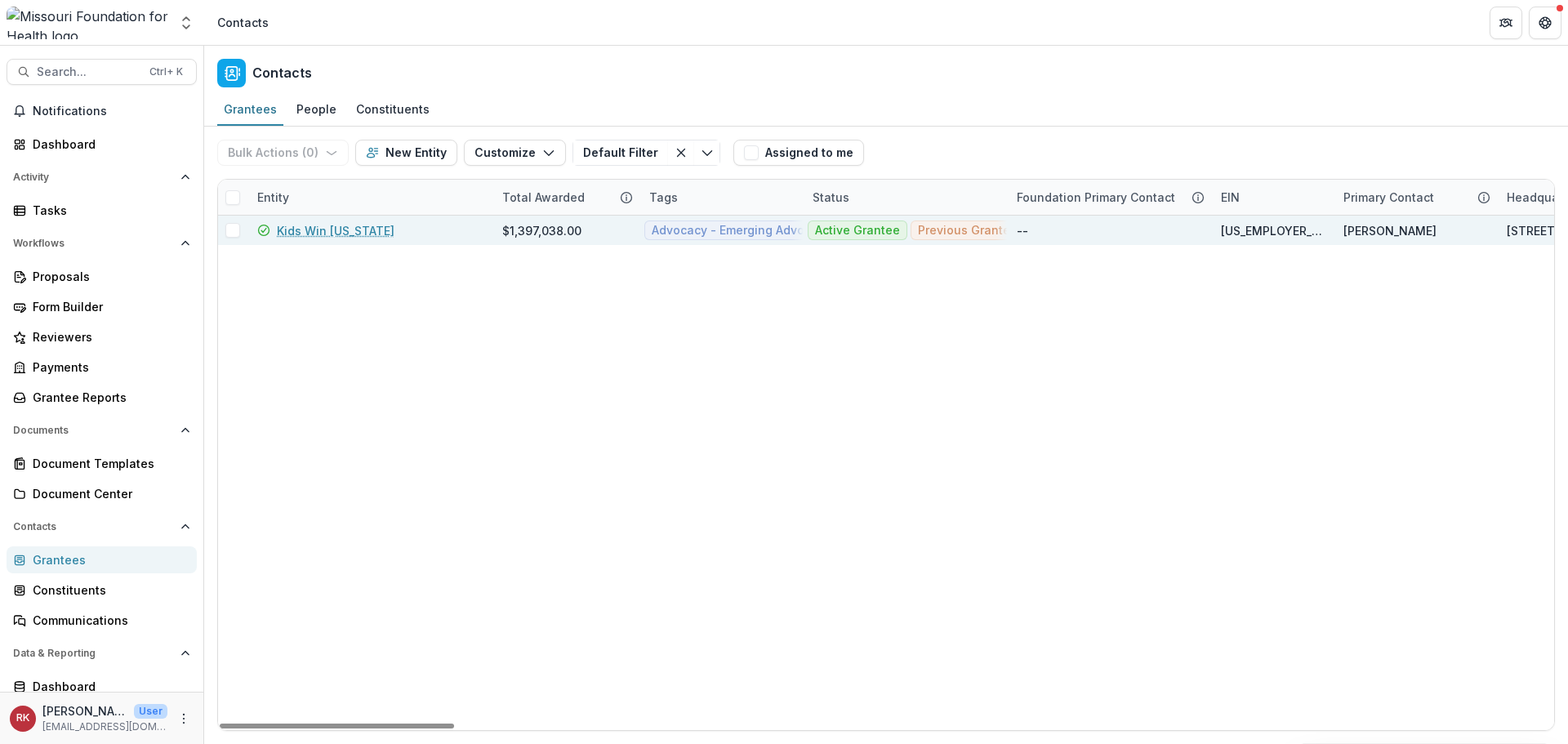
click at [360, 232] on link "Kids Win [US_STATE]" at bounding box center [335, 231] width 117 height 17
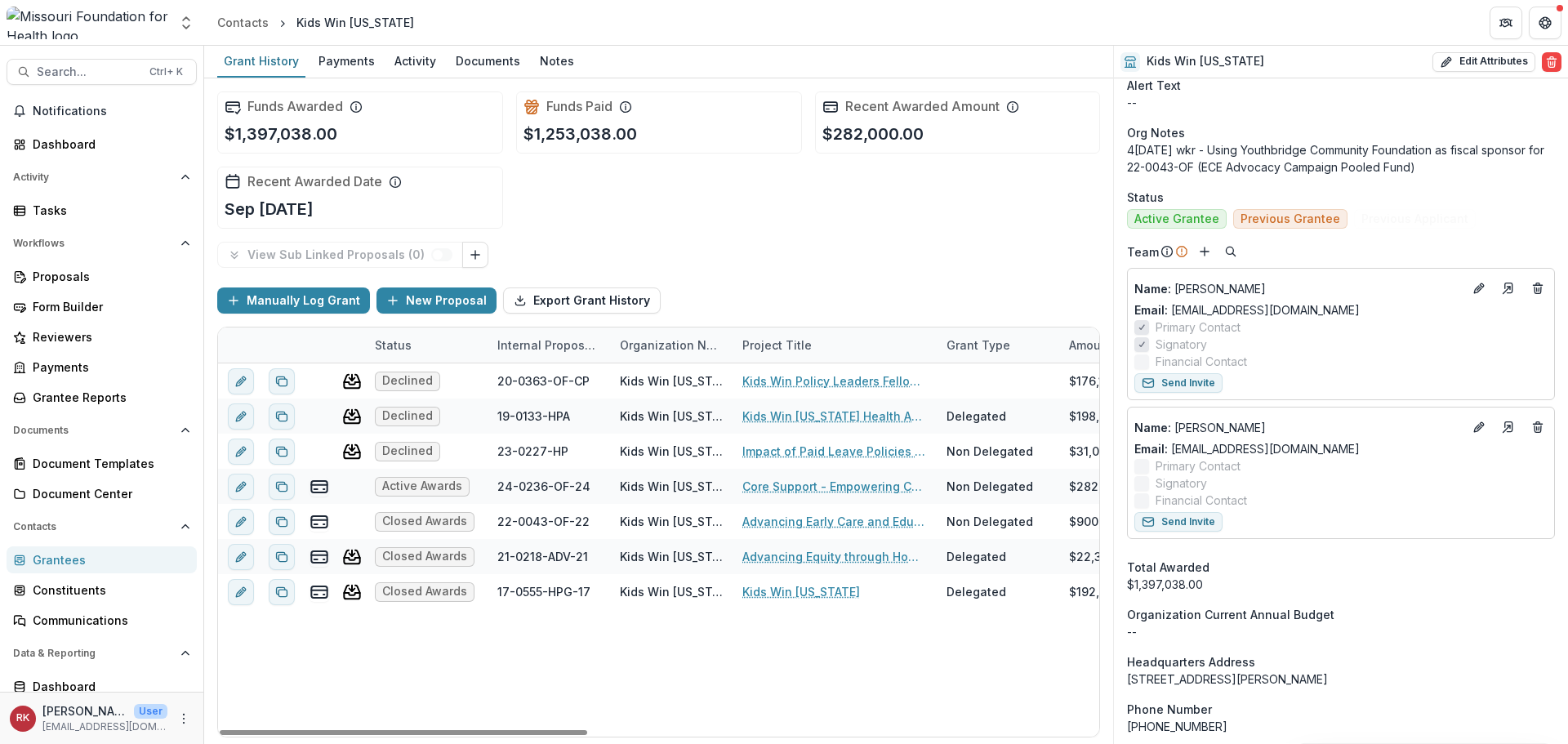
scroll to position [572, 0]
click at [60, 563] on div "Grantees" at bounding box center [108, 560] width 151 height 17
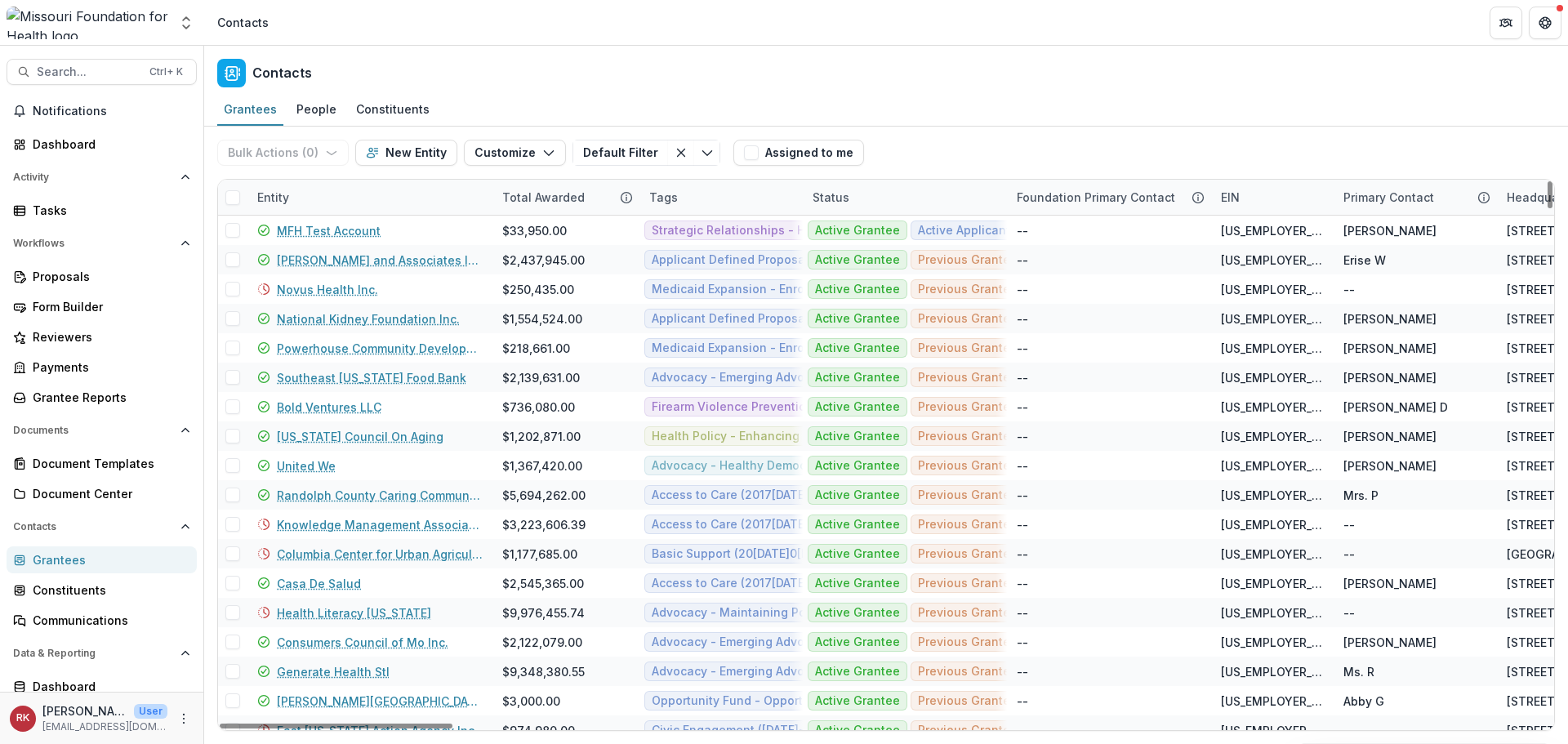
click at [311, 193] on div "Entity" at bounding box center [369, 197] width 245 height 35
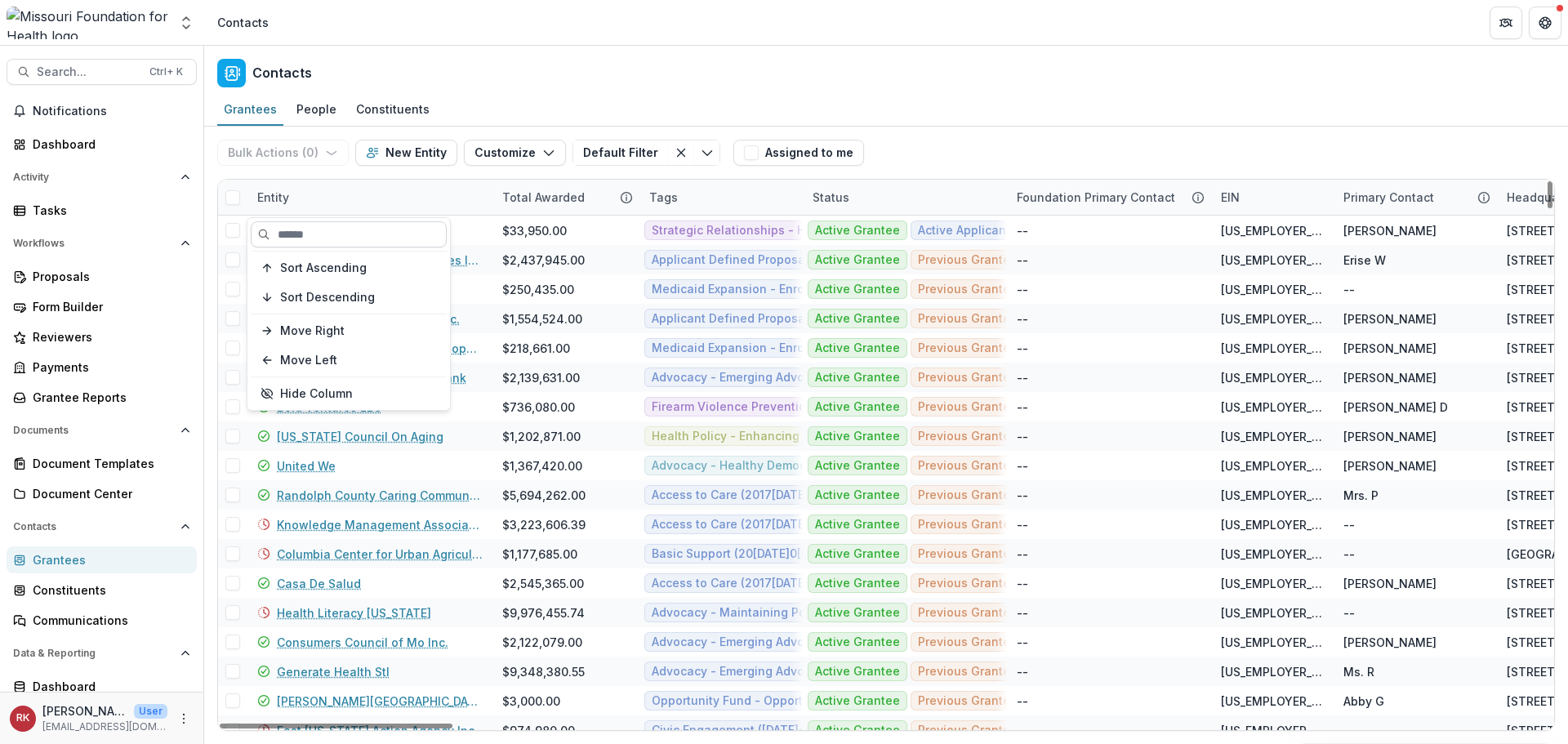
click at [309, 236] on input at bounding box center [349, 233] width 196 height 26
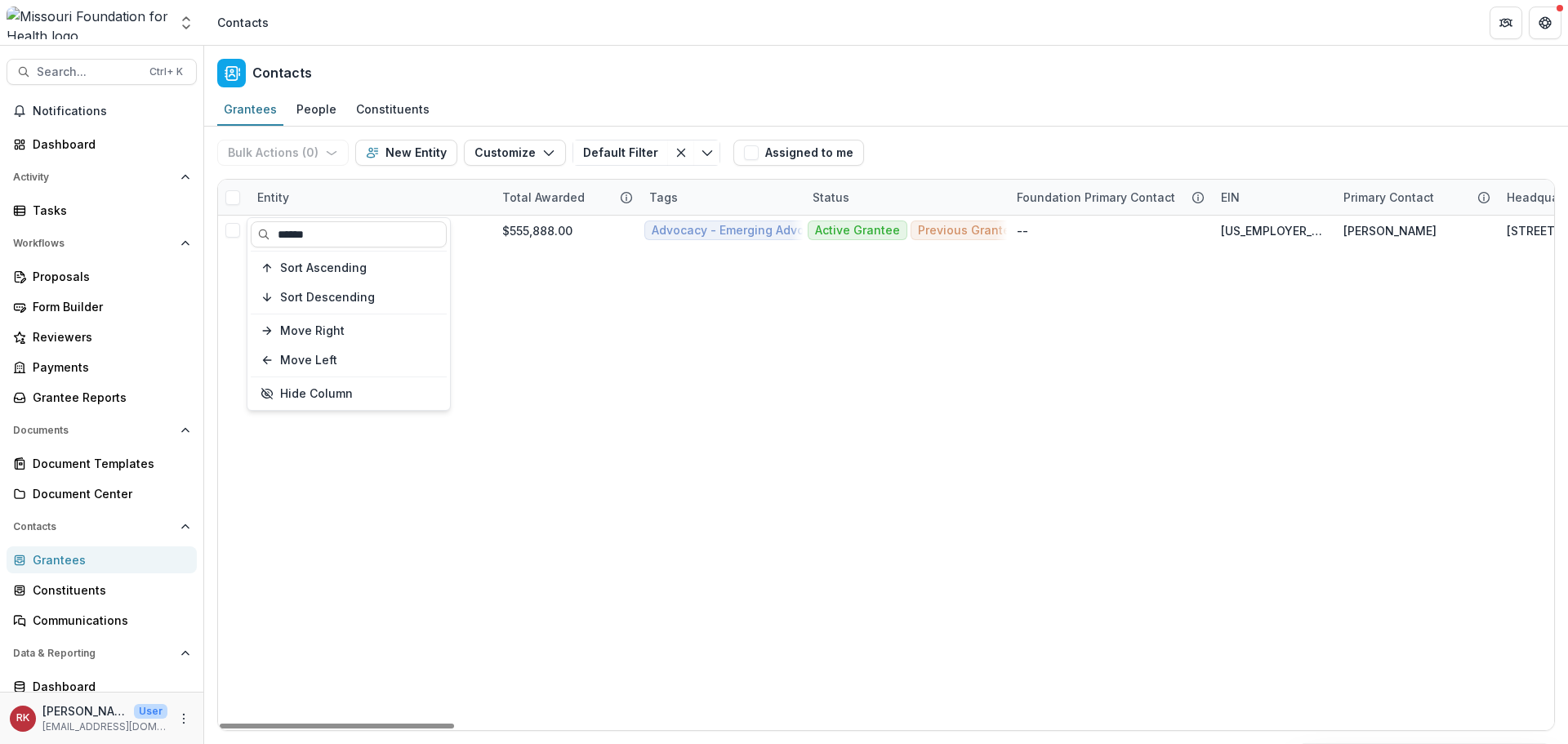
type input "******"
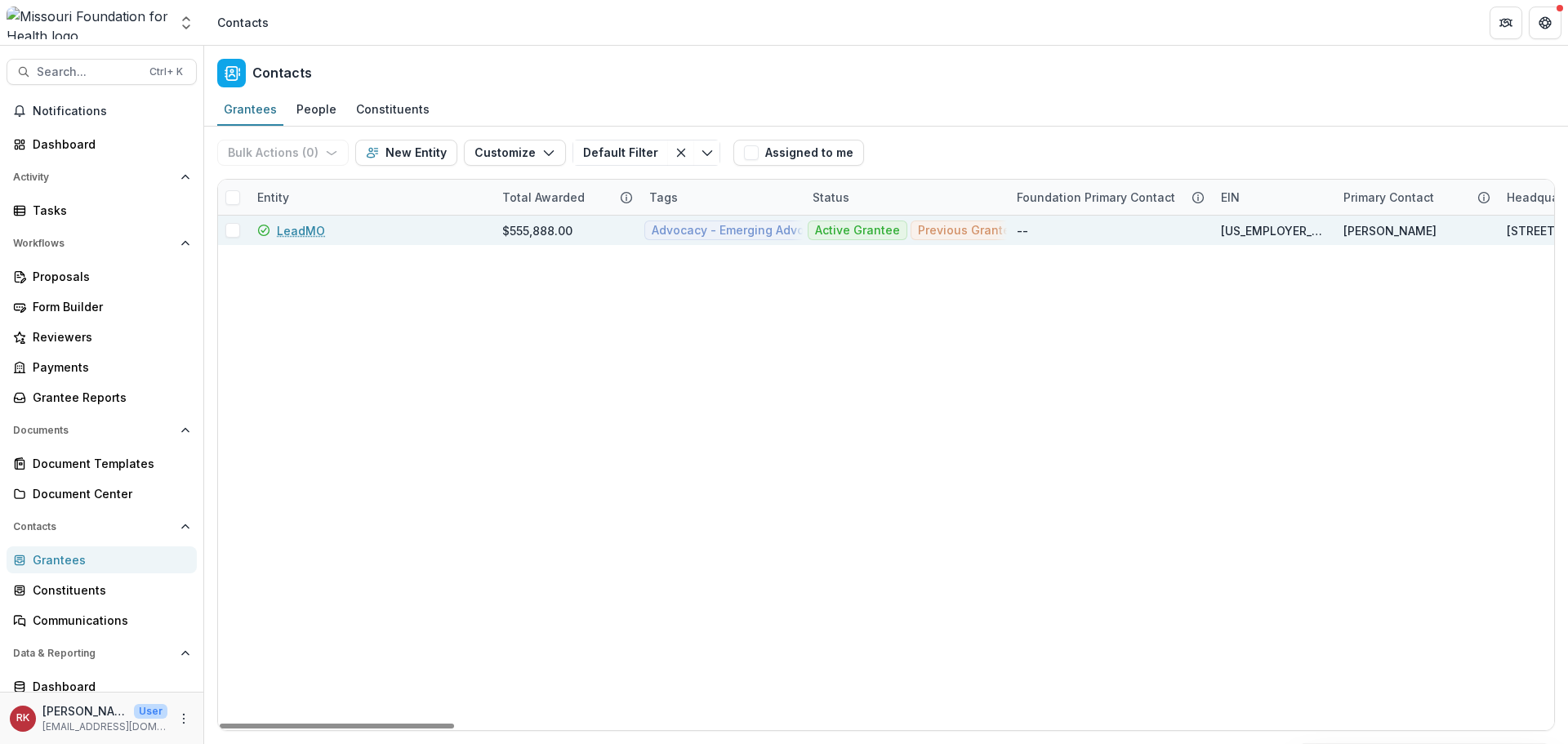
click at [293, 232] on link "LeadMO" at bounding box center [301, 231] width 48 height 17
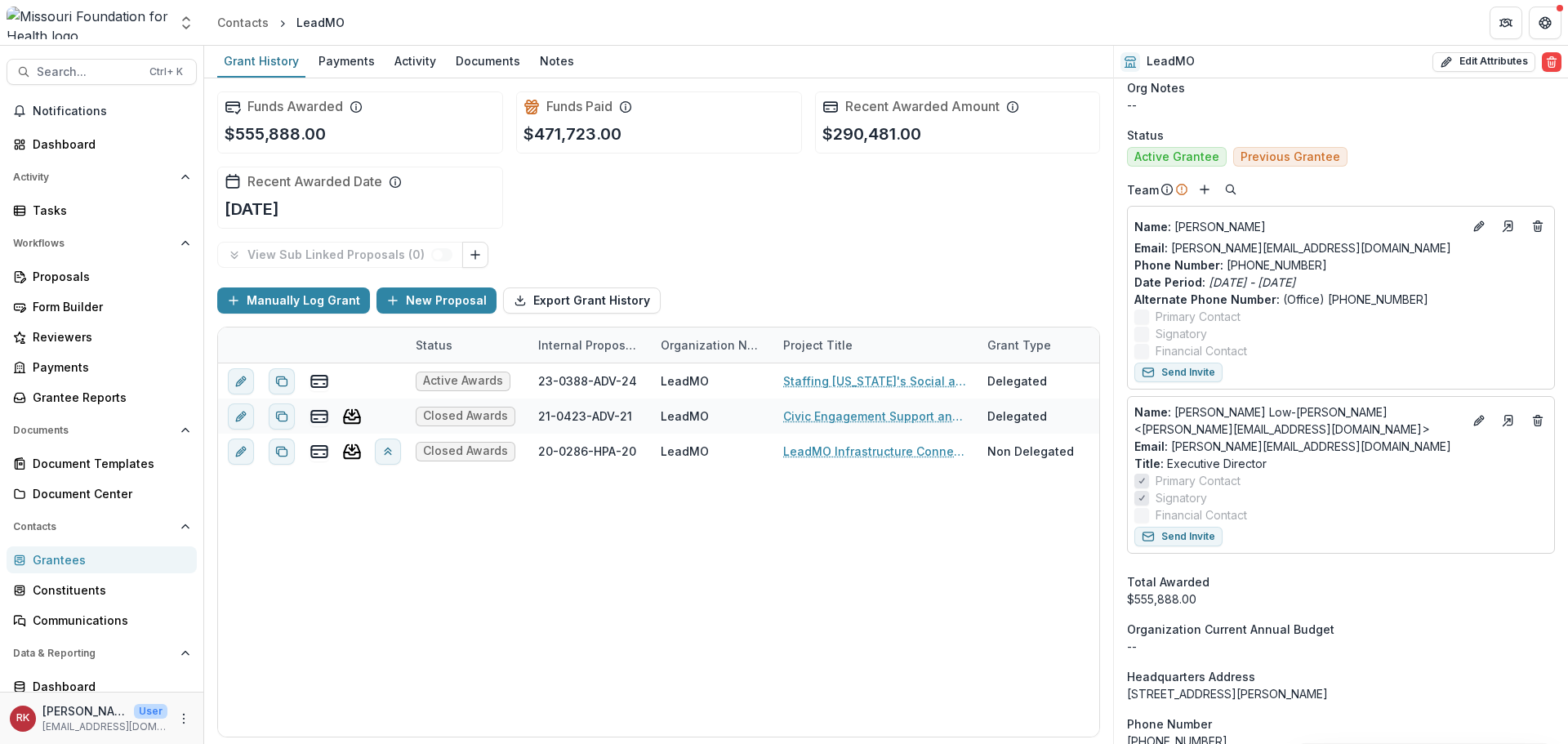
scroll to position [653, 0]
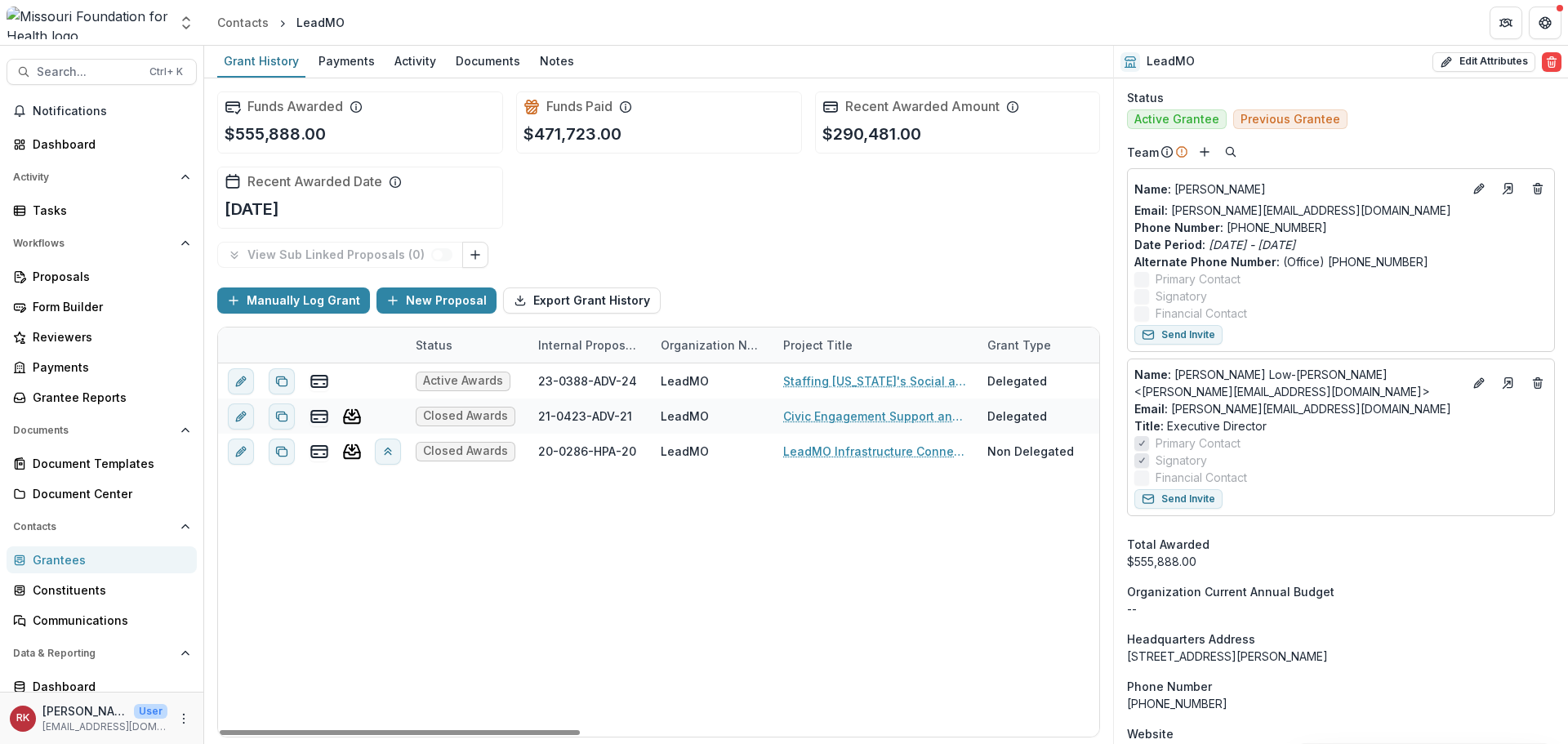
click at [66, 563] on div "Grantees" at bounding box center [108, 560] width 151 height 17
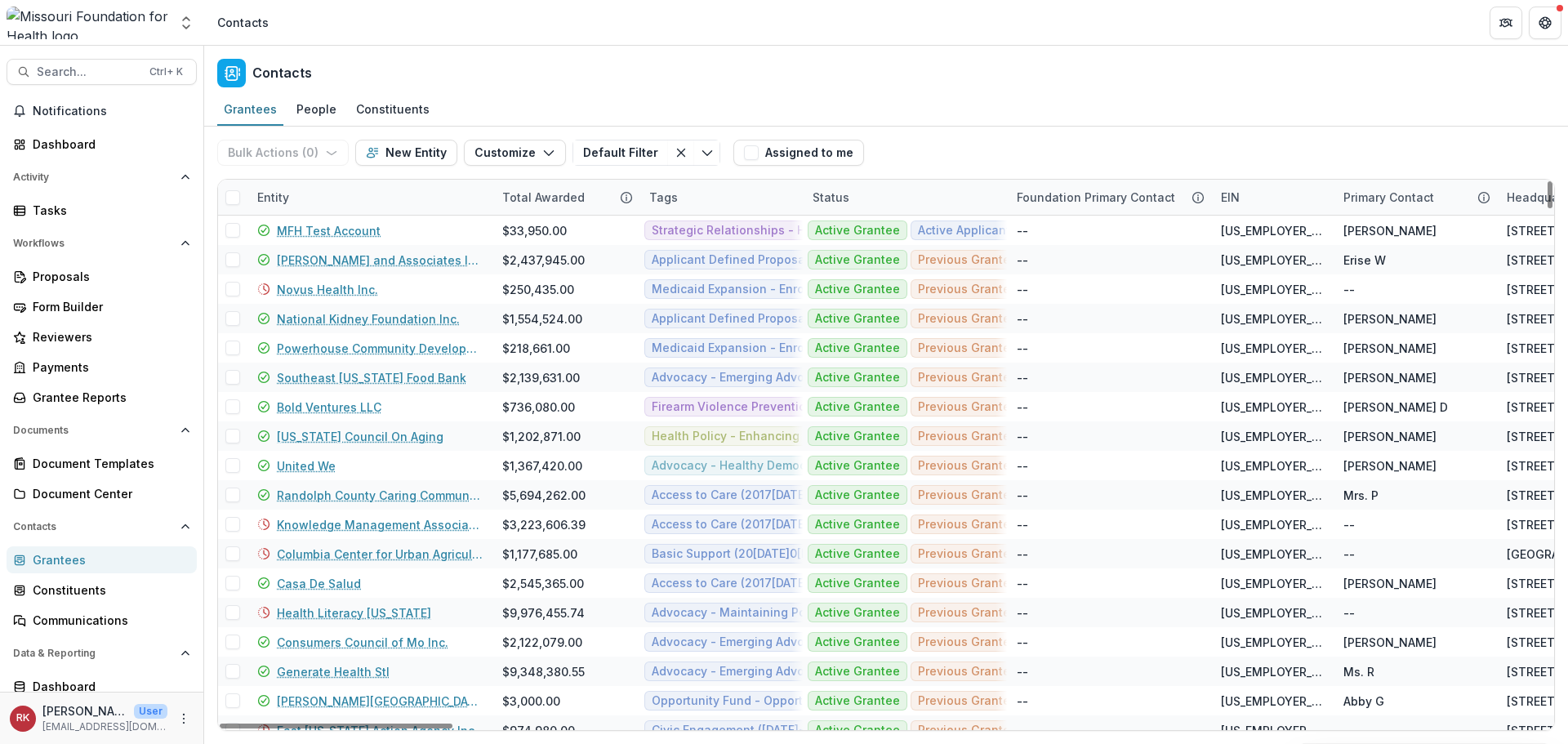
click at [288, 203] on div "Entity" at bounding box center [272, 198] width 51 height 17
click at [340, 230] on input at bounding box center [349, 233] width 196 height 26
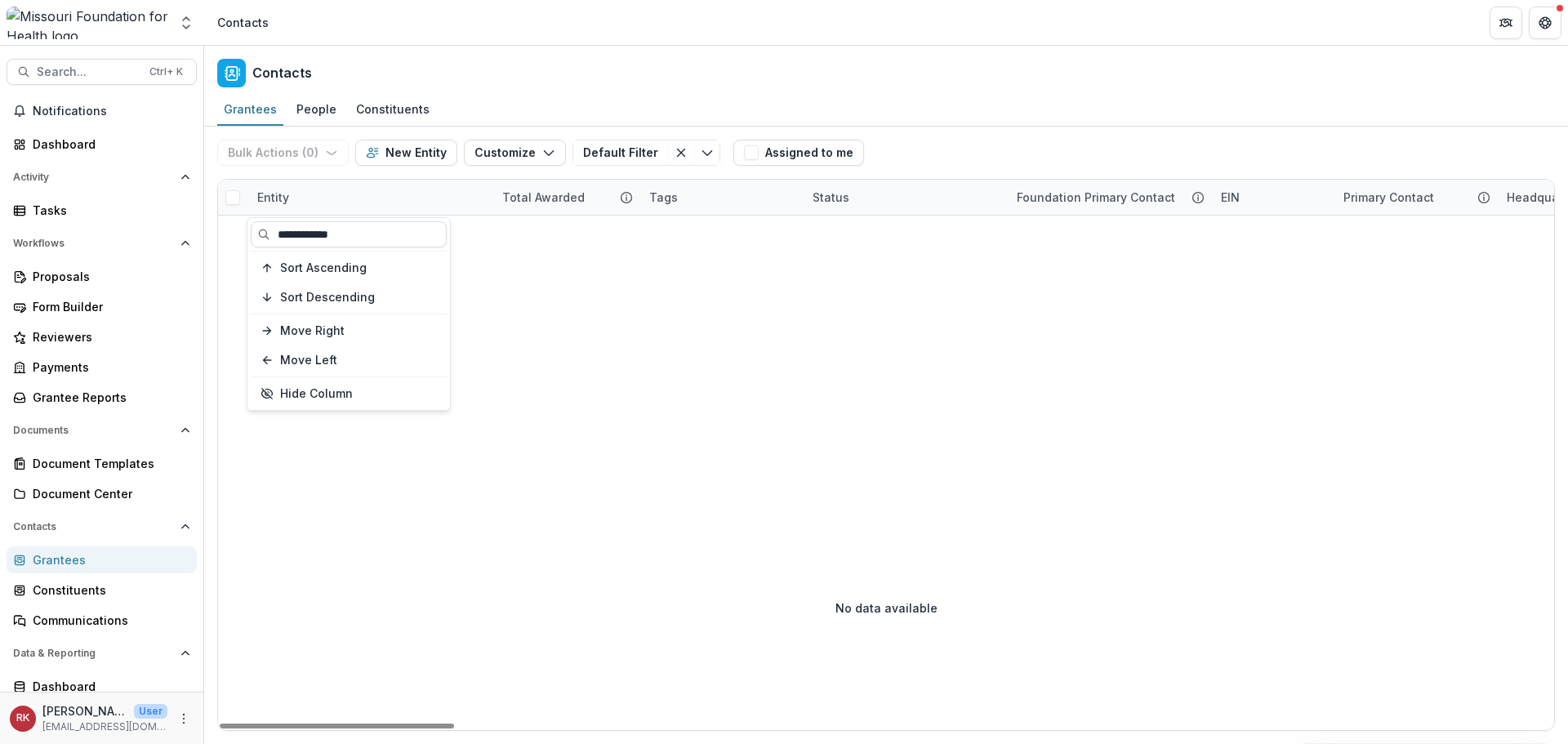
type input "**********"
click at [276, 195] on div "Entity" at bounding box center [272, 198] width 51 height 17
drag, startPoint x: 353, startPoint y: 233, endPoint x: 227, endPoint y: 216, distance: 127.1
click at [227, 216] on body "Skip to content Aggregate Analysis Foundations MFH Workflow Sandbox [US_STATE] …" at bounding box center [784, 372] width 1568 height 744
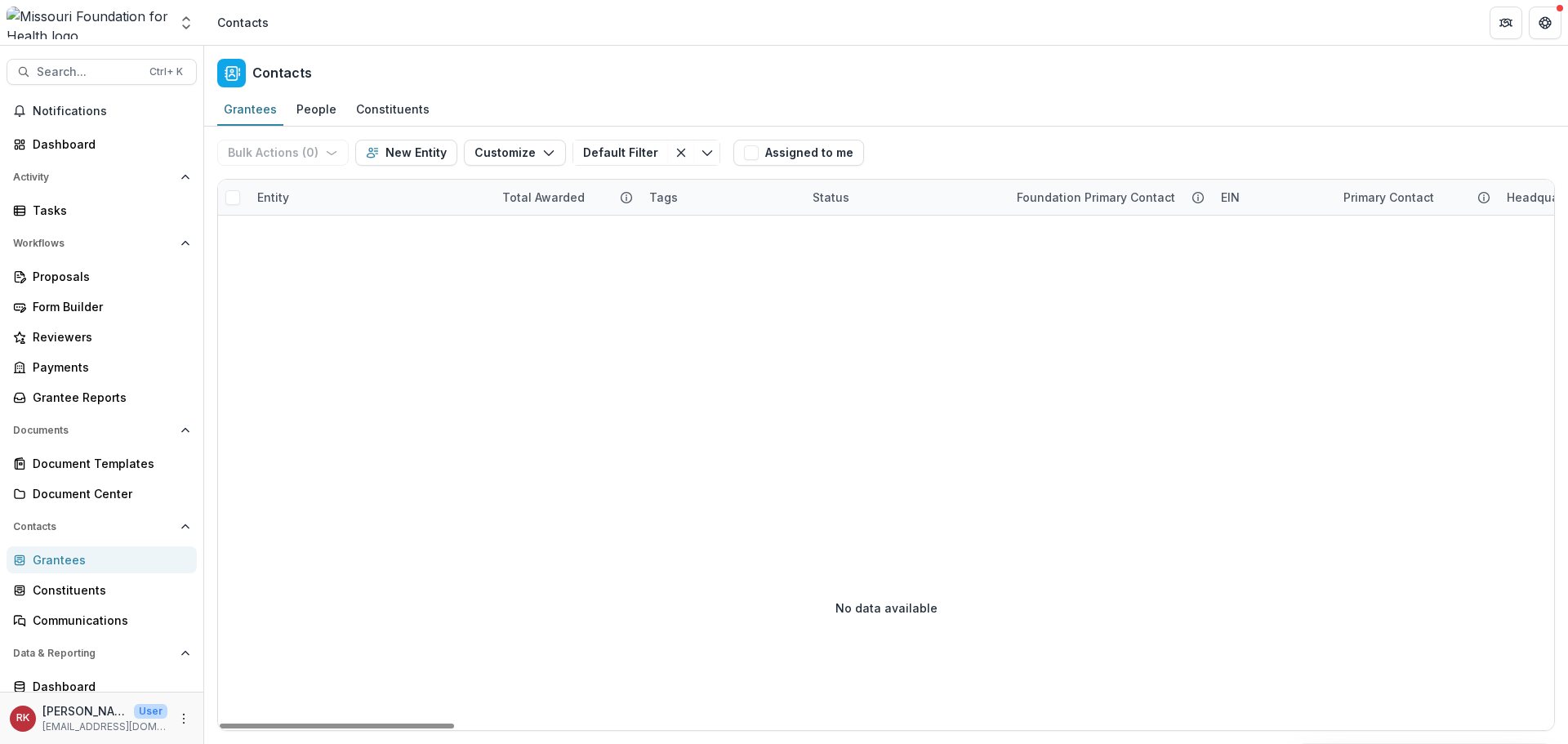
drag, startPoint x: 227, startPoint y: 216, endPoint x: 247, endPoint y: 227, distance: 22.8
click at [267, 198] on div "Entity" at bounding box center [272, 198] width 51 height 17
click at [366, 237] on input "**********" at bounding box center [349, 233] width 196 height 26
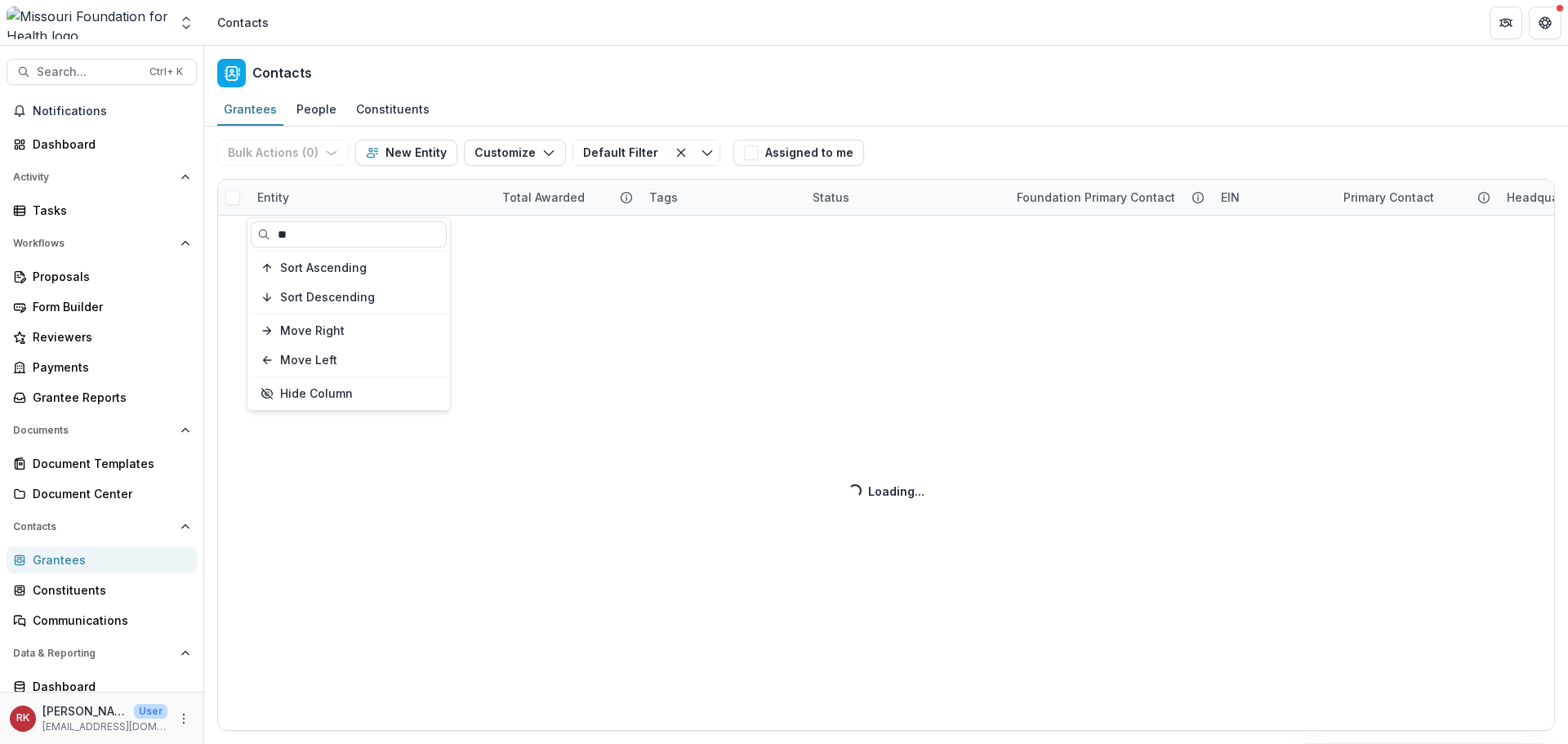
type input "*"
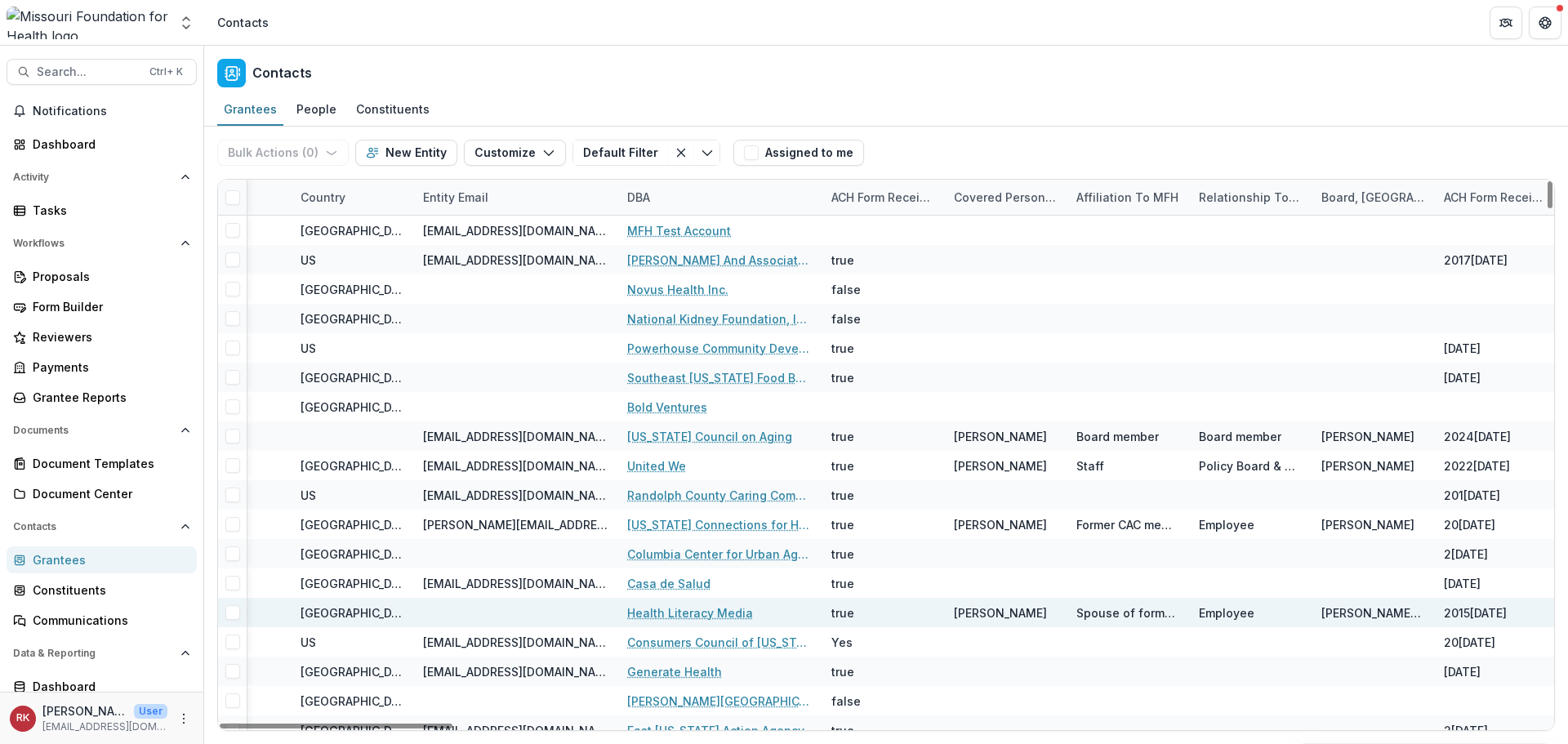
drag, startPoint x: 354, startPoint y: 727, endPoint x: 661, endPoint y: 602, distance: 331.5
click at [452, 728] on div at bounding box center [336, 726] width 232 height 5
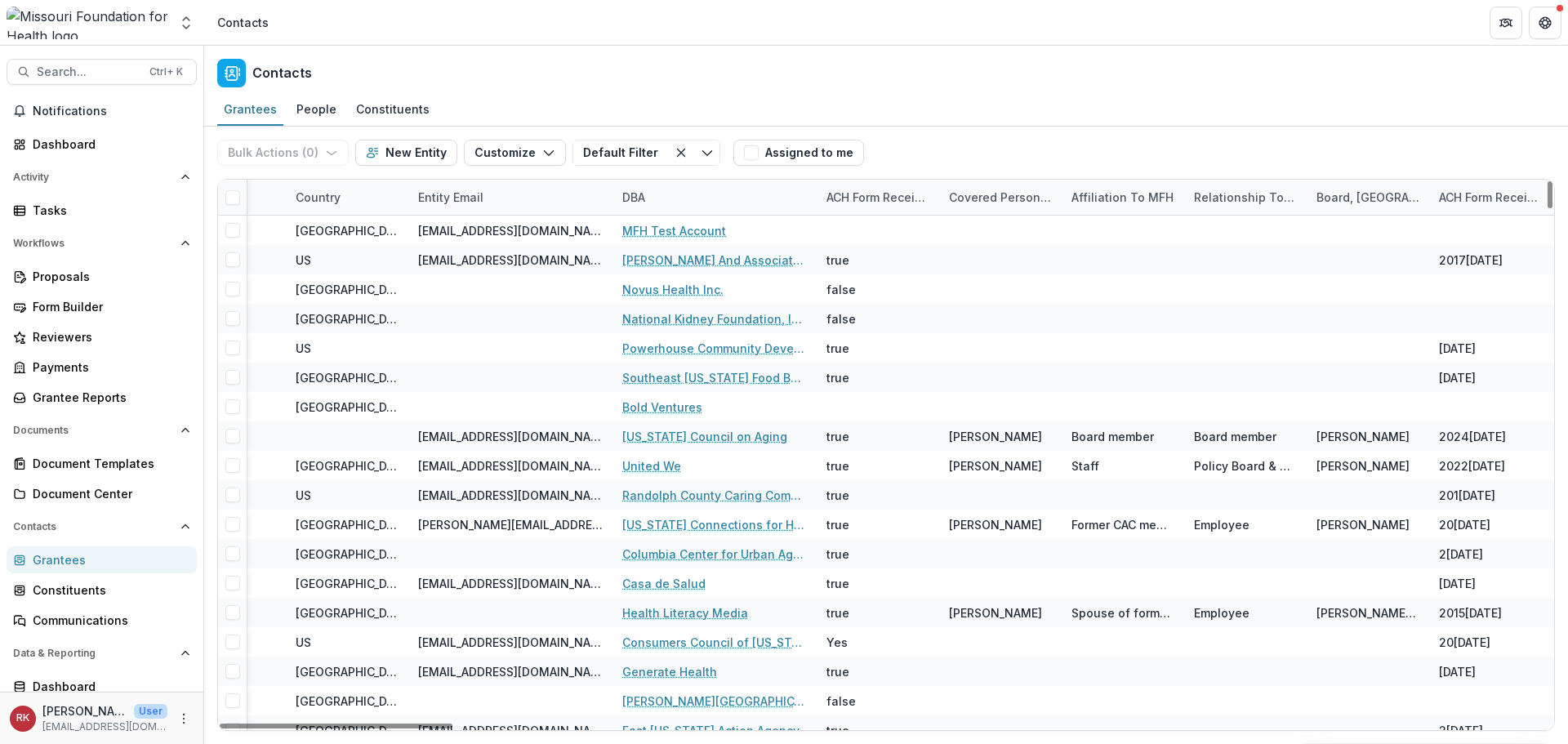
click at [643, 193] on div "DBA" at bounding box center [633, 198] width 43 height 17
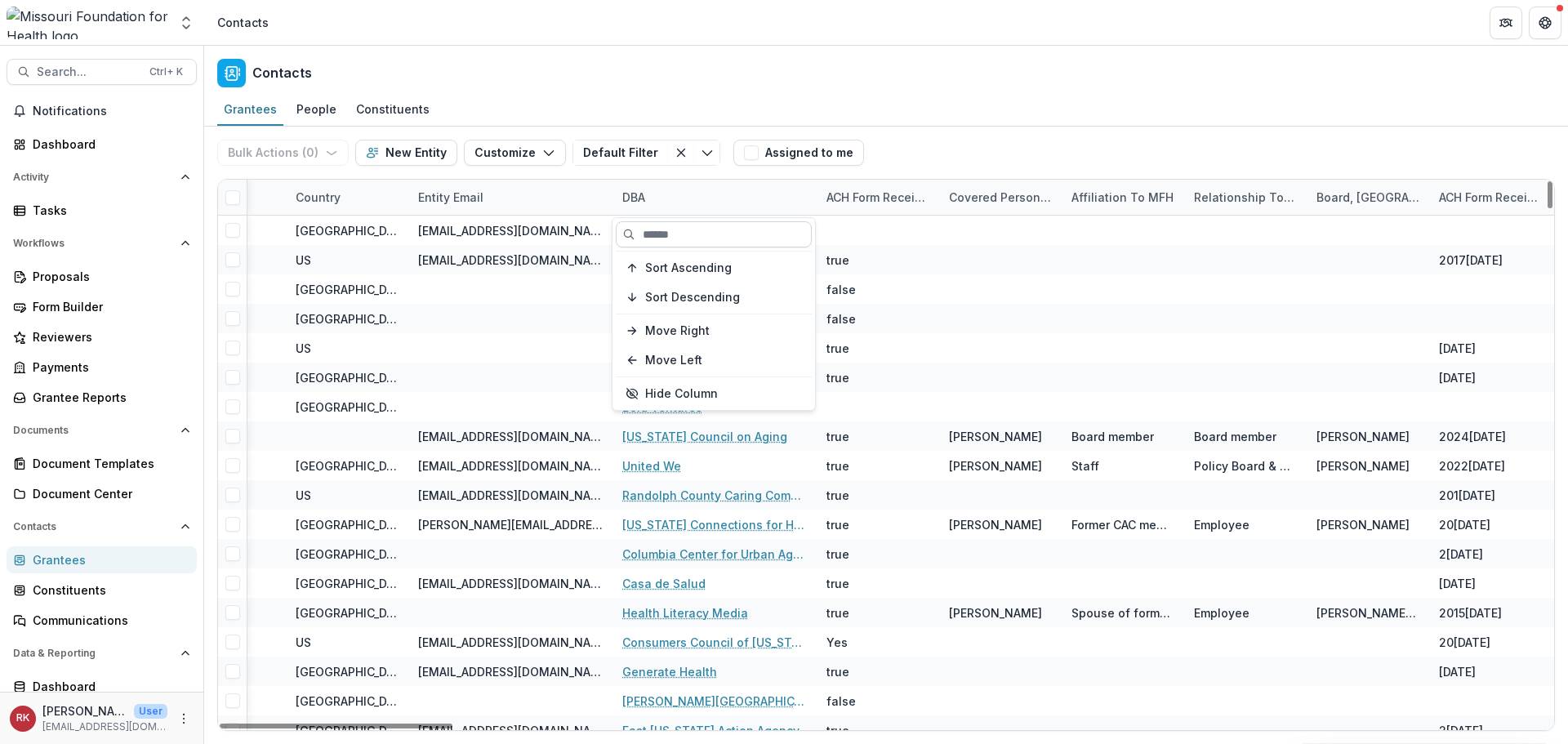
click at [679, 227] on input at bounding box center [714, 233] width 196 height 26
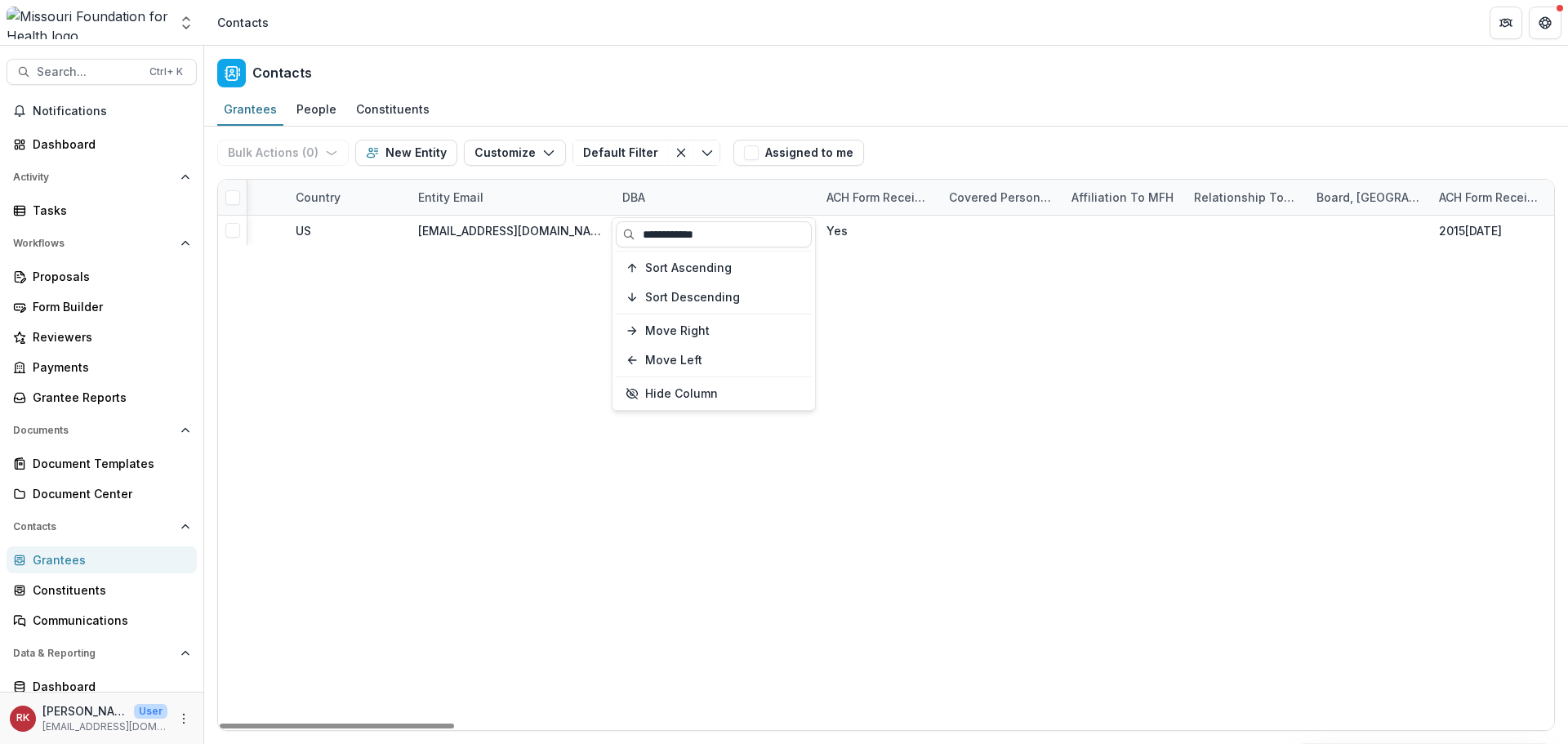
type input "**********"
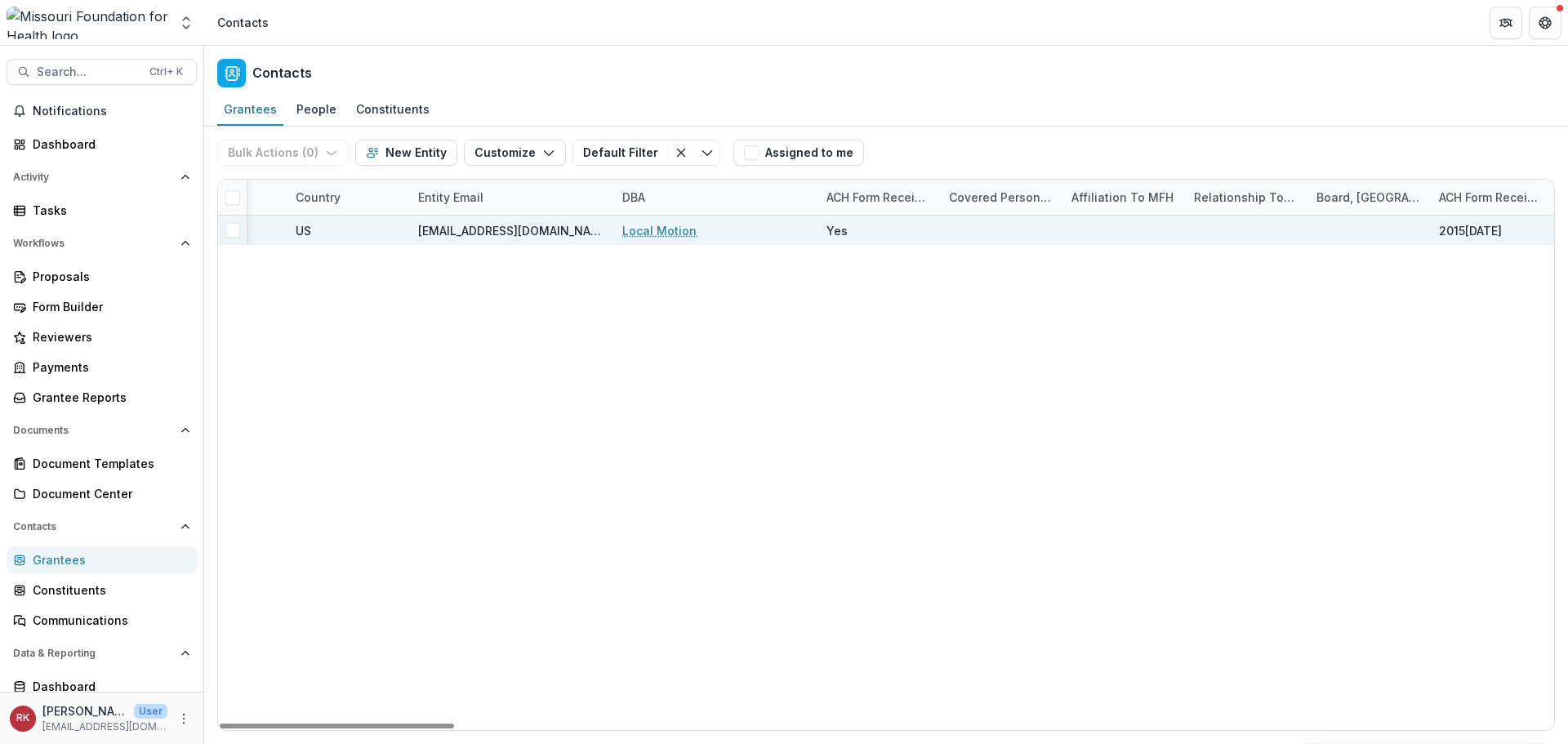
click at [688, 233] on link "Local Motion" at bounding box center [659, 231] width 75 height 17
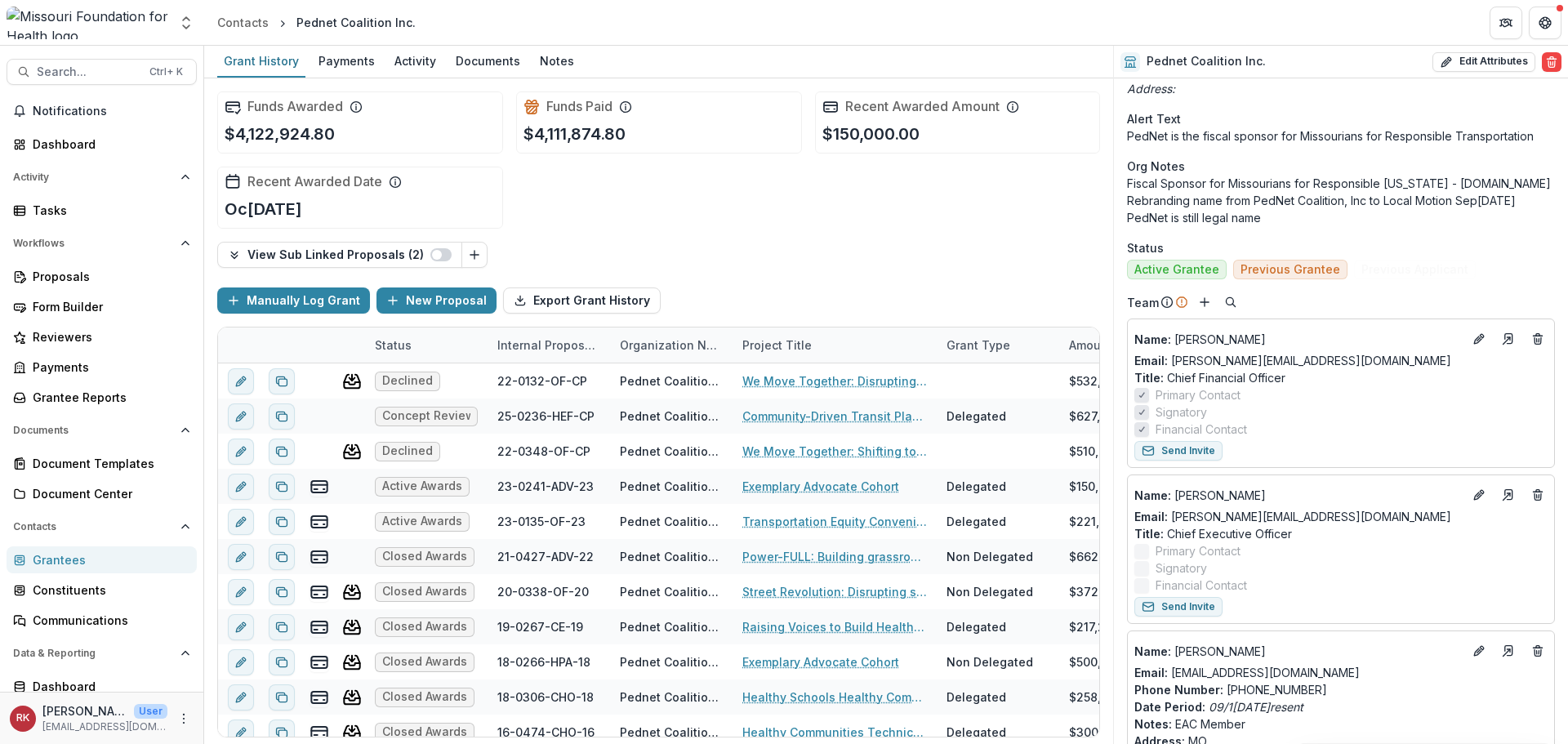
scroll to position [735, 0]
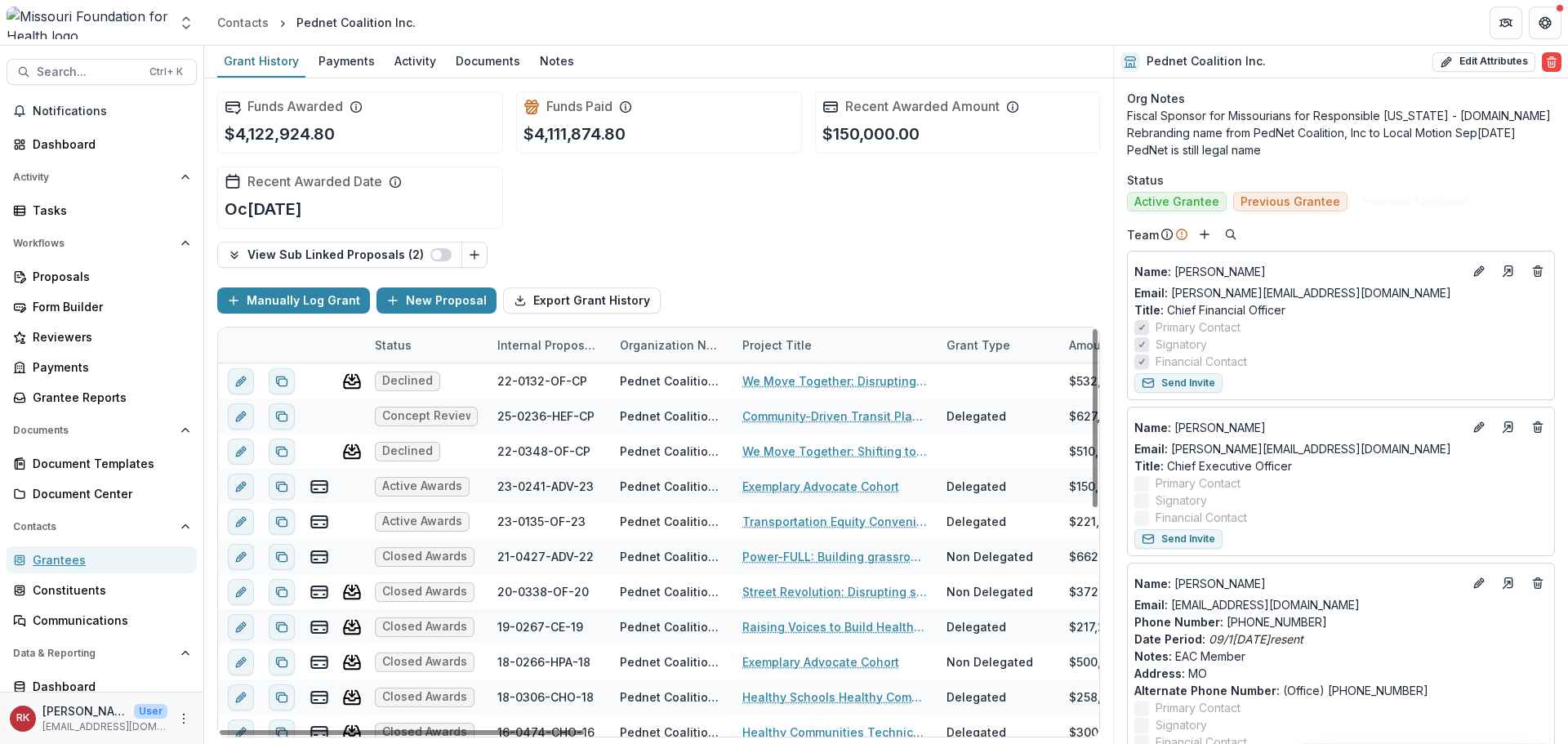
click at [70, 555] on div "Grantees" at bounding box center [108, 560] width 151 height 17
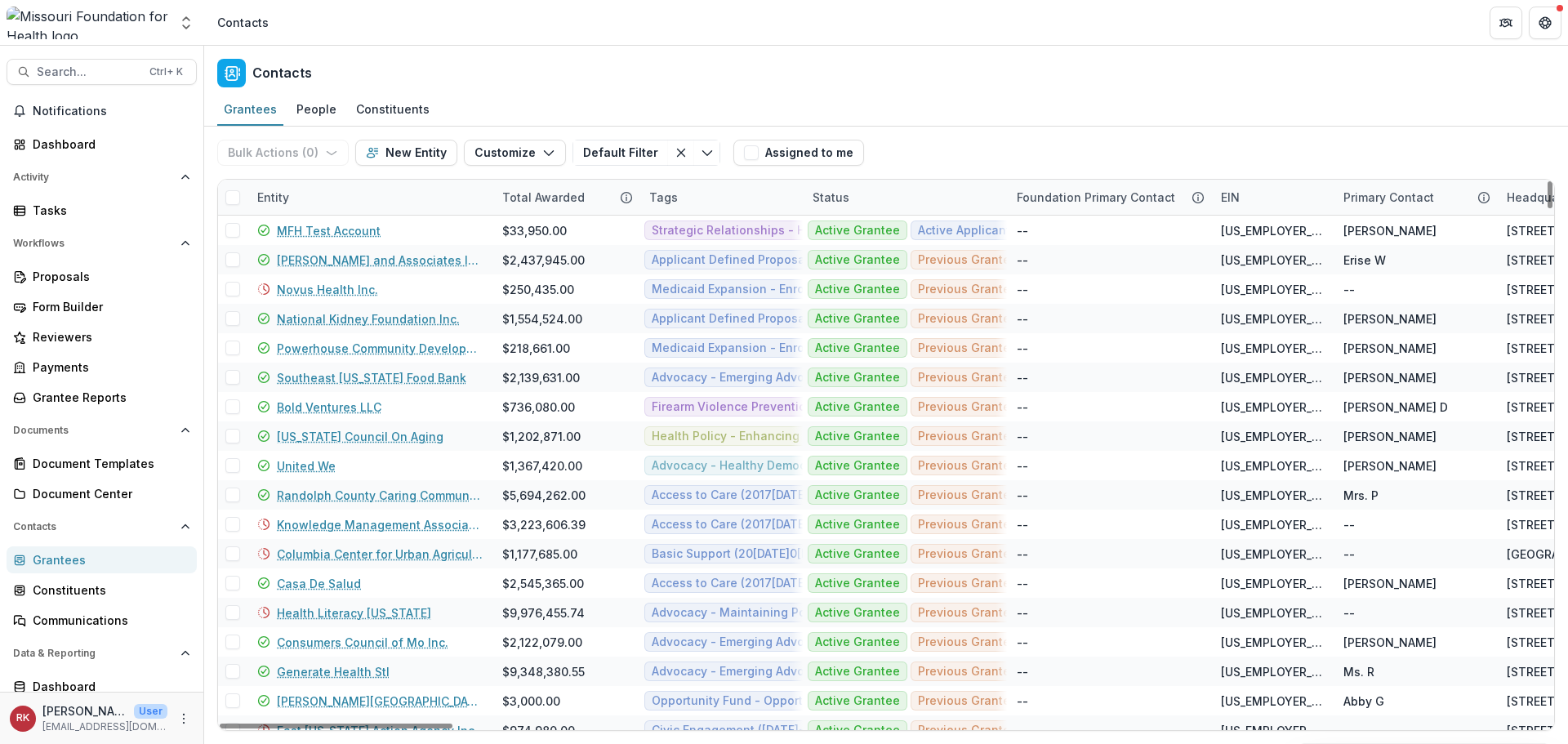
click at [292, 202] on div "Entity" at bounding box center [272, 198] width 51 height 17
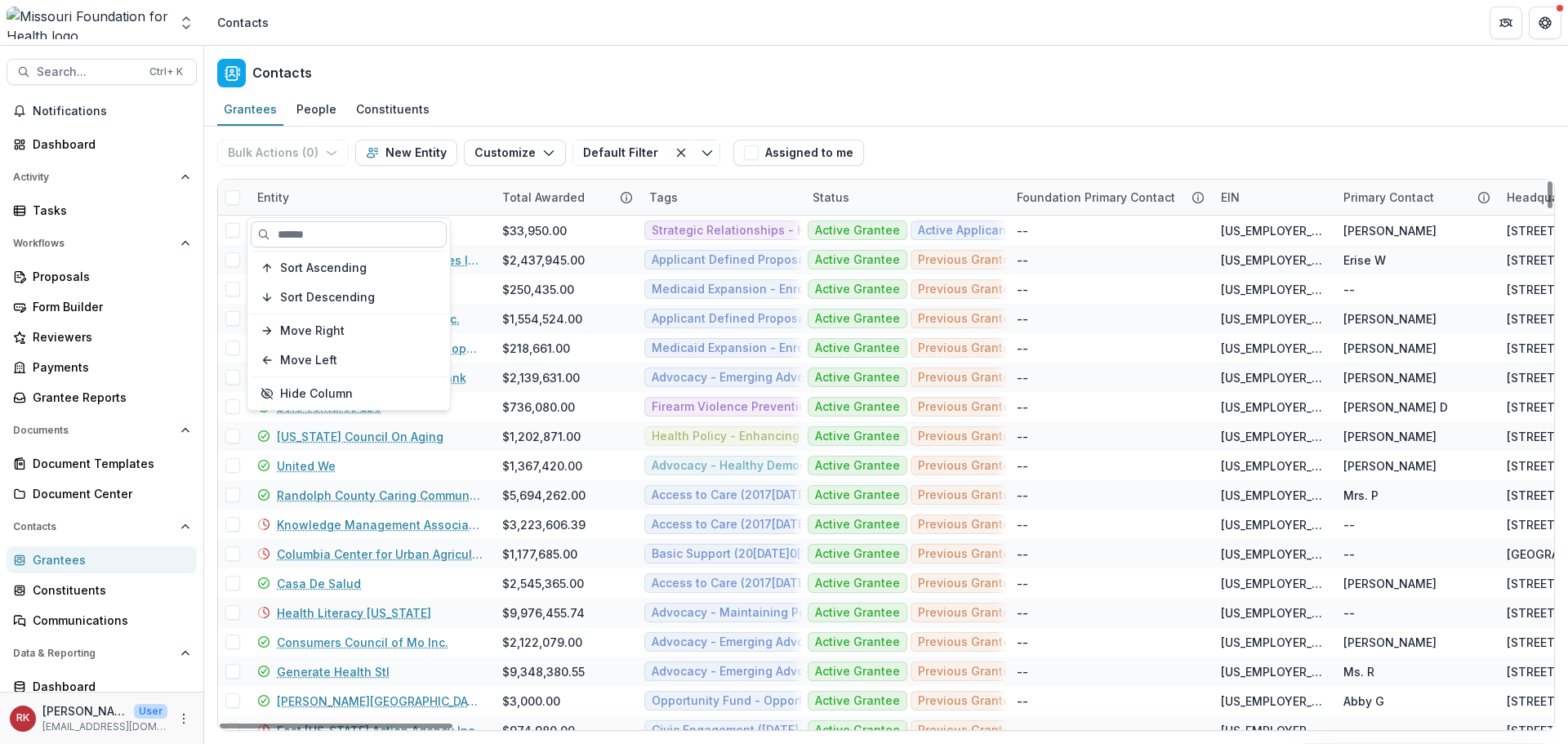
click at [289, 229] on input at bounding box center [349, 233] width 196 height 26
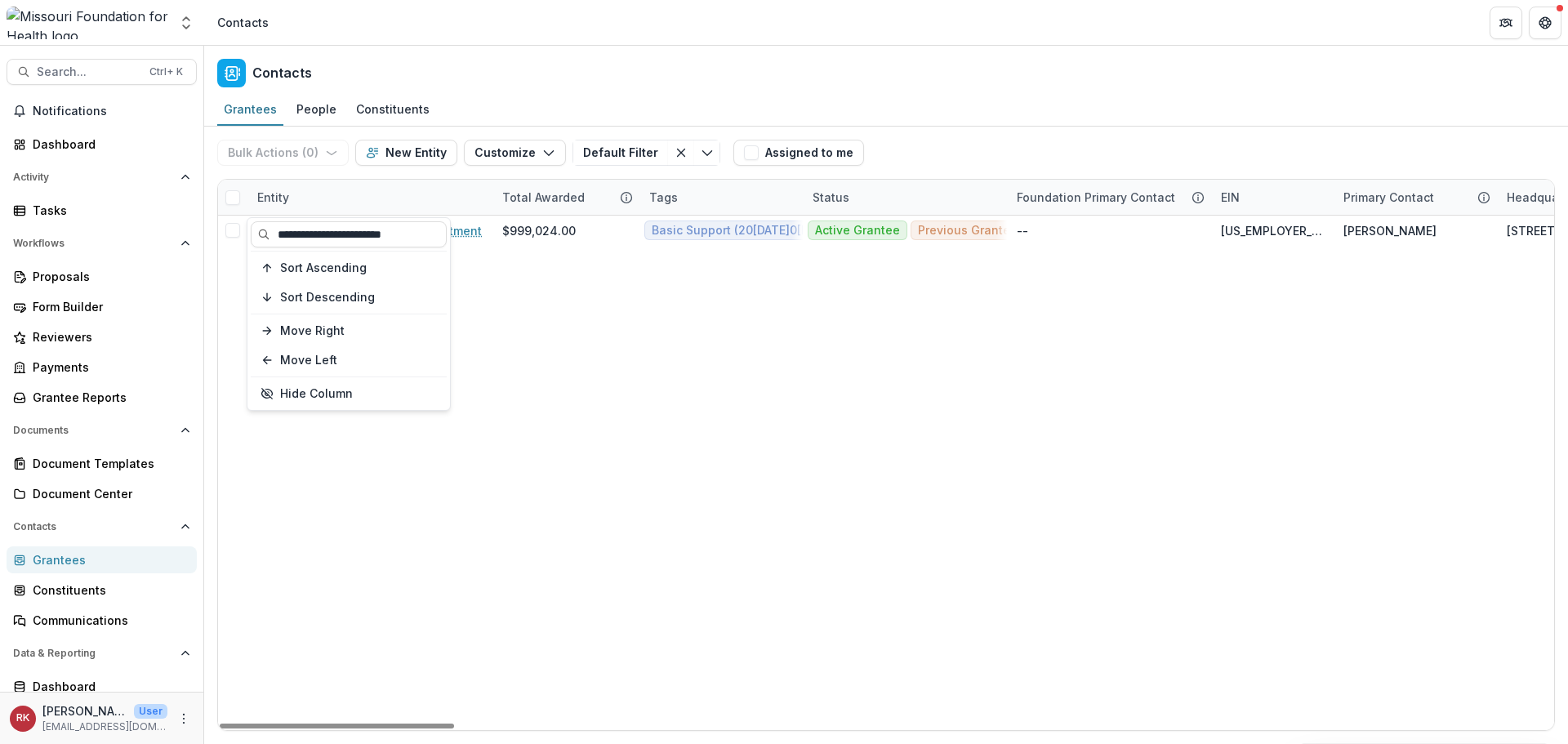
type input "**********"
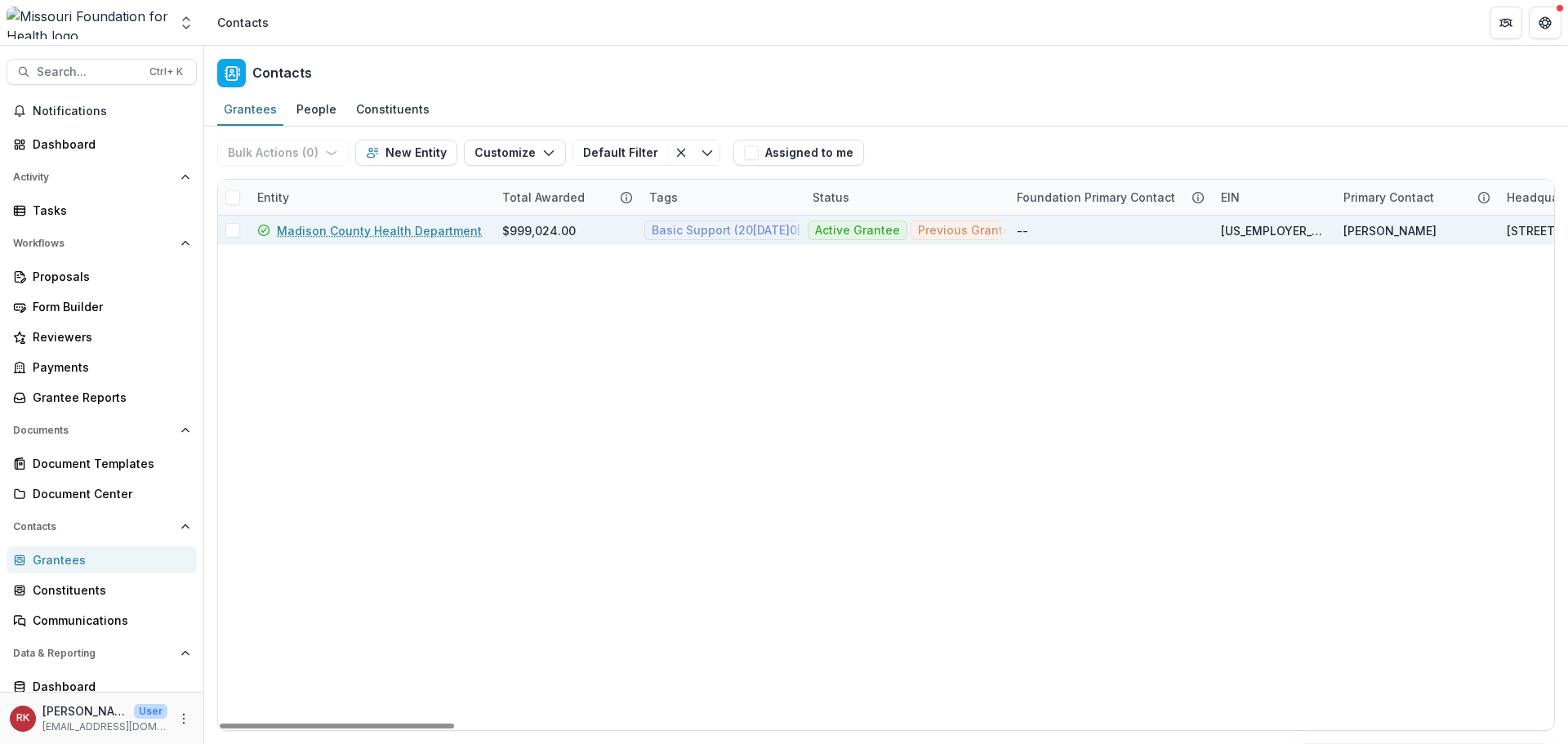
click at [422, 233] on link "Madison County Health Department" at bounding box center [380, 231] width 205 height 17
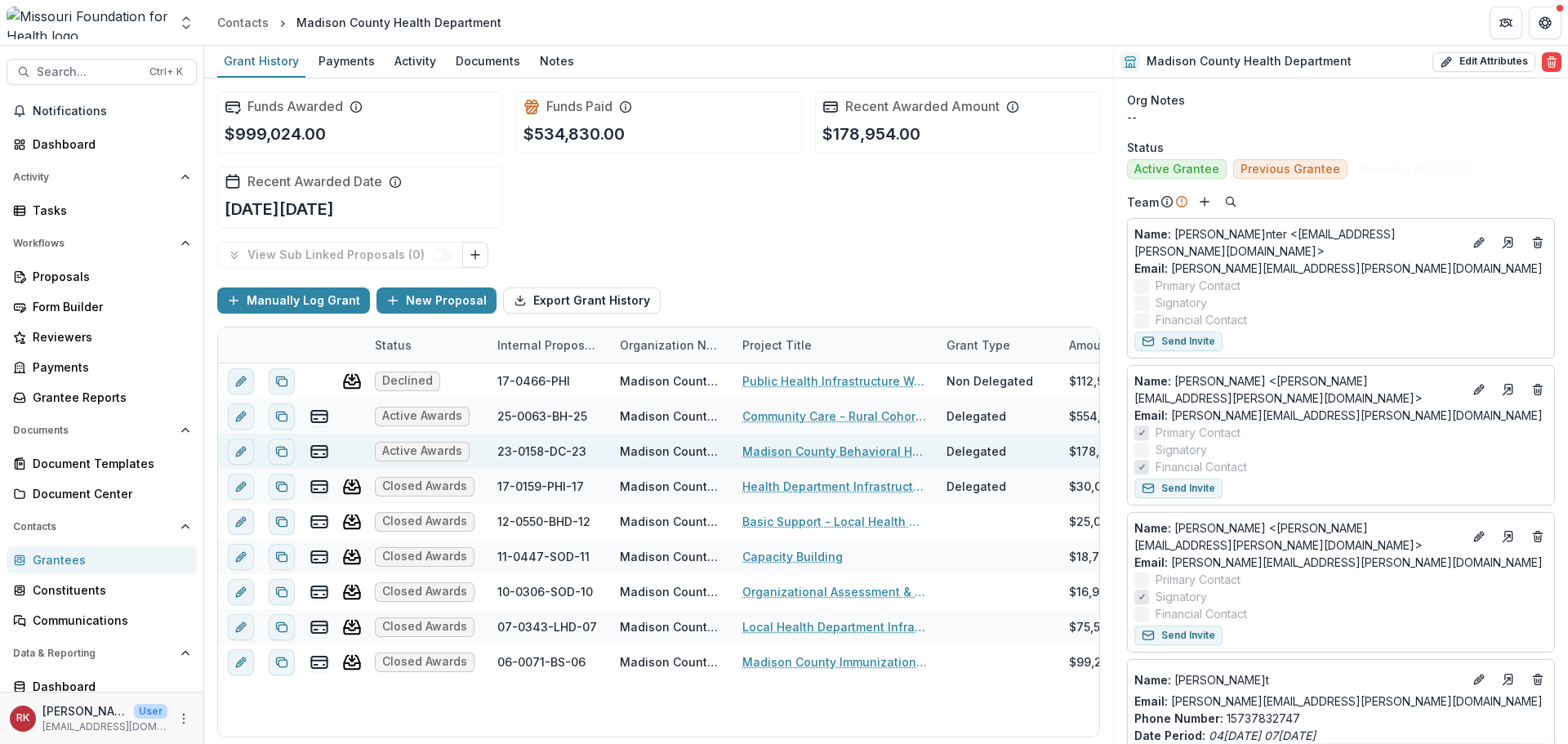
scroll to position [653, 0]
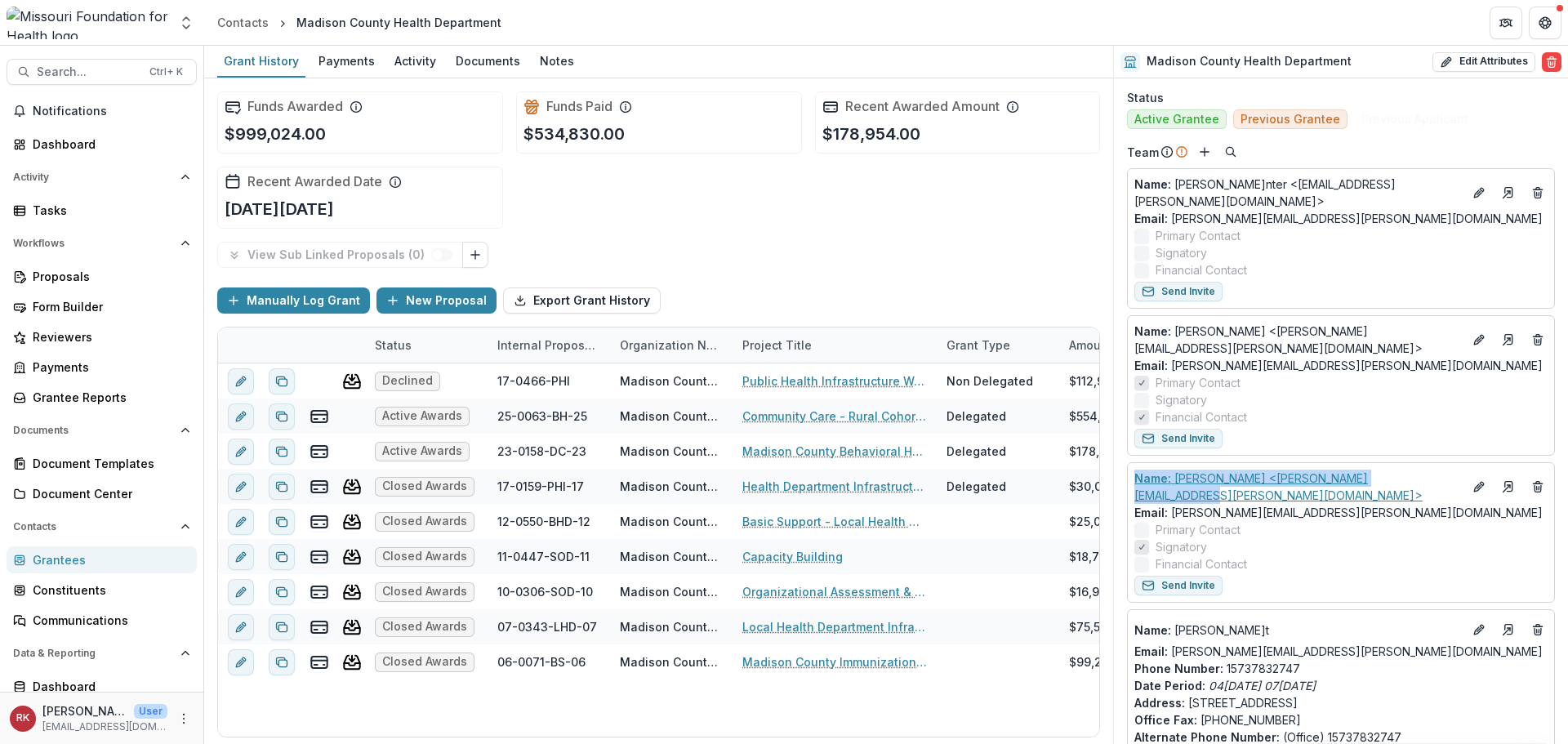
drag, startPoint x: 1122, startPoint y: 473, endPoint x: 1433, endPoint y: 480, distance: 311.1
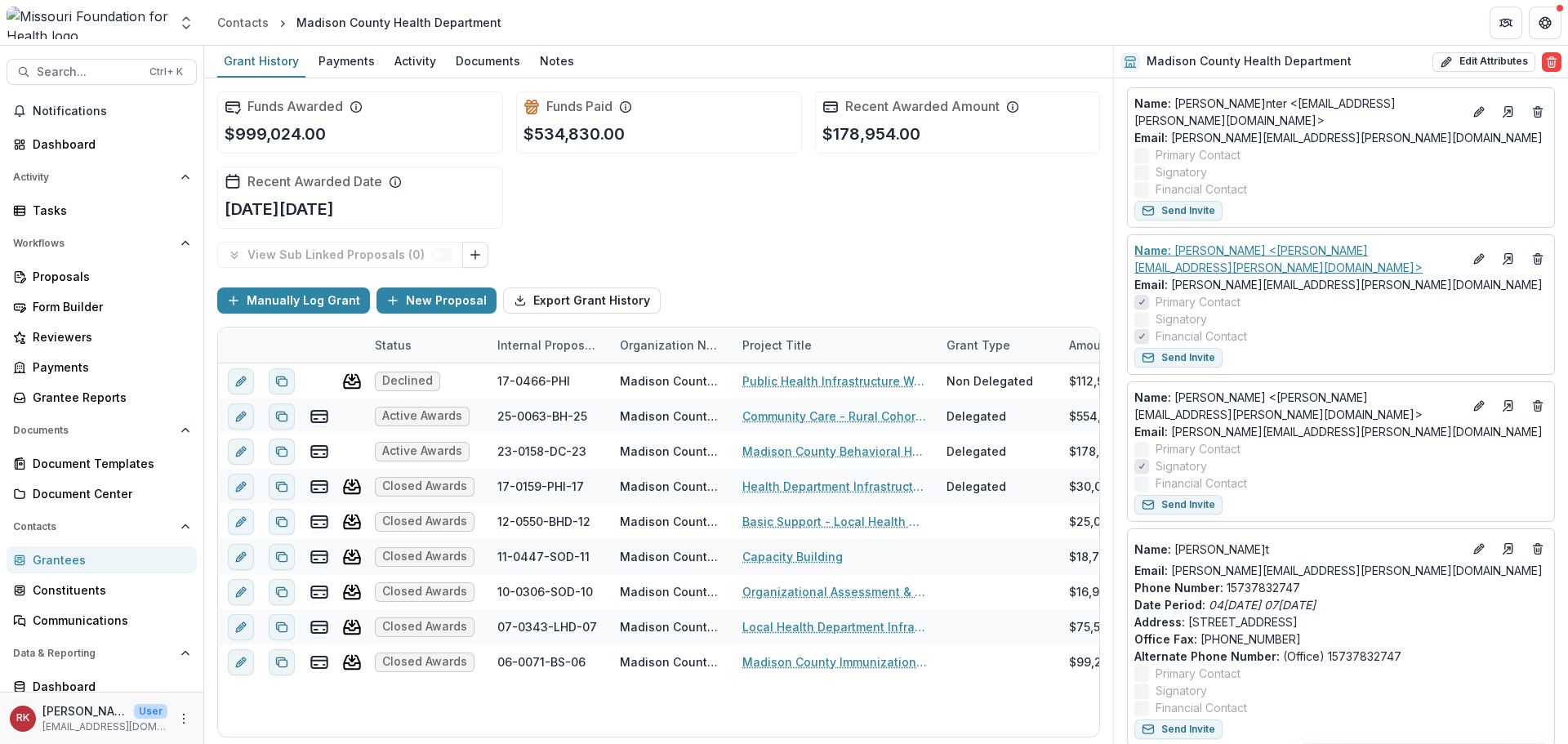
scroll to position [735, 0]
click at [81, 557] on div "Grantees" at bounding box center [108, 560] width 151 height 17
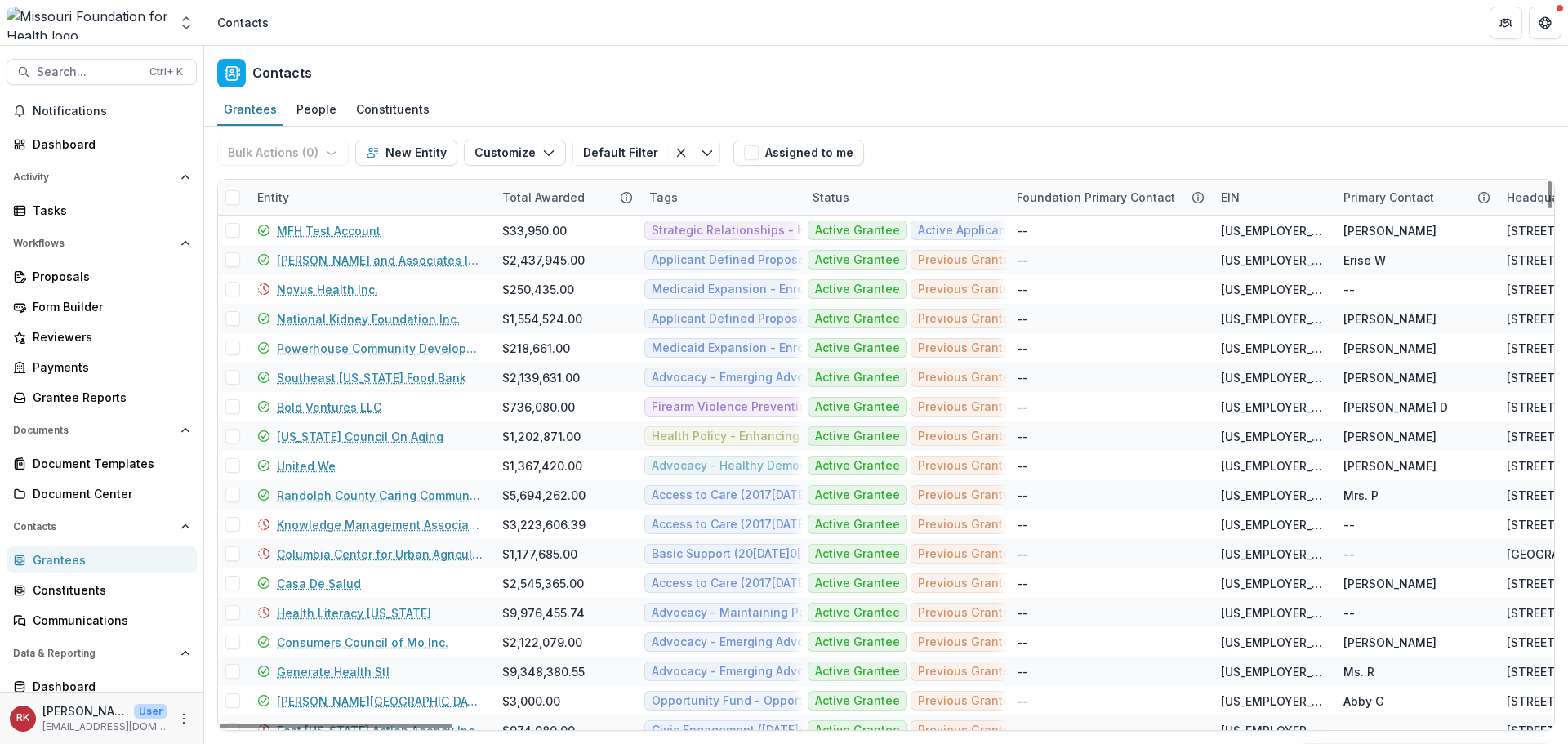
click at [281, 190] on div "Entity" at bounding box center [272, 198] width 51 height 17
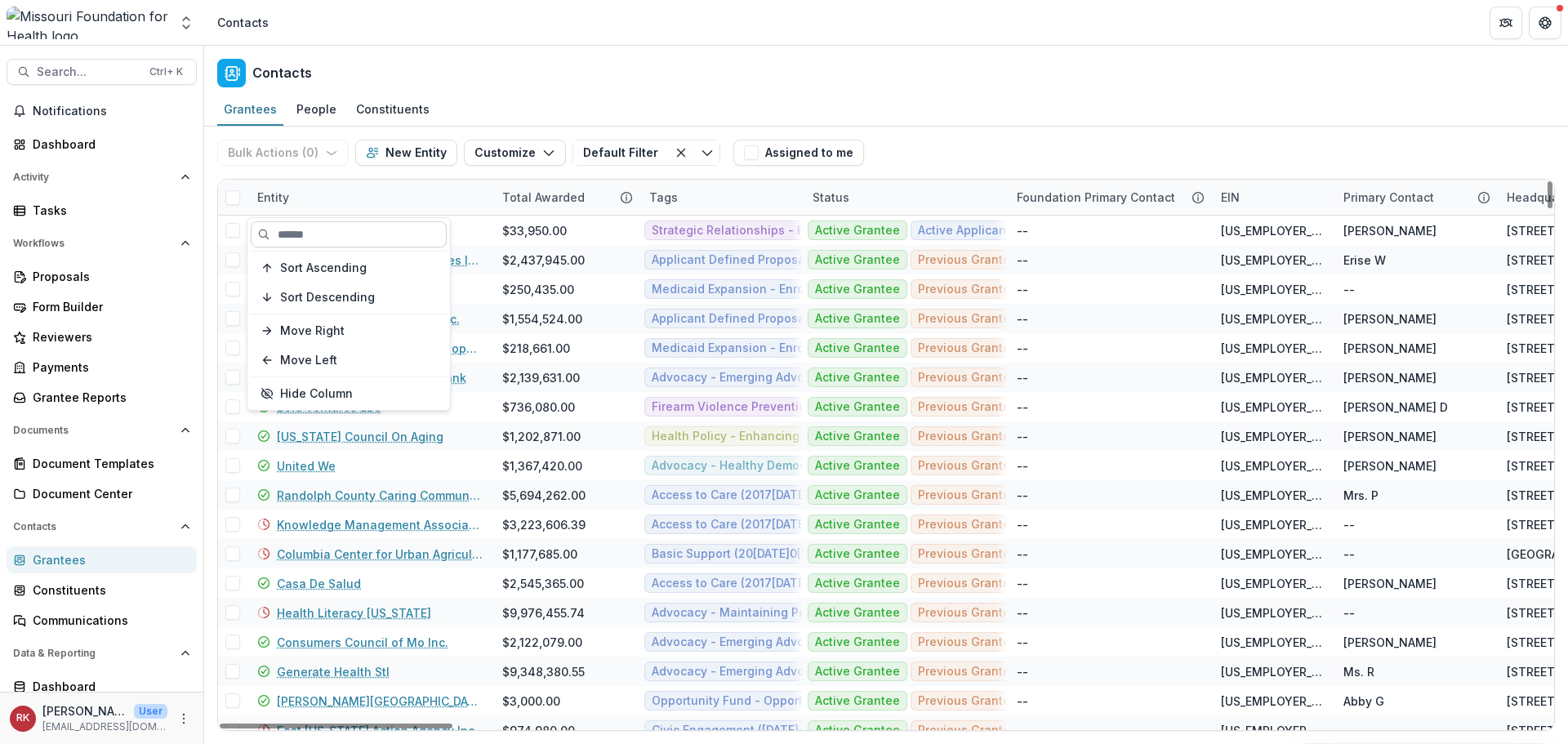
click at [357, 247] on input at bounding box center [349, 233] width 196 height 26
paste input "**********"
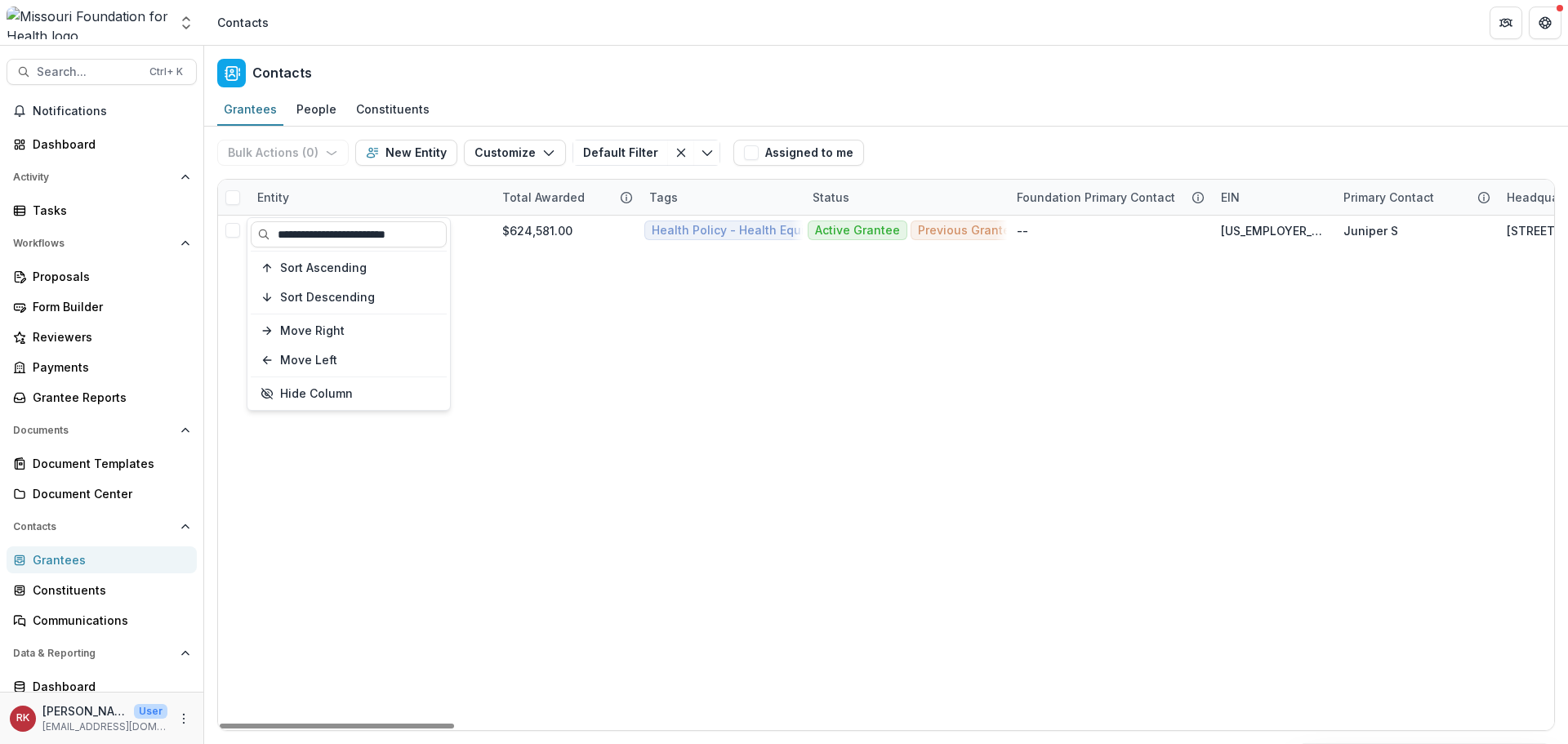
type input "**********"
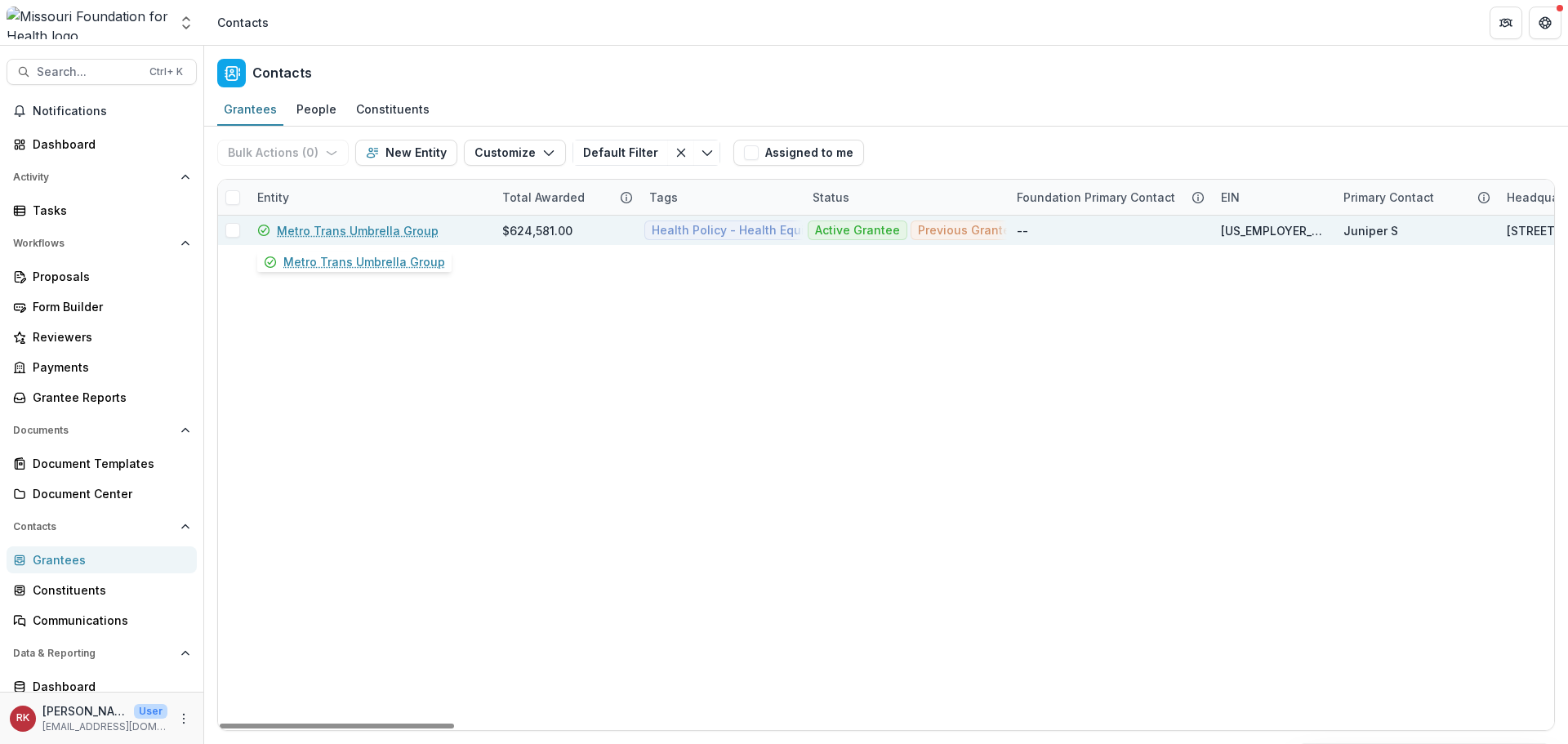
click at [371, 224] on link "Metro Trans Umbrella Group" at bounding box center [357, 231] width 162 height 17
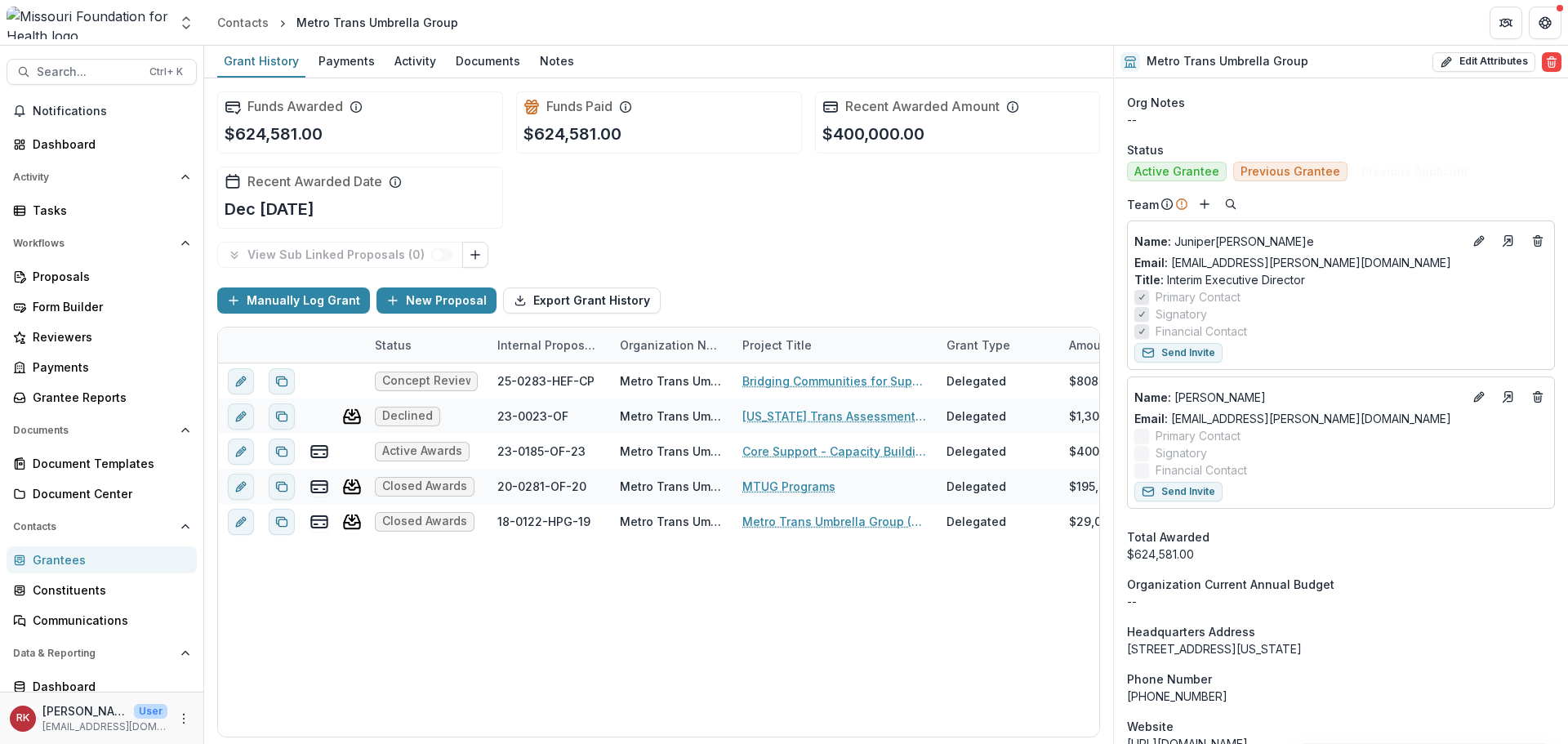
scroll to position [735, 0]
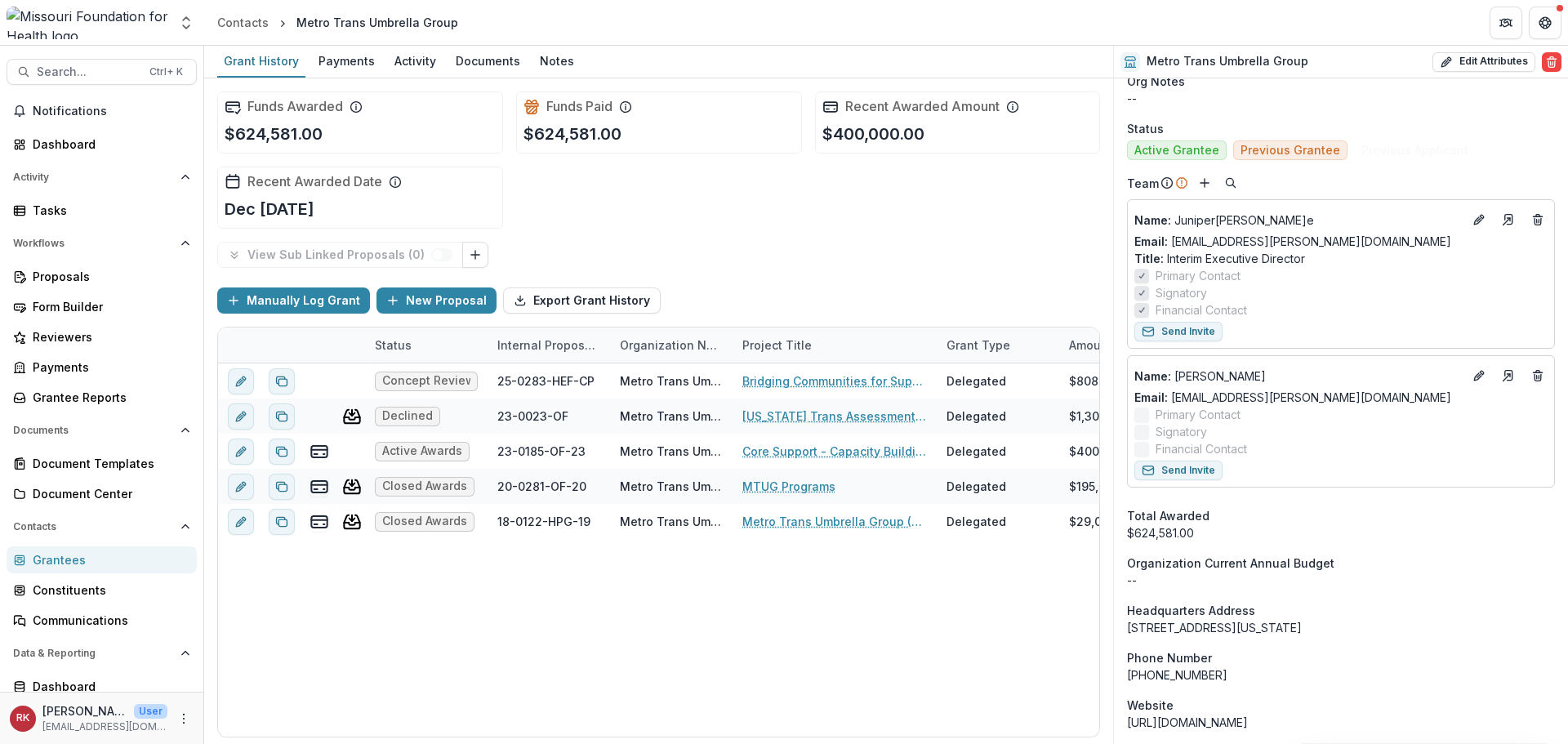
click at [105, 562] on div "Grantees" at bounding box center [108, 560] width 151 height 17
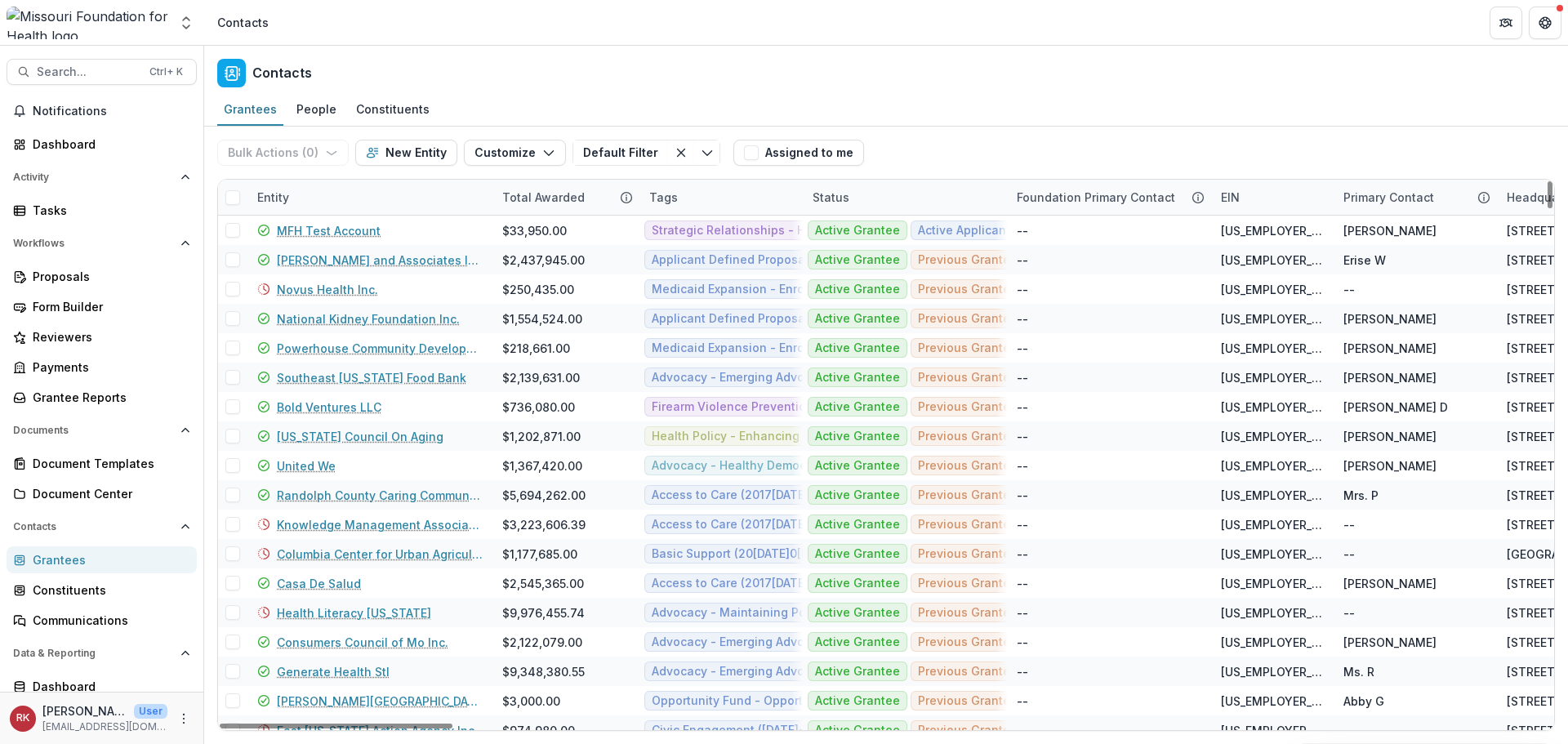
click at [271, 195] on div "Entity" at bounding box center [272, 198] width 51 height 17
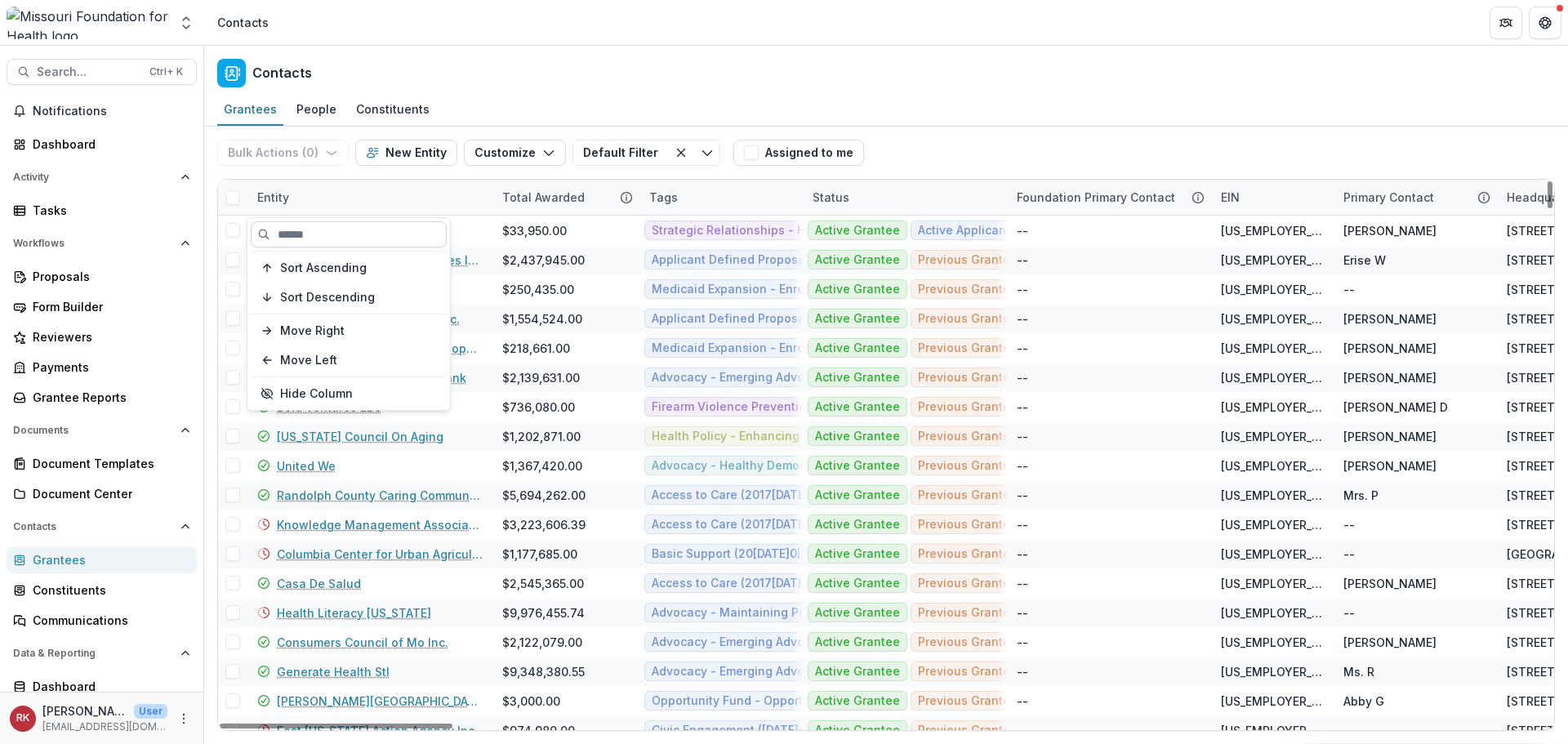
click at [332, 234] on input at bounding box center [349, 233] width 196 height 26
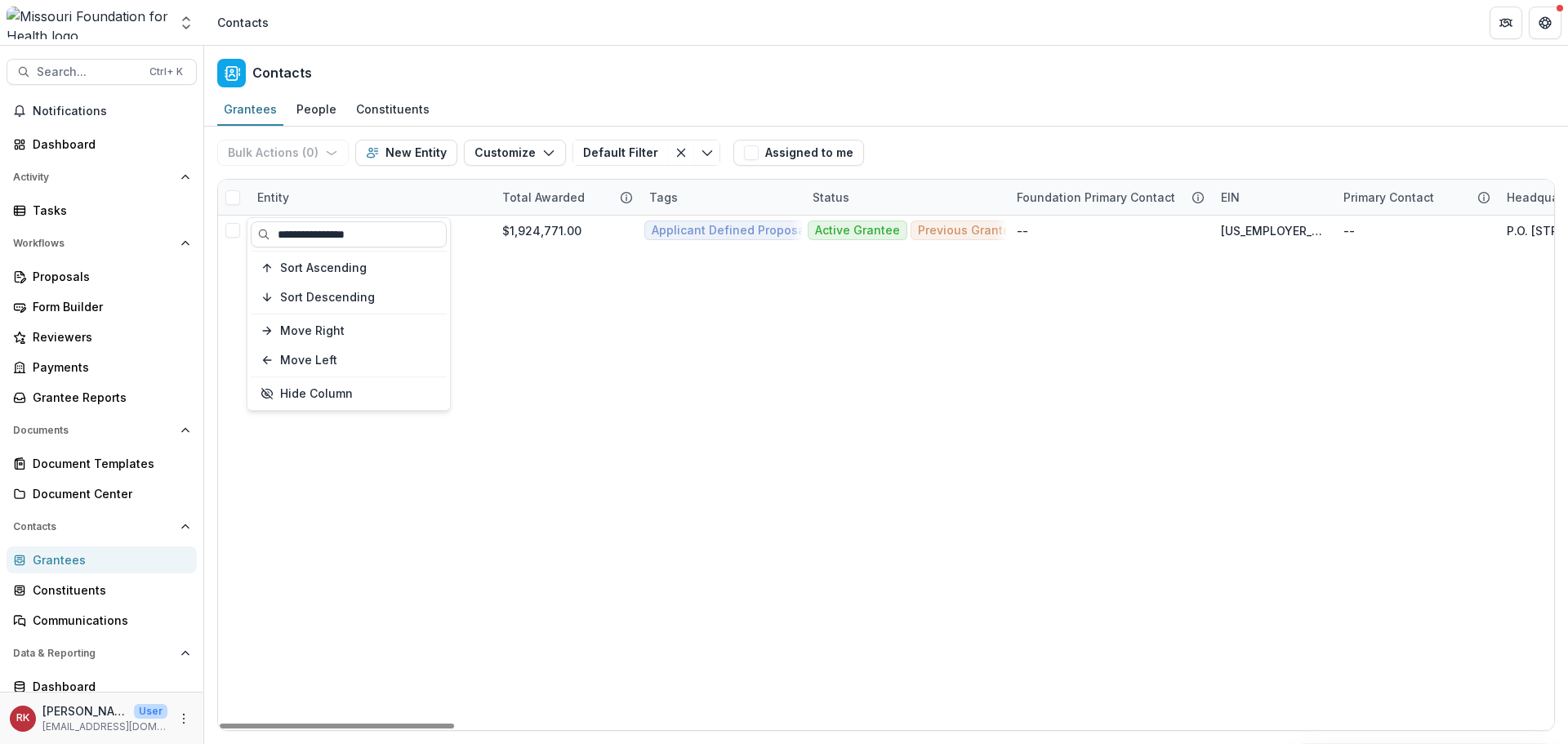
type input "**********"
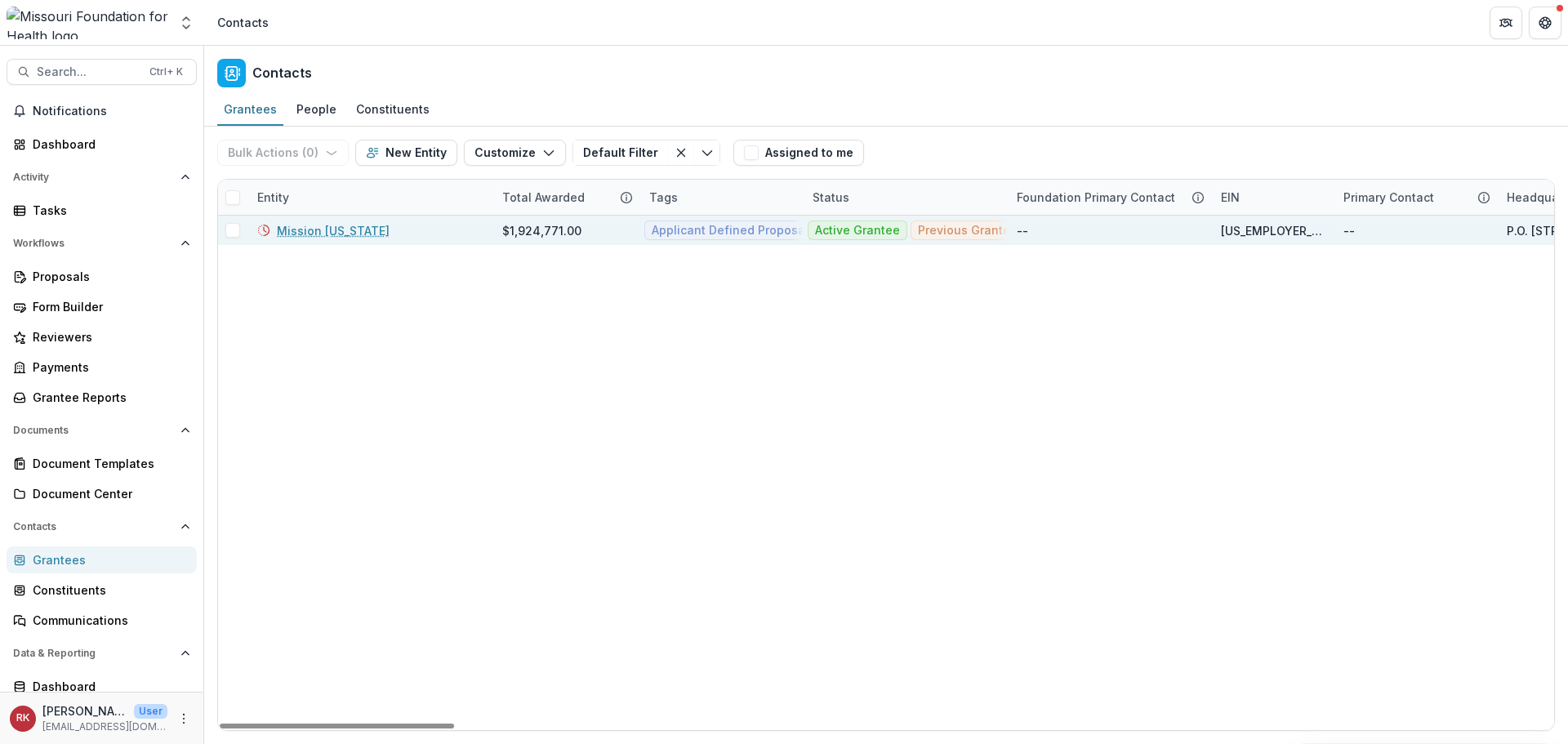
click at [307, 232] on link "Mission [US_STATE]" at bounding box center [333, 231] width 112 height 17
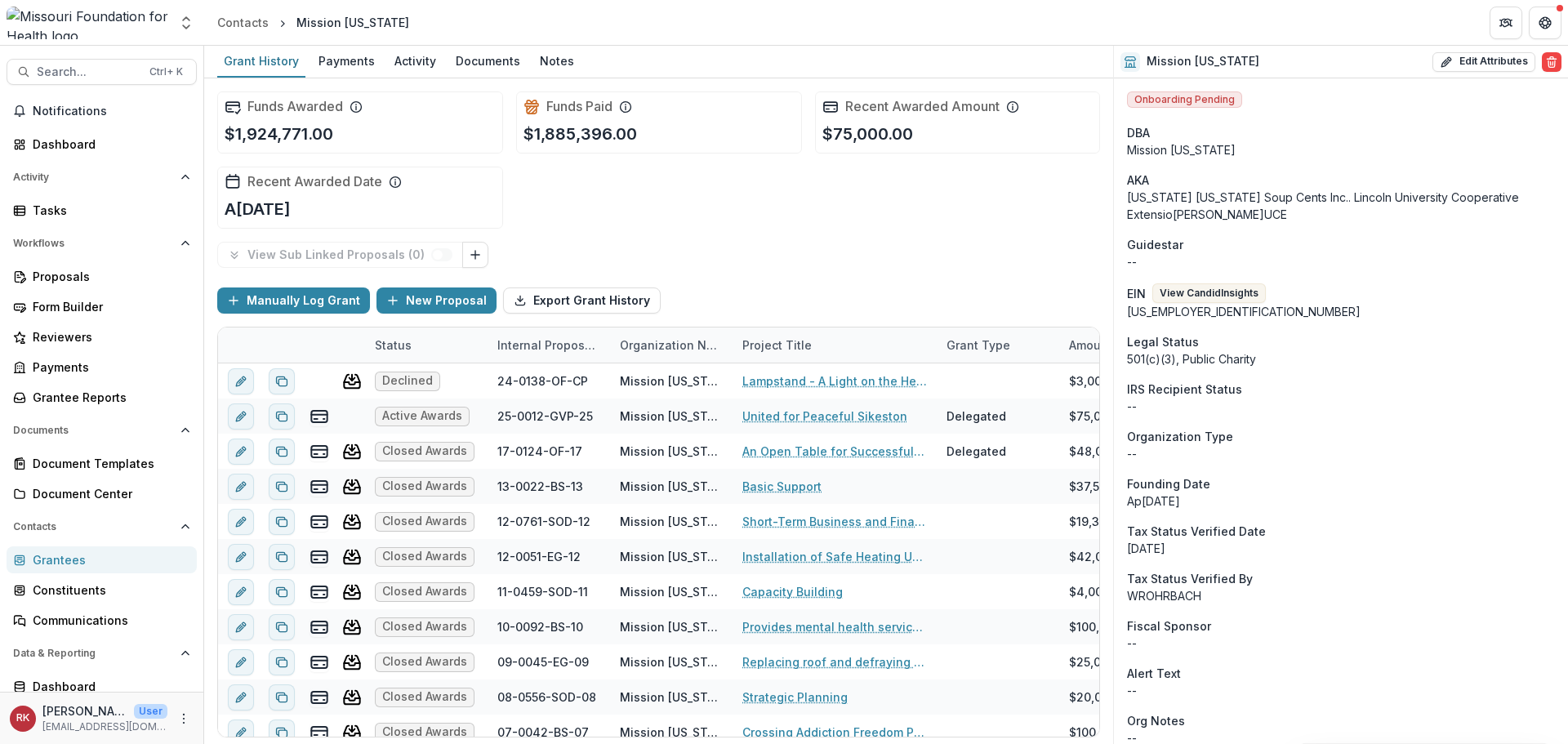
scroll to position [653, 0]
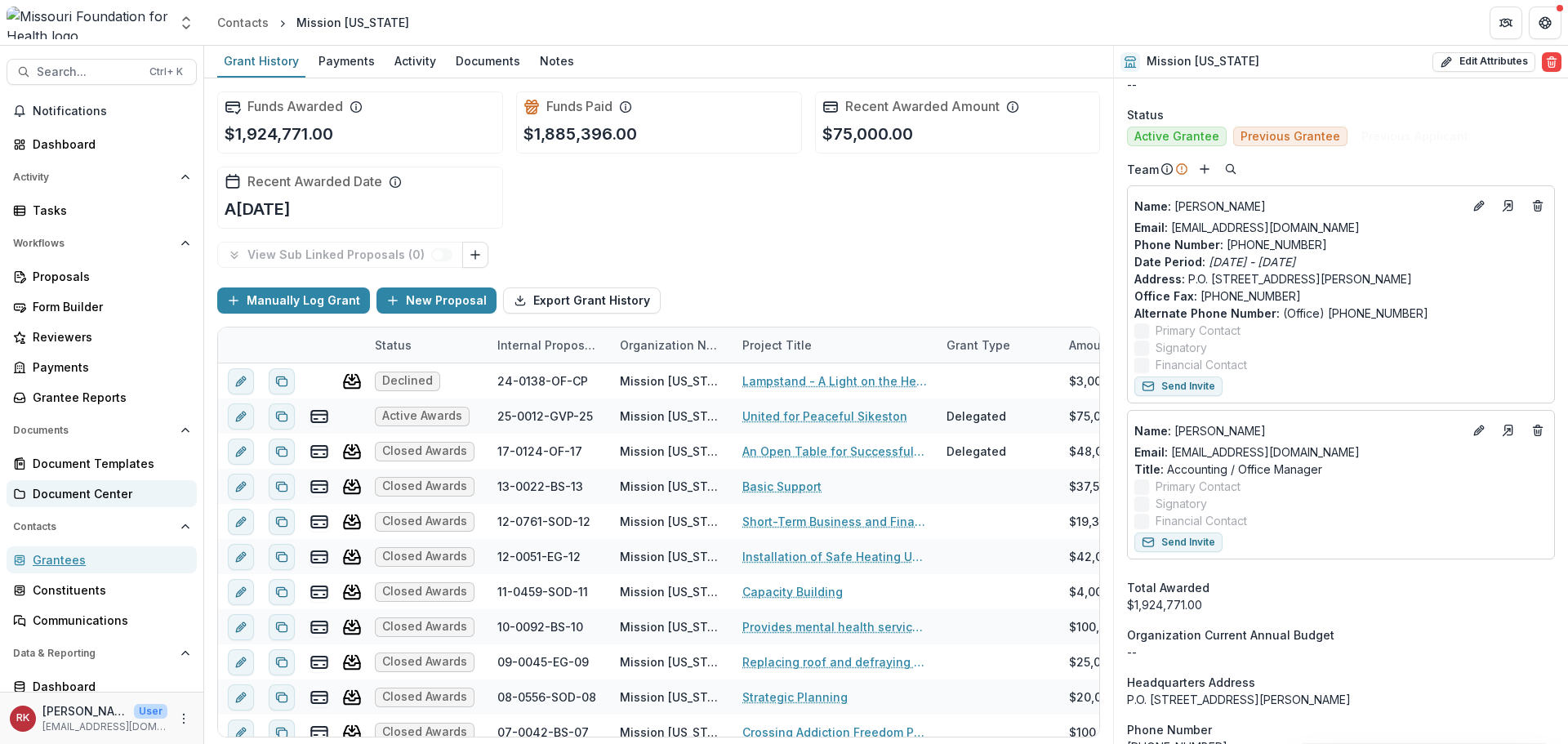
drag, startPoint x: 35, startPoint y: 561, endPoint x: 123, endPoint y: 495, distance: 110.0
click at [35, 561] on div "Grantees" at bounding box center [108, 560] width 151 height 17
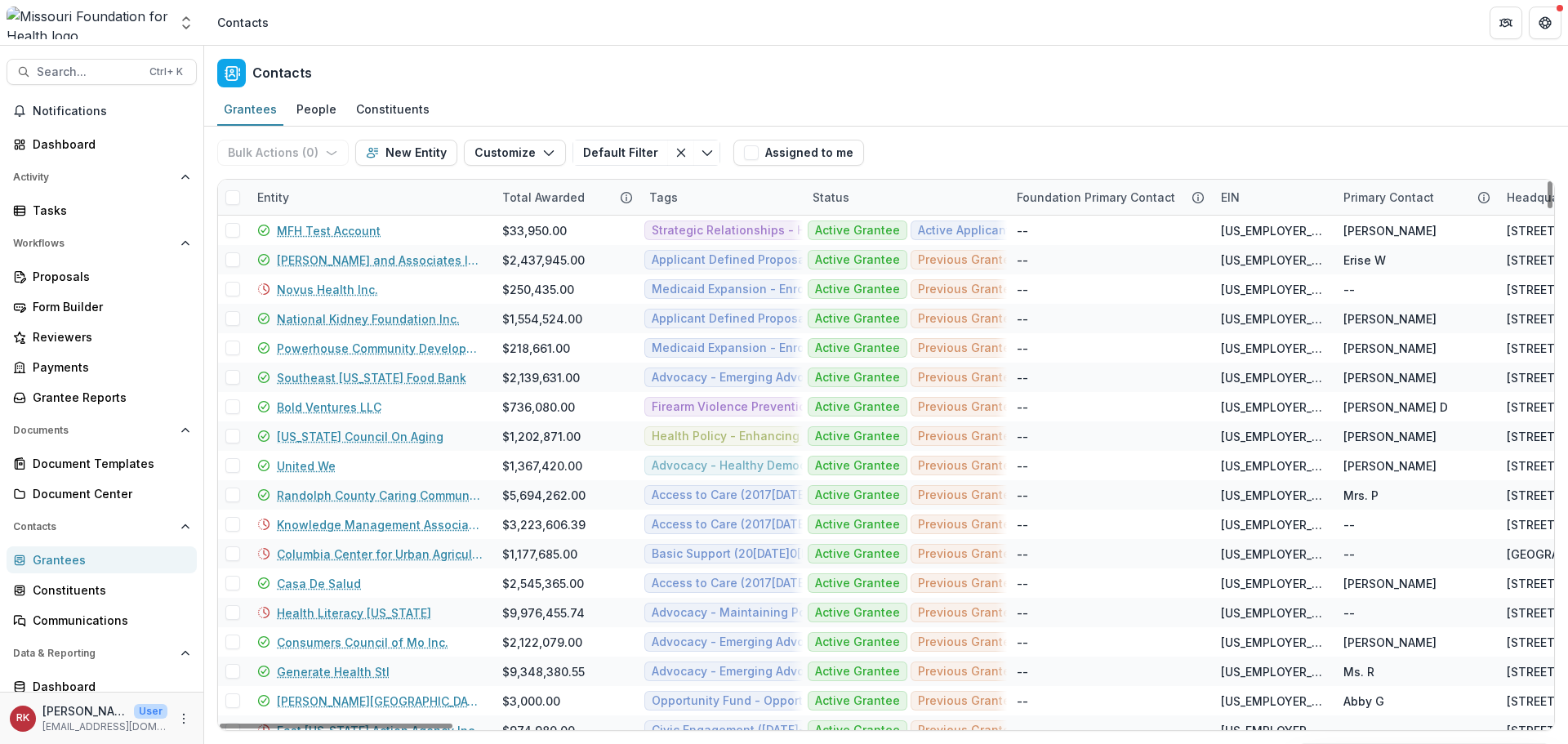
click at [264, 201] on div "Entity" at bounding box center [272, 198] width 51 height 17
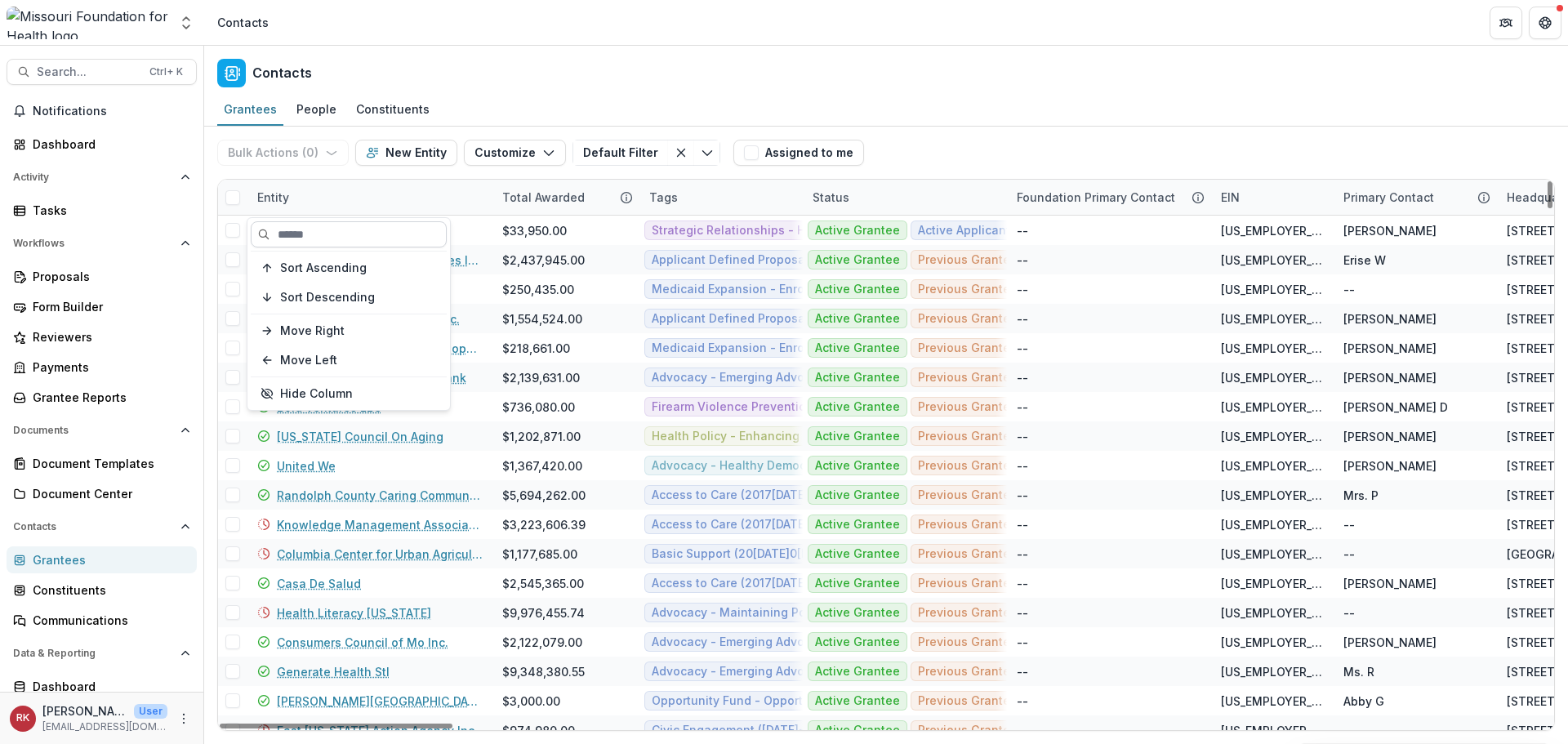
click at [304, 239] on input at bounding box center [349, 233] width 196 height 26
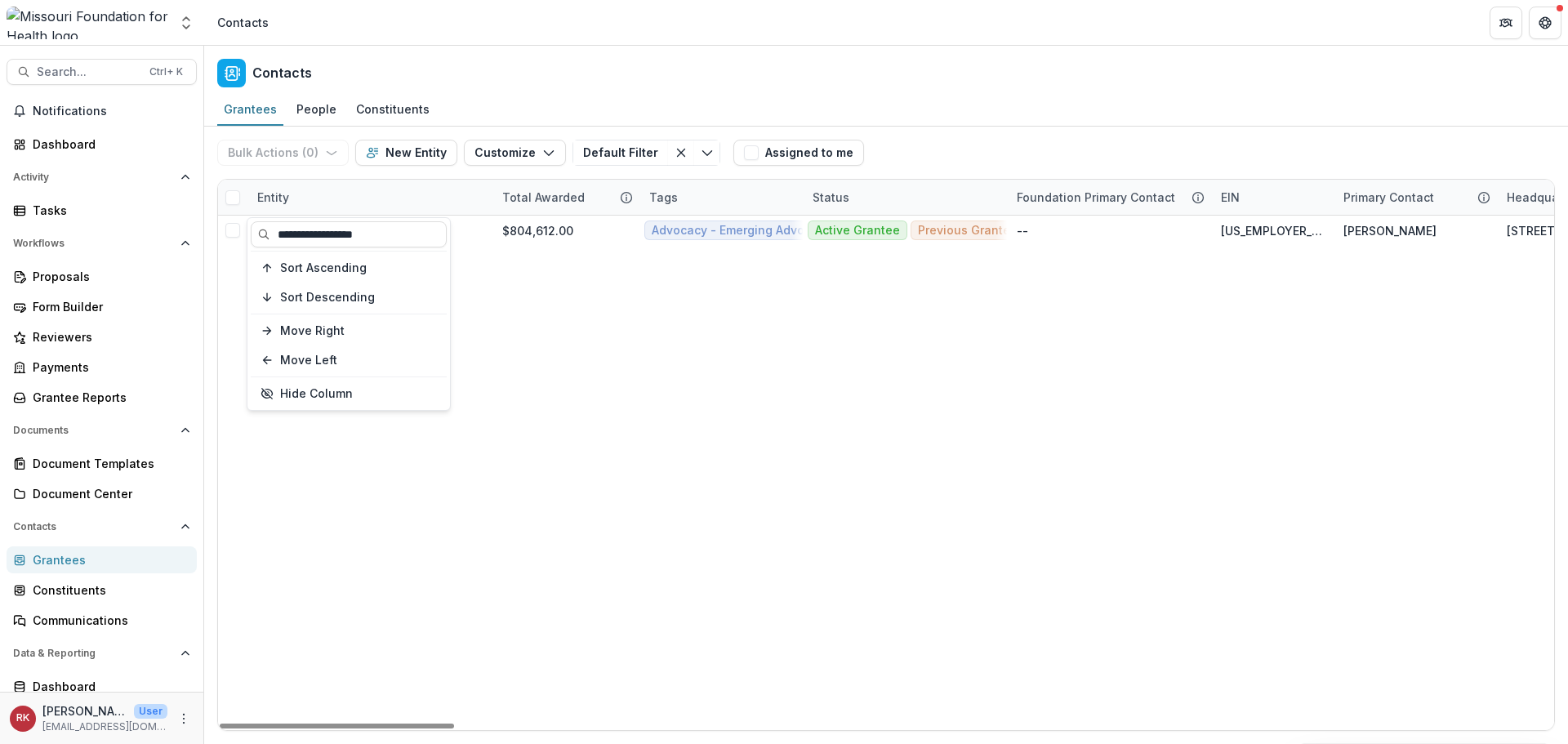
type input "**********"
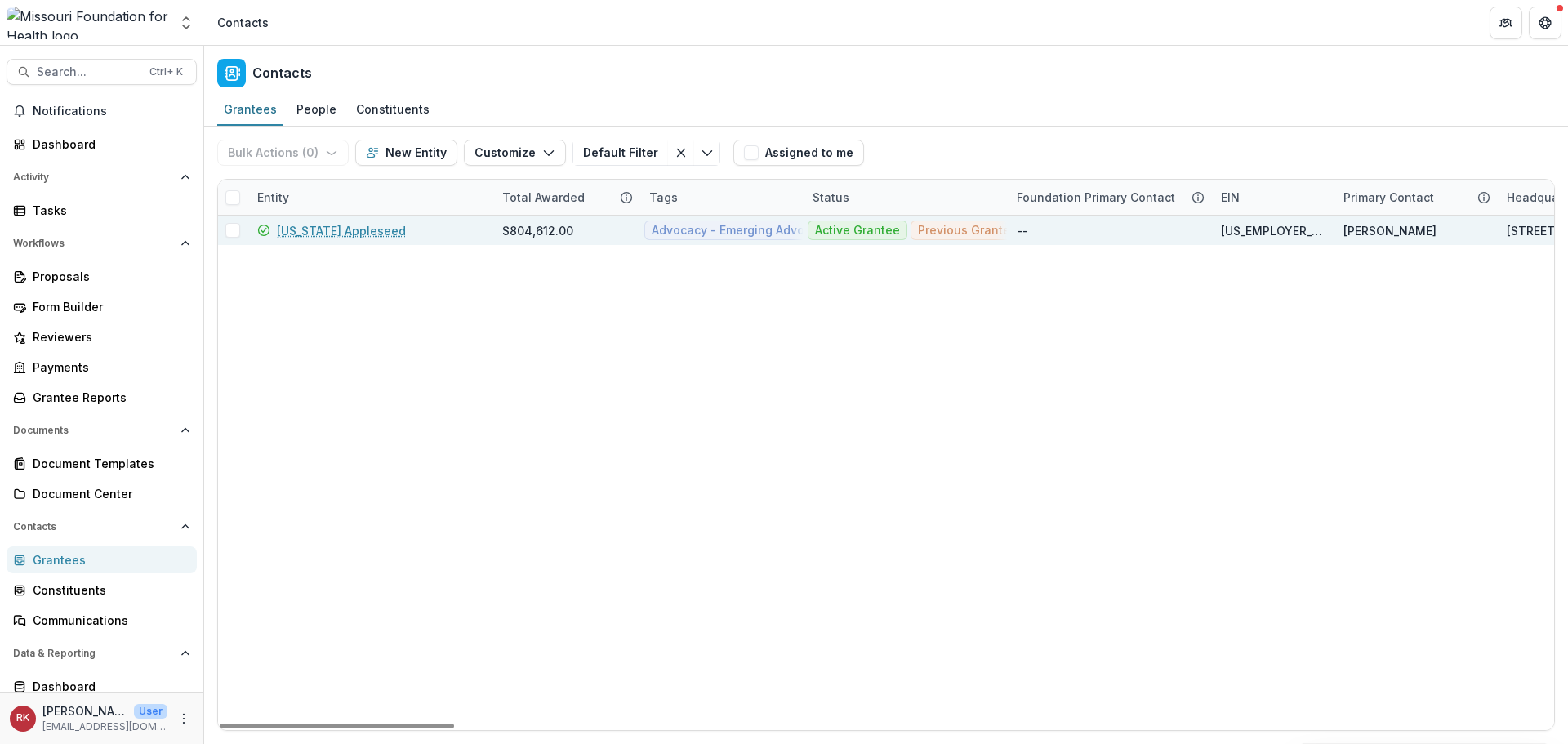
click at [352, 231] on link "[US_STATE] Appleseed" at bounding box center [341, 231] width 129 height 17
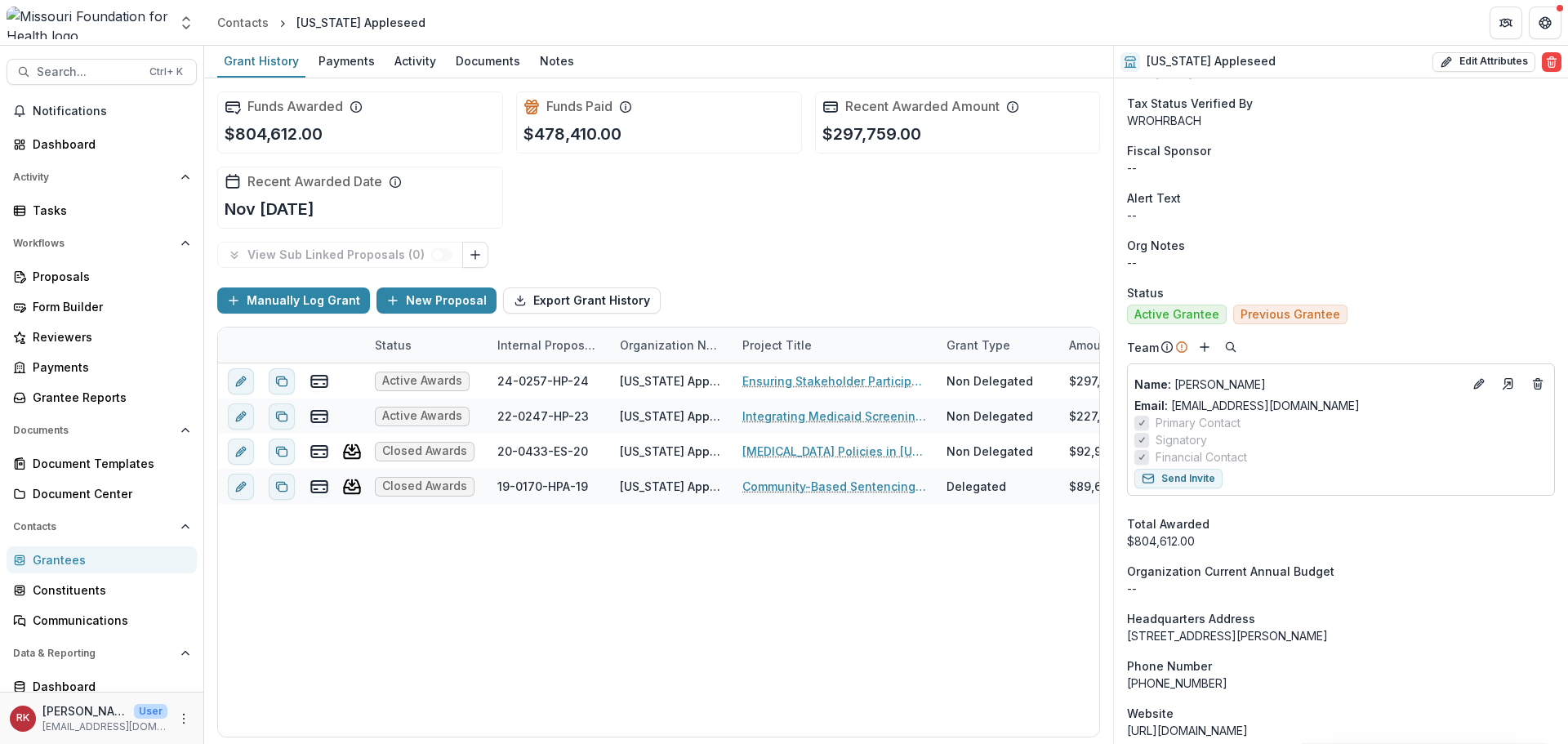
scroll to position [465, 0]
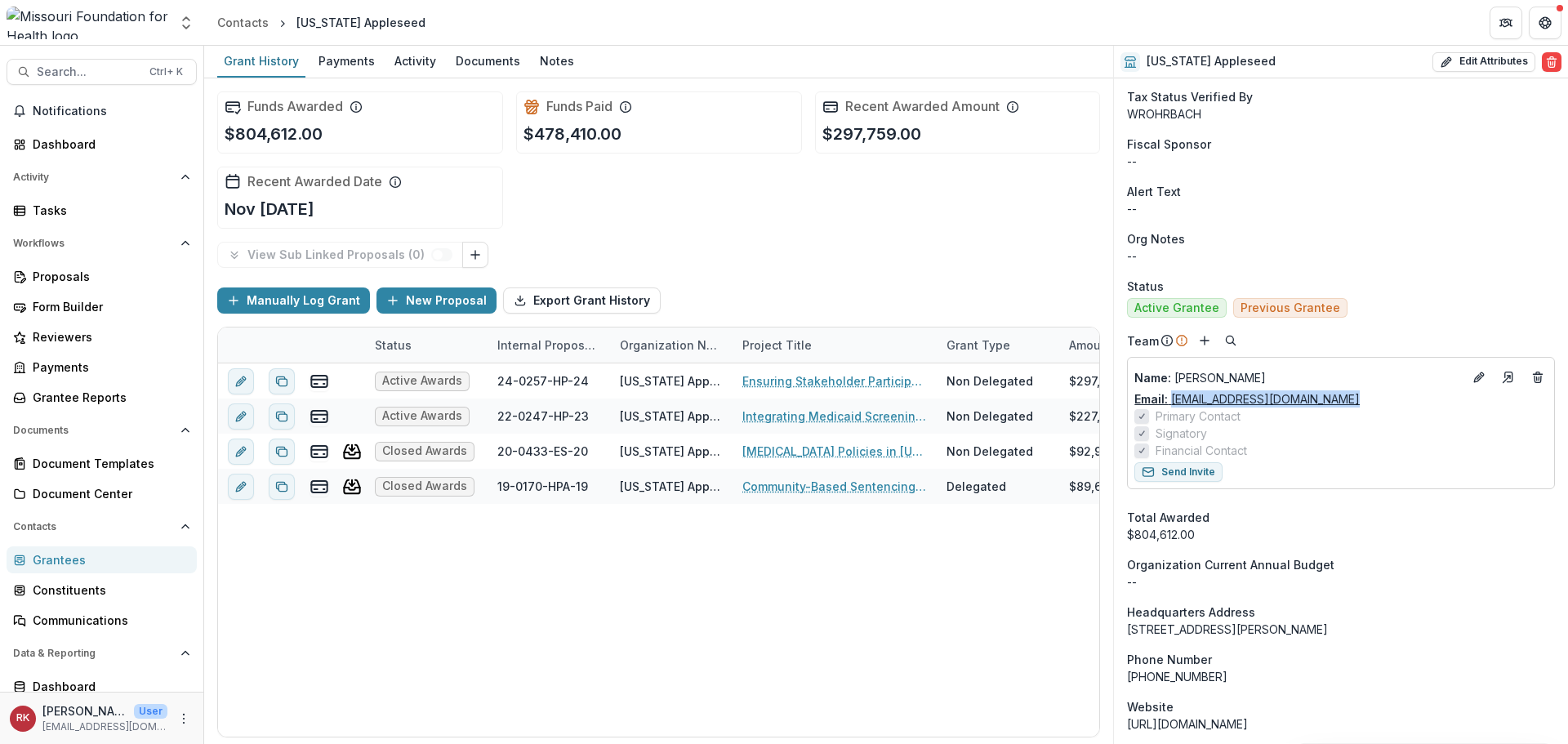
drag, startPoint x: 1371, startPoint y: 398, endPoint x: 1176, endPoint y: 401, distance: 195.0
click at [1176, 401] on div "Email: [EMAIL_ADDRESS][DOMAIN_NAME]" at bounding box center [1340, 399] width 414 height 17
copy link "[EMAIL_ADDRESS][DOMAIN_NAME]"
click at [1287, 338] on div "Team" at bounding box center [1340, 340] width 428 height 19
drag, startPoint x: 1365, startPoint y: 403, endPoint x: 1171, endPoint y: 398, distance: 194.1
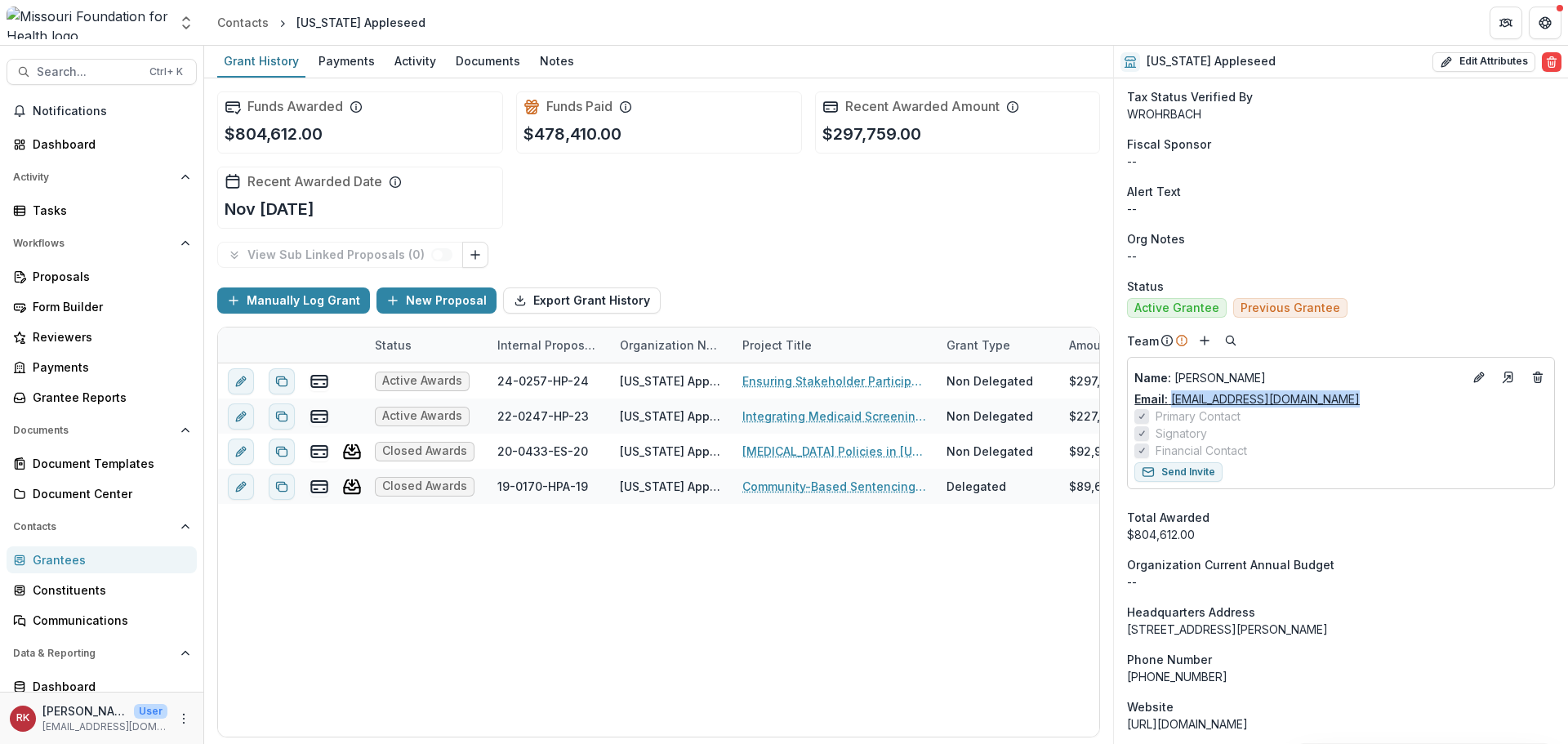
click at [1171, 398] on div "Email: [EMAIL_ADDRESS][DOMAIN_NAME]" at bounding box center [1340, 399] width 414 height 17
copy link "[EMAIL_ADDRESS][DOMAIN_NAME]"
drag, startPoint x: 51, startPoint y: 562, endPoint x: 34, endPoint y: 560, distance: 17.1
click at [51, 562] on div "Grantees" at bounding box center [108, 560] width 151 height 17
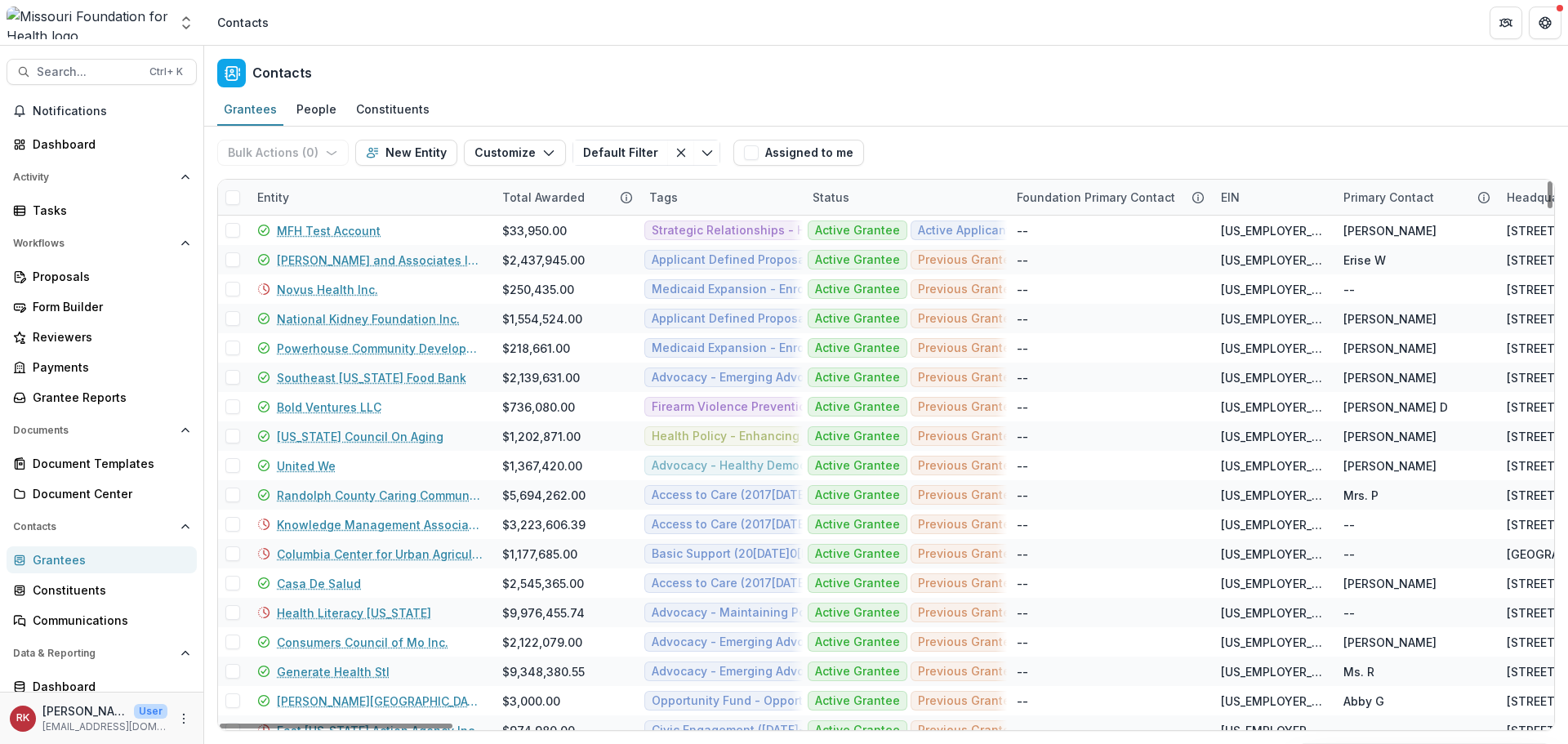
click at [288, 202] on div "Entity" at bounding box center [272, 198] width 51 height 17
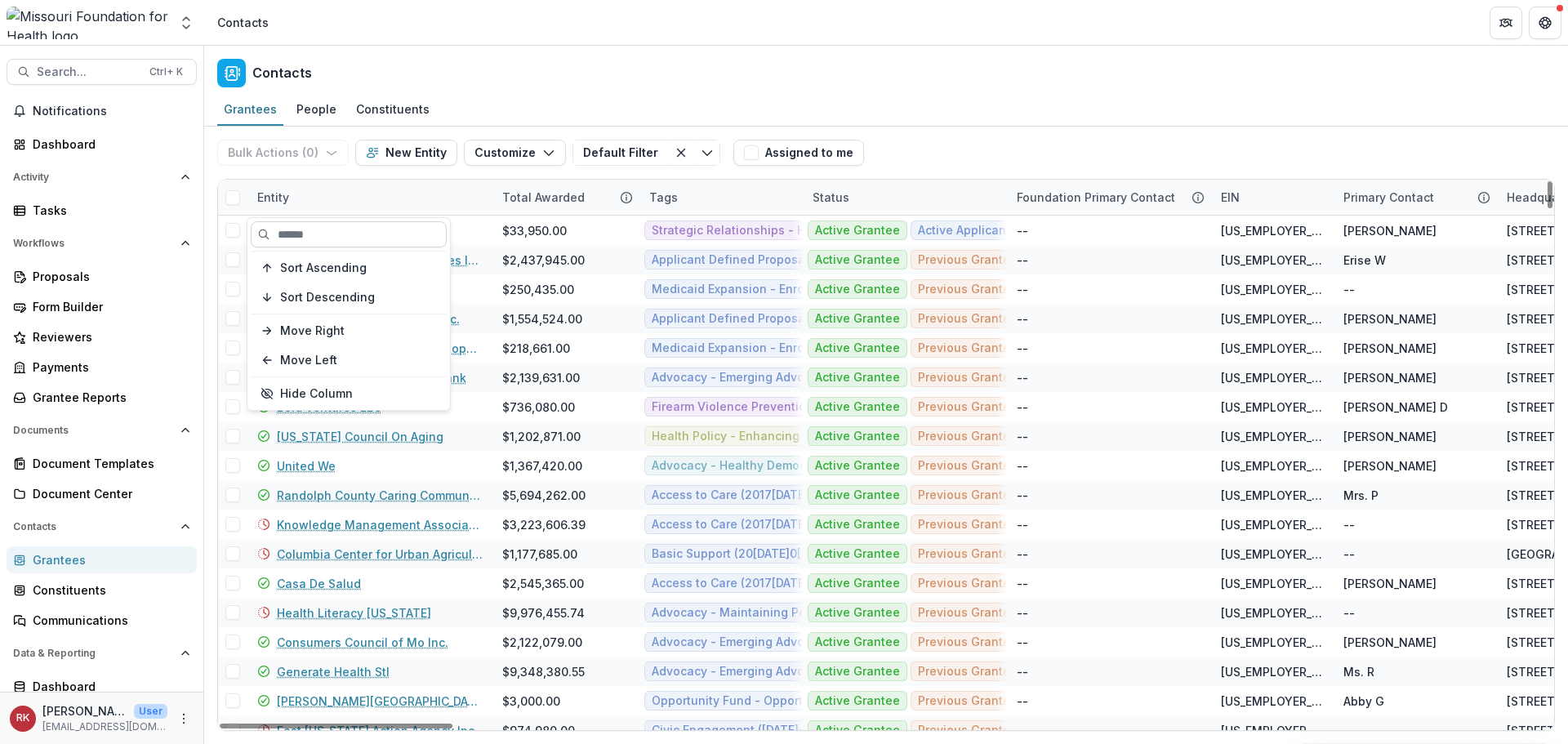
click at [294, 227] on input at bounding box center [349, 233] width 196 height 26
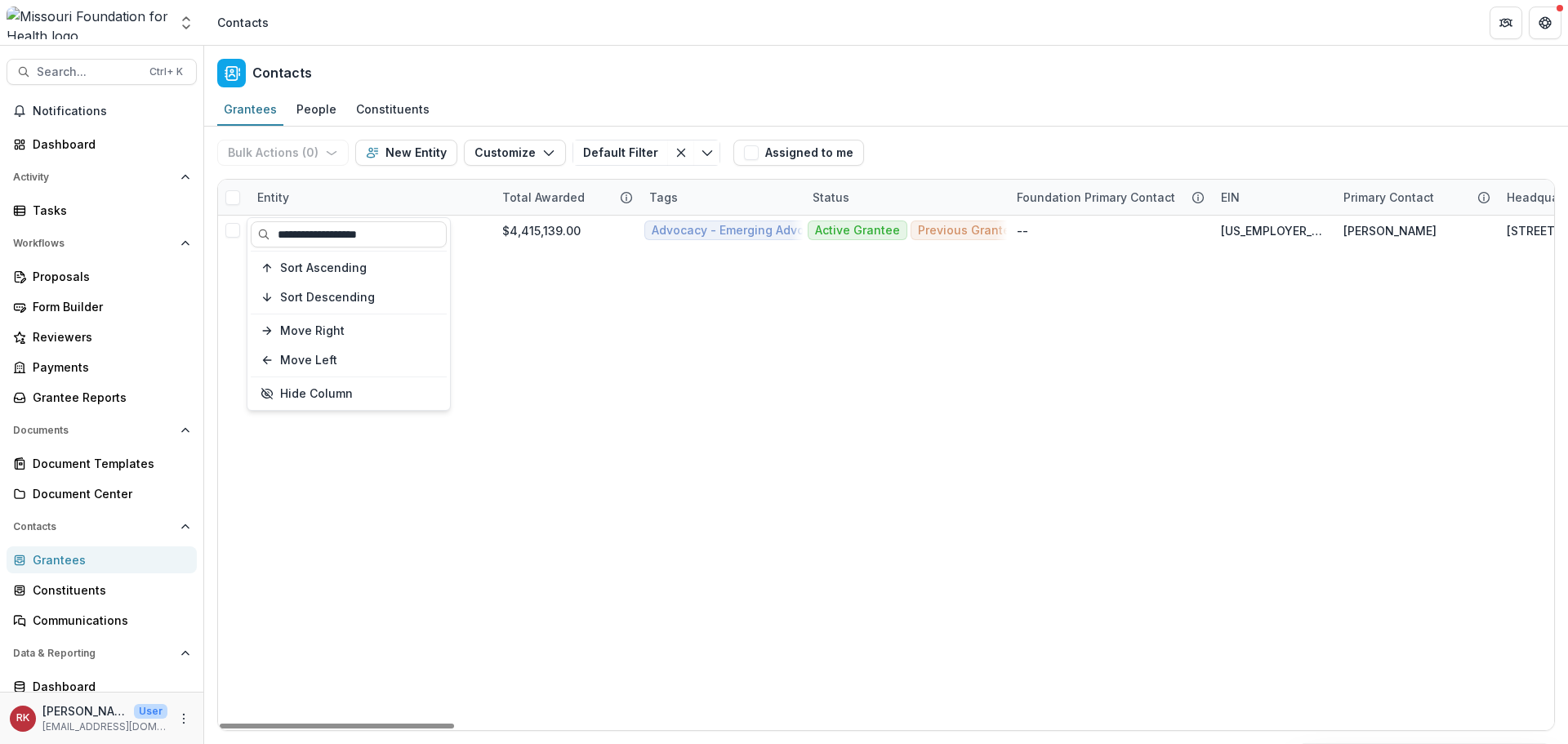
type input "**********"
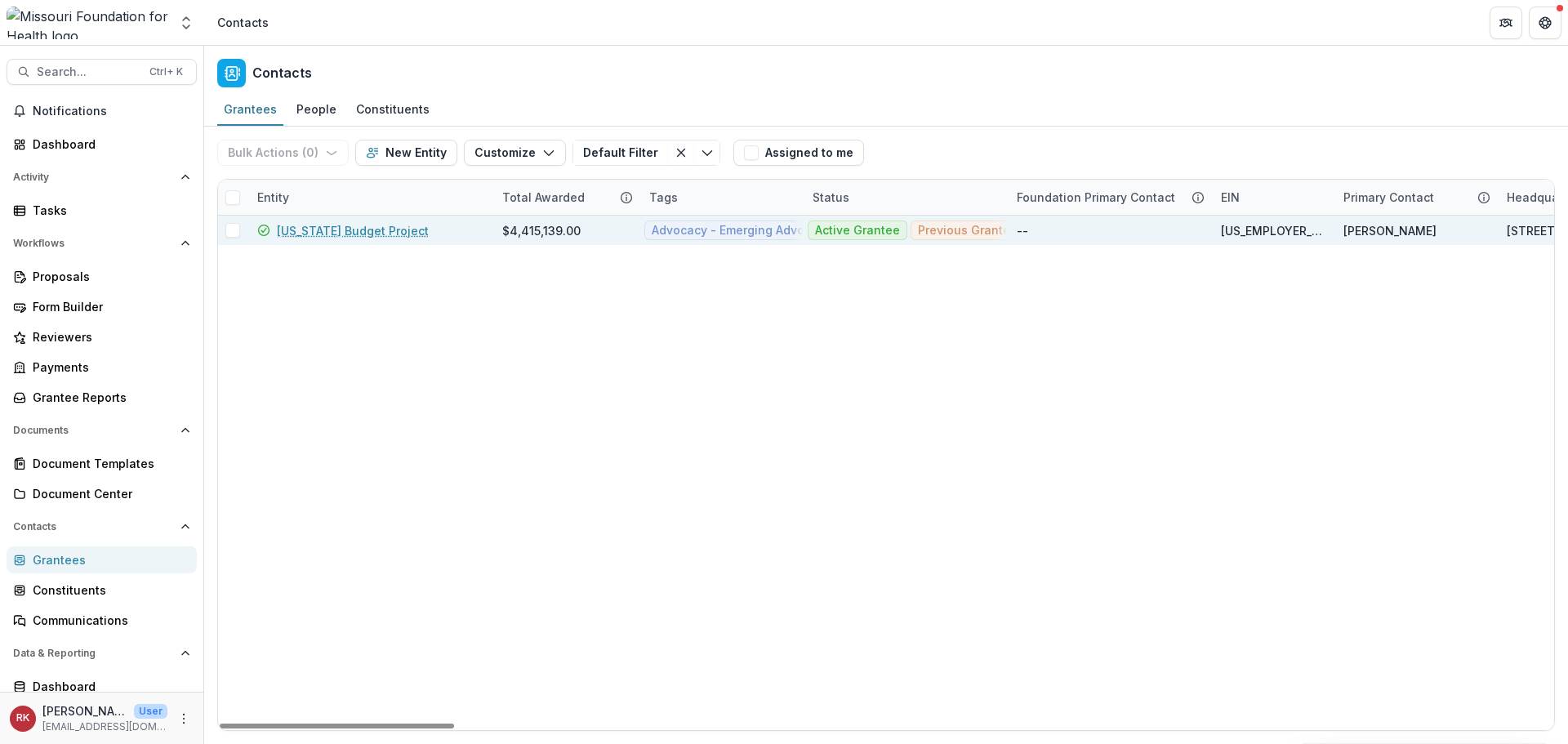
click at [377, 236] on link "[US_STATE] Budget Project" at bounding box center [353, 231] width 152 height 17
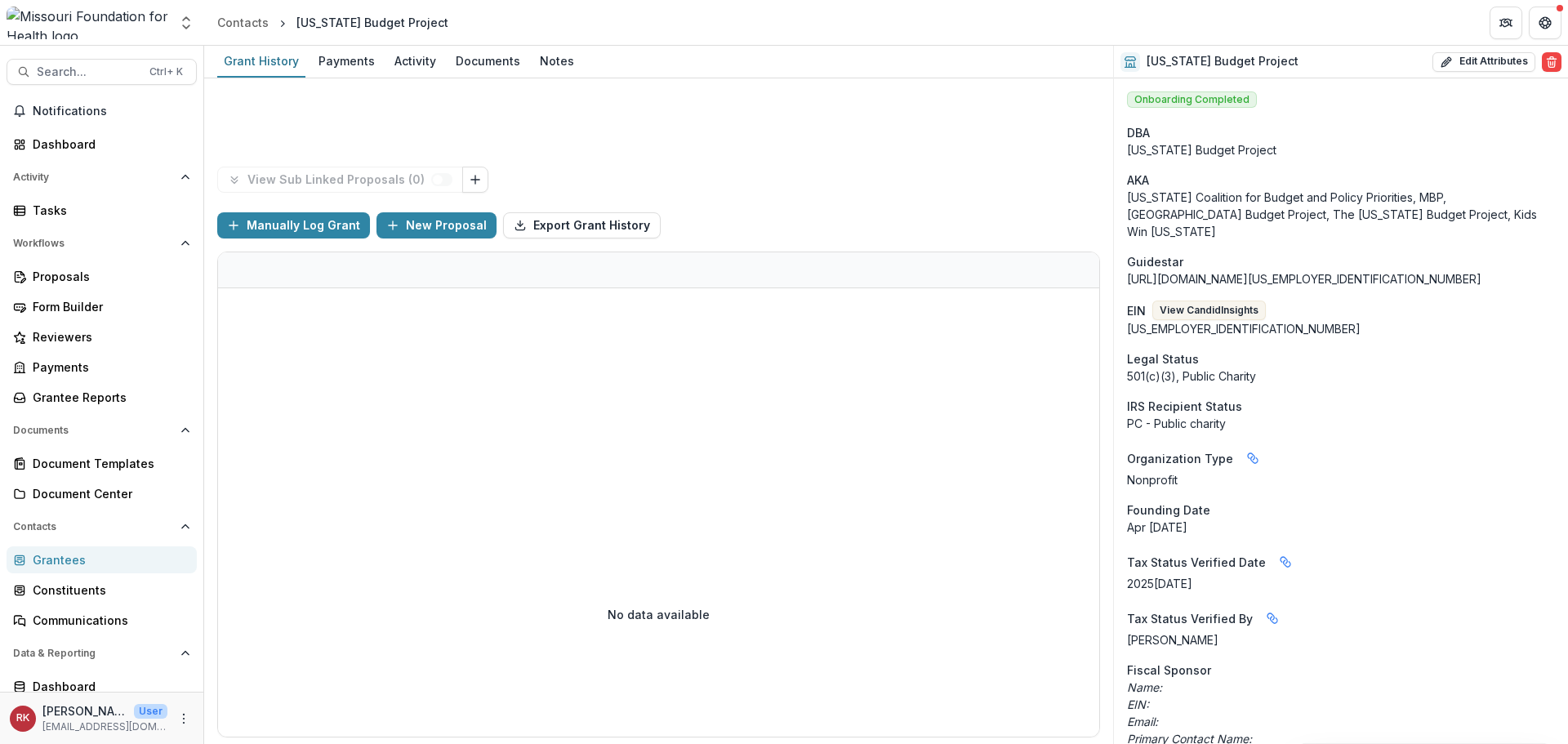
click at [1340, 180] on div "AKA" at bounding box center [1340, 180] width 428 height 17
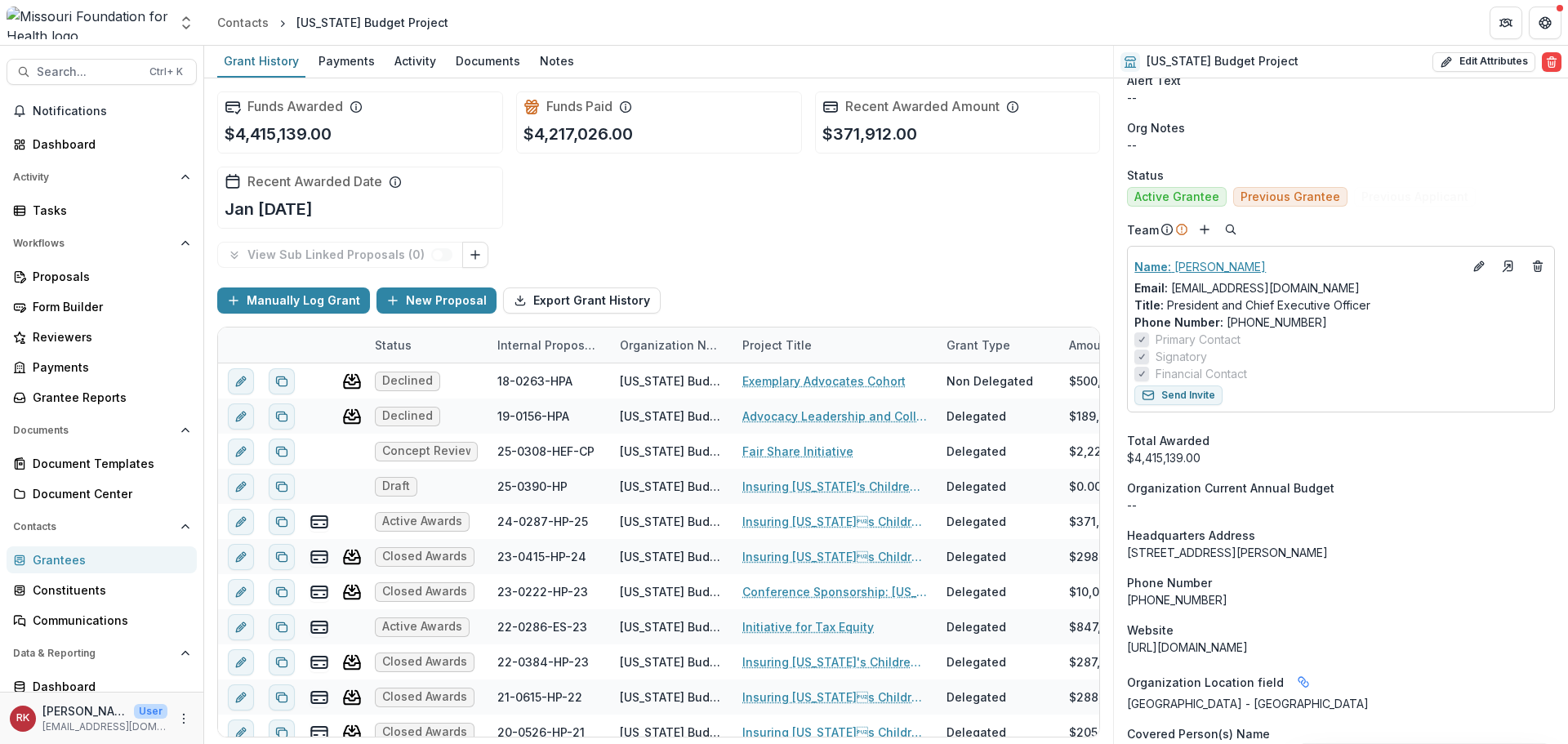
scroll to position [735, 0]
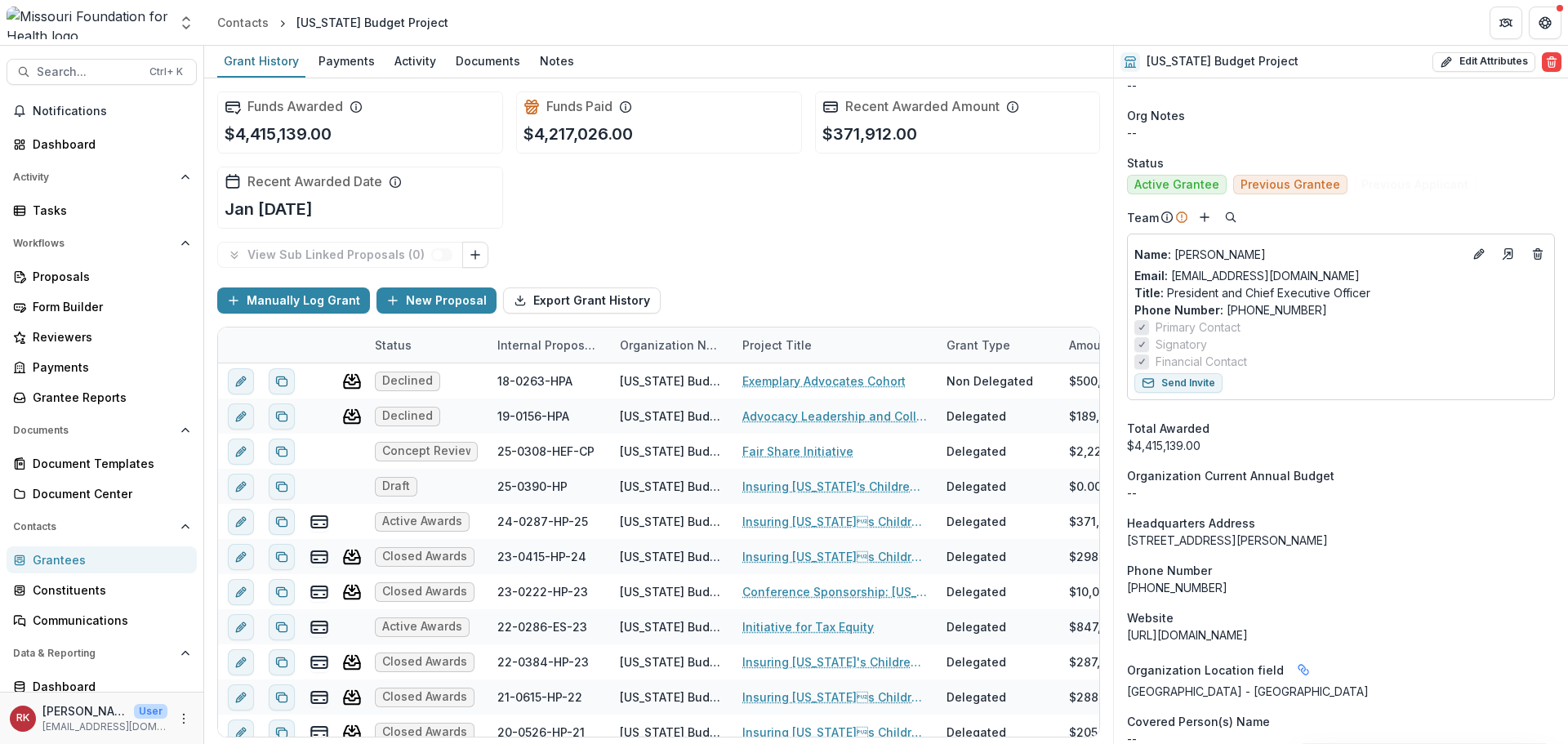
click at [52, 557] on div "Grantees" at bounding box center [108, 560] width 151 height 17
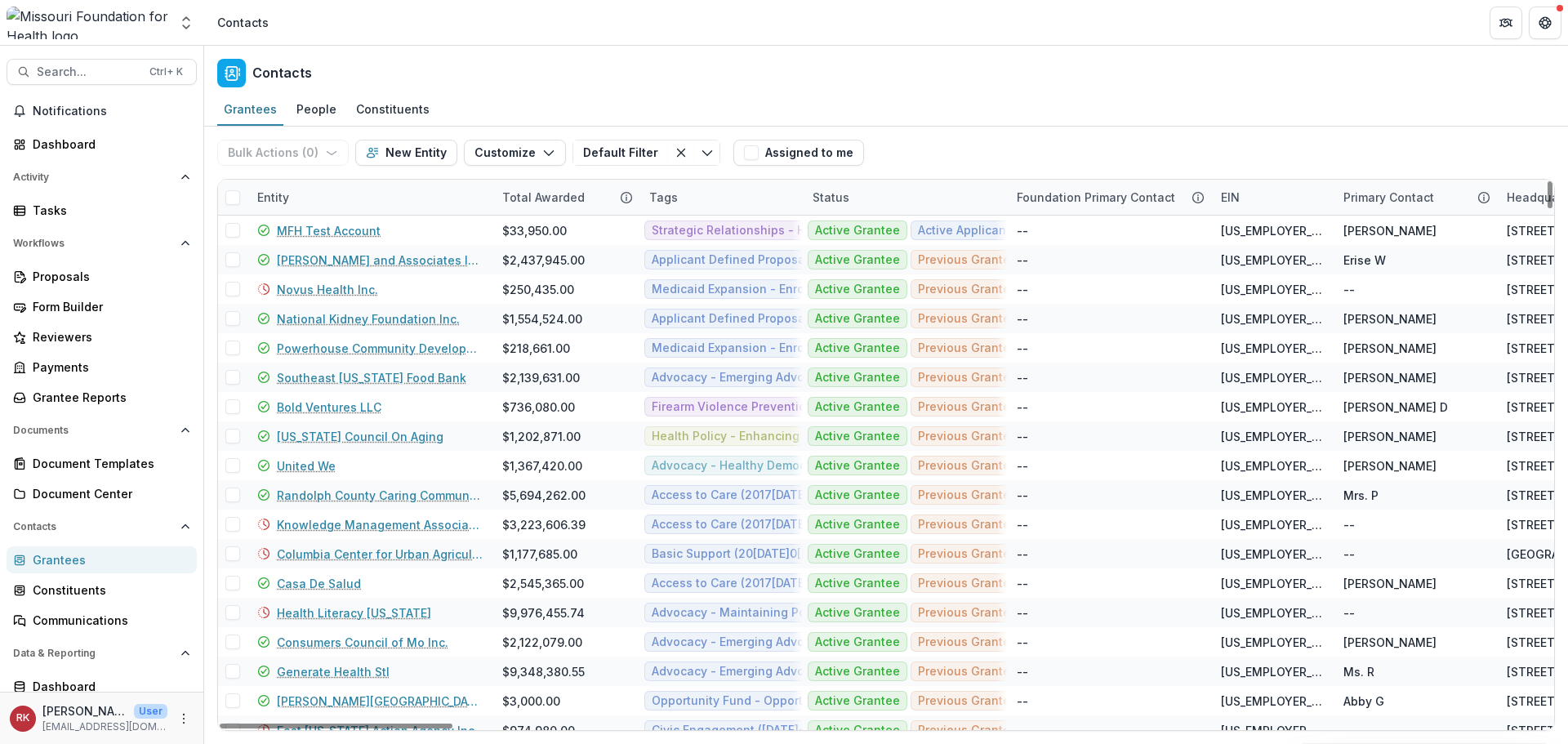
click at [271, 202] on div "Entity" at bounding box center [272, 198] width 51 height 17
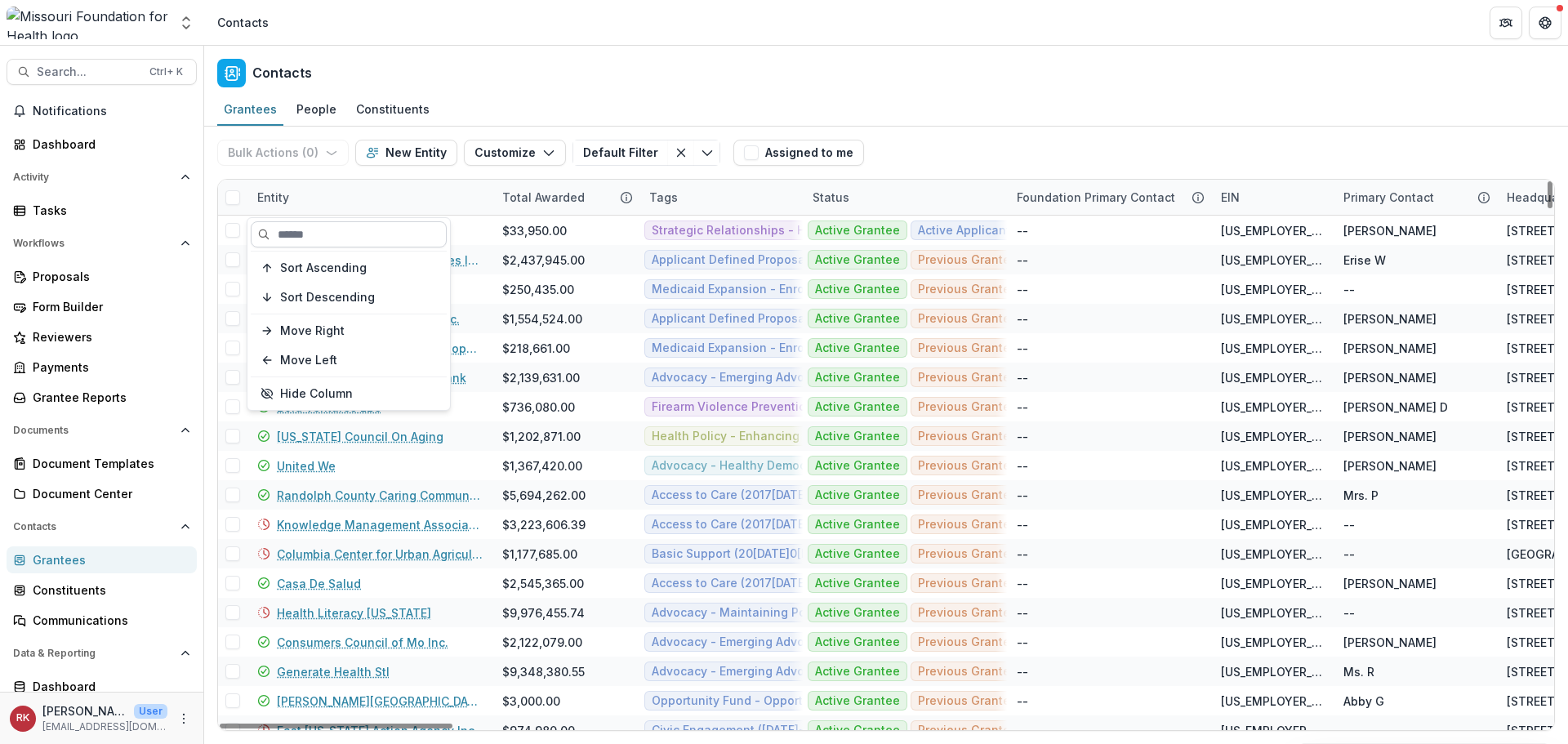
click at [296, 236] on input at bounding box center [349, 233] width 196 height 26
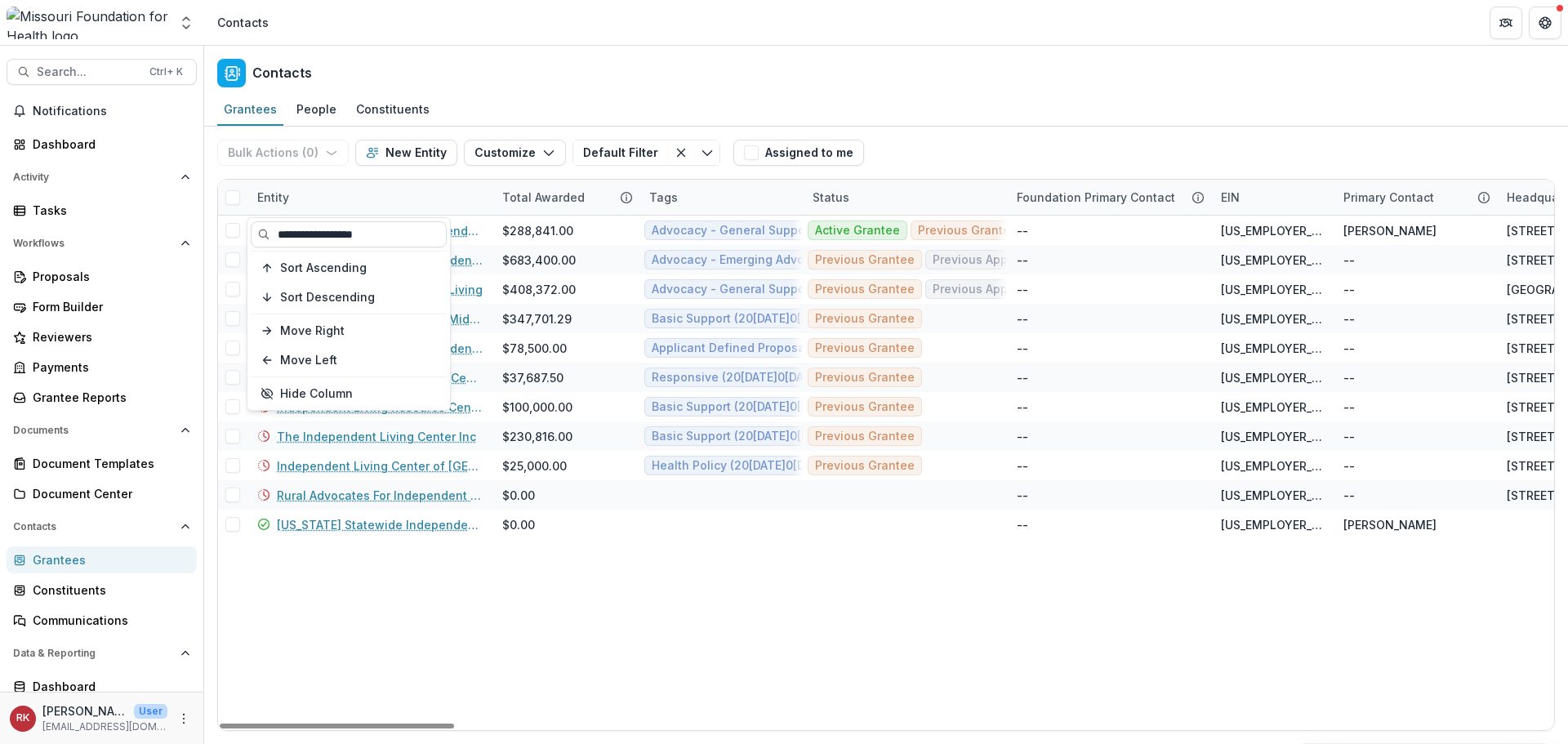
type input "**********"
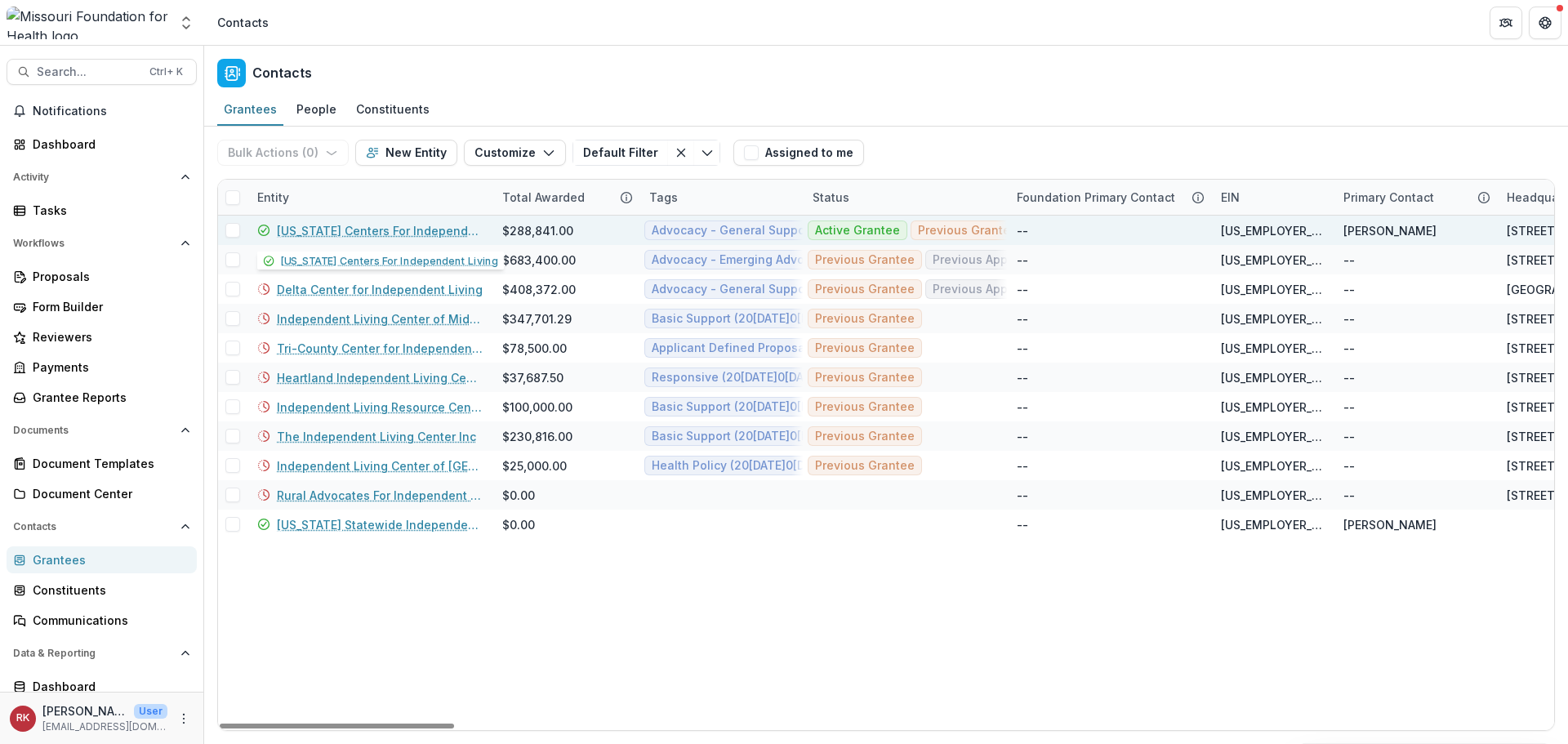
click at [364, 230] on link "[US_STATE] Centers For Independent Living" at bounding box center [380, 231] width 205 height 17
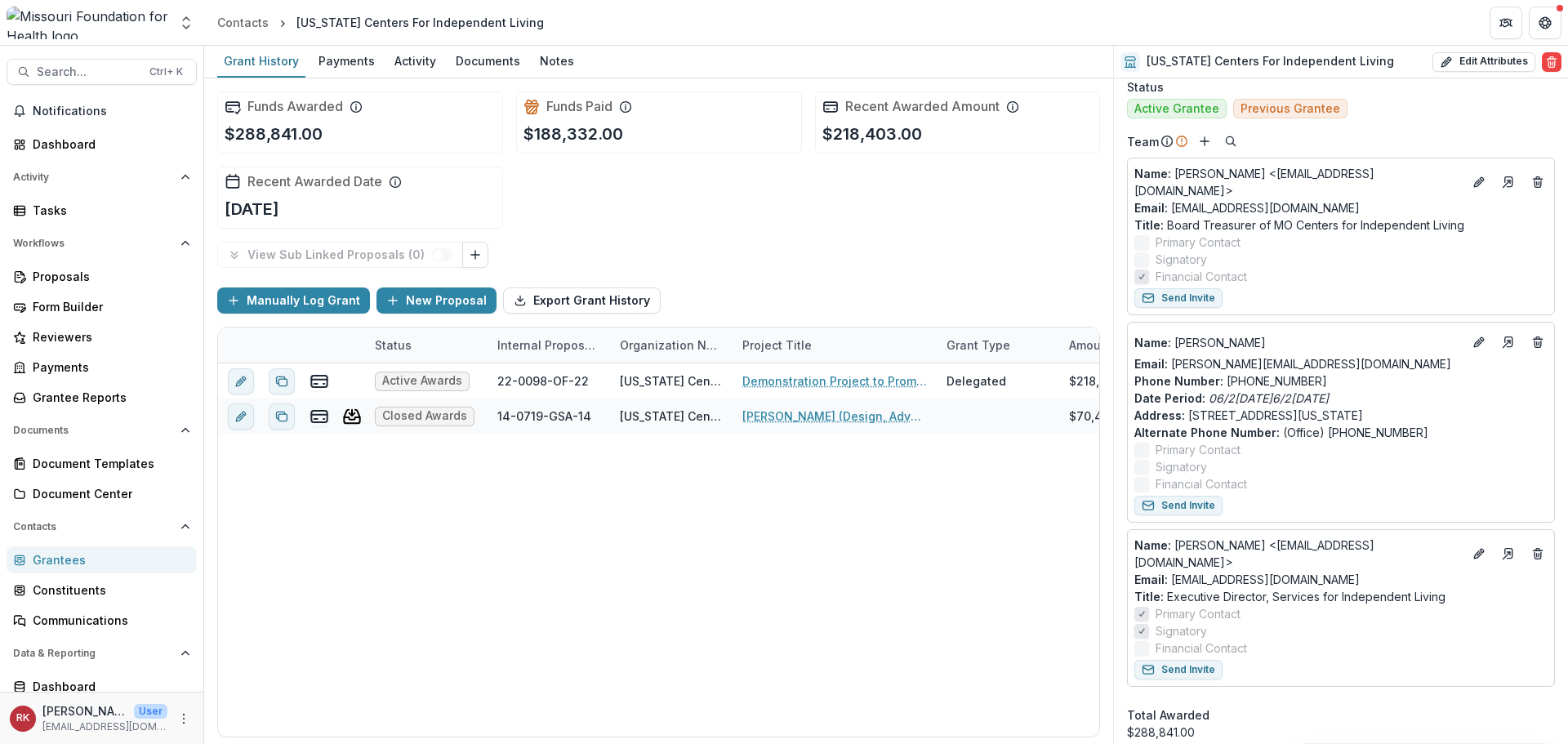
scroll to position [289, 0]
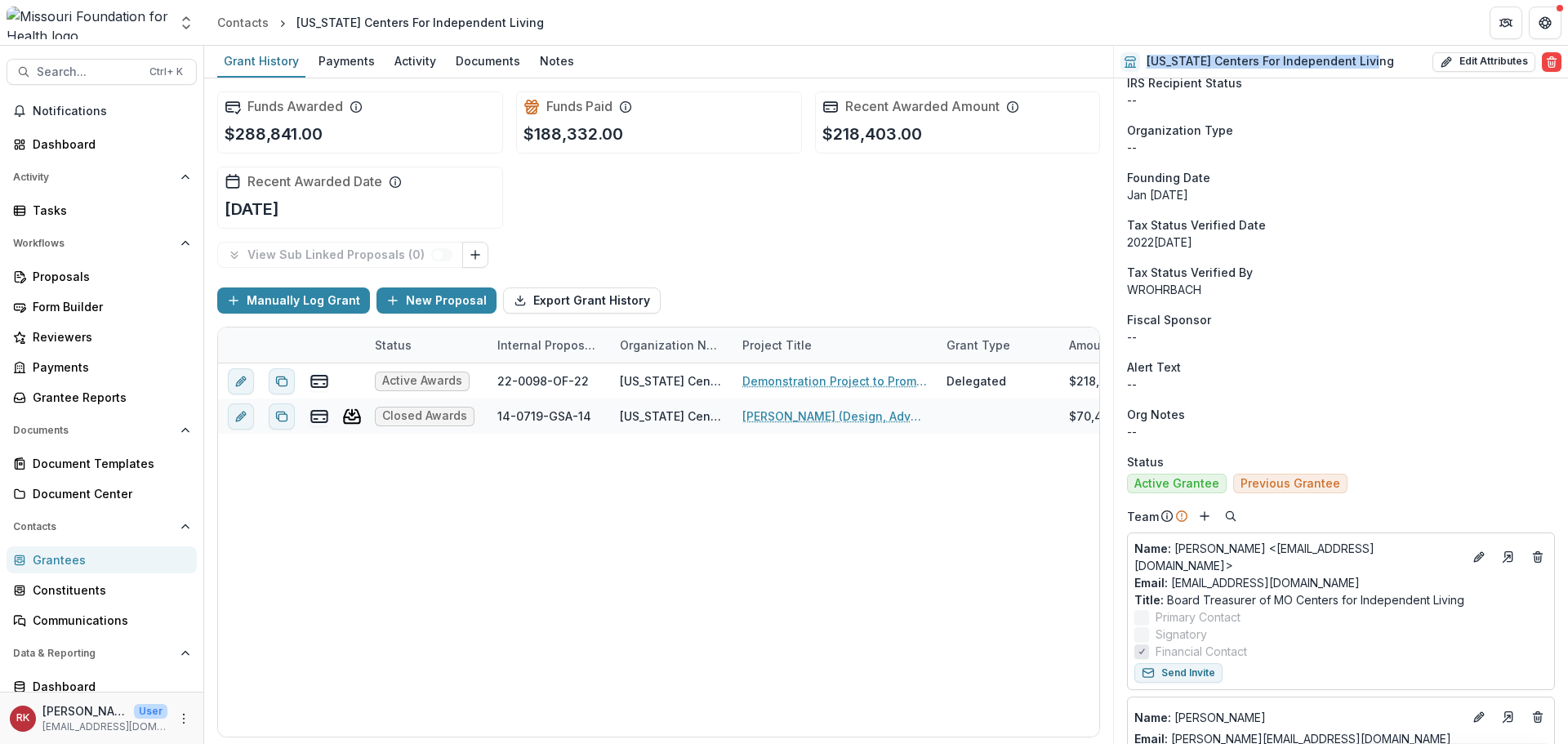
drag, startPoint x: 1376, startPoint y: 65, endPoint x: 1152, endPoint y: 71, distance: 224.1
click at [1152, 71] on div "[US_STATE] Centers For Independent Living Edit Attributes Are you sure? This ac…" at bounding box center [1340, 62] width 454 height 33
copy h2 "[US_STATE] Centers For Independent Living"
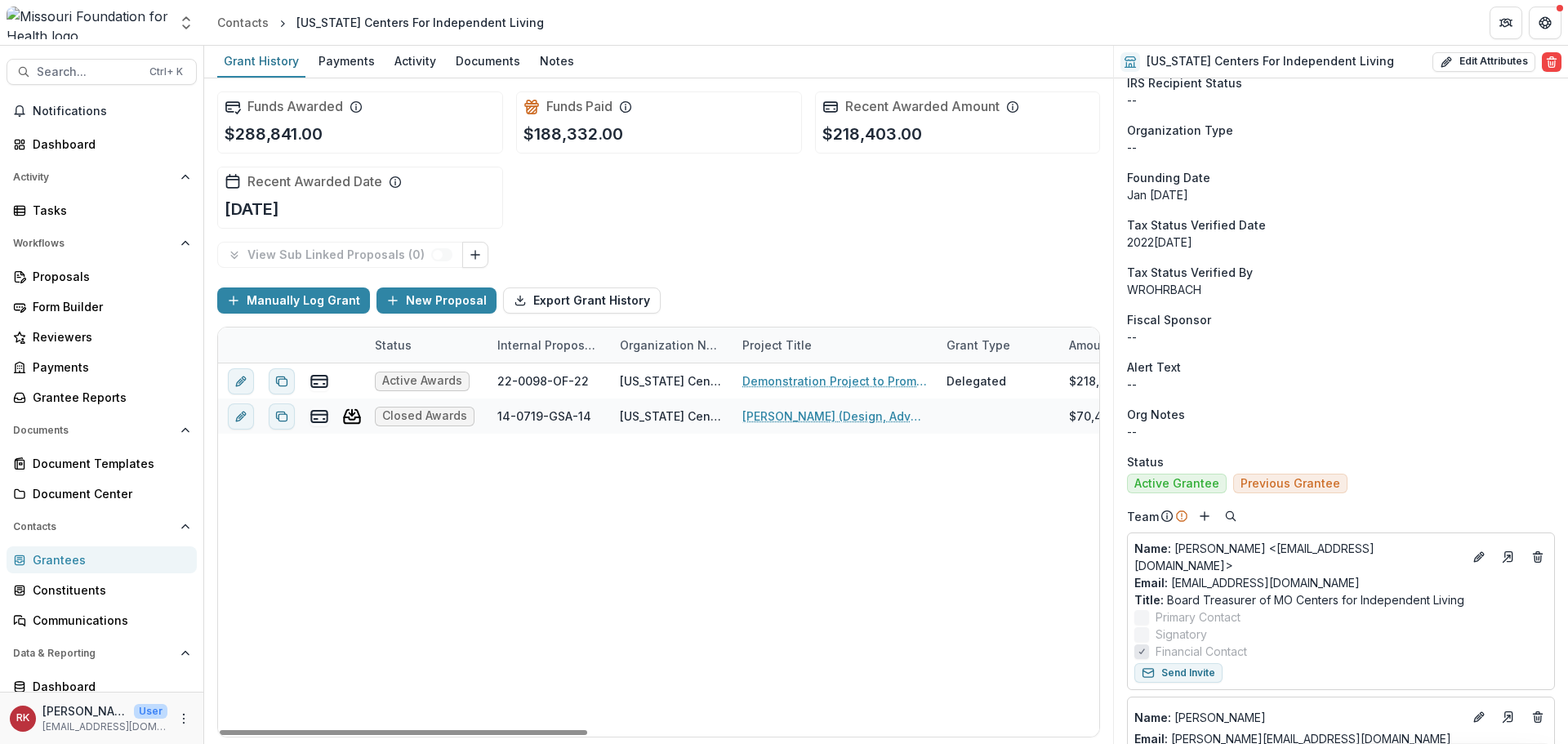
click at [734, 483] on div "Active Awards 22-0098-OF-22 [US_STATE] Centers For Independent Living Demonstra…" at bounding box center [1271, 549] width 2106 height 373
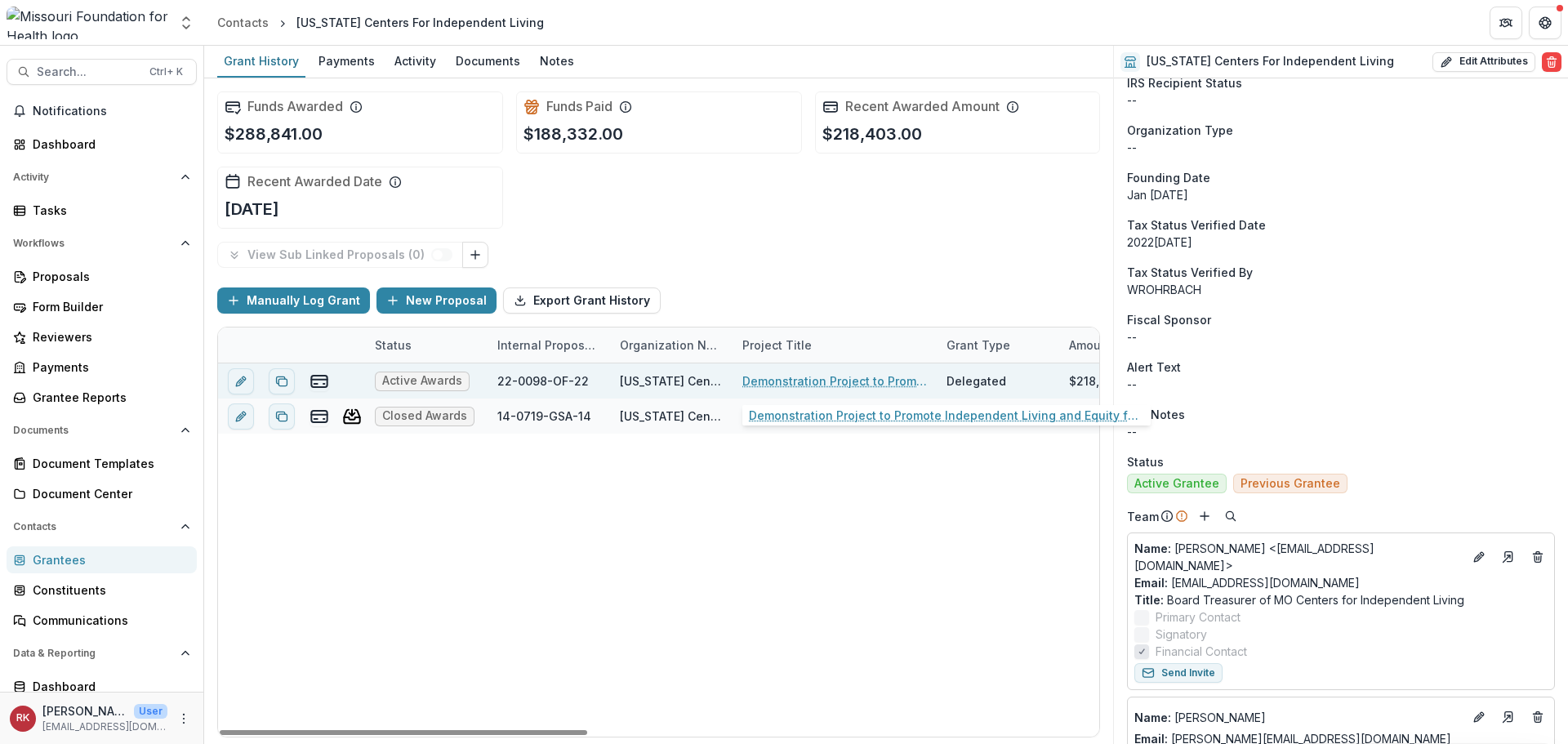
click at [804, 380] on link "Demonstration Project to Promote Independent Living and Equity for those with D…" at bounding box center [834, 381] width 185 height 17
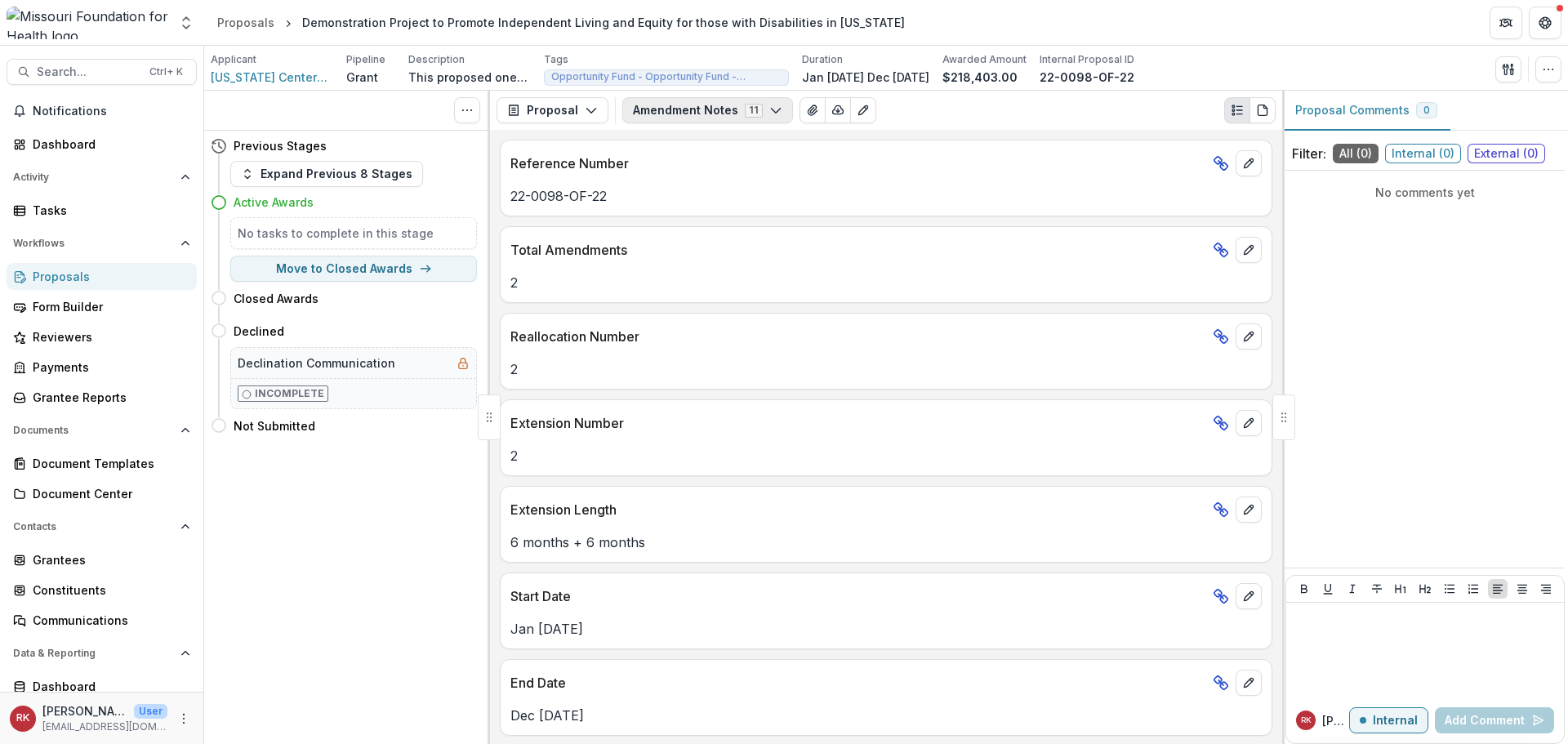
click at [692, 109] on button "Amendment Notes 11" at bounding box center [707, 109] width 170 height 26
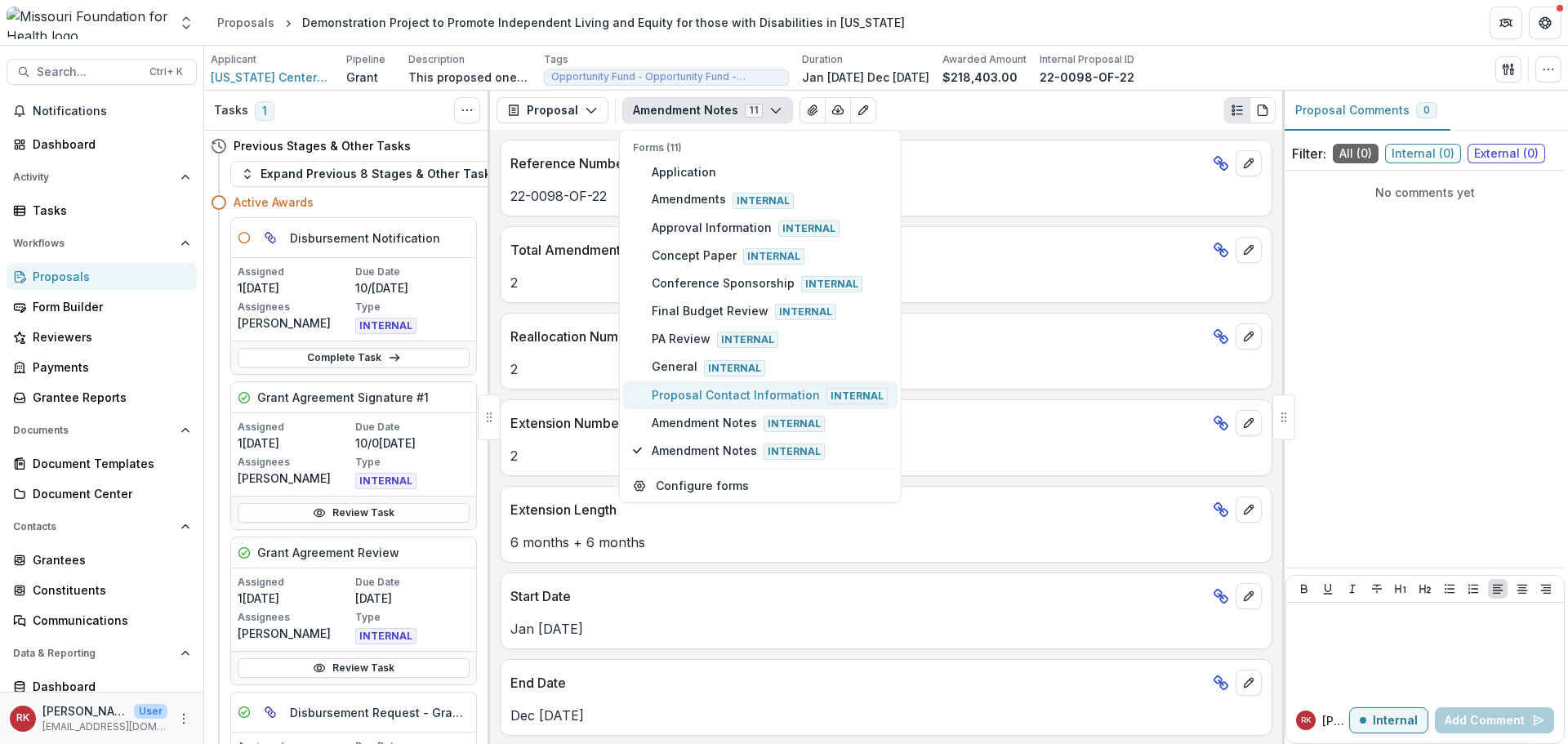
click at [683, 396] on span "Proposal Contact Information Internal" at bounding box center [770, 395] width 236 height 18
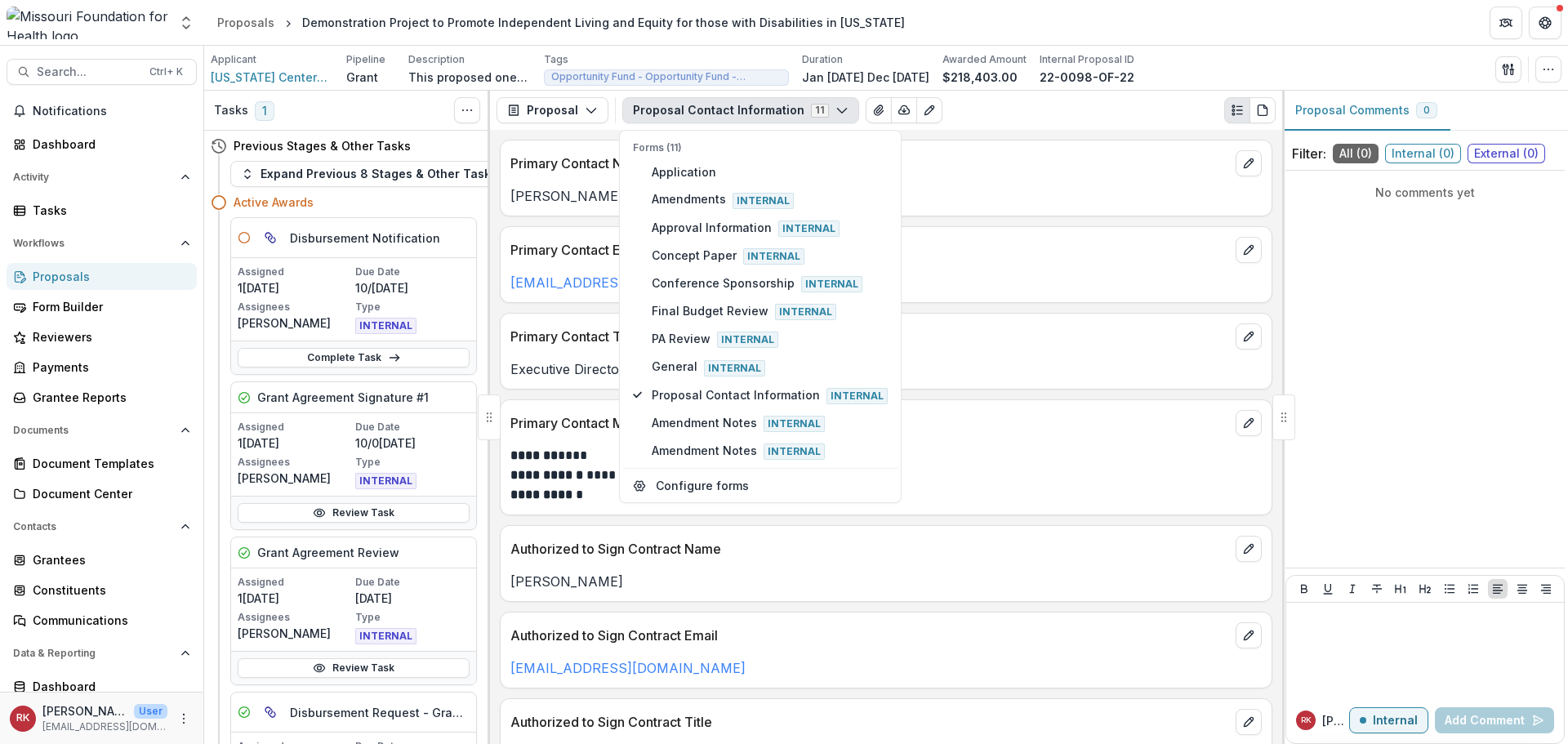
click at [554, 346] on p "Primary Contact Title" at bounding box center [870, 336] width 719 height 19
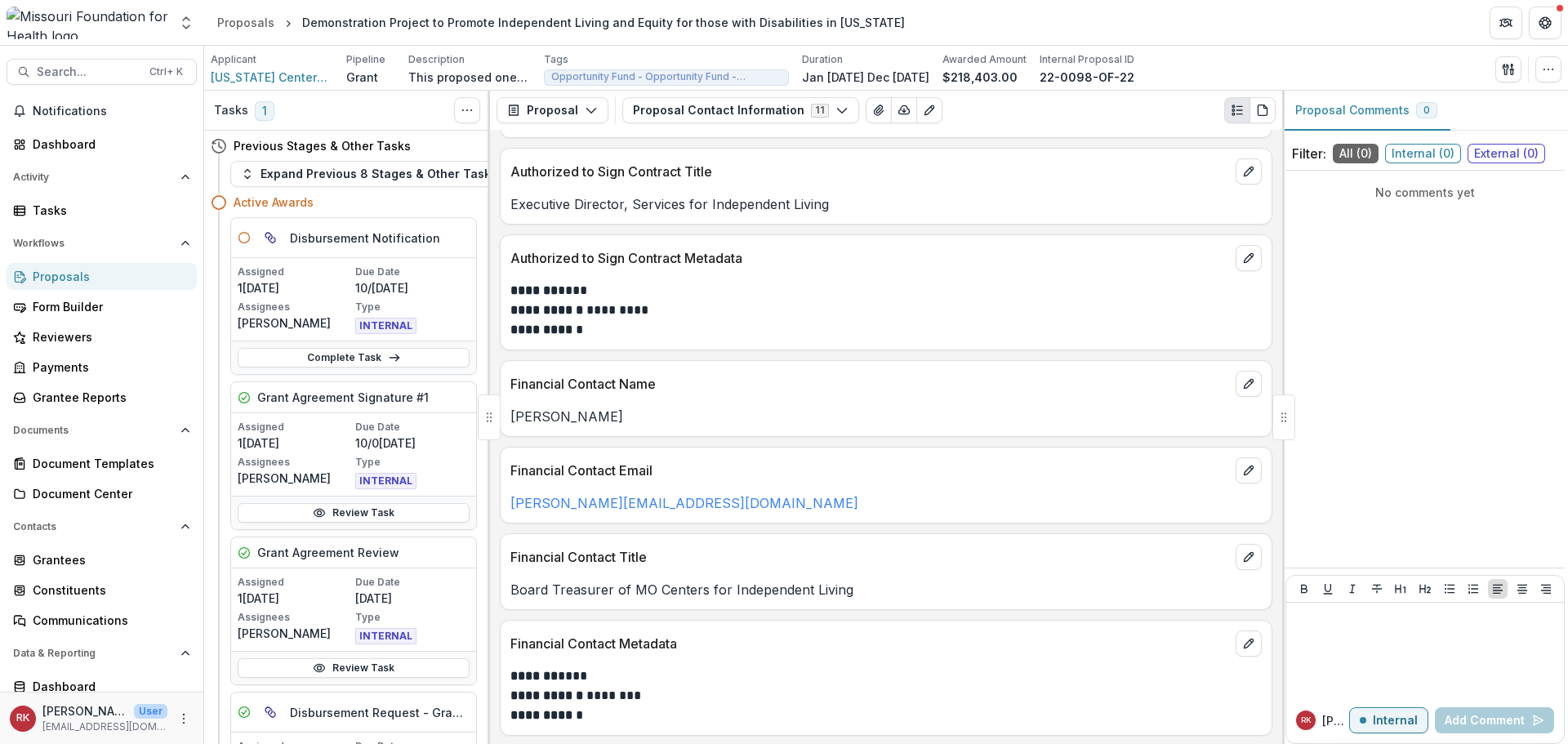
scroll to position [553, 0]
drag, startPoint x: 522, startPoint y: 201, endPoint x: 877, endPoint y: 211, distance: 355.1
click at [877, 211] on p "Executive Director, Services for Independent Living" at bounding box center [886, 202] width 752 height 19
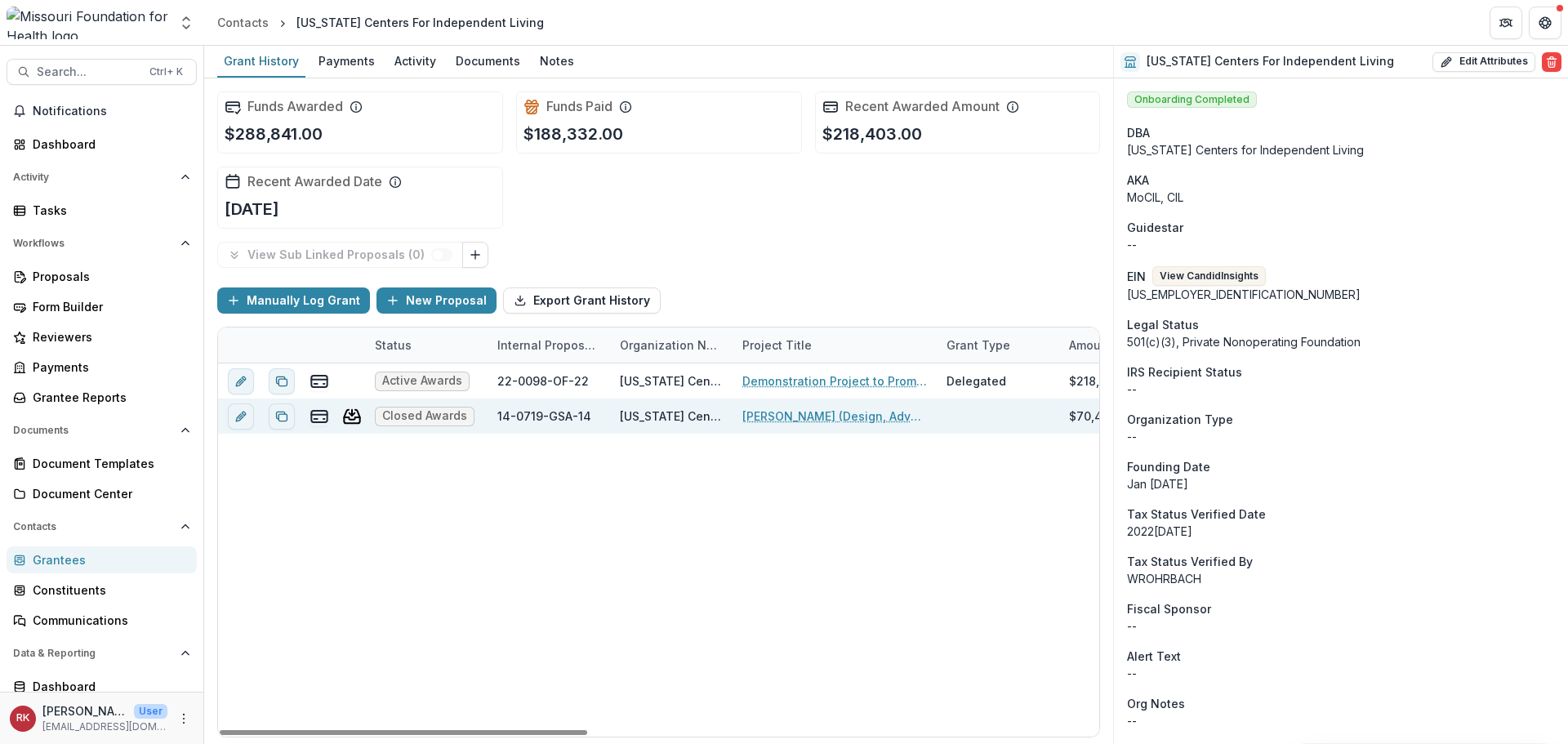
click at [797, 418] on link "[PERSON_NAME] (Design, Advocacy, Vision, Education and Economic Development)" at bounding box center [834, 417] width 185 height 17
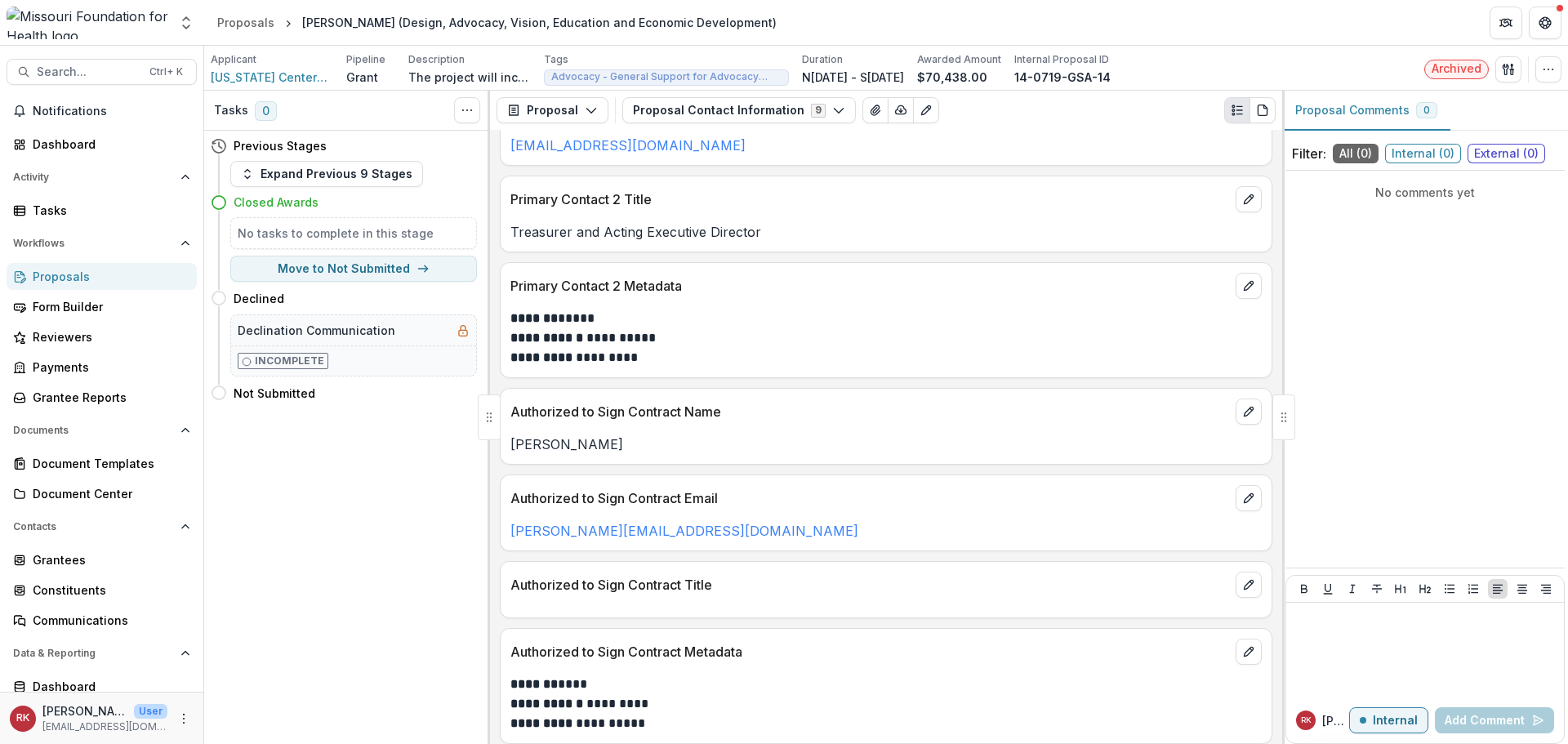
scroll to position [534, 0]
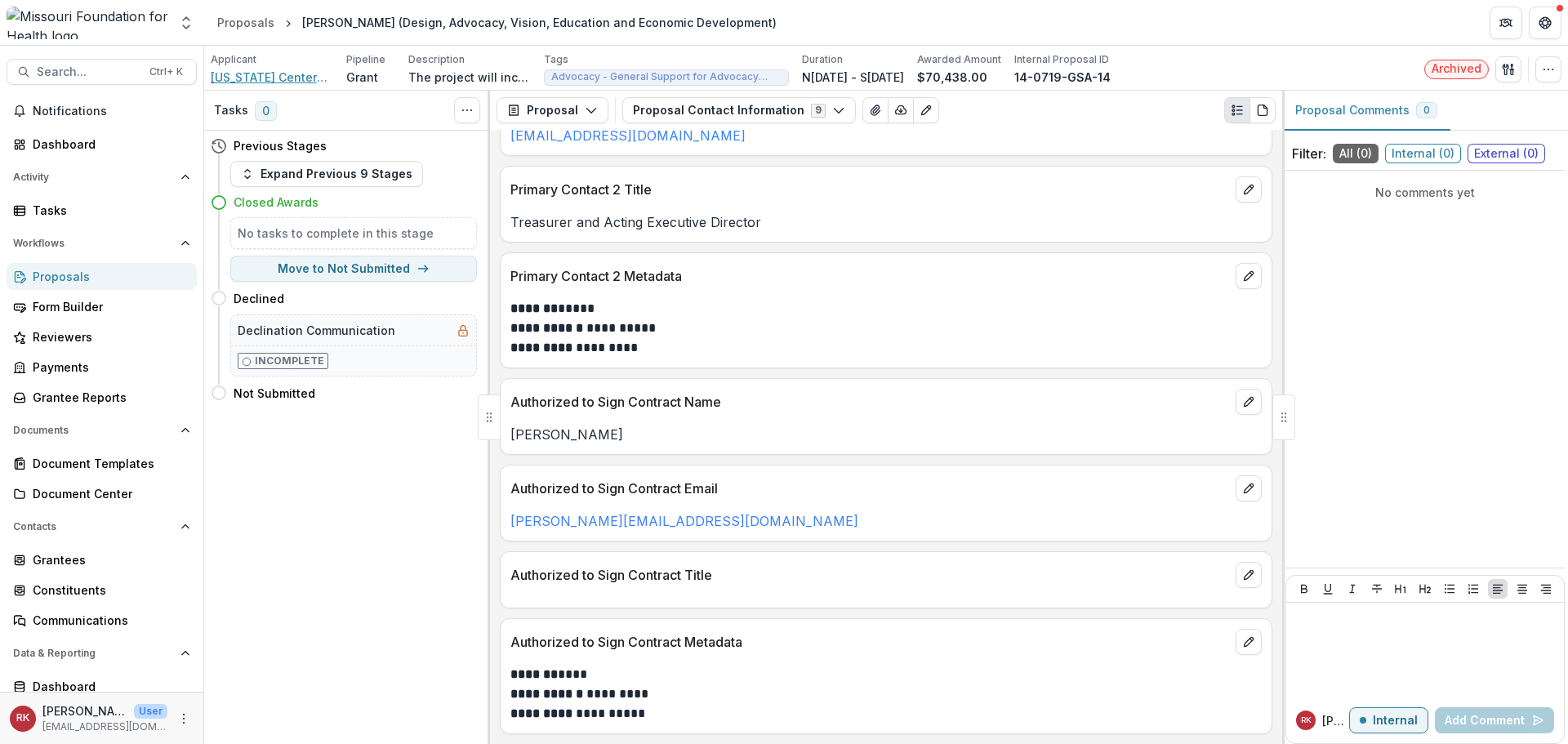
click at [229, 73] on span "[US_STATE] Centers For Independent Living" at bounding box center [272, 78] width 122 height 17
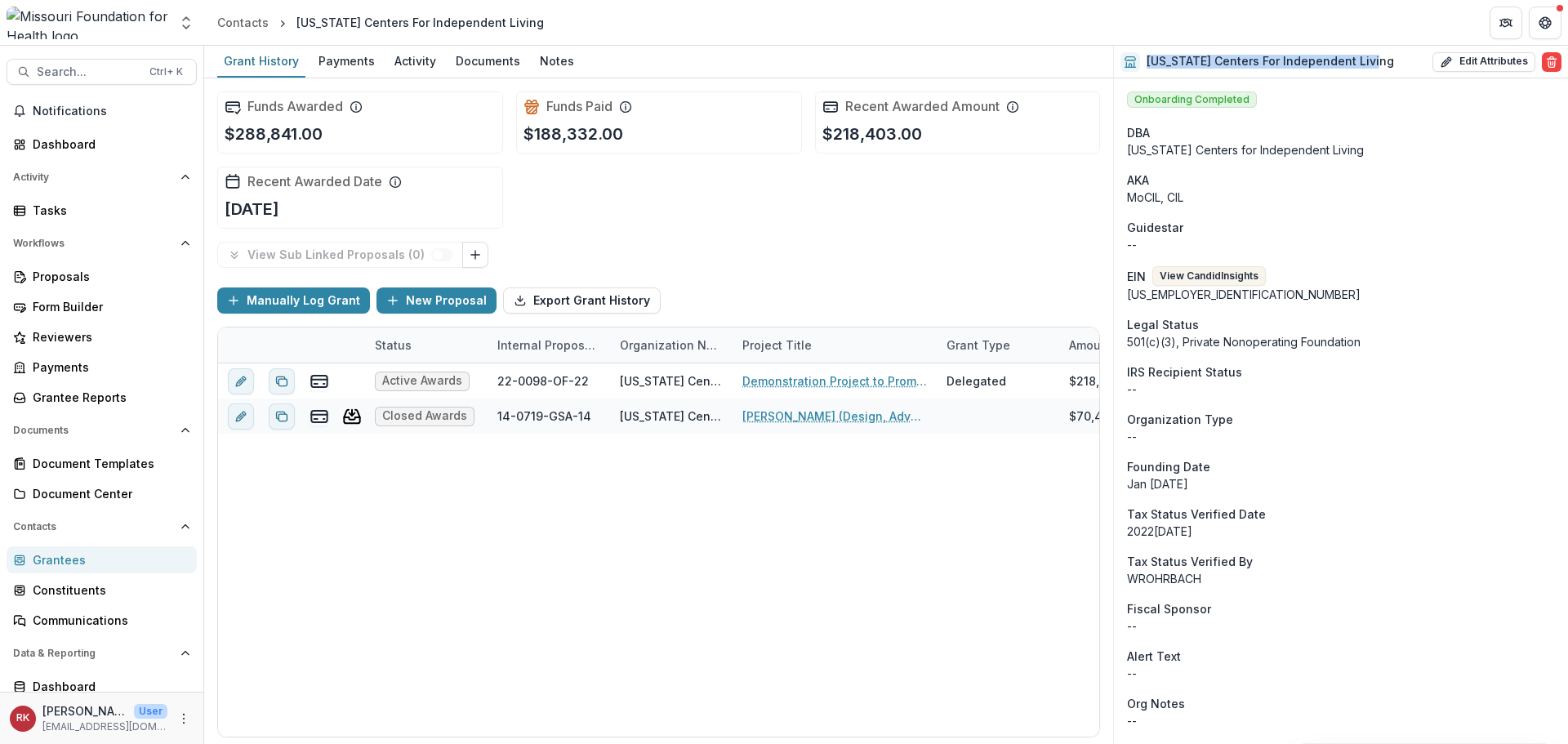
drag, startPoint x: 1379, startPoint y: 65, endPoint x: 1146, endPoint y: 60, distance: 233.1
click at [1146, 60] on div "[US_STATE] Centers For Independent Living Edit Attributes Are you sure? This ac…" at bounding box center [1340, 62] width 454 height 33
copy h2 "[US_STATE] Centers For Independent Living"
